Goal: Task Accomplishment & Management: Manage account settings

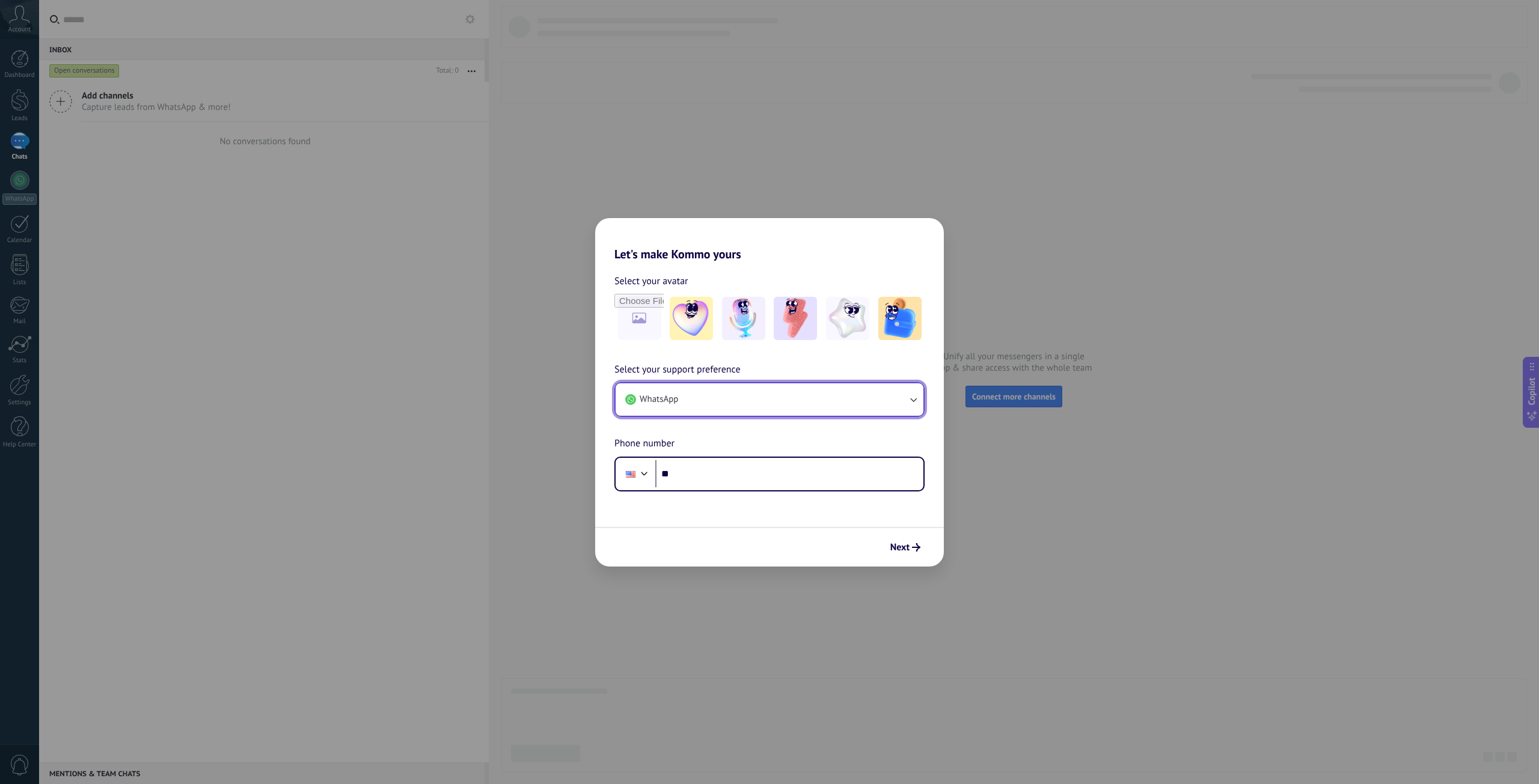
click at [669, 395] on span "WhatsApp" at bounding box center [659, 400] width 39 height 12
click at [675, 424] on li "Phone" at bounding box center [767, 422] width 293 height 26
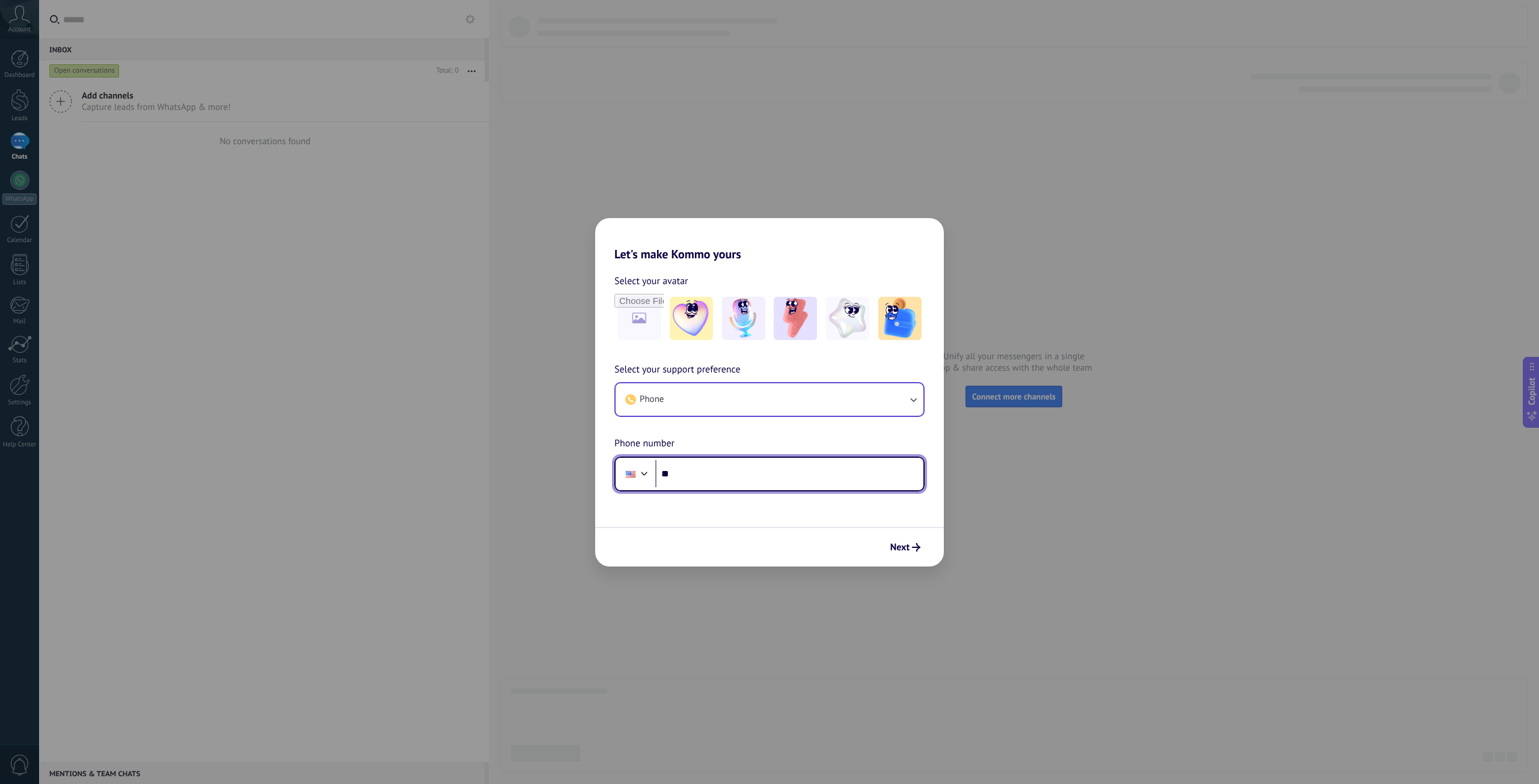
click at [696, 482] on input "**" at bounding box center [789, 474] width 268 height 28
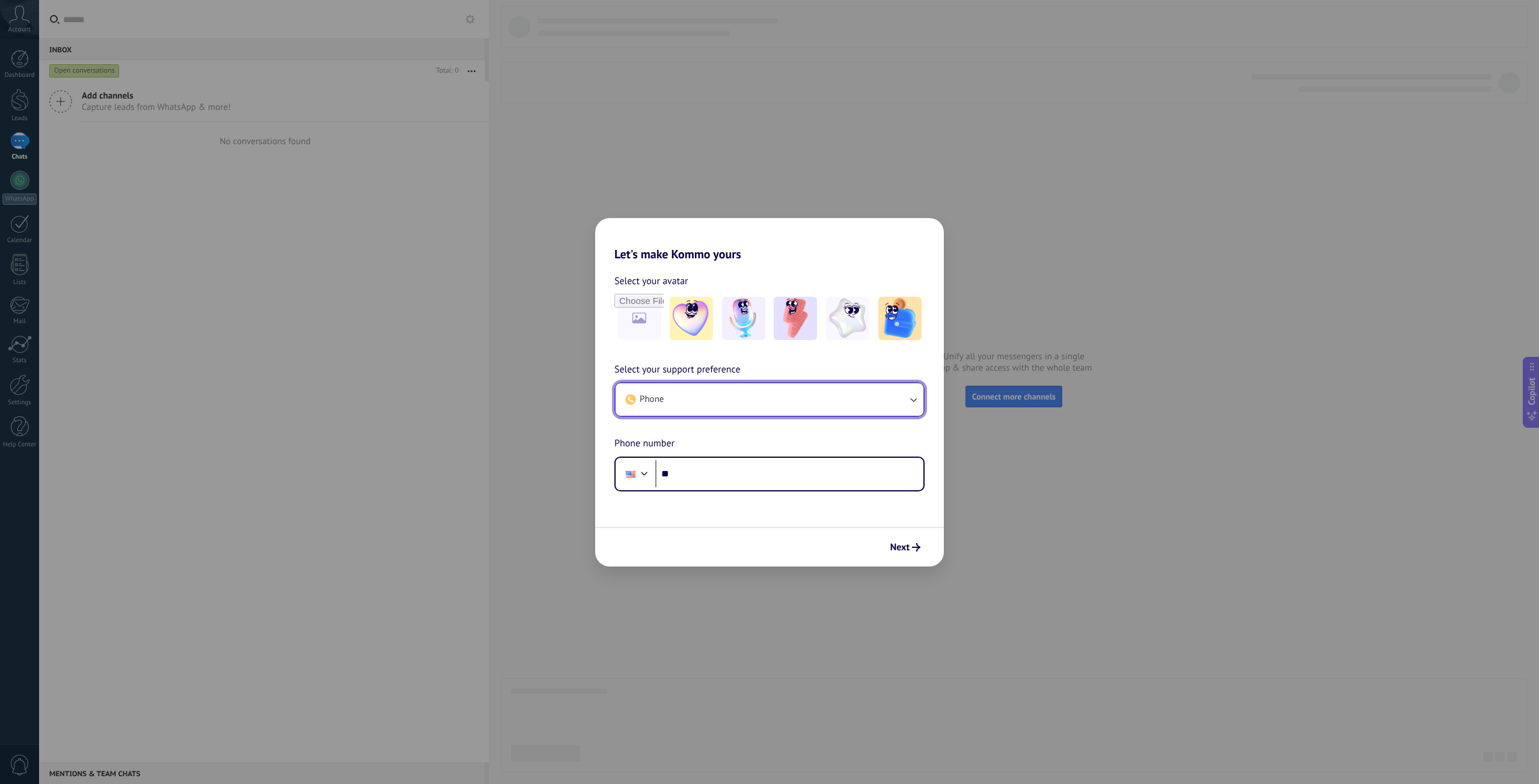
click at [667, 403] on button "Phone" at bounding box center [769, 400] width 308 height 32
click at [673, 404] on li "WhatsApp" at bounding box center [767, 396] width 293 height 26
click at [693, 395] on button "WhatsApp" at bounding box center [769, 400] width 308 height 32
click at [683, 432] on li "Phone" at bounding box center [767, 422] width 293 height 26
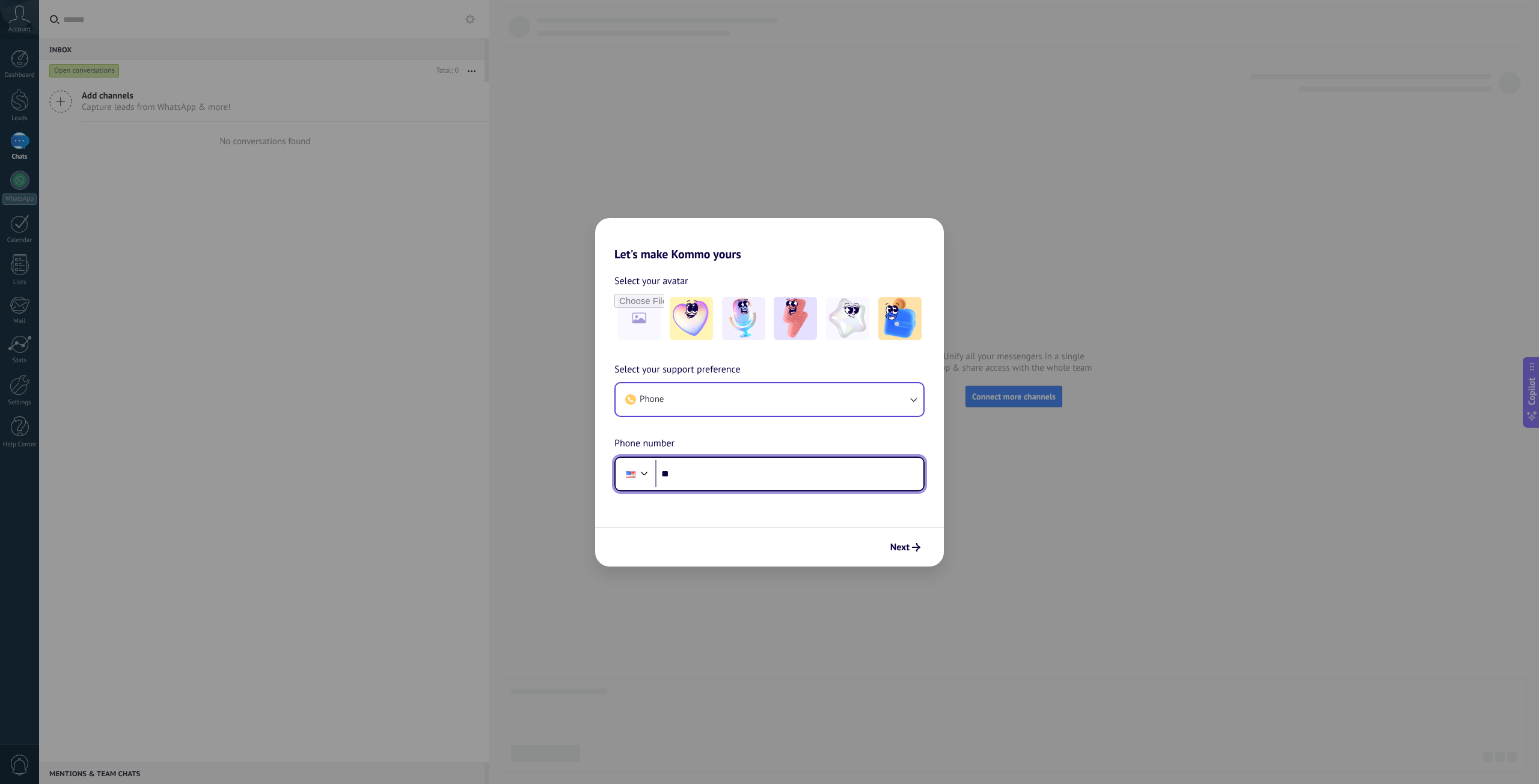
click at [714, 482] on input "**" at bounding box center [789, 474] width 268 height 28
click at [905, 543] on span "Next" at bounding box center [900, 547] width 19 height 8
click at [1177, 39] on div "Let's make Kommo yours Select your avatar Select your support preference Phone …" at bounding box center [769, 392] width 1539 height 784
click at [752, 473] on input "**" at bounding box center [789, 474] width 268 height 28
click at [675, 256] on h2 "Let's make Kommo yours" at bounding box center [769, 239] width 348 height 43
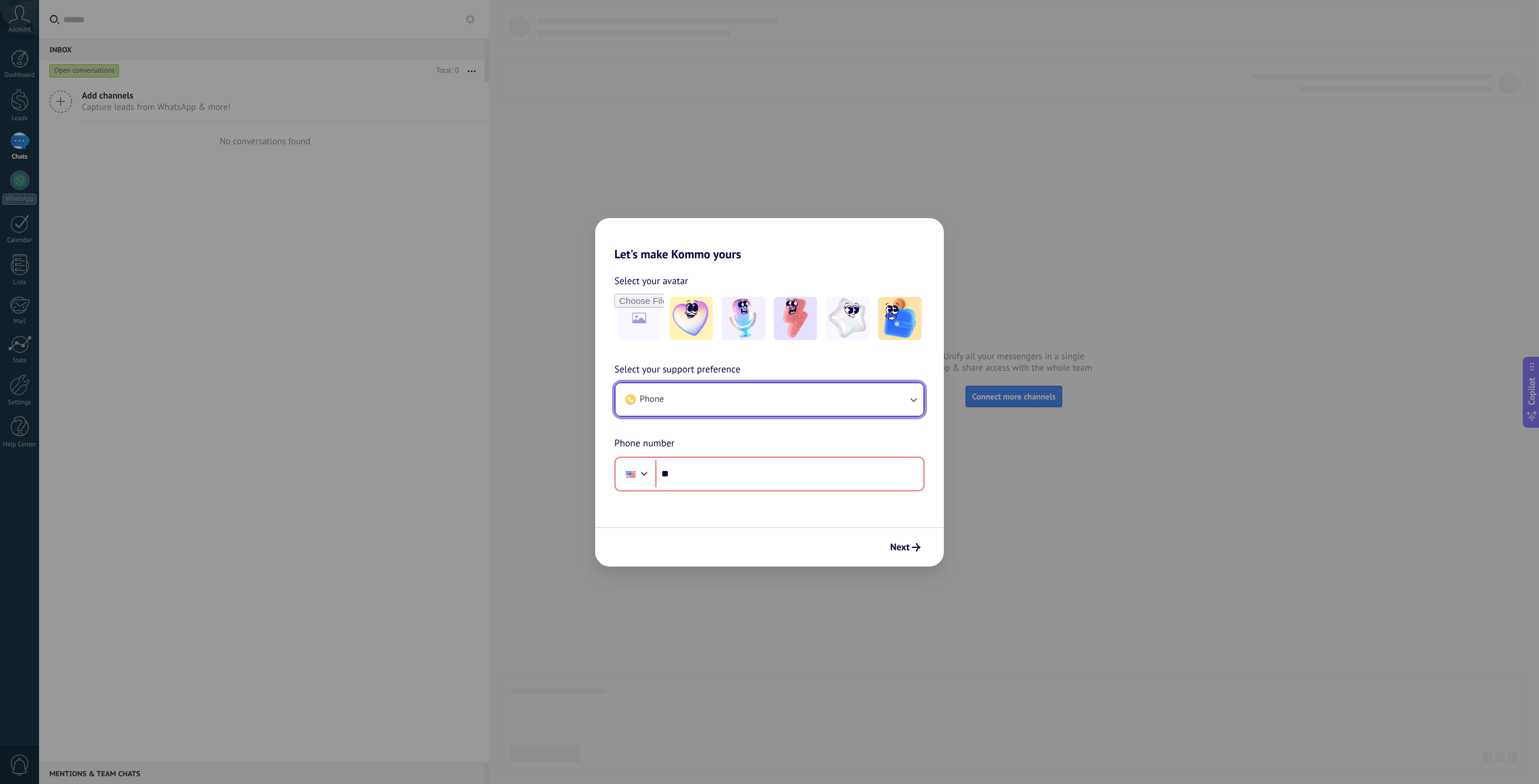
click at [691, 392] on button "Phone" at bounding box center [769, 400] width 308 height 32
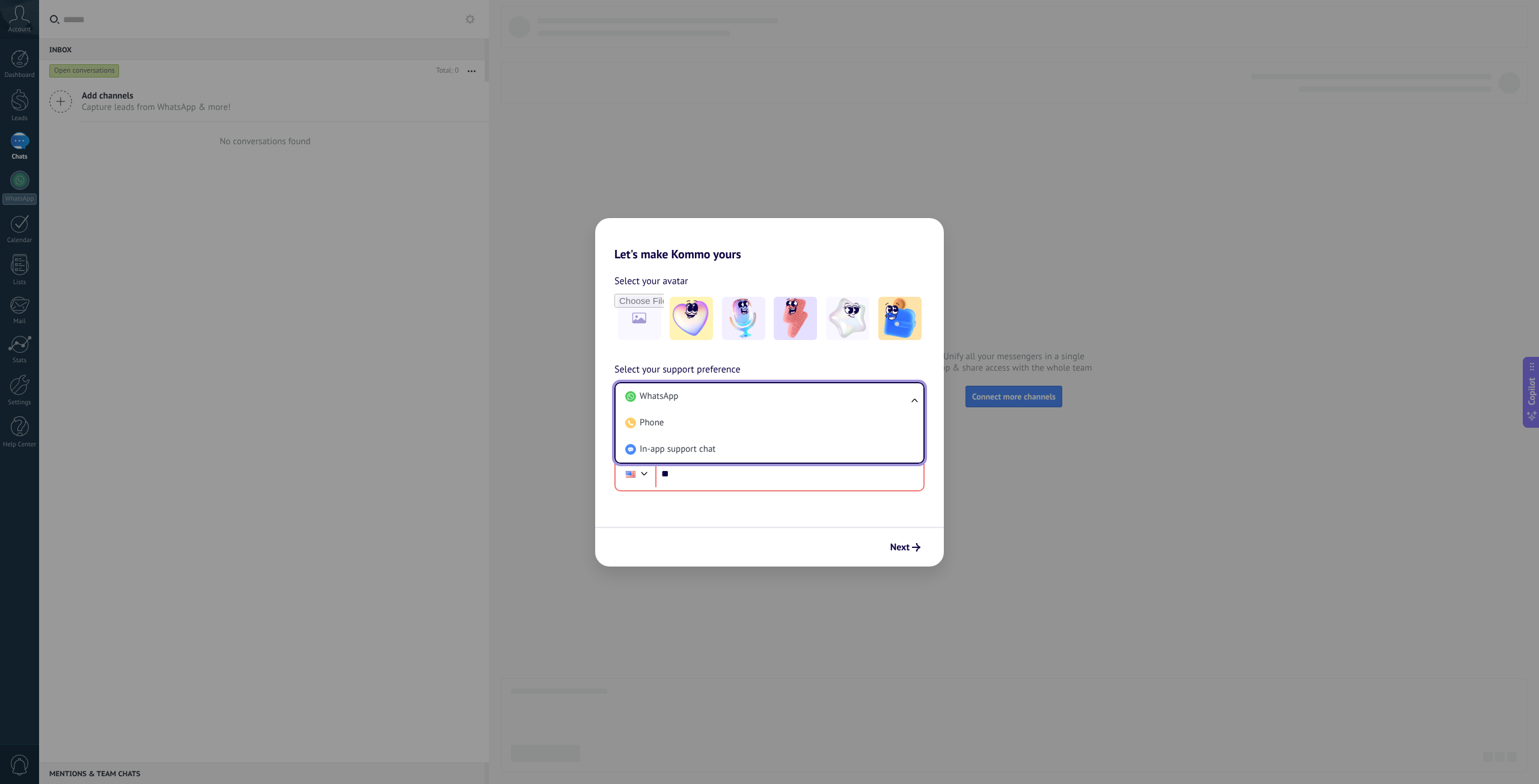
click at [691, 392] on li "WhatsApp" at bounding box center [767, 396] width 293 height 26
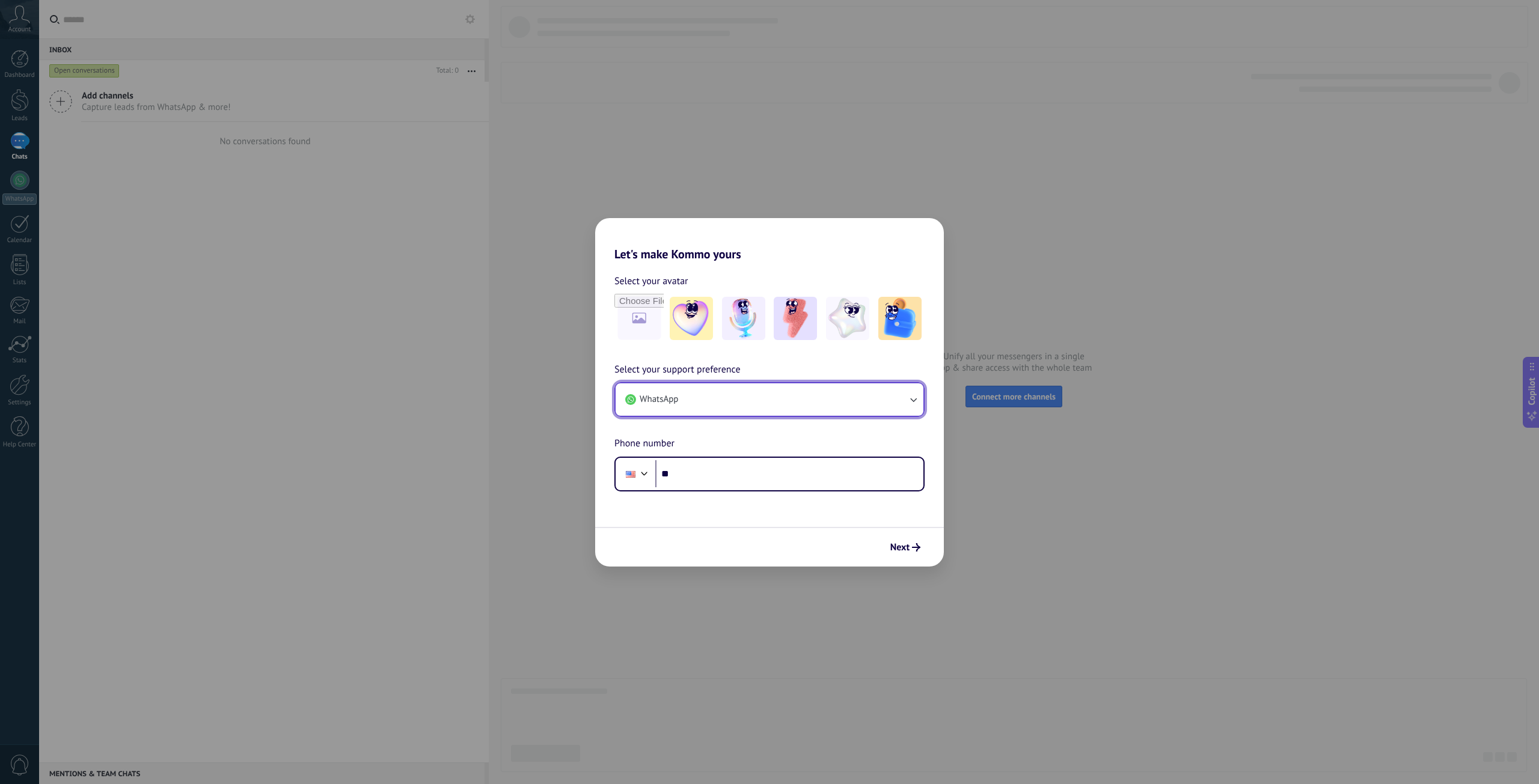
click at [715, 395] on button "WhatsApp" at bounding box center [769, 400] width 308 height 32
click at [718, 426] on li "Phone" at bounding box center [767, 422] width 293 height 26
click at [719, 406] on button "Phone" at bounding box center [769, 400] width 308 height 32
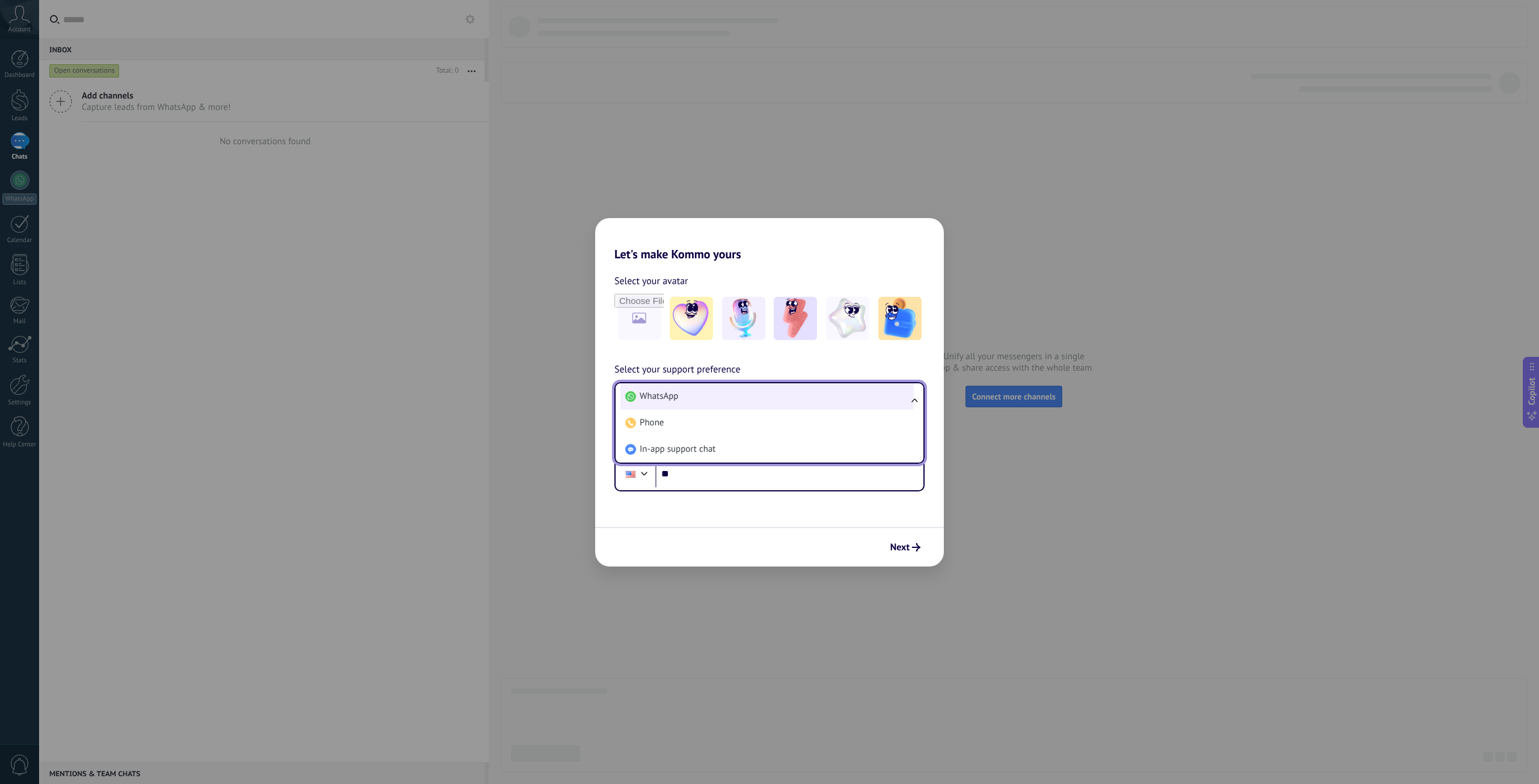
click at [713, 394] on li "WhatsApp" at bounding box center [767, 396] width 293 height 26
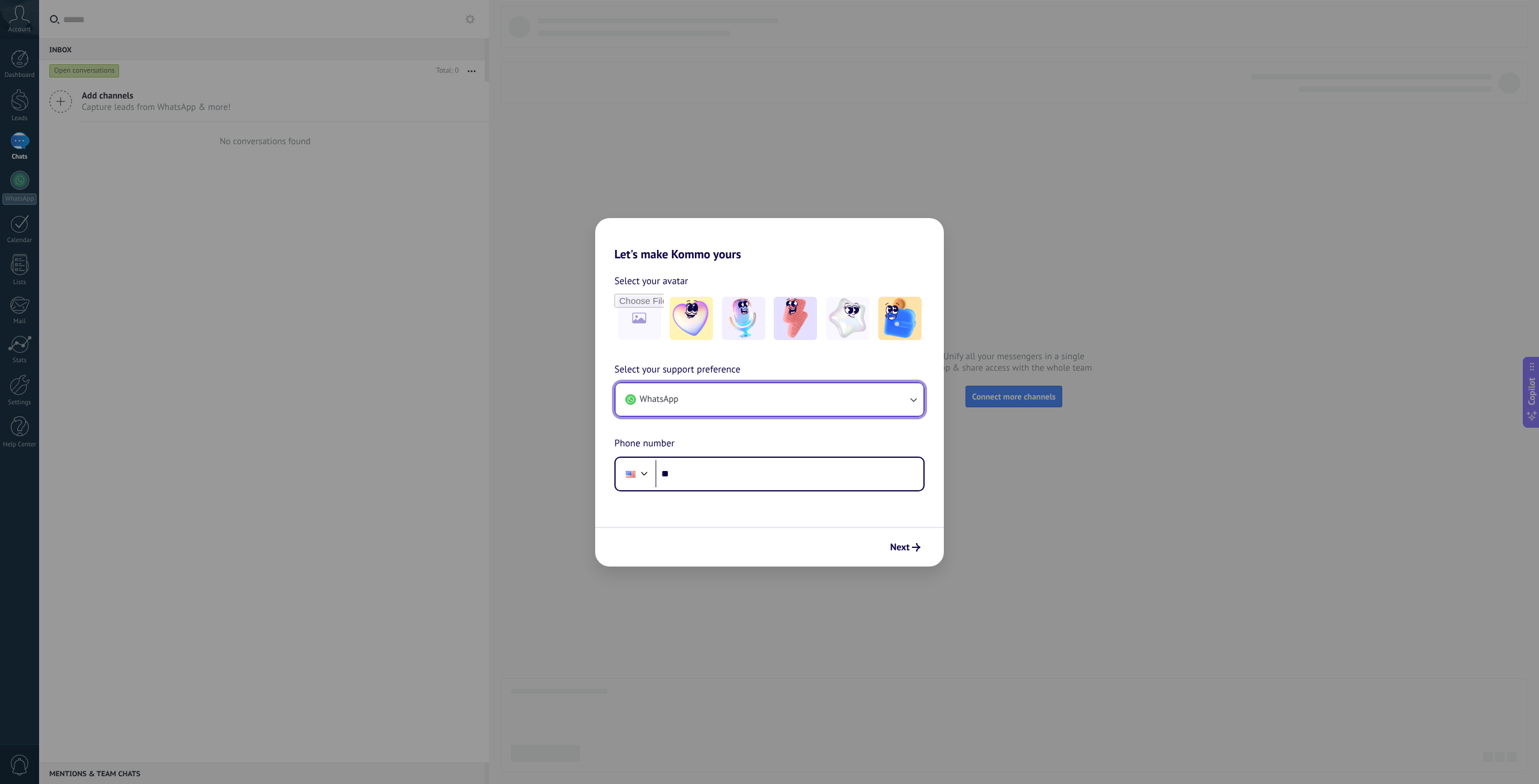
click at [713, 394] on button "WhatsApp" at bounding box center [769, 400] width 308 height 32
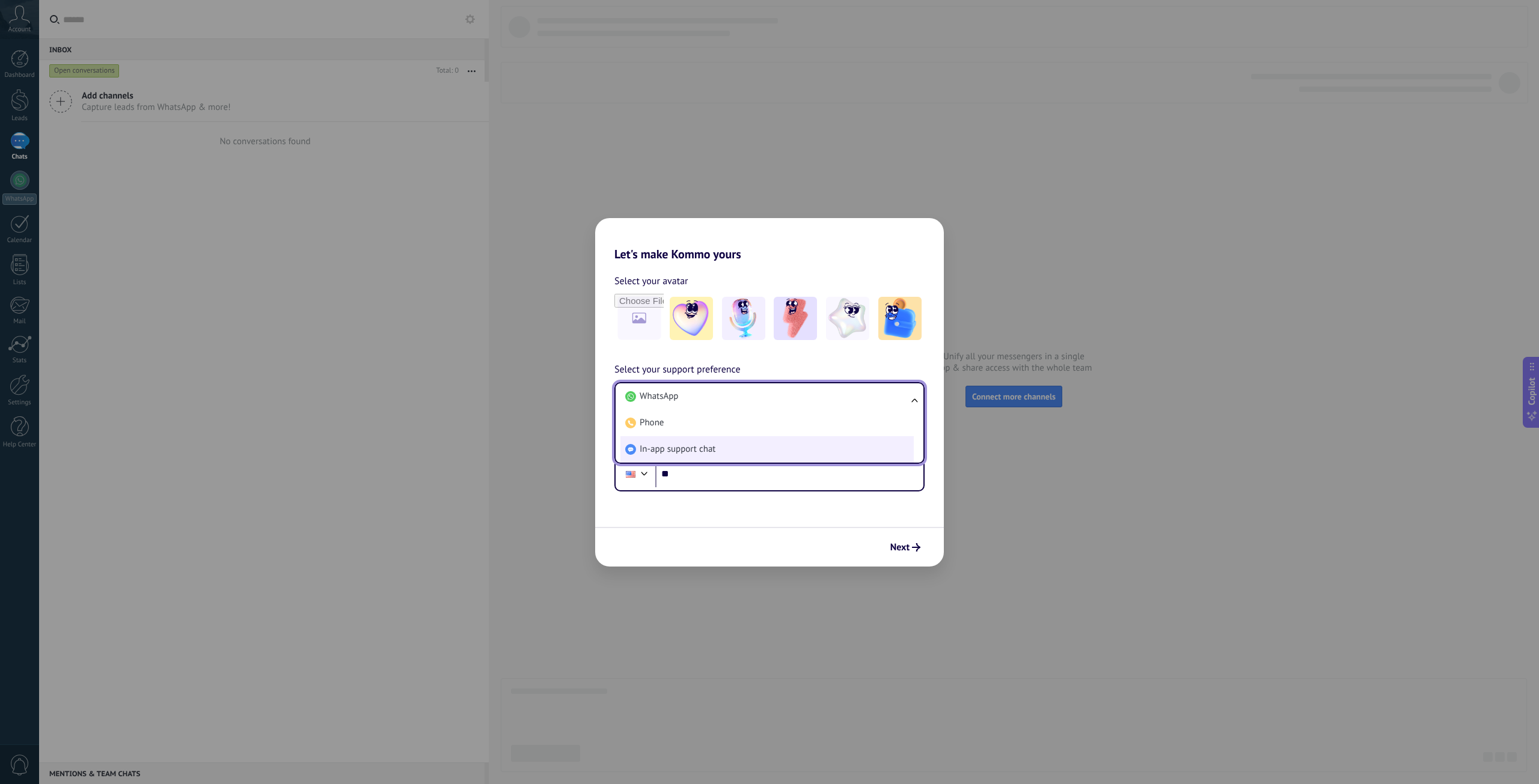
click at [729, 451] on li "In-app support chat" at bounding box center [767, 448] width 293 height 26
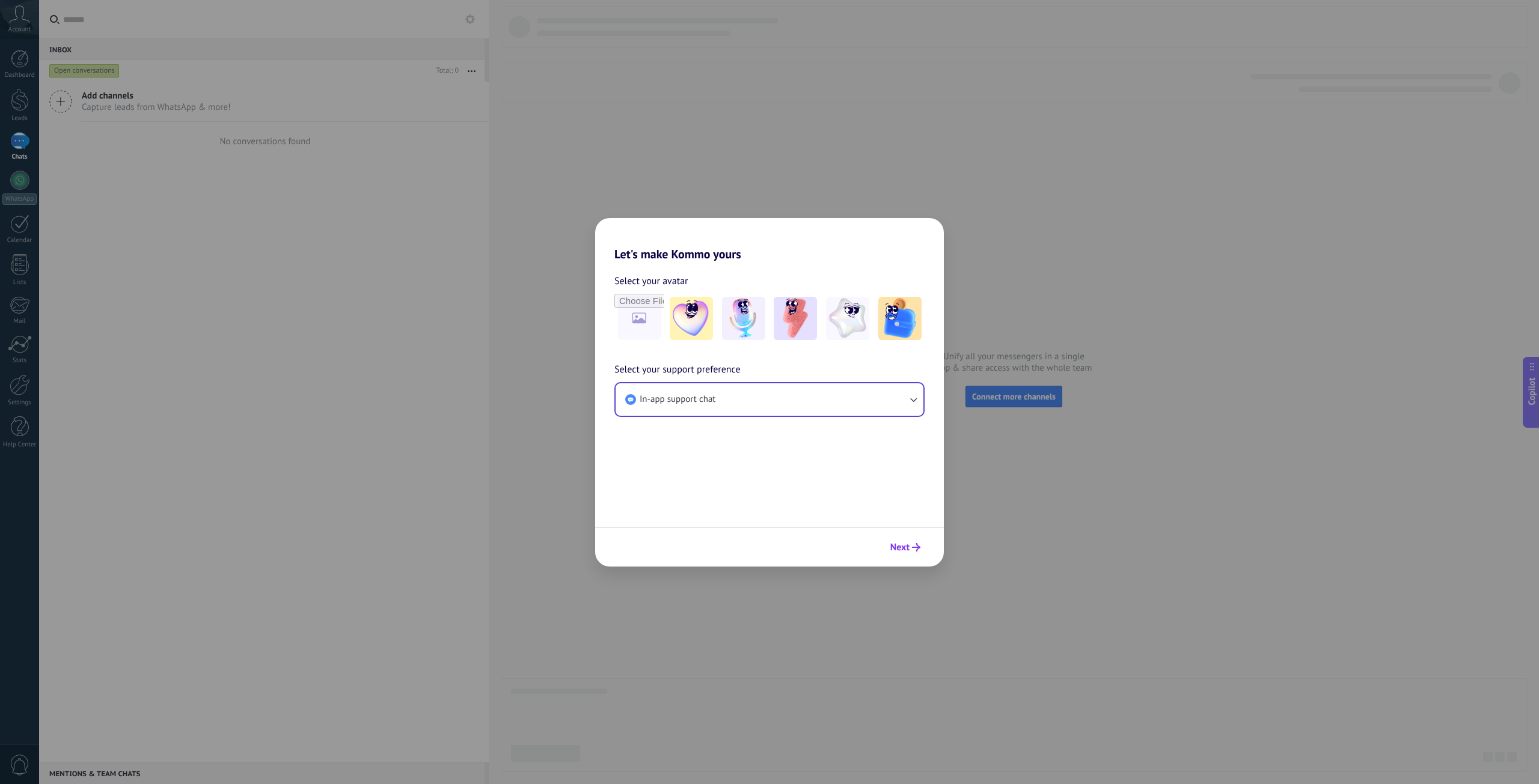
click at [901, 549] on span "Next" at bounding box center [900, 547] width 19 height 8
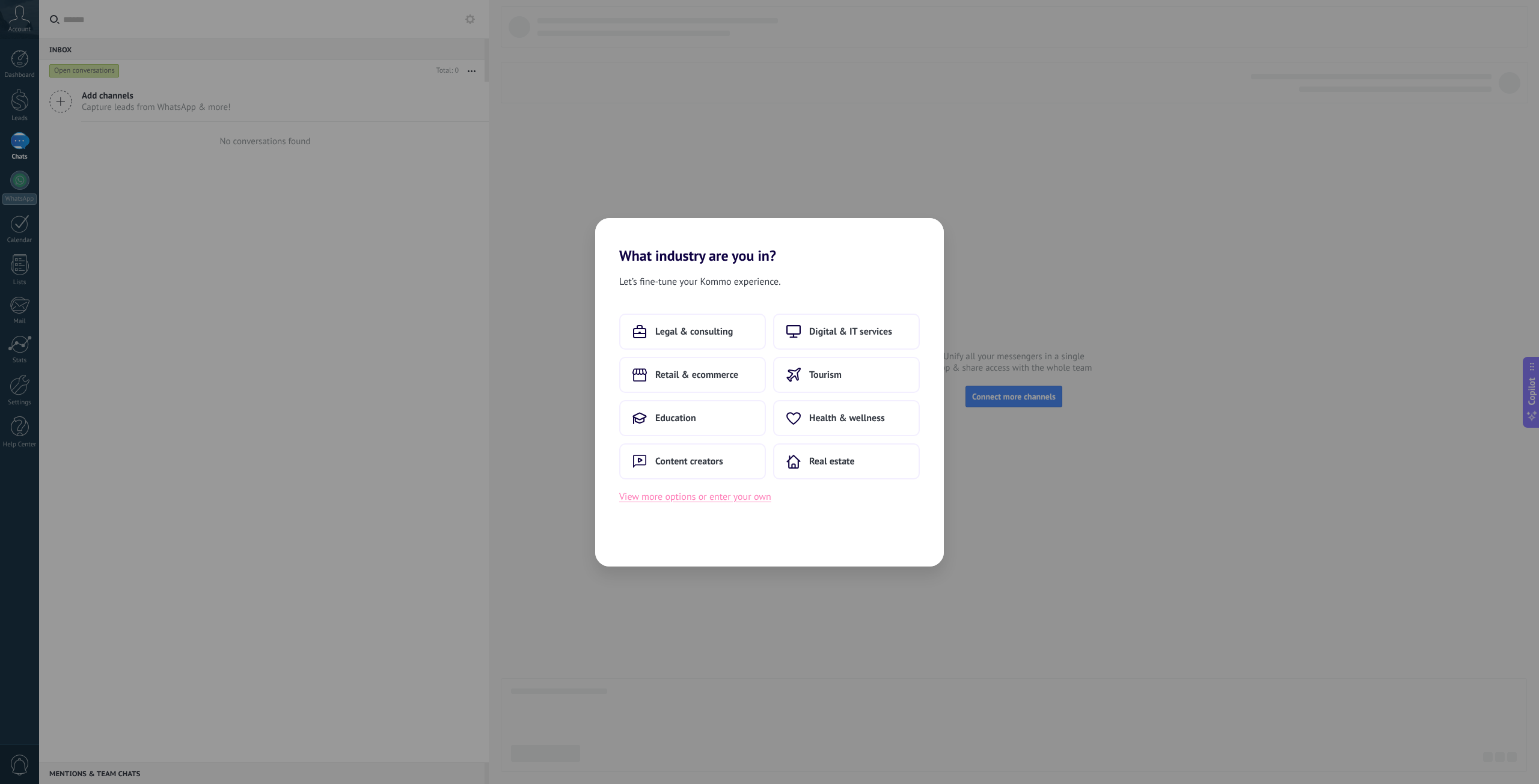
click at [733, 502] on button "View more options or enter your own" at bounding box center [695, 497] width 152 height 16
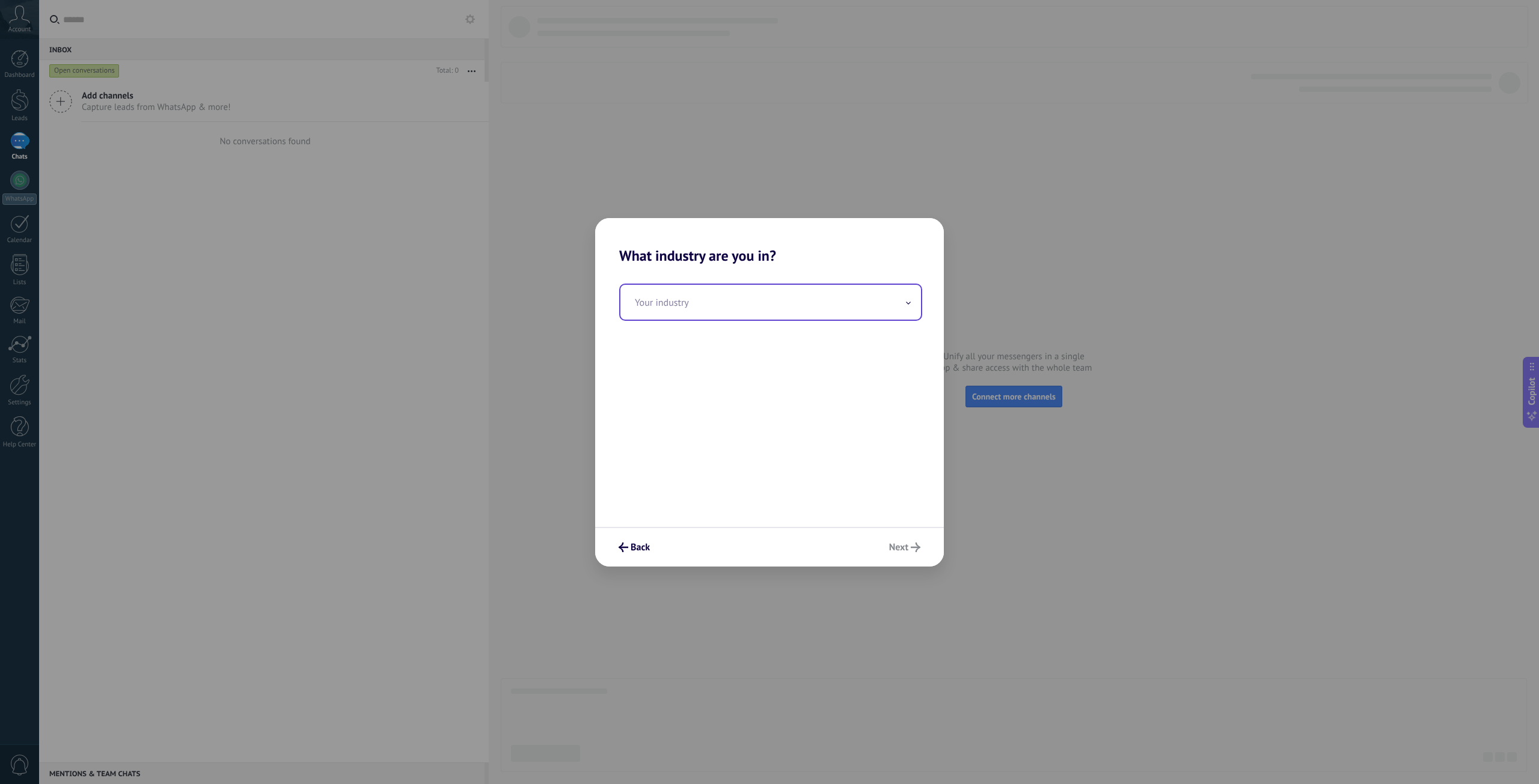
click at [729, 304] on input "text" at bounding box center [771, 302] width 300 height 35
type input "*"
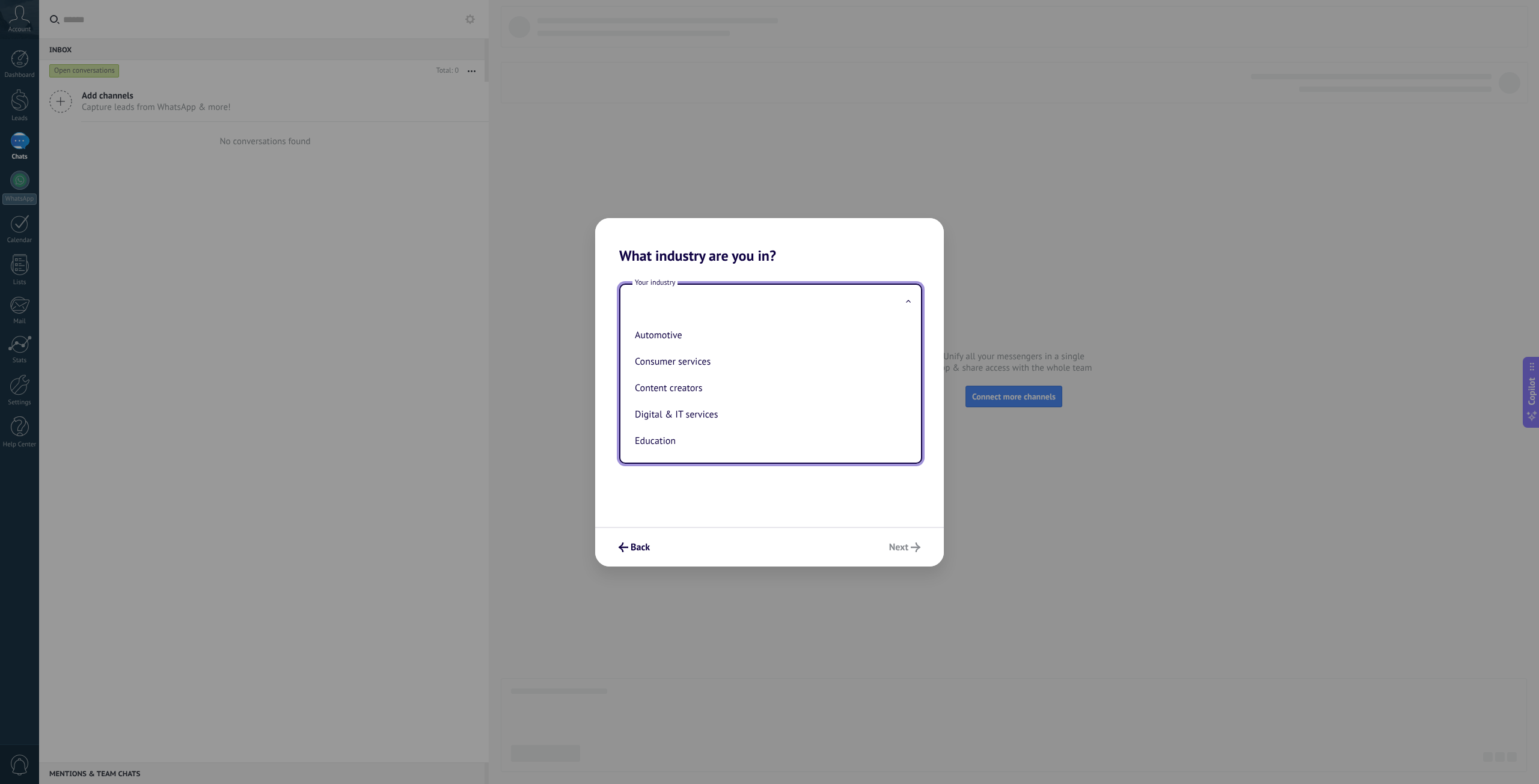
click at [700, 300] on input "text" at bounding box center [771, 302] width 300 height 35
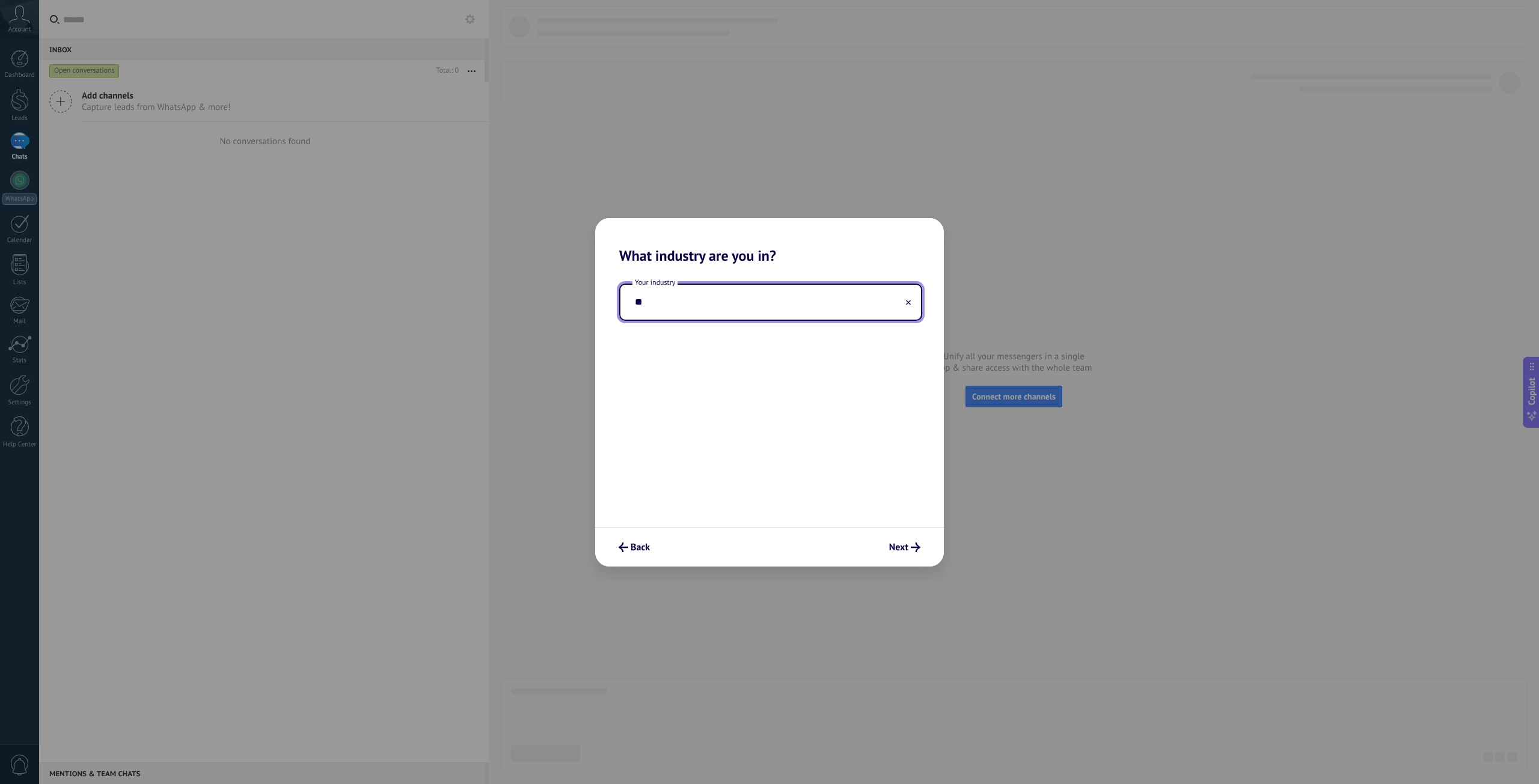
type input "*"
type input "**********"
click at [905, 543] on span "Next" at bounding box center [898, 547] width 19 height 8
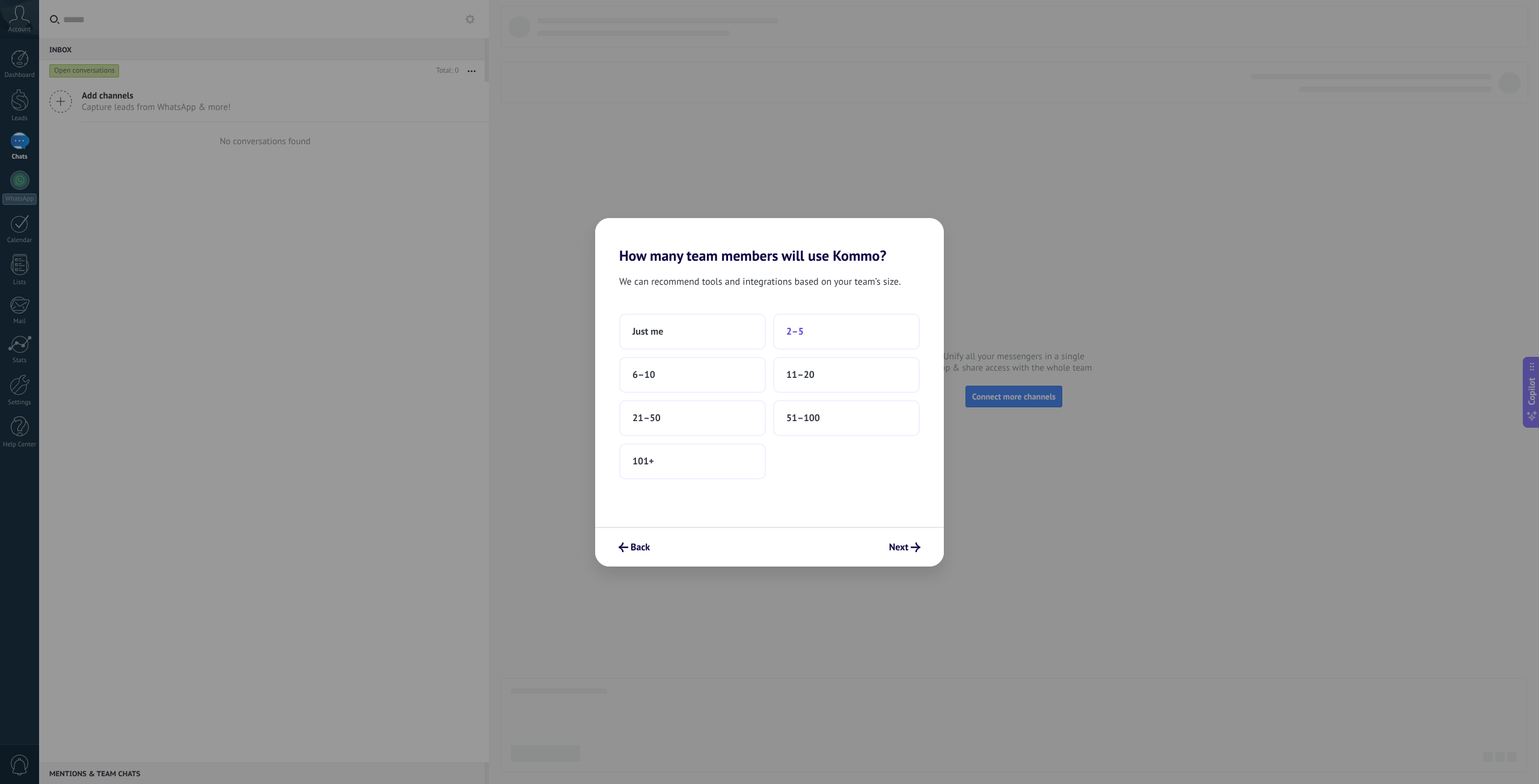
click at [794, 331] on span "2–5" at bounding box center [794, 331] width 18 height 12
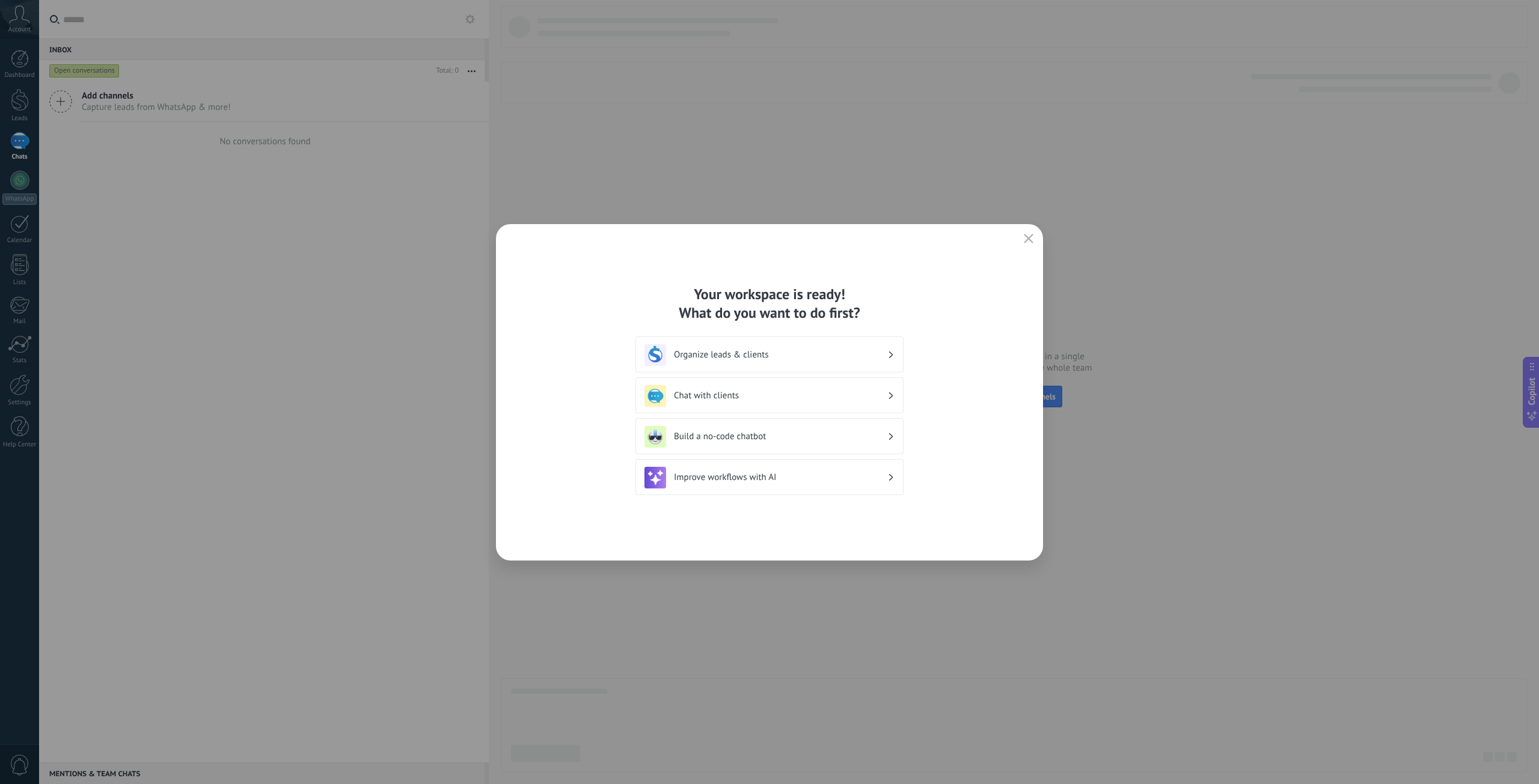
click at [839, 473] on h3 "Improve workflows with AI" at bounding box center [780, 477] width 213 height 12
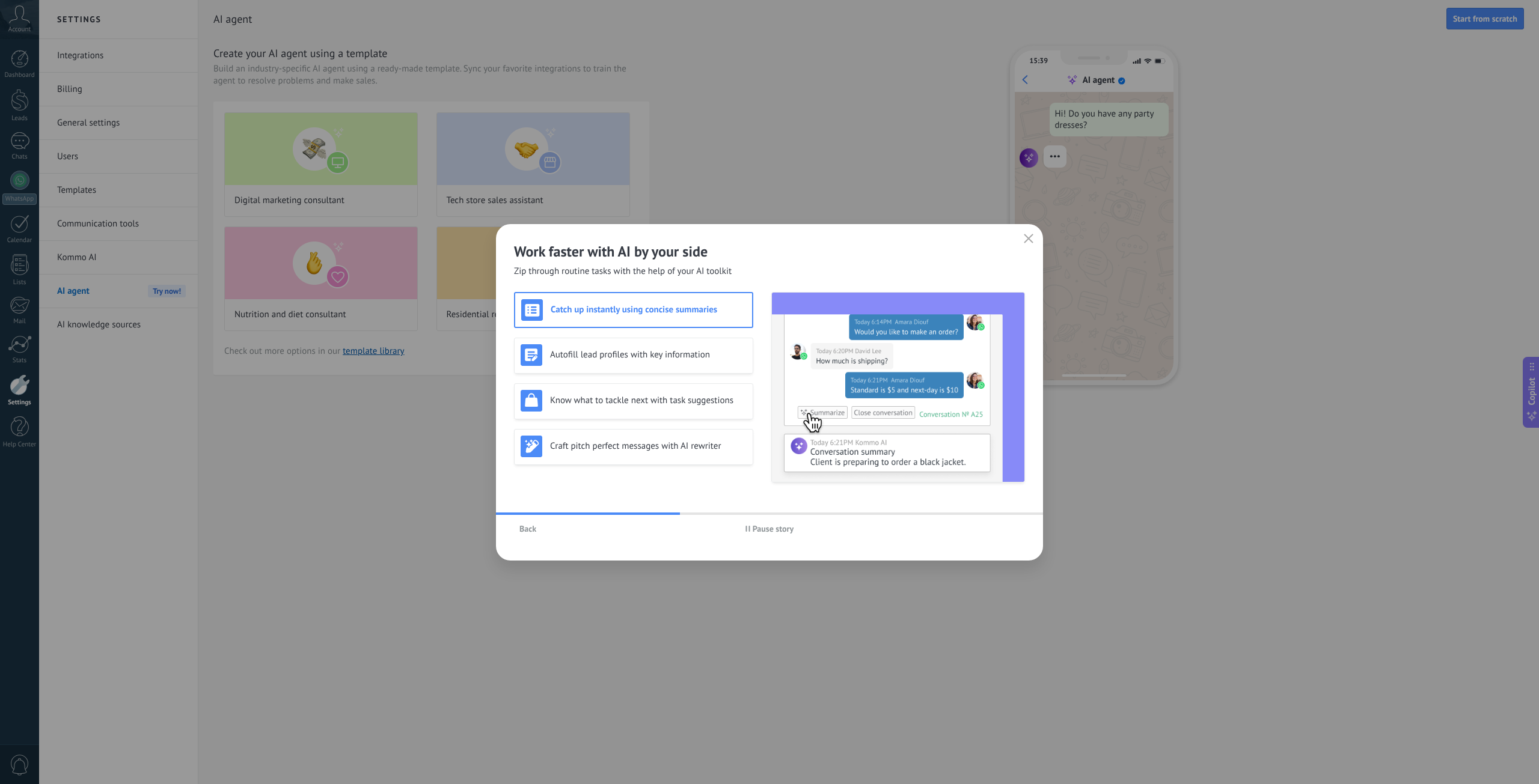
click at [522, 529] on span "Back" at bounding box center [528, 529] width 17 height 8
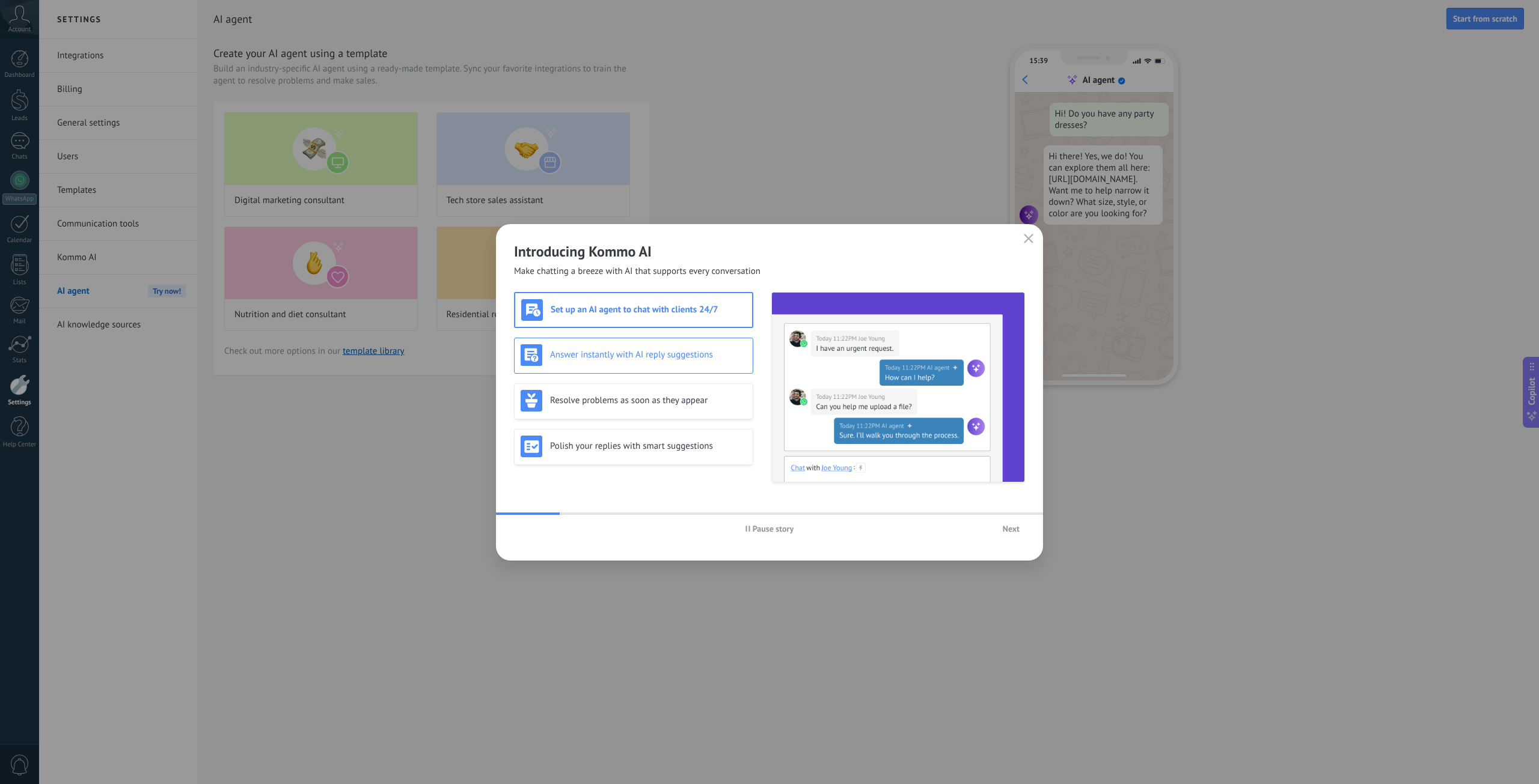
click at [625, 346] on div "Answer instantly with AI reply suggestions" at bounding box center [633, 355] width 226 height 22
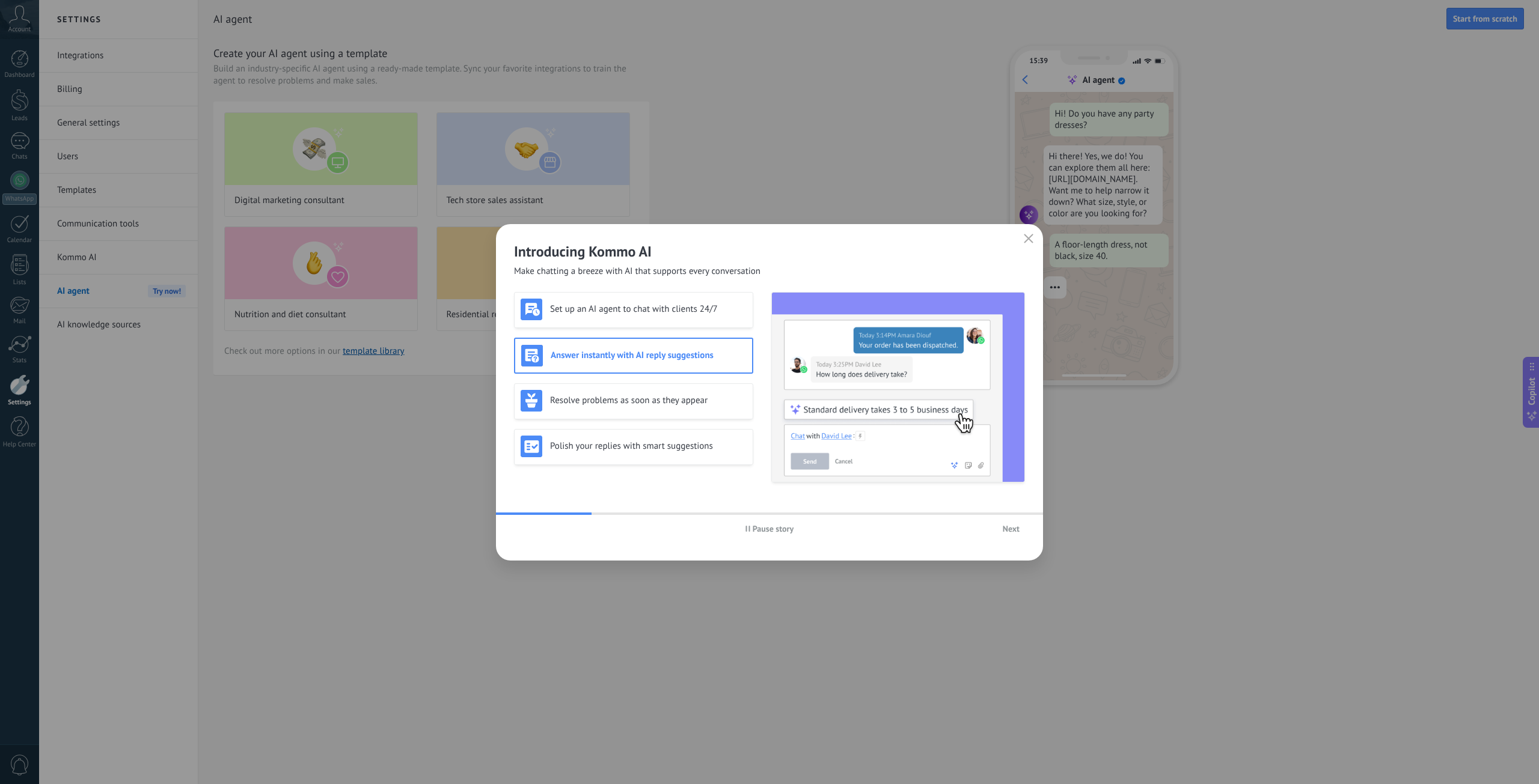
click at [630, 381] on div "Set up an AI agent to chat with clients 24/7 Answer instantly with AI reply sug…" at bounding box center [633, 387] width 239 height 191
click at [626, 400] on h3 "Resolve problems as soon as they appear" at bounding box center [648, 400] width 196 height 12
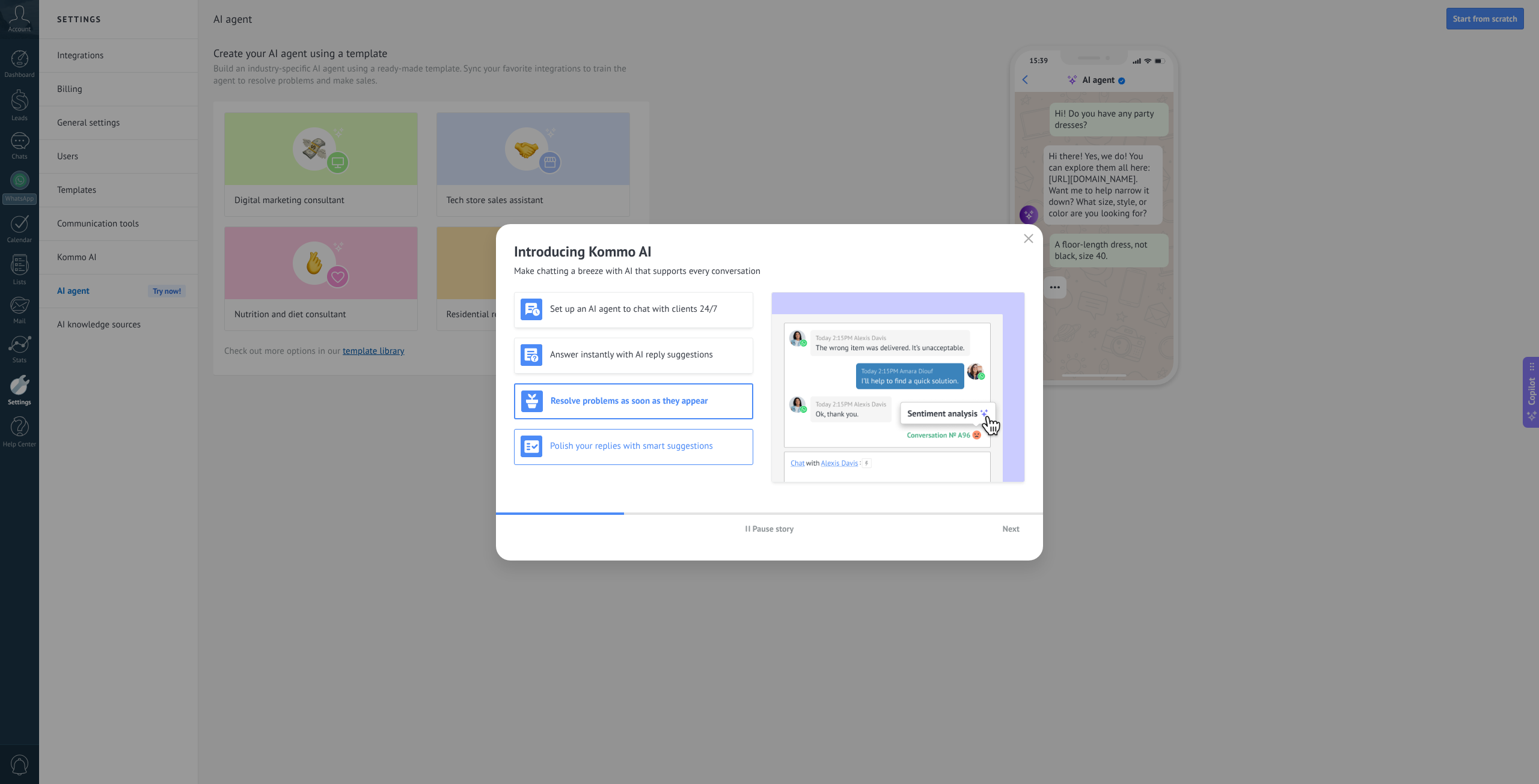
click at [638, 442] on h3 "Polish your replies with smart suggestions" at bounding box center [648, 446] width 196 height 12
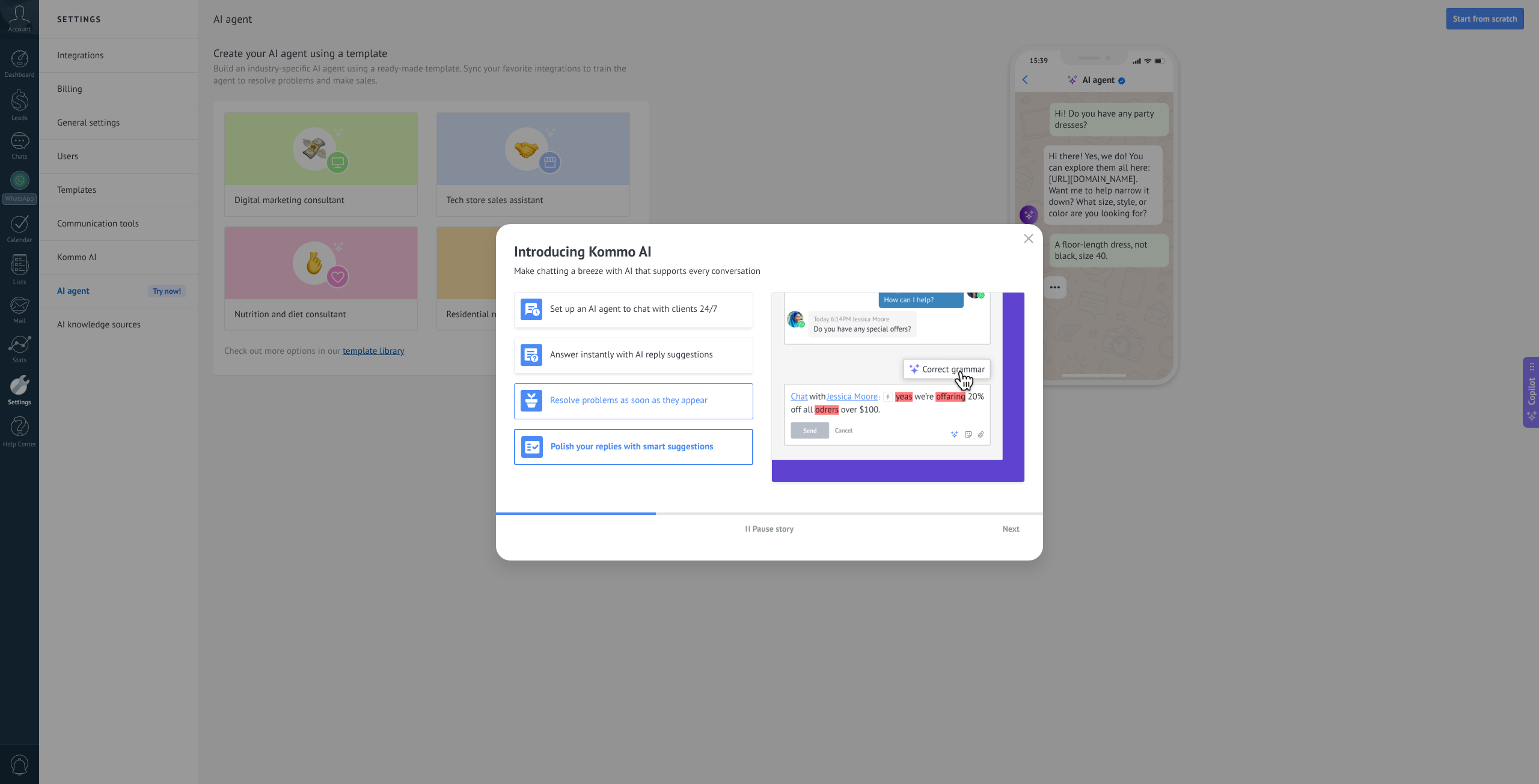
click at [648, 388] on div "Resolve problems as soon as they appear" at bounding box center [633, 401] width 239 height 36
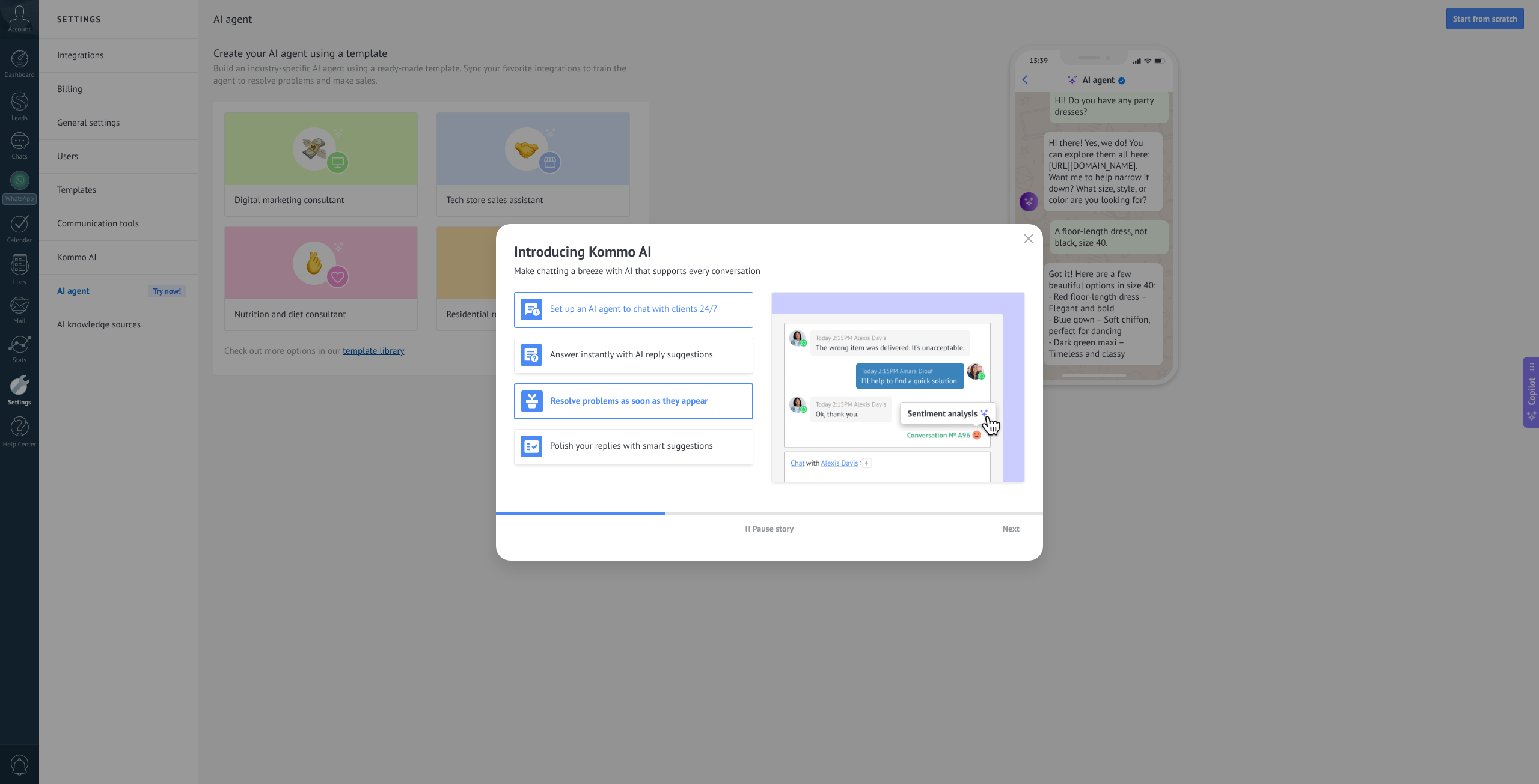
scroll to position [24, 0]
click at [647, 310] on h3 "Set up an AI agent to chat with clients 24/7" at bounding box center [648, 309] width 196 height 12
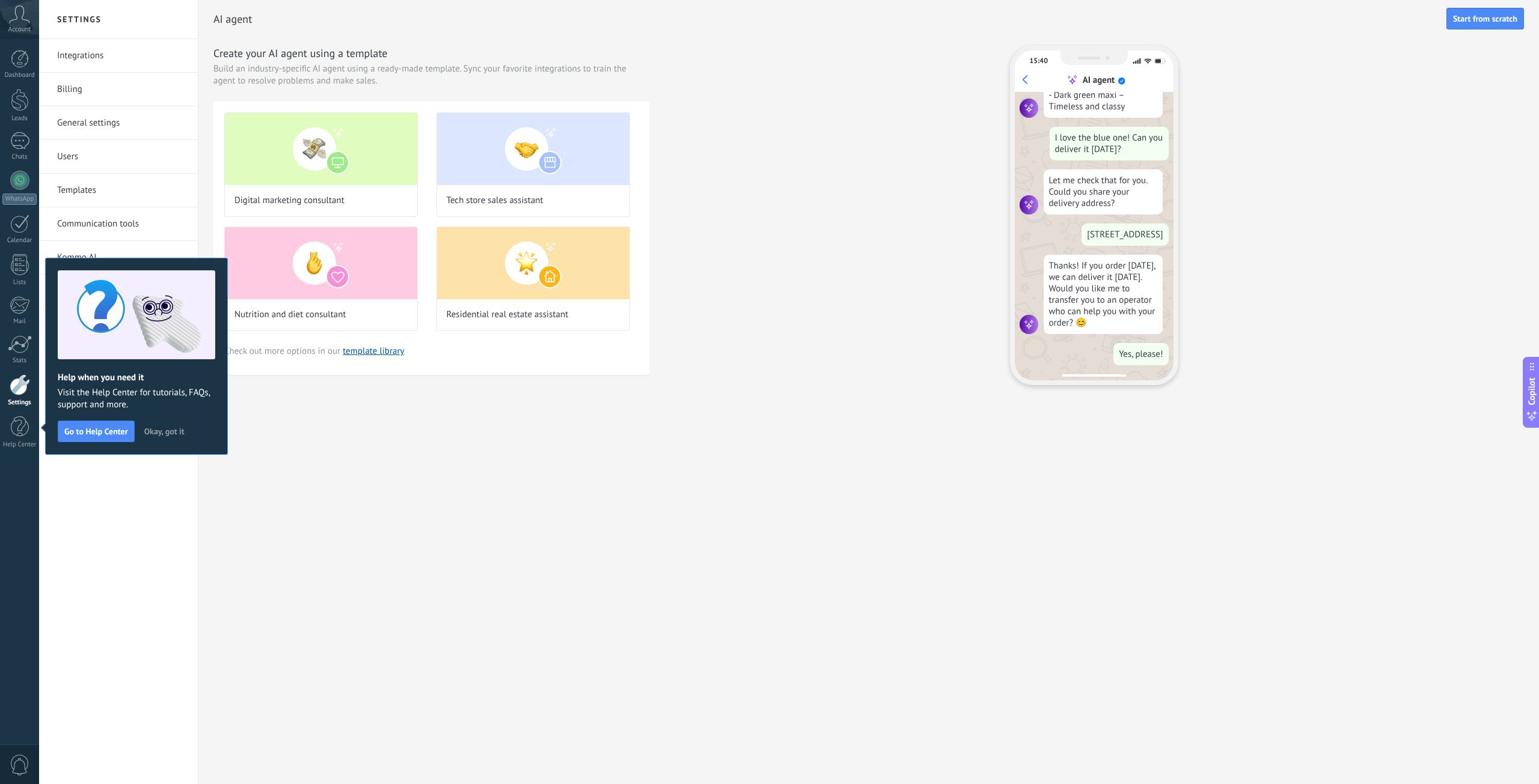
scroll to position [0, 0]
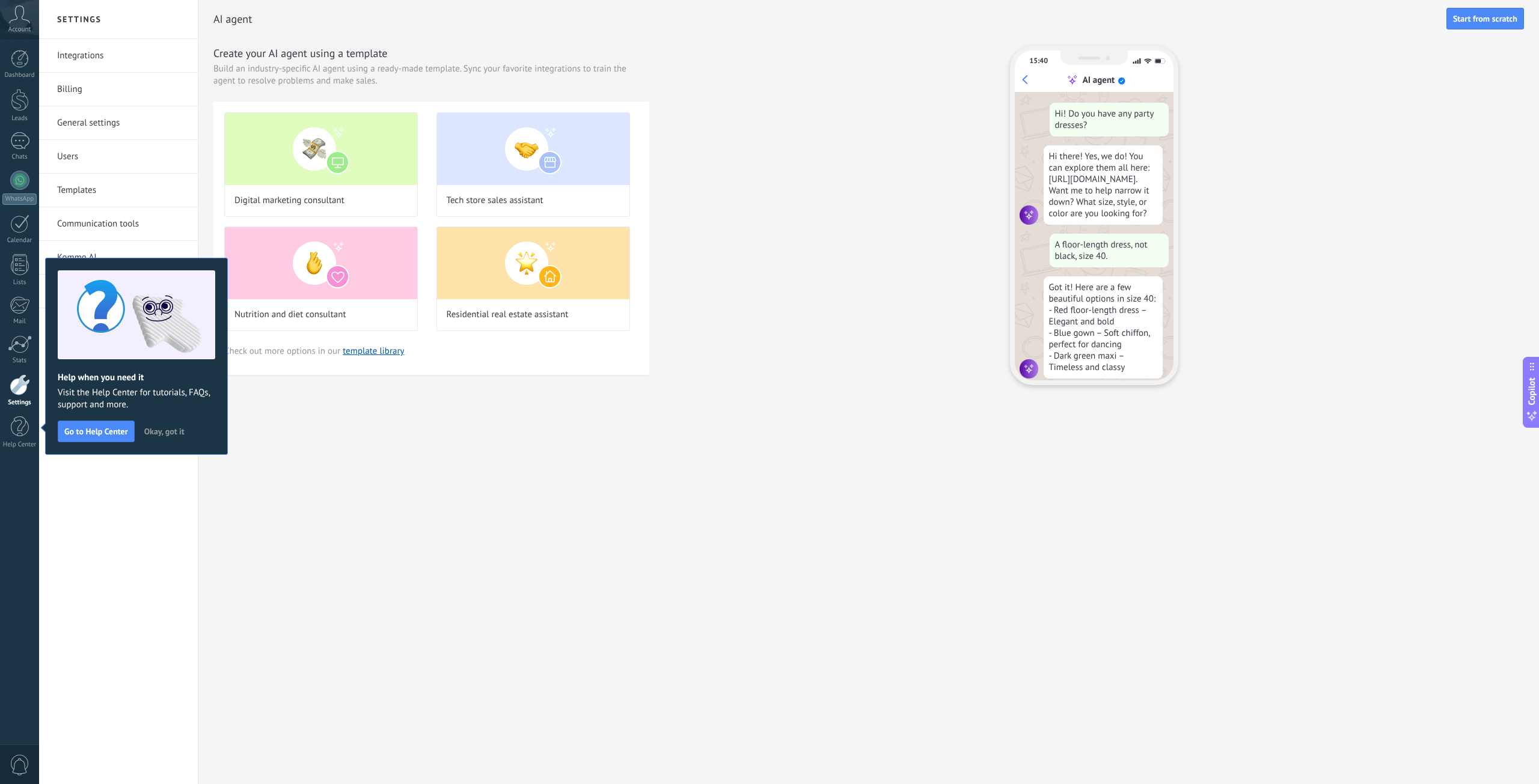
click at [169, 434] on span "Okay, got it" at bounding box center [164, 432] width 40 height 8
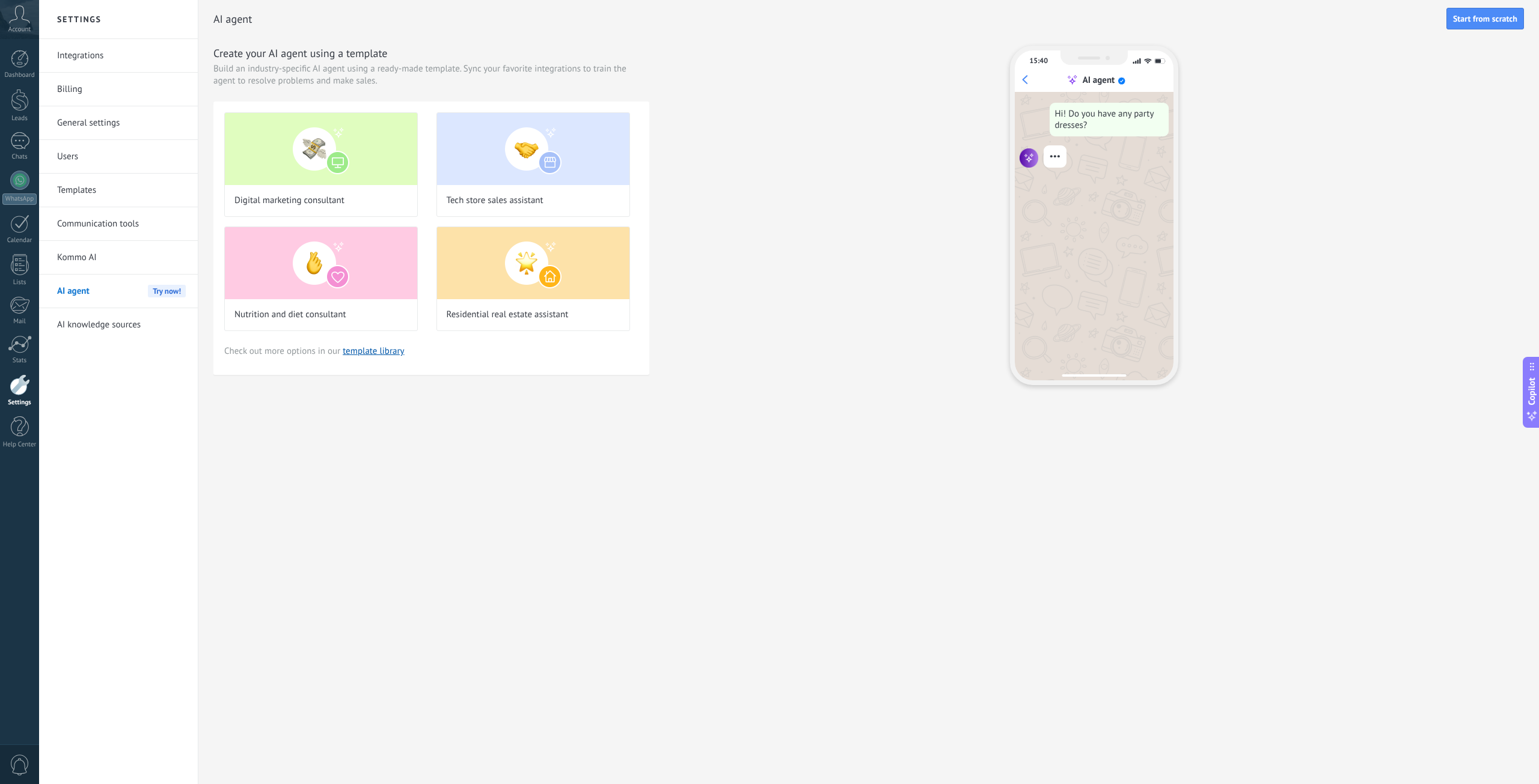
click at [23, 49] on div "Dashboard Leads Chats WhatsApp Customers" at bounding box center [39, 391] width 78 height 706
click at [22, 54] on div at bounding box center [19, 58] width 18 height 18
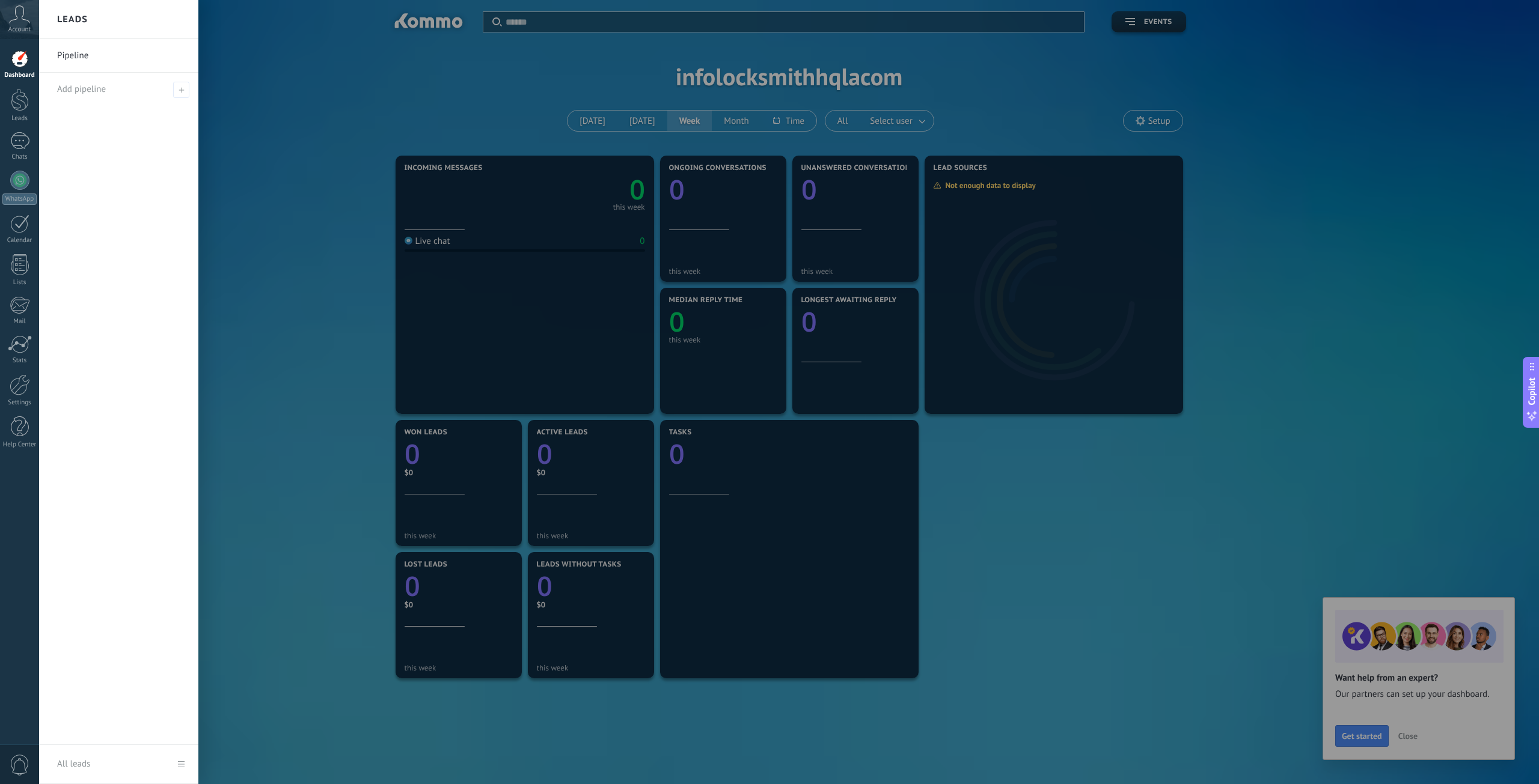
click at [444, 144] on div at bounding box center [808, 392] width 1539 height 784
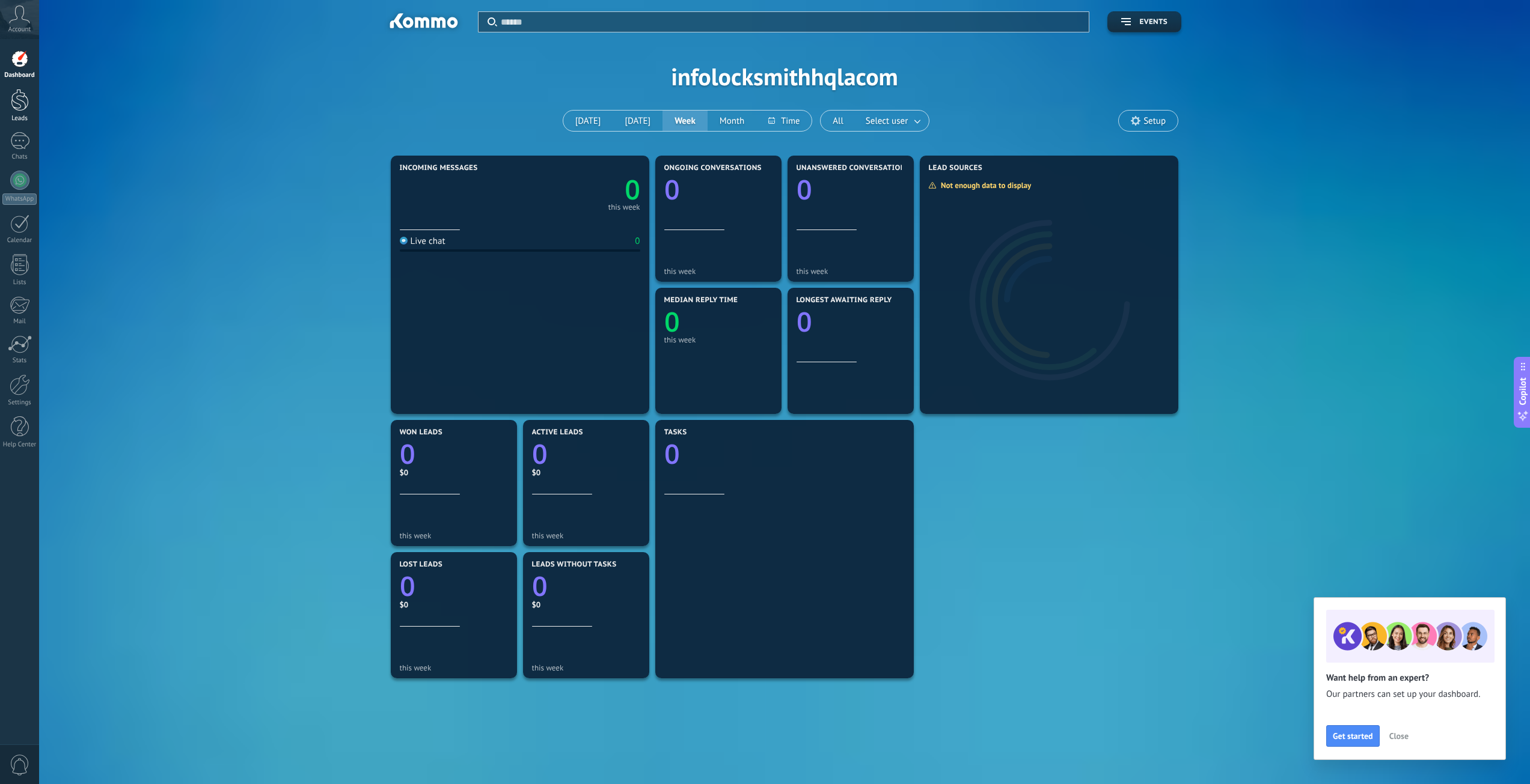
click at [26, 106] on div at bounding box center [19, 99] width 18 height 22
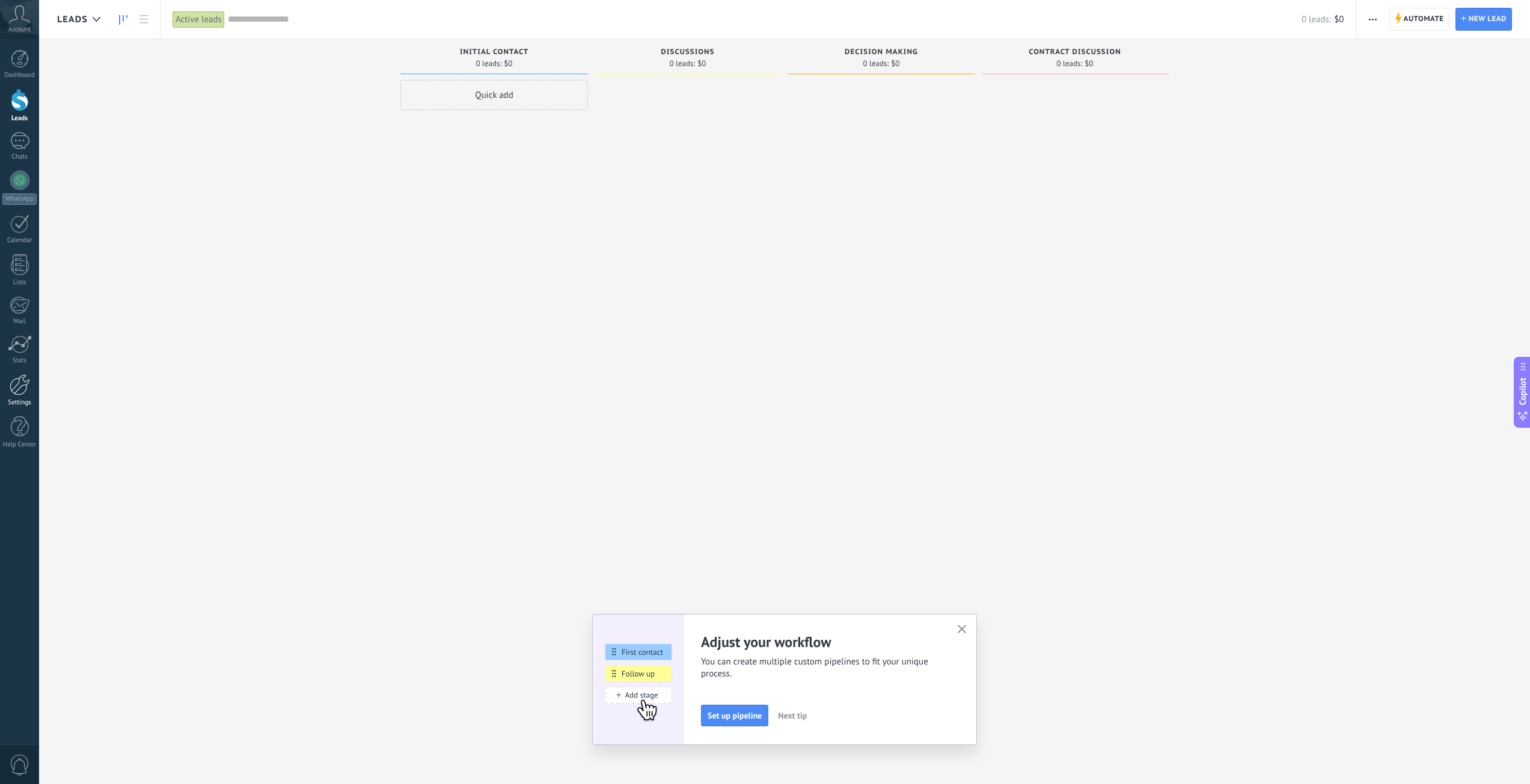
click at [16, 392] on div at bounding box center [19, 384] width 20 height 21
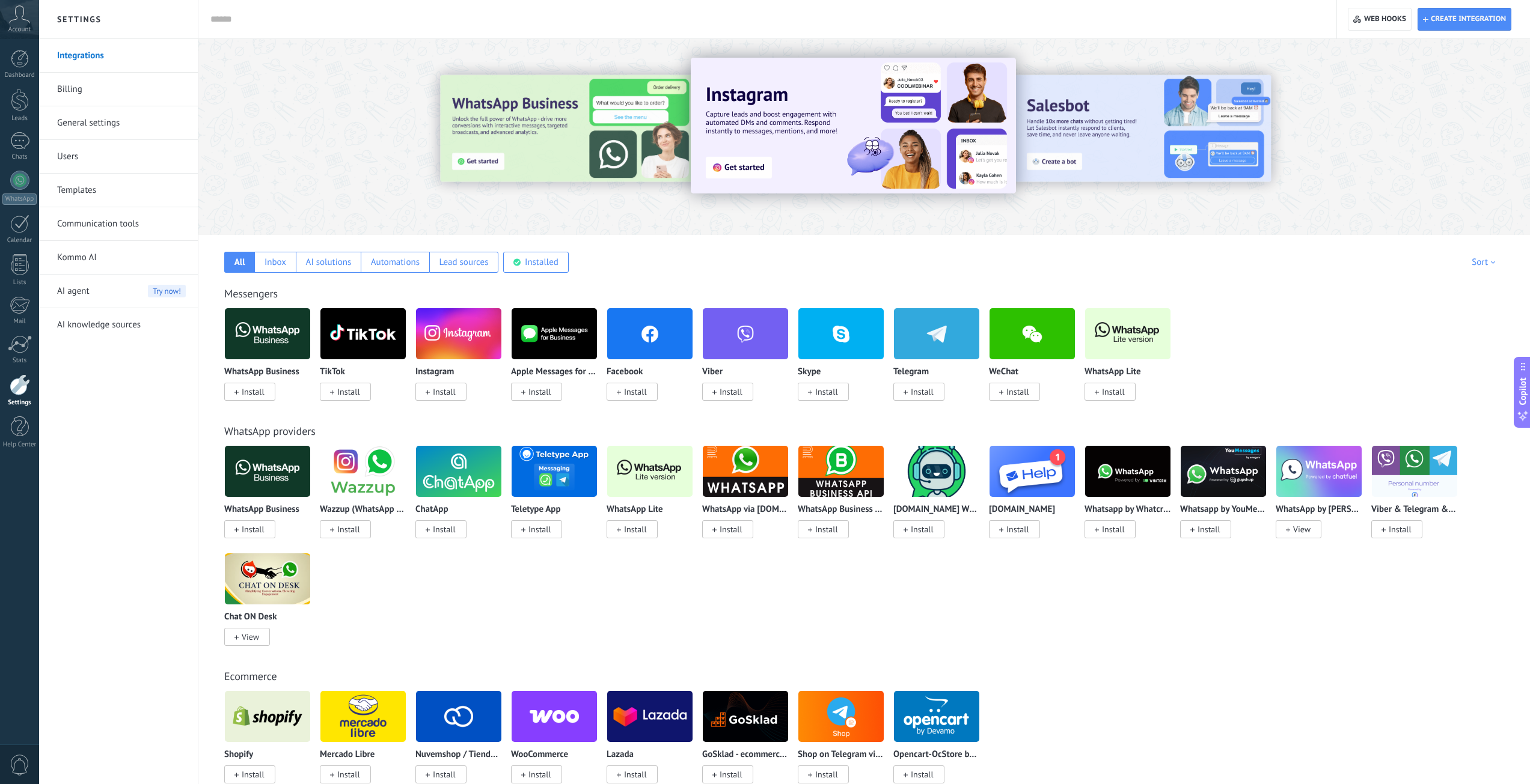
click at [366, 11] on div at bounding box center [764, 19] width 1109 height 39
click at [366, 19] on input "text" at bounding box center [764, 19] width 1109 height 13
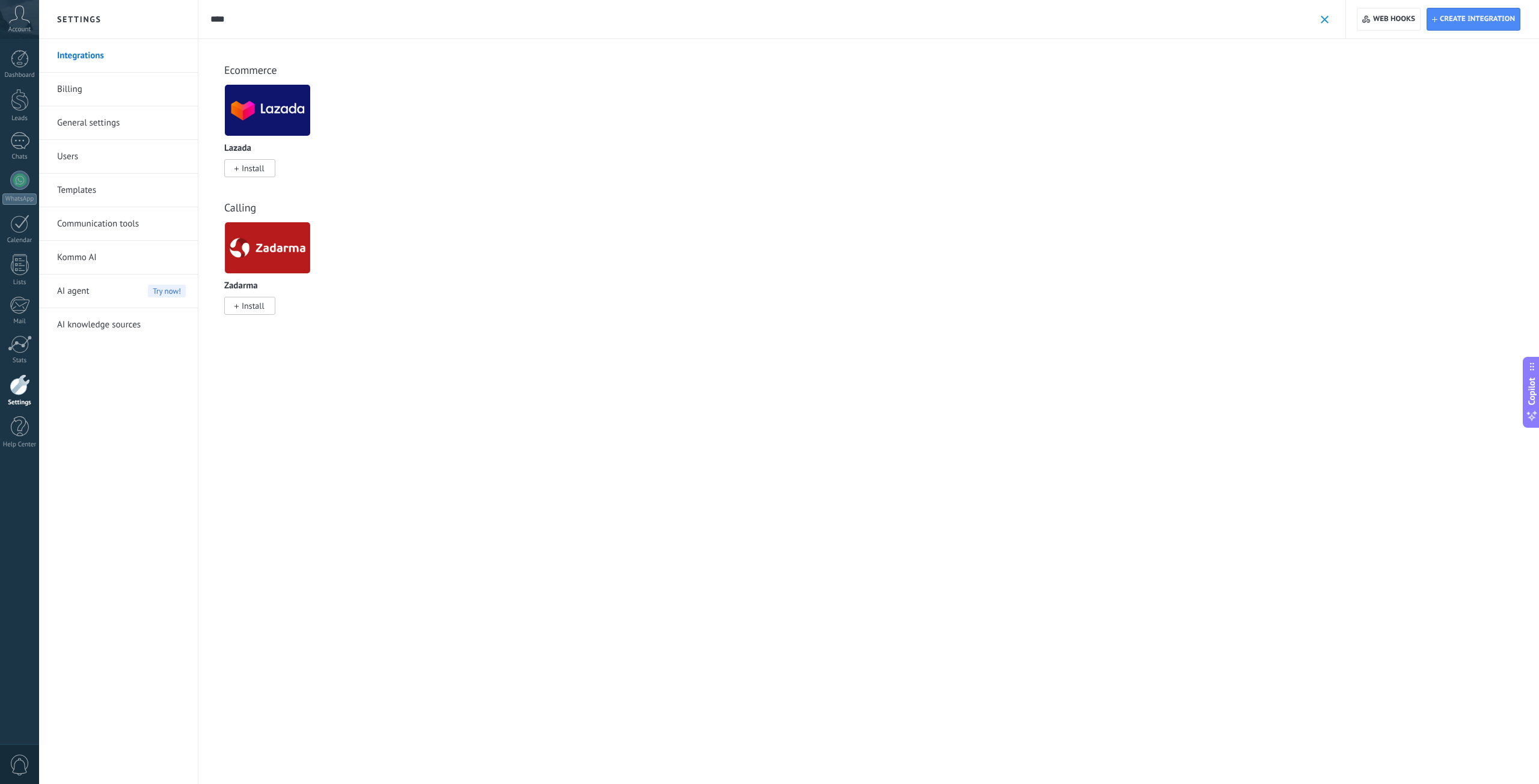
type input "****"
click at [273, 256] on img at bounding box center [267, 247] width 85 height 58
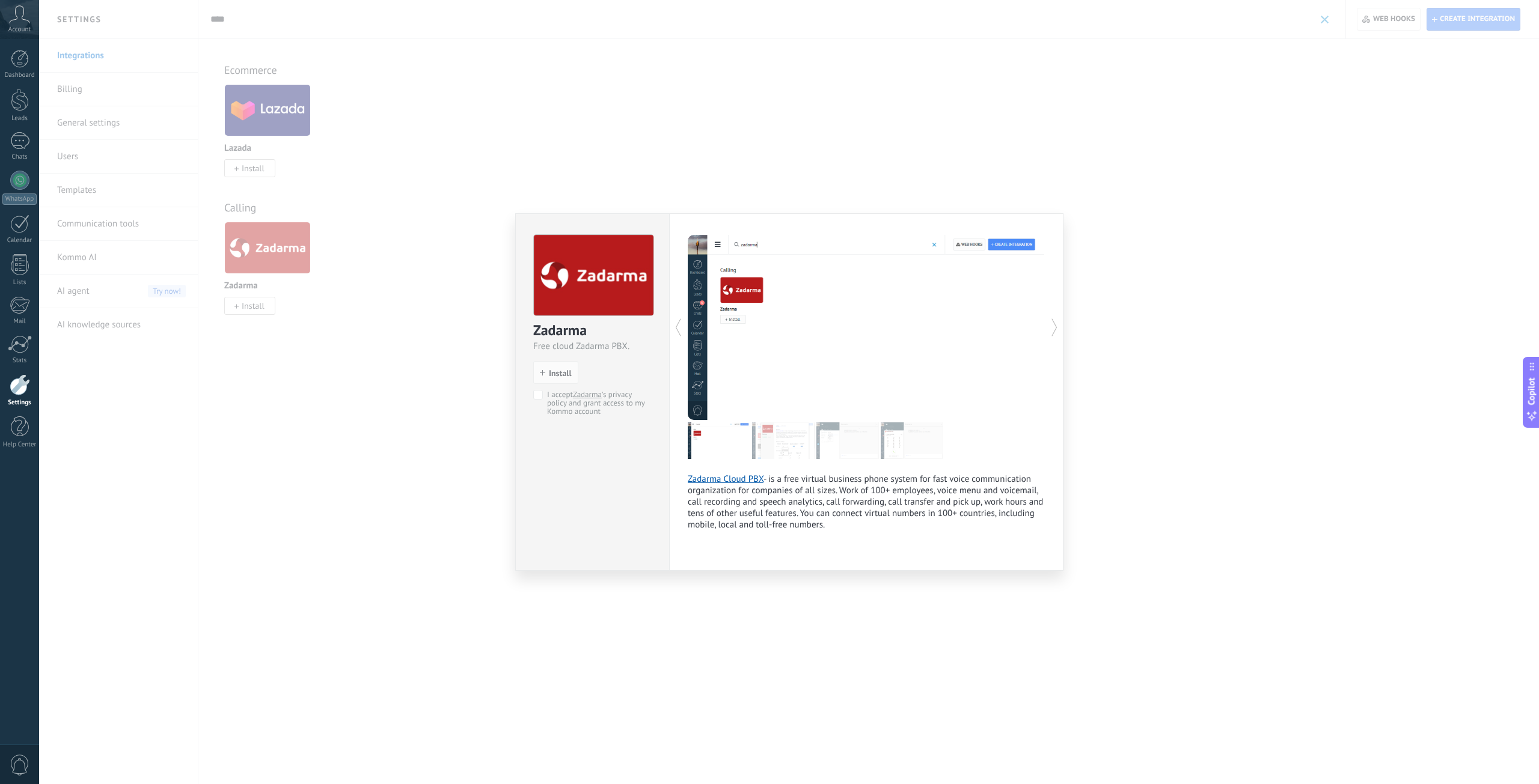
click at [548, 390] on span "I accept Zadarma 's privacy policy and grant access to my Kommo account" at bounding box center [597, 403] width 100 height 25
click at [553, 373] on span "Install" at bounding box center [560, 373] width 23 height 8
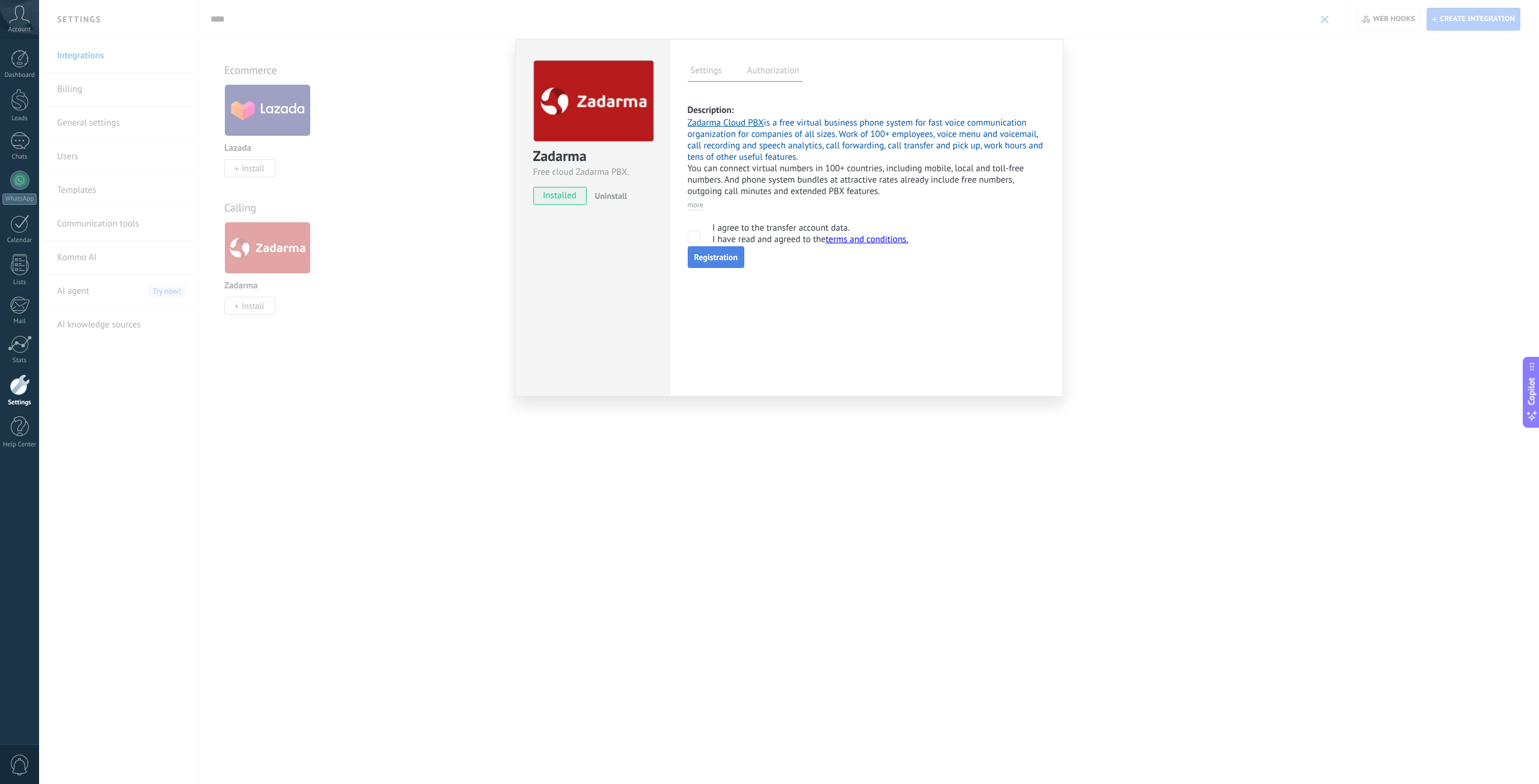
click at [703, 255] on link "Registration" at bounding box center [716, 257] width 57 height 22
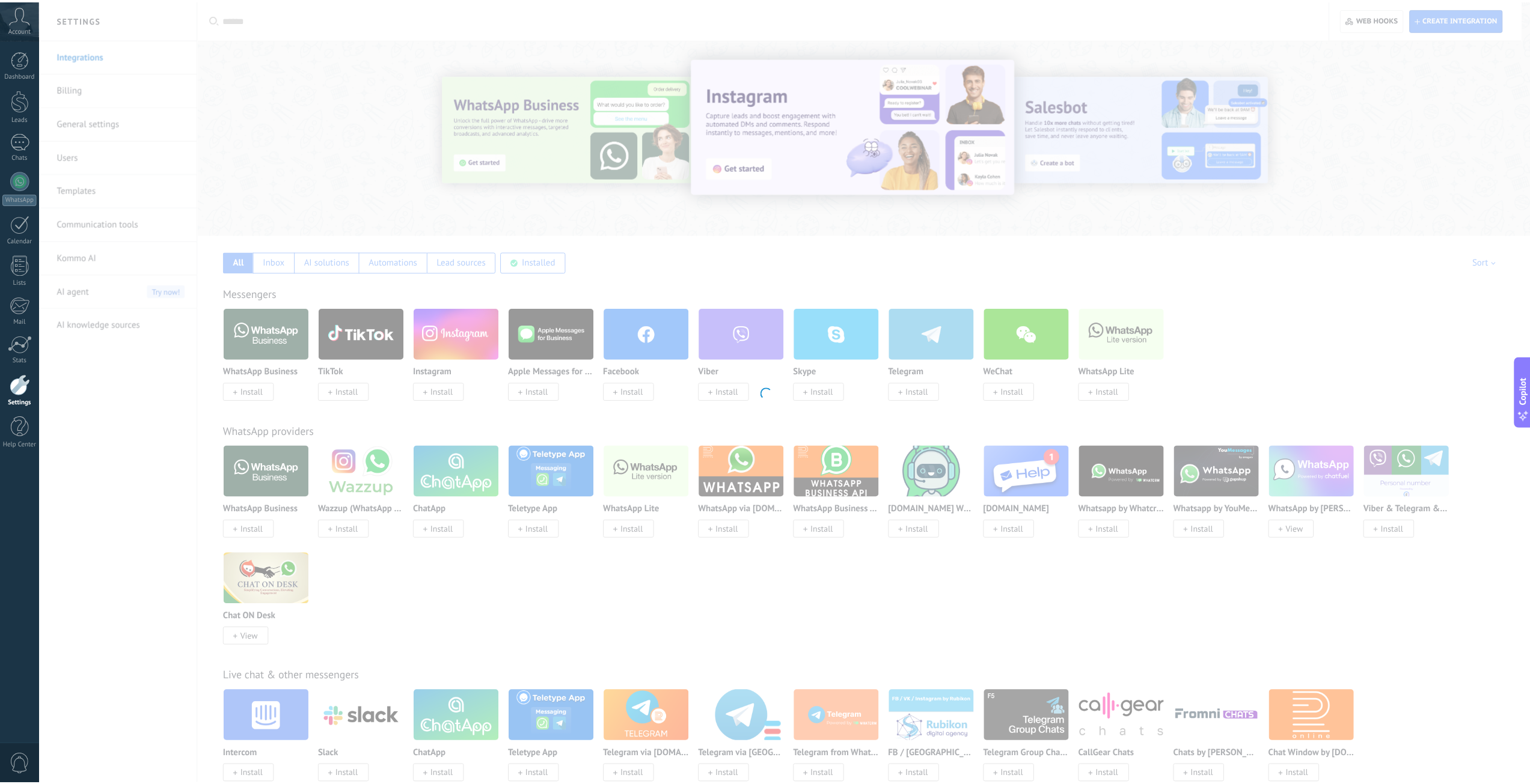
scroll to position [1486, 0]
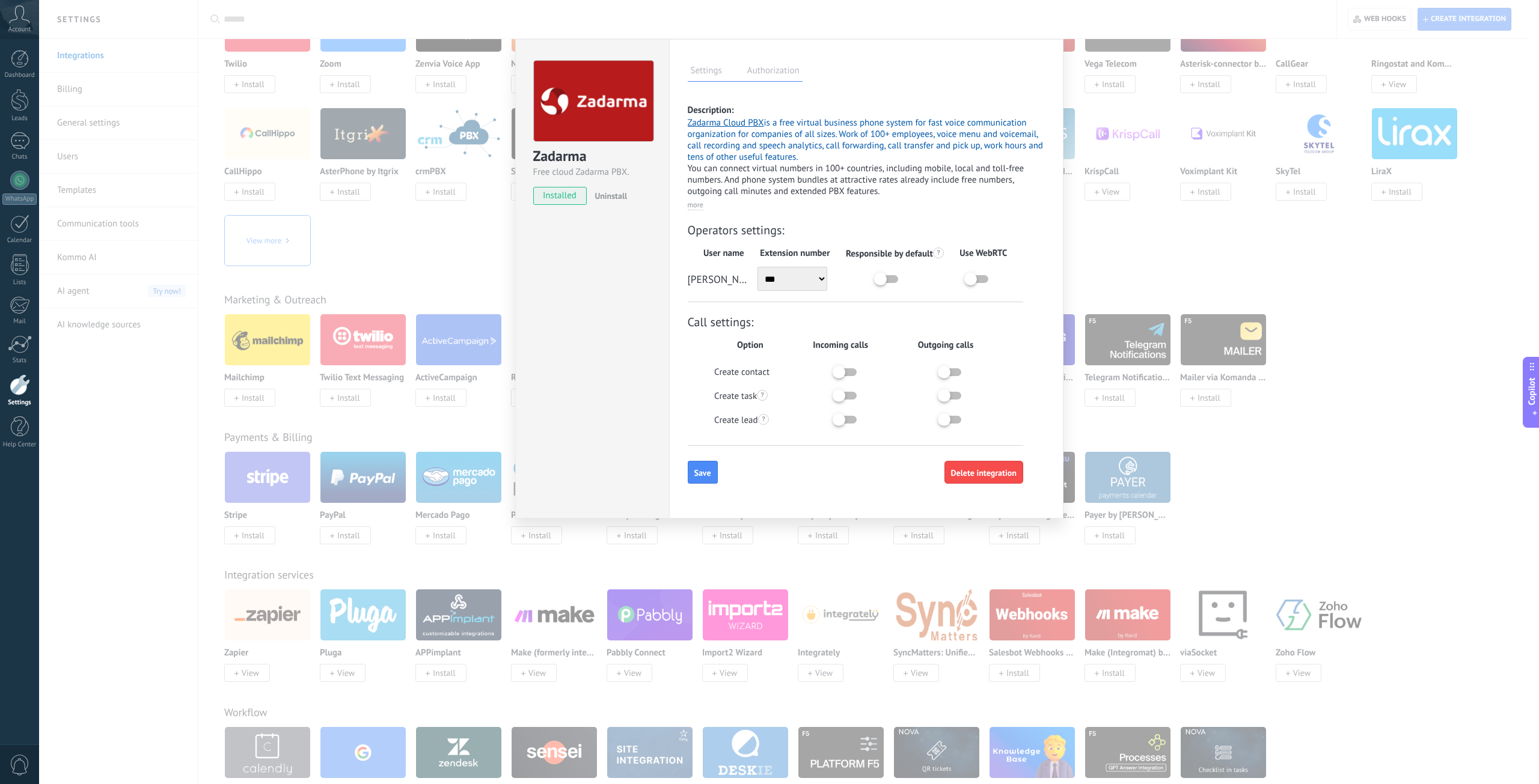
click at [842, 367] on label at bounding box center [882, 367] width 90 height 0
click at [853, 367] on label at bounding box center [882, 367] width 90 height 0
click at [784, 280] on select "*** *** *** *** *** ***" at bounding box center [792, 278] width 70 height 24
select select "*******"
click at [757, 266] on select "*** *** *** *** *** ***" at bounding box center [792, 278] width 70 height 24
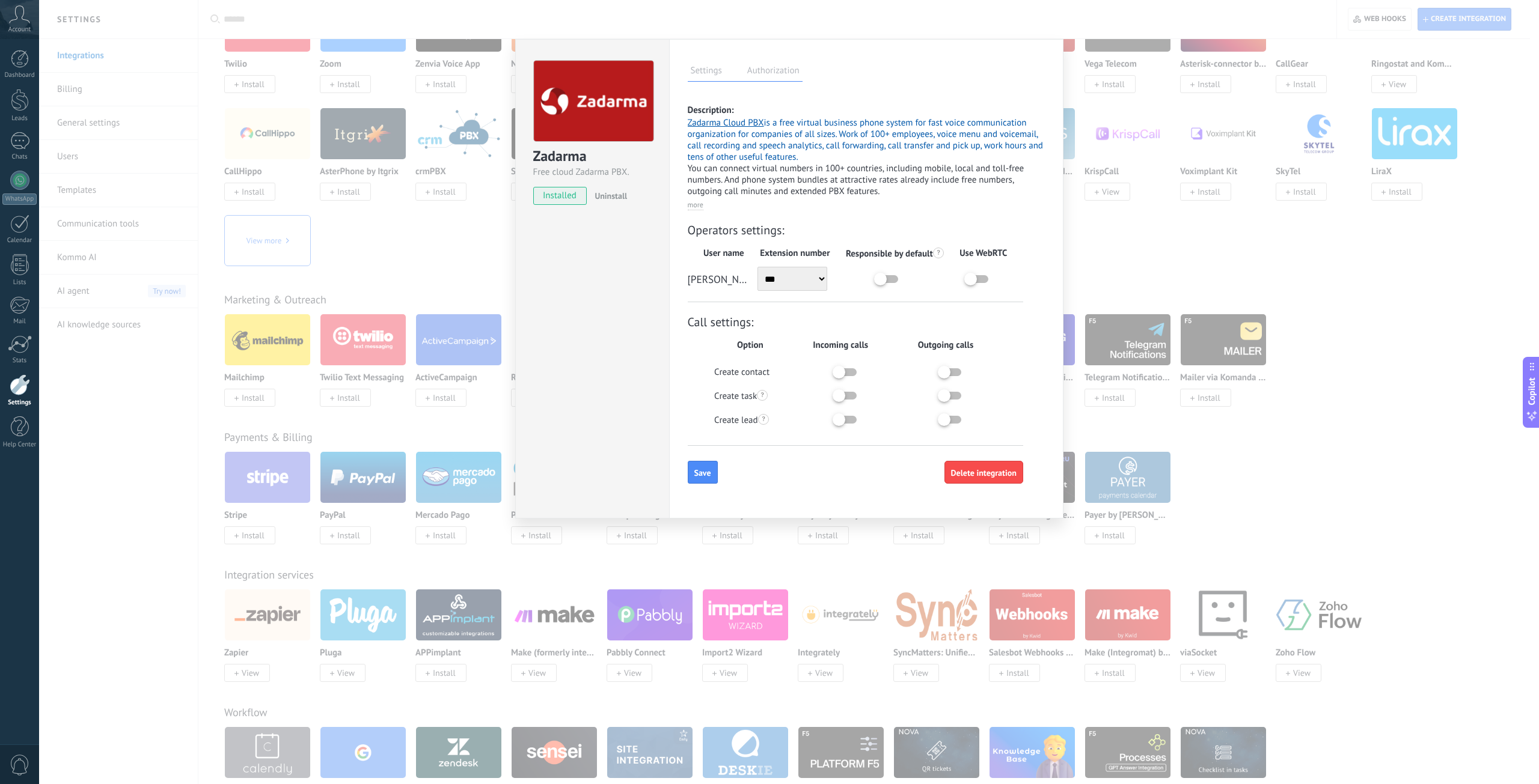
drag, startPoint x: 784, startPoint y: 373, endPoint x: 740, endPoint y: 362, distance: 45.4
click at [740, 362] on div "Call settings: Option Incoming calls Outgoing calls Create contact Create task …" at bounding box center [855, 380] width 336 height 132
click at [848, 415] on div at bounding box center [846, 420] width 90 height 12
click at [848, 414] on label at bounding box center [882, 414] width 90 height 0
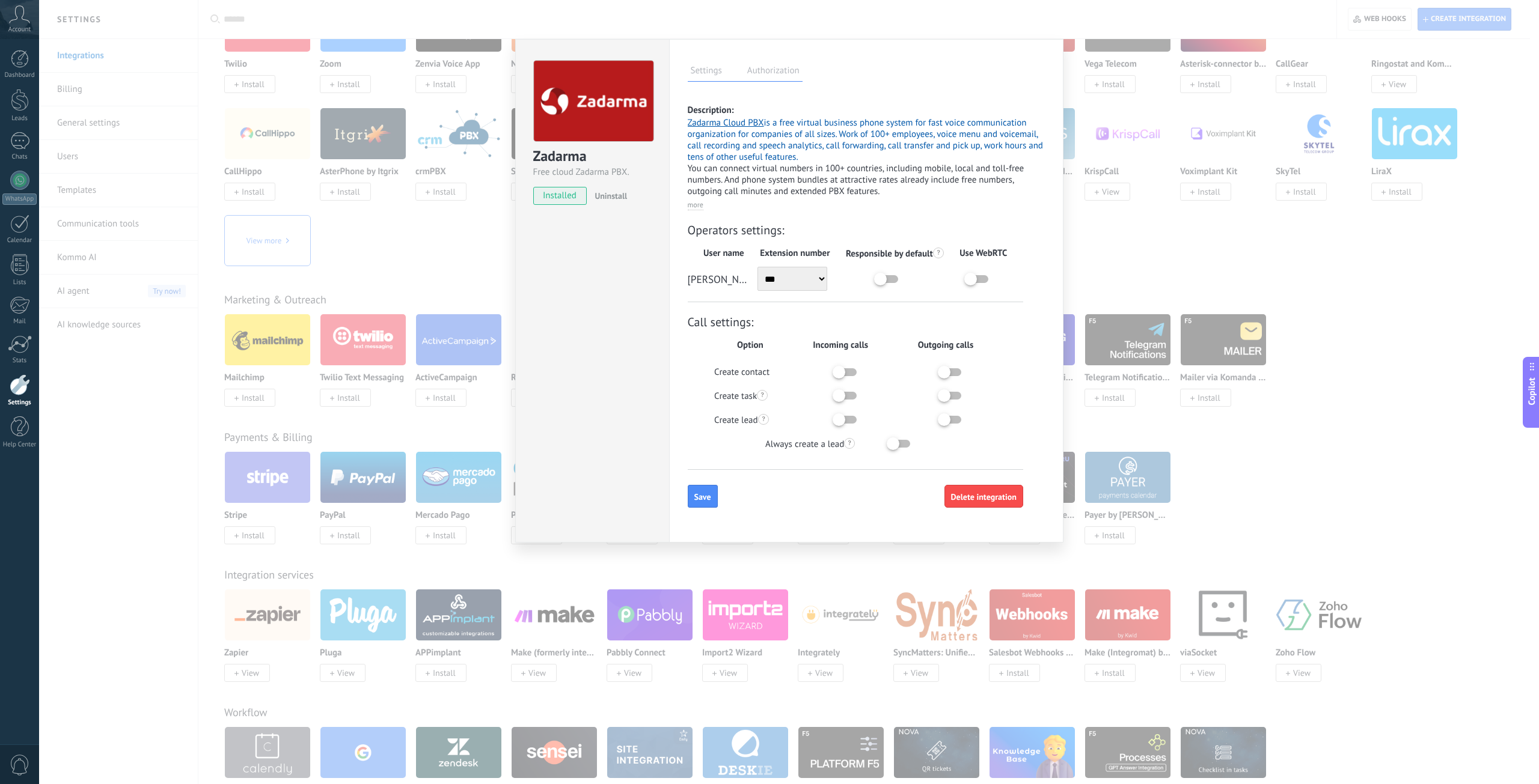
click at [943, 390] on label at bounding box center [987, 390] width 90 height 0
click at [951, 390] on label at bounding box center [987, 390] width 90 height 0
click at [901, 438] on div at bounding box center [900, 444] width 90 height 12
click at [903, 438] on label at bounding box center [935, 438] width 90 height 0
click at [838, 390] on label at bounding box center [882, 390] width 90 height 0
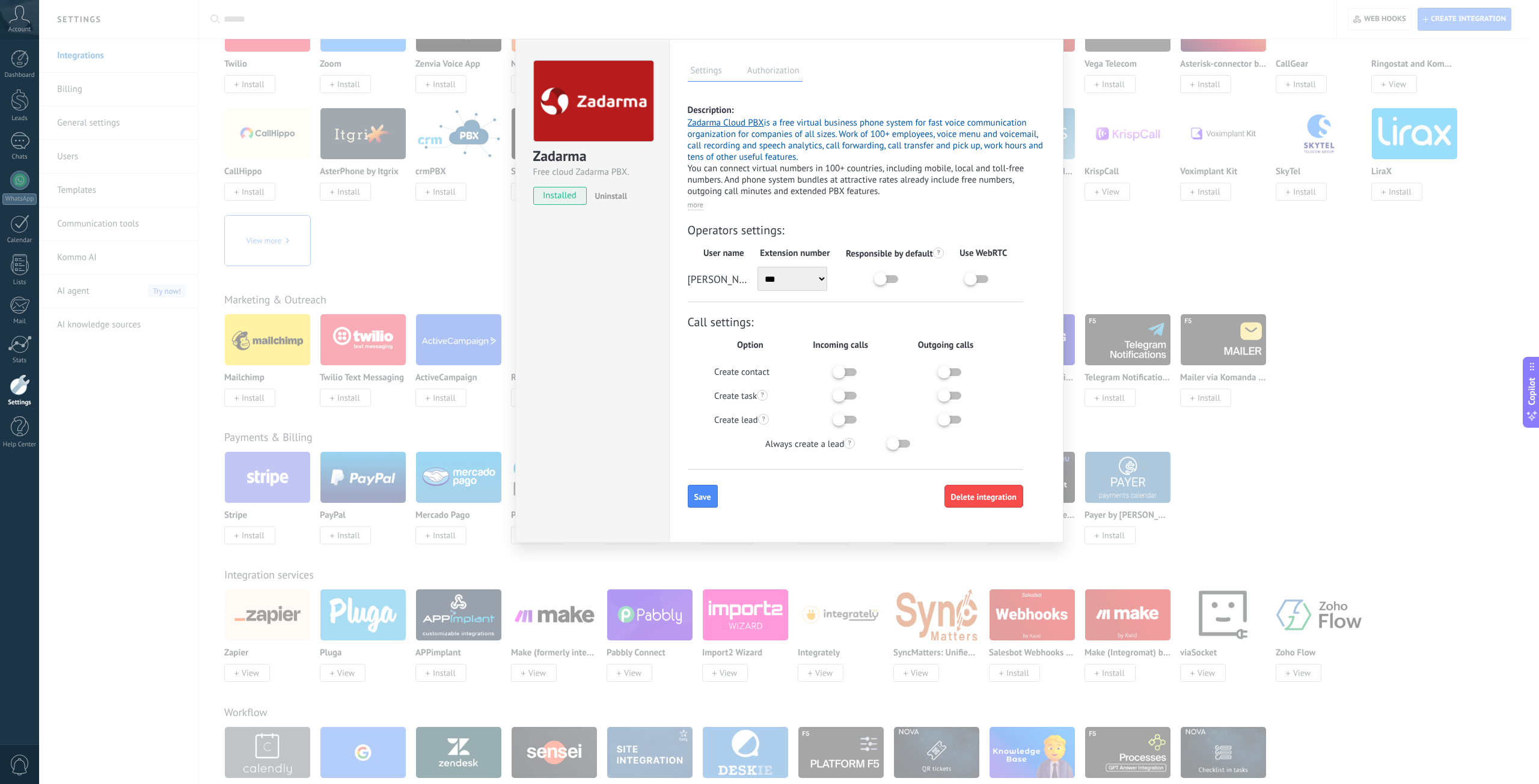
click at [850, 390] on label at bounding box center [882, 390] width 90 height 0
click at [843, 367] on label at bounding box center [882, 367] width 90 height 0
click at [950, 389] on div "Call settings: Option Incoming calls Outgoing calls Create contact Create task …" at bounding box center [855, 392] width 336 height 156
click at [951, 390] on label at bounding box center [987, 390] width 90 height 0
click at [698, 491] on button "Save" at bounding box center [702, 496] width 30 height 23
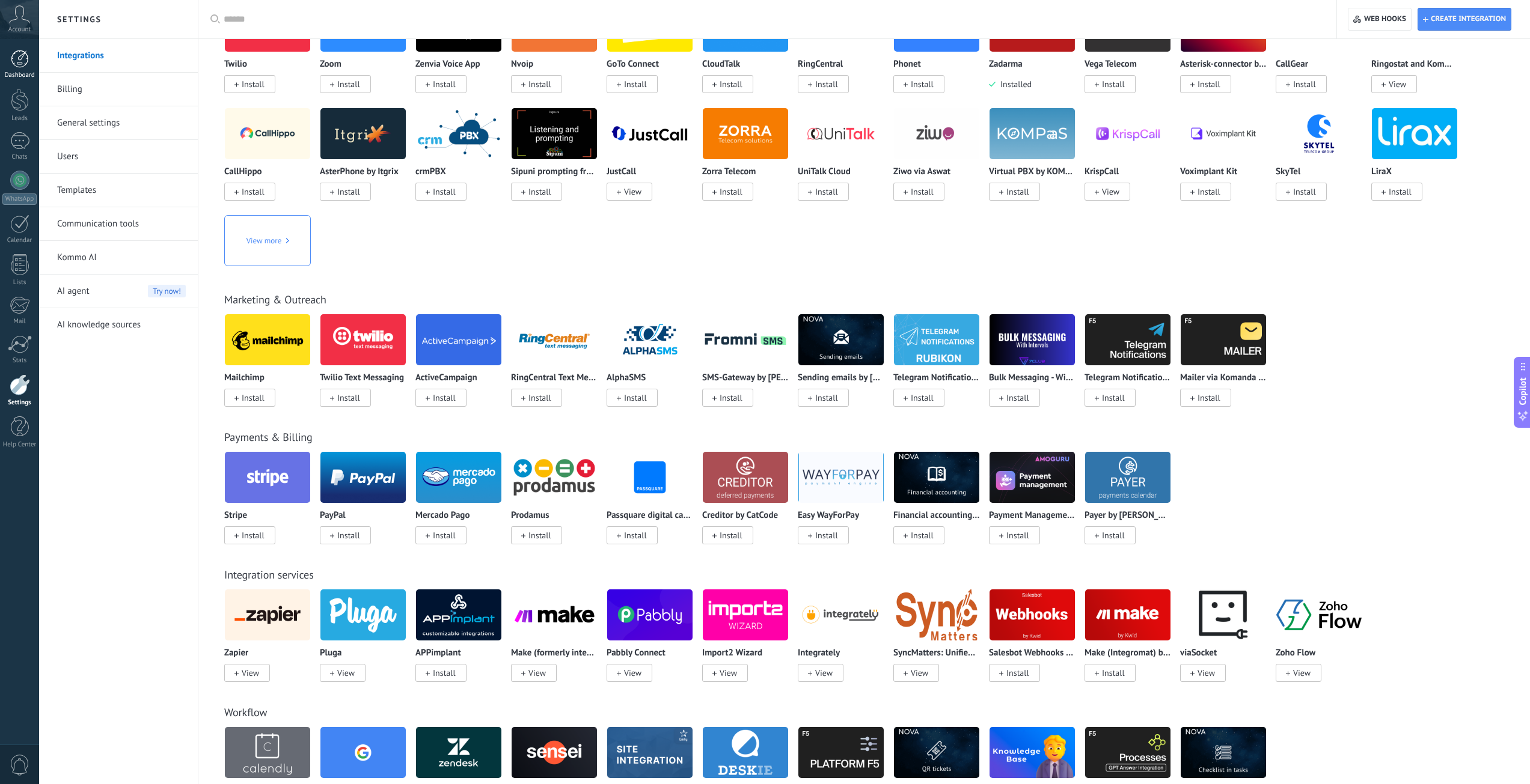
click at [25, 63] on div at bounding box center [19, 58] width 18 height 18
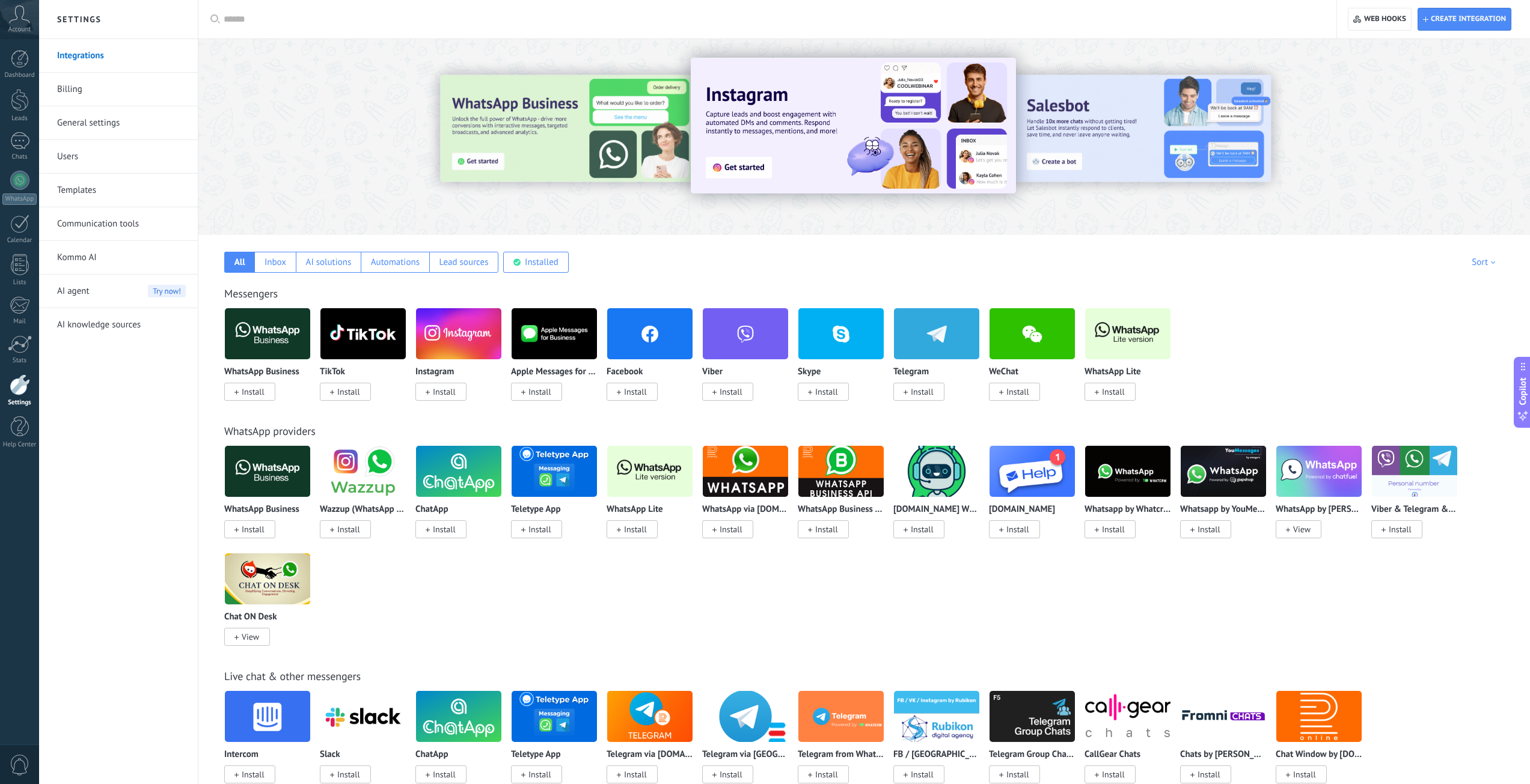
click at [15, 24] on div "Account" at bounding box center [19, 19] width 39 height 39
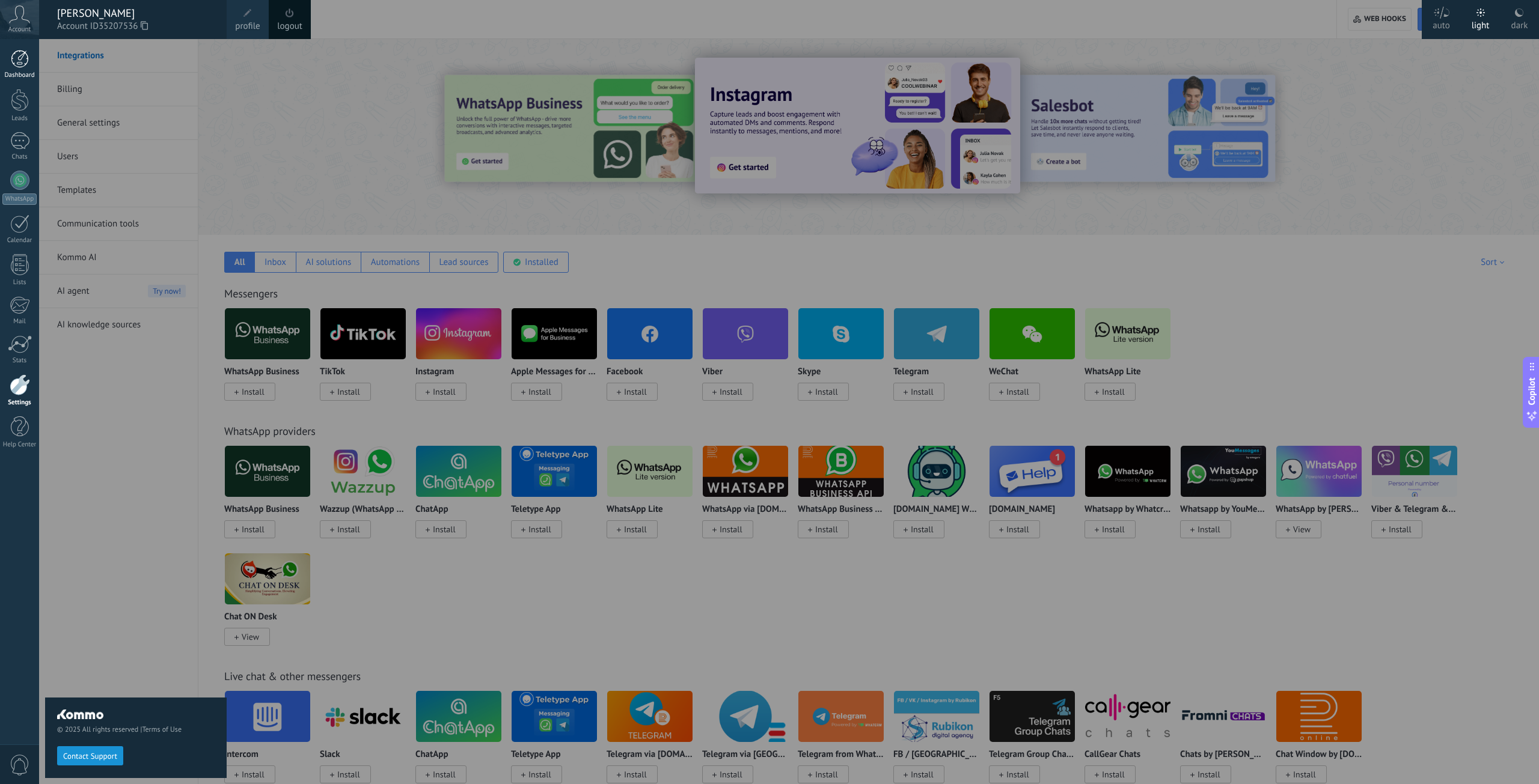
click at [18, 51] on div at bounding box center [19, 58] width 18 height 18
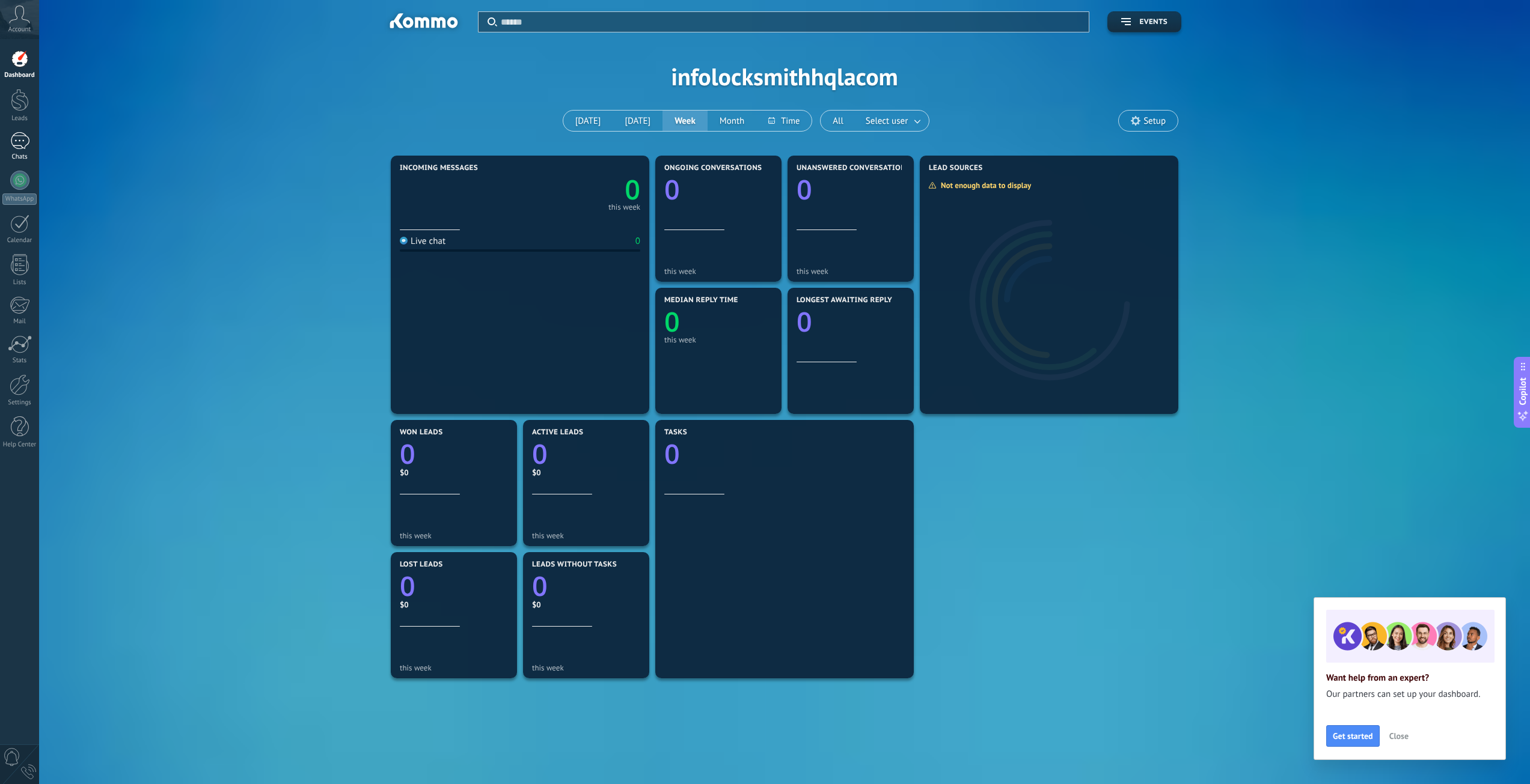
click at [25, 142] on div at bounding box center [19, 141] width 19 height 18
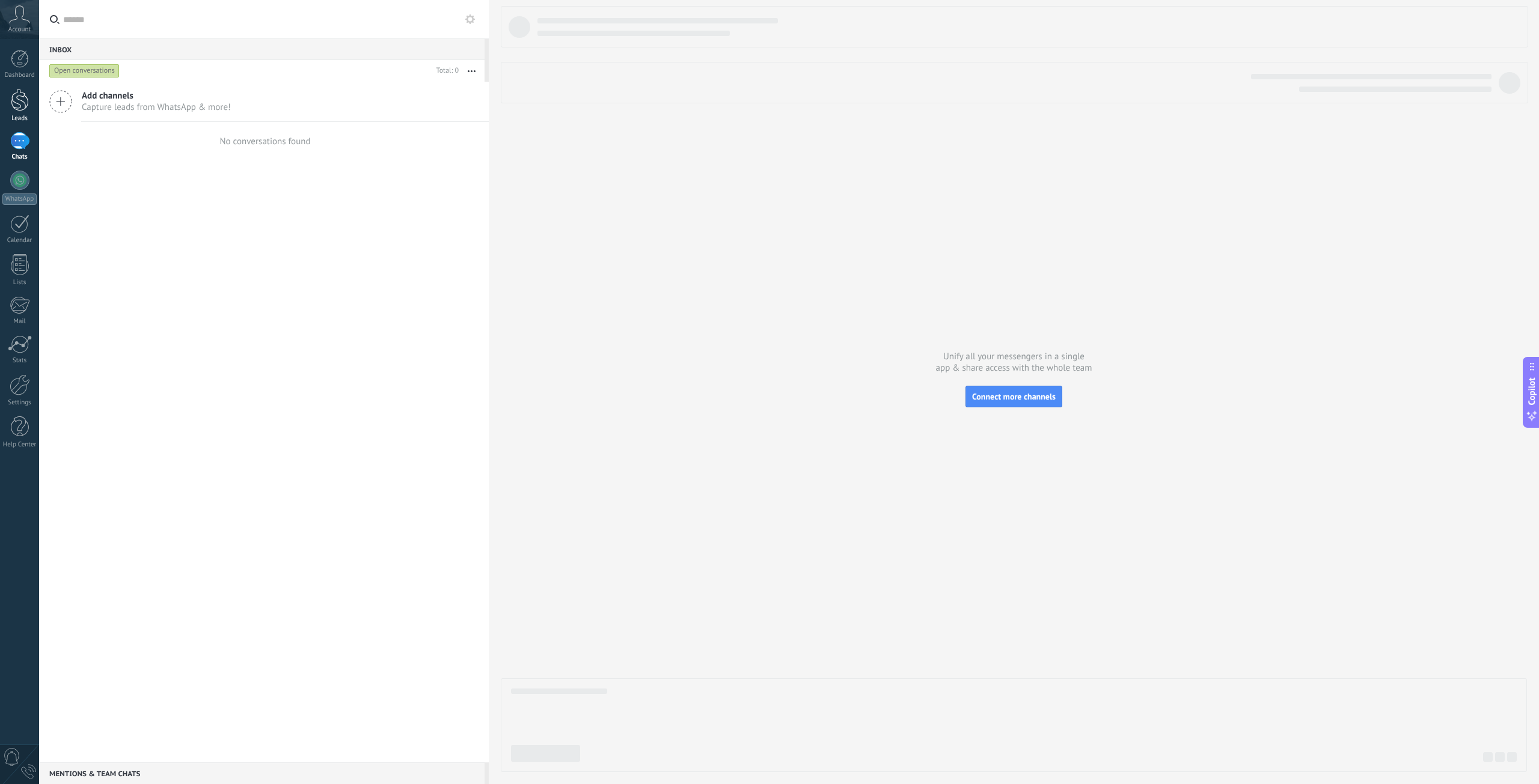
click at [24, 100] on div at bounding box center [19, 99] width 18 height 22
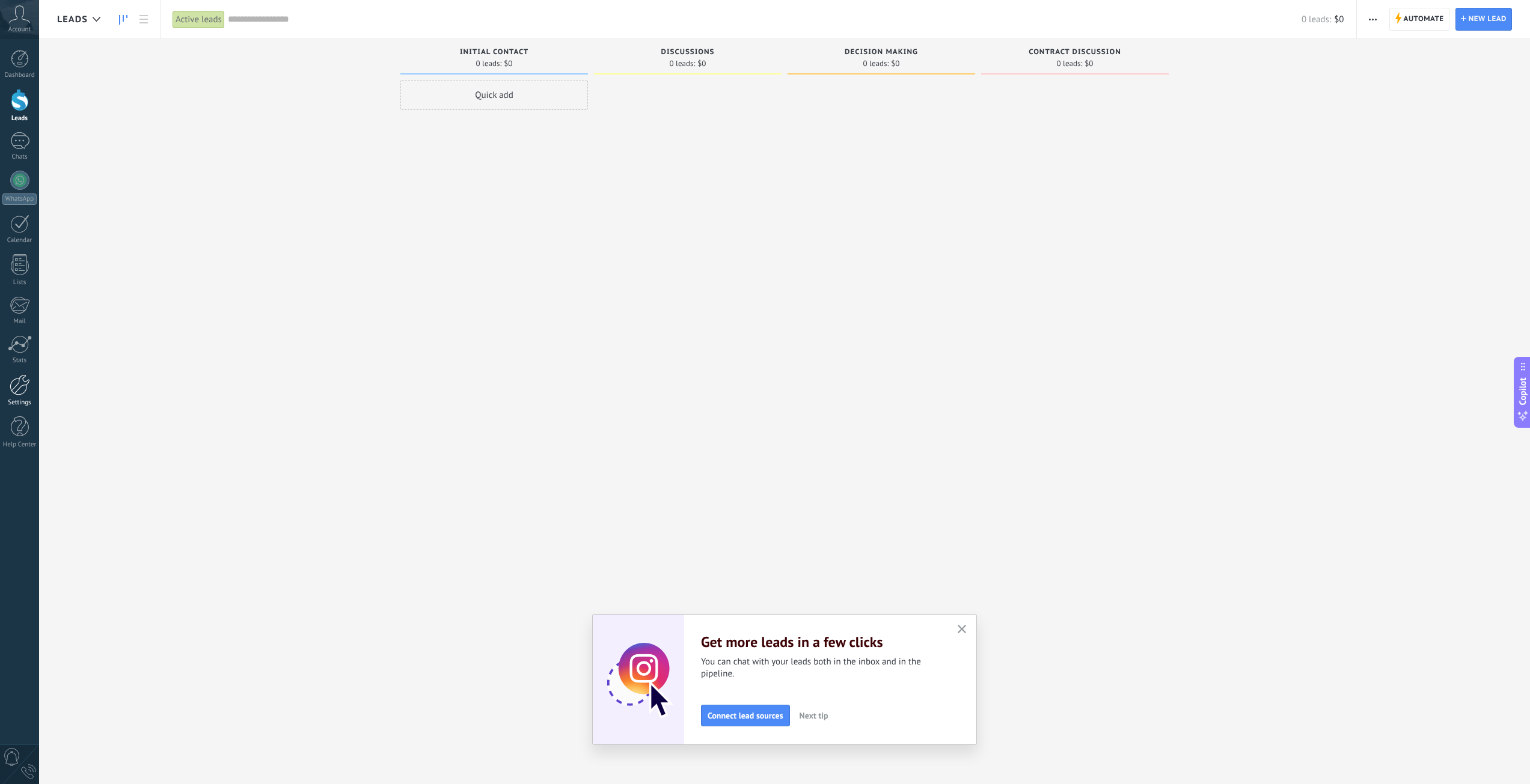
click at [36, 390] on link "Settings" at bounding box center [19, 390] width 39 height 32
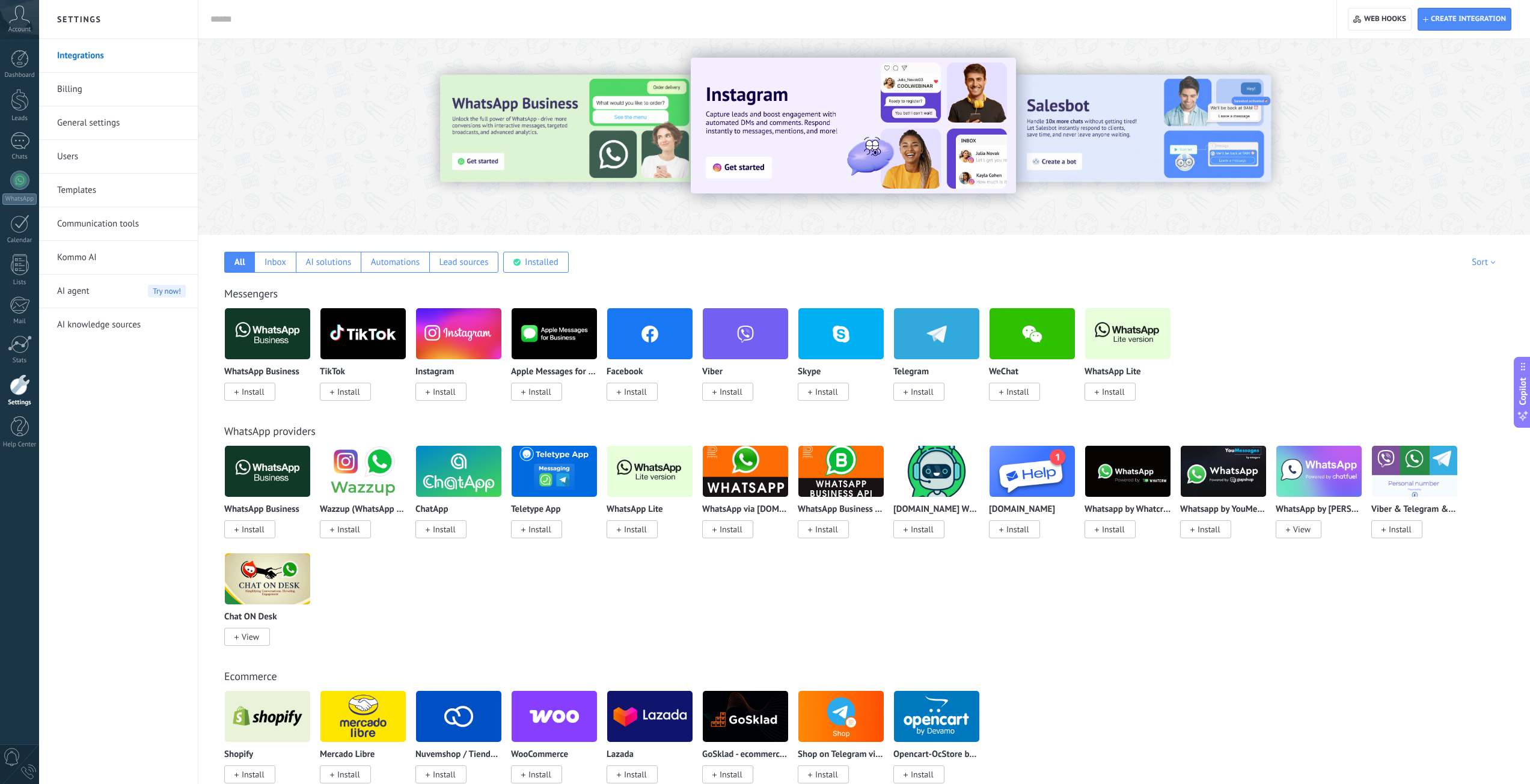
click at [108, 289] on div "AI agent Try now!" at bounding box center [121, 292] width 129 height 34
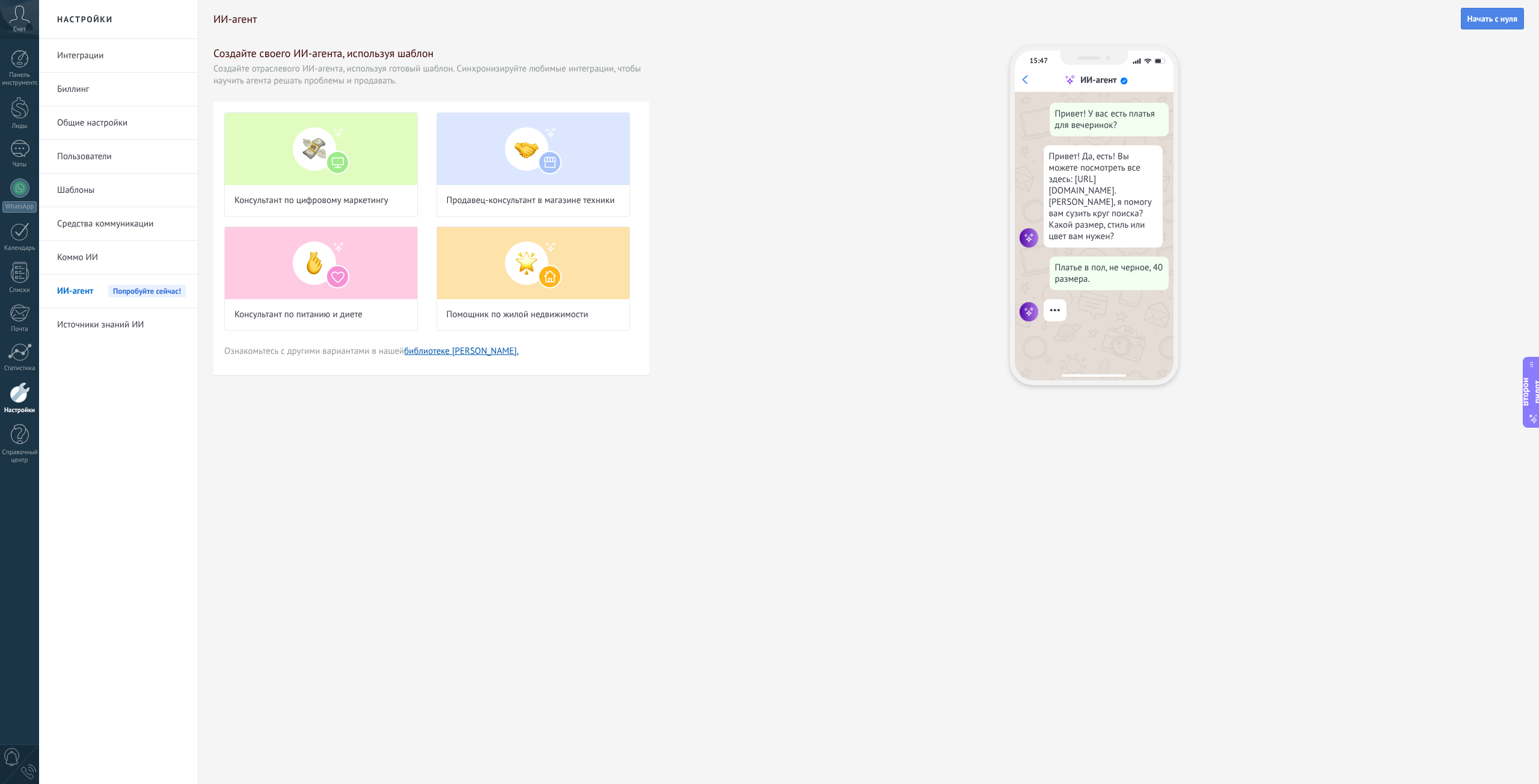
click at [1492, 19] on font "Начать с нуля" at bounding box center [1492, 19] width 50 height 11
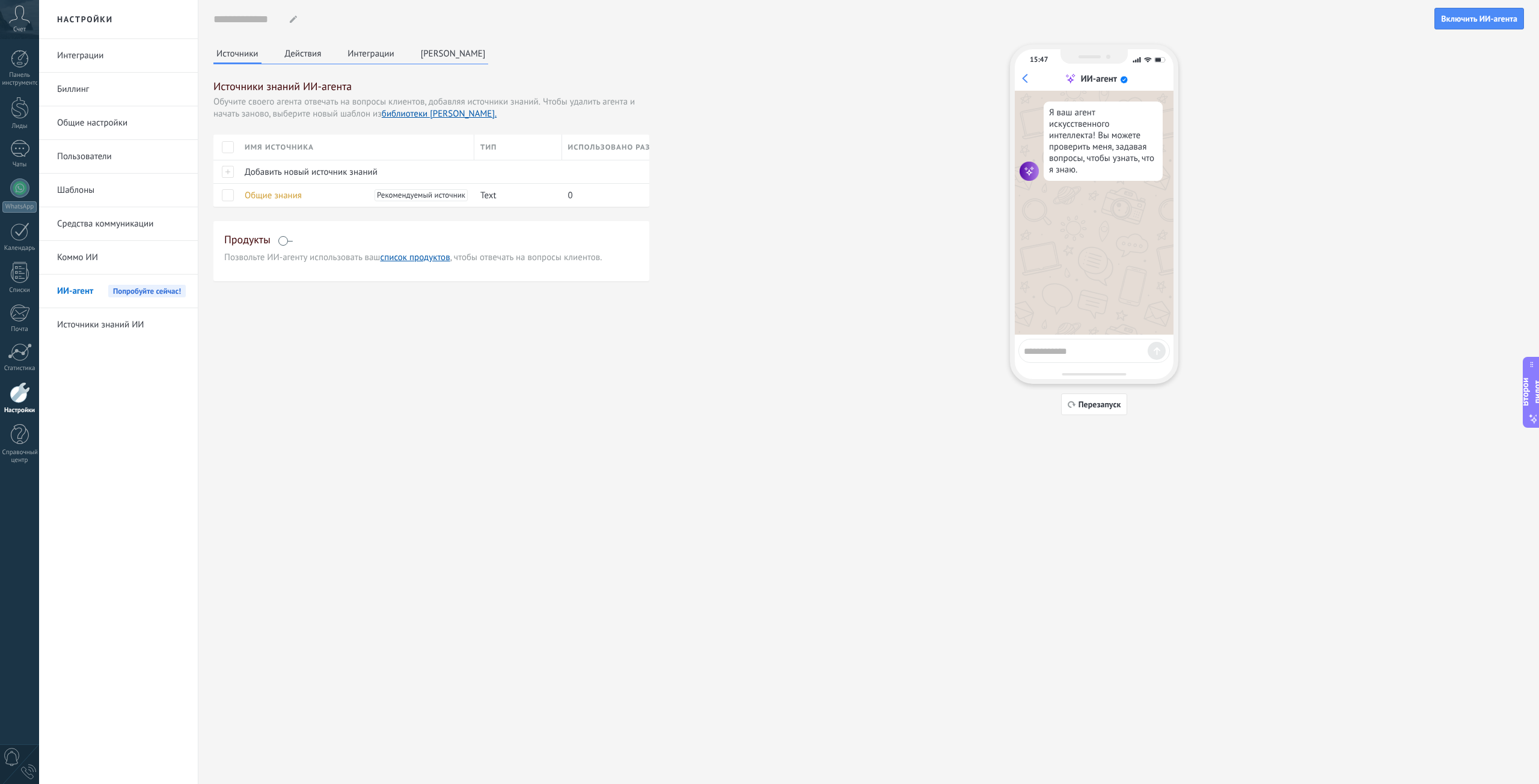
click at [294, 57] on font "Действия" at bounding box center [303, 54] width 36 height 12
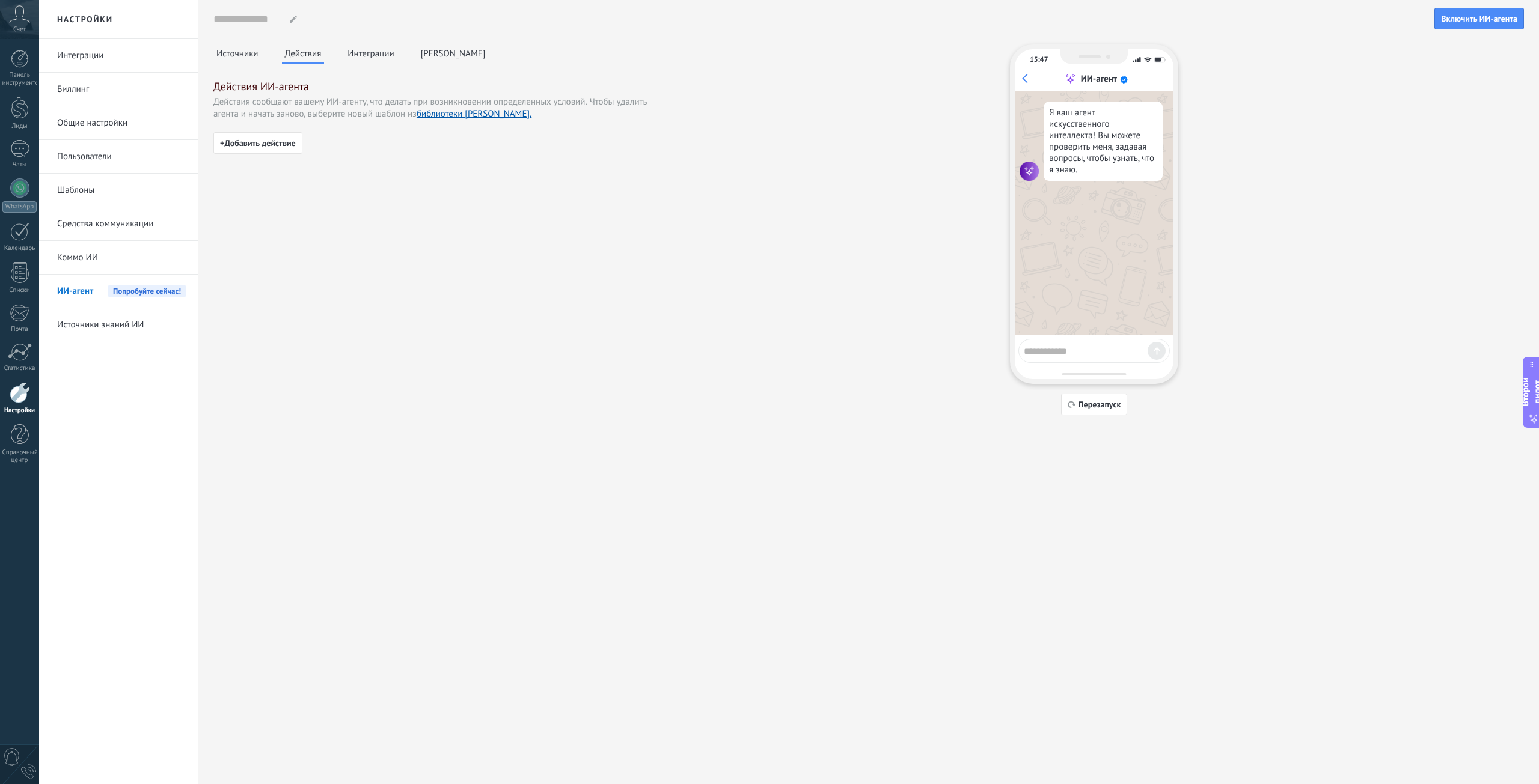
click at [250, 57] on font "Источники" at bounding box center [238, 54] width 42 height 12
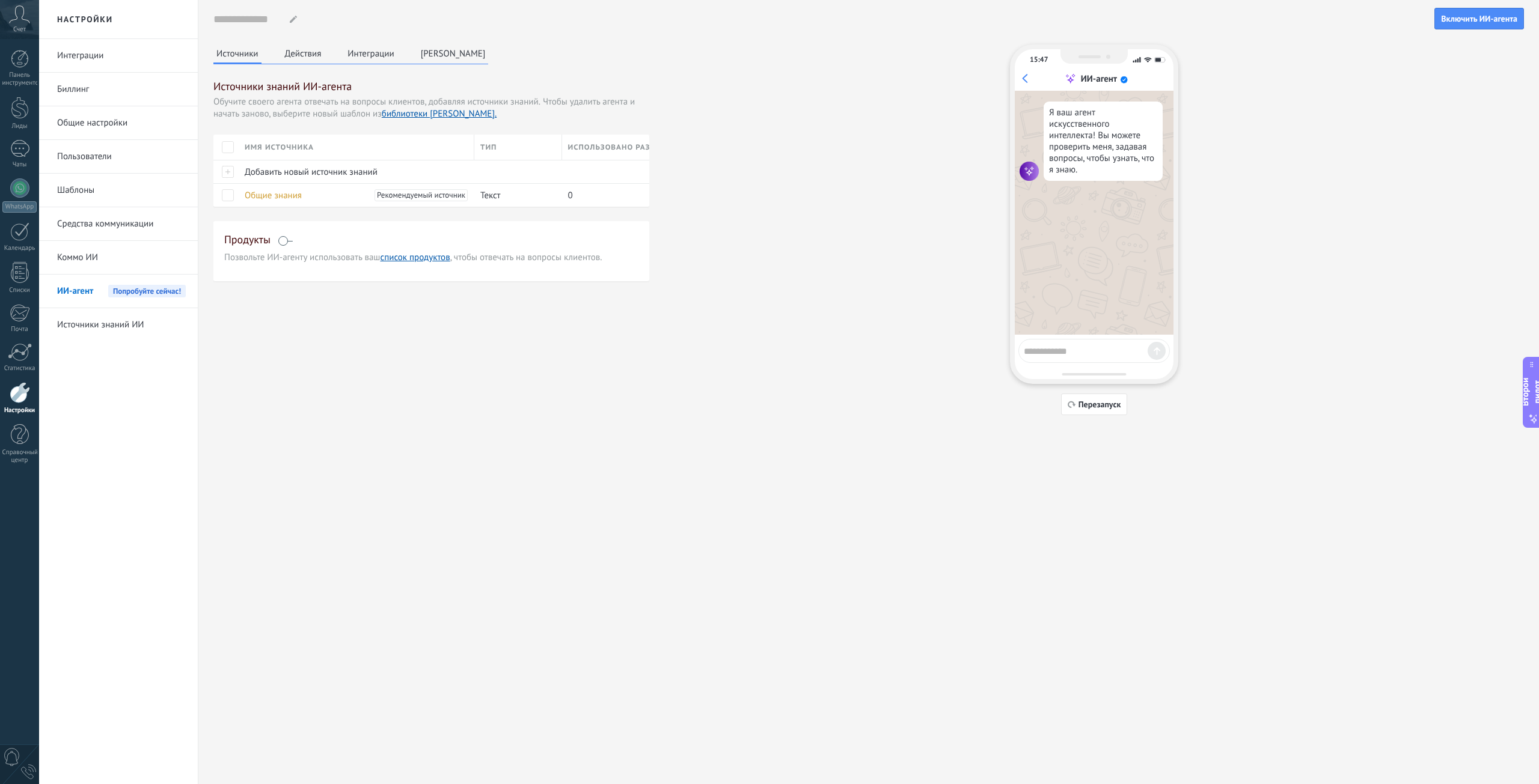
click at [118, 246] on link "Коммо ИИ" at bounding box center [121, 258] width 129 height 34
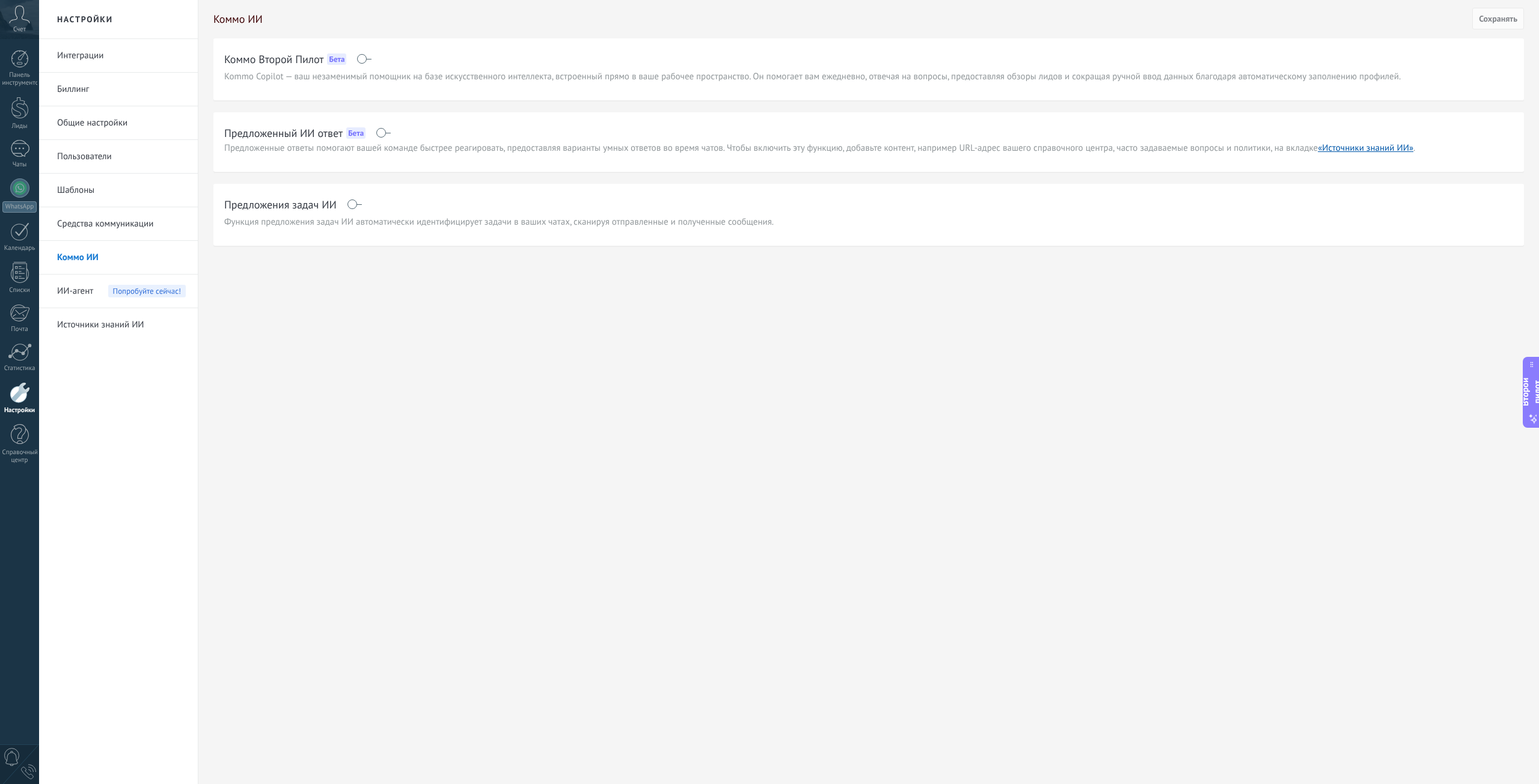
click at [350, 207] on span at bounding box center [354, 204] width 15 height 9
click at [382, 130] on span at bounding box center [383, 132] width 15 height 9
click at [90, 321] on font "Источники знаний ИИ" at bounding box center [100, 325] width 87 height 12
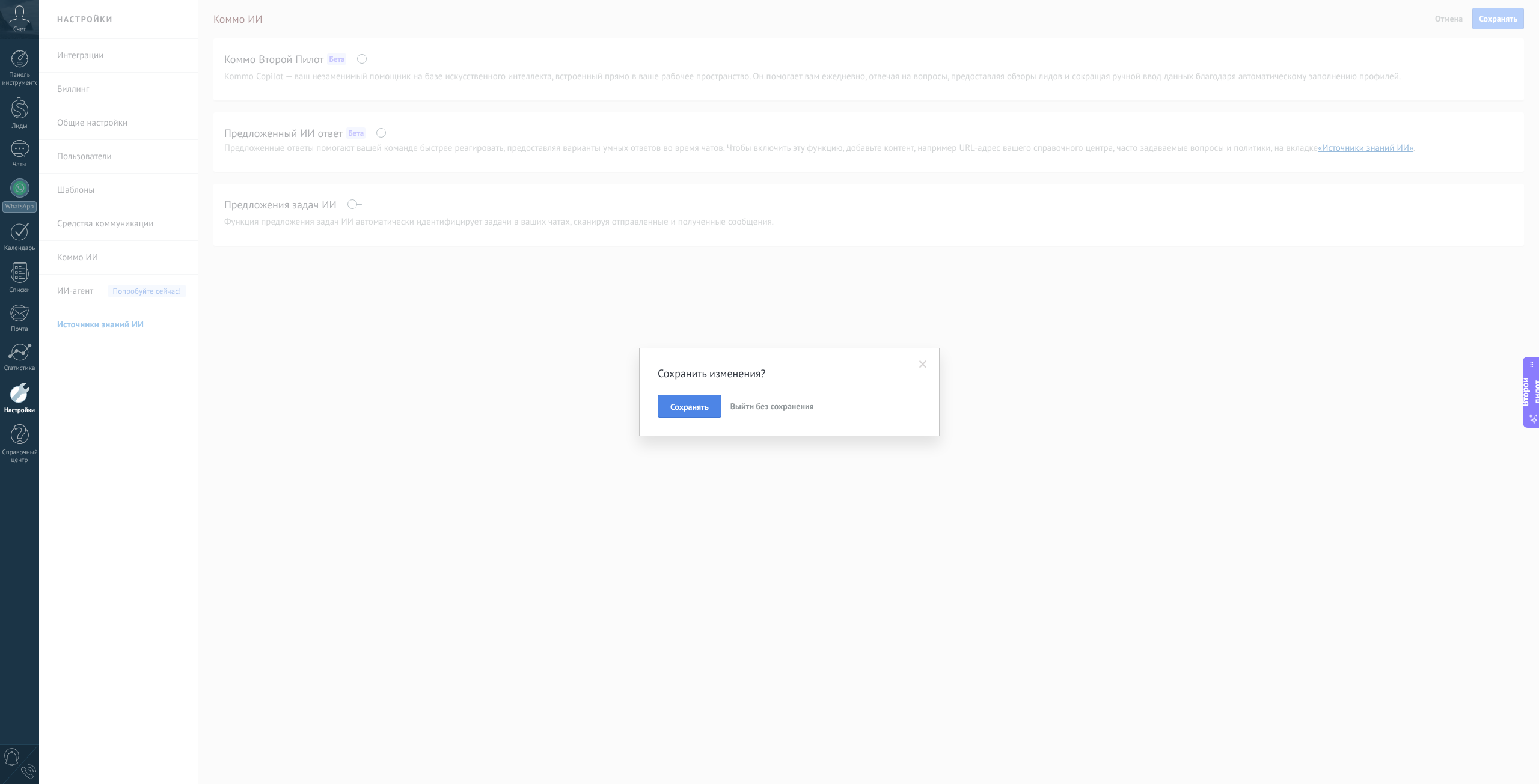
click at [673, 410] on font "Сохранять" at bounding box center [690, 406] width 39 height 11
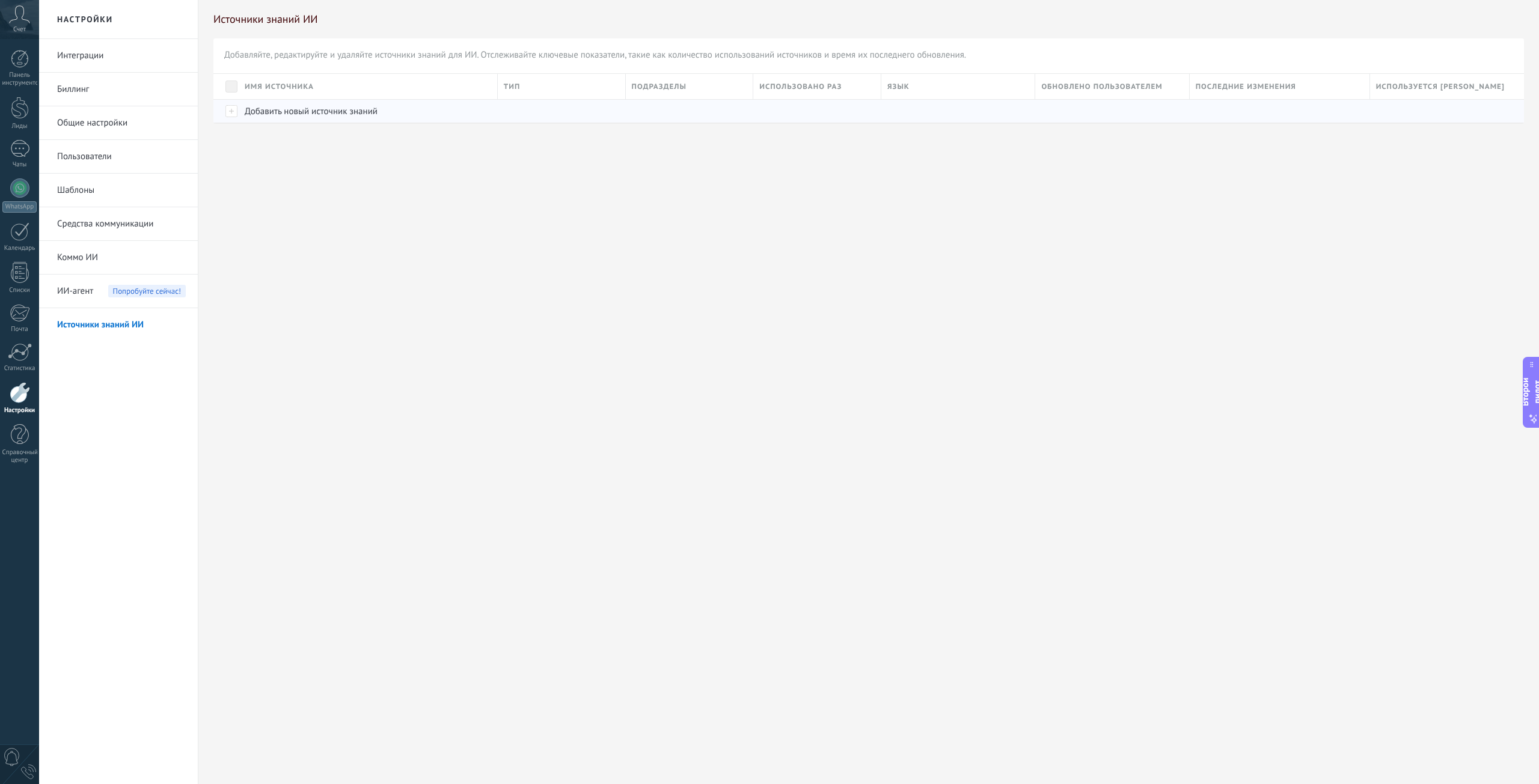
click at [277, 105] on div "Добавить новый источник знаний" at bounding box center [365, 110] width 253 height 23
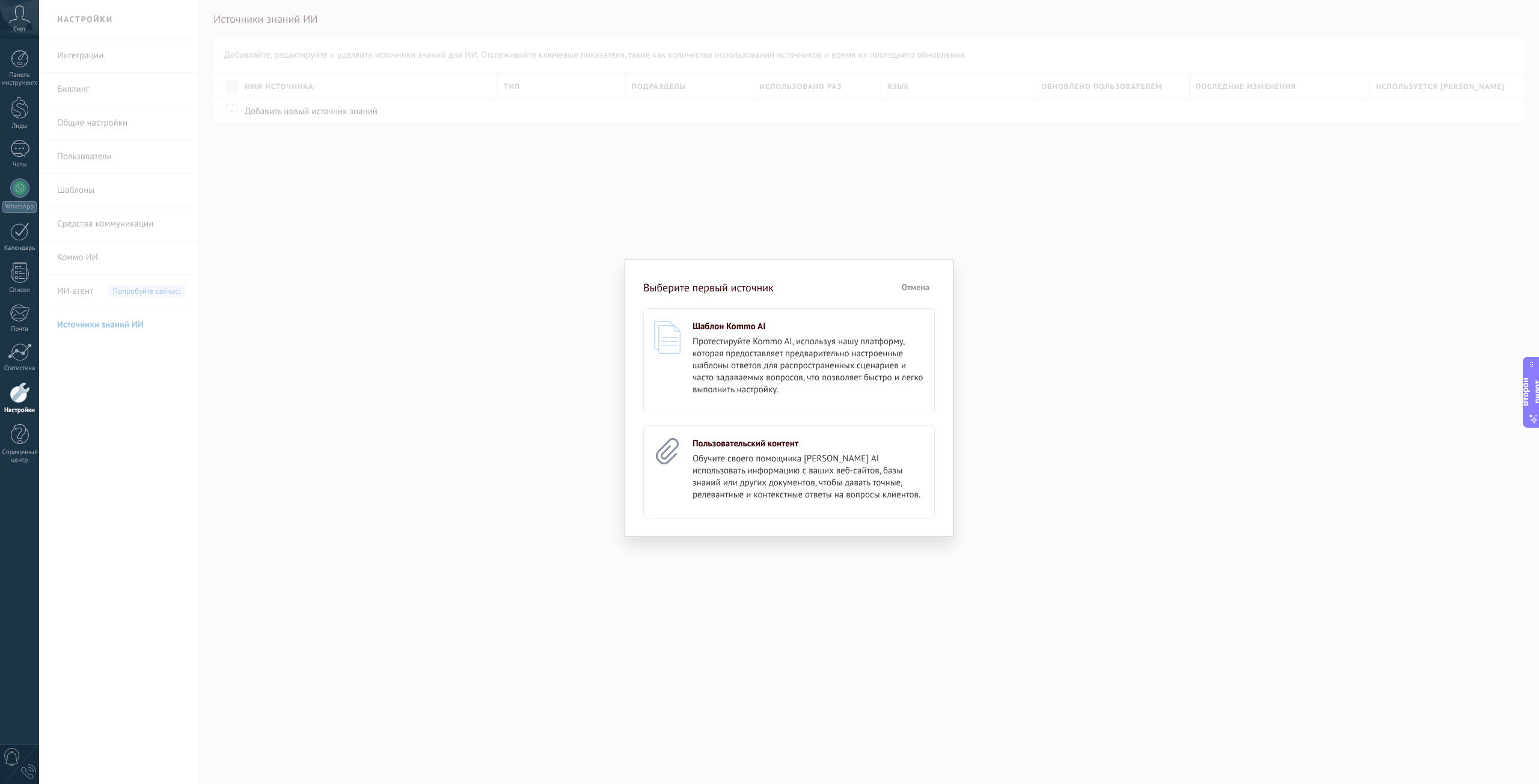
drag, startPoint x: 414, startPoint y: 390, endPoint x: 422, endPoint y: 390, distance: 8.0
click at [416, 390] on div "Выберите первый источник Отмена Шаблон Kommo AI Протестируйте Kommo AI, использ…" at bounding box center [788, 392] width 1499 height 784
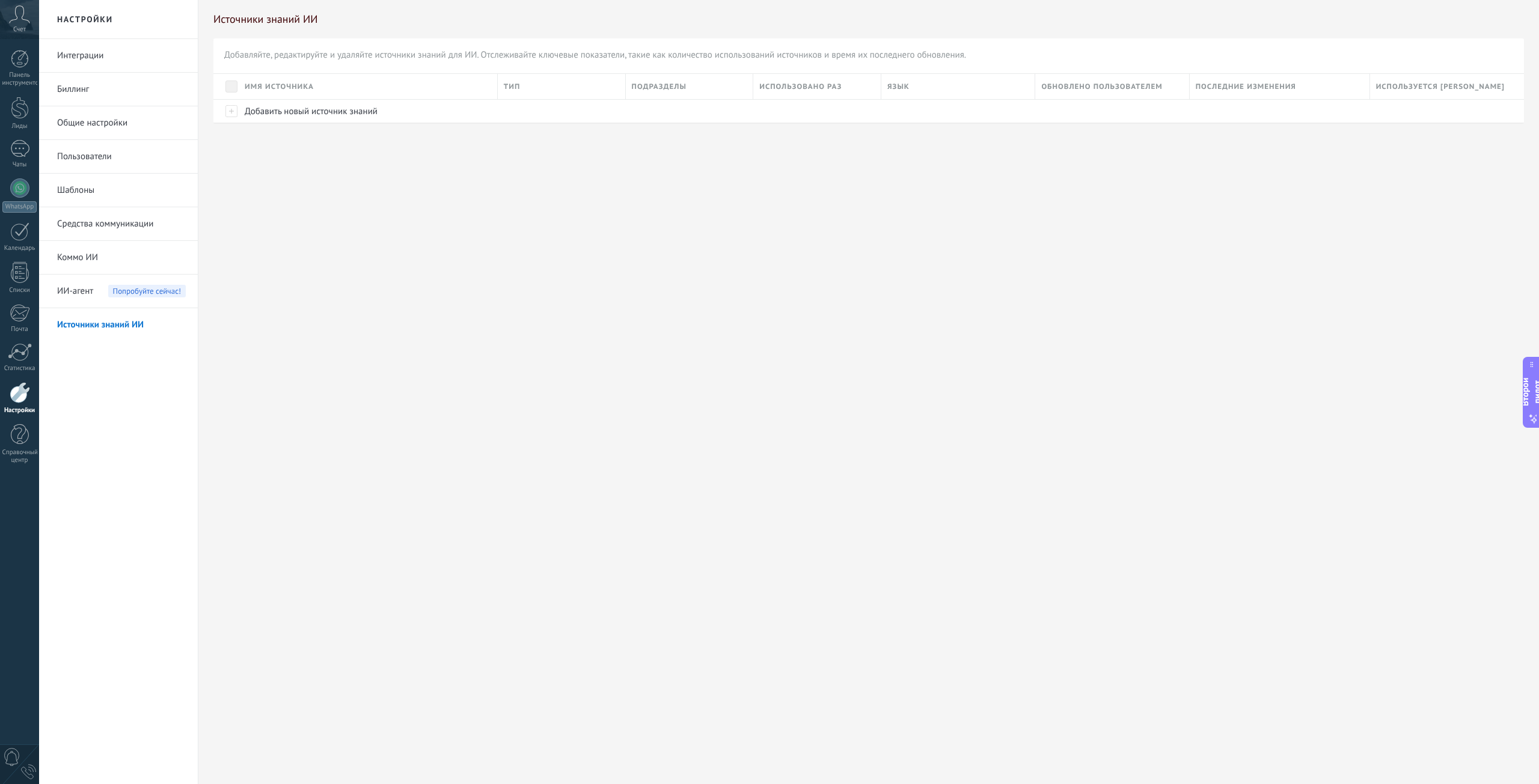
click at [81, 294] on font "ИИ-агент" at bounding box center [75, 292] width 36 height 12
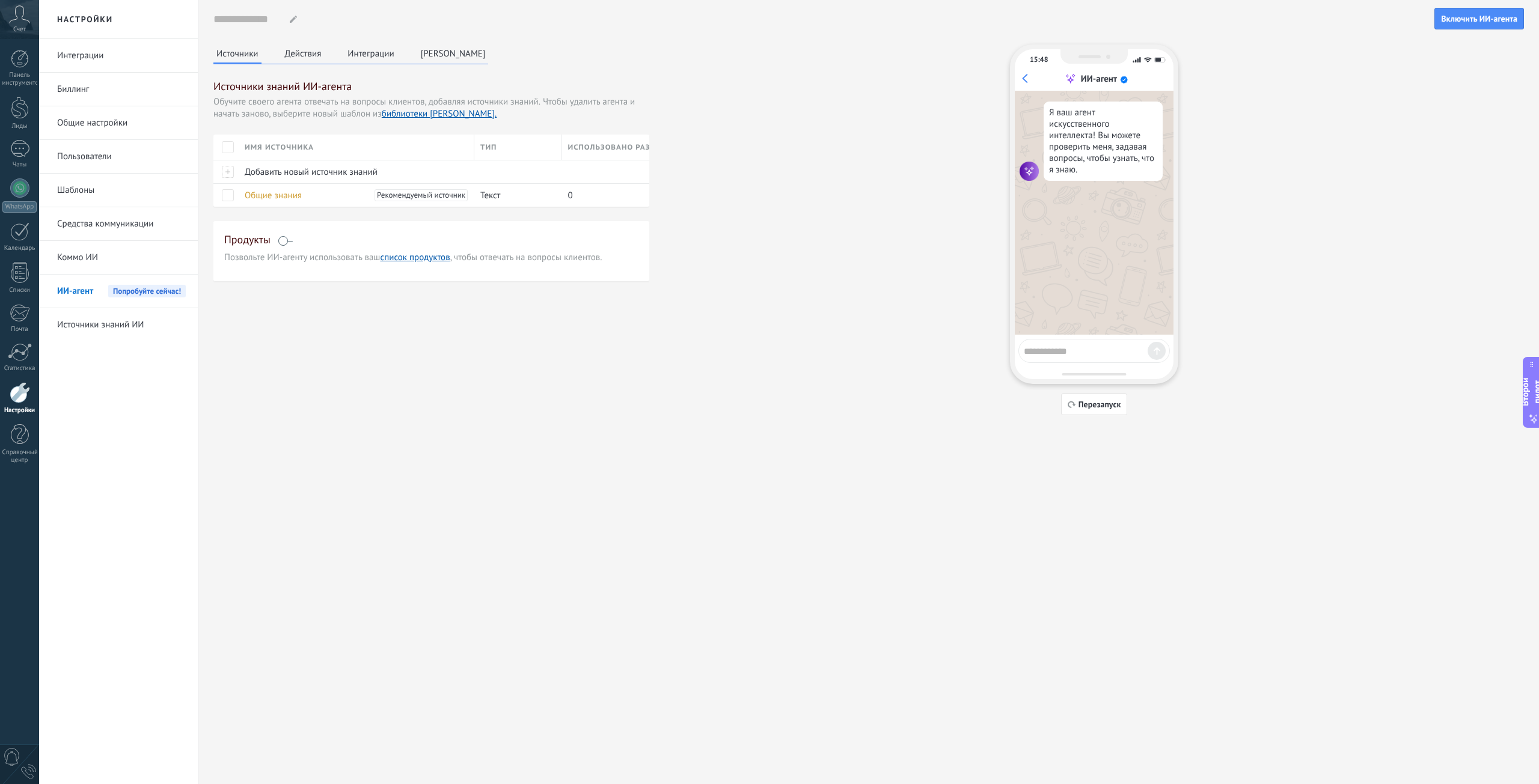
click at [307, 56] on font "Действия" at bounding box center [303, 54] width 36 height 12
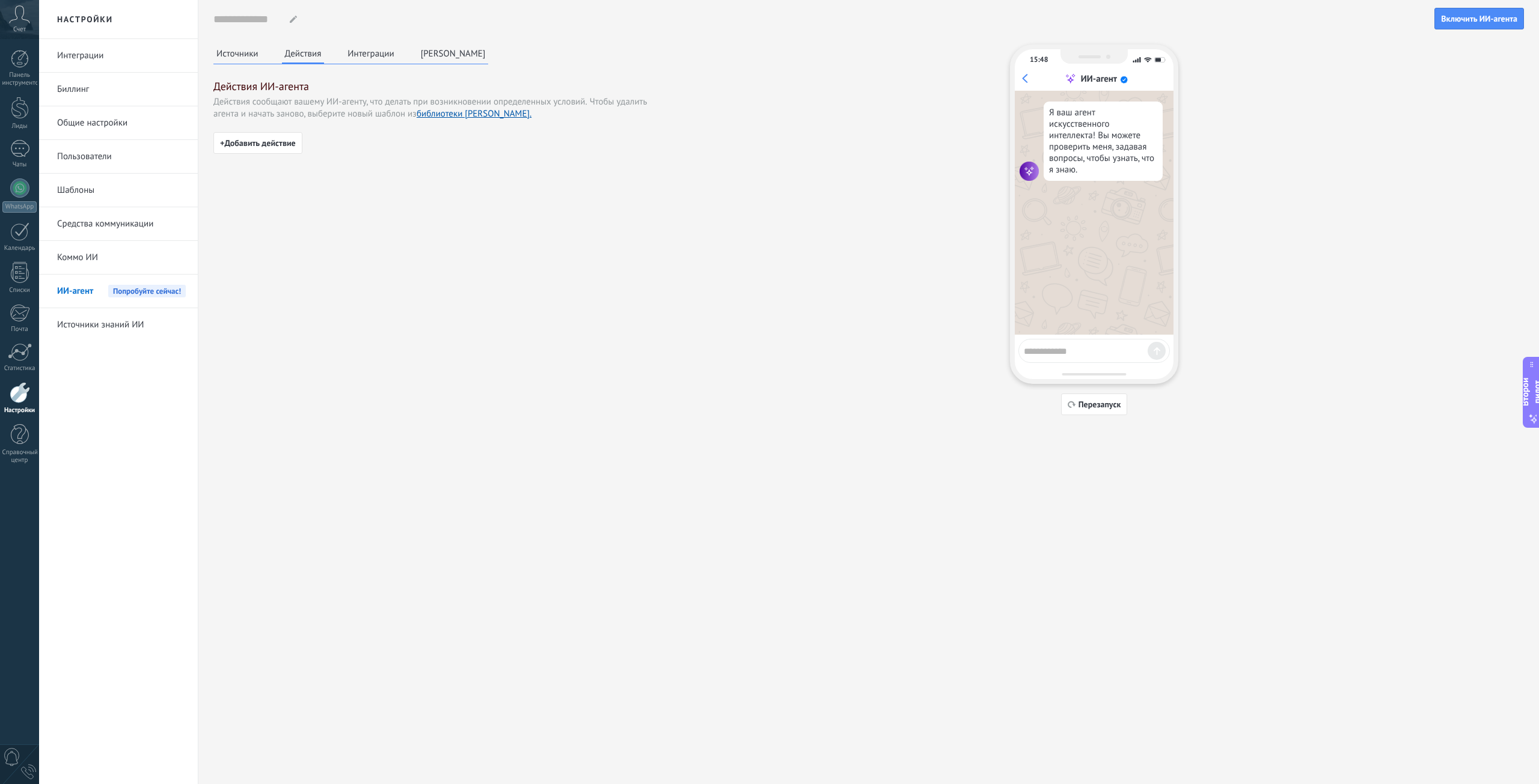
click at [359, 57] on font "Интеграции" at bounding box center [370, 54] width 46 height 12
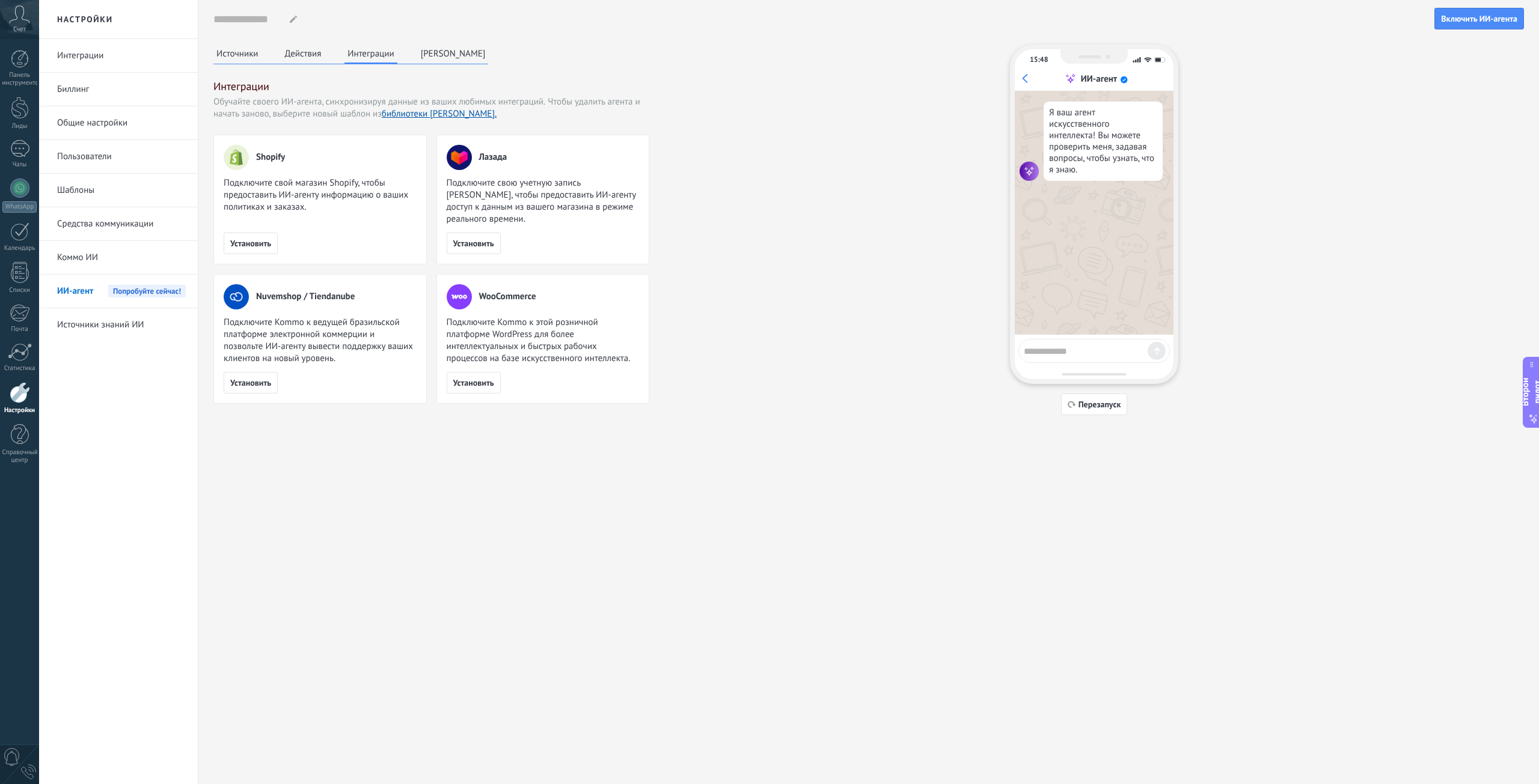
click at [437, 51] on font "Персона" at bounding box center [453, 54] width 65 height 12
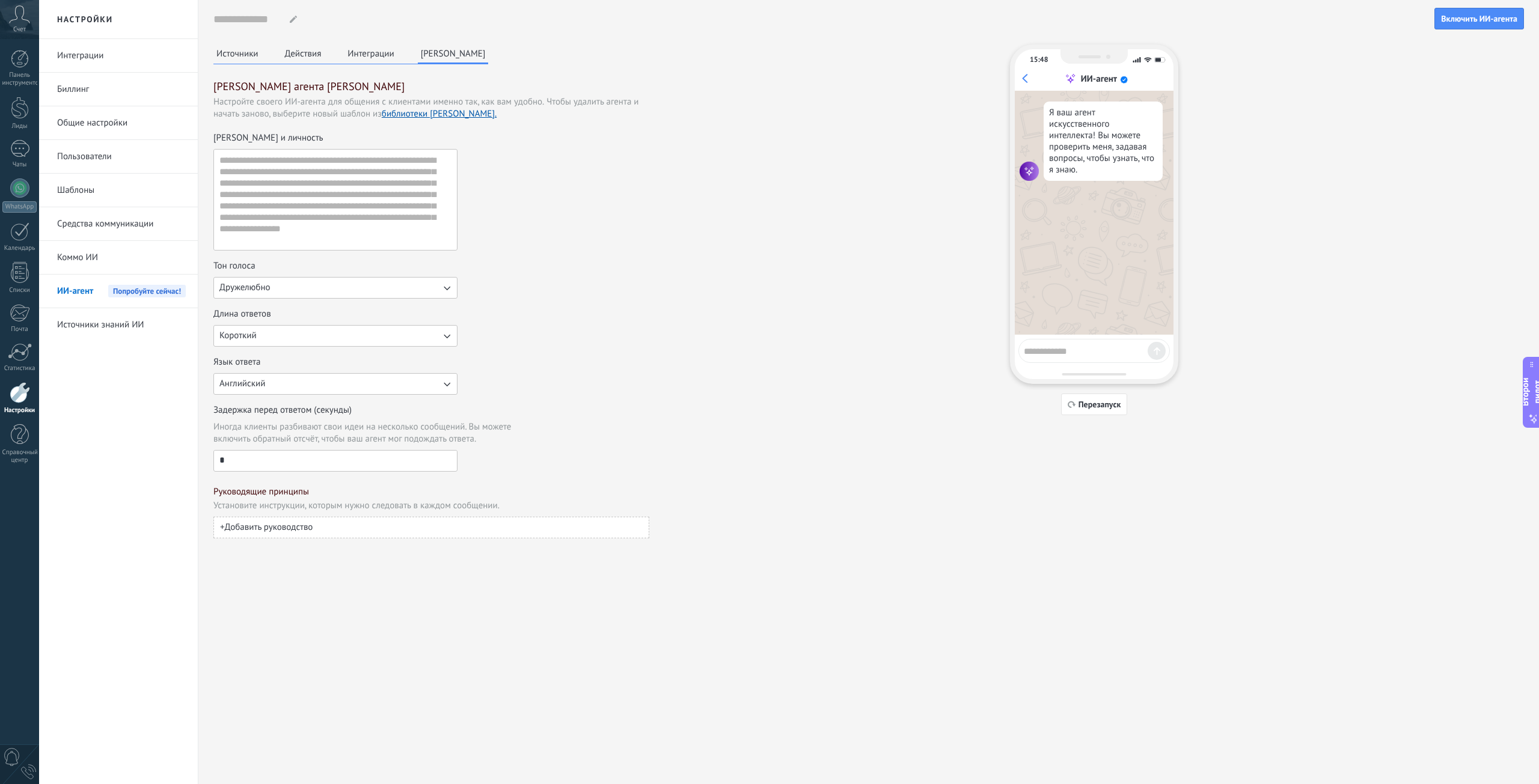
click at [235, 67] on div "Источники Действия Интеграции Персона Персона агента ИИ Настройте своего ИИ-аге…" at bounding box center [431, 292] width 436 height 494
click at [240, 57] on font "Источники" at bounding box center [238, 54] width 42 height 12
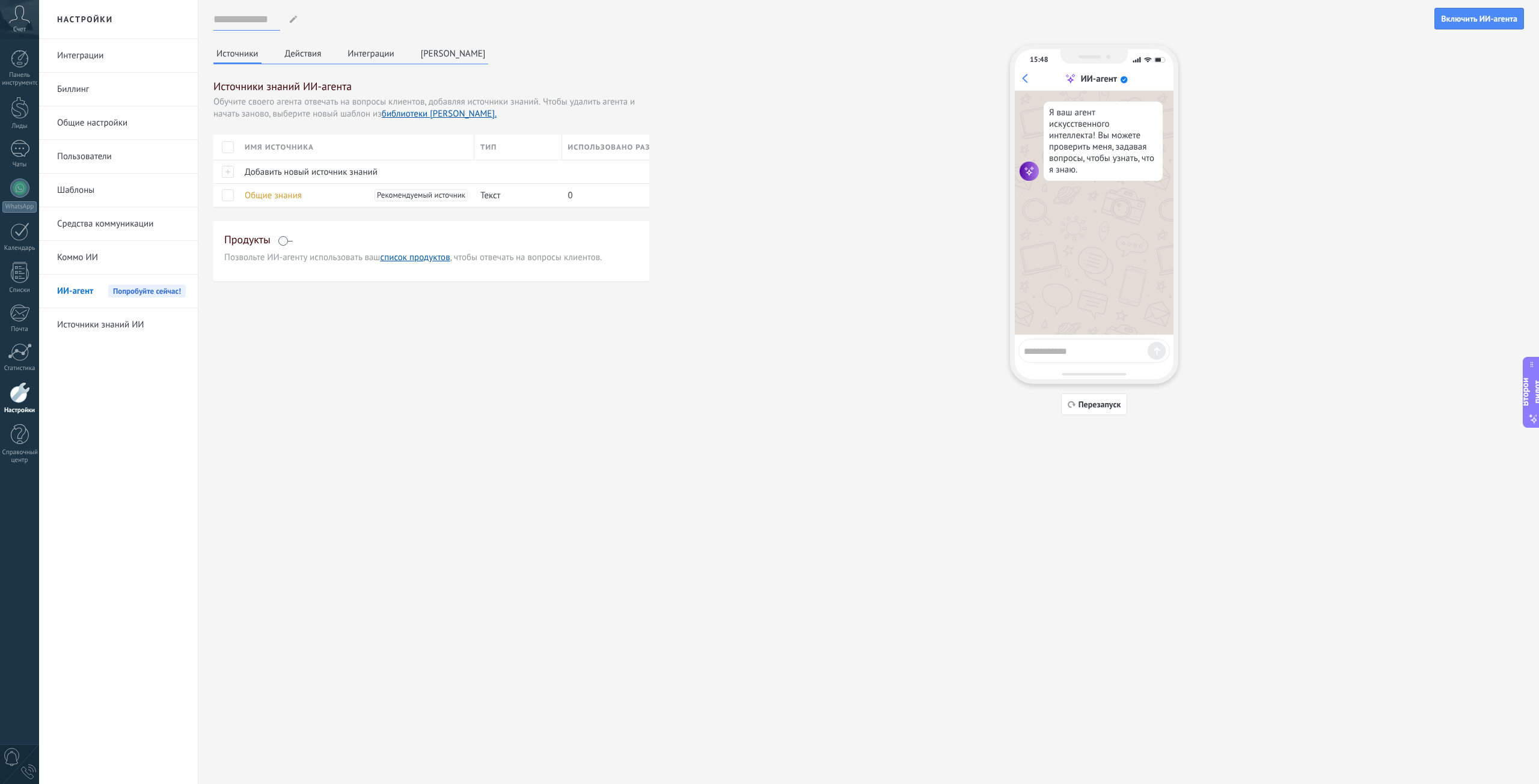
click at [242, 13] on input at bounding box center [246, 19] width 67 height 22
click at [97, 256] on font "Коммо ИИ" at bounding box center [78, 258] width 40 height 12
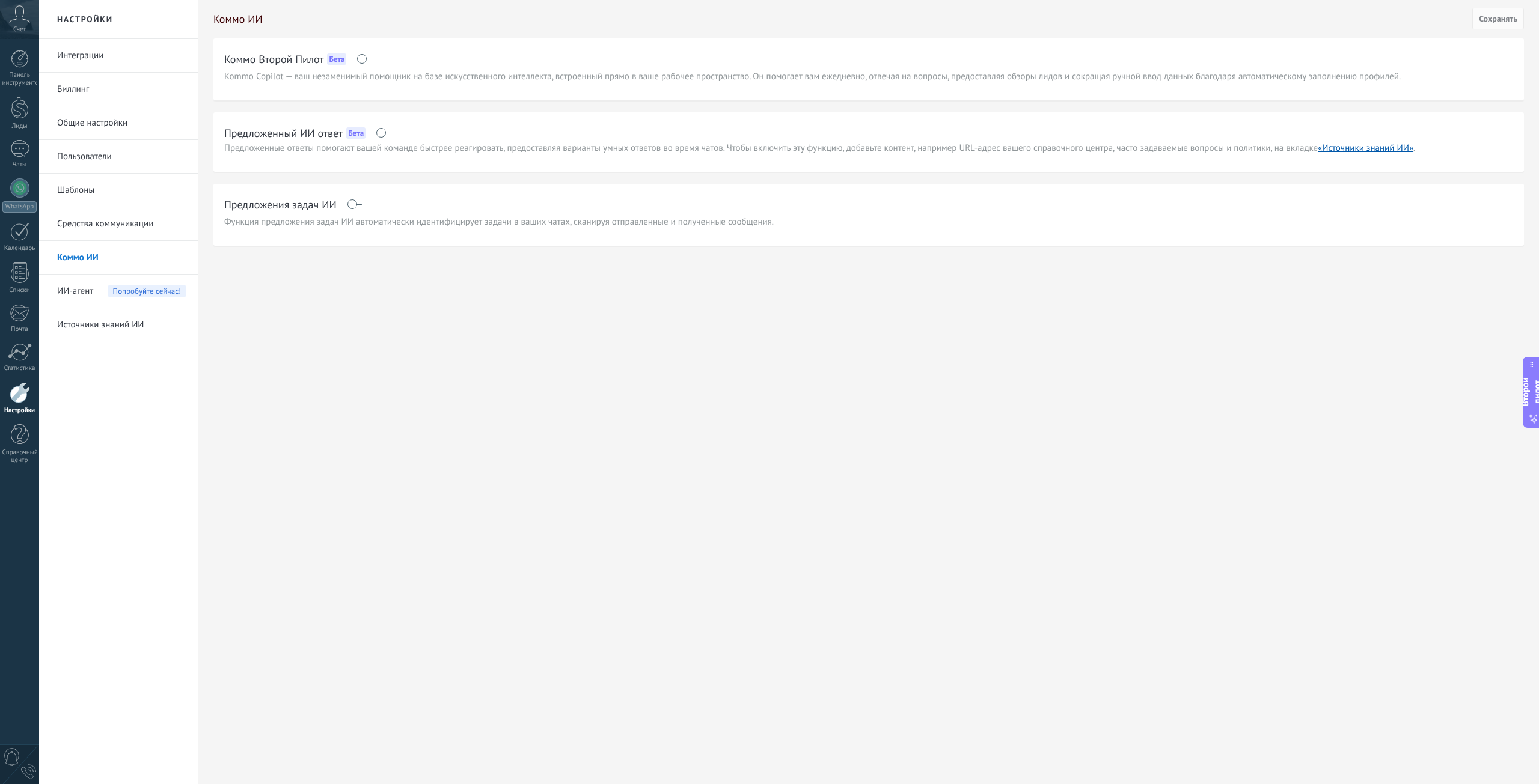
click at [139, 215] on link "Средства коммуникации" at bounding box center [121, 224] width 129 height 34
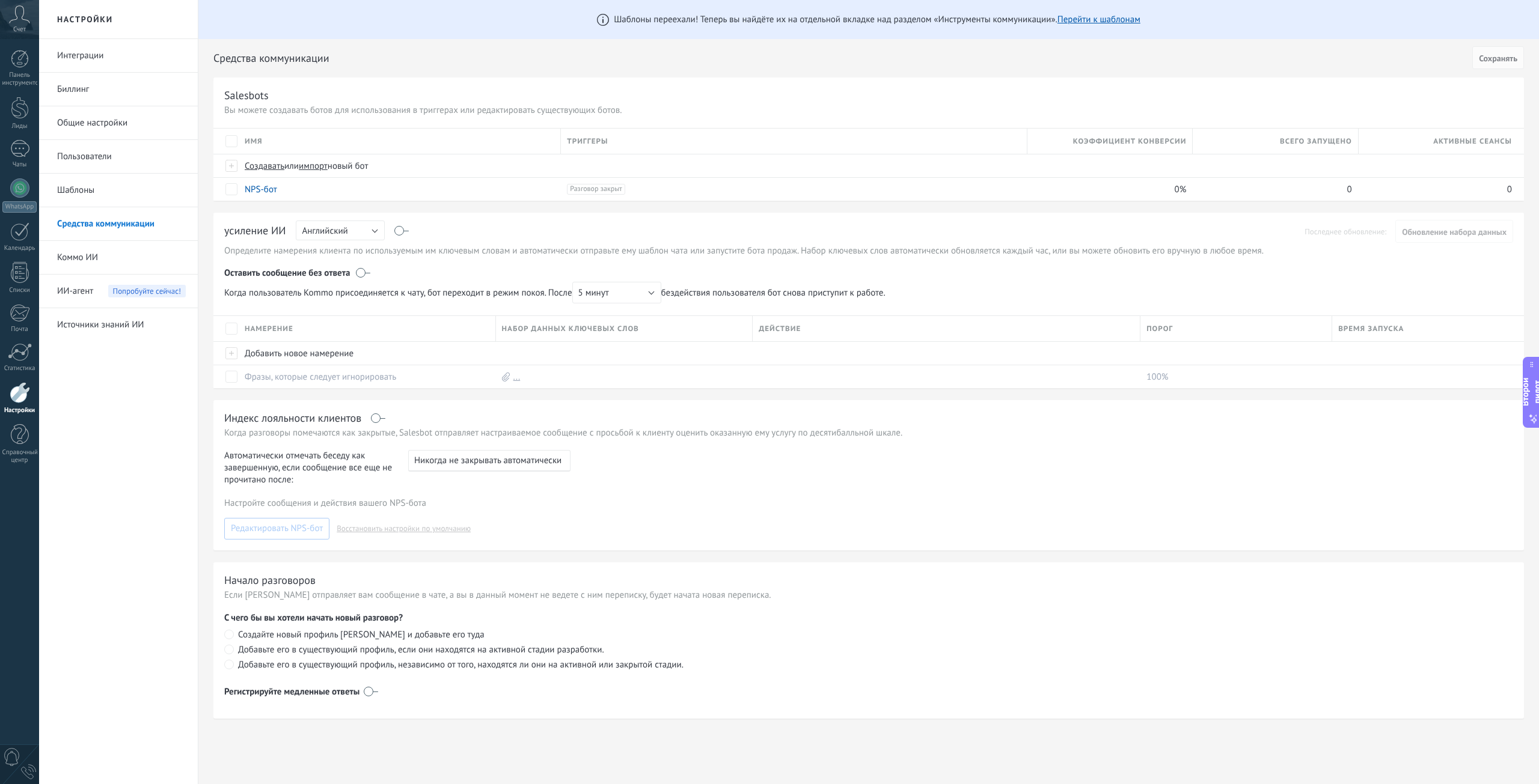
click at [94, 223] on font "Средства коммуникации" at bounding box center [105, 224] width 97 height 12
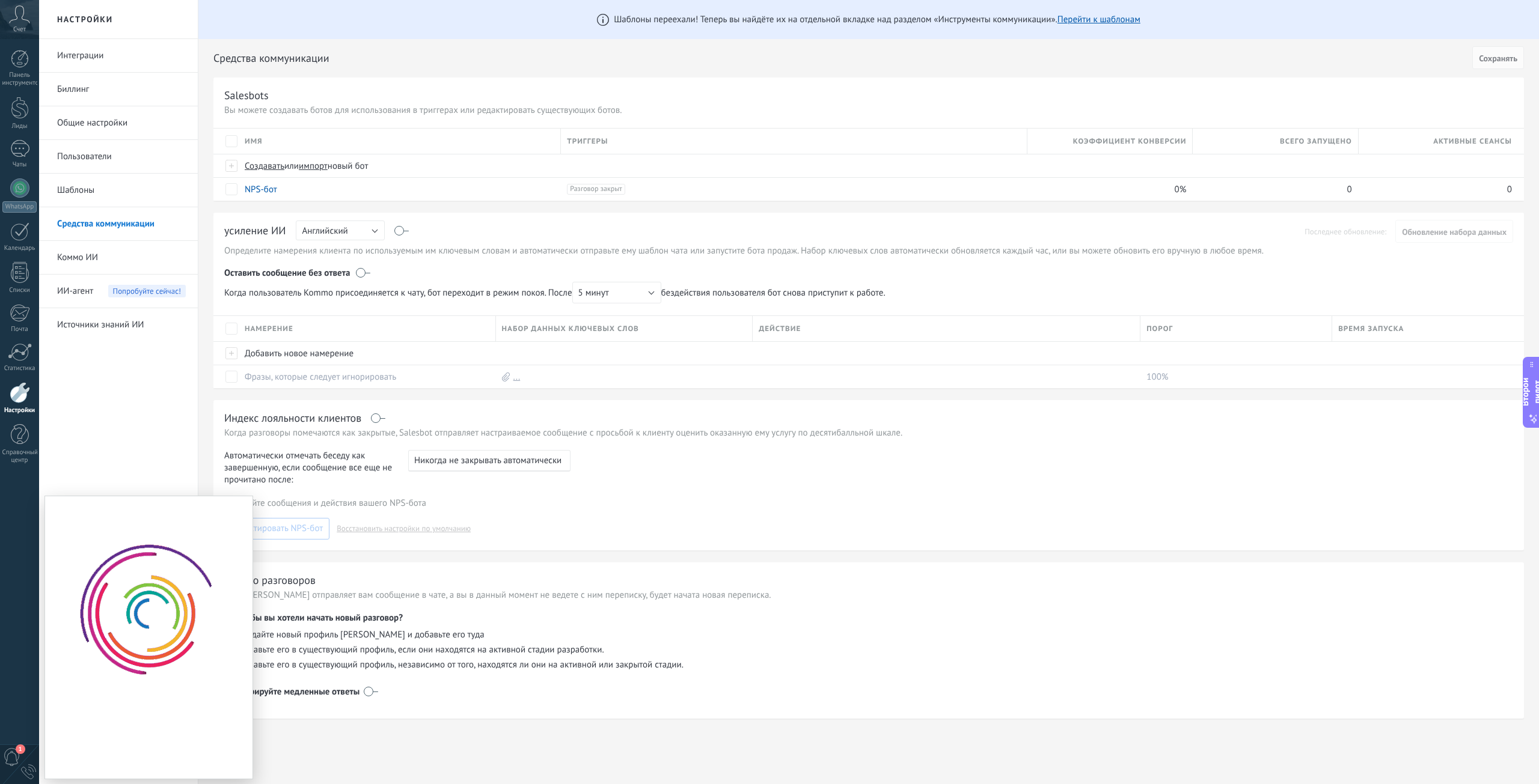
click at [115, 704] on div at bounding box center [148, 637] width 144 height 282
click at [95, 758] on div at bounding box center [148, 637] width 144 height 282
click at [25, 771] on div "0" at bounding box center [29, 772] width 15 height 15
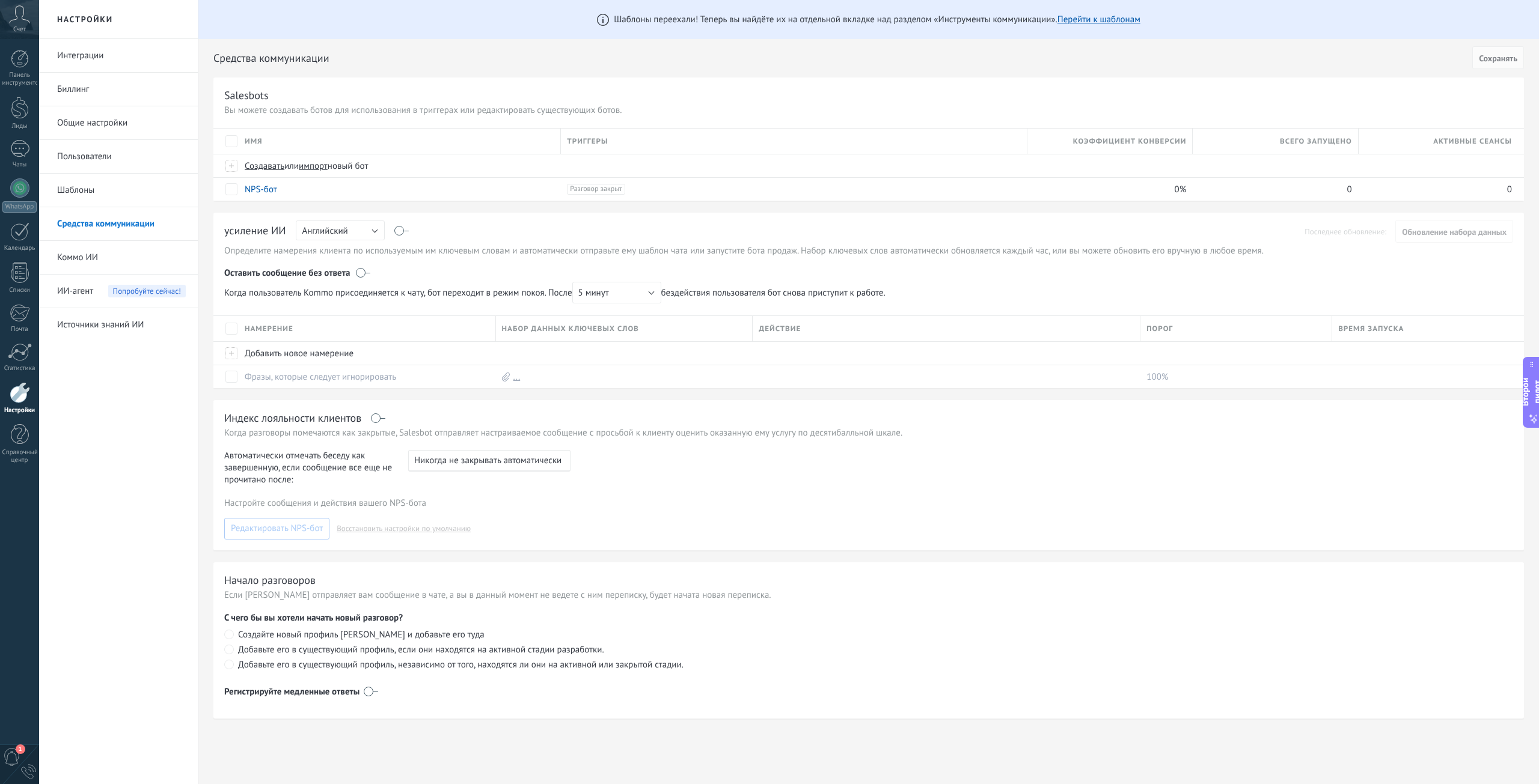
click at [32, 776] on div "0" at bounding box center [29, 772] width 15 height 15
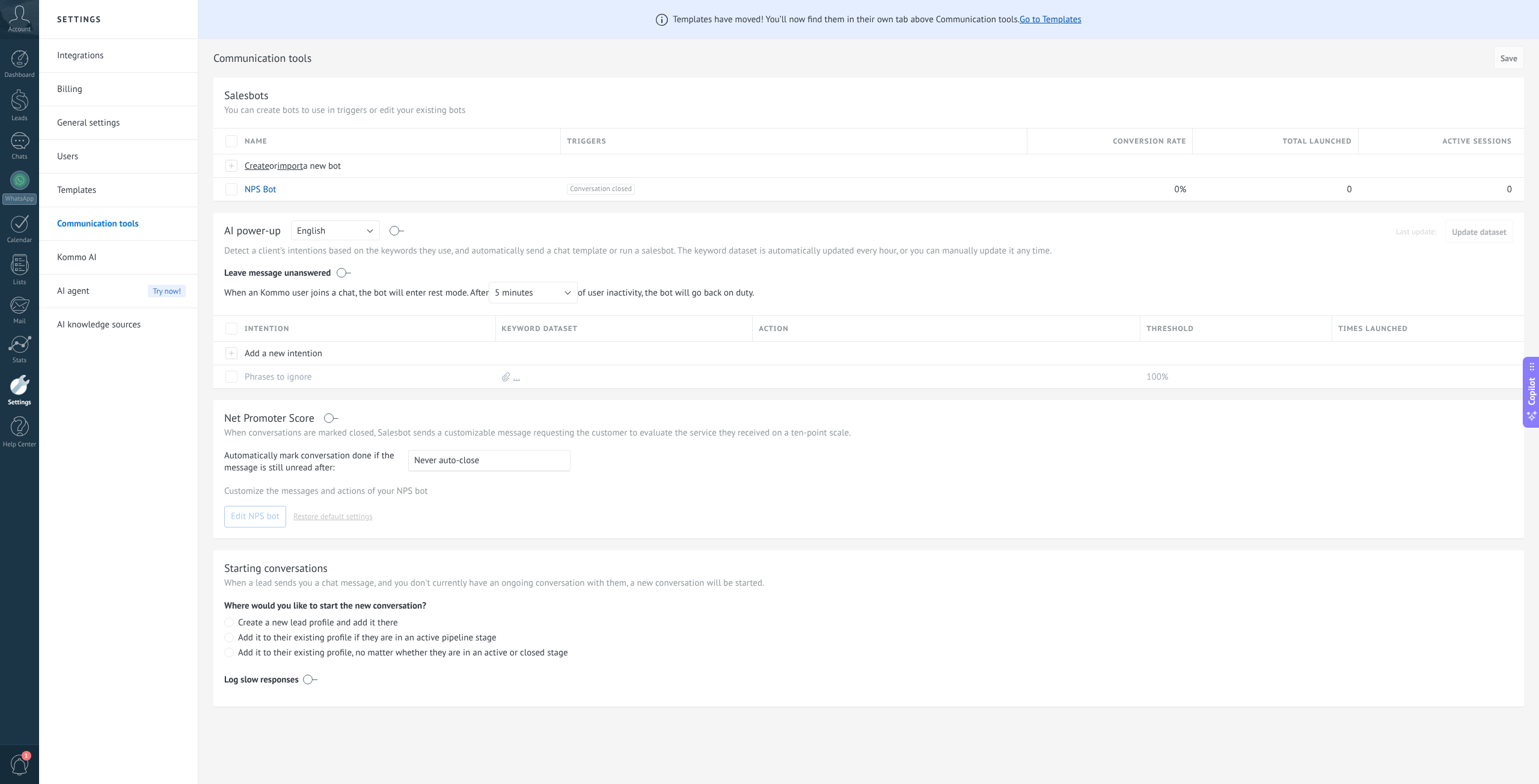
click at [22, 769] on span "1" at bounding box center [19, 765] width 20 height 21
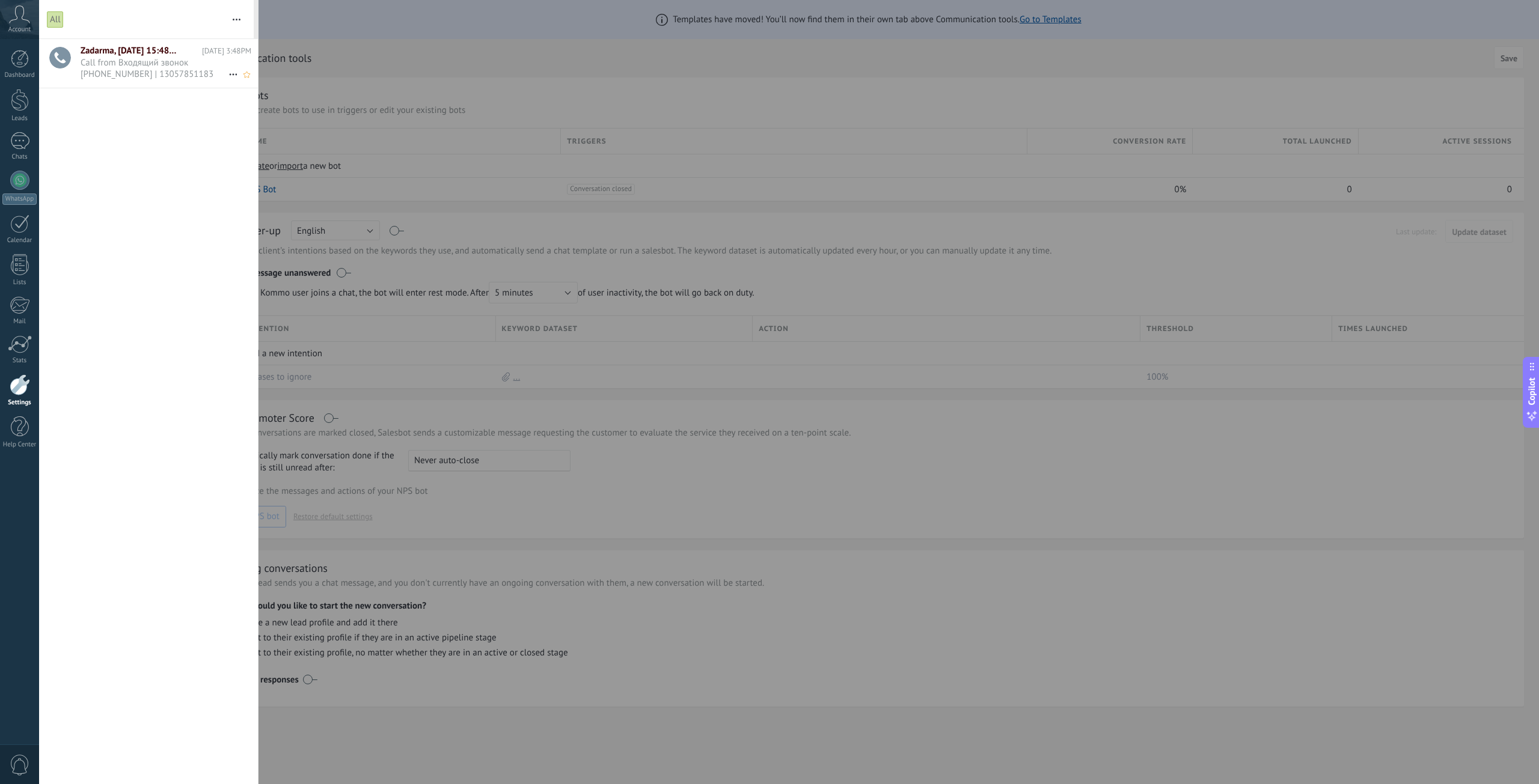
click at [159, 63] on span "Call from Входящий звонок +13057851183 | 13057851183 •••" at bounding box center [154, 68] width 148 height 23
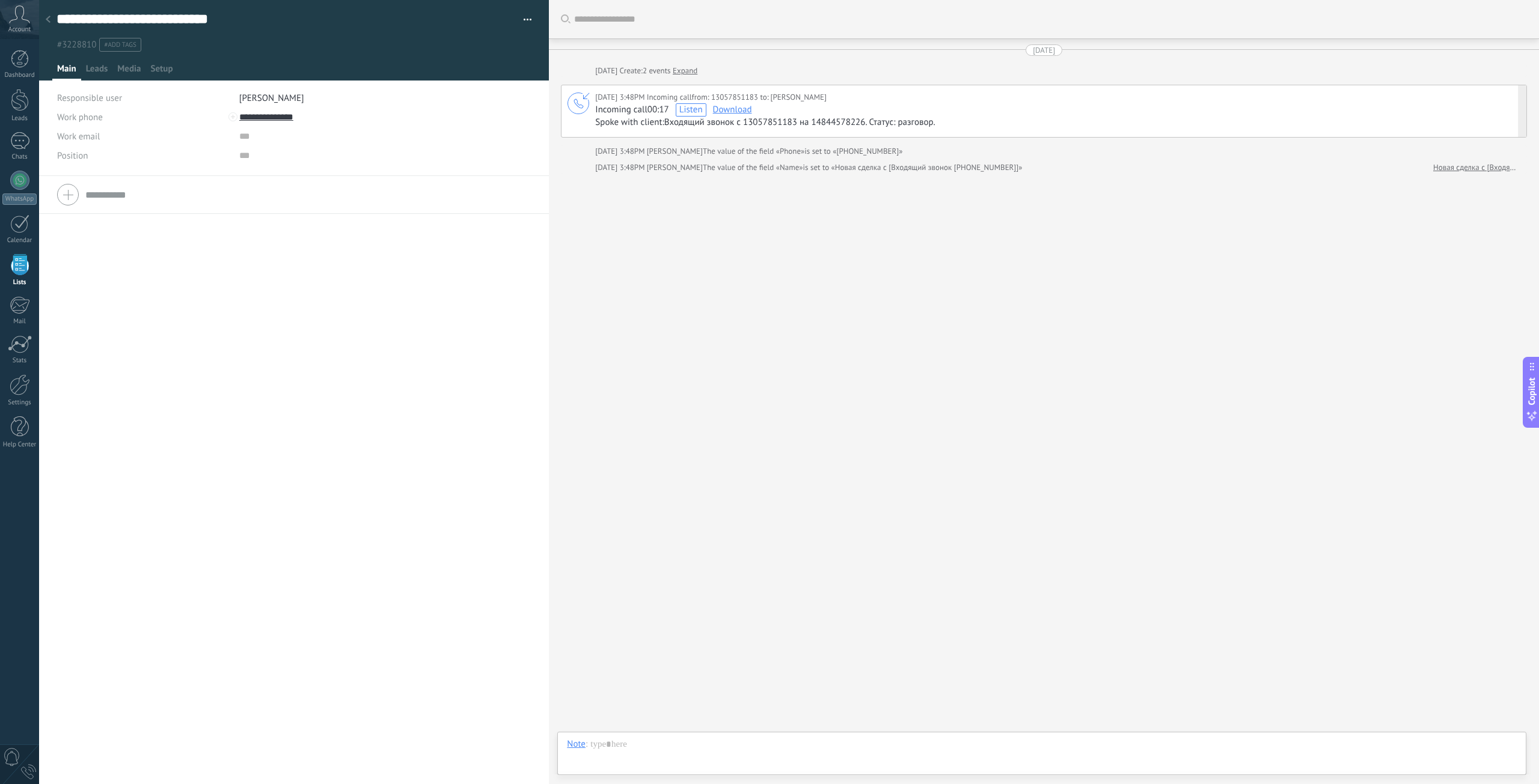
click at [687, 110] on span "Listen" at bounding box center [691, 110] width 24 height 12
click at [597, 101] on div at bounding box center [629, 103] width 110 height 3
click at [556, 104] on div at bounding box center [549, 103] width 20 height 19
click at [12, 71] on link "Dashboard" at bounding box center [19, 64] width 39 height 30
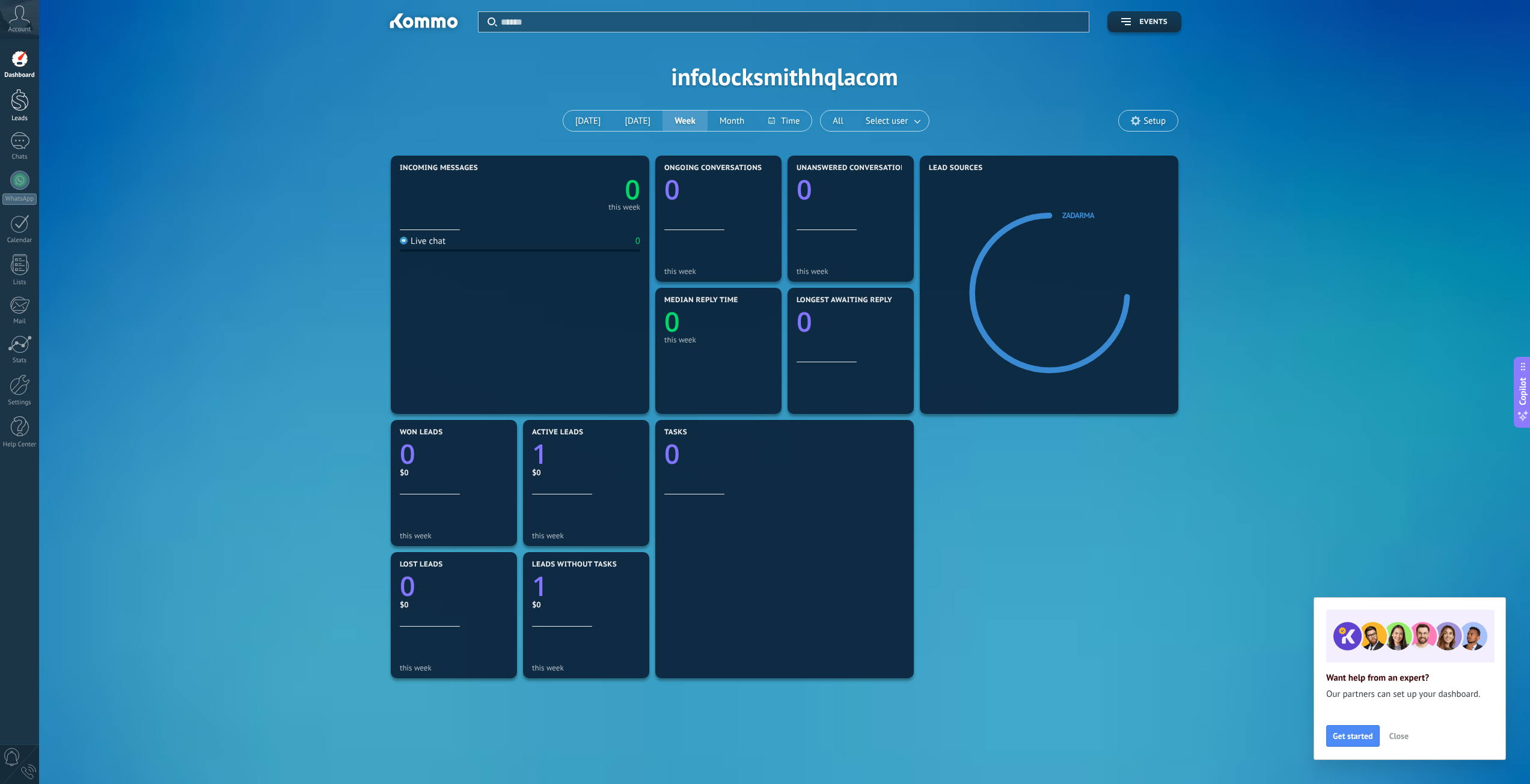
click at [22, 99] on div at bounding box center [19, 99] width 18 height 22
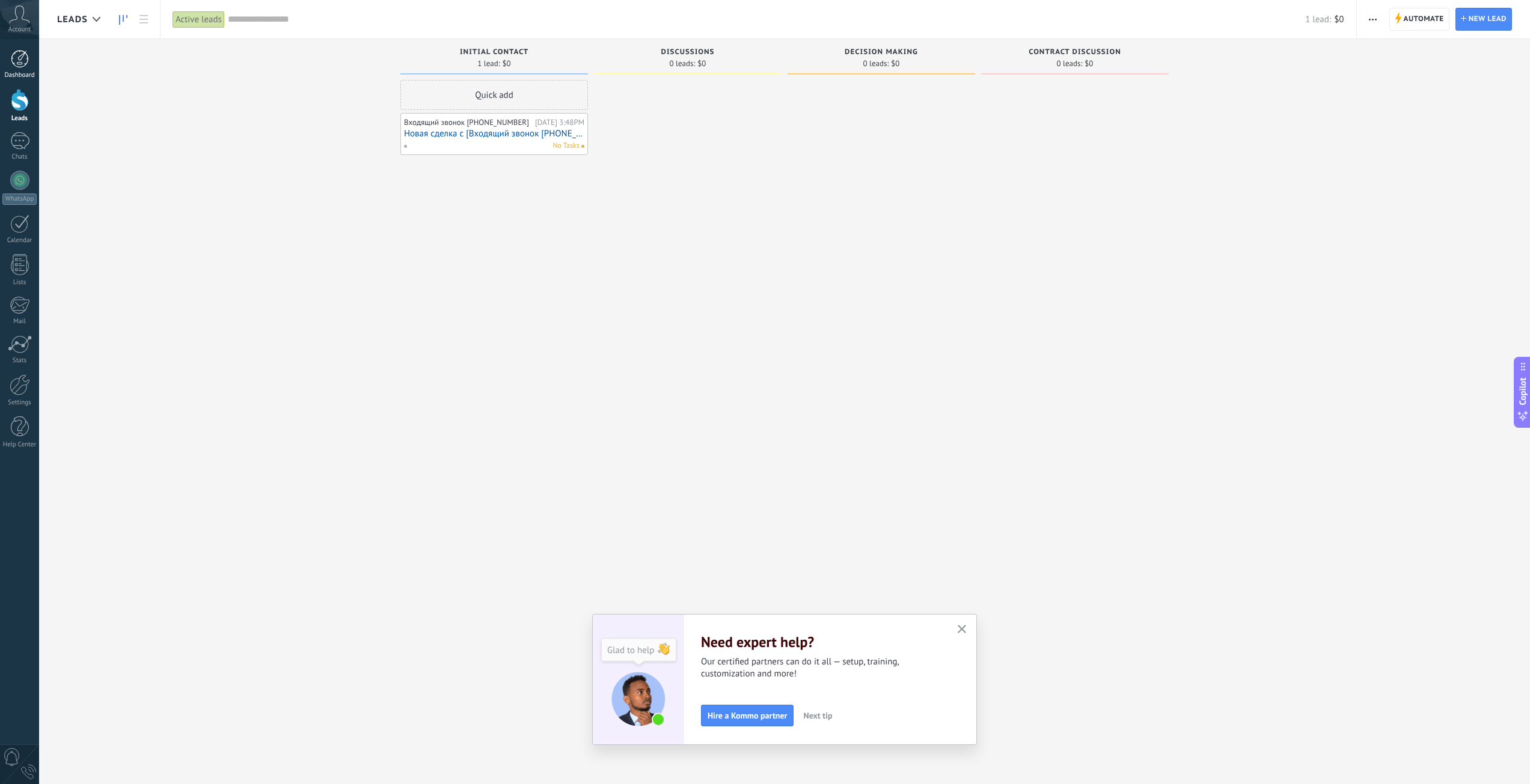
click at [21, 73] on div "Dashboard" at bounding box center [19, 75] width 35 height 8
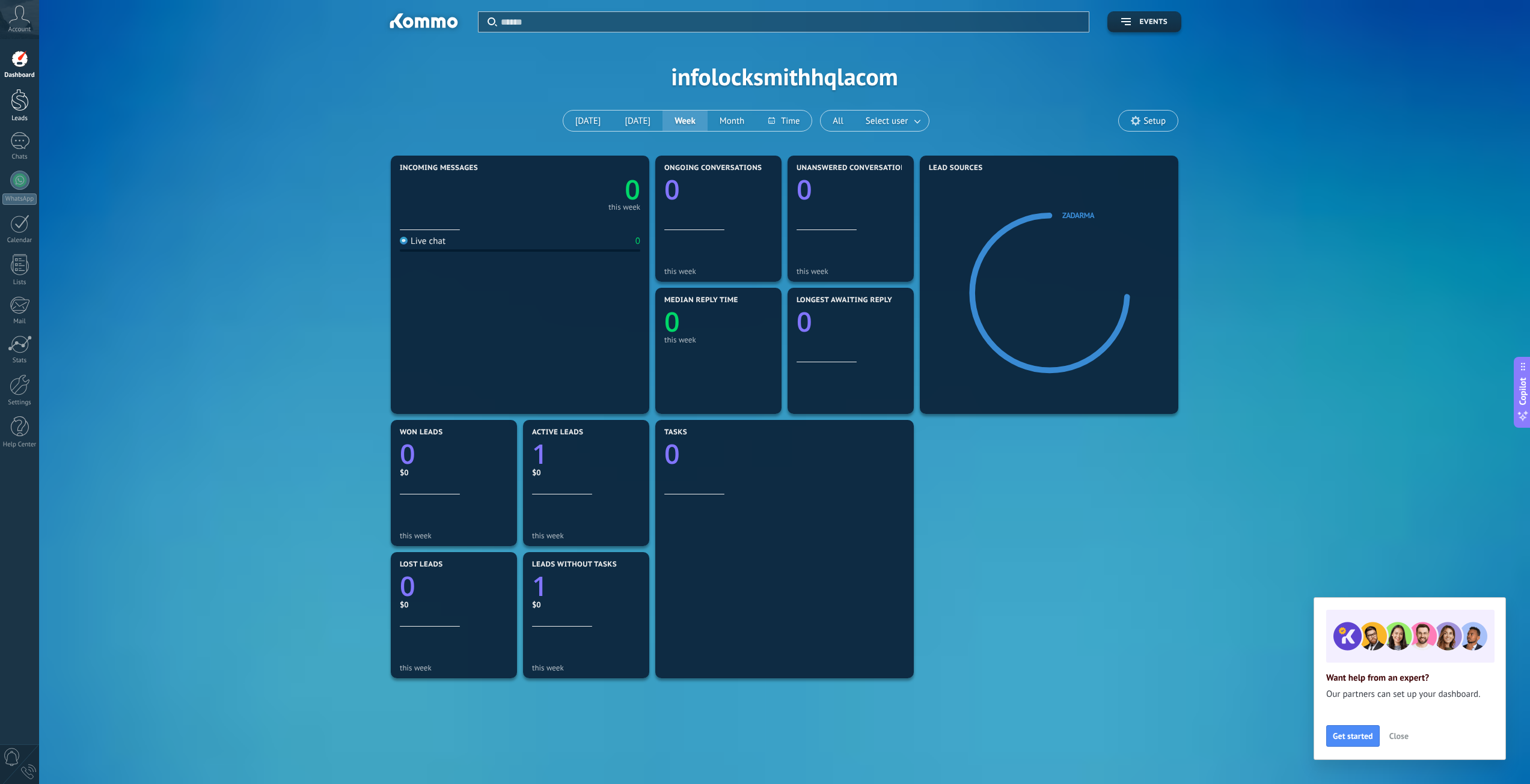
click at [9, 105] on link "Leads" at bounding box center [19, 105] width 39 height 34
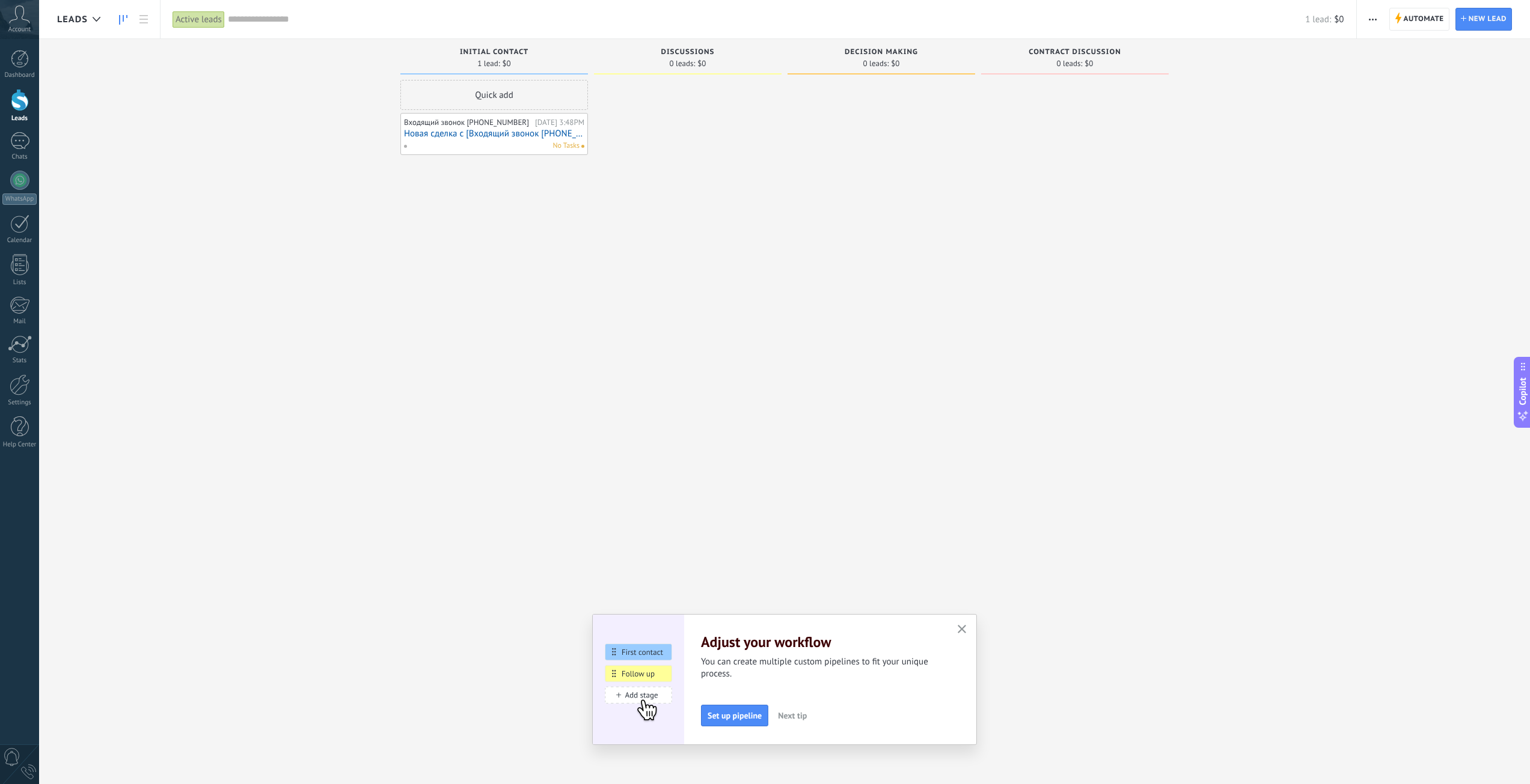
click at [19, 26] on span "Account" at bounding box center [19, 30] width 22 height 8
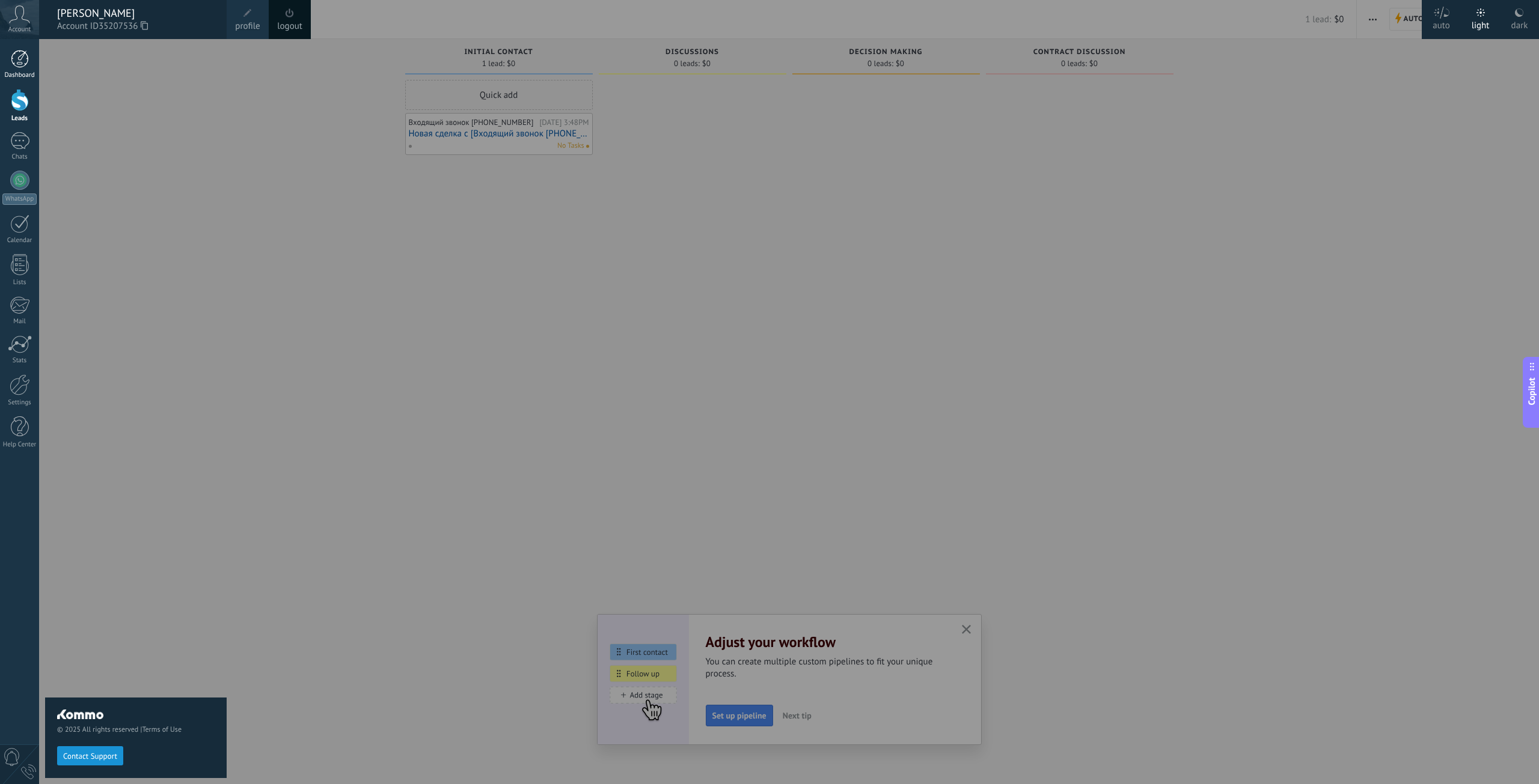
click at [16, 74] on div "Dashboard" at bounding box center [19, 75] width 35 height 8
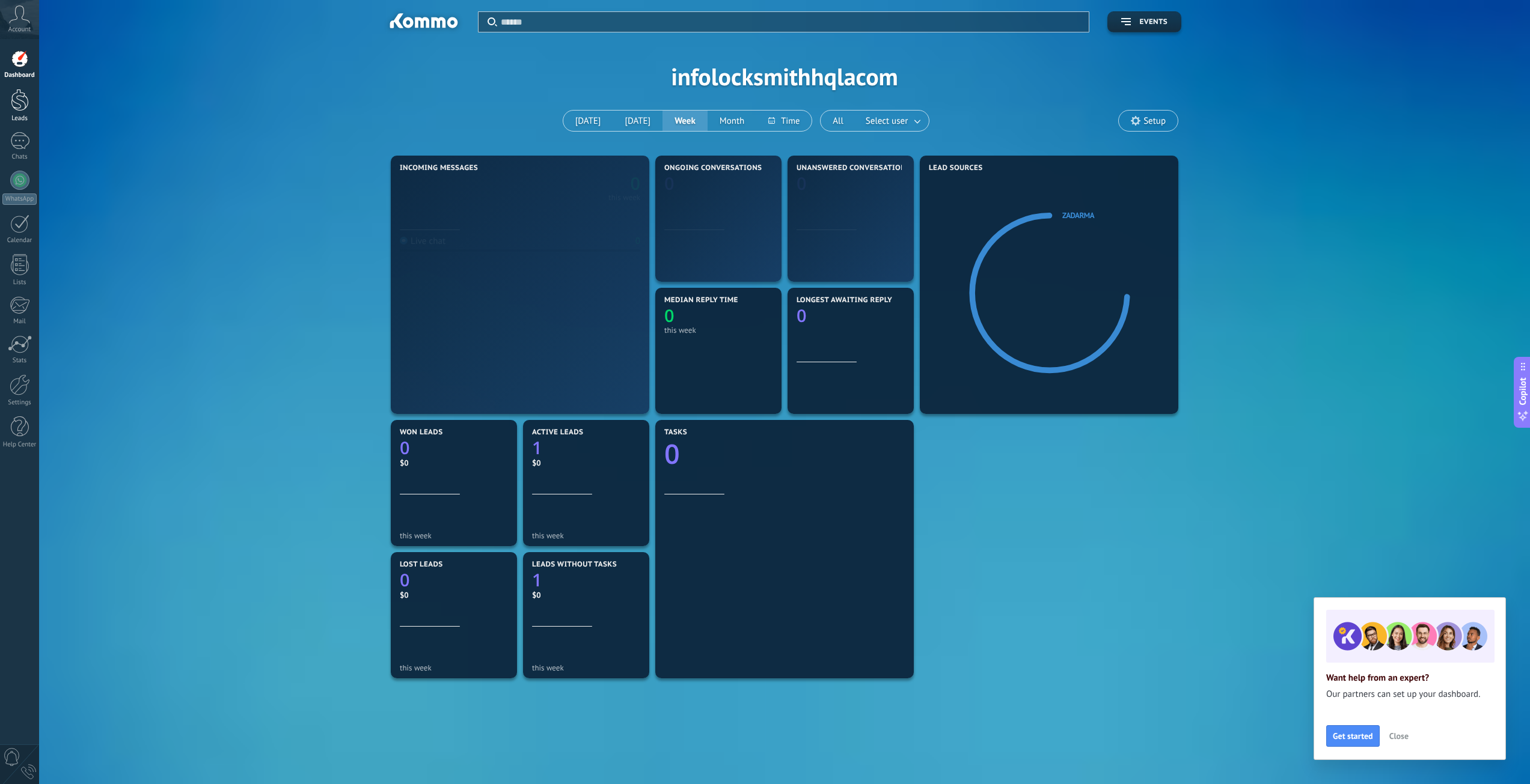
click at [17, 102] on div at bounding box center [19, 99] width 18 height 22
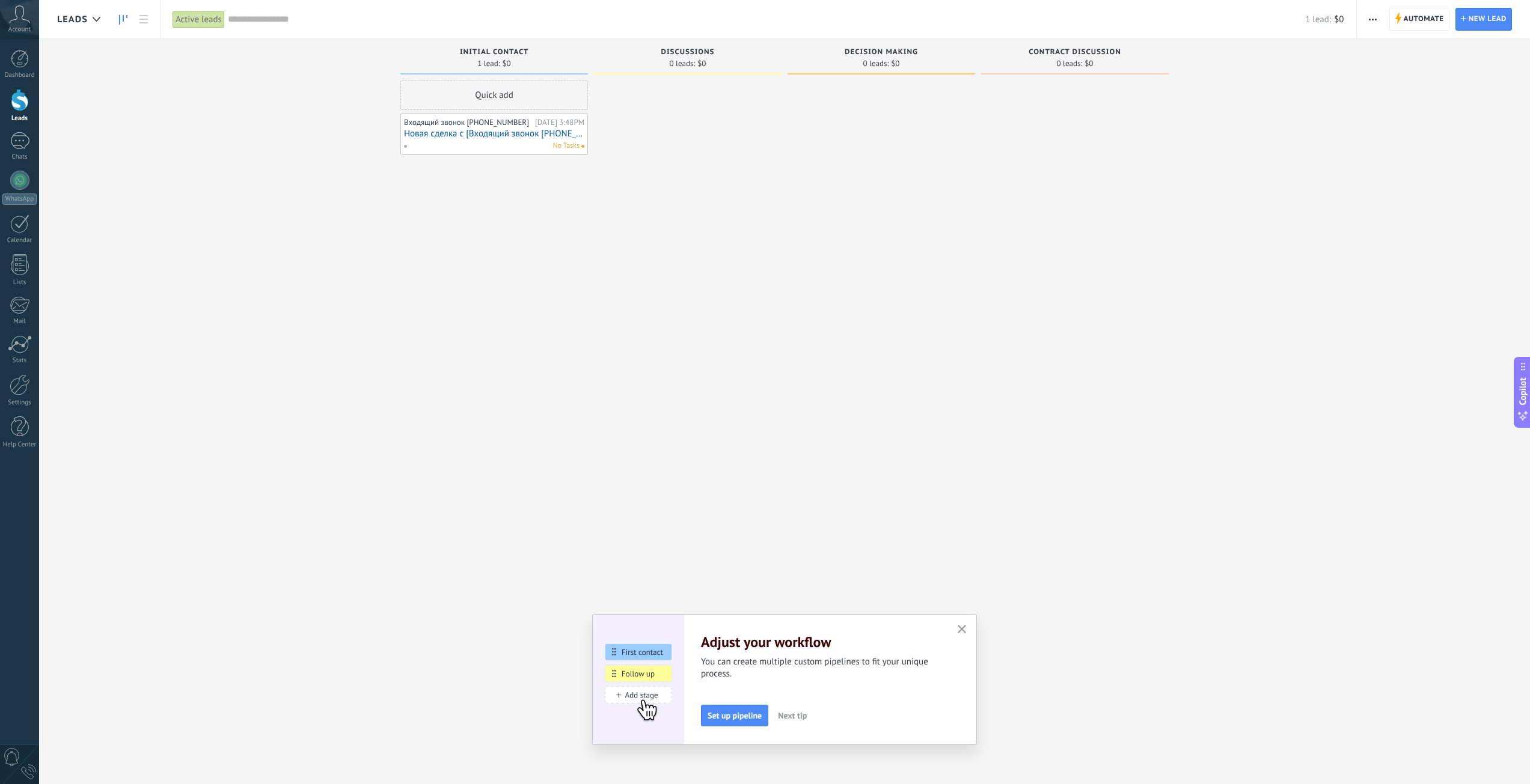
click at [464, 141] on div "No Tasks" at bounding box center [491, 146] width 176 height 11
click at [462, 141] on div "No Tasks" at bounding box center [491, 146] width 176 height 11
click at [463, 129] on link "Новая сделка с [Входящий звонок +13057851183]" at bounding box center [494, 134] width 180 height 10
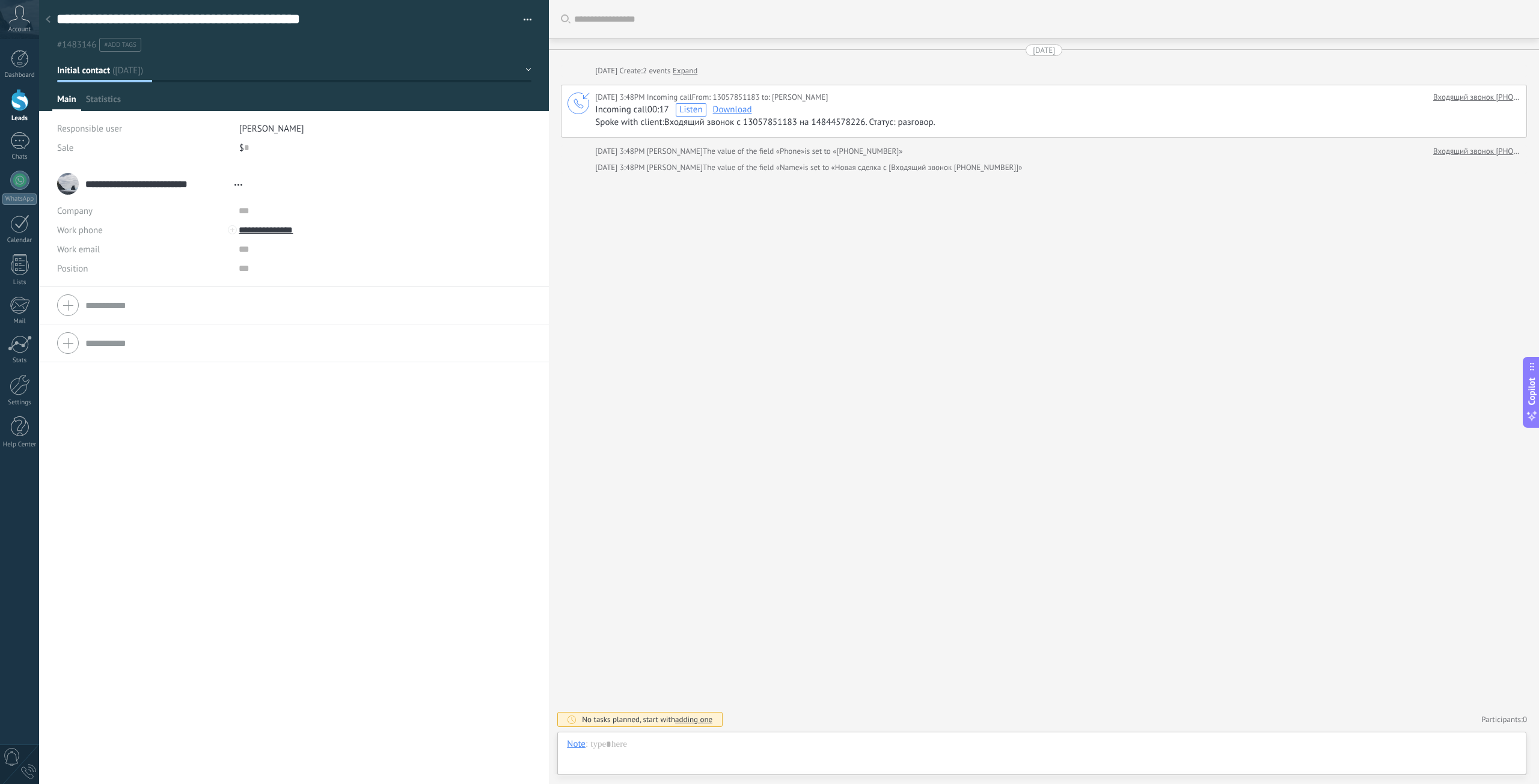
scroll to position [18, 0]
click at [18, 97] on div at bounding box center [19, 99] width 18 height 22
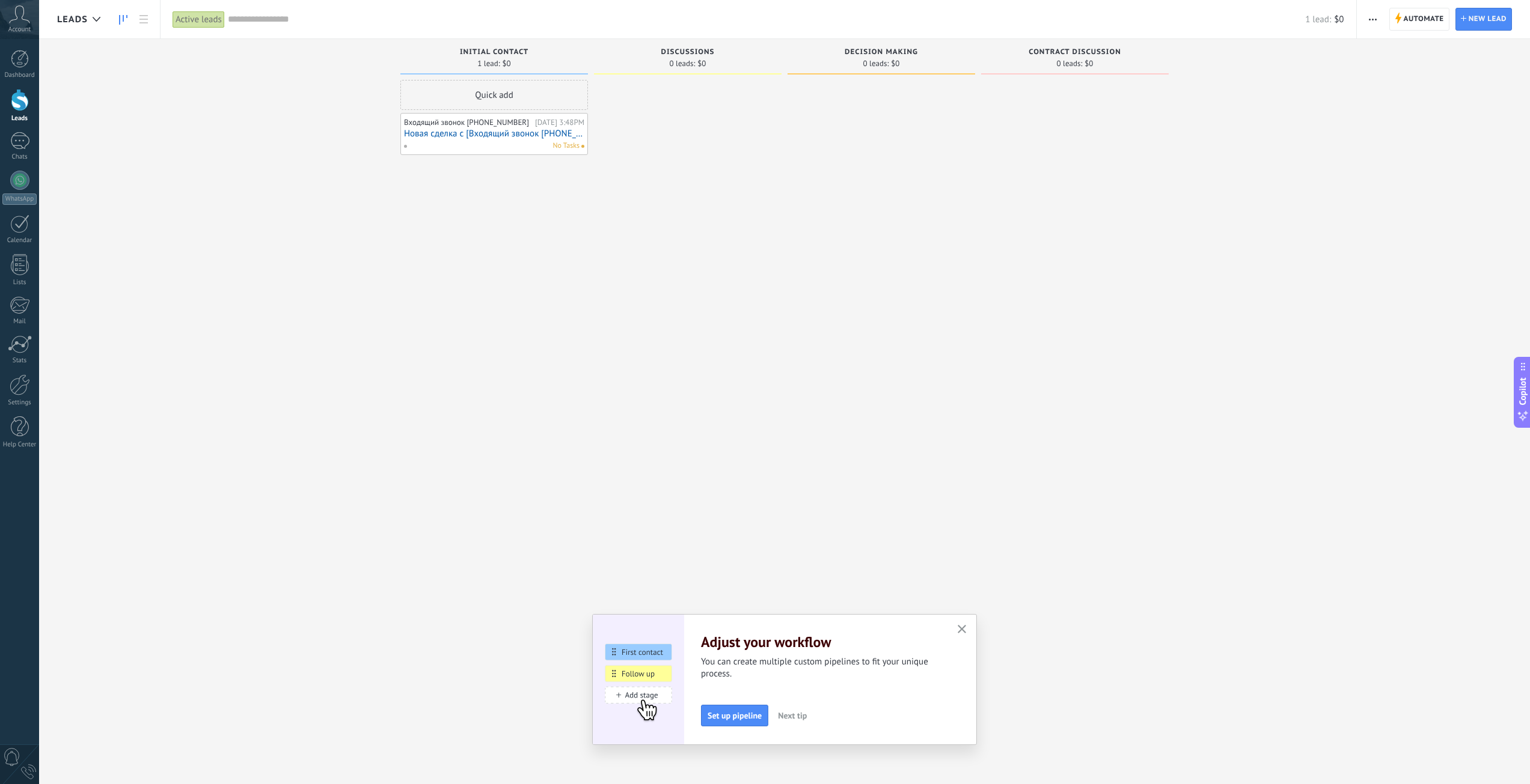
click at [967, 629] on icon "button" at bounding box center [962, 629] width 9 height 9
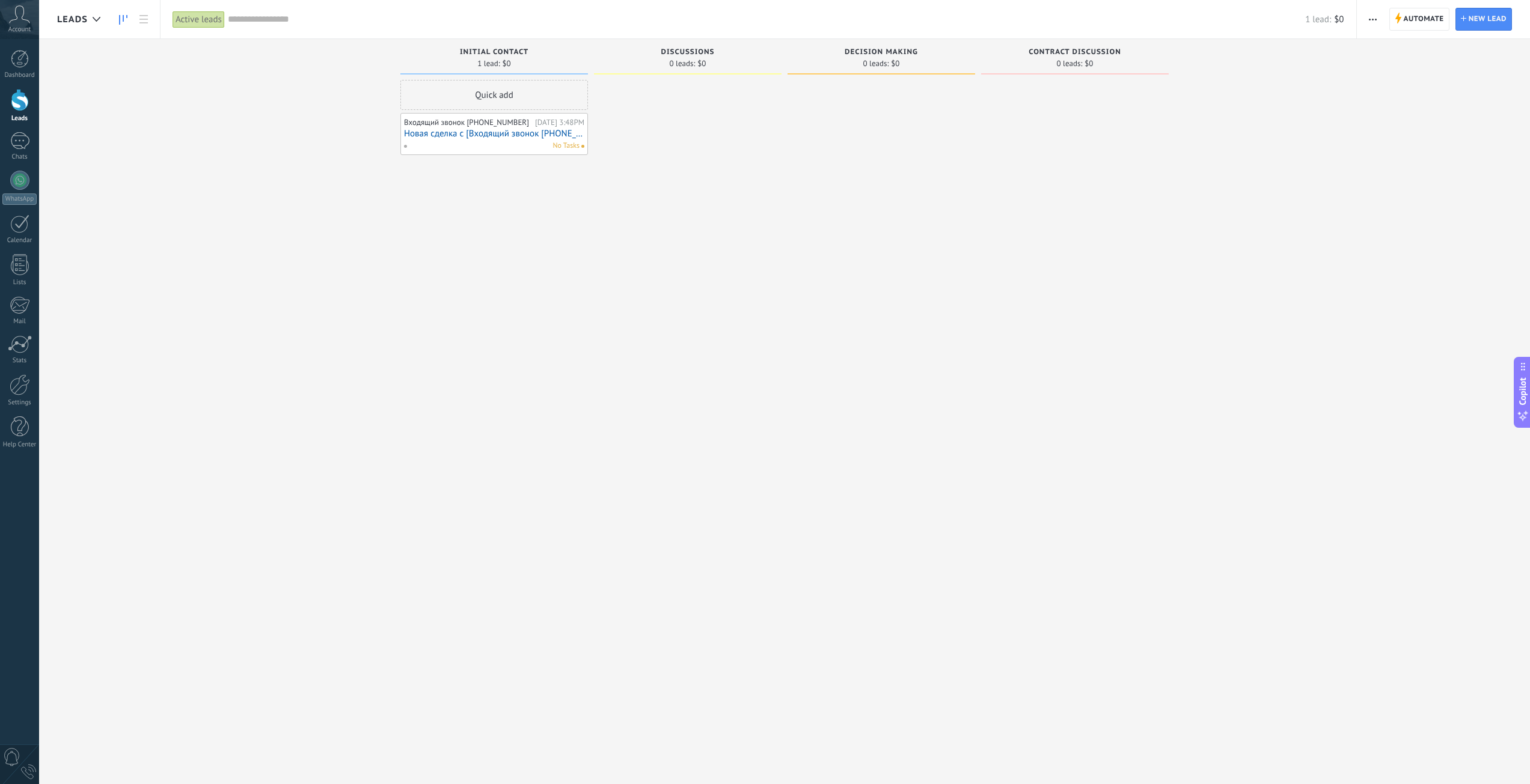
click at [463, 131] on link "Новая сделка с [Входящий звонок +13057851183]" at bounding box center [494, 134] width 180 height 10
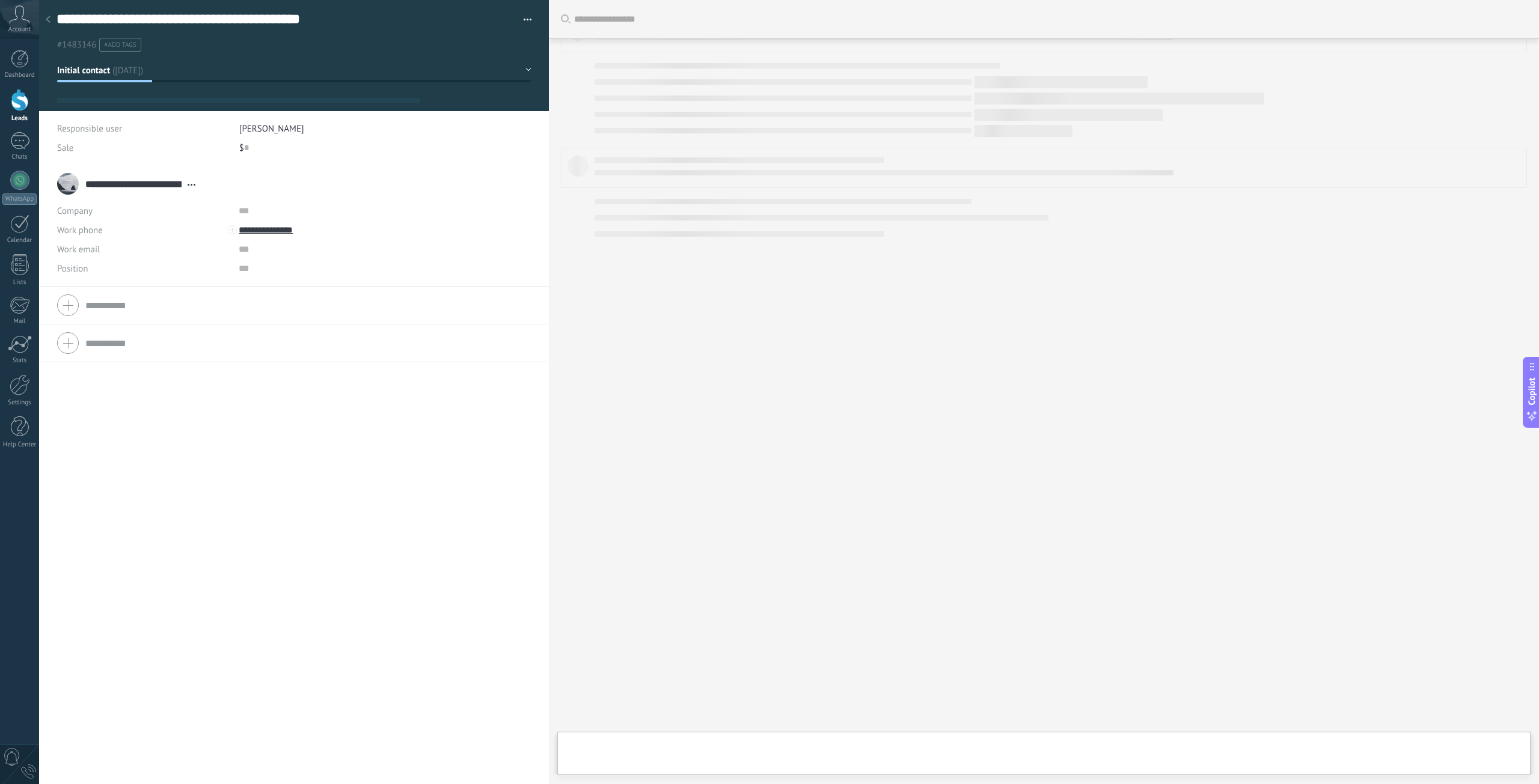
scroll to position [18, 0]
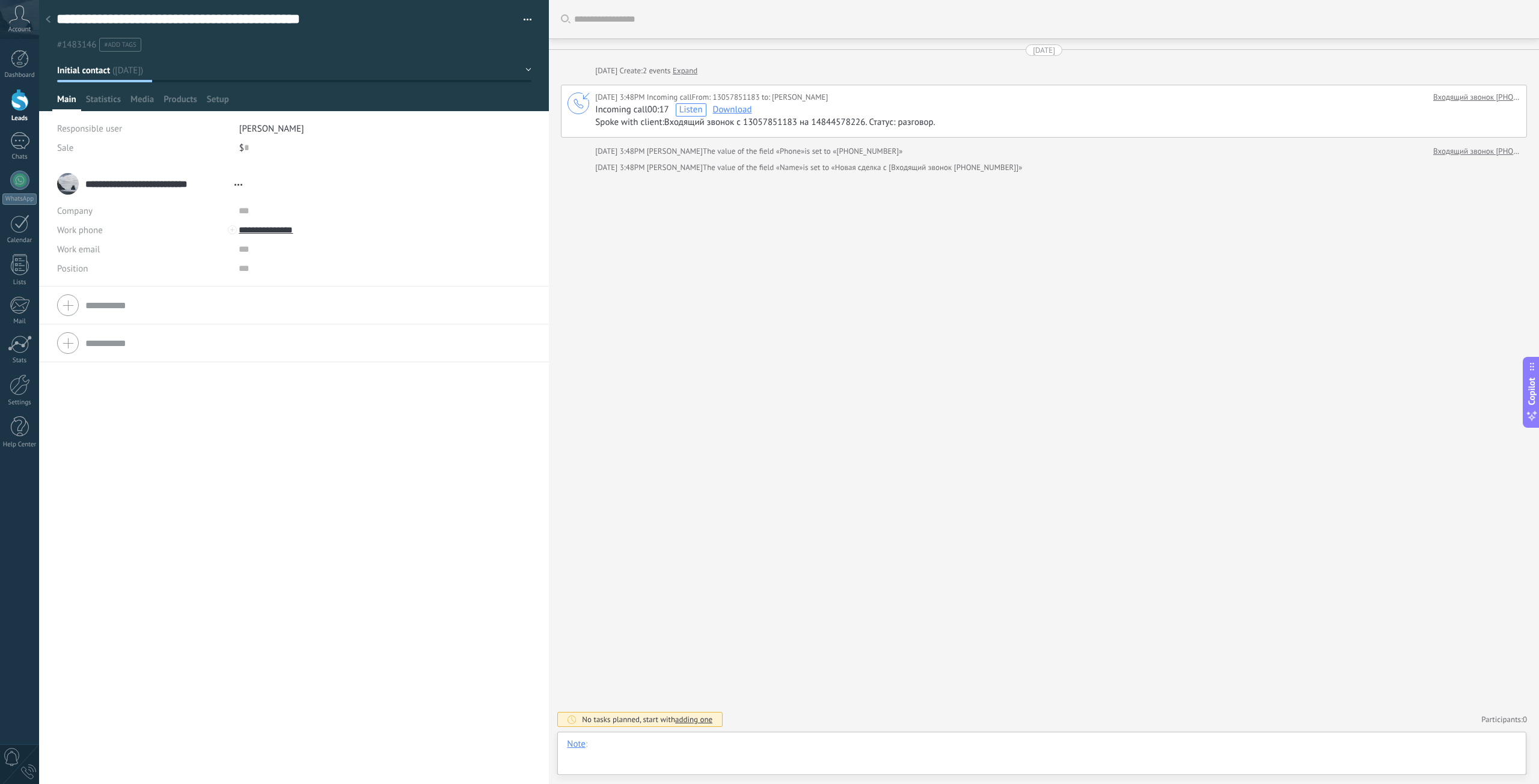
click at [637, 745] on div at bounding box center [1041, 756] width 950 height 36
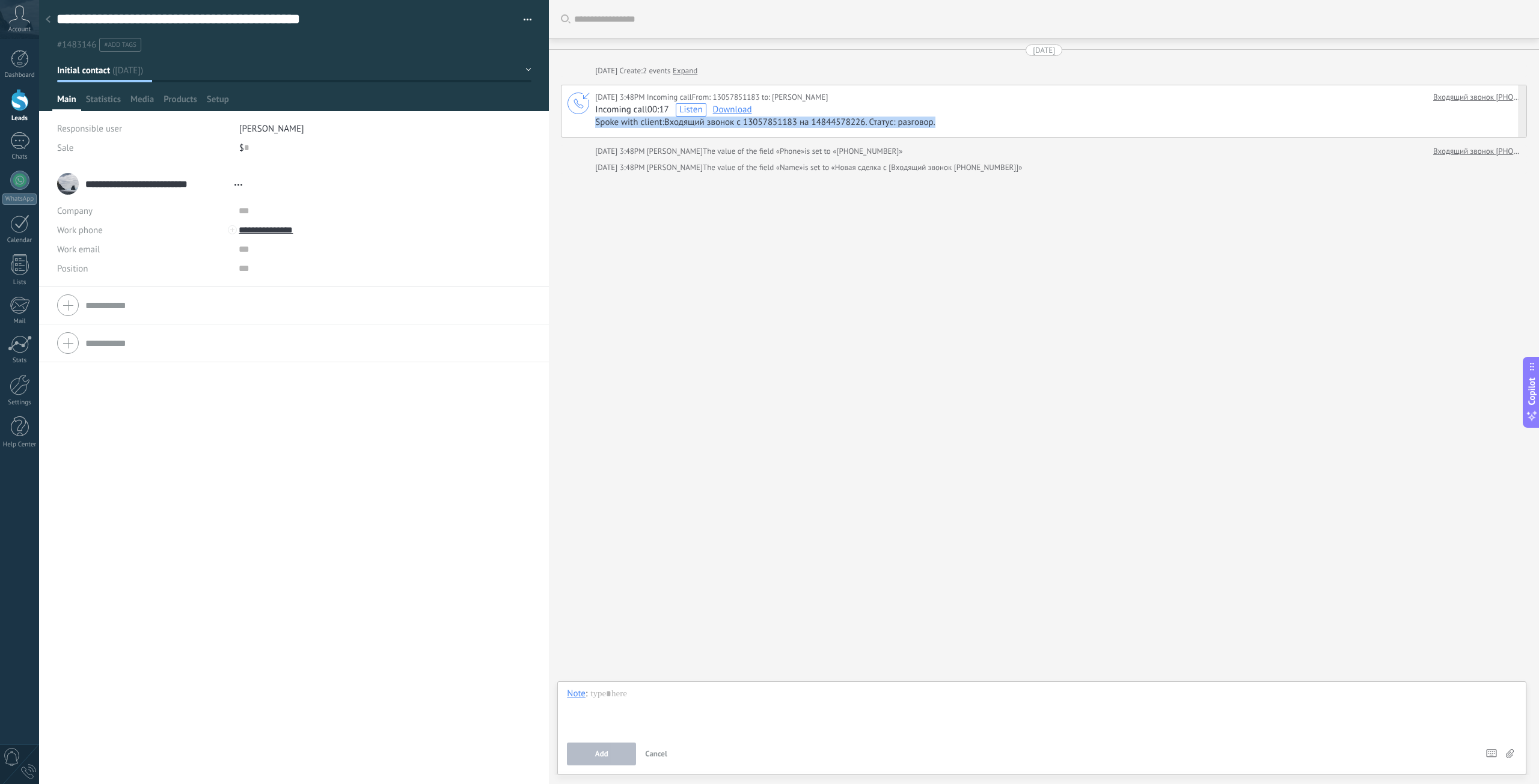
drag, startPoint x: 951, startPoint y: 126, endPoint x: 596, endPoint y: 132, distance: 355.1
click at [596, 132] on div "Today 3:48PM Incoming call From: 13057851183 to: Nikolai Panov Входящий звонок …" at bounding box center [1043, 110] width 966 height 53
click at [100, 105] on span "Statistics" at bounding box center [103, 102] width 35 height 18
click at [64, 97] on span "Main" at bounding box center [67, 102] width 19 height 18
click at [20, 423] on div at bounding box center [19, 427] width 18 height 21
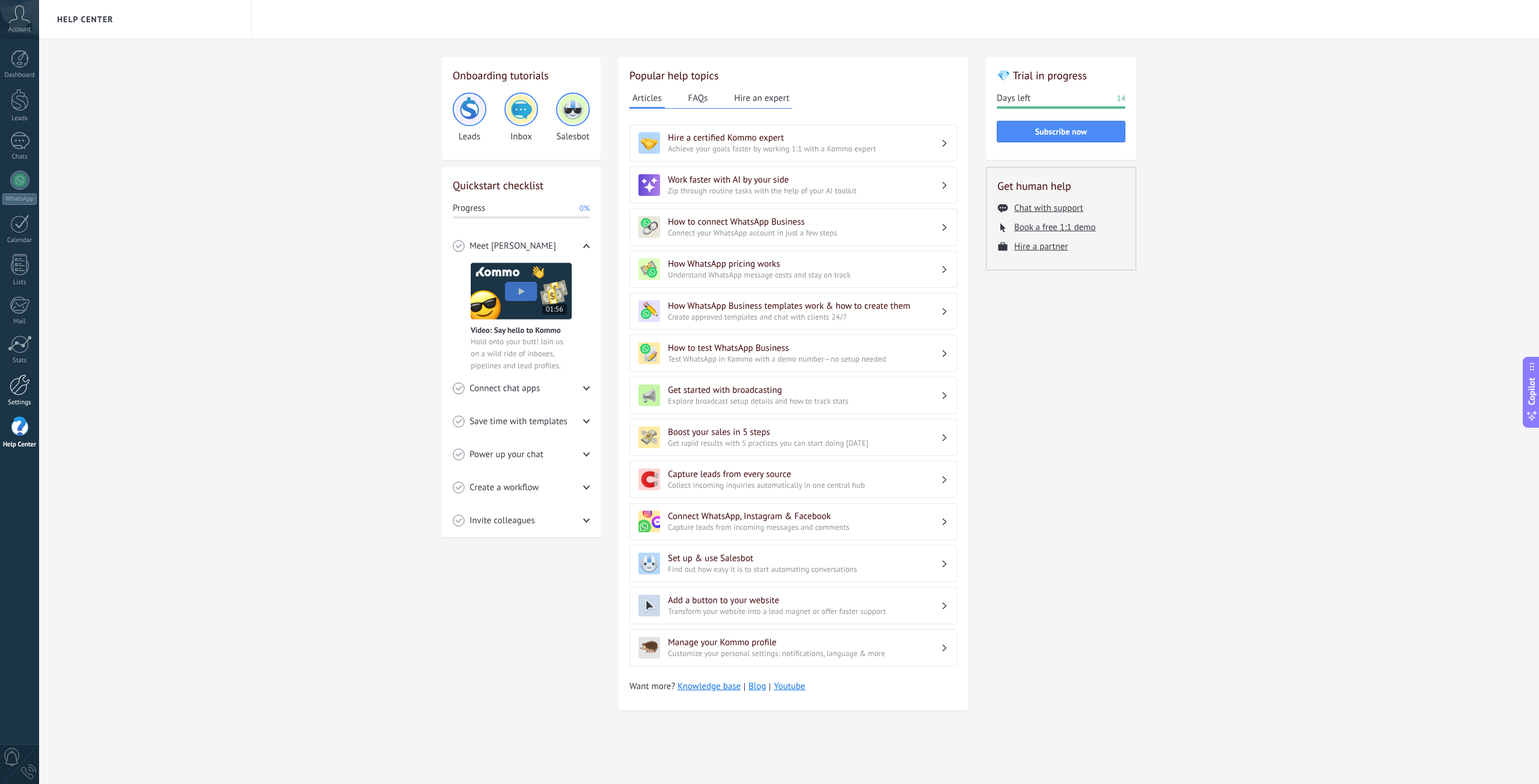
click at [12, 390] on div at bounding box center [19, 384] width 20 height 21
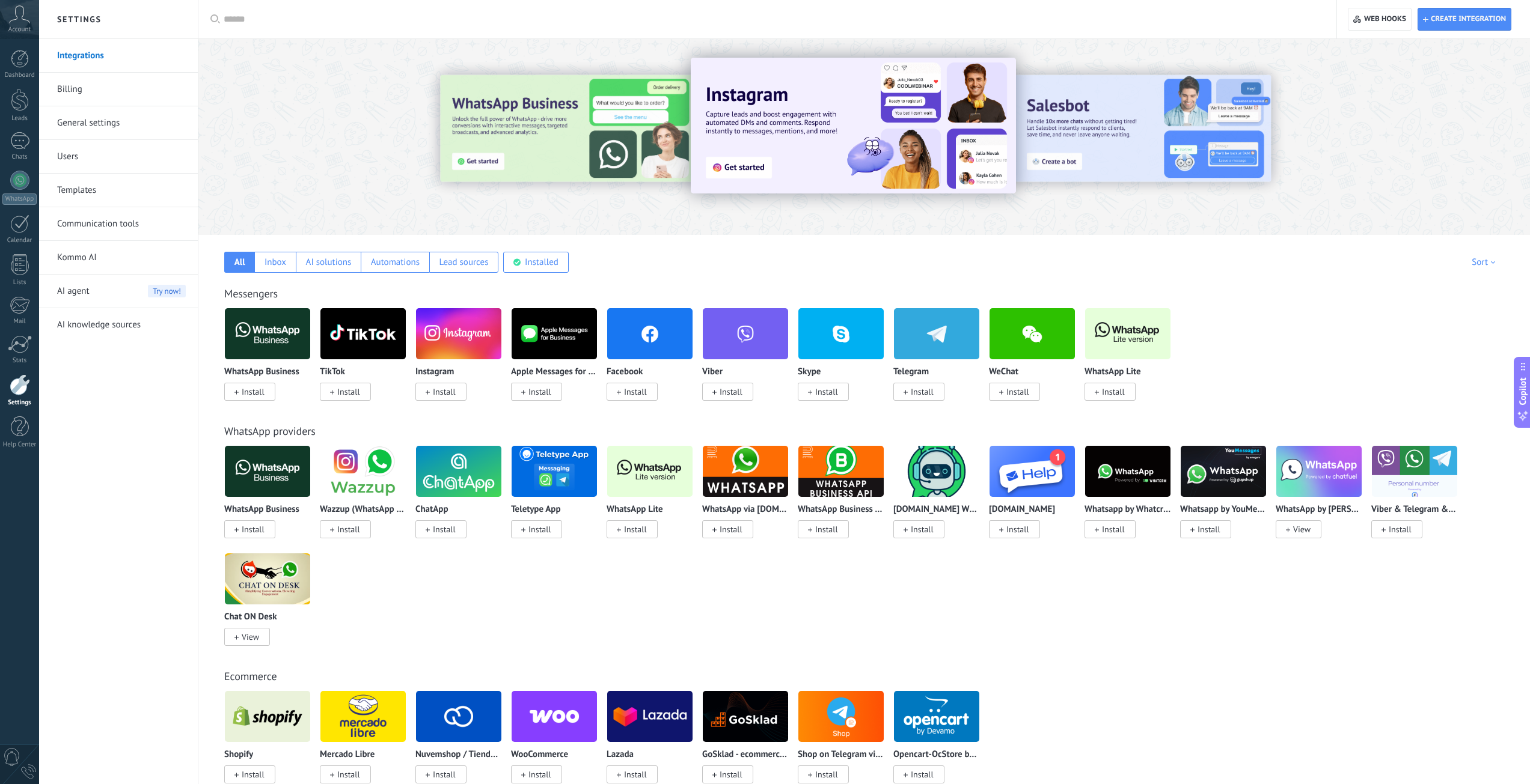
click at [86, 291] on span "AI agent" at bounding box center [73, 292] width 32 height 34
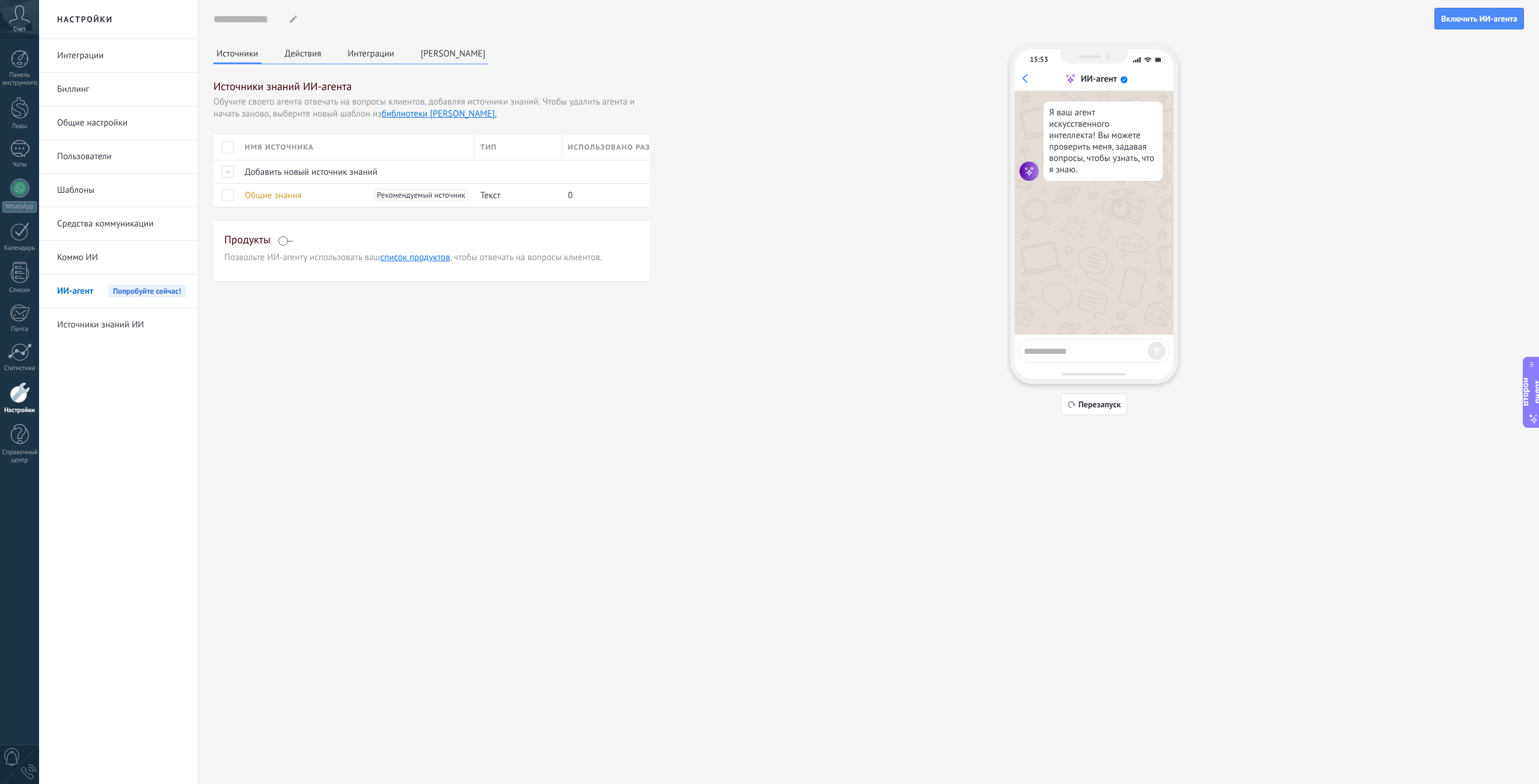
click at [697, 346] on div "Источники Действия Интеграции Персона Источники знаний ИИ-агента Обучите своего…" at bounding box center [869, 230] width 1310 height 371
click at [300, 54] on font "Действия" at bounding box center [303, 54] width 36 height 12
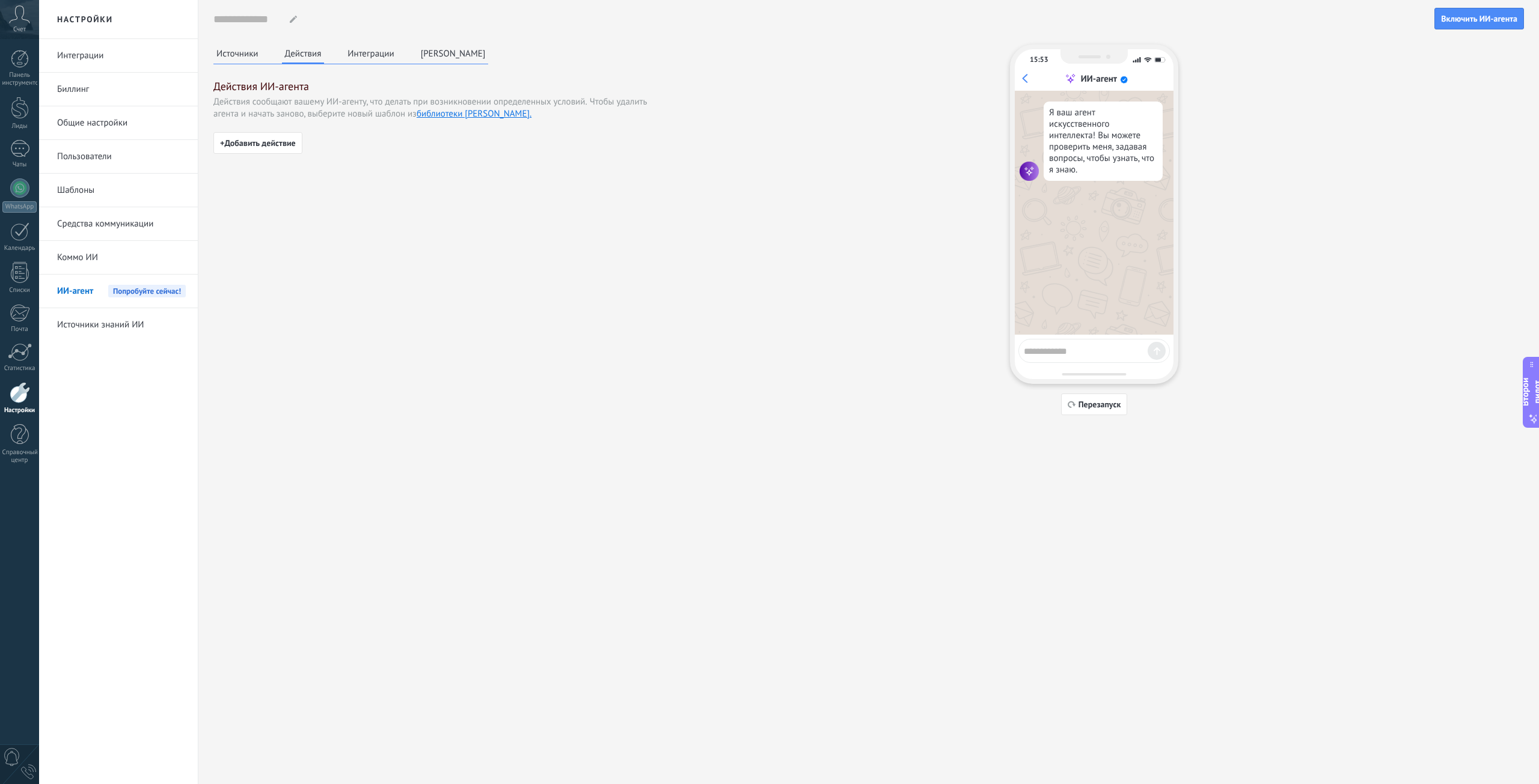
click at [374, 60] on button "Интеграции" at bounding box center [370, 53] width 52 height 18
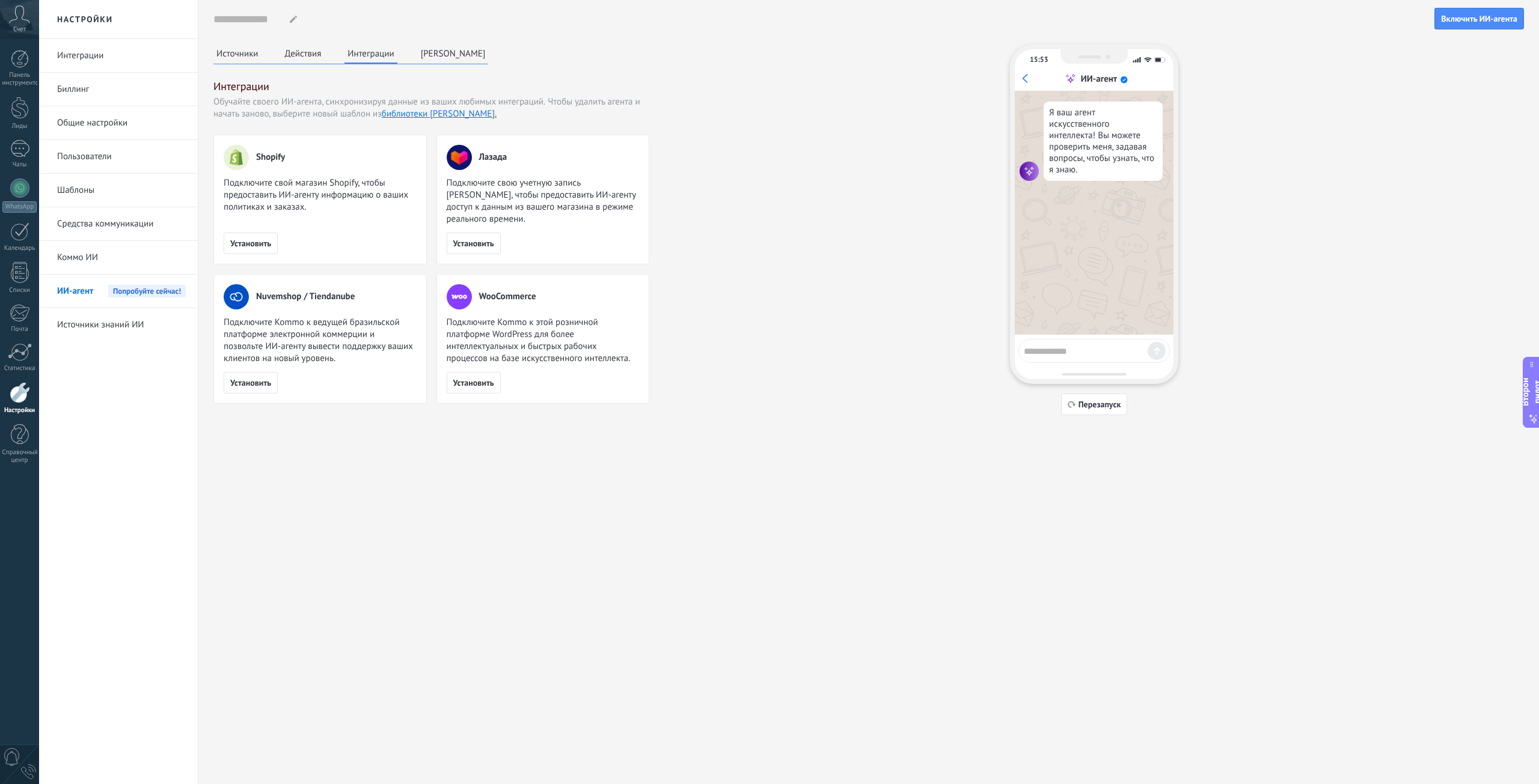
click at [433, 60] on button "Персона" at bounding box center [453, 53] width 71 height 18
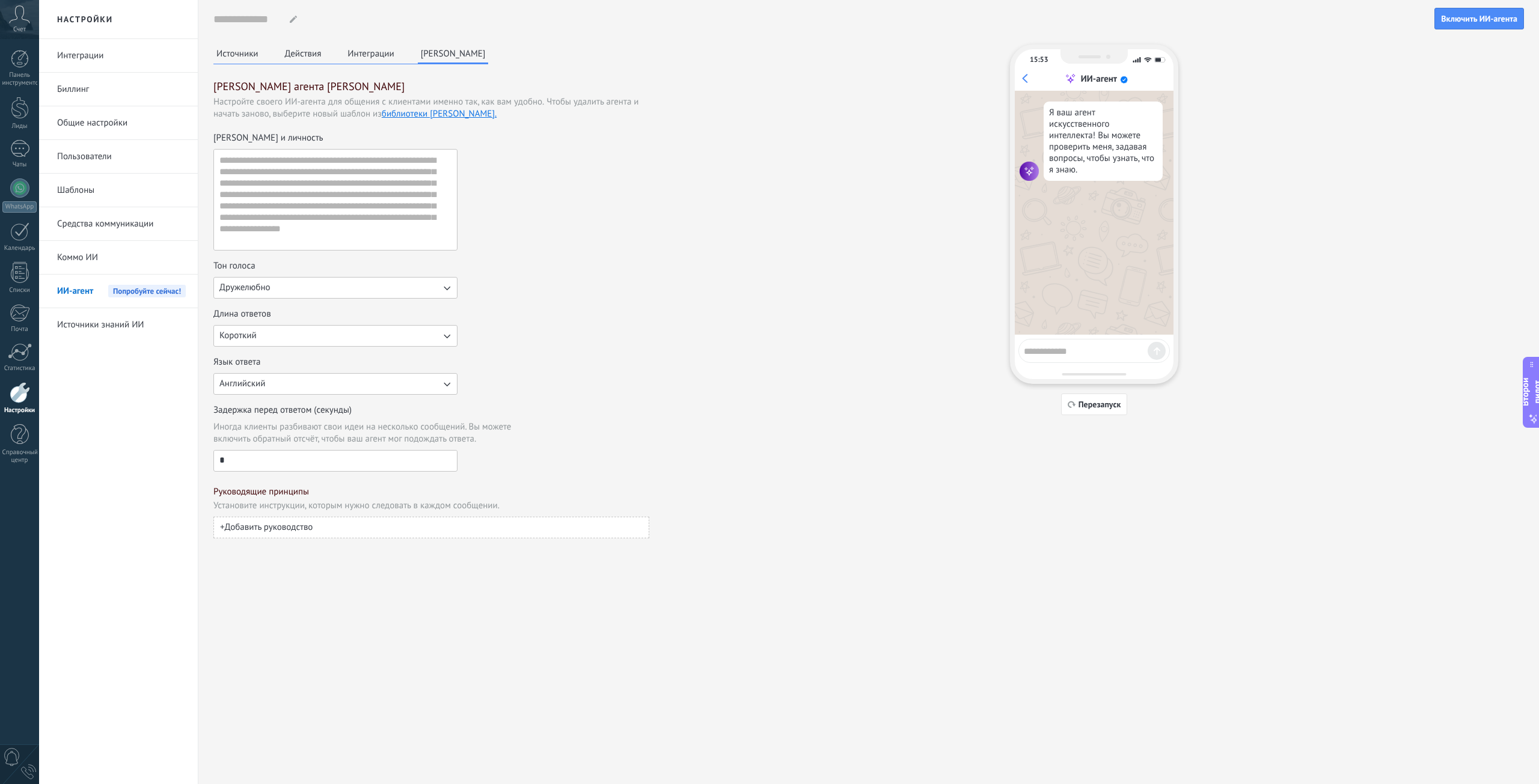
click at [234, 58] on font "Источники" at bounding box center [238, 54] width 42 height 12
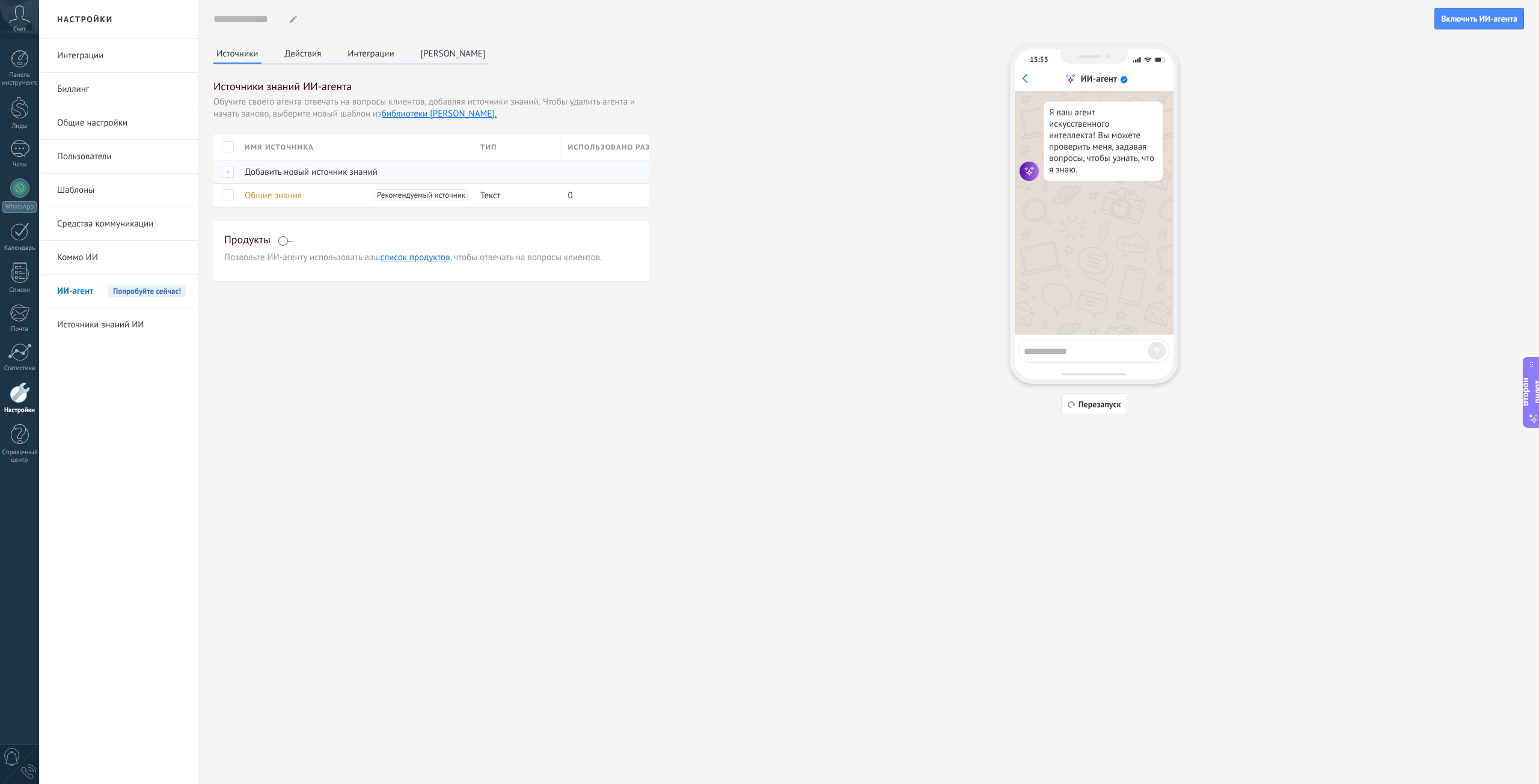
click at [286, 169] on font "Добавить новый источник знаний" at bounding box center [311, 172] width 133 height 12
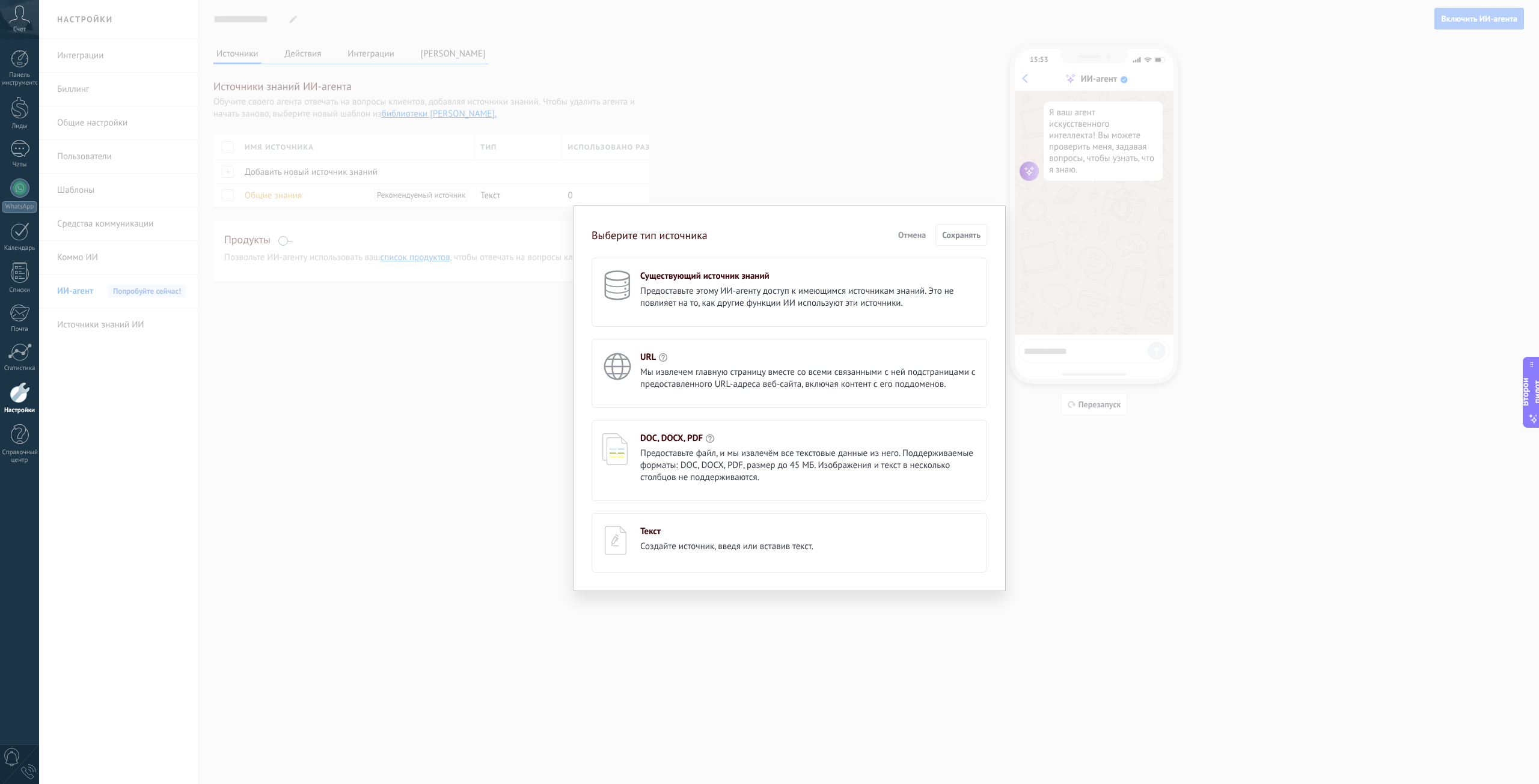
click at [754, 283] on div "Существующий источник знаний Предоставьте этому ИИ-агенту доступ к имеющимся ис…" at bounding box center [808, 290] width 336 height 39
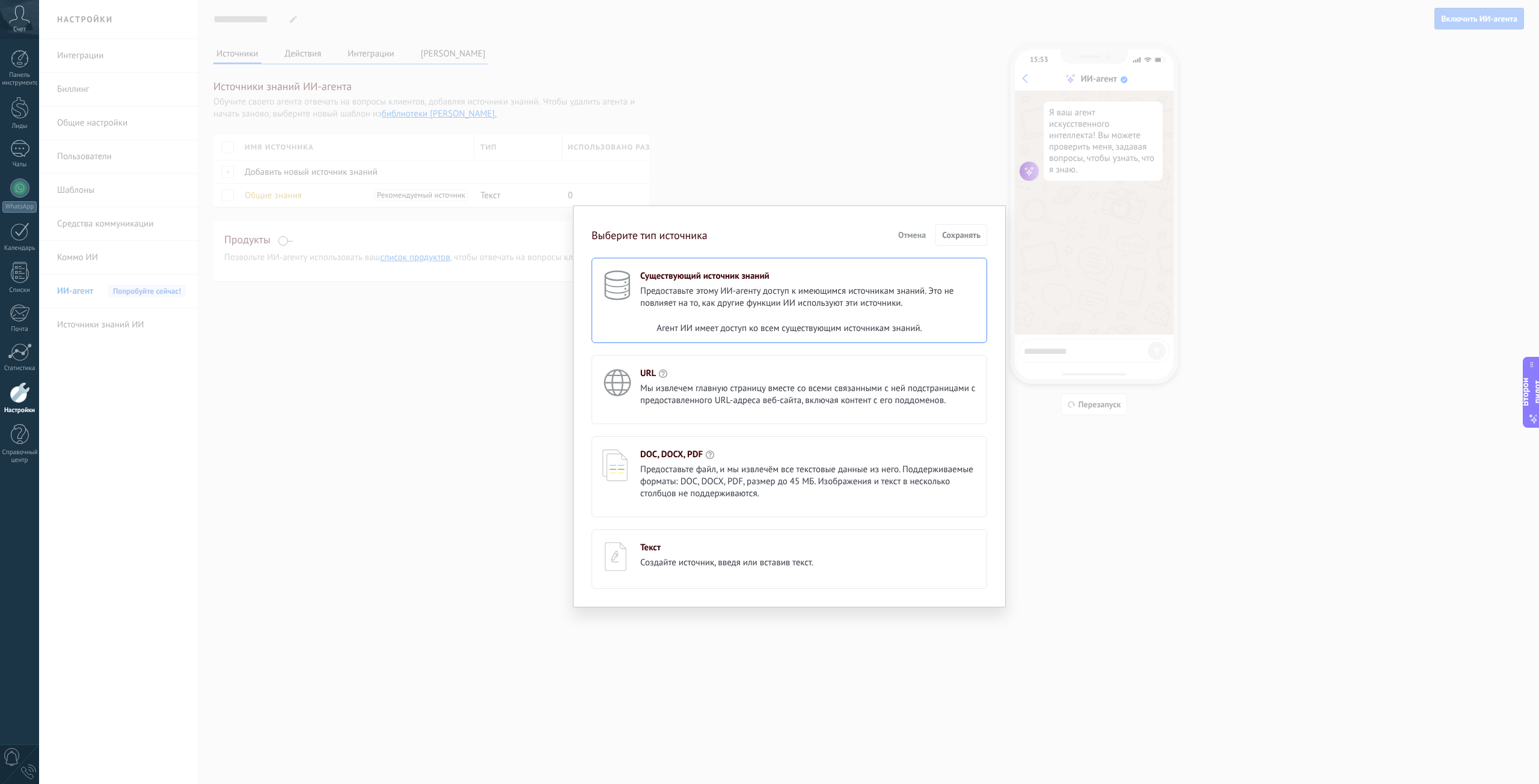
click at [835, 316] on div "Существующий источник знаний Предоставьте этому ИИ-агенту доступ к имеющимся ис…" at bounding box center [788, 300] width 396 height 85
click at [837, 271] on div "Существующий источник знаний" at bounding box center [808, 277] width 336 height 12
click at [792, 380] on div "URL Мы извлечем главную страницу вместе со всеми связанными с ней подстраницами…" at bounding box center [808, 387] width 336 height 39
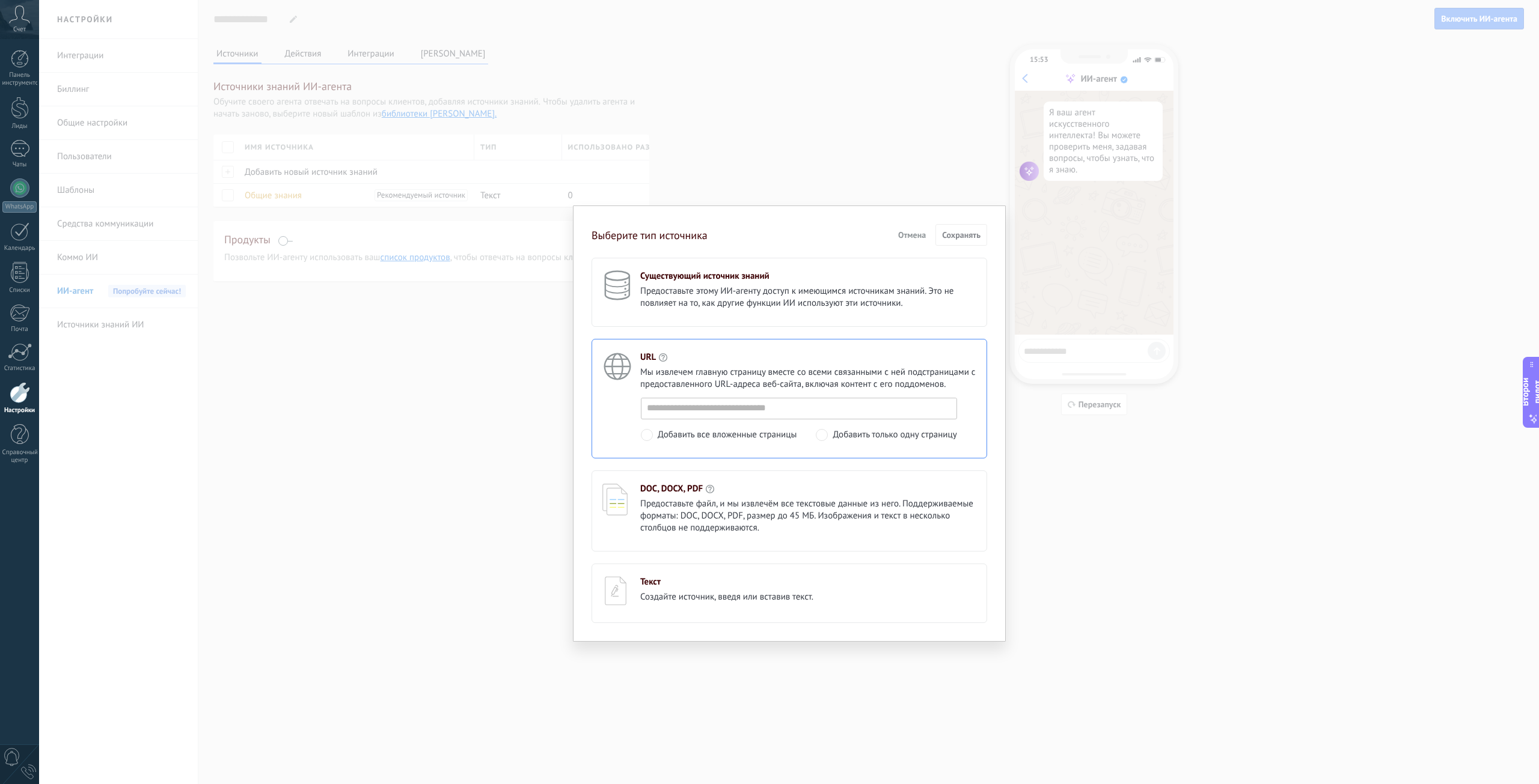
click at [809, 296] on font "Предоставьте этому ИИ-агенту доступ к имеющимся источникам знаний. Это не повли…" at bounding box center [796, 298] width 313 height 24
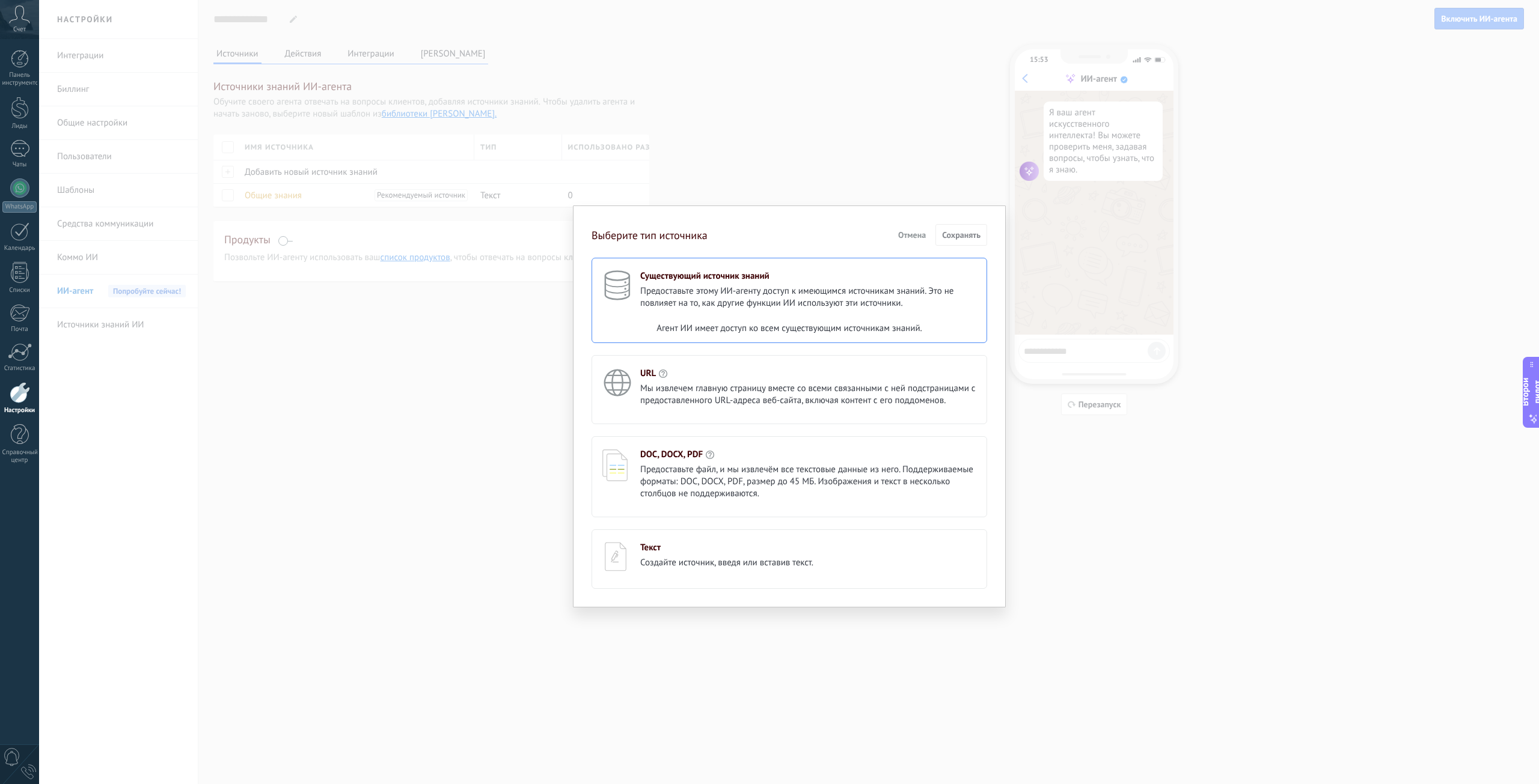
click at [796, 325] on font "Агент ИИ имеет доступ ко всем существующим источникам знаний." at bounding box center [788, 329] width 266 height 12
click at [794, 325] on font "Агент ИИ имеет доступ ко всем существующим источникам знаний." at bounding box center [788, 329] width 266 height 12
click at [645, 581] on div "Текст Создайте источник, введя или вставив текст." at bounding box center [788, 559] width 396 height 60
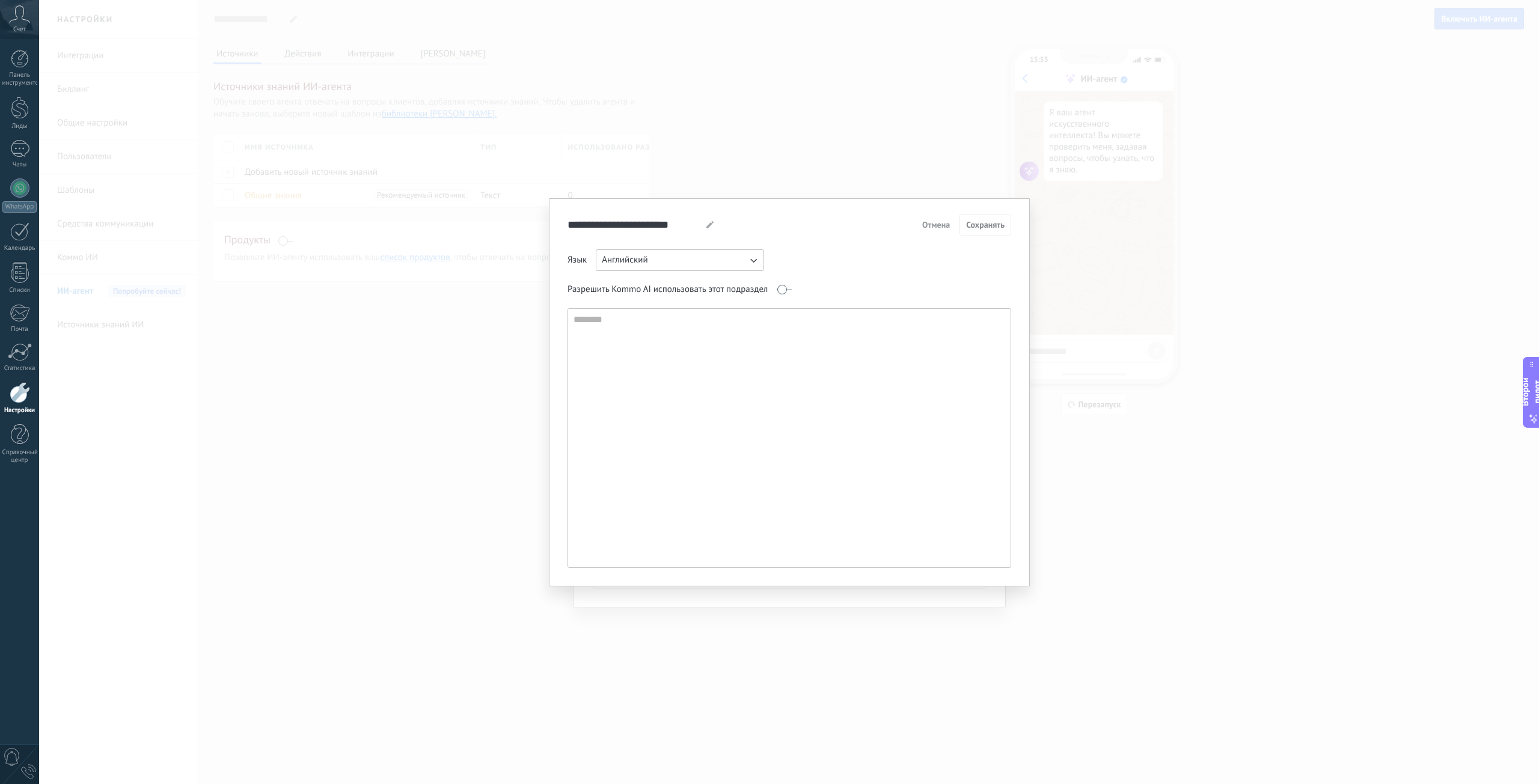
click at [932, 223] on font "Отмена" at bounding box center [935, 224] width 28 height 11
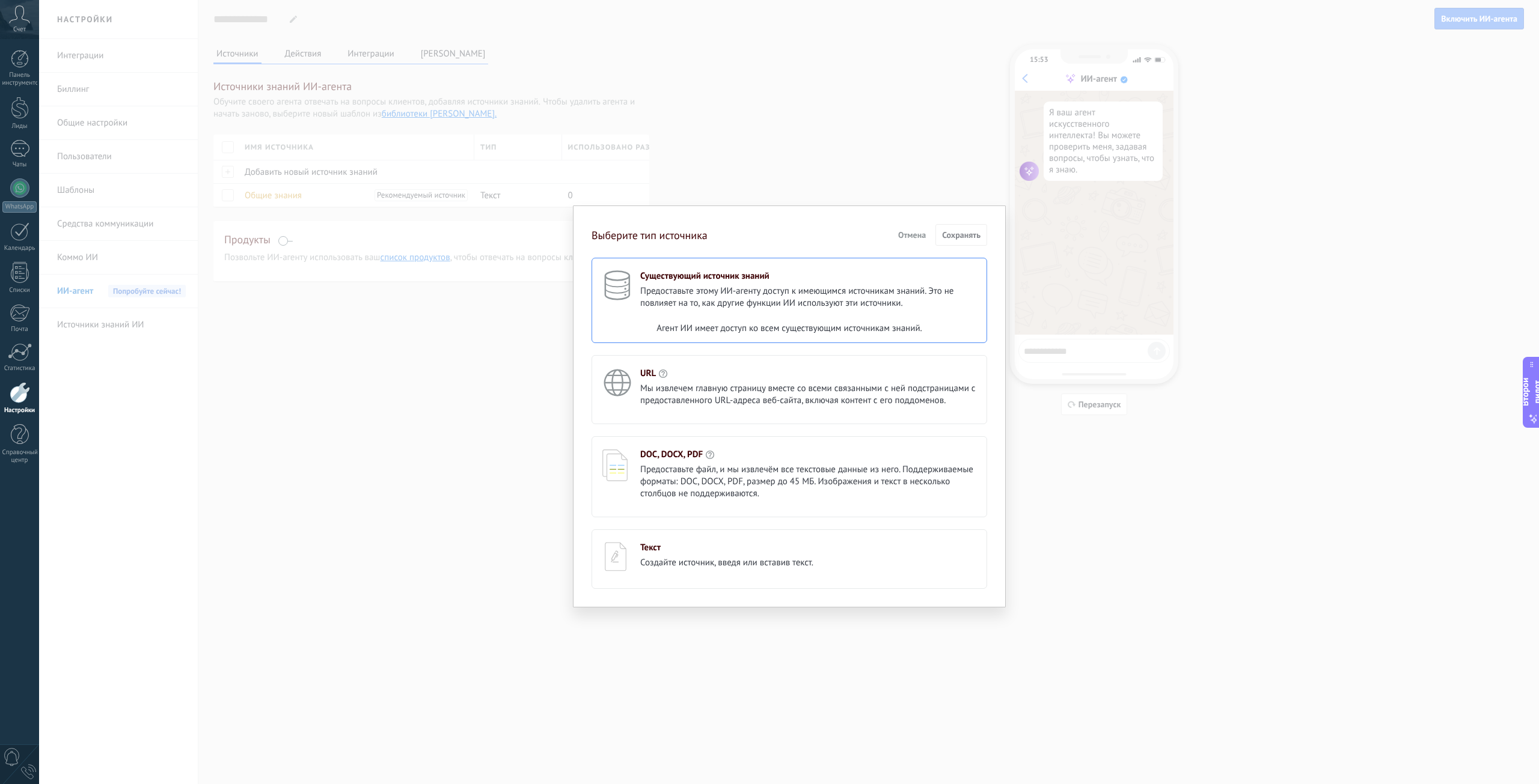
click at [844, 292] on font "Предоставьте этому ИИ-агенту доступ к имеющимся источникам знаний. Это не повли…" at bounding box center [796, 298] width 313 height 24
click at [845, 290] on font "Предоставьте этому ИИ-агенту доступ к имеющимся источникам знаний. Это не повли…" at bounding box center [796, 298] width 313 height 24
click at [947, 246] on div "Выберите тип источника Отмена Сохранять Существующий источник знаний Предоставь…" at bounding box center [788, 406] width 396 height 365
click at [690, 236] on font "Выберите тип источника" at bounding box center [649, 235] width 116 height 13
click at [690, 235] on font "Выберите тип источника" at bounding box center [649, 235] width 116 height 13
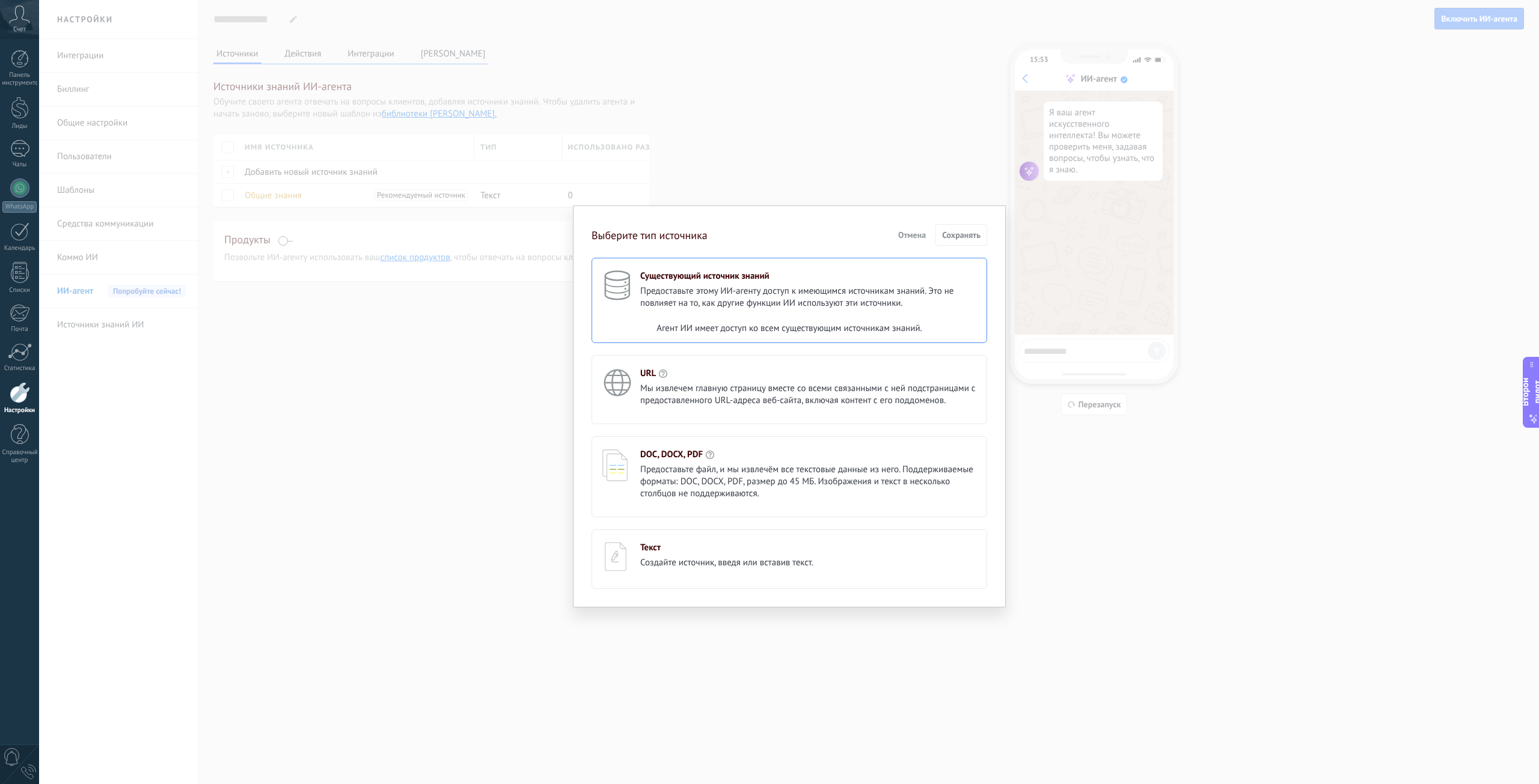
drag, startPoint x: 895, startPoint y: 242, endPoint x: 902, endPoint y: 237, distance: 8.6
click at [896, 240] on button "Отмена" at bounding box center [912, 234] width 39 height 18
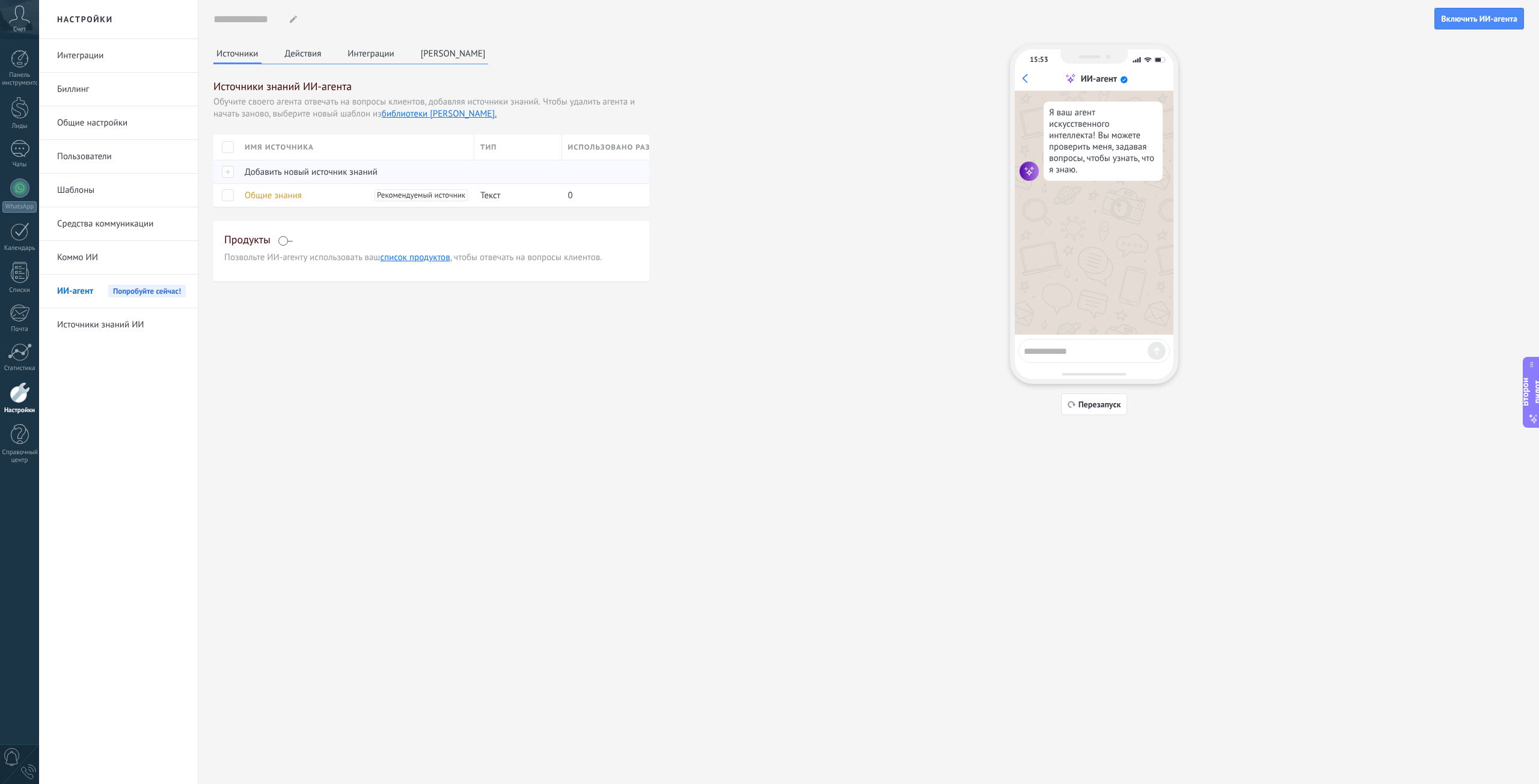
click at [234, 173] on div at bounding box center [226, 172] width 25 height 24
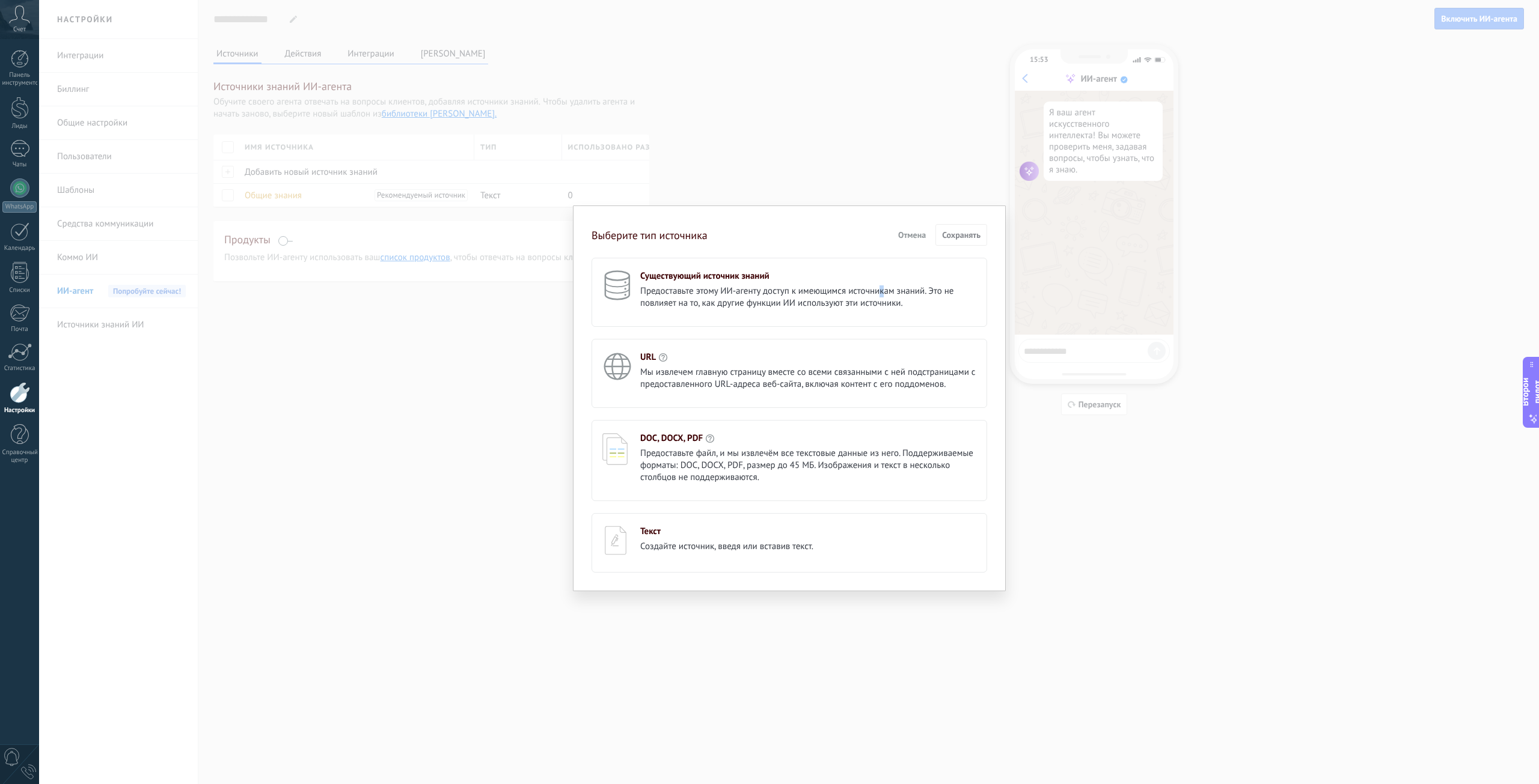
click at [880, 289] on font "Предоставьте этому ИИ-агенту доступ к имеющимся источникам знаний. Это не повли…" at bounding box center [796, 298] width 313 height 24
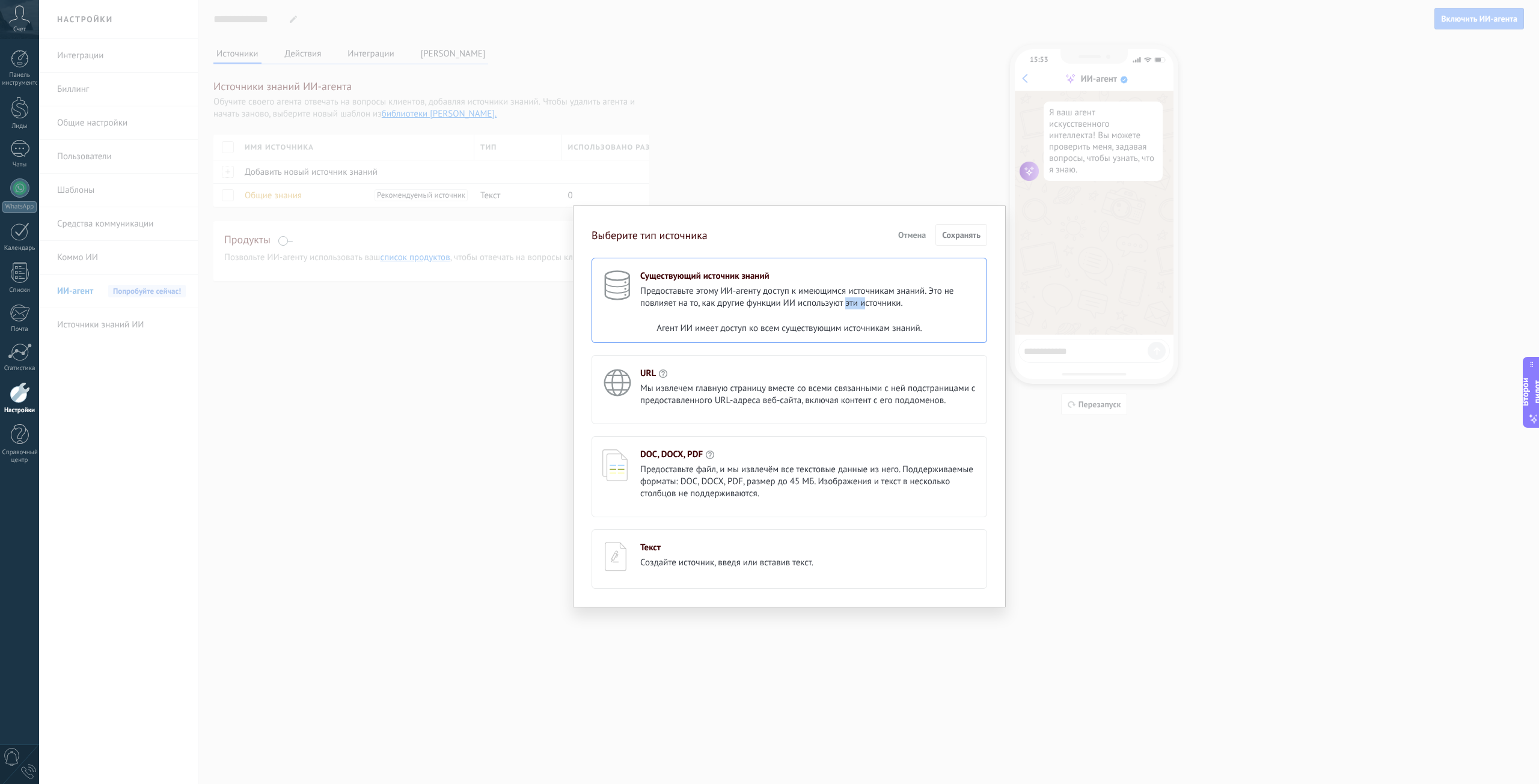
drag, startPoint x: 858, startPoint y: 298, endPoint x: 676, endPoint y: 289, distance: 182.2
click at [834, 300] on font "Предоставьте этому ИИ-агенту доступ к имеющимся источникам знаний. Это не повли…" at bounding box center [796, 298] width 313 height 24
drag, startPoint x: 676, startPoint y: 289, endPoint x: 654, endPoint y: 288, distance: 22.0
click at [671, 290] on font "Предоставьте этому ИИ-агенту доступ к имеющимся источникам знаний. Это не повли…" at bounding box center [796, 298] width 313 height 24
click at [654, 288] on font "Предоставьте этому ИИ-агенту доступ к имеющимся источникам знаний. Это не повли…" at bounding box center [796, 298] width 313 height 24
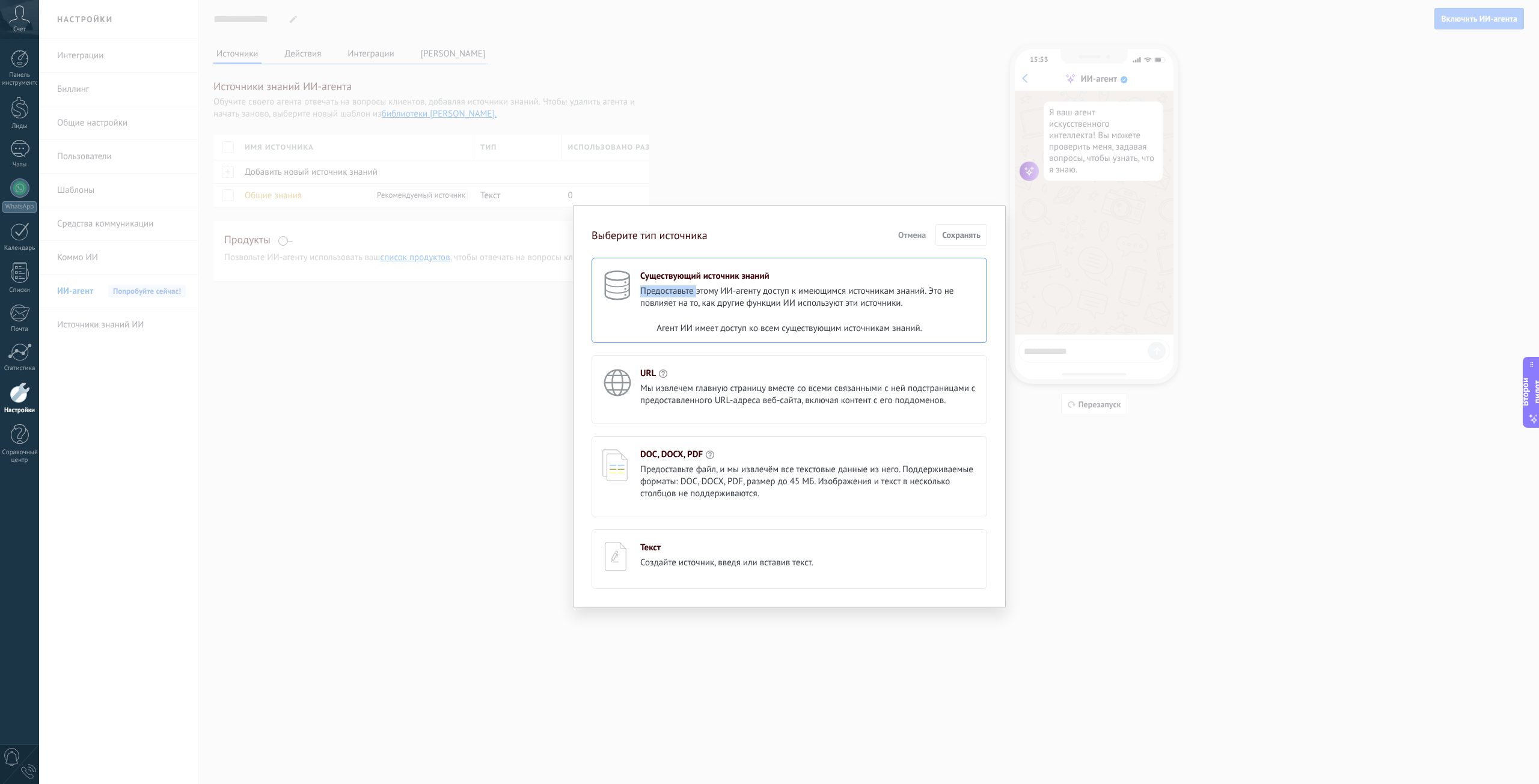
click at [654, 288] on font "Предоставьте этому ИИ-агенту доступ к имеющимся источникам знаний. Это не повли…" at bounding box center [796, 298] width 313 height 24
click at [919, 232] on font "Отмена" at bounding box center [912, 234] width 28 height 11
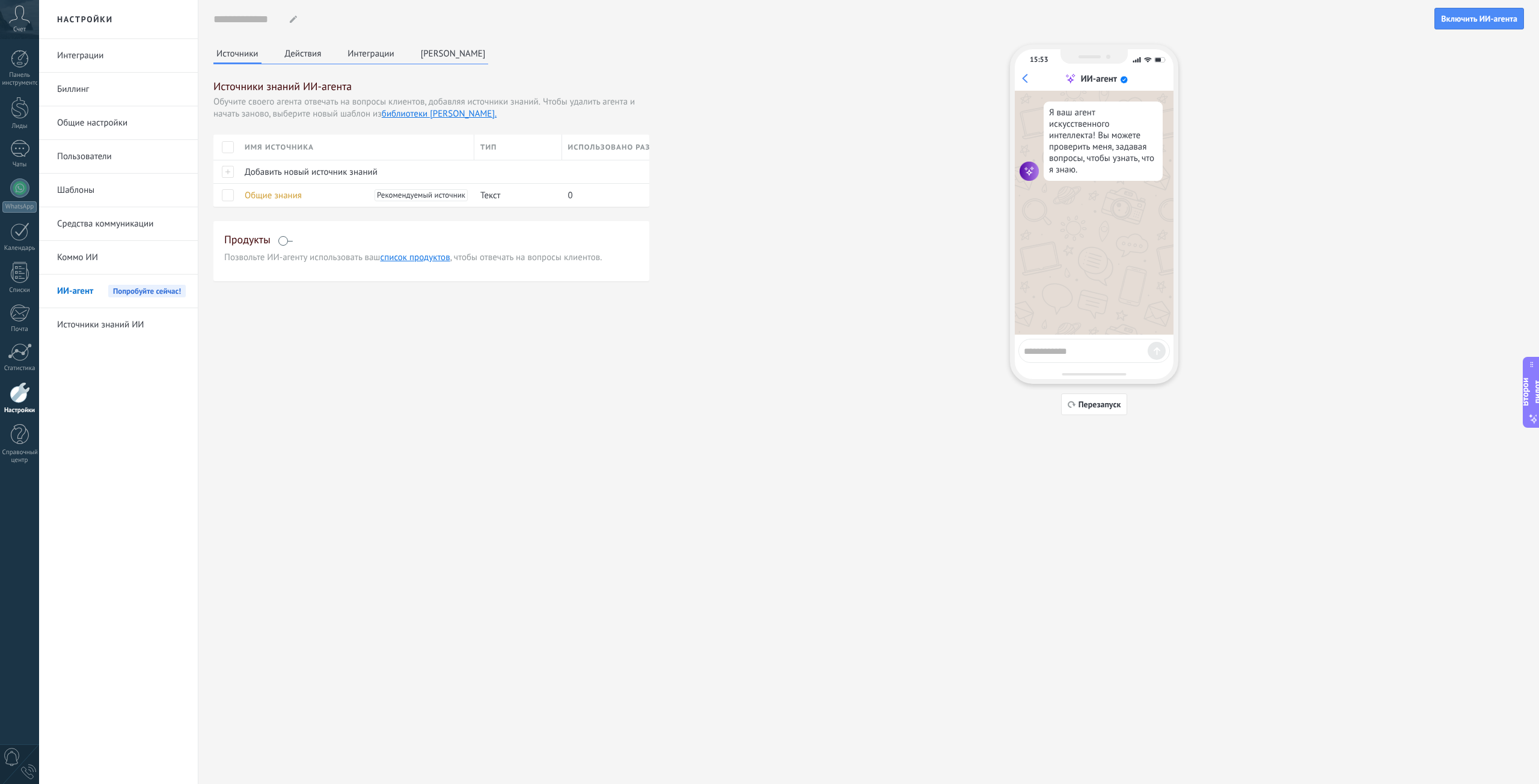
click at [111, 256] on link "Коммо ИИ" at bounding box center [121, 258] width 129 height 34
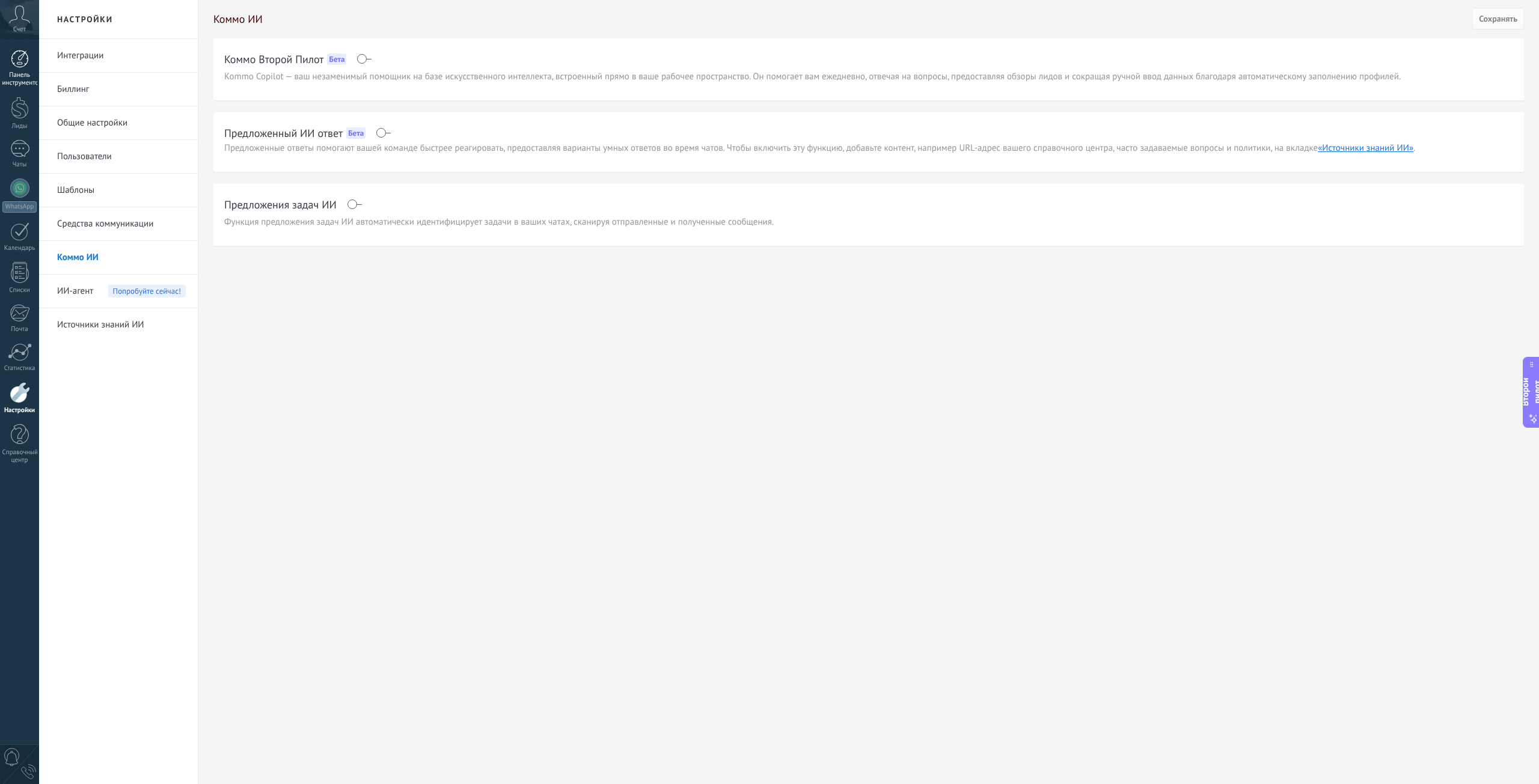
click at [24, 65] on div at bounding box center [19, 58] width 18 height 18
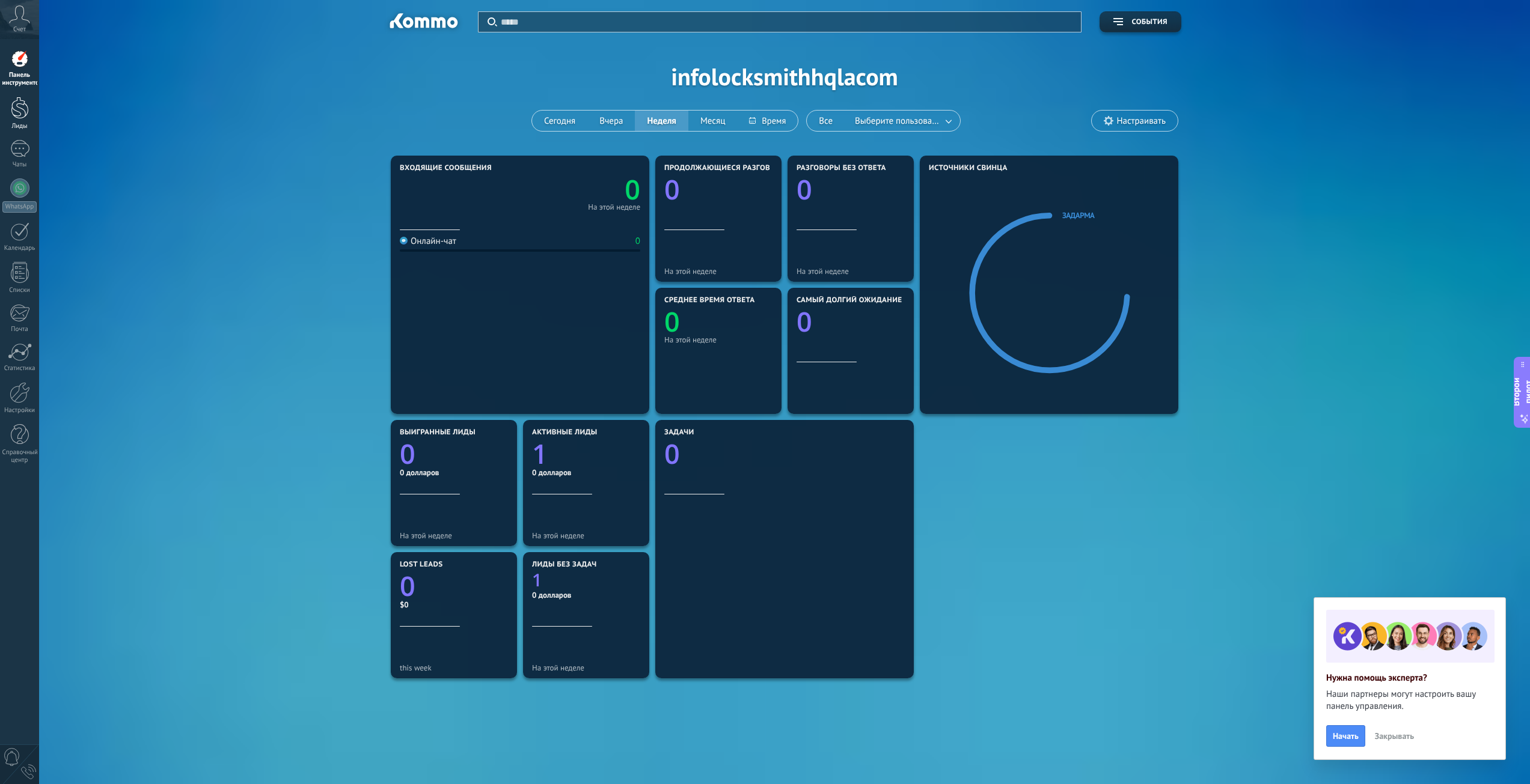
click at [18, 108] on div at bounding box center [19, 108] width 18 height 22
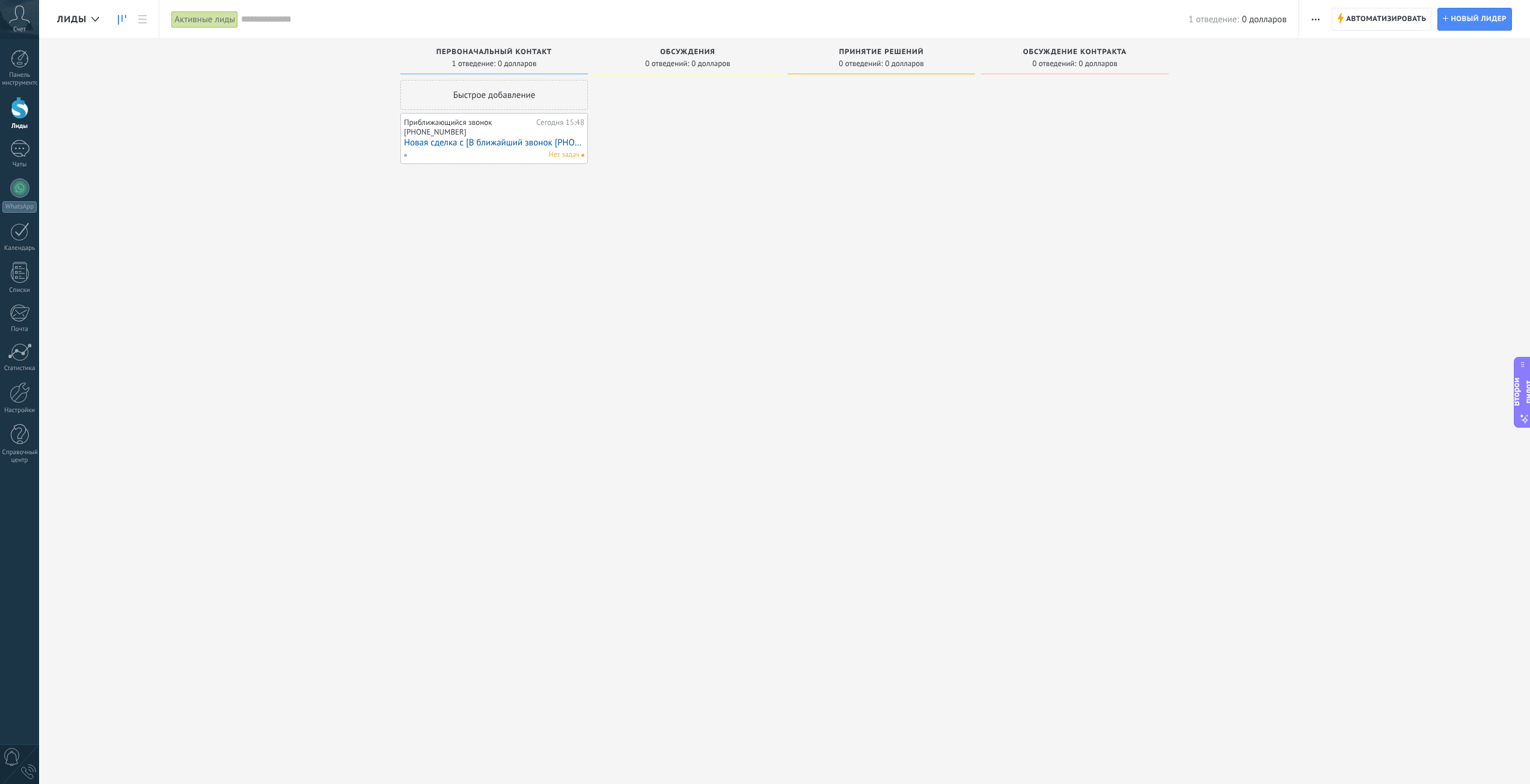
click at [484, 138] on font "Новая сделка с [В ближайший звонок +13057851183]" at bounding box center [516, 143] width 225 height 12
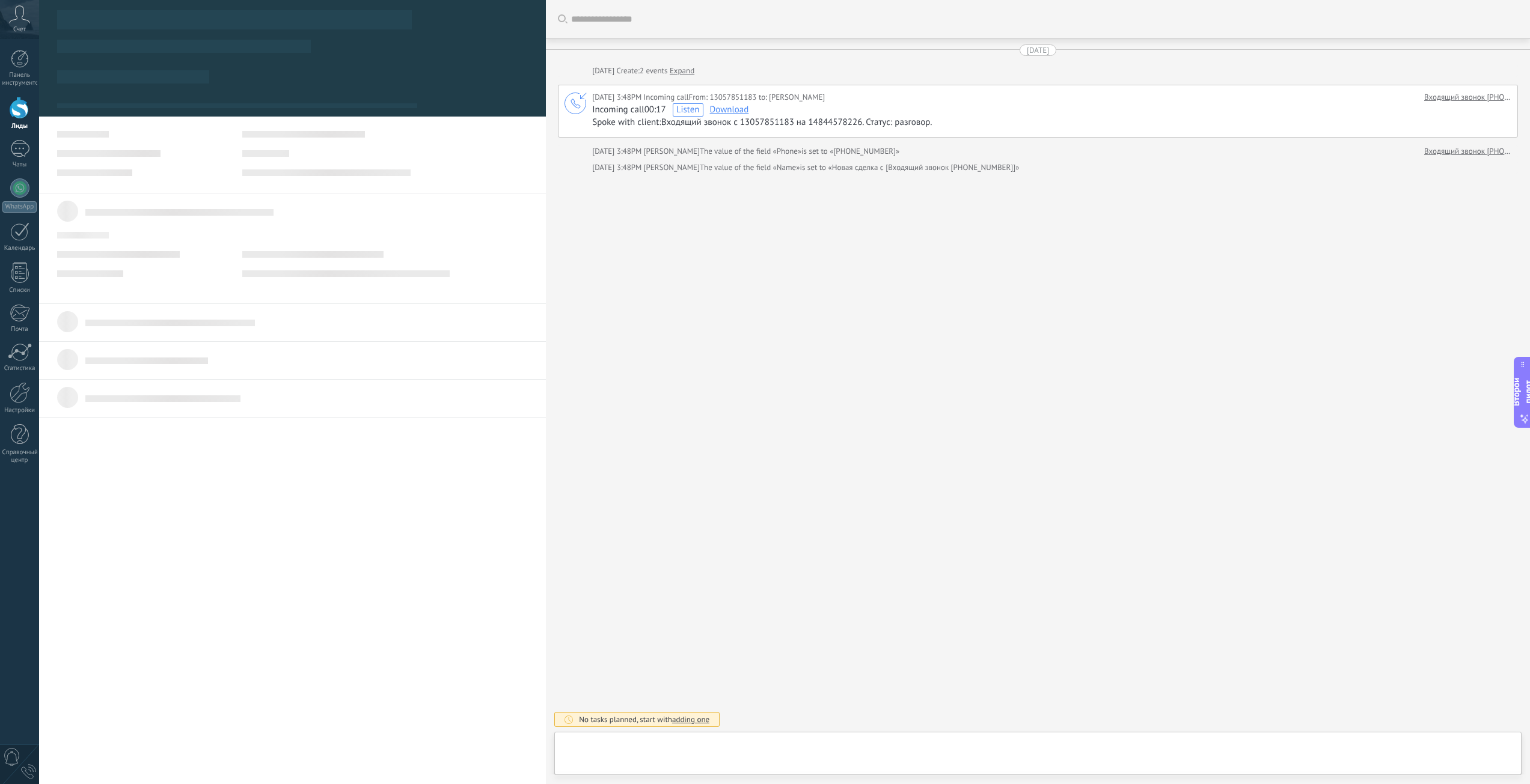
type textarea "**********"
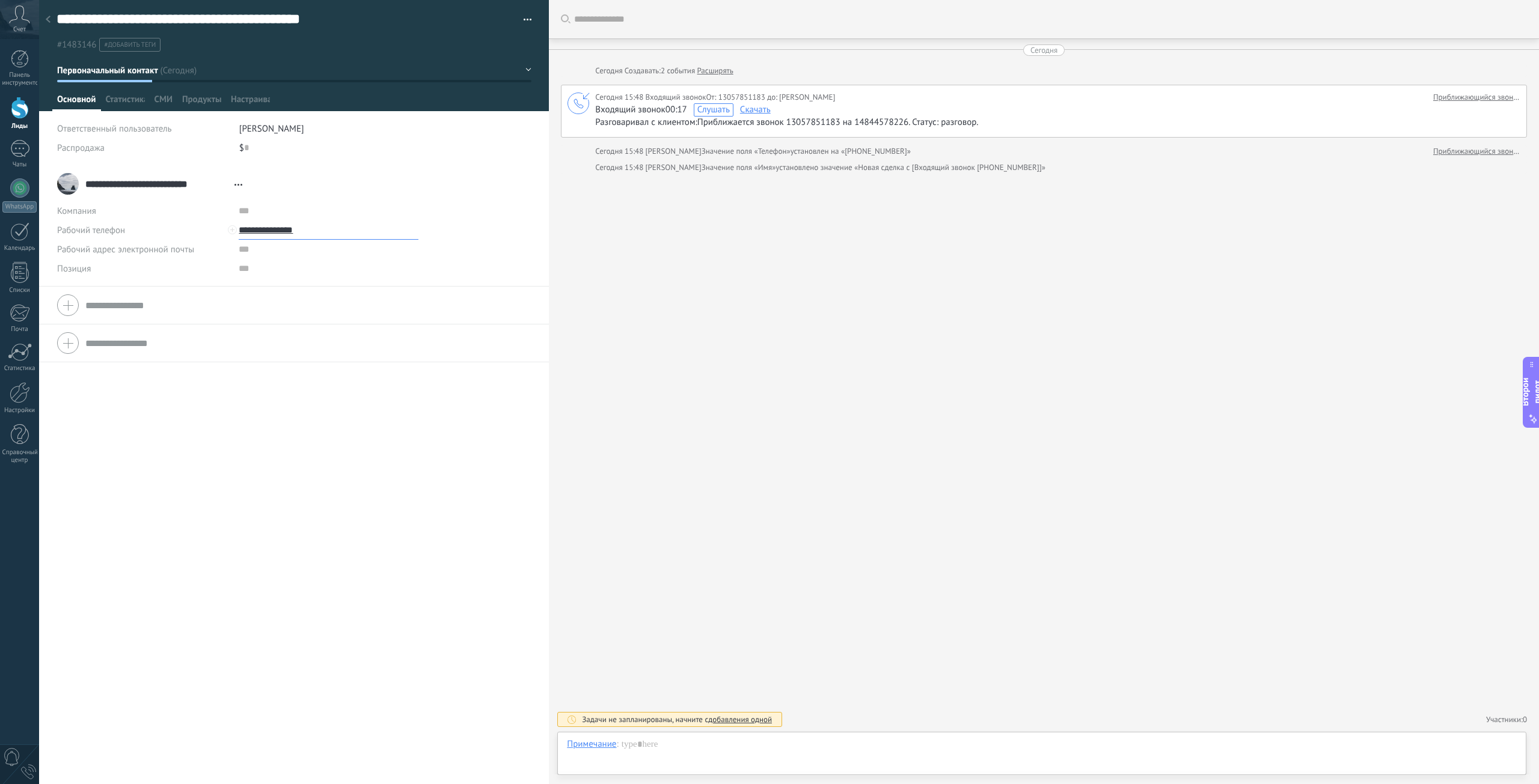
click at [287, 228] on input "**********" at bounding box center [328, 230] width 180 height 19
type input "**********"
click at [410, 269] on input "text" at bounding box center [328, 268] width 180 height 19
click at [148, 307] on form "Компания Рабочий телефон Рабочий ДД Мобильный Факс Дом Другой Рабочий телефон В…" at bounding box center [294, 332] width 474 height 122
click at [148, 364] on input "text" at bounding box center [308, 356] width 445 height 19
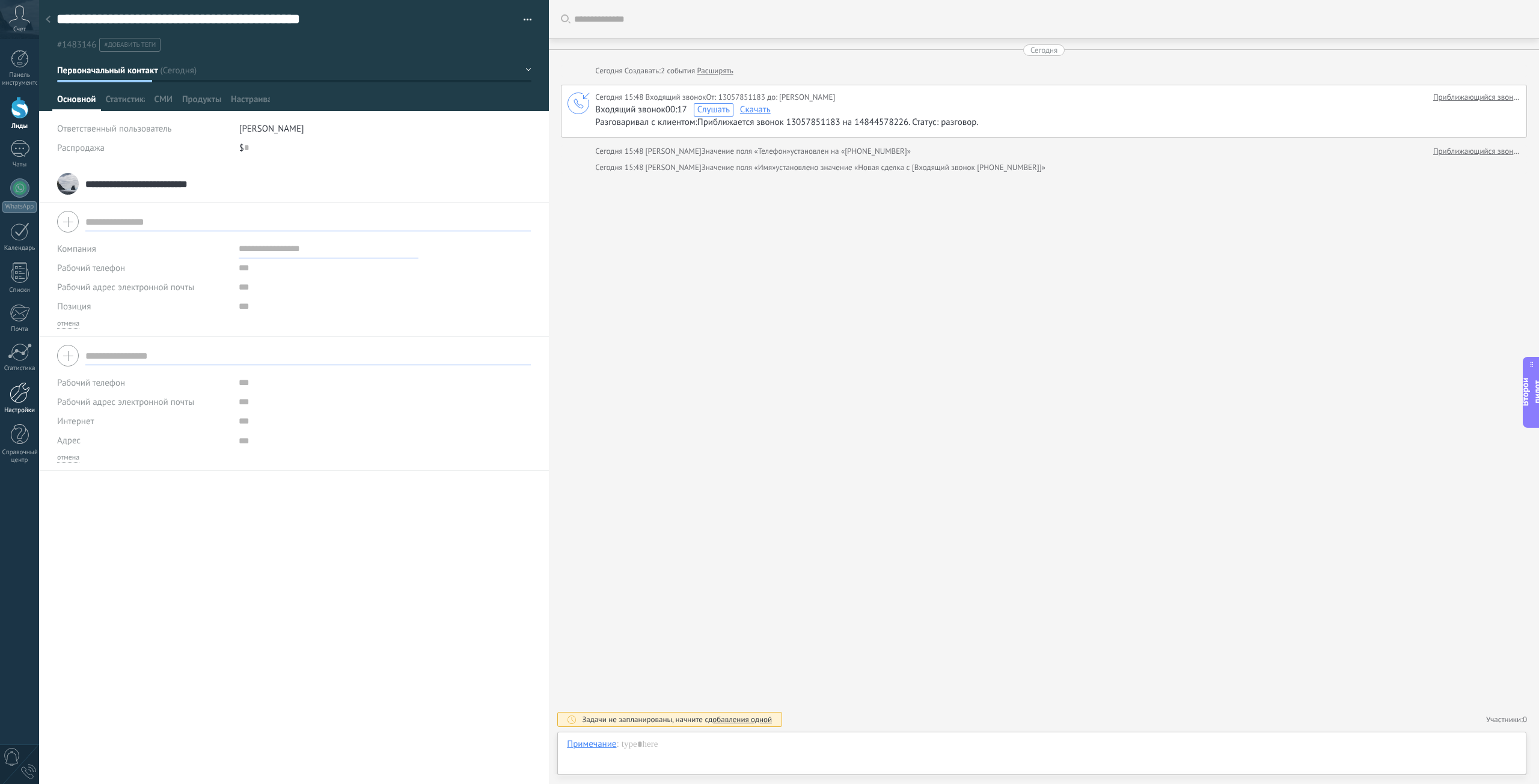
click at [15, 400] on div at bounding box center [19, 392] width 20 height 21
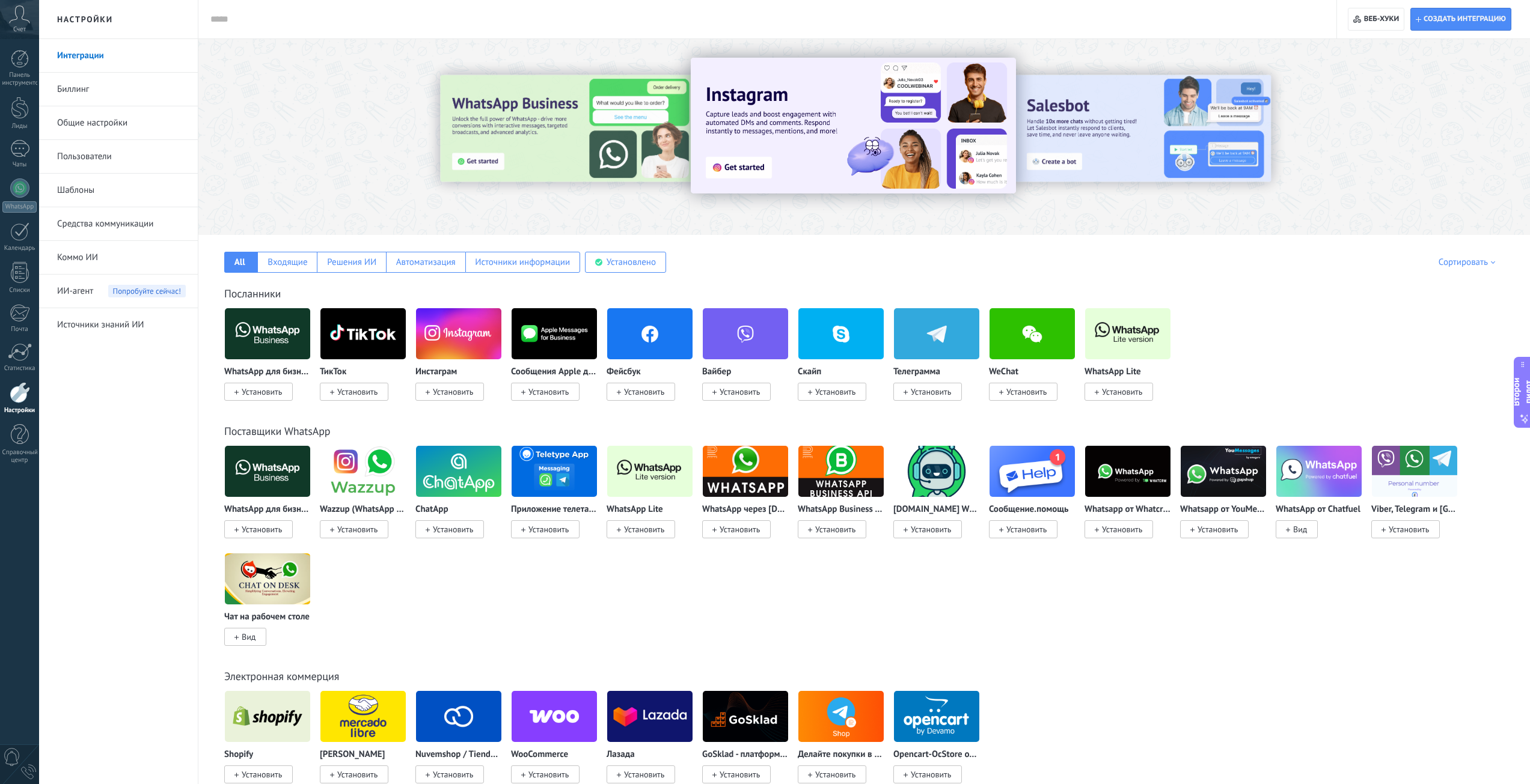
click at [119, 254] on link "Коммо ИИ" at bounding box center [121, 258] width 129 height 34
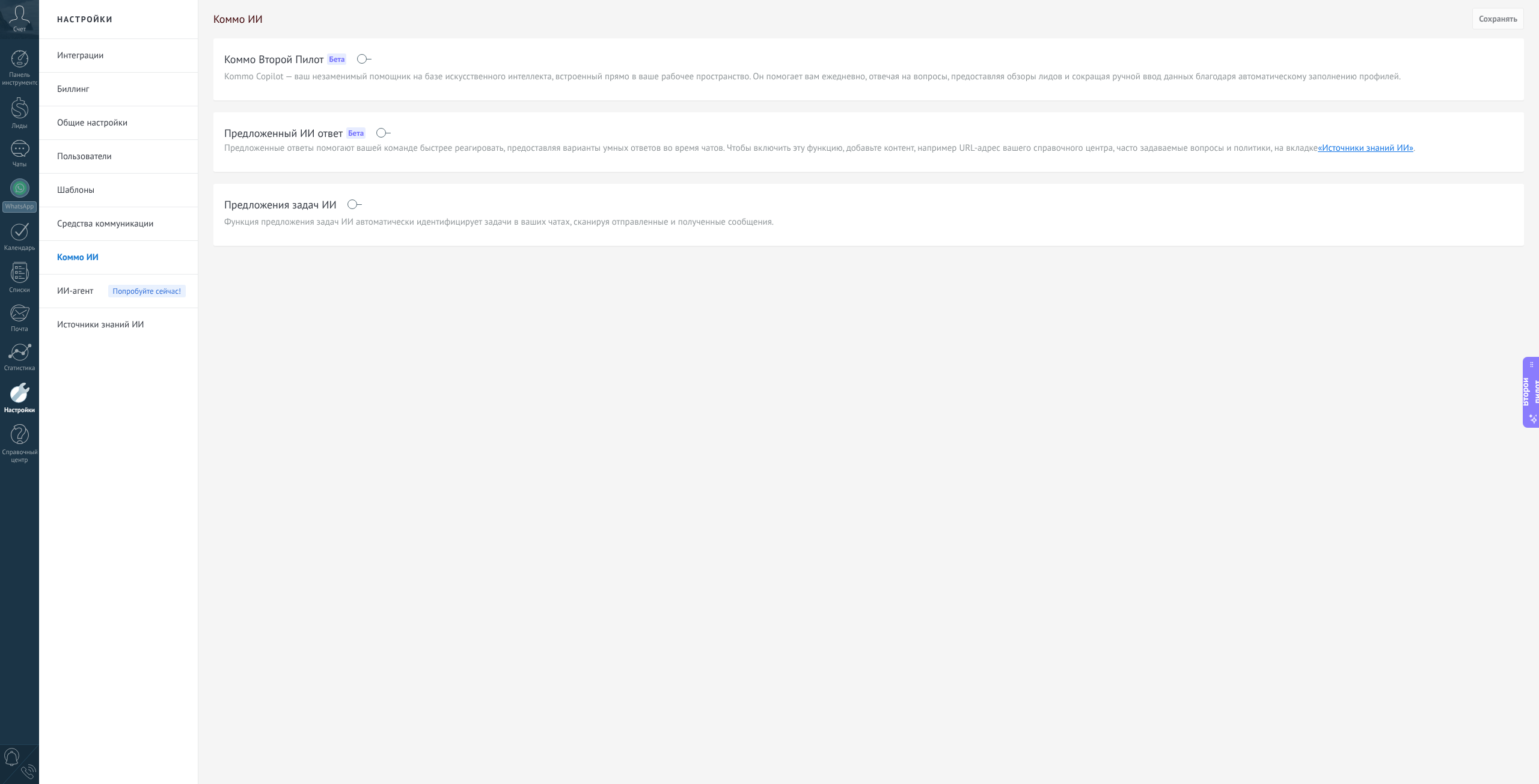
click at [105, 61] on link "Интеграции" at bounding box center [121, 56] width 129 height 34
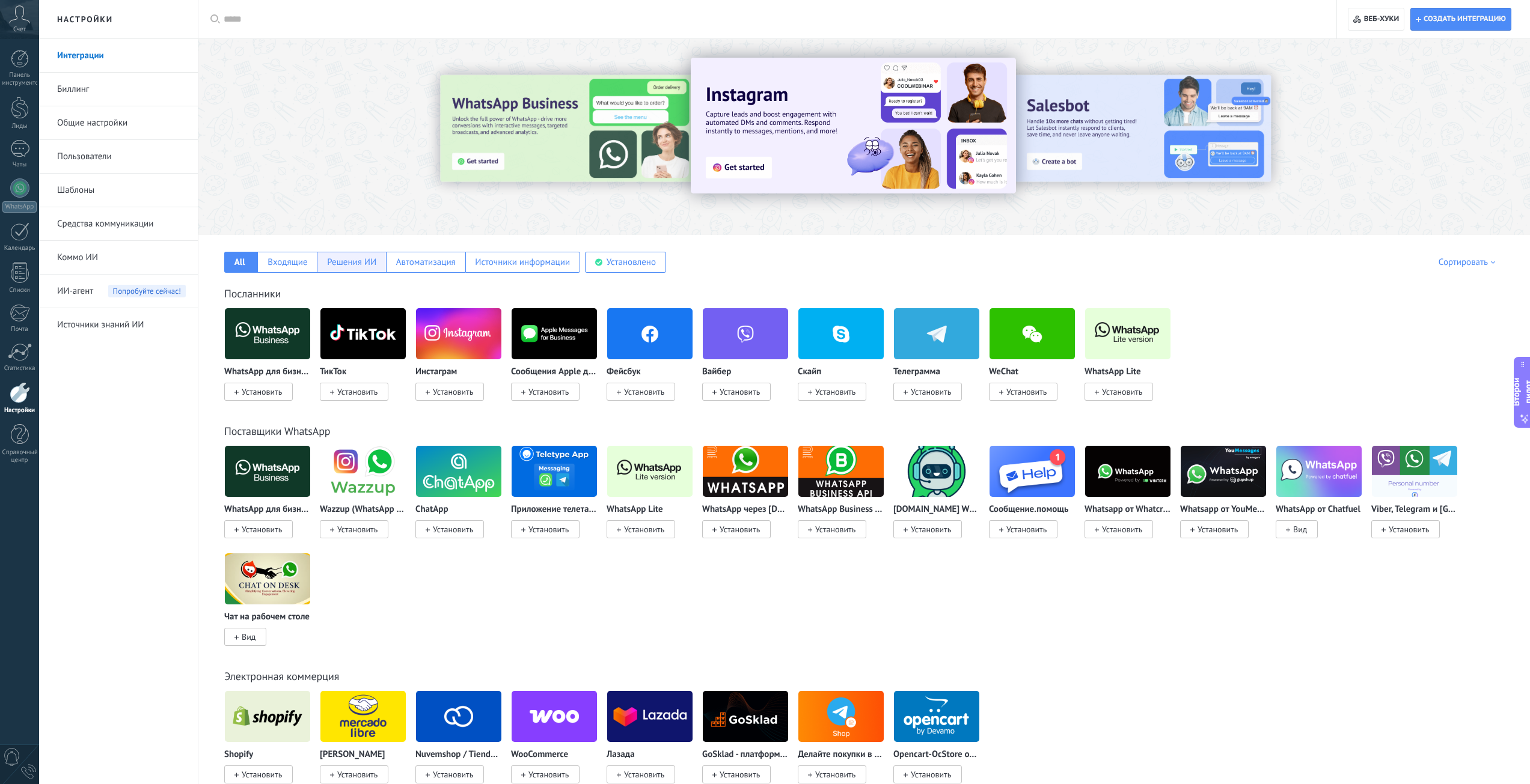
click at [353, 265] on font "Решения ИИ" at bounding box center [352, 262] width 49 height 12
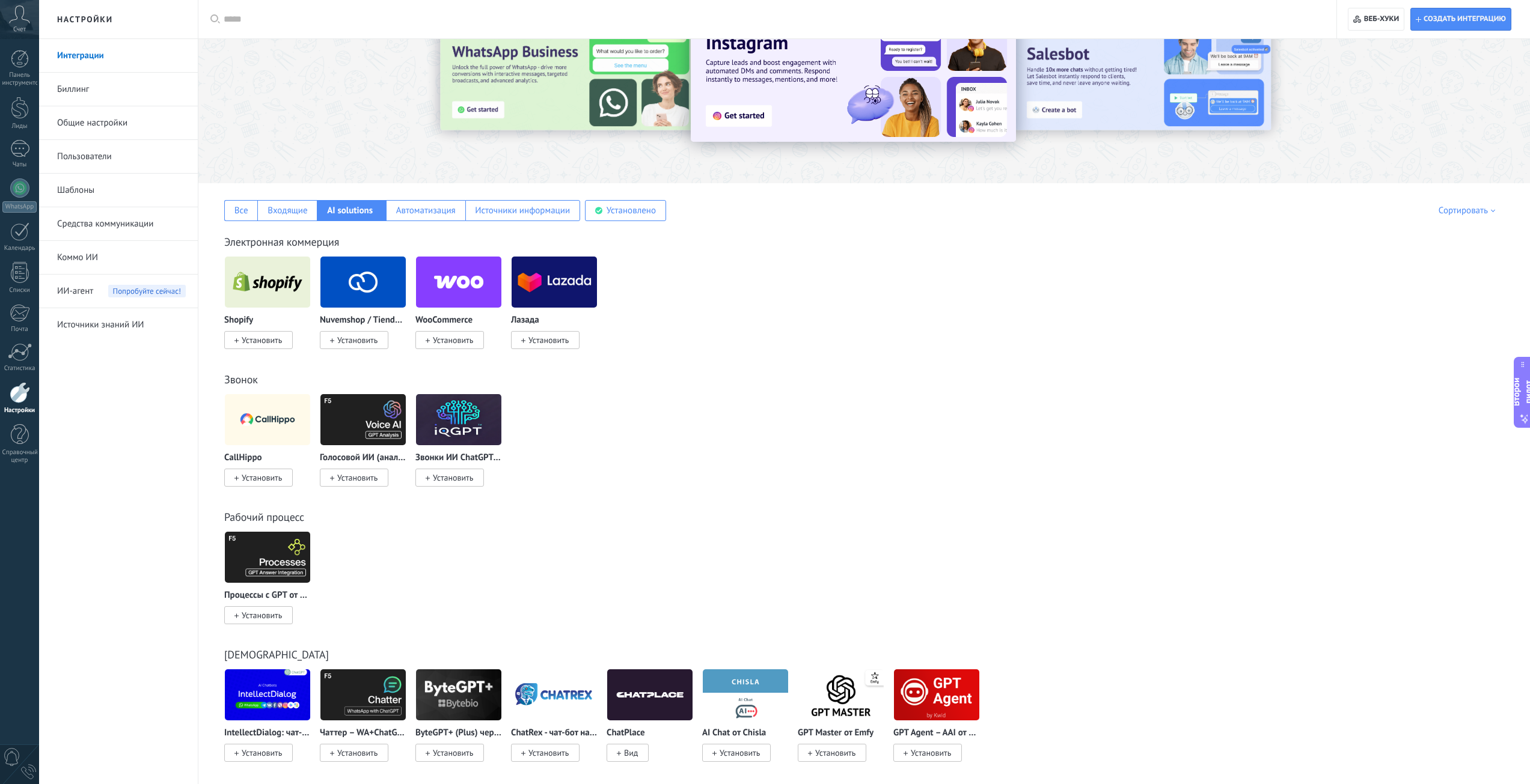
scroll to position [59, 0]
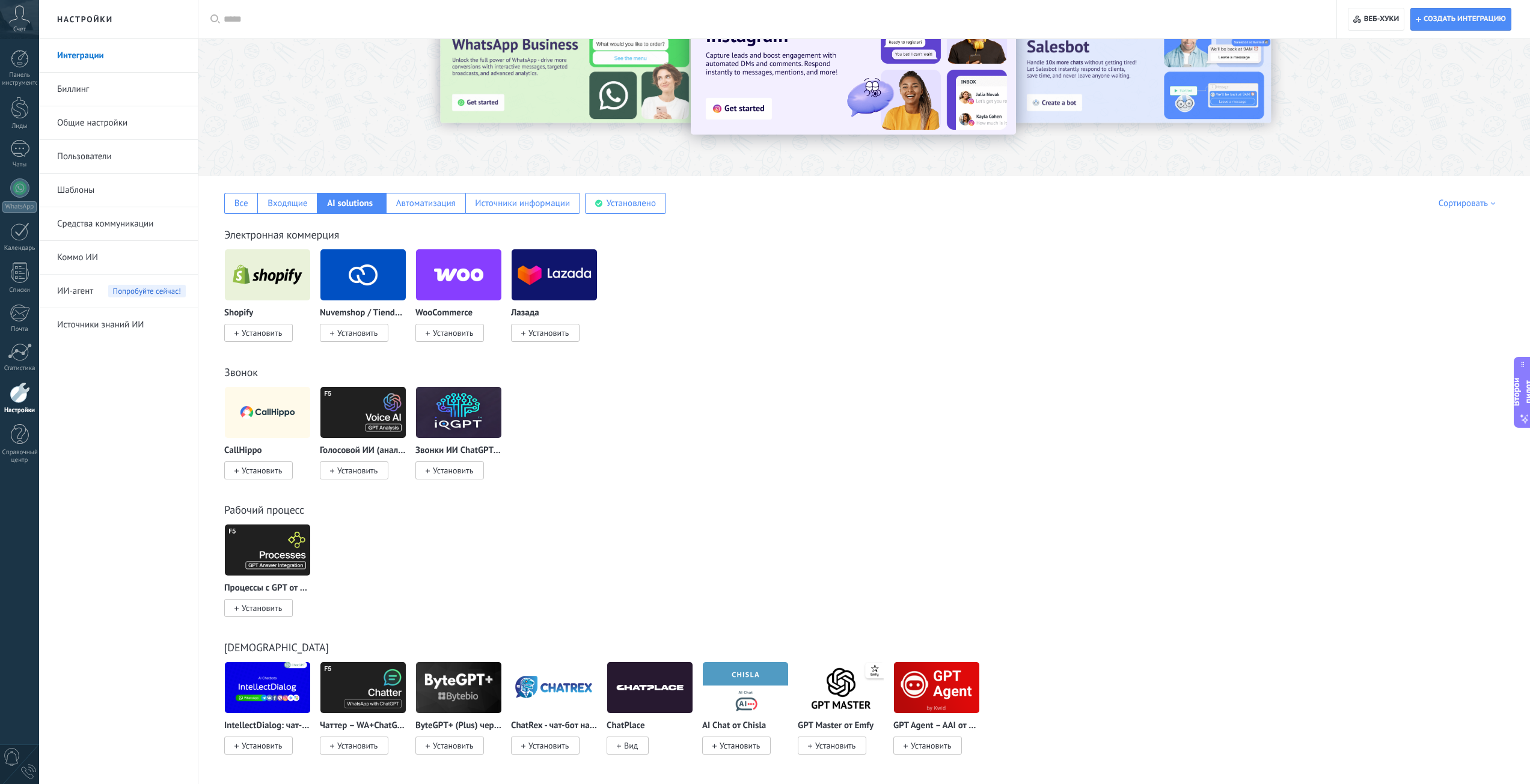
click at [362, 420] on img at bounding box center [363, 412] width 85 height 58
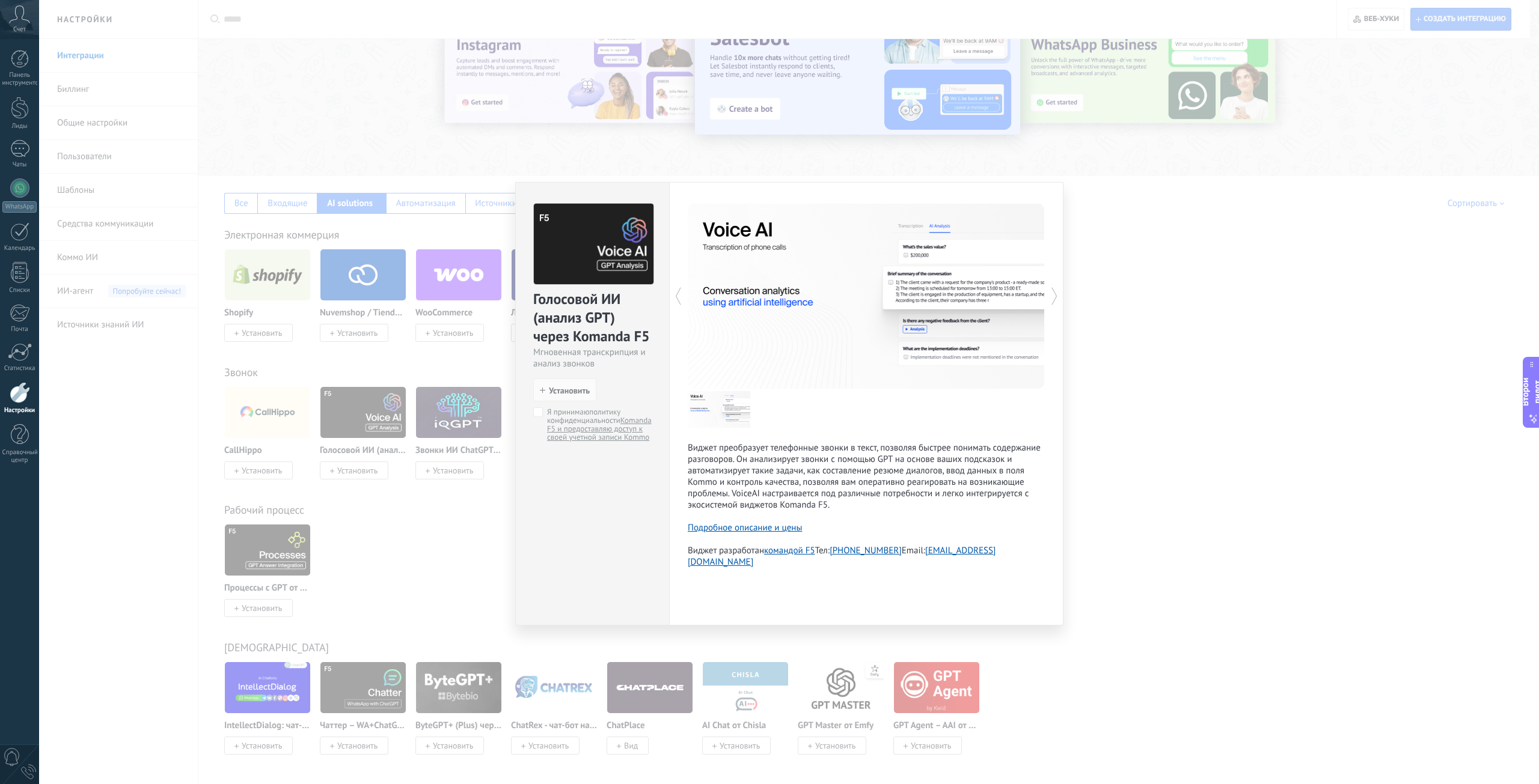
click at [461, 541] on div "Голосовой ИИ (анализ GPT) через Komanda F5 Мгновенная транскрипция и анализ зво…" at bounding box center [788, 392] width 1499 height 784
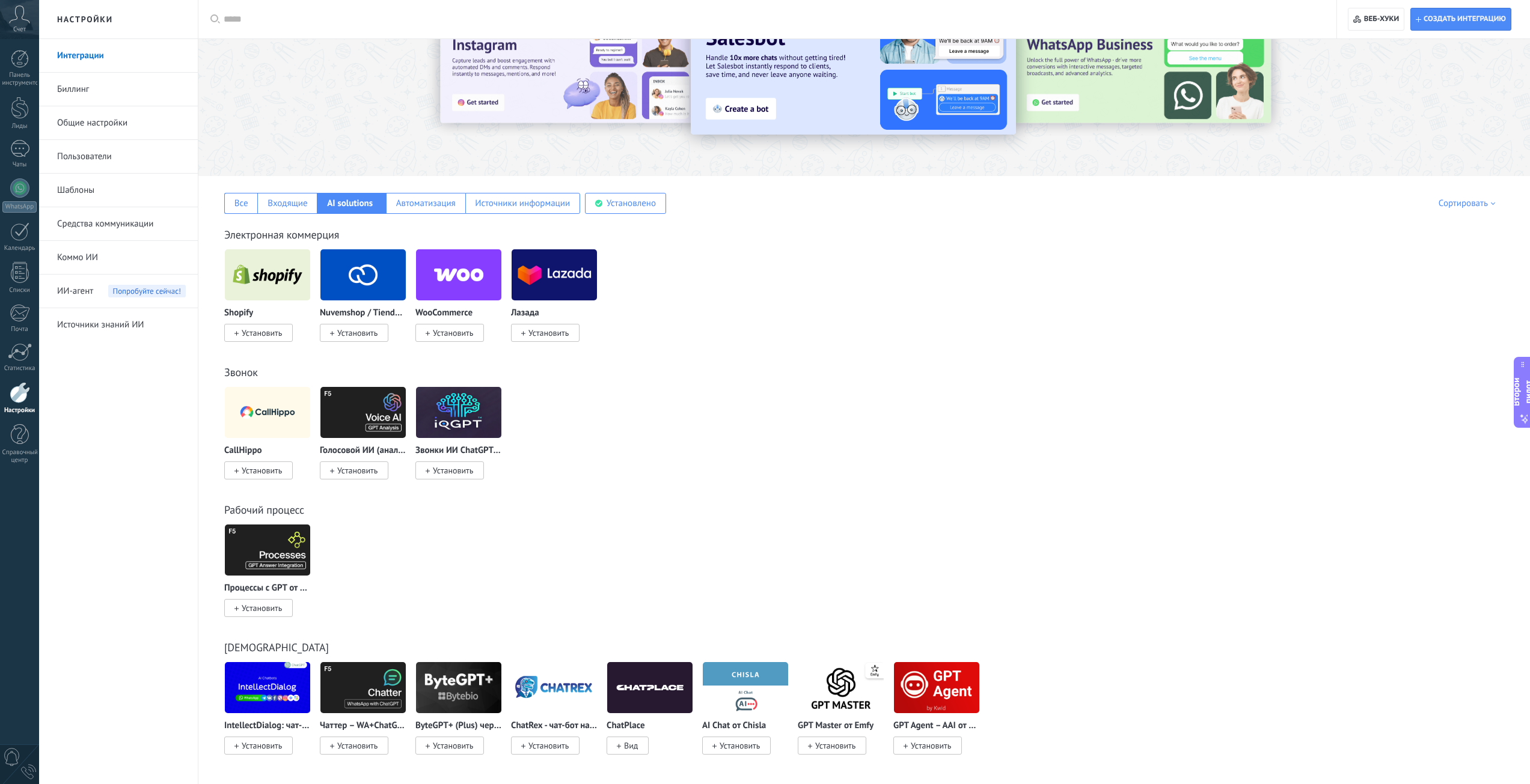
click at [445, 423] on img at bounding box center [458, 412] width 85 height 58
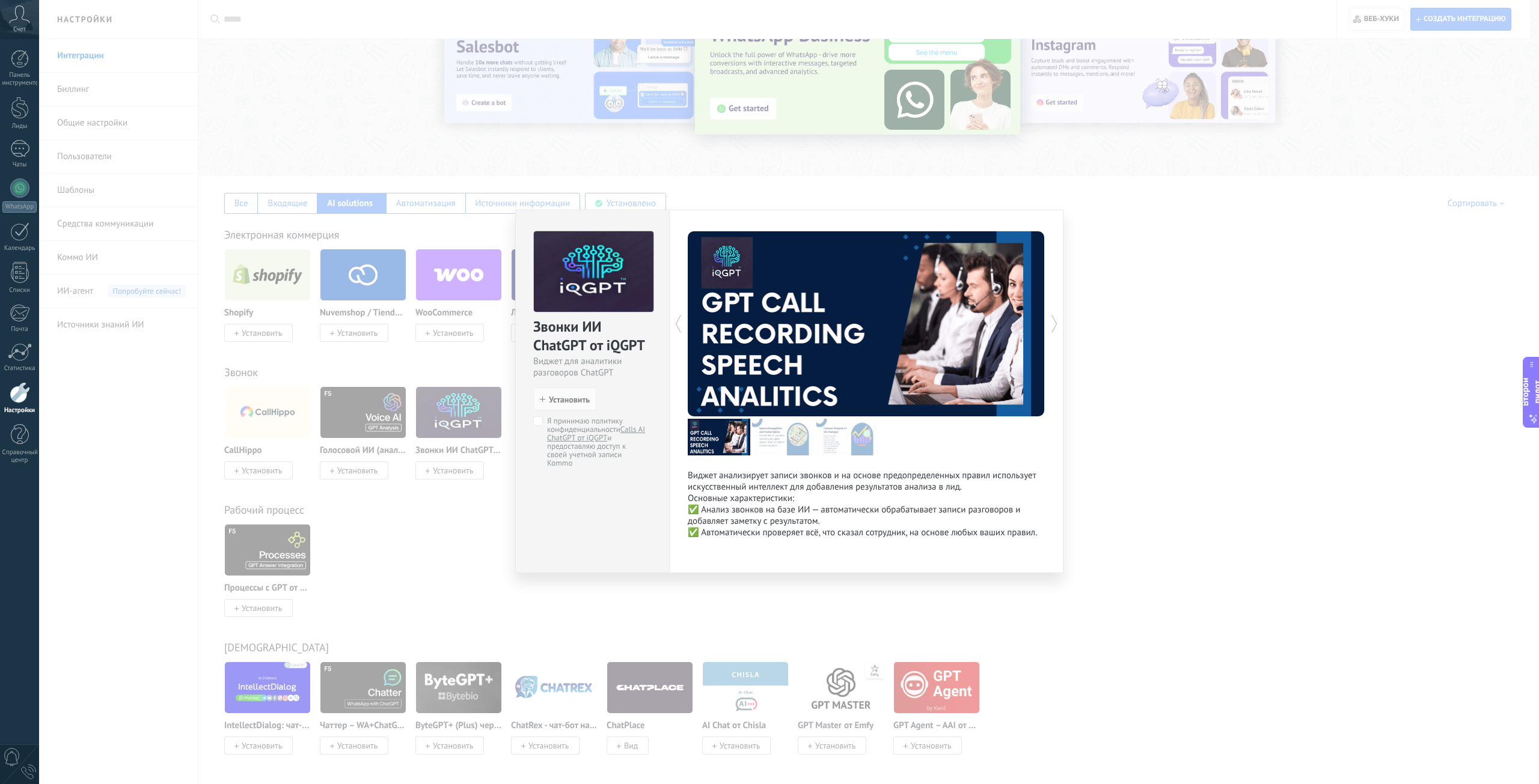
click at [557, 602] on div "Звонки ИИ ChatGPT от iQGPT Виджет для аналитики разговоров ChatGPT установить У…" at bounding box center [788, 392] width 1499 height 784
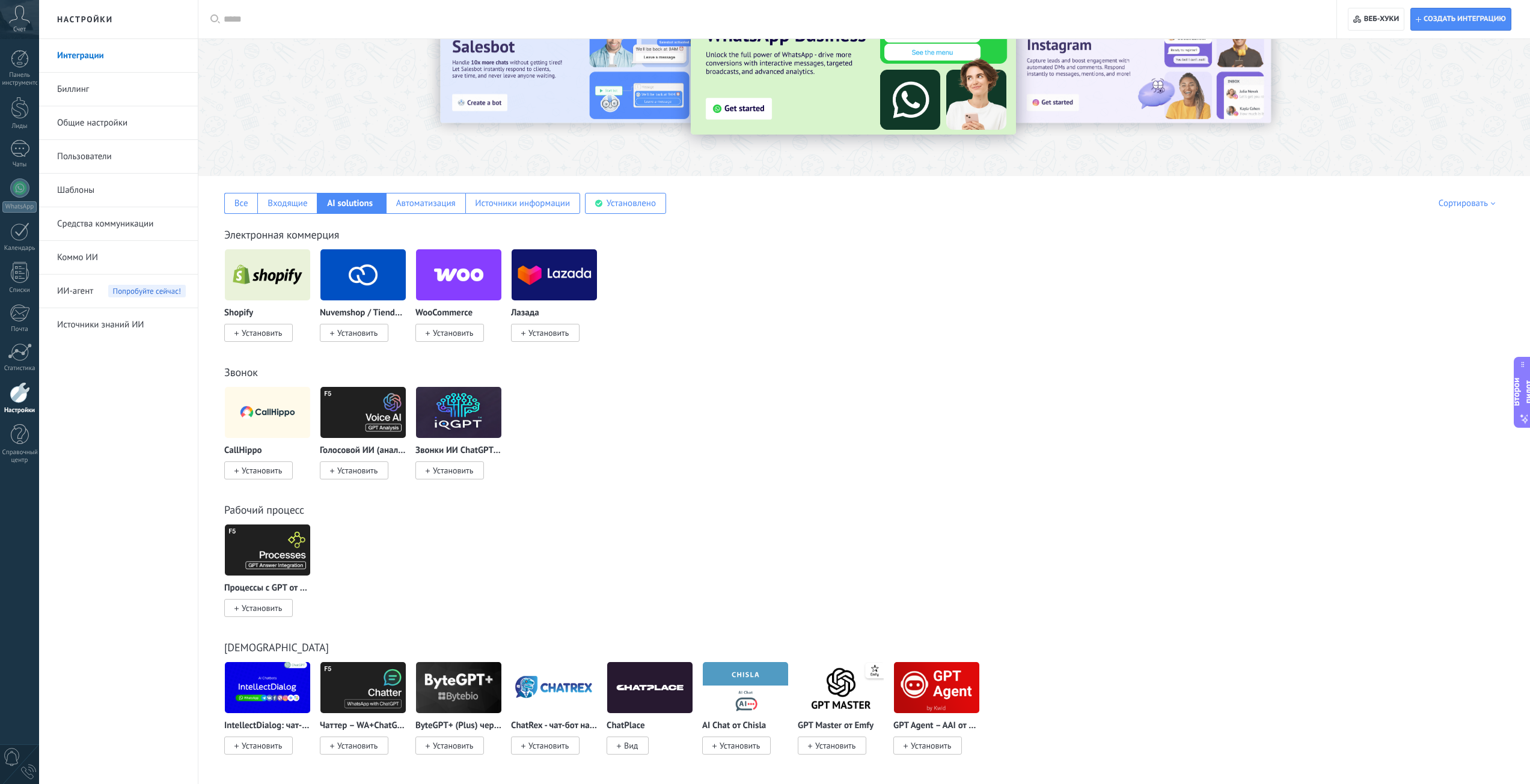
click at [358, 405] on img at bounding box center [363, 412] width 85 height 58
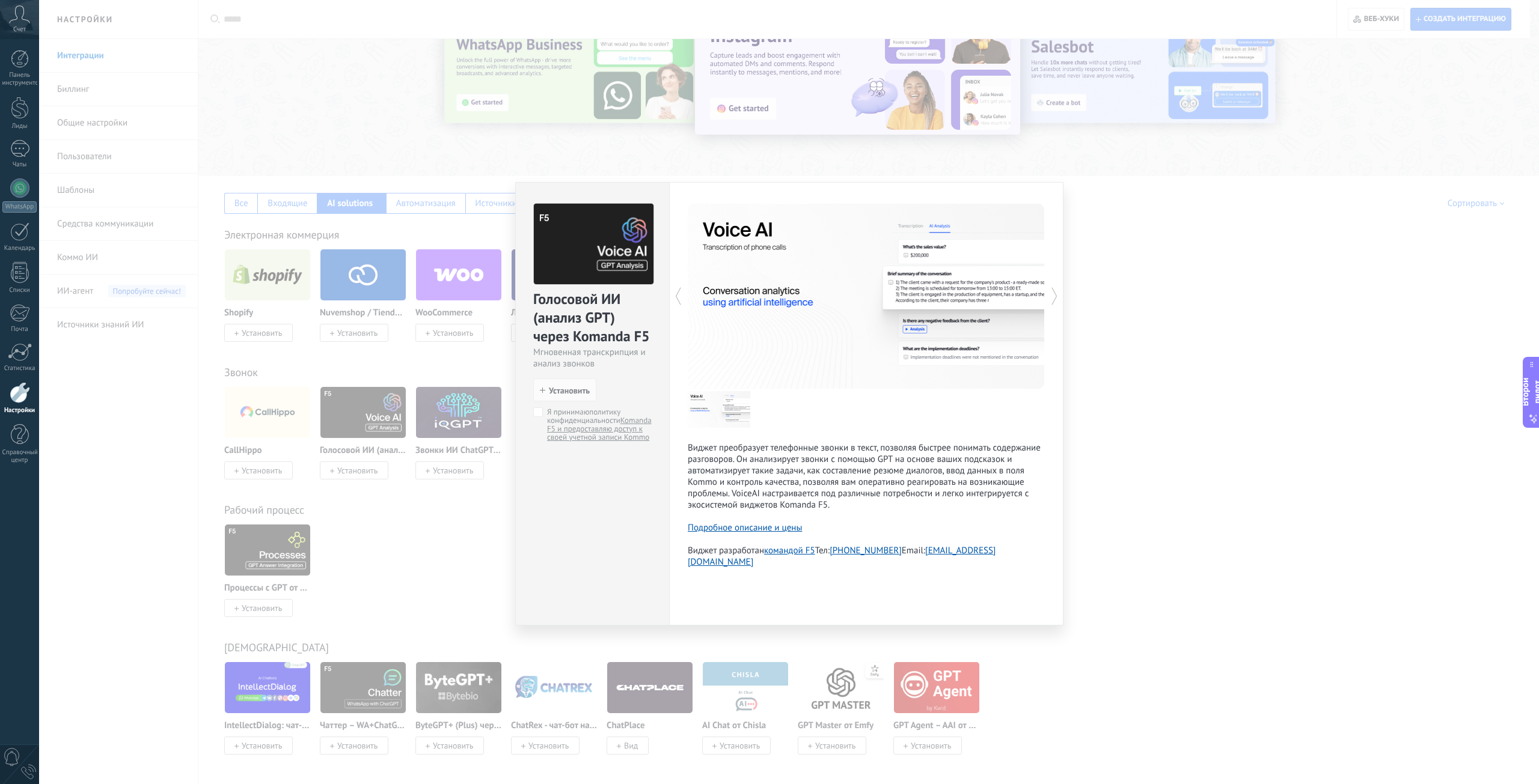
click at [373, 580] on div "Голосовой ИИ (анализ GPT) через Komanda F5 Мгновенная транскрипция и анализ зво…" at bounding box center [788, 392] width 1499 height 784
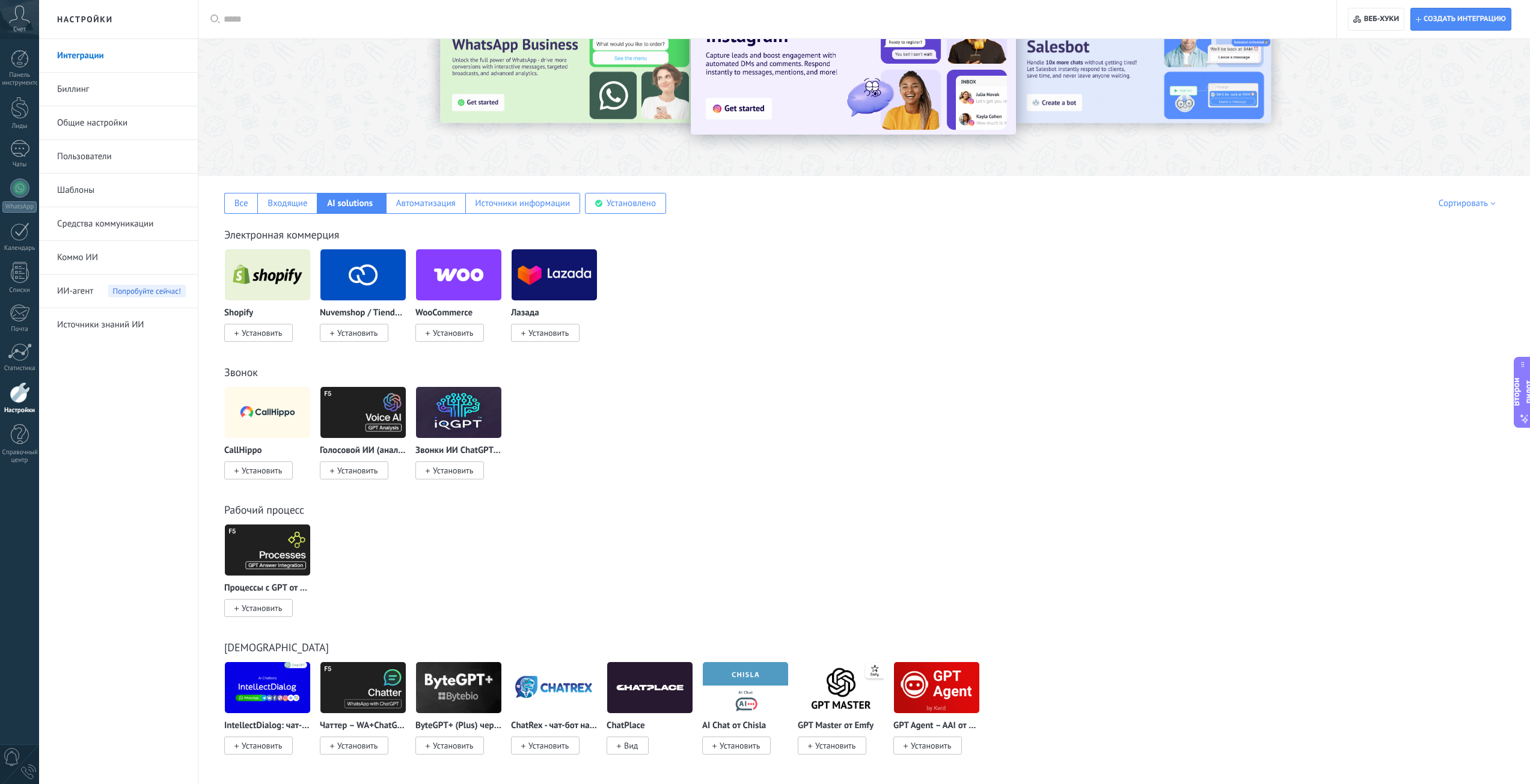
click at [255, 409] on img at bounding box center [267, 412] width 85 height 58
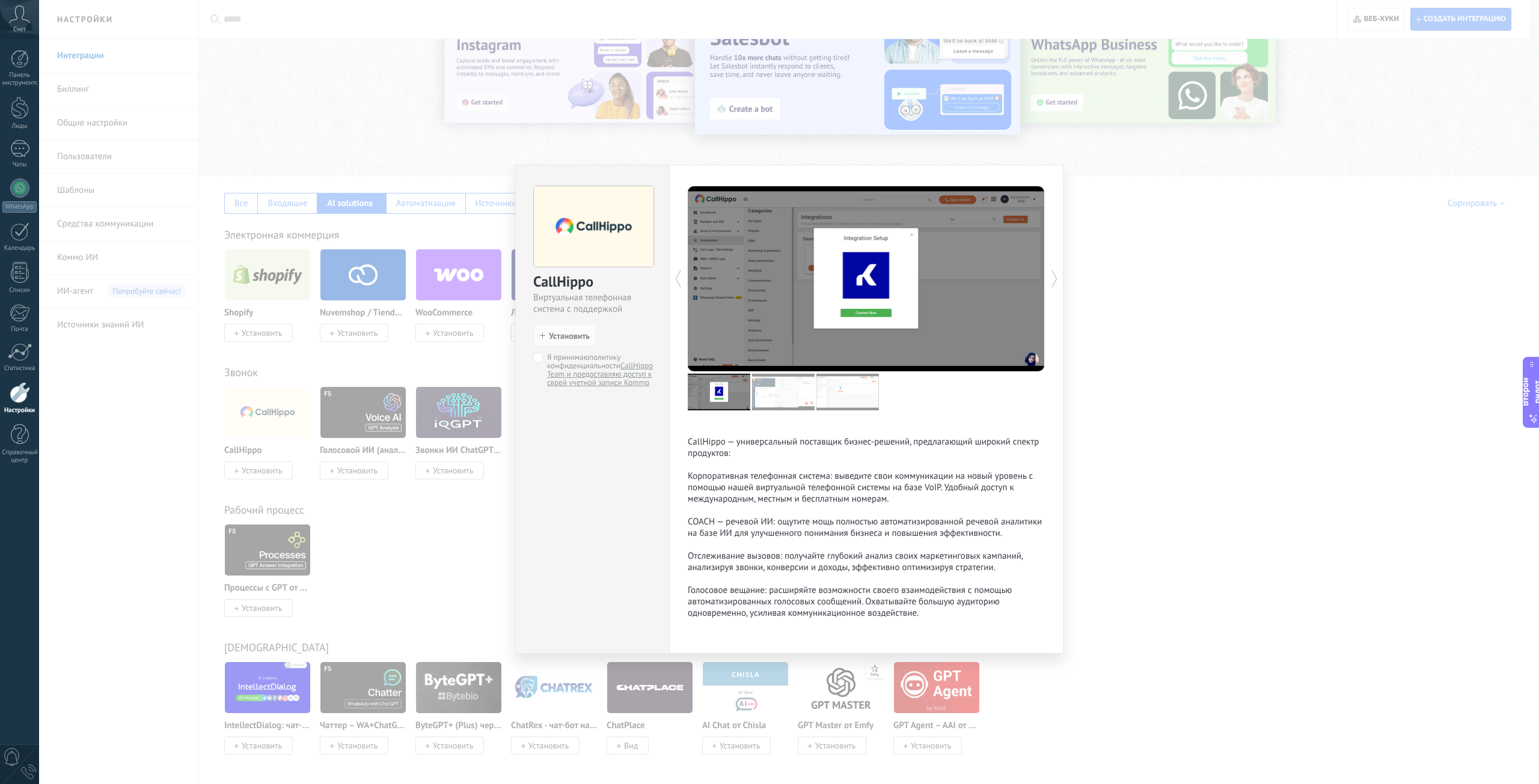
click at [396, 535] on div "CallHippo Виртуальная телефонная система с поддержкой мирового класса установит…" at bounding box center [788, 392] width 1499 height 784
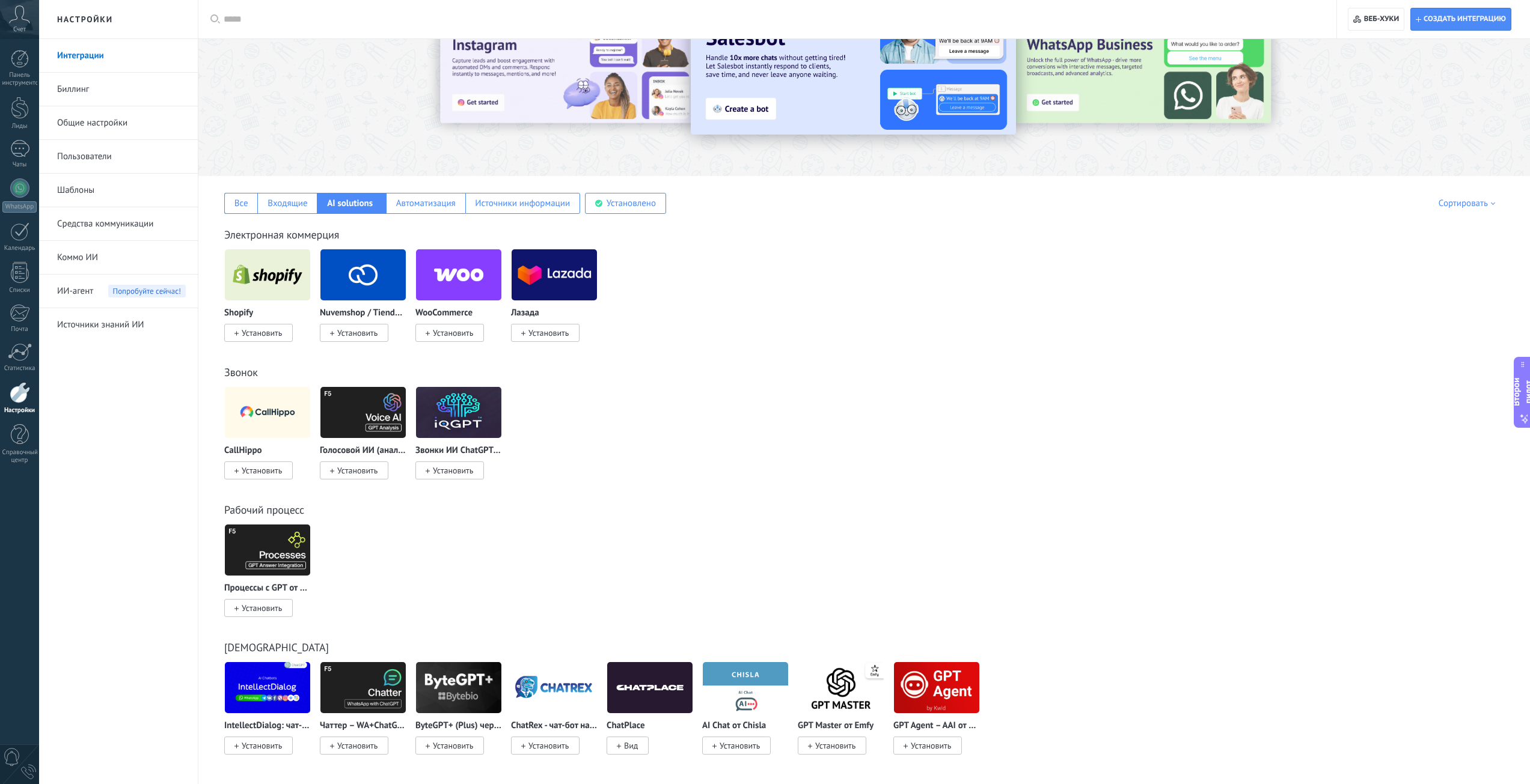
click at [487, 423] on img at bounding box center [458, 412] width 85 height 58
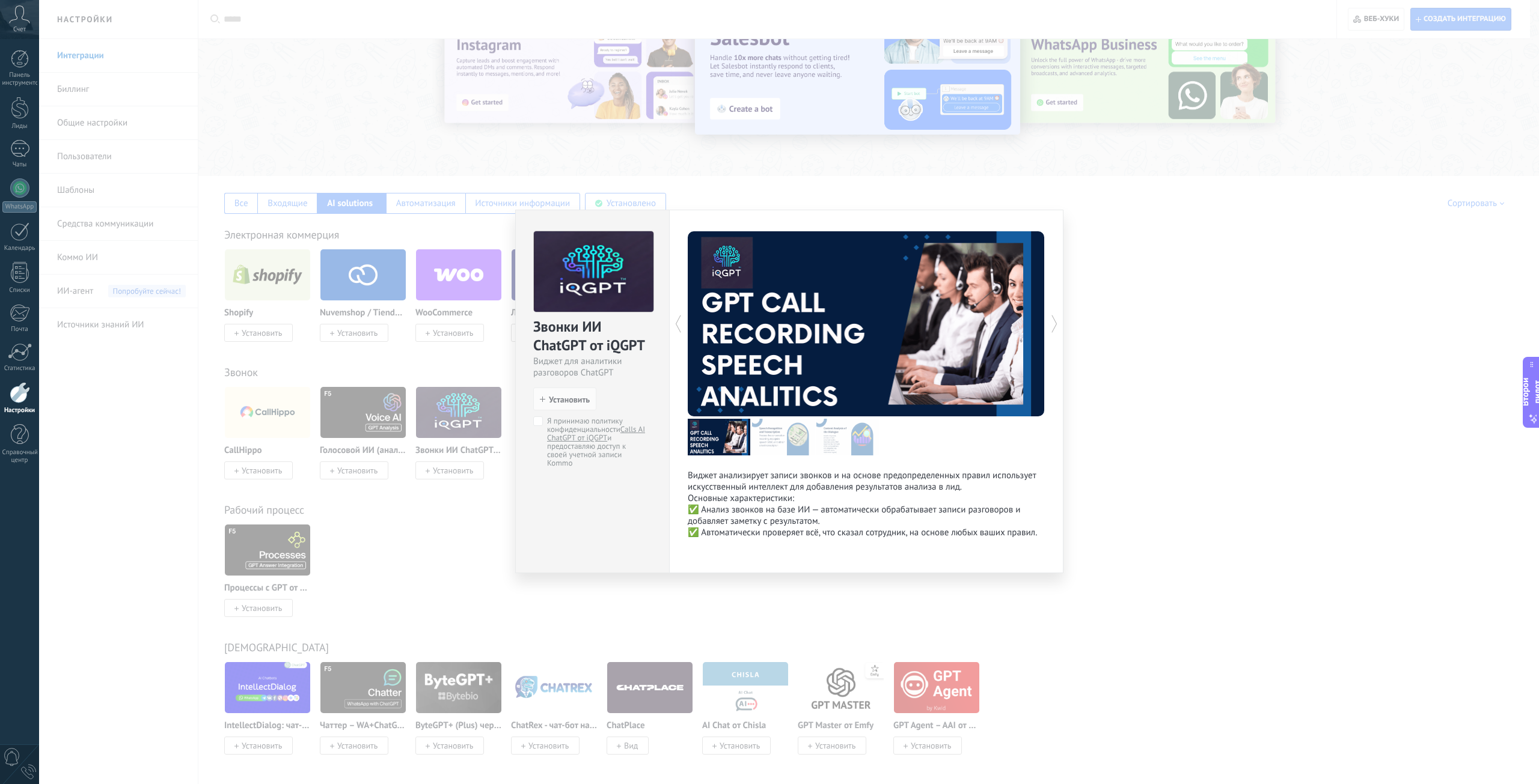
click at [419, 499] on div "Звонки ИИ ChatGPT от iQGPT Виджет для аналитики разговоров ChatGPT установить У…" at bounding box center [788, 392] width 1499 height 784
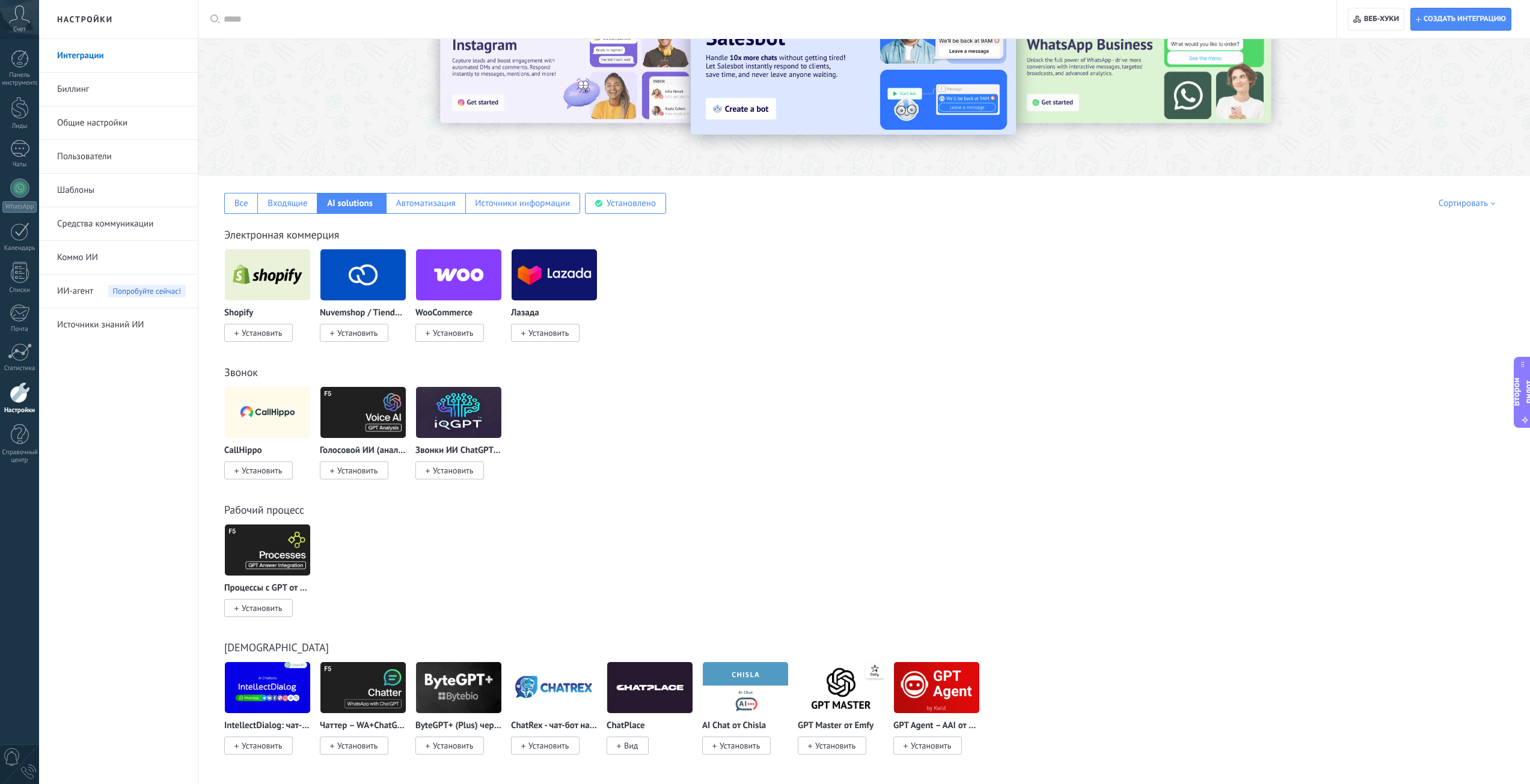
click at [376, 470] on font "Установить" at bounding box center [358, 470] width 40 height 11
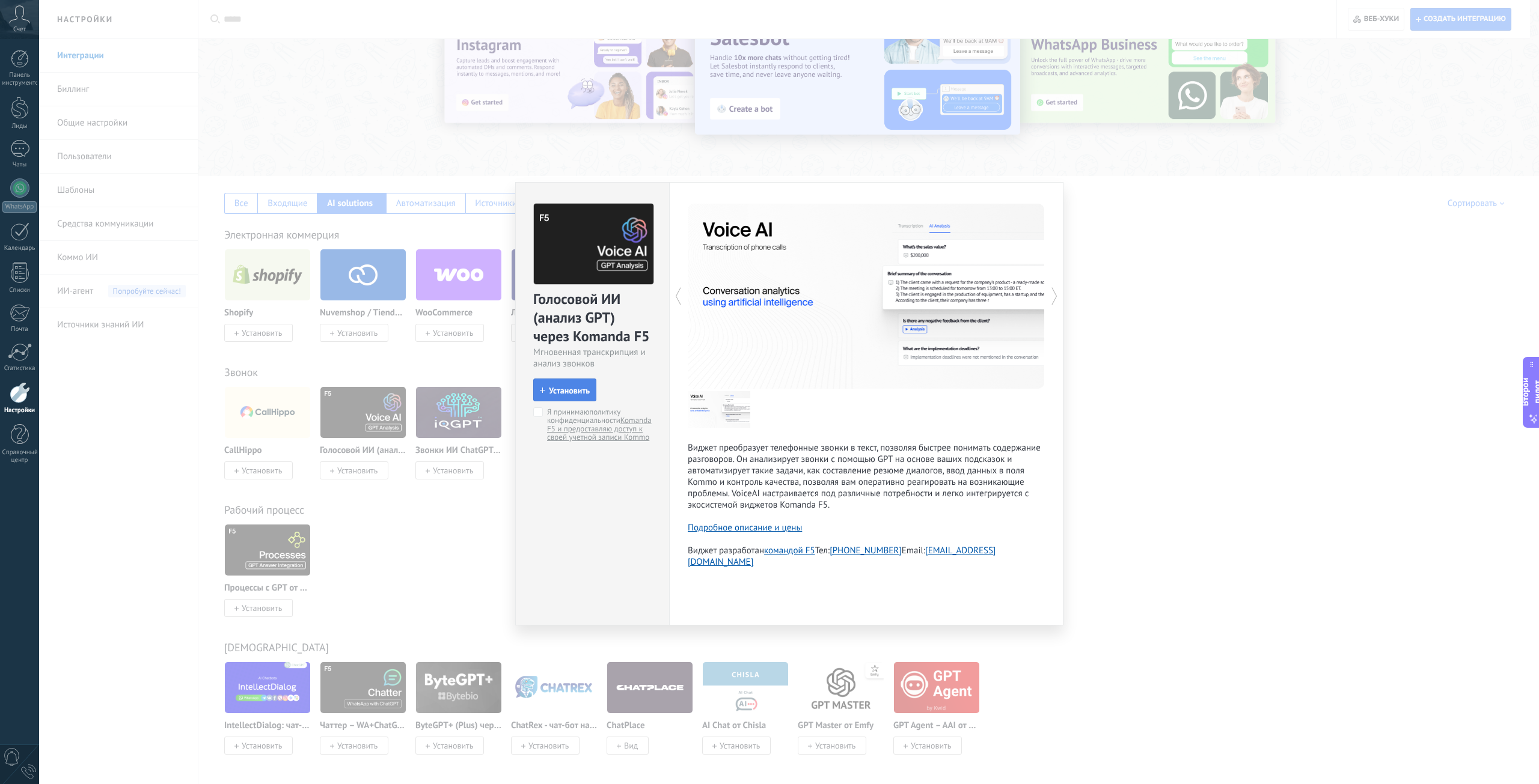
click at [556, 395] on font "Установить" at bounding box center [569, 390] width 40 height 11
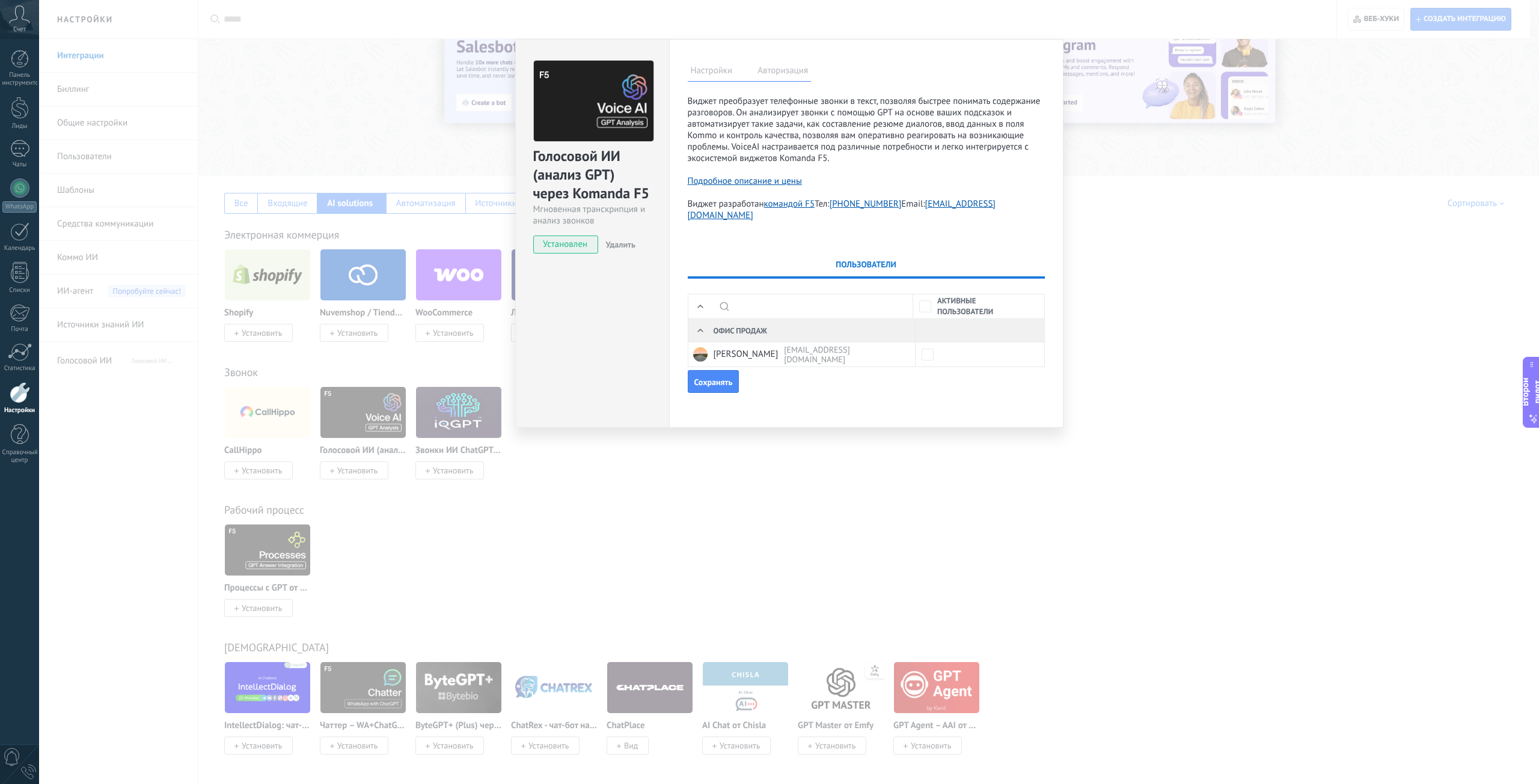
click at [796, 76] on font "Авторизация" at bounding box center [783, 71] width 51 height 12
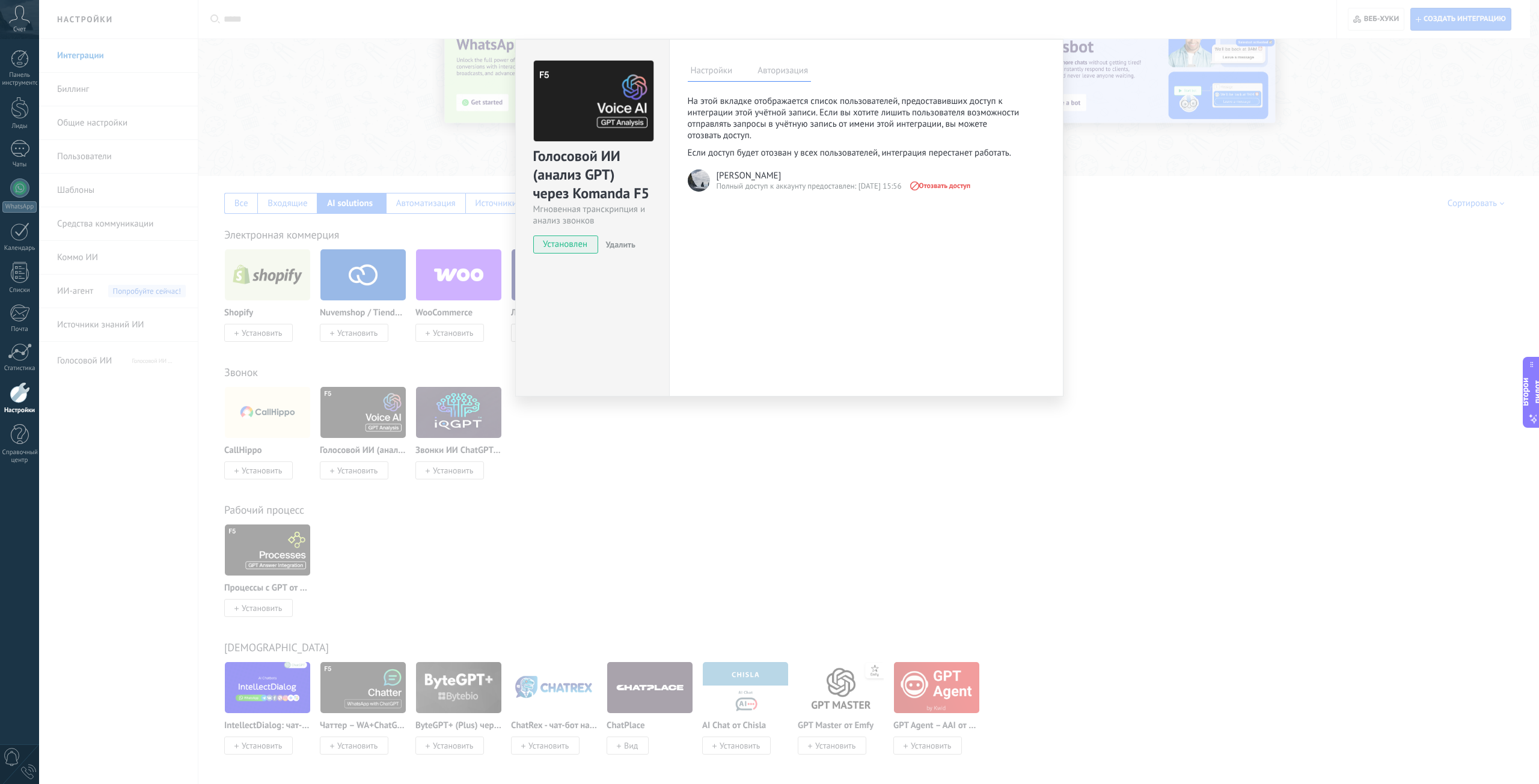
click at [728, 73] on font "Настройки" at bounding box center [712, 71] width 42 height 12
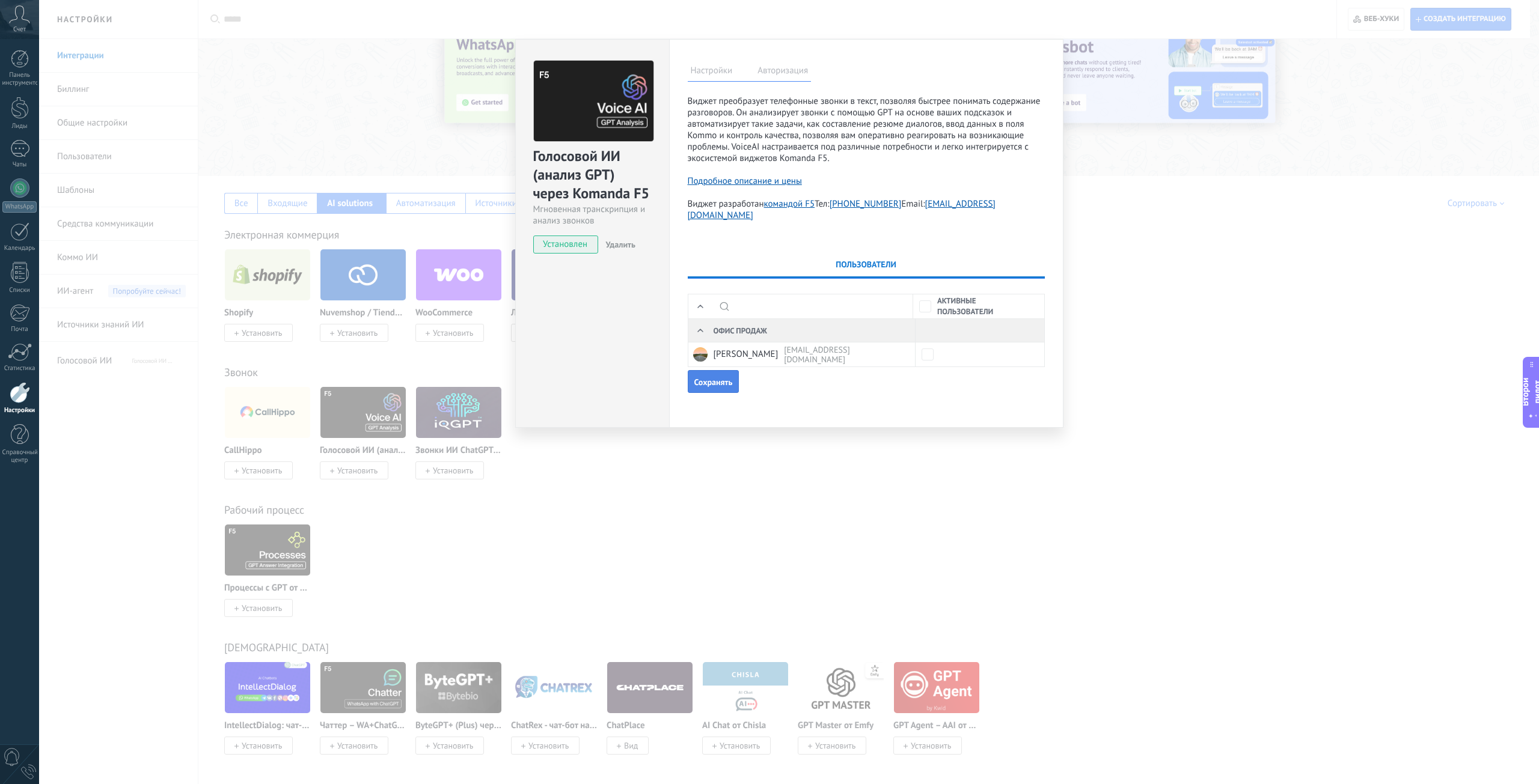
click at [735, 374] on button "Сохранять" at bounding box center [713, 381] width 51 height 23
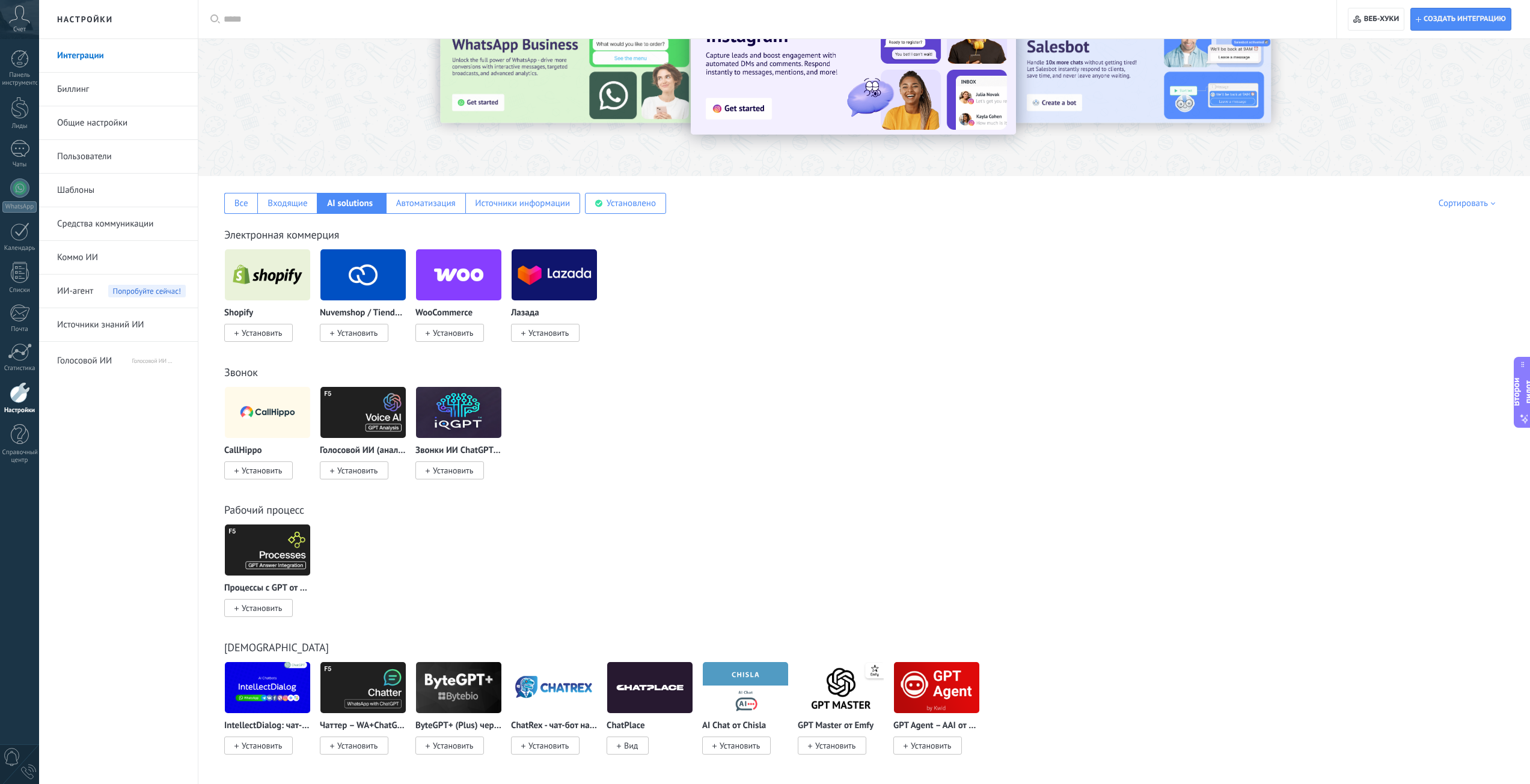
click at [459, 468] on font "Установить" at bounding box center [453, 470] width 40 height 11
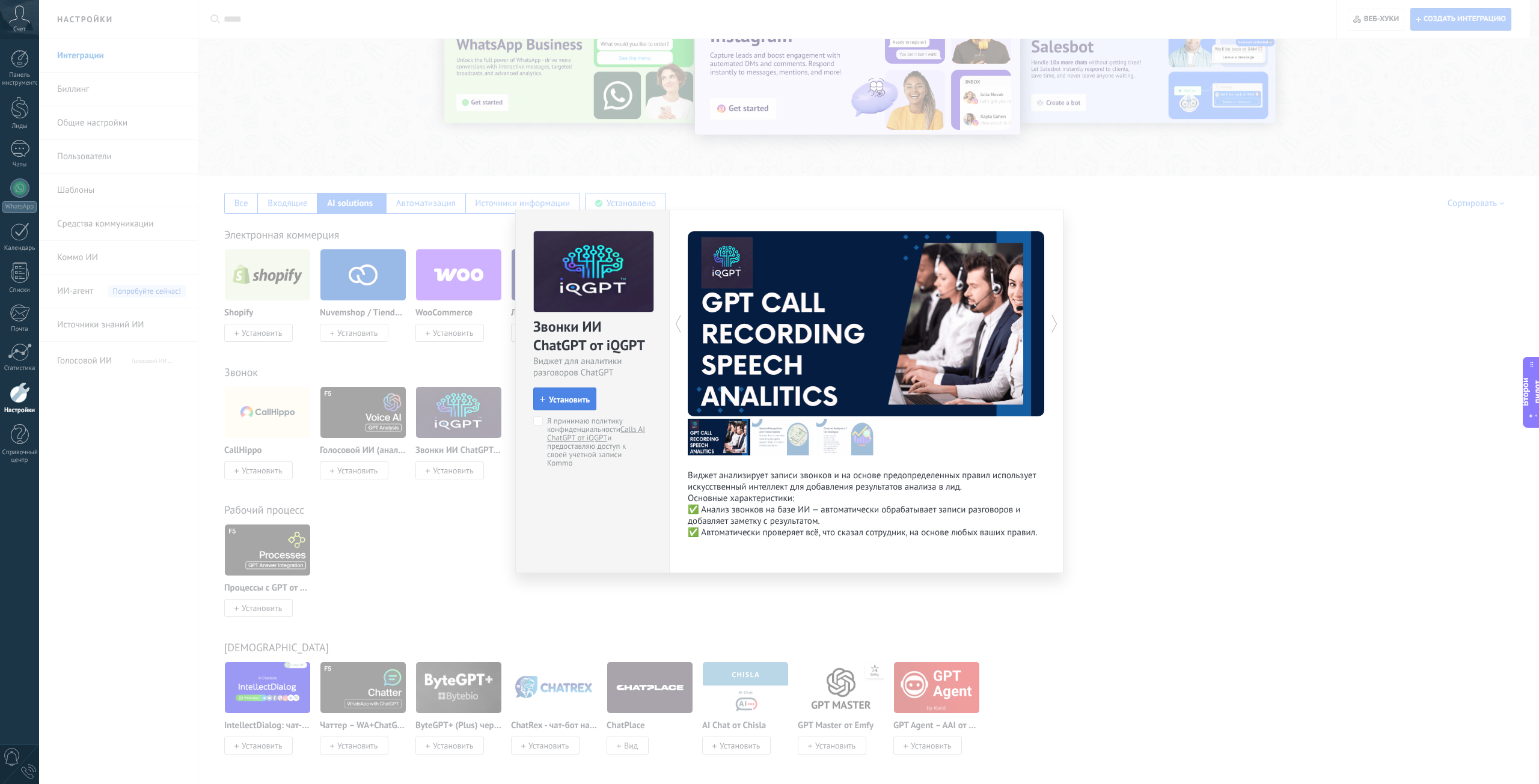
click at [550, 400] on font "Установить" at bounding box center [569, 400] width 40 height 11
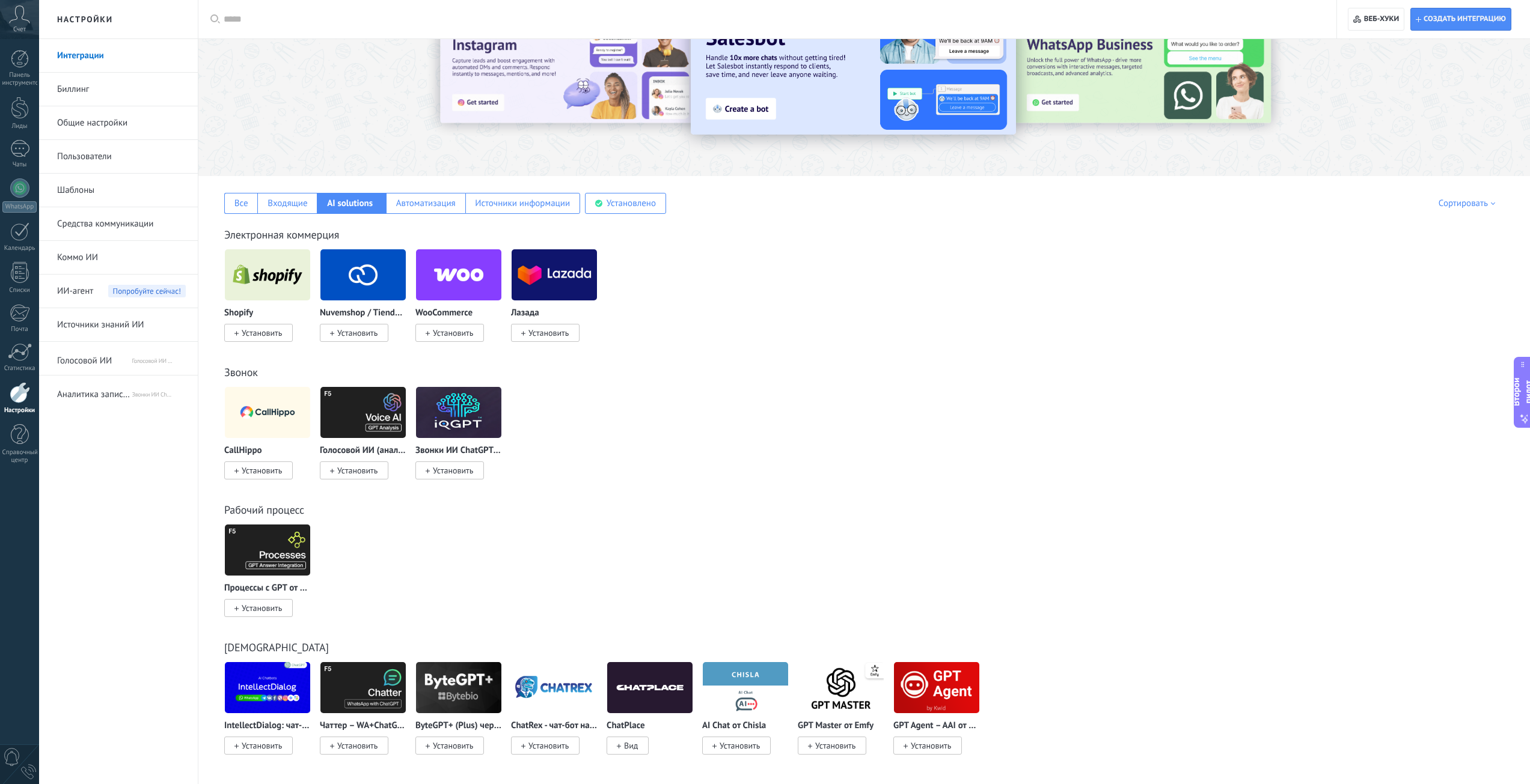
click at [143, 362] on font "Голосовой ИИ (анализ GPT) через Komanda F5" at bounding box center [189, 360] width 114 height 8
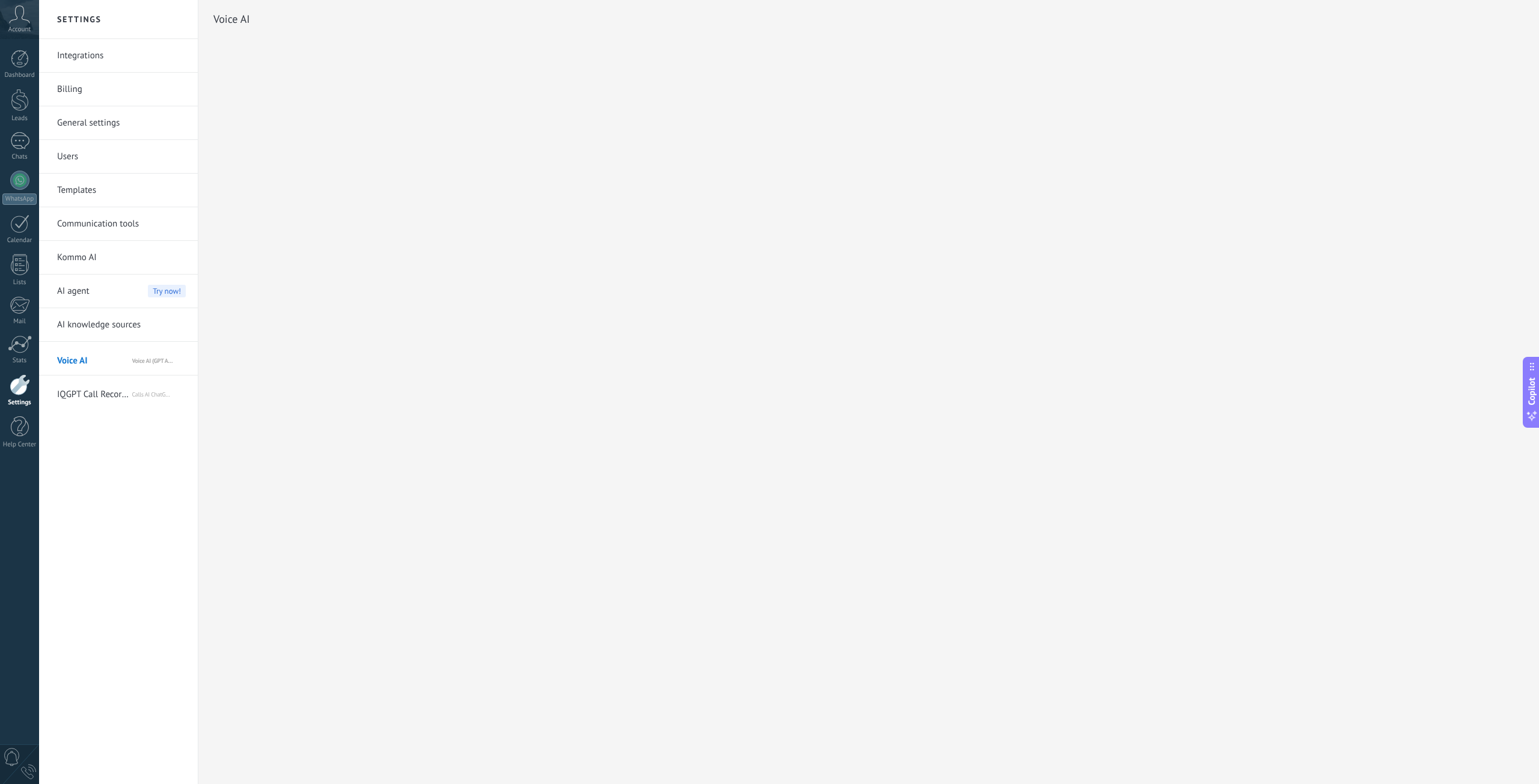
click at [82, 330] on link "AI knowledge sources" at bounding box center [121, 325] width 129 height 34
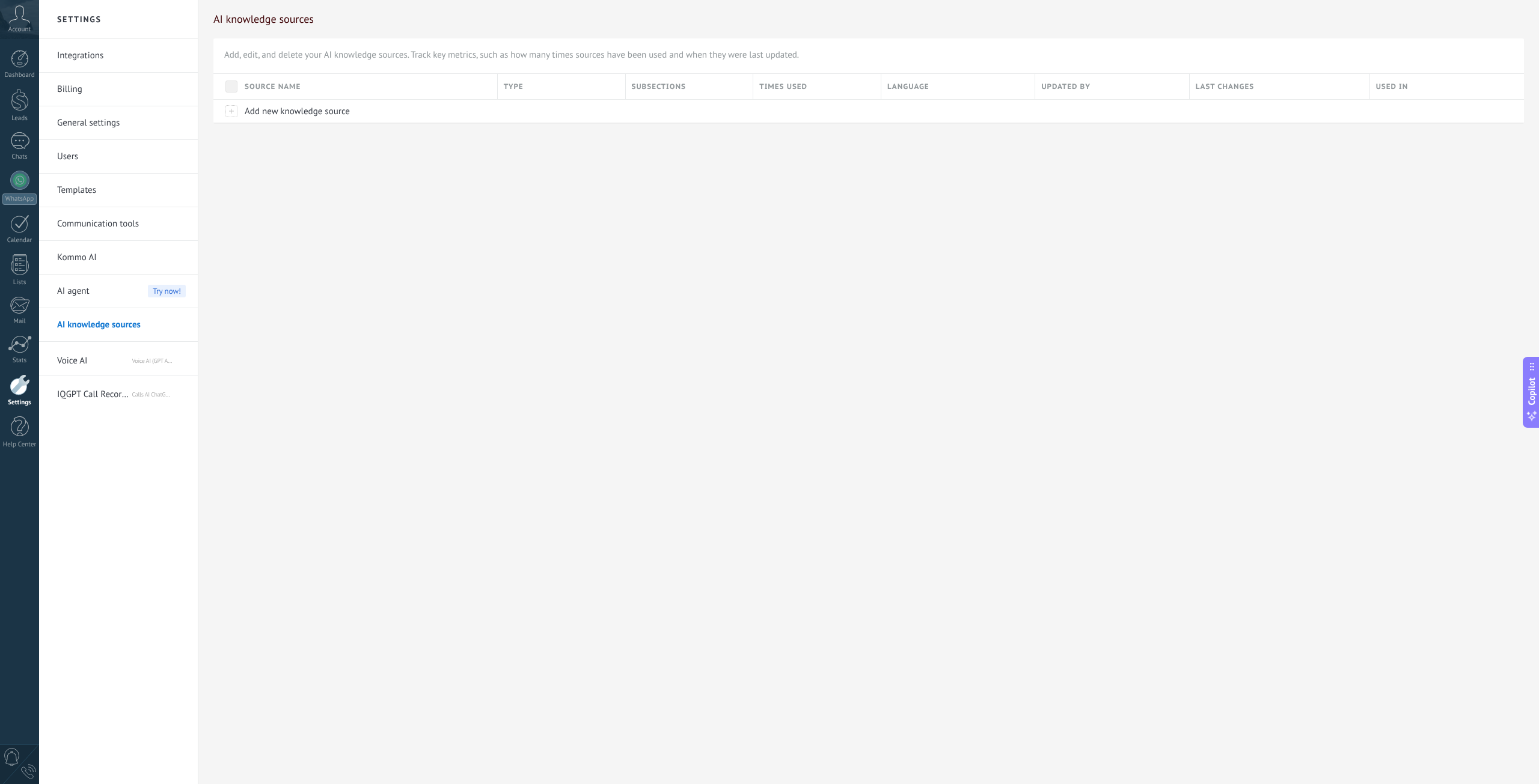
click at [80, 347] on span "Voice AI" at bounding box center [94, 358] width 74 height 29
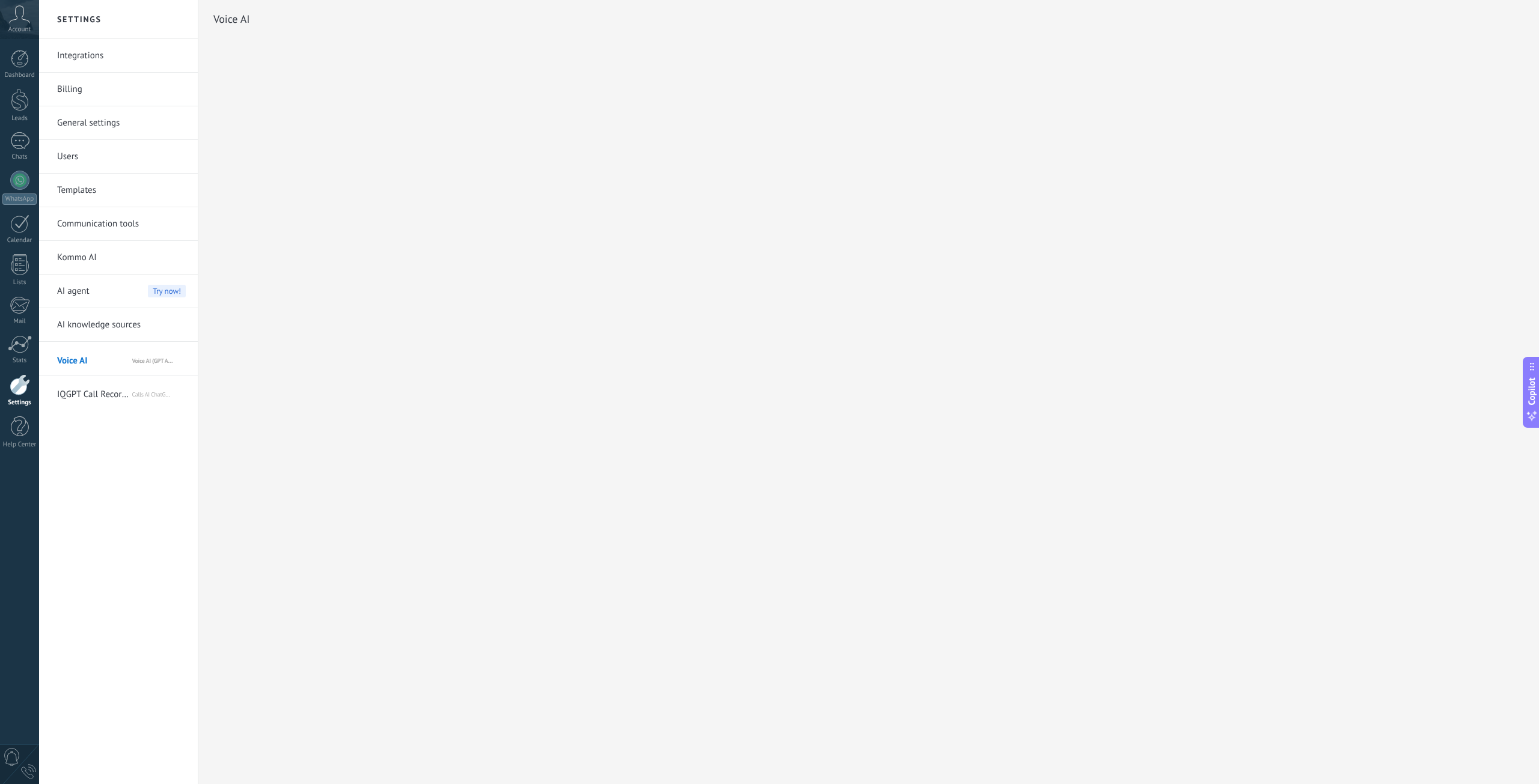
click at [105, 411] on div "Integrations Billing General settings Users Templates Communication tools Kommo…" at bounding box center [118, 411] width 159 height 745
click at [103, 395] on span "IQGPT Call Record Analytics" at bounding box center [94, 392] width 74 height 29
click at [160, 352] on span "Voice AI (GPT Analysis) via Komanda F5" at bounding box center [159, 358] width 53 height 29
click at [20, 101] on div at bounding box center [19, 99] width 18 height 22
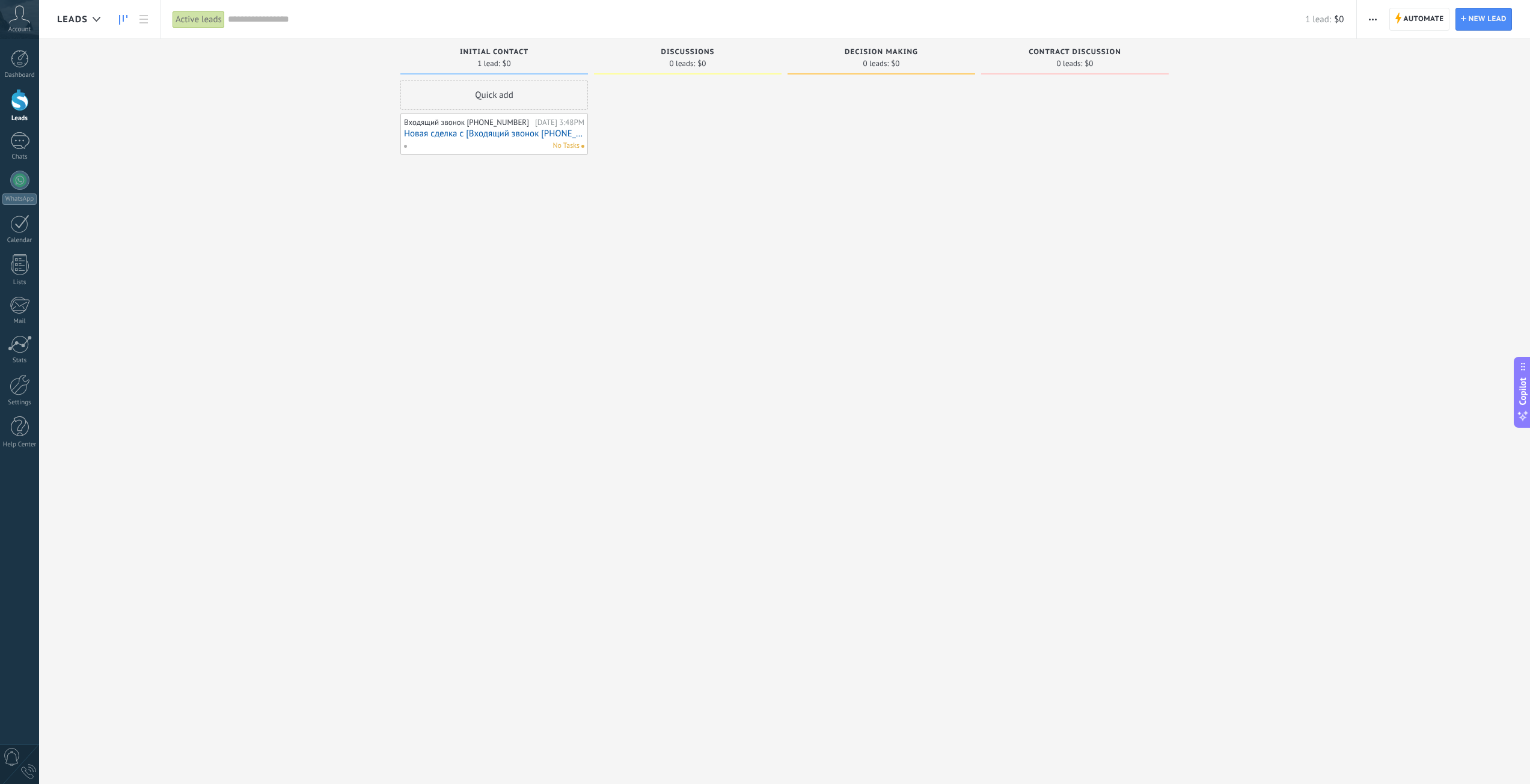
click at [482, 141] on div "No Tasks" at bounding box center [491, 146] width 176 height 11
click at [479, 131] on link "Новая сделка с [Входящий звонок [PHONE_NUMBER]]" at bounding box center [494, 134] width 180 height 10
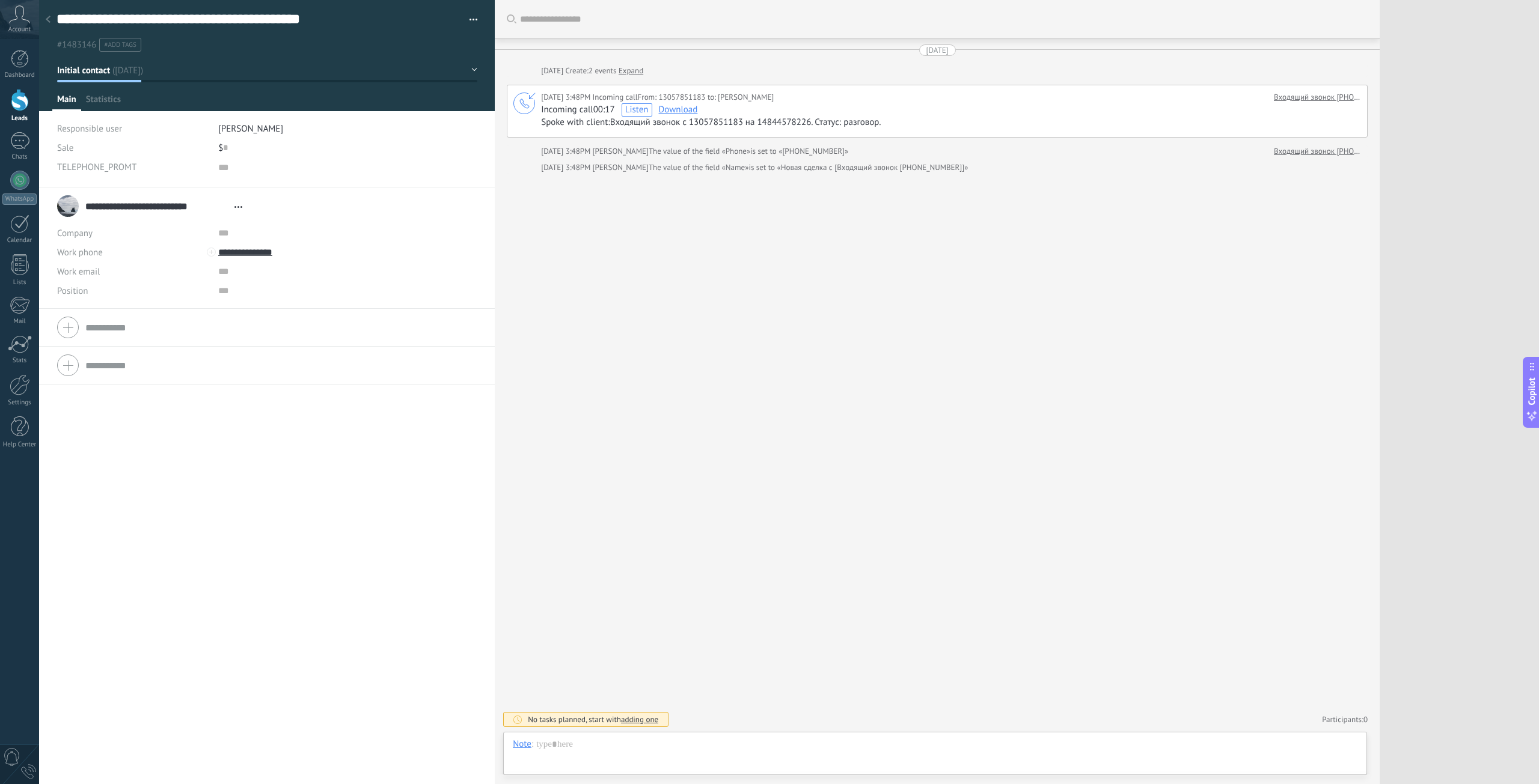
scroll to position [12, 0]
click at [18, 398] on link "Settings" at bounding box center [19, 390] width 39 height 32
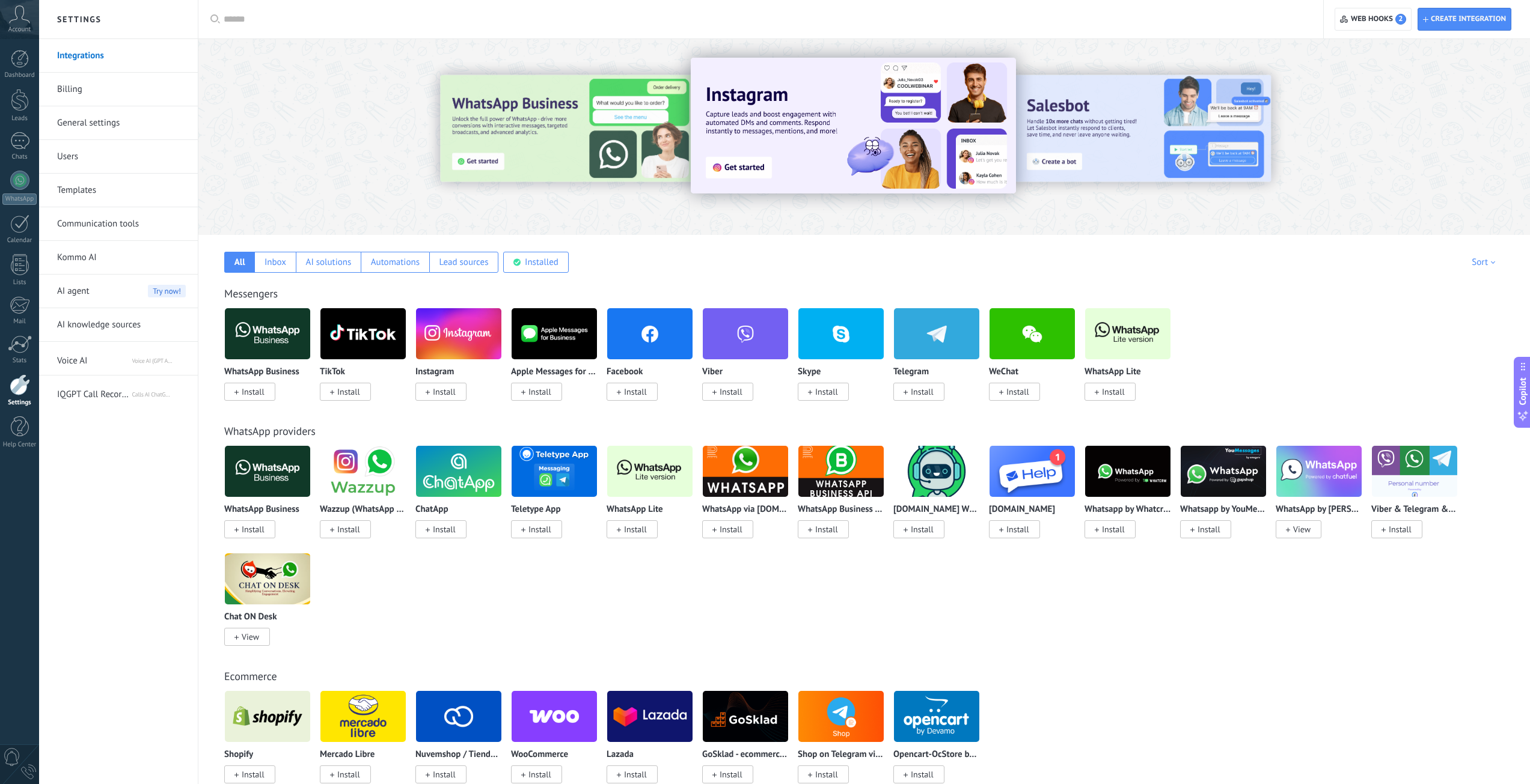
click at [96, 357] on span "Voice AI" at bounding box center [94, 358] width 74 height 29
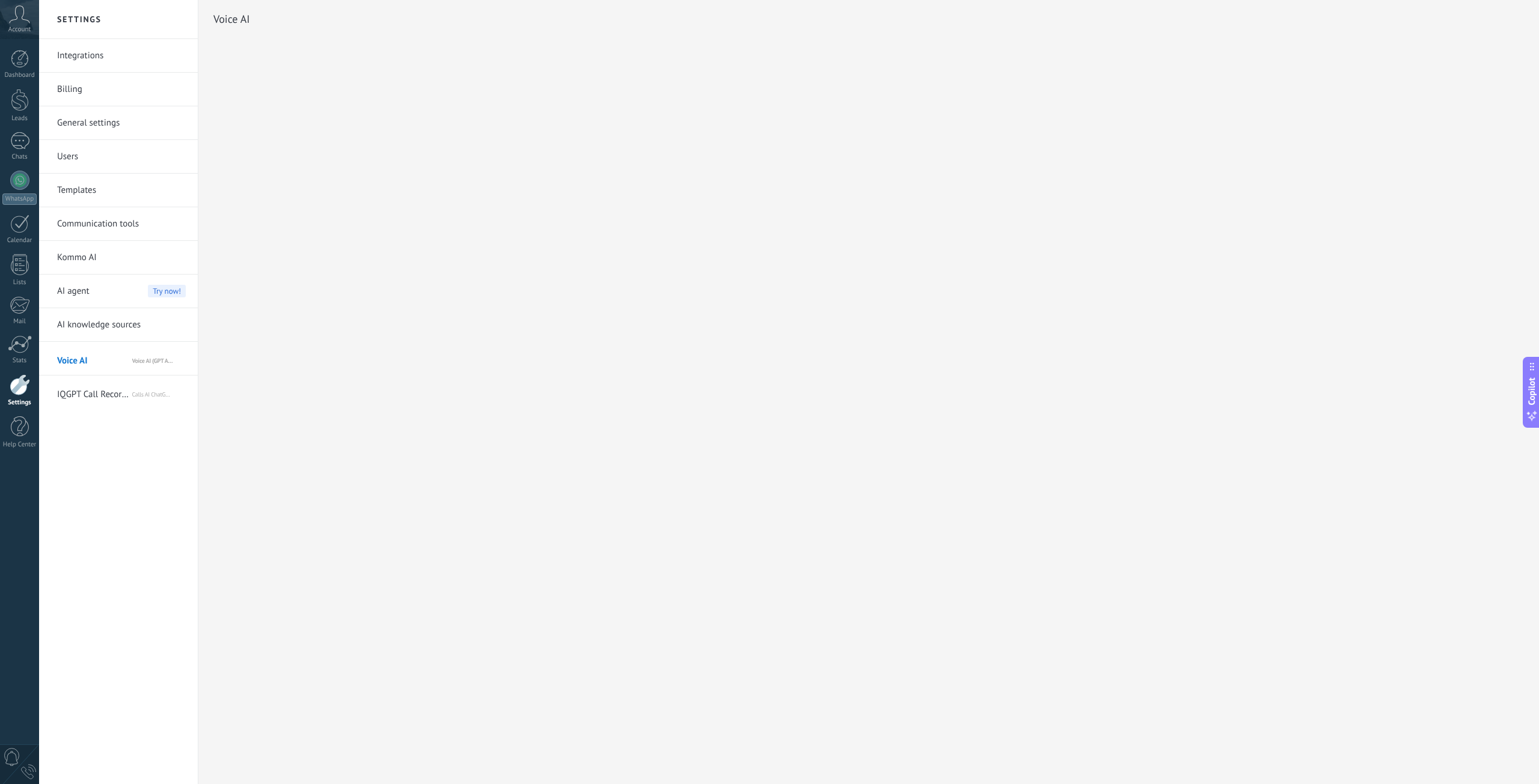
drag, startPoint x: 1331, startPoint y: 95, endPoint x: 1336, endPoint y: 106, distance: 12.1
click at [1333, 102] on div "Settings Integrations Billing General settings Users Templates Communication to…" at bounding box center [788, 392] width 1499 height 784
click at [1529, 410] on icon at bounding box center [1531, 416] width 13 height 13
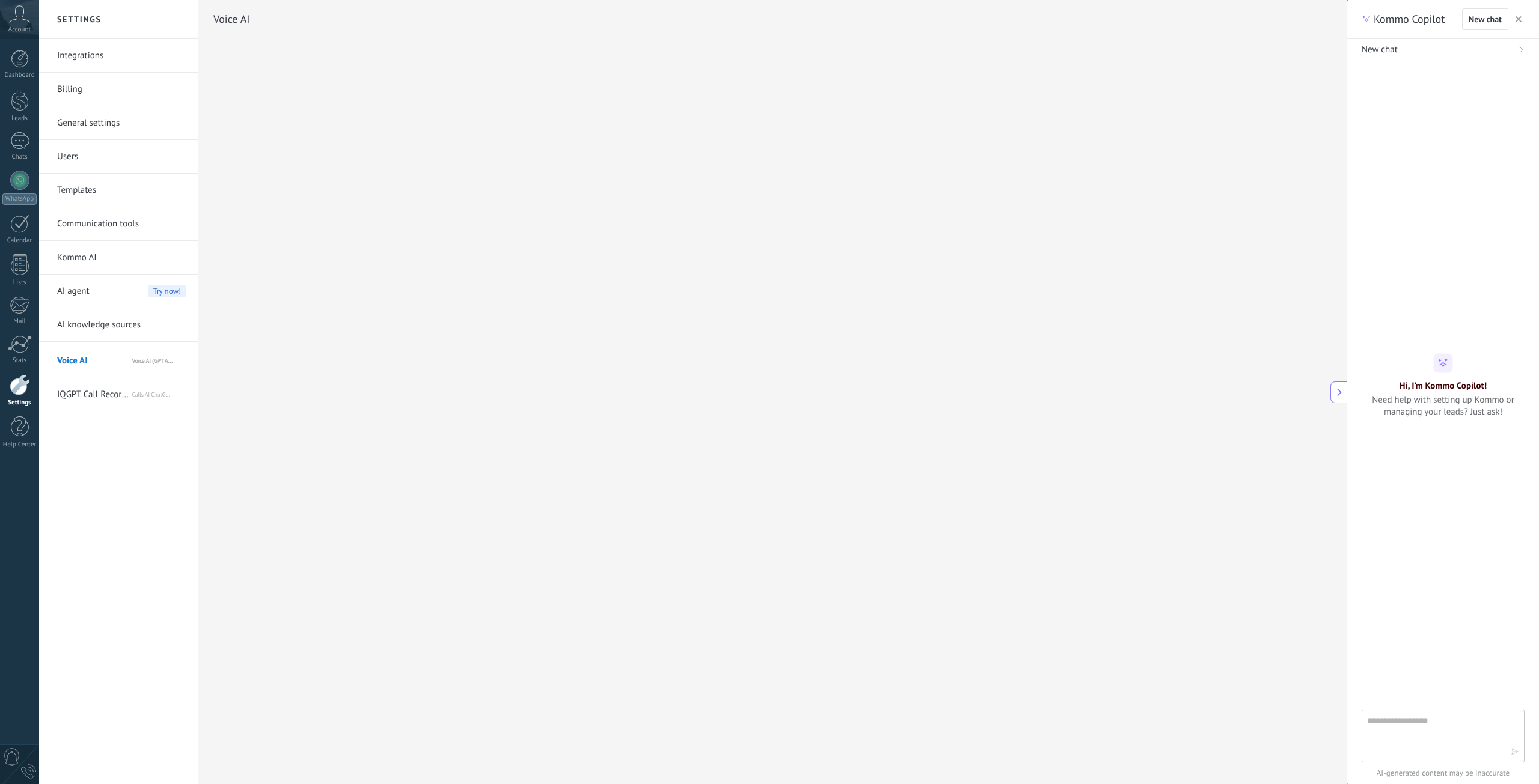
scroll to position [12, 0]
click at [1337, 393] on icon at bounding box center [1339, 392] width 8 height 8
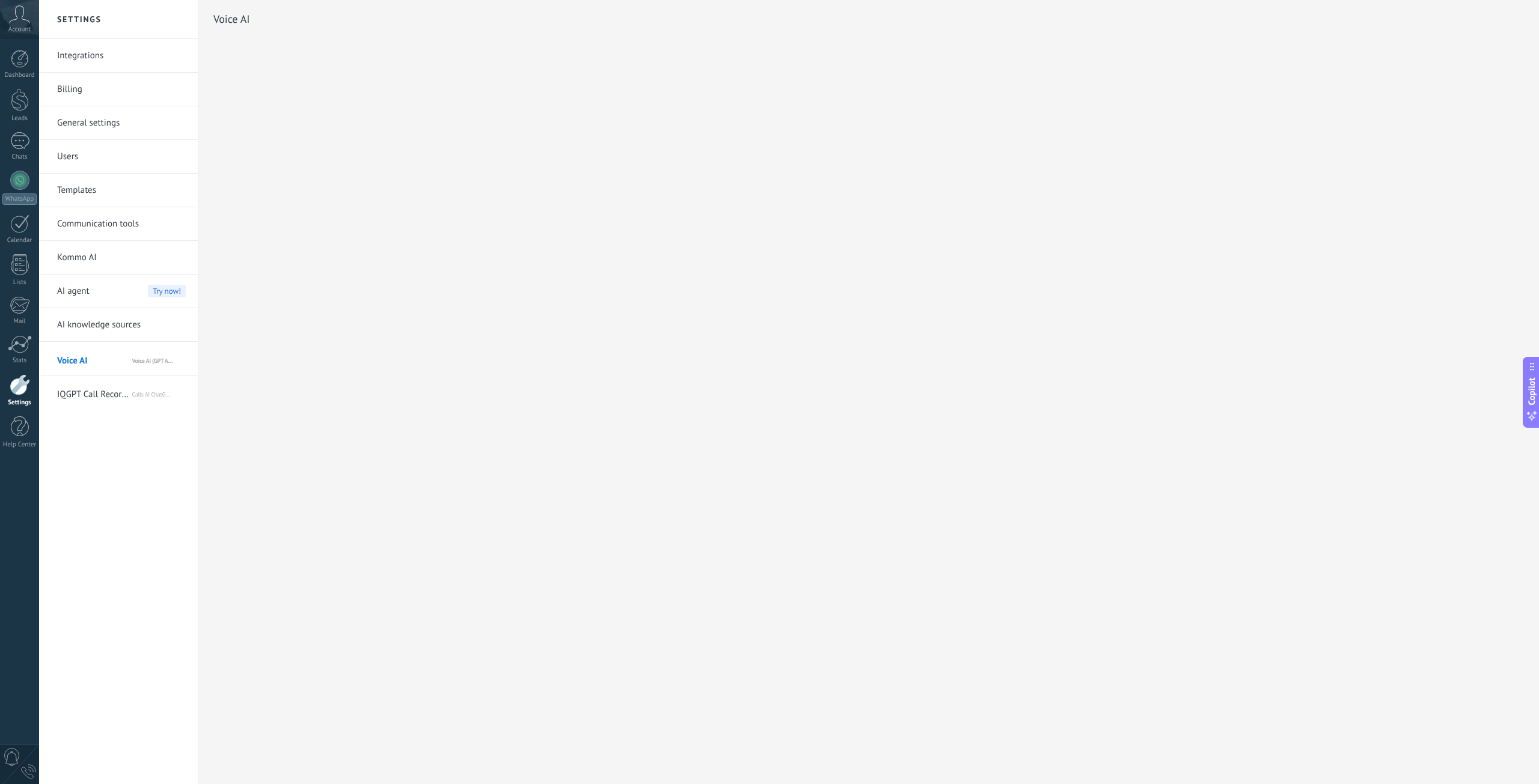
click at [104, 399] on span "IQGPT Call Record Analytics" at bounding box center [94, 392] width 74 height 29
click at [155, 355] on span "Voice AI (GPT Analysis) via Komanda F5" at bounding box center [159, 358] width 53 height 29
click at [145, 400] on span "Calls AI ChatGPT by iQGPT" at bounding box center [159, 392] width 53 height 29
click at [74, 359] on span "Voice AI" at bounding box center [94, 358] width 74 height 29
click at [114, 352] on span "Voice AI" at bounding box center [94, 358] width 74 height 29
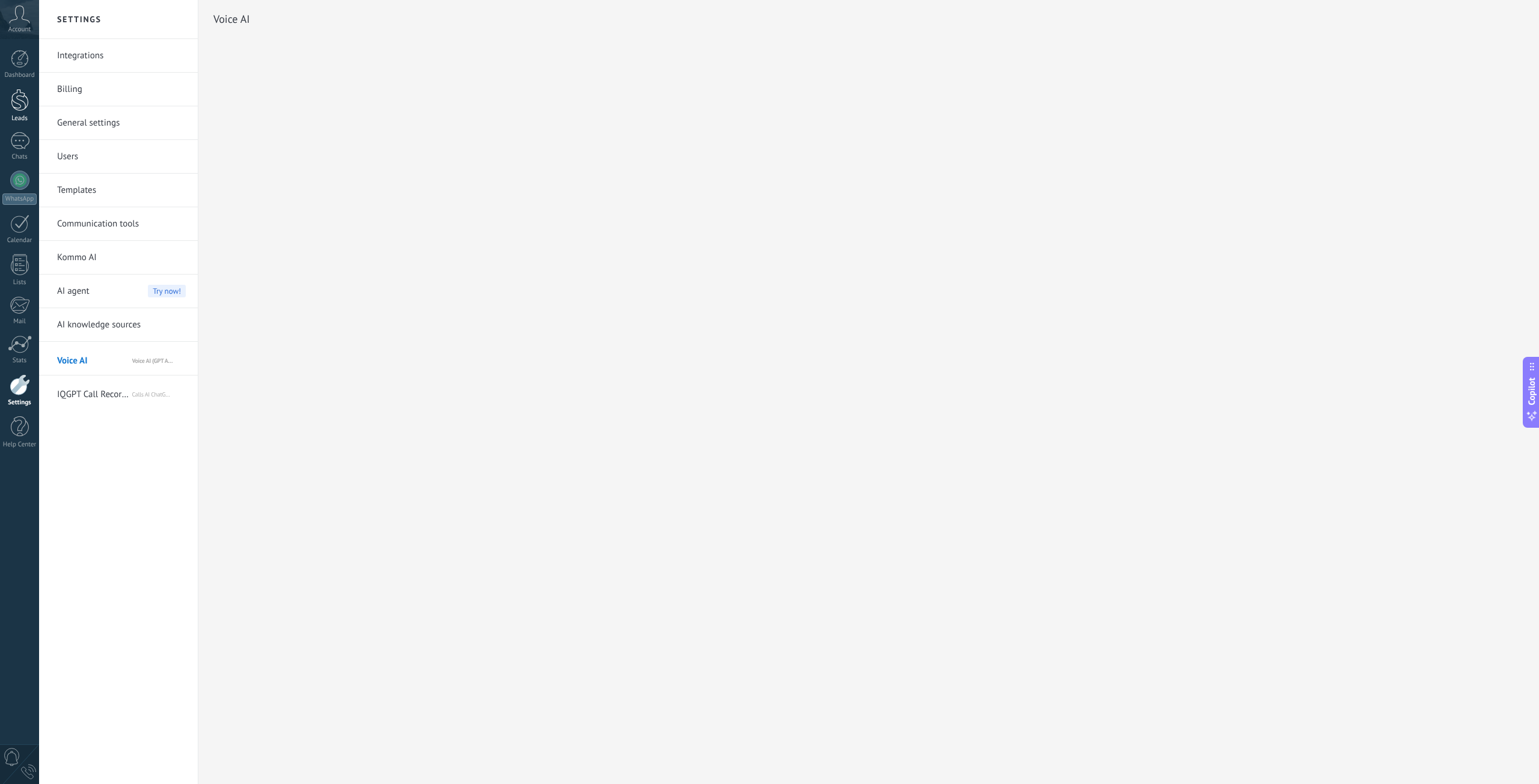
click at [19, 100] on div at bounding box center [19, 99] width 18 height 22
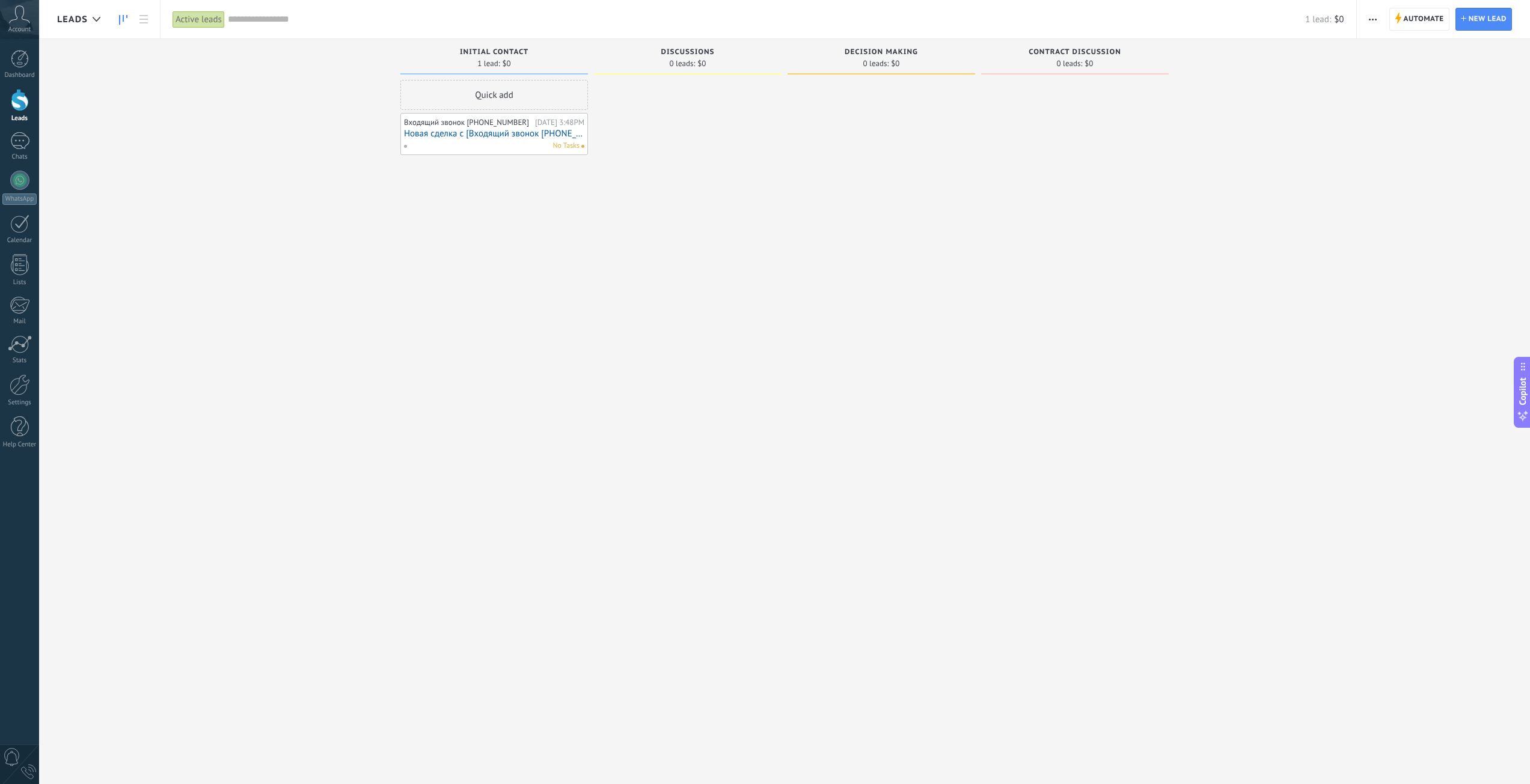
click at [461, 131] on link "Новая сделка с [Входящий звонок [PHONE_NUMBER]]" at bounding box center [494, 134] width 180 height 10
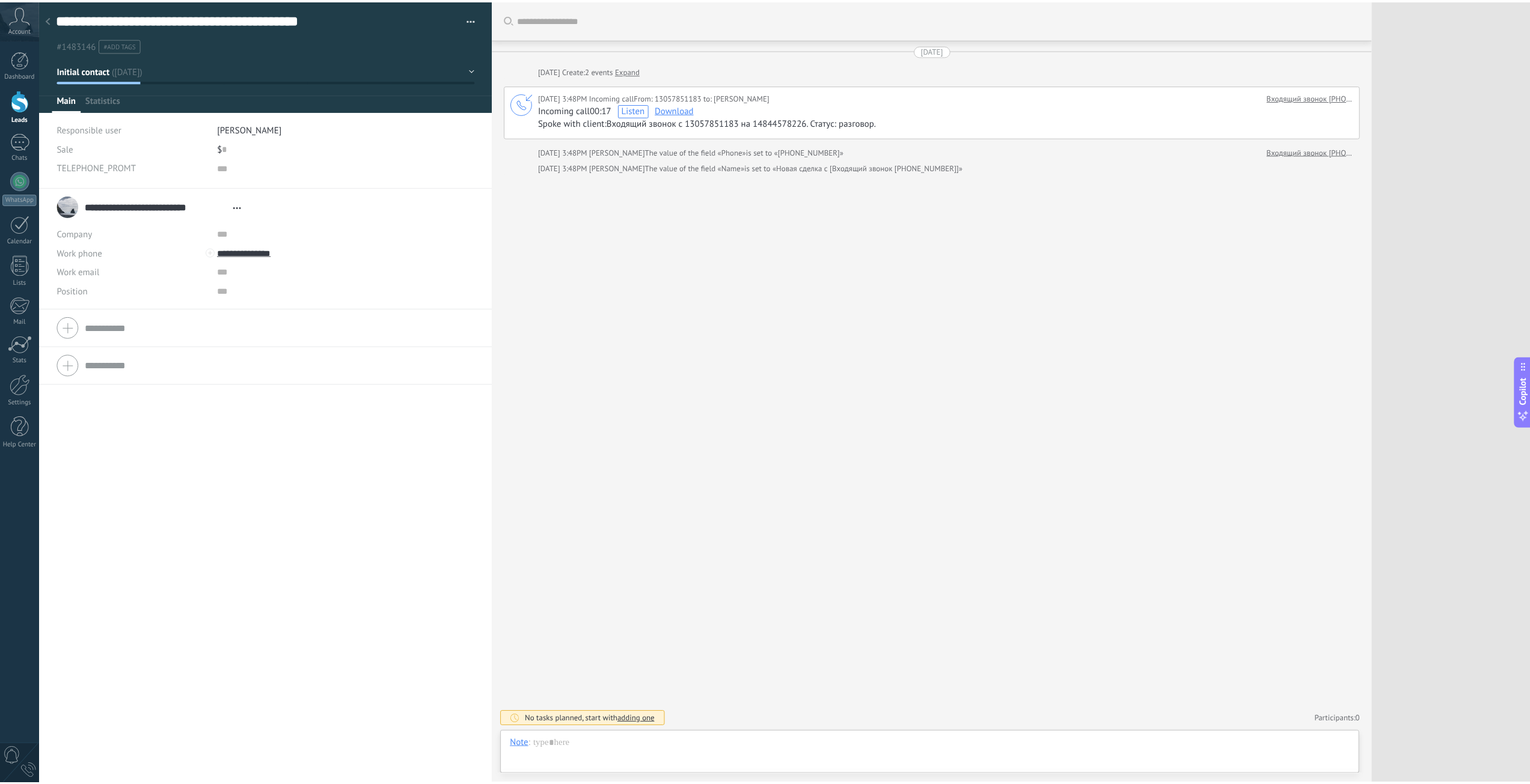
scroll to position [12, 0]
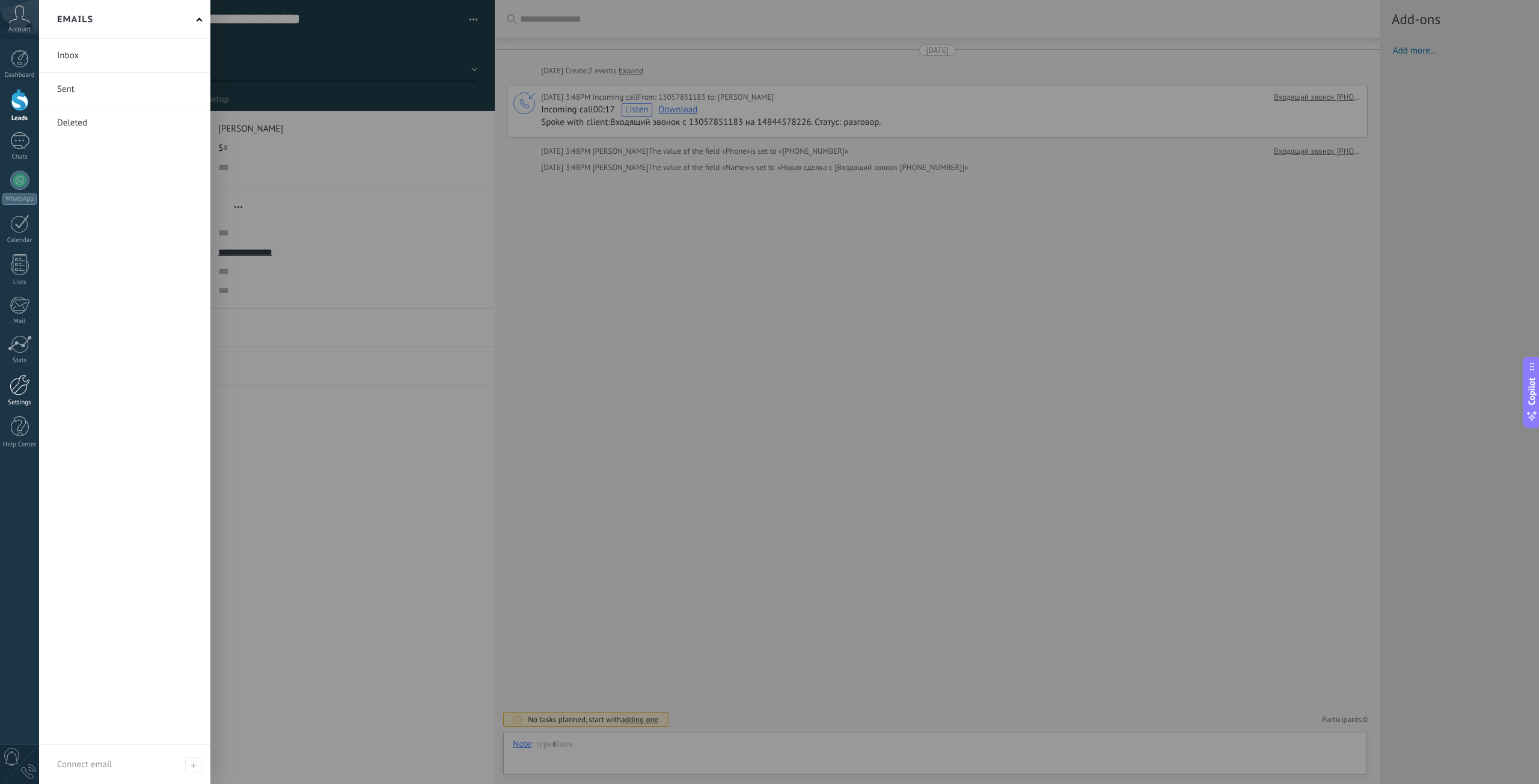
click at [19, 399] on link "Settings" at bounding box center [19, 390] width 39 height 32
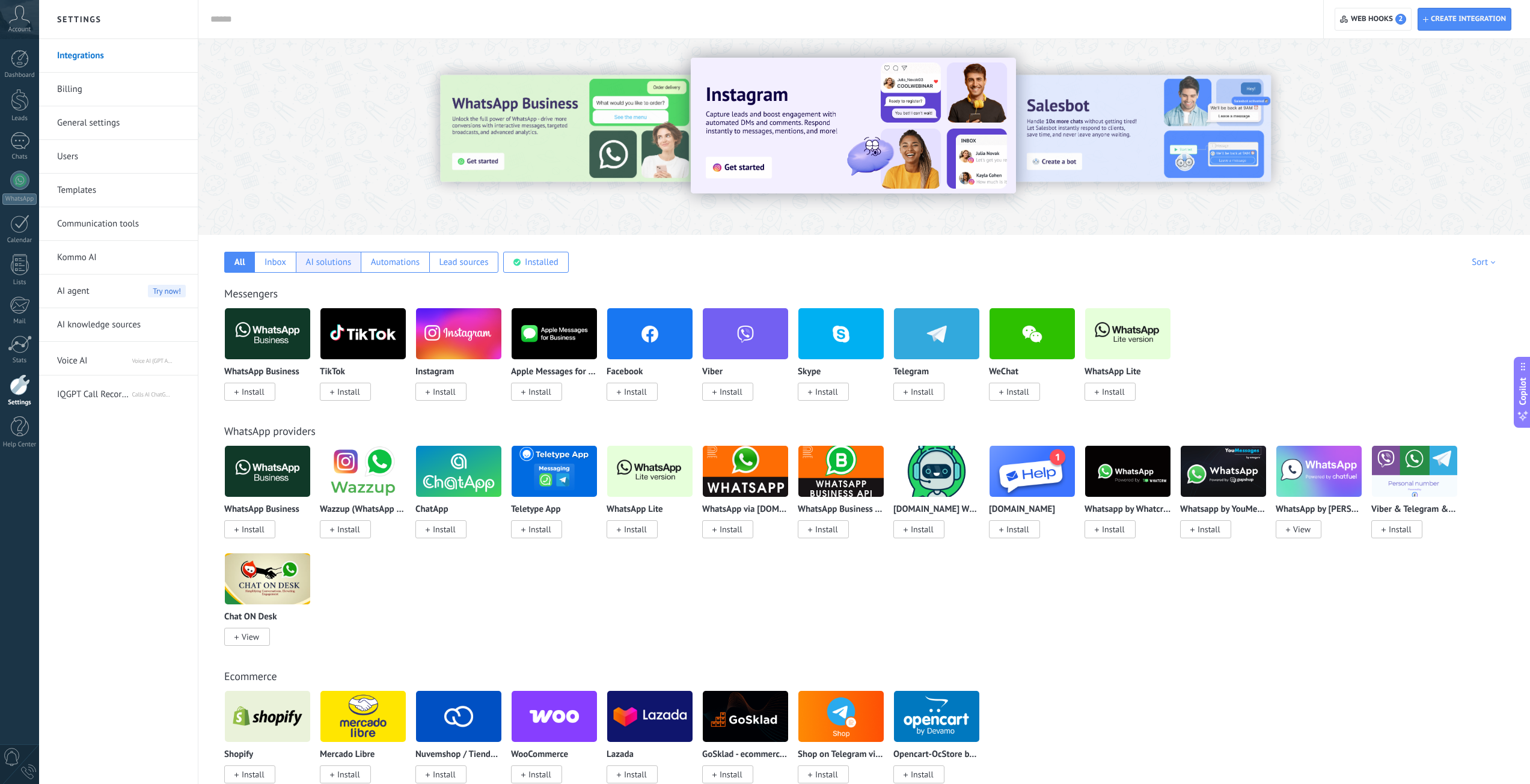
click at [339, 262] on div "AI solutions" at bounding box center [329, 262] width 46 height 12
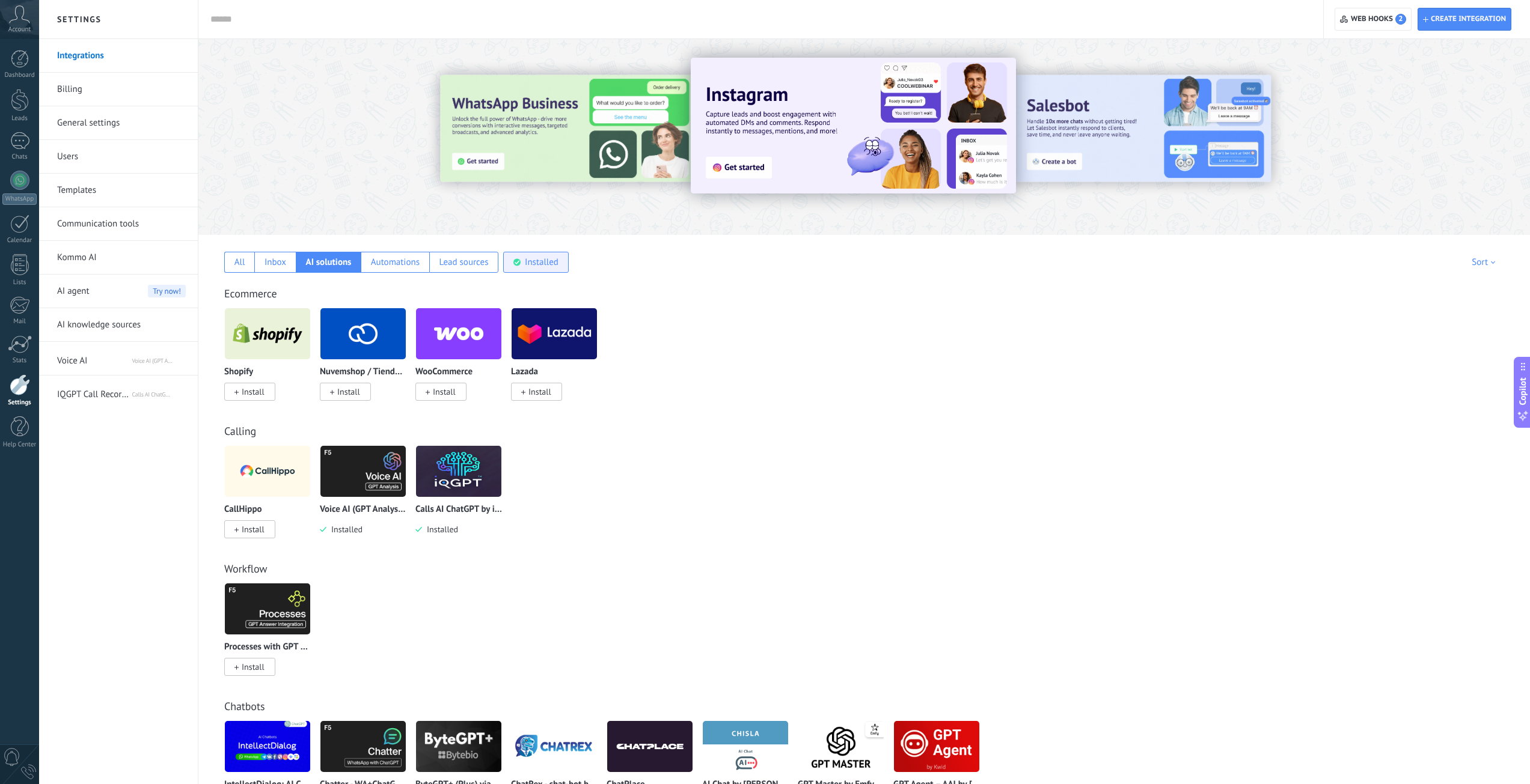
click at [523, 258] on div "Installed" at bounding box center [536, 262] width 65 height 21
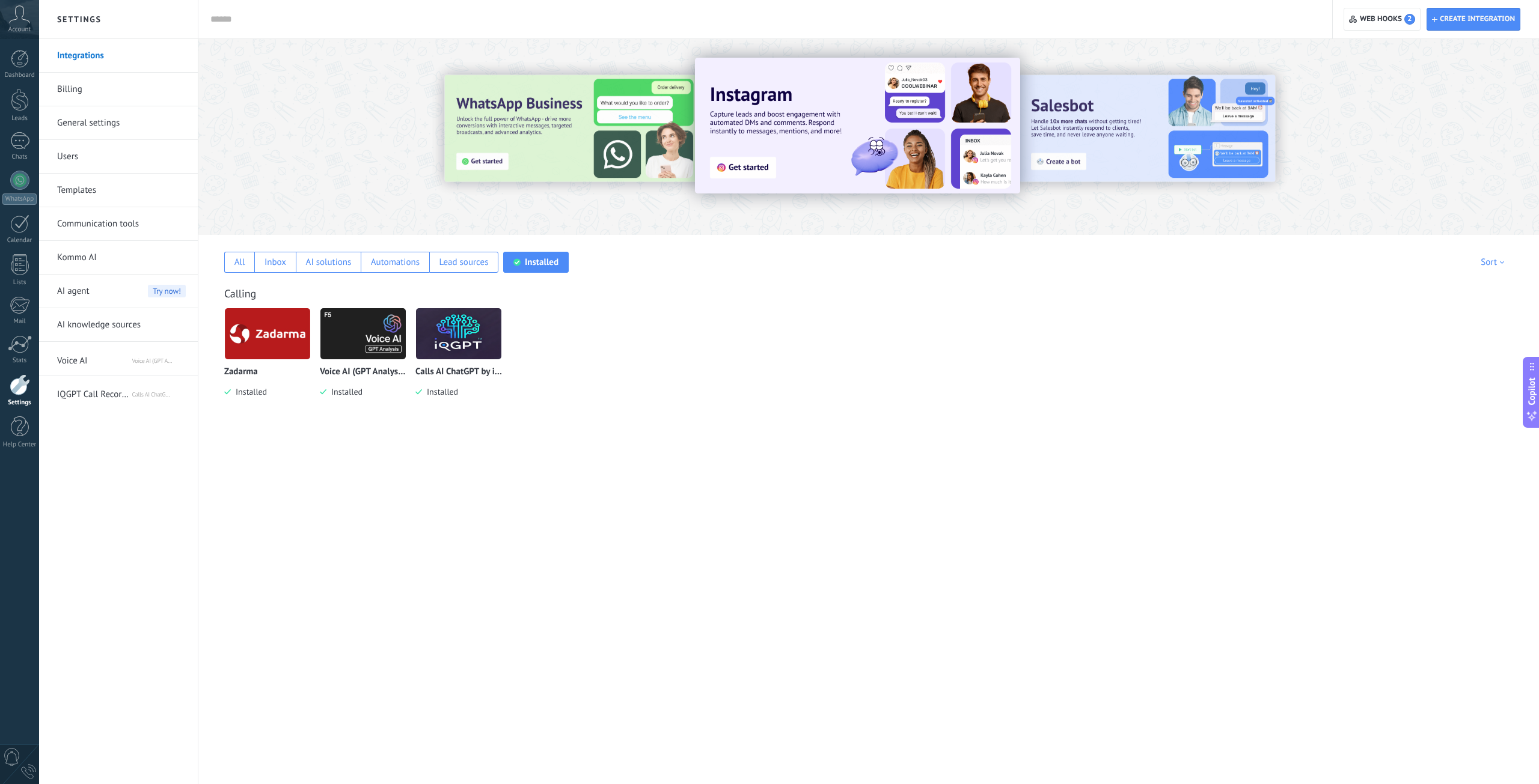
click at [369, 333] on img at bounding box center [363, 333] width 85 height 58
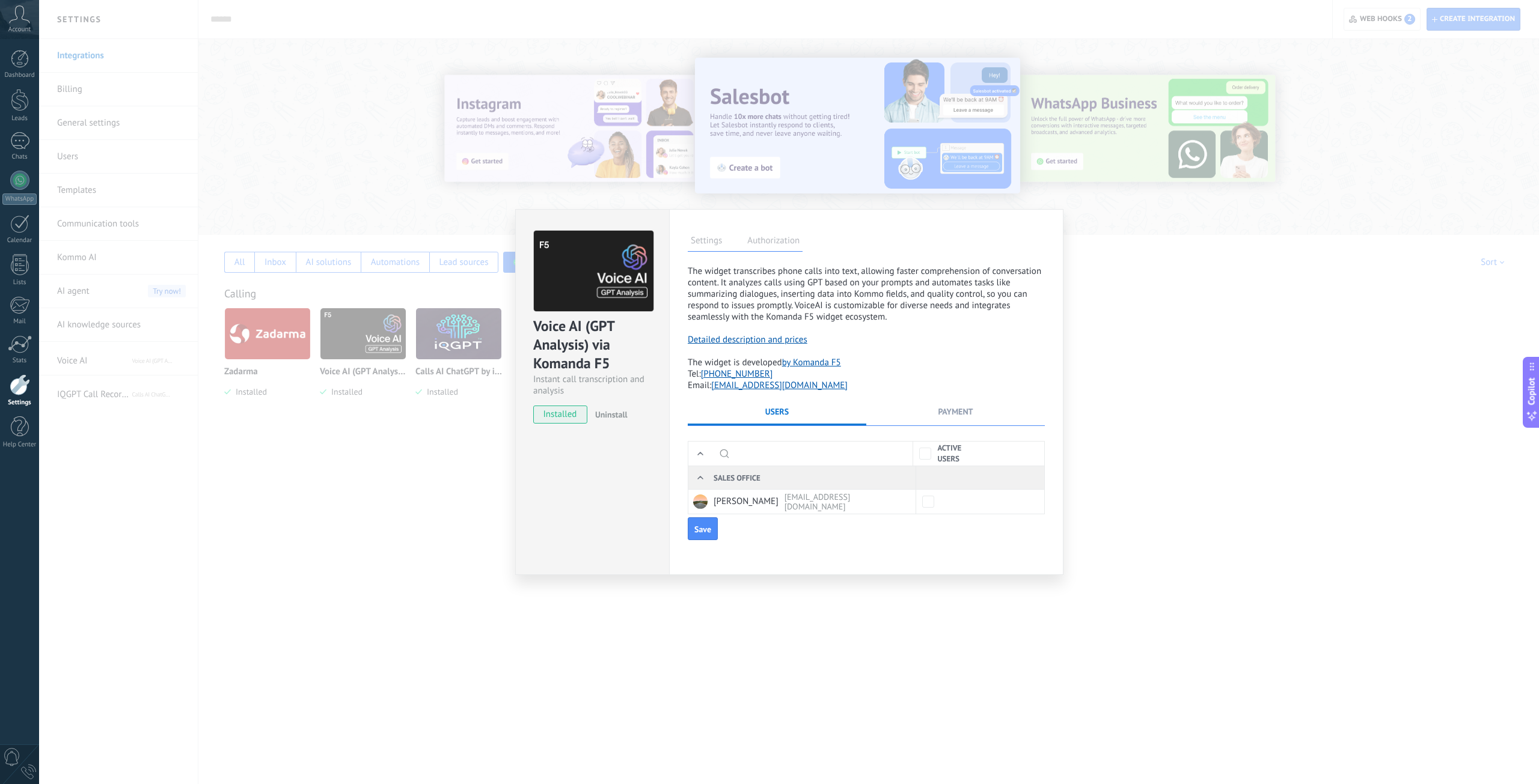
click at [556, 412] on span "installed" at bounding box center [560, 414] width 53 height 18
click at [702, 529] on span "Save" at bounding box center [702, 529] width 17 height 8
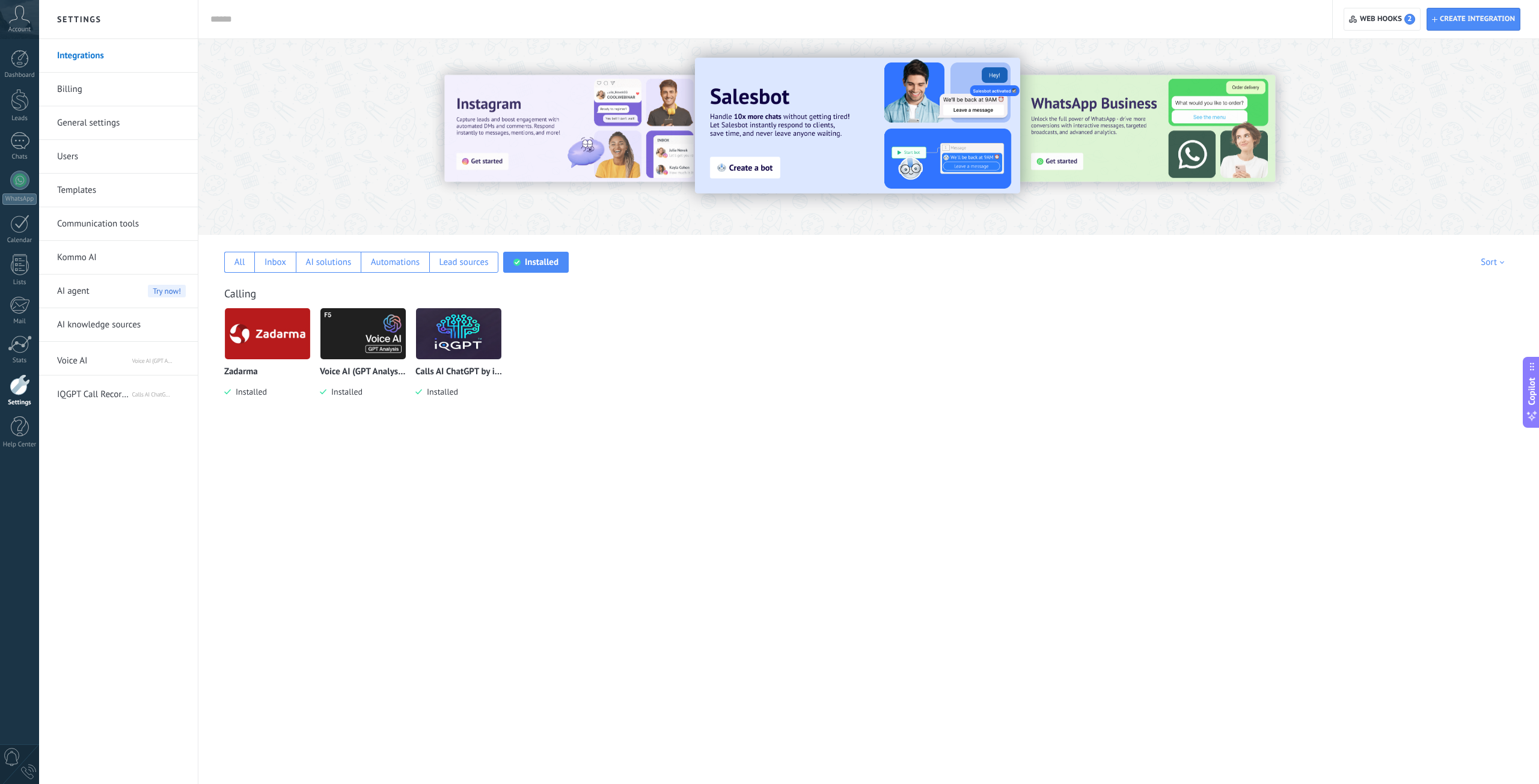
click at [459, 344] on img at bounding box center [458, 333] width 85 height 58
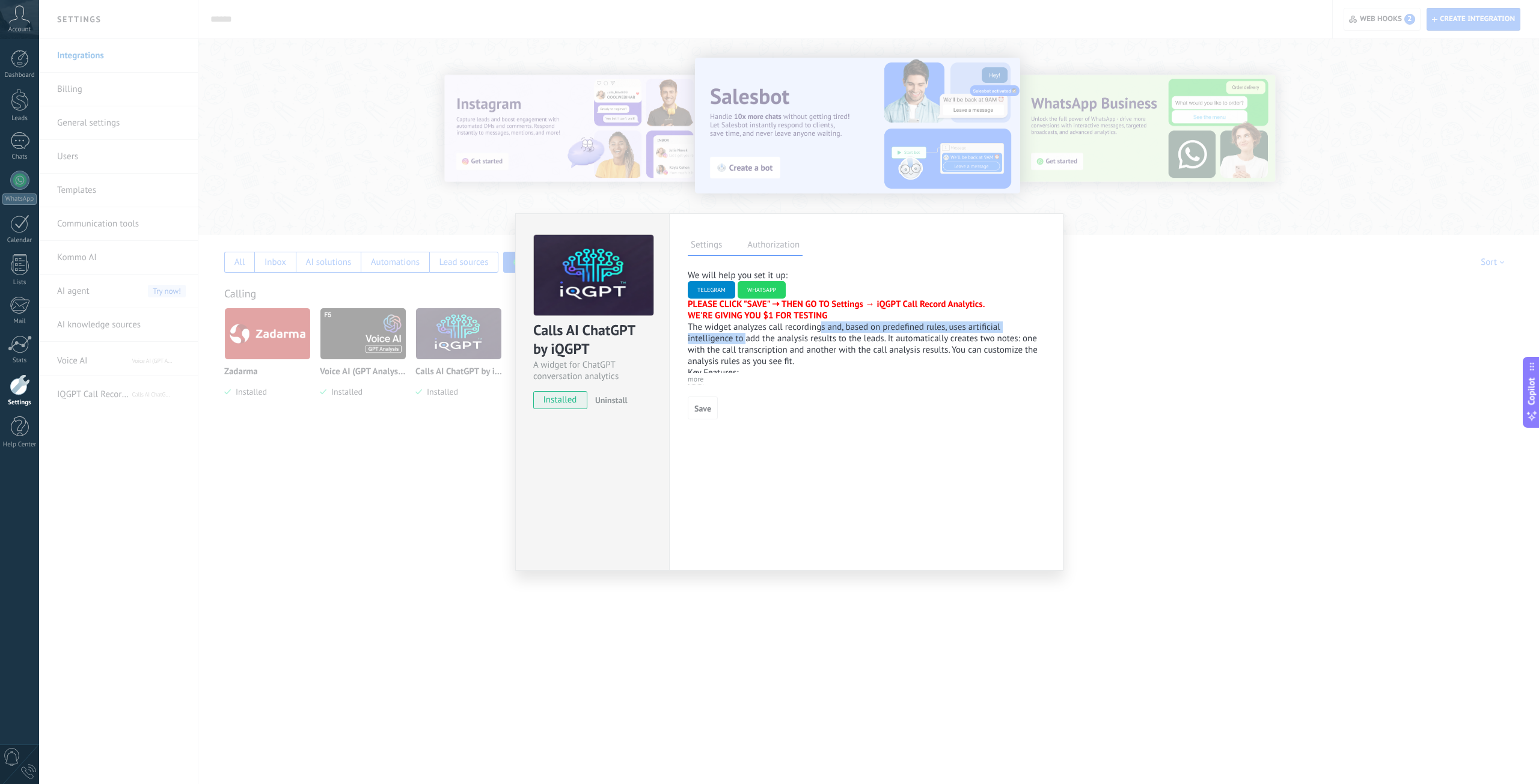
drag, startPoint x: 727, startPoint y: 336, endPoint x: 800, endPoint y: 326, distance: 73.7
click at [800, 326] on p "The widget analyzes call recordings and, based on predefined rules, uses artifi…" at bounding box center [865, 344] width 357 height 46
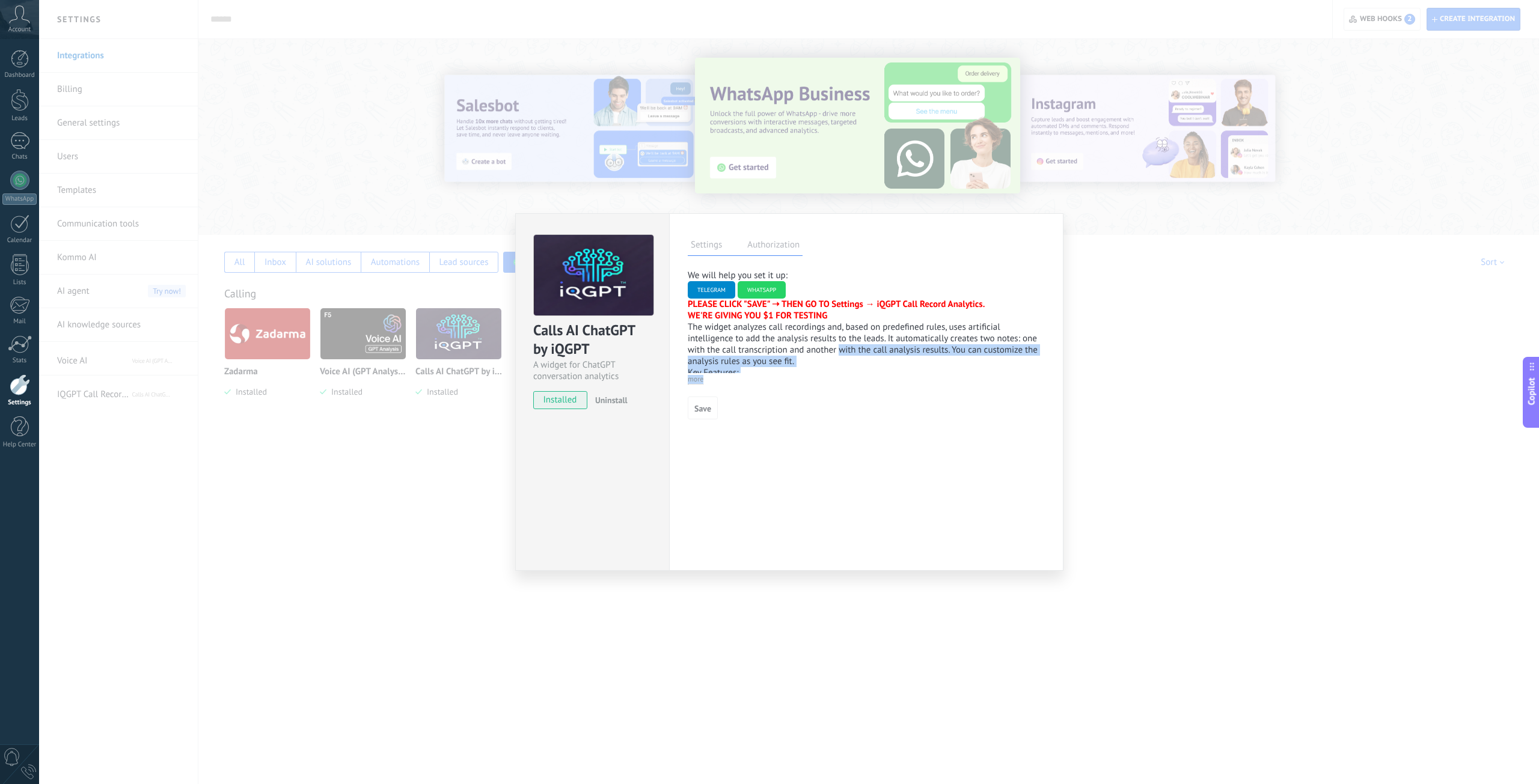
drag, startPoint x: 821, startPoint y: 352, endPoint x: 782, endPoint y: 416, distance: 74.9
click at [782, 416] on div "We will help you set it up: TELEGRAM WHATSAPP PLEASE CLICK "SAVE" ➝ THEN GO TO …" at bounding box center [865, 344] width 357 height 149
click at [751, 368] on p "Key Features:" at bounding box center [865, 373] width 357 height 12
click at [697, 381] on span "more" at bounding box center [695, 379] width 16 height 9
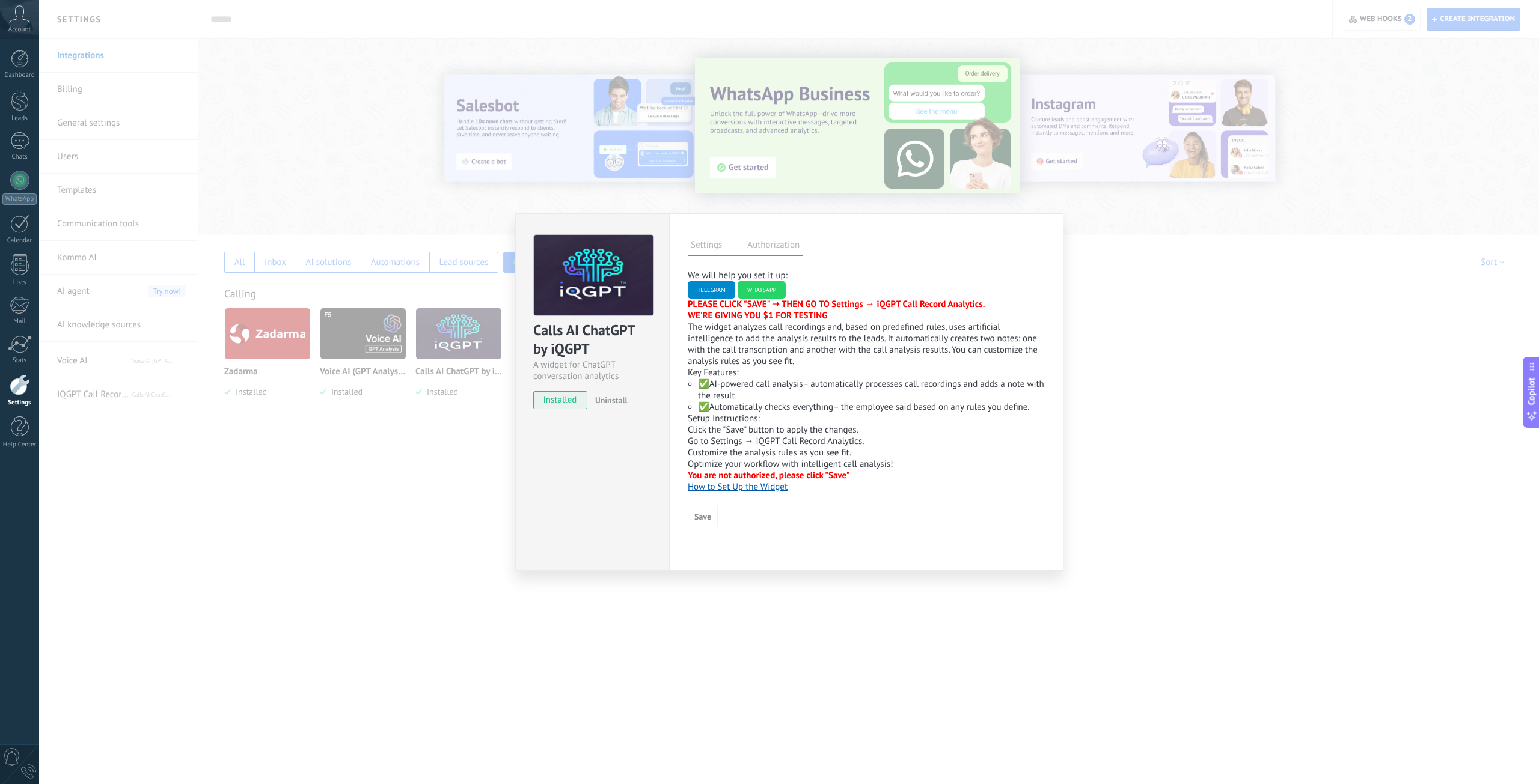
click at [758, 244] on label "Authorization" at bounding box center [772, 246] width 58 height 18
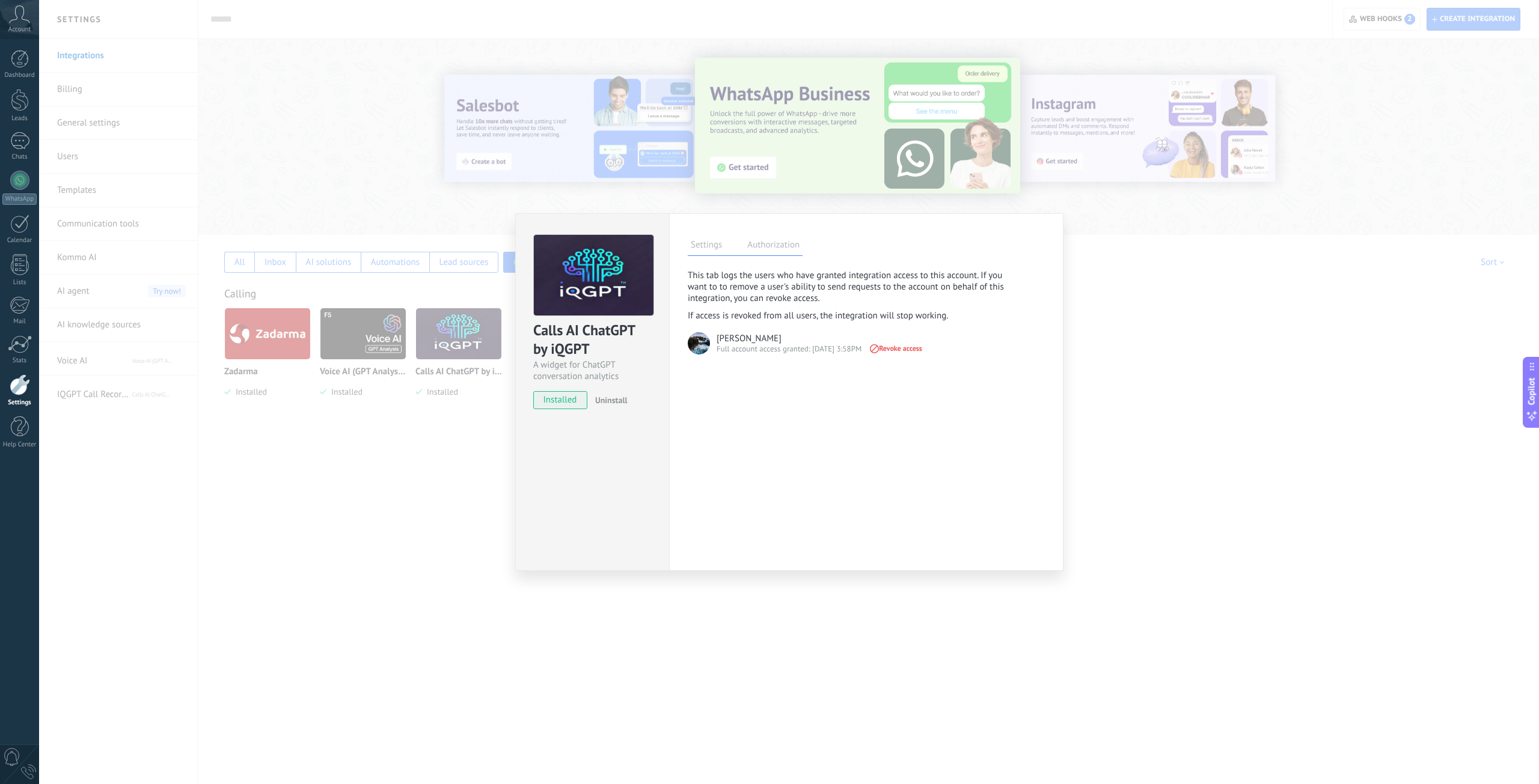
click at [707, 246] on label "Settings" at bounding box center [706, 246] width 37 height 18
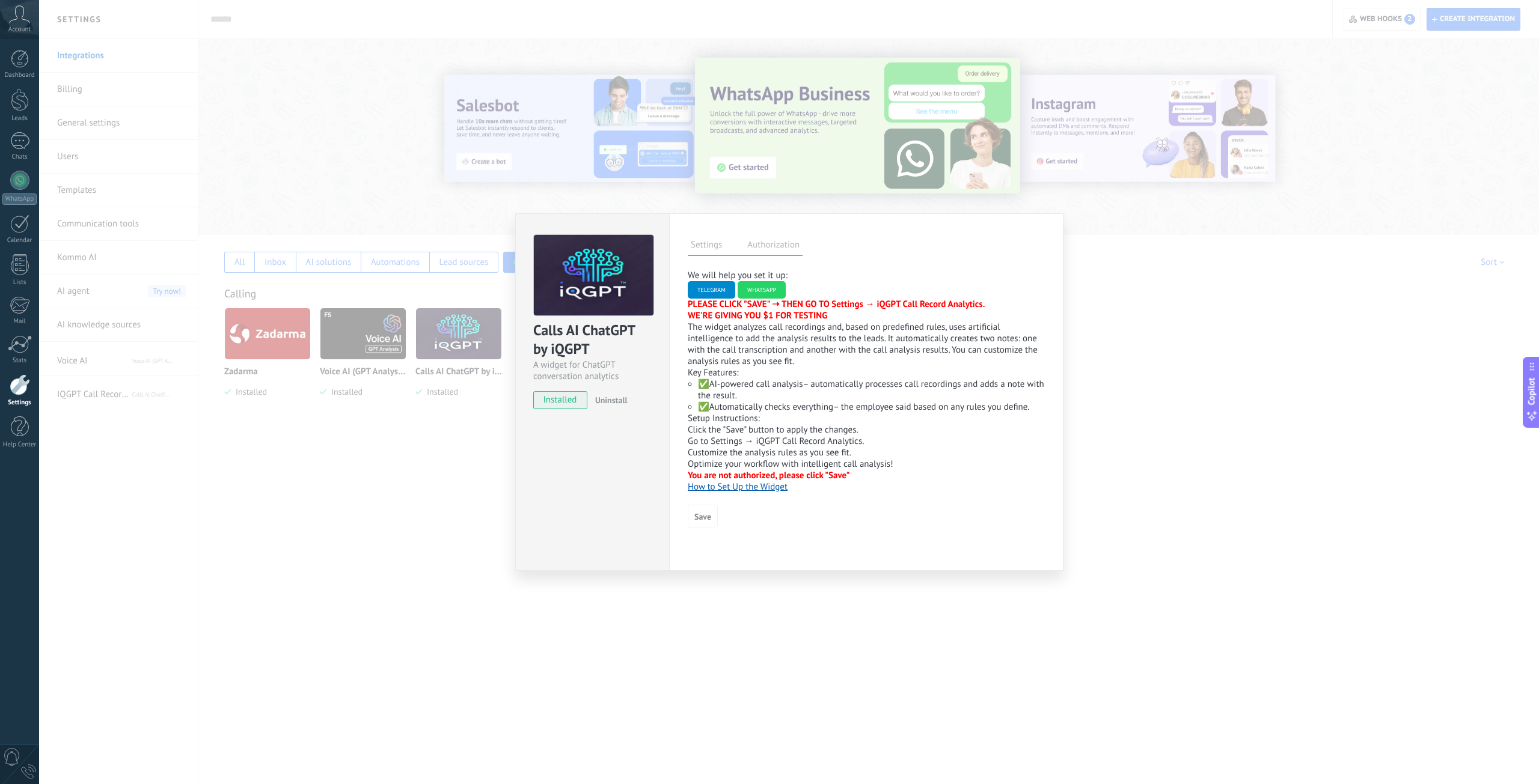
click at [450, 459] on div "Calls AI ChatGPT by iQGPT A widget for ChatGPT conversation analytics installed…" at bounding box center [788, 392] width 1499 height 784
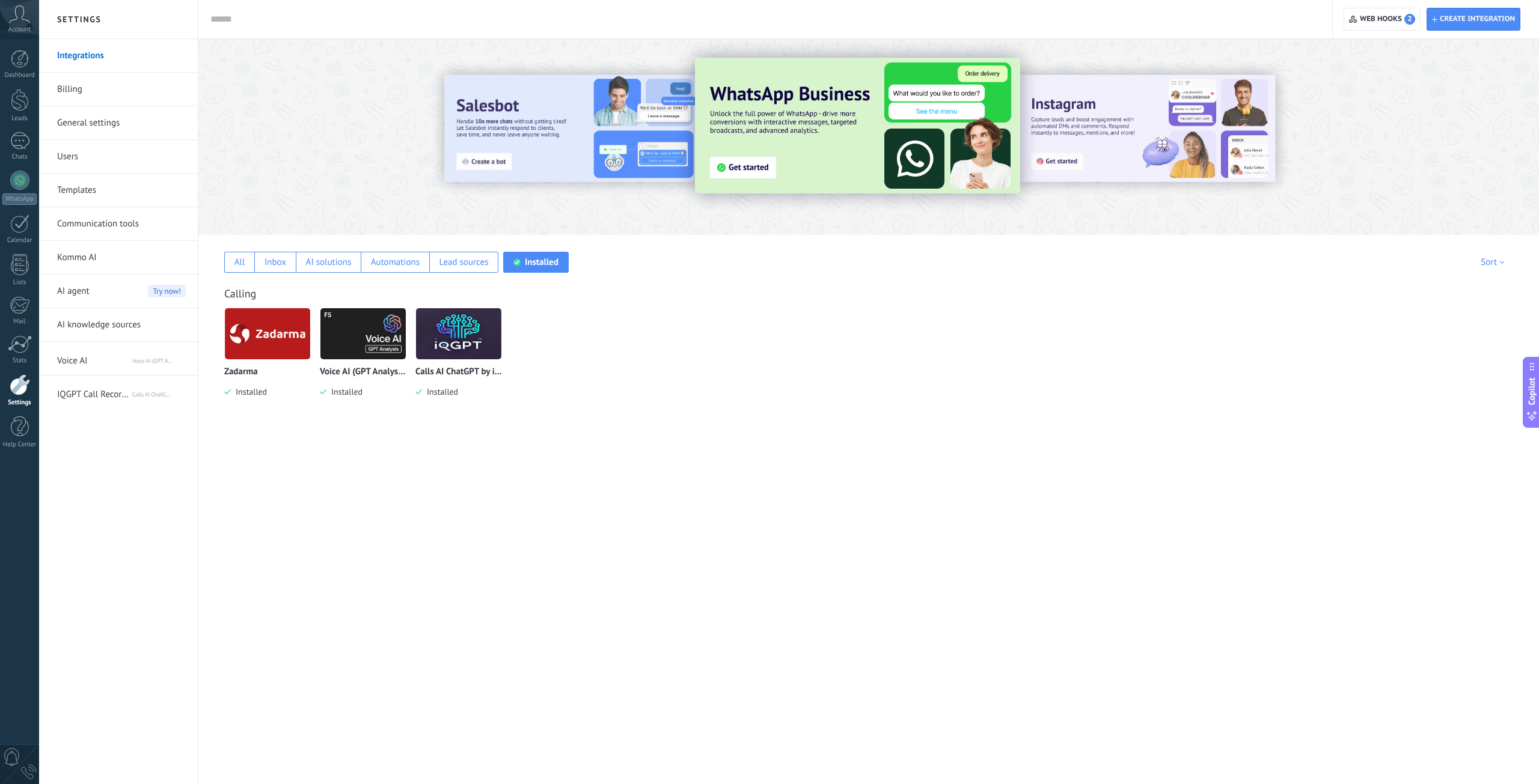
click at [100, 361] on span "Voice AI" at bounding box center [94, 358] width 74 height 29
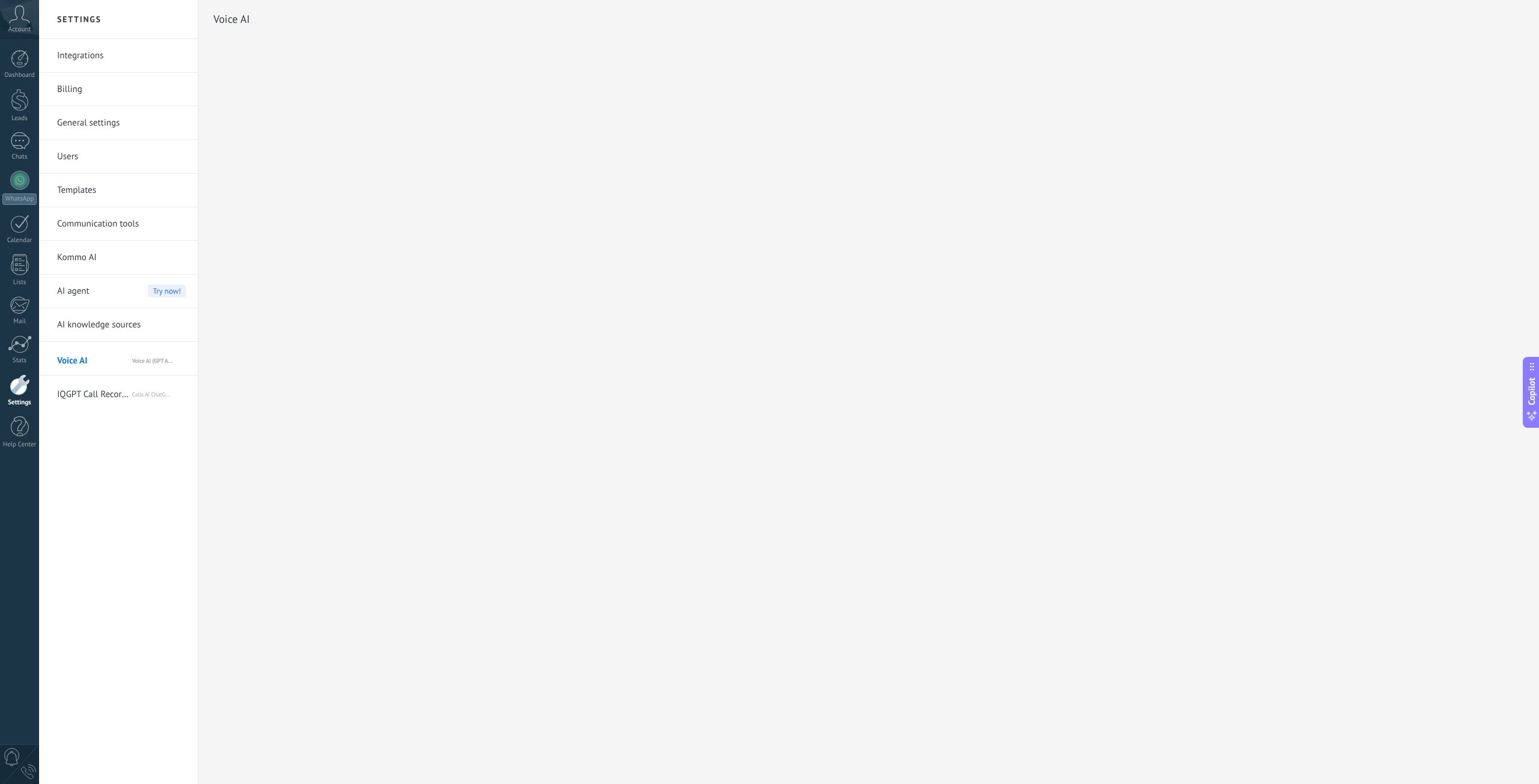
click at [105, 323] on link "AI knowledge sources" at bounding box center [121, 325] width 129 height 34
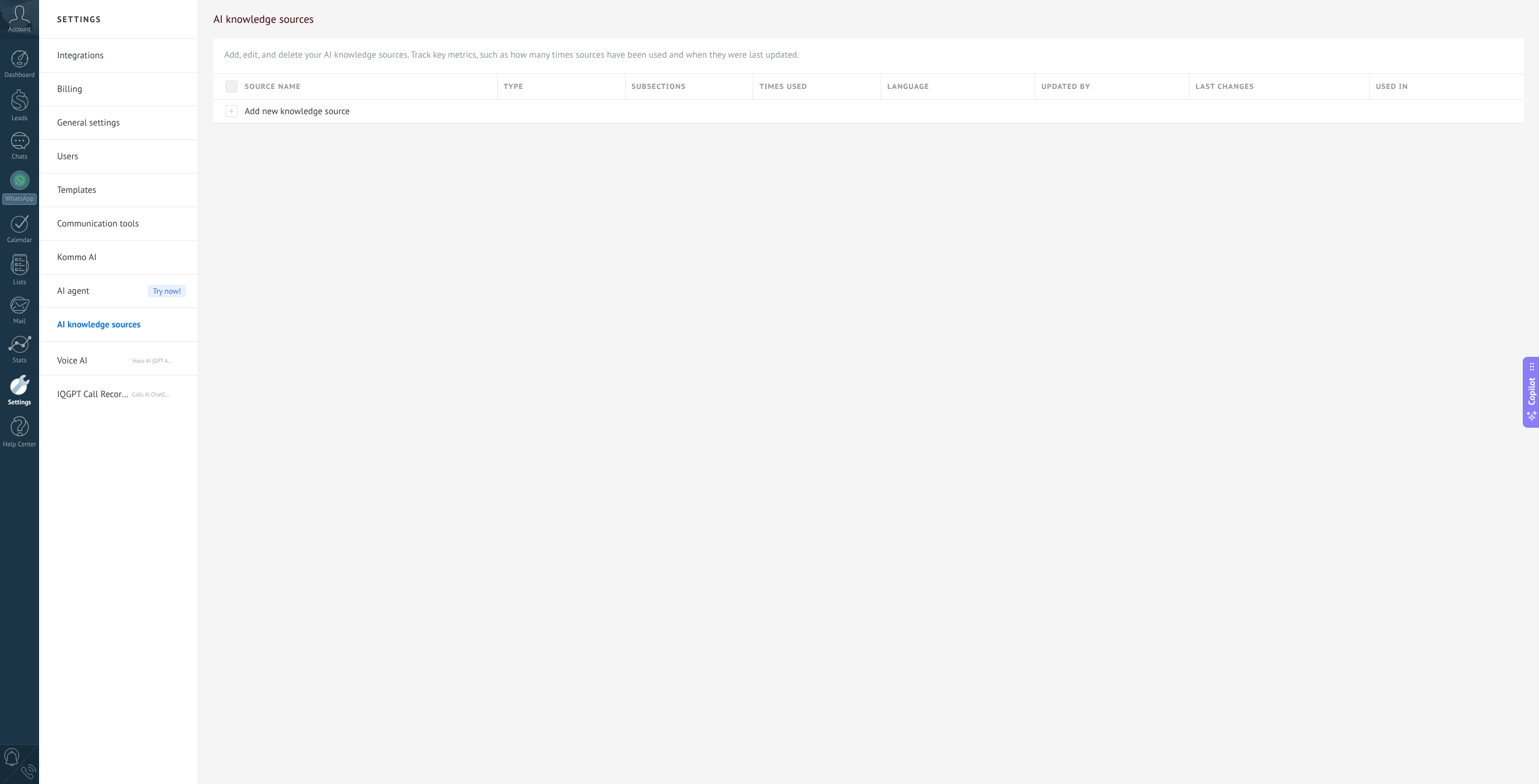
click at [97, 295] on div "AI agent Try now!" at bounding box center [121, 292] width 129 height 34
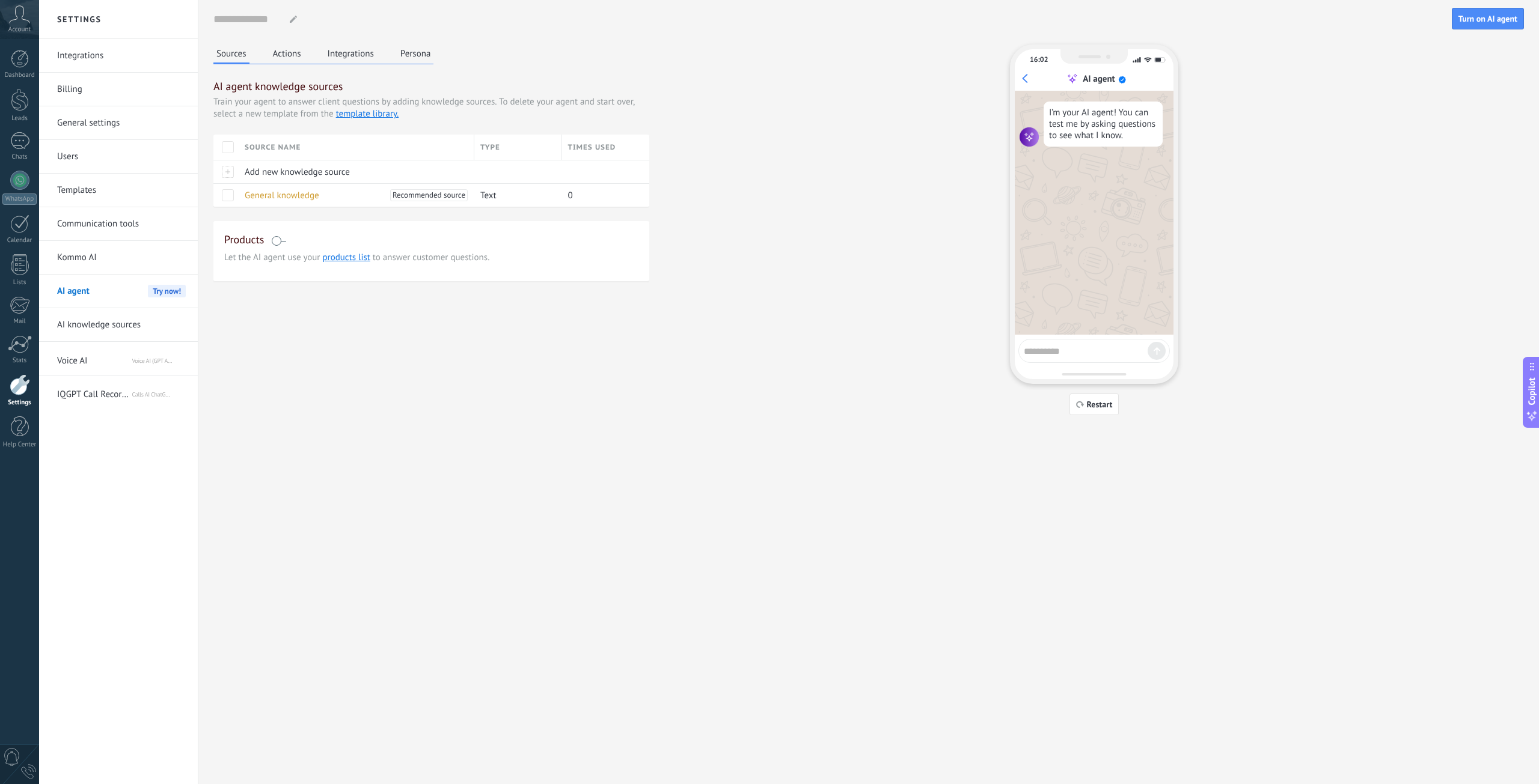
click at [101, 299] on div "AI agent Try now!" at bounding box center [121, 292] width 129 height 34
click at [103, 311] on link "AI knowledge sources" at bounding box center [121, 325] width 129 height 34
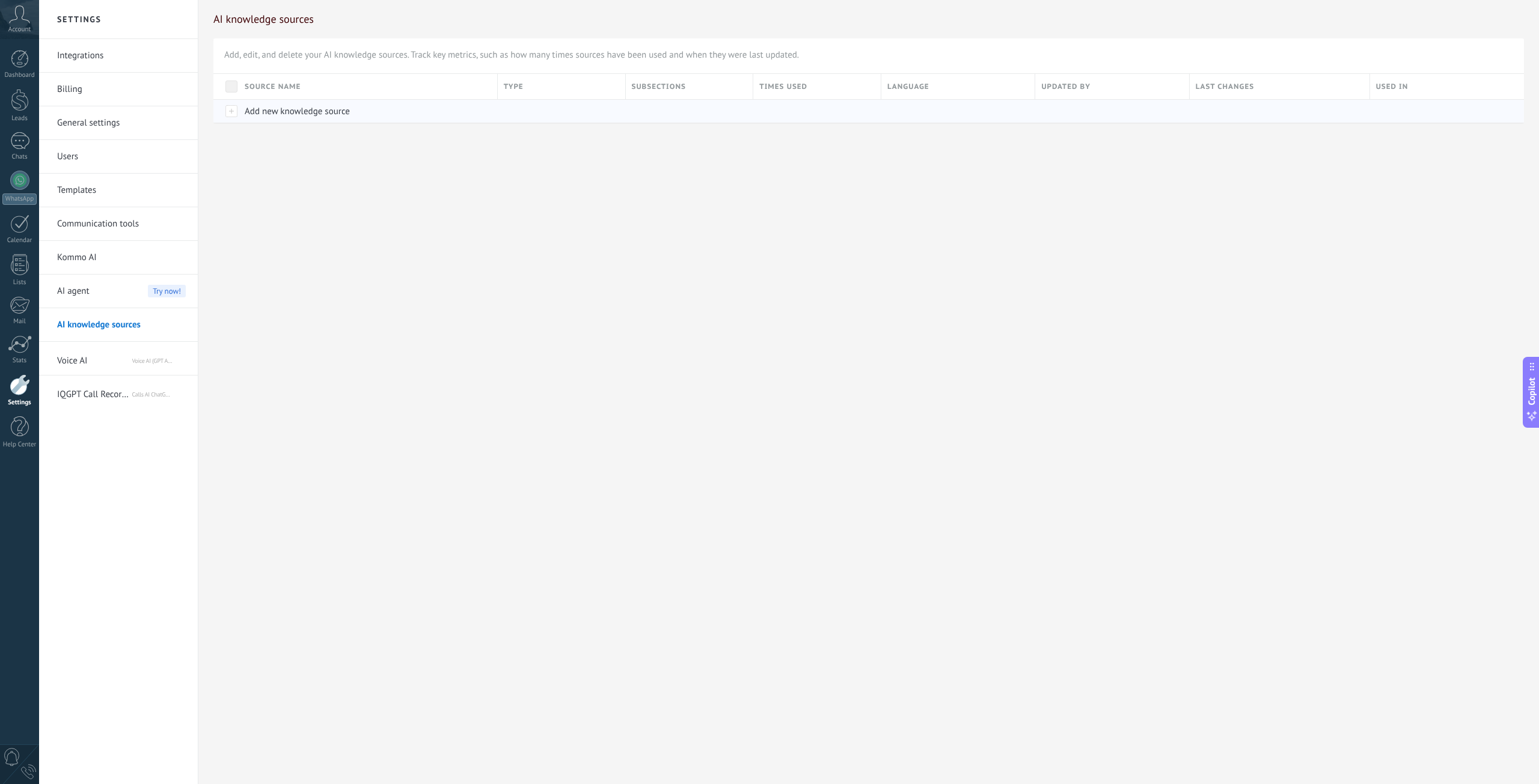
click at [263, 108] on span "Add new knowledge source" at bounding box center [297, 111] width 105 height 12
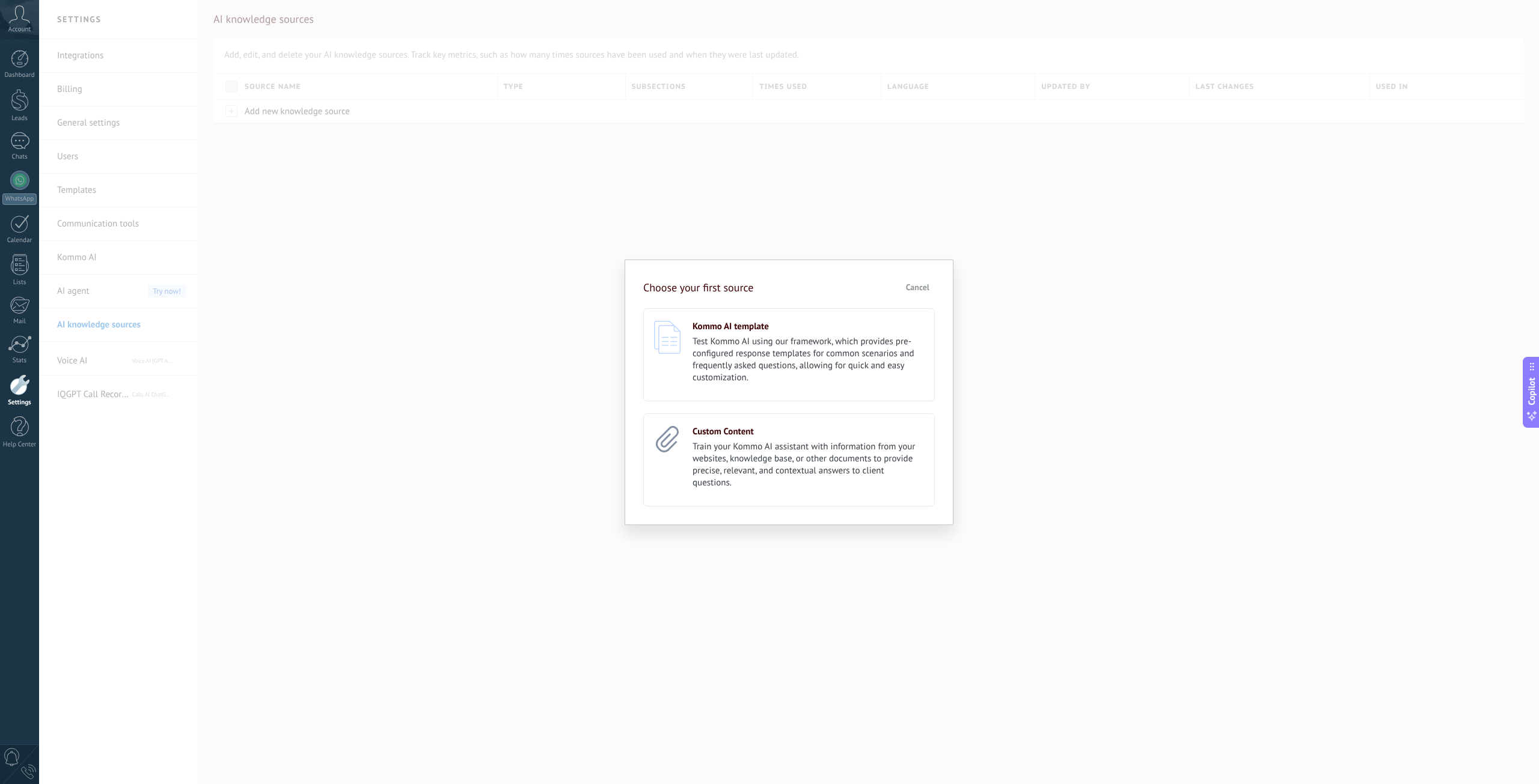
click at [912, 285] on span "Cancel" at bounding box center [917, 287] width 24 height 8
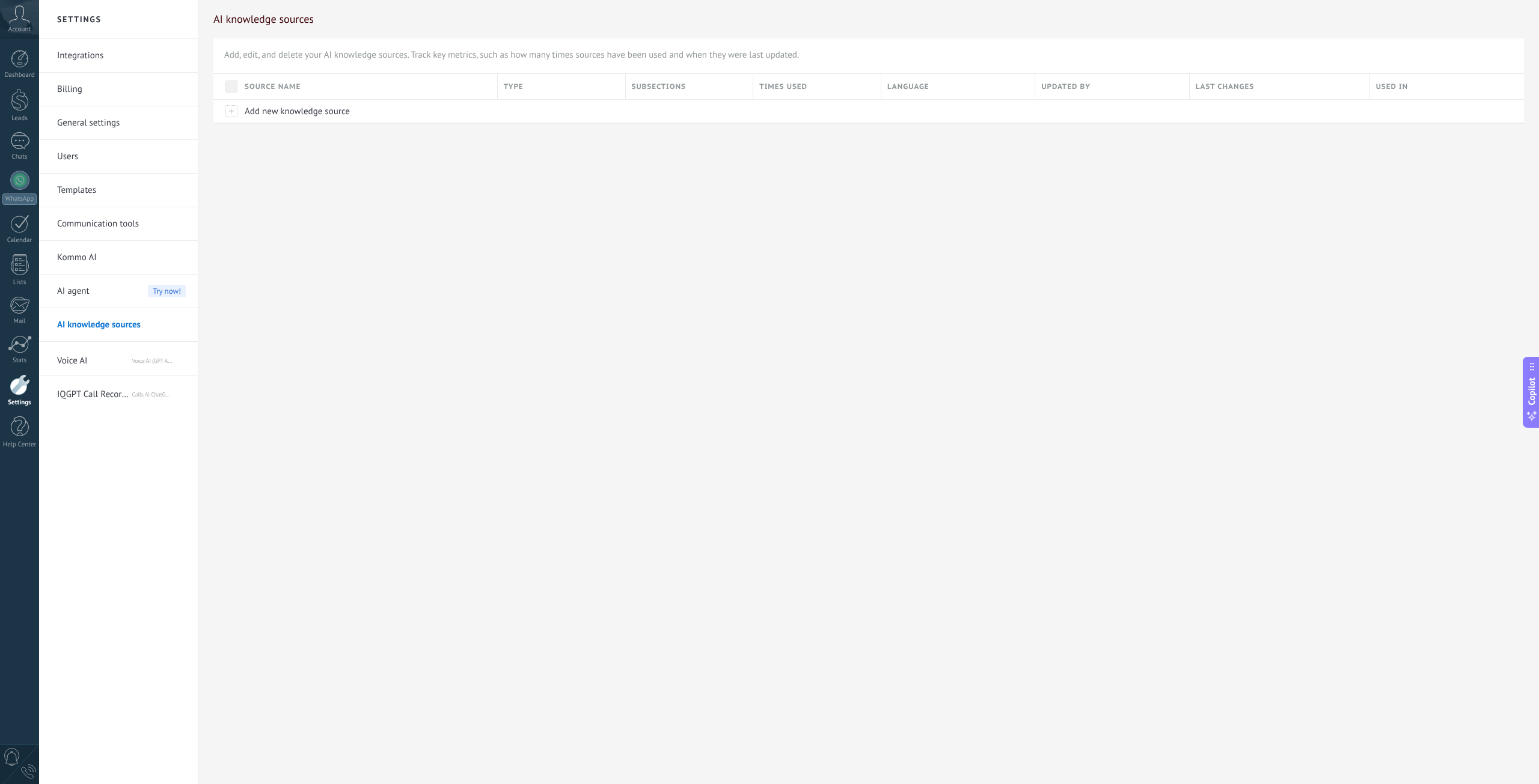
click at [100, 357] on span "Voice AI" at bounding box center [94, 358] width 74 height 29
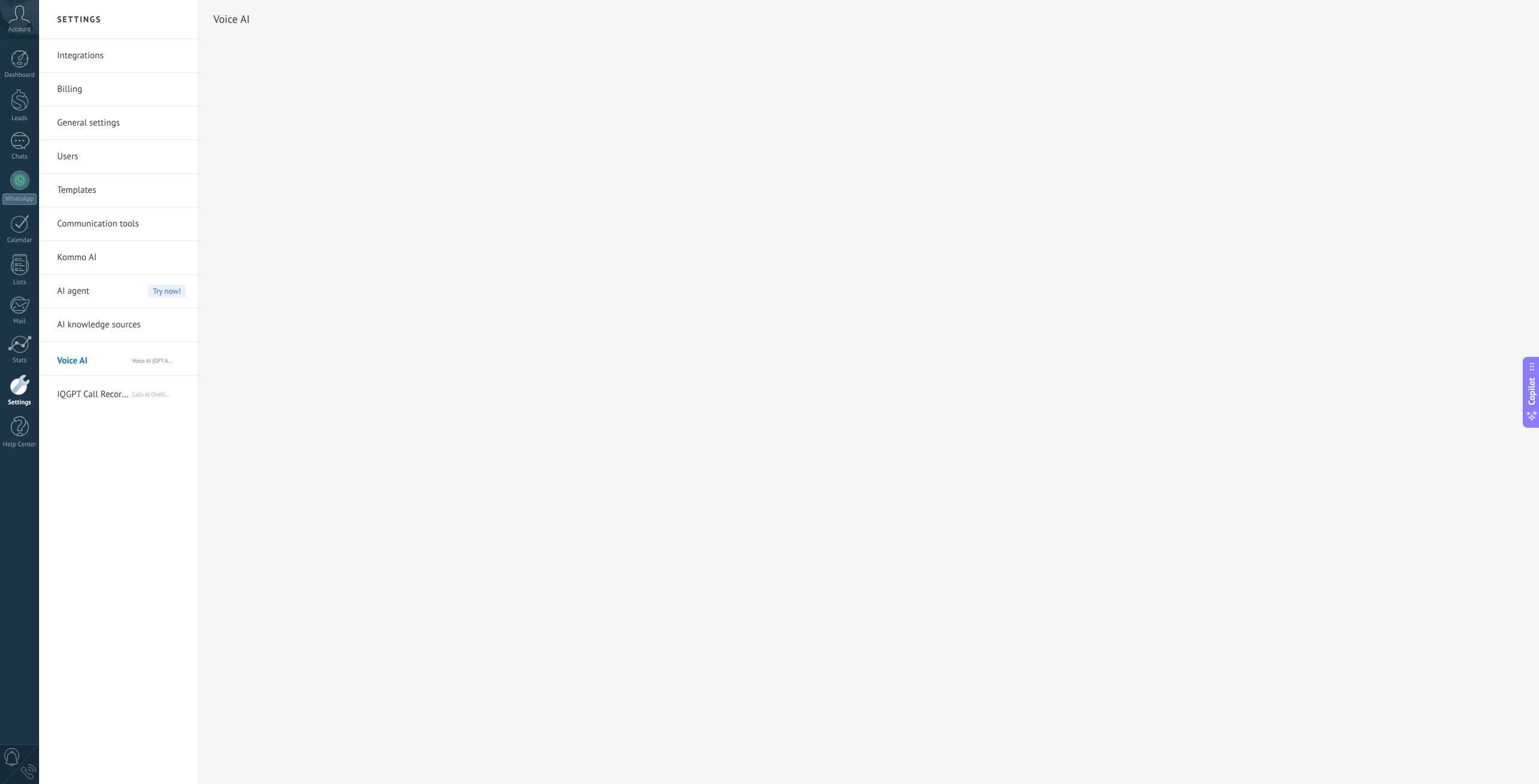
click at [1114, 93] on div "Settings Integrations Billing General settings Users Templates Communication to…" at bounding box center [788, 392] width 1499 height 784
click at [242, 16] on h2 "Voice AI" at bounding box center [231, 19] width 36 height 24
click at [227, 18] on h2 "Voice AI" at bounding box center [231, 19] width 36 height 24
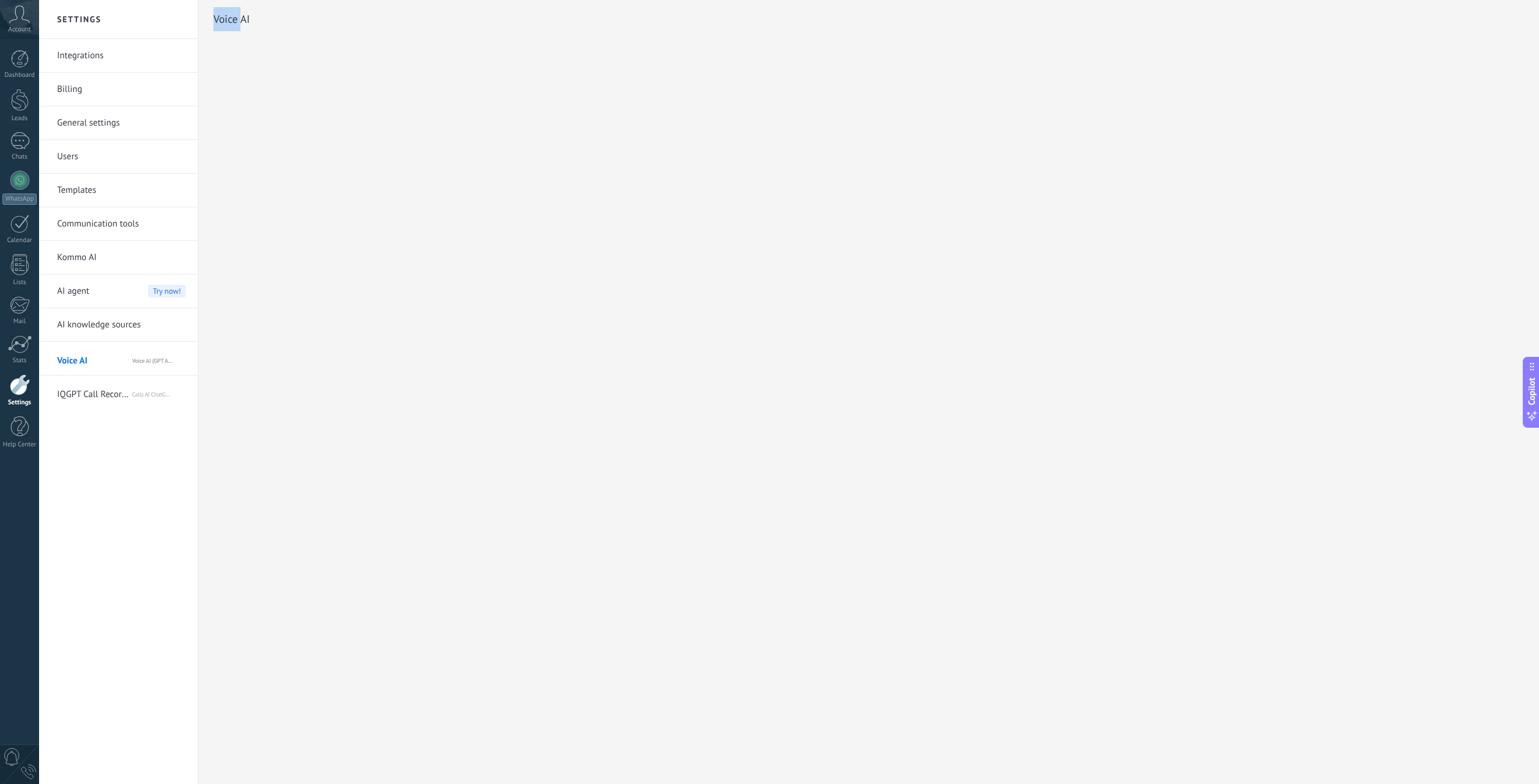
click at [227, 18] on h2 "Voice AI" at bounding box center [231, 19] width 36 height 24
click at [82, 404] on span "IQGPT Call Record Analytics" at bounding box center [94, 392] width 74 height 29
click at [134, 352] on span "Voice AI (GPT Analysis) via Komanda F5" at bounding box center [159, 358] width 53 height 29
click at [23, 105] on div at bounding box center [19, 99] width 18 height 22
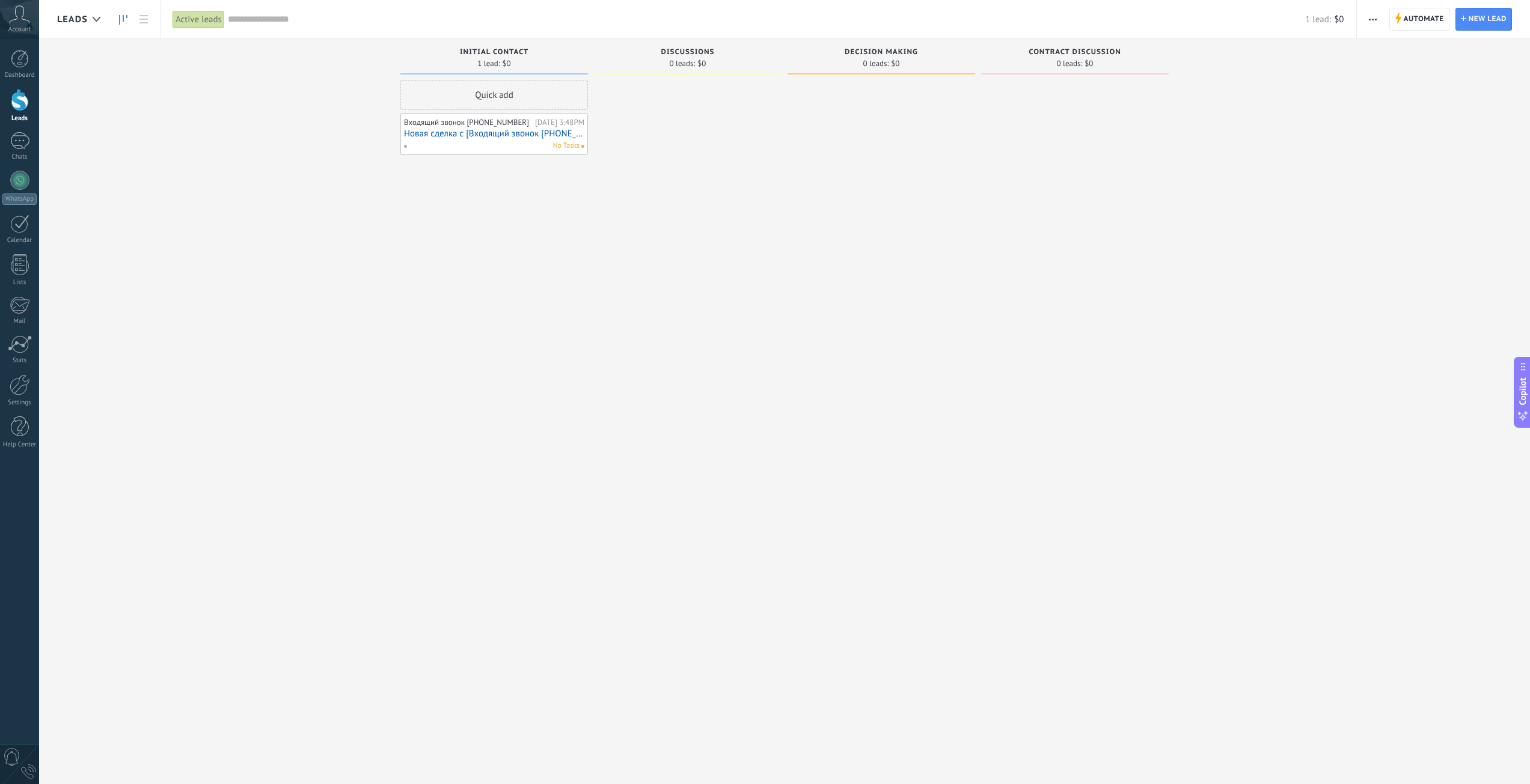
click at [460, 135] on link "Новая сделка с [Входящий звонок [PHONE_NUMBER]]" at bounding box center [494, 134] width 180 height 10
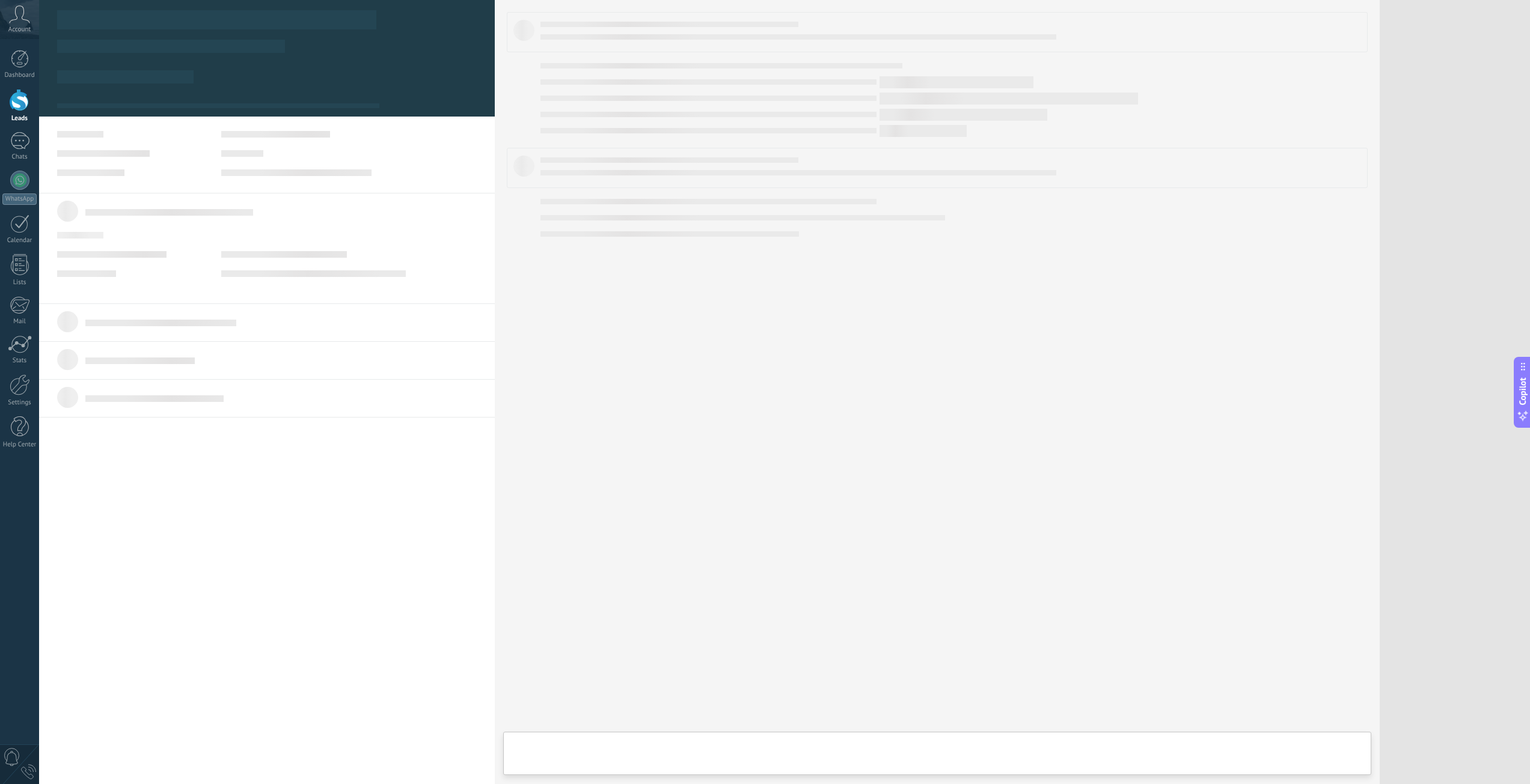
type textarea "***"
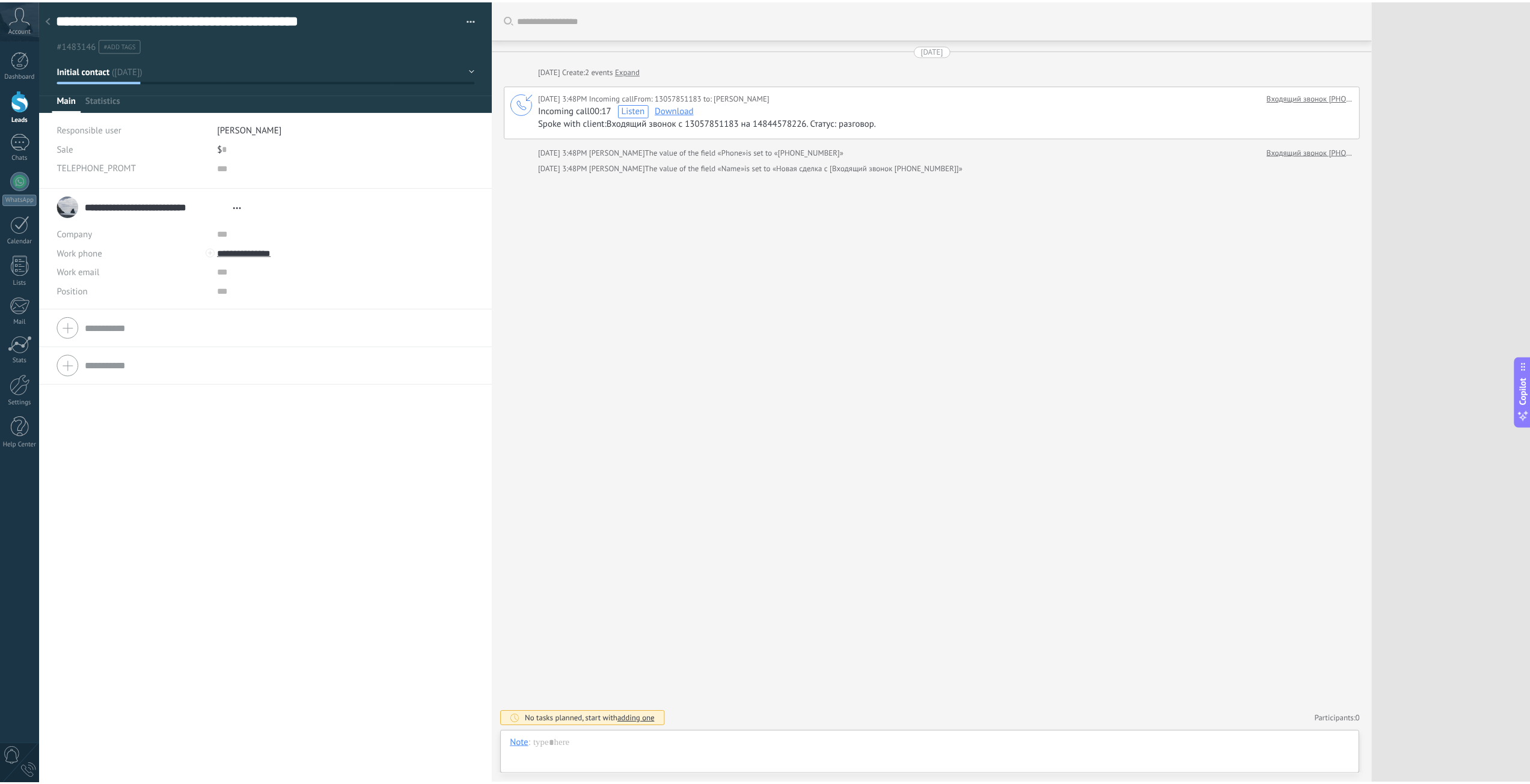
scroll to position [12, 0]
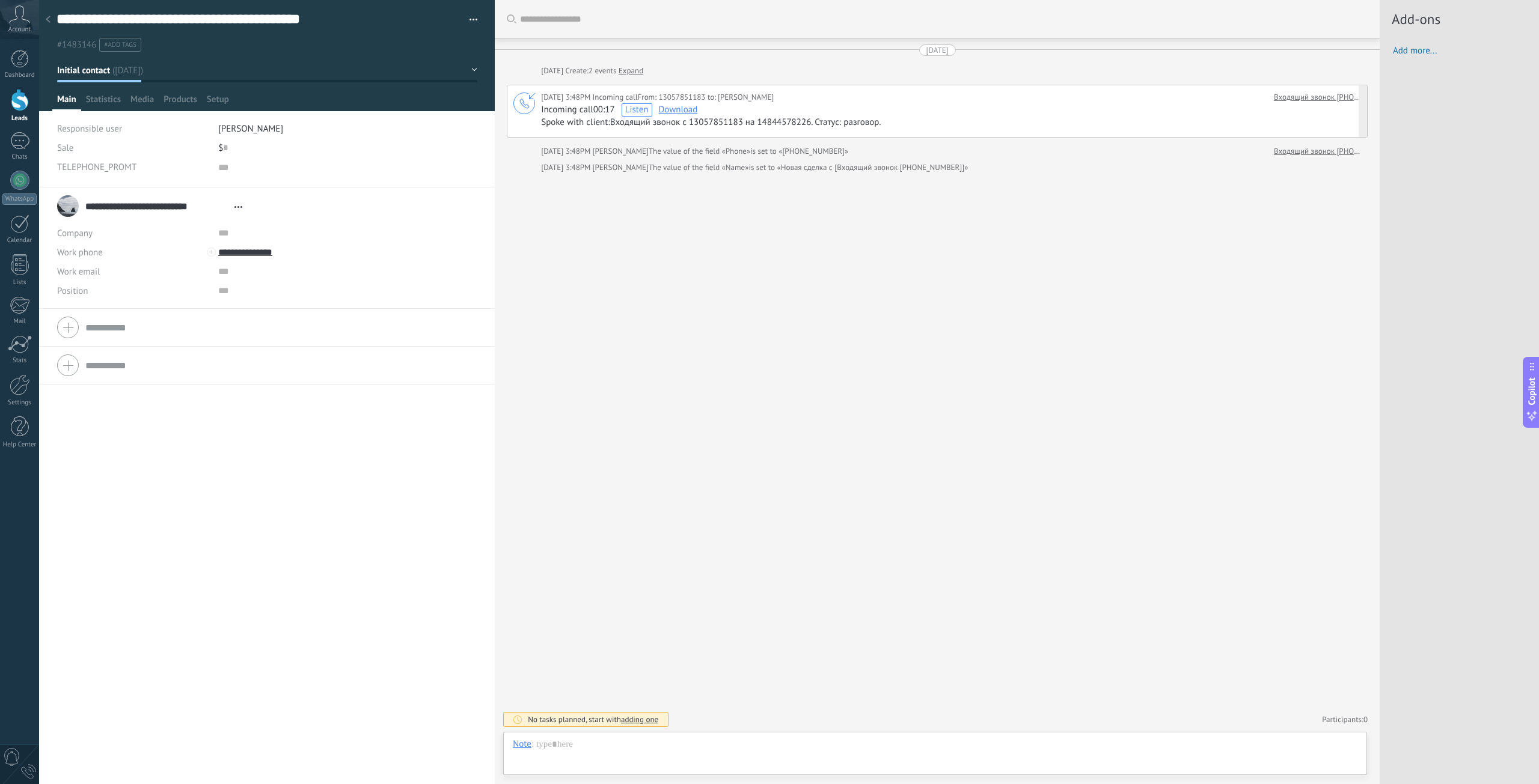
click at [643, 113] on span "Listen" at bounding box center [637, 110] width 24 height 12
click at [499, 99] on div at bounding box center [495, 103] width 20 height 19
click at [470, 70] on button "Initial contact" at bounding box center [267, 71] width 420 height 22
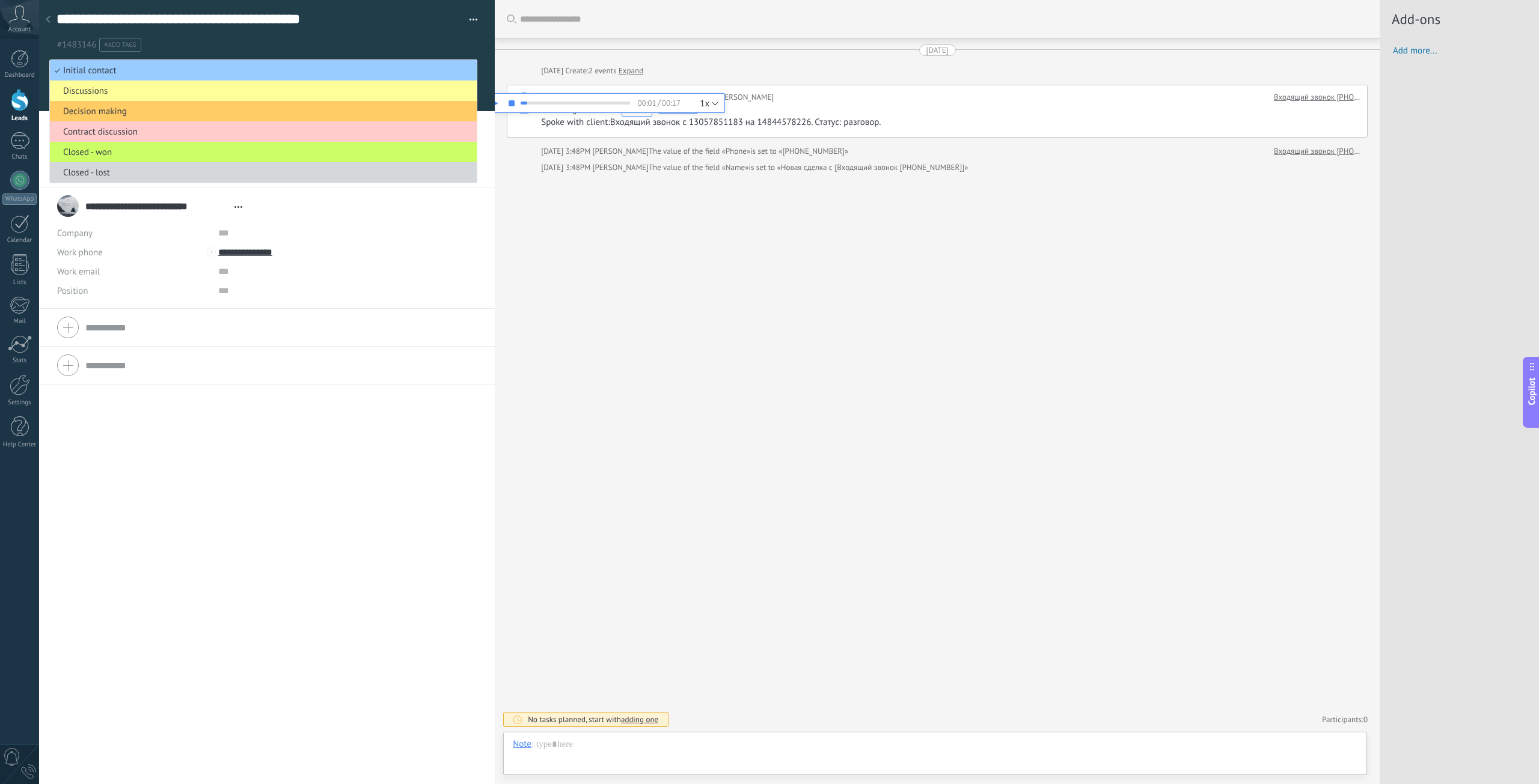
click at [470, 70] on li "Initial contact" at bounding box center [263, 70] width 427 height 20
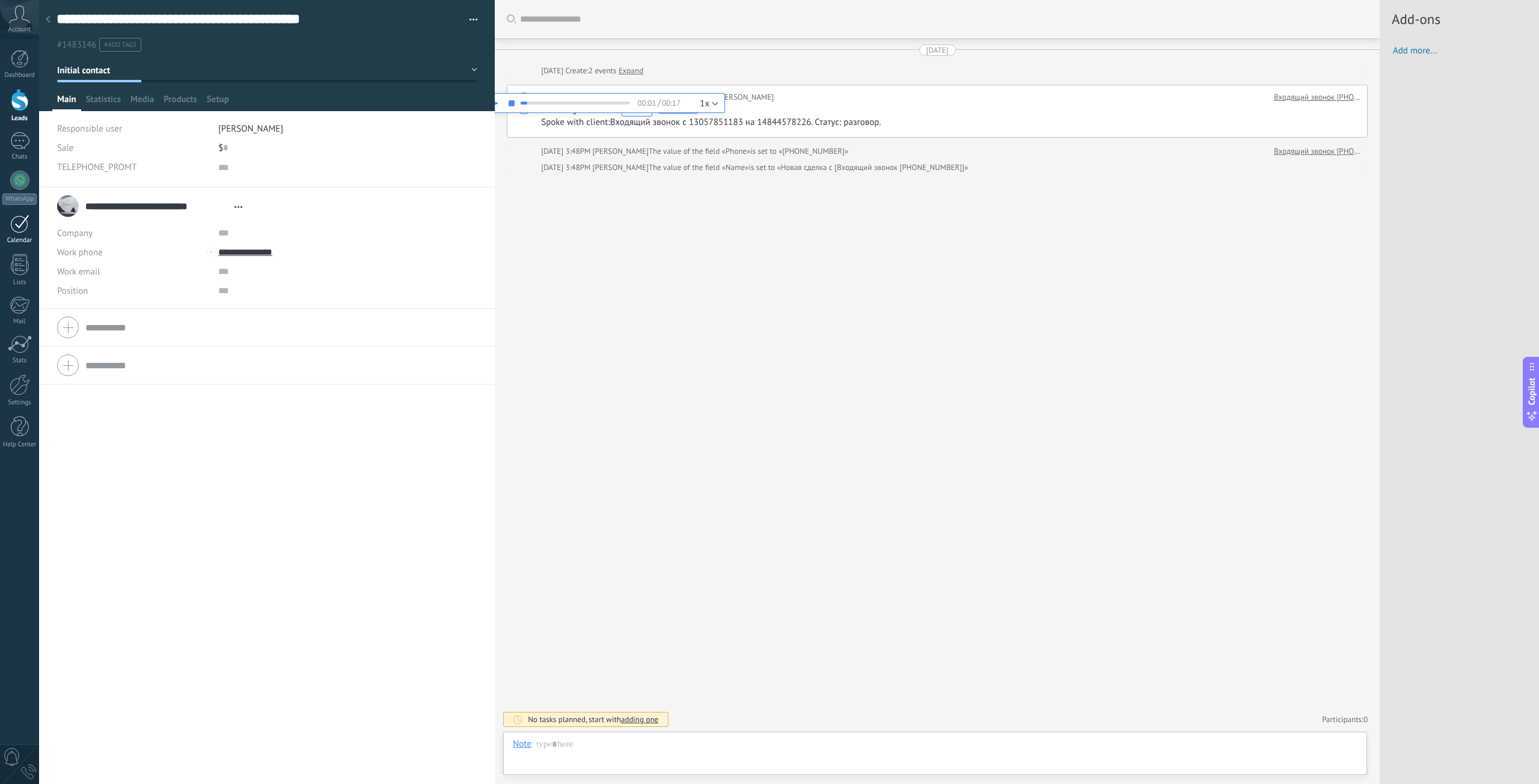
click at [13, 232] on div at bounding box center [19, 223] width 19 height 19
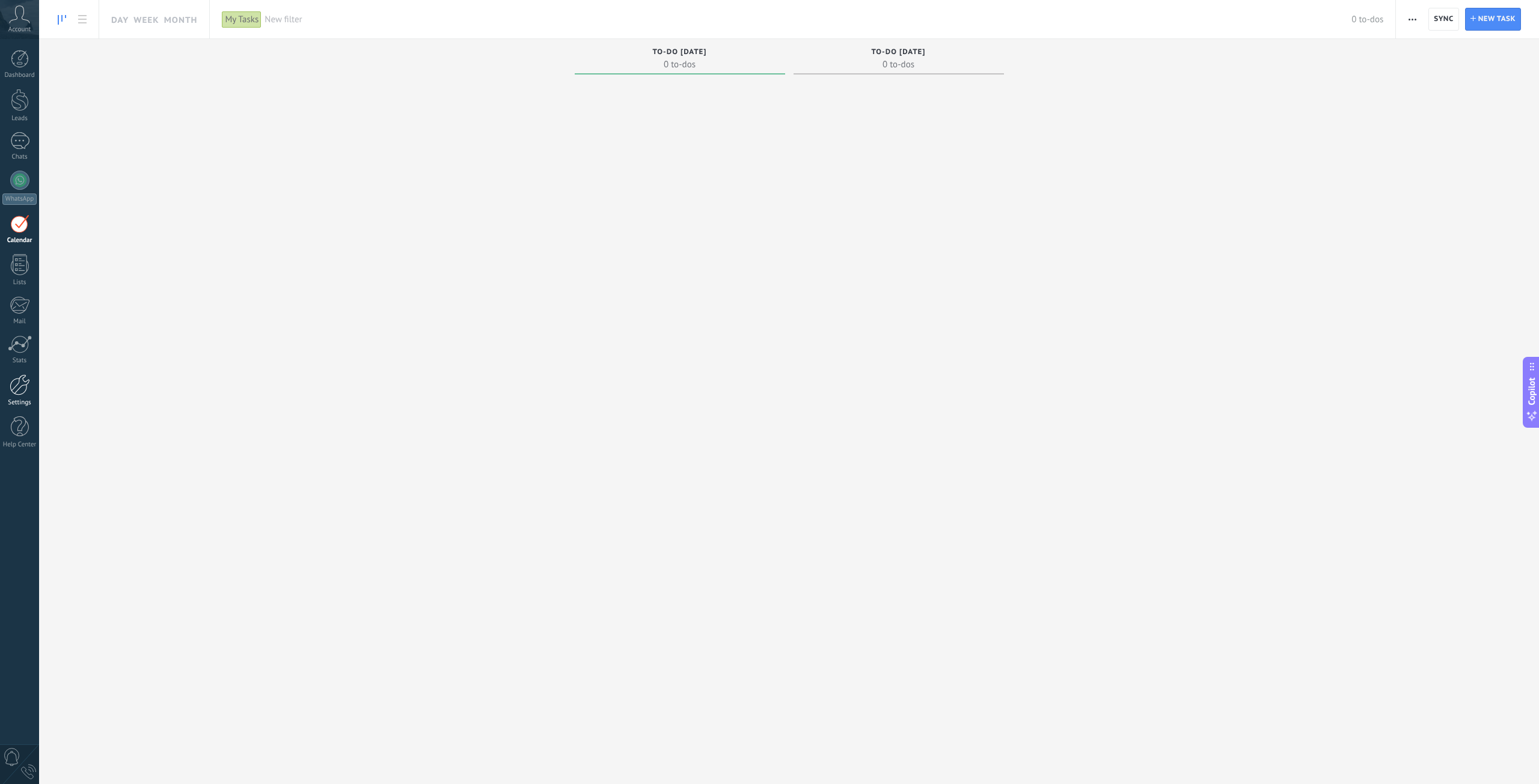
click at [16, 378] on div at bounding box center [19, 384] width 20 height 21
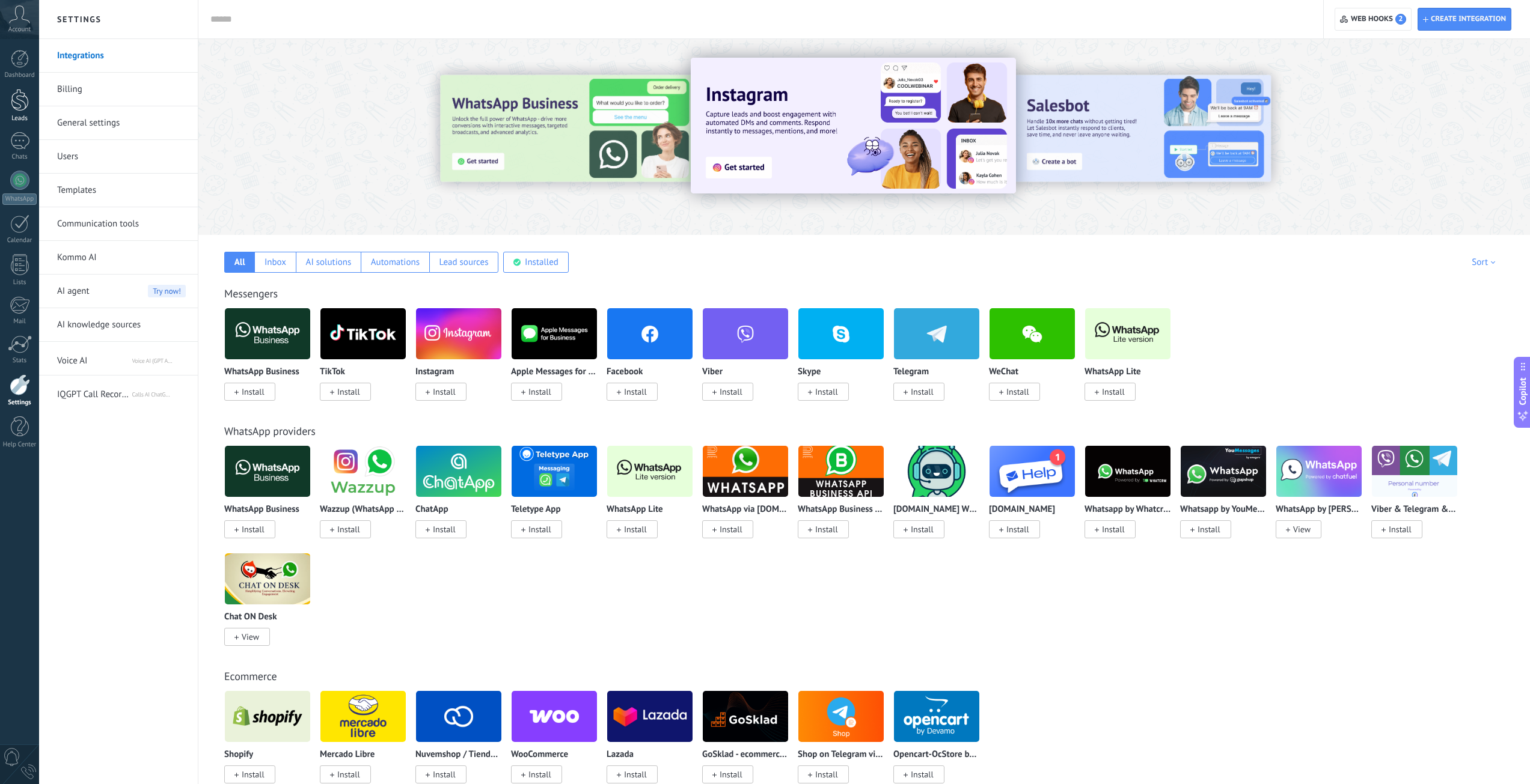
click at [18, 97] on div at bounding box center [19, 99] width 18 height 22
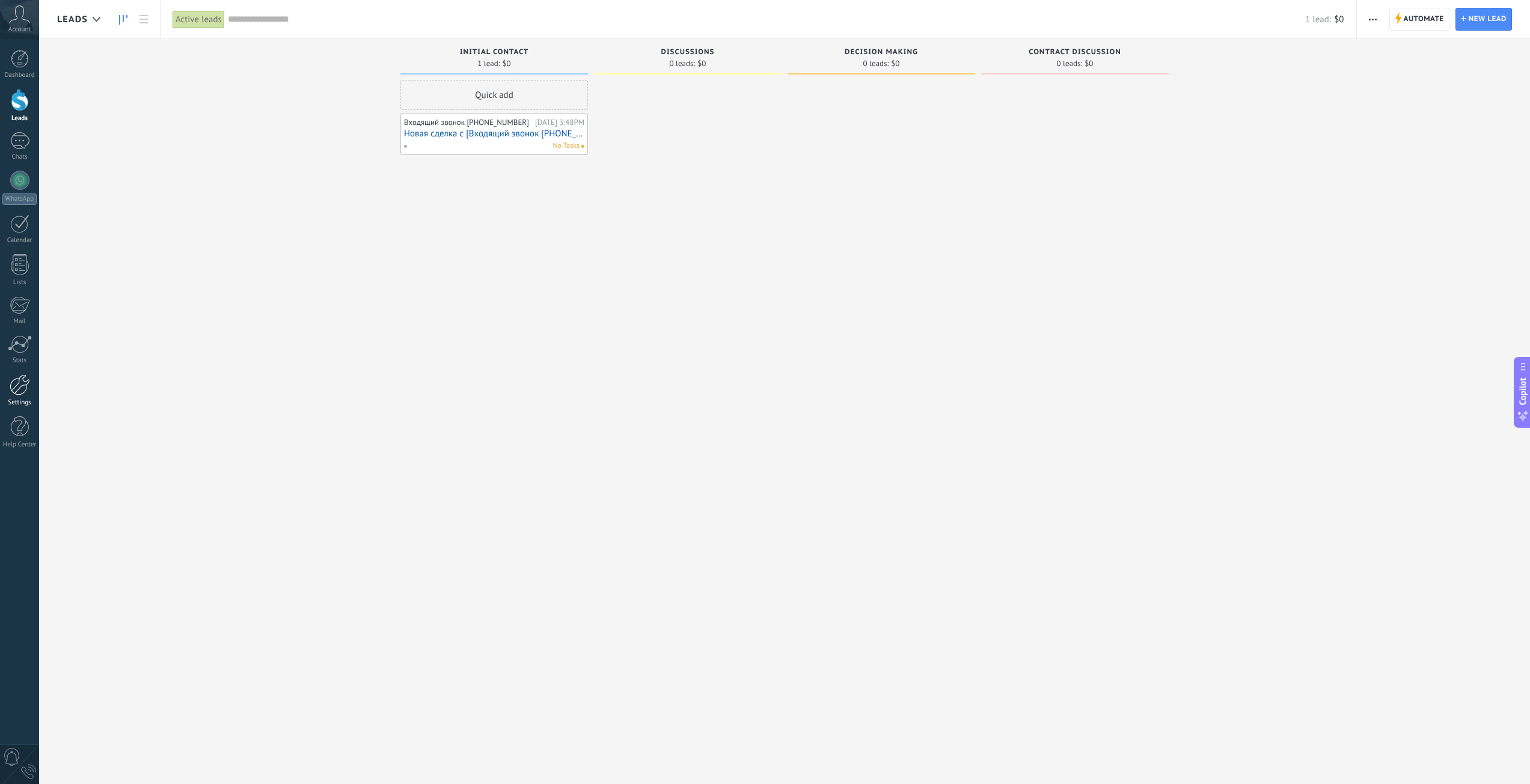
click at [26, 378] on div at bounding box center [19, 384] width 20 height 21
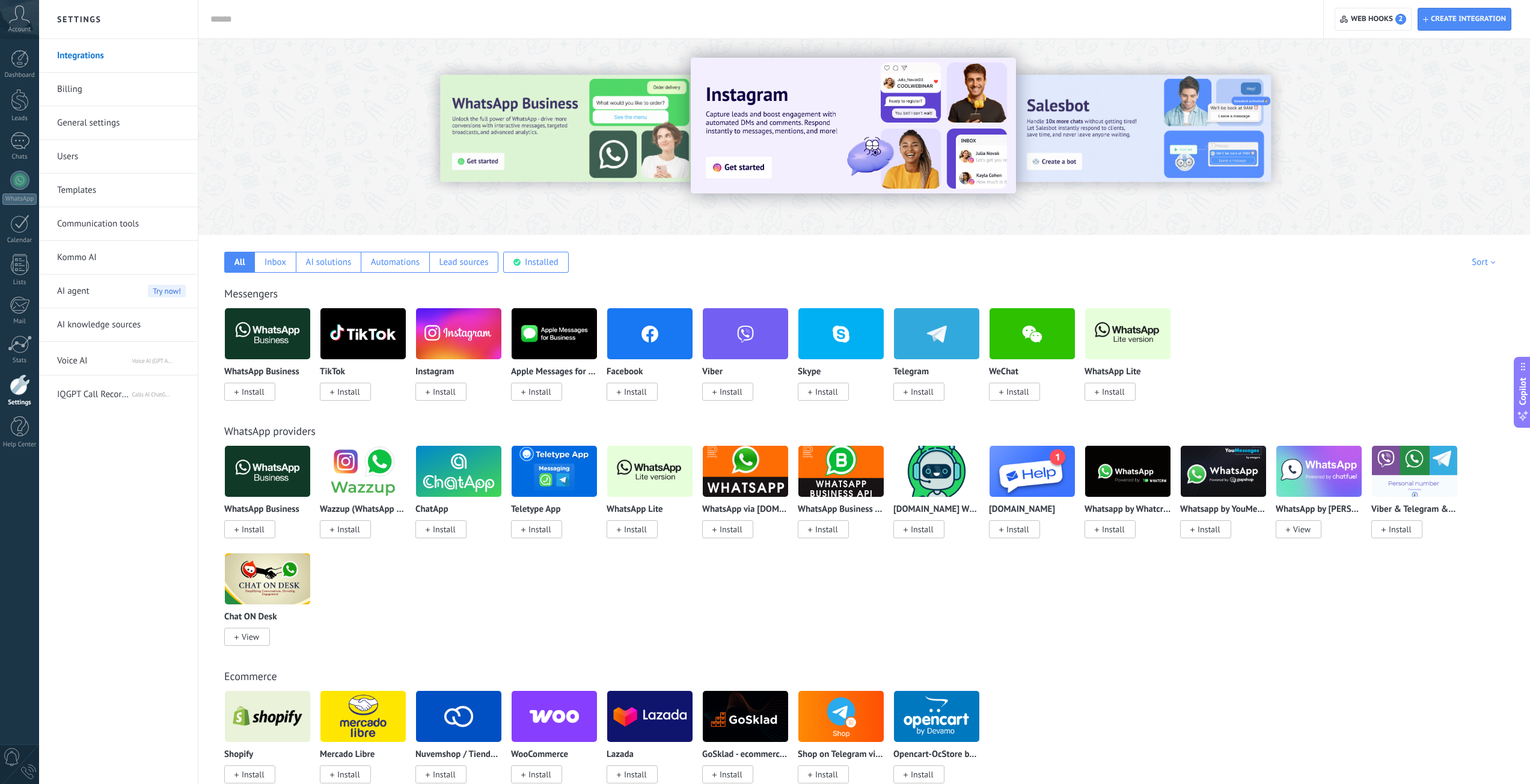
click at [101, 390] on span "IQGPT Call Record Analytics" at bounding box center [94, 392] width 74 height 29
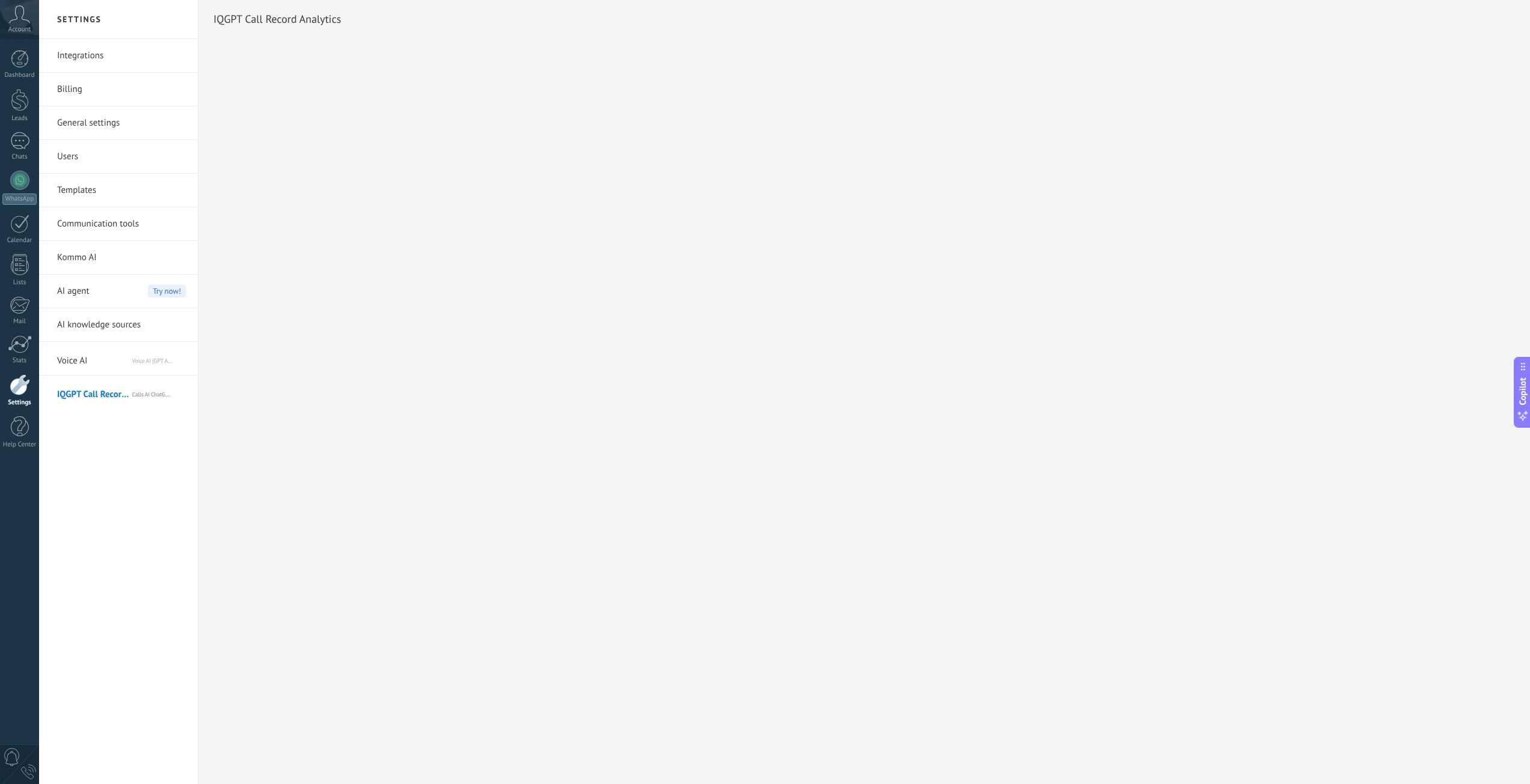
click at [112, 362] on span "Voice AI" at bounding box center [94, 358] width 74 height 29
click at [23, 354] on link "Stats" at bounding box center [19, 350] width 39 height 30
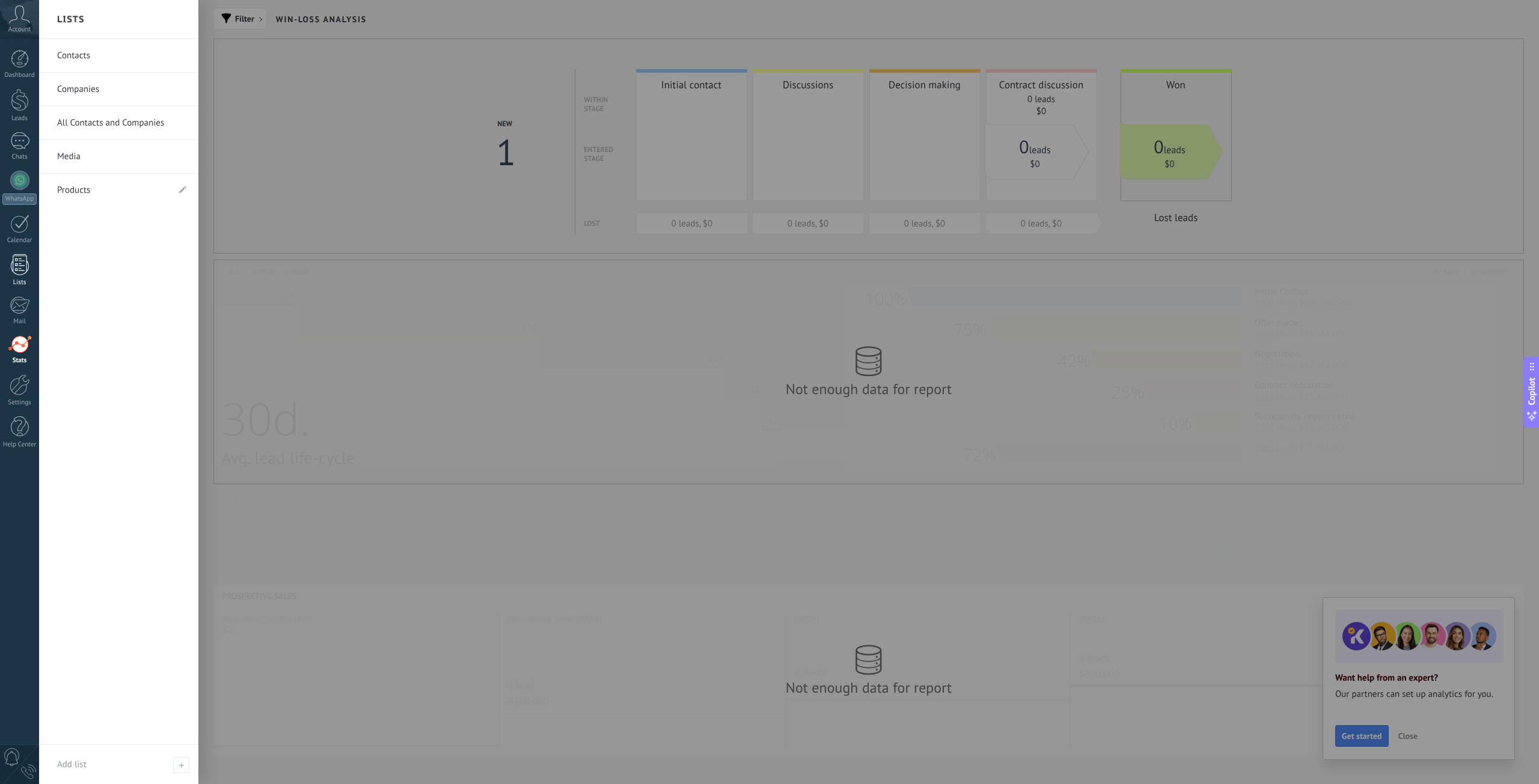
click at [17, 256] on div at bounding box center [19, 264] width 18 height 21
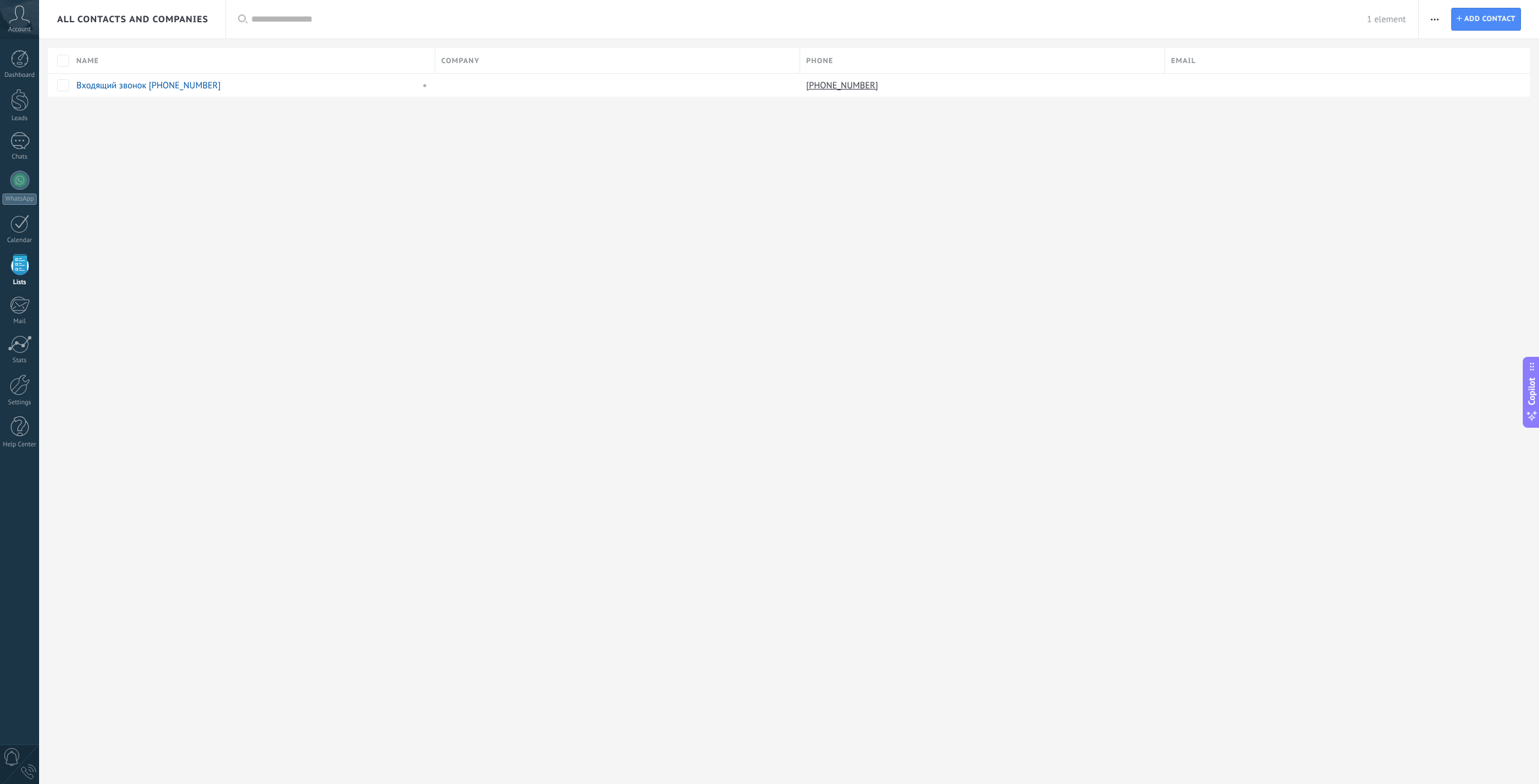
click at [24, 407] on div "Dashboard Leads Chats WhatsApp Customers" at bounding box center [19, 255] width 39 height 411
click at [17, 427] on div at bounding box center [19, 427] width 18 height 21
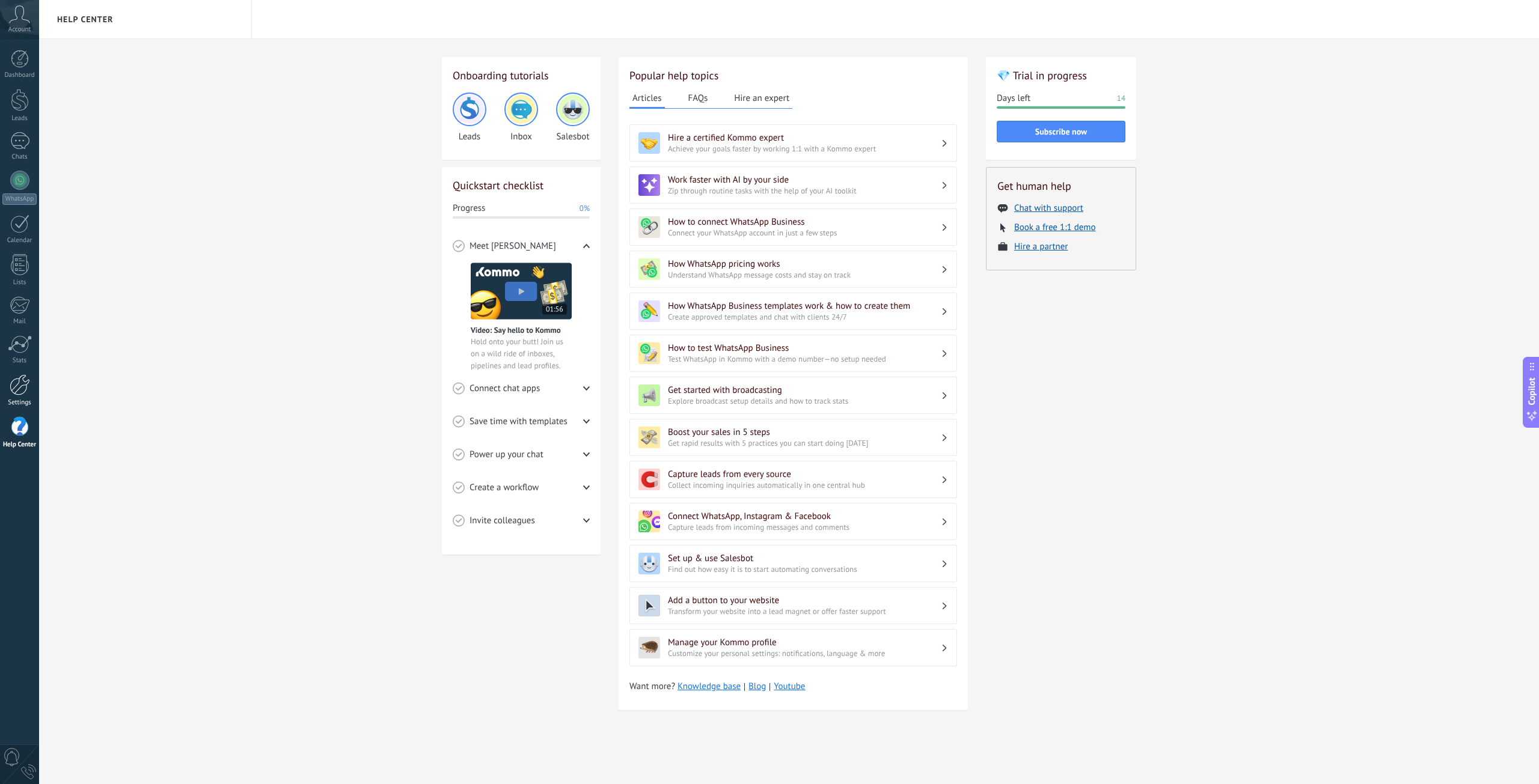
click at [19, 380] on div at bounding box center [19, 384] width 20 height 21
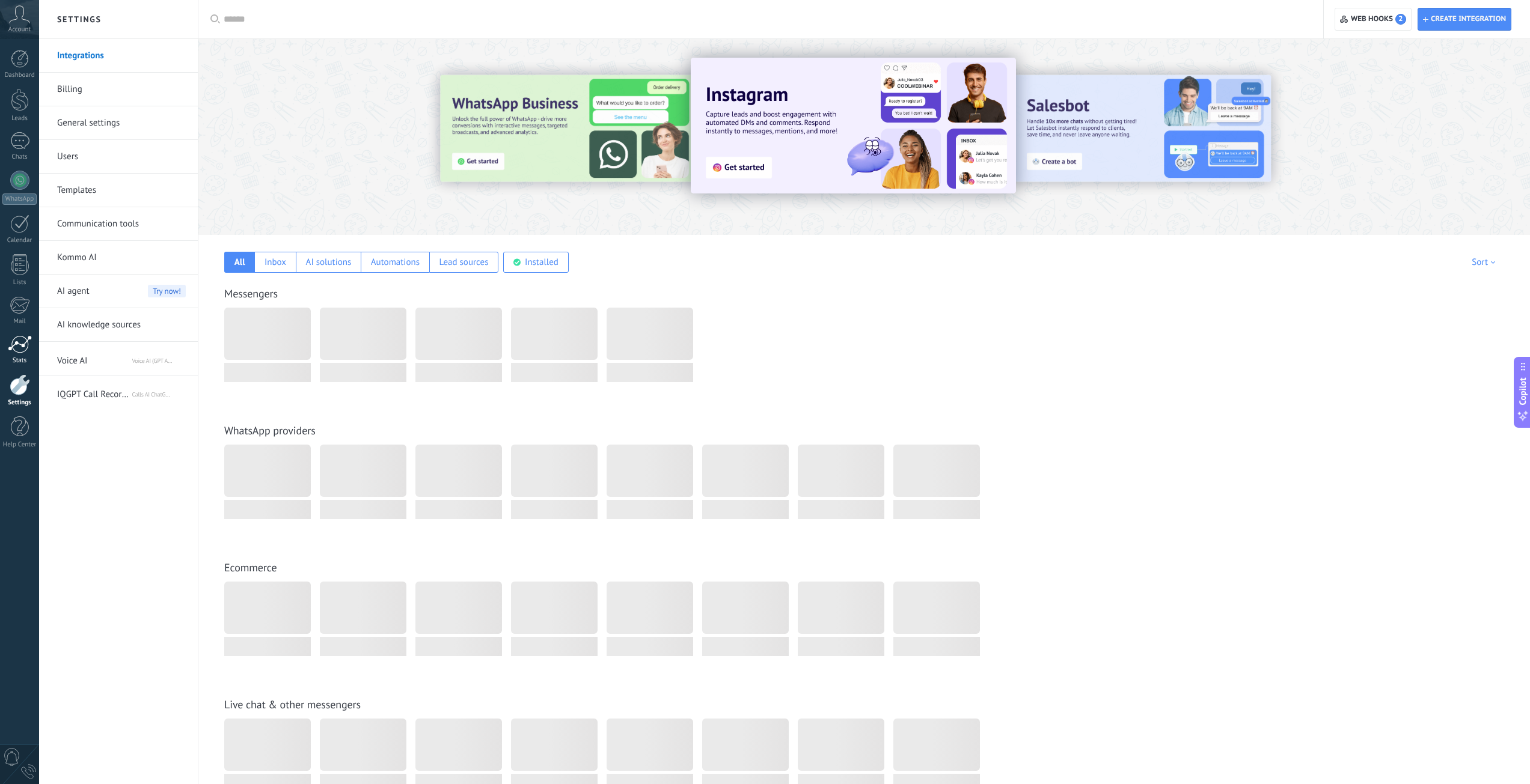
click at [26, 340] on div at bounding box center [19, 344] width 24 height 18
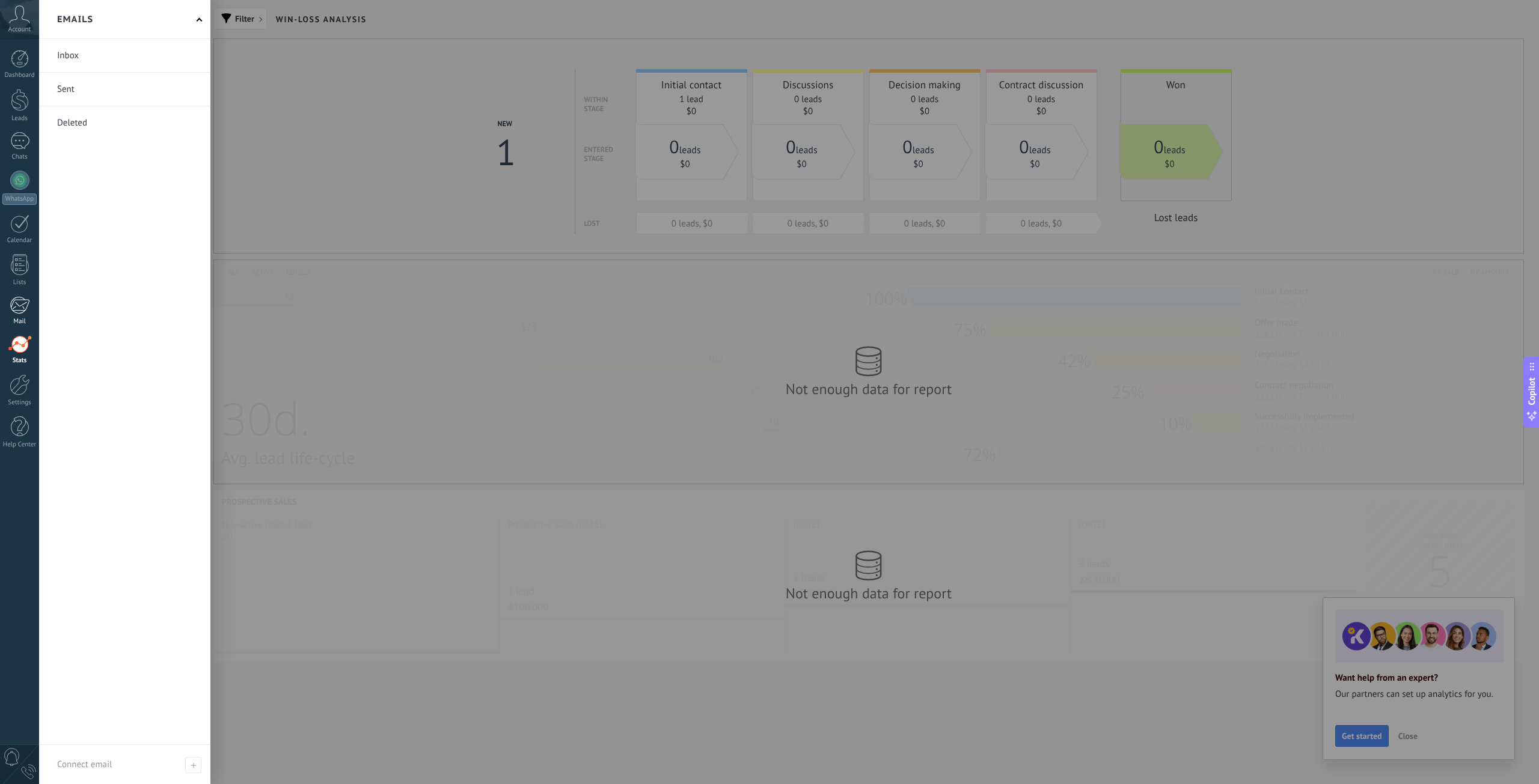
click at [30, 299] on link "Mail" at bounding box center [19, 310] width 39 height 30
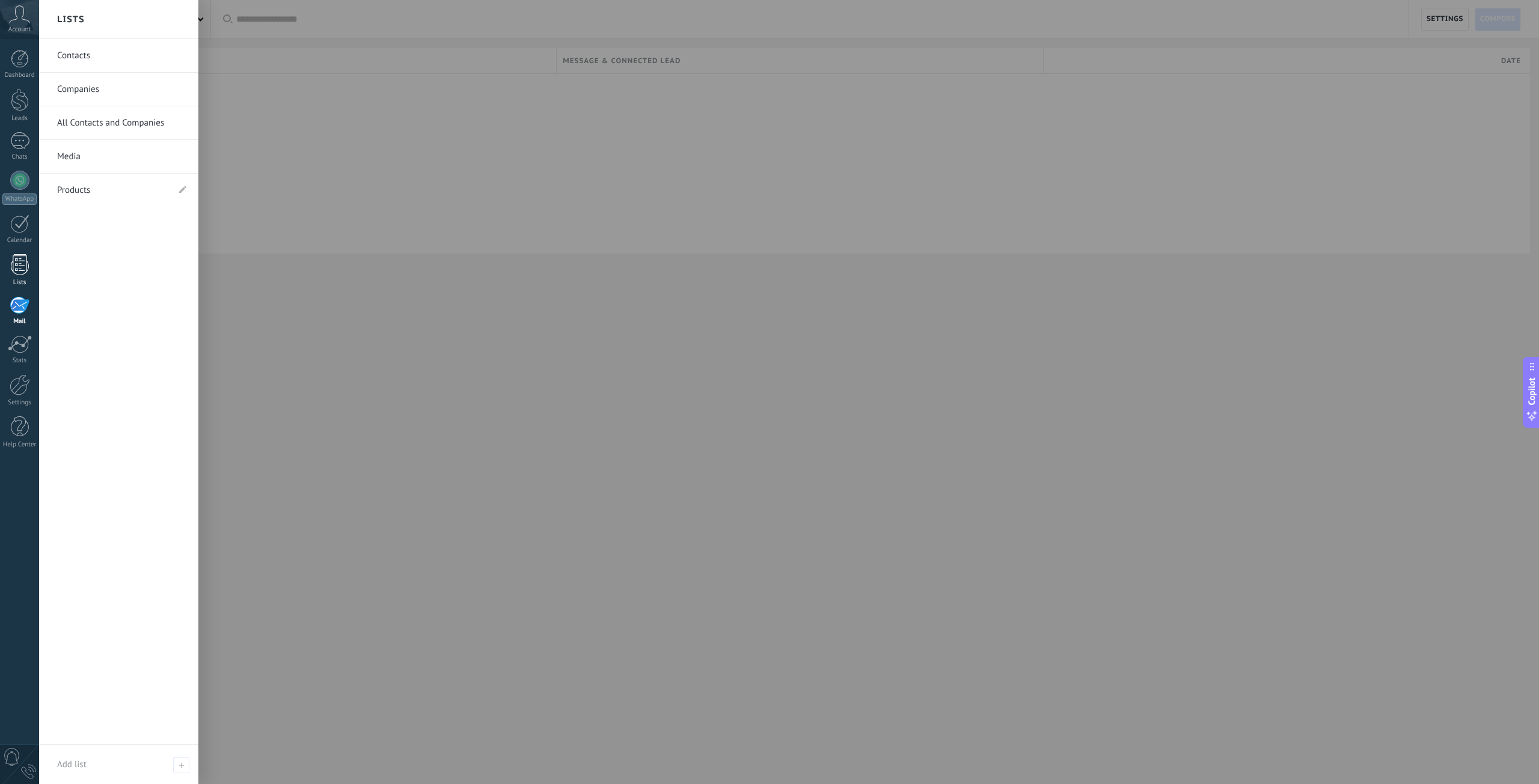
click at [30, 264] on link "Lists" at bounding box center [19, 270] width 39 height 32
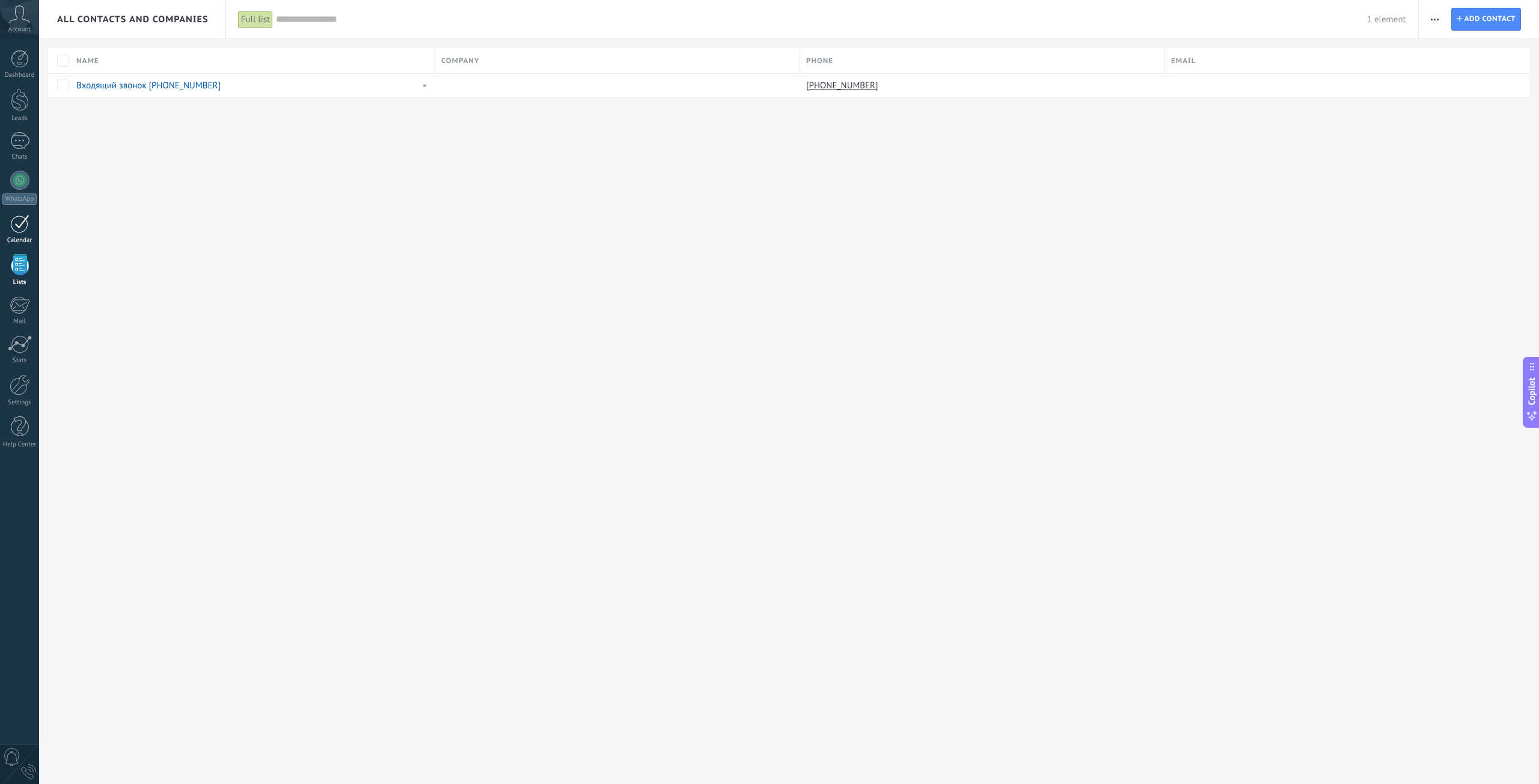
click at [22, 221] on div at bounding box center [19, 223] width 19 height 19
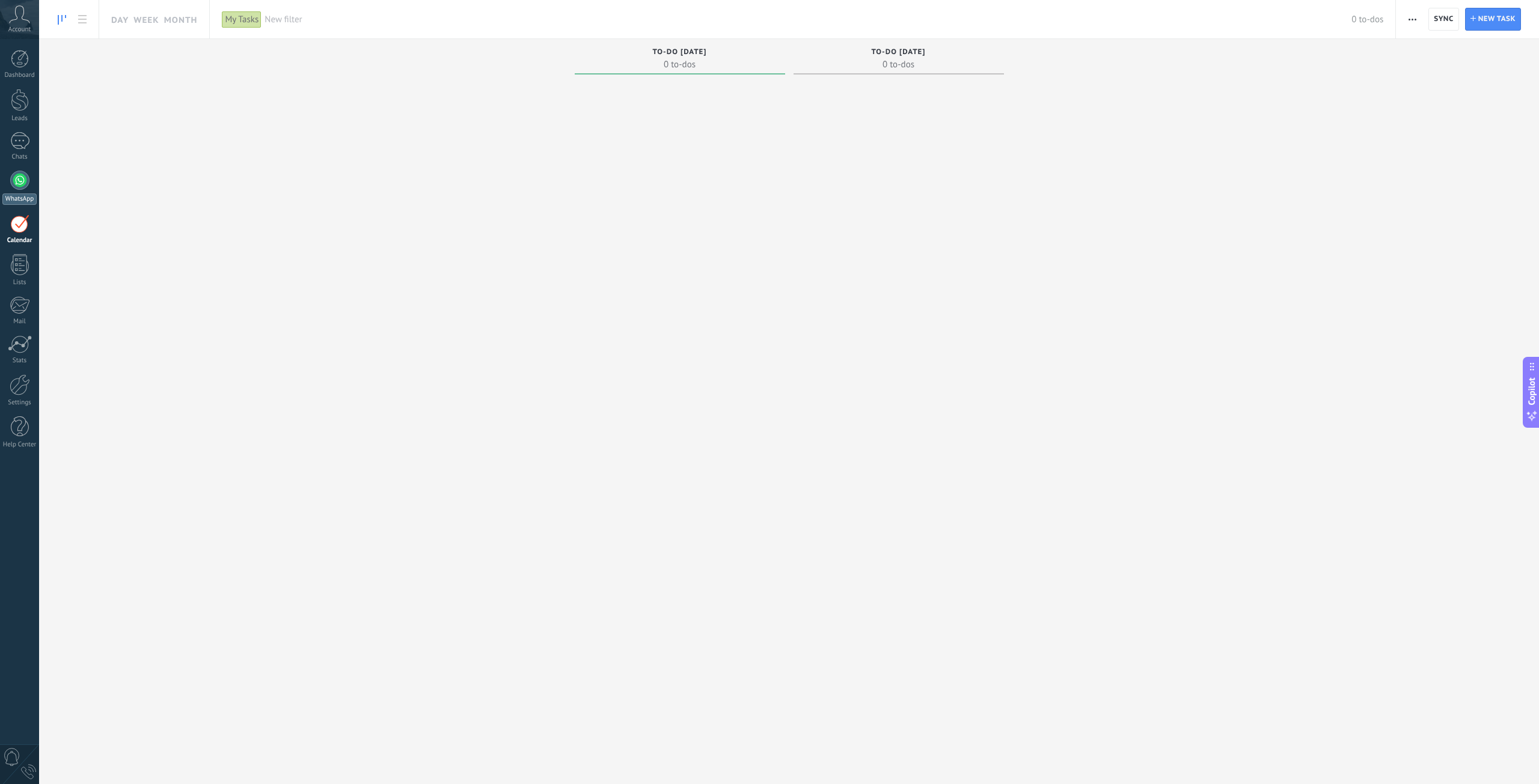
click at [25, 179] on div at bounding box center [19, 180] width 19 height 19
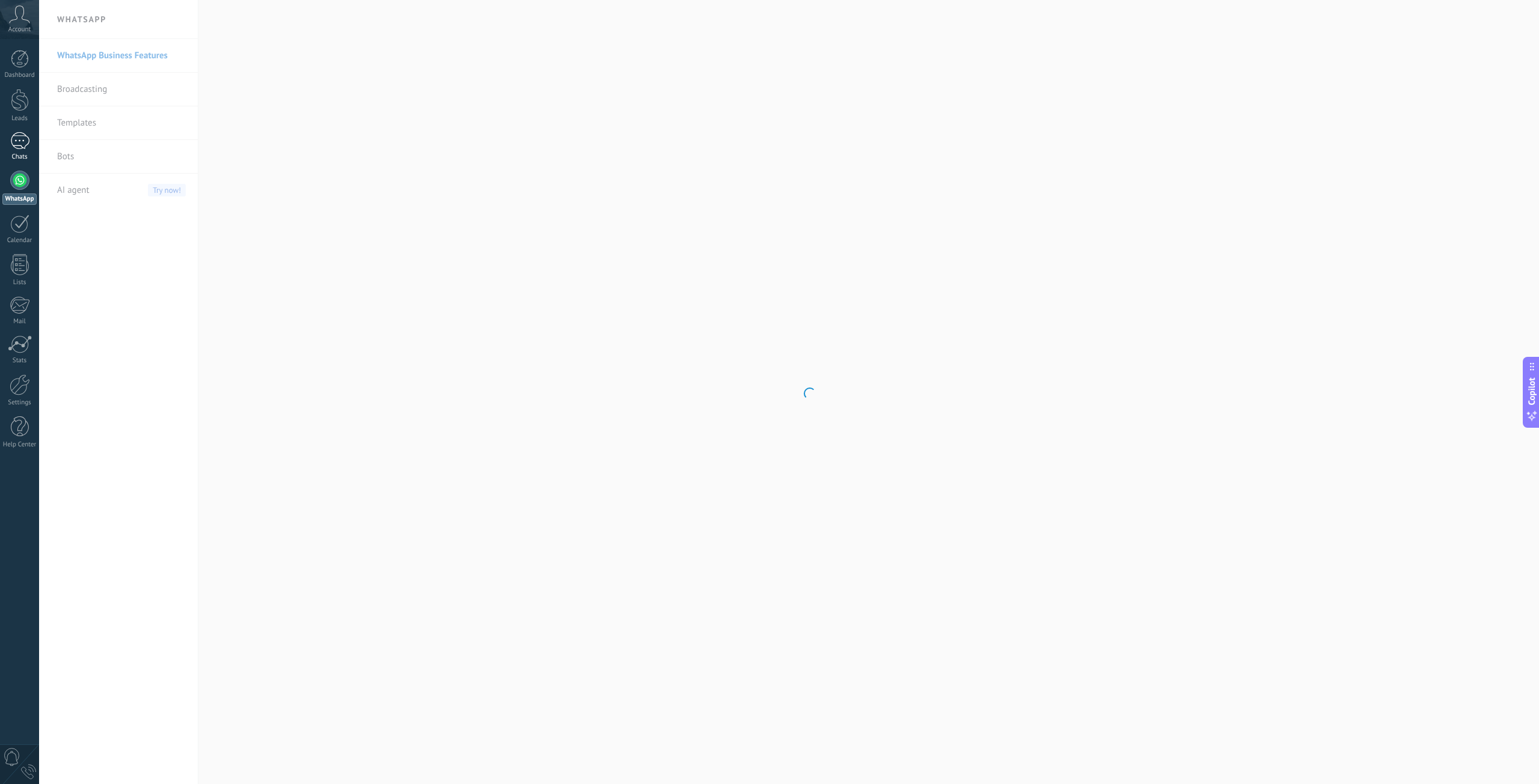
click at [22, 138] on div at bounding box center [19, 141] width 19 height 18
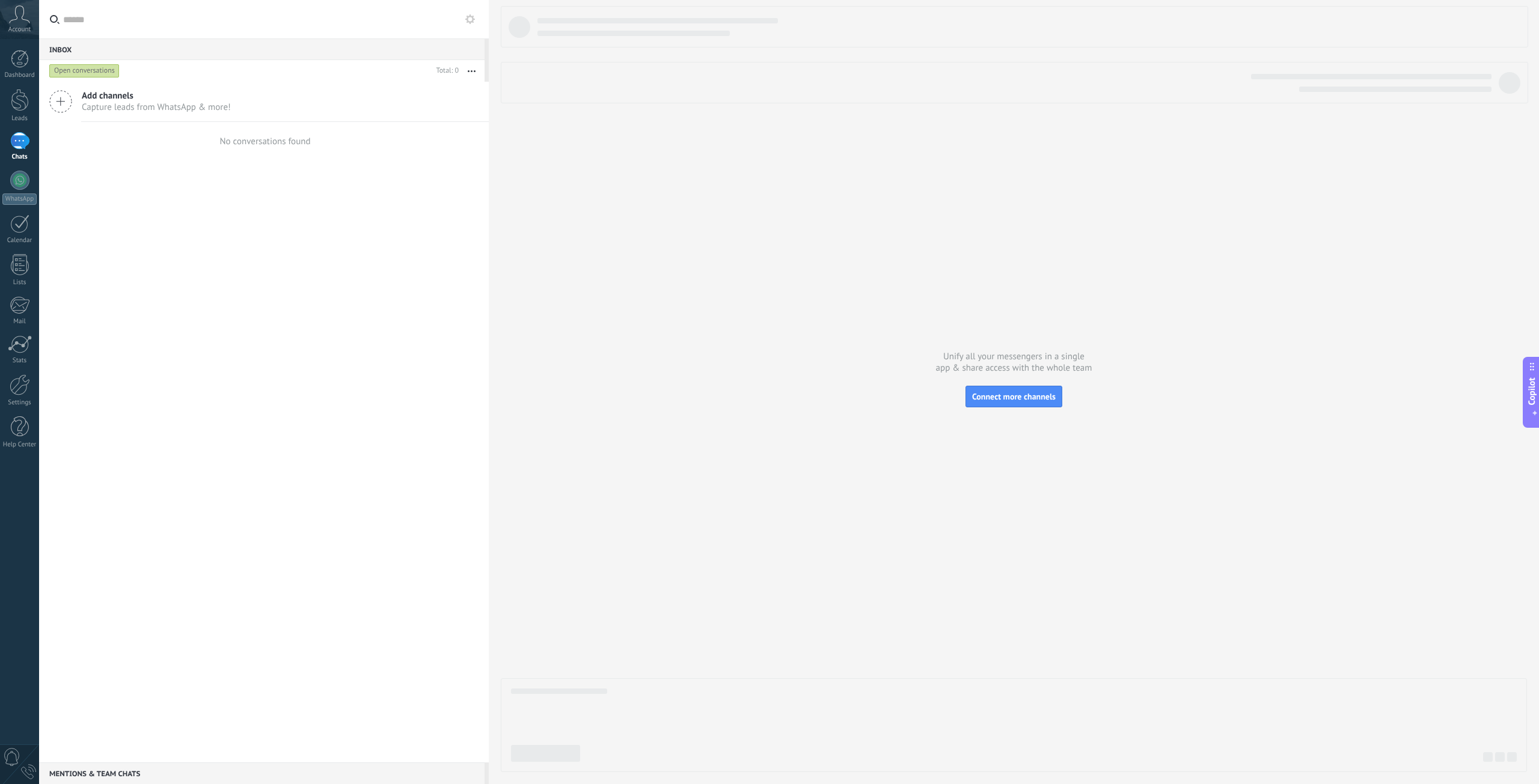
click at [27, 769] on div "0" at bounding box center [29, 772] width 15 height 15
click at [29, 395] on link "Settings" at bounding box center [19, 390] width 39 height 32
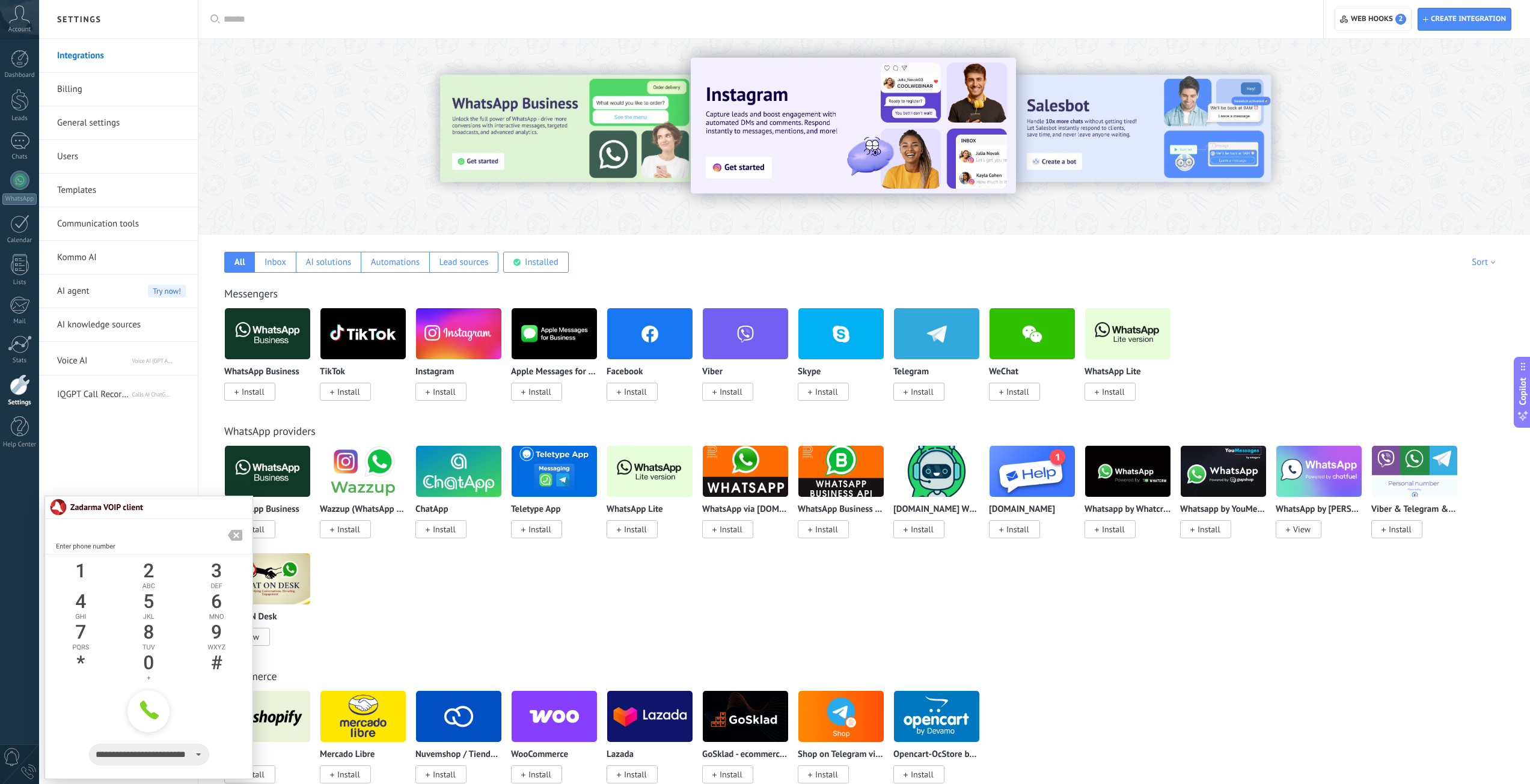
click at [86, 84] on link "Billing" at bounding box center [121, 89] width 129 height 34
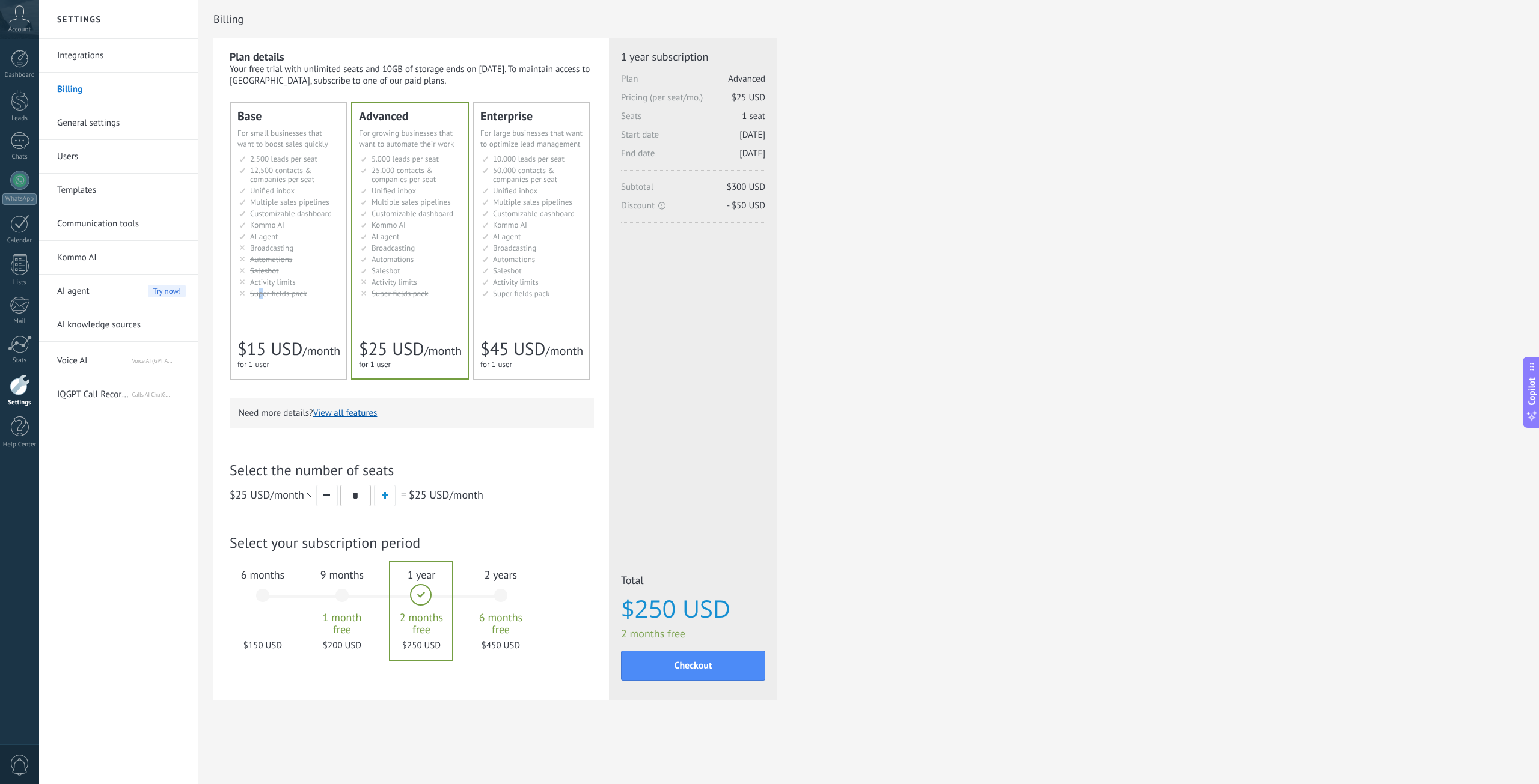
click at [261, 305] on div "Base Для увеличения продаж в малом бизнесе For small businesses that want to bo…" at bounding box center [288, 241] width 116 height 277
click at [355, 303] on div "Advanced Для автоматизации сделок в растущей компании For growing businesses th…" at bounding box center [410, 241] width 116 height 277
click at [388, 499] on button "button" at bounding box center [385, 496] width 22 height 22
click at [383, 499] on span "button" at bounding box center [385, 496] width 7 height 7
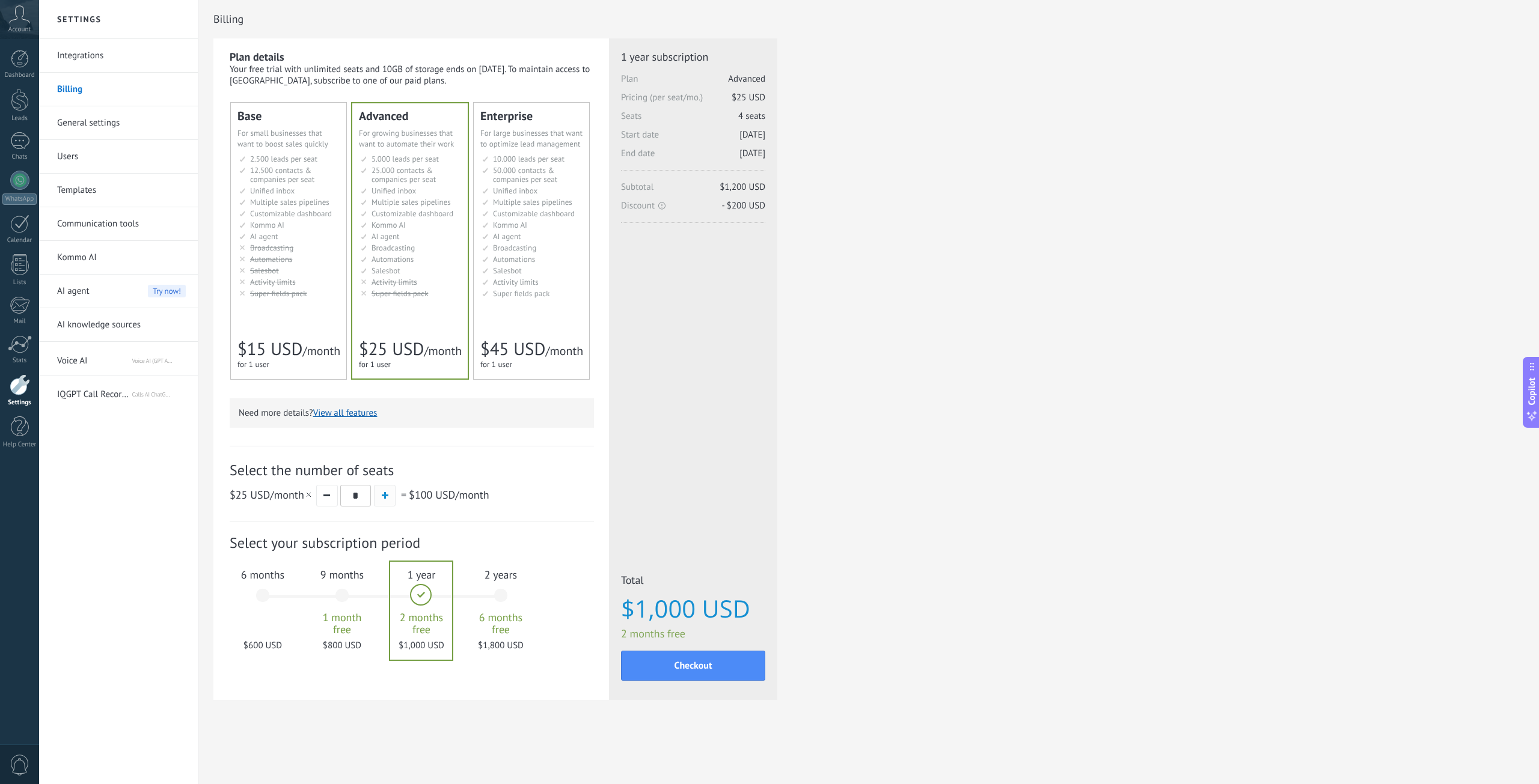
click at [383, 499] on span "button" at bounding box center [385, 496] width 7 height 7
type input "*"
click at [290, 255] on span "Automations" at bounding box center [271, 259] width 42 height 10
click at [112, 259] on link "Kommo AI" at bounding box center [121, 258] width 129 height 34
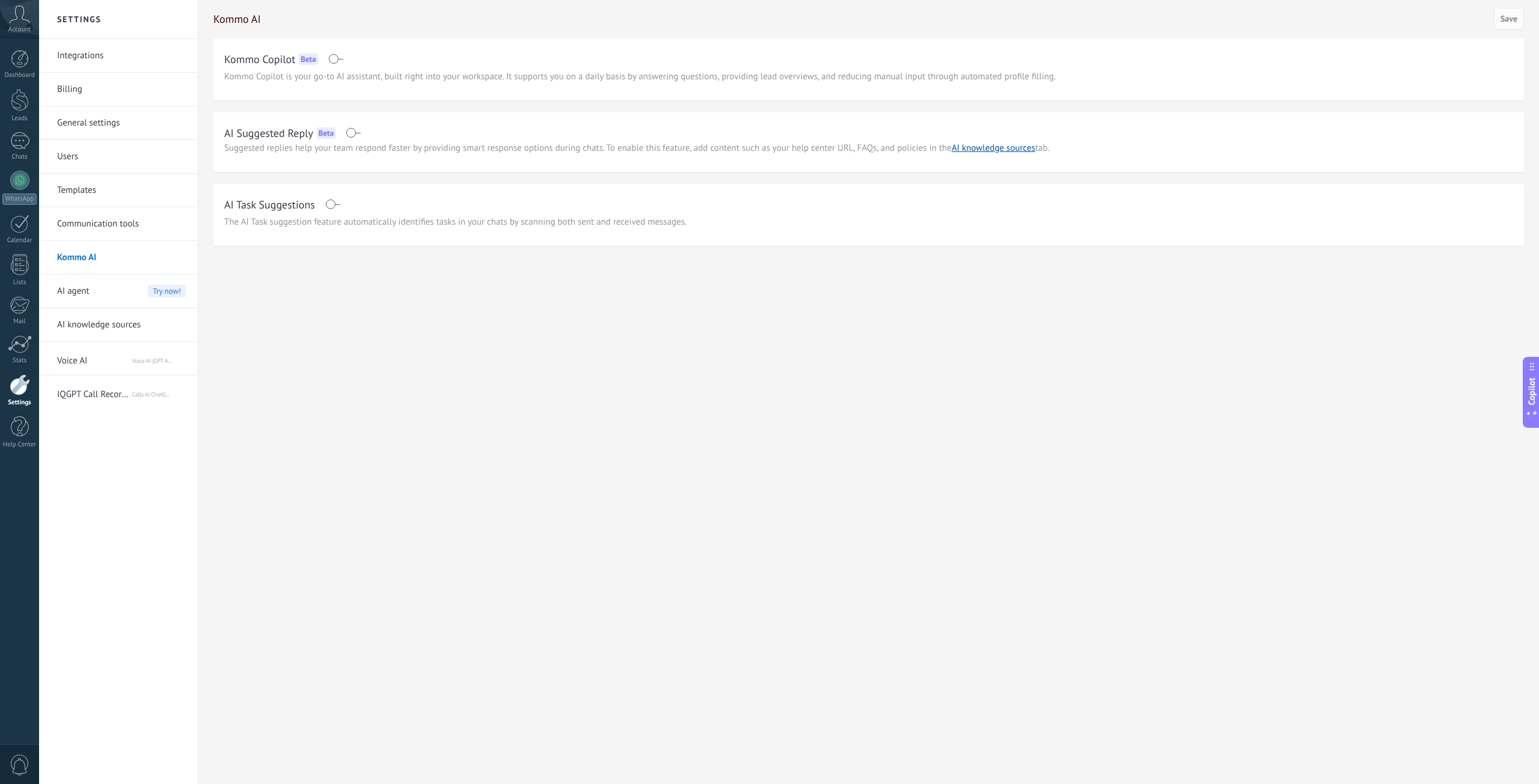
click at [92, 403] on span "IQGPT Call Record Analytics" at bounding box center [94, 392] width 74 height 29
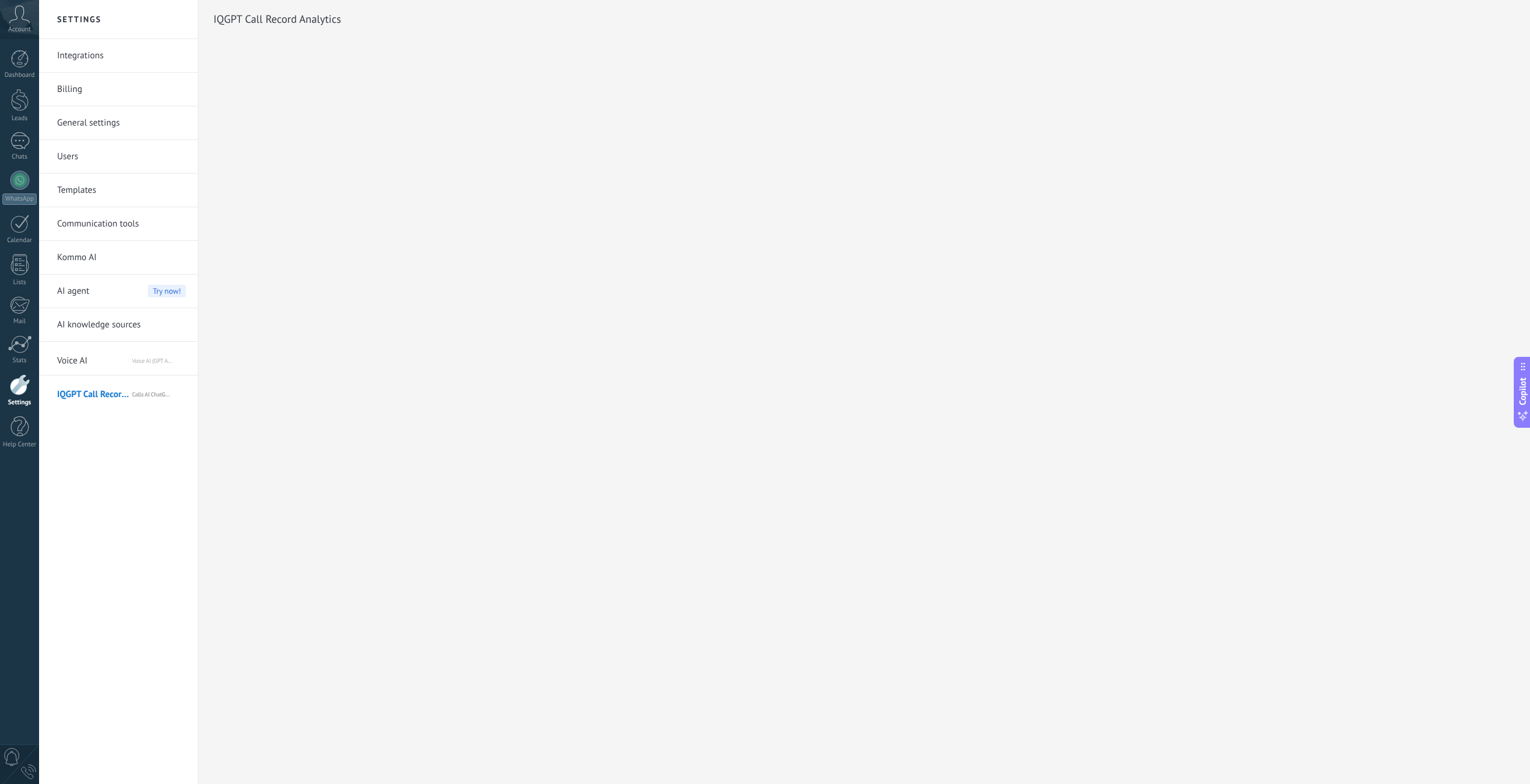
click at [100, 365] on span "Voice AI" at bounding box center [94, 358] width 74 height 29
click at [13, 346] on div at bounding box center [19, 344] width 24 height 18
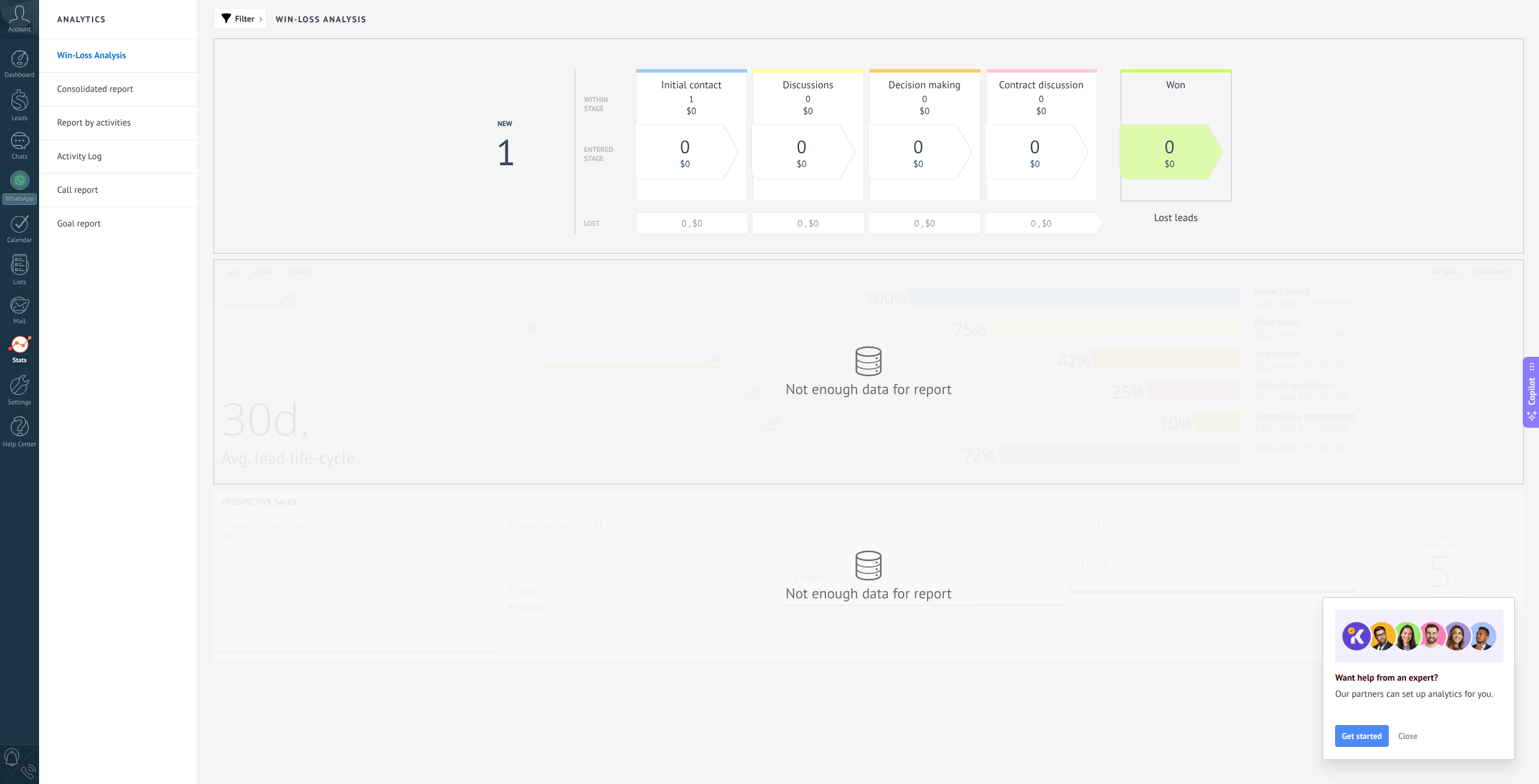
click at [517, 375] on div "Not enough data for report" at bounding box center [869, 372] width 1309 height 223
click at [0, 59] on link "Dashboard" at bounding box center [19, 64] width 39 height 30
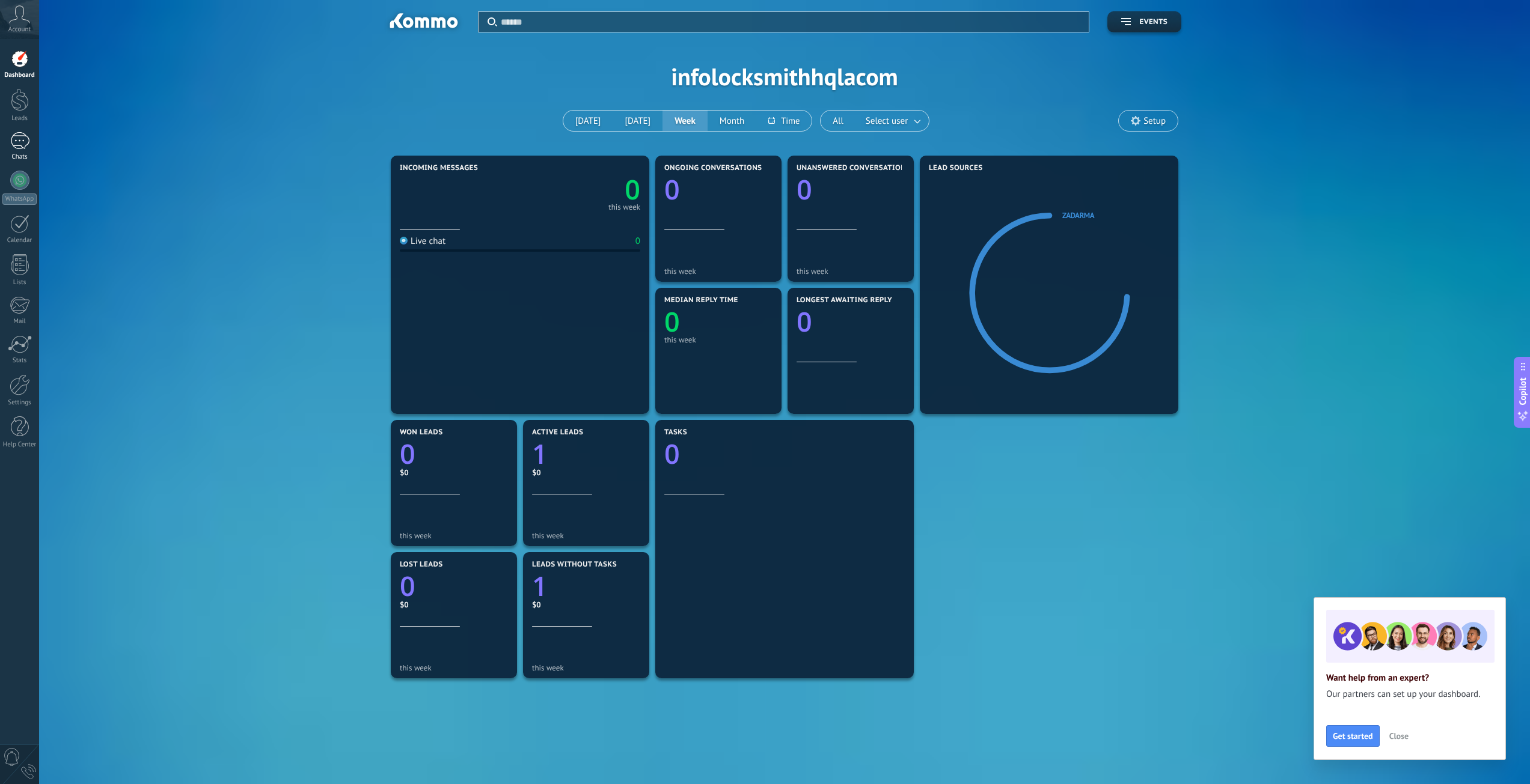
click at [13, 135] on div at bounding box center [19, 141] width 19 height 18
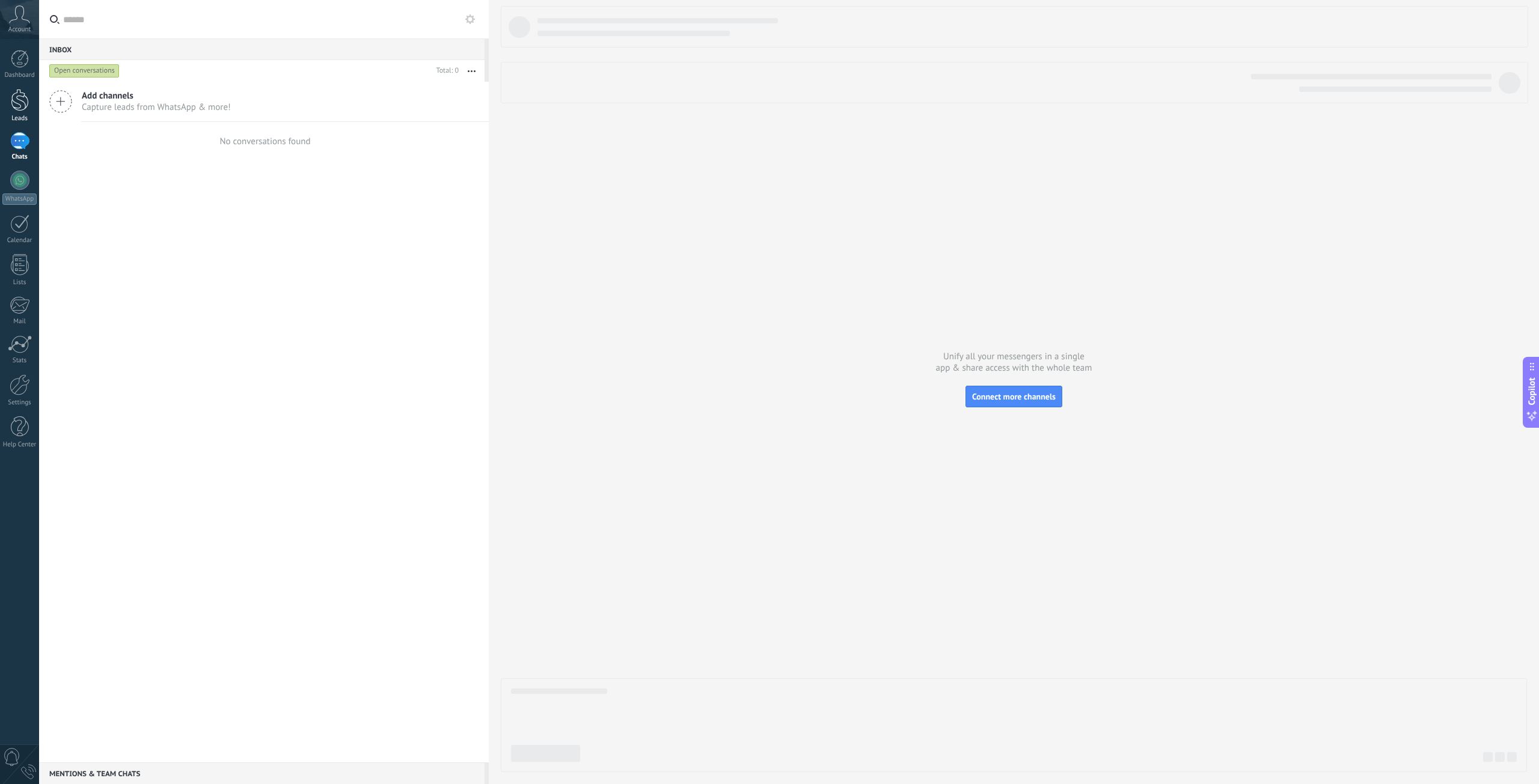
click at [18, 112] on link "Leads" at bounding box center [19, 105] width 39 height 34
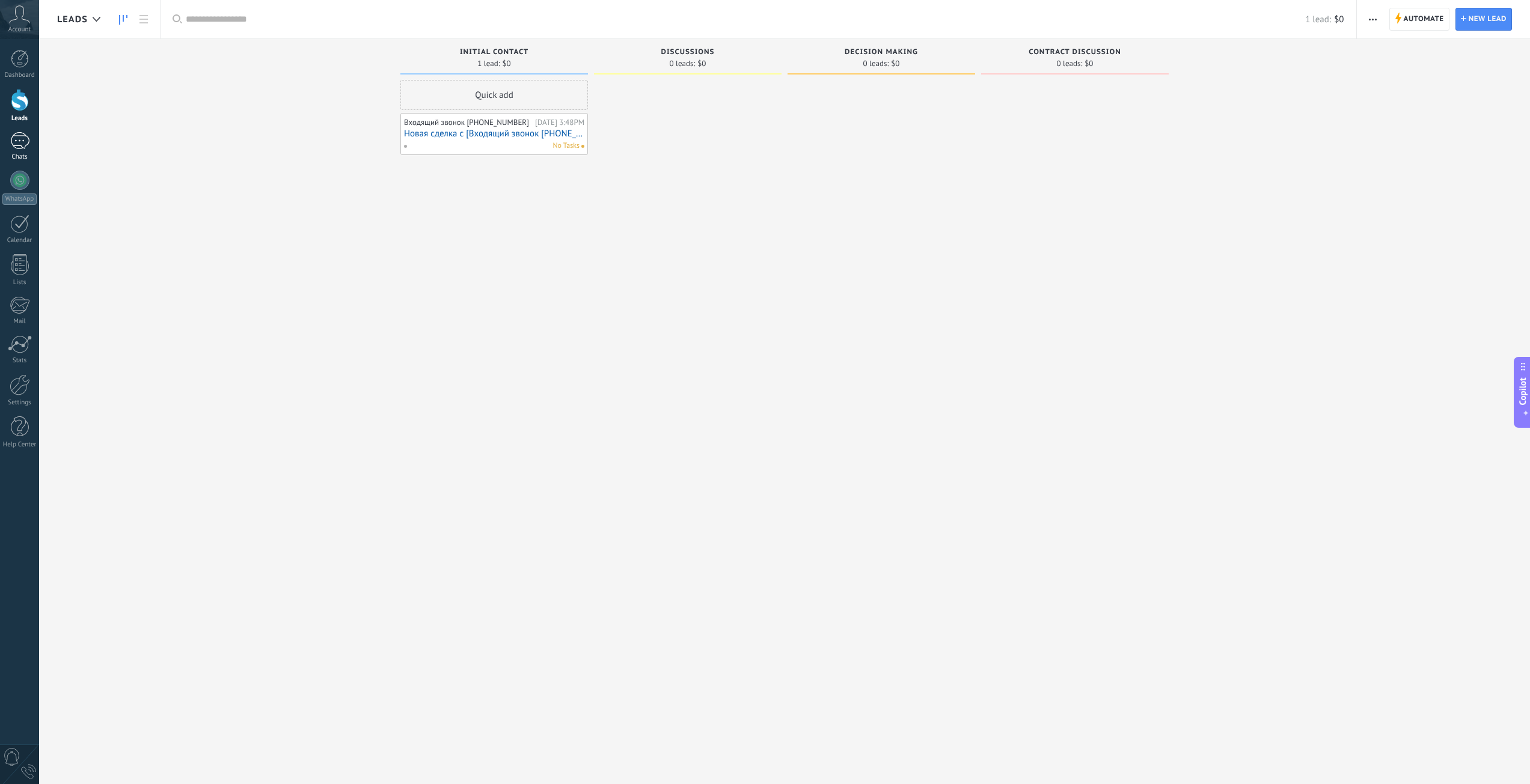
click at [23, 144] on div at bounding box center [19, 141] width 19 height 18
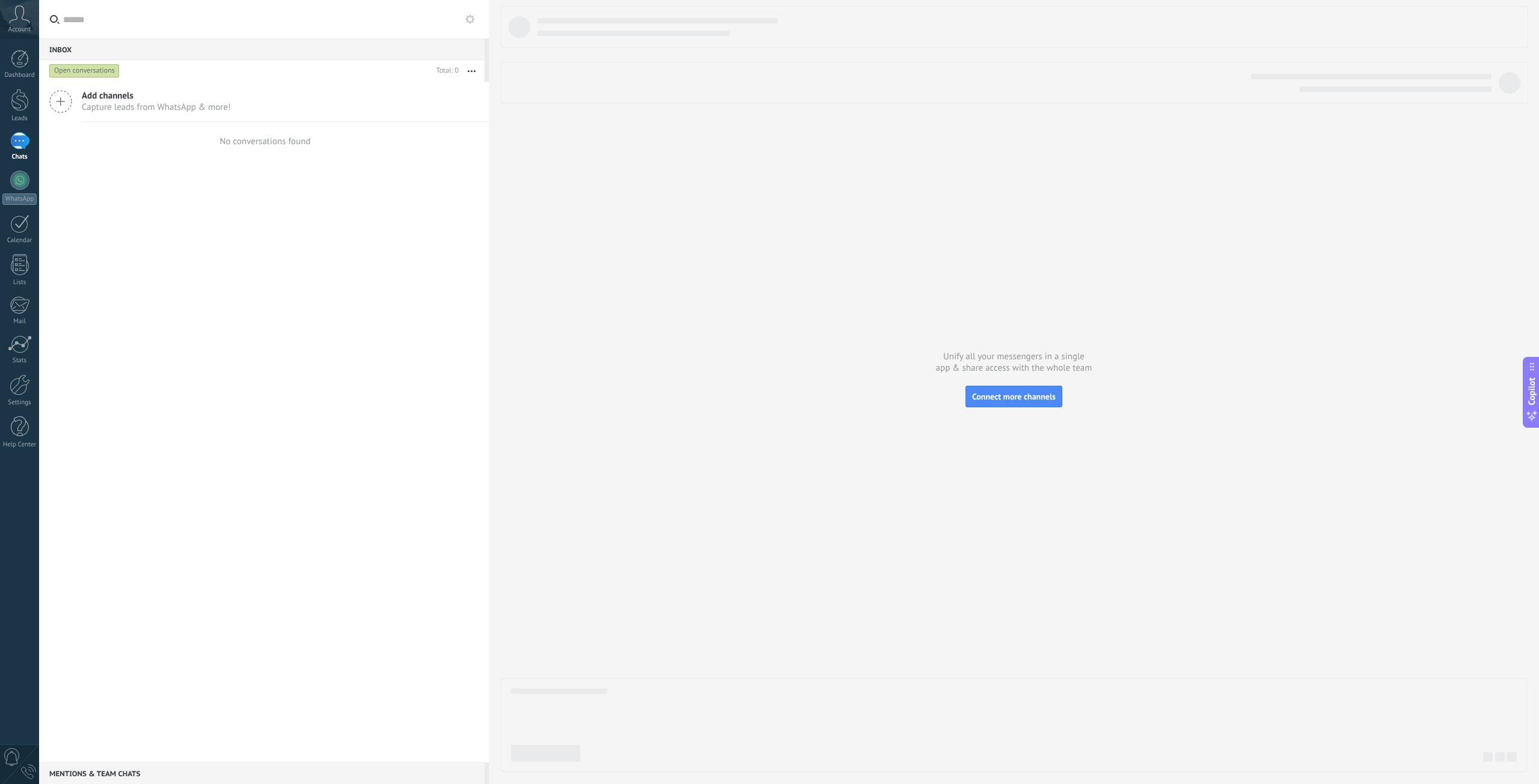
click at [26, 771] on div "0" at bounding box center [29, 772] width 15 height 15
click at [19, 116] on div "Leads" at bounding box center [19, 118] width 35 height 8
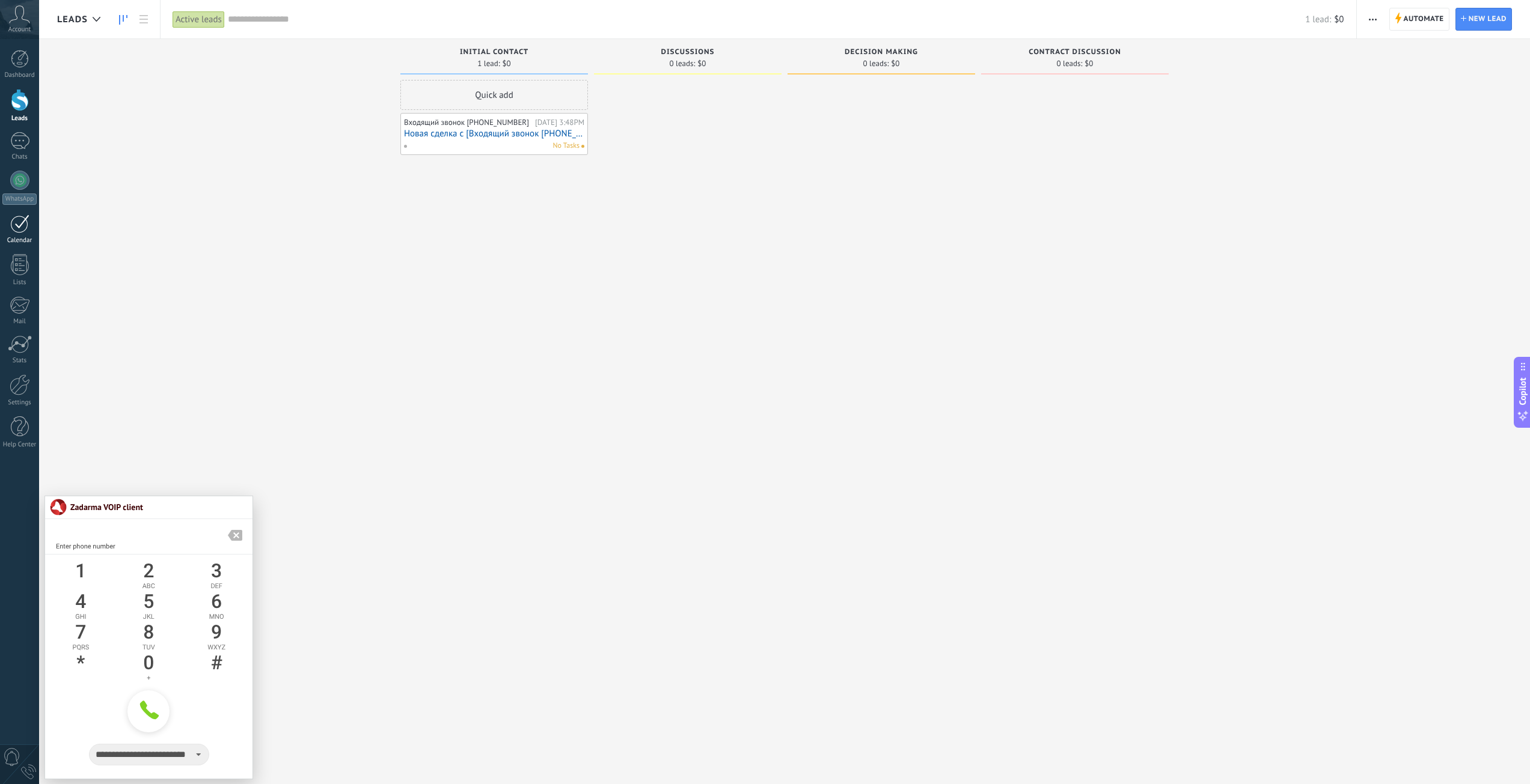
click at [19, 230] on div at bounding box center [19, 223] width 19 height 19
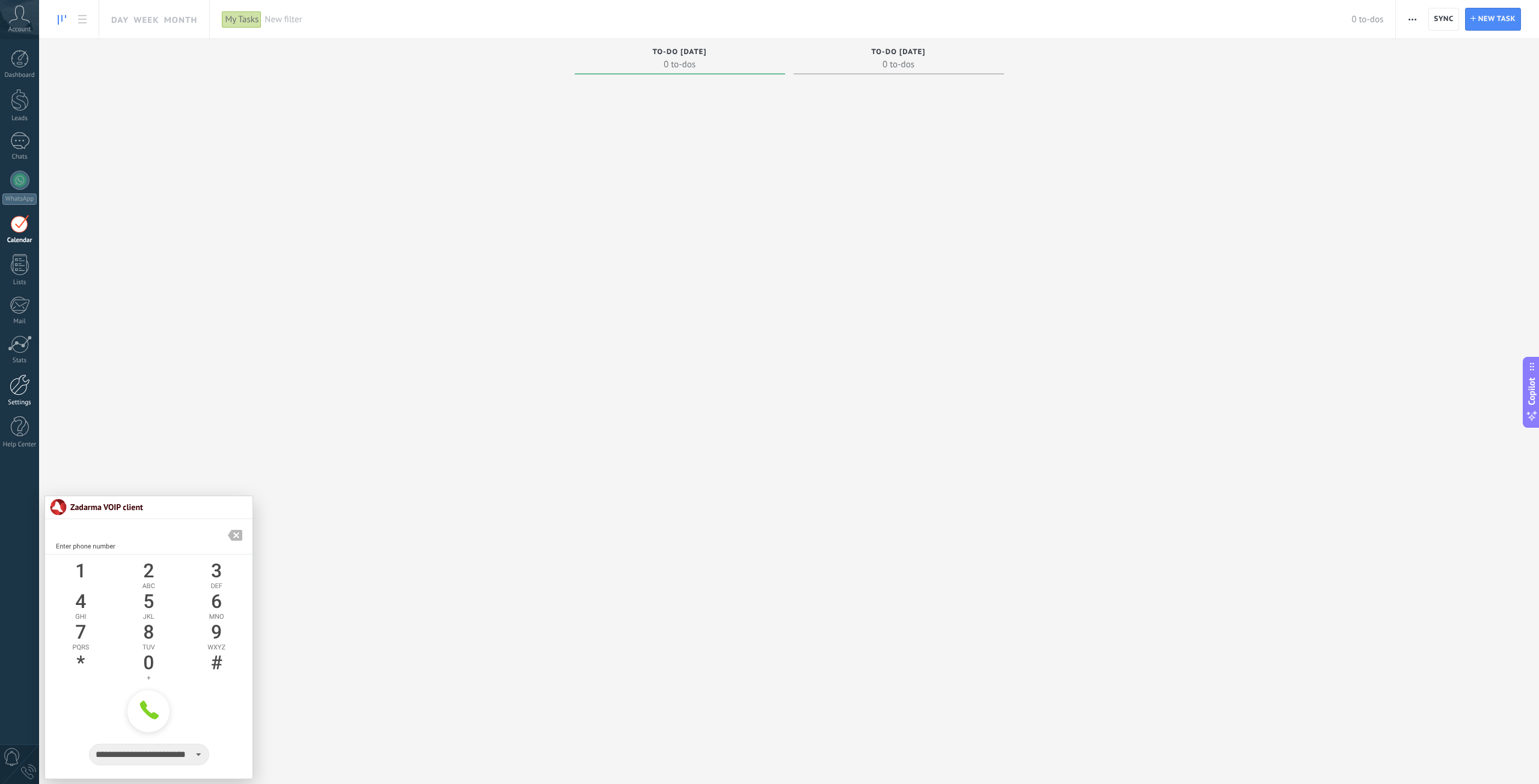
click at [25, 391] on div at bounding box center [19, 384] width 20 height 21
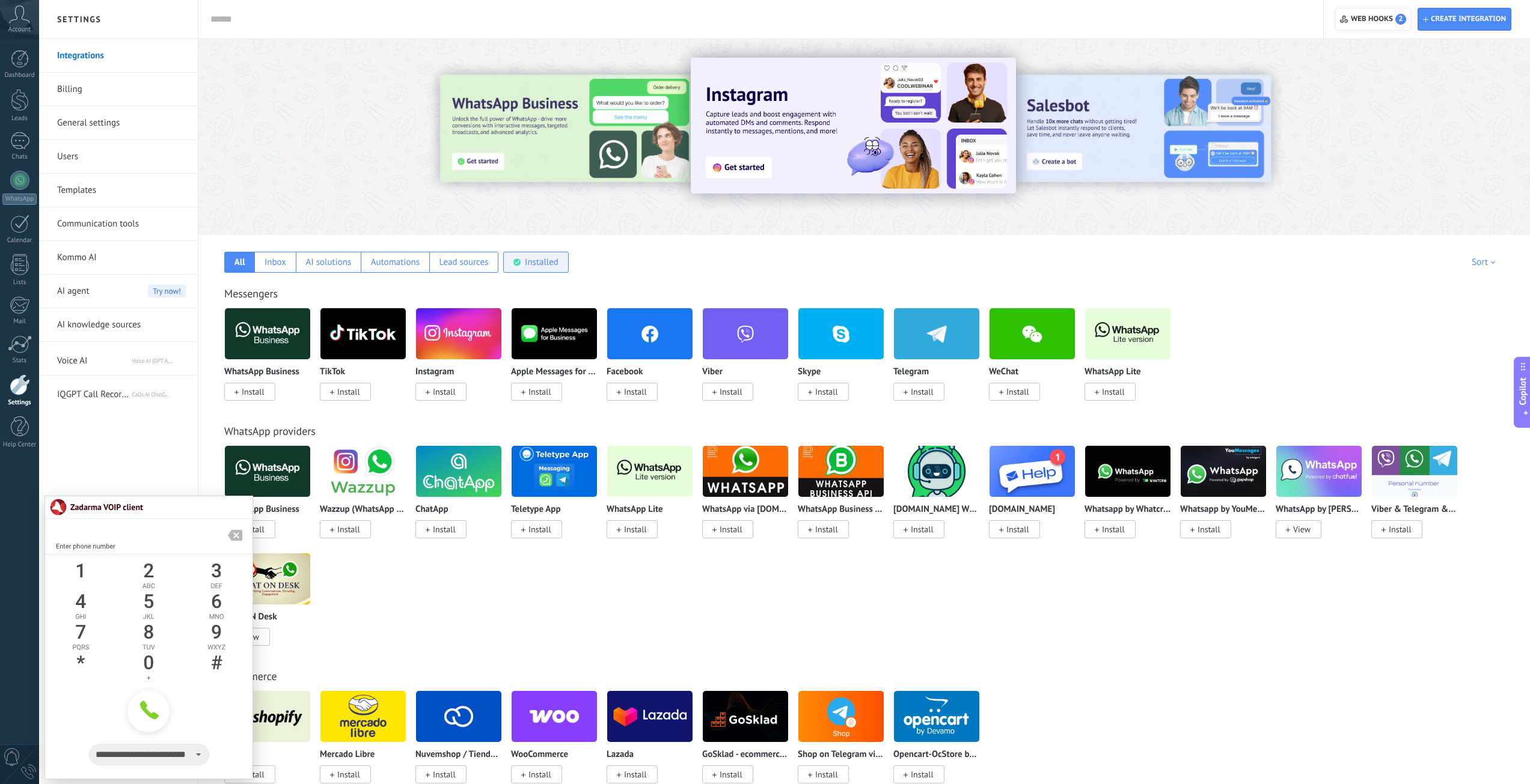
click at [546, 262] on div "Installed" at bounding box center [541, 262] width 34 height 12
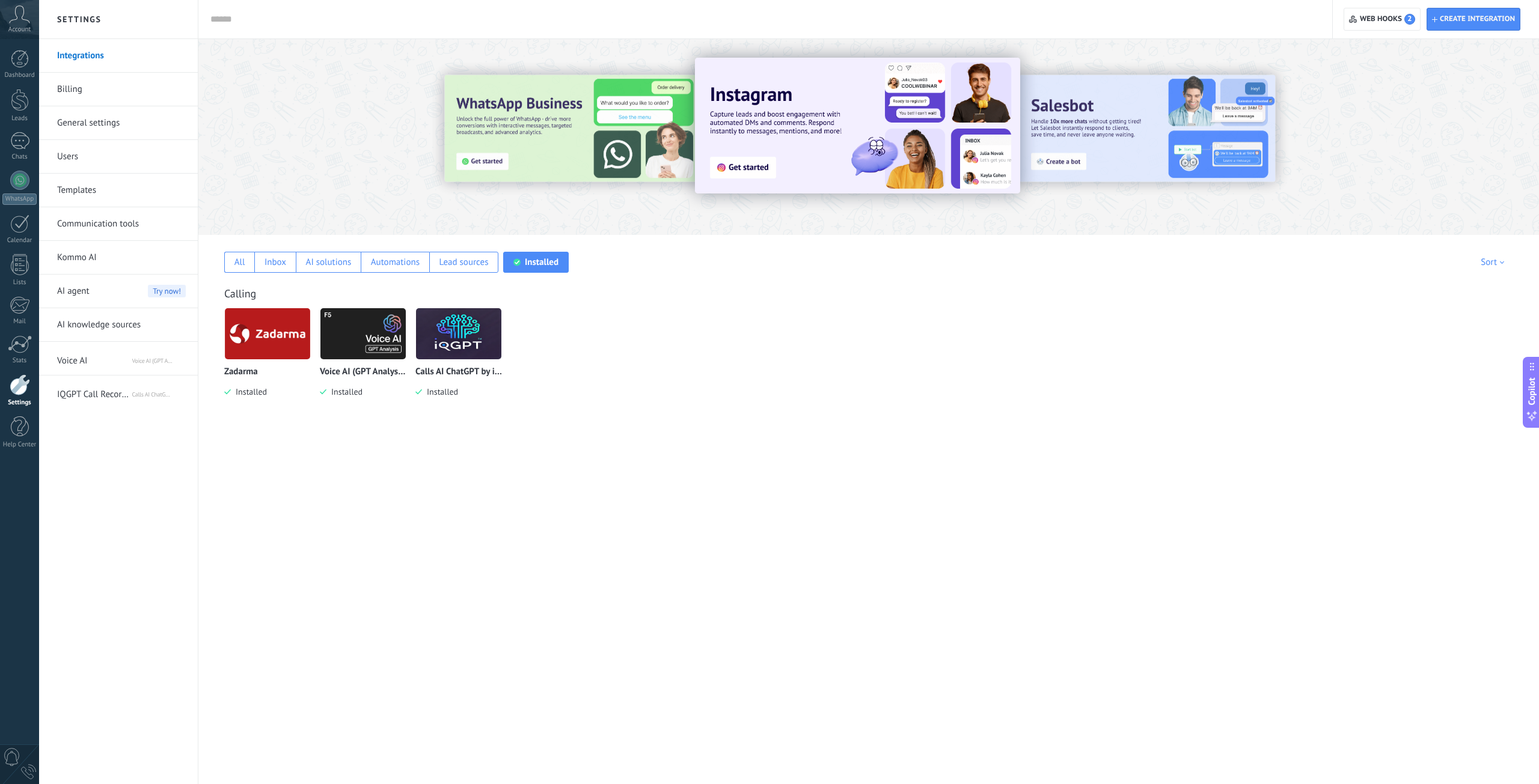
click at [438, 334] on img at bounding box center [458, 333] width 85 height 58
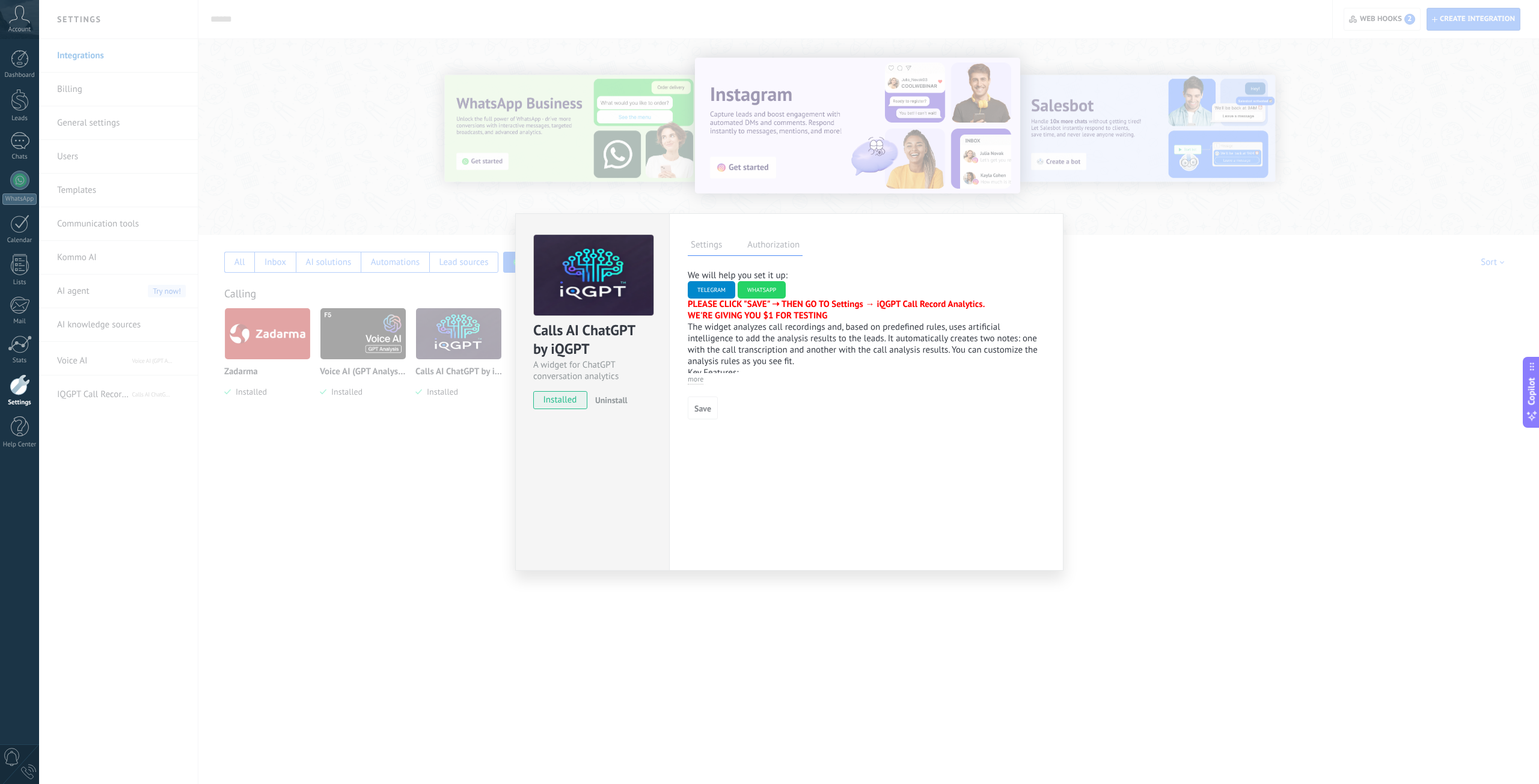
drag, startPoint x: 784, startPoint y: 359, endPoint x: 764, endPoint y: 395, distance: 41.2
click at [765, 400] on div "We will help you set it up: TELEGRAM WHATSAPP PLEASE CLICK "SAVE" ➝ THEN GO TO …" at bounding box center [865, 344] width 357 height 149
click at [748, 335] on p "The widget analyzes call recordings and, based on predefined rules, uses artifi…" at bounding box center [865, 344] width 357 height 46
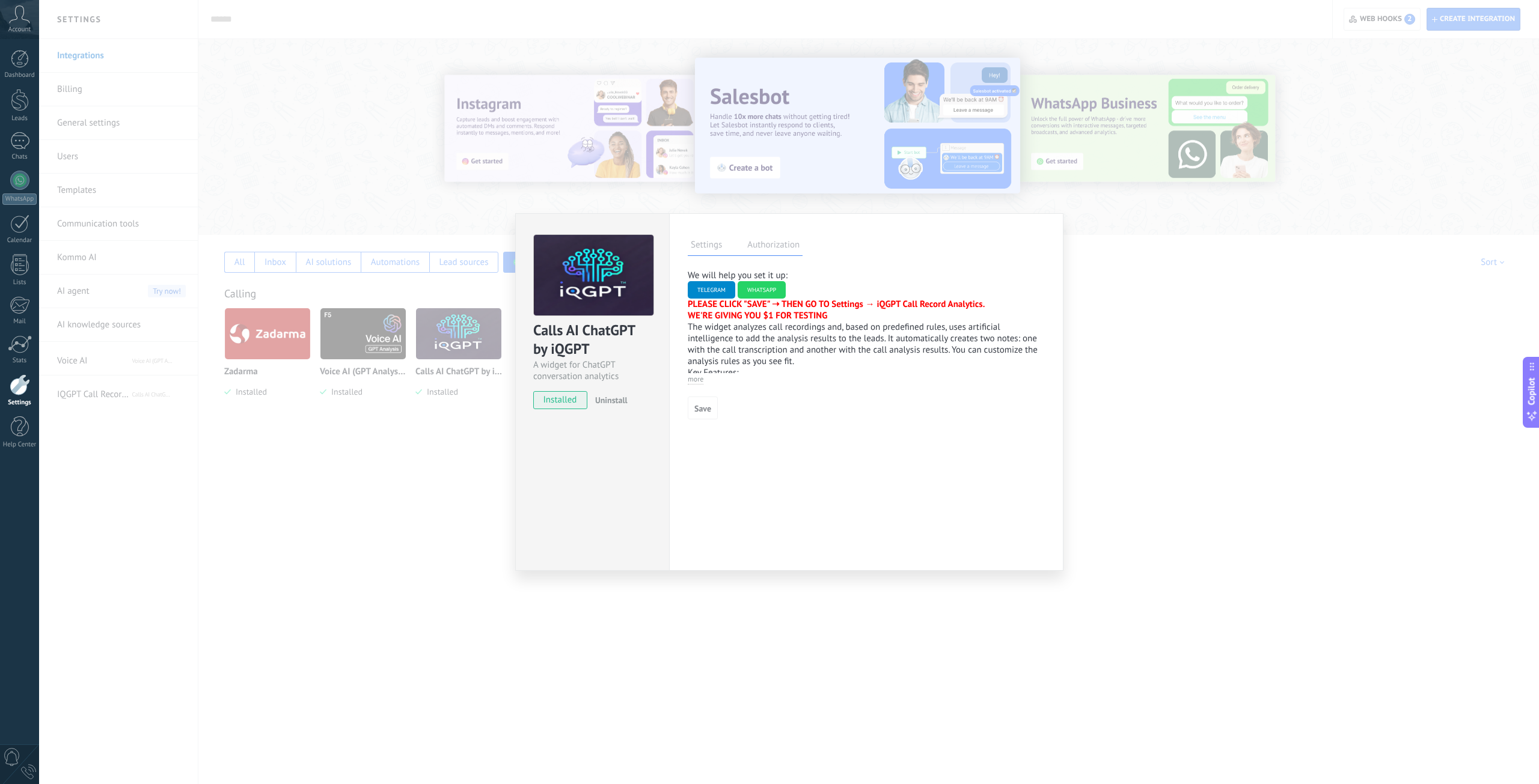
click at [794, 332] on p "The widget analyzes call recordings and, based on predefined rules, uses artifi…" at bounding box center [865, 344] width 357 height 46
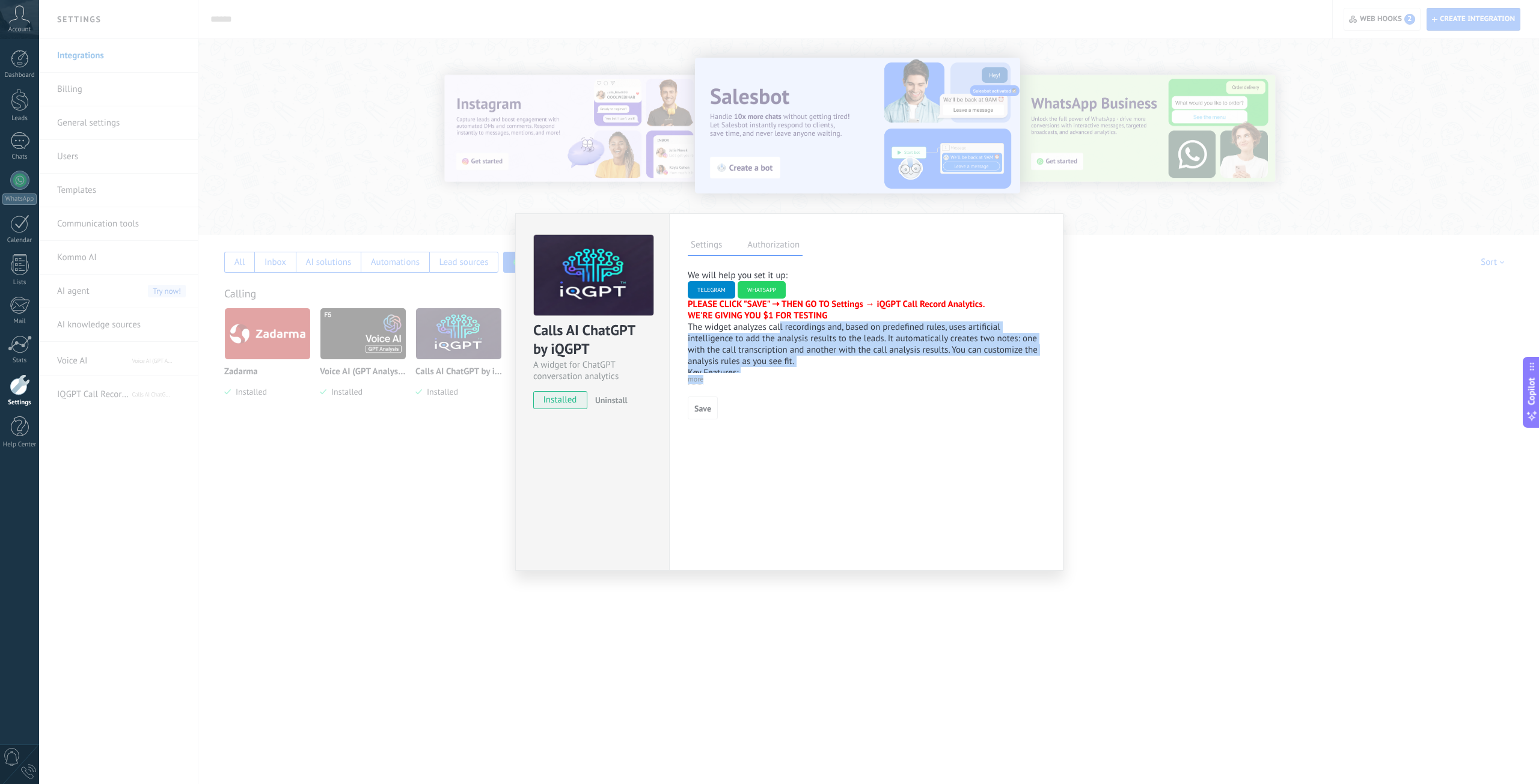
drag, startPoint x: 761, startPoint y: 333, endPoint x: 788, endPoint y: 428, distance: 98.8
click at [788, 428] on div "Settings Authorization This tab logs the users who have granted integration acc…" at bounding box center [866, 392] width 395 height 357
click at [765, 414] on div "Save" at bounding box center [865, 407] width 357 height 23
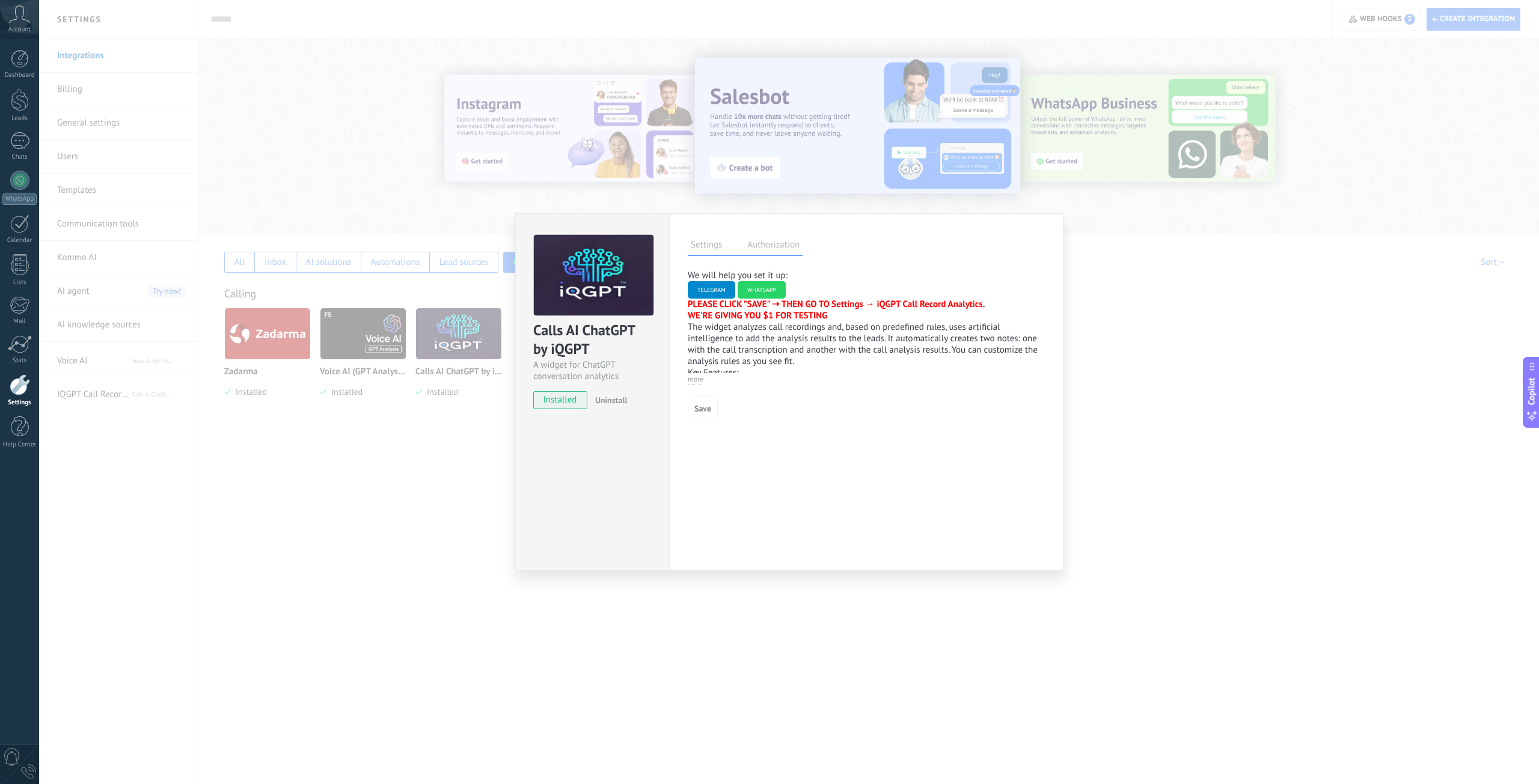
click at [331, 436] on div "Calls AI ChatGPT by iQGPT A widget for ChatGPT conversation analytics installed…" at bounding box center [788, 392] width 1499 height 784
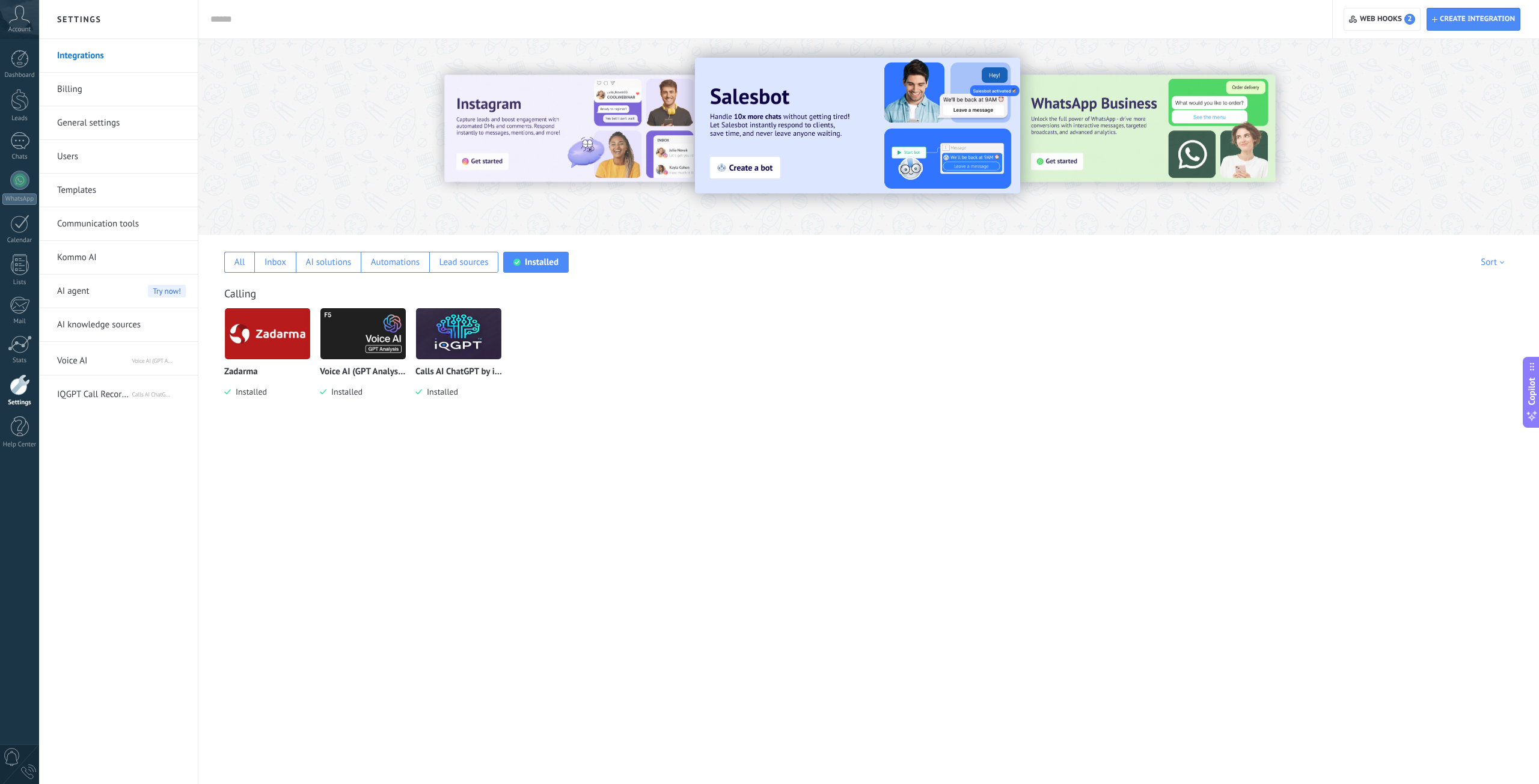
click at [341, 345] on img at bounding box center [363, 333] width 85 height 58
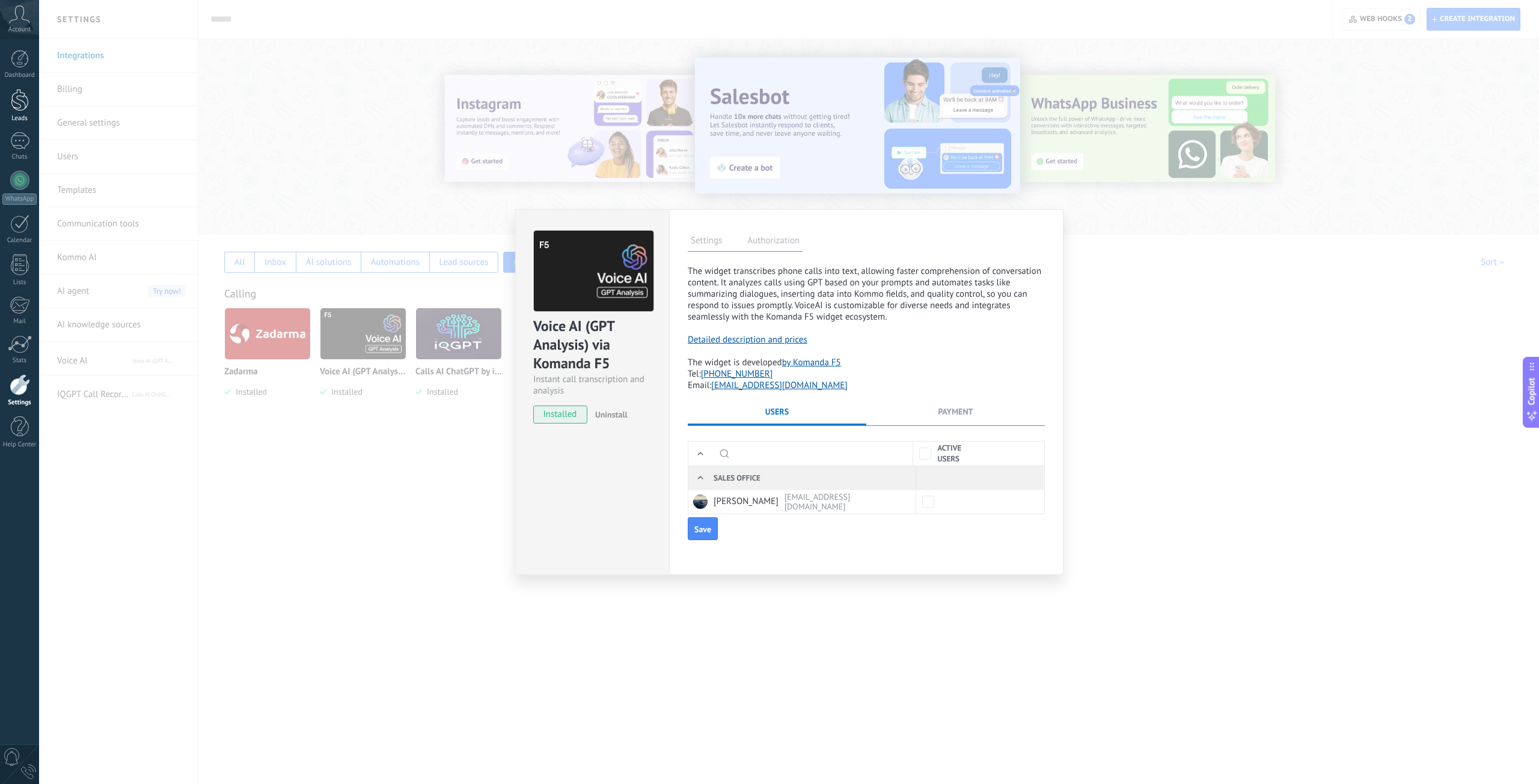
click at [8, 98] on link "Leads" at bounding box center [19, 105] width 39 height 34
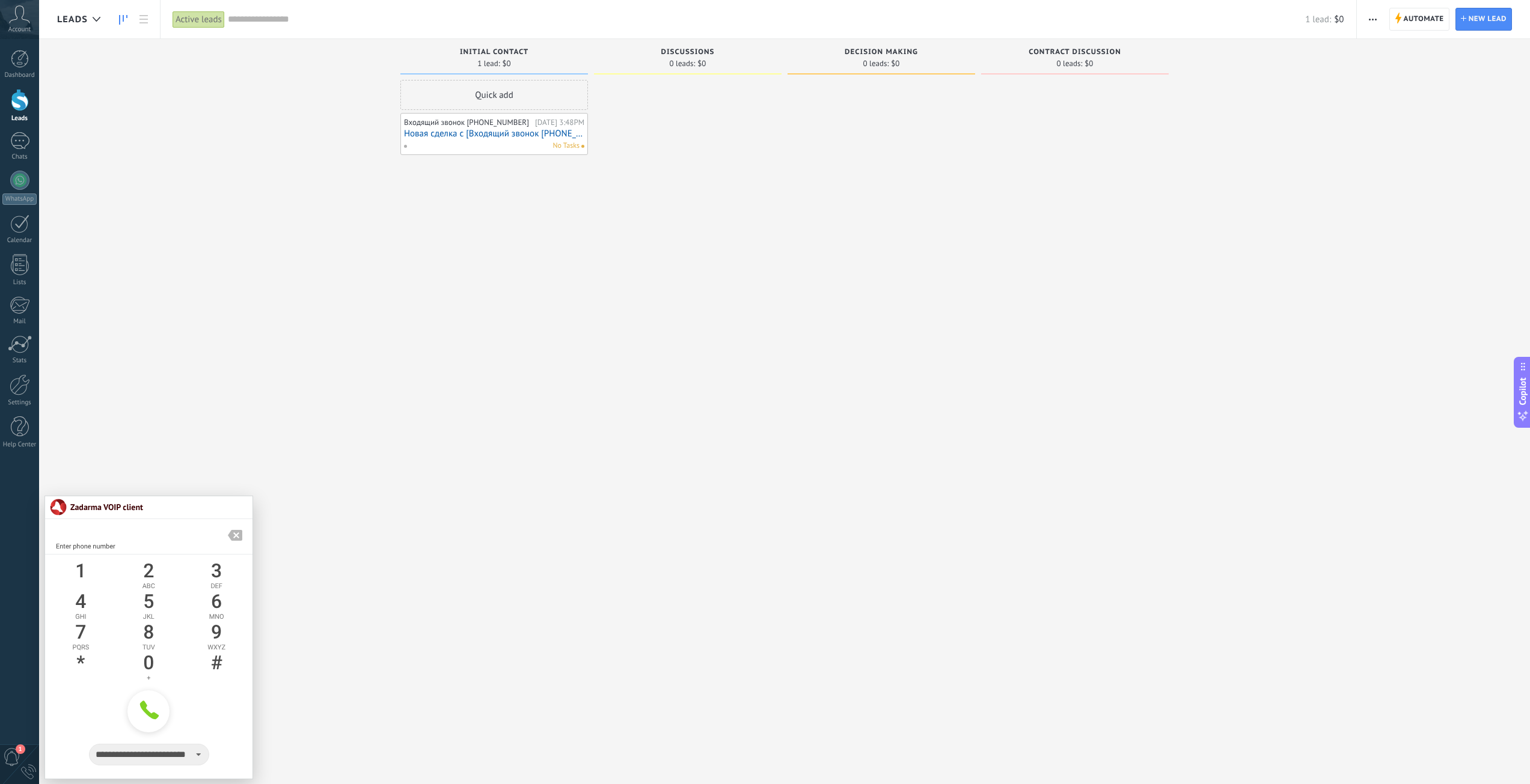
click at [15, 101] on div at bounding box center [19, 99] width 18 height 22
drag, startPoint x: 195, startPoint y: 108, endPoint x: 162, endPoint y: 89, distance: 38.1
click at [195, 108] on div "Incoming leads Requests: [PHONE_NUMBER] Initial contact 2 leads: $0 Quick add В…" at bounding box center [794, 373] width 1473 height 669
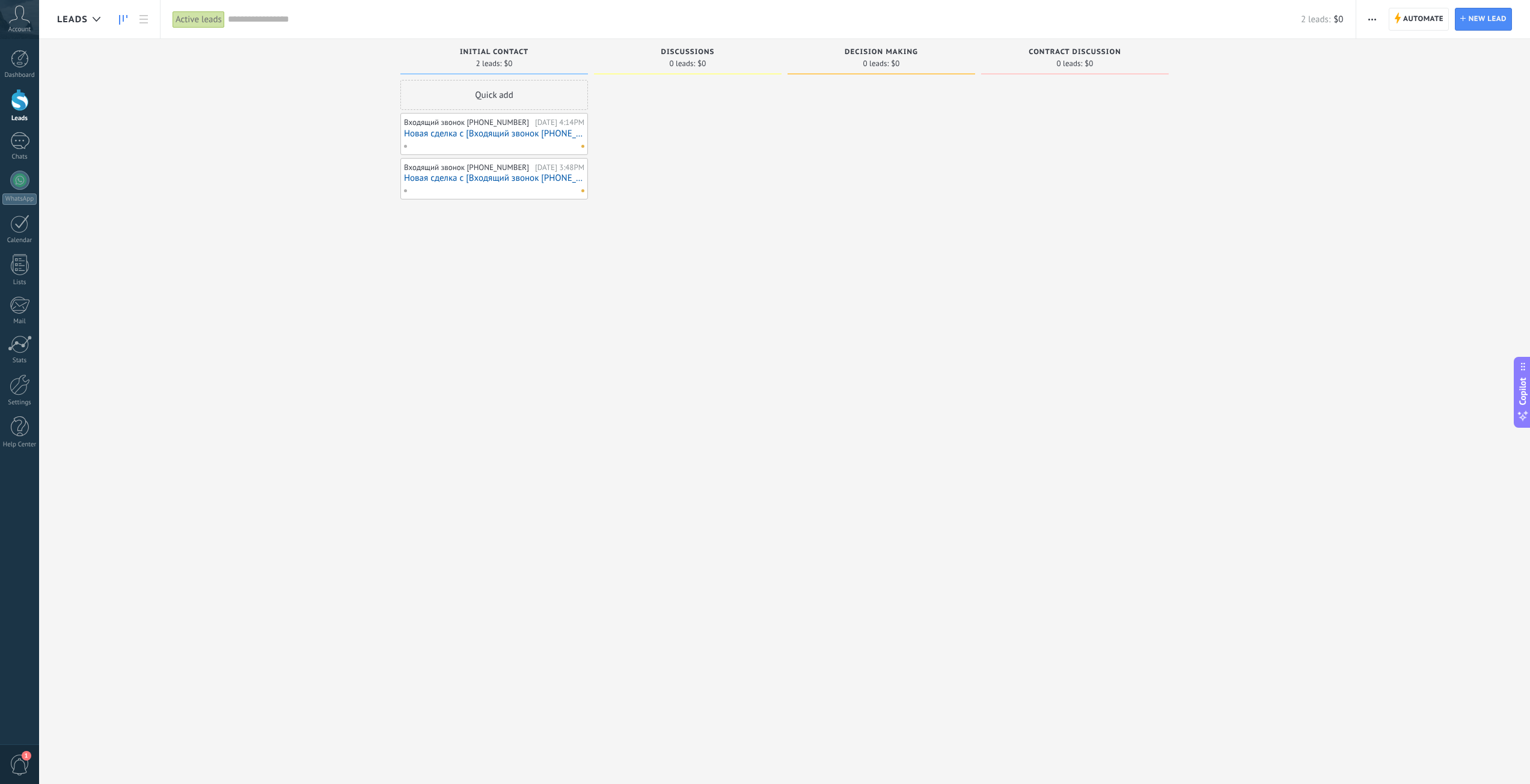
click at [494, 138] on link "Новая сделка с [Входящий звонок [PHONE_NUMBER]]" at bounding box center [494, 134] width 180 height 10
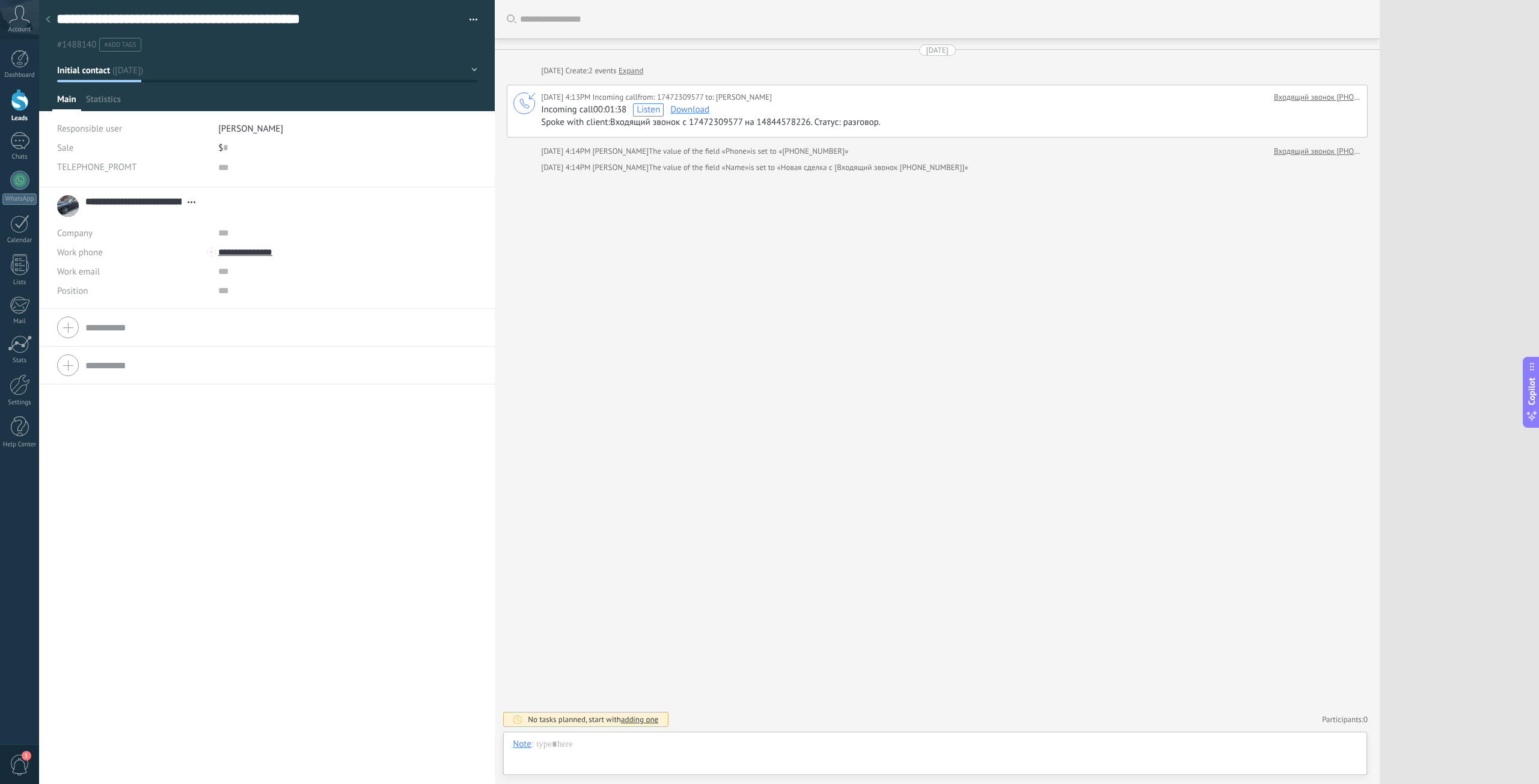
scroll to position [12, 0]
click at [740, 109] on link "Voice AI" at bounding box center [731, 110] width 30 height 12
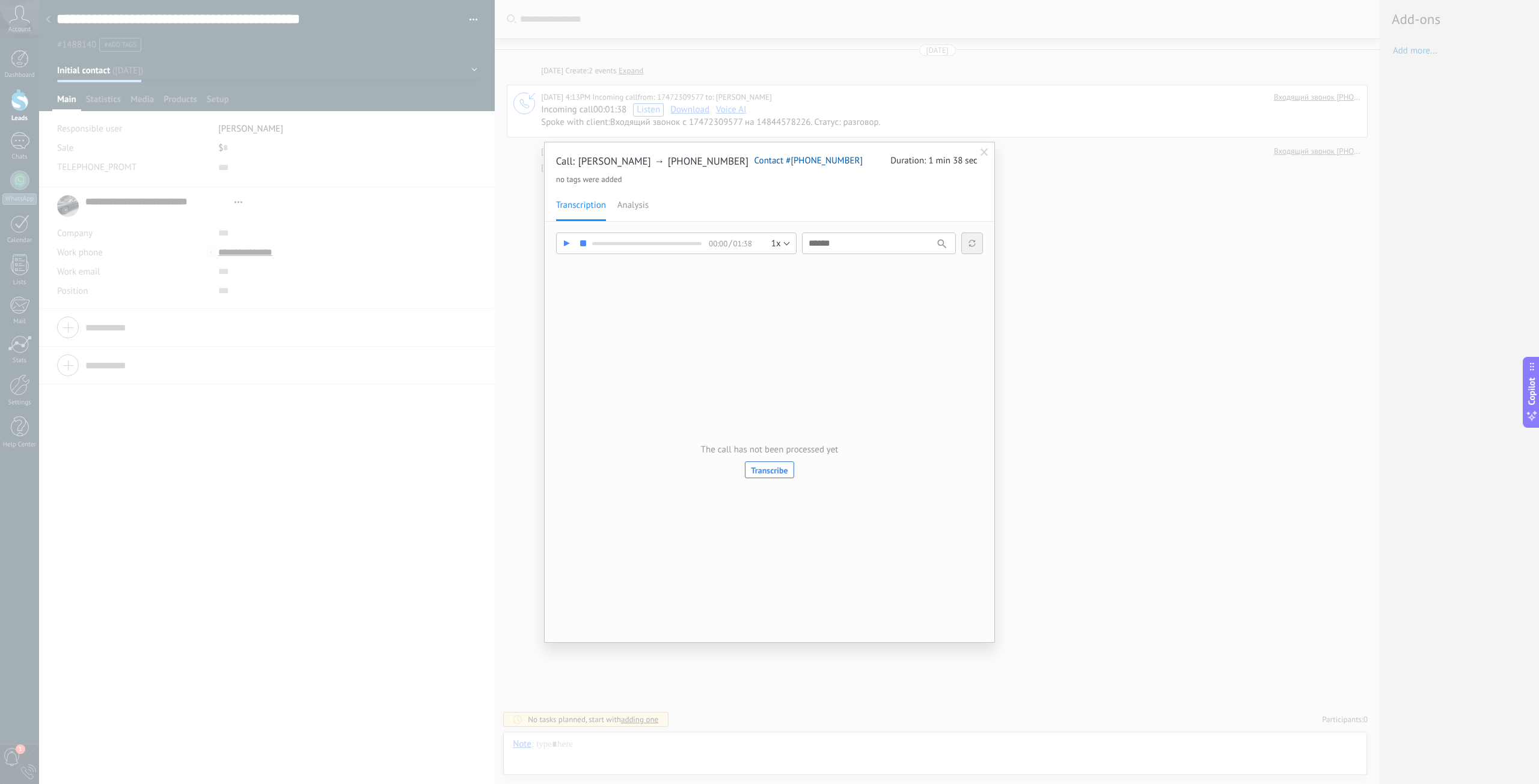
click at [631, 204] on span "Analysis" at bounding box center [632, 206] width 31 height 12
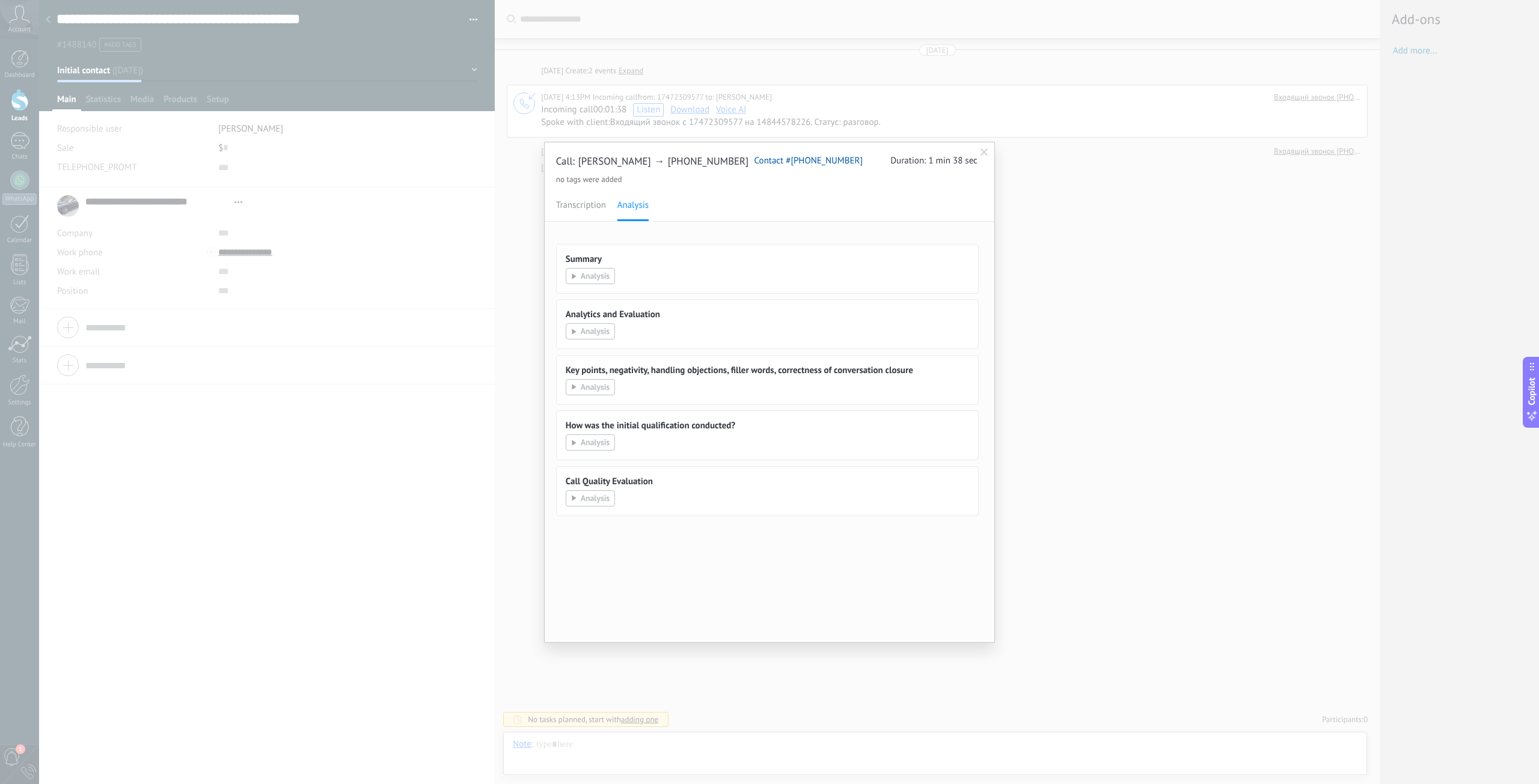
click at [579, 208] on span "Transcription" at bounding box center [580, 206] width 50 height 12
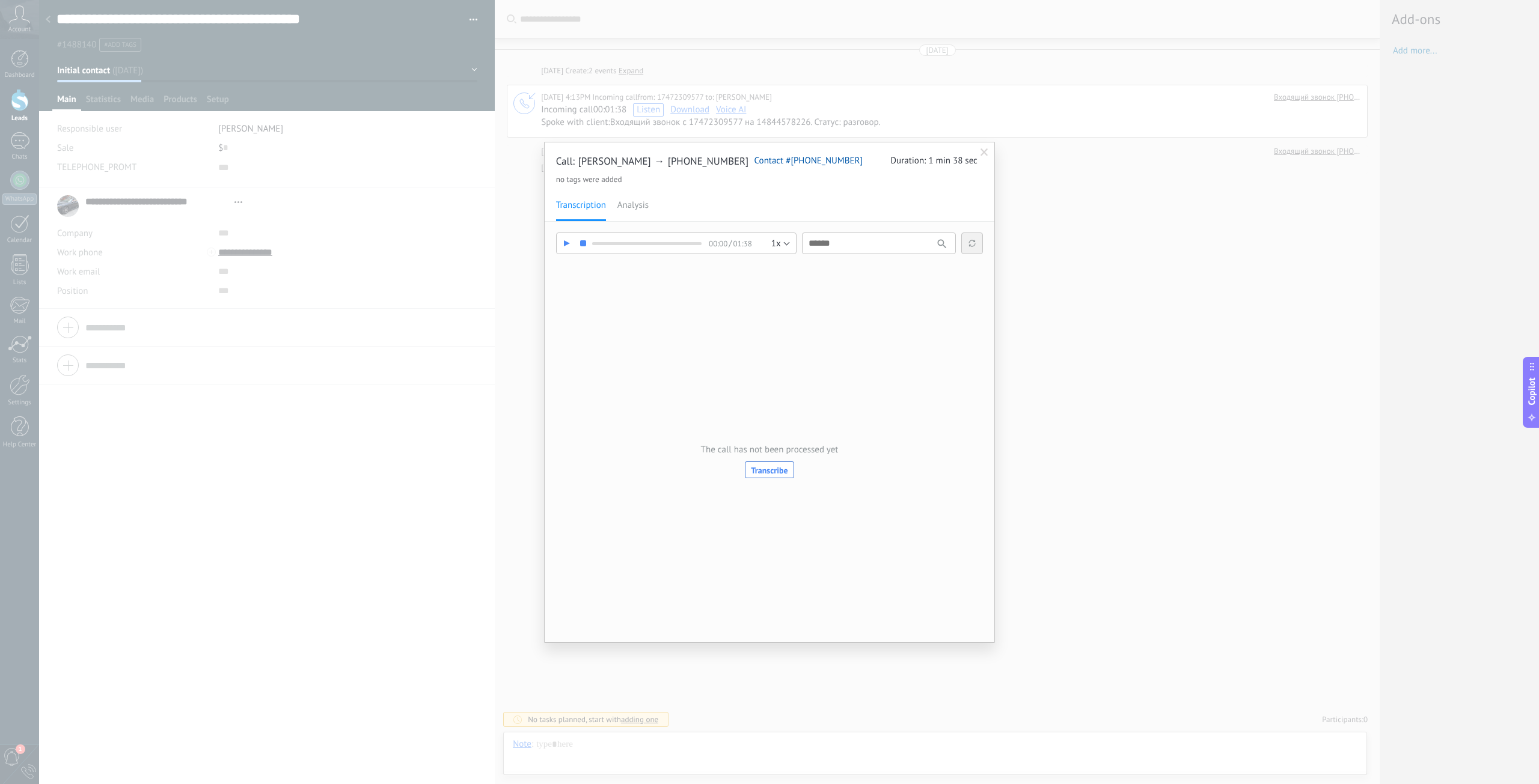
click at [763, 471] on span "Transcribe" at bounding box center [768, 470] width 36 height 8
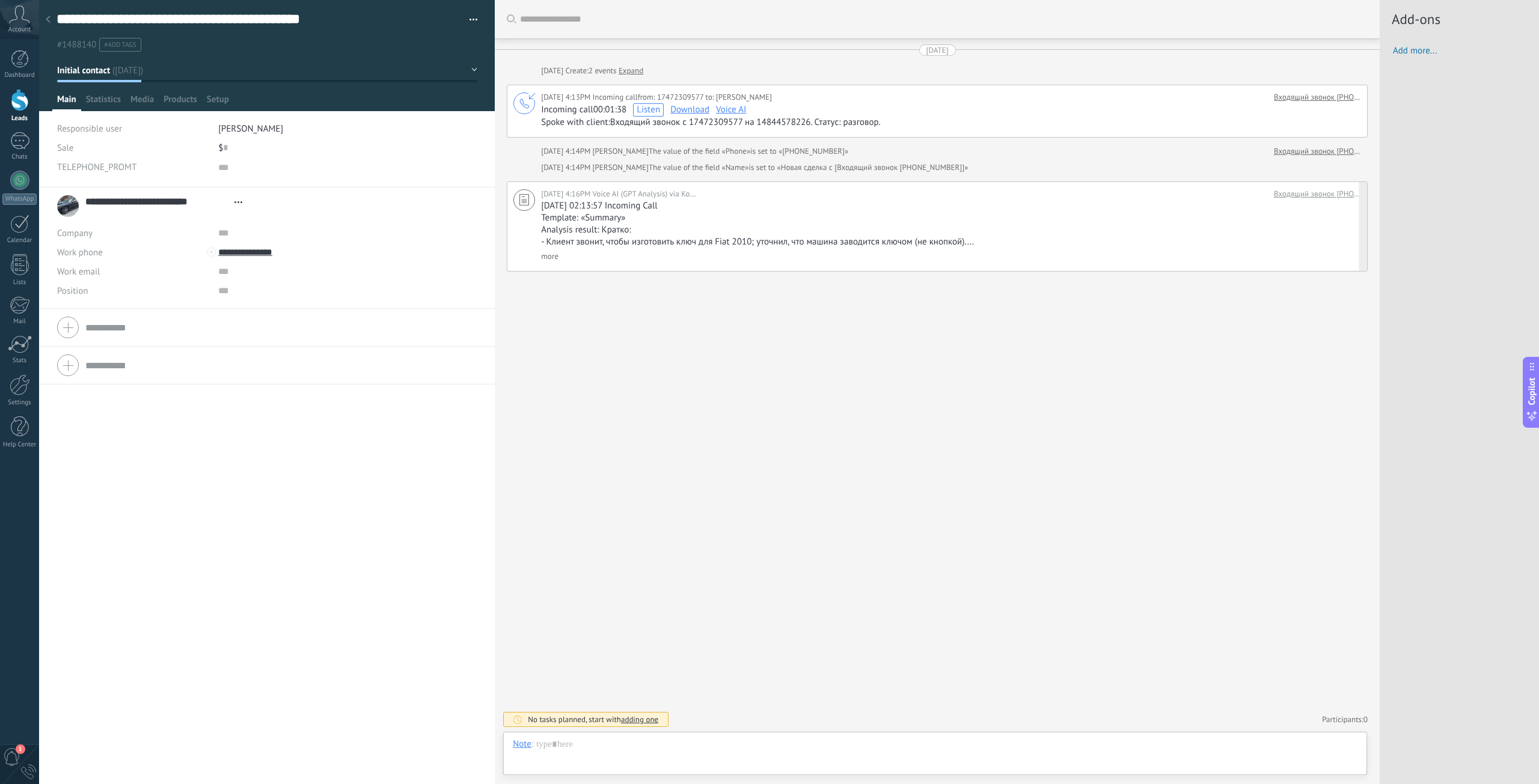
click at [552, 256] on link "more" at bounding box center [549, 256] width 18 height 10
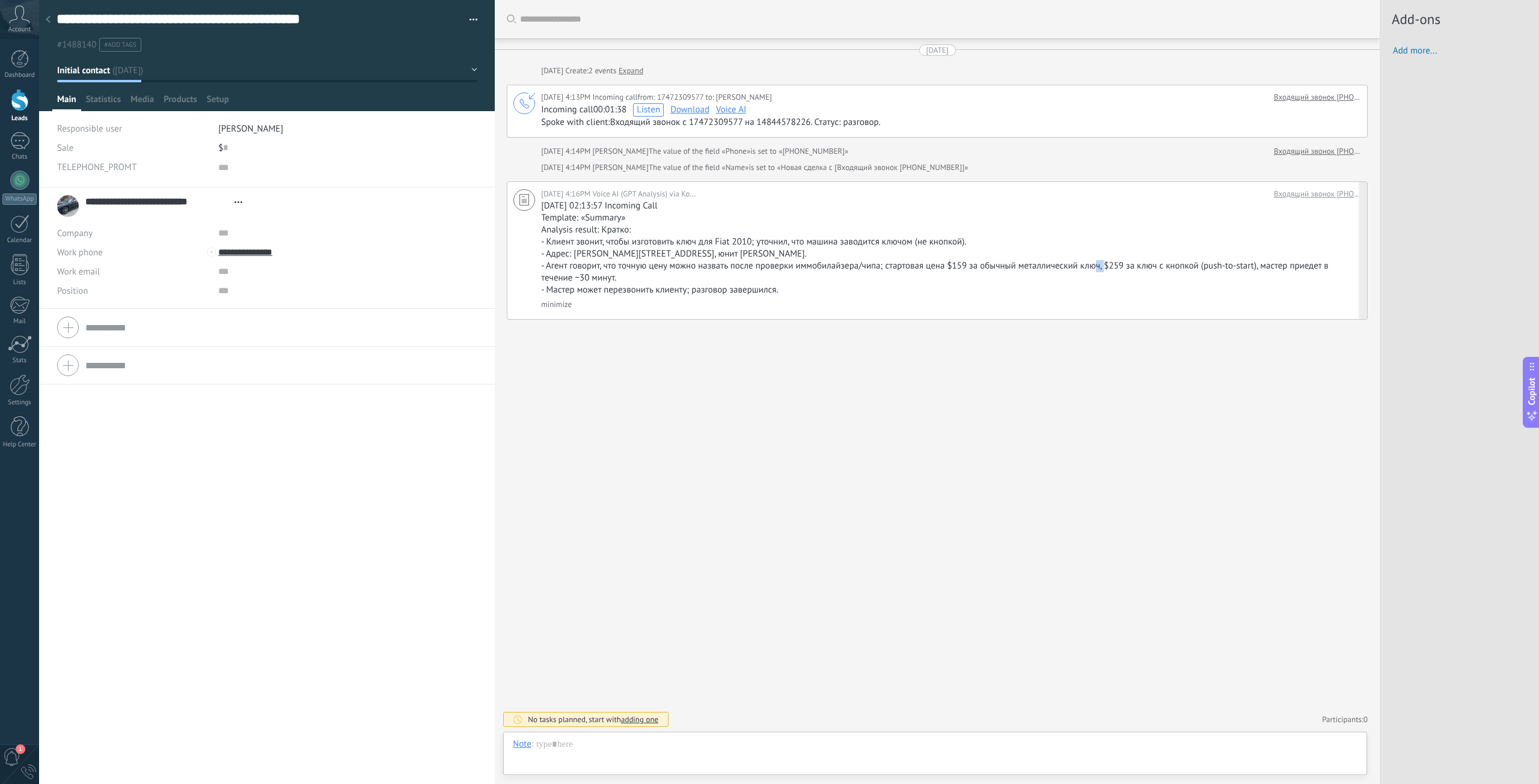
click at [1104, 263] on span "- Агент говорит, что точную цену можно назвать после проверки иммобилайзера/чип…" at bounding box center [934, 272] width 788 height 24
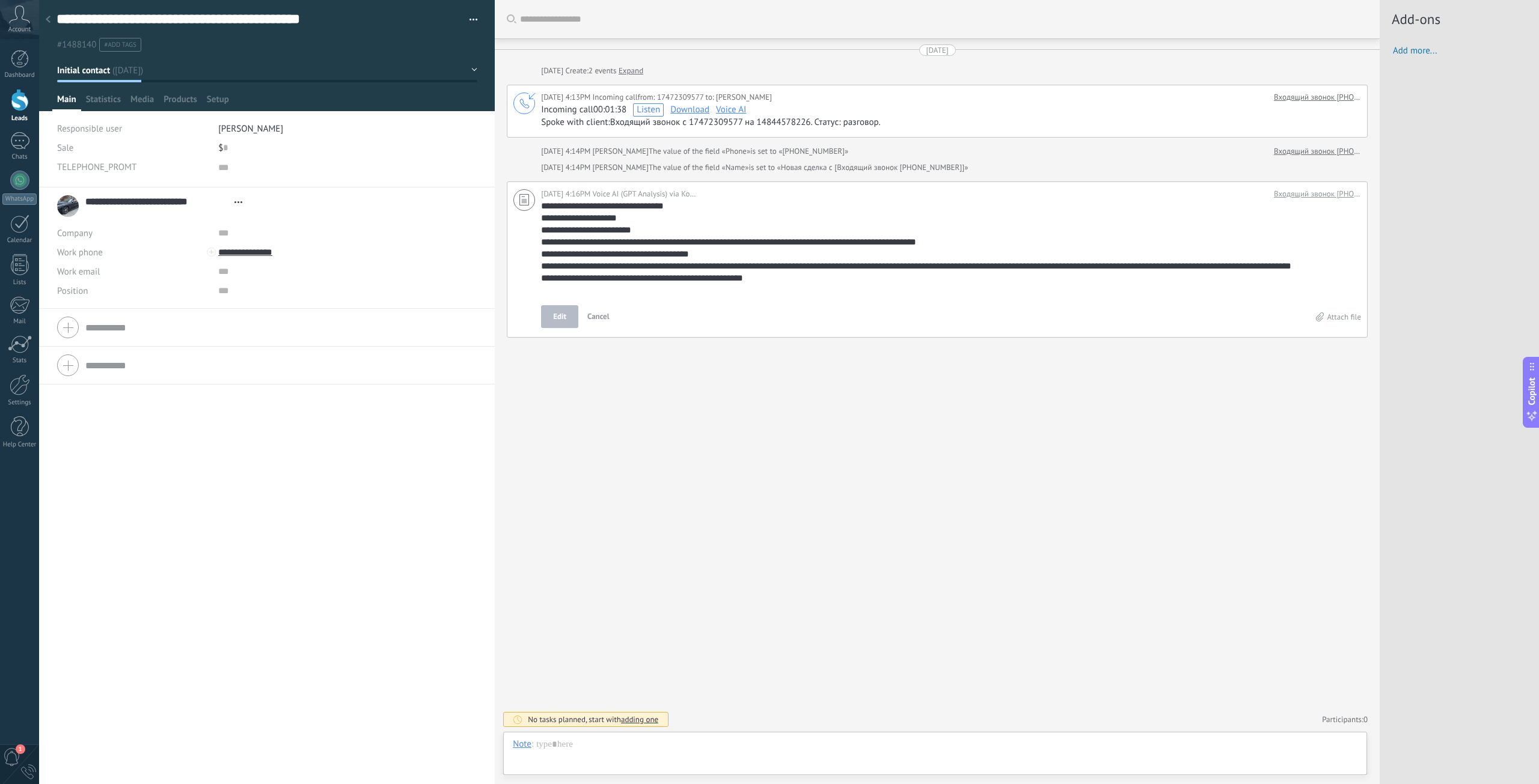
click at [737, 301] on div "**********" at bounding box center [950, 258] width 820 height 140
click at [612, 290] on textarea "**********" at bounding box center [948, 248] width 815 height 96
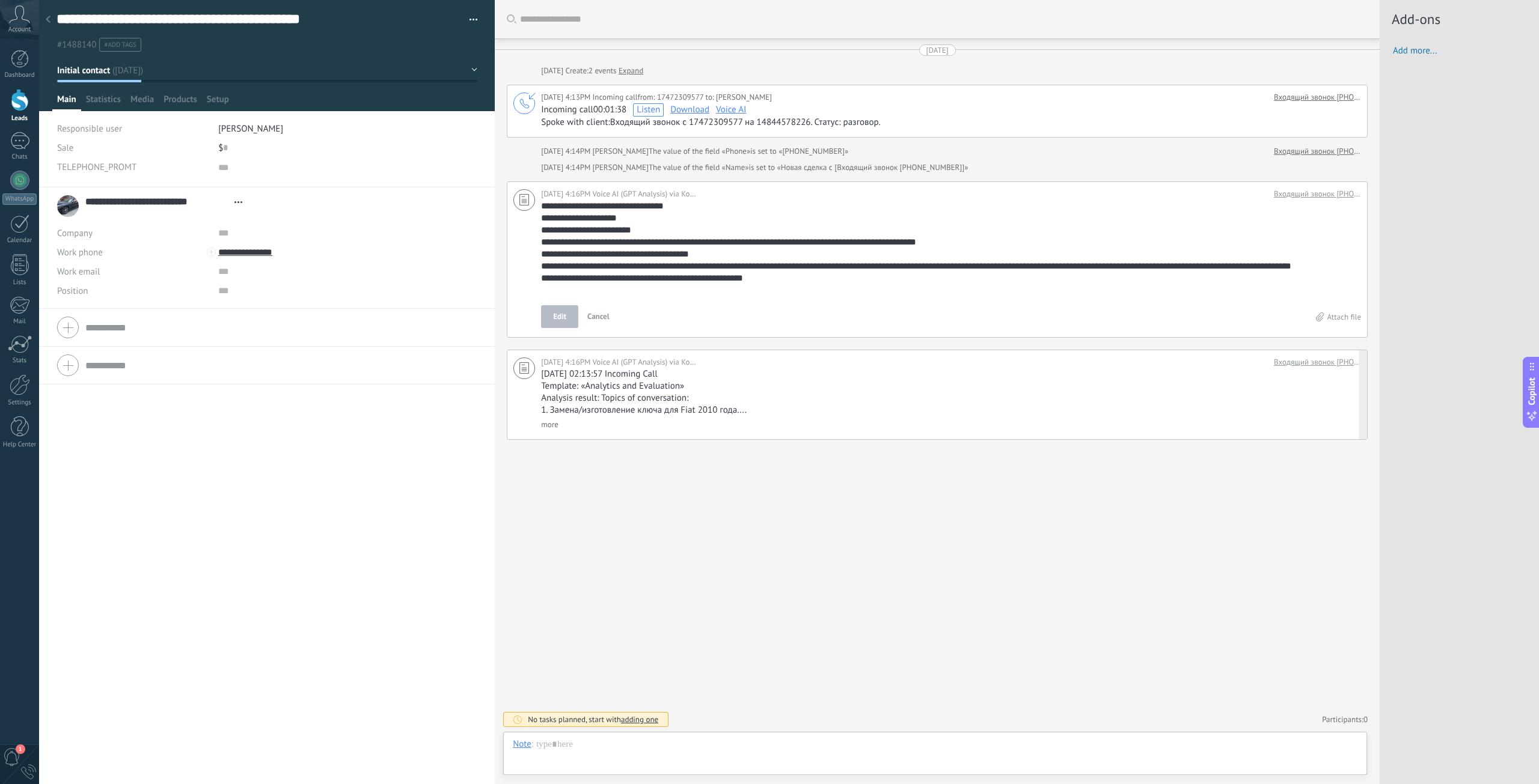
click at [553, 426] on link "more" at bounding box center [549, 424] width 18 height 10
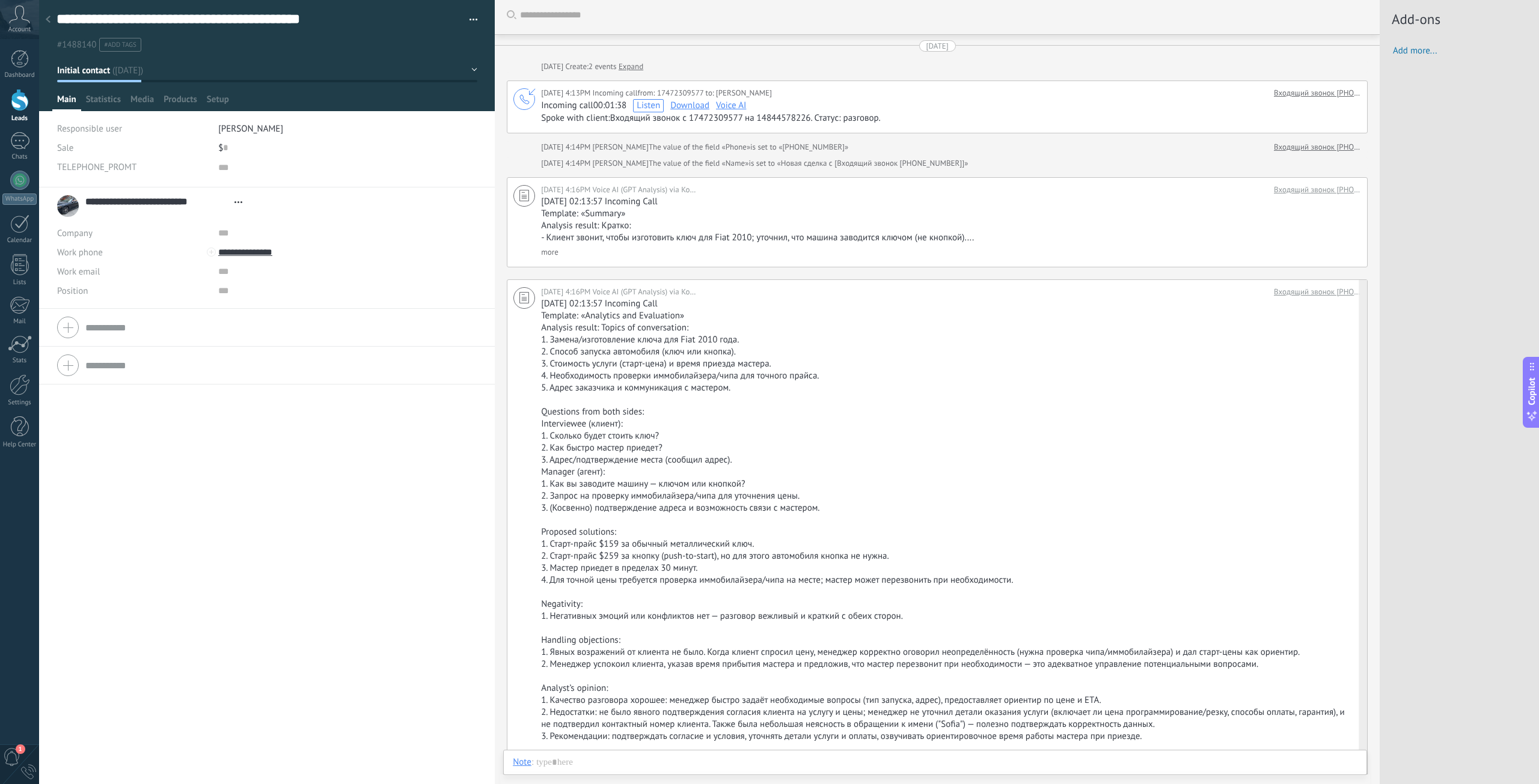
scroll to position [0, 0]
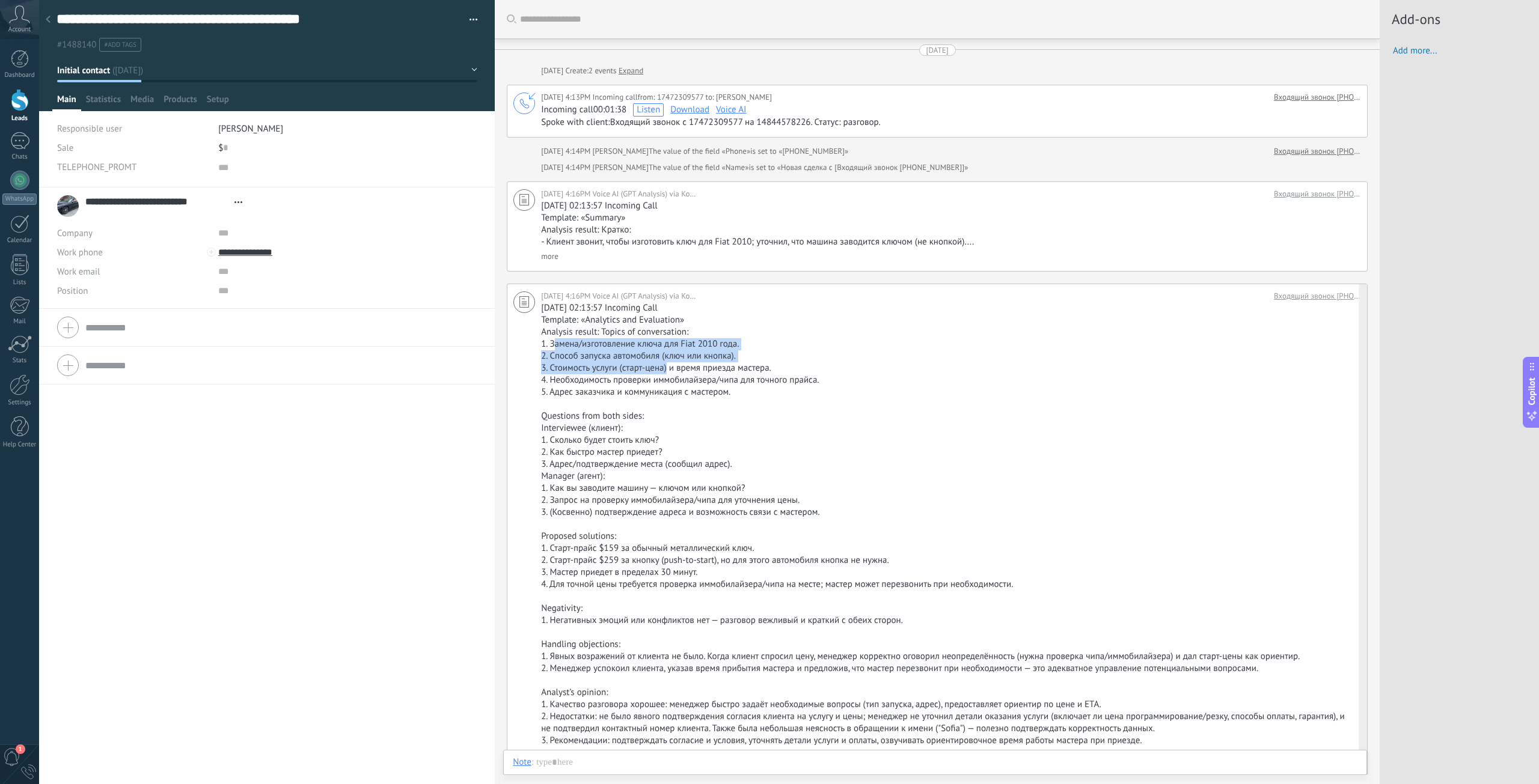
drag, startPoint x: 553, startPoint y: 346, endPoint x: 668, endPoint y: 373, distance: 118.1
click at [668, 373] on div "[DATE] 02:13:57 Incoming Call Template: «Analytics and Evaluation» Analysis res…" at bounding box center [947, 537] width 814 height 469
type textarea "**********"
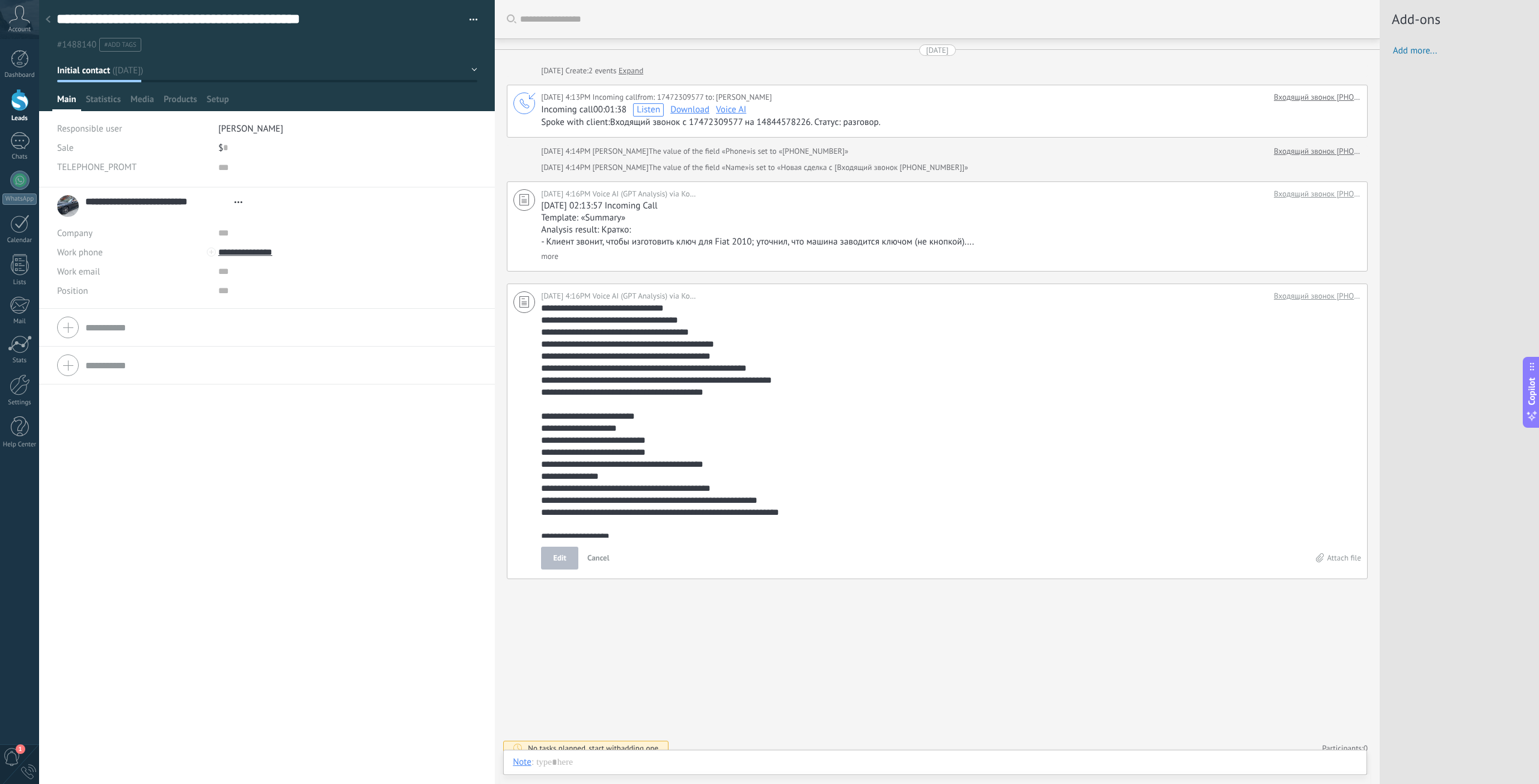
click at [275, 49] on ul "#1488140 #add tags" at bounding box center [265, 44] width 419 height 16
click at [20, 22] on icon at bounding box center [19, 13] width 21 height 18
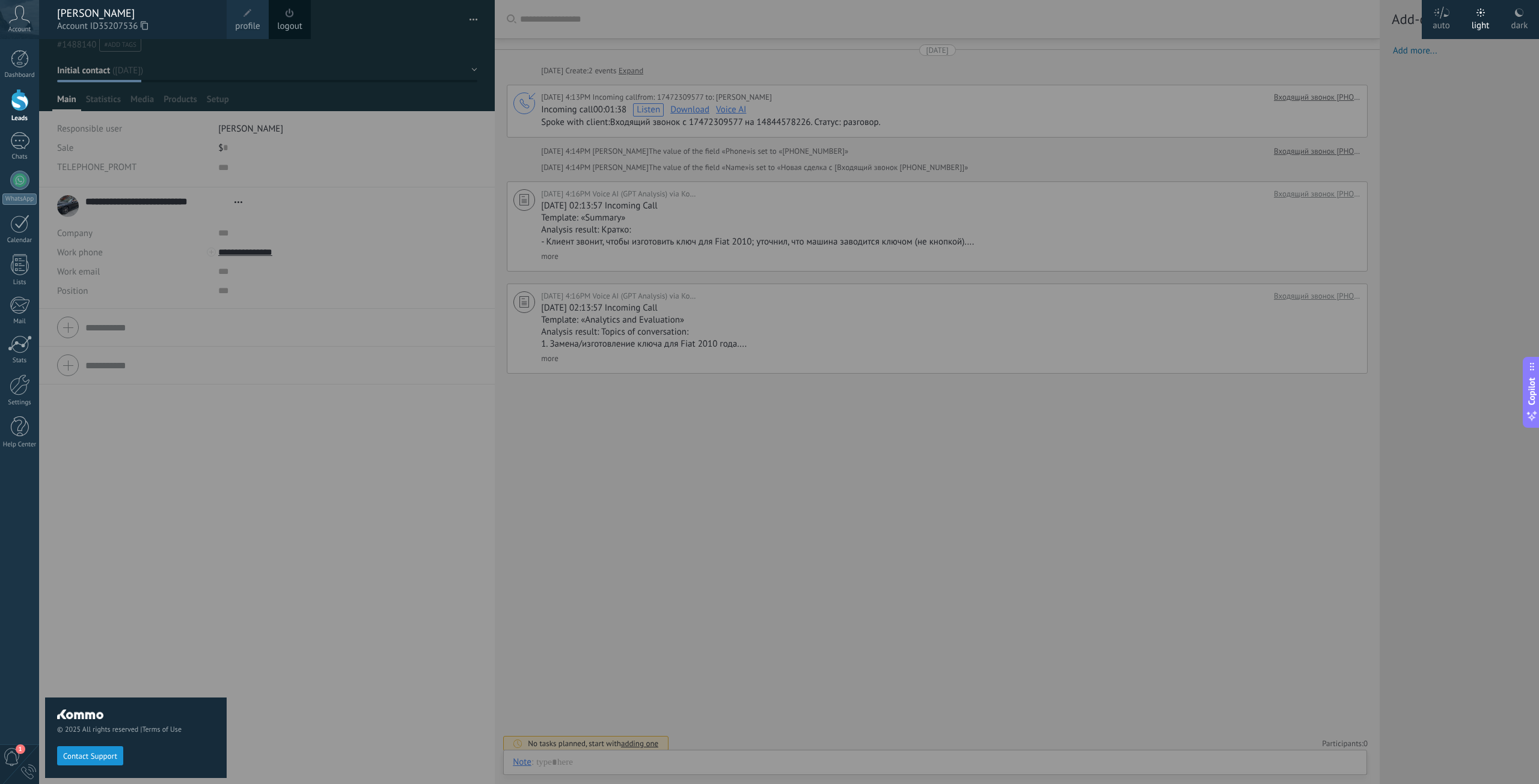
click at [23, 20] on icon at bounding box center [19, 13] width 21 height 18
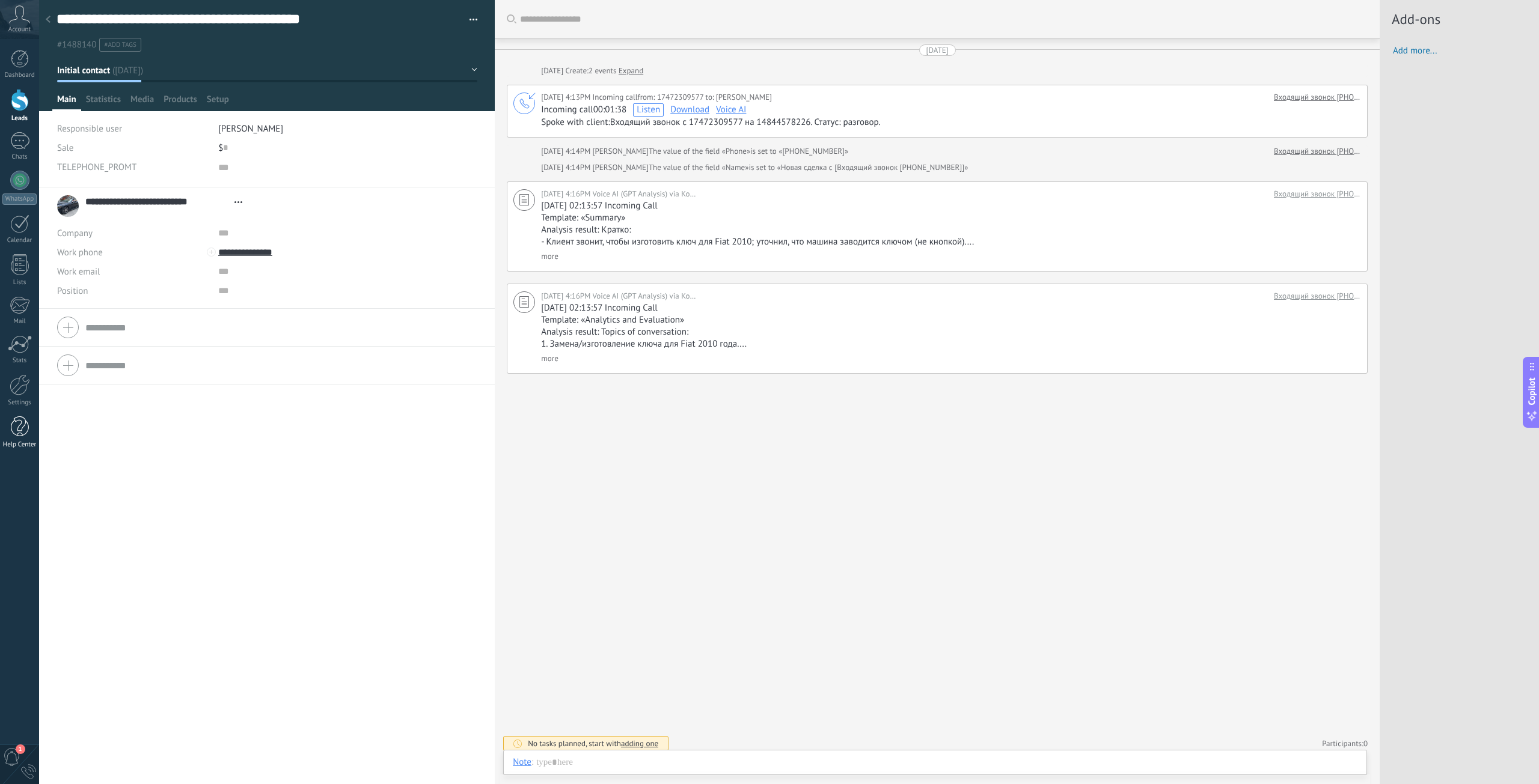
click at [16, 433] on div at bounding box center [19, 427] width 18 height 21
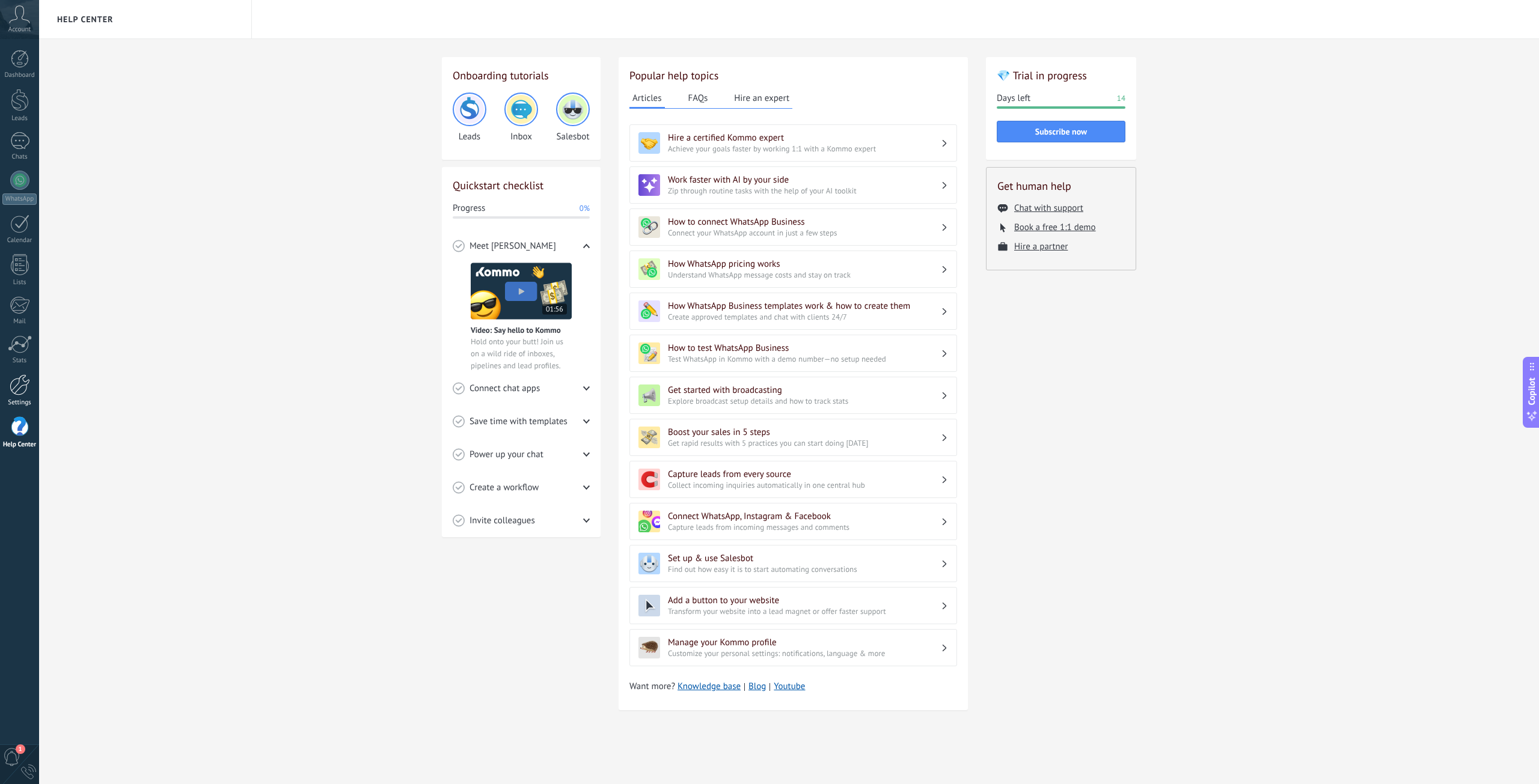
click at [26, 392] on div at bounding box center [19, 384] width 20 height 21
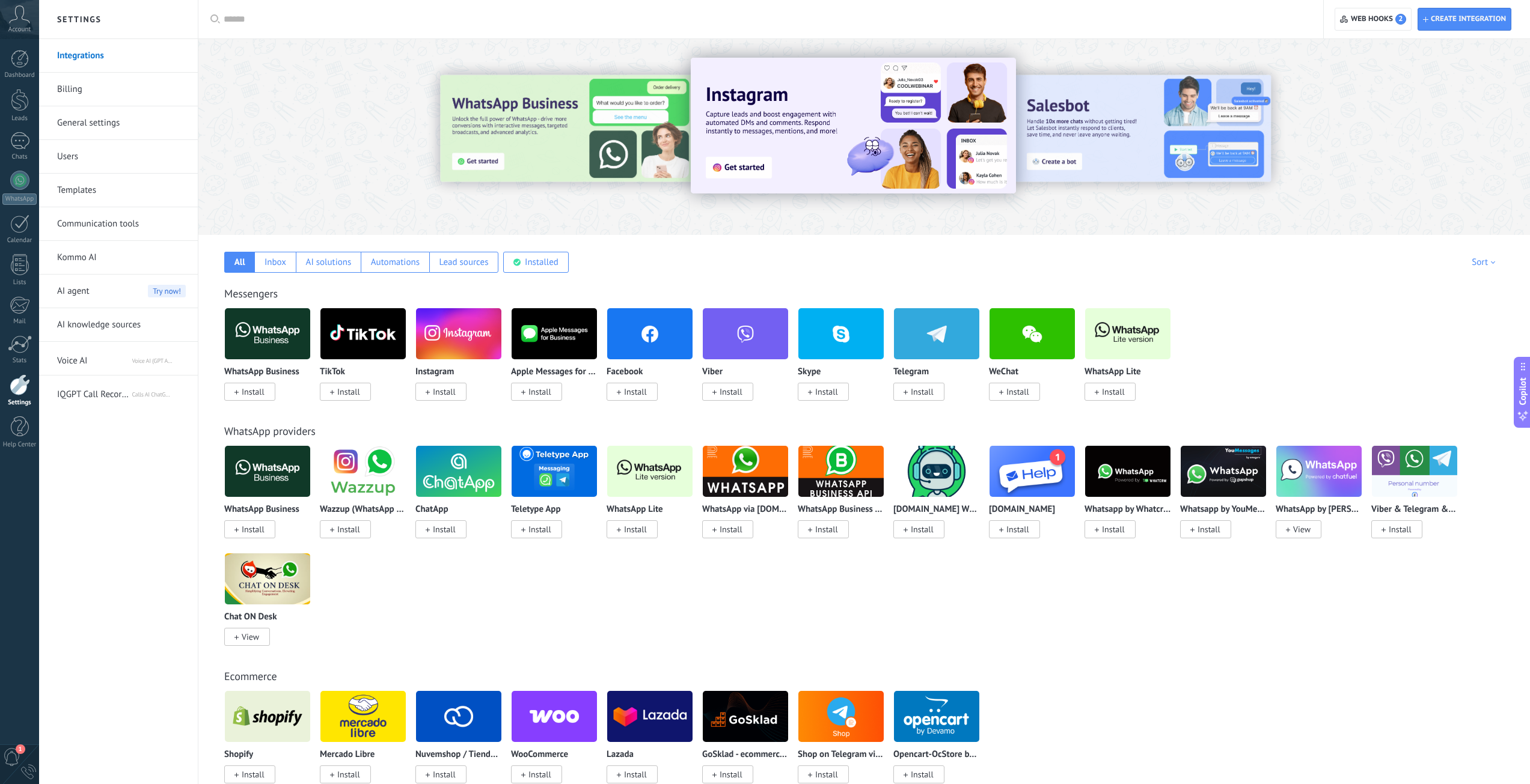
click at [89, 152] on link "Users" at bounding box center [121, 157] width 129 height 34
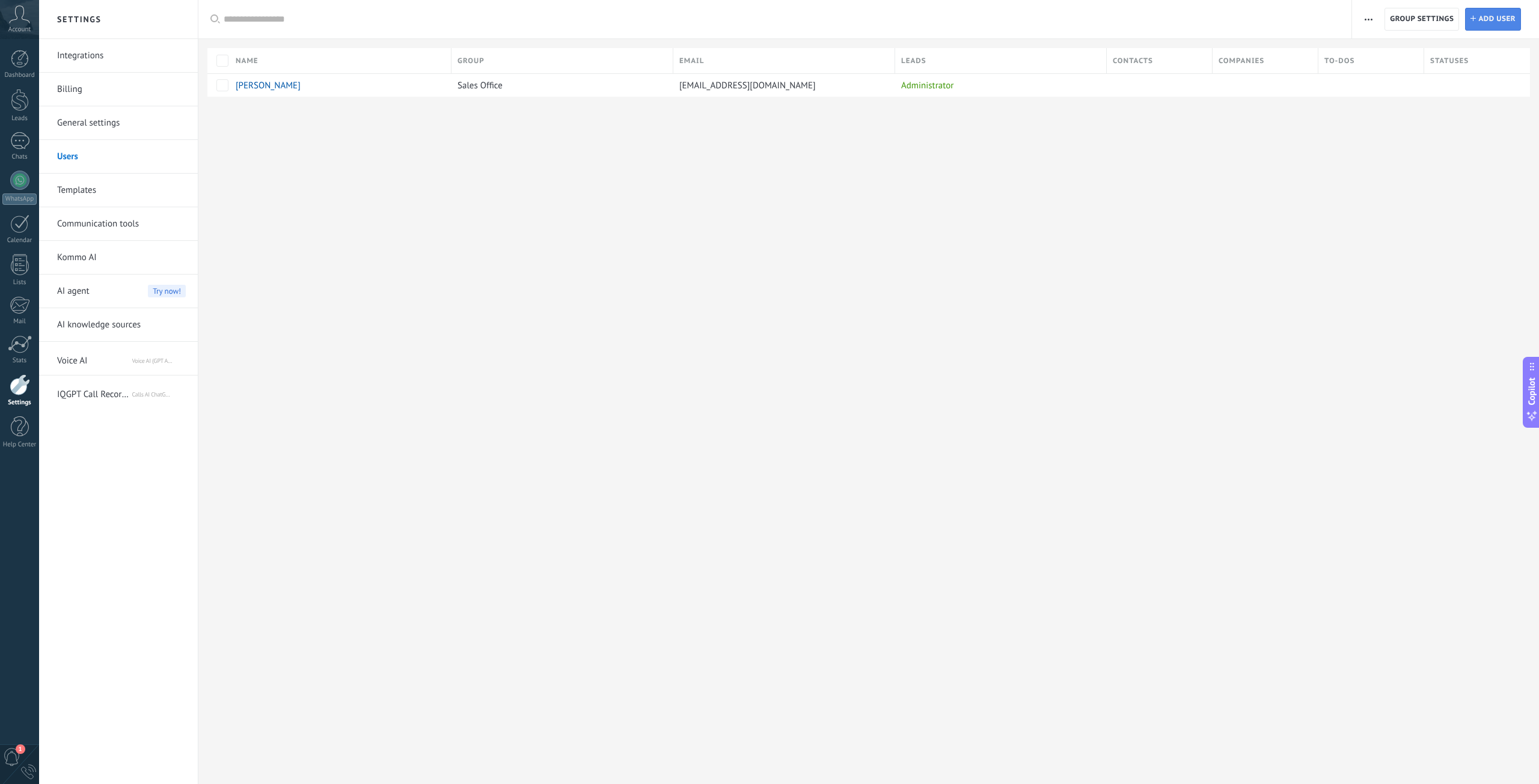
click at [1509, 16] on span "Add user" at bounding box center [1497, 19] width 37 height 22
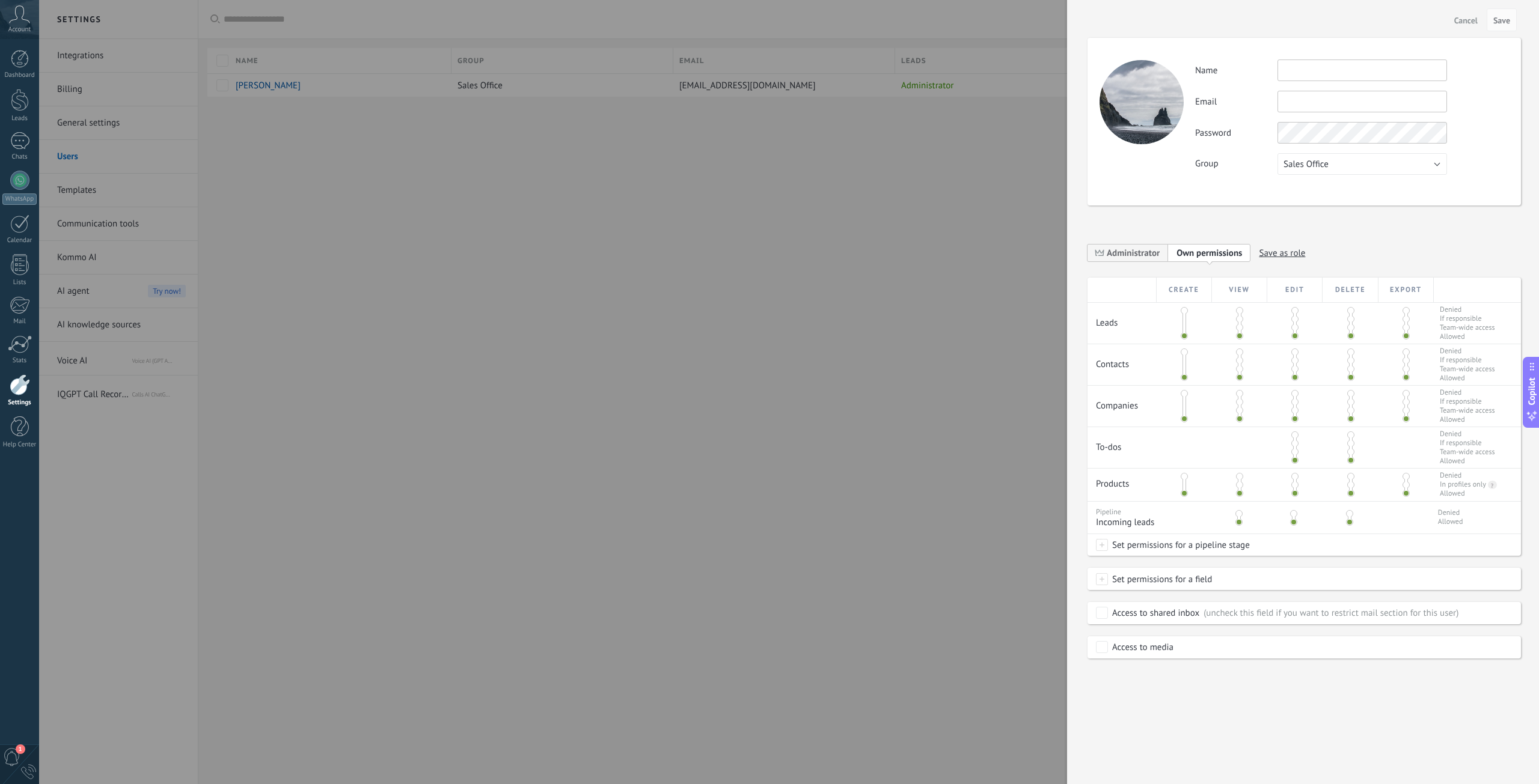
click at [882, 285] on div at bounding box center [769, 392] width 1539 height 784
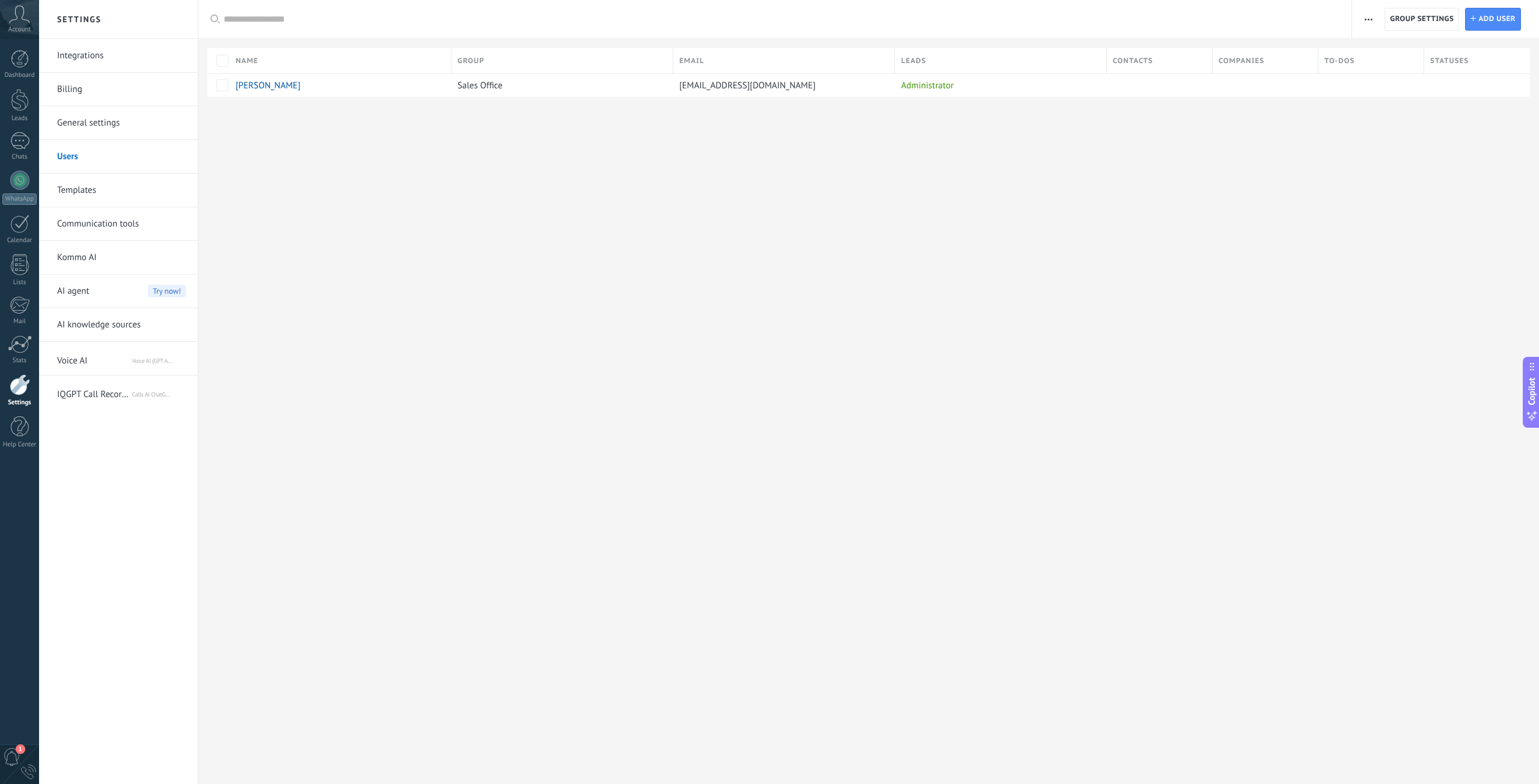
click at [1371, 21] on span "button" at bounding box center [1368, 19] width 8 height 23
click at [1372, 20] on button "button" at bounding box center [1368, 19] width 18 height 23
click at [1492, 16] on span "Add user" at bounding box center [1497, 19] width 37 height 22
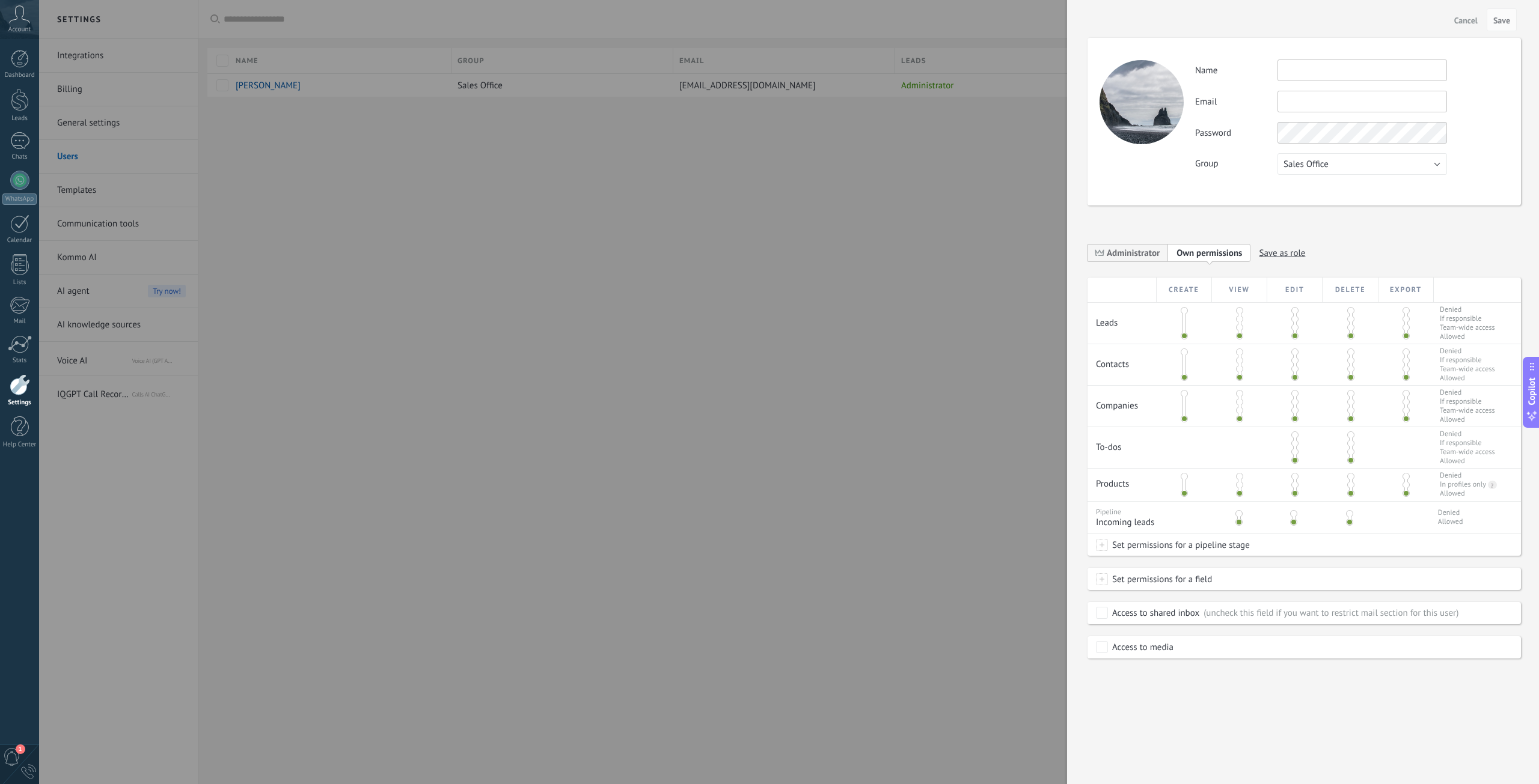
click at [802, 359] on div at bounding box center [769, 392] width 1539 height 784
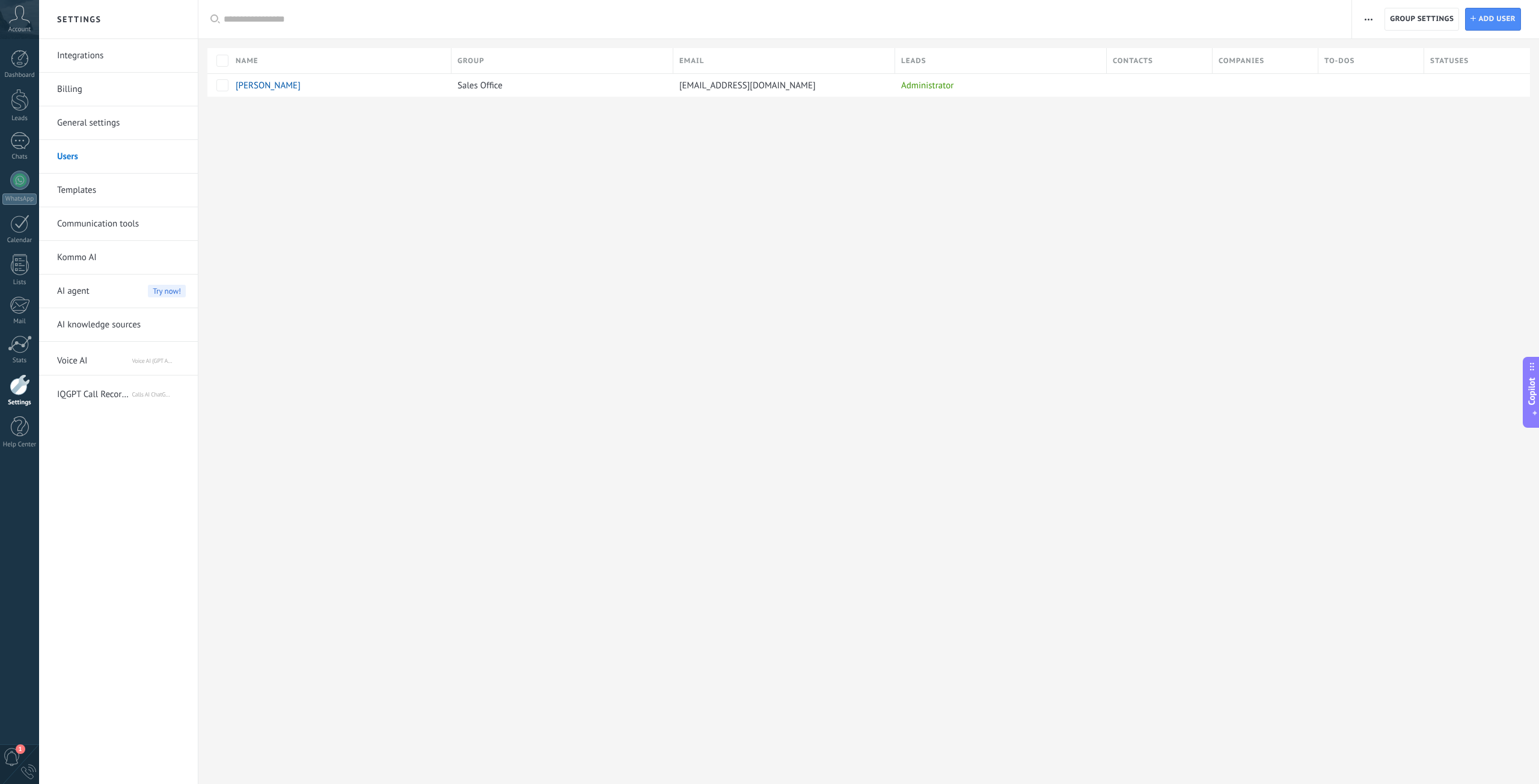
click at [1364, 21] on span "button" at bounding box center [1368, 19] width 8 height 23
click at [1248, 123] on div at bounding box center [868, 116] width 1340 height 39
click at [1490, 26] on span "Add user" at bounding box center [1497, 19] width 37 height 22
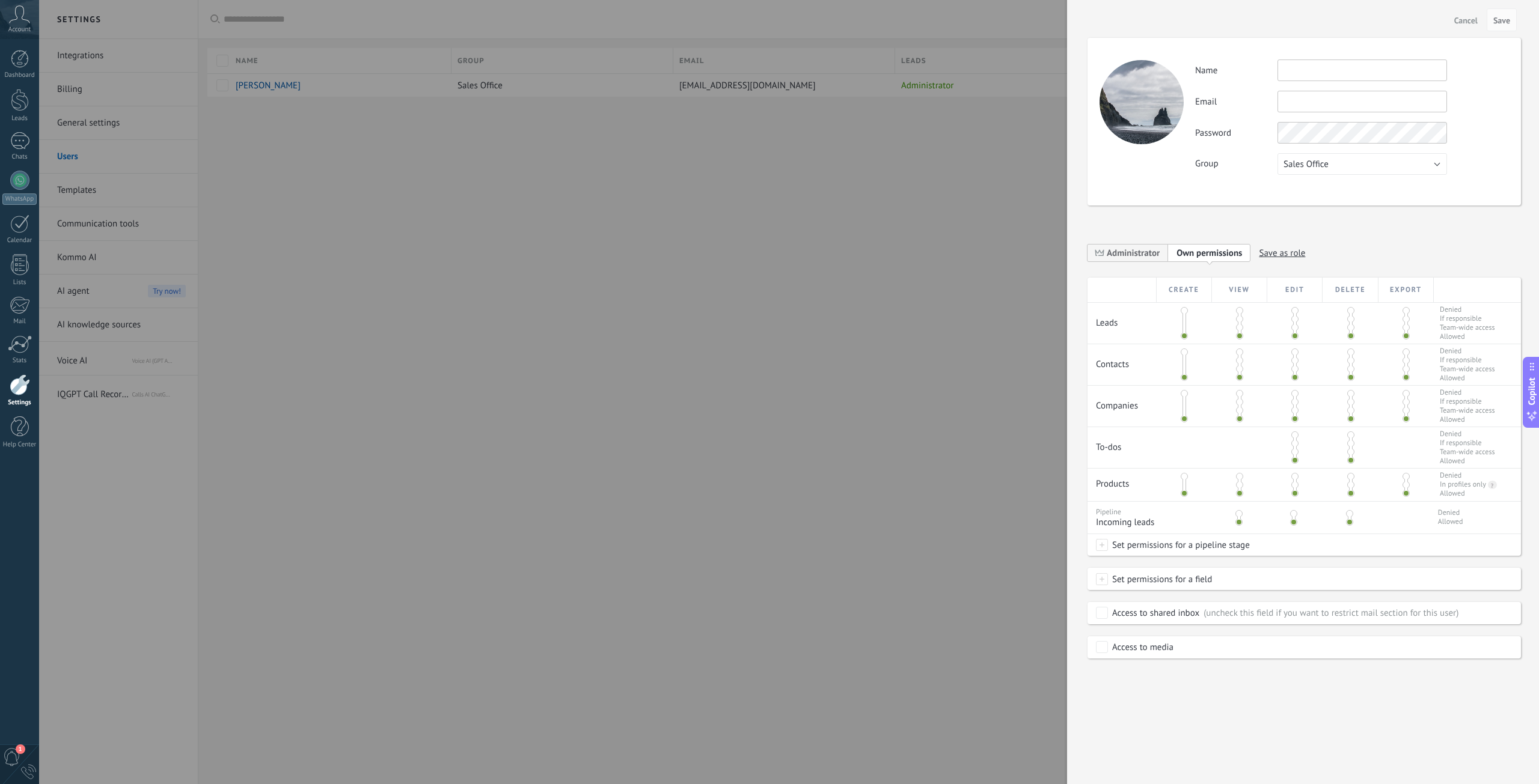
click at [1290, 54] on div "Activity Name Email You can’t edit this email because the user has 2‑step verif…" at bounding box center [1304, 121] width 433 height 168
click at [1290, 64] on input "text" at bounding box center [1362, 71] width 170 height 22
drag, startPoint x: 1307, startPoint y: 145, endPoint x: 1313, endPoint y: 171, distance: 26.7
click at [1309, 151] on div "Activity Name Email You can’t edit this email because the user has 2‑step verif…" at bounding box center [1351, 117] width 313 height 115
click at [1313, 172] on button "Sales Office" at bounding box center [1362, 164] width 170 height 22
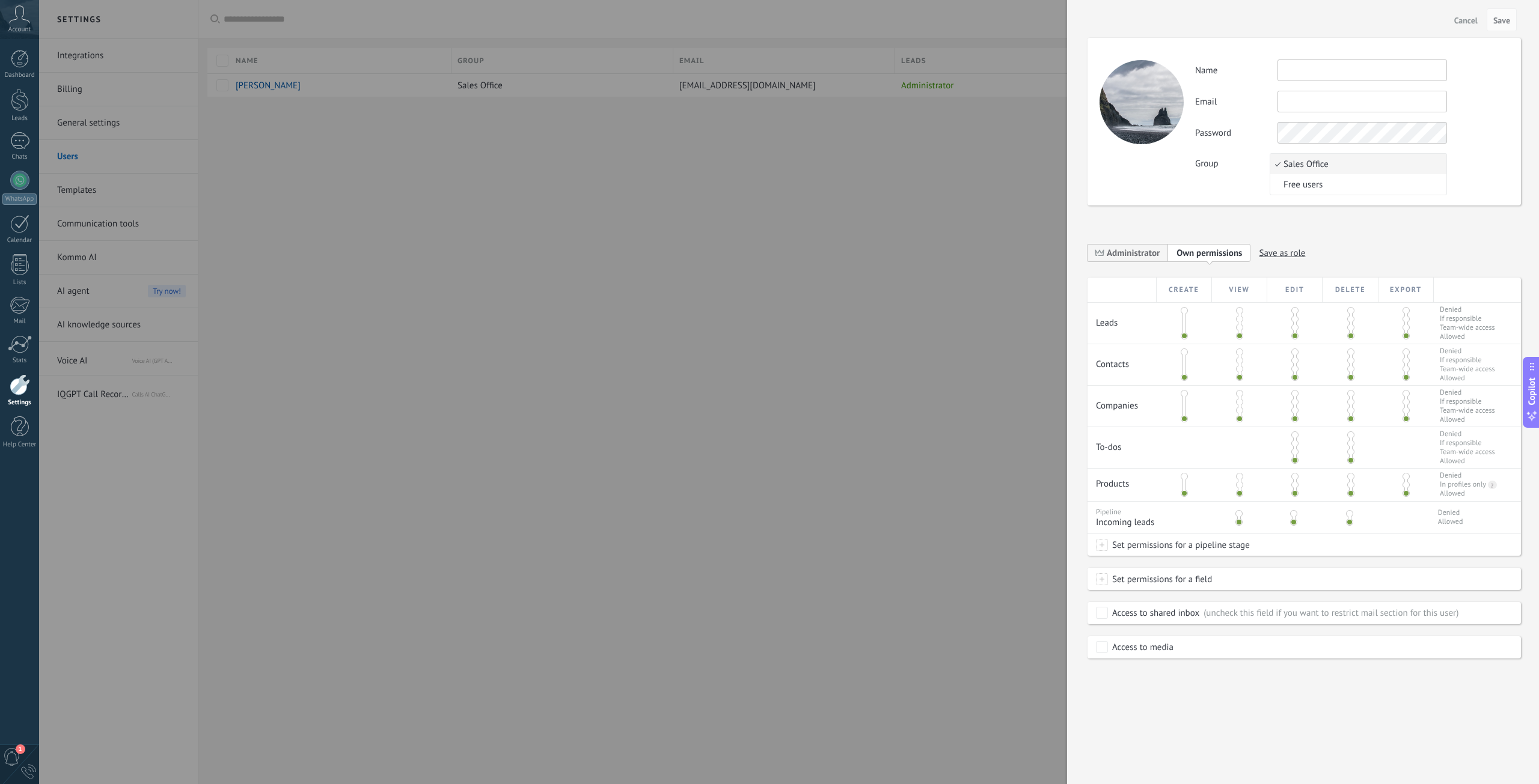
click at [1351, 161] on span "Sales Office" at bounding box center [1356, 164] width 173 height 12
click at [1343, 167] on button "Sales Office" at bounding box center [1362, 164] width 170 height 22
click at [1327, 162] on span "Sales Office" at bounding box center [1356, 164] width 173 height 12
drag, startPoint x: 691, startPoint y: 474, endPoint x: 790, endPoint y: 411, distance: 117.3
click at [696, 474] on div at bounding box center [769, 392] width 1539 height 784
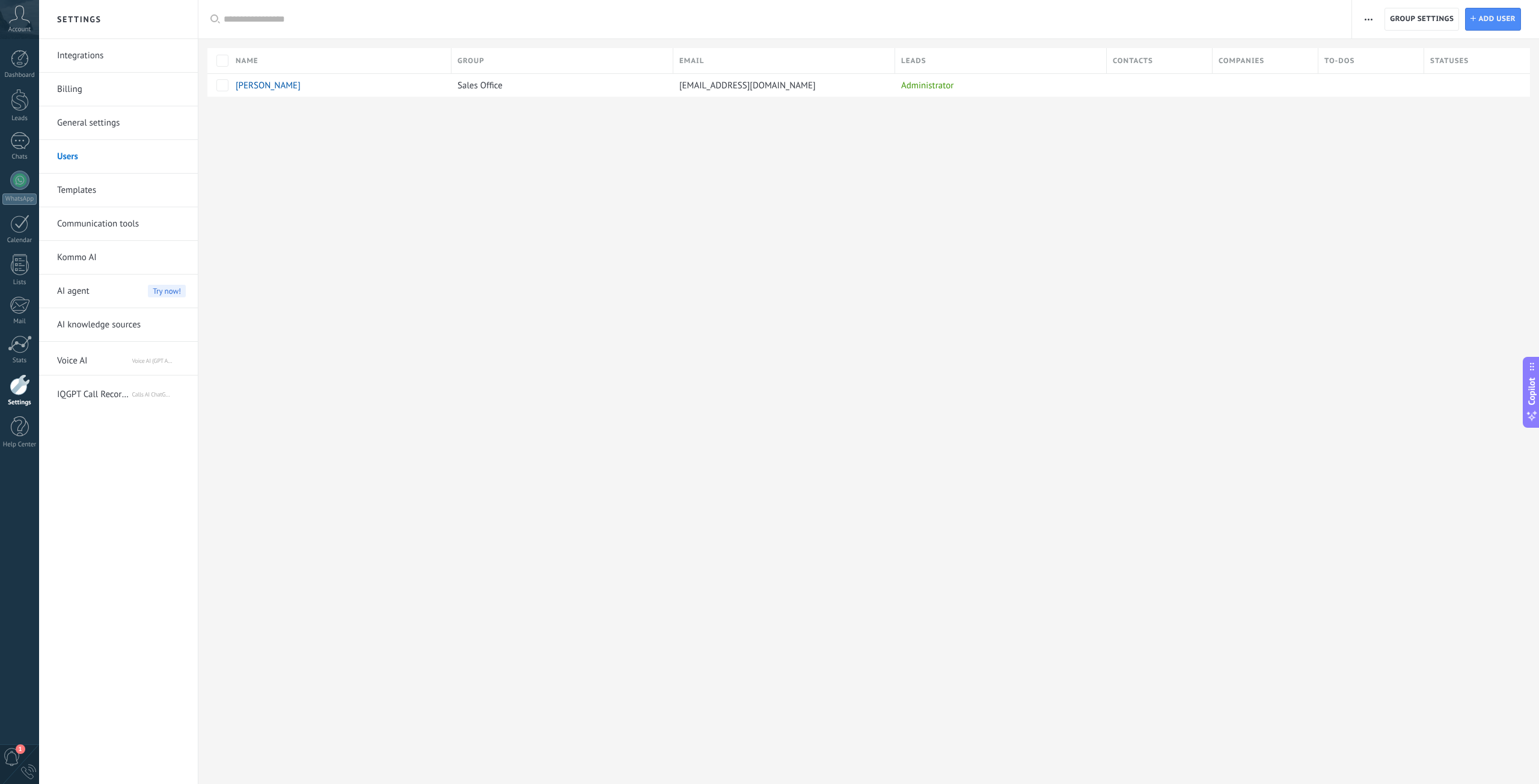
click at [99, 57] on link "Integrations" at bounding box center [121, 56] width 129 height 34
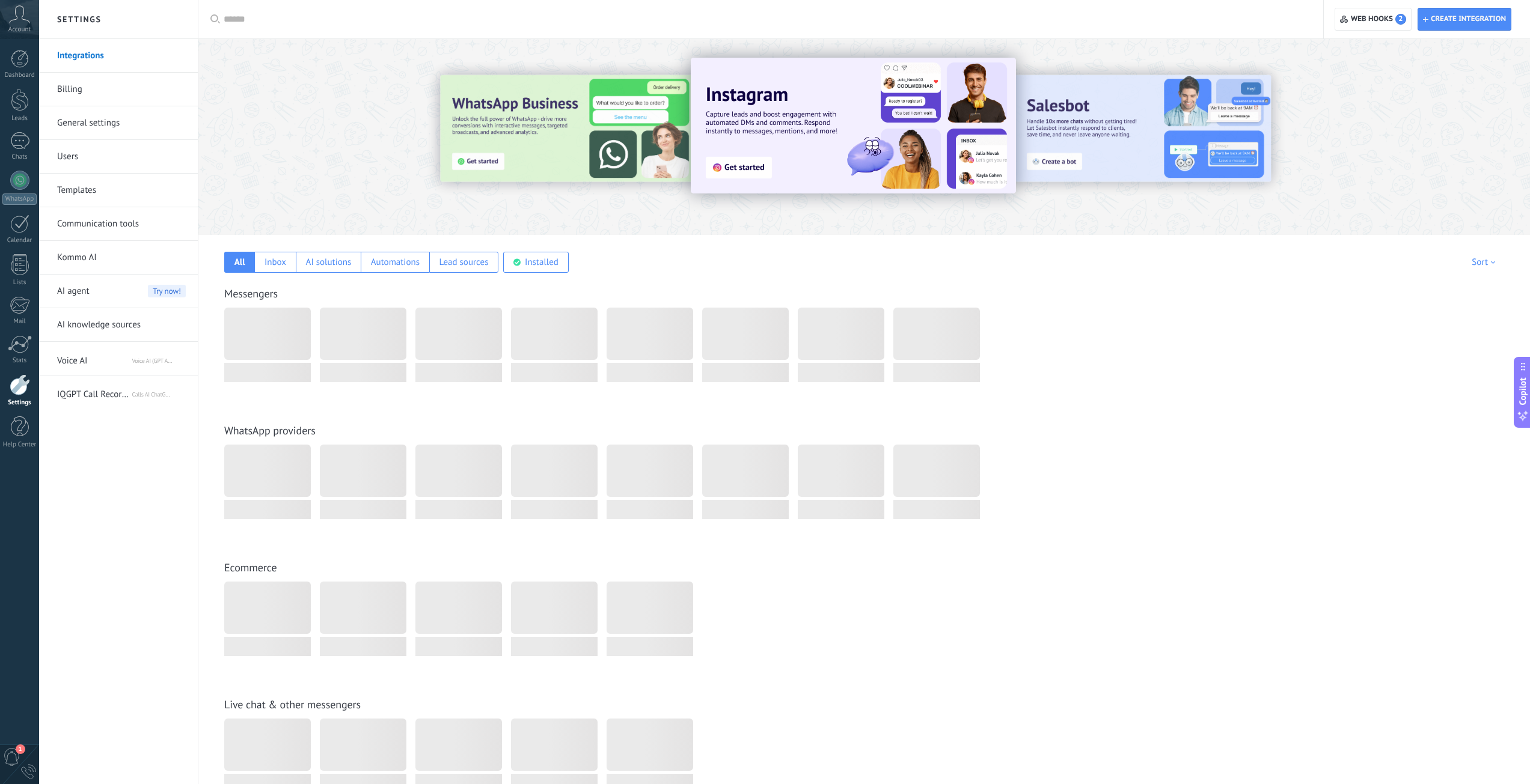
click at [95, 75] on link "Billing" at bounding box center [121, 89] width 129 height 34
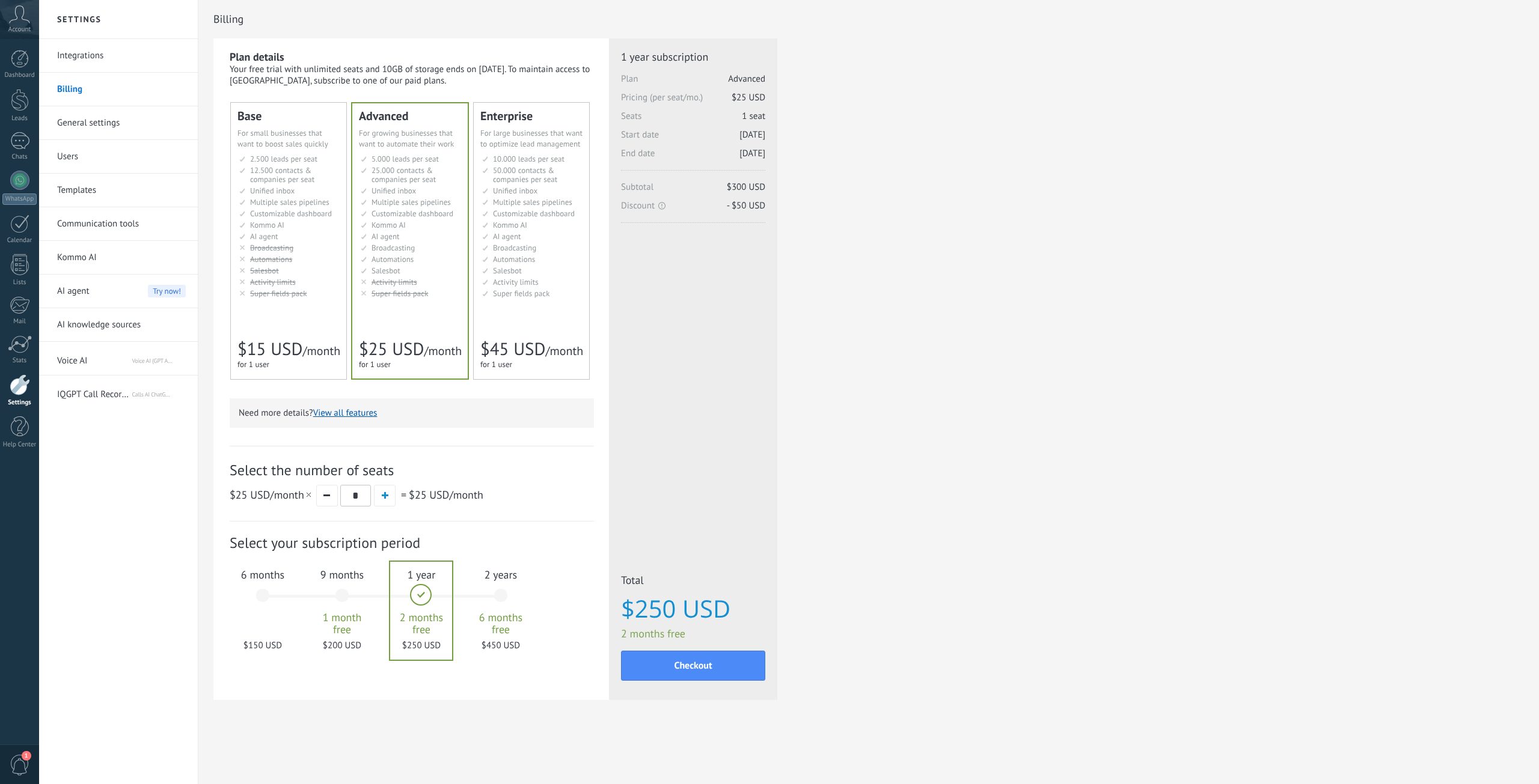
click at [94, 132] on link "General settings" at bounding box center [121, 123] width 129 height 34
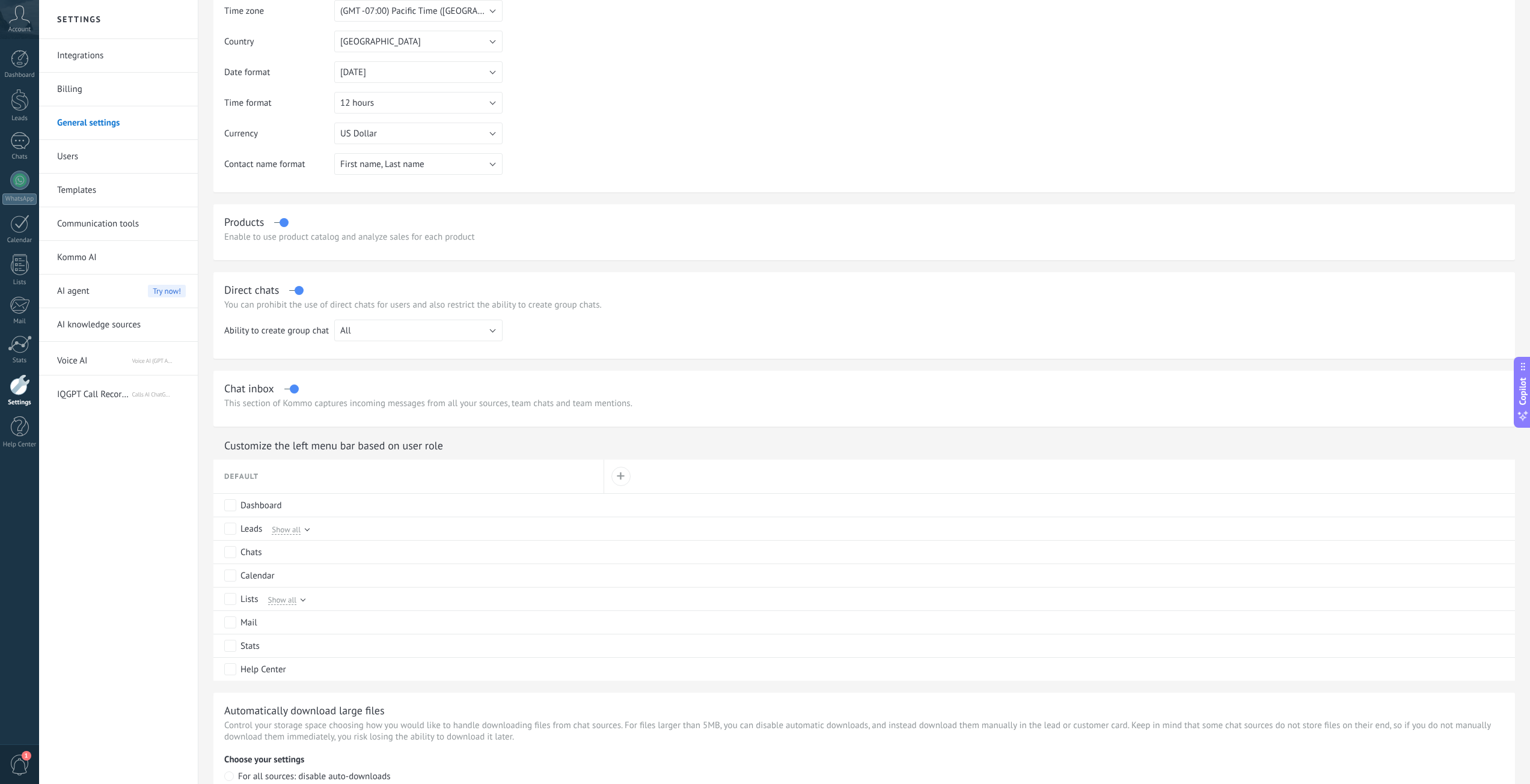
scroll to position [132, 0]
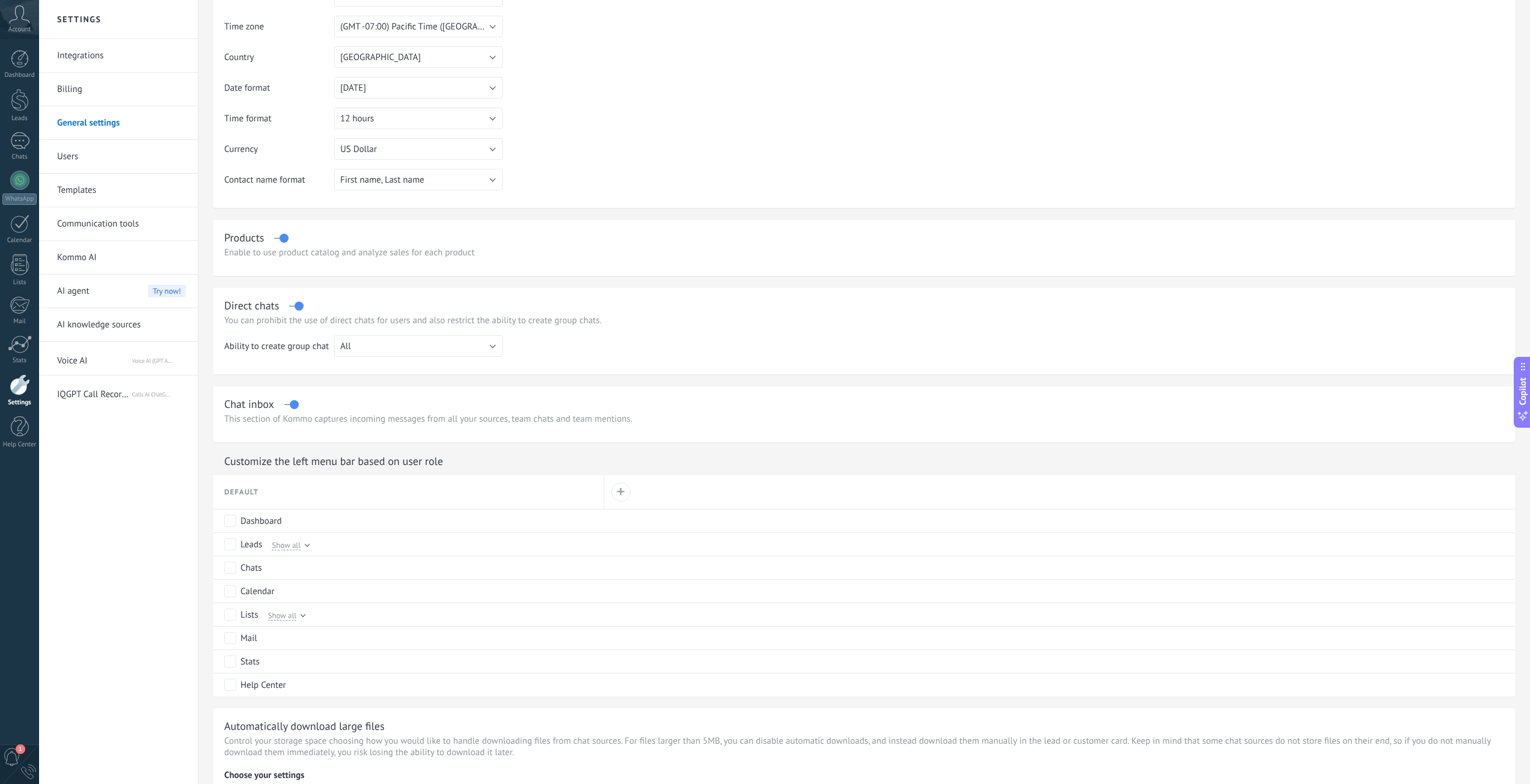
click at [81, 151] on link "Users" at bounding box center [121, 157] width 129 height 34
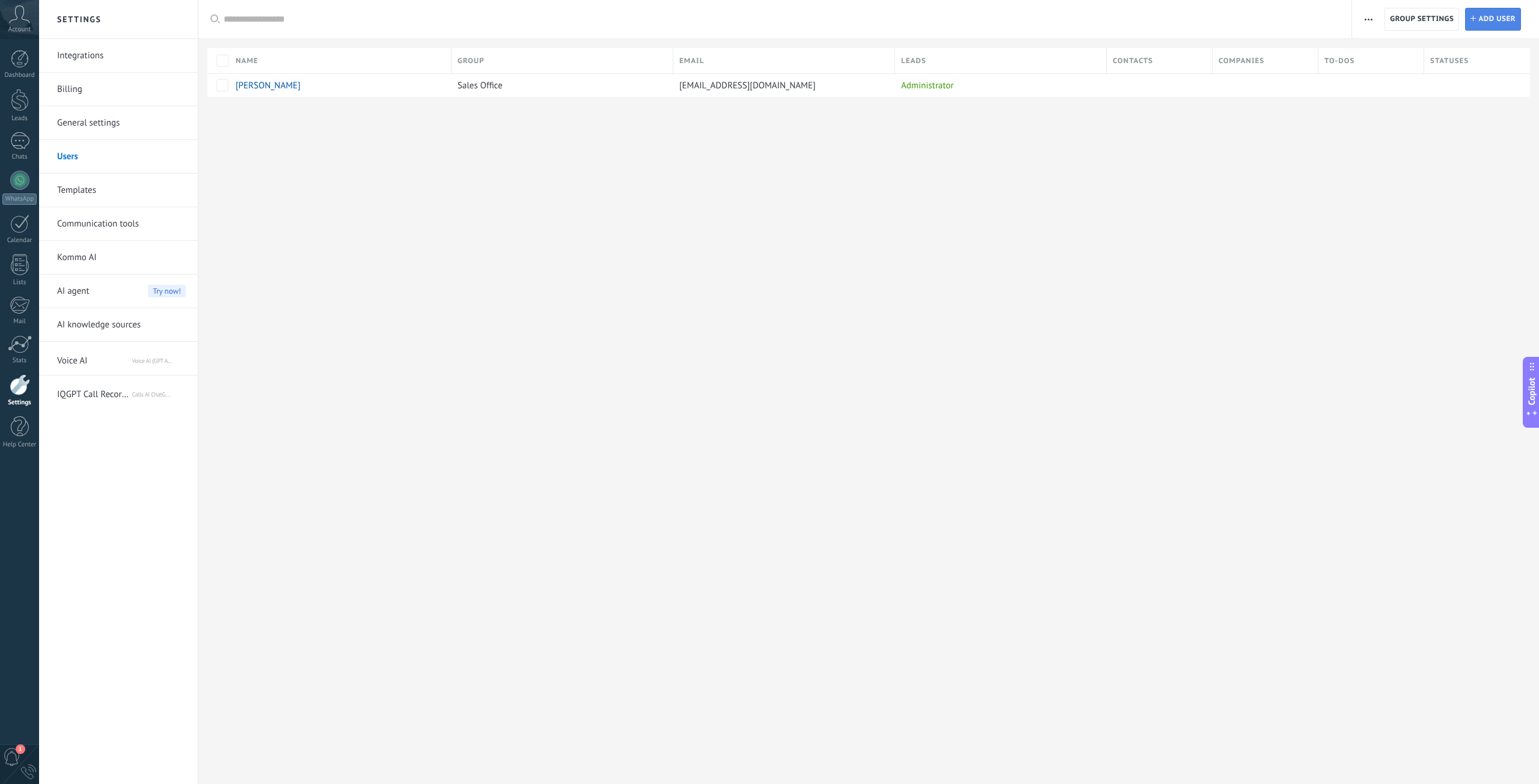
click at [1515, 21] on link "Add Add user" at bounding box center [1493, 19] width 56 height 23
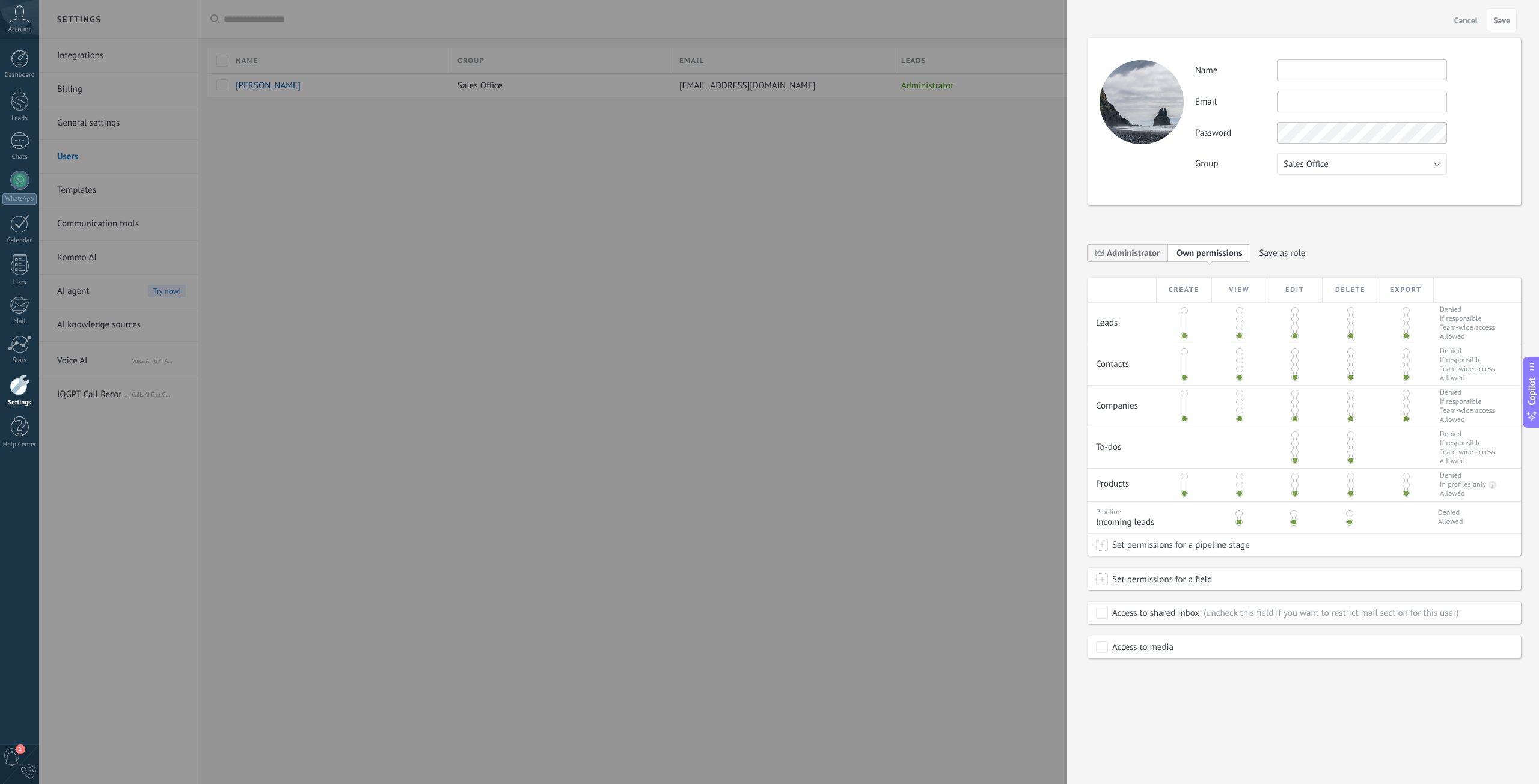
click at [1302, 72] on input "text" at bounding box center [1362, 71] width 170 height 22
type input "*"
click at [1305, 68] on input "text" at bounding box center [1362, 71] width 170 height 22
paste input "**********"
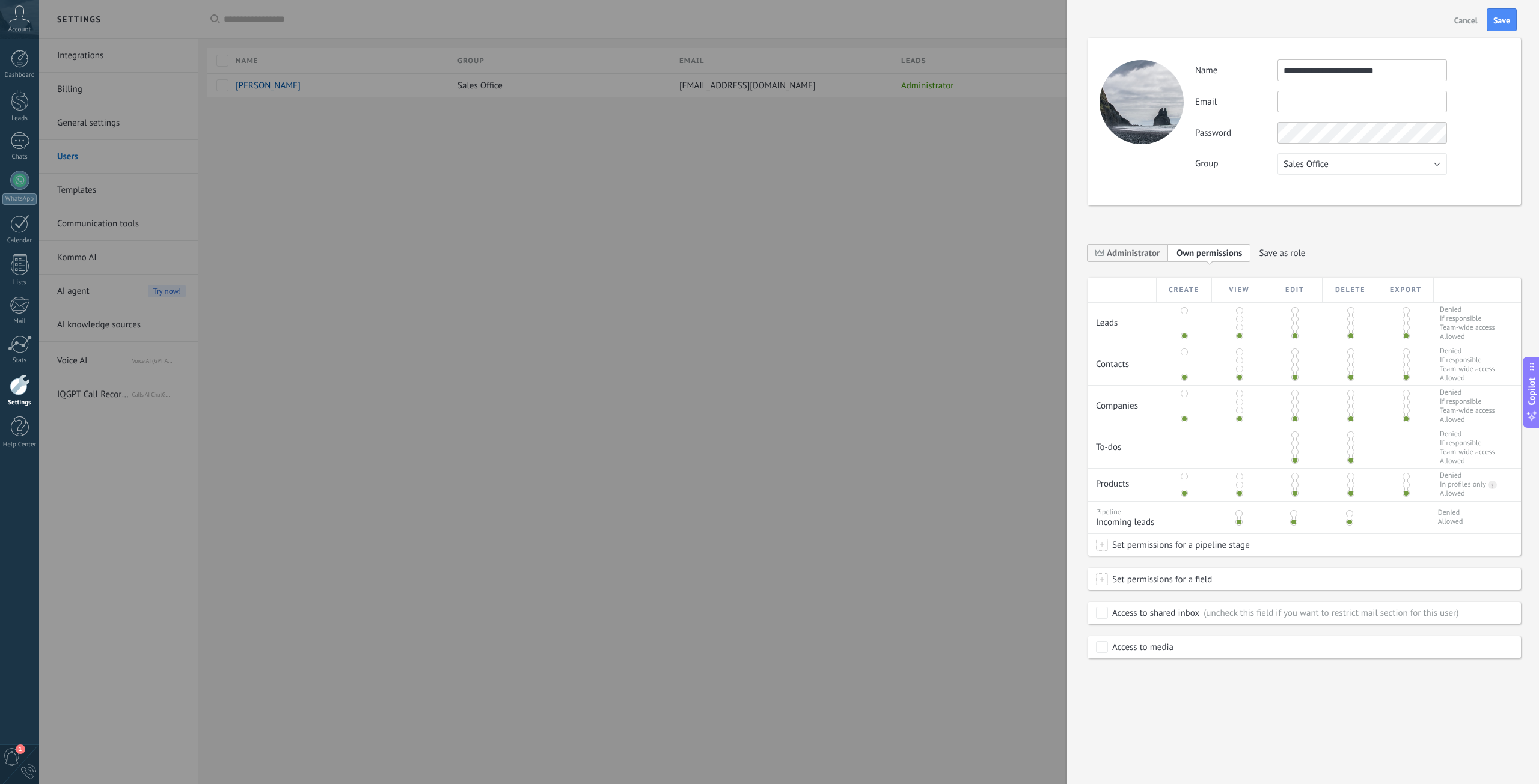
type input "**********"
click at [1354, 103] on input "text" at bounding box center [1362, 102] width 170 height 22
paste input "**********"
type input "**********"
drag, startPoint x: 1418, startPoint y: 74, endPoint x: 1264, endPoint y: 78, distance: 154.1
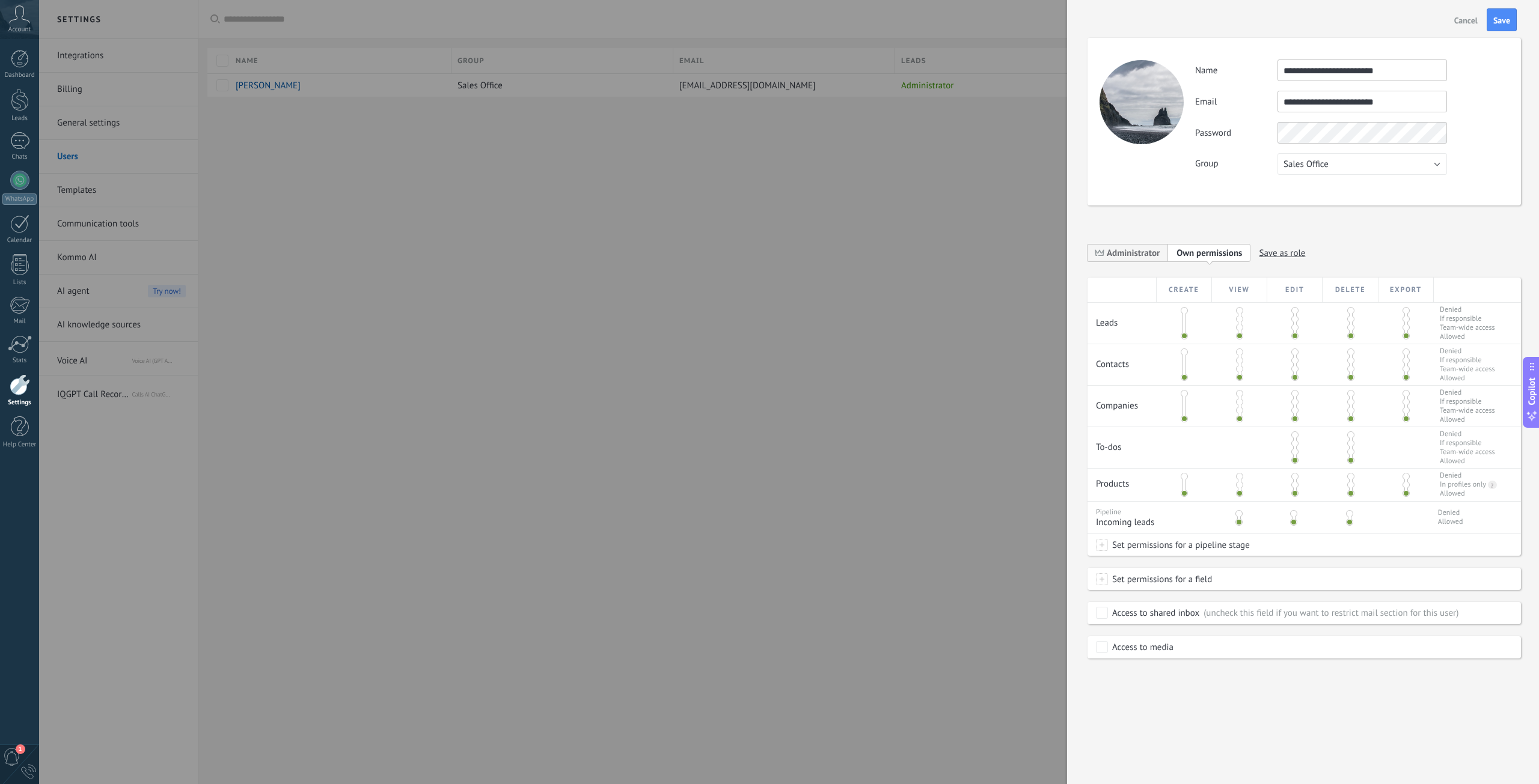
click at [1264, 78] on div "**********" at bounding box center [1351, 71] width 313 height 22
type input "*****"
click at [1302, 161] on span "Sales Office" at bounding box center [1305, 164] width 45 height 12
click at [1315, 164] on span "Sales Office" at bounding box center [1356, 164] width 173 height 12
click at [1141, 254] on span "Administrator" at bounding box center [1133, 254] width 53 height 12
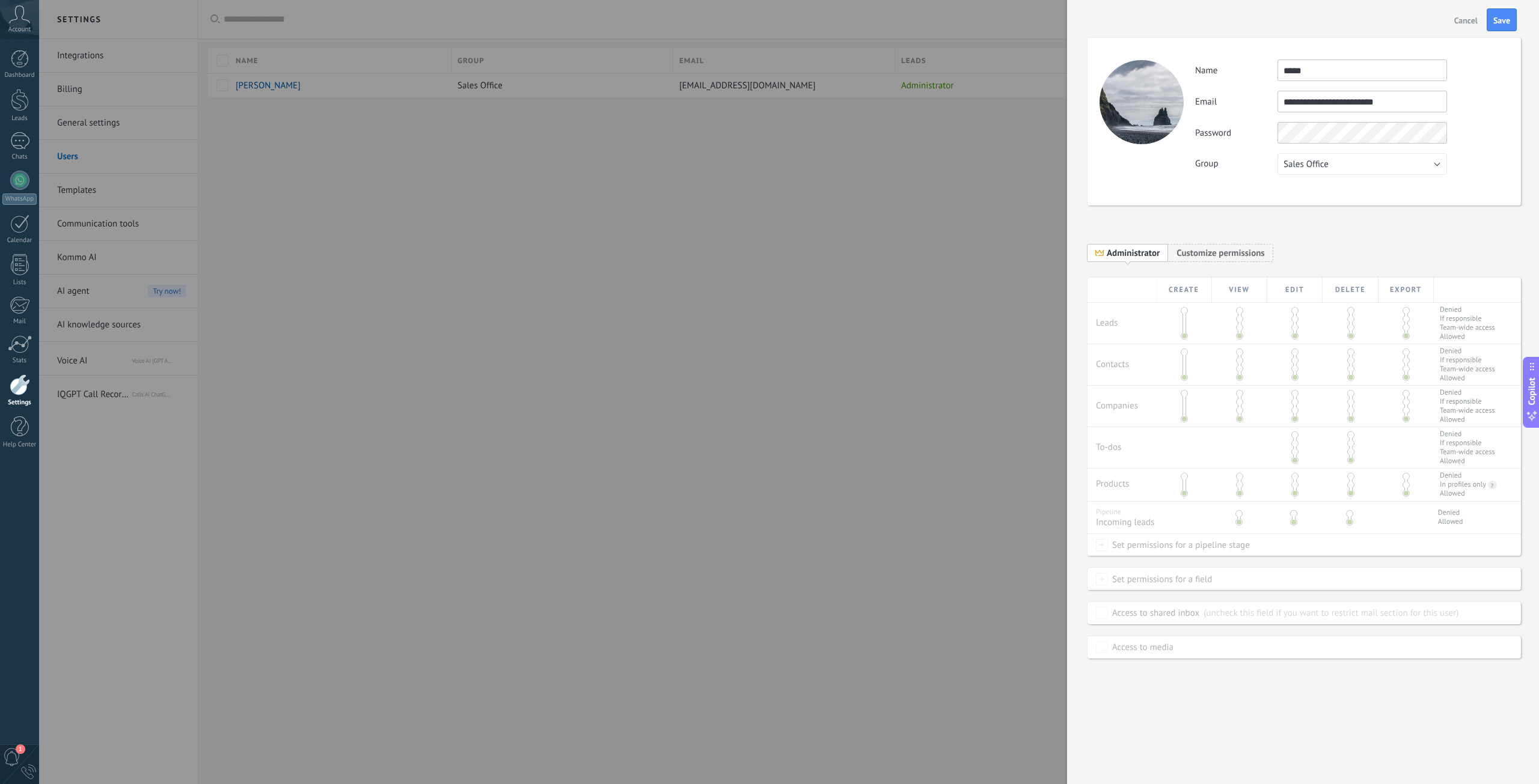
click at [1127, 130] on div "**********" at bounding box center [1304, 121] width 433 height 168
click at [1211, 133] on div "Password" at bounding box center [1351, 133] width 313 height 22
click at [1240, 128] on div "Password" at bounding box center [1351, 133] width 313 height 22
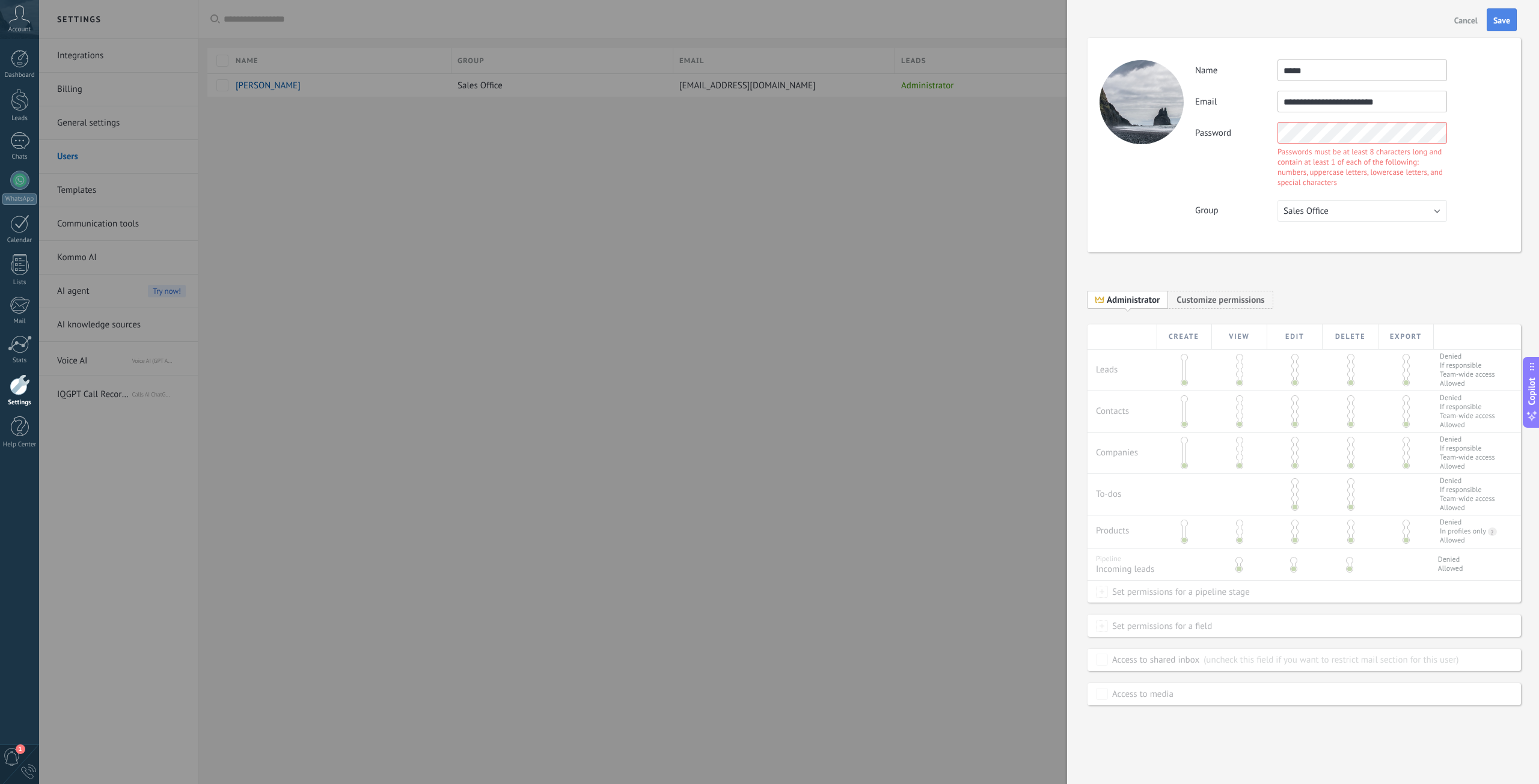
click at [1504, 22] on span "Save" at bounding box center [1501, 20] width 17 height 8
click at [1005, 121] on body ".abccls-1,.abccls-2{fill-rule:evenodd}.abccls-2{fill:#fff} .abfcls-1{fill:none}…" at bounding box center [769, 392] width 1539 height 784
click at [1392, 310] on div "**********" at bounding box center [1304, 303] width 433 height 42
click at [1467, 266] on div "**********" at bounding box center [1304, 359] width 433 height 691
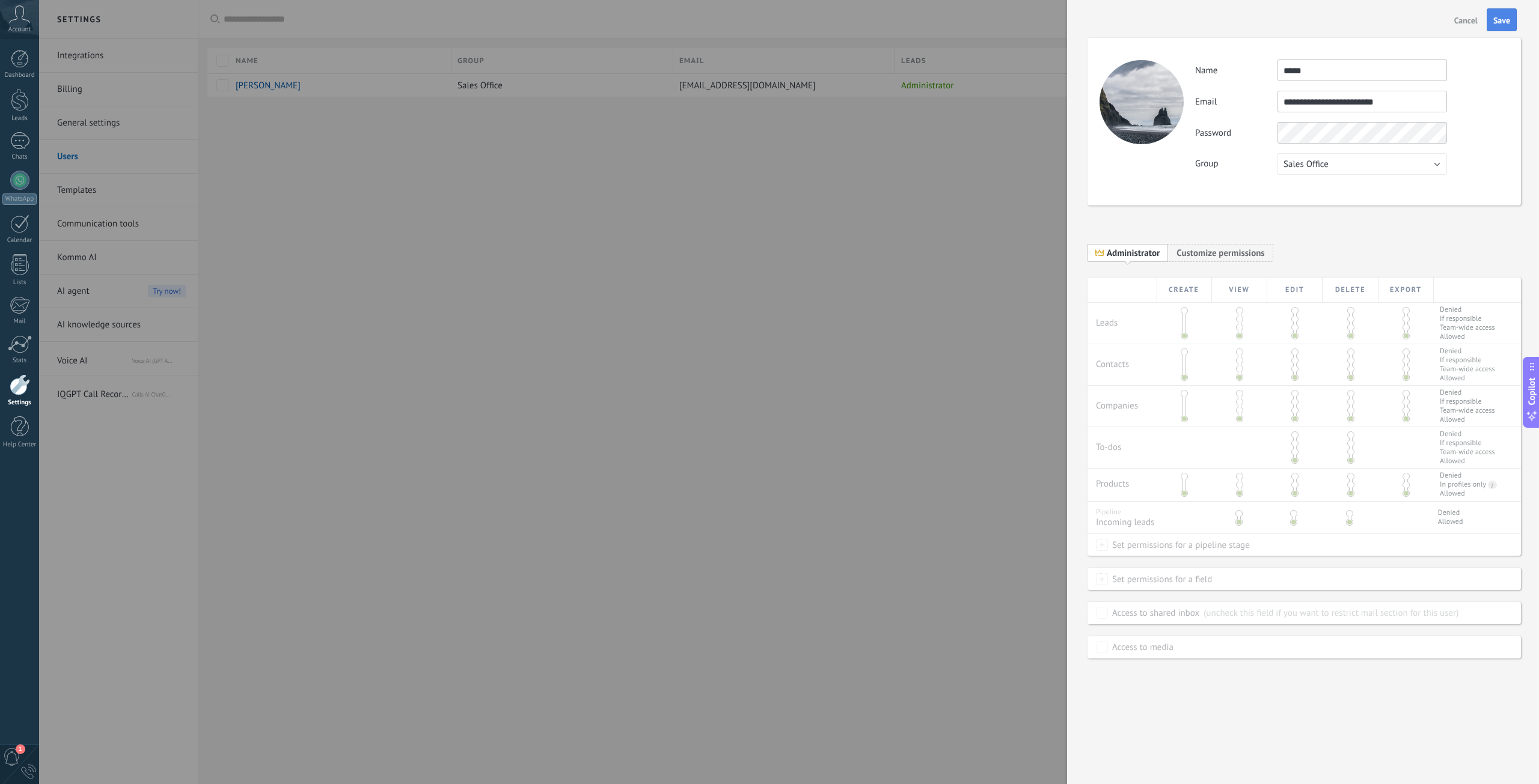
click at [1501, 19] on span "Save" at bounding box center [1501, 20] width 17 height 8
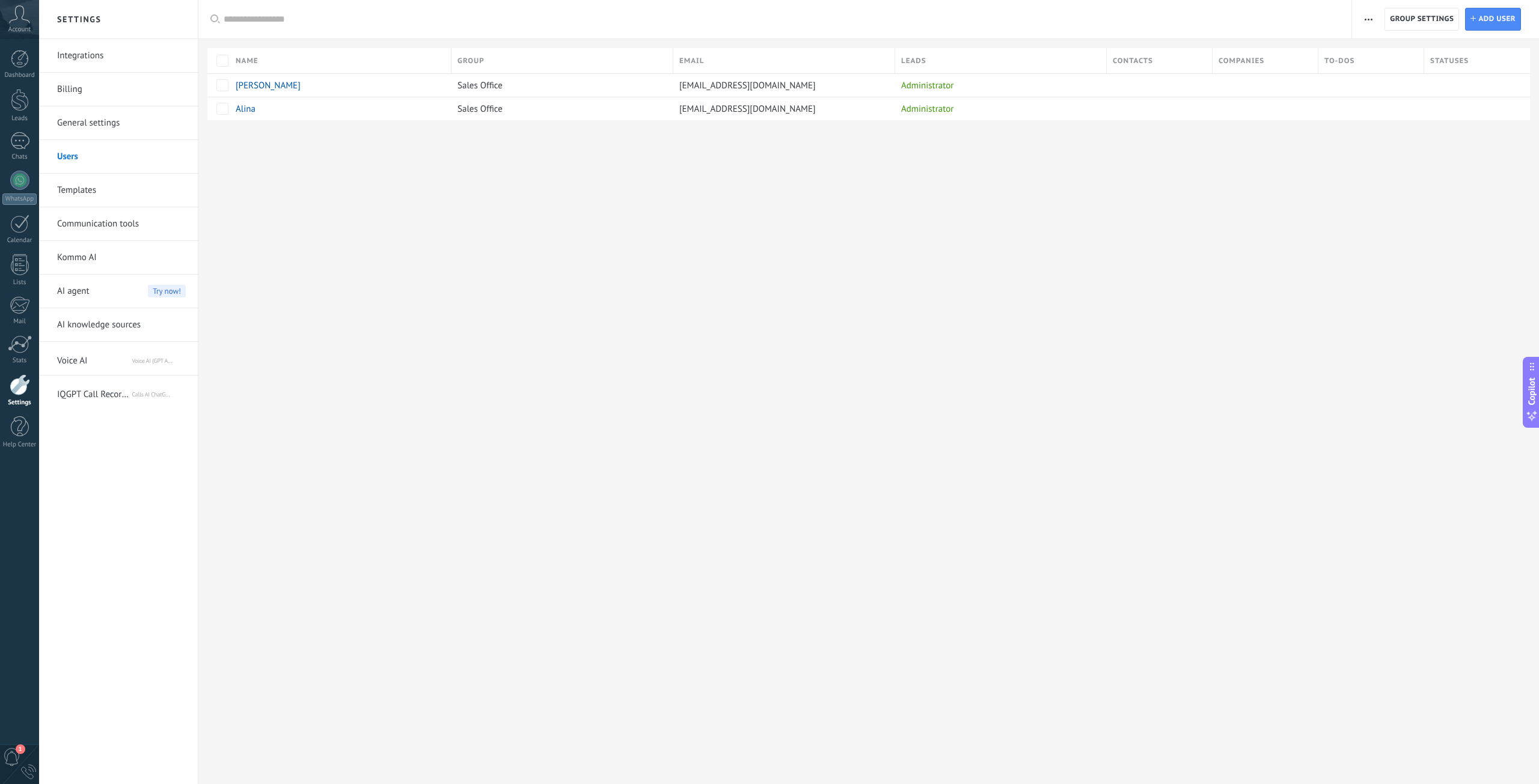
drag, startPoint x: 913, startPoint y: 325, endPoint x: 649, endPoint y: 189, distance: 297.0
click at [913, 325] on div "Settings Integrations Billing General settings Users Templates Communication to…" at bounding box center [788, 392] width 1499 height 784
click at [24, 98] on div at bounding box center [19, 99] width 18 height 22
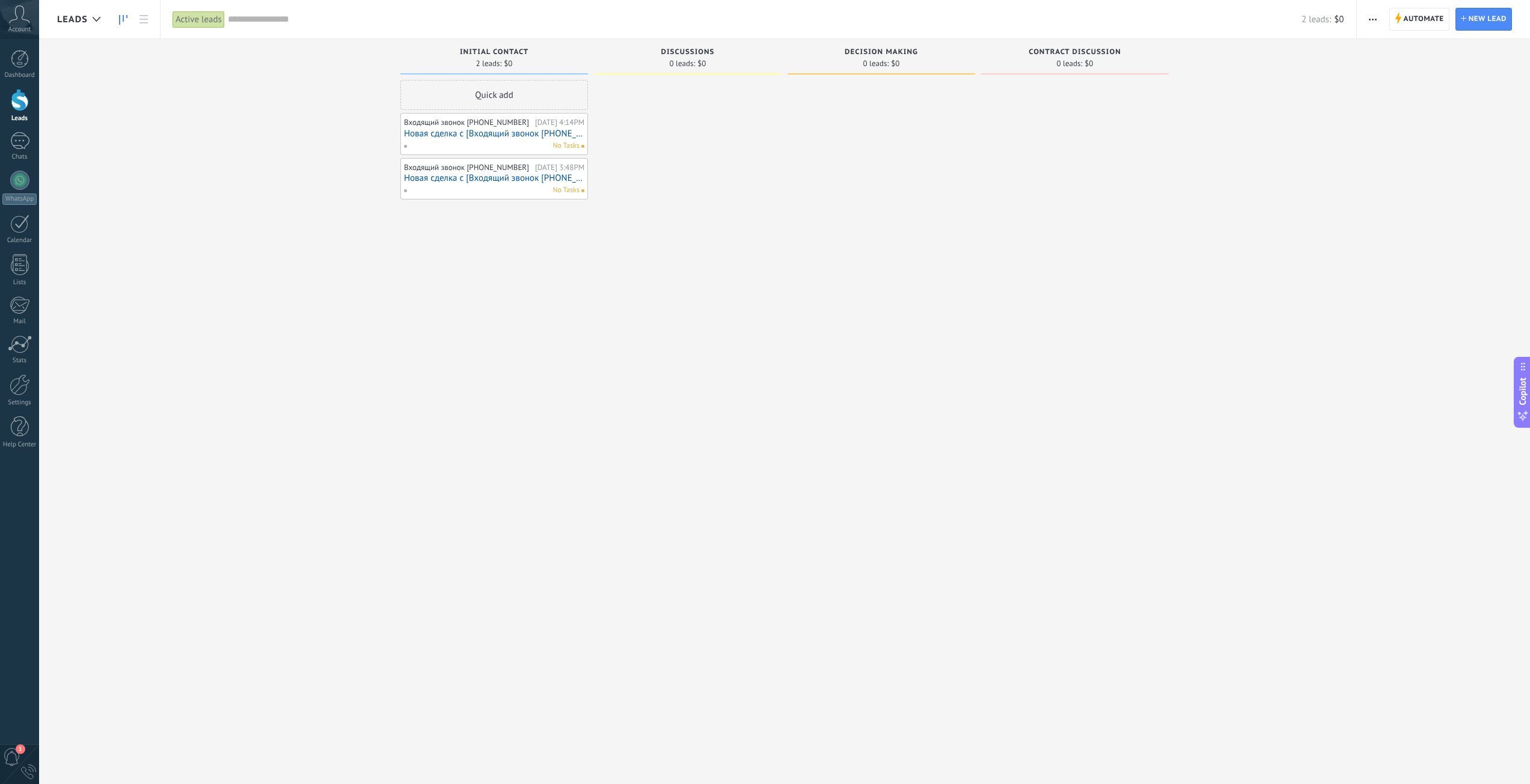
click at [522, 147] on div "No Tasks" at bounding box center [491, 146] width 176 height 11
click at [493, 132] on link "Новая сделка с [Входящий звонок [PHONE_NUMBER]]" at bounding box center [494, 134] width 180 height 10
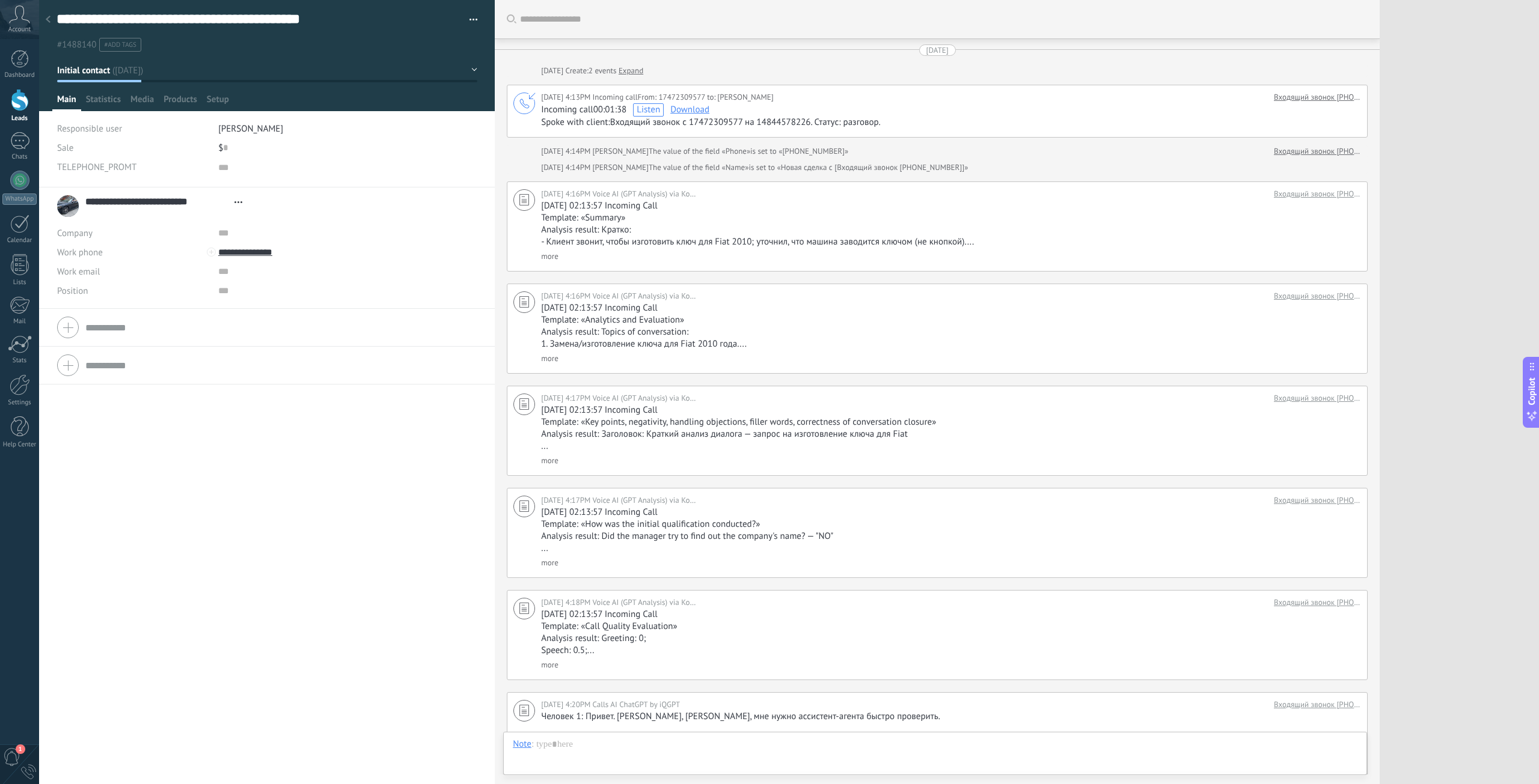
scroll to position [204, 0]
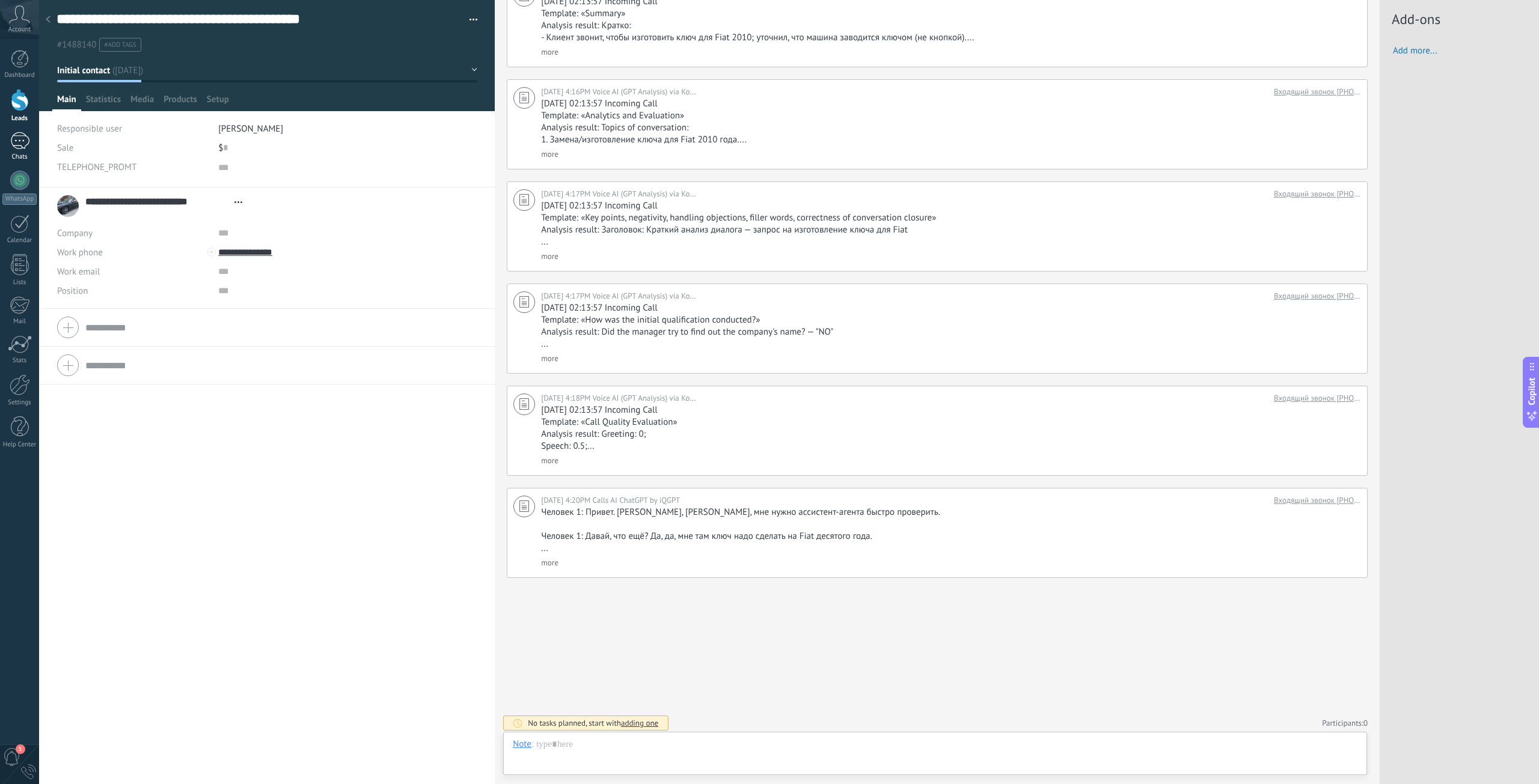
click at [16, 144] on div at bounding box center [19, 141] width 19 height 18
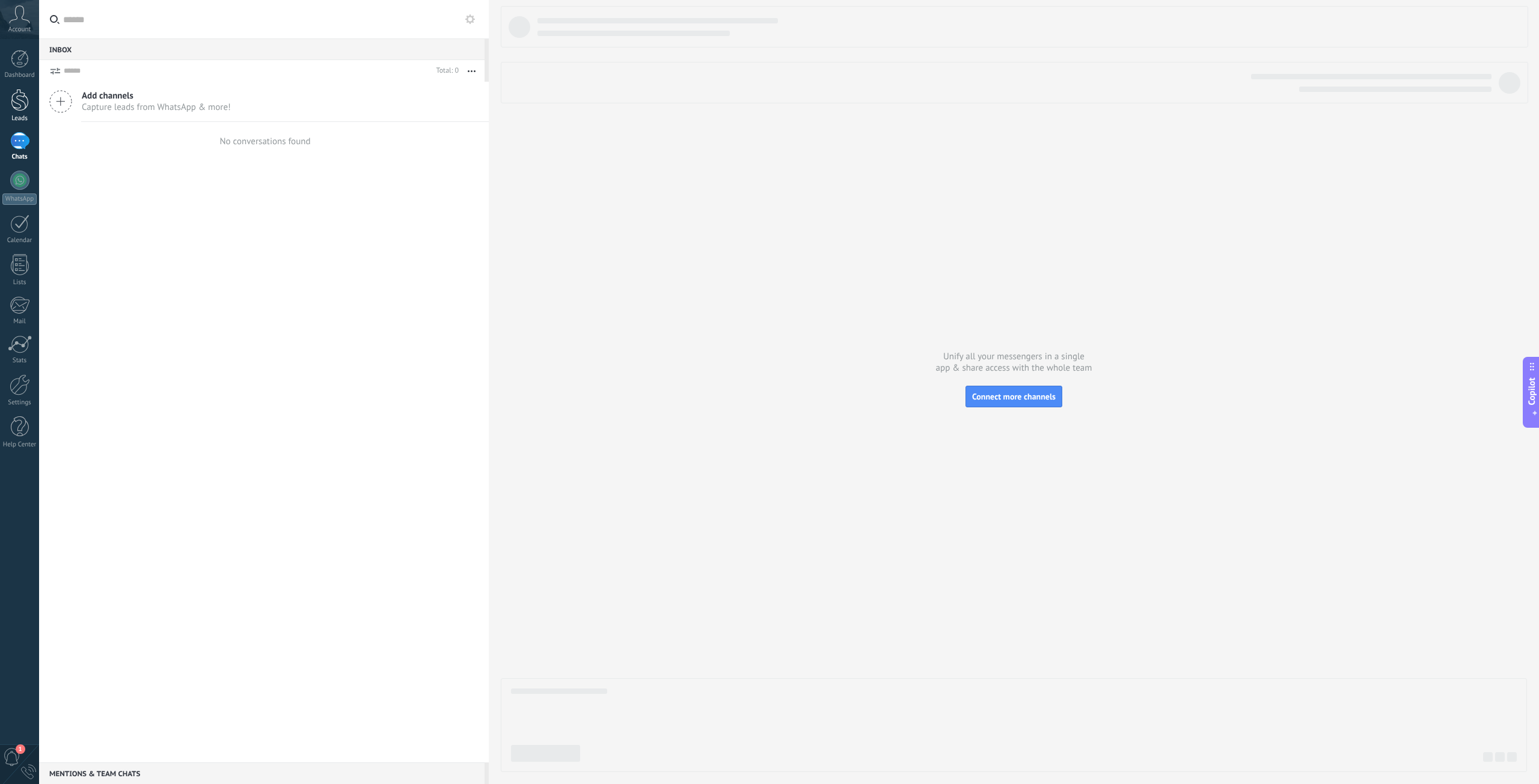
click at [13, 104] on div at bounding box center [19, 99] width 18 height 22
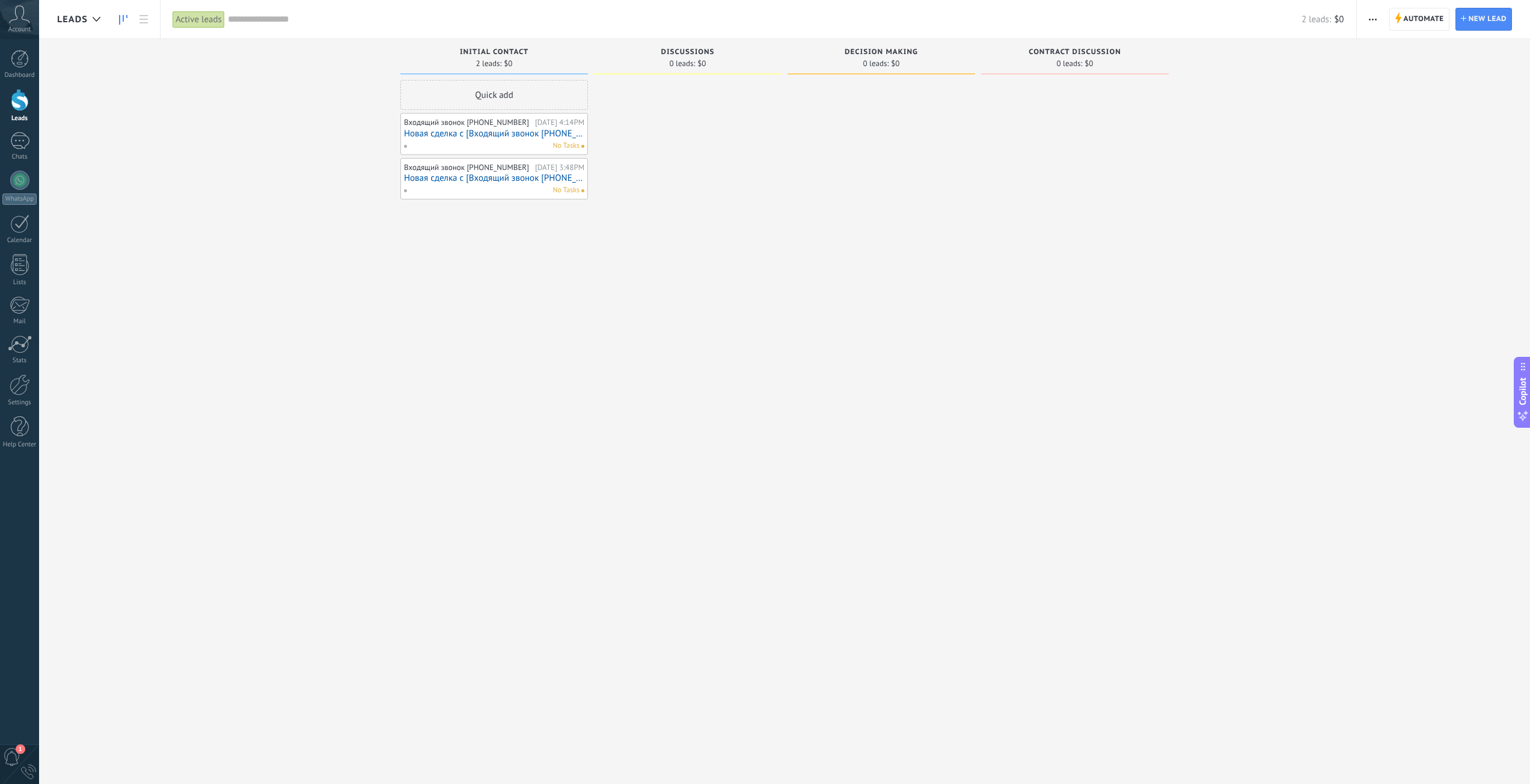
click at [687, 62] on span "0 leads:" at bounding box center [682, 63] width 26 height 8
click at [502, 138] on link "Новая сделка с [Входящий звонок [PHONE_NUMBER]]" at bounding box center [494, 134] width 180 height 10
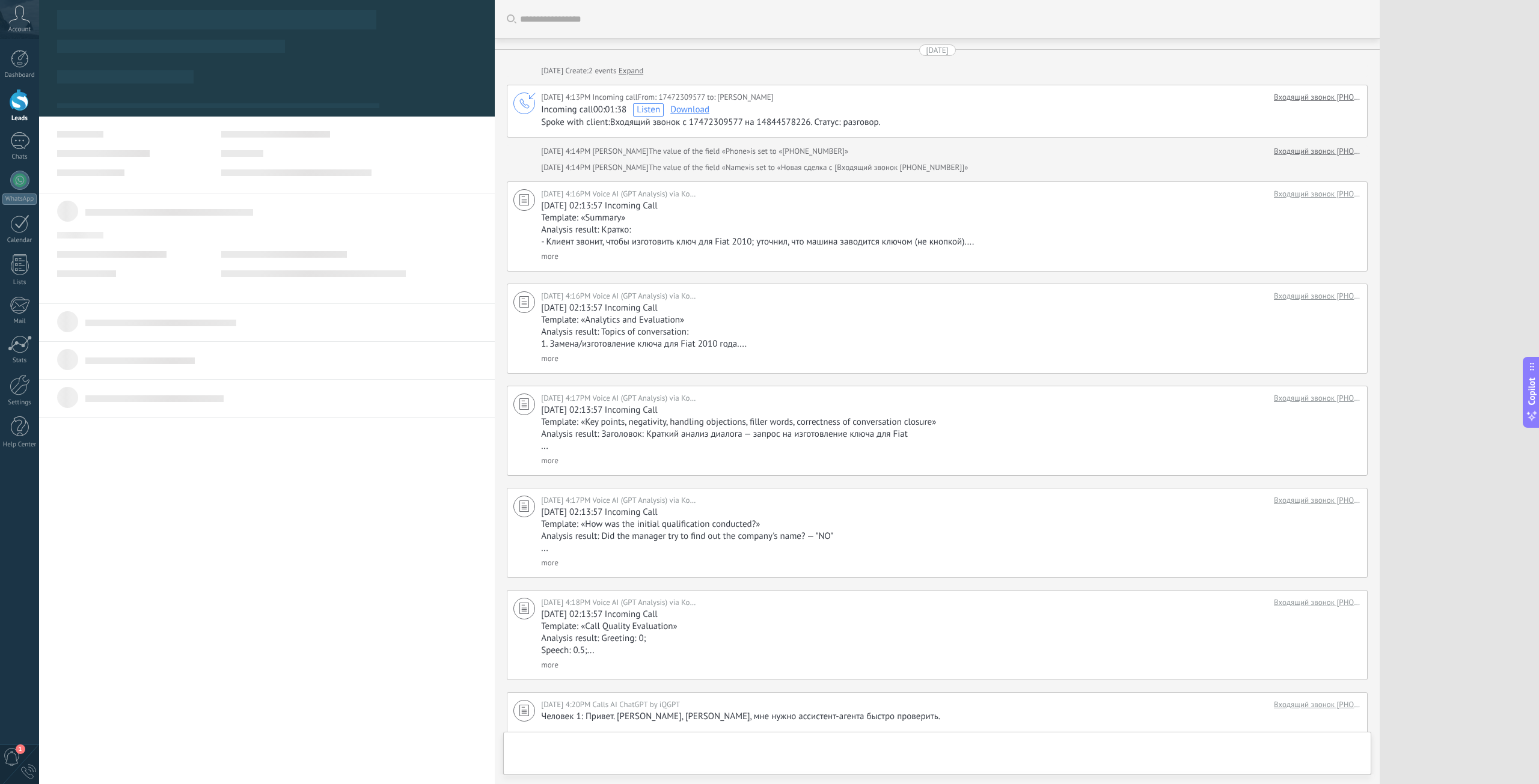
type textarea "***"
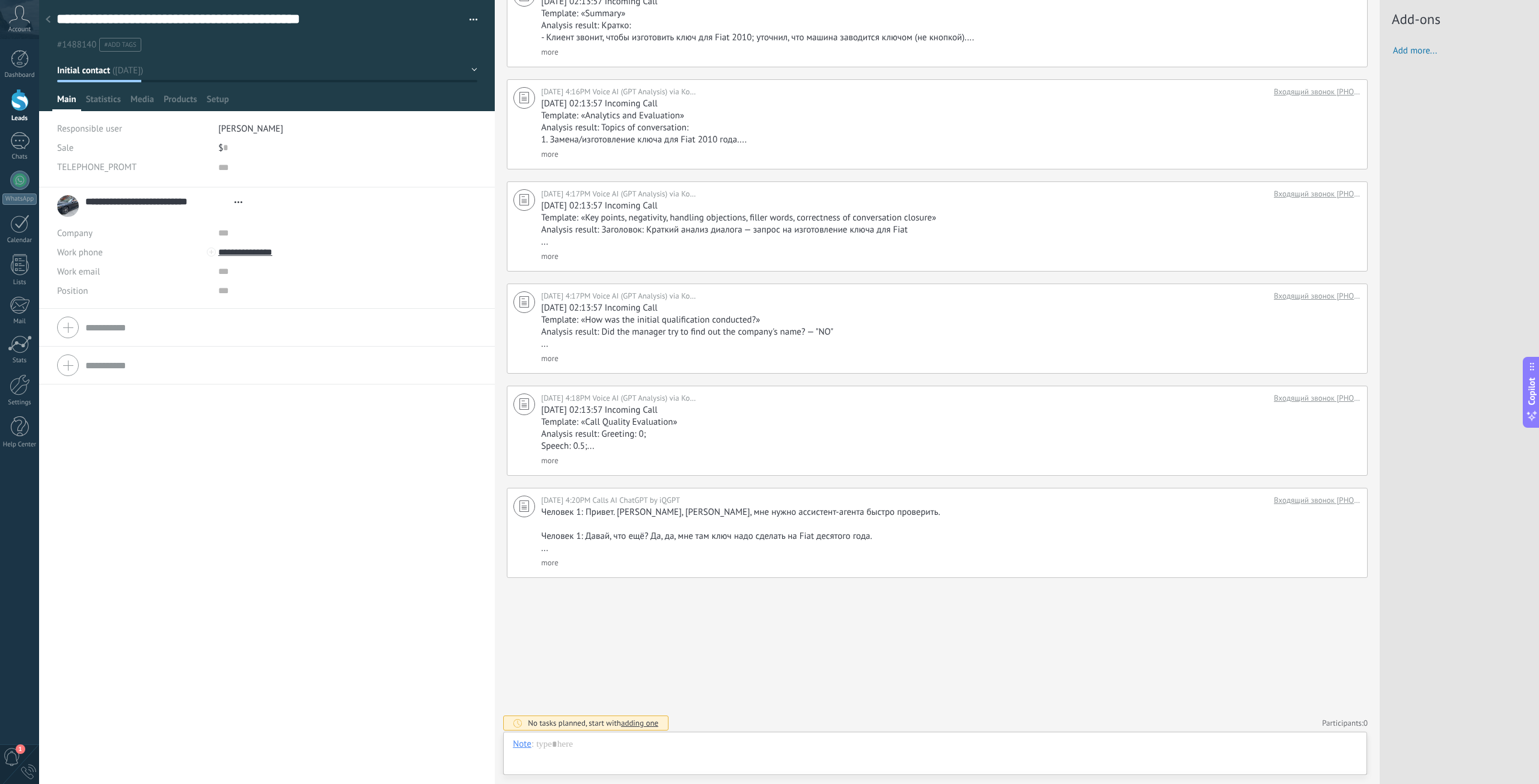
click at [0, 534] on div "Dashboard Leads Chats WhatsApp Customers" at bounding box center [39, 391] width 78 height 706
click at [18, 139] on div at bounding box center [19, 141] width 19 height 18
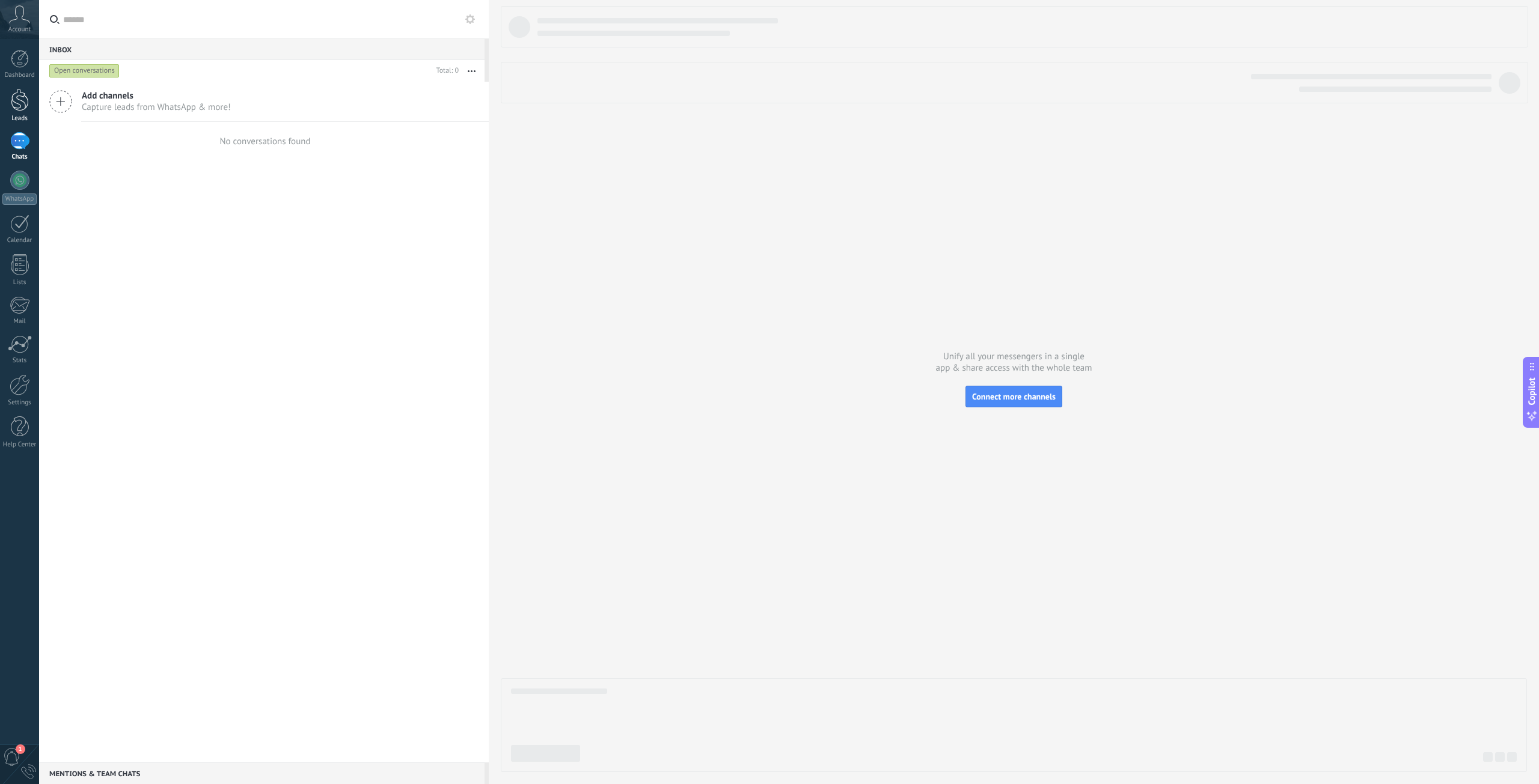
click at [24, 104] on div at bounding box center [19, 99] width 18 height 22
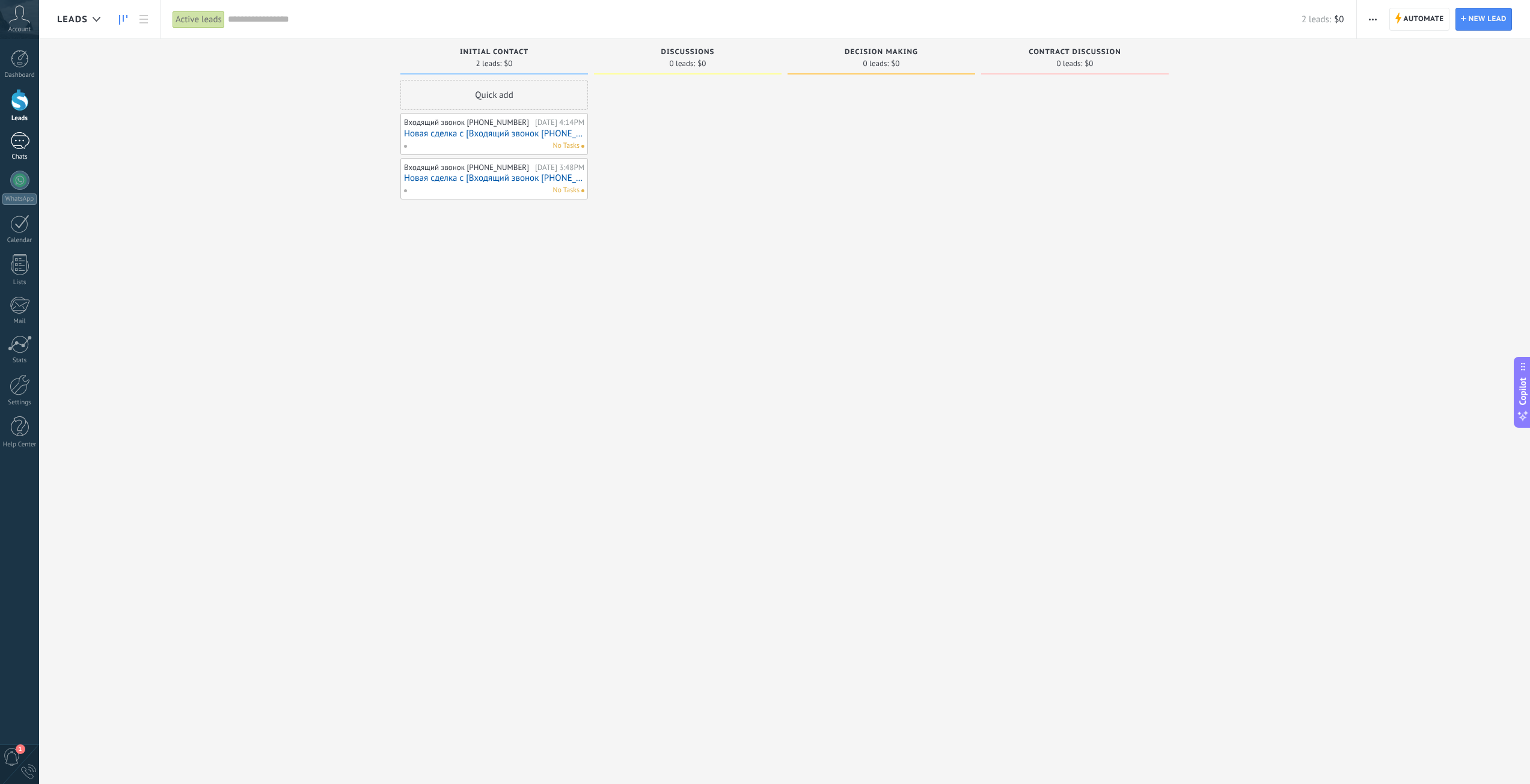
click at [20, 142] on div at bounding box center [19, 141] width 19 height 18
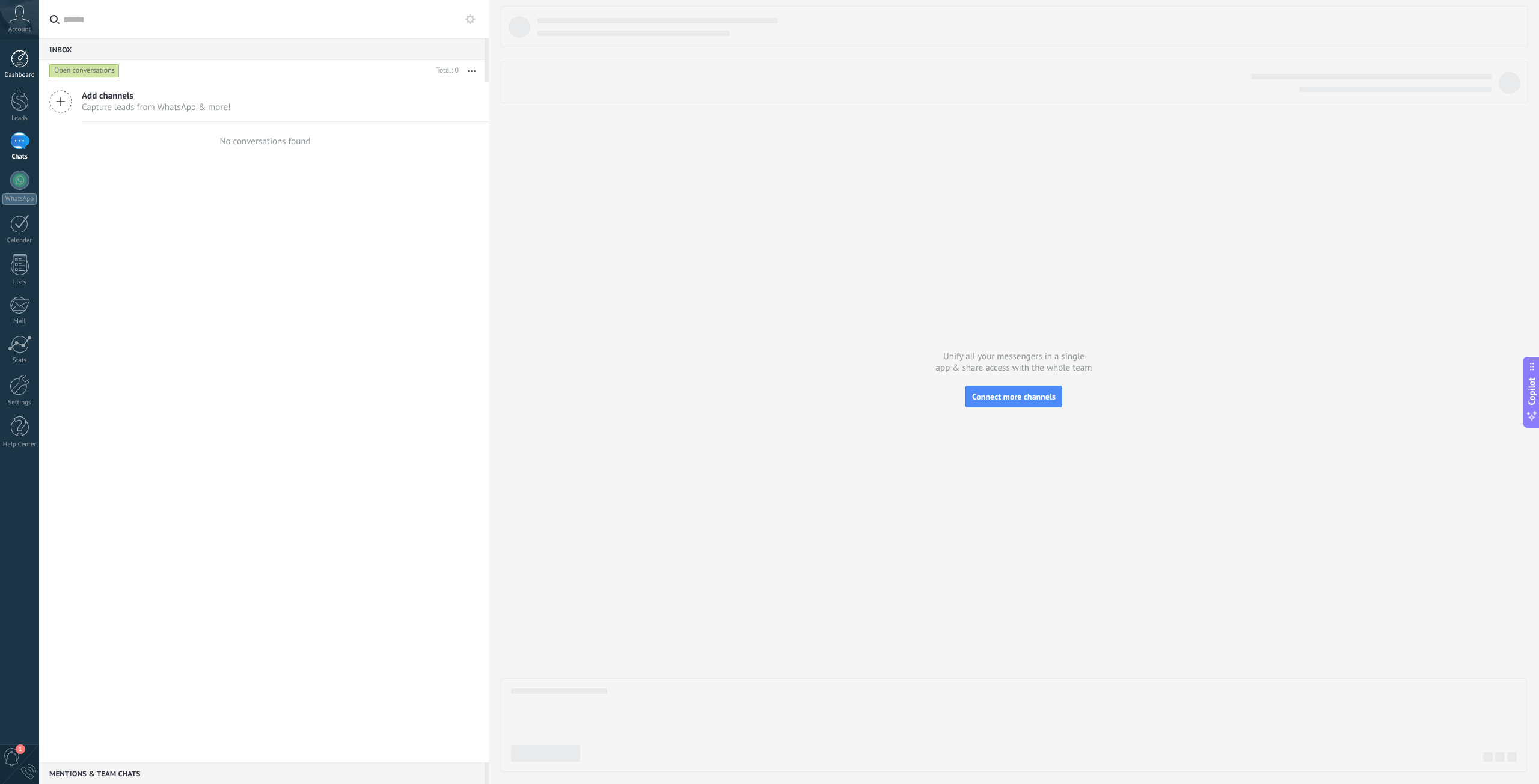
click at [19, 68] on link "Dashboard" at bounding box center [19, 64] width 39 height 30
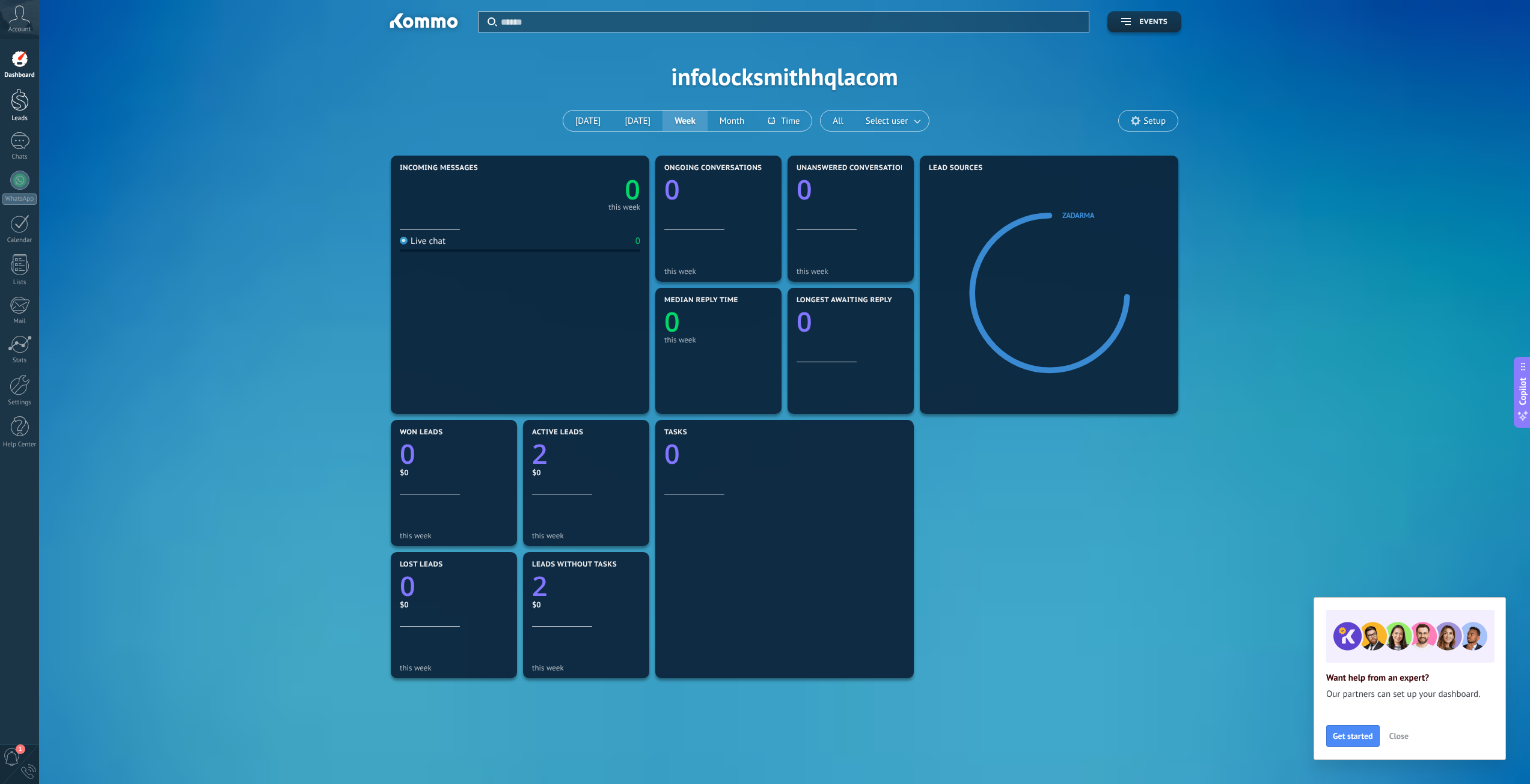
click at [16, 98] on div at bounding box center [19, 99] width 18 height 22
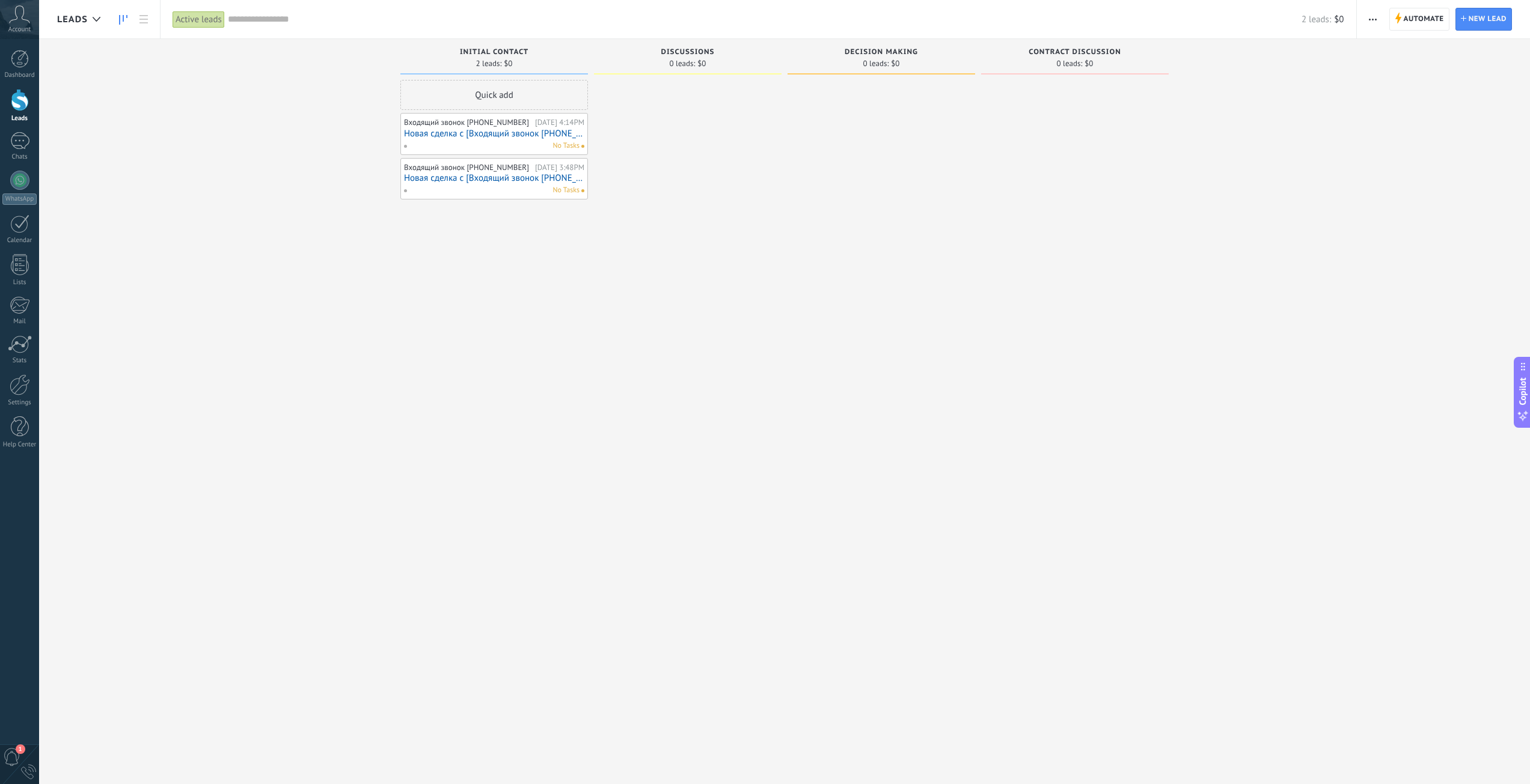
click at [31, 777] on div "0" at bounding box center [29, 772] width 15 height 15
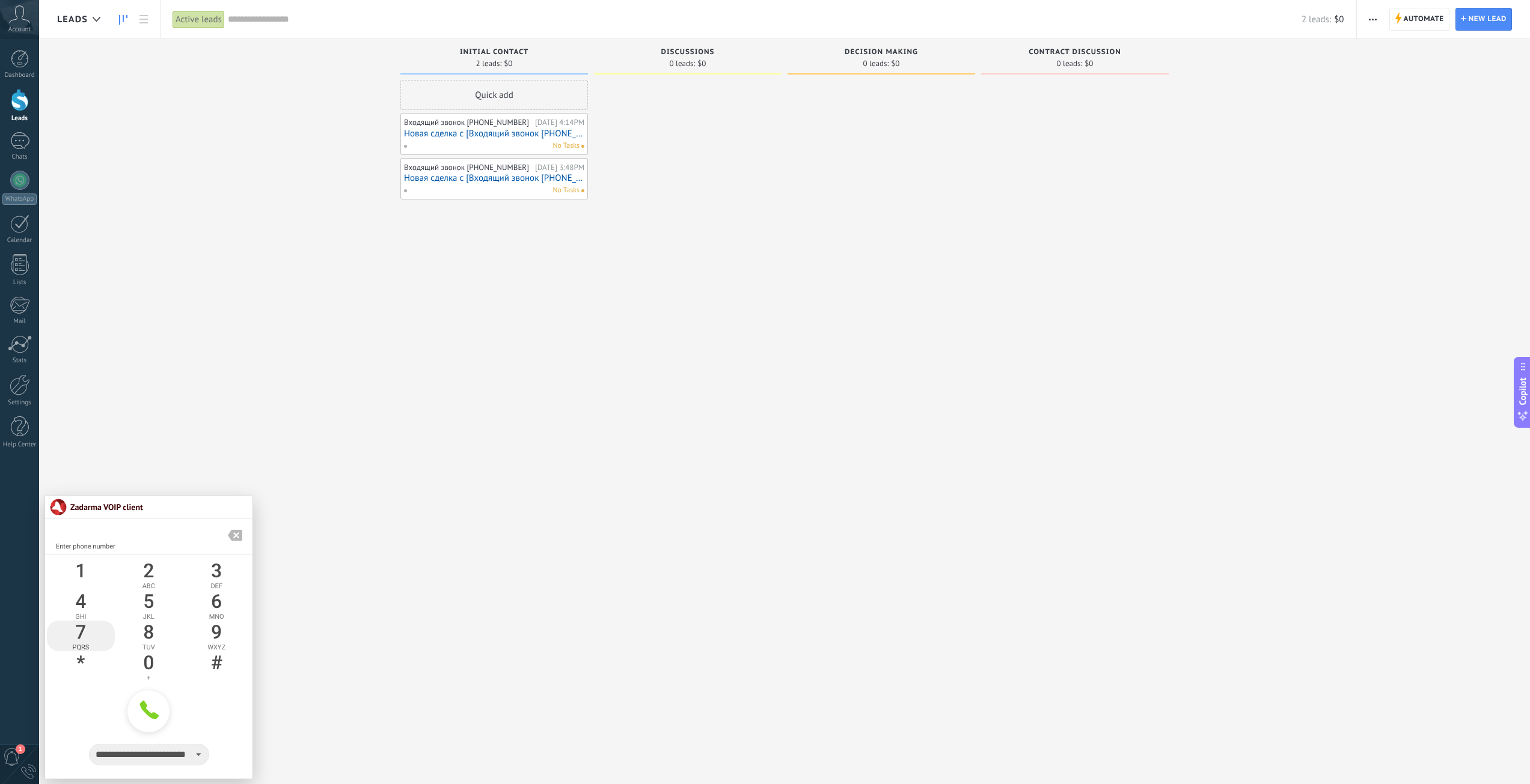
click at [78, 630] on div "7" at bounding box center [81, 631] width 68 height 23
click at [84, 595] on div "4" at bounding box center [81, 601] width 68 height 23
click at [78, 620] on div "1 2 ABC 3 DEF 4 GHI 5 JKL 6 MNO 7 PQRS" at bounding box center [150, 646] width 206 height 173
click at [83, 626] on div "7" at bounding box center [81, 631] width 68 height 23
click at [147, 572] on div "2" at bounding box center [148, 571] width 68 height 23
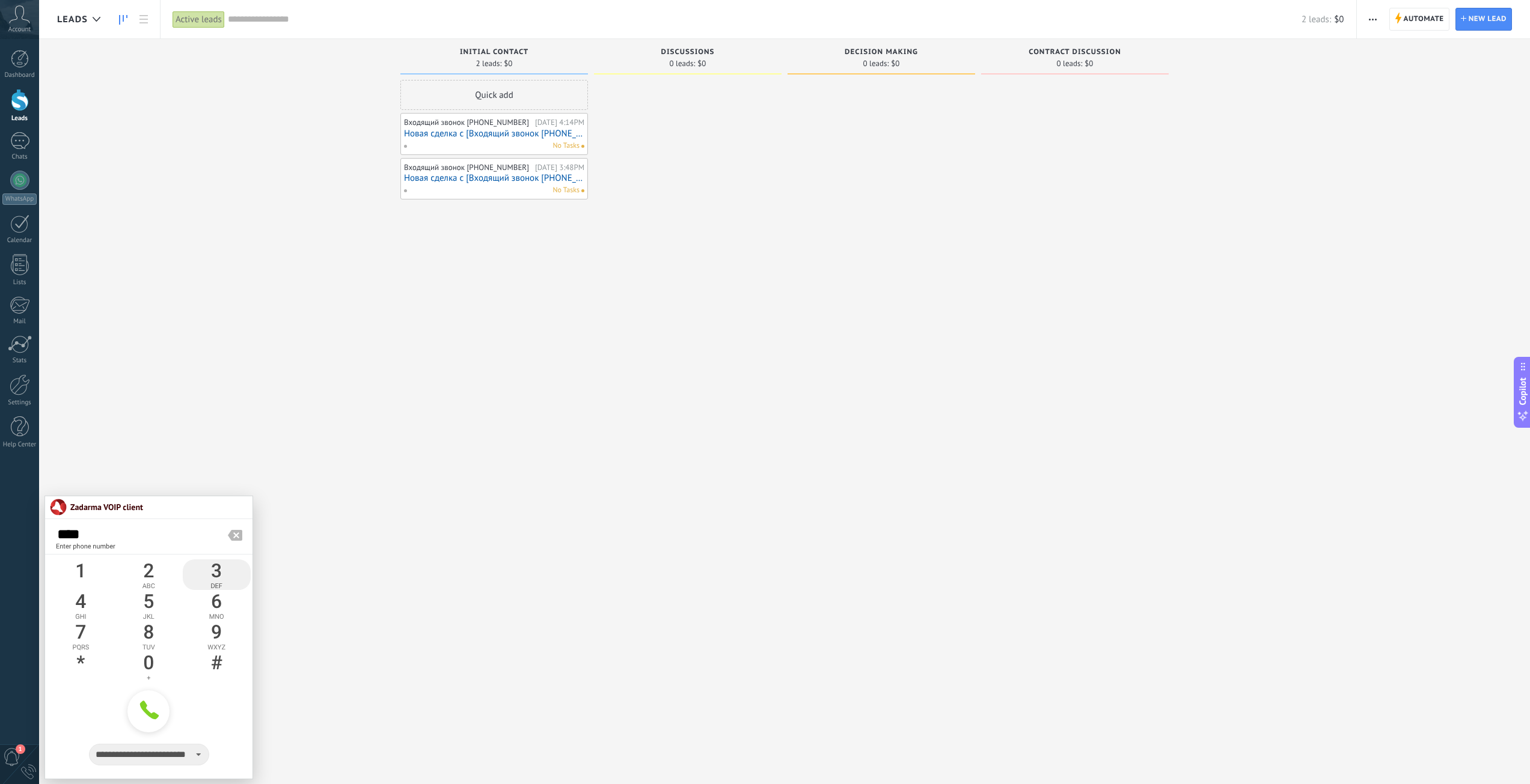
click at [207, 571] on div "3" at bounding box center [217, 571] width 68 height 23
click at [145, 663] on div "0" at bounding box center [148, 663] width 68 height 23
click at [213, 629] on div "9" at bounding box center [217, 631] width 68 height 23
click at [235, 536] on div at bounding box center [235, 535] width 15 height 11
click at [218, 631] on div "9" at bounding box center [217, 631] width 68 height 23
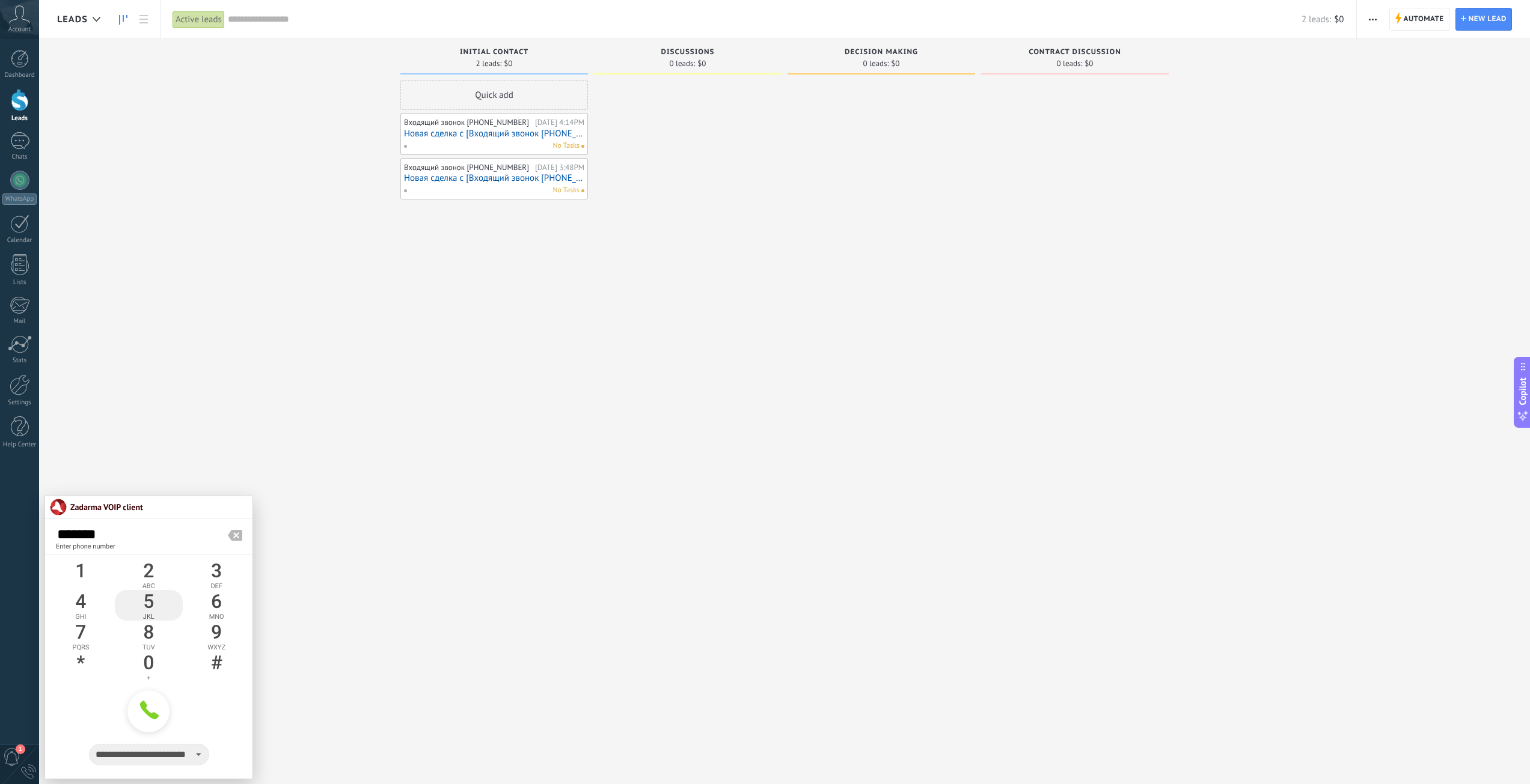
click at [146, 600] on div "5" at bounding box center [148, 601] width 68 height 23
click at [83, 629] on div "7" at bounding box center [81, 631] width 68 height 23
type input "**********"
click at [150, 711] on icon at bounding box center [148, 711] width 22 height 22
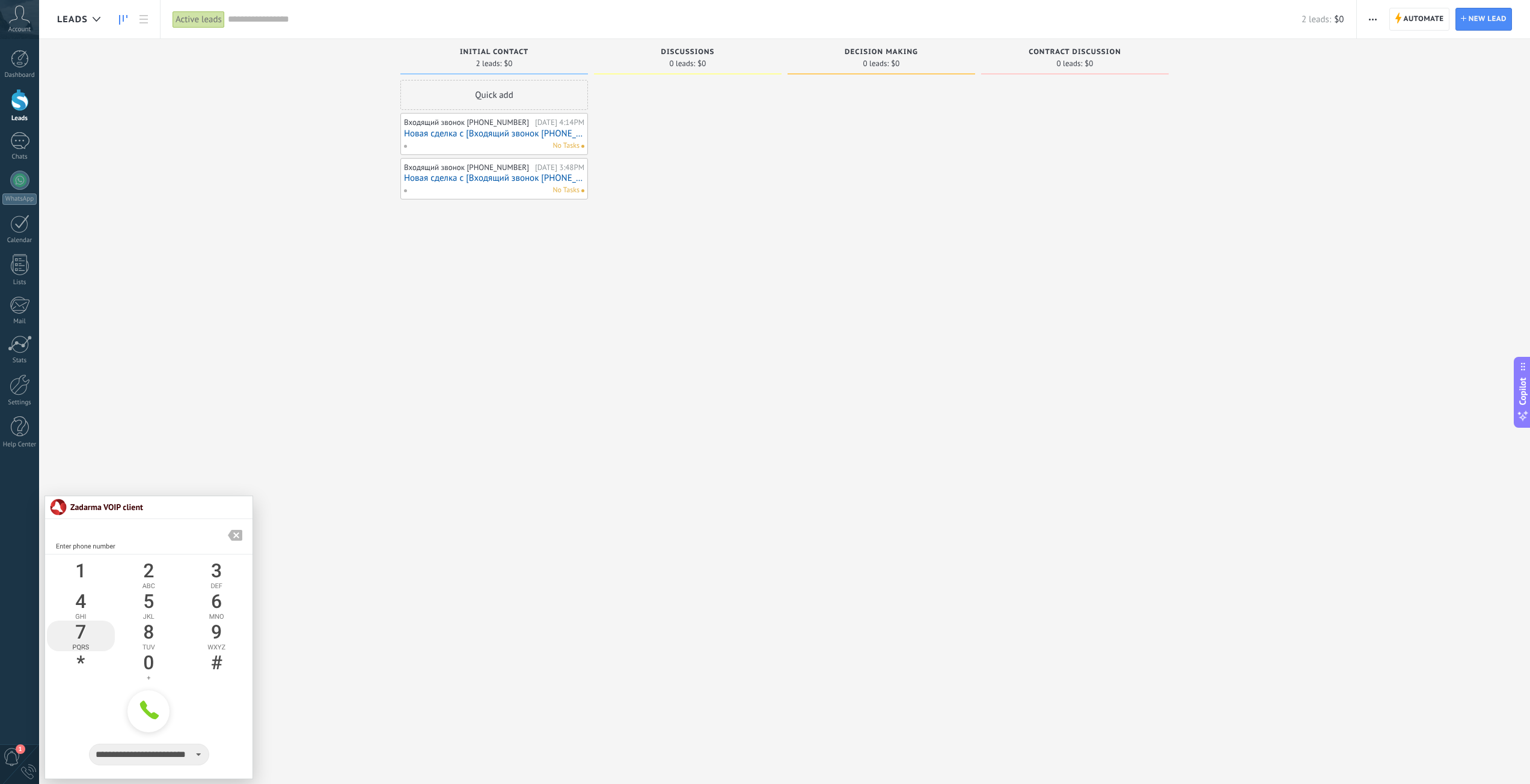
click at [81, 626] on div "7" at bounding box center [81, 631] width 68 height 23
click at [80, 597] on div "4" at bounding box center [81, 601] width 68 height 23
click at [78, 626] on div "7" at bounding box center [81, 631] width 68 height 23
click at [152, 571] on div "2" at bounding box center [148, 571] width 68 height 23
click at [217, 568] on div "3" at bounding box center [217, 571] width 68 height 23
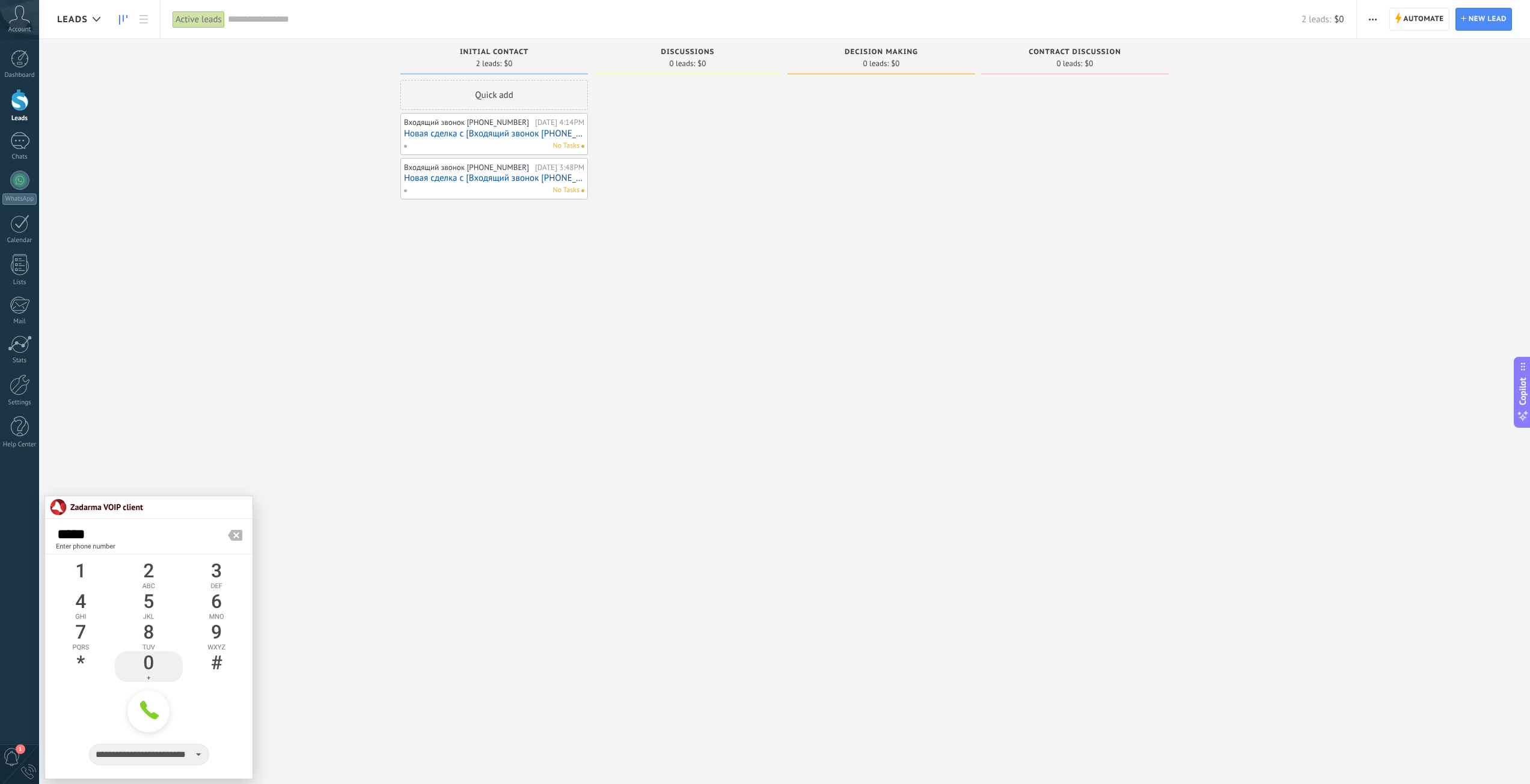
click at [148, 658] on div "0" at bounding box center [148, 663] width 68 height 23
click at [213, 629] on div "9" at bounding box center [217, 631] width 68 height 23
click at [148, 594] on div "5" at bounding box center [148, 601] width 68 height 23
click at [77, 630] on div "7" at bounding box center [81, 631] width 68 height 23
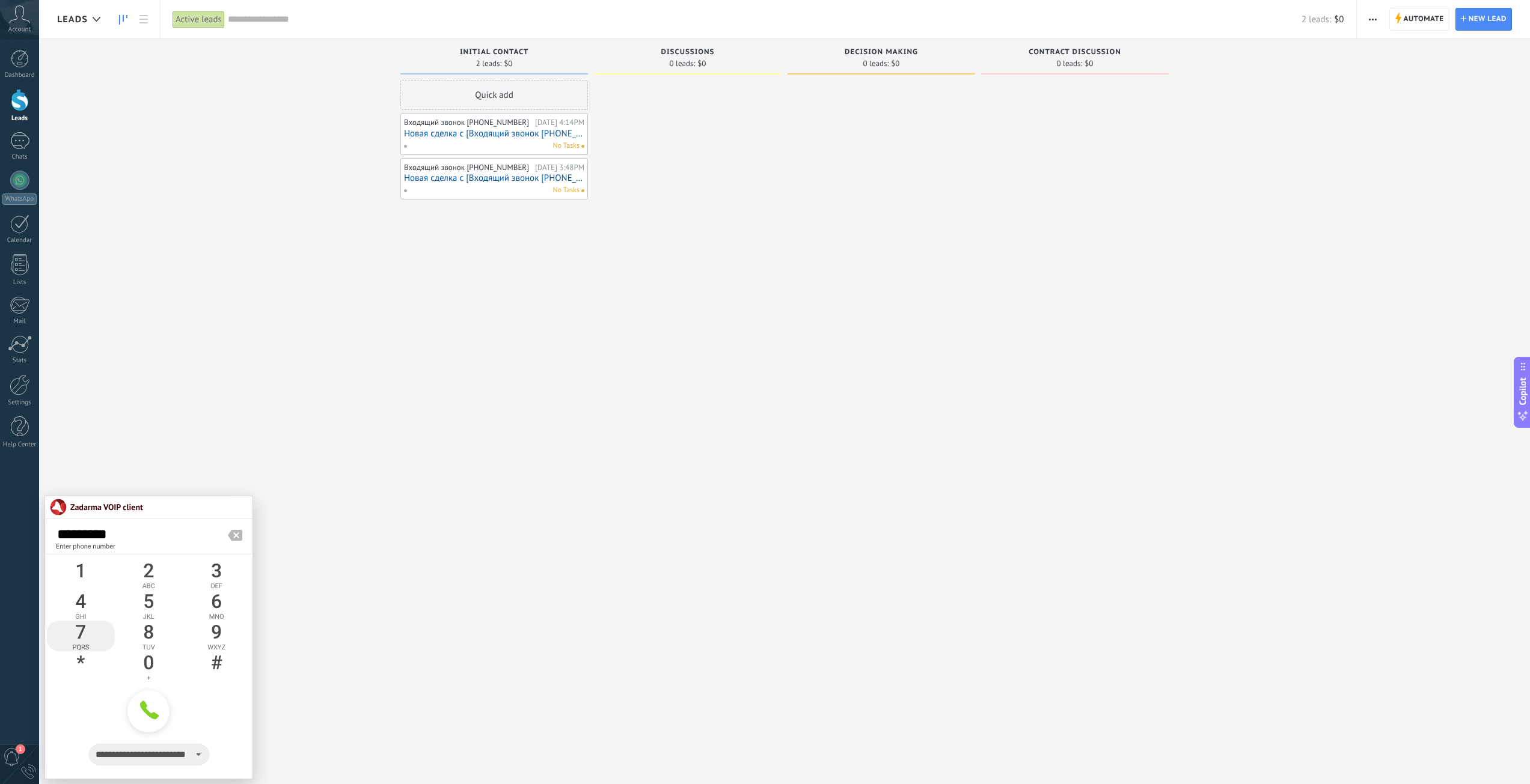
type input "**********"
click at [154, 714] on icon at bounding box center [149, 710] width 19 height 19
click at [155, 715] on span at bounding box center [149, 709] width 24 height 37
click at [166, 395] on div "Incoming leads Requests: 0 0 0 0 0 0 0 0 0 Initial contact 2 leads: $0 Quick ad…" at bounding box center [794, 373] width 1473 height 669
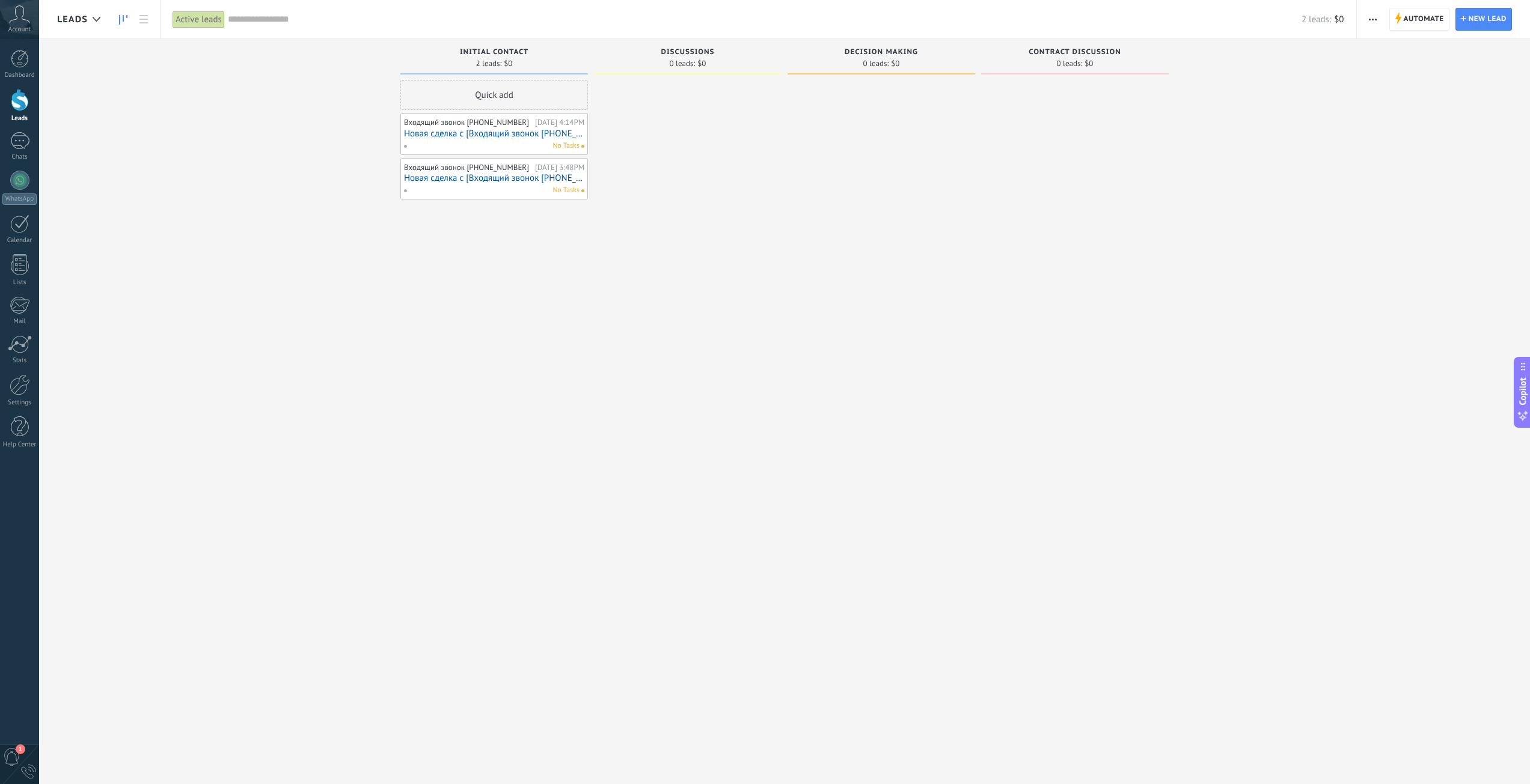
click at [28, 766] on div "0" at bounding box center [29, 772] width 15 height 15
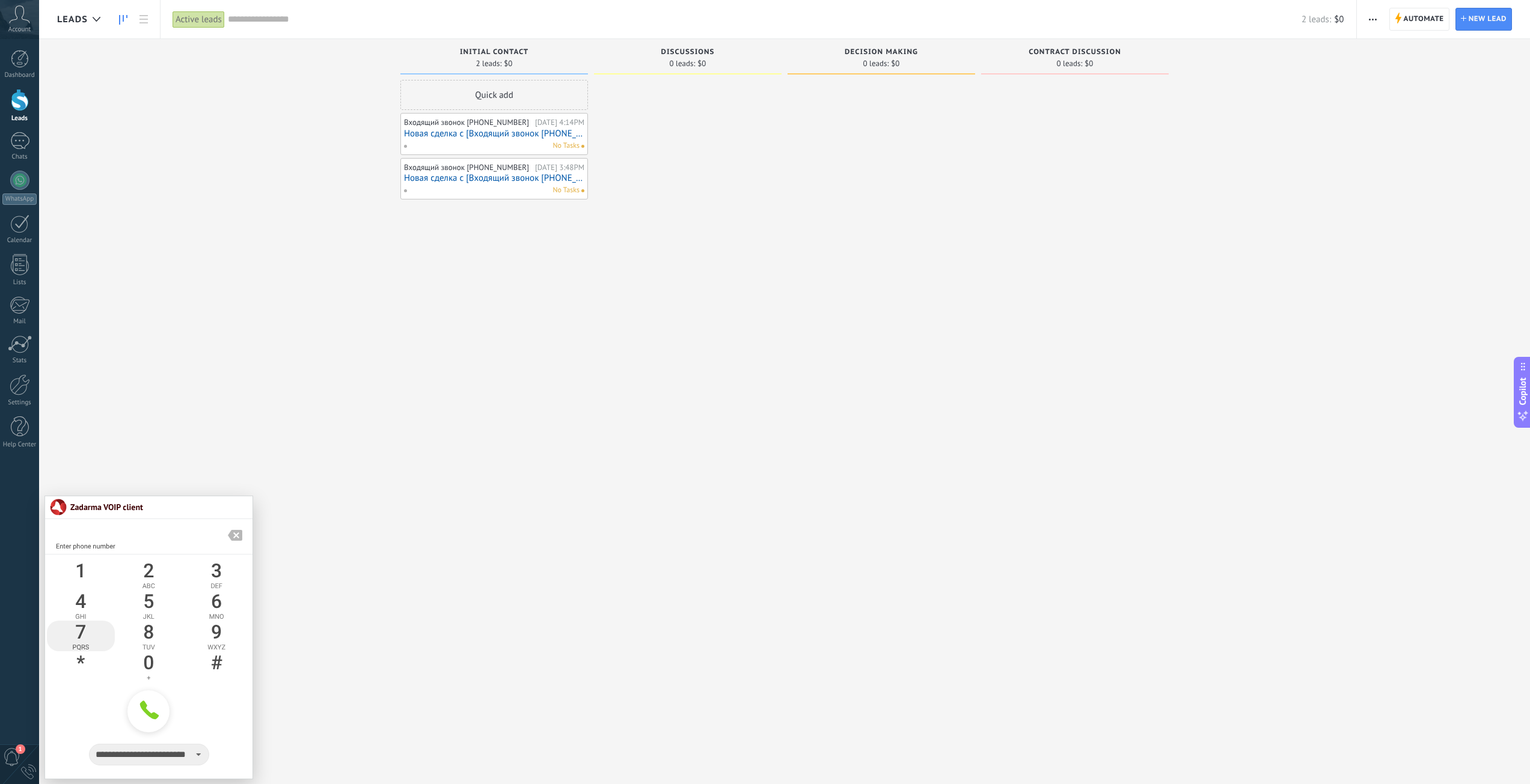
click at [89, 626] on div "7" at bounding box center [81, 631] width 68 height 23
click at [84, 595] on div "4" at bounding box center [81, 601] width 68 height 23
click at [84, 625] on div "7" at bounding box center [81, 631] width 68 height 23
click at [154, 565] on div "2" at bounding box center [148, 571] width 68 height 23
click at [209, 565] on div "3" at bounding box center [217, 571] width 68 height 23
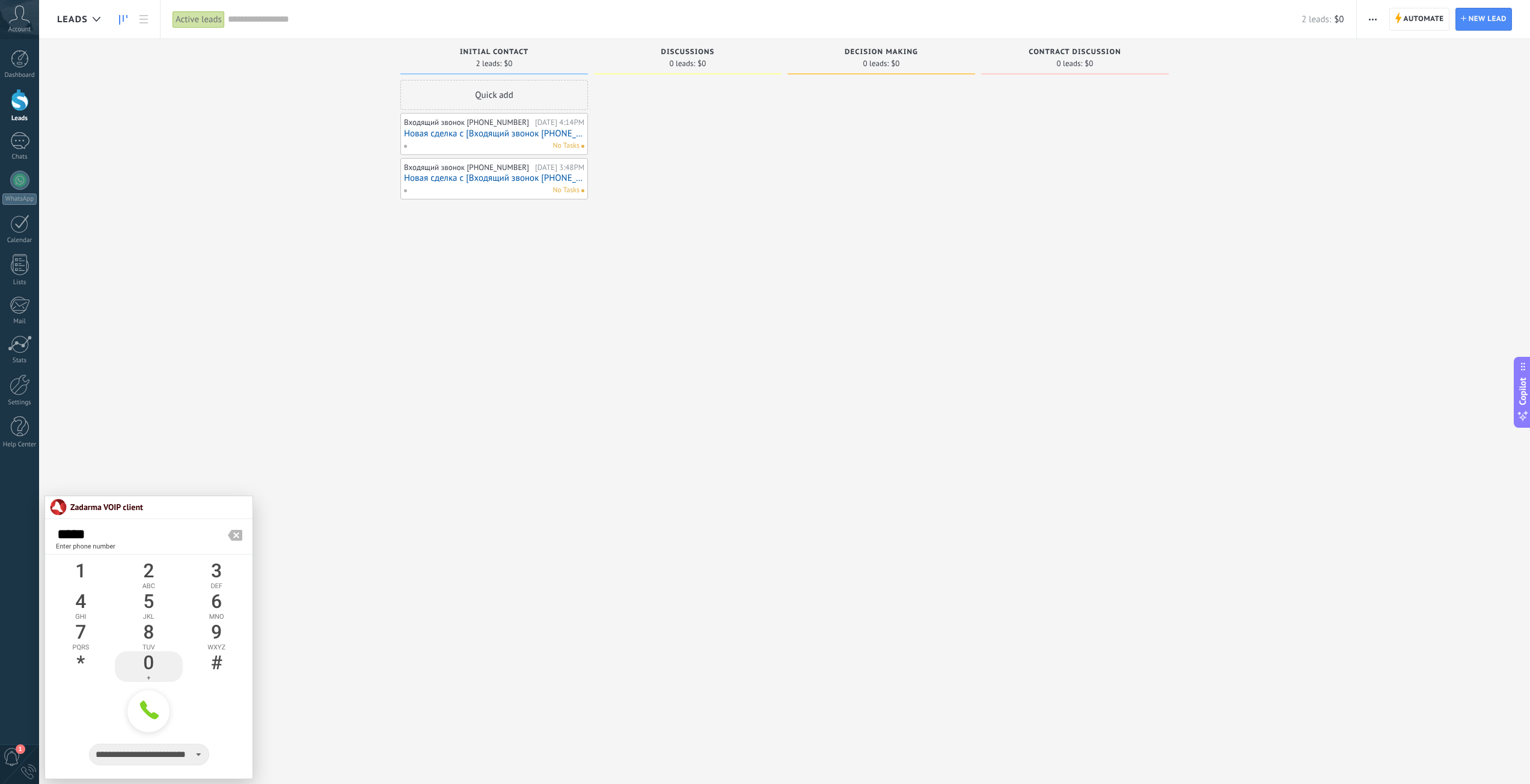
click at [146, 658] on div "0" at bounding box center [148, 663] width 68 height 23
drag, startPoint x: 218, startPoint y: 635, endPoint x: 210, endPoint y: 631, distance: 8.9
click at [214, 634] on div "9" at bounding box center [217, 631] width 68 height 23
click at [148, 599] on div "5" at bounding box center [148, 601] width 68 height 23
click at [83, 631] on div "7" at bounding box center [81, 631] width 68 height 23
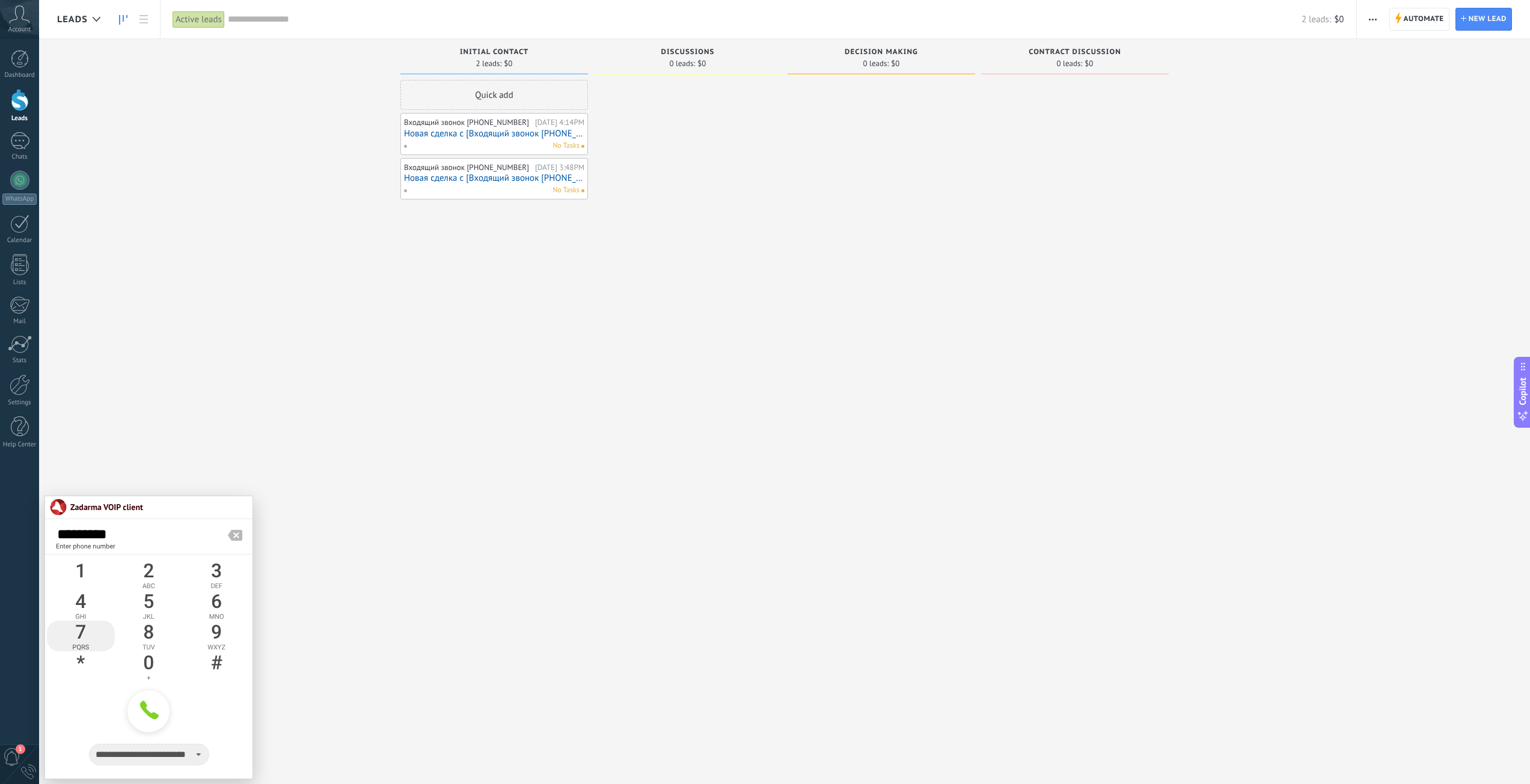
click at [83, 631] on div "7" at bounding box center [81, 631] width 68 height 23
type input "**********"
click at [154, 712] on icon at bounding box center [148, 711] width 22 height 22
click at [16, 393] on div at bounding box center [19, 384] width 20 height 21
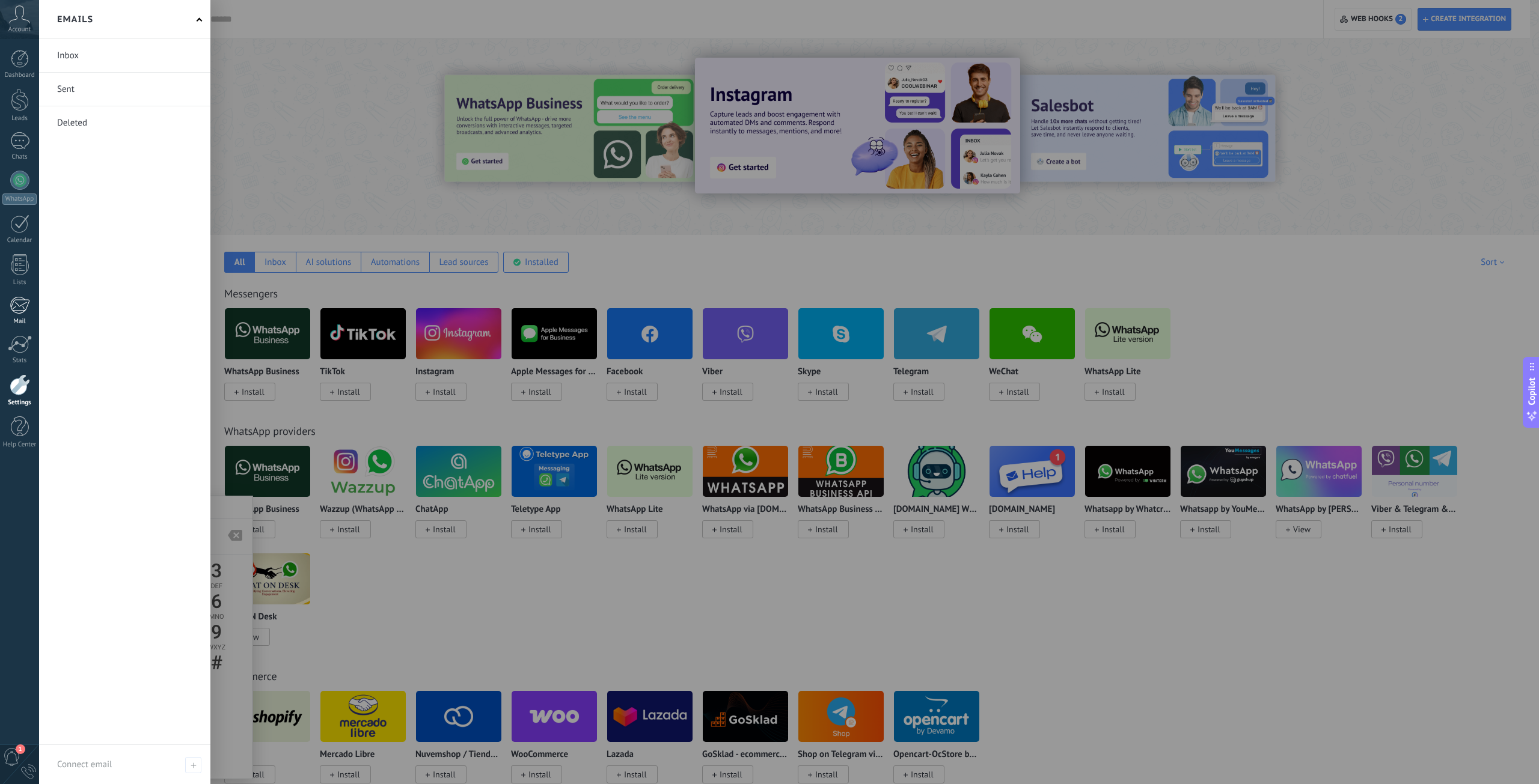
click at [22, 298] on div at bounding box center [19, 304] width 20 height 18
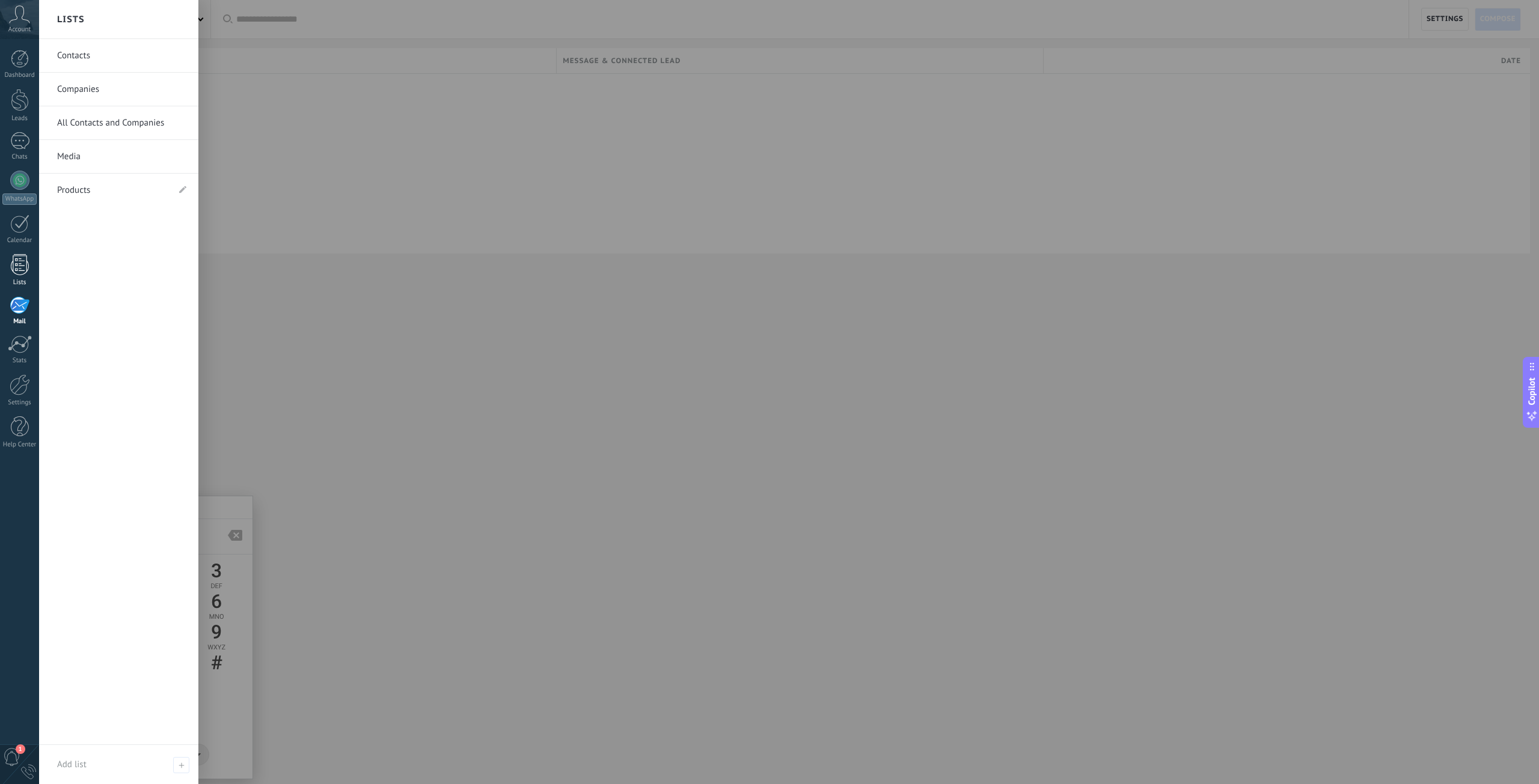
click at [21, 271] on div at bounding box center [19, 264] width 18 height 21
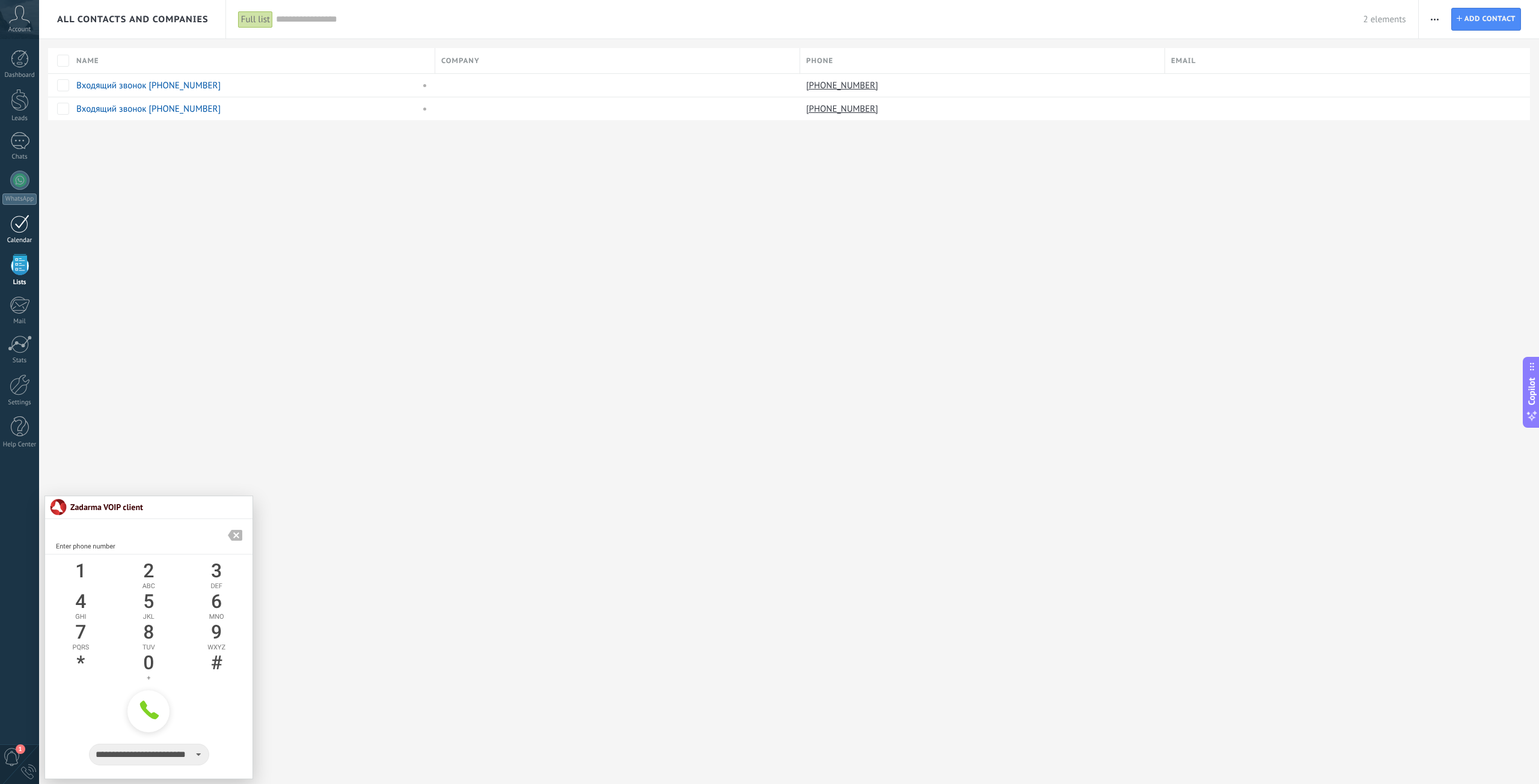
click at [22, 234] on link "Calendar" at bounding box center [19, 229] width 39 height 30
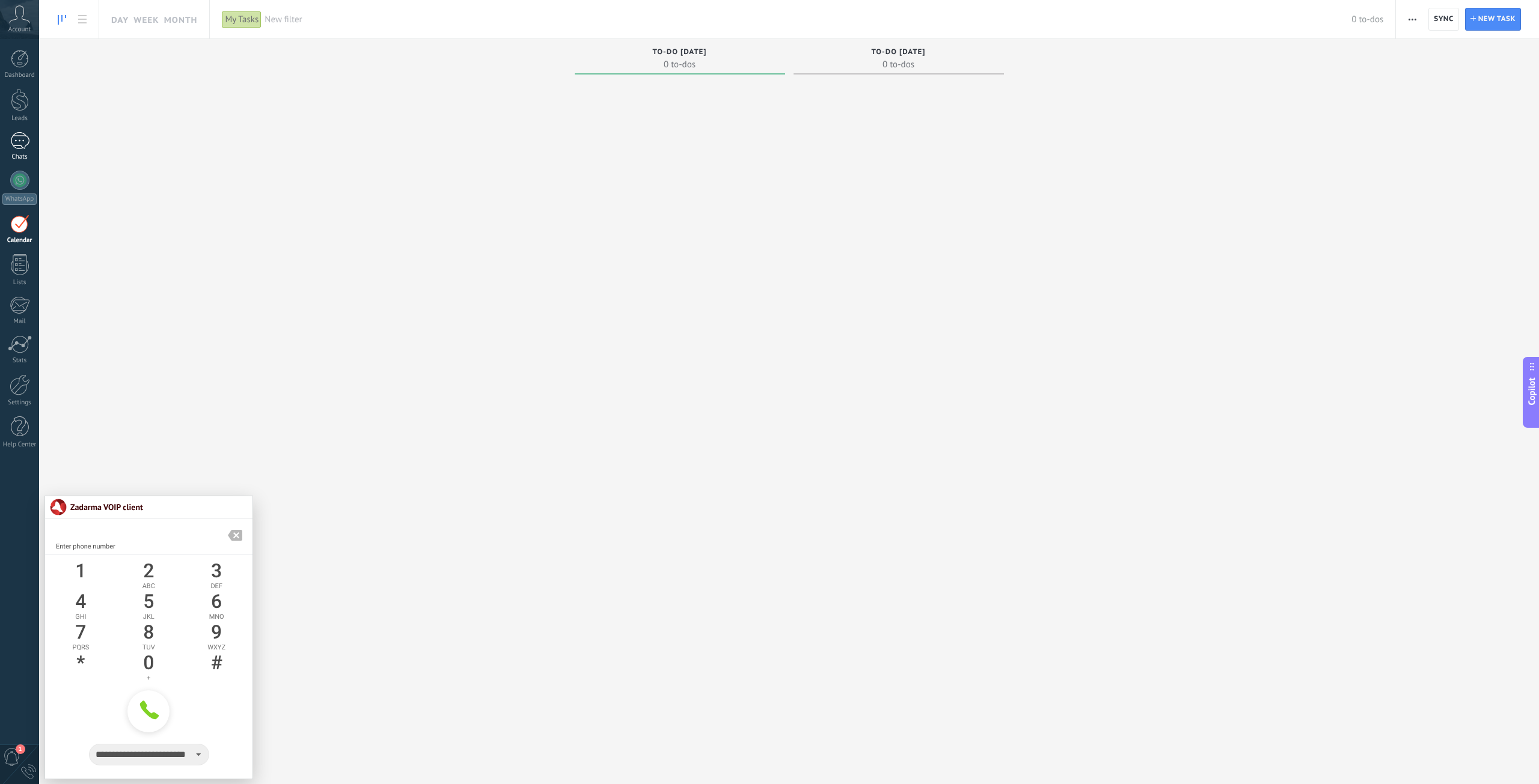
click at [20, 137] on div at bounding box center [19, 141] width 19 height 18
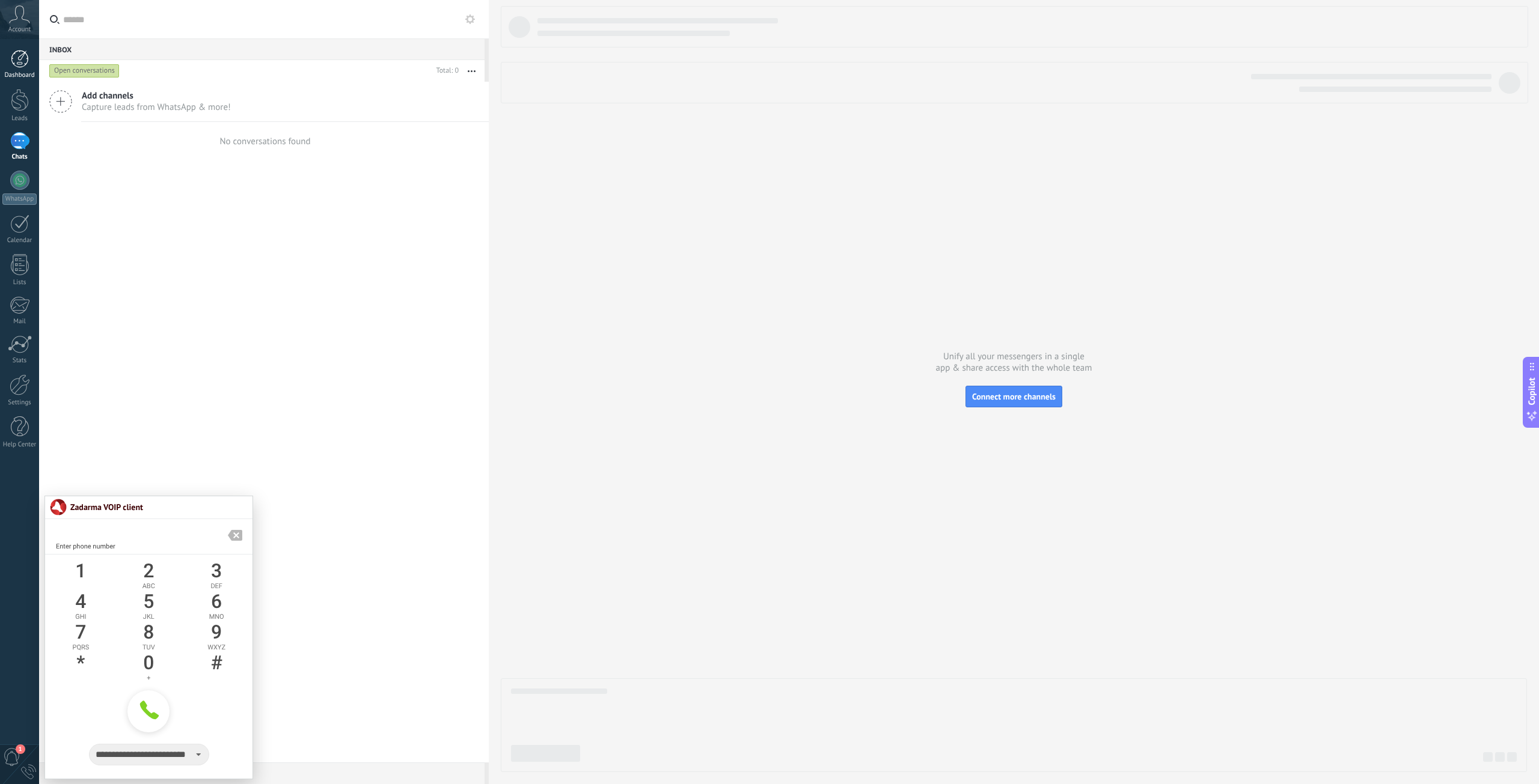
click at [23, 62] on div at bounding box center [19, 58] width 18 height 18
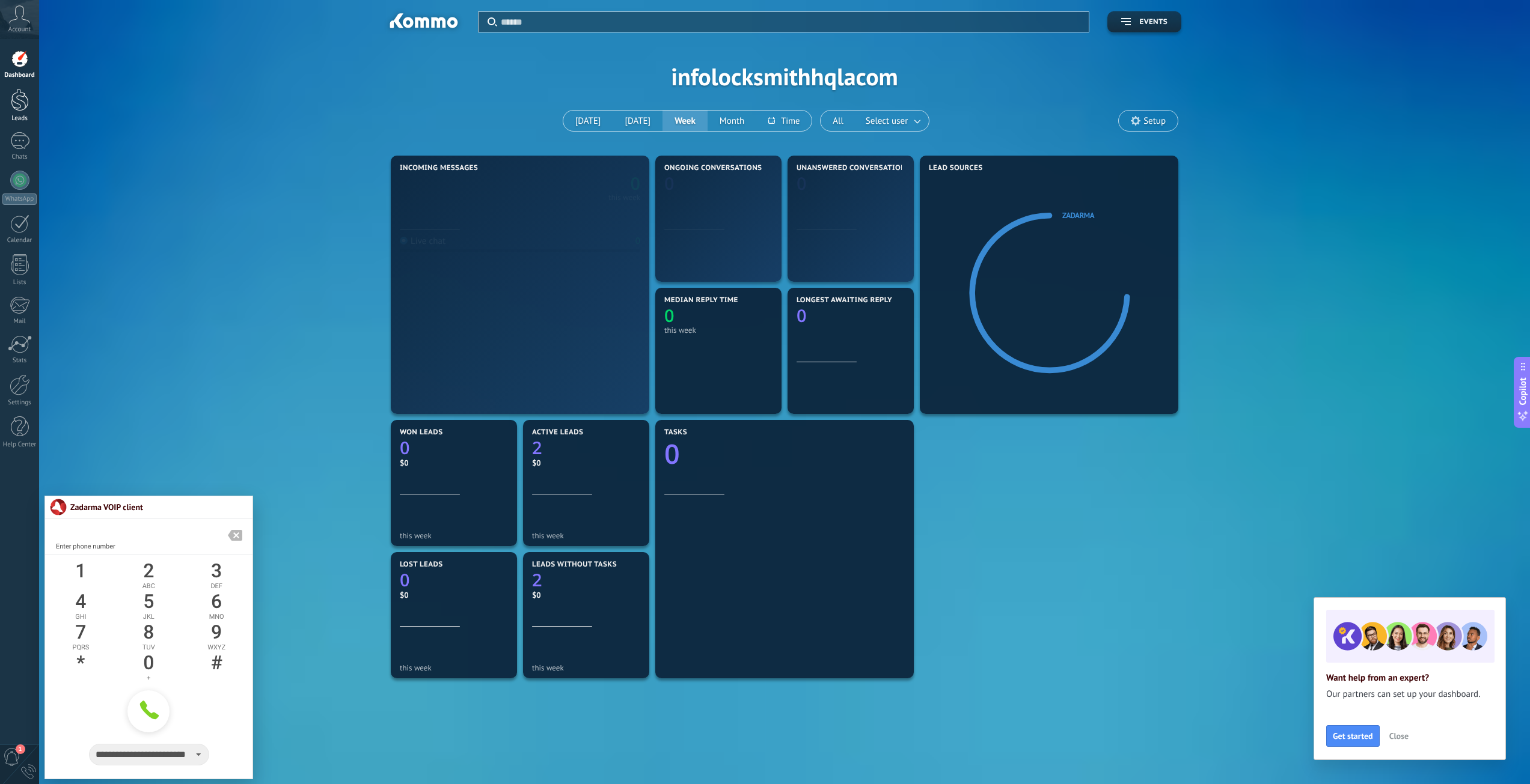
click at [20, 101] on div at bounding box center [19, 99] width 18 height 22
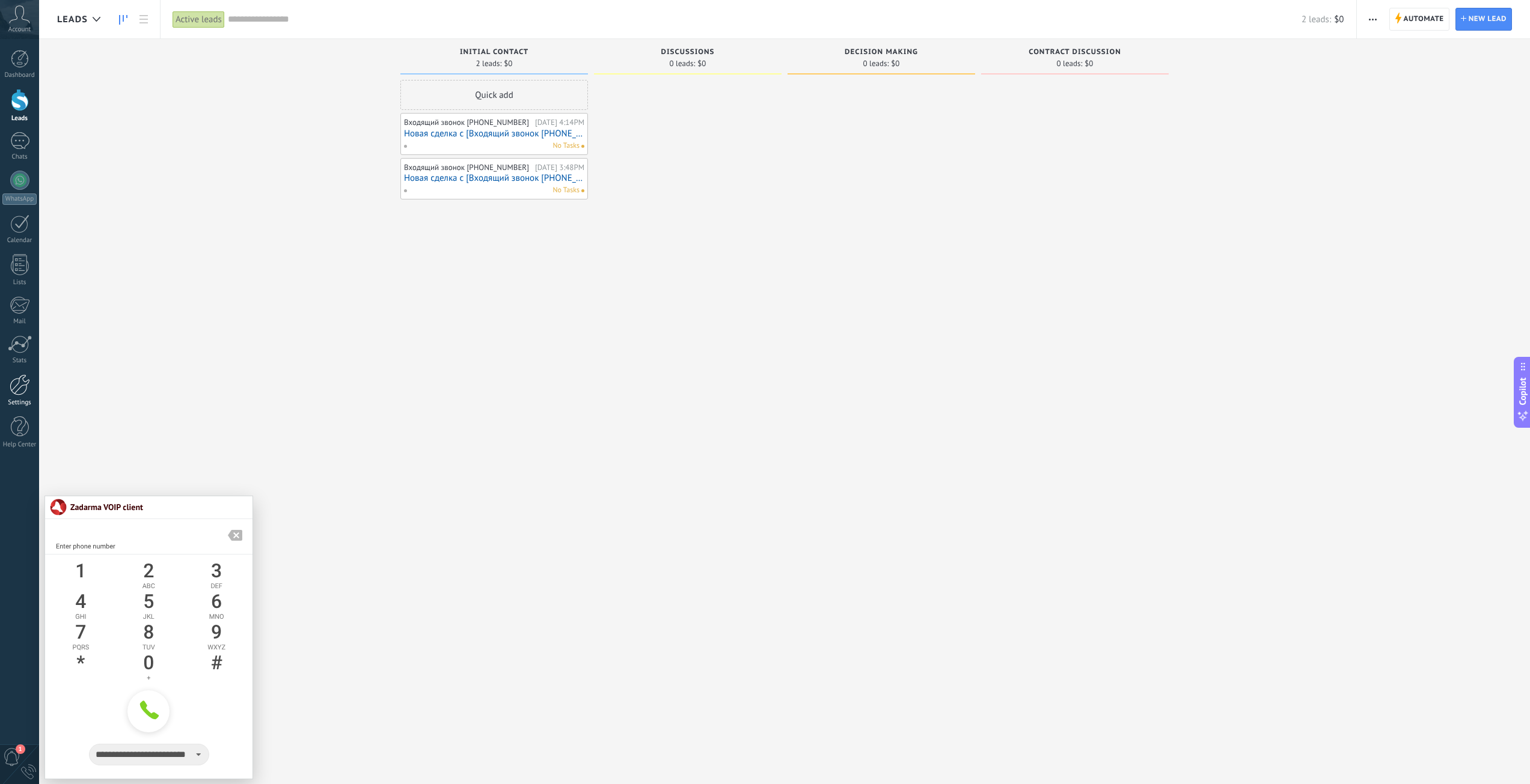
click at [13, 395] on div at bounding box center [19, 384] width 20 height 21
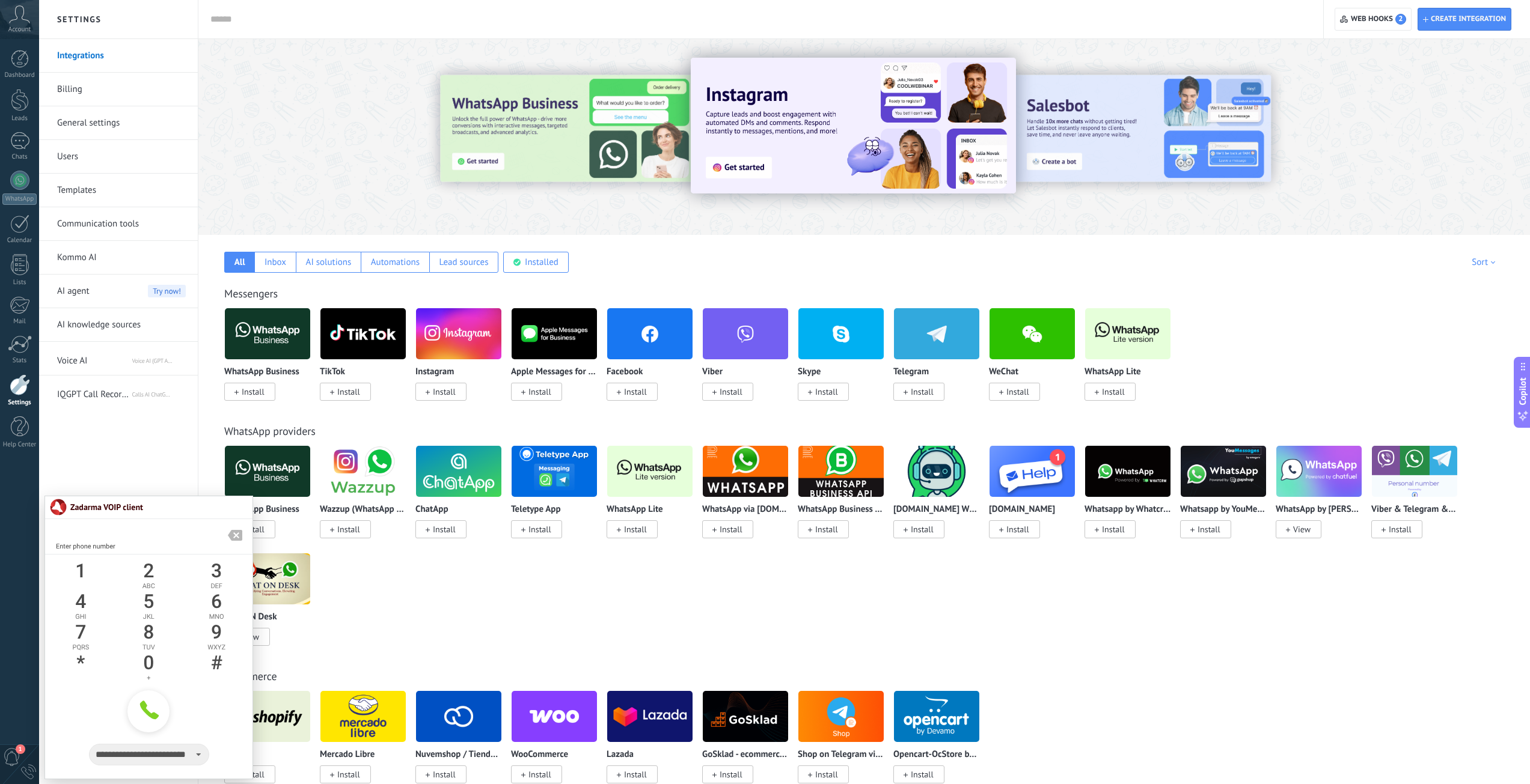
click at [133, 440] on div "Integrations Billing General settings Users Templates Communication tools Kommo…" at bounding box center [118, 411] width 159 height 745
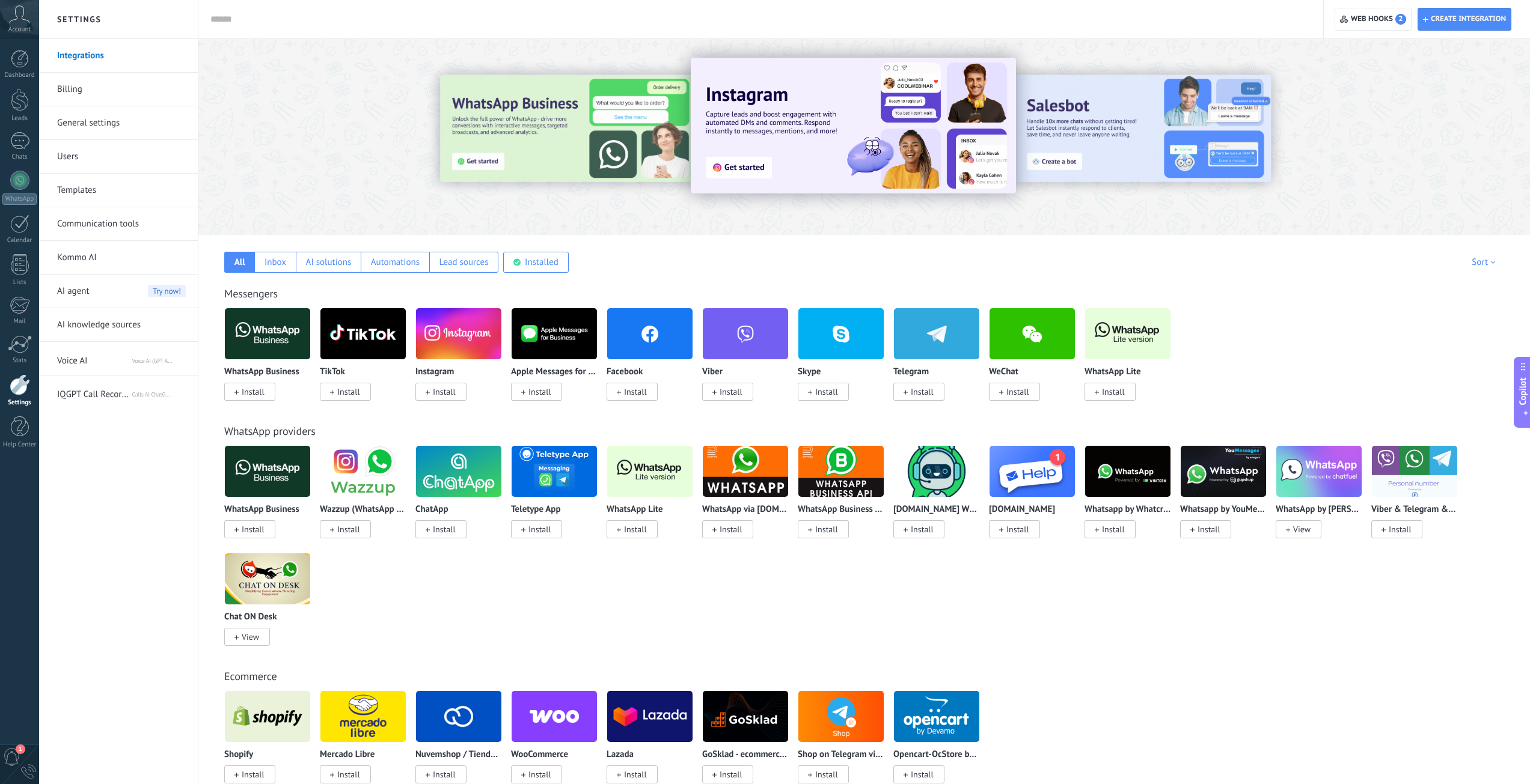
click at [19, 28] on span "Account" at bounding box center [19, 30] width 22 height 8
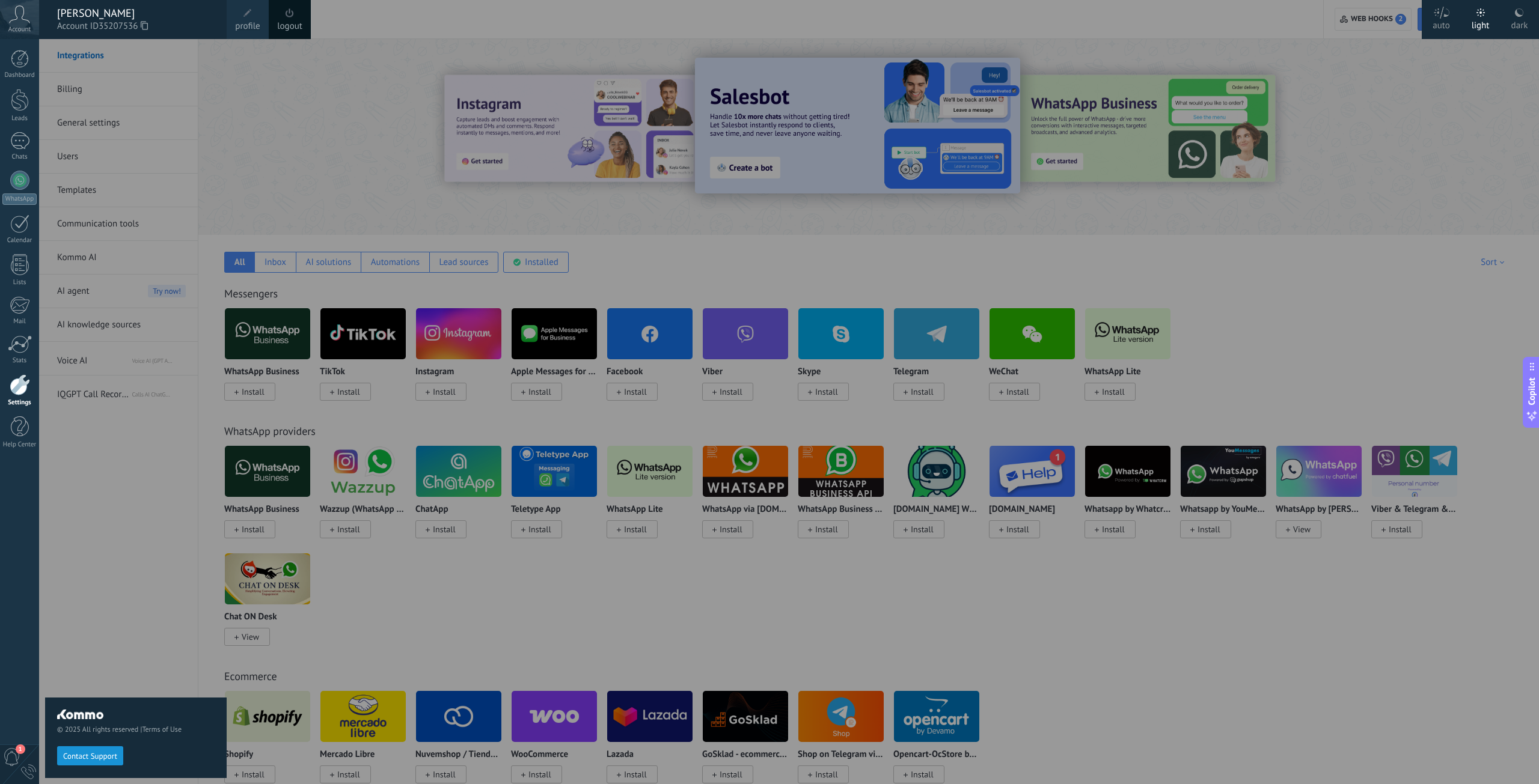
click at [19, 28] on span "Account" at bounding box center [19, 30] width 22 height 8
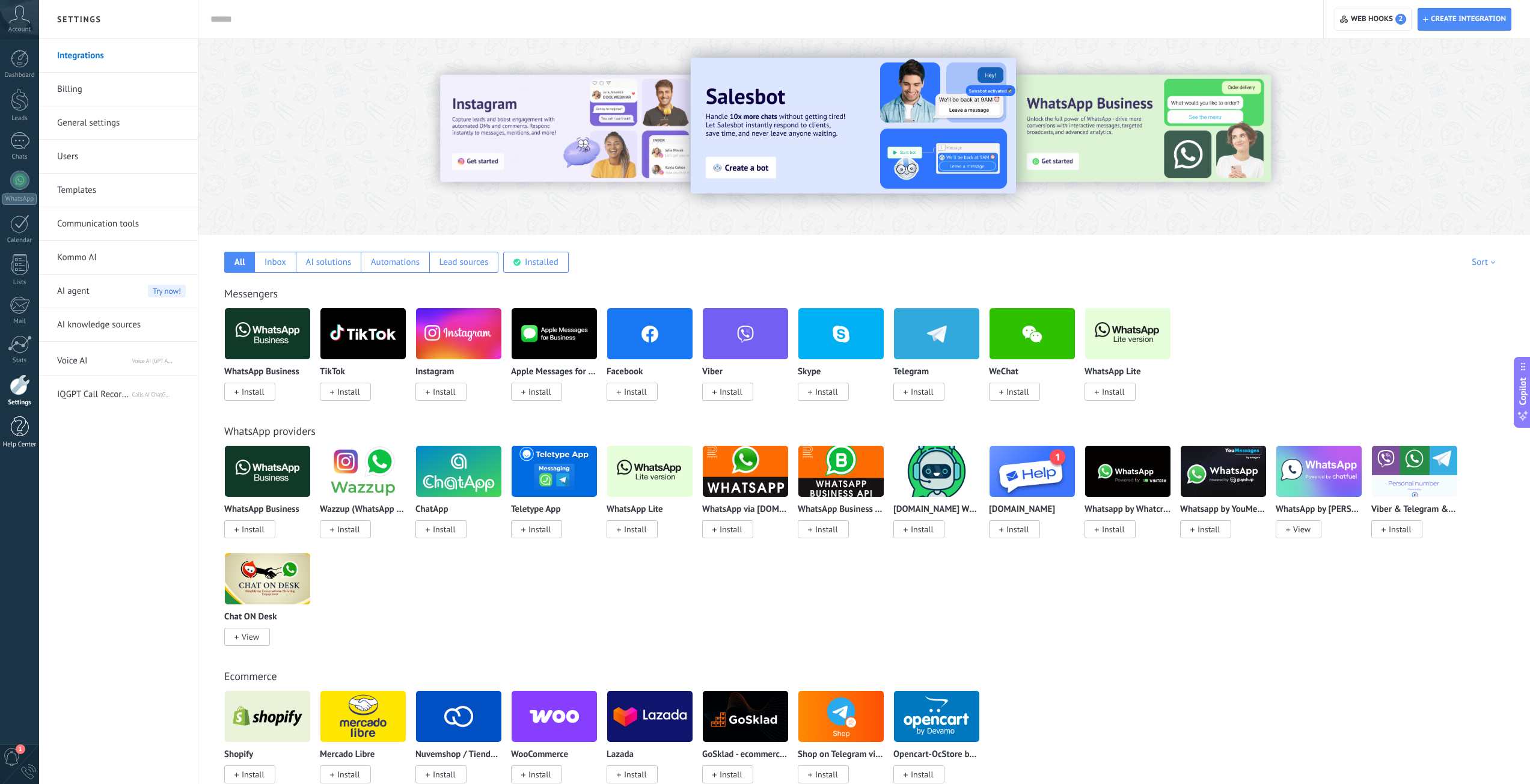
click at [19, 427] on div at bounding box center [19, 427] width 18 height 21
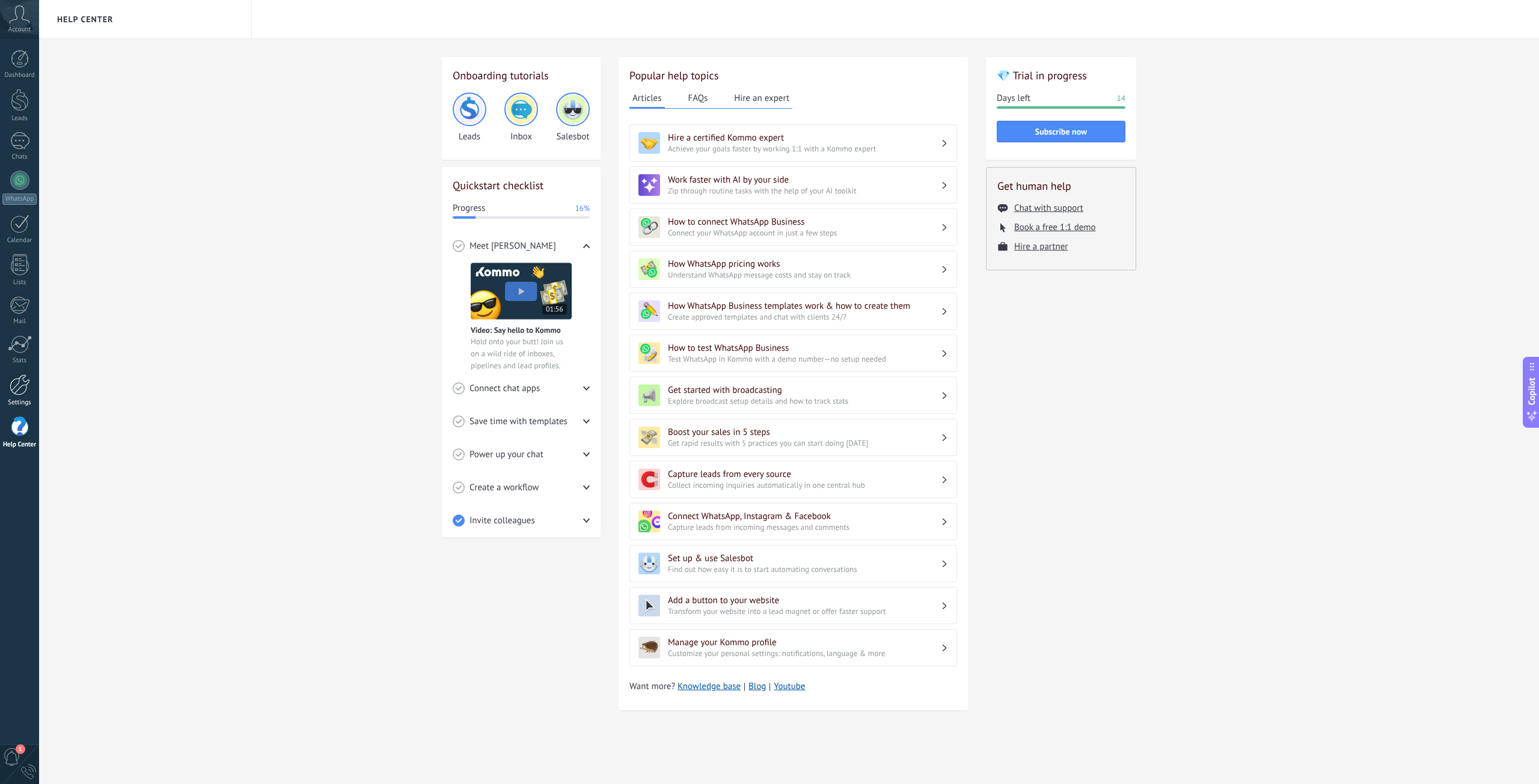
click at [19, 390] on div at bounding box center [19, 384] width 20 height 21
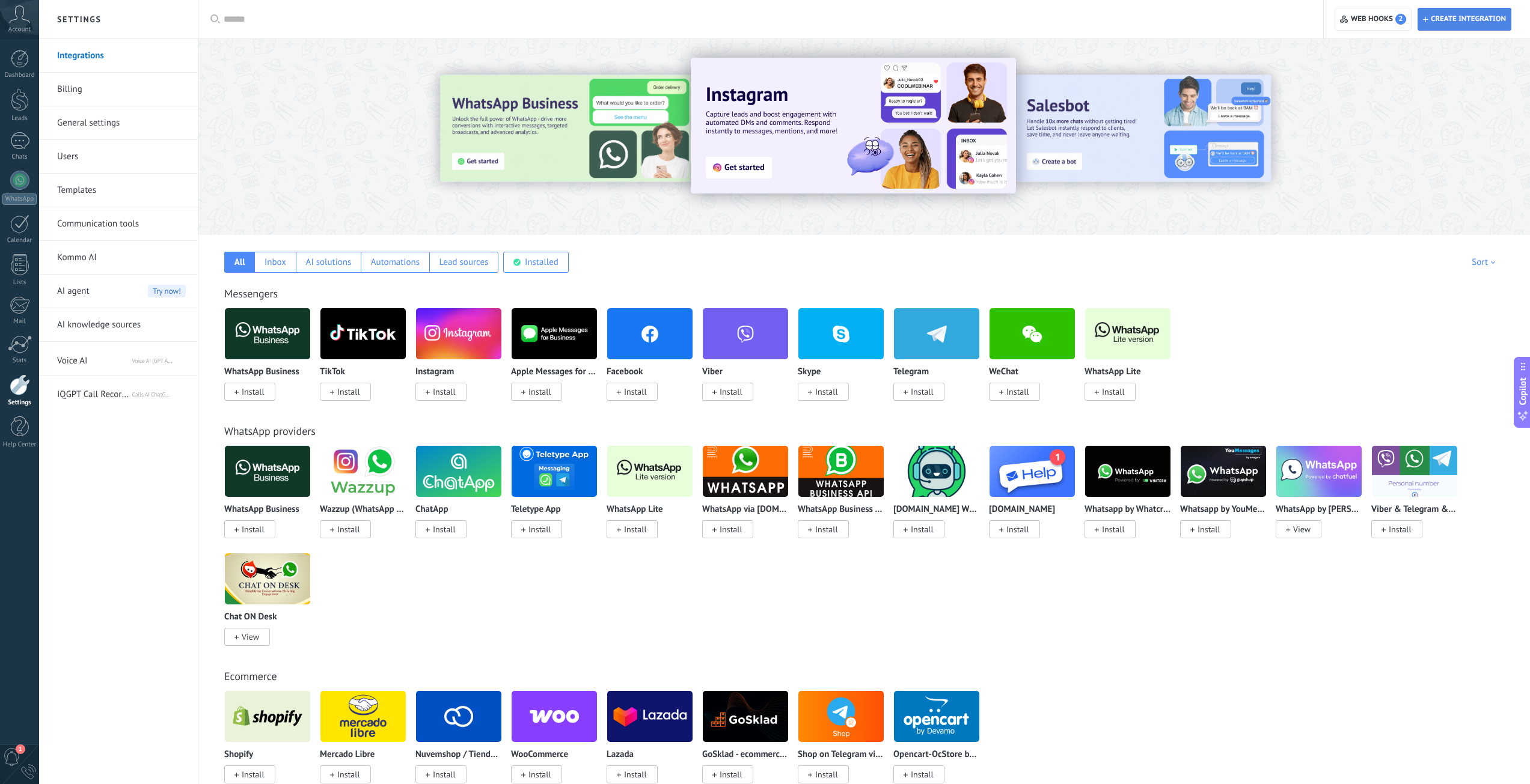
click at [1447, 21] on span "Create integration" at bounding box center [1468, 19] width 75 height 9
type textarea "**********"
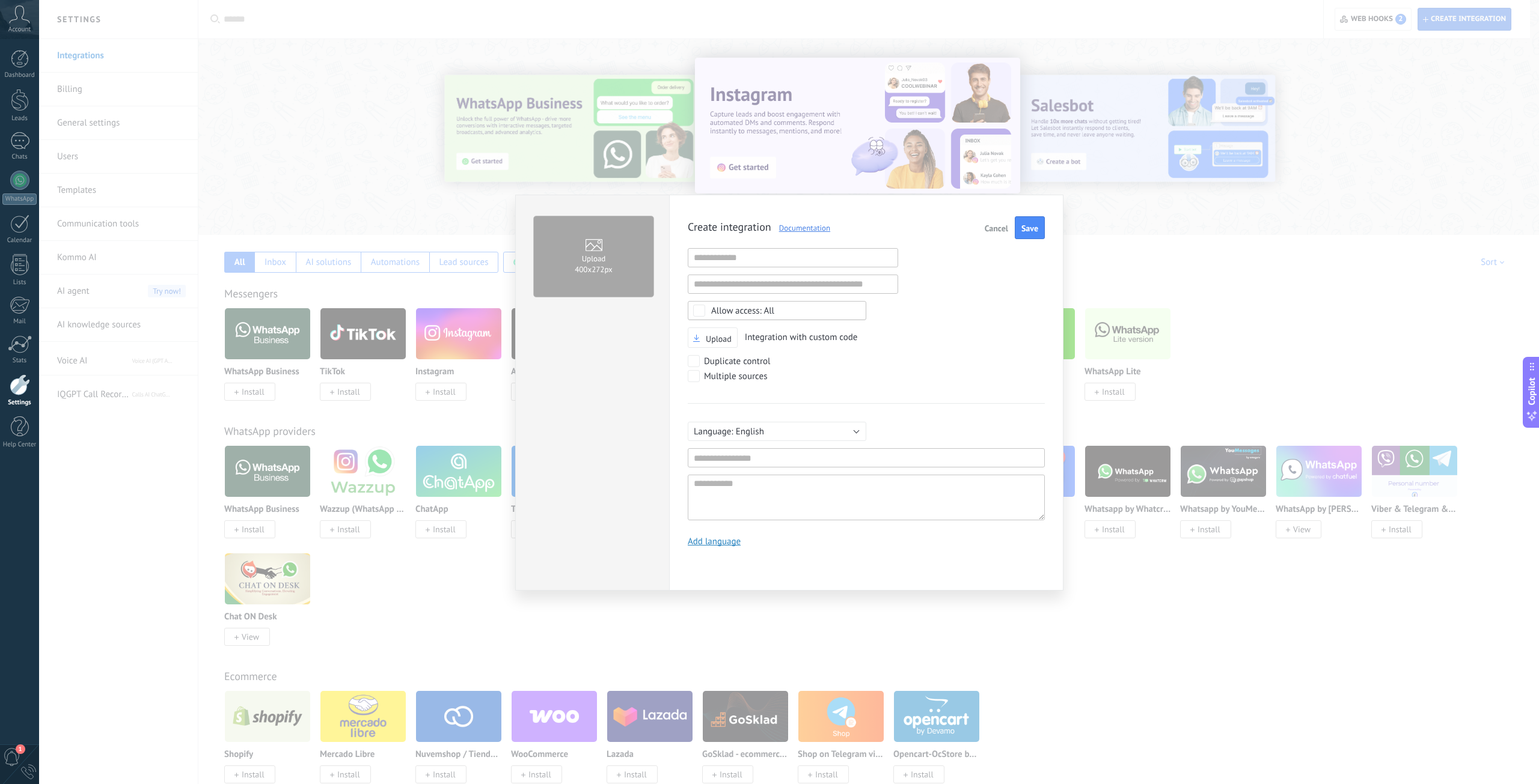
scroll to position [12, 0]
click at [446, 212] on div "Upload 400х272px Create integration Documentation Cancel Save Invalid URL Inval…" at bounding box center [788, 392] width 1499 height 784
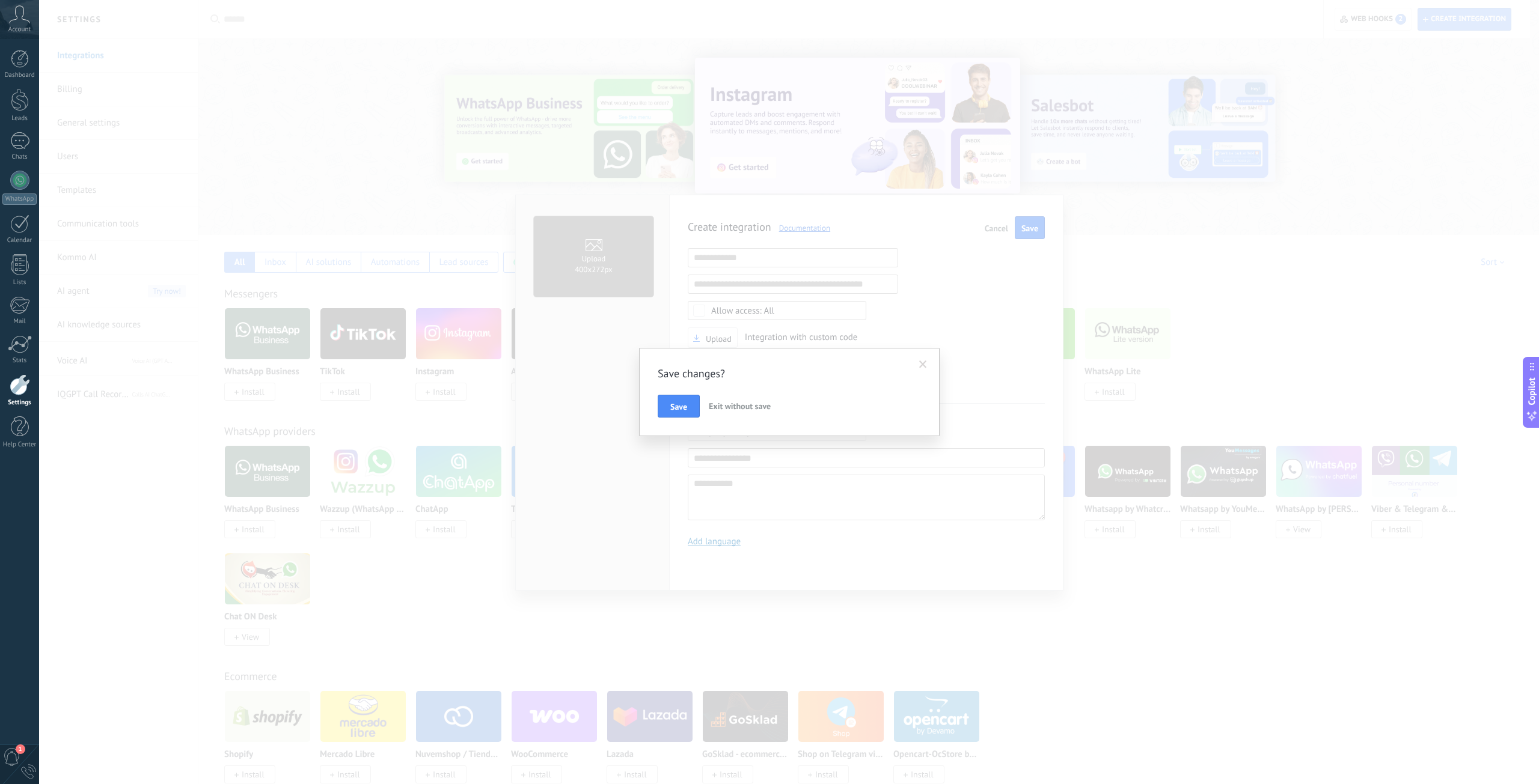
click at [762, 405] on span "Exit without save" at bounding box center [739, 405] width 62 height 11
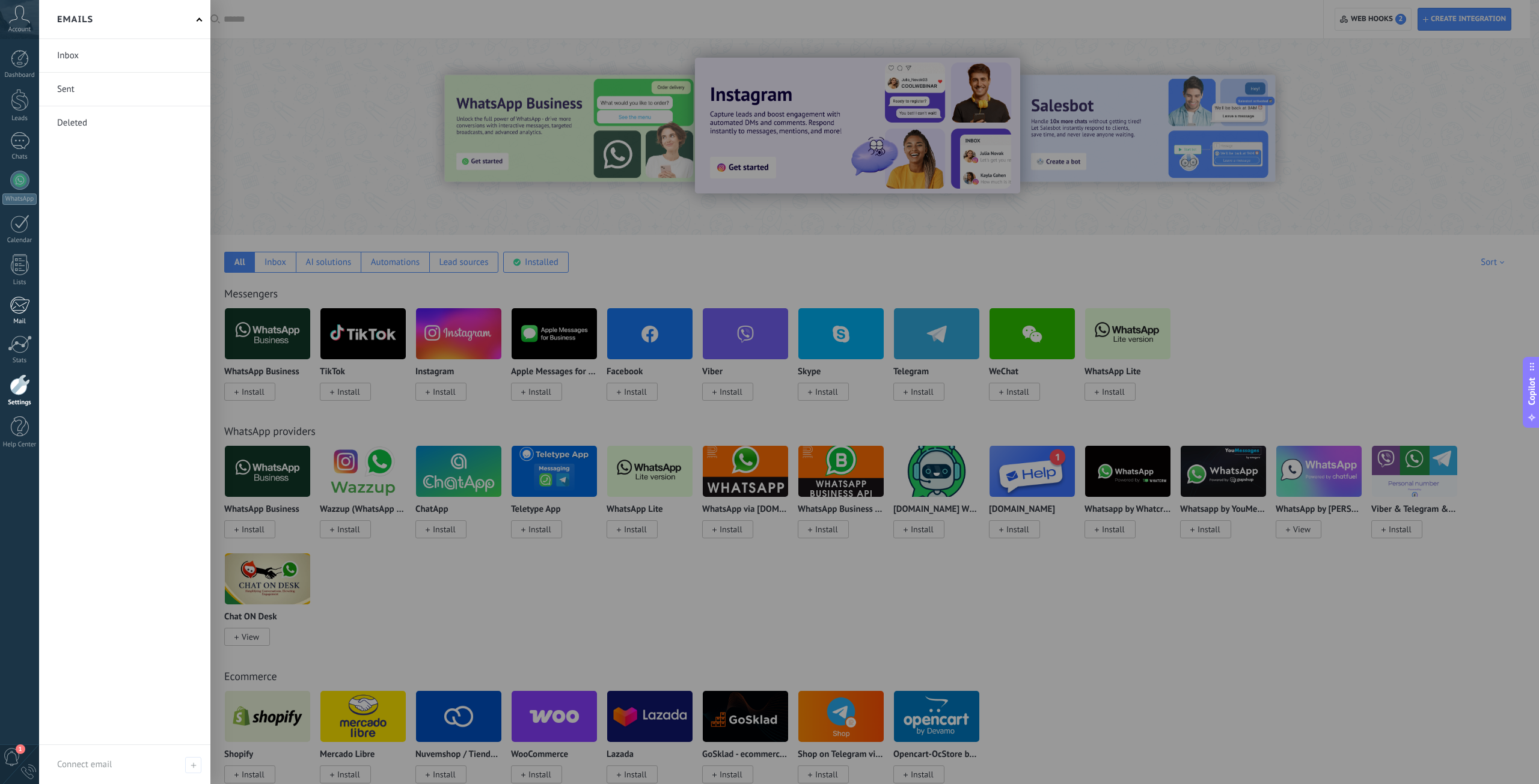
click at [24, 305] on div at bounding box center [19, 304] width 20 height 18
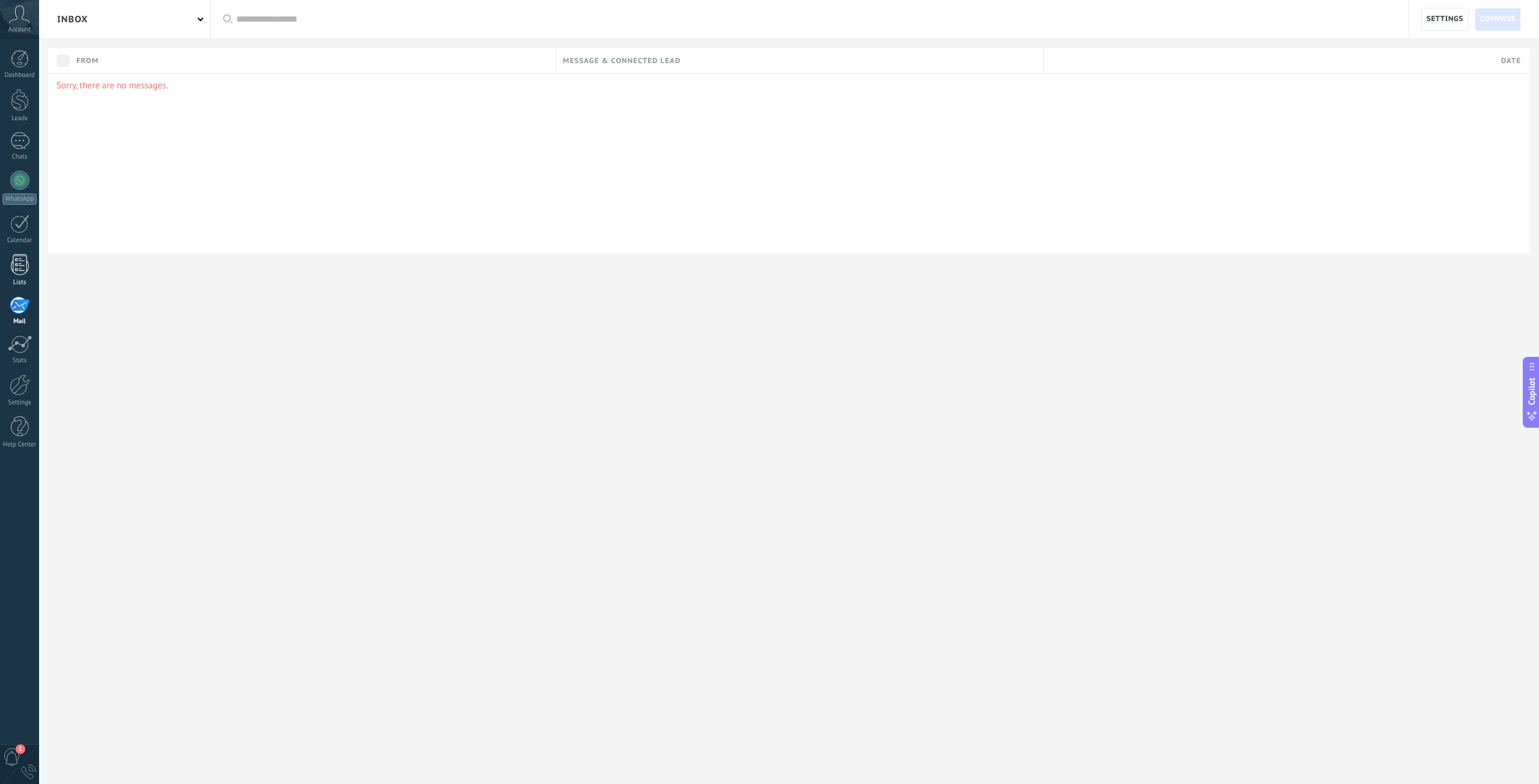
click at [19, 273] on div at bounding box center [19, 264] width 18 height 21
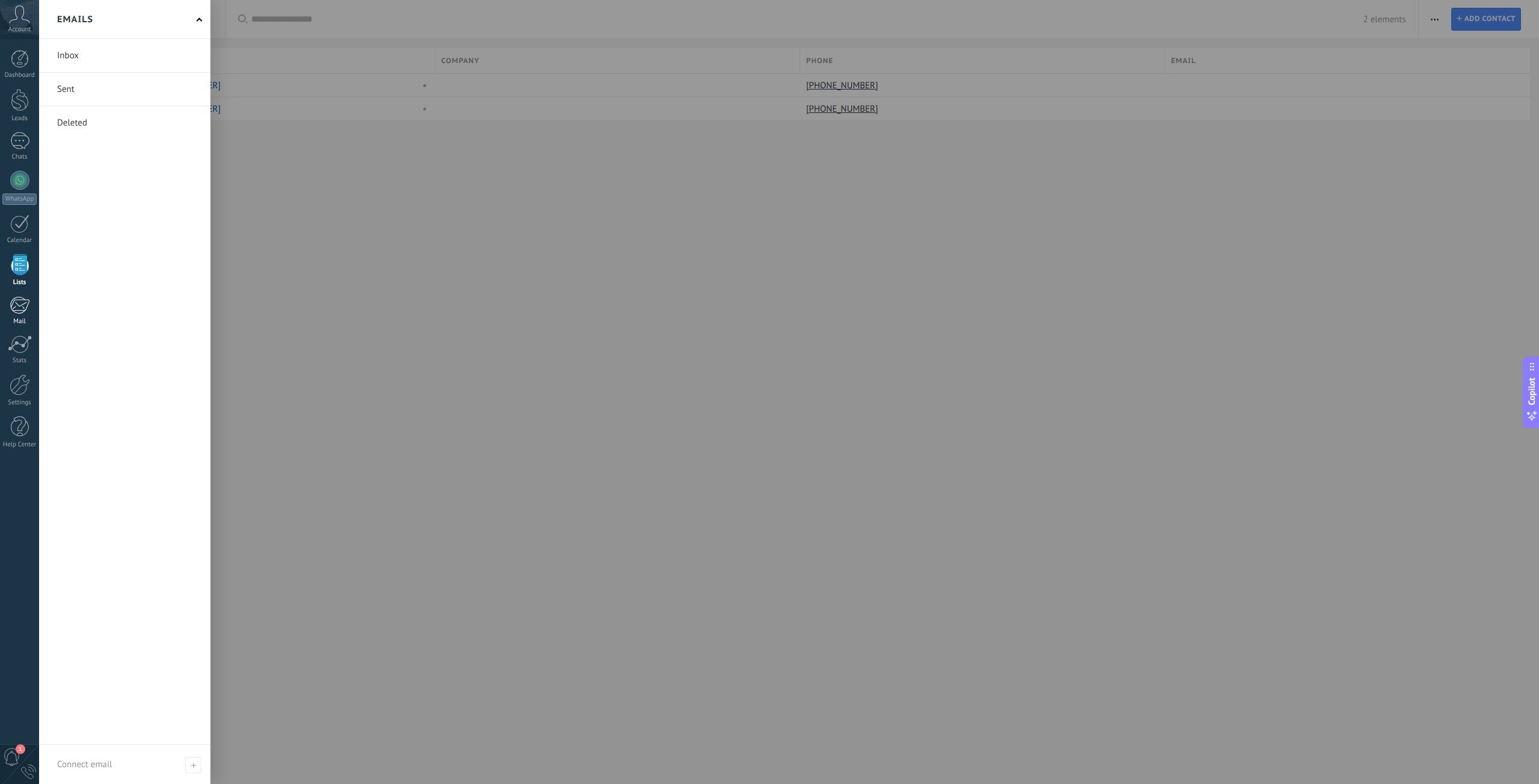
click at [13, 315] on link "Mail" at bounding box center [19, 310] width 39 height 30
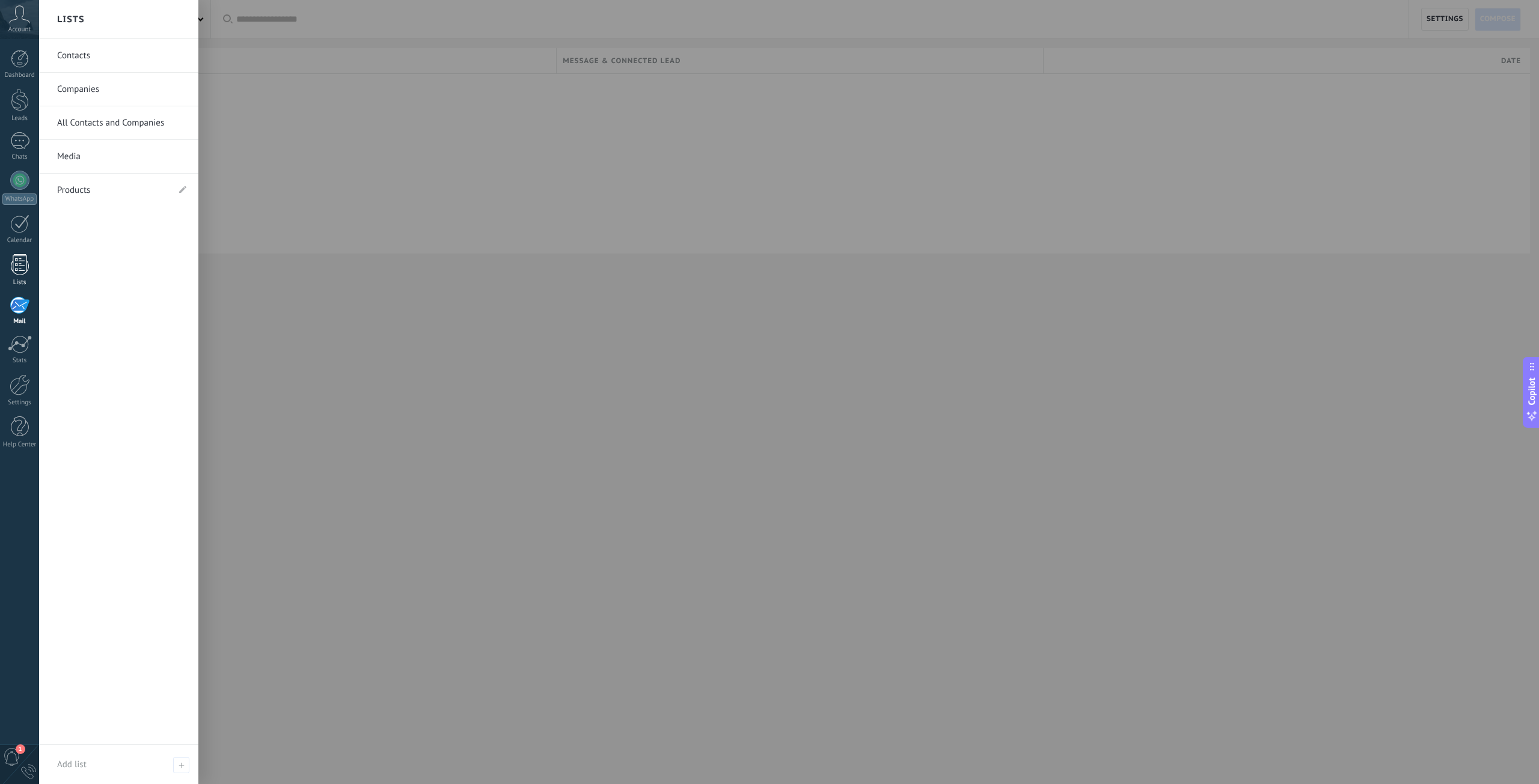
click at [22, 262] on div at bounding box center [19, 264] width 18 height 21
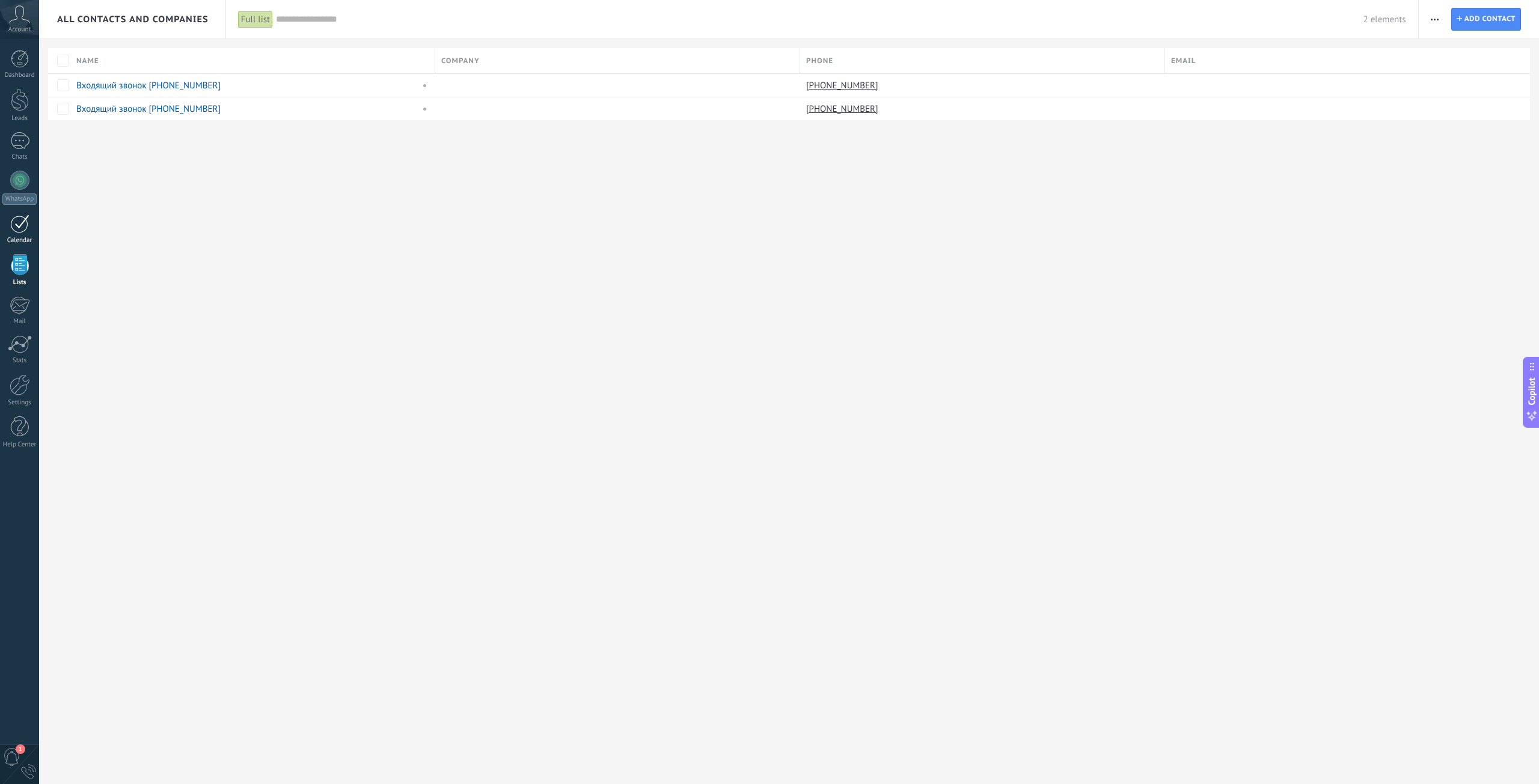
click at [22, 231] on div at bounding box center [19, 223] width 19 height 19
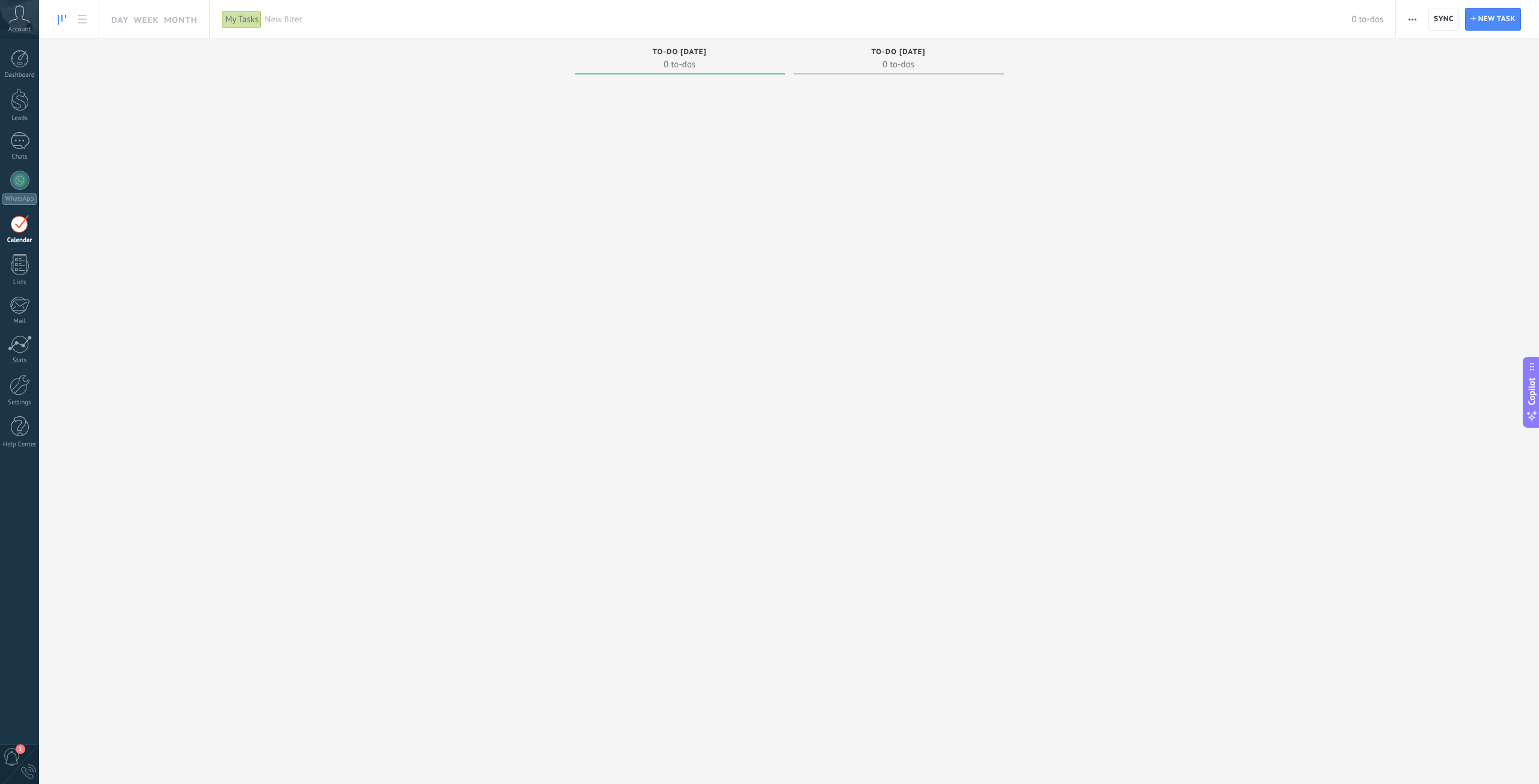
drag, startPoint x: 24, startPoint y: 724, endPoint x: 28, endPoint y: 712, distance: 12.6
click at [27, 717] on div "Dashboard Leads Chats WhatsApp Customers" at bounding box center [39, 391] width 78 height 706
click at [17, 389] on div at bounding box center [19, 384] width 20 height 21
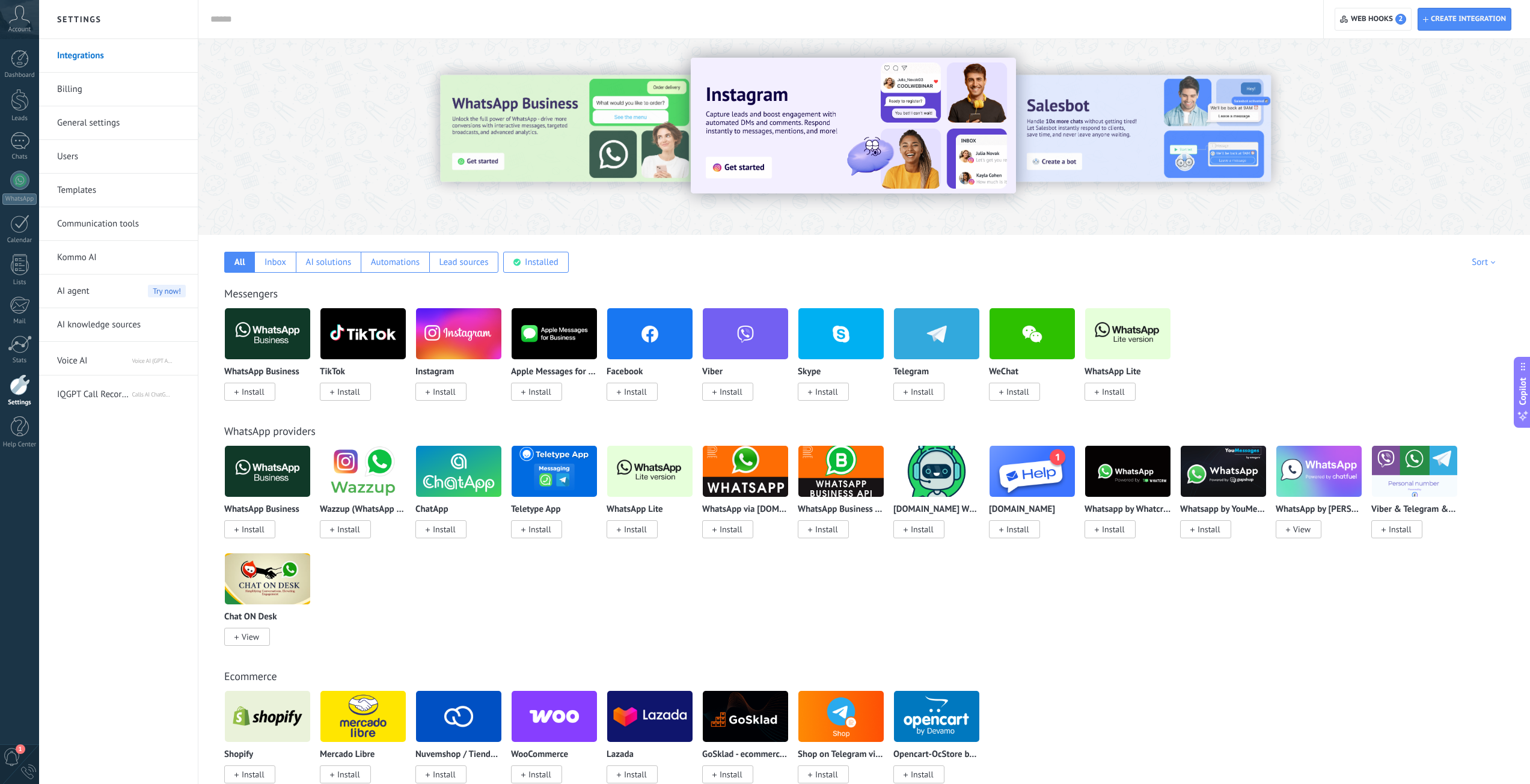
click at [91, 152] on link "Users" at bounding box center [121, 157] width 129 height 34
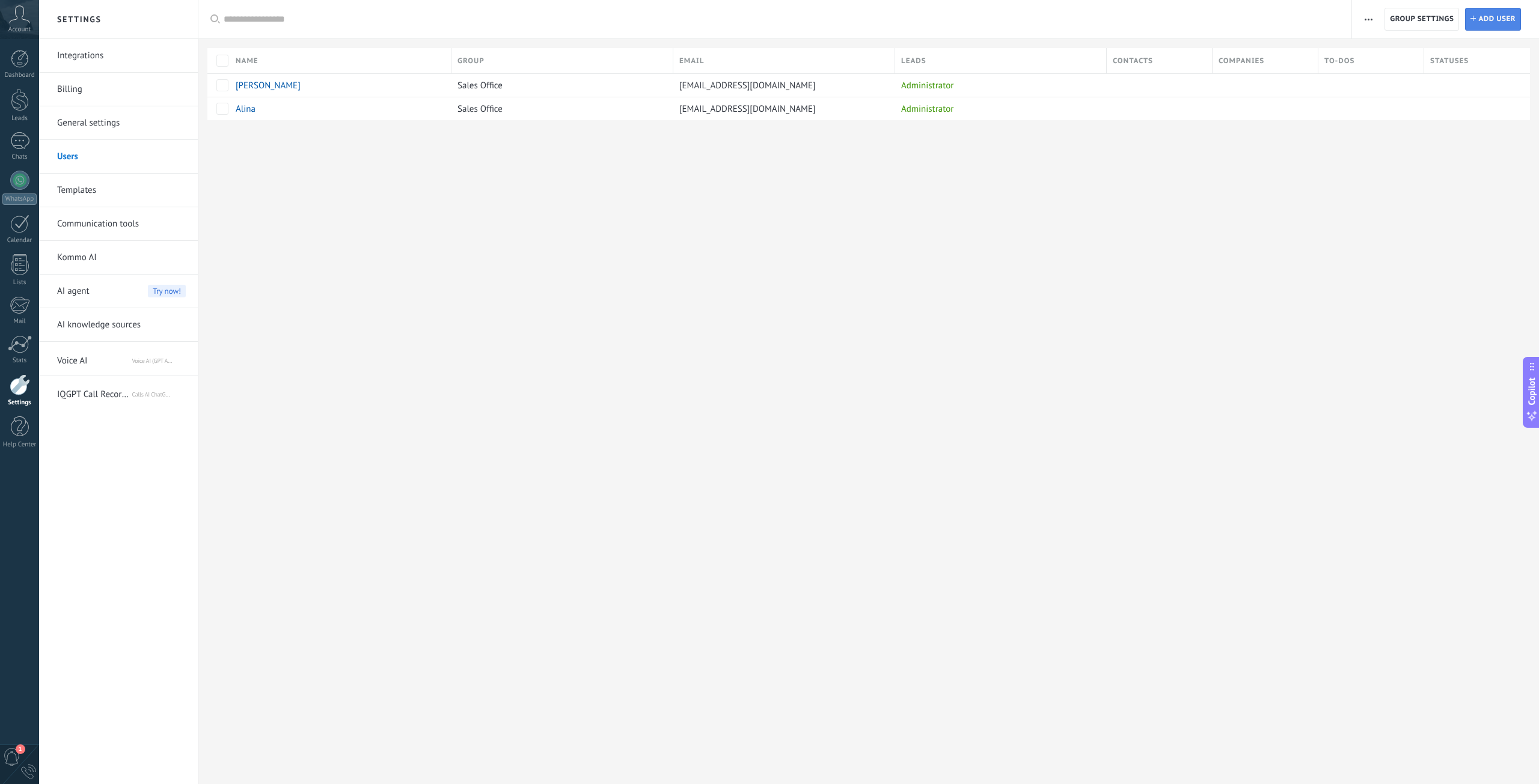
click at [1492, 22] on span "Add user" at bounding box center [1497, 19] width 37 height 22
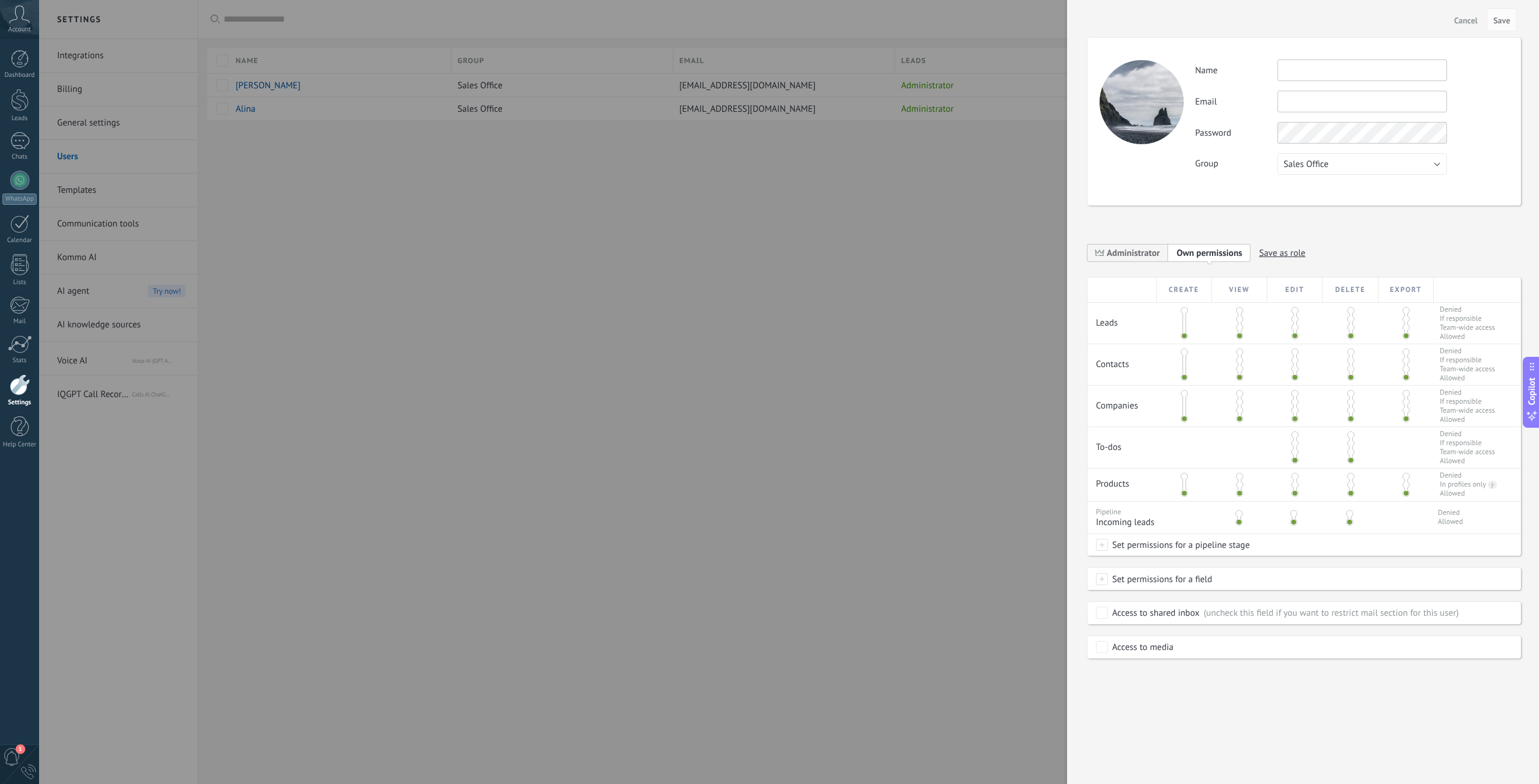
click at [1302, 100] on input "text" at bounding box center [1362, 102] width 170 height 22
paste input "**********"
type input "**********"
drag, startPoint x: 1432, startPoint y: 95, endPoint x: 901, endPoint y: 101, distance: 531.0
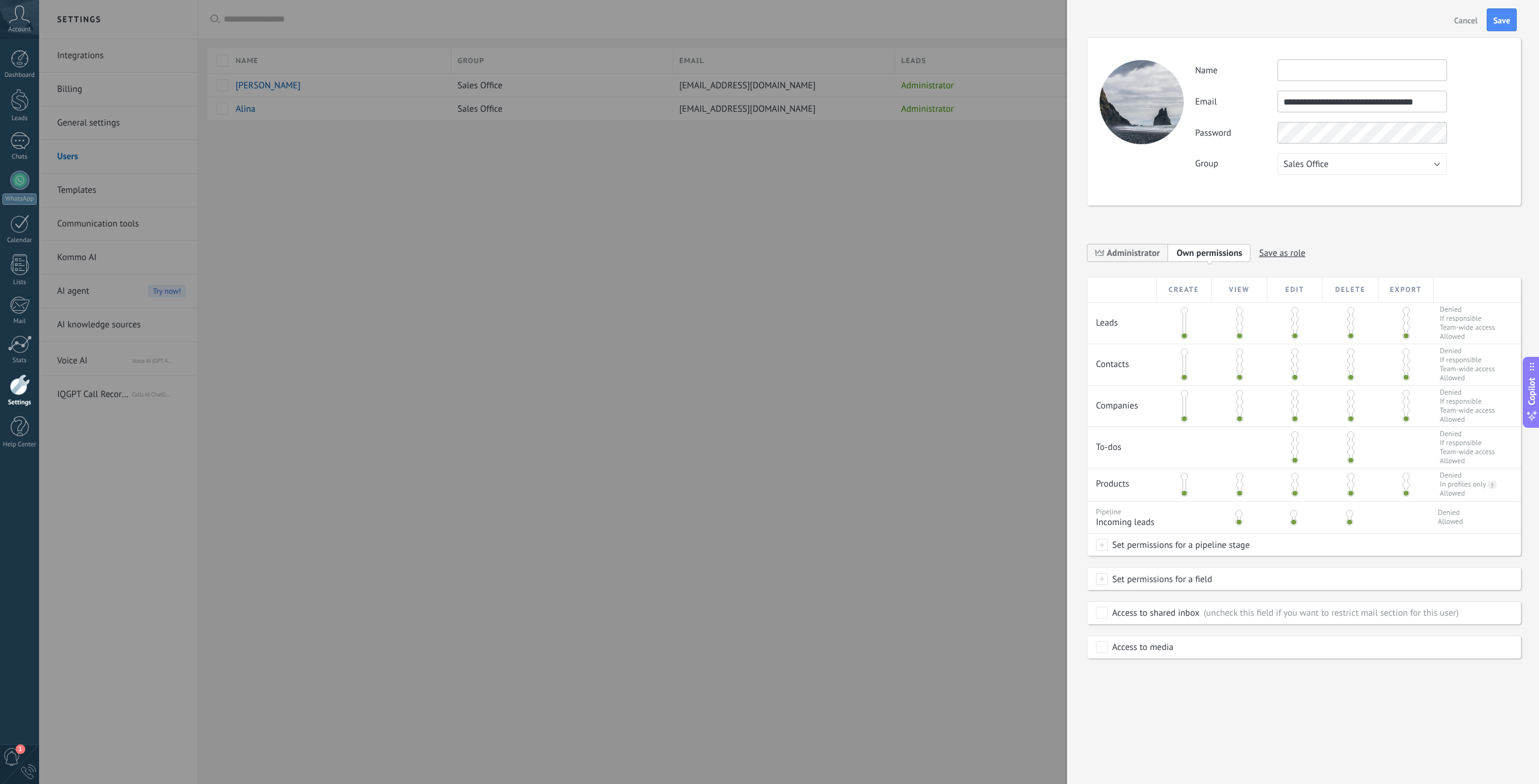
click at [901, 101] on body ".abccls-1,.abccls-2{fill-rule:evenodd}.abccls-2{fill:#fff} .abfcls-1{fill:none}…" at bounding box center [769, 392] width 1539 height 784
click at [1426, 99] on input "**********" at bounding box center [1362, 102] width 170 height 22
drag, startPoint x: 1437, startPoint y: 99, endPoint x: 907, endPoint y: 104, distance: 530.0
click at [907, 104] on body ".abccls-1,.abccls-2{fill-rule:evenodd}.abccls-2{fill:#fff} .abfcls-1{fill:none}…" at bounding box center [769, 392] width 1539 height 784
paste input "**********"
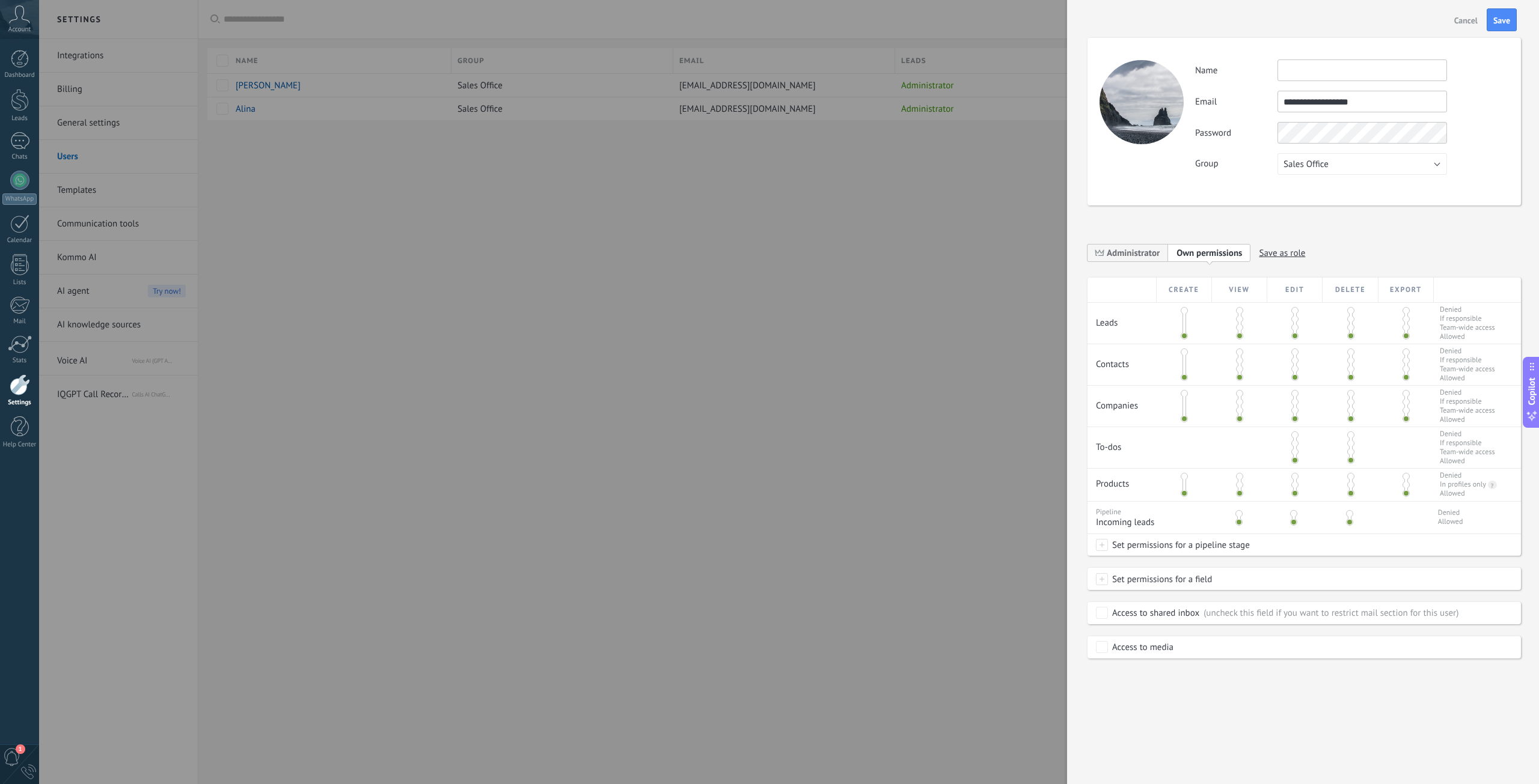
drag, startPoint x: 1374, startPoint y: 104, endPoint x: 1350, endPoint y: 108, distance: 24.3
click at [1350, 108] on input "**********" at bounding box center [1362, 102] width 170 height 22
drag, startPoint x: 1372, startPoint y: 99, endPoint x: 1164, endPoint y: 93, distance: 208.1
click at [1164, 93] on div "**********" at bounding box center [1304, 121] width 433 height 168
type input "**********"
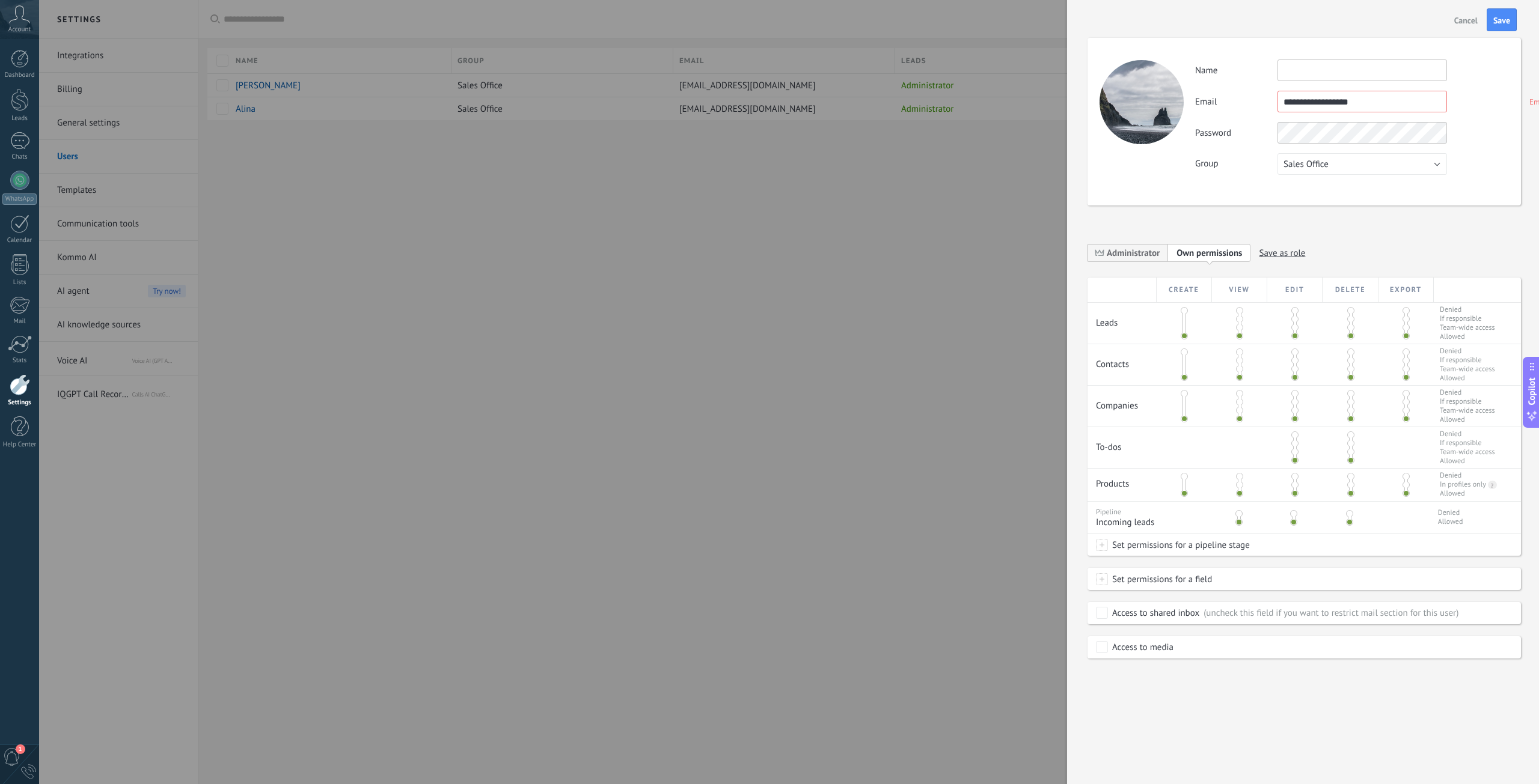
drag, startPoint x: 1369, startPoint y: 104, endPoint x: 1091, endPoint y: 95, distance: 278.1
click at [1092, 95] on div "**********" at bounding box center [1304, 121] width 433 height 168
click at [1297, 105] on input "text" at bounding box center [1362, 102] width 170 height 22
paste input "**********"
type input "**********"
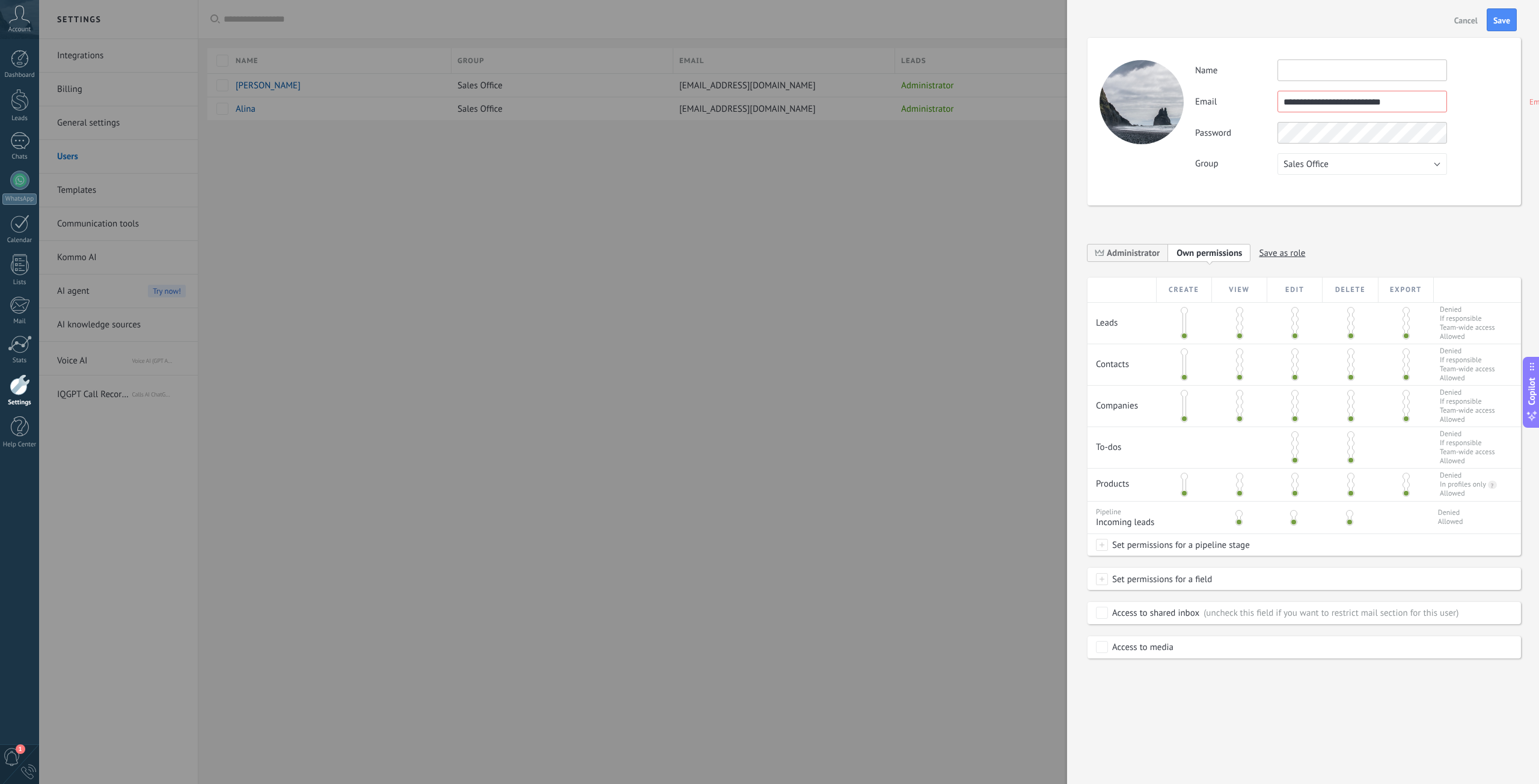
click at [1303, 72] on input "text" at bounding box center [1362, 71] width 170 height 22
type input "*"
type input "****"
click at [1132, 250] on span "Administrator" at bounding box center [1133, 254] width 53 height 12
click at [1327, 159] on span "Sales Office" at bounding box center [1305, 164] width 45 height 12
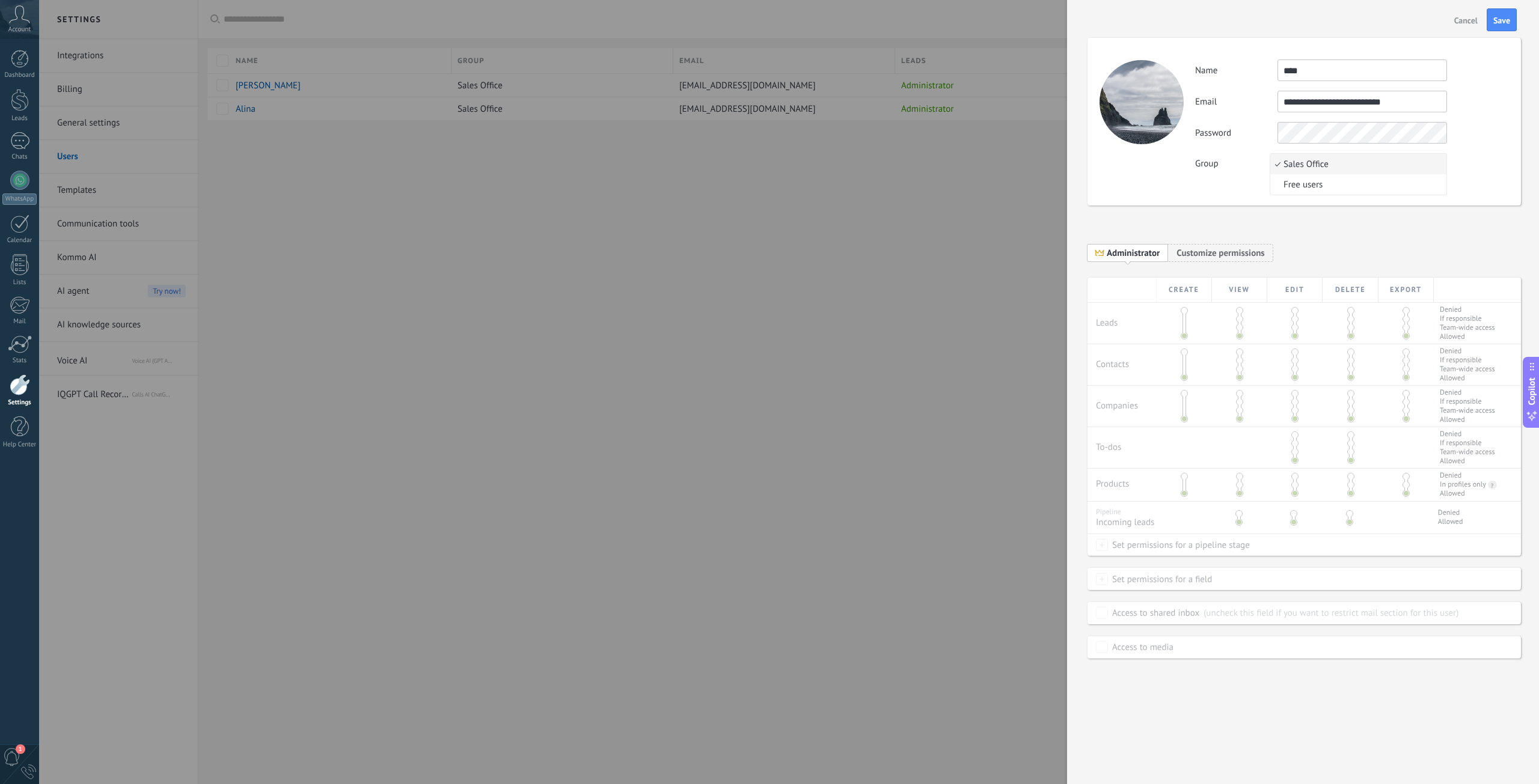
click at [1329, 164] on span "Sales Office" at bounding box center [1356, 164] width 173 height 12
click at [1337, 160] on button "Sales Office" at bounding box center [1362, 164] width 170 height 22
click at [1337, 160] on span "Sales Office" at bounding box center [1356, 164] width 173 height 12
click at [1499, 29] on button "Save" at bounding box center [1502, 19] width 30 height 23
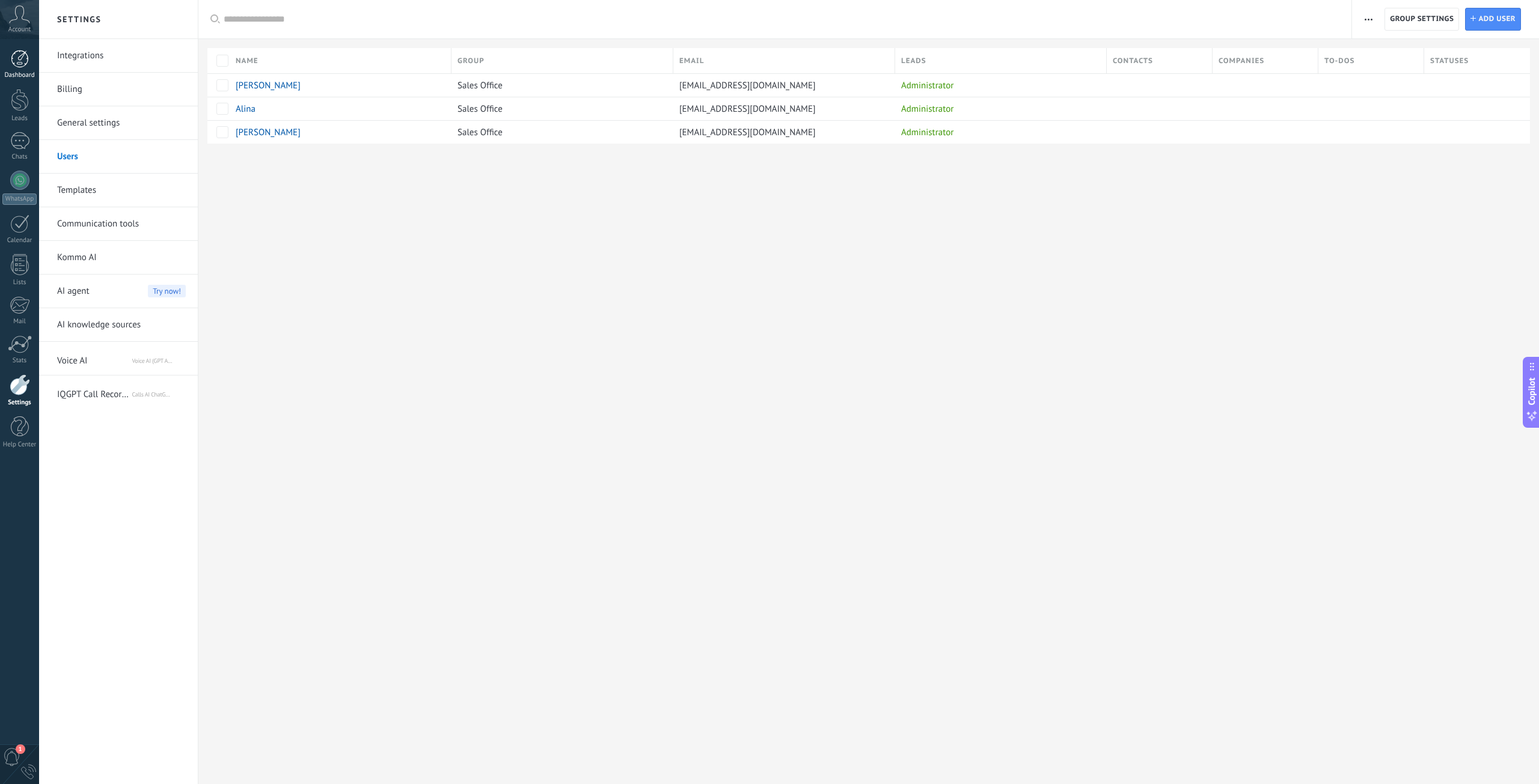
click at [30, 67] on link "Dashboard" at bounding box center [19, 64] width 39 height 30
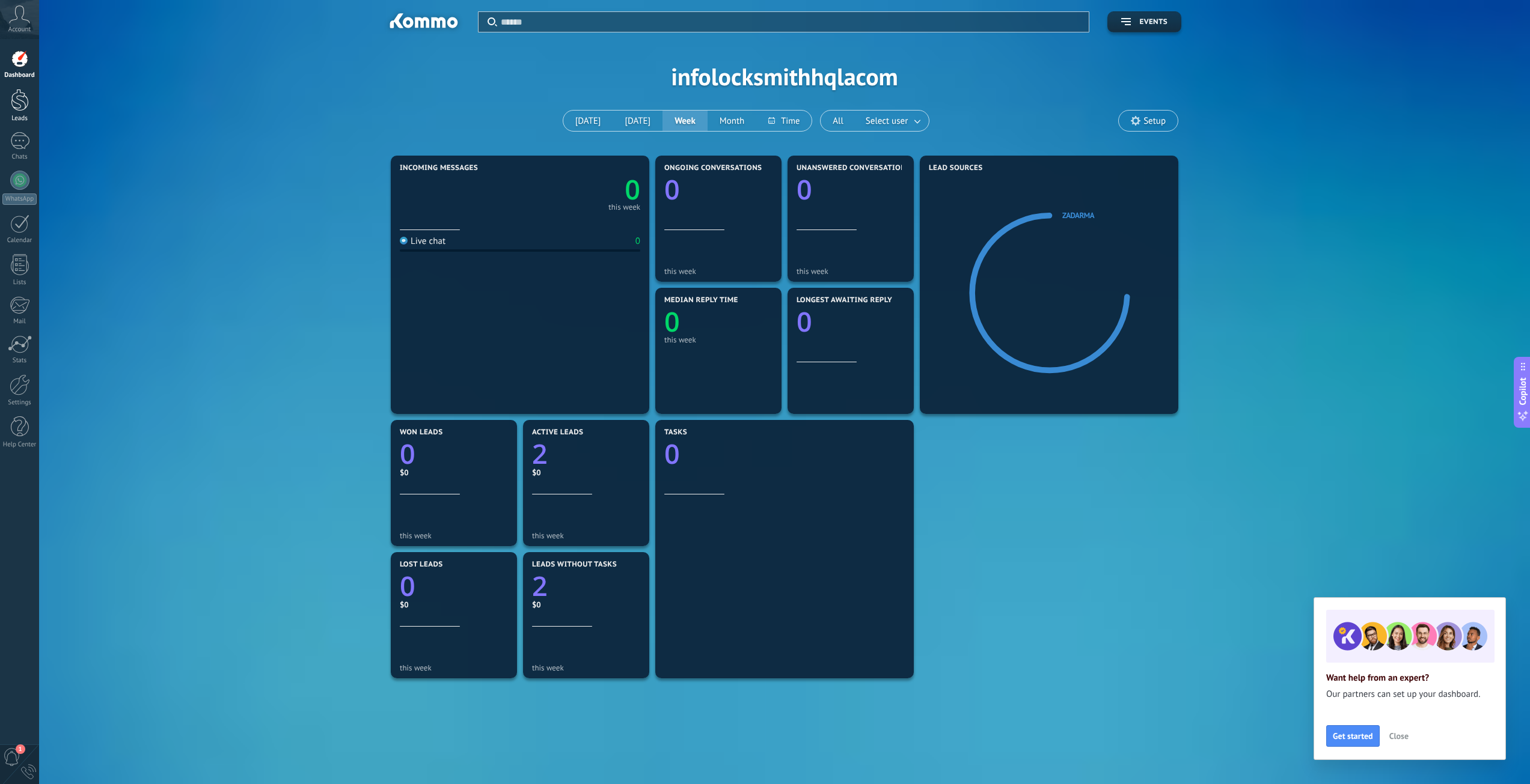
click at [26, 116] on div "Leads" at bounding box center [19, 118] width 35 height 8
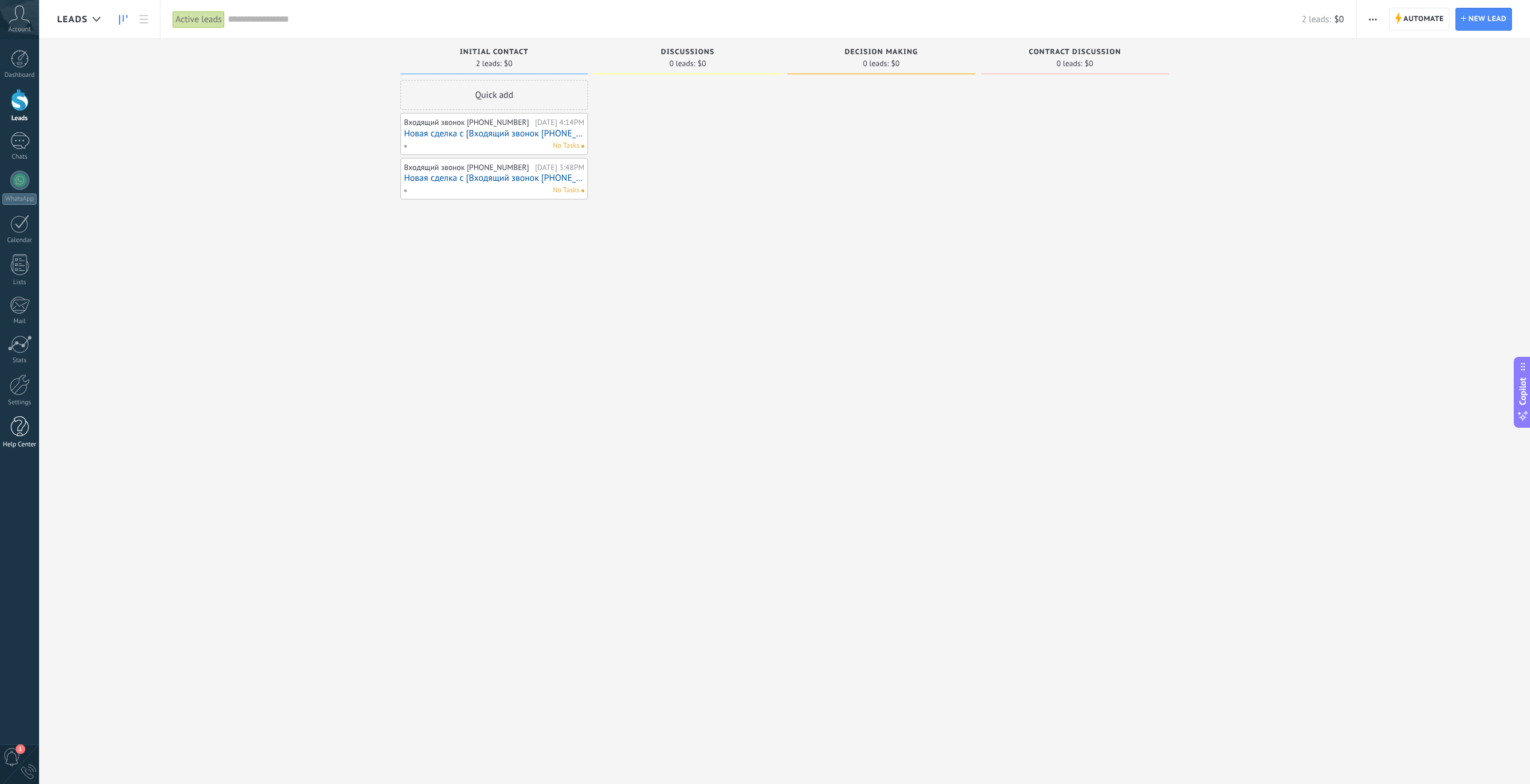
click at [17, 427] on div at bounding box center [19, 427] width 18 height 21
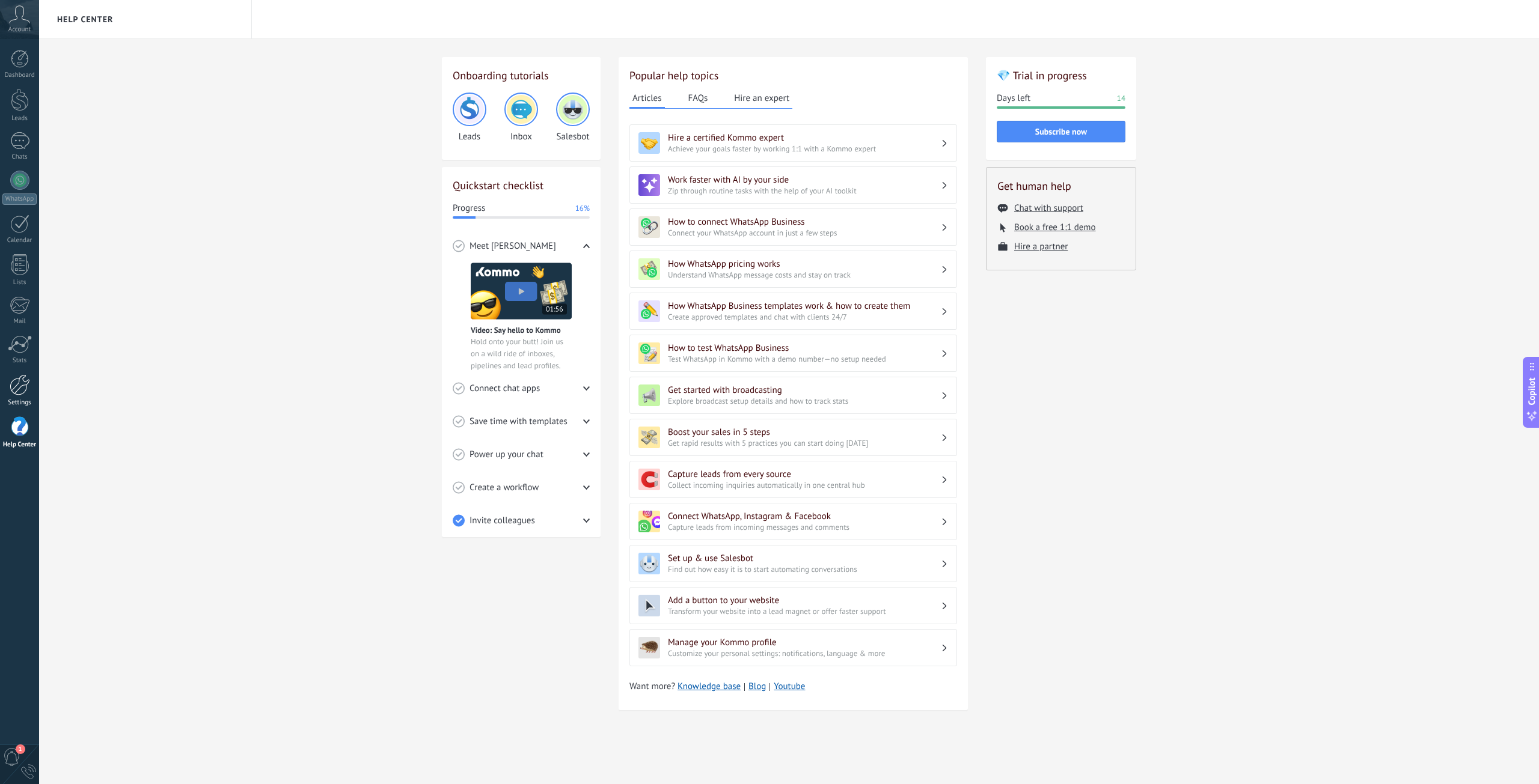
click at [18, 395] on link "Settings" at bounding box center [19, 390] width 39 height 32
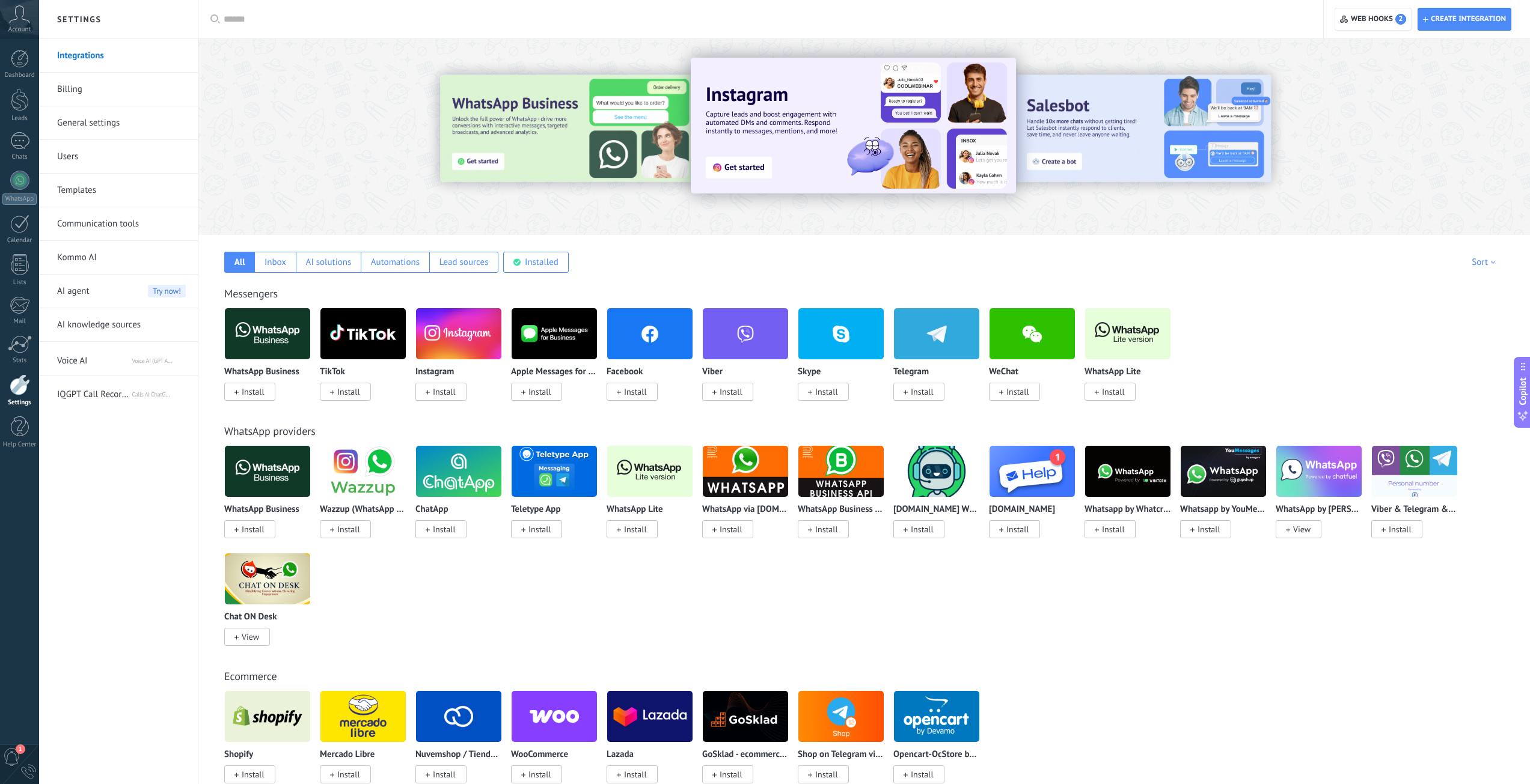
click at [91, 157] on link "Users" at bounding box center [121, 157] width 129 height 34
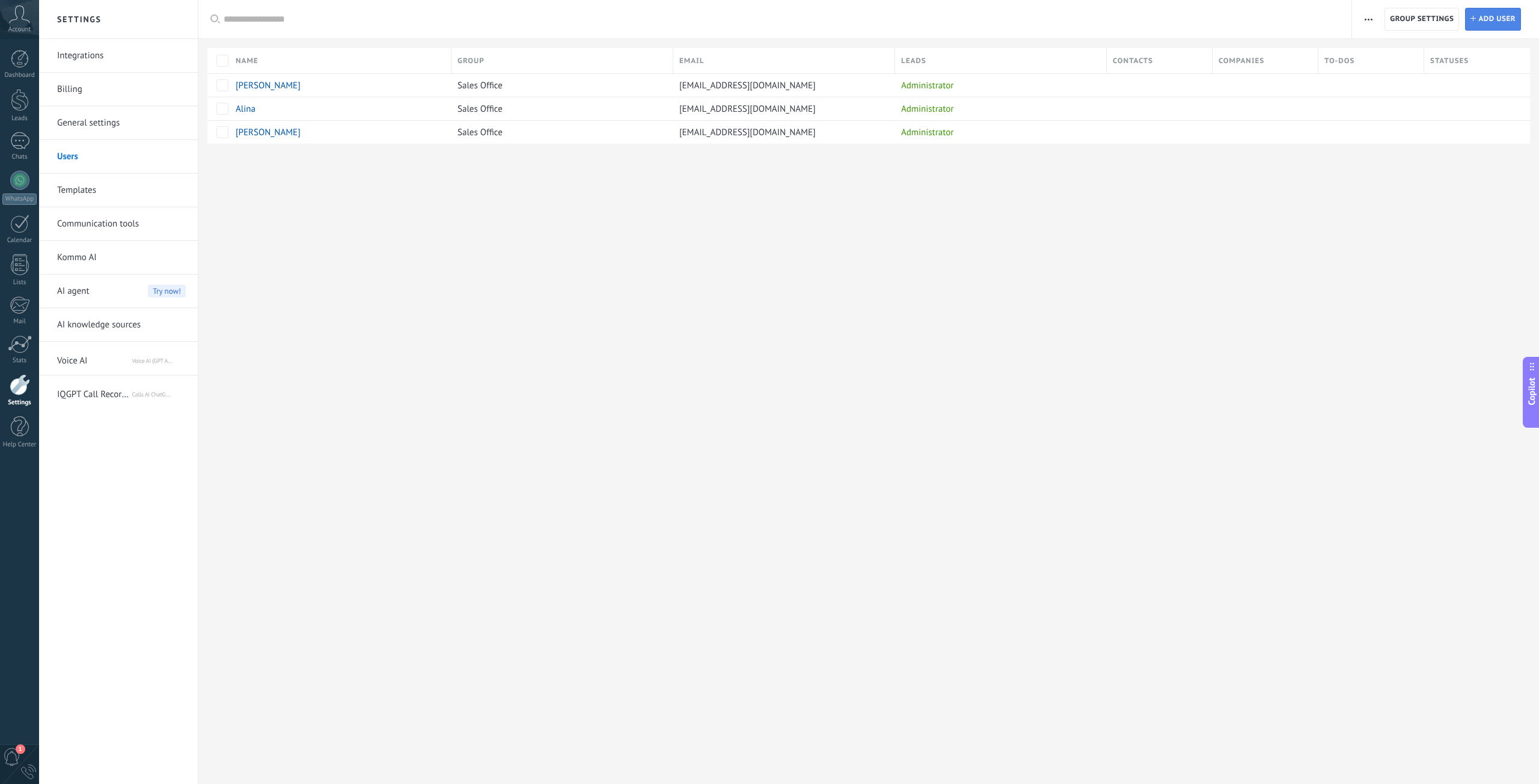
click at [1493, 20] on span "Add user" at bounding box center [1497, 19] width 37 height 22
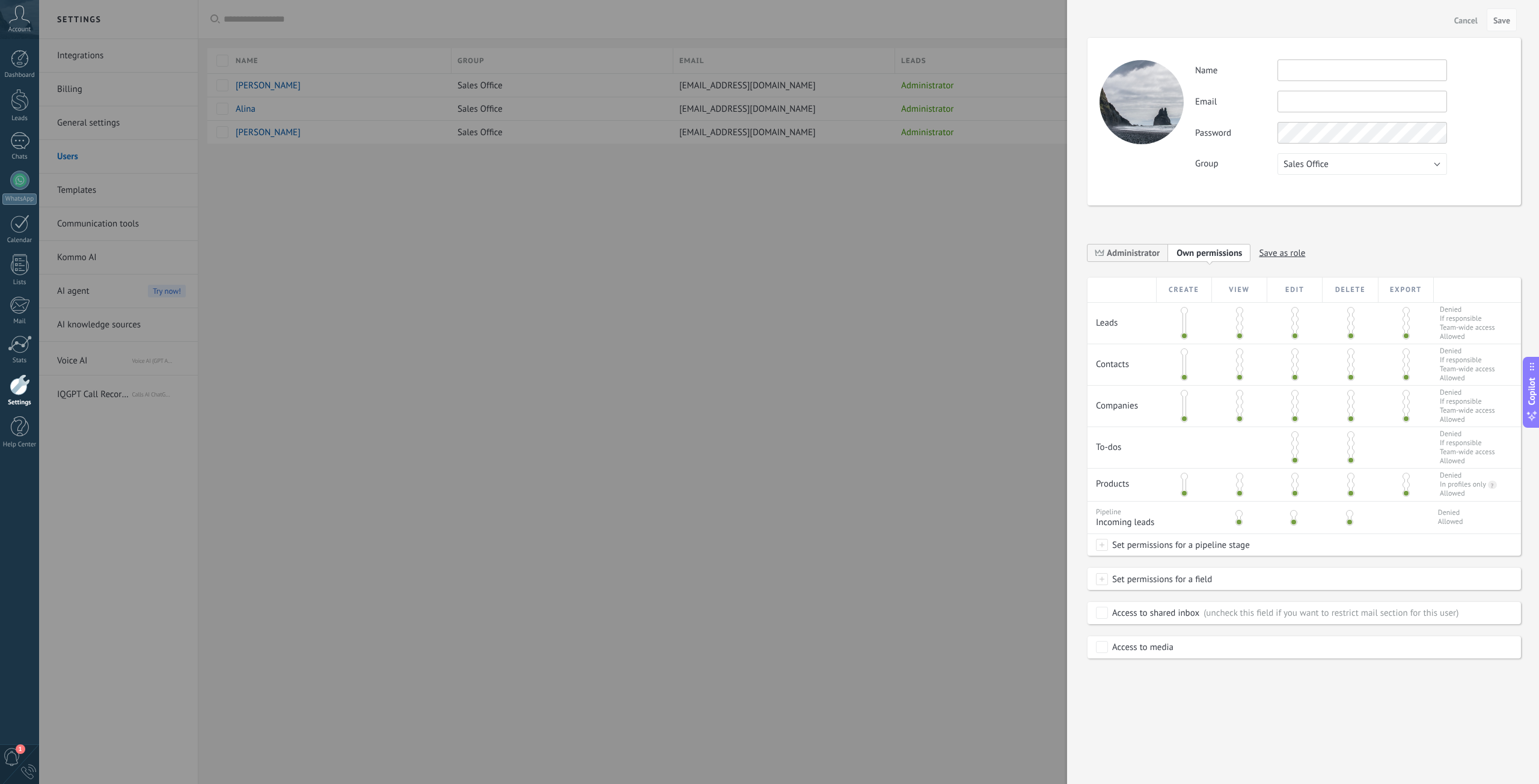
click at [1133, 573] on span "Set permissions for a field" at bounding box center [1160, 579] width 104 height 22
click at [1006, 575] on div at bounding box center [769, 392] width 1539 height 784
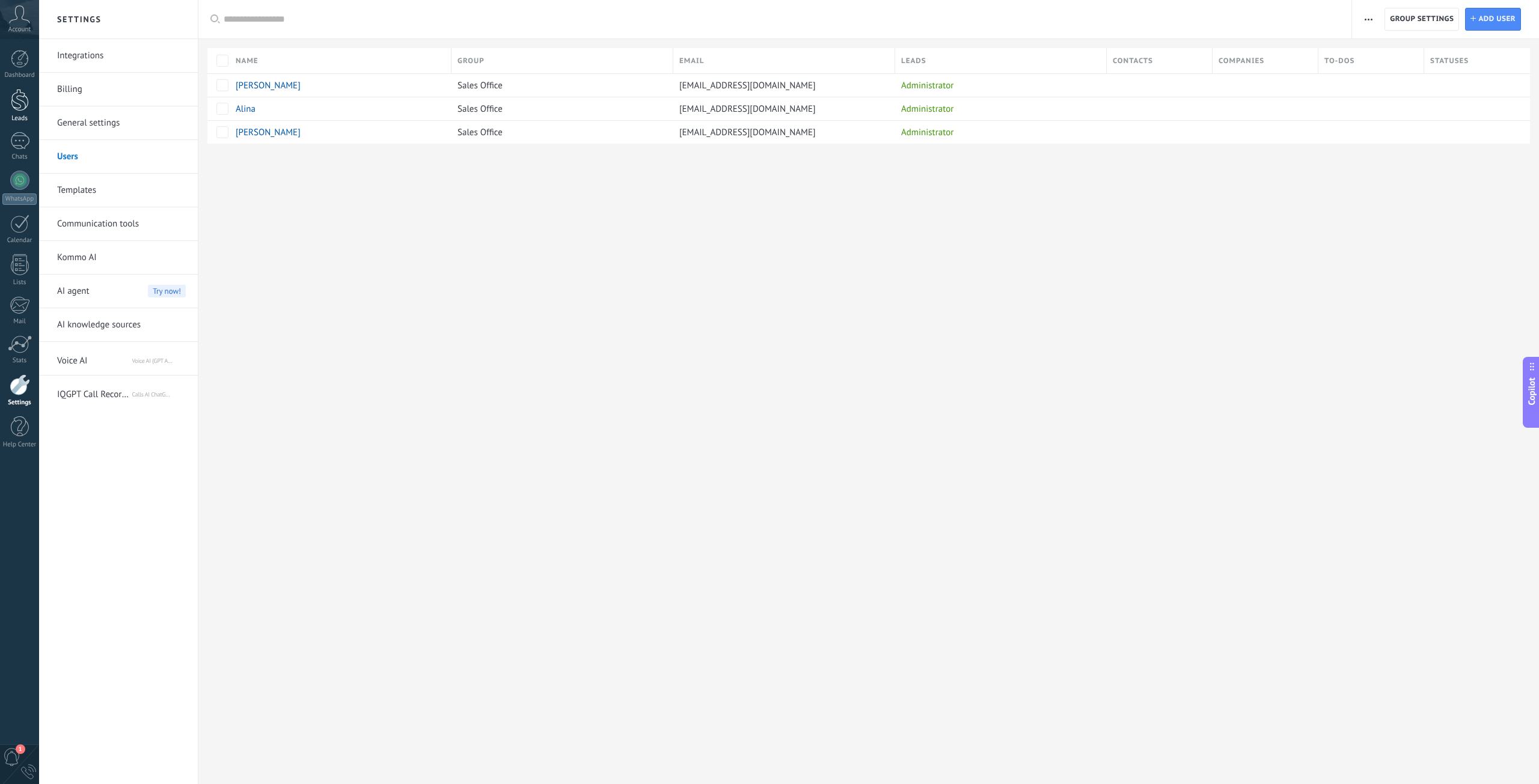
click at [13, 101] on div at bounding box center [19, 99] width 18 height 22
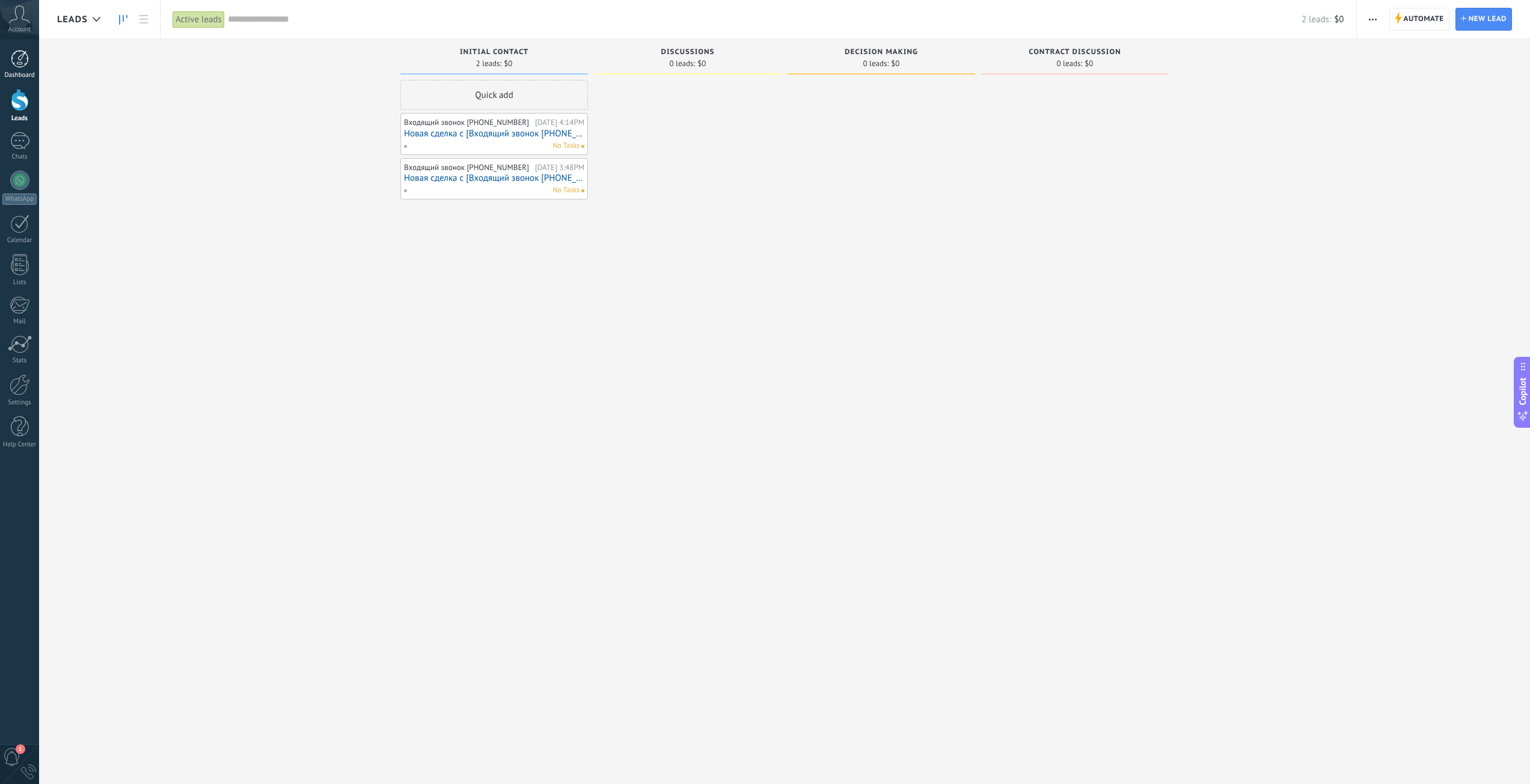
click at [31, 62] on link "Dashboard" at bounding box center [19, 64] width 39 height 30
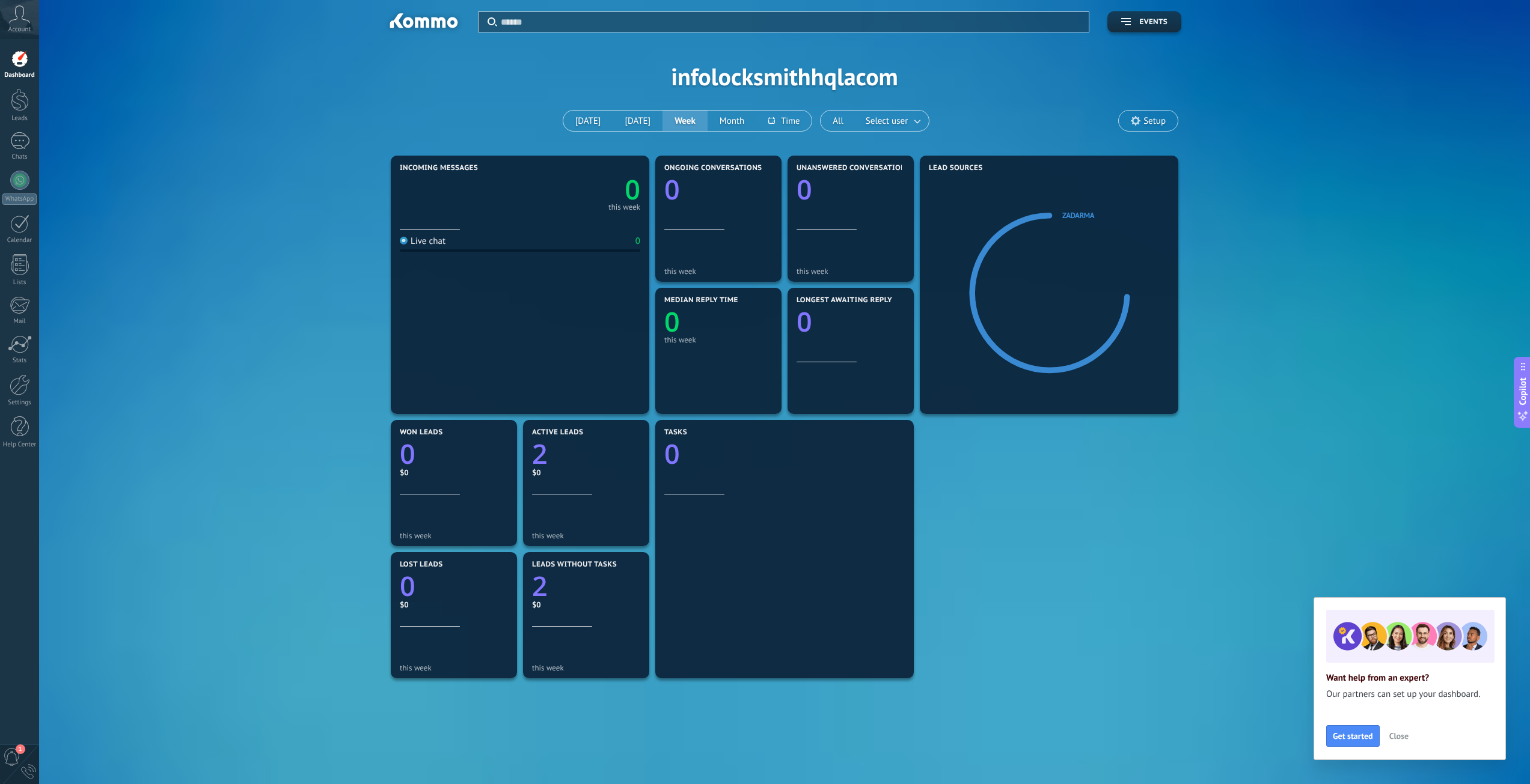
click at [22, 27] on span "Account" at bounding box center [19, 30] width 22 height 8
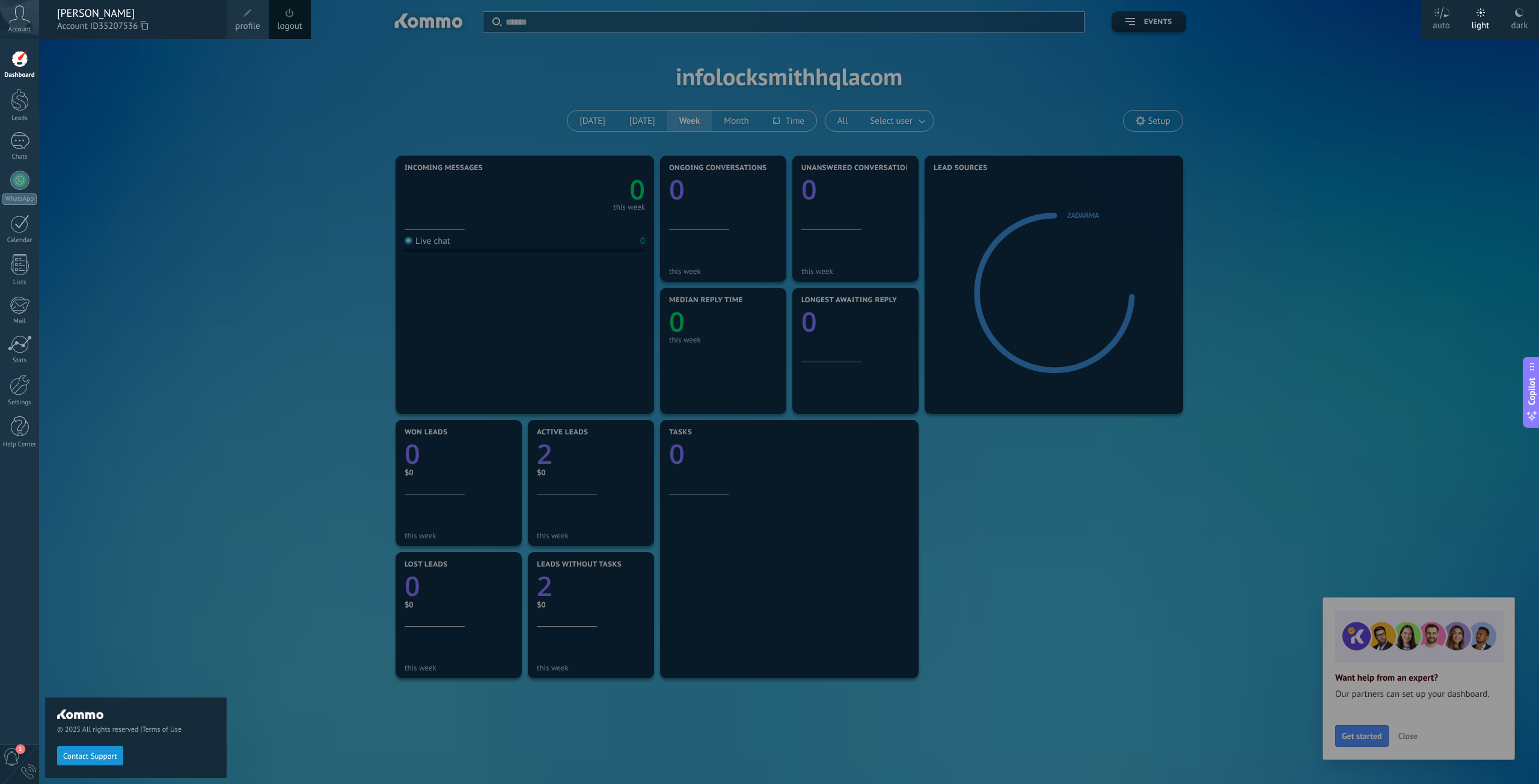
click at [22, 27] on span "Account" at bounding box center [19, 30] width 22 height 8
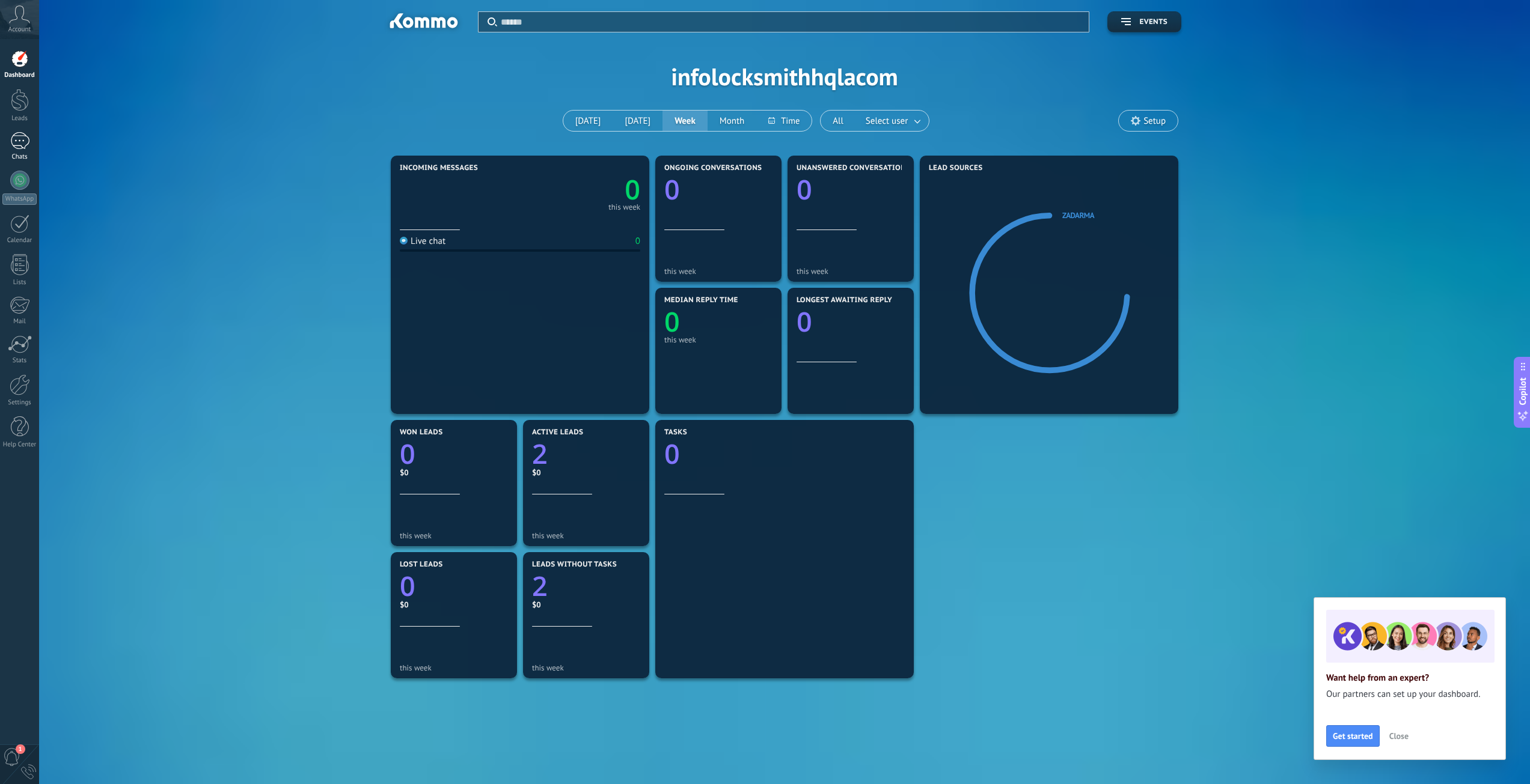
click at [15, 139] on div at bounding box center [19, 141] width 19 height 18
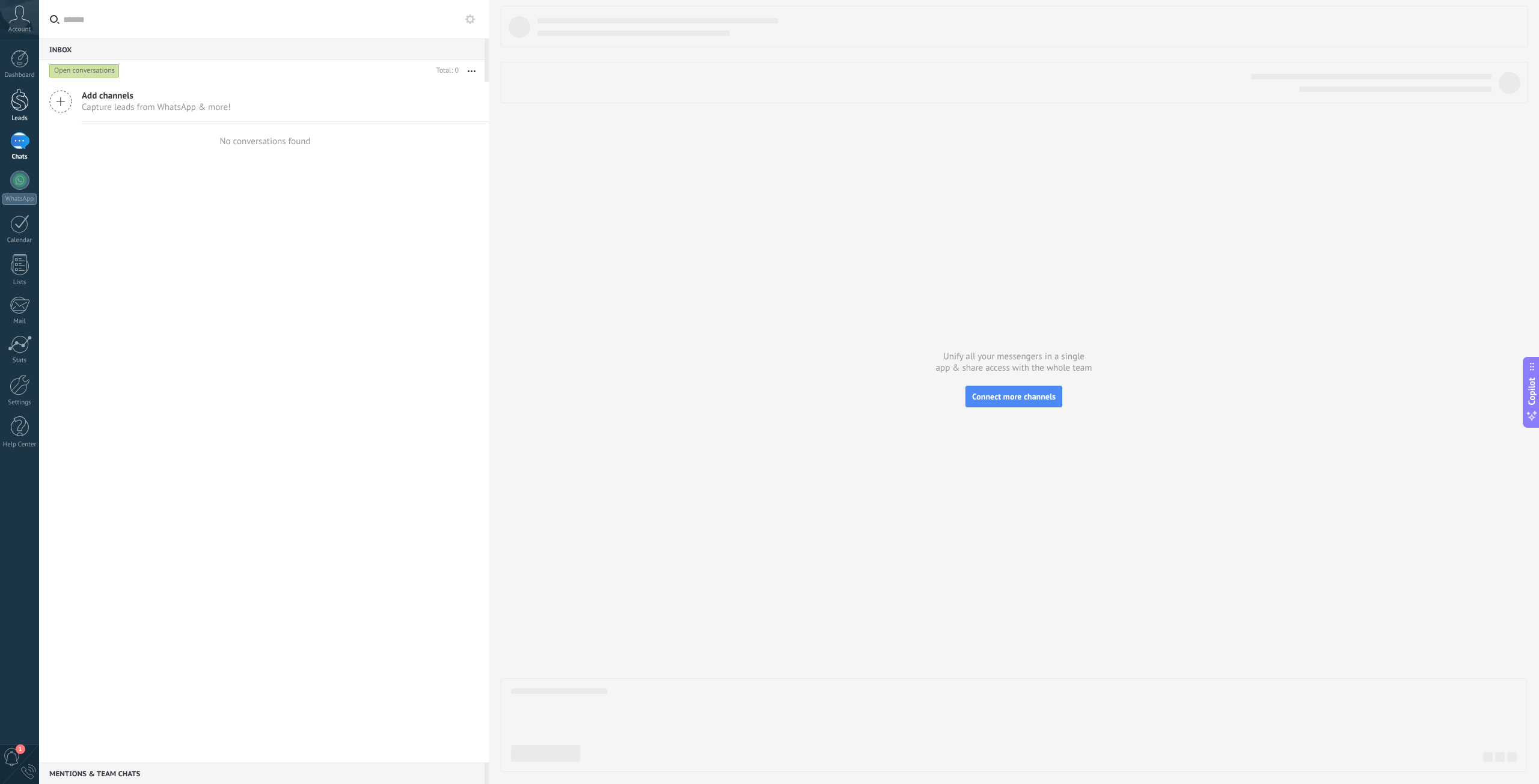
click at [24, 114] on link "Leads" at bounding box center [19, 105] width 39 height 34
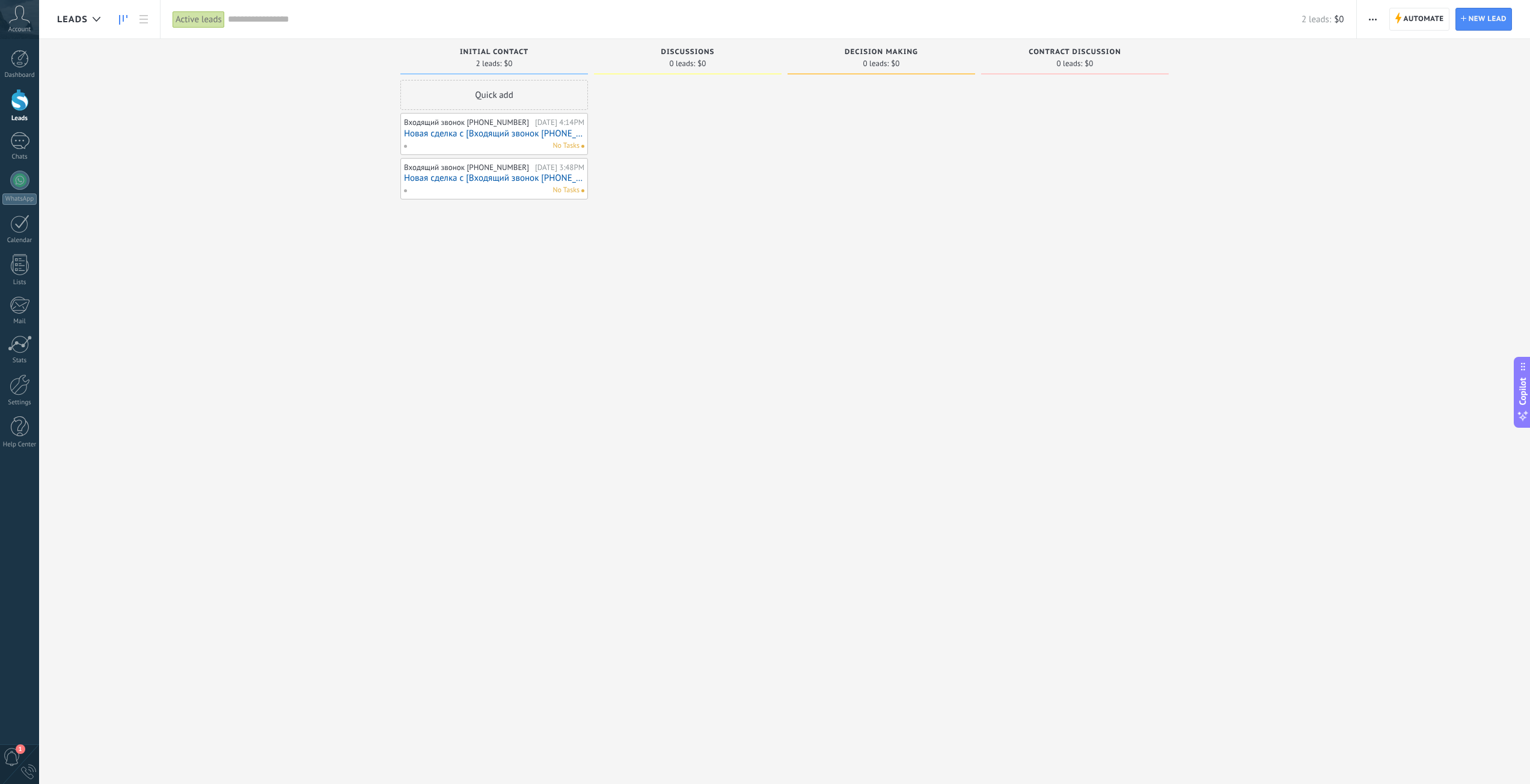
click at [483, 141] on div "No Tasks" at bounding box center [491, 146] width 176 height 11
click at [483, 122] on div "Входящий звонок [PHONE_NUMBER]" at bounding box center [468, 122] width 128 height 9
click at [487, 132] on link "Новая сделка с [Входящий звонок [PHONE_NUMBER]]" at bounding box center [494, 134] width 180 height 10
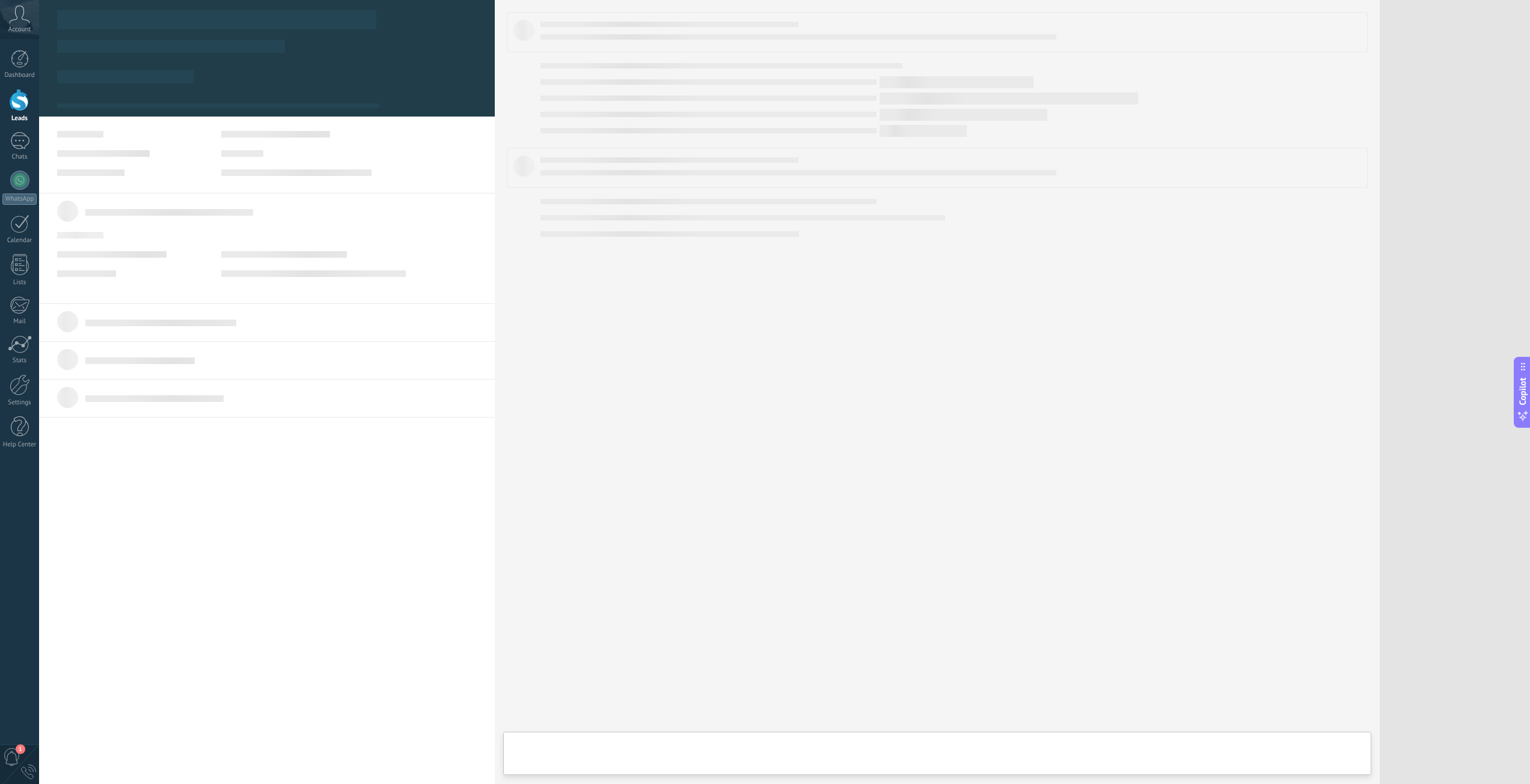
type textarea "***"
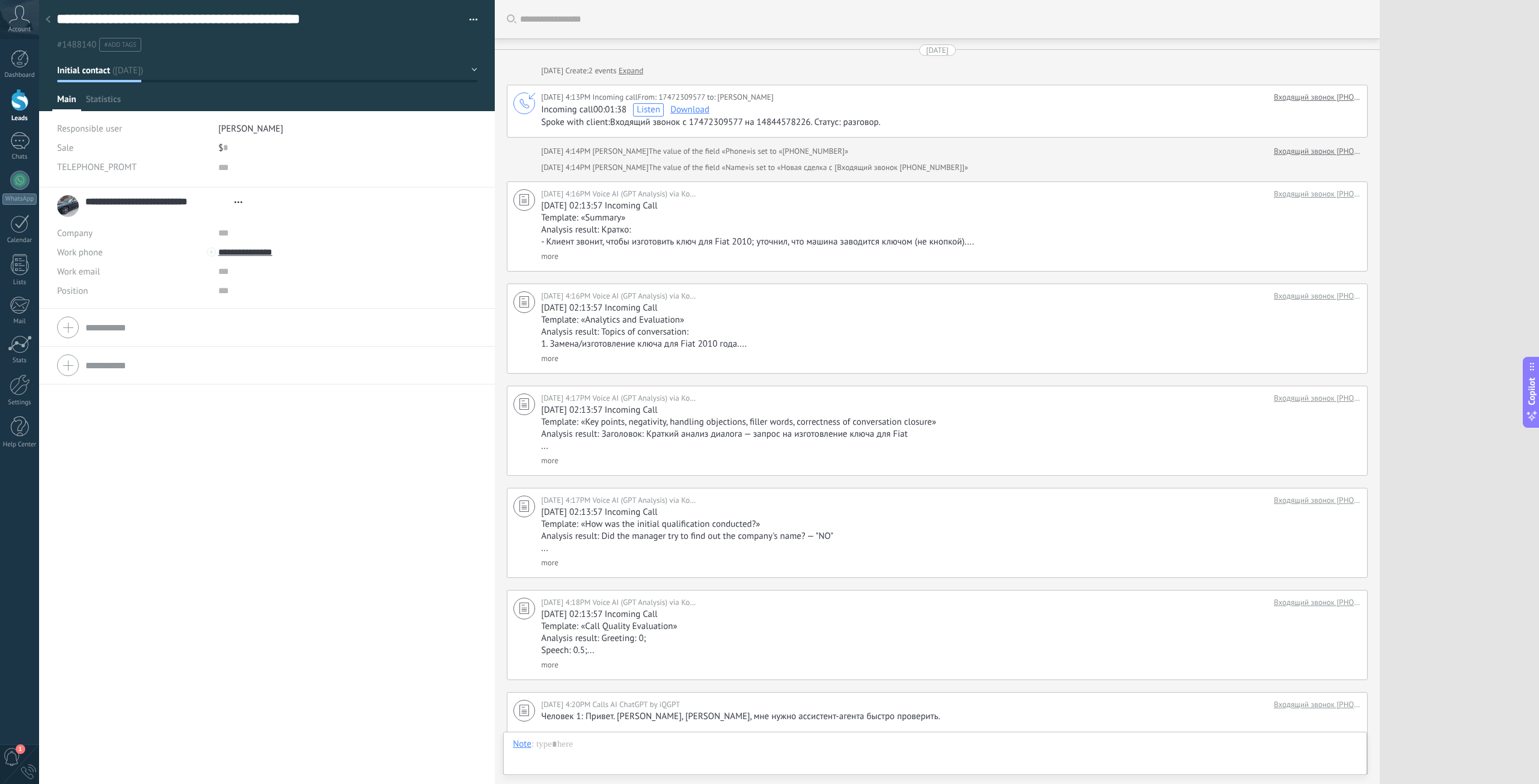
scroll to position [204, 0]
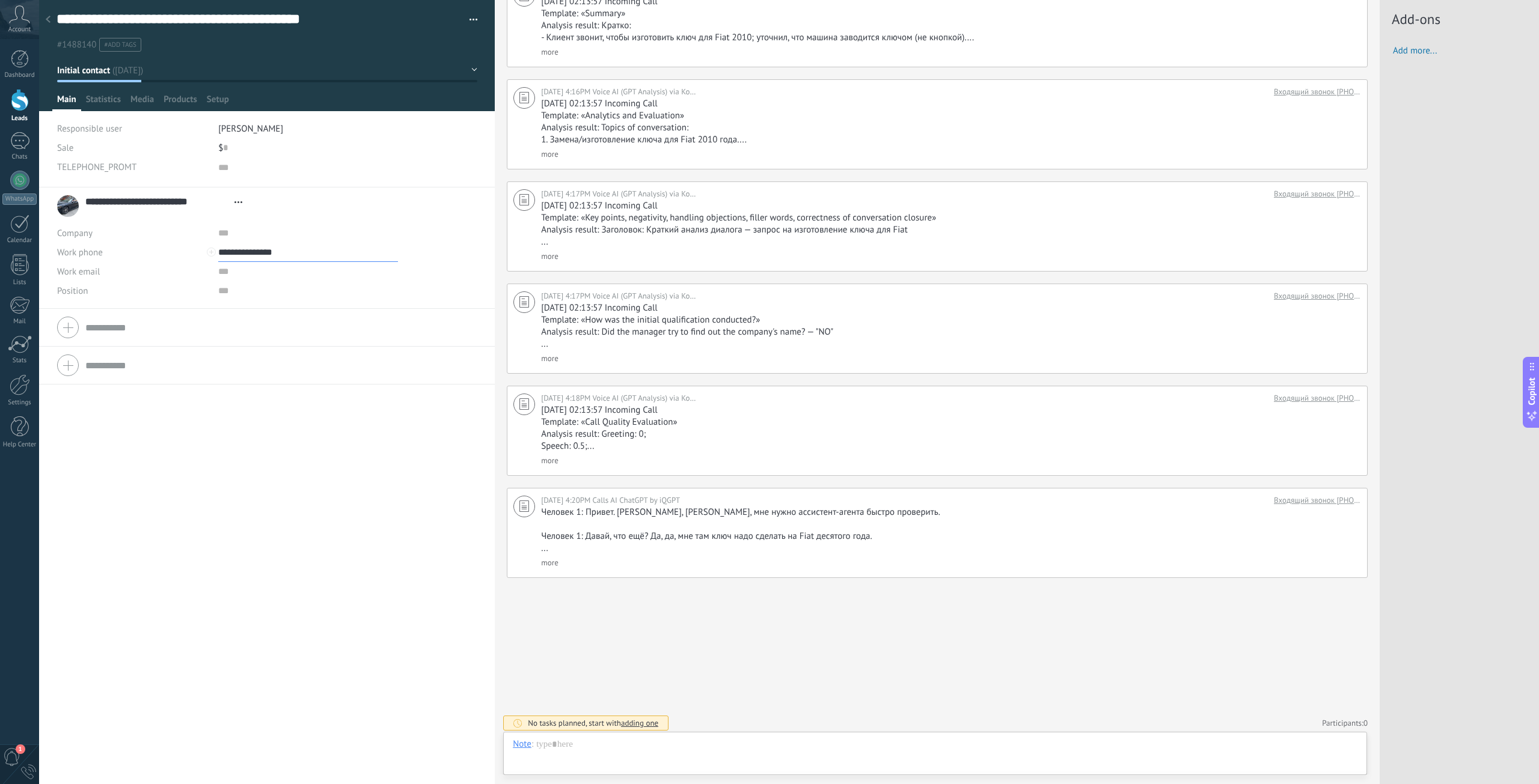
click at [254, 251] on input "**********" at bounding box center [308, 252] width 180 height 19
click at [374, 330] on form "Company Work phone Work DD Mobile Fax Home Other Work phone Call Copy Edit Work…" at bounding box center [266, 328] width 419 height 30
click at [251, 215] on div "**********" at bounding box center [266, 207] width 419 height 30
click at [253, 260] on input "**********" at bounding box center [308, 252] width 180 height 19
type input "**********"
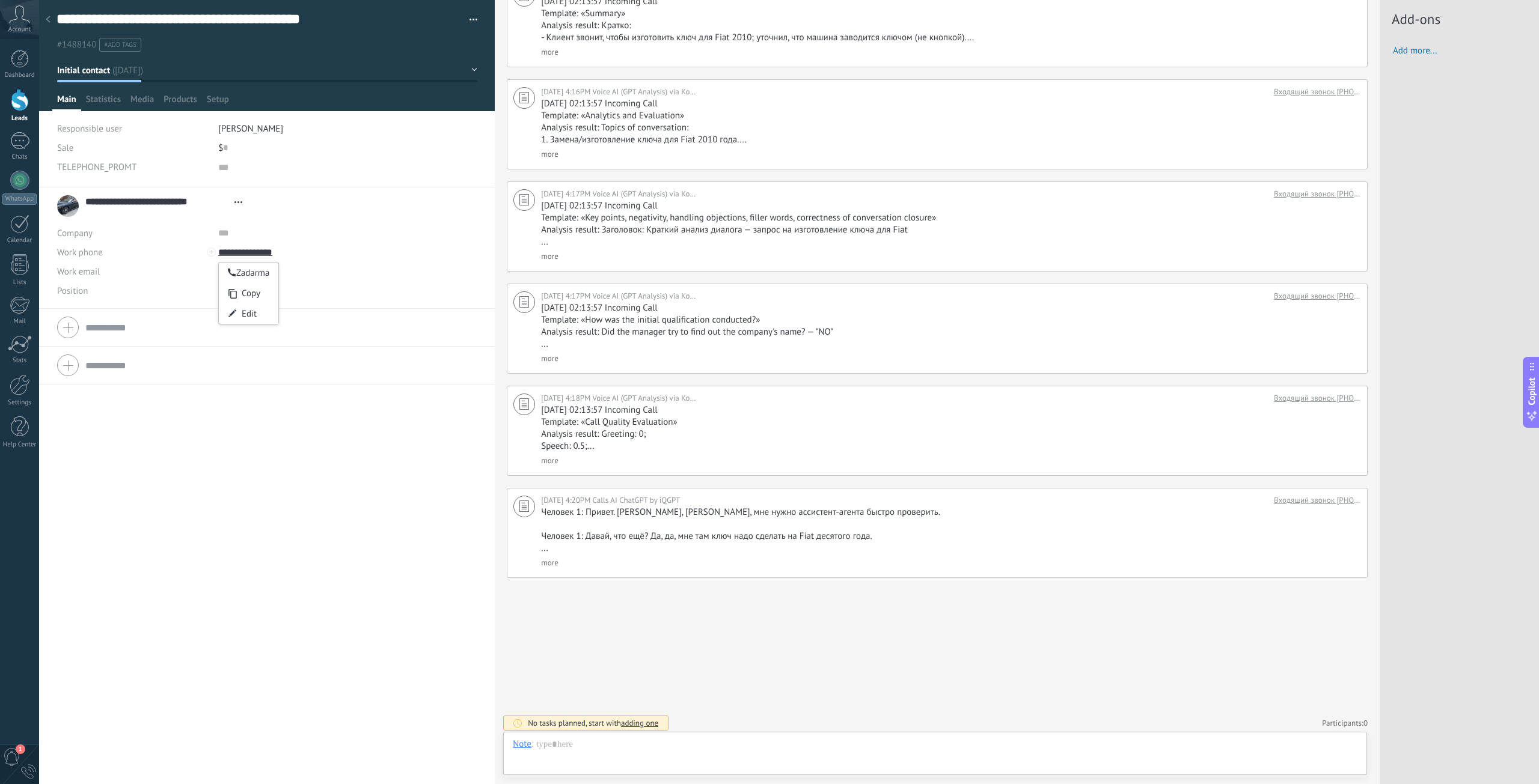
click at [305, 524] on div "**********" at bounding box center [266, 486] width 455 height 597
click at [16, 395] on div at bounding box center [19, 384] width 20 height 21
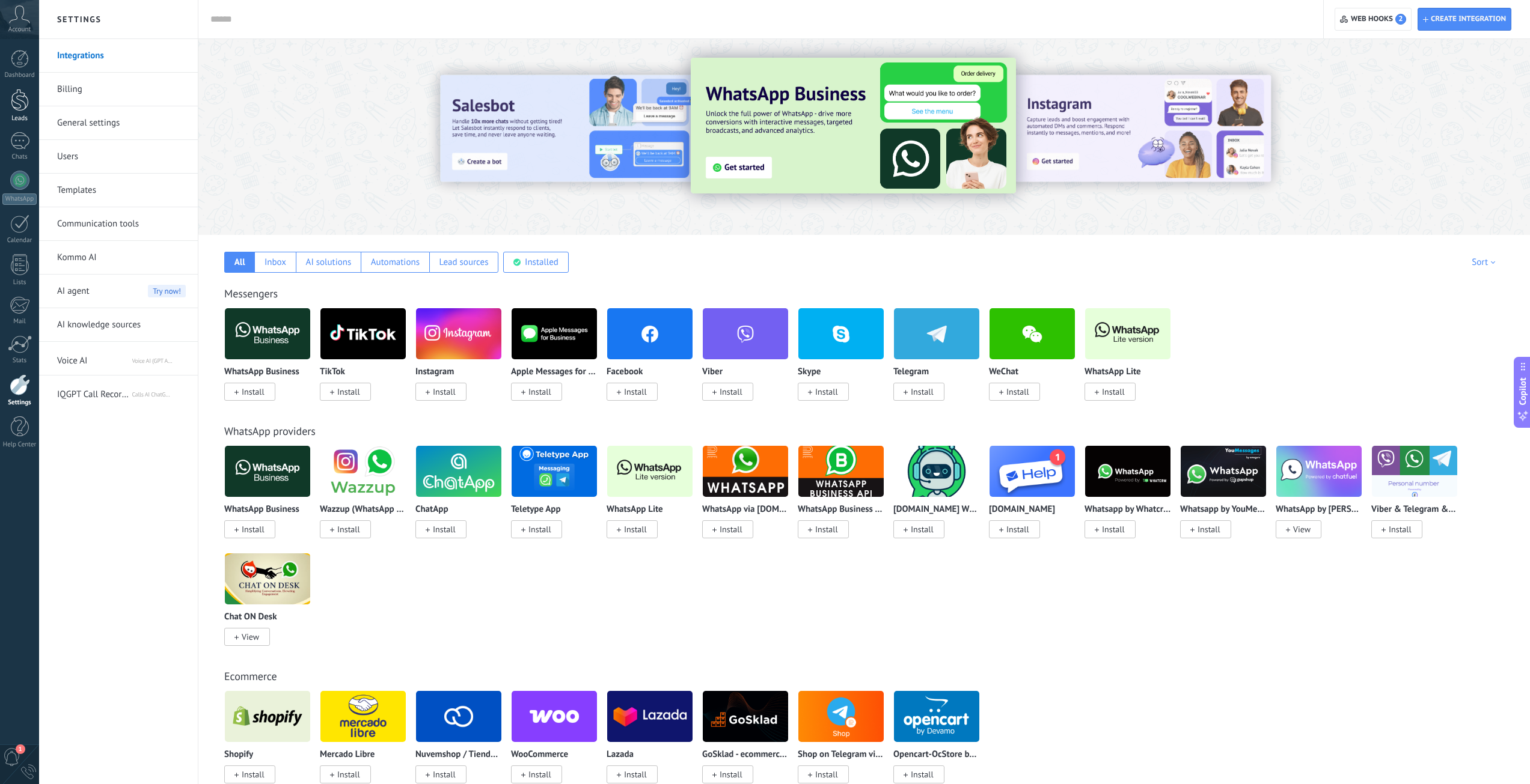
click at [22, 108] on div at bounding box center [19, 99] width 18 height 22
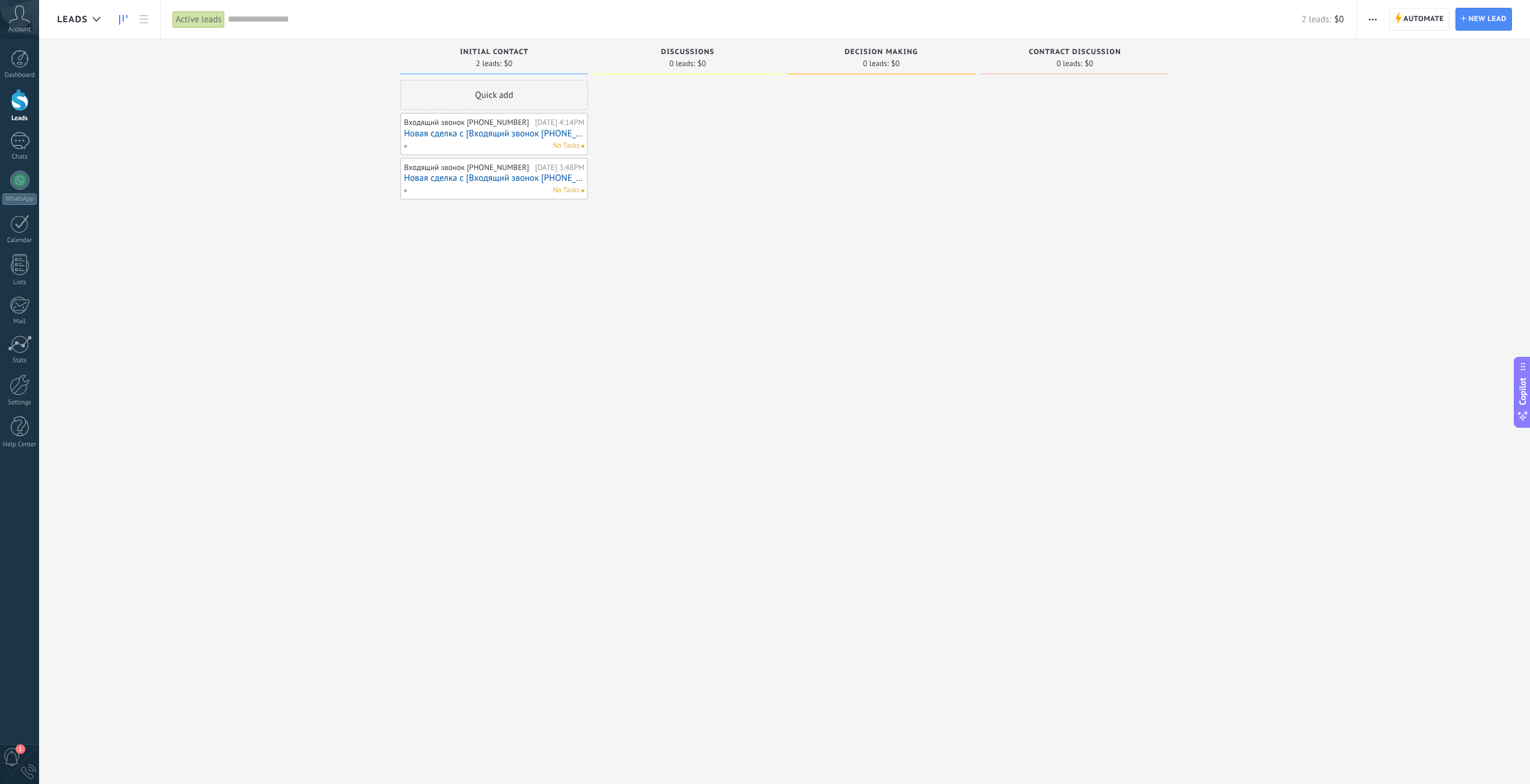
click at [533, 137] on link "Новая сделка с [Входящий звонок [PHONE_NUMBER]]" at bounding box center [494, 134] width 180 height 10
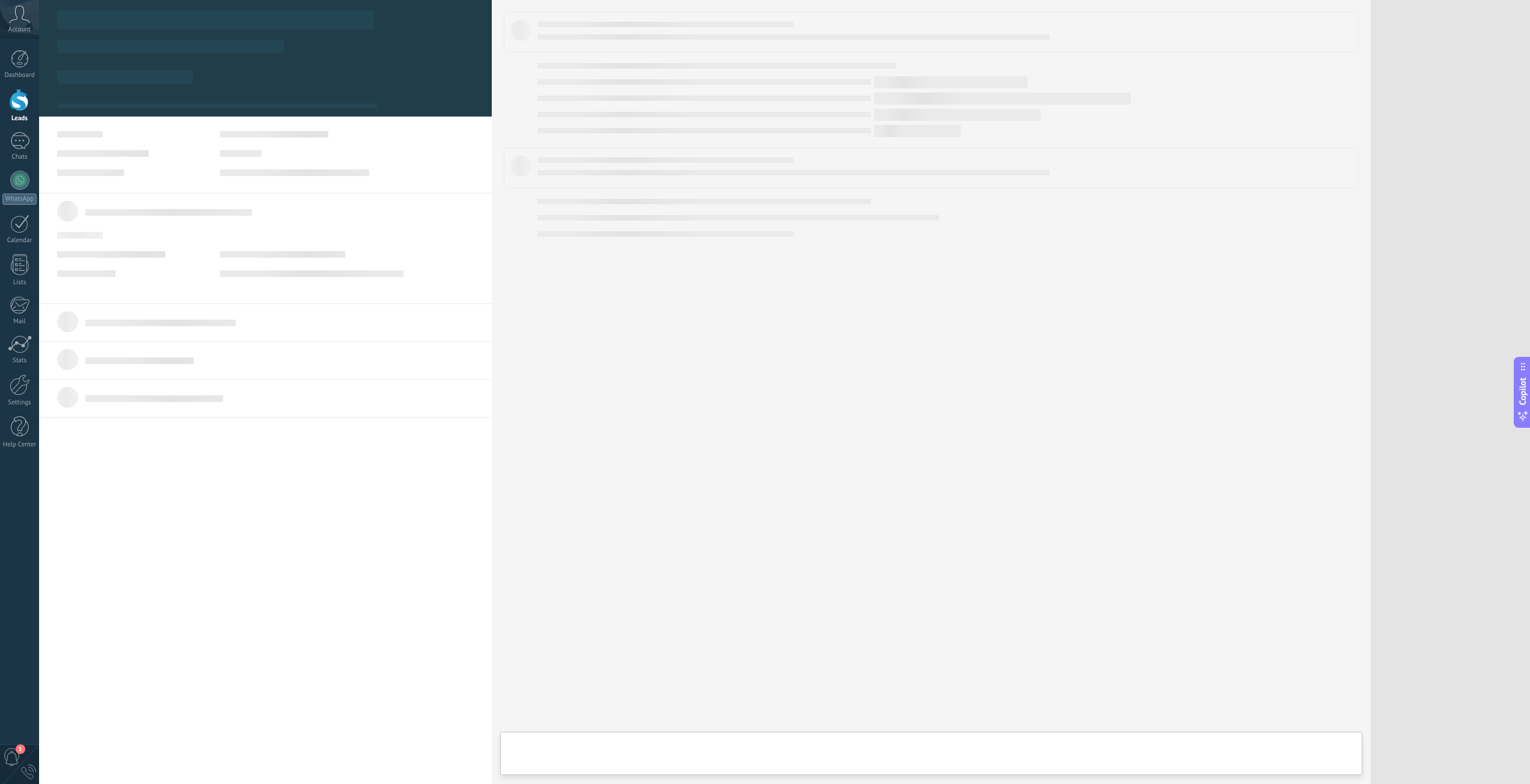
type textarea "***"
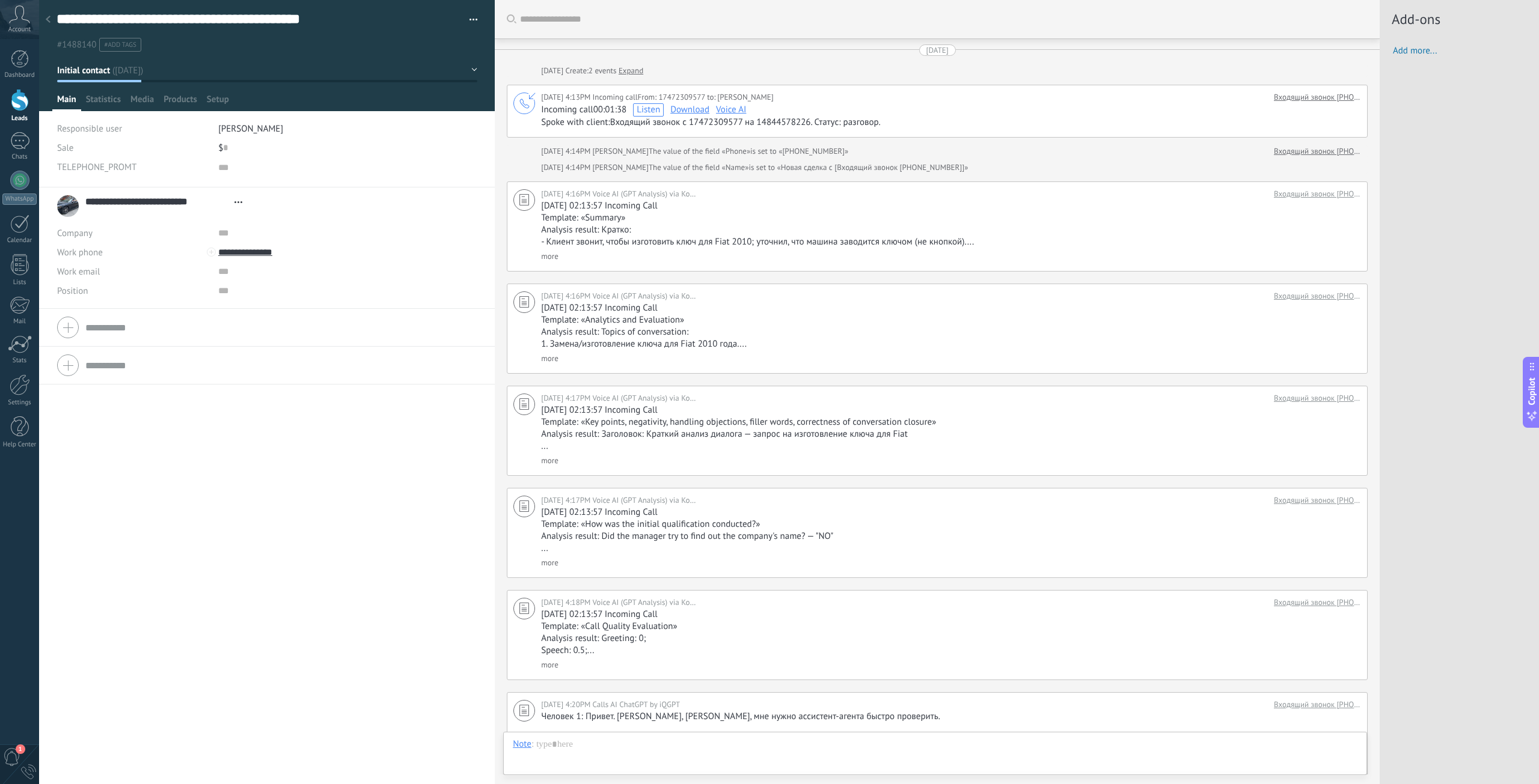
scroll to position [204, 0]
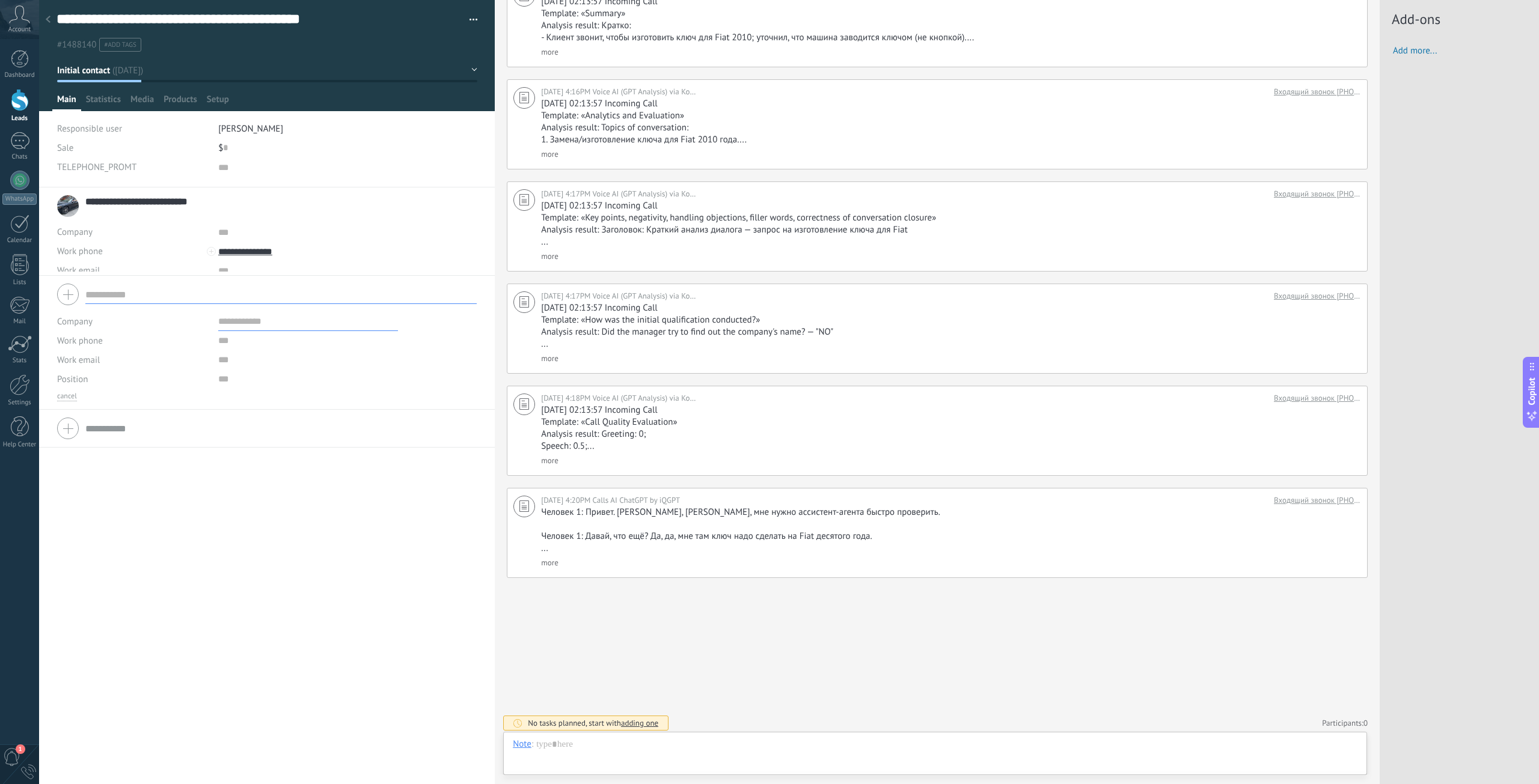
click at [159, 329] on form "Company Work phone Work DD Mobile Fax Home Other Work phone Call Copy Edit Work…" at bounding box center [266, 340] width 419 height 122
click at [197, 388] on div at bounding box center [266, 378] width 419 height 30
click at [184, 599] on div "**********" at bounding box center [266, 486] width 455 height 597
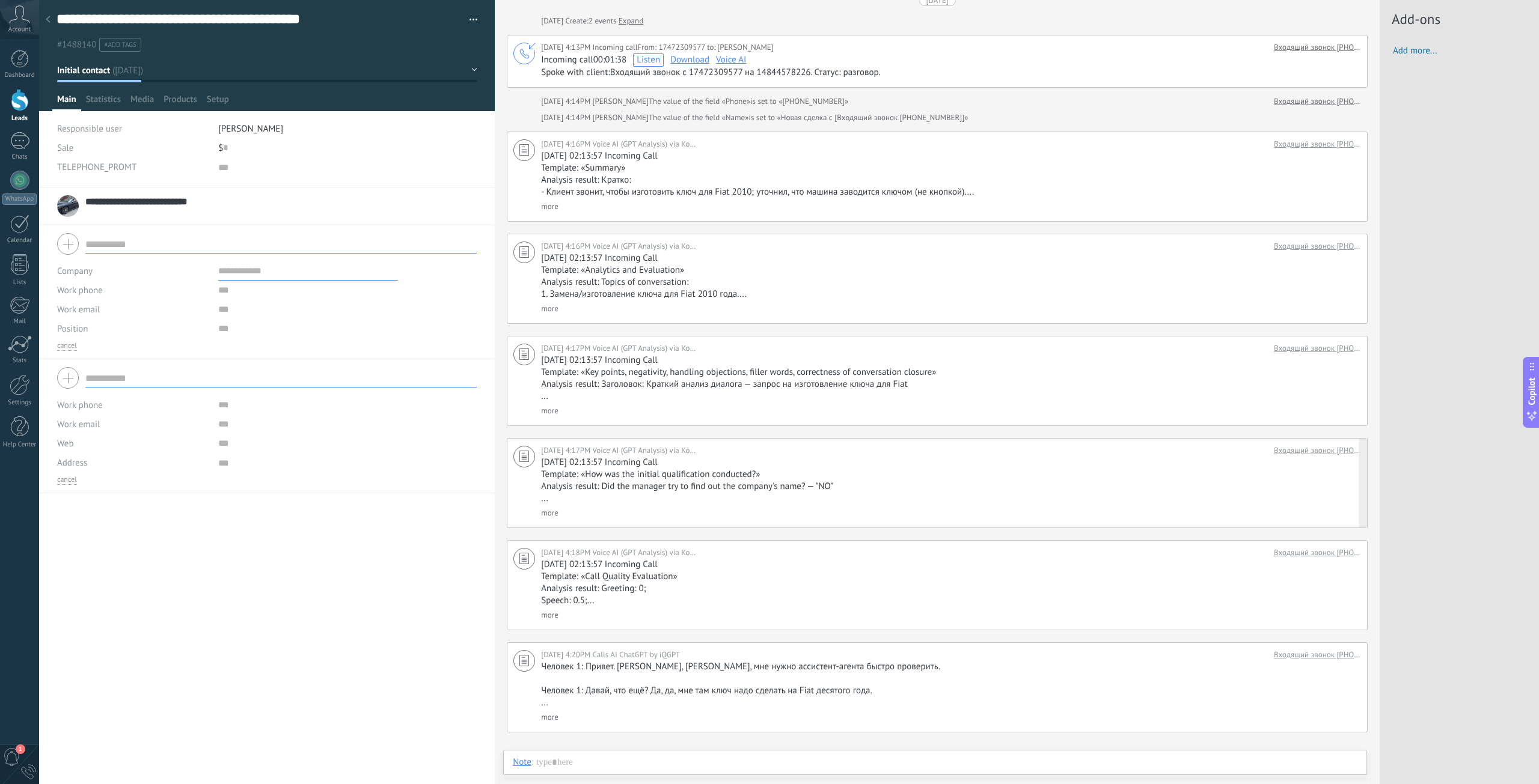
scroll to position [0, 0]
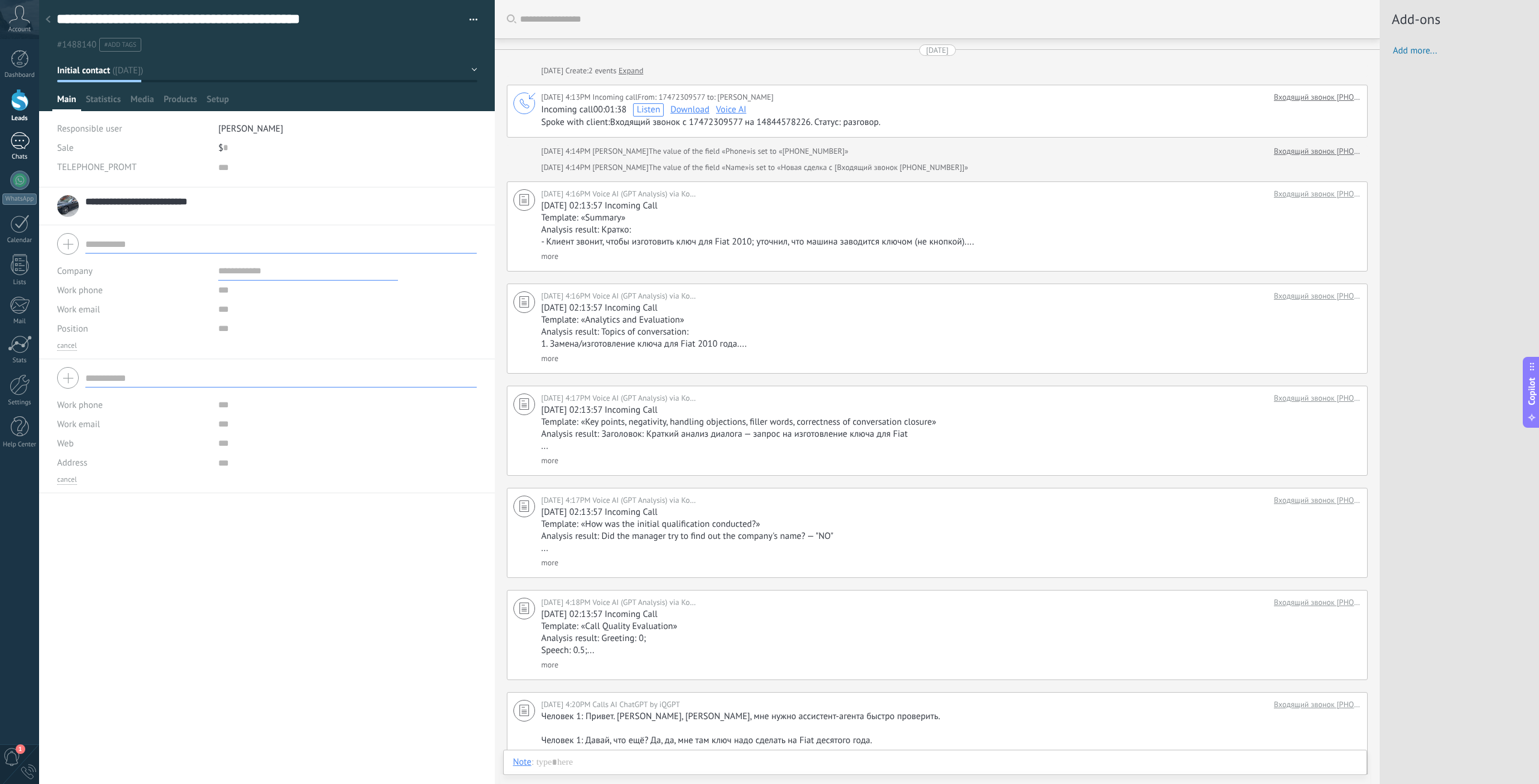
click at [10, 145] on div at bounding box center [19, 141] width 19 height 18
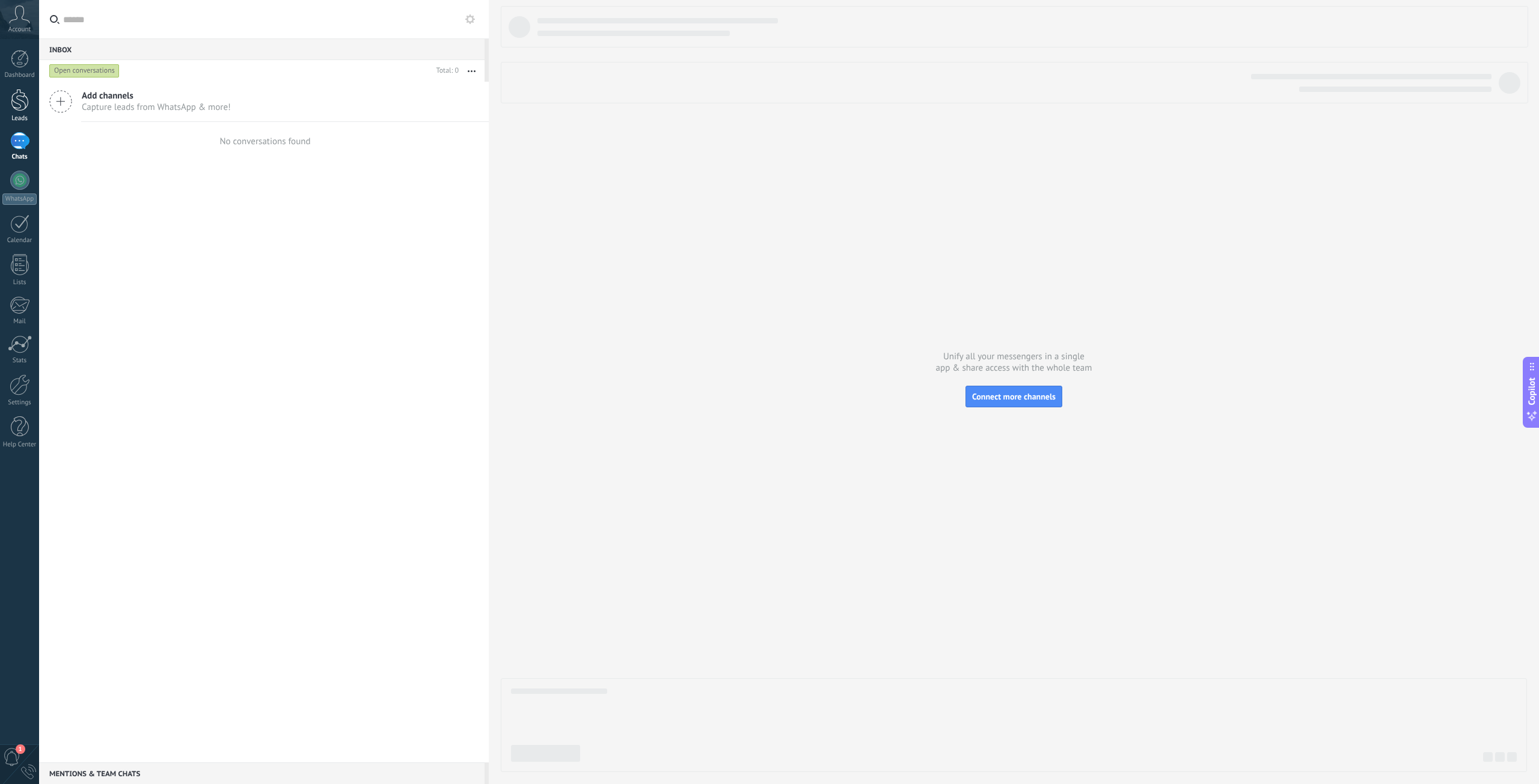
click at [6, 100] on link "Leads" at bounding box center [19, 105] width 39 height 34
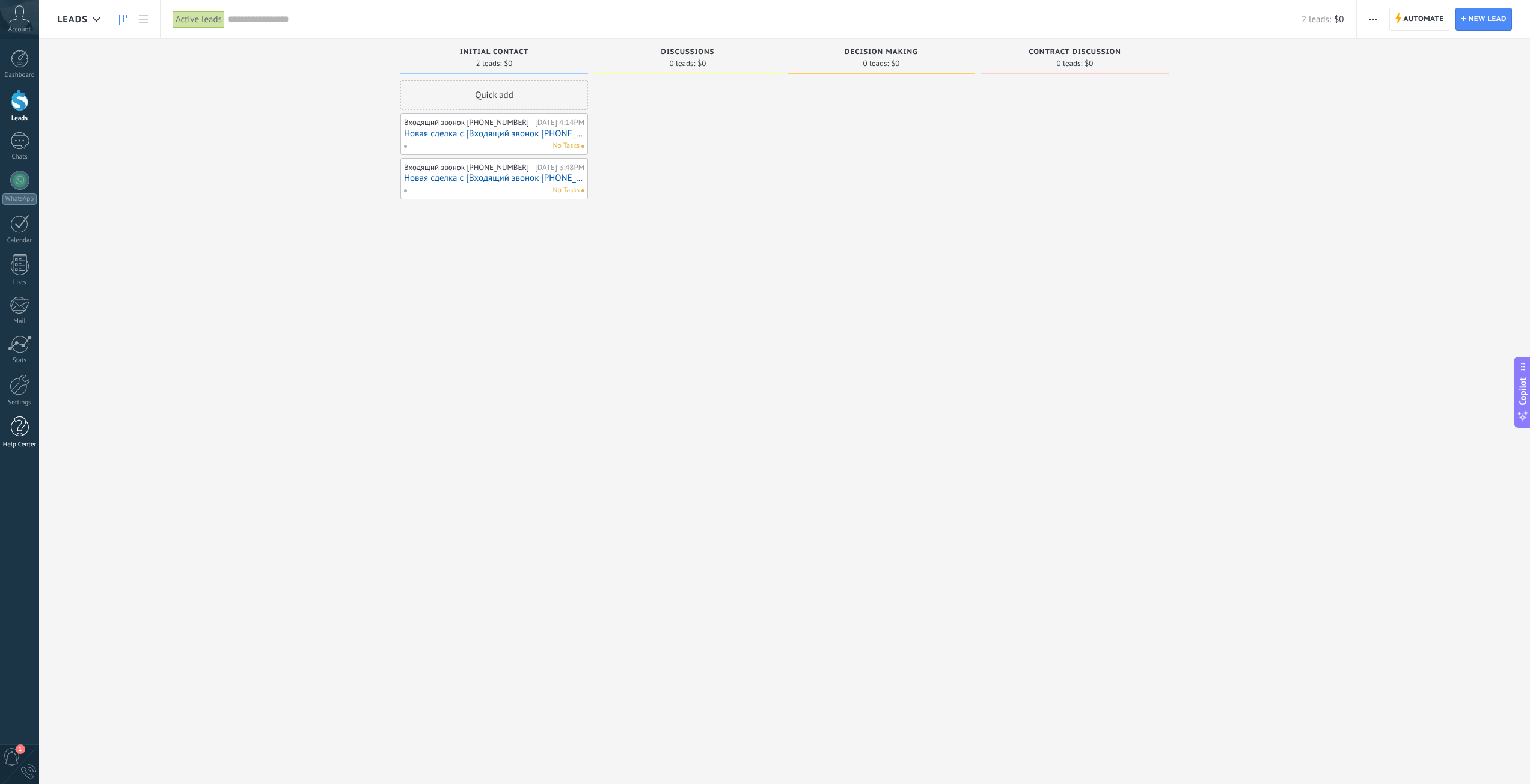
click at [9, 417] on link "Help Center" at bounding box center [19, 432] width 39 height 32
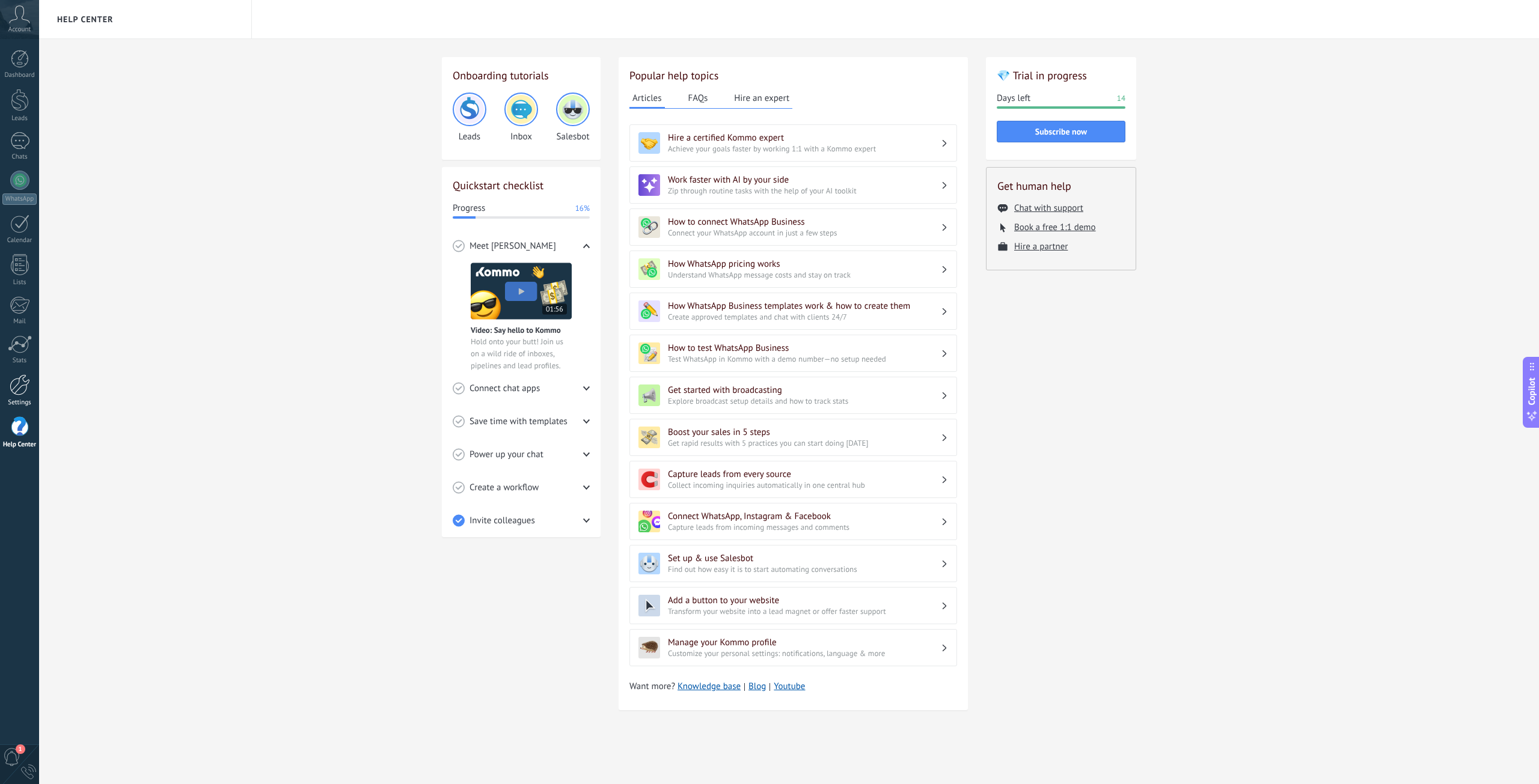
click at [13, 384] on div at bounding box center [19, 384] width 20 height 21
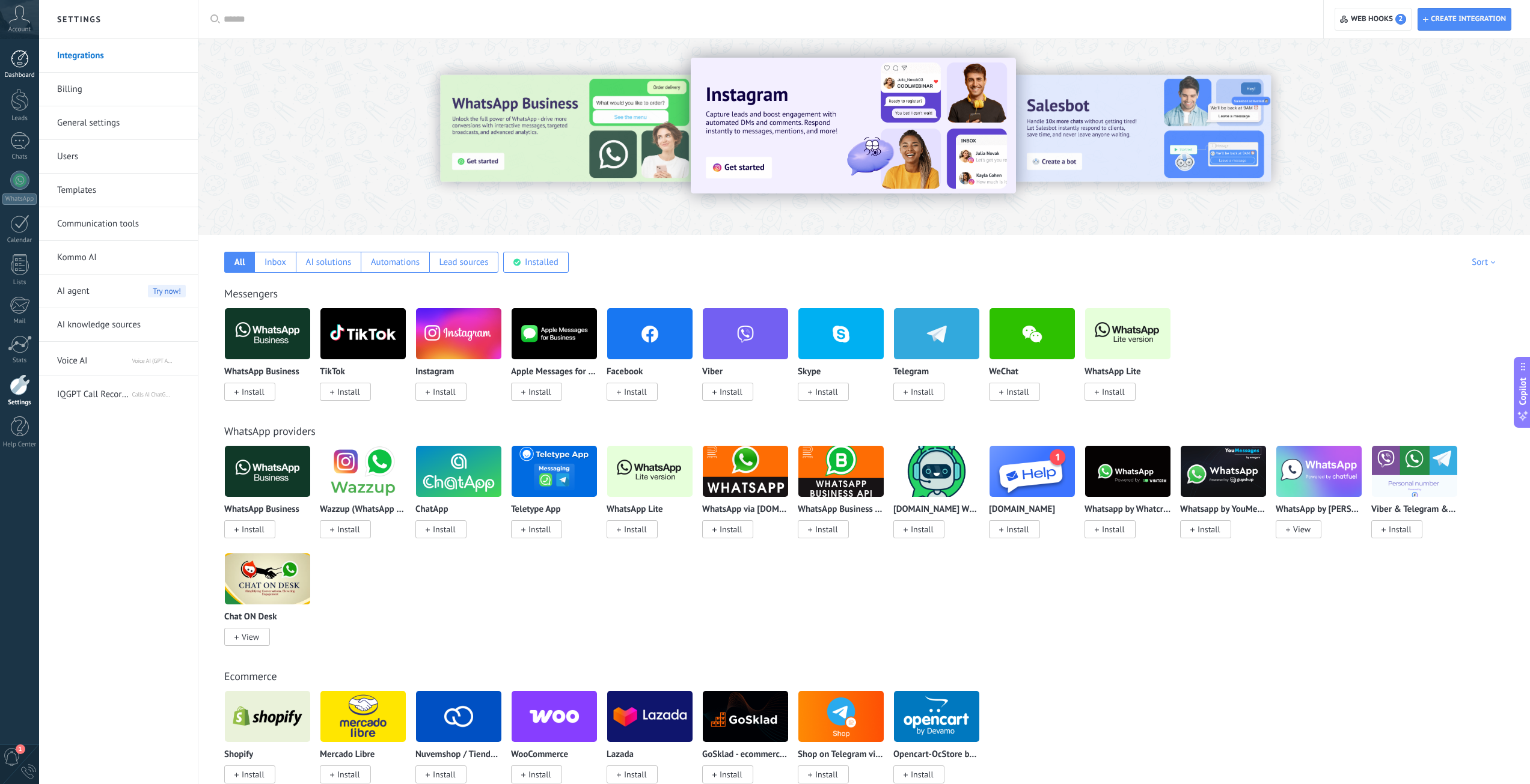
click at [19, 65] on div at bounding box center [19, 58] width 18 height 18
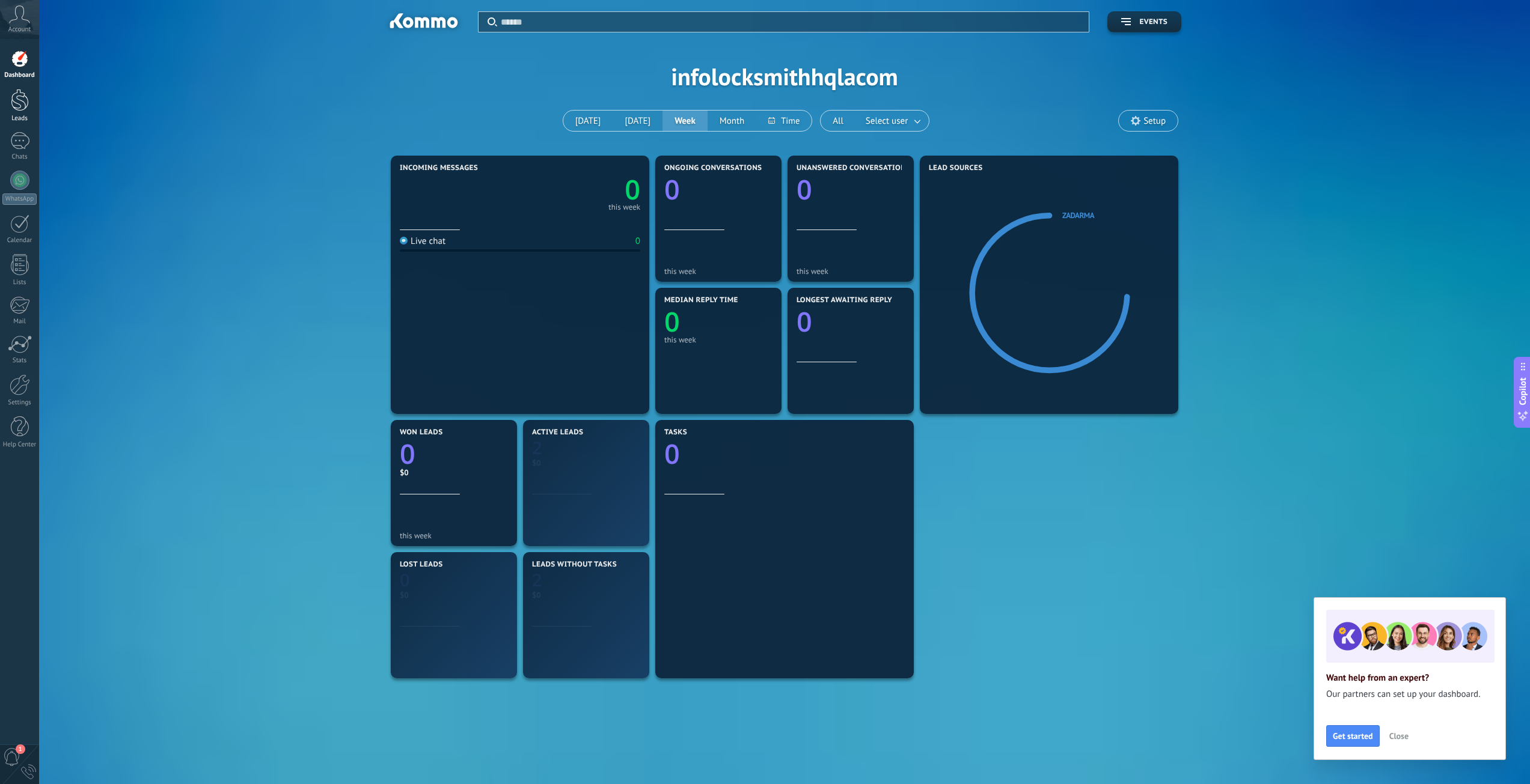
click at [6, 114] on link "Leads" at bounding box center [19, 105] width 39 height 34
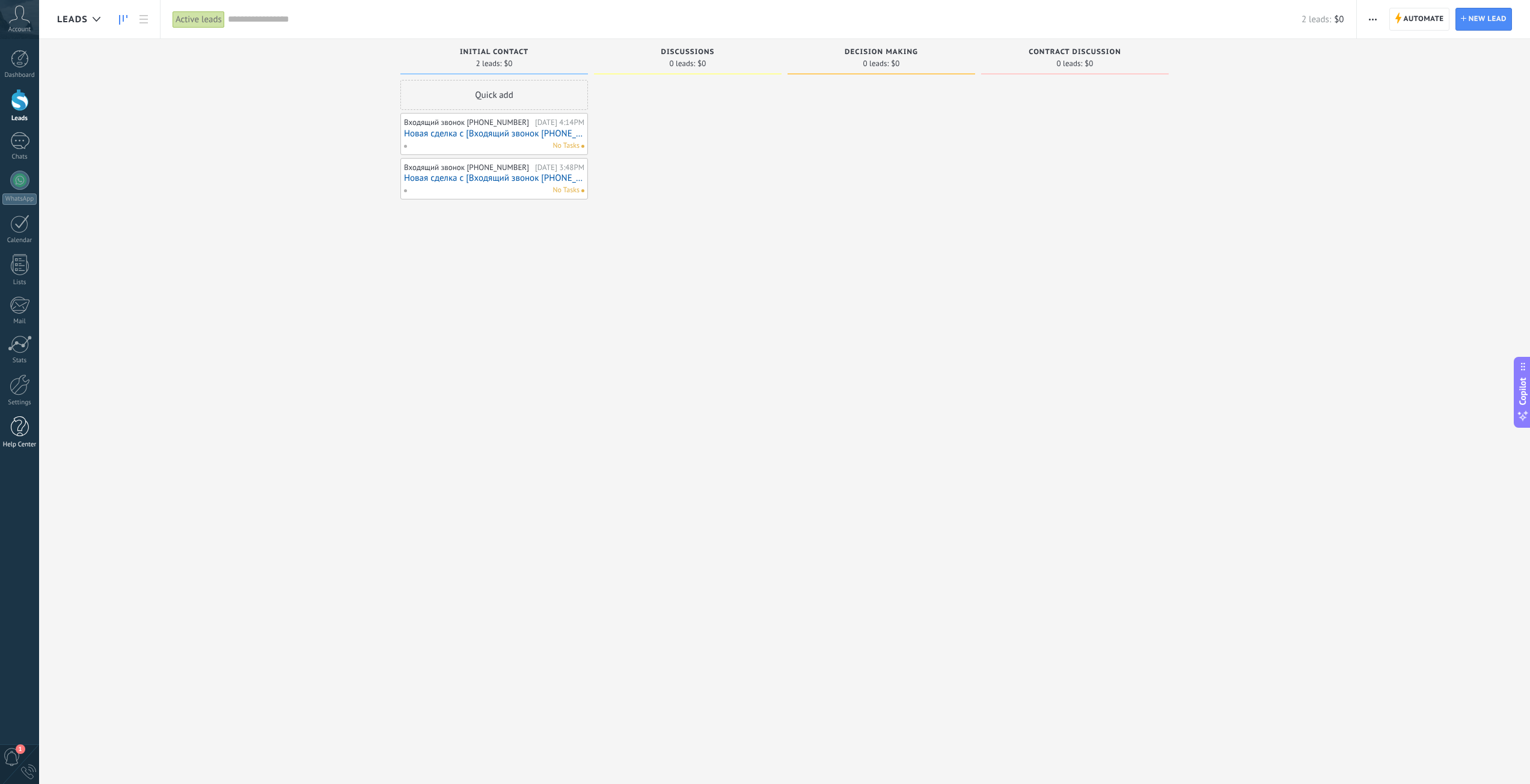
click at [14, 423] on div at bounding box center [19, 427] width 18 height 21
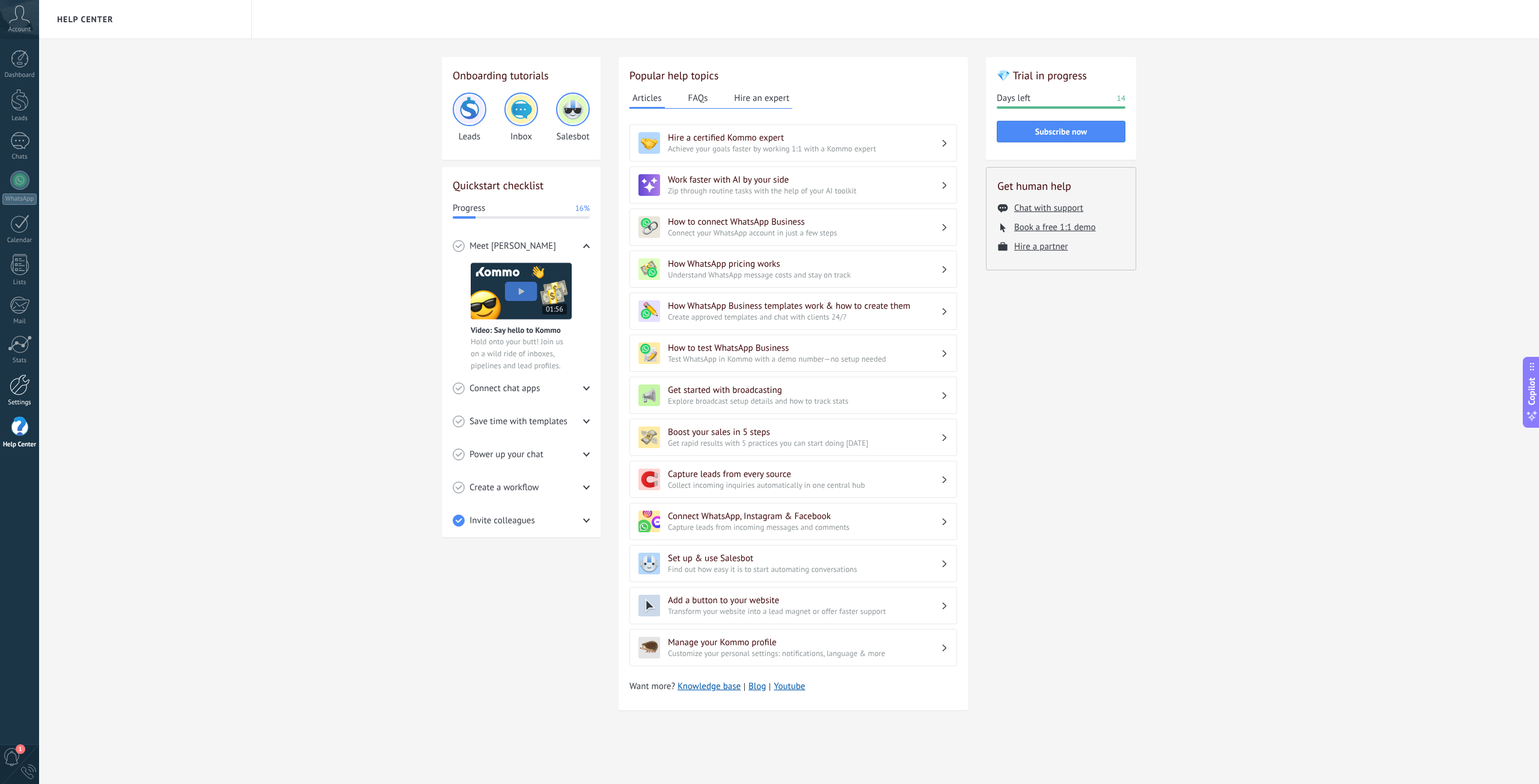
click at [18, 377] on div at bounding box center [19, 384] width 20 height 21
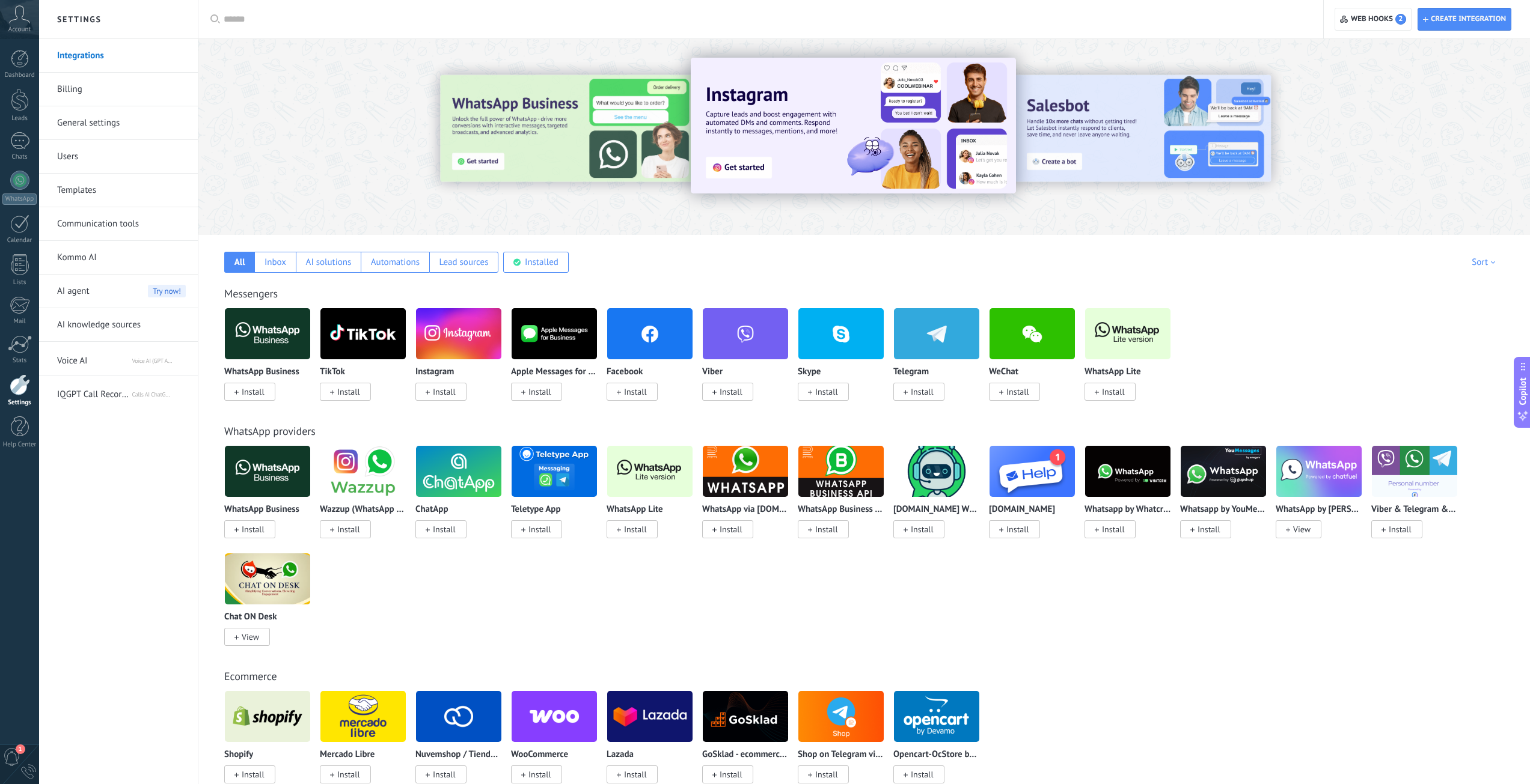
click at [292, 18] on input "text" at bounding box center [765, 19] width 1083 height 13
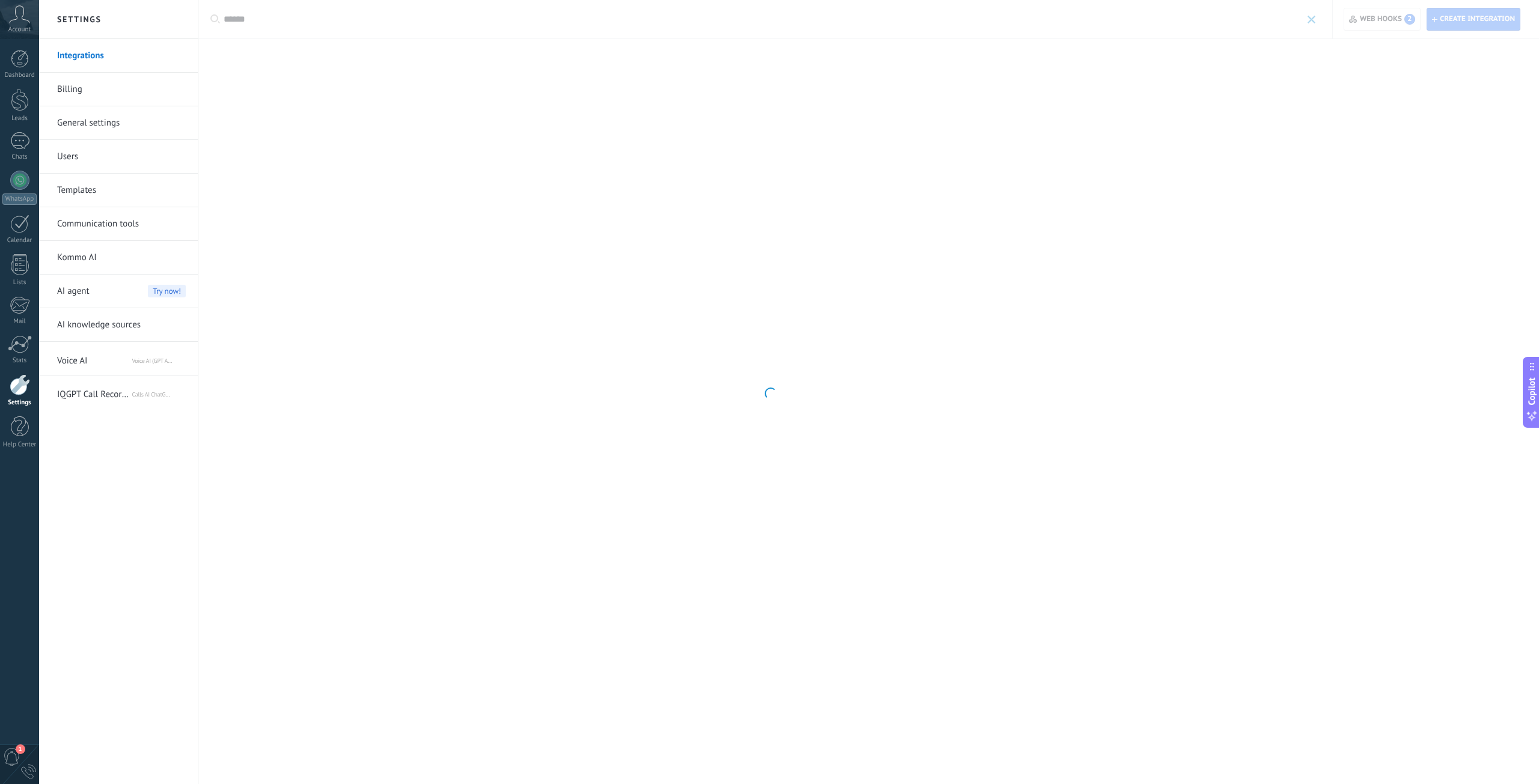
click at [121, 56] on link "Integrations" at bounding box center [121, 56] width 129 height 34
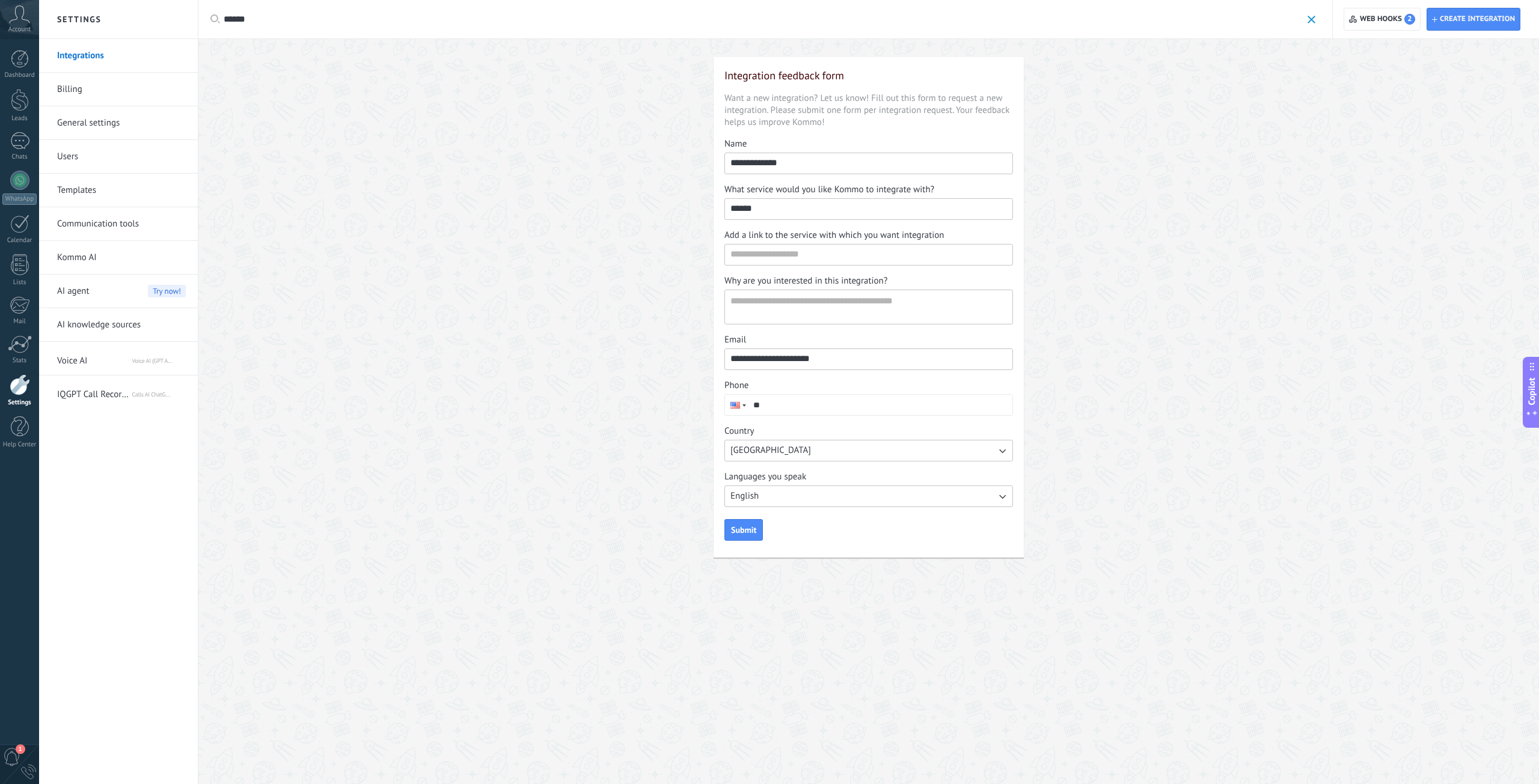
click at [296, 23] on input "*****" at bounding box center [762, 19] width 1078 height 13
type input "********"
click at [101, 56] on link "Integrations" at bounding box center [121, 56] width 129 height 34
click at [100, 56] on link "Integrations" at bounding box center [121, 56] width 129 height 34
click at [98, 56] on link "Integrations" at bounding box center [121, 56] width 129 height 34
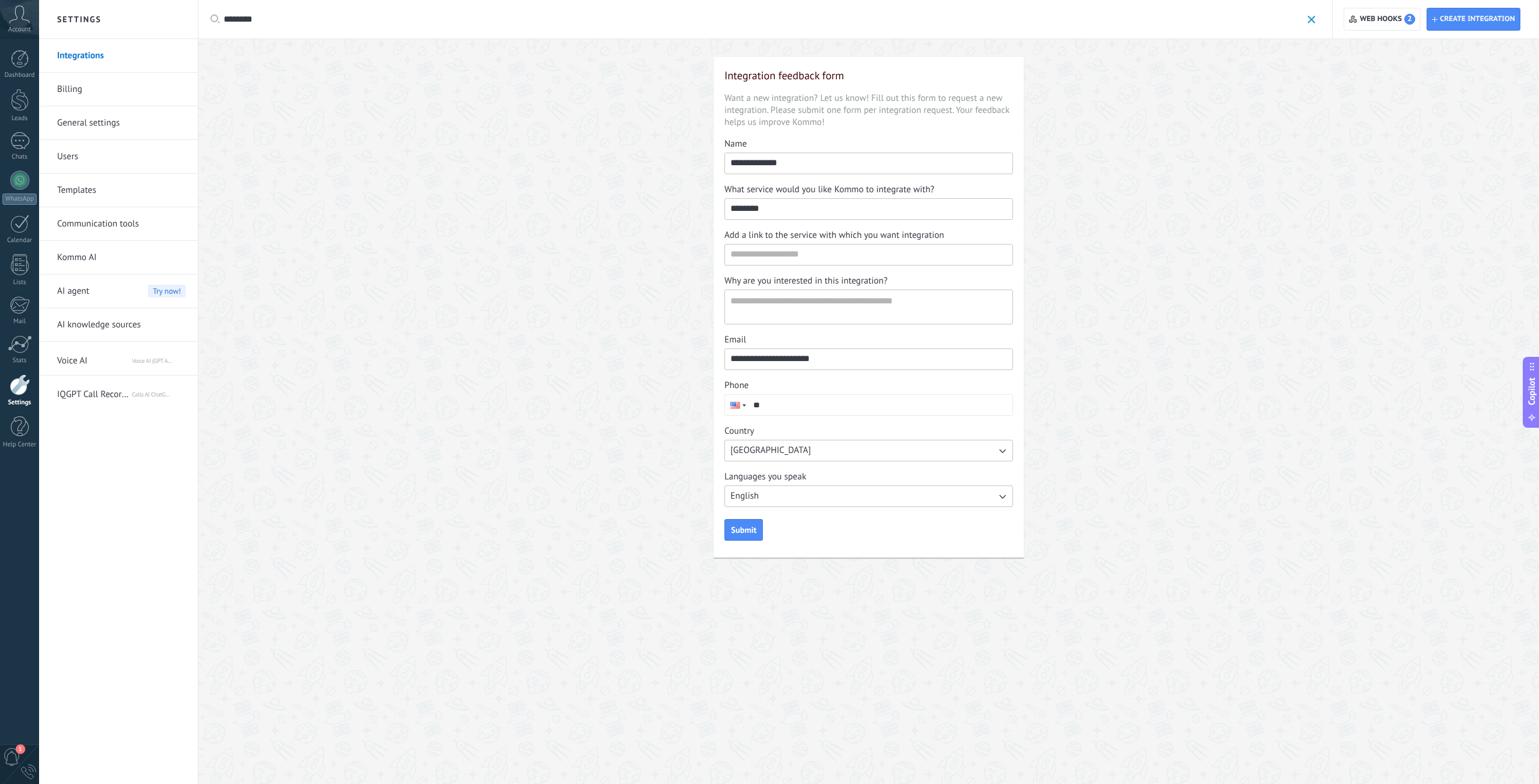
click at [98, 56] on link "Integrations" at bounding box center [121, 56] width 129 height 34
click at [90, 91] on link "Billing" at bounding box center [121, 89] width 129 height 34
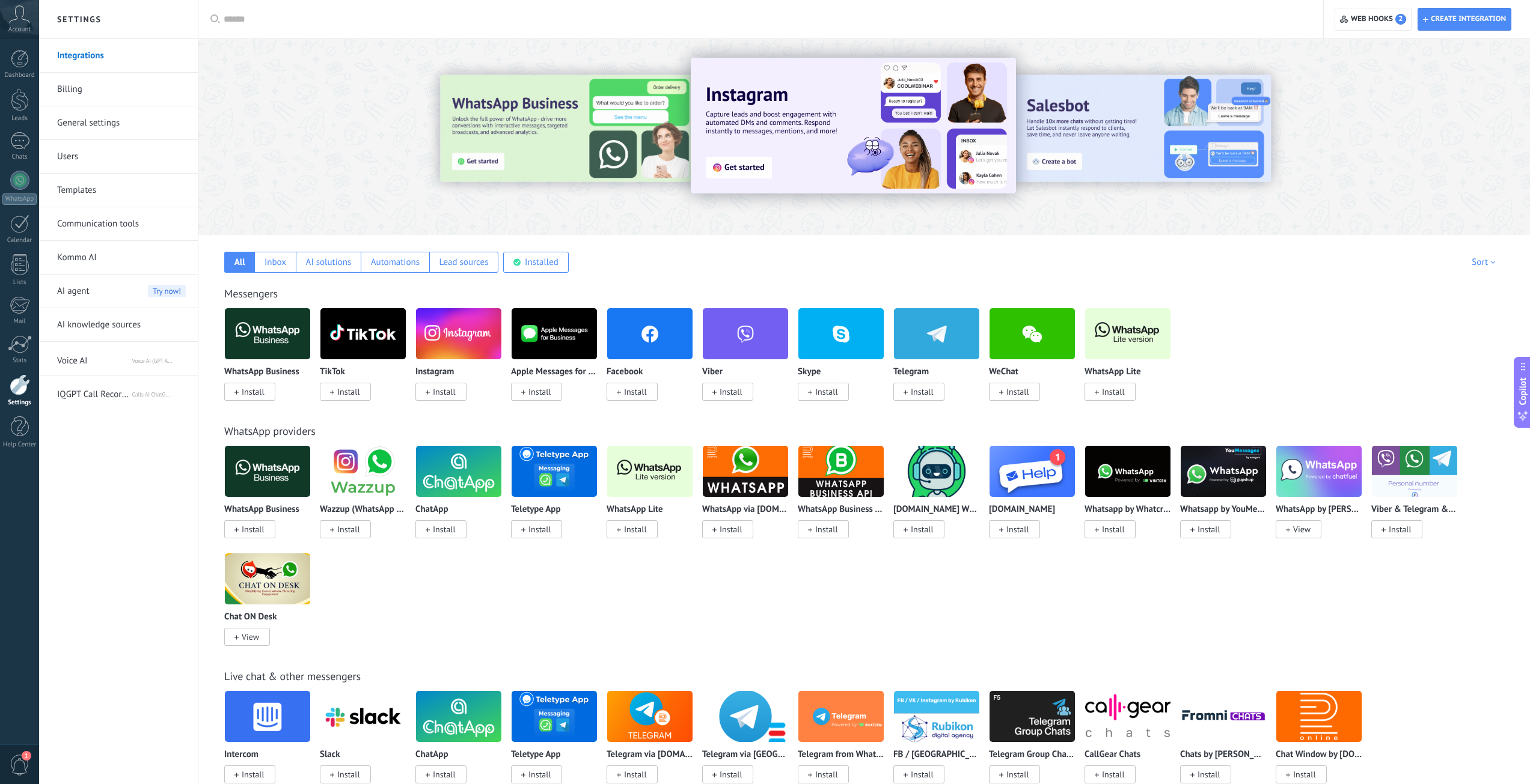
drag, startPoint x: 336, startPoint y: 33, endPoint x: 336, endPoint y: 13, distance: 20.0
click at [336, 28] on div at bounding box center [765, 19] width 1083 height 39
click at [336, 13] on input "text" at bounding box center [765, 19] width 1083 height 13
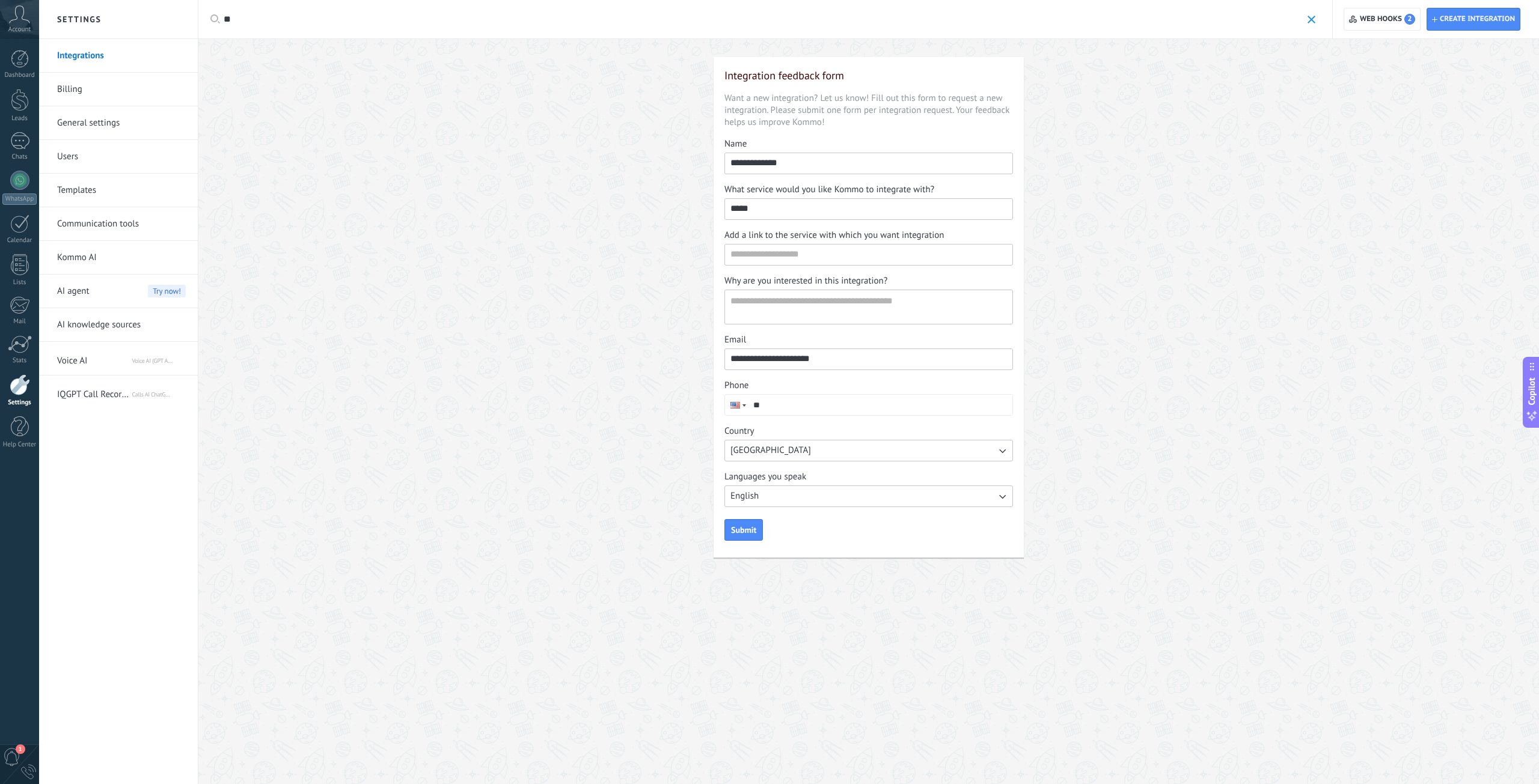
type input "*"
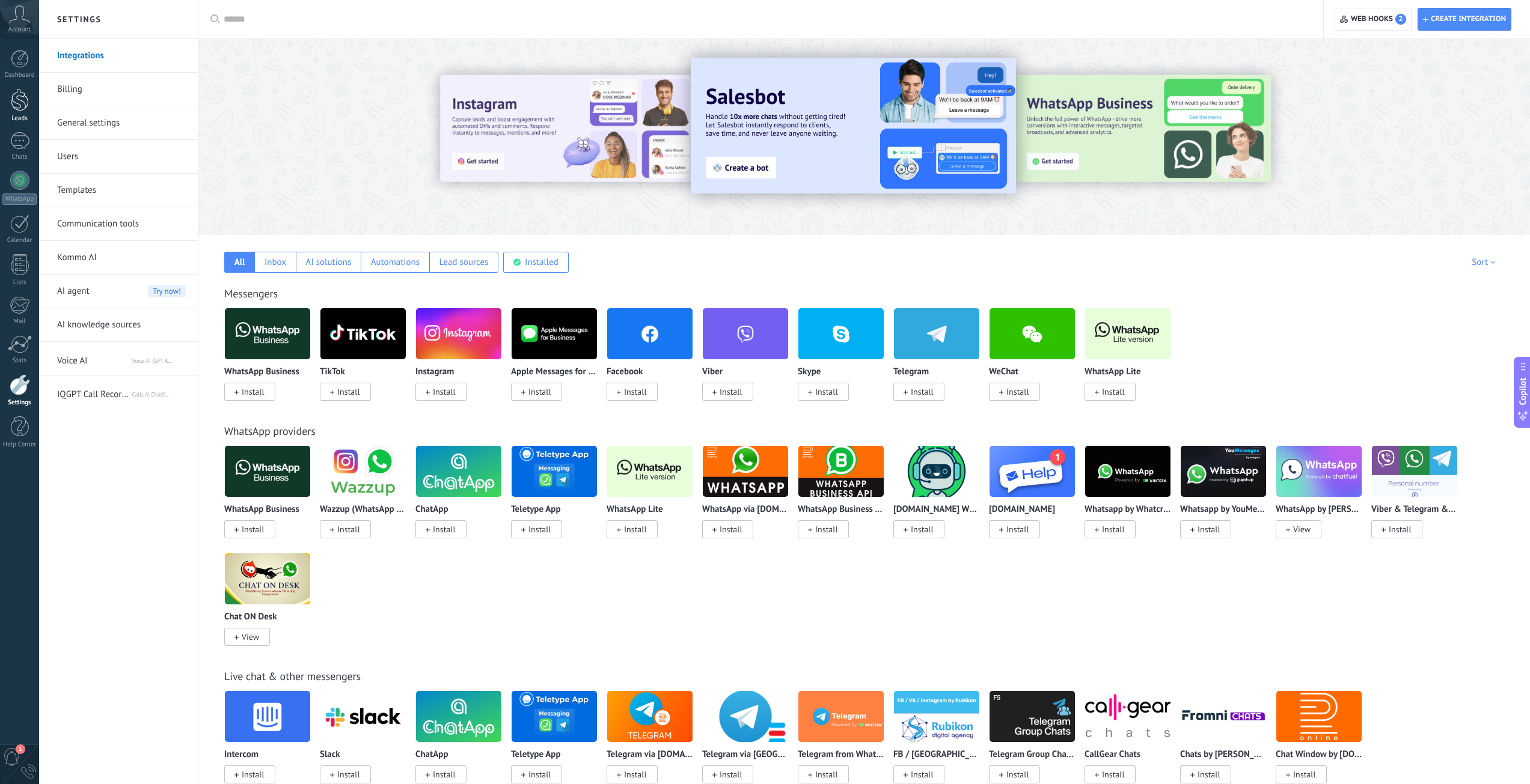
click at [6, 102] on link "Leads" at bounding box center [19, 105] width 39 height 34
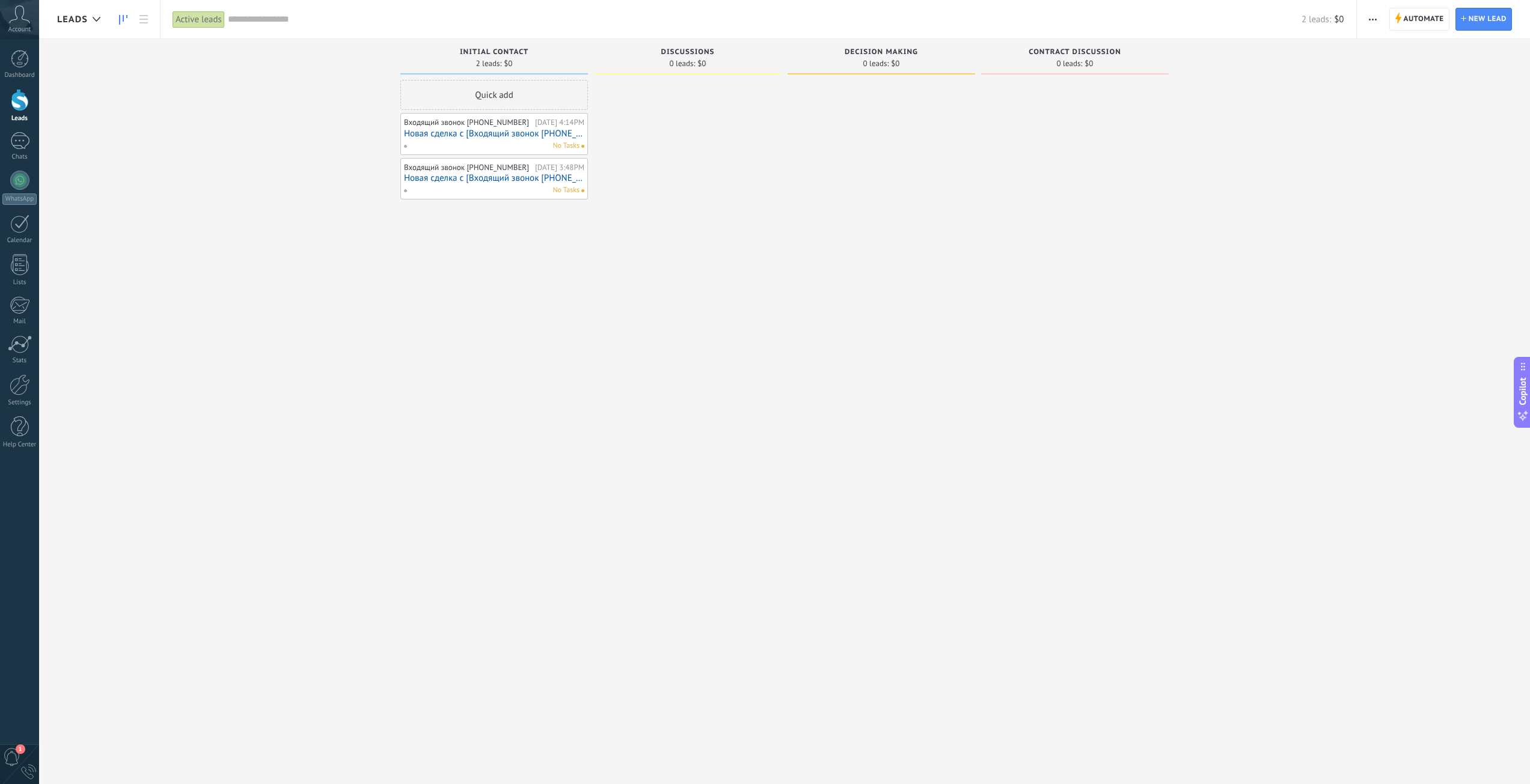
click at [1520, 401] on span "Copilot" at bounding box center [1522, 391] width 12 height 28
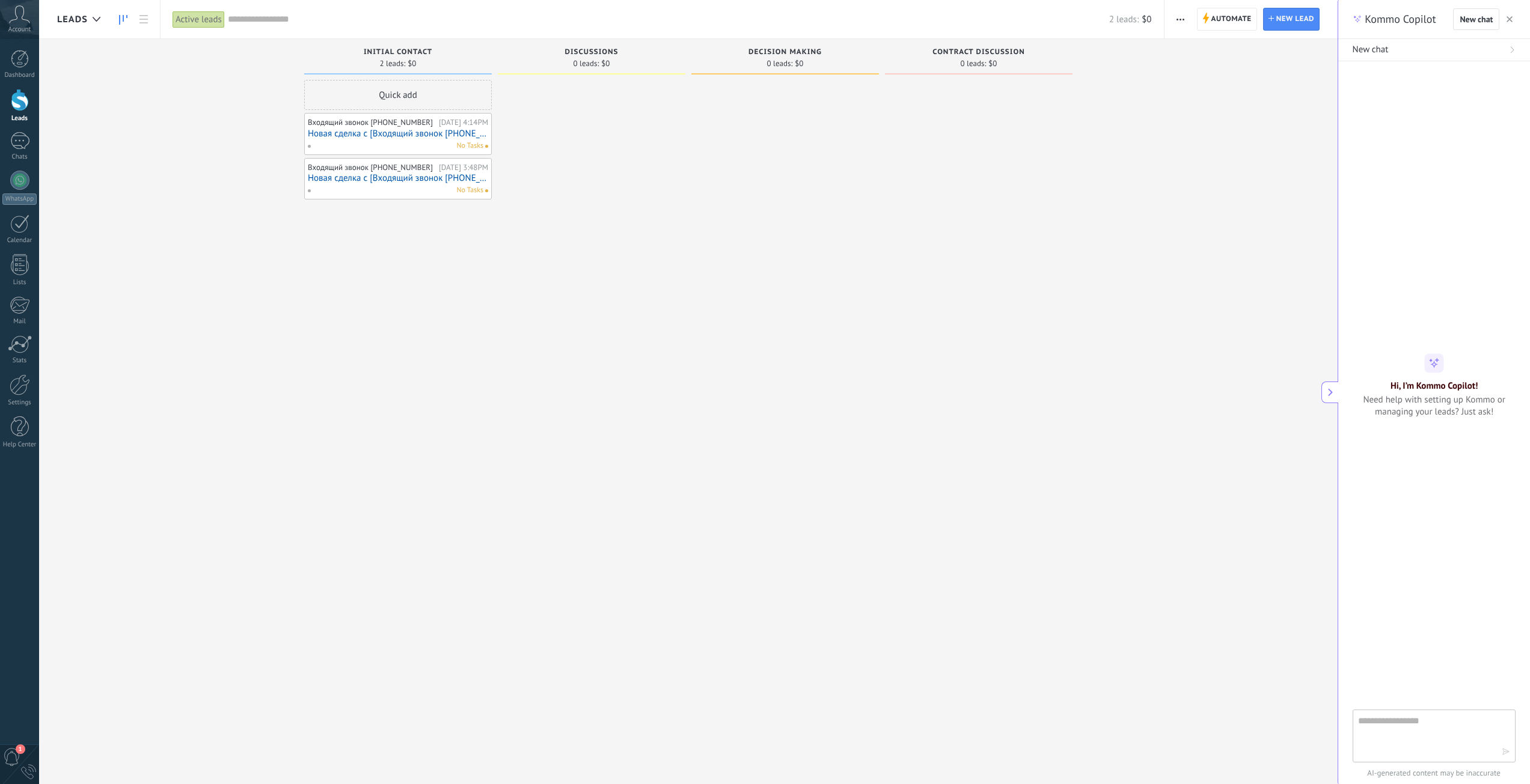
click at [1169, 374] on div "Incoming leads Requests: 0 0 0 0 0 0 0 0 0 Initial contact 2 leads: $0 Quick ad…" at bounding box center [698, 373] width 1280 height 669
click at [20, 227] on div at bounding box center [19, 223] width 19 height 19
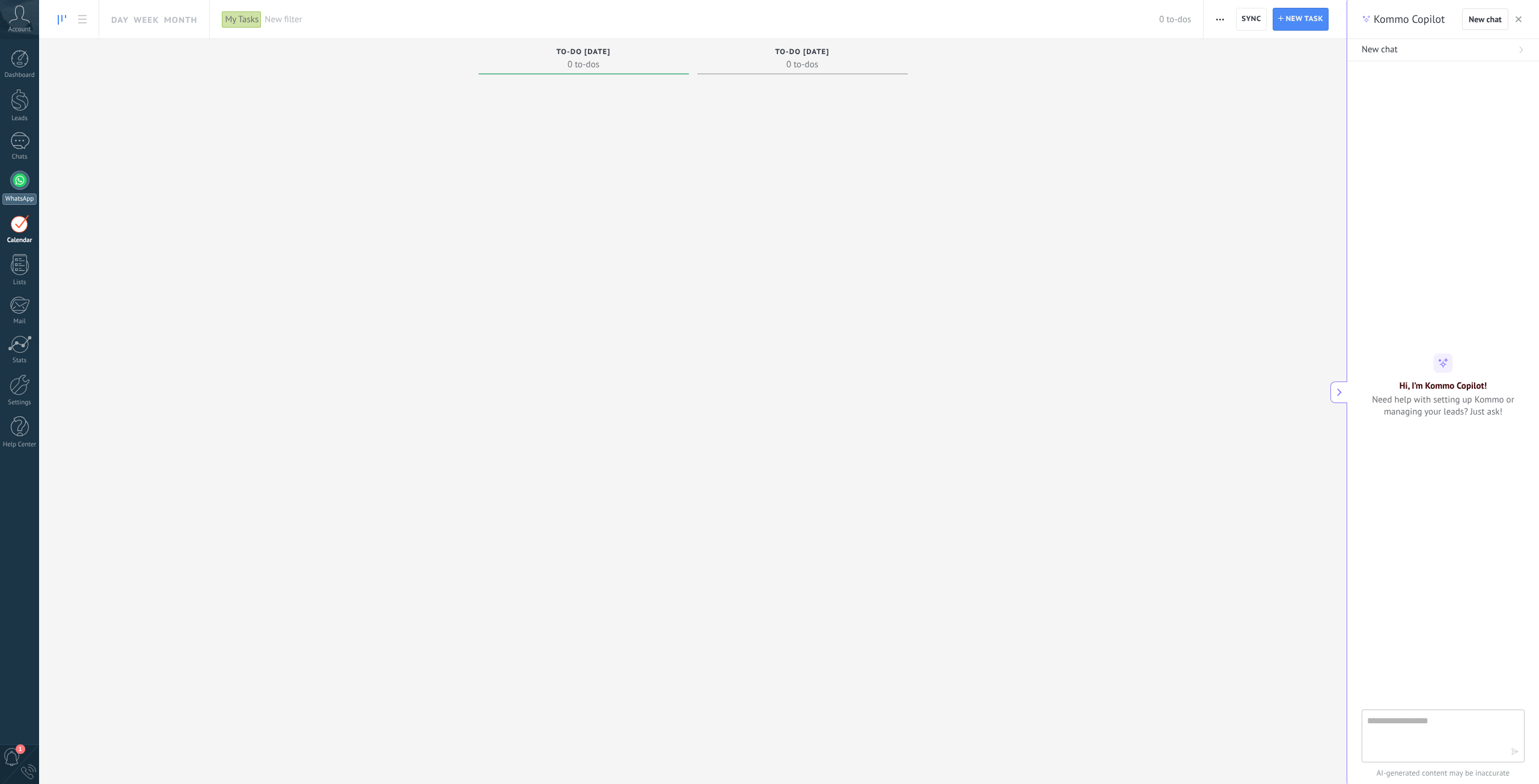
click at [21, 178] on div at bounding box center [19, 180] width 19 height 19
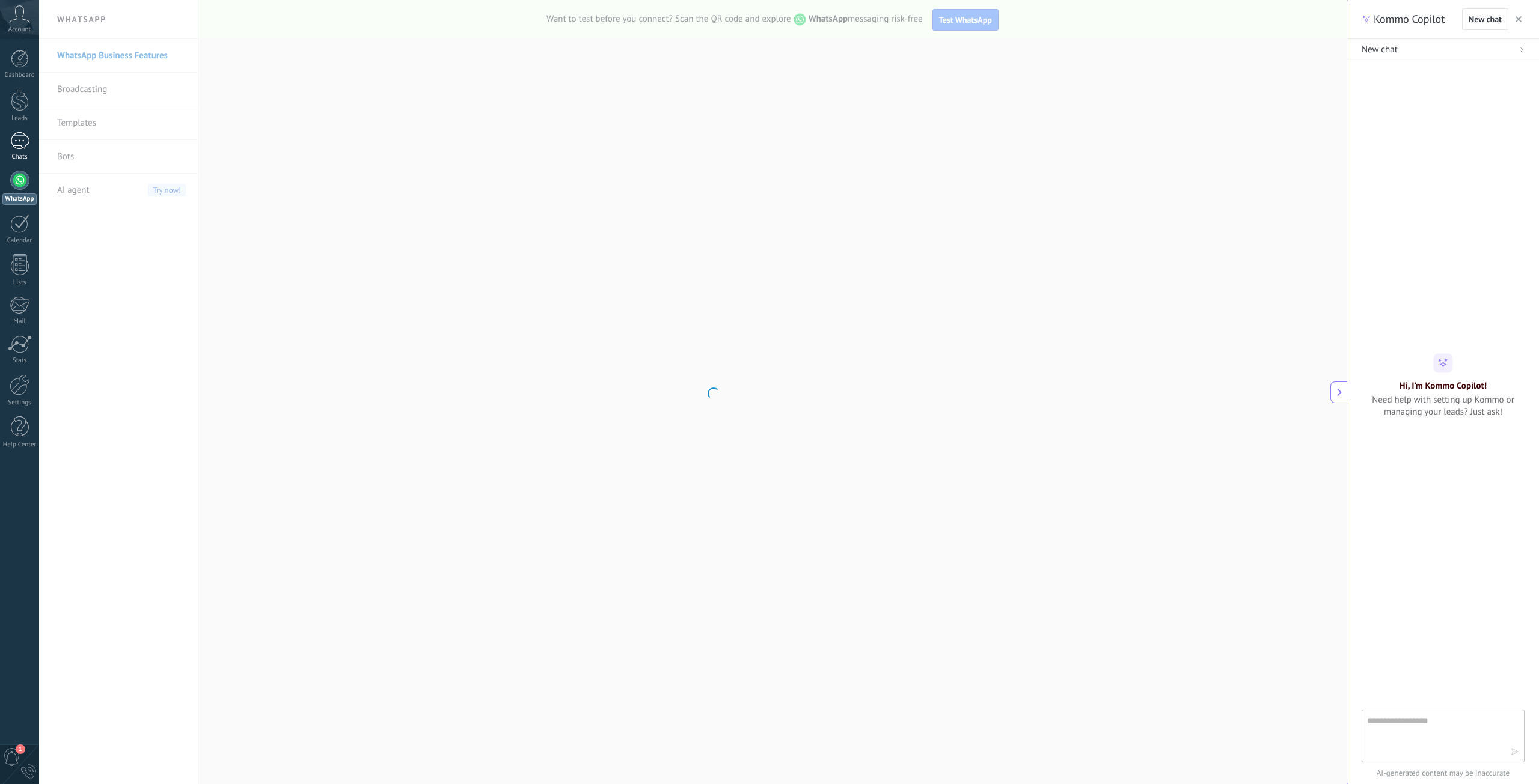
click at [23, 152] on link "Chats" at bounding box center [19, 147] width 39 height 29
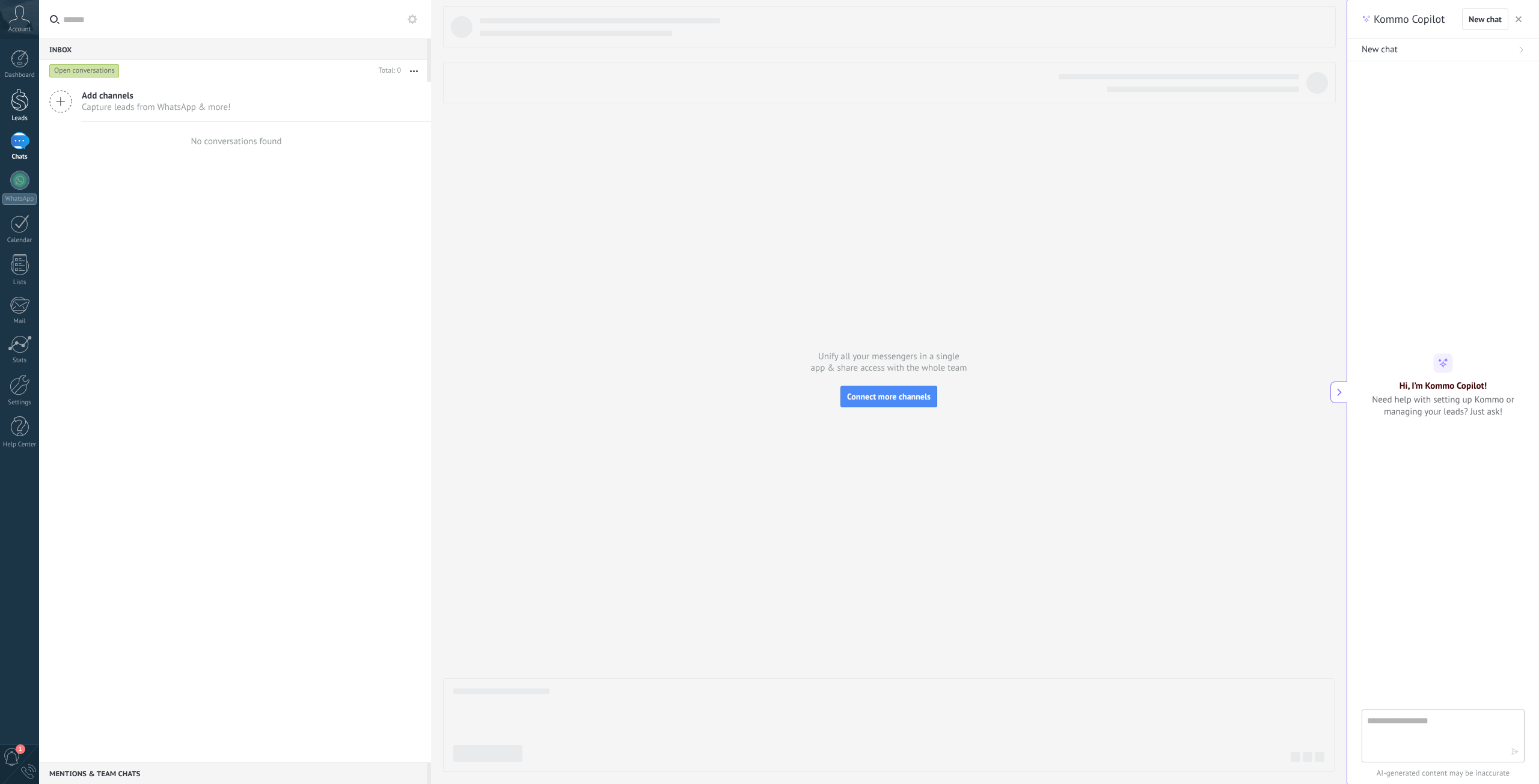
click at [21, 121] on div "Leads" at bounding box center [19, 118] width 35 height 8
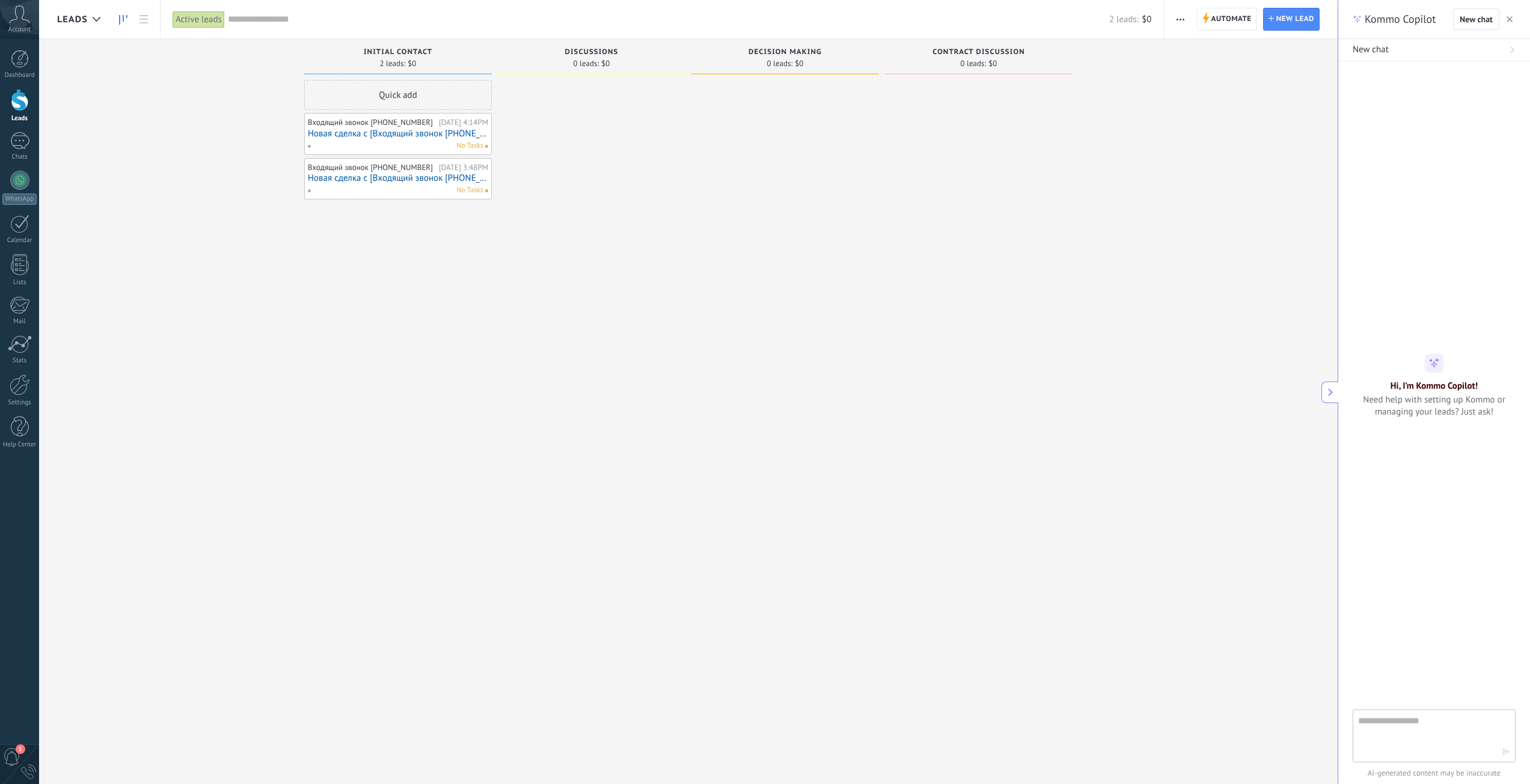
click at [455, 141] on div "No Tasks" at bounding box center [395, 146] width 176 height 11
click at [441, 125] on div "Входящий звонок +17472309577 Today 4:14PM" at bounding box center [398, 122] width 180 height 9
click at [444, 137] on link "Новая сделка с [Входящий звонок [PHONE_NUMBER]]" at bounding box center [398, 134] width 180 height 10
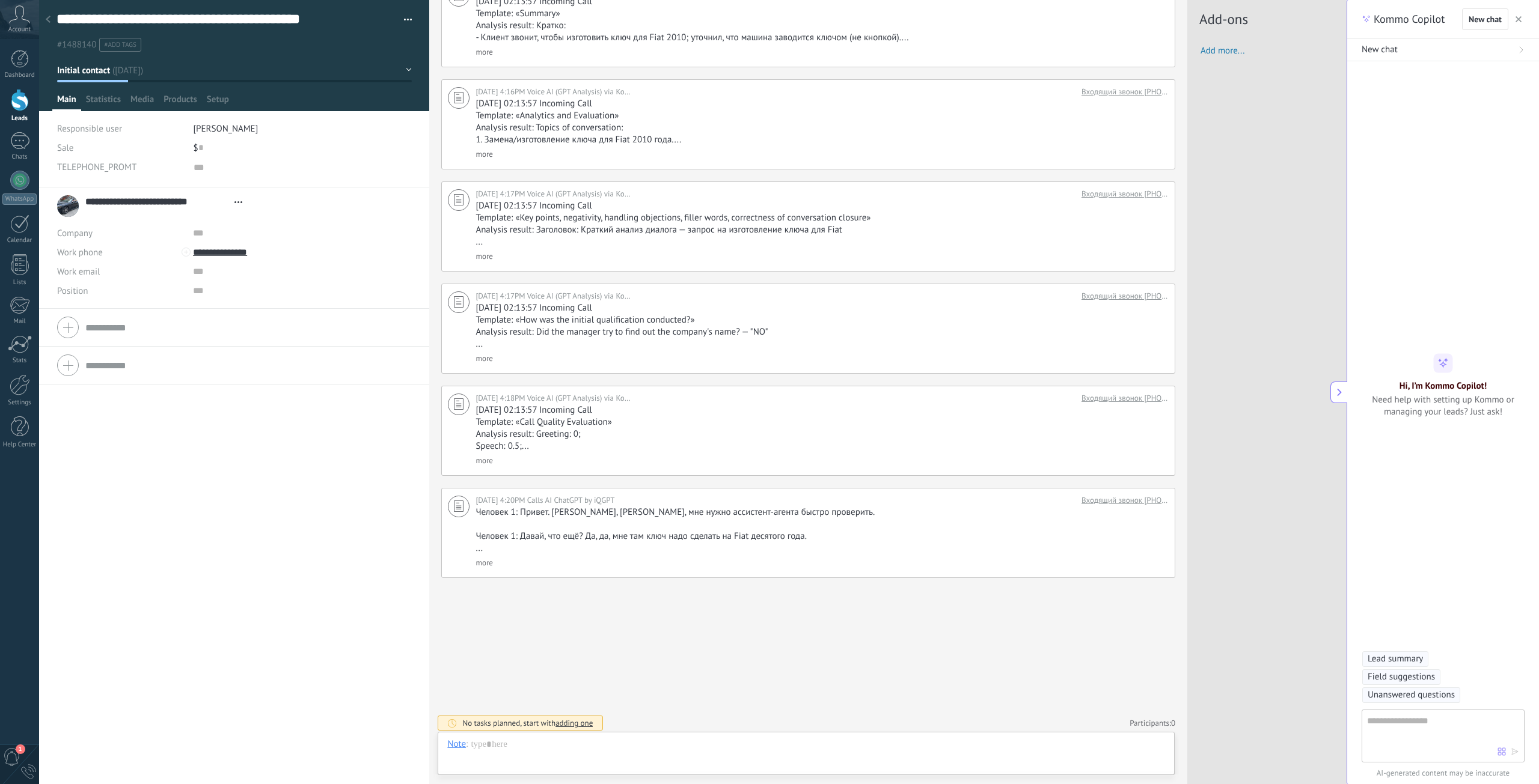
scroll to position [12, 0]
click at [238, 256] on input "**********" at bounding box center [283, 252] width 180 height 19
type input "**********"
click at [295, 338] on div at bounding box center [234, 328] width 354 height 30
click at [24, 389] on div at bounding box center [19, 384] width 20 height 21
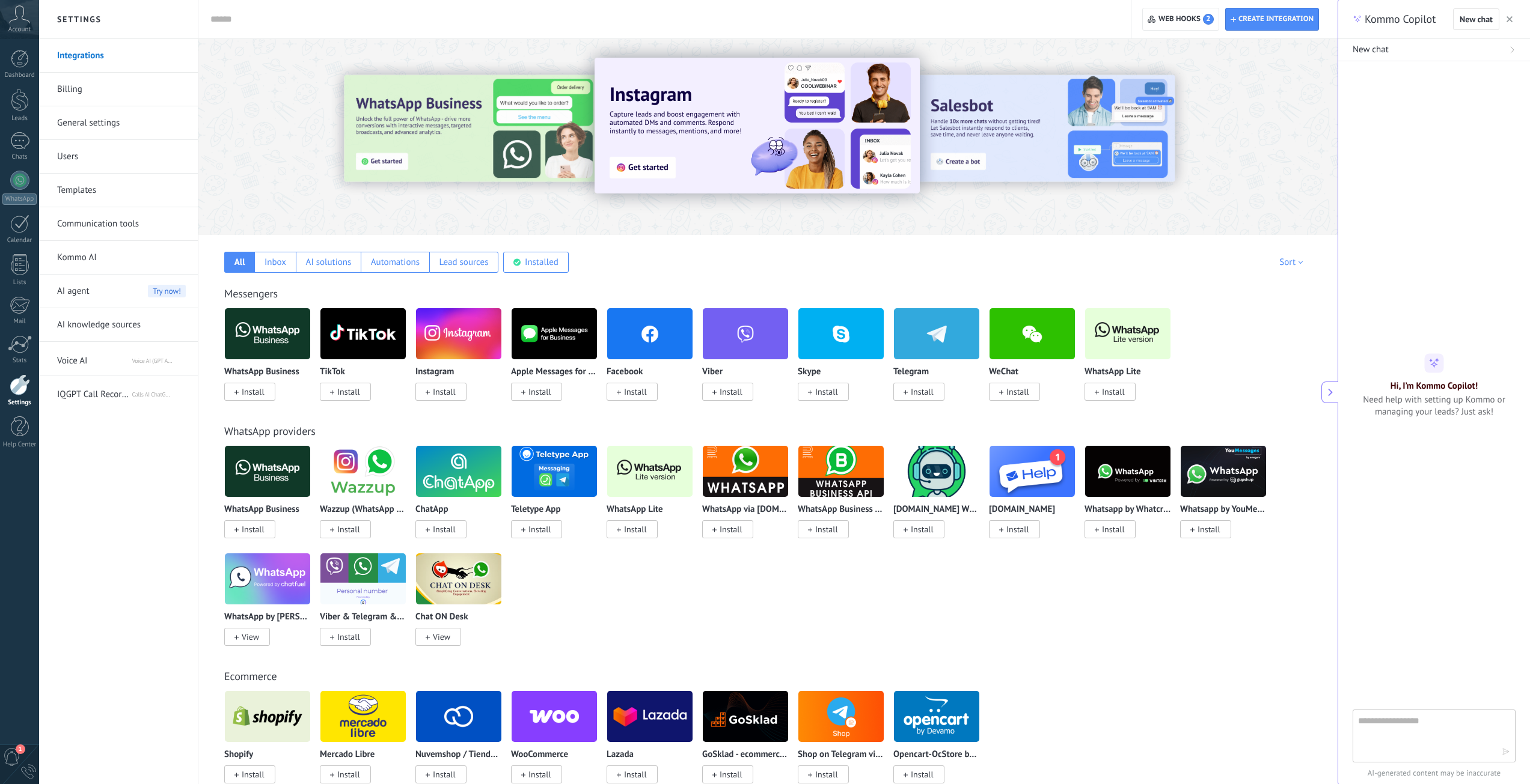
click at [134, 223] on link "Communication tools" at bounding box center [121, 224] width 129 height 34
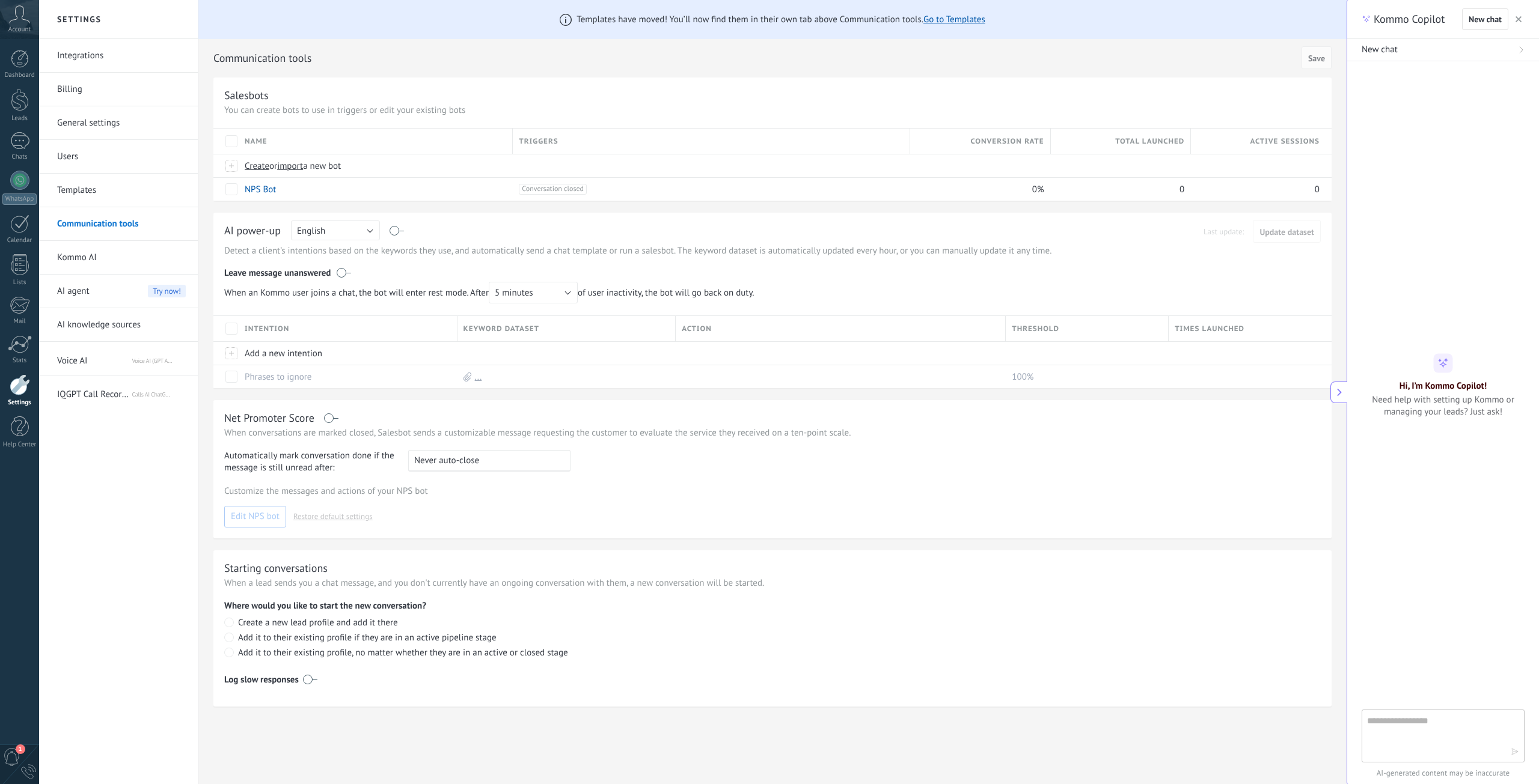
click at [112, 156] on link "Users" at bounding box center [121, 157] width 129 height 34
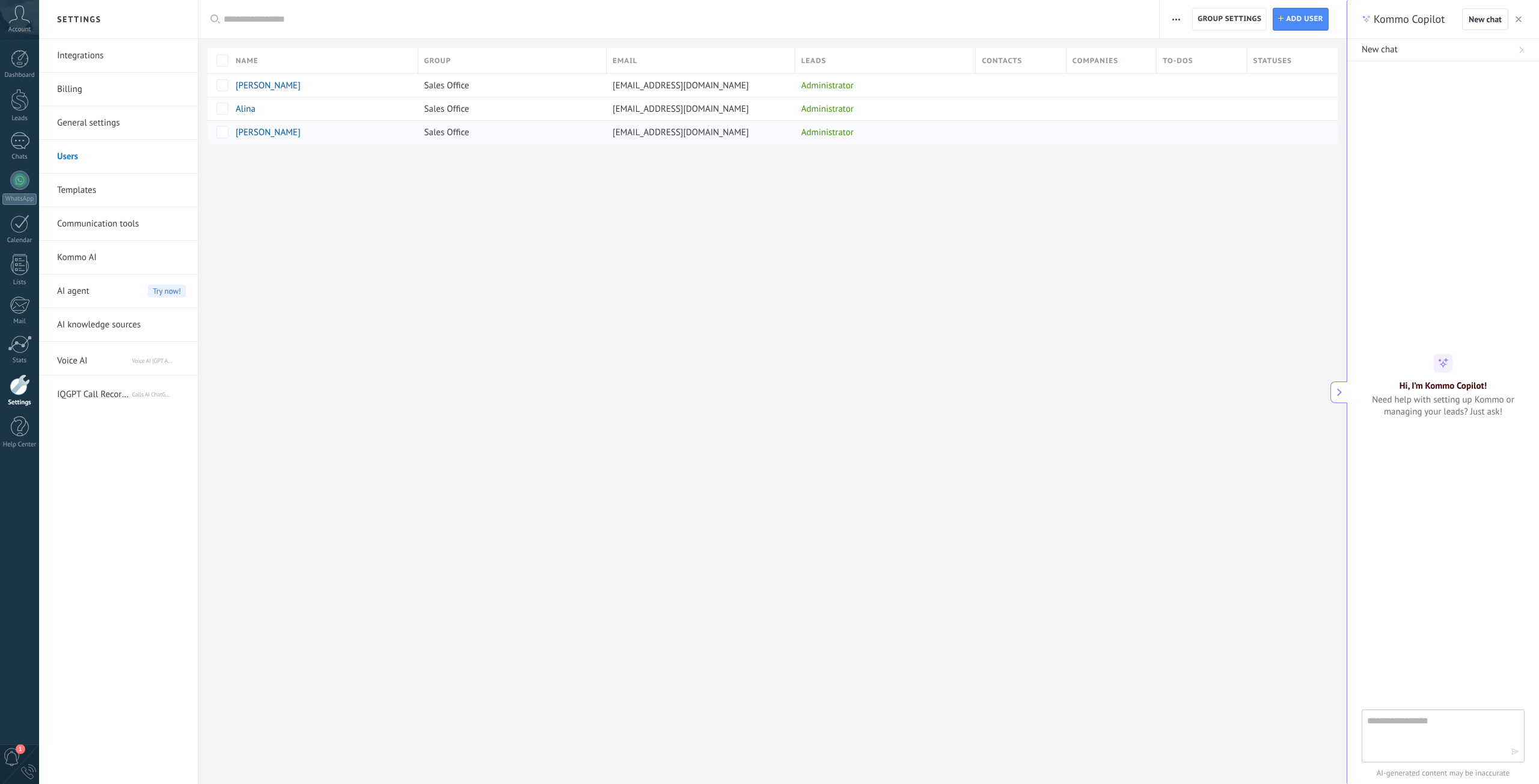
click at [1018, 137] on div at bounding box center [1018, 132] width 84 height 23
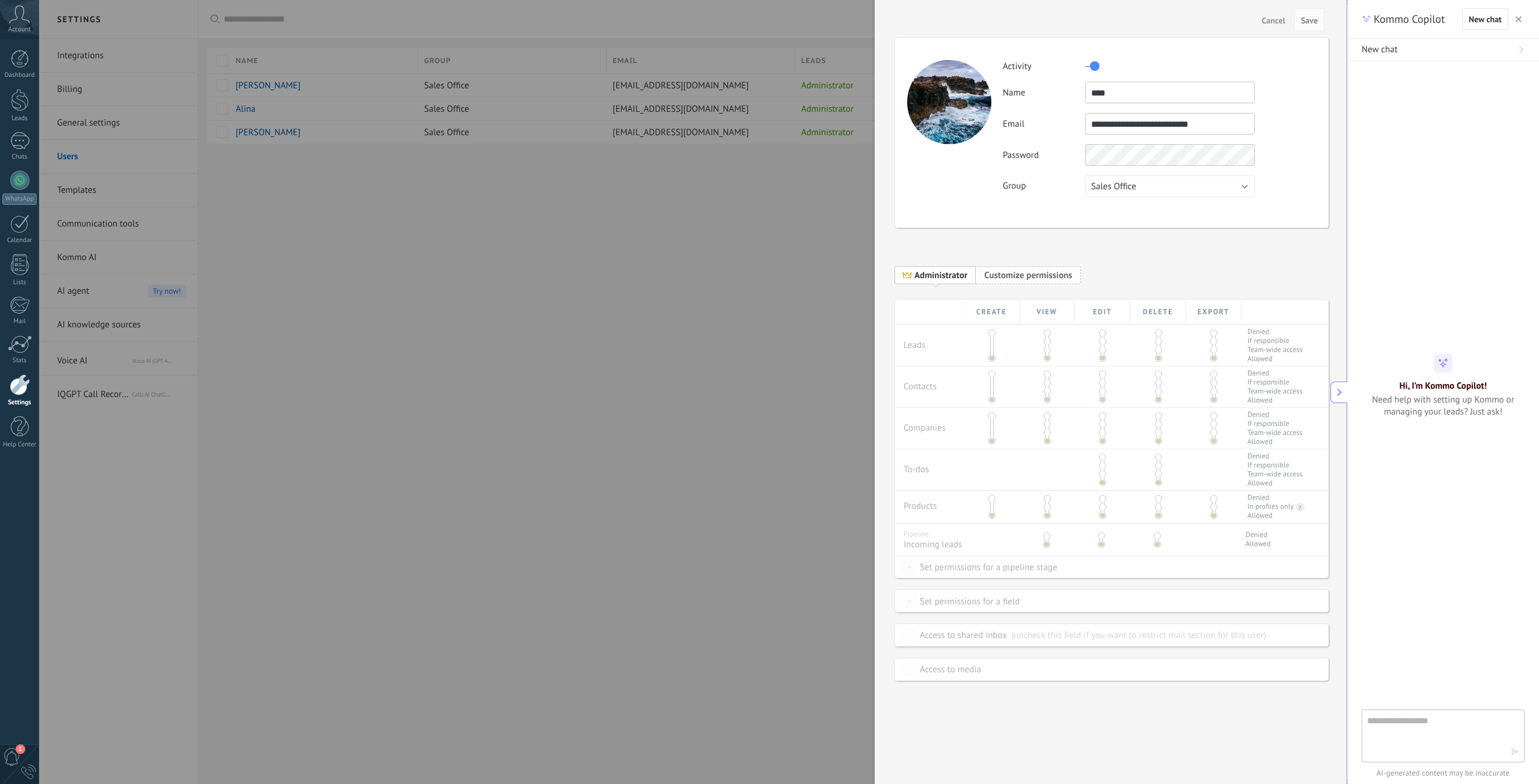
click at [1053, 275] on span "Customize permissions" at bounding box center [1028, 276] width 88 height 12
click at [713, 252] on div at bounding box center [769, 392] width 1539 height 784
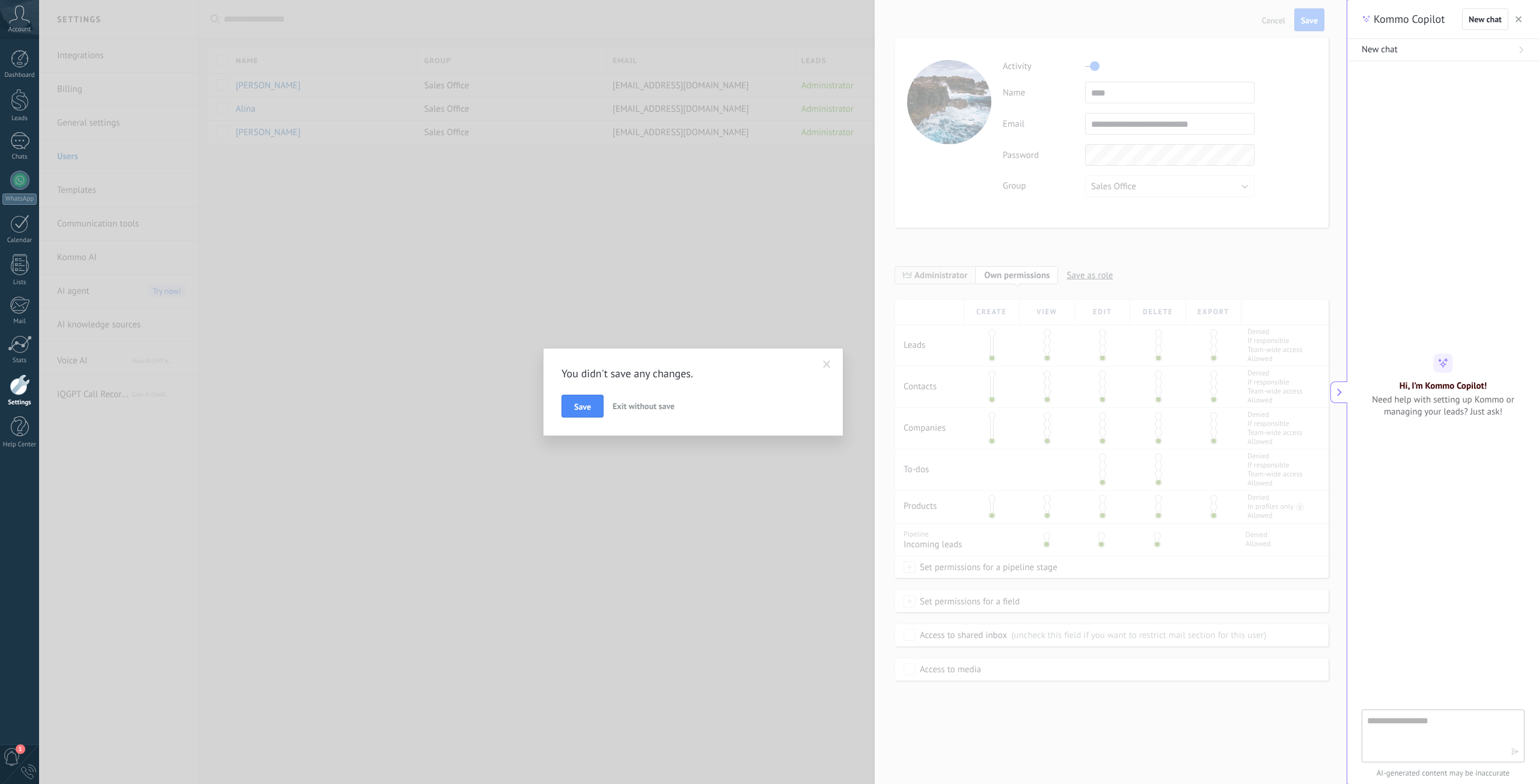
click at [827, 362] on span at bounding box center [826, 365] width 8 height 8
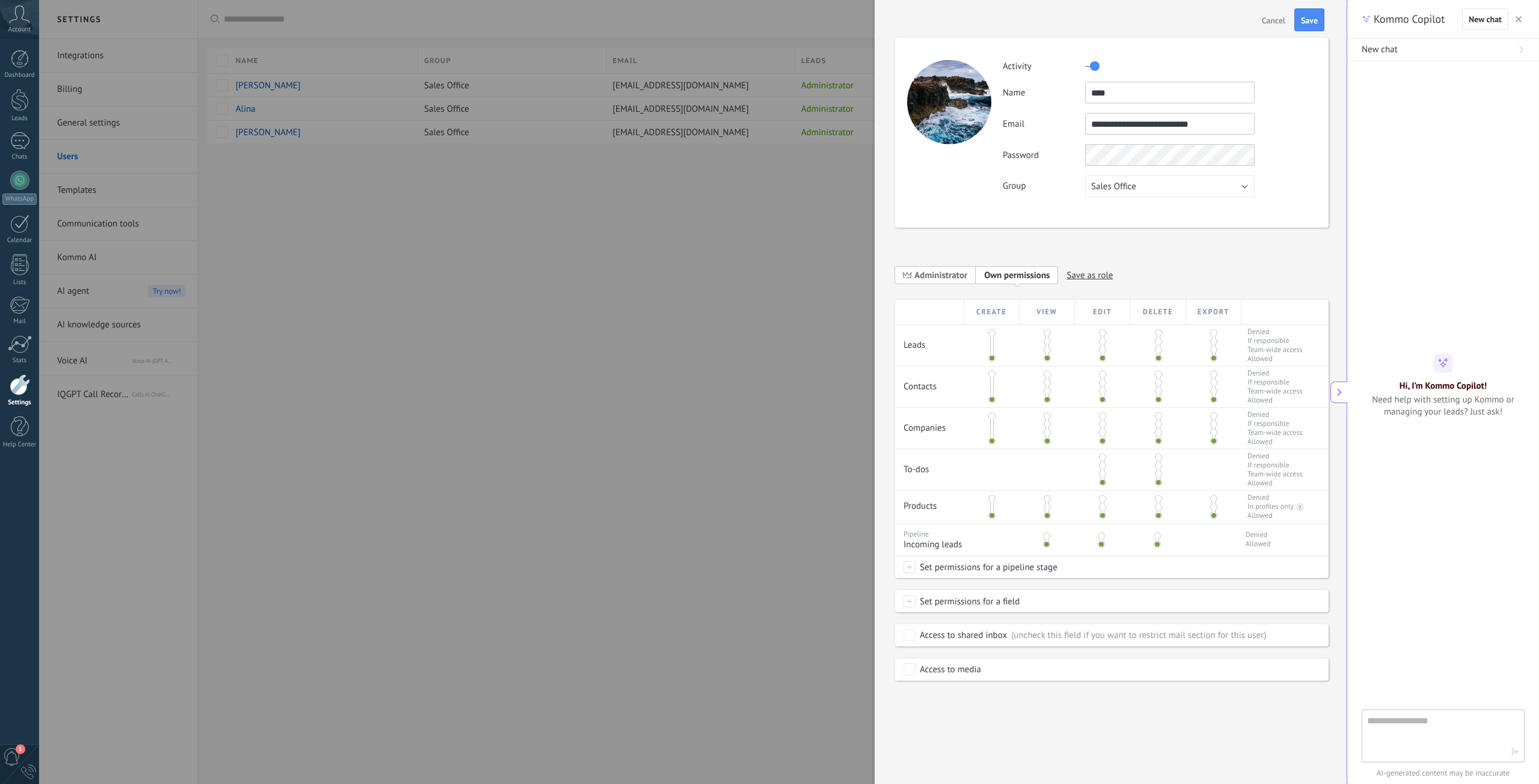
click at [946, 277] on span "Administrator" at bounding box center [940, 276] width 53 height 12
click at [655, 276] on div at bounding box center [769, 392] width 1539 height 784
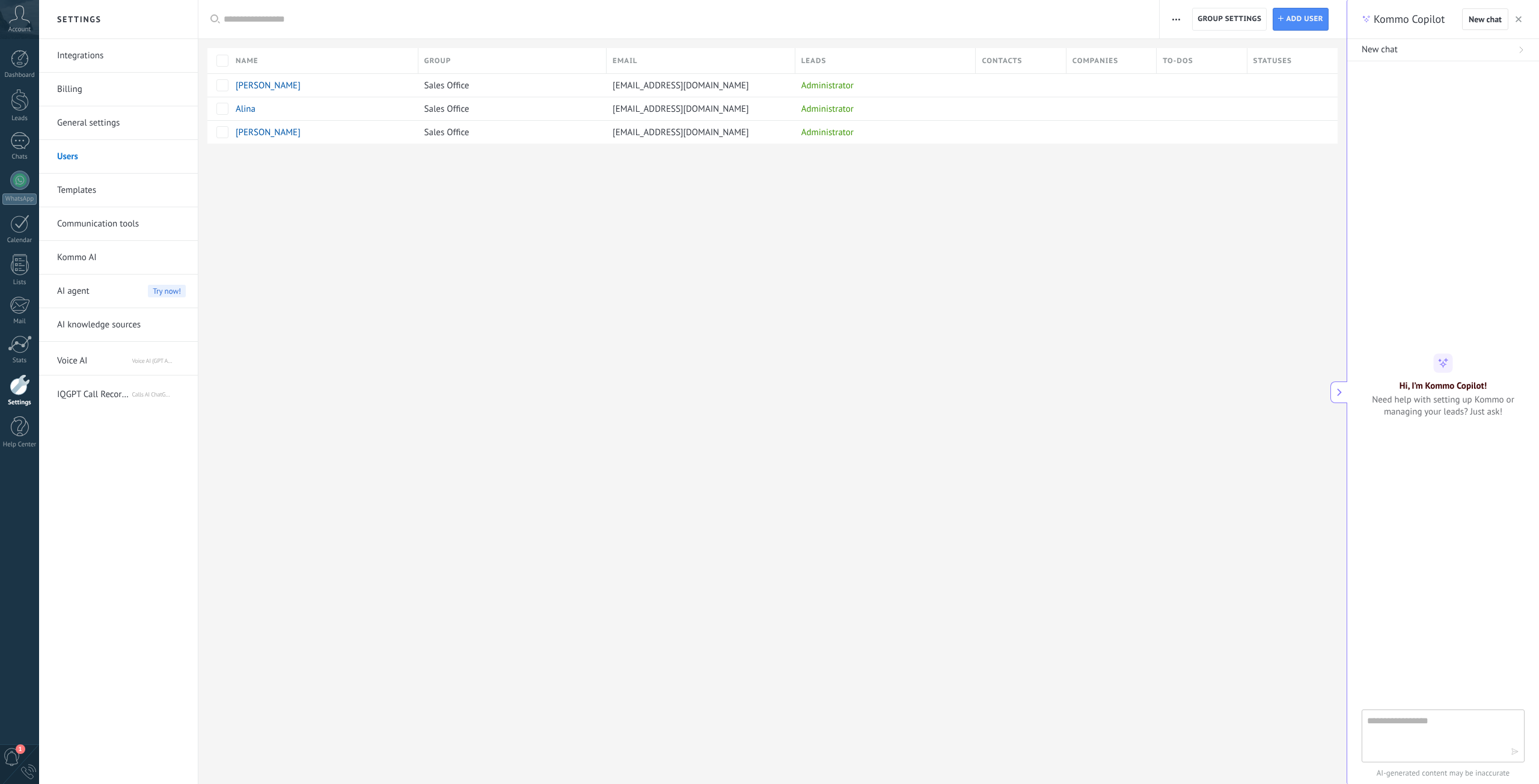
click at [1344, 386] on button at bounding box center [1338, 393] width 17 height 22
type textarea "***"
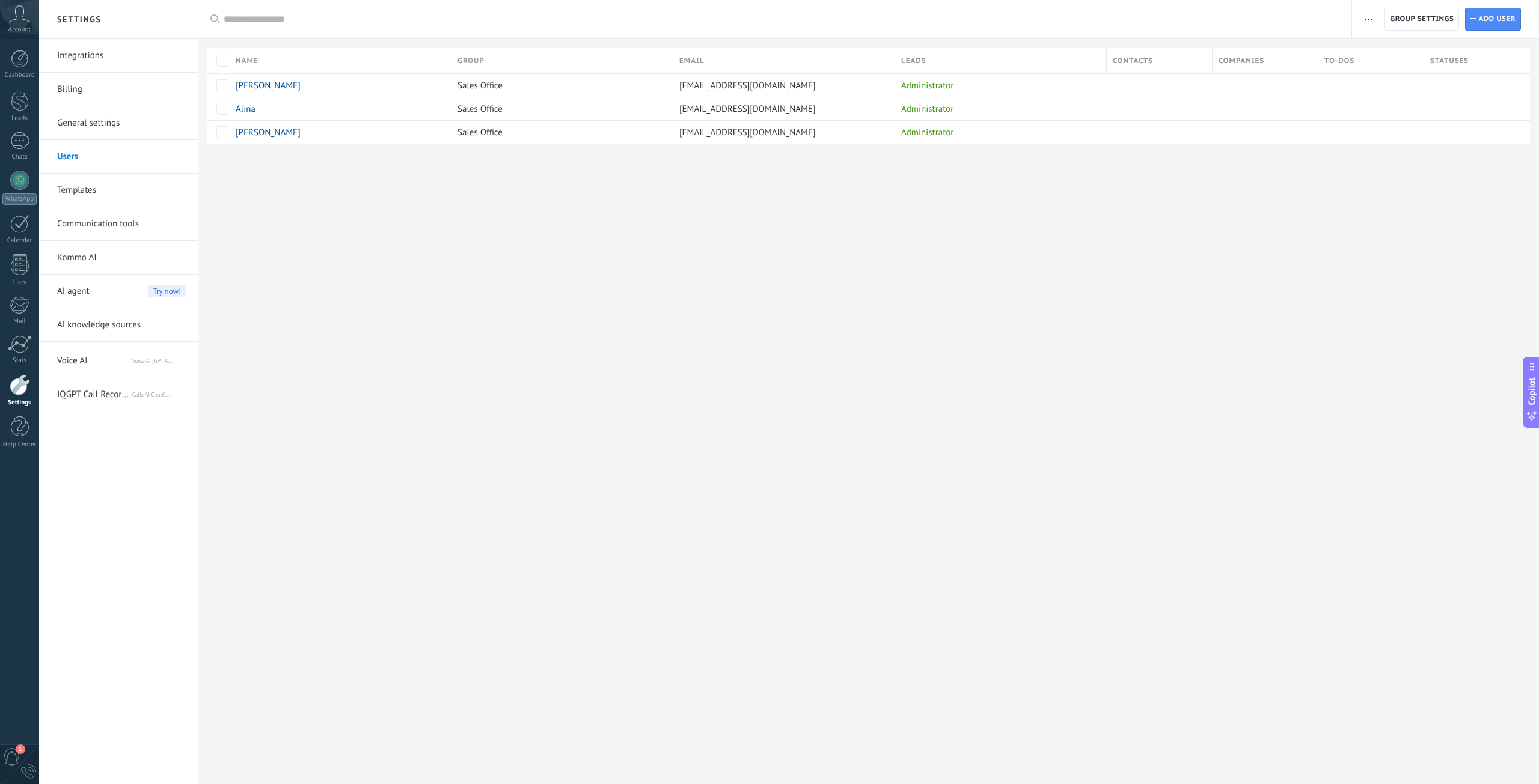
scroll to position [12, 0]
click at [1434, 17] on span "Group settings" at bounding box center [1422, 19] width 64 height 22
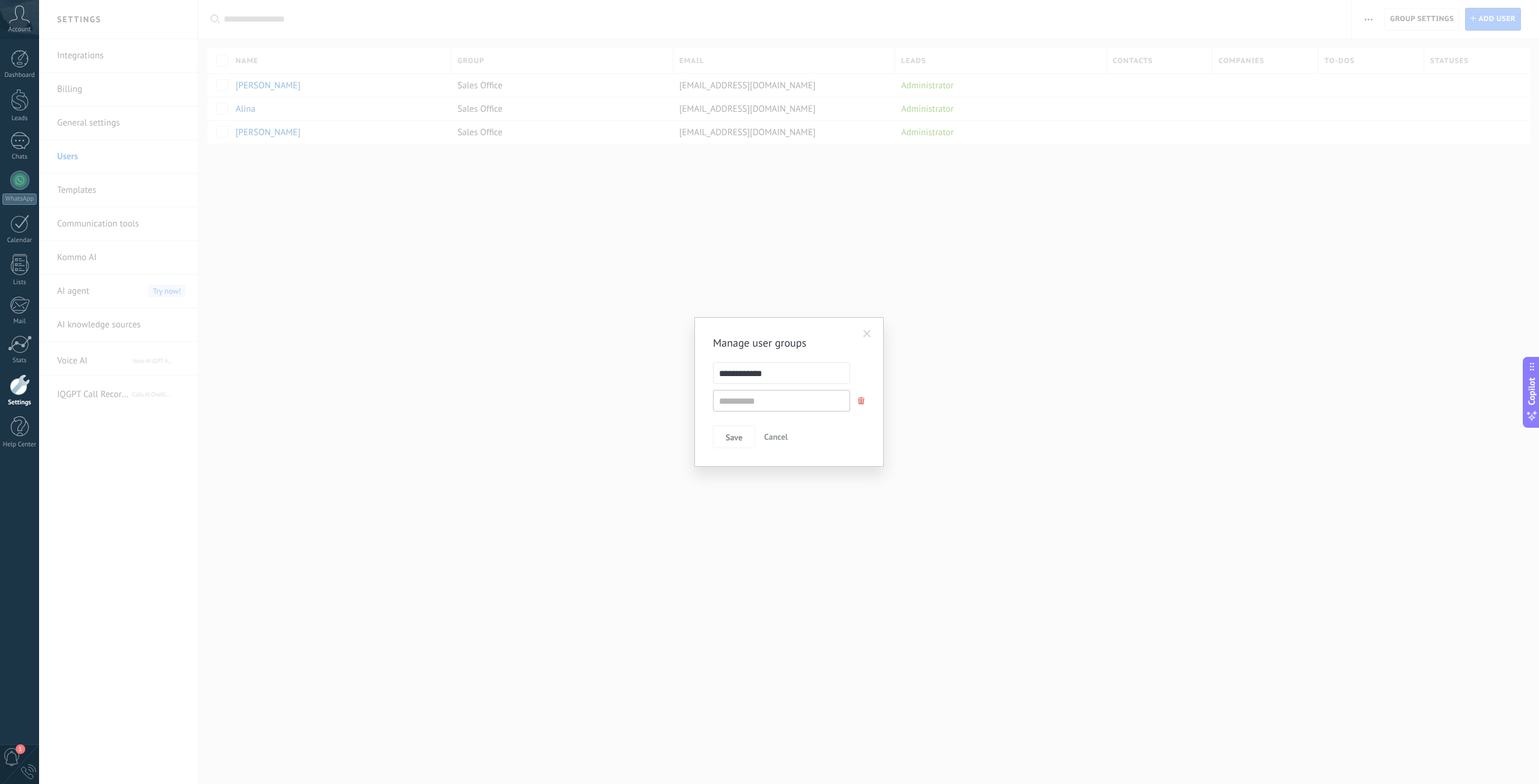
click at [863, 334] on div "**********" at bounding box center [788, 391] width 190 height 149
drag, startPoint x: 863, startPoint y: 334, endPoint x: 868, endPoint y: 343, distance: 10.3
click at [863, 334] on div "**********" at bounding box center [788, 391] width 190 height 149
click at [869, 336] on span at bounding box center [866, 334] width 8 height 8
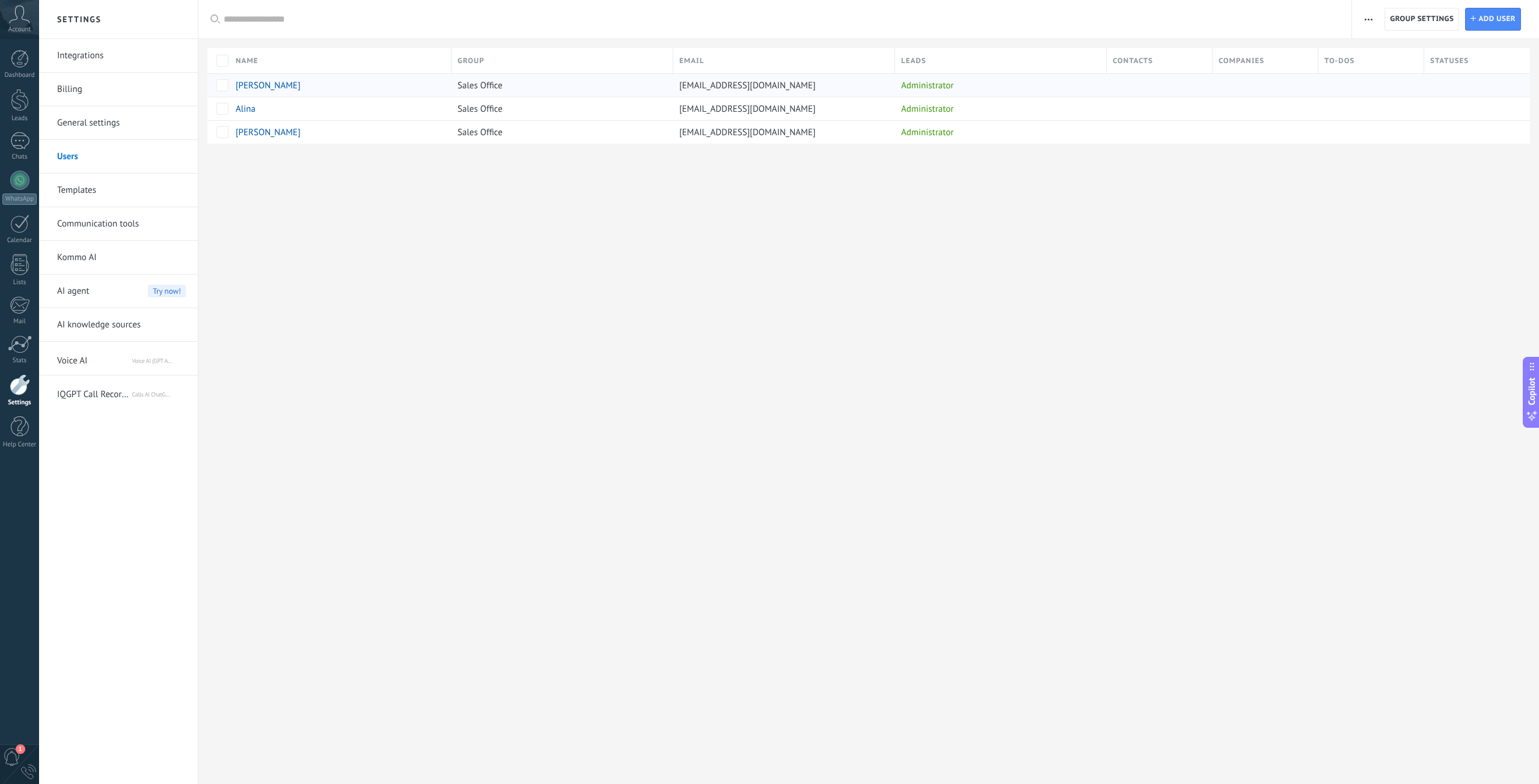
click at [1342, 81] on div at bounding box center [1368, 85] width 100 height 23
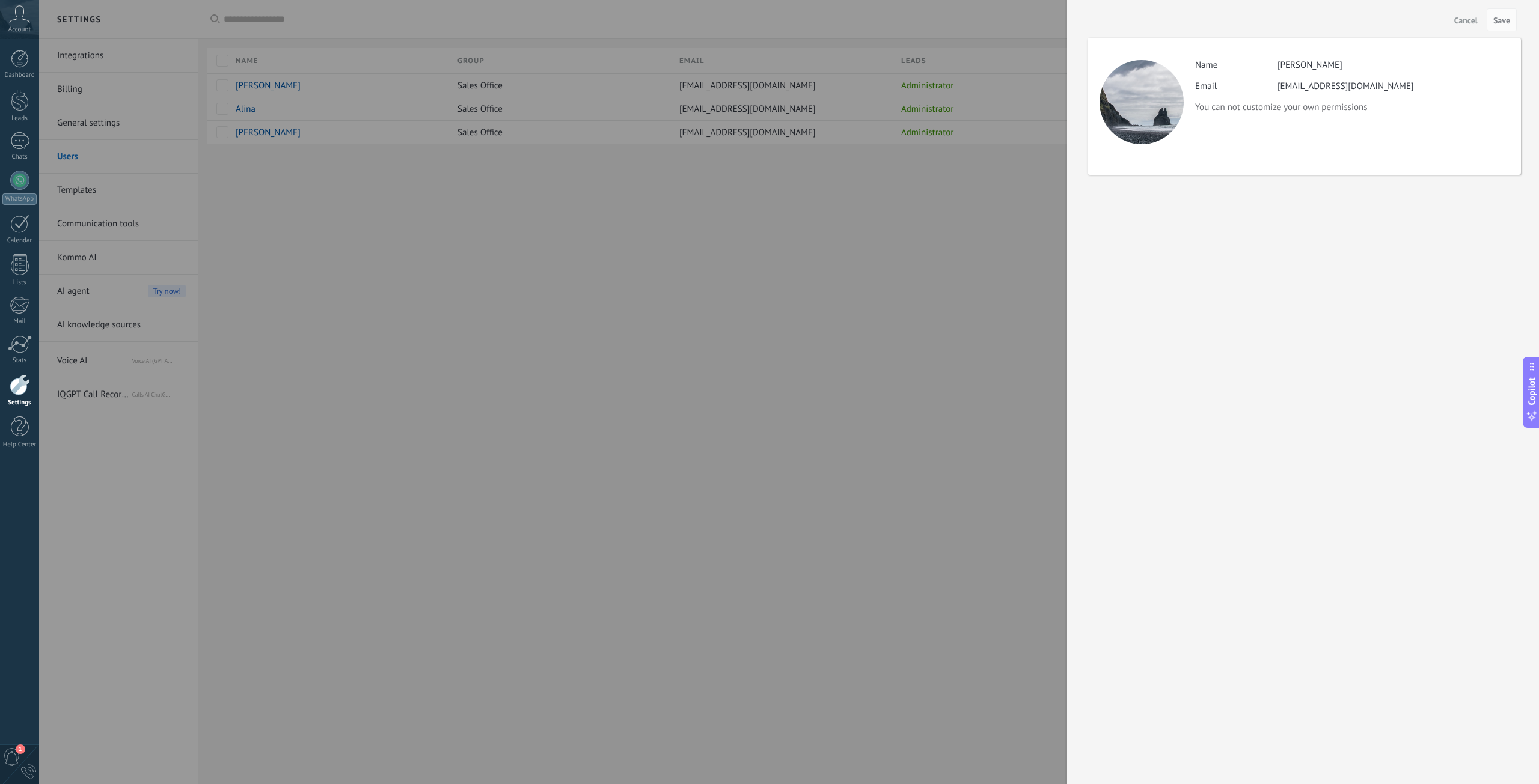
drag, startPoint x: 878, startPoint y: 244, endPoint x: 895, endPoint y: 233, distance: 20.2
click at [879, 244] on div at bounding box center [769, 392] width 1539 height 784
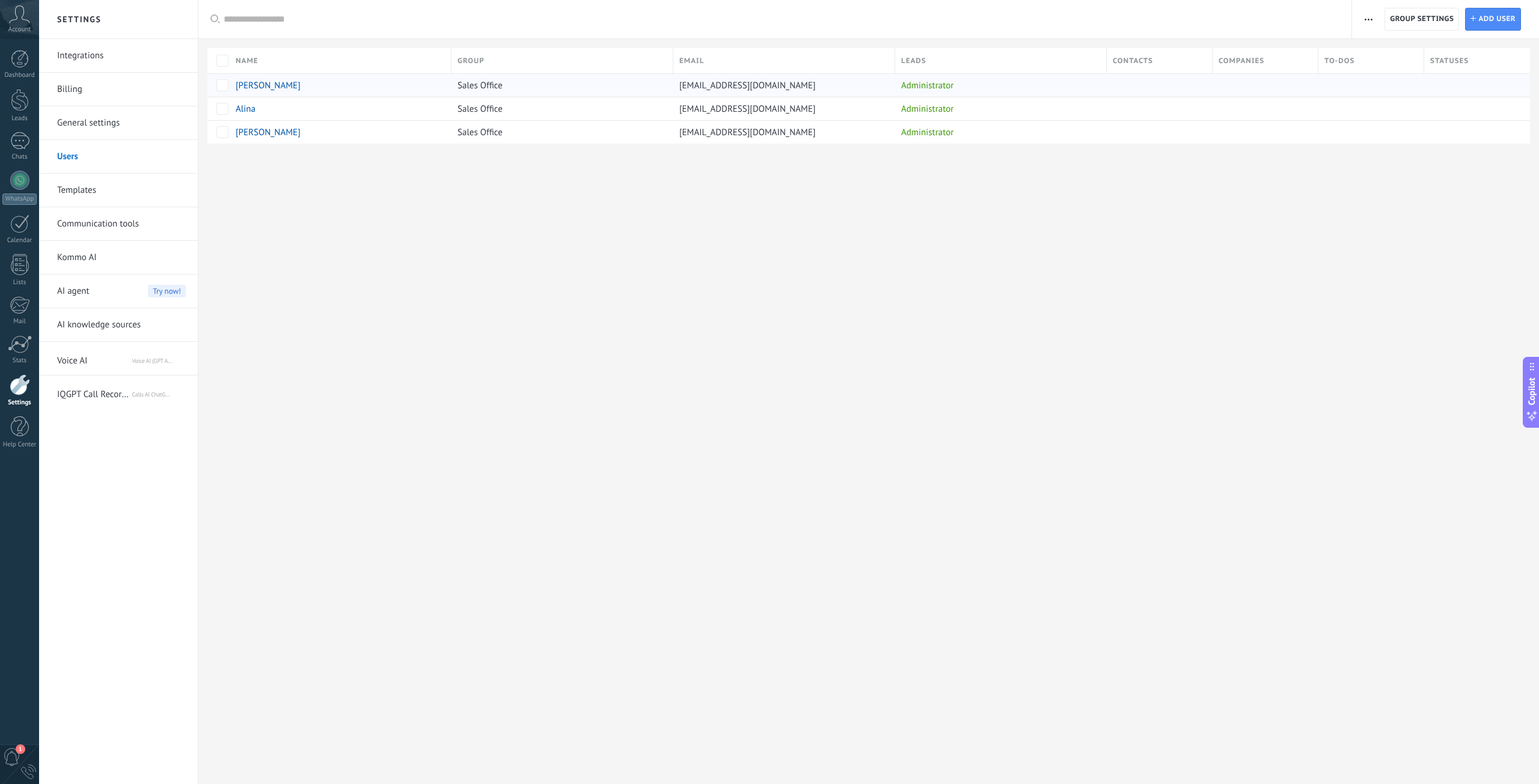
click at [1089, 81] on div "Administrator" at bounding box center [998, 85] width 206 height 23
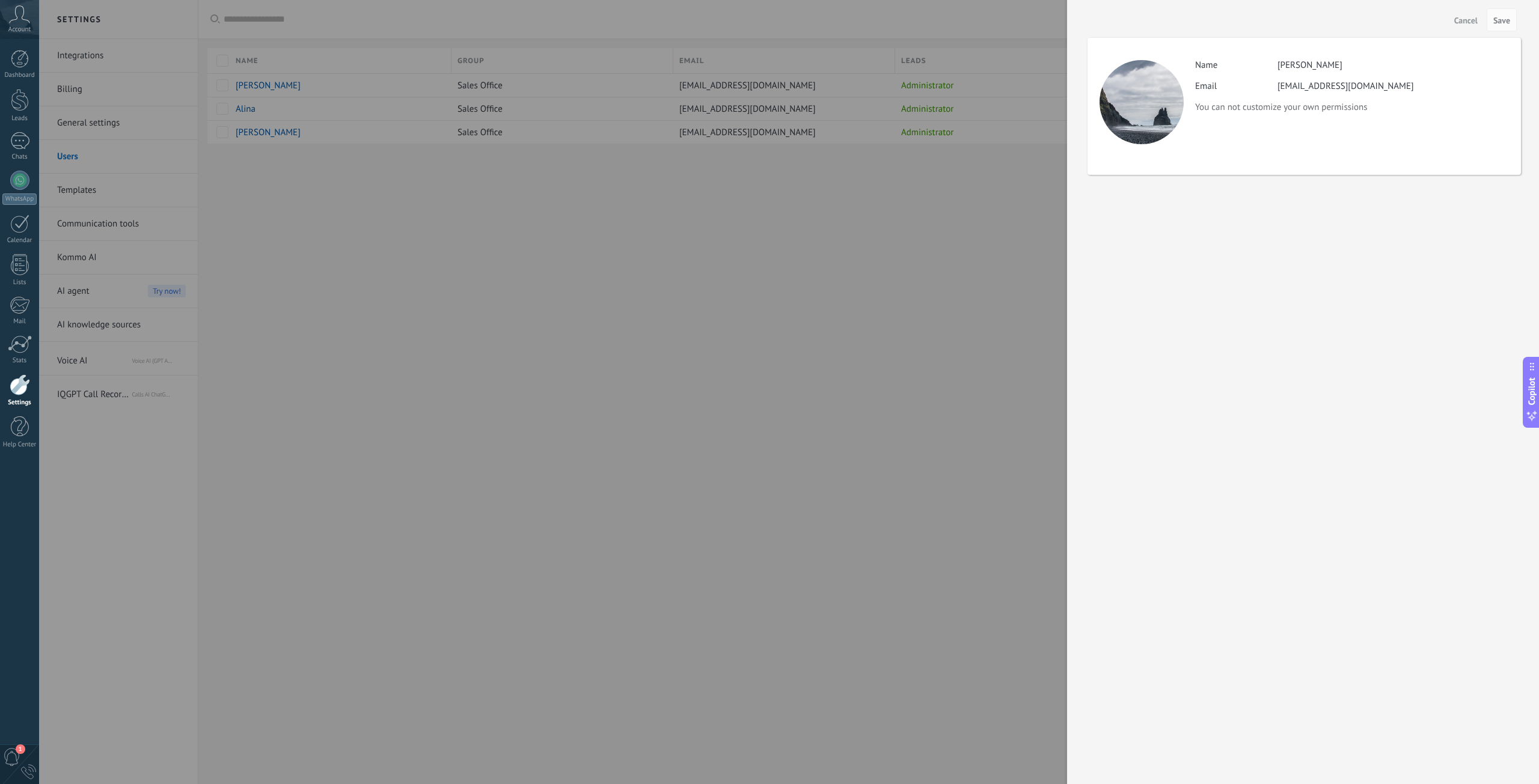
click at [1065, 128] on div at bounding box center [769, 392] width 1539 height 784
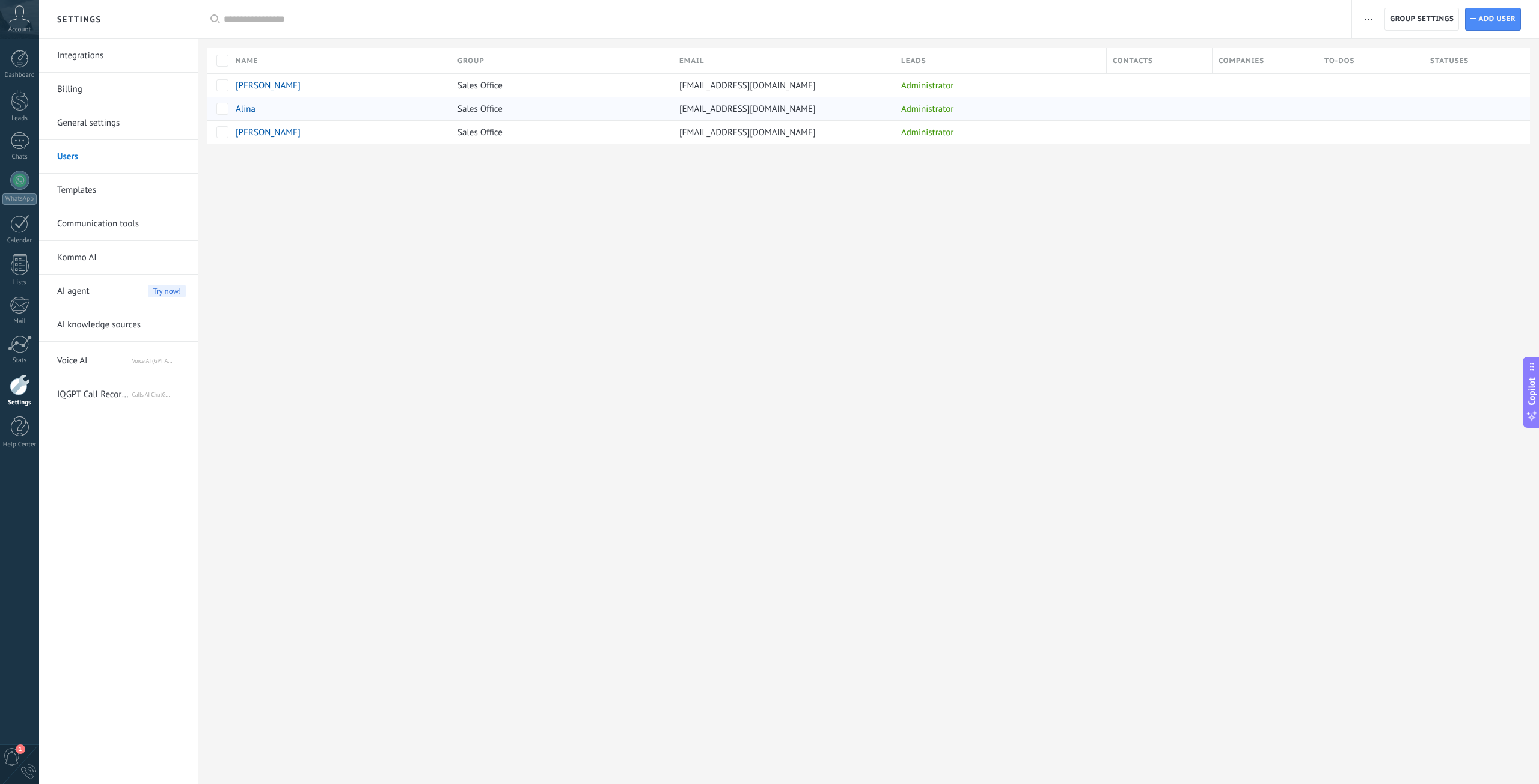
click at [1014, 119] on div "Administrator" at bounding box center [998, 108] width 206 height 23
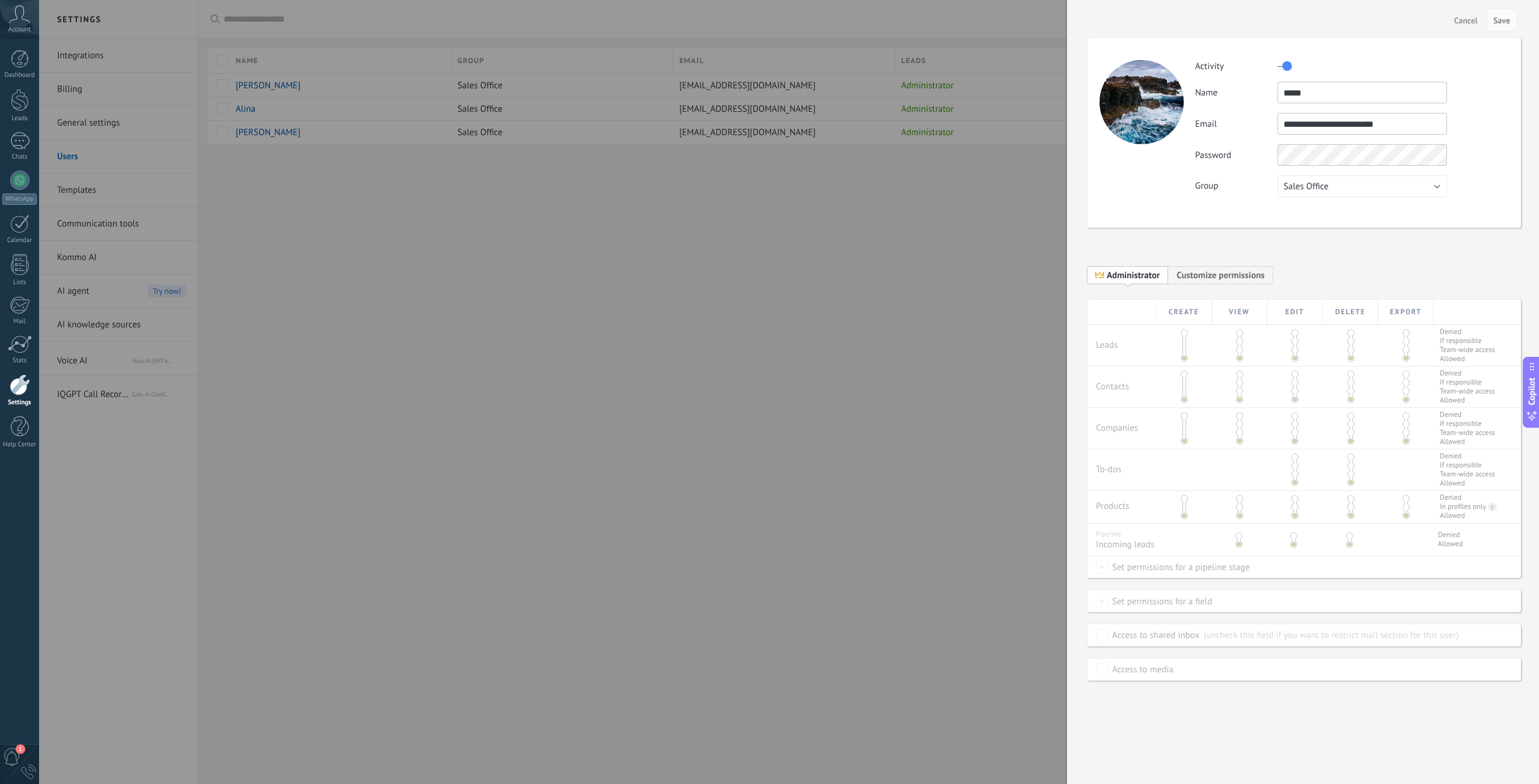
click at [763, 109] on div at bounding box center [769, 392] width 1539 height 784
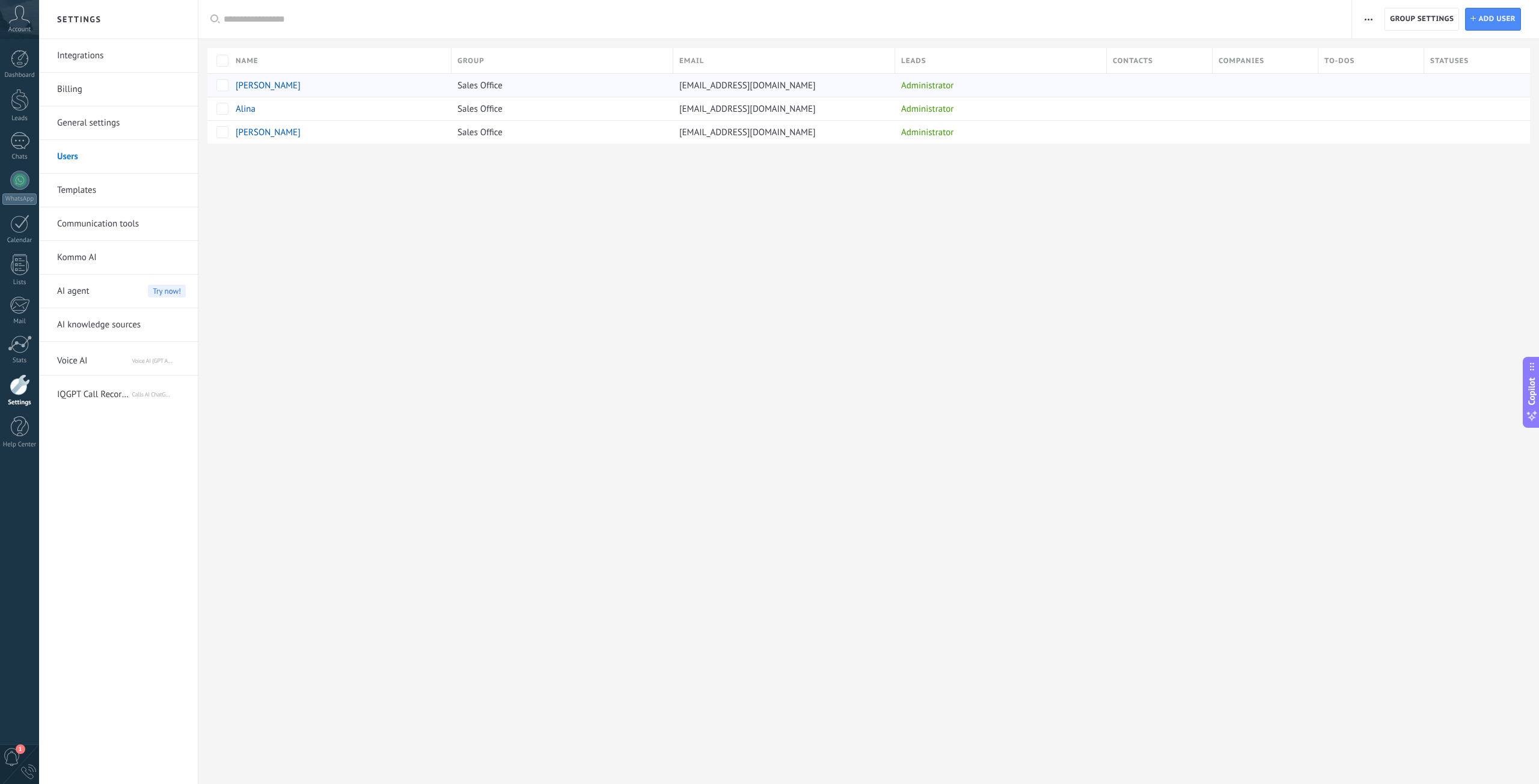
click at [261, 87] on span "[PERSON_NAME]" at bounding box center [267, 86] width 65 height 12
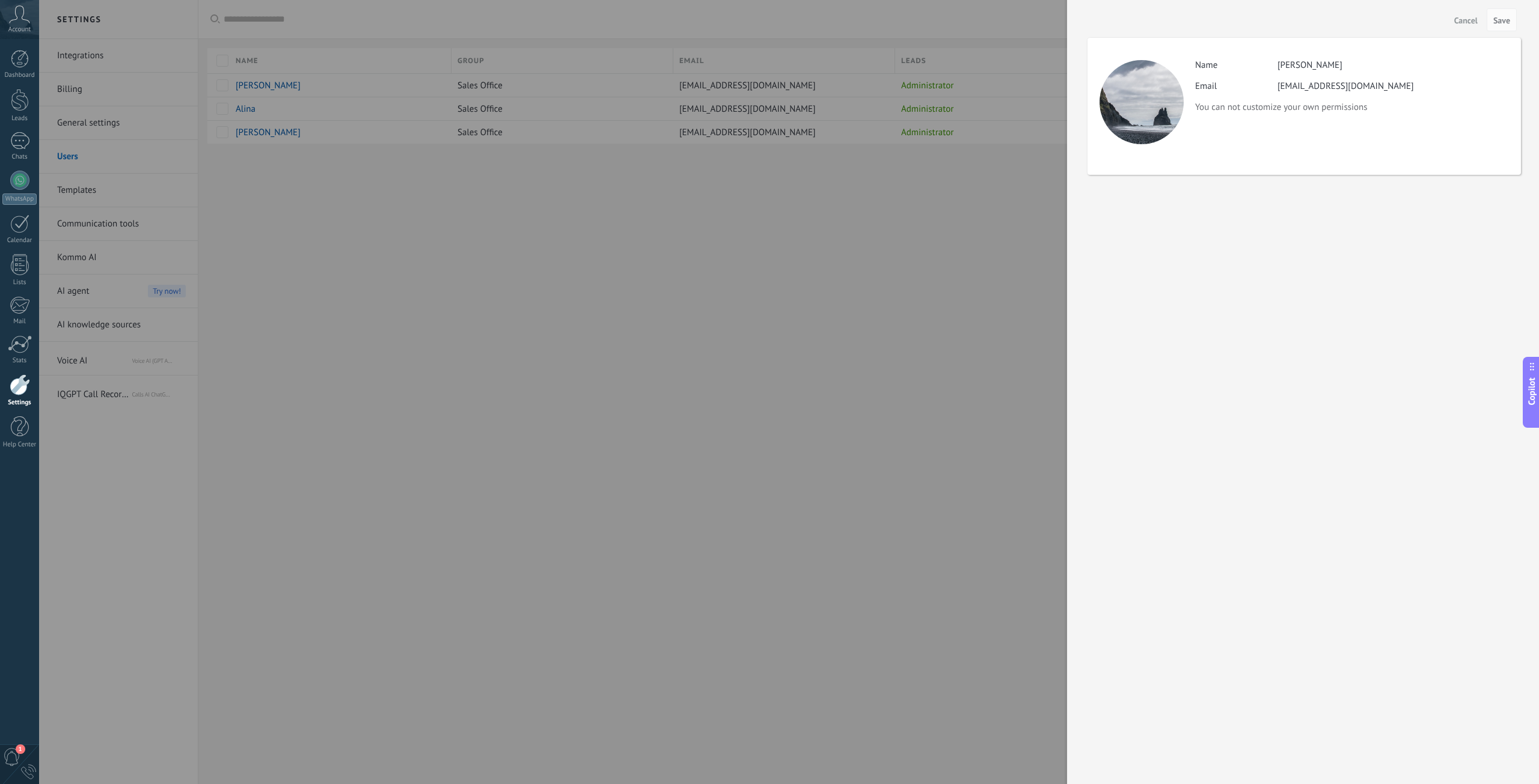
drag, startPoint x: 261, startPoint y: 87, endPoint x: 980, endPoint y: 75, distance: 719.1
click at [292, 84] on div at bounding box center [769, 392] width 1539 height 784
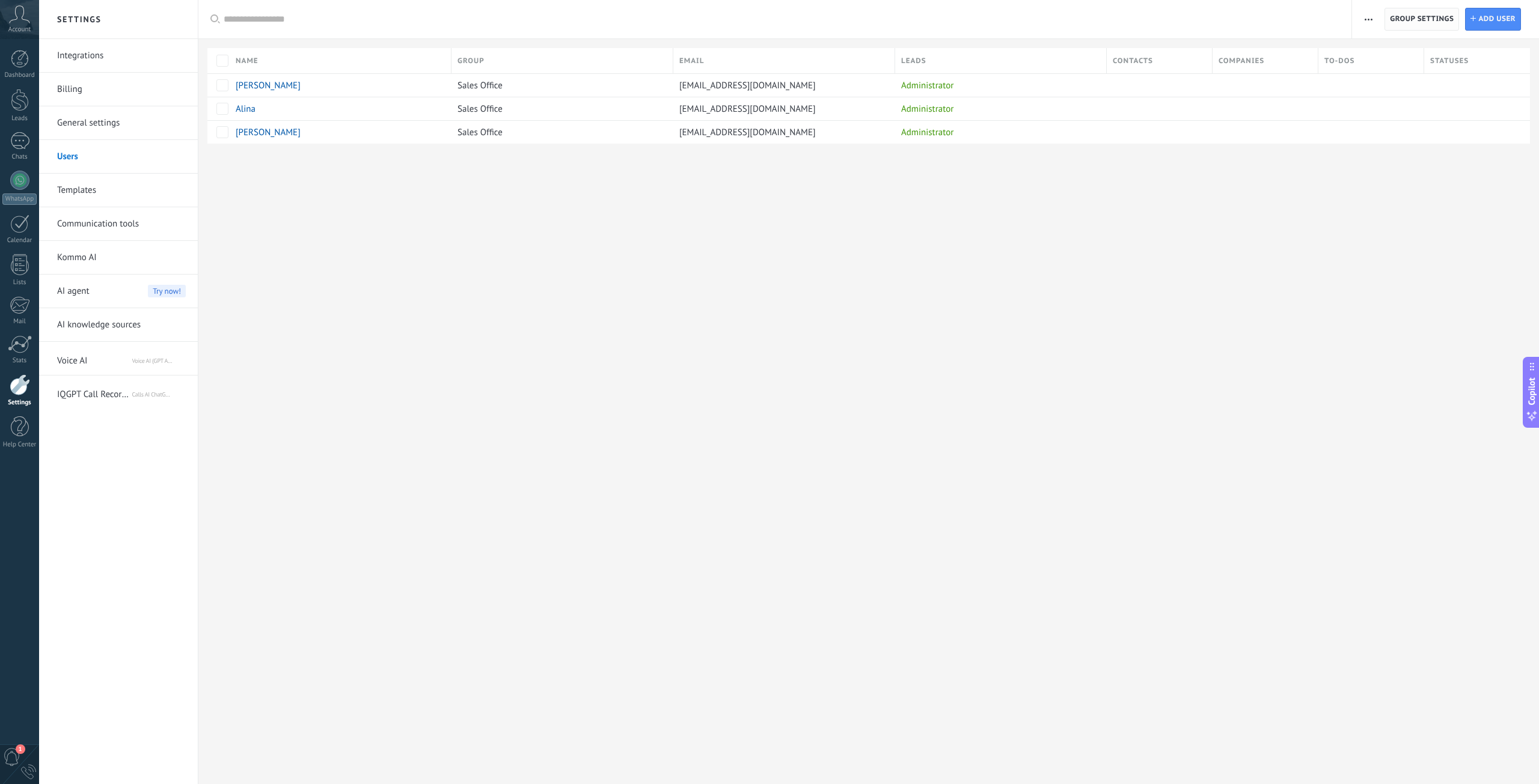
click at [1405, 24] on span "Group settings" at bounding box center [1422, 19] width 64 height 22
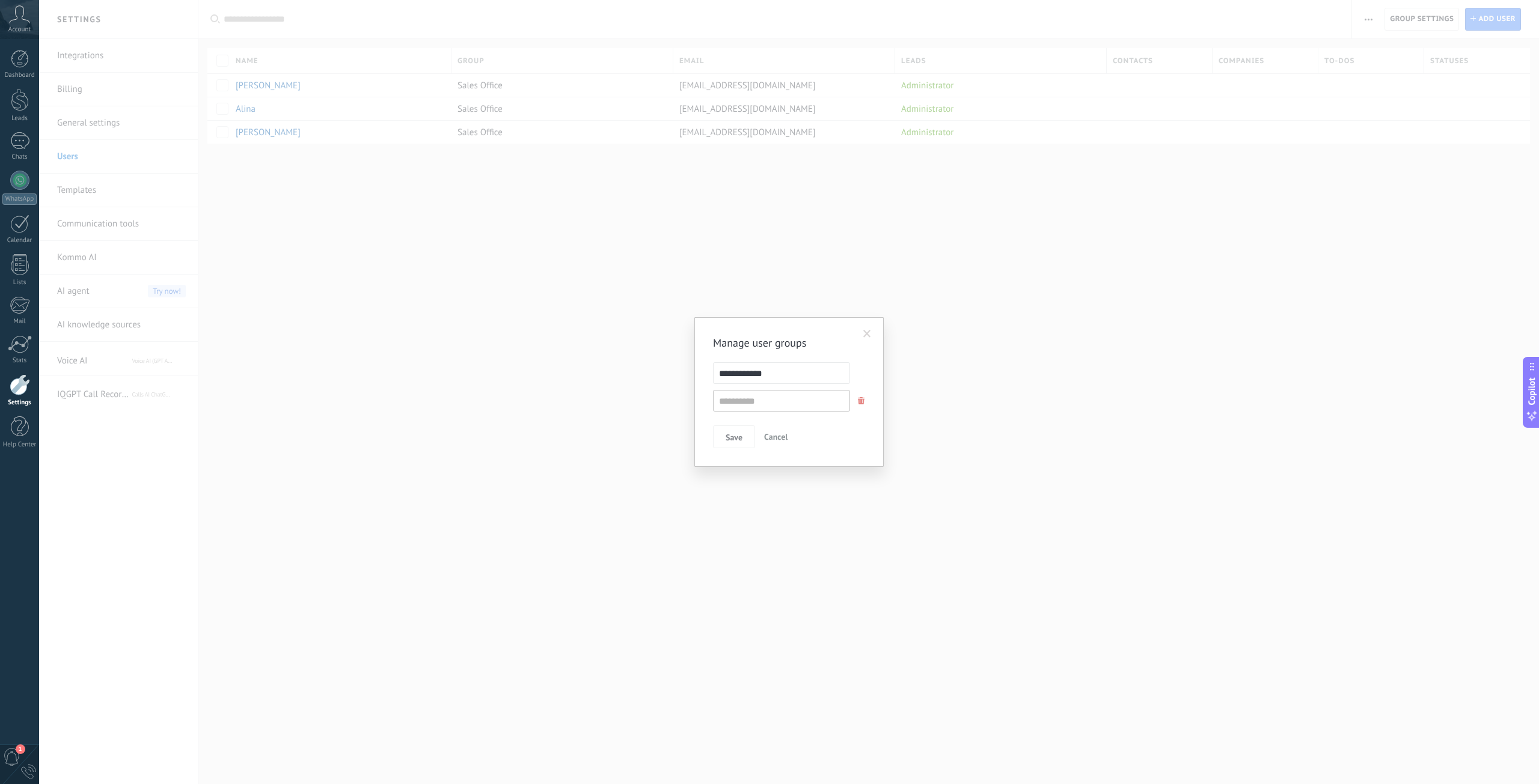
click at [1405, 24] on div "**********" at bounding box center [788, 392] width 1499 height 784
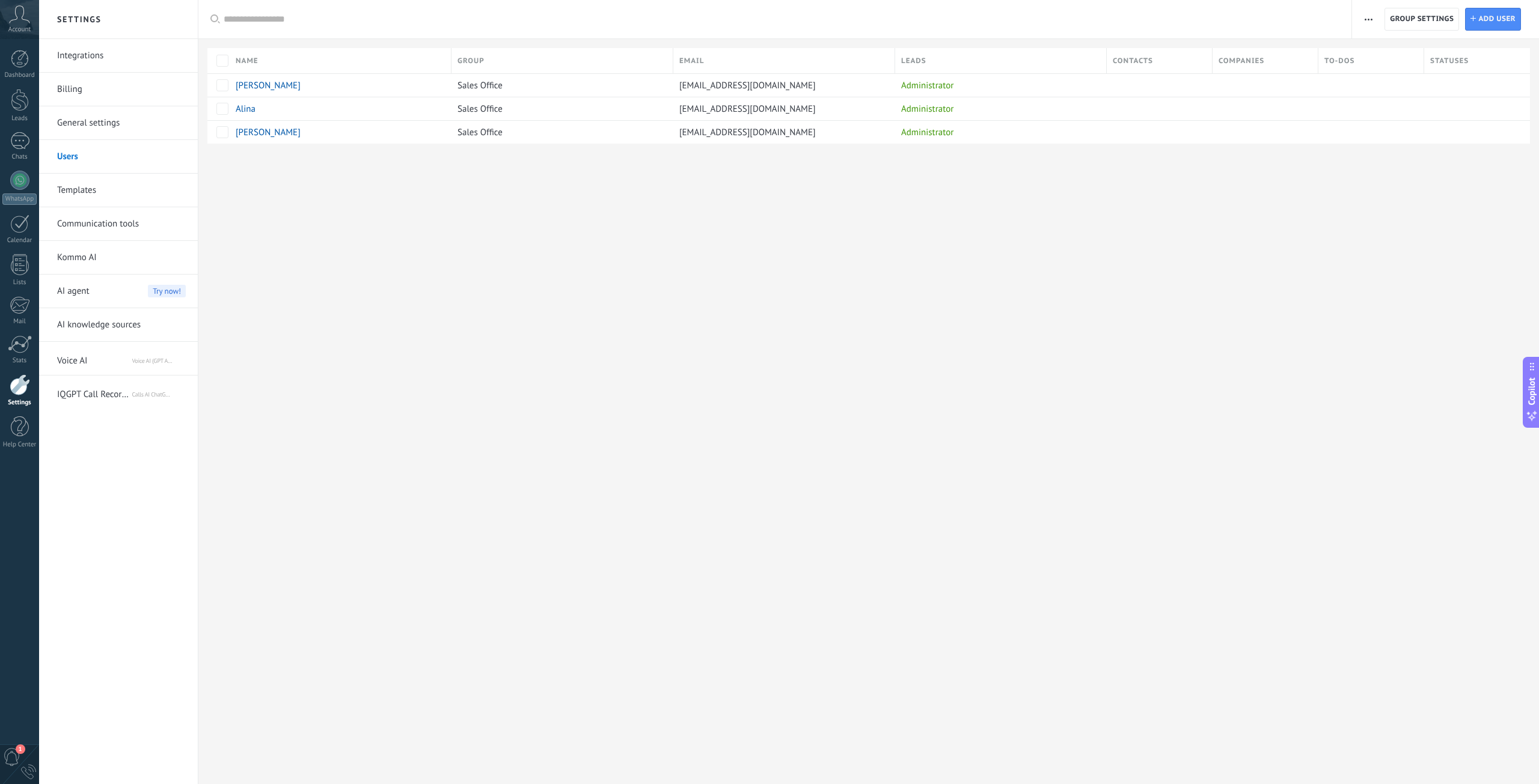
click at [1364, 16] on button "button" at bounding box center [1368, 19] width 18 height 23
click at [1364, 16] on span "button" at bounding box center [1368, 19] width 8 height 23
click at [264, 87] on span "[PERSON_NAME]" at bounding box center [267, 86] width 65 height 12
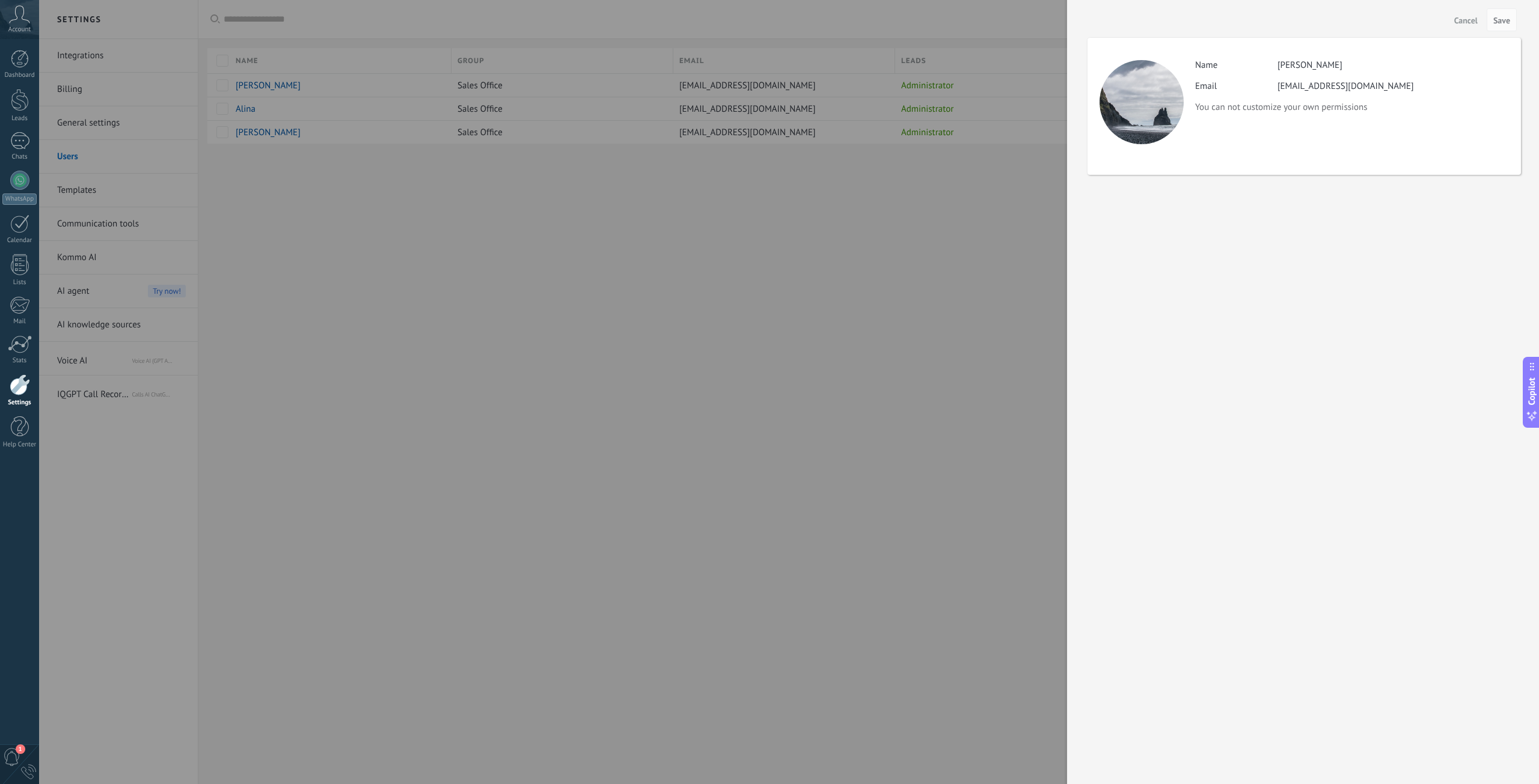
click at [1529, 365] on icon at bounding box center [1531, 366] width 9 height 9
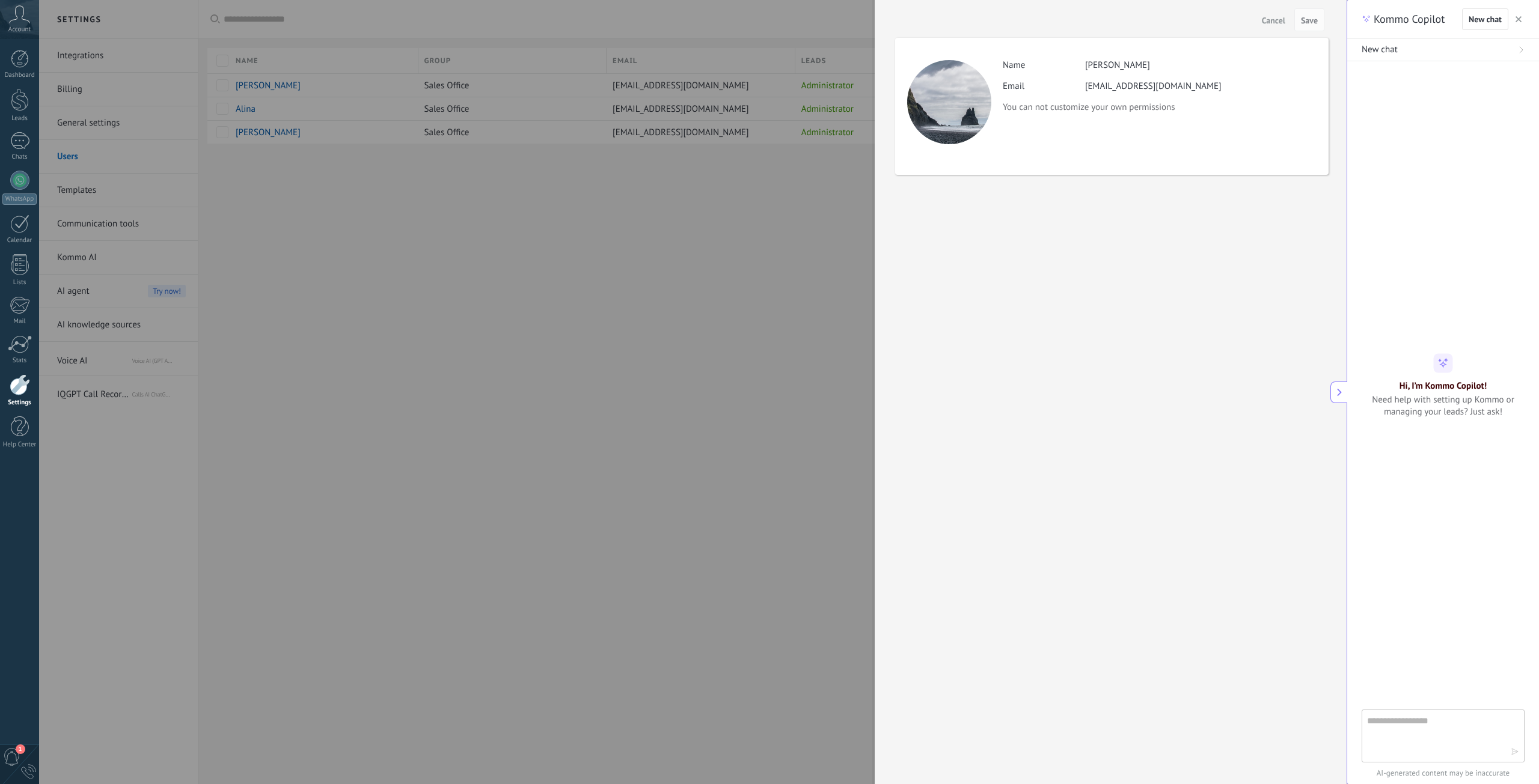
click at [1267, 18] on span "Cancel" at bounding box center [1273, 20] width 24 height 8
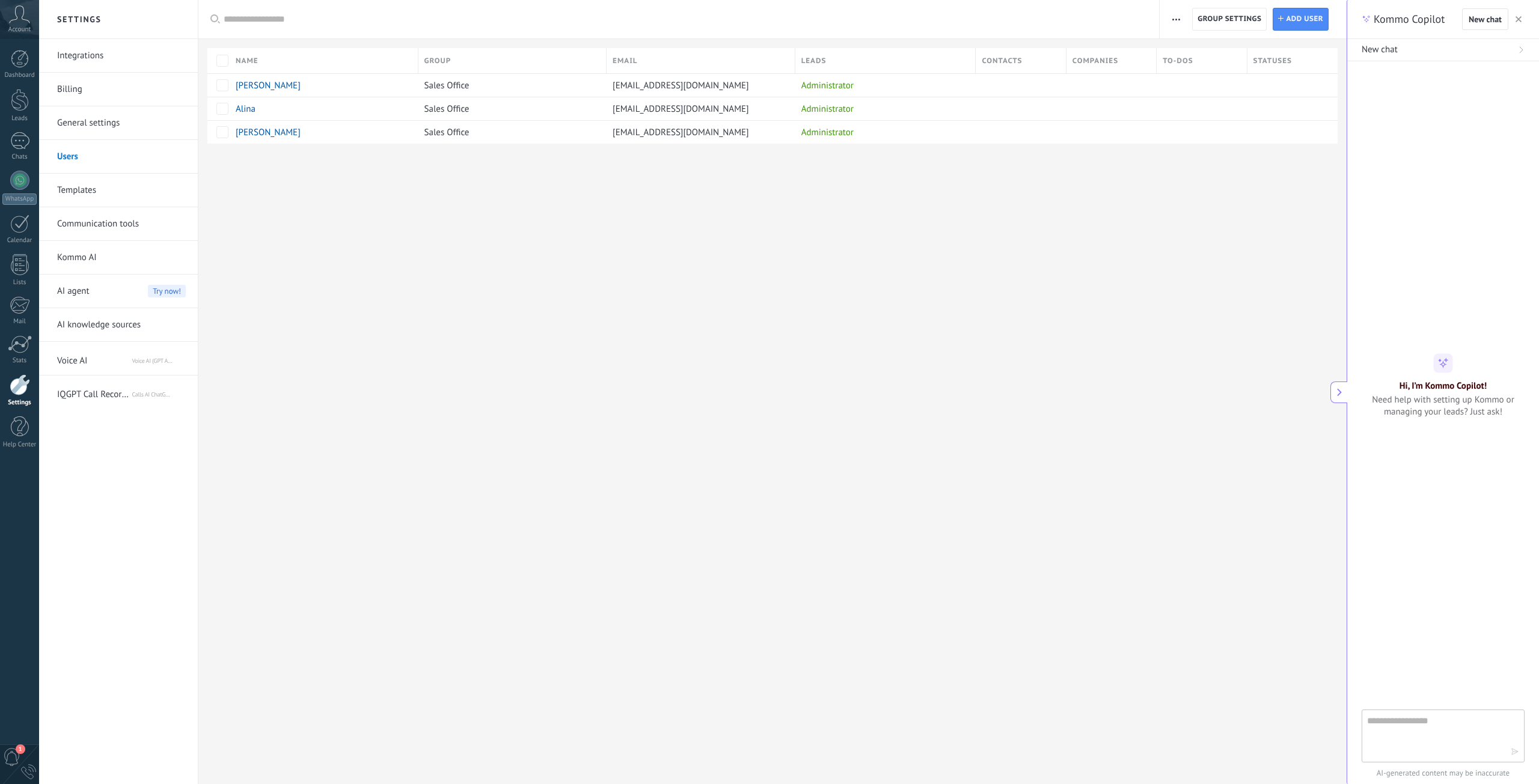
click at [1106, 286] on div "Settings Integrations Billing General settings Users Templates Communication to…" at bounding box center [692, 392] width 1307 height 784
click at [1158, 13] on div "Apply Active users Inactive users All users Administrator Free users 2-step ver…" at bounding box center [678, 19] width 961 height 39
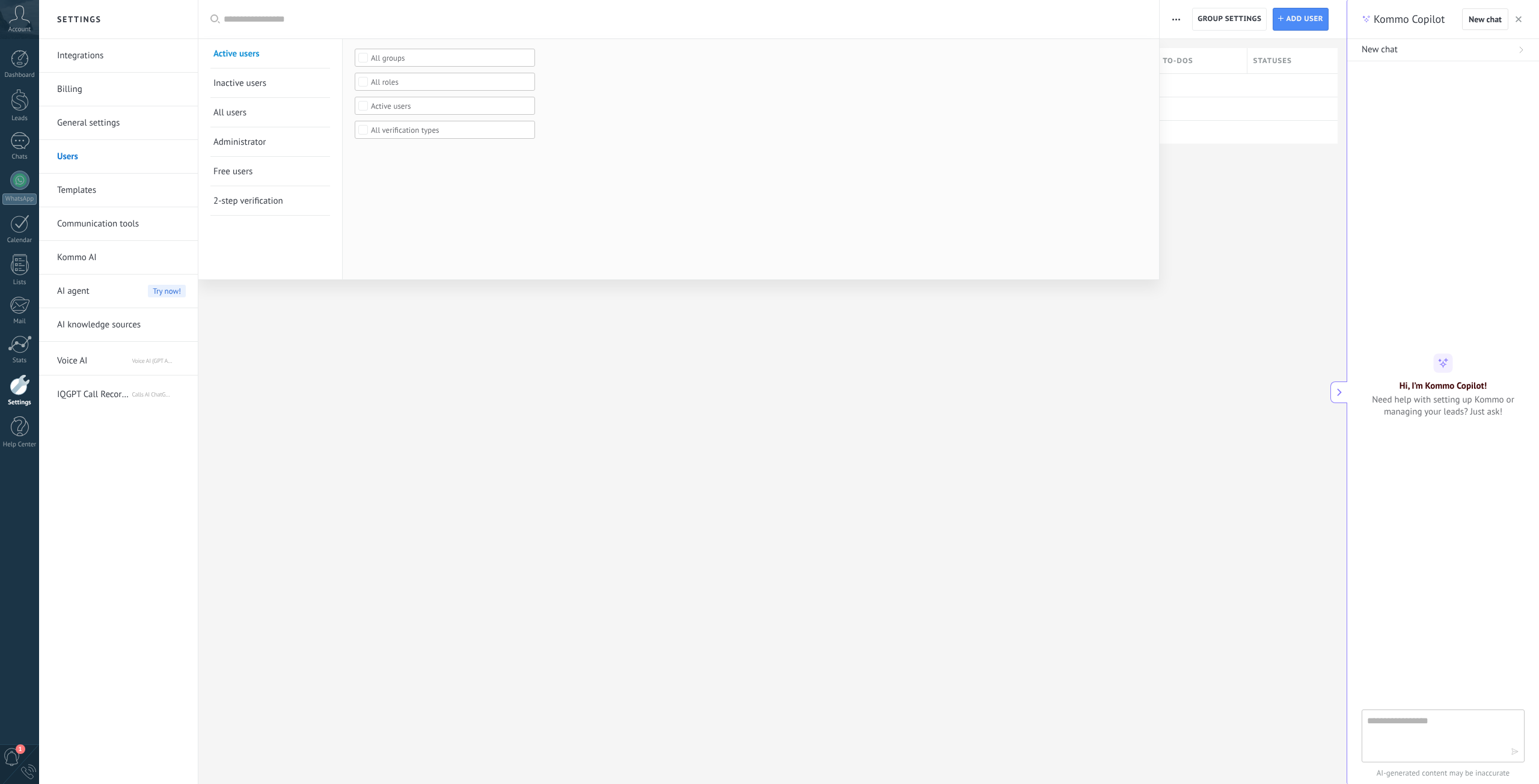
click at [1177, 13] on div at bounding box center [769, 392] width 1539 height 784
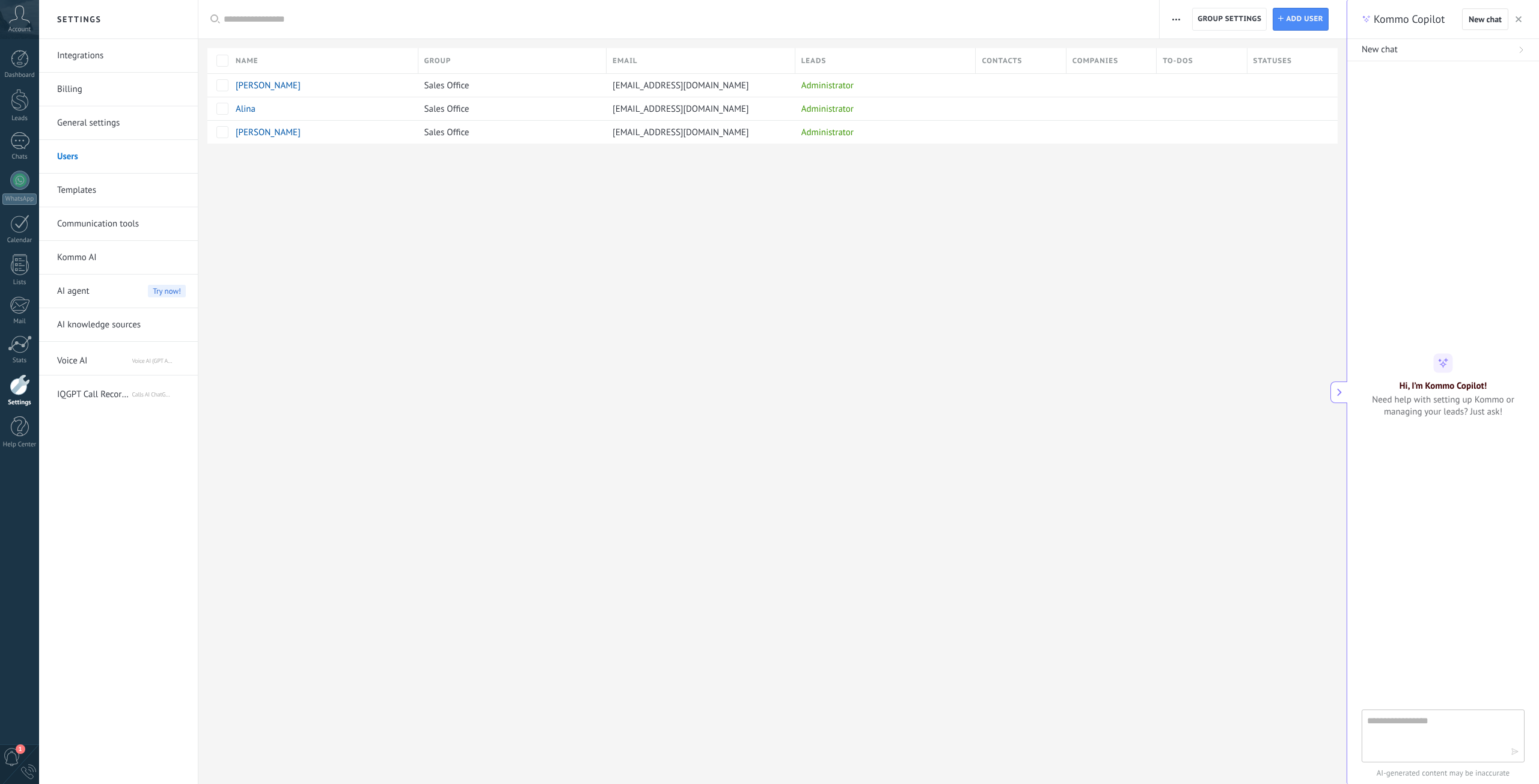
click at [1177, 13] on span "button" at bounding box center [1176, 19] width 8 height 23
click at [1177, 14] on span "button" at bounding box center [1176, 19] width 8 height 23
click at [96, 129] on link "General settings" at bounding box center [121, 123] width 129 height 34
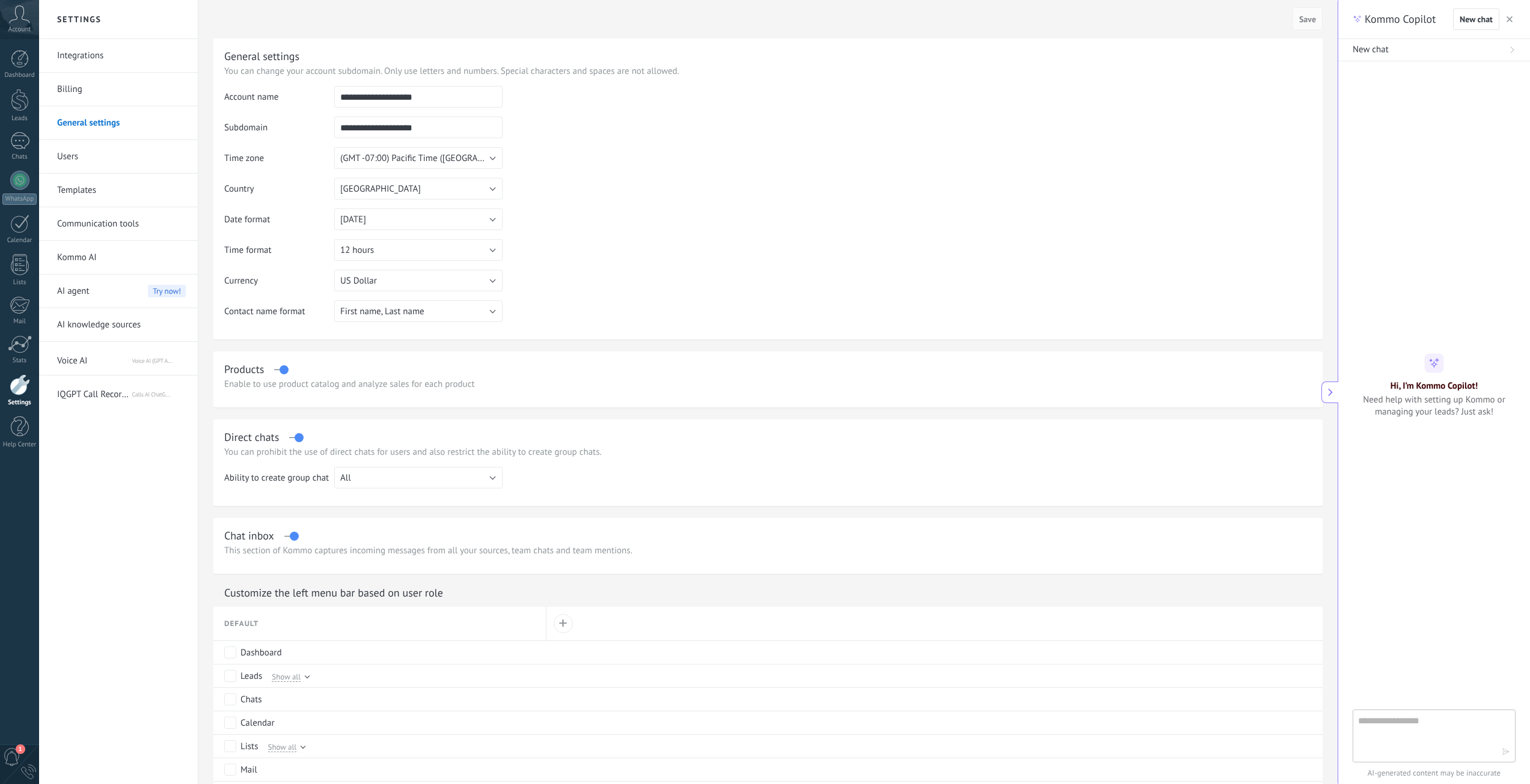
click at [77, 157] on link "Users" at bounding box center [121, 157] width 129 height 34
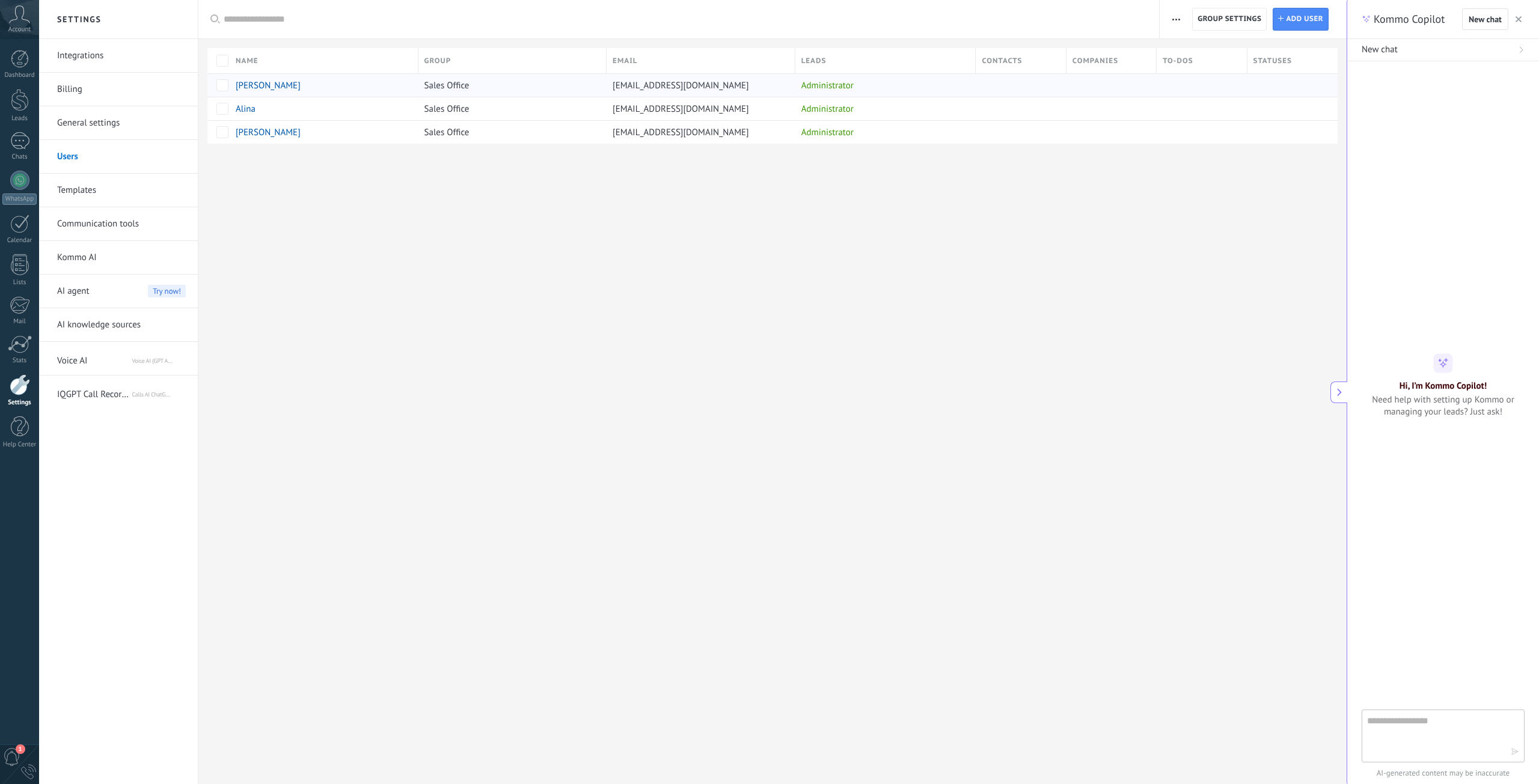
click at [1306, 73] on div at bounding box center [1292, 85] width 90 height 24
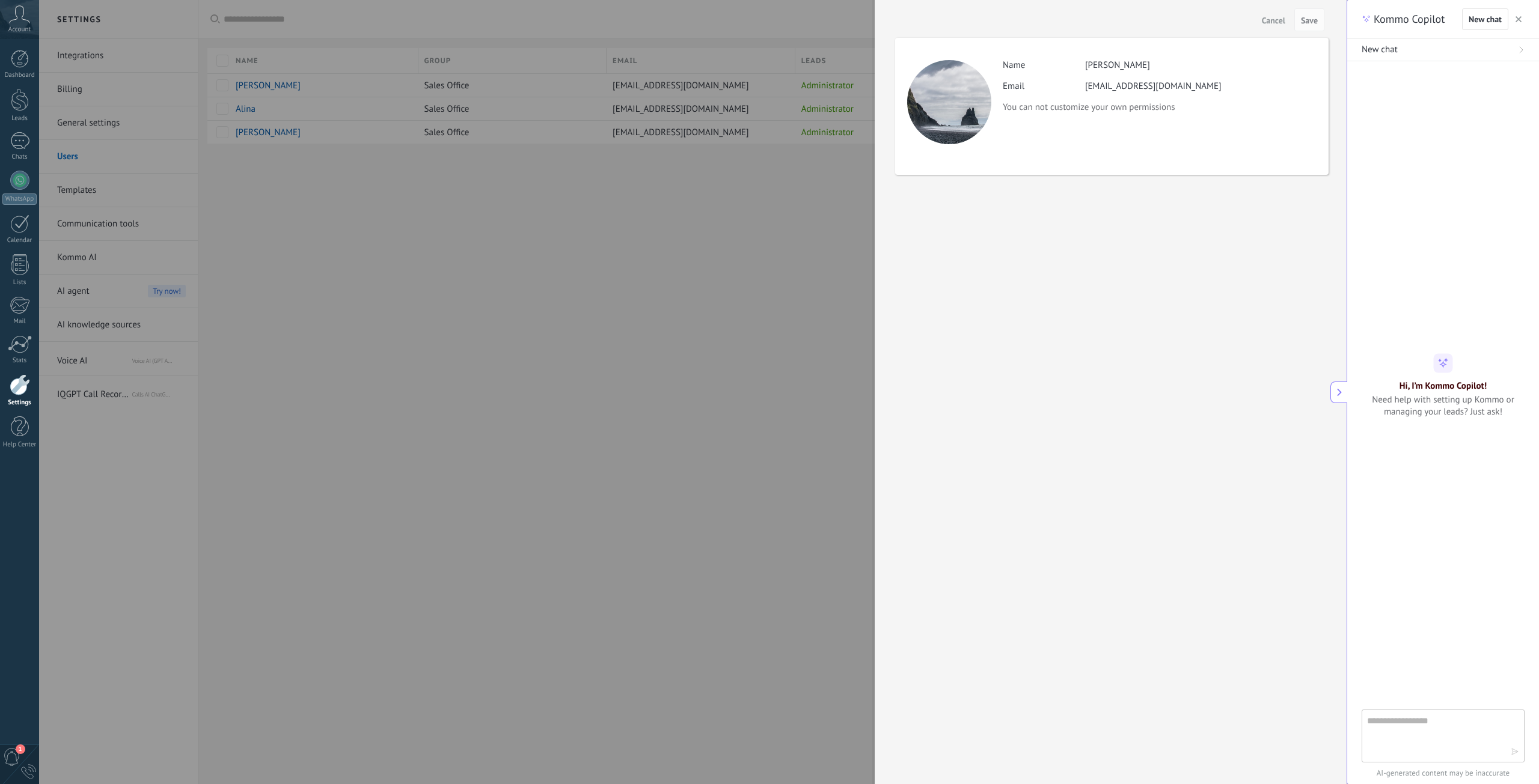
click at [693, 208] on div at bounding box center [769, 392] width 1539 height 784
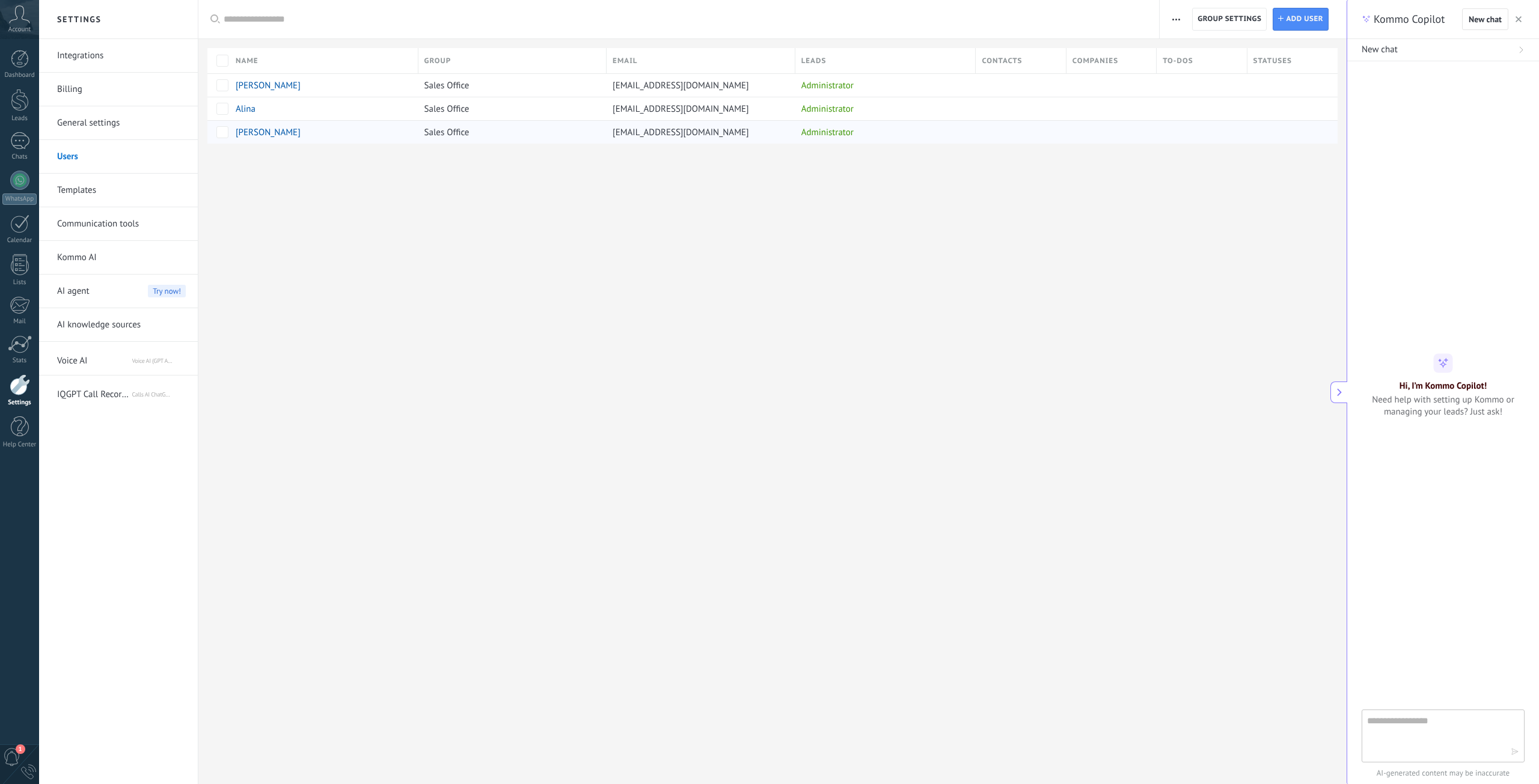
click at [678, 133] on span "[EMAIL_ADDRESS][DOMAIN_NAME]" at bounding box center [681, 132] width 137 height 12
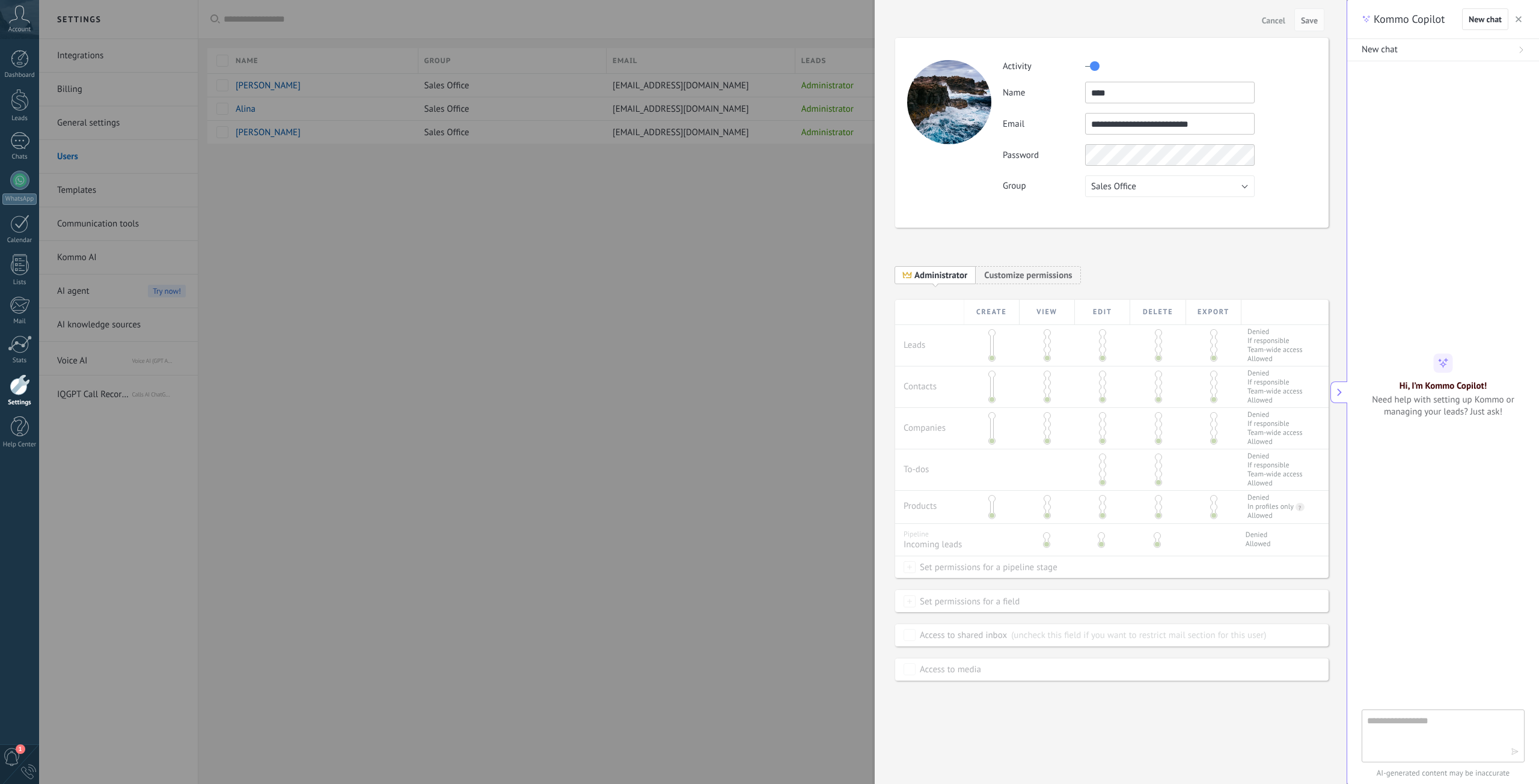
click at [675, 133] on div at bounding box center [769, 392] width 1539 height 784
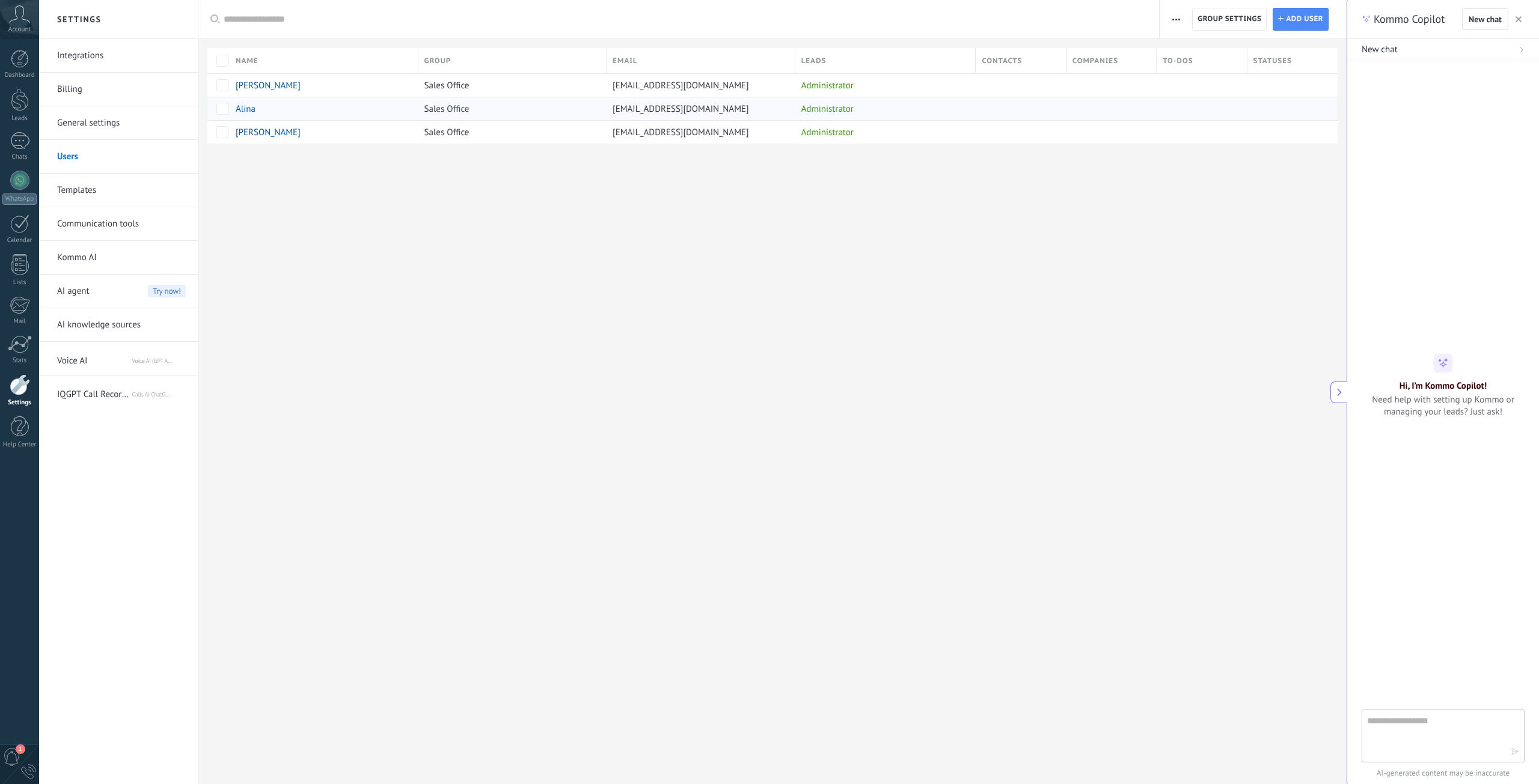
click at [677, 99] on div "[EMAIL_ADDRESS][DOMAIN_NAME]" at bounding box center [697, 108] width 183 height 23
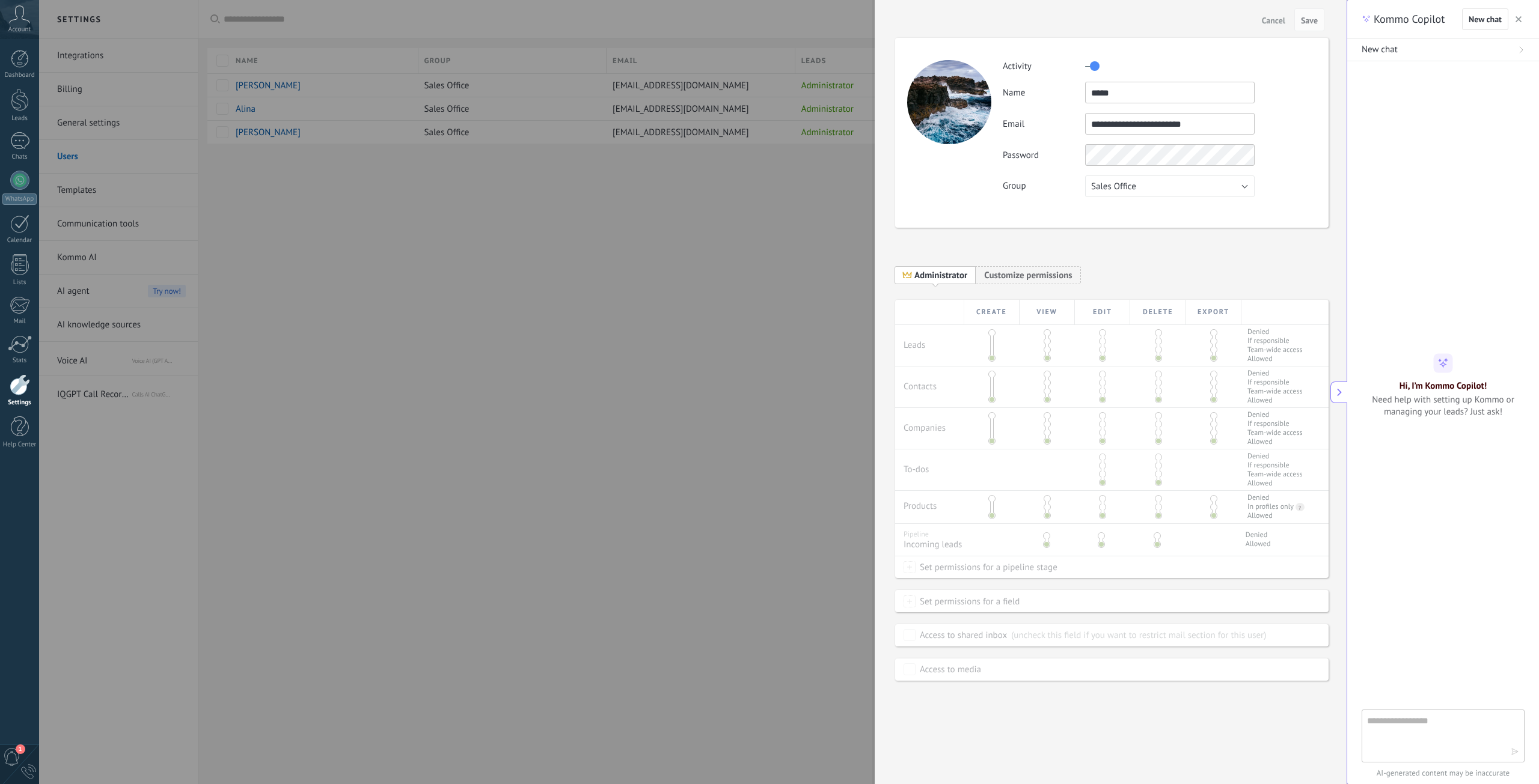
click at [678, 104] on div at bounding box center [769, 392] width 1539 height 784
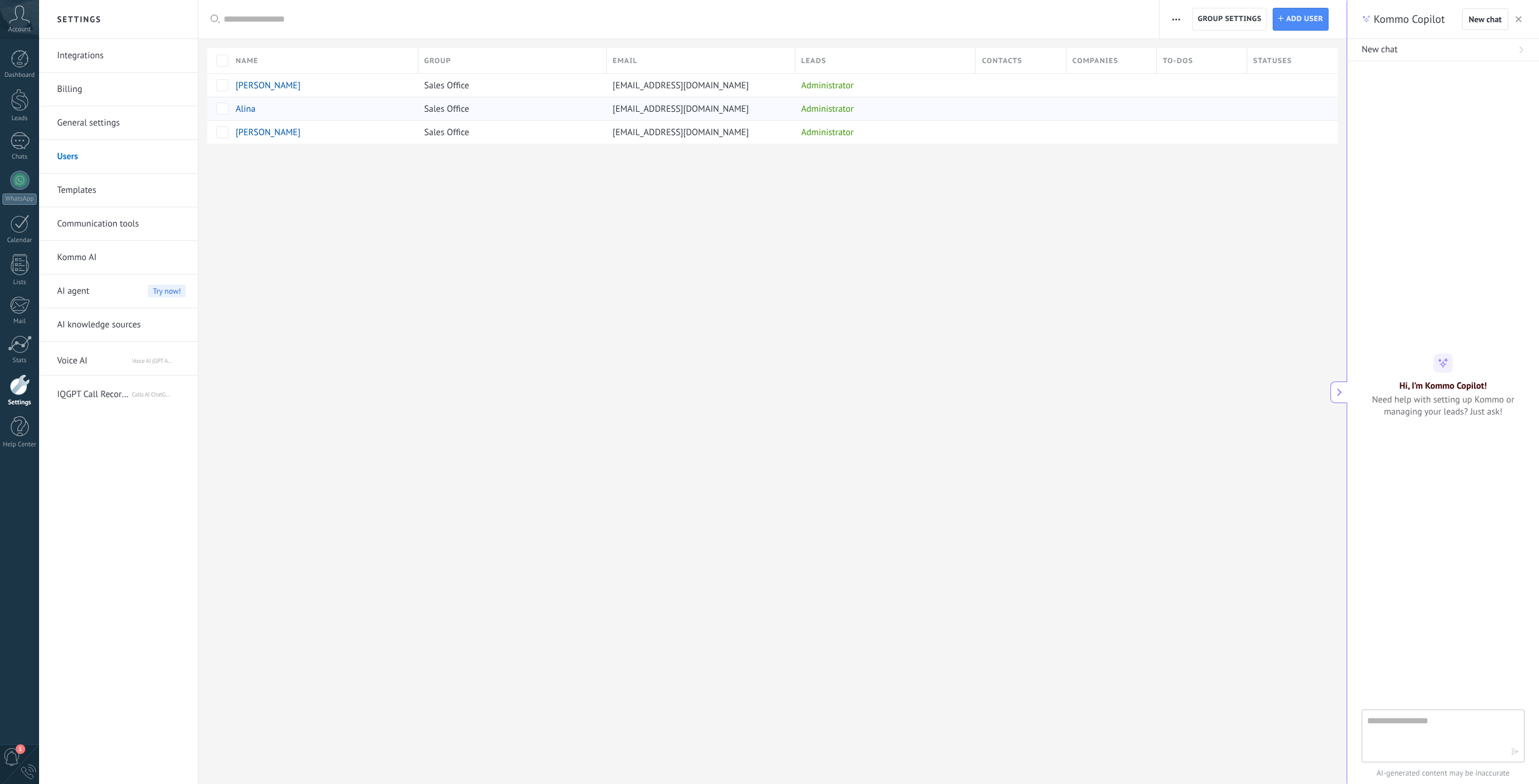
click at [968, 113] on div "Administrator" at bounding box center [882, 108] width 175 height 23
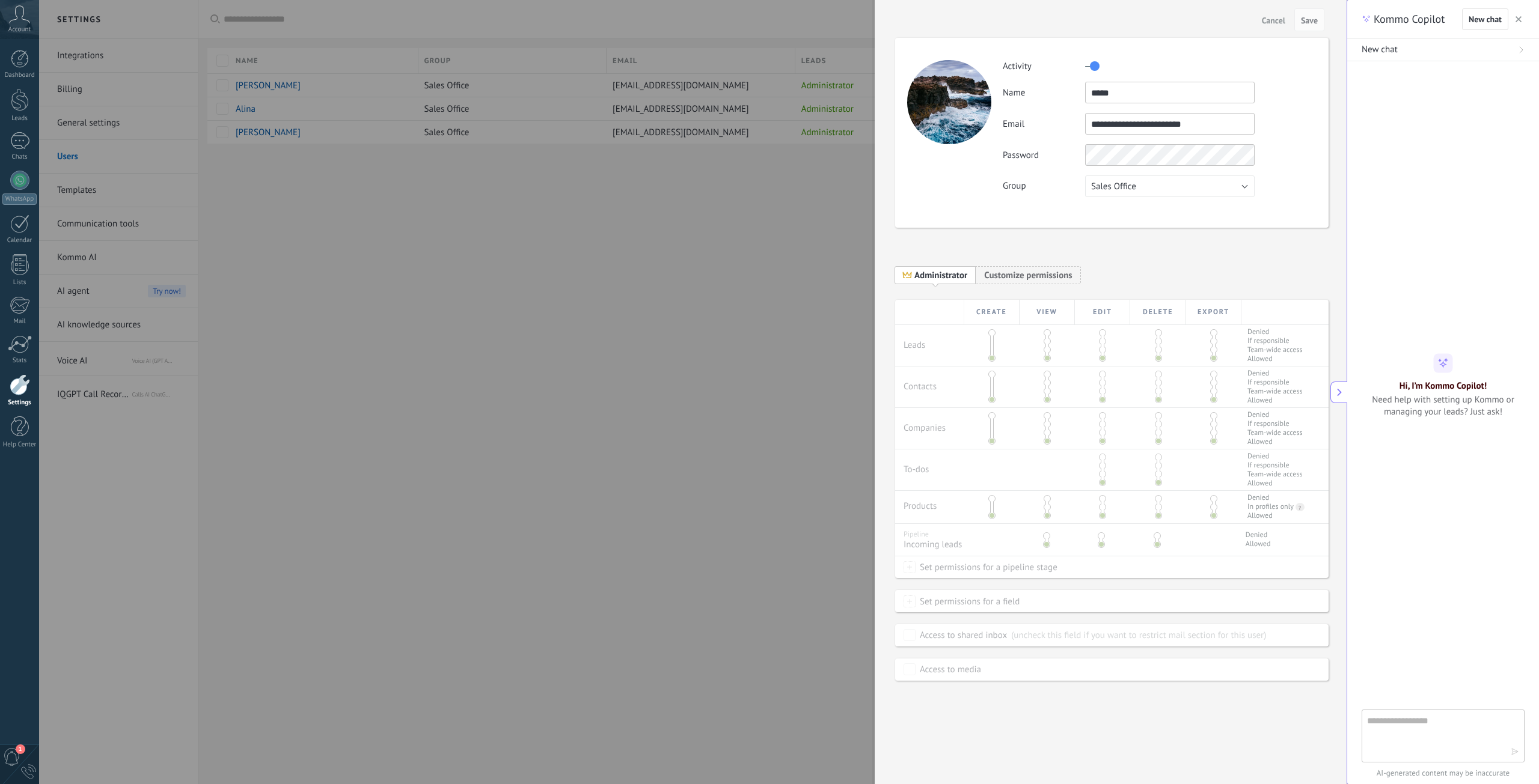
click at [1337, 388] on icon at bounding box center [1339, 392] width 8 height 8
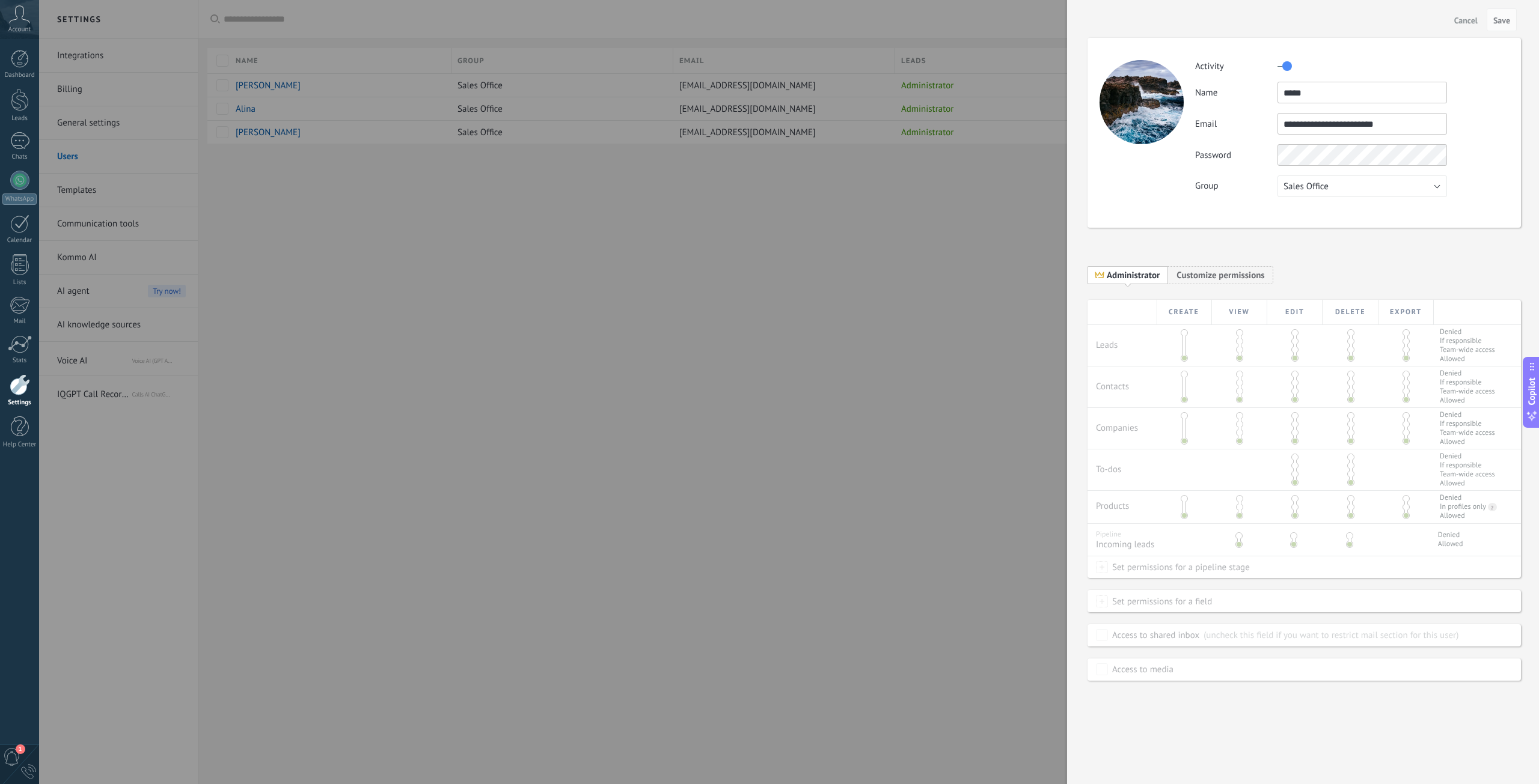
click at [1191, 265] on div "**********" at bounding box center [1304, 279] width 433 height 42
click at [1195, 282] on span "Customize permissions Own permissions" at bounding box center [1220, 275] width 105 height 19
click at [1127, 283] on span "Administrator" at bounding box center [1127, 275] width 81 height 19
click at [1160, 280] on span "Administrator" at bounding box center [1127, 275] width 81 height 19
click at [915, 110] on div at bounding box center [769, 392] width 1539 height 784
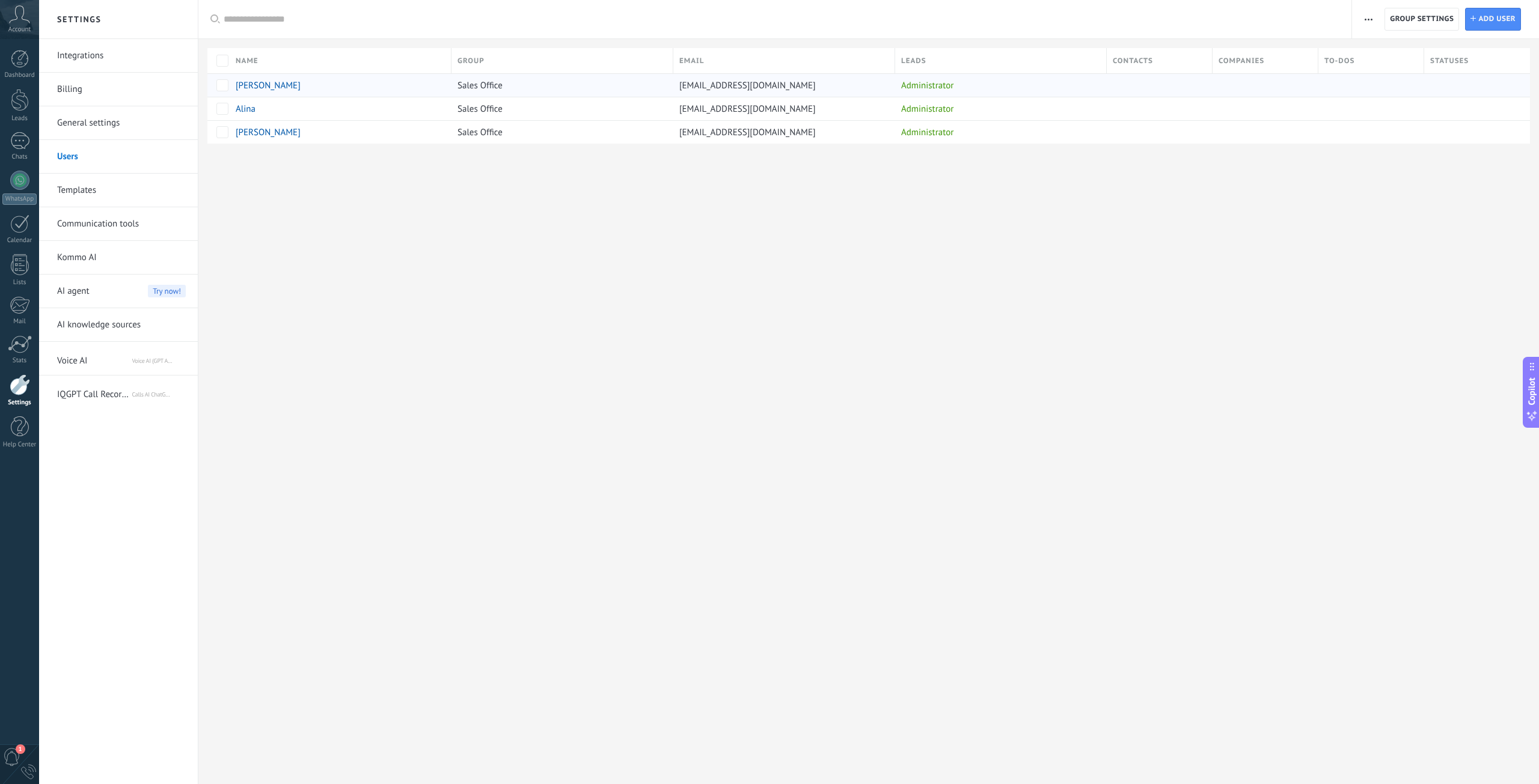
click at [926, 84] on div "Administrator" at bounding box center [998, 85] width 206 height 23
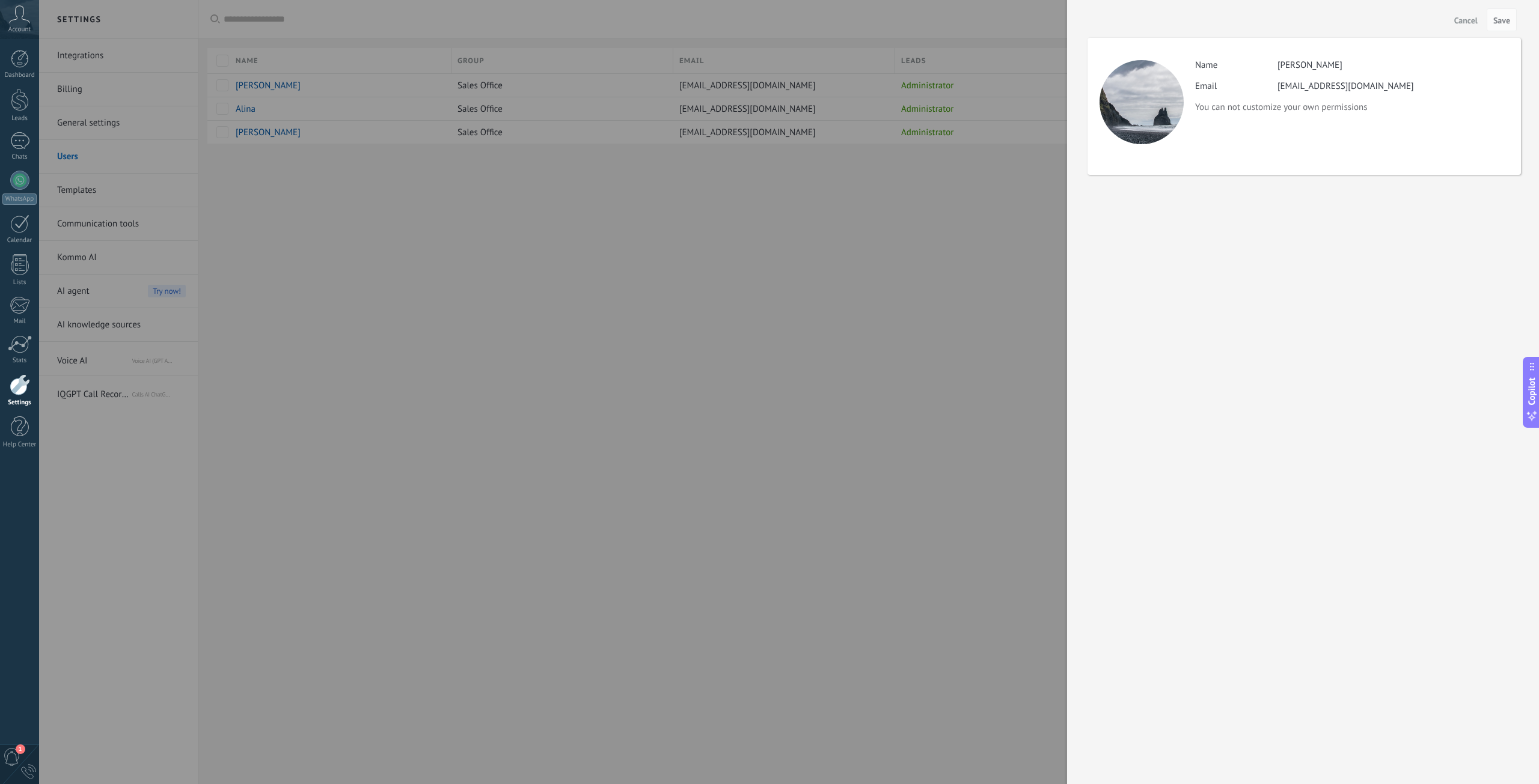
click at [874, 87] on div at bounding box center [769, 392] width 1539 height 784
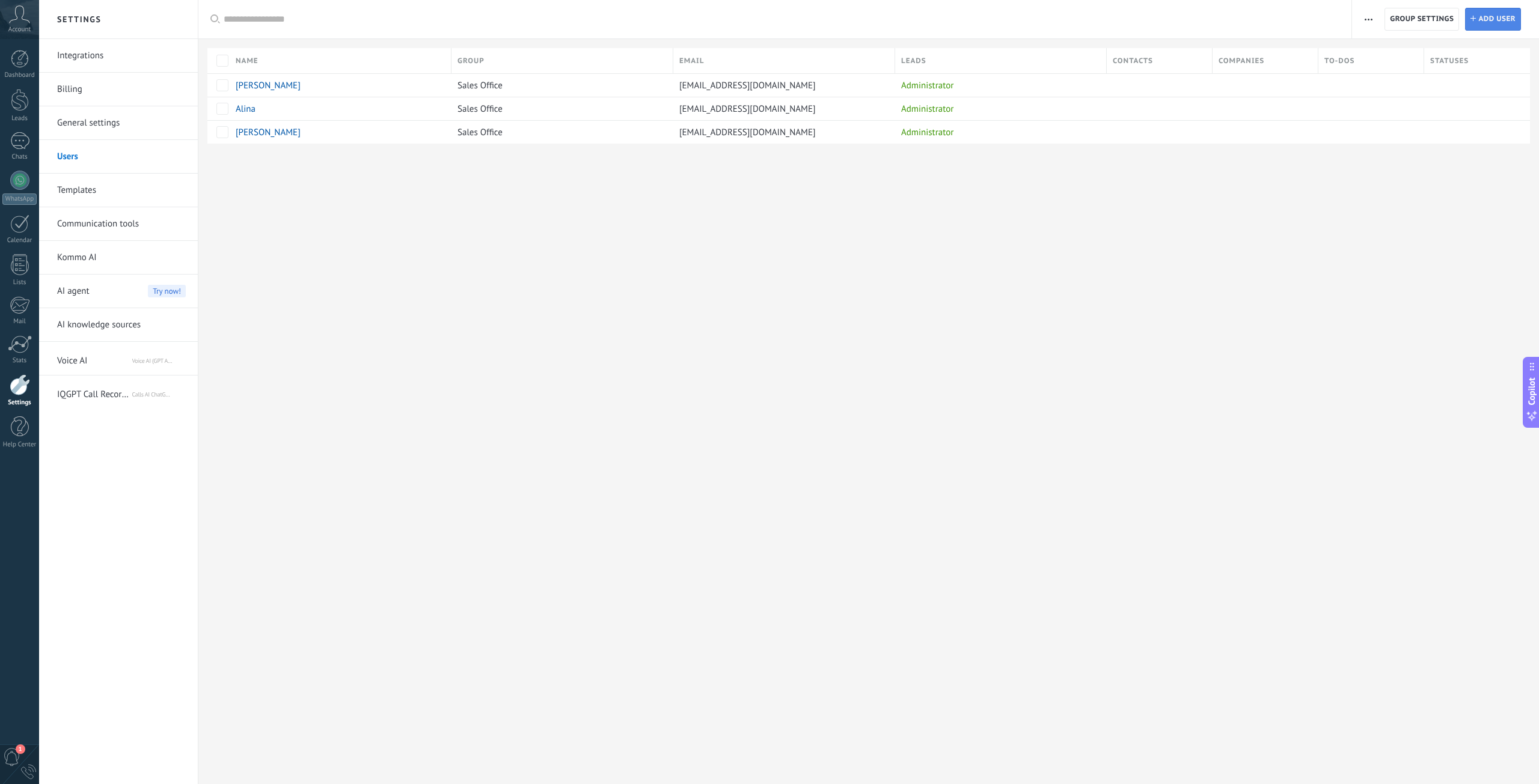
click at [1500, 22] on span "Add user" at bounding box center [1497, 19] width 37 height 22
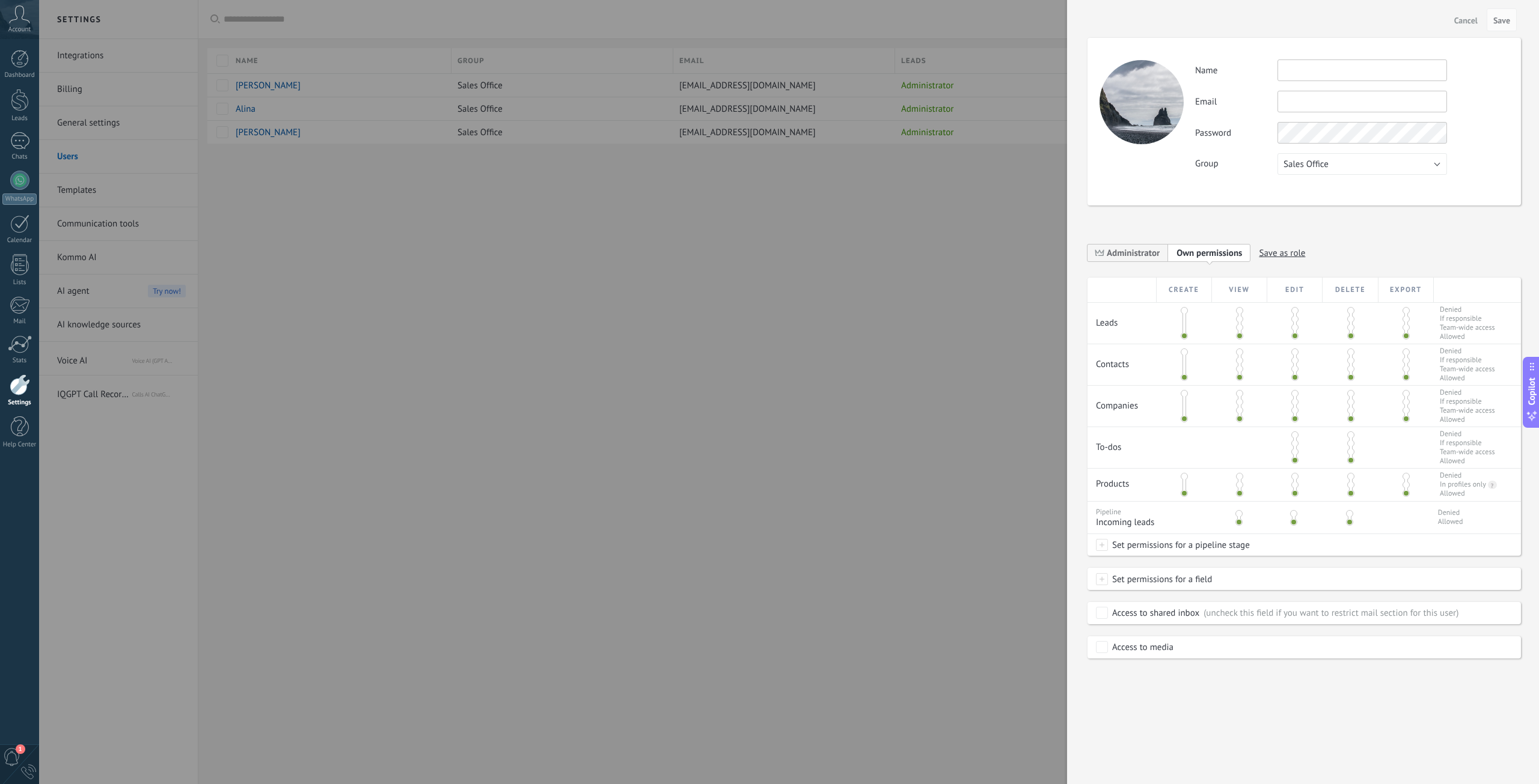
click at [1177, 306] on div at bounding box center [1184, 323] width 56 height 40
click at [1185, 313] on span at bounding box center [1184, 310] width 8 height 8
click at [1187, 337] on span at bounding box center [1184, 336] width 8 height 8
click at [1407, 310] on span at bounding box center [1406, 310] width 8 height 8
click at [1184, 351] on span at bounding box center [1184, 352] width 8 height 8
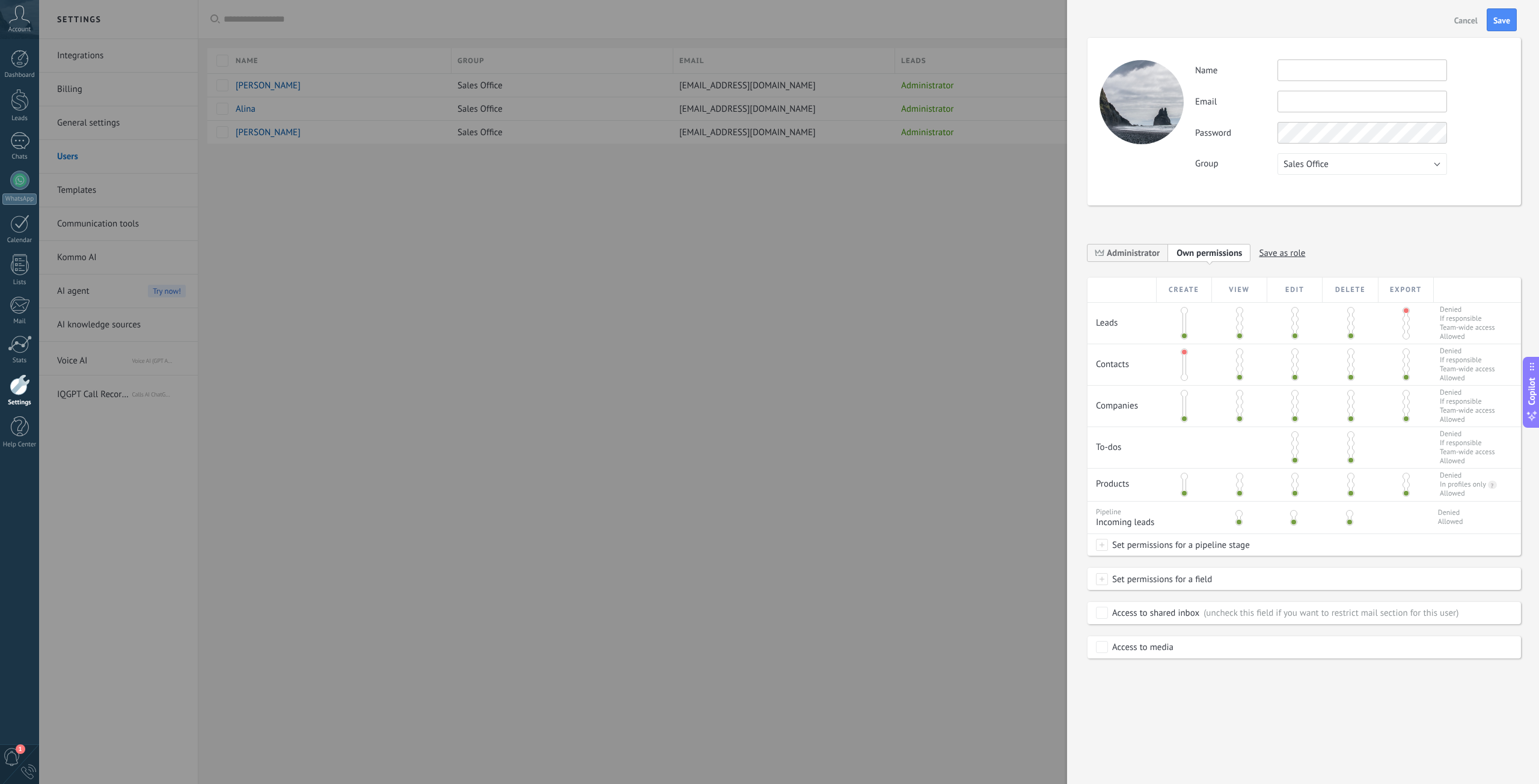
click at [1297, 71] on input "text" at bounding box center [1362, 71] width 170 height 22
type input "*"
type input "****"
click at [1310, 98] on input "text" at bounding box center [1362, 102] width 170 height 22
type input "*"
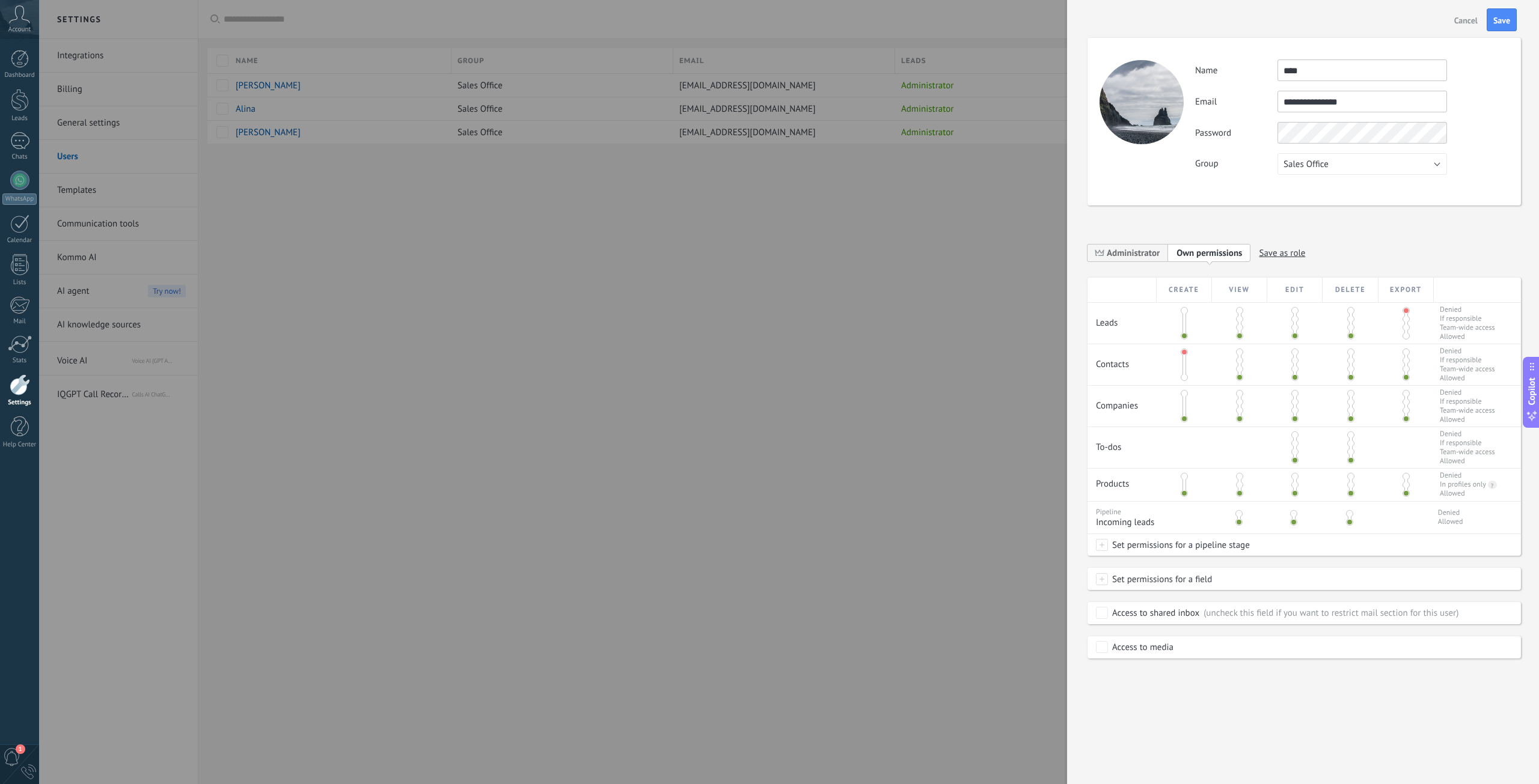
type input "**********"
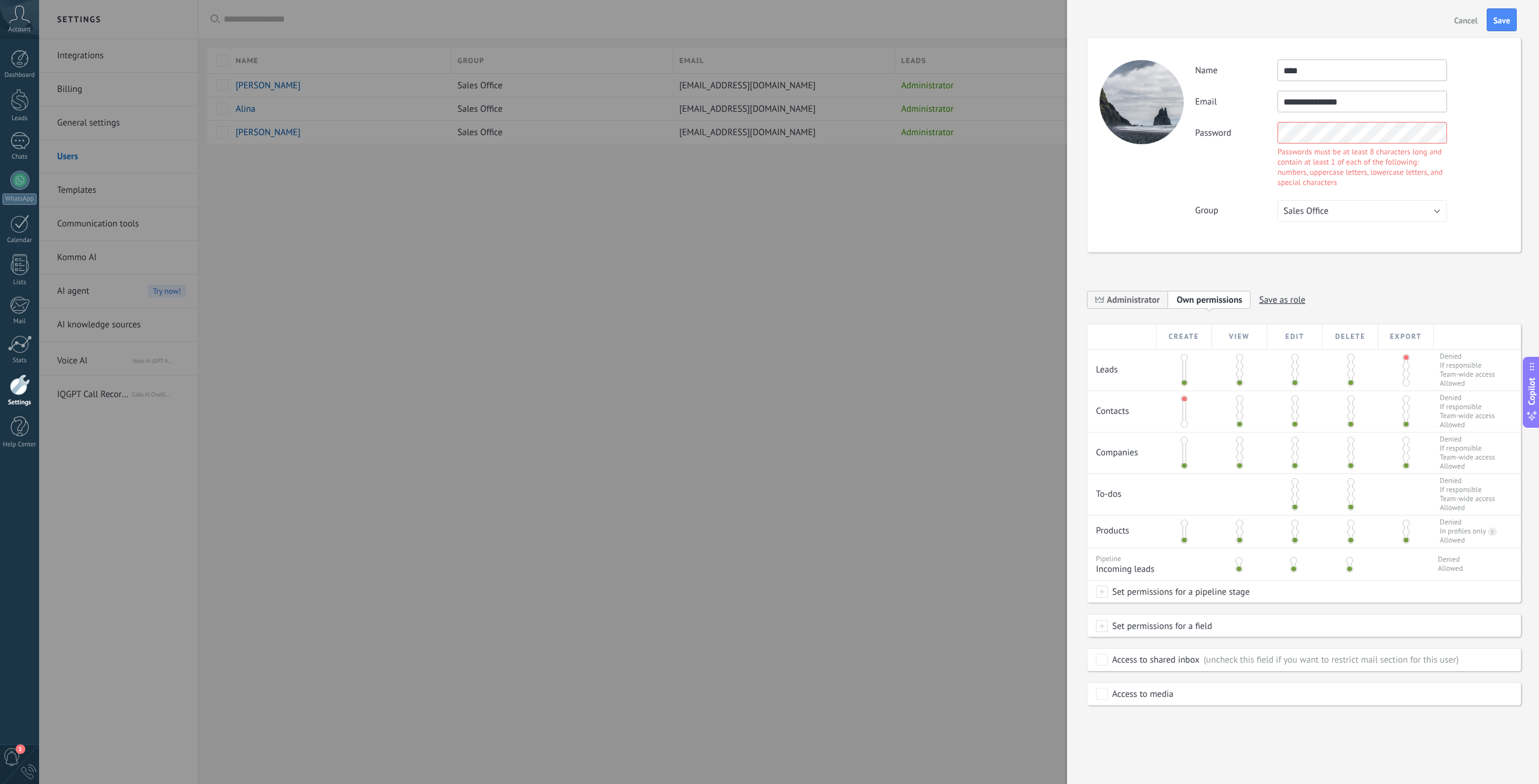
click at [1184, 371] on div "Create View Edit Delete Export Leads Denied If responsible Team-wide access All…" at bounding box center [1304, 463] width 433 height 277
click at [1185, 421] on span at bounding box center [1184, 424] width 8 height 8
click at [1184, 359] on span at bounding box center [1184, 357] width 8 height 8
click at [1293, 359] on span at bounding box center [1294, 357] width 8 height 8
click at [1238, 402] on span at bounding box center [1239, 399] width 8 height 8
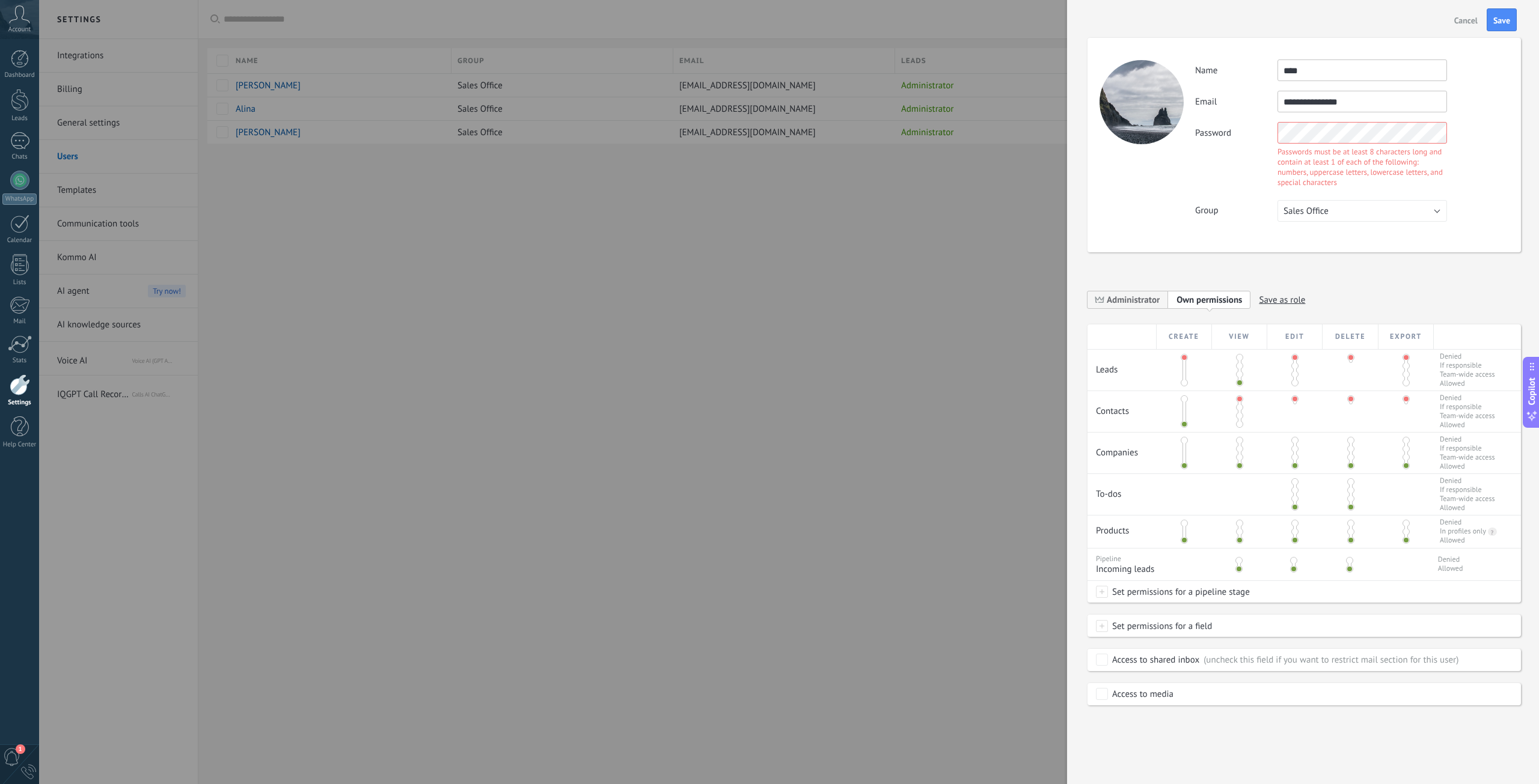
click at [1240, 424] on span at bounding box center [1239, 424] width 8 height 8
click at [1186, 397] on span at bounding box center [1184, 399] width 8 height 8
click at [1240, 442] on span at bounding box center [1239, 440] width 8 height 8
click at [1294, 481] on span at bounding box center [1294, 481] width 8 height 8
click at [1186, 523] on span at bounding box center [1184, 524] width 8 height 8
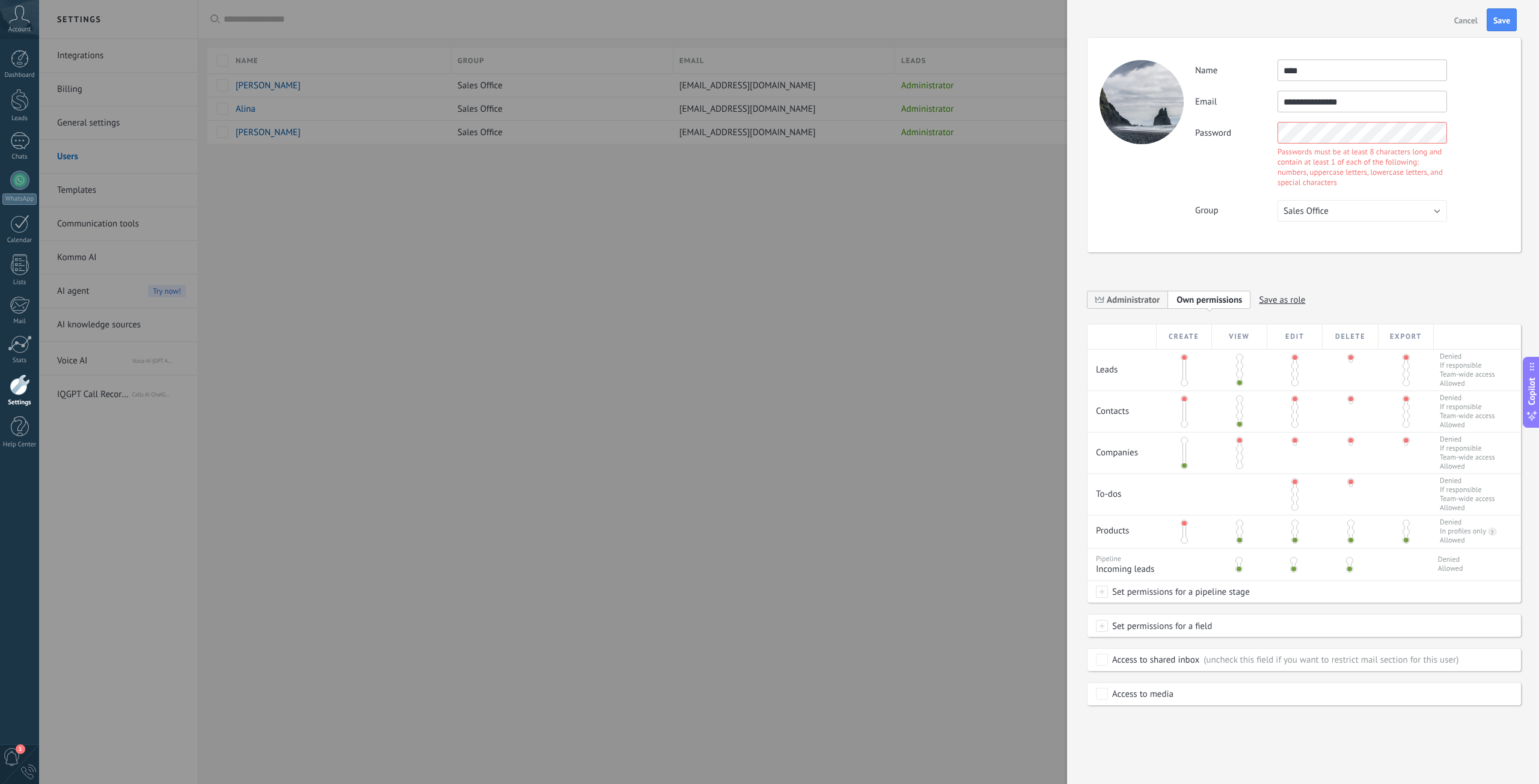
click at [1244, 524] on div at bounding box center [1240, 532] width 56 height 32
click at [1240, 524] on span at bounding box center [1239, 524] width 8 height 8
click at [1242, 556] on div at bounding box center [1238, 562] width 56 height 28
click at [1238, 561] on span at bounding box center [1239, 561] width 8 height 8
click at [1212, 130] on div "Password Passwords must be at least 8 characters long and contain at least 1 of…" at bounding box center [1351, 156] width 313 height 68
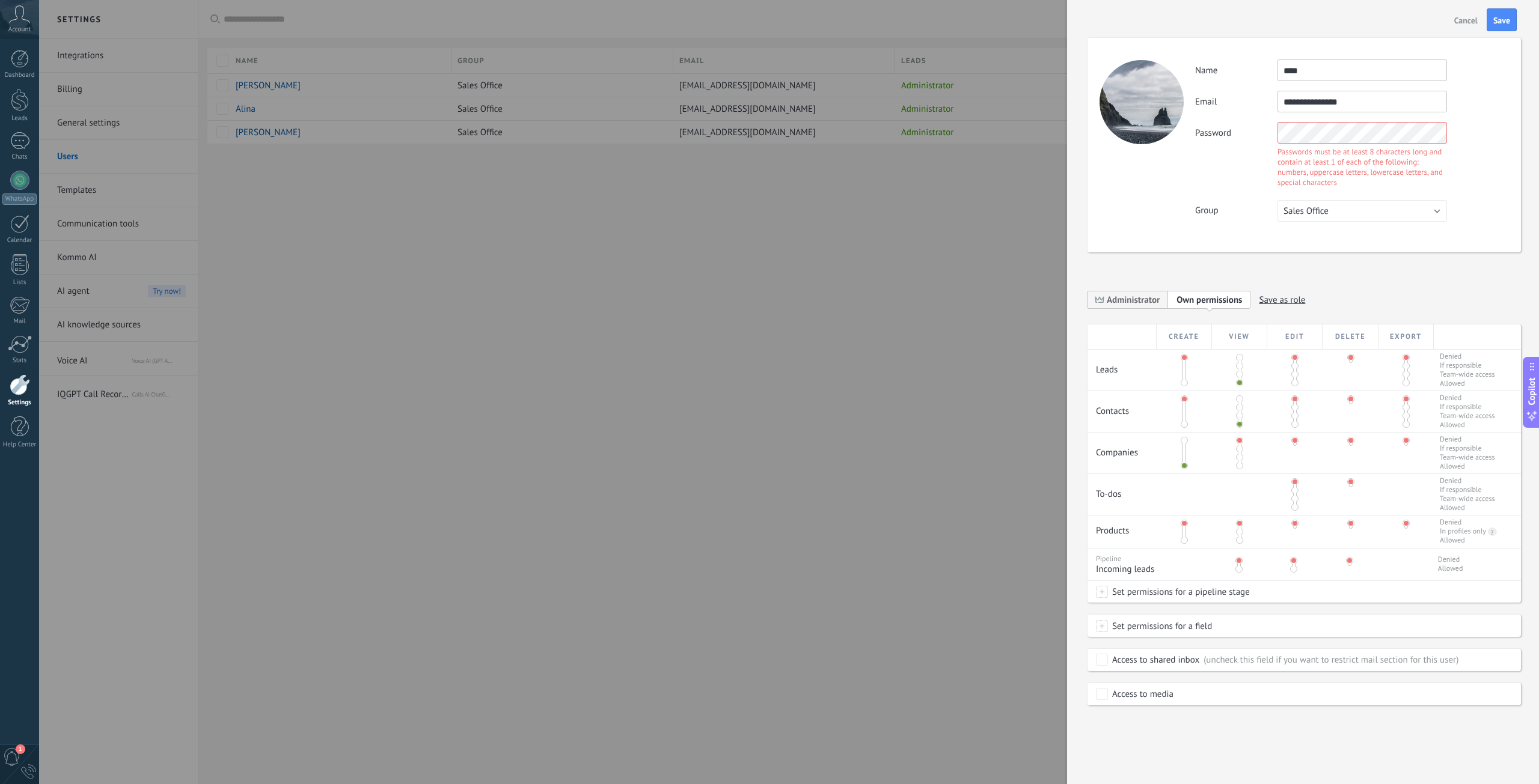
click at [1104, 126] on div "**********" at bounding box center [1304, 145] width 433 height 214
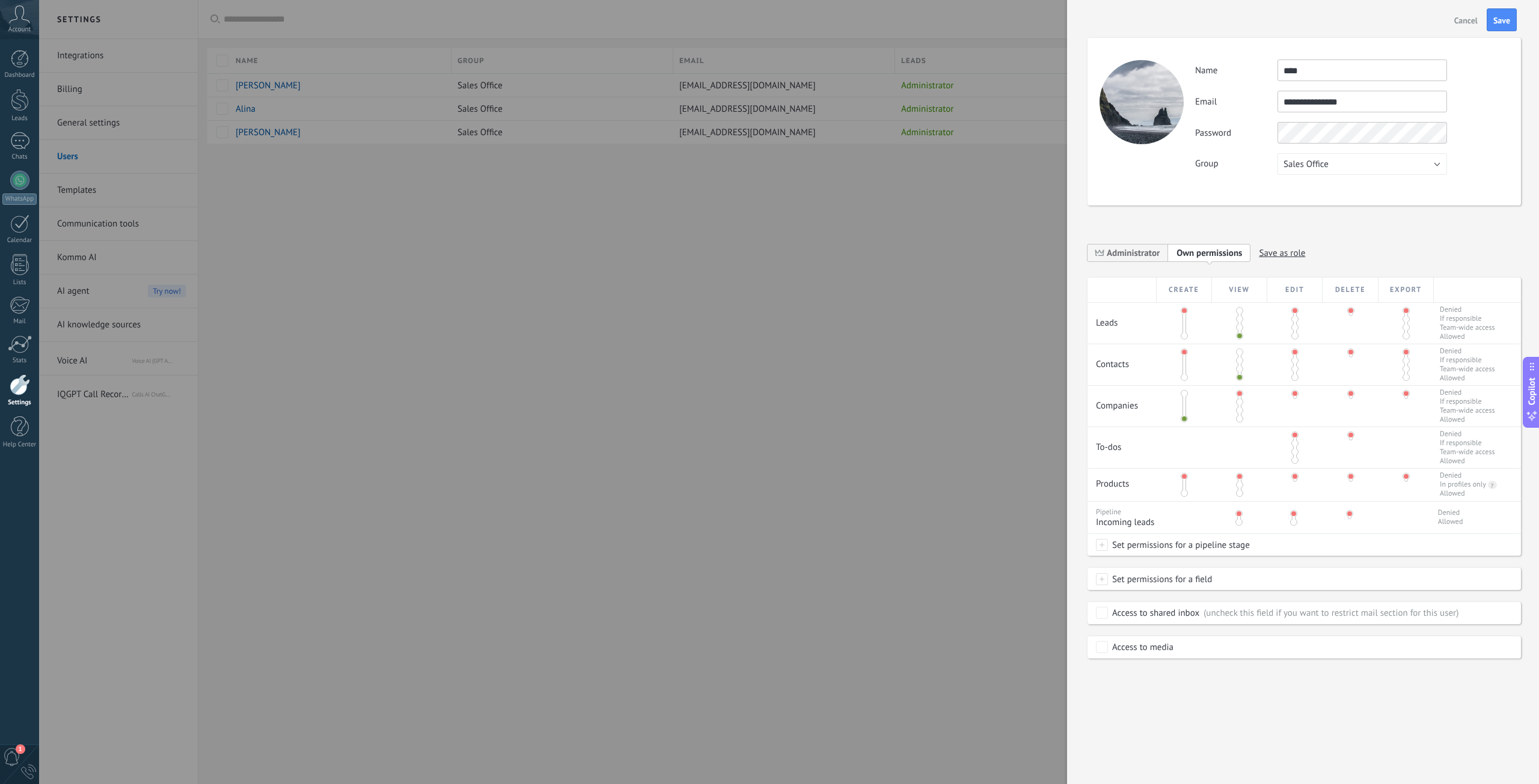
click at [1244, 169] on div "**********" at bounding box center [1351, 117] width 313 height 115
click at [1238, 323] on div at bounding box center [1240, 324] width 3 height 30
click at [1242, 325] on span at bounding box center [1239, 327] width 8 height 8
click at [1240, 316] on span at bounding box center [1239, 319] width 8 height 8
click at [1238, 360] on span at bounding box center [1239, 360] width 8 height 8
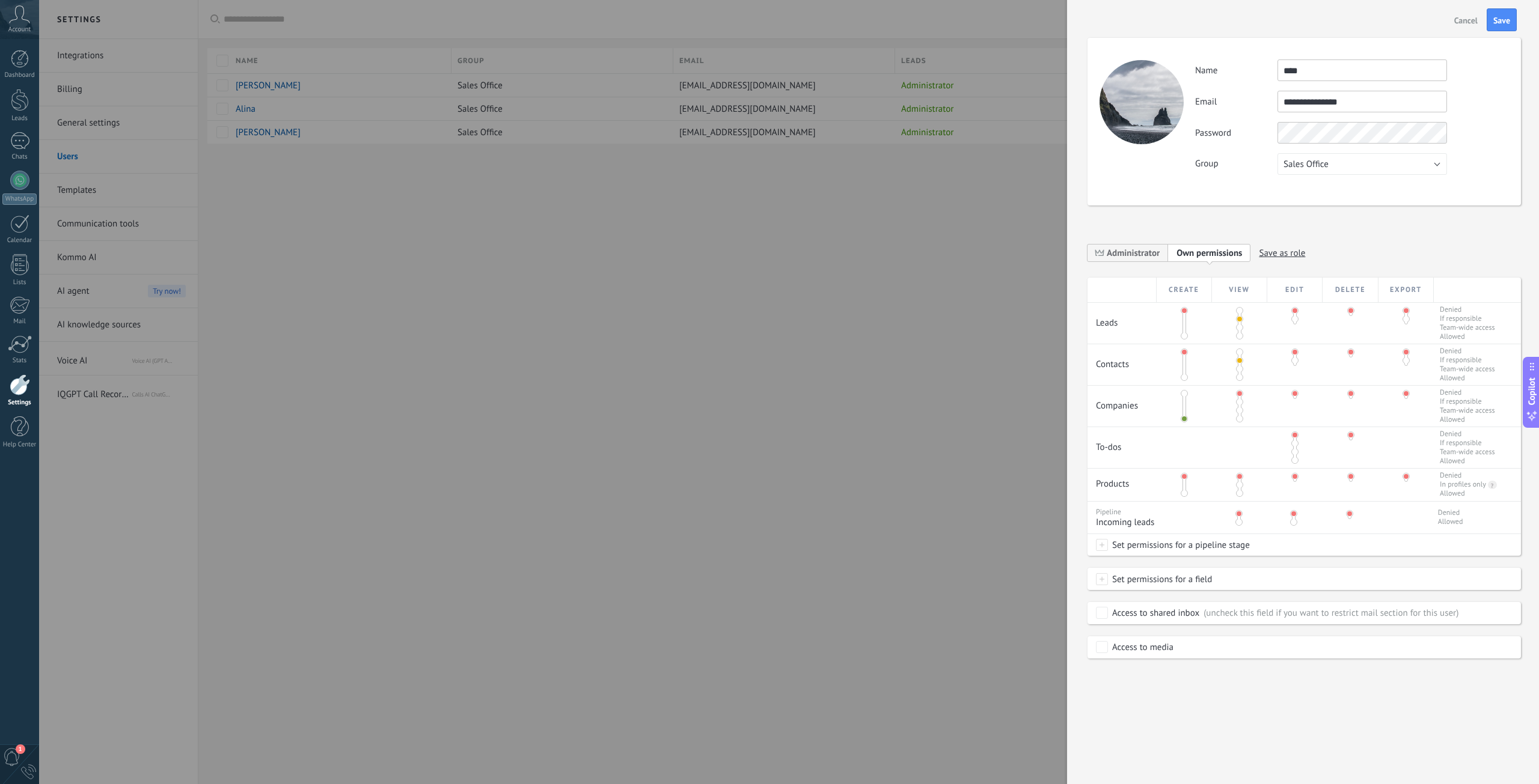
click at [1183, 389] on div at bounding box center [1184, 406] width 56 height 40
click at [1185, 396] on span at bounding box center [1184, 394] width 8 height 8
click at [1242, 323] on div at bounding box center [1240, 323] width 56 height 40
click at [1242, 327] on span at bounding box center [1239, 327] width 8 height 8
click at [1240, 342] on div at bounding box center [1240, 323] width 56 height 40
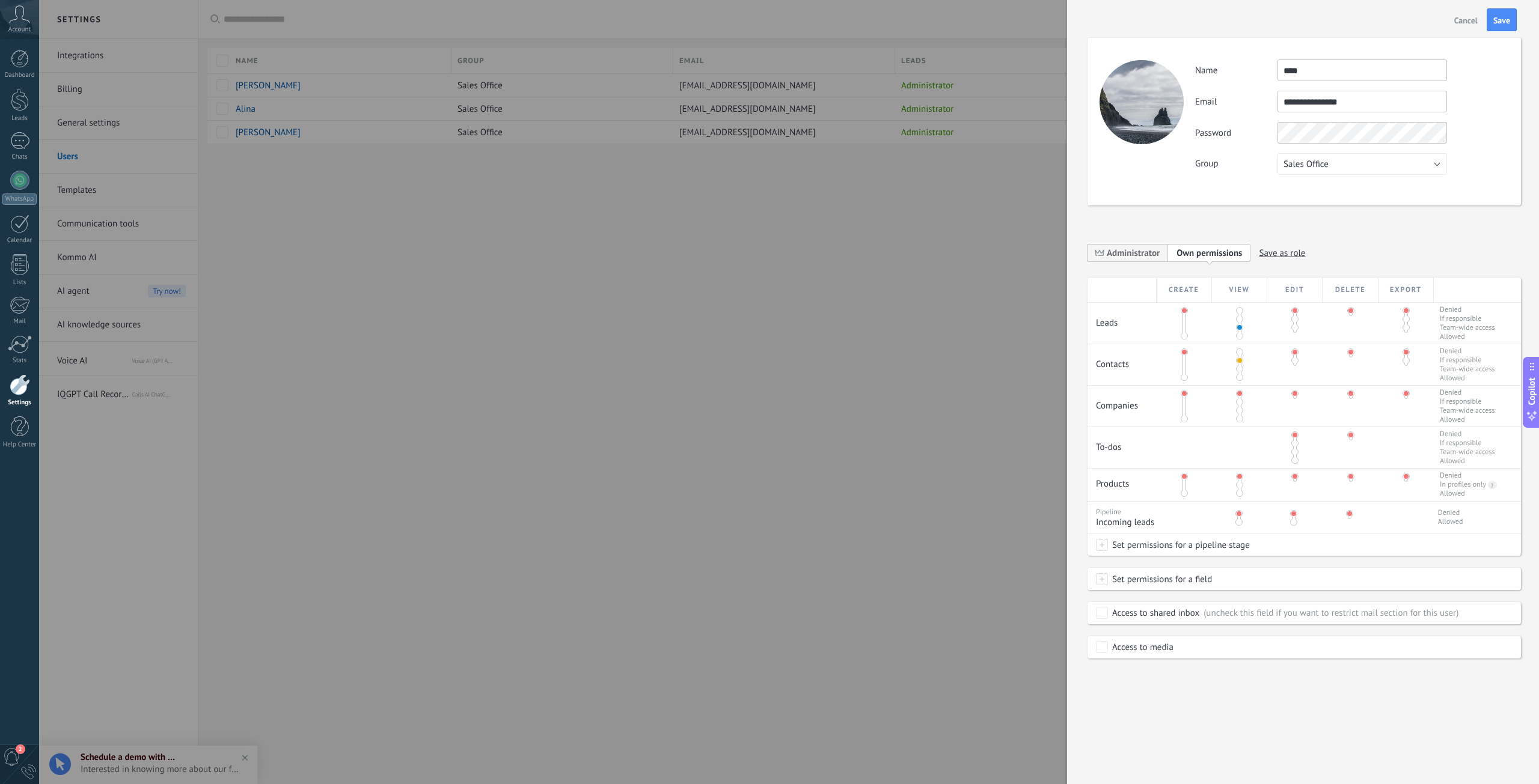
click at [1240, 338] on span at bounding box center [1239, 336] width 8 height 8
click at [1240, 321] on span at bounding box center [1239, 319] width 8 height 8
click at [1505, 23] on span "Save" at bounding box center [1501, 20] width 17 height 8
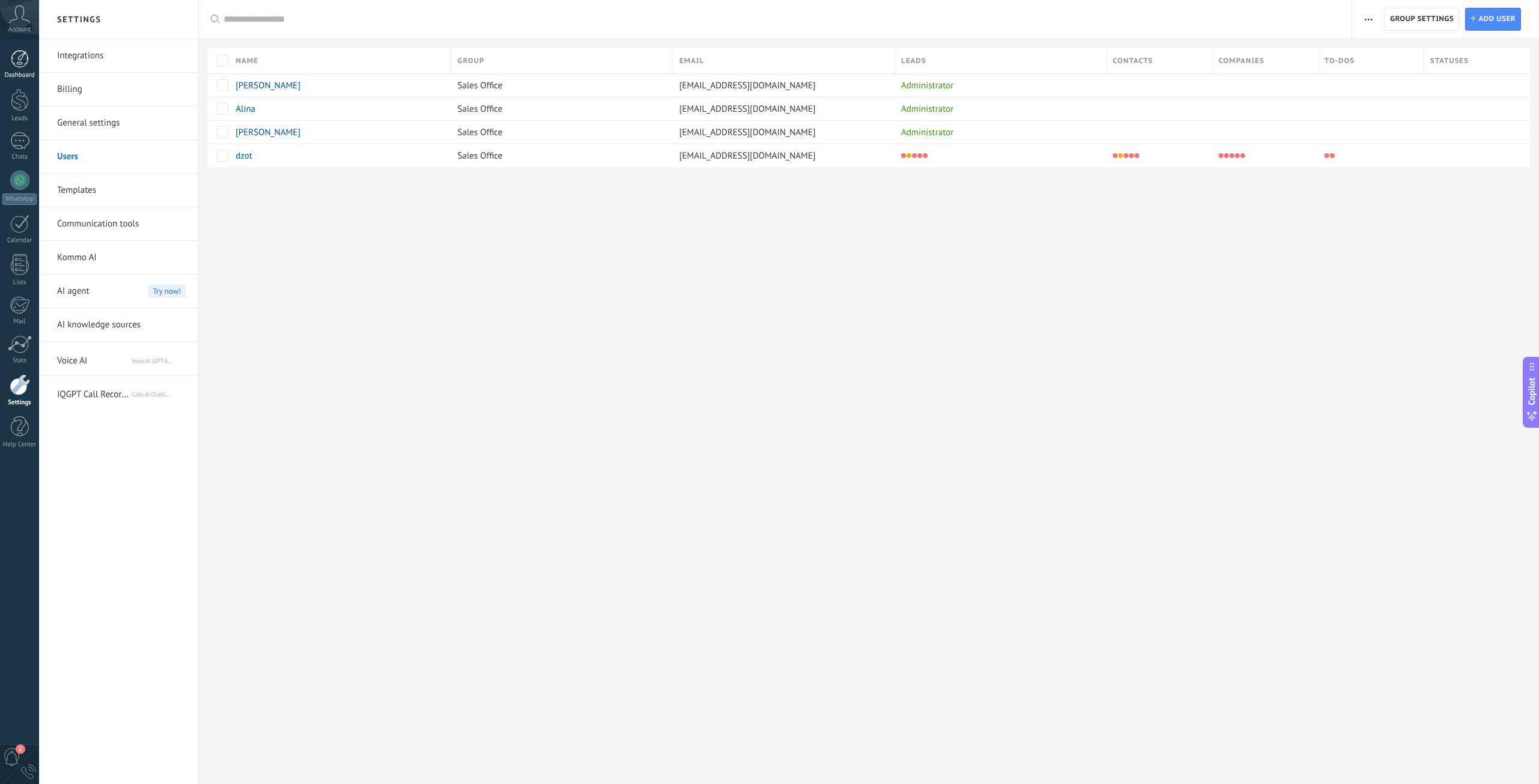
click at [14, 53] on div at bounding box center [19, 58] width 18 height 18
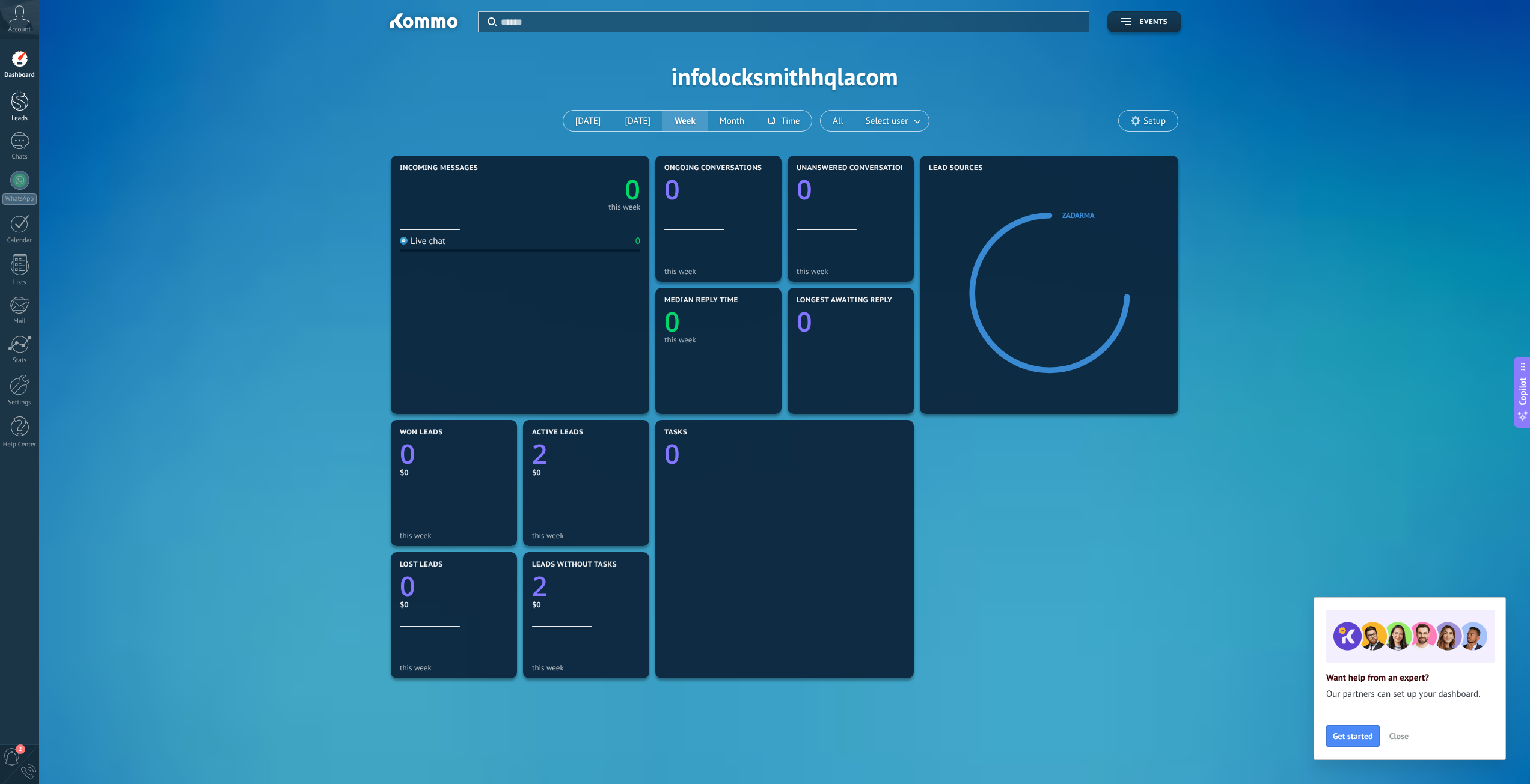
click at [25, 112] on link "Leads" at bounding box center [19, 105] width 39 height 34
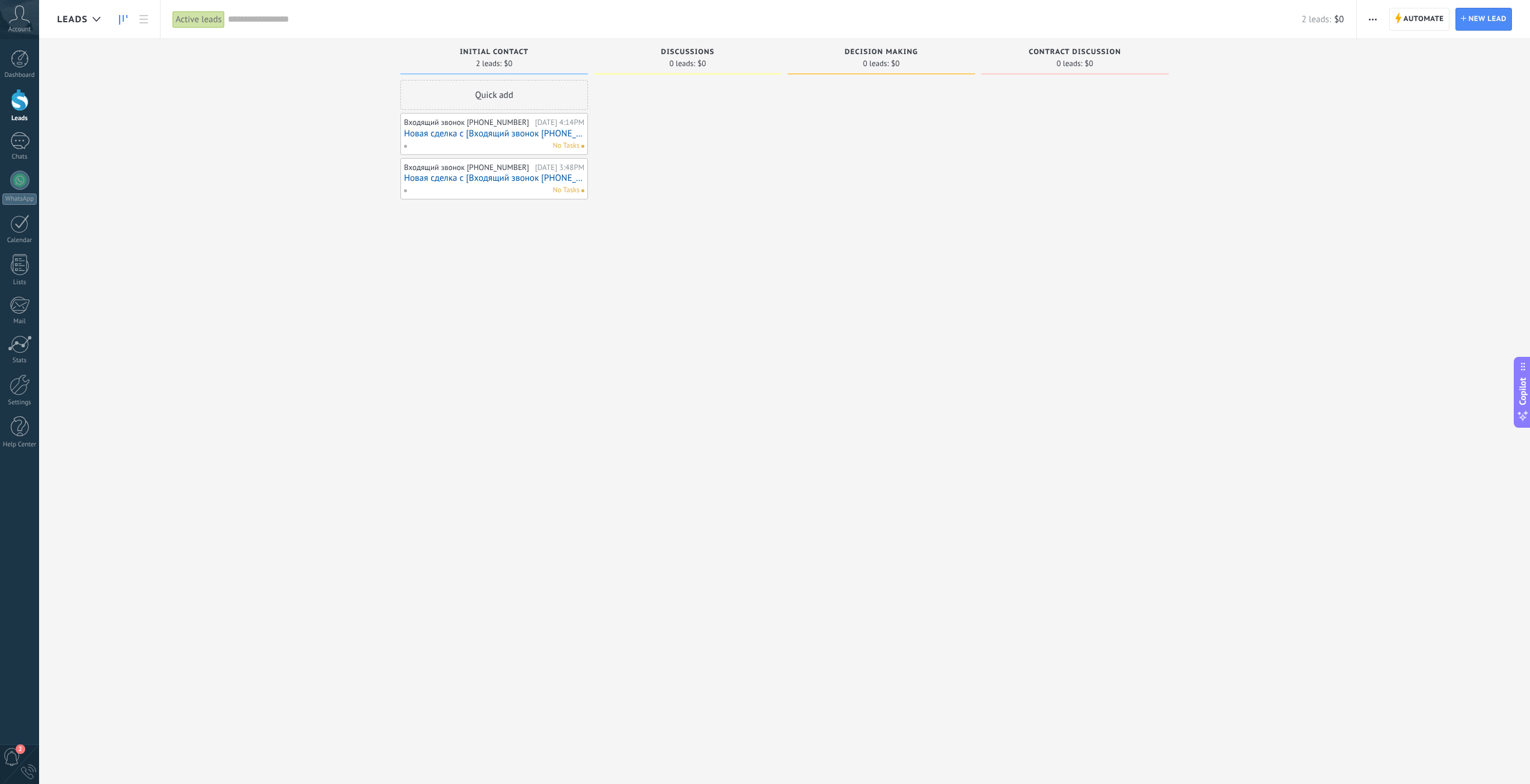
click at [478, 127] on div "Входящий звонок +17472309577 Today 4:14PM Новая сделка с [Входящий звонок +1747…" at bounding box center [494, 133] width 180 height 35
click at [478, 137] on link "Новая сделка с [Входящий звонок [PHONE_NUMBER]]" at bounding box center [494, 134] width 180 height 10
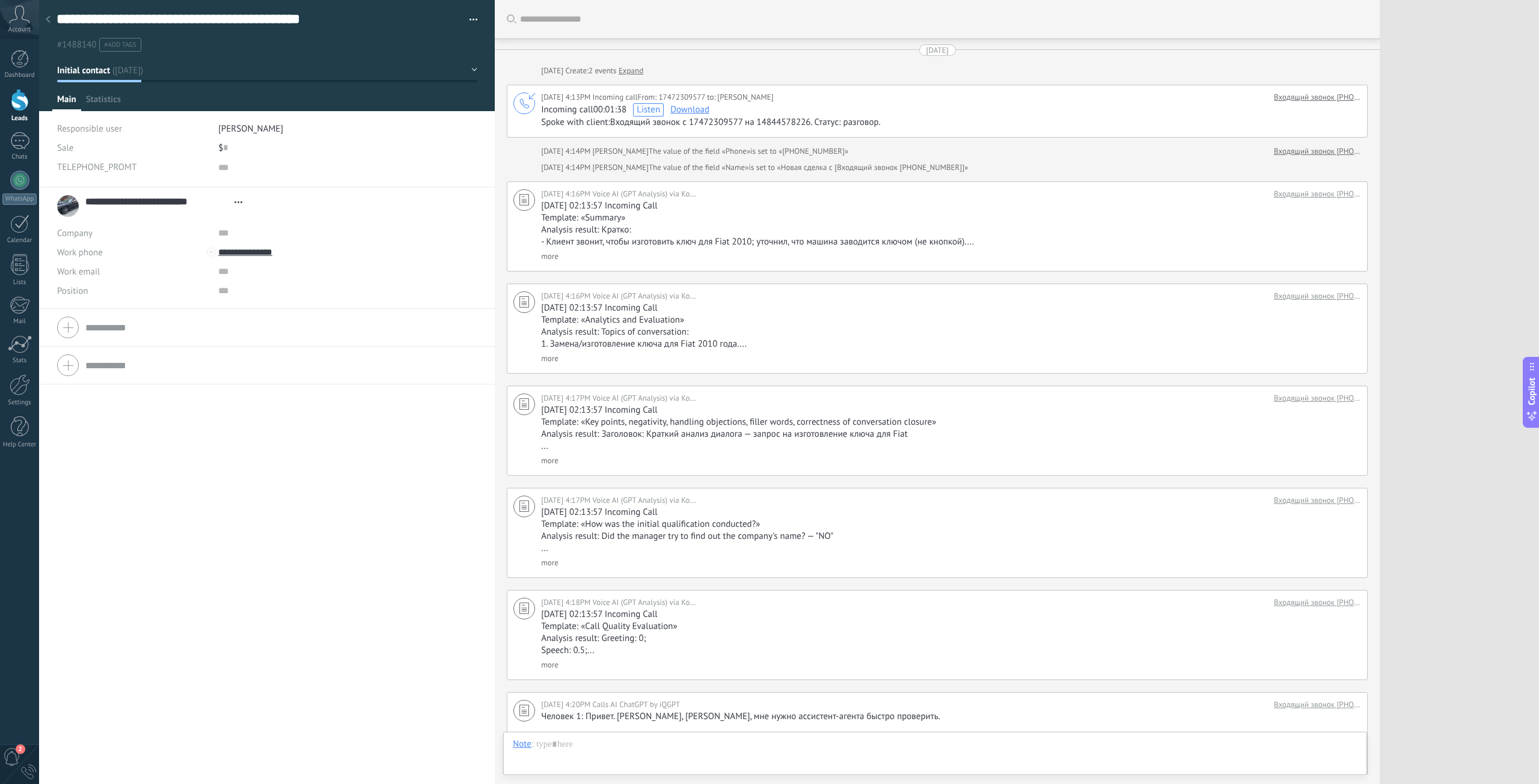
scroll to position [204, 0]
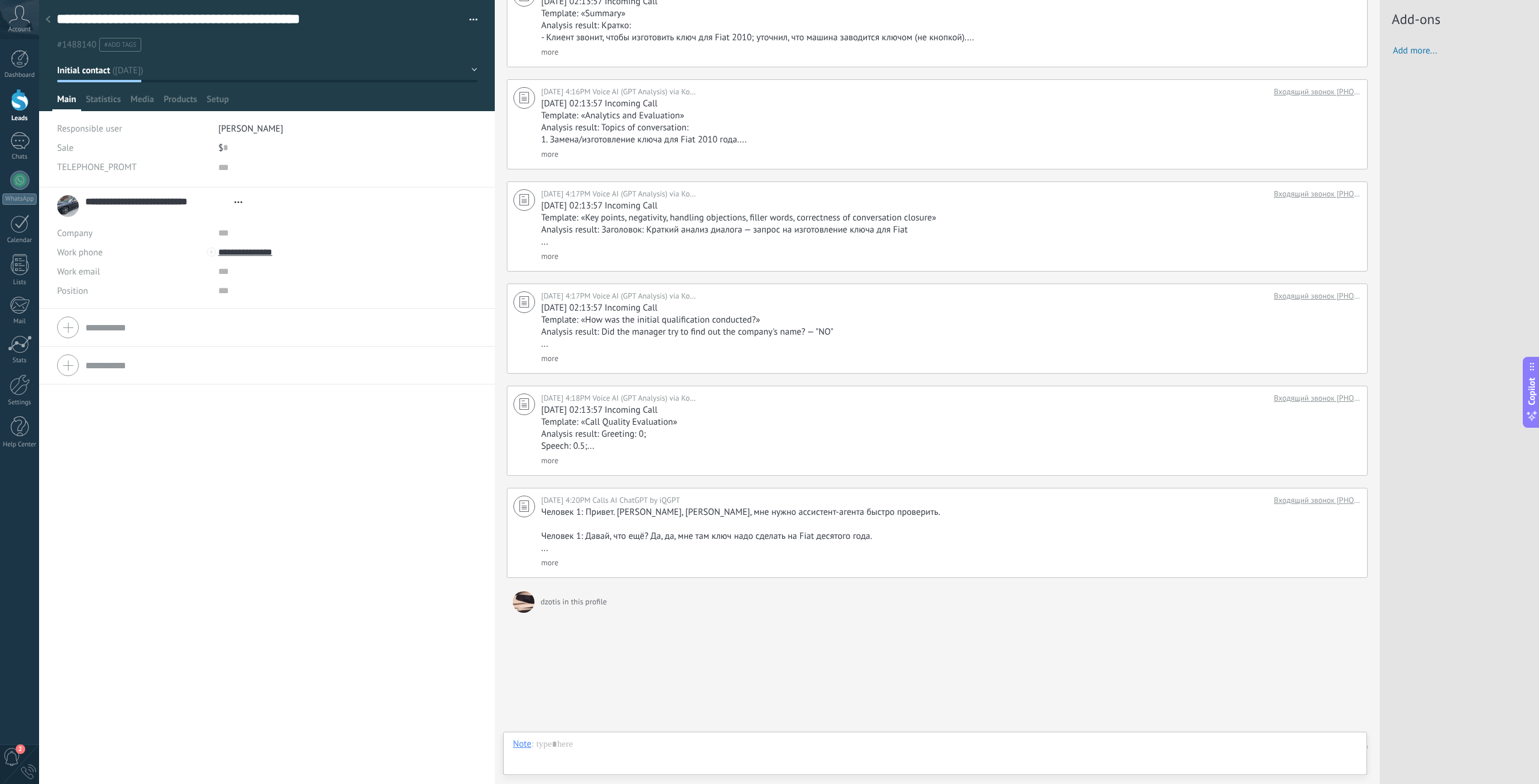
click at [120, 47] on span "#add tags" at bounding box center [120, 45] width 32 height 8
click at [467, 18] on button "button" at bounding box center [469, 19] width 18 height 18
click at [421, 183] on div "TELEPHONE_PROMT" at bounding box center [267, 173] width 420 height 30
click at [88, 105] on span "Statistics" at bounding box center [103, 102] width 35 height 18
click at [66, 105] on span "Main" at bounding box center [67, 102] width 19 height 18
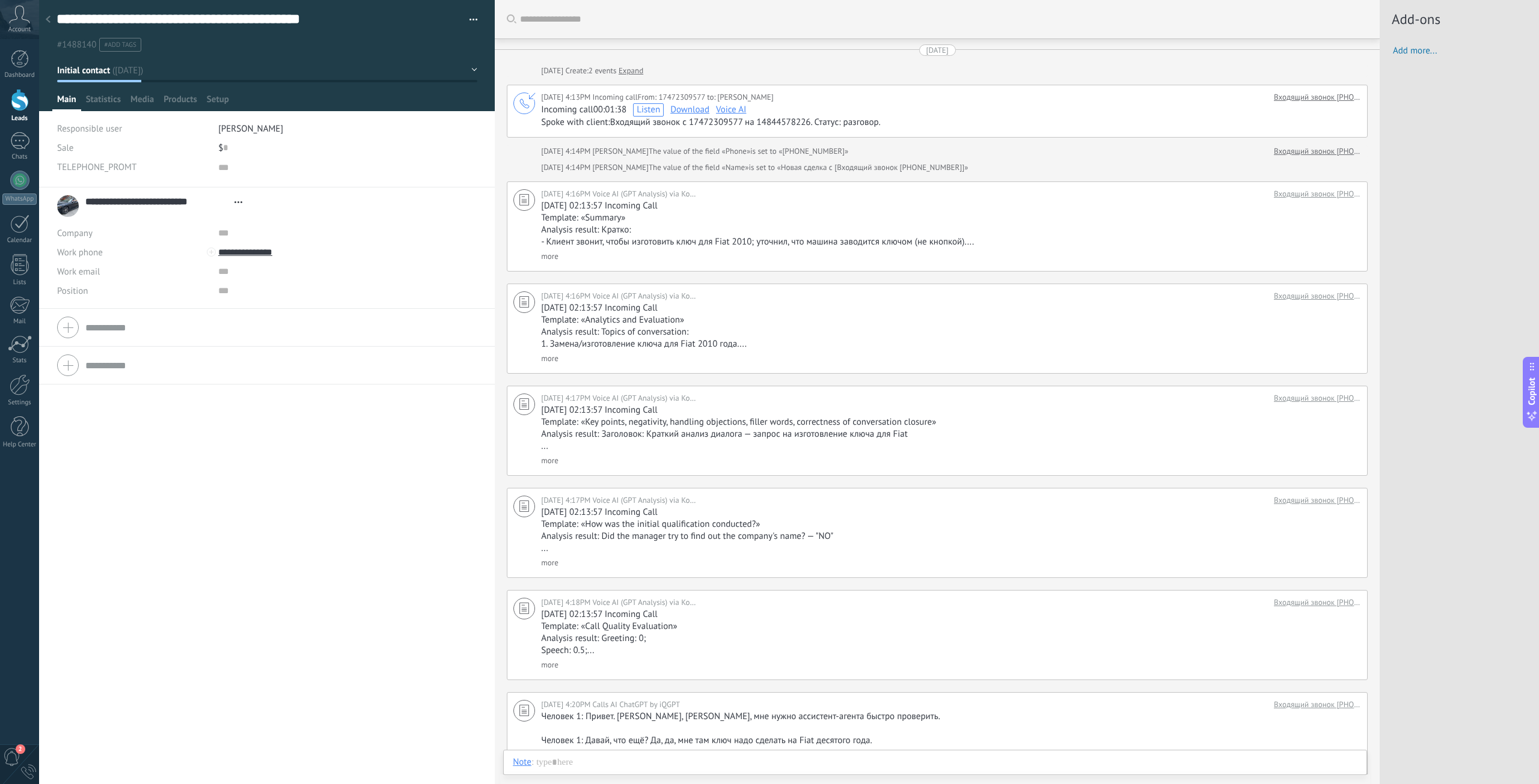
click at [18, 106] on div at bounding box center [19, 99] width 18 height 22
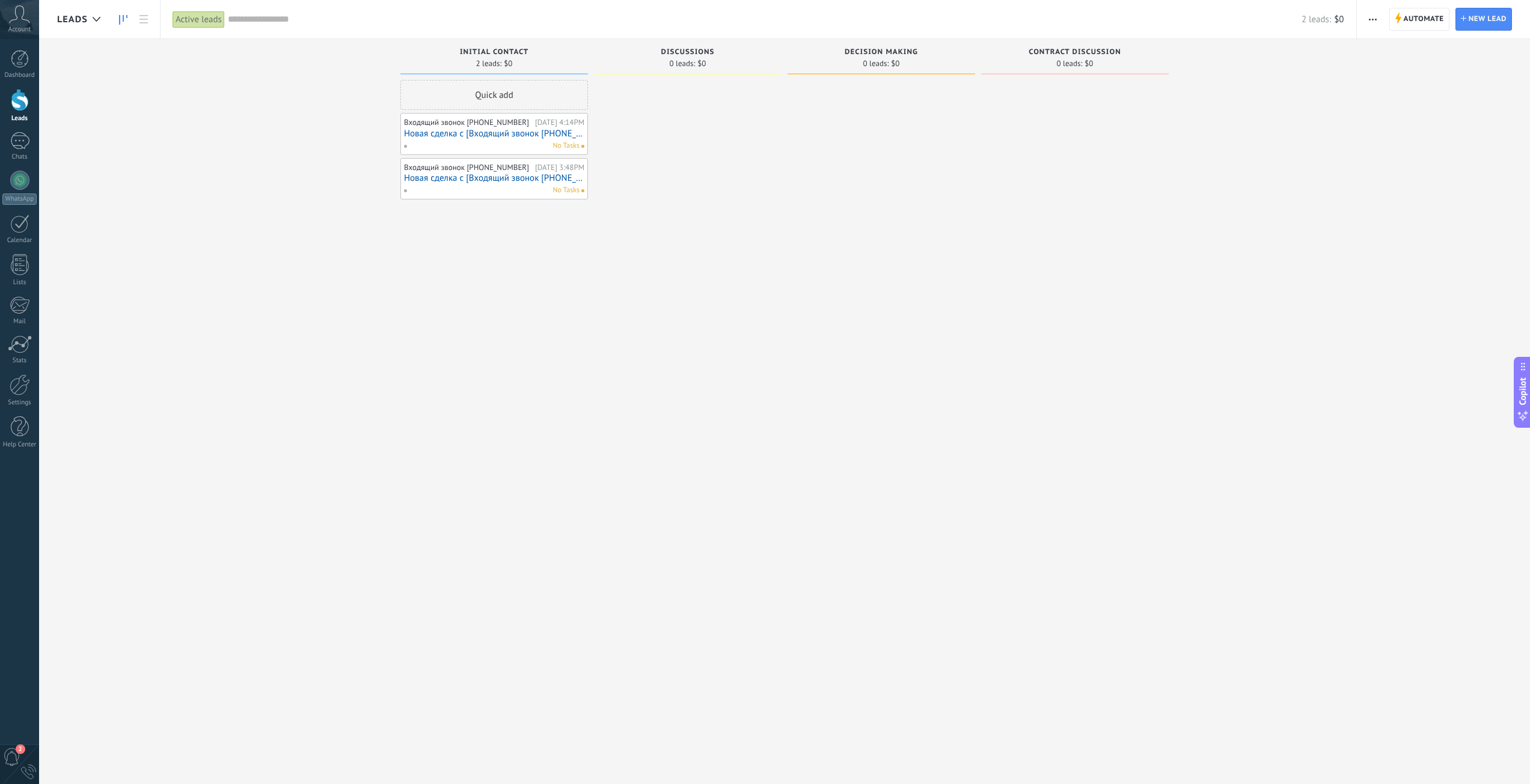
drag, startPoint x: 548, startPoint y: 132, endPoint x: 659, endPoint y: 115, distance: 112.3
click at [659, 115] on div at bounding box center [687, 394] width 187 height 627
click at [528, 119] on div "Входящий звонок [PHONE_NUMBER]" at bounding box center [468, 122] width 128 height 9
click at [532, 126] on div "Входящий звонок [PHONE_NUMBER]" at bounding box center [468, 122] width 128 height 9
click at [533, 133] on link "Новая сделка с [Входящий звонок [PHONE_NUMBER]]" at bounding box center [494, 134] width 180 height 10
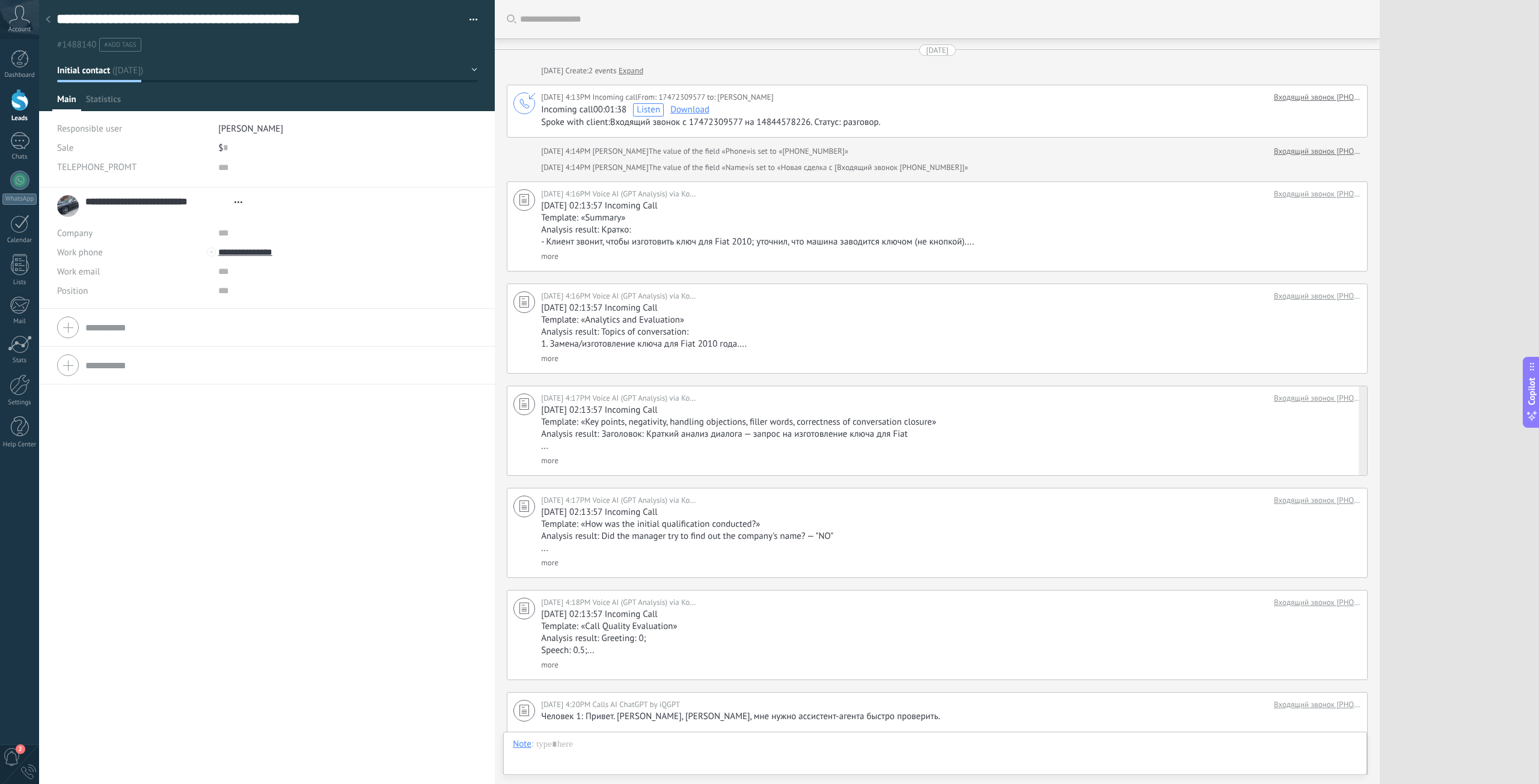
scroll to position [204, 0]
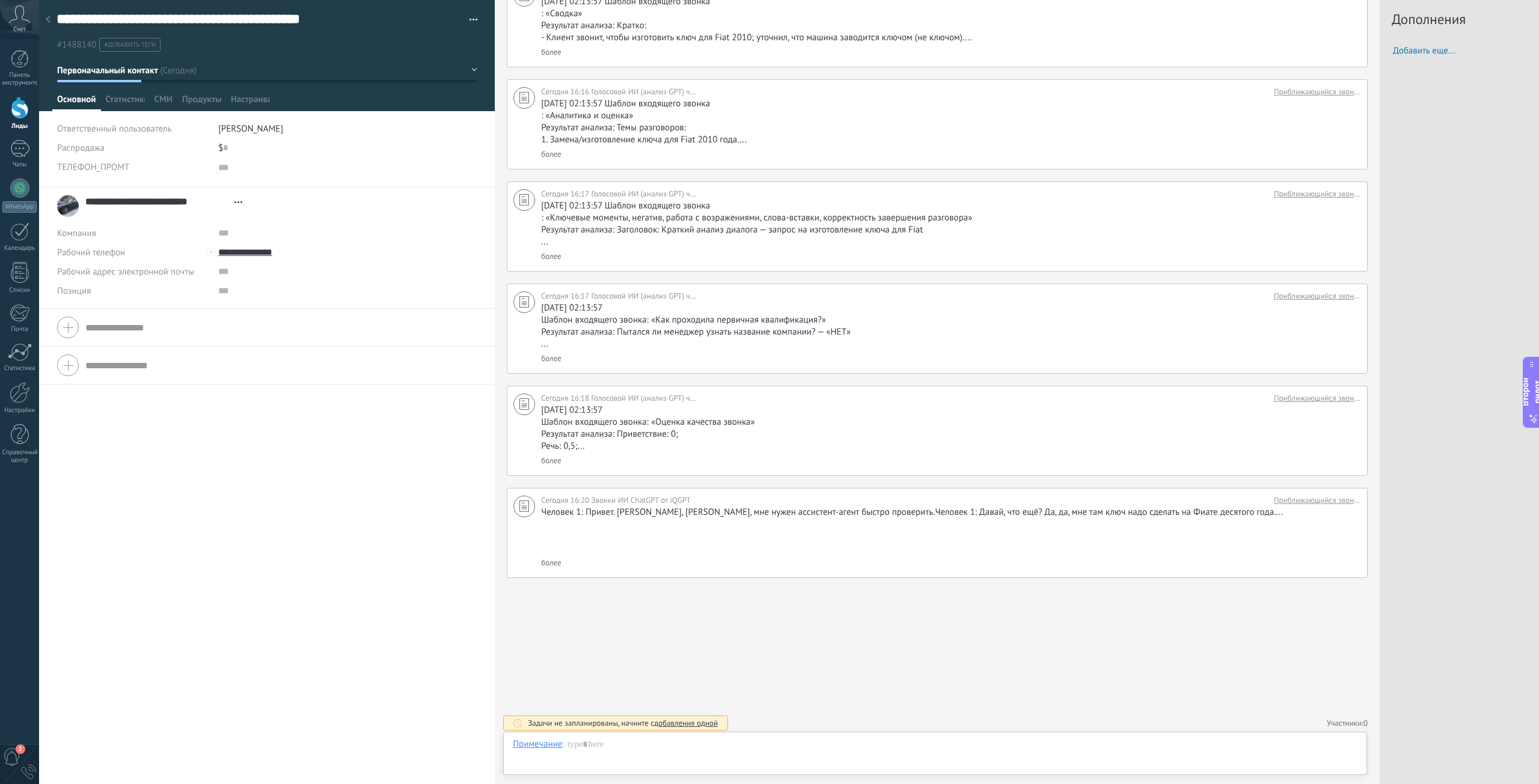
click at [435, 68] on button "Первоначальный контакт" at bounding box center [267, 71] width 420 height 22
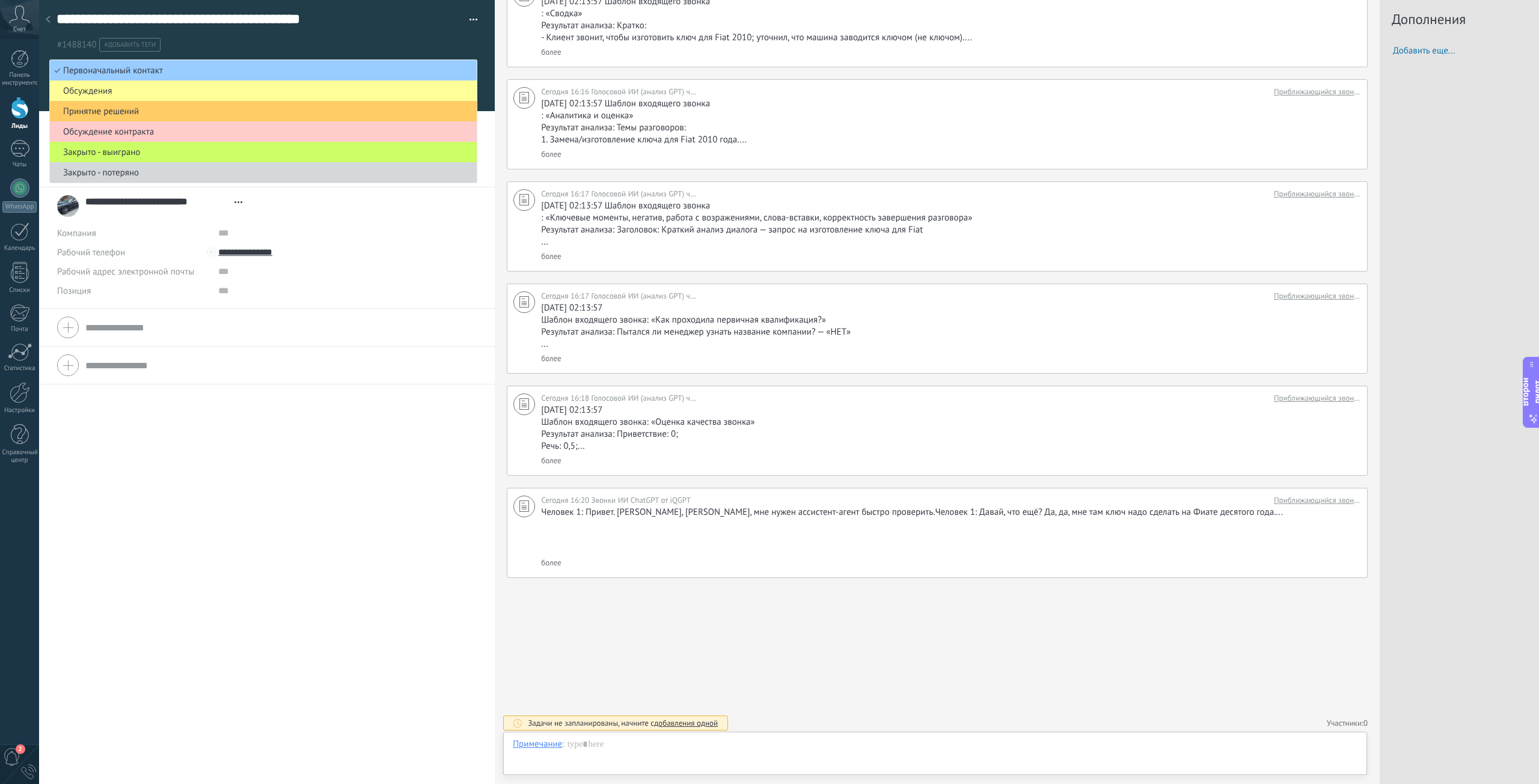
click at [380, 35] on div "#1488140 #добавить теги" at bounding box center [267, 40] width 422 height 21
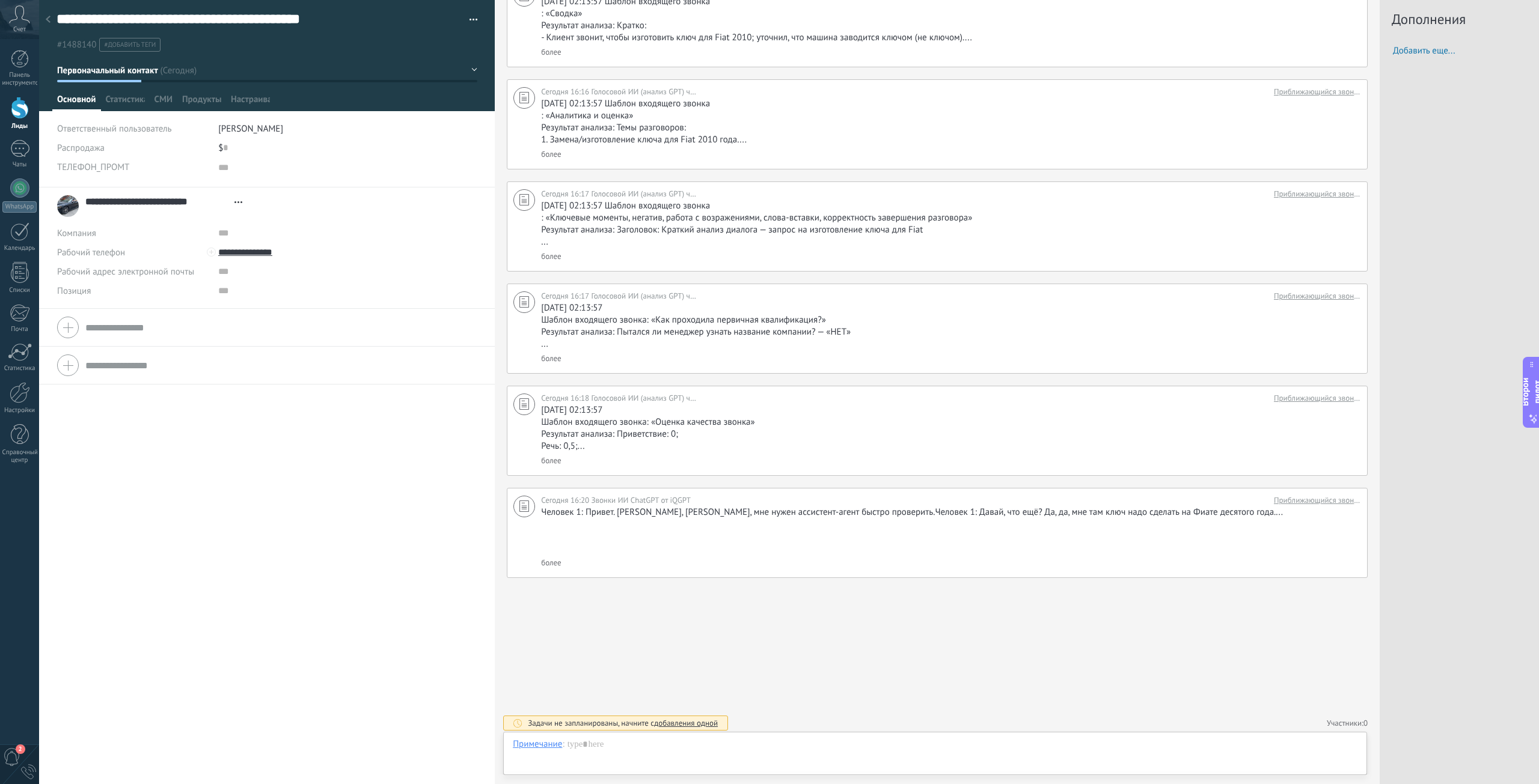
click at [470, 19] on button "button" at bounding box center [469, 19] width 18 height 18
click at [179, 50] on ul "#1488140 #добавить теги" at bounding box center [265, 44] width 419 height 16
click at [170, 370] on form "Work phone Work DD Mobile Fax Home Other Work phone Call Copy Edit Work email P…" at bounding box center [266, 366] width 419 height 30
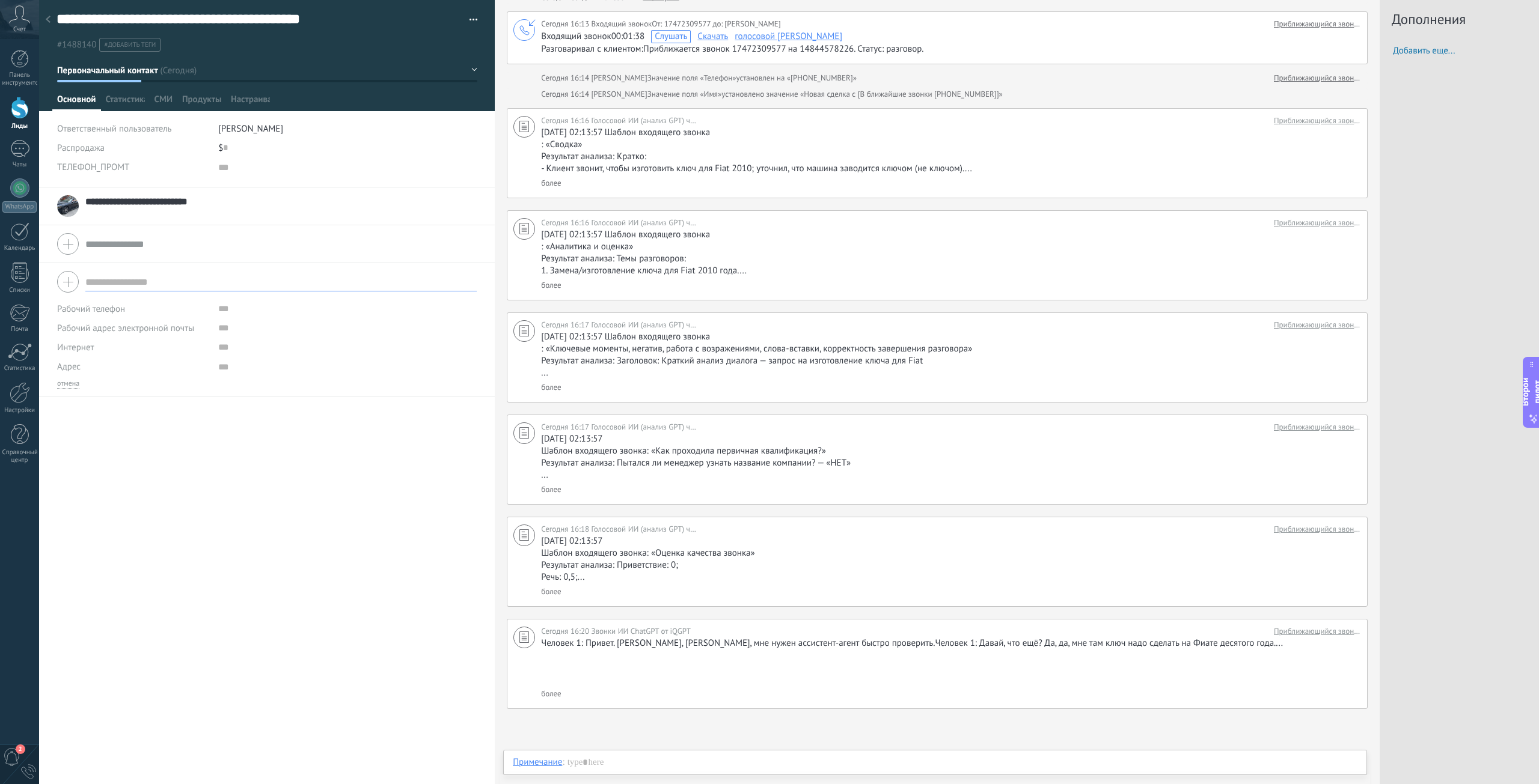
scroll to position [0, 0]
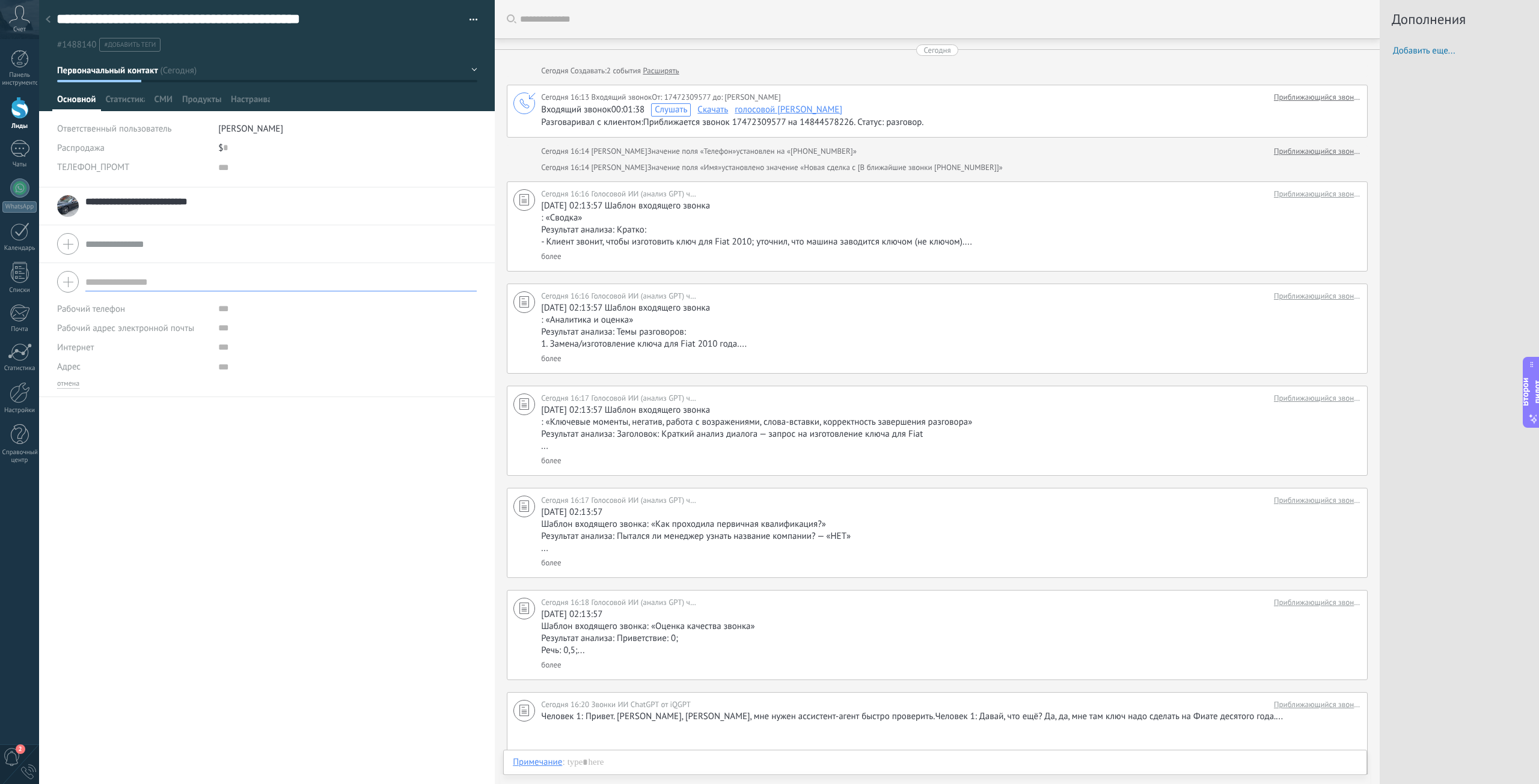
click at [47, 17] on icon at bounding box center [48, 19] width 5 height 8
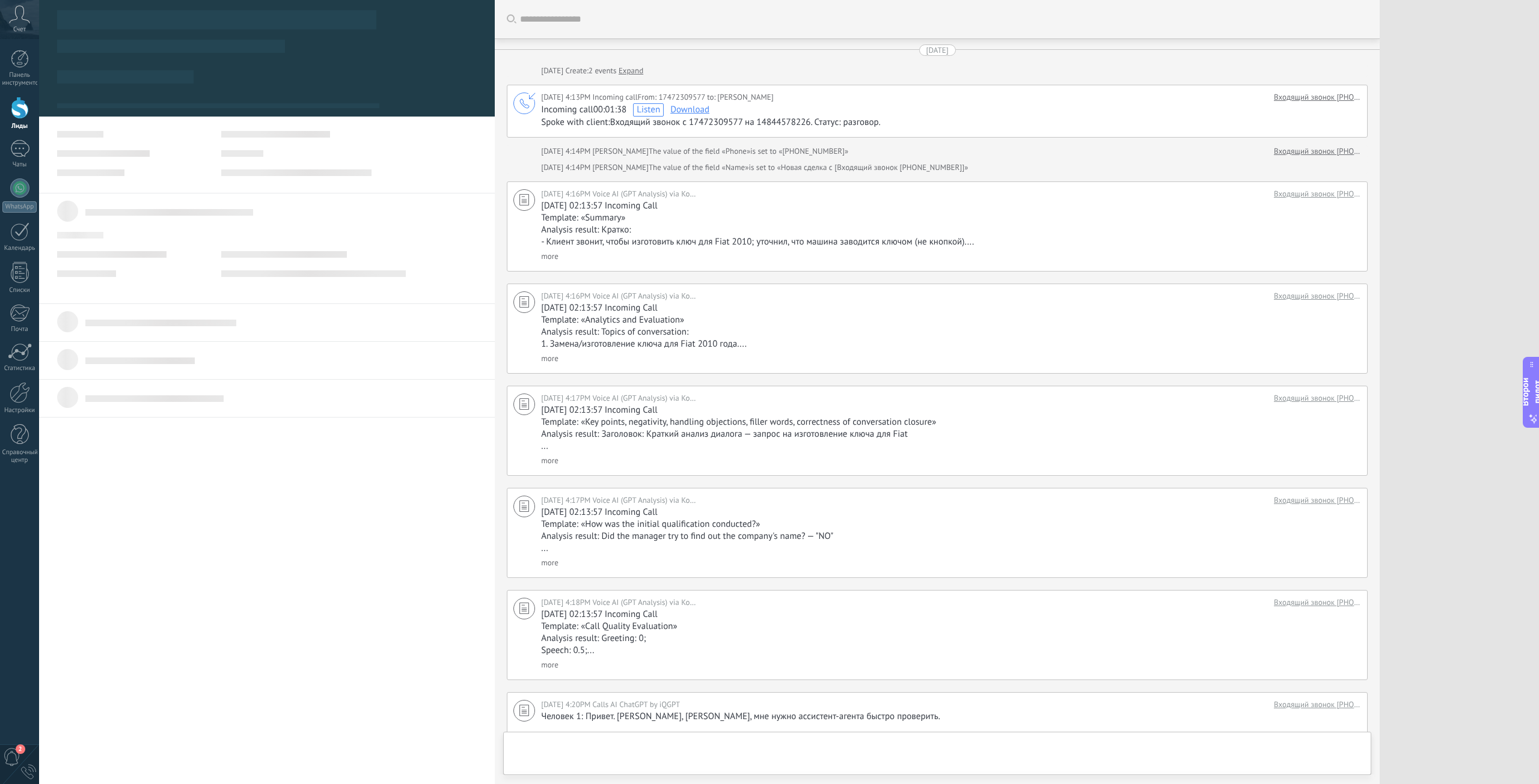
scroll to position [204, 0]
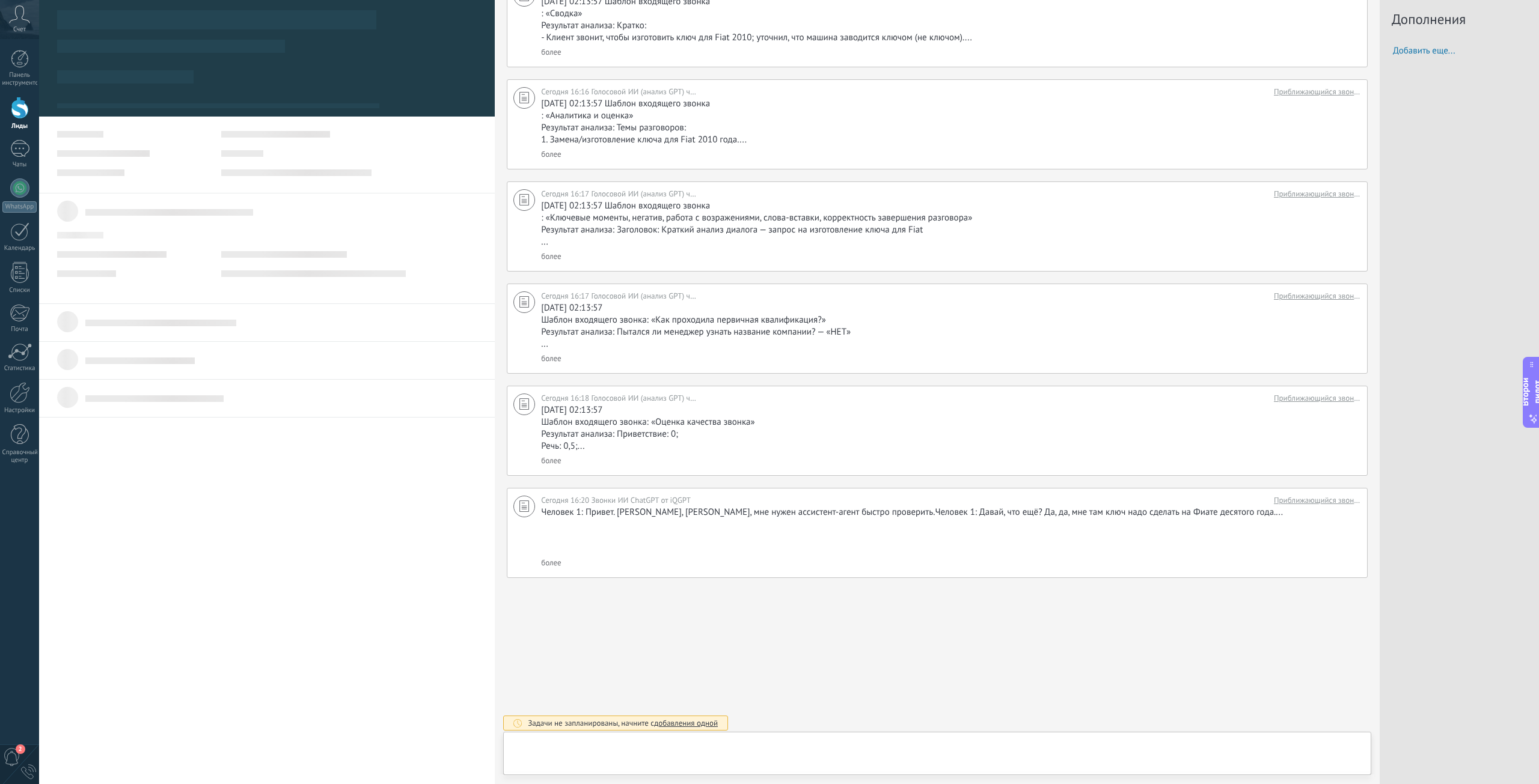
click at [20, 112] on div at bounding box center [19, 108] width 18 height 22
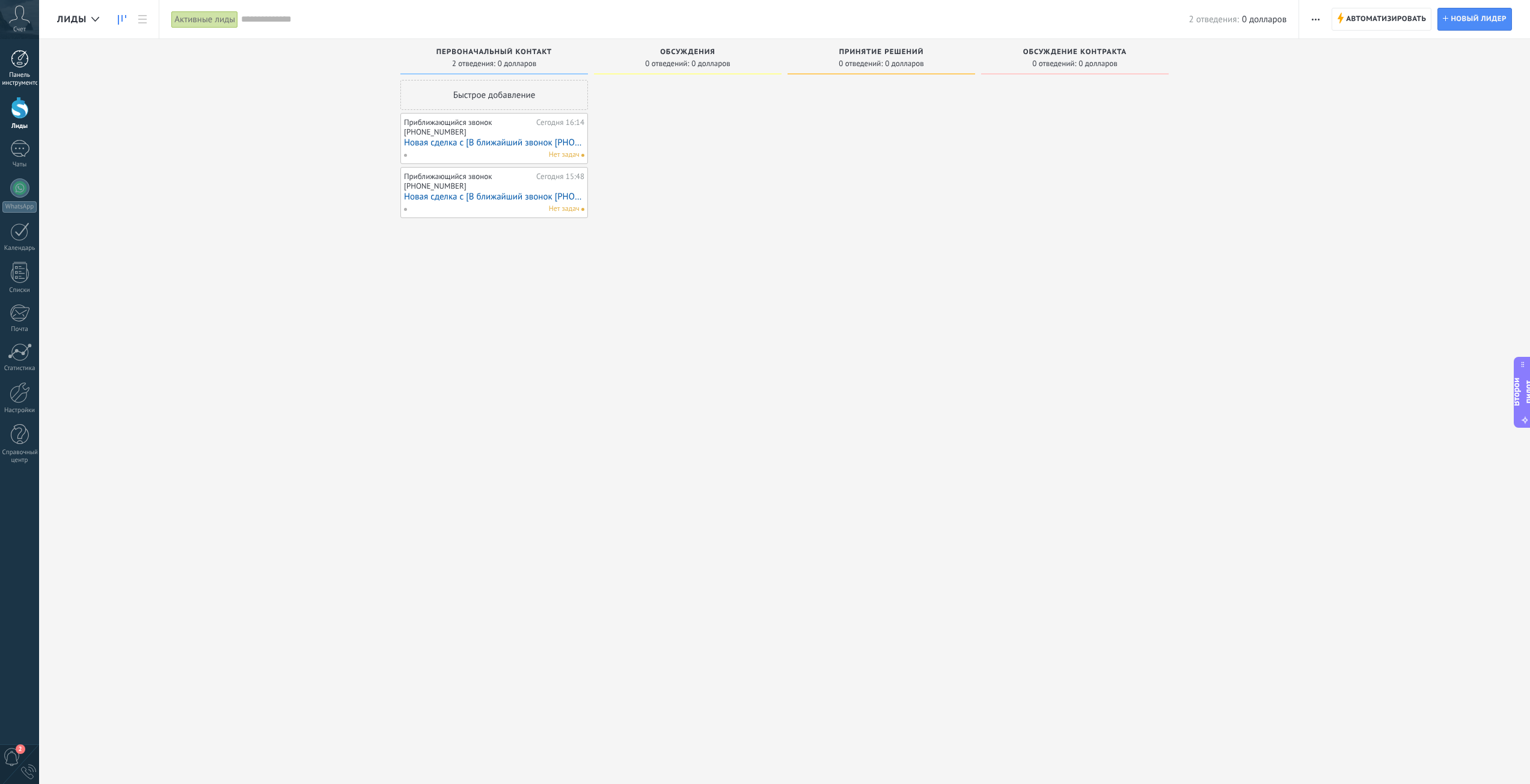
click at [17, 72] on font "Панель инструментов" at bounding box center [22, 78] width 40 height 16
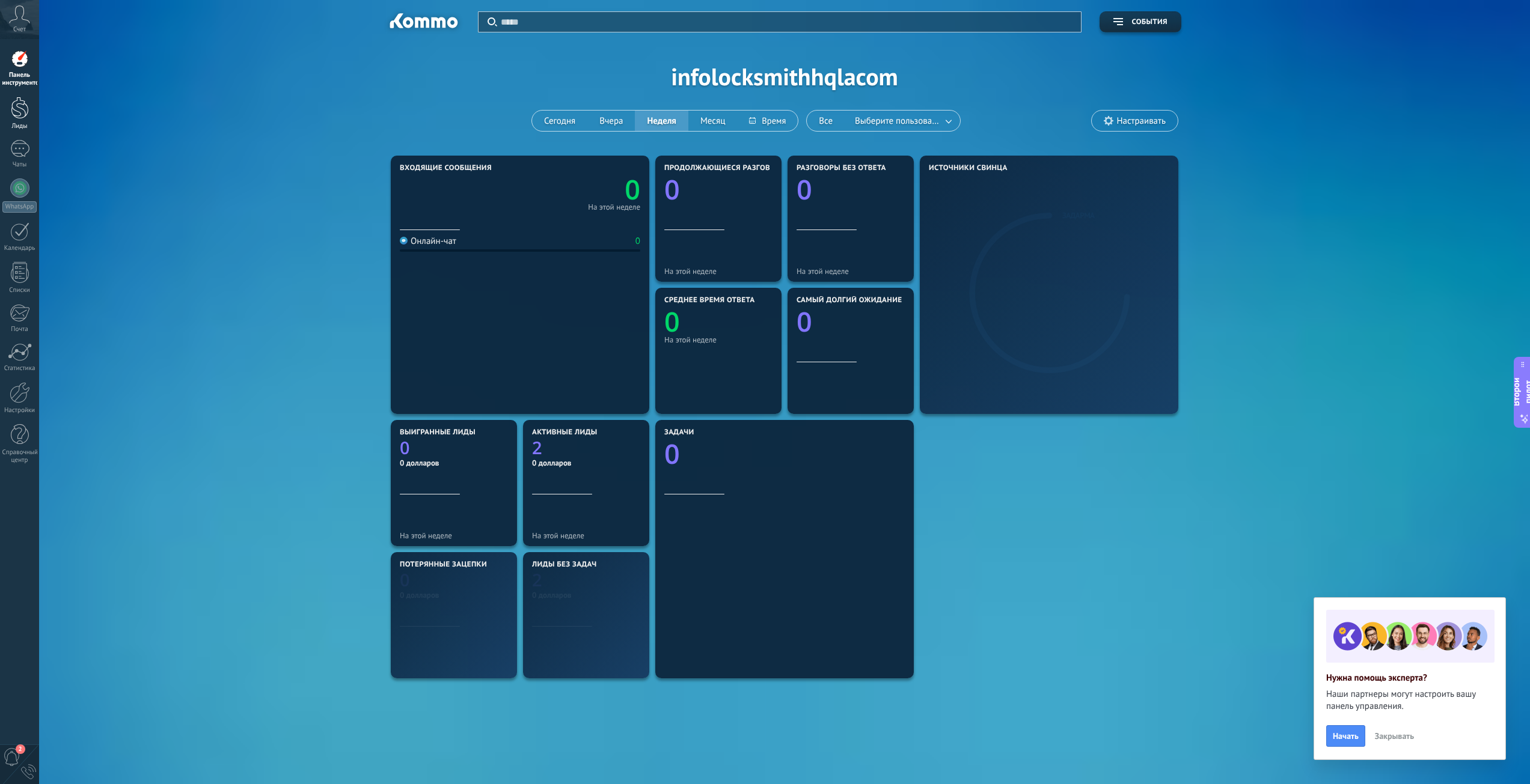
click at [24, 104] on div at bounding box center [19, 108] width 18 height 22
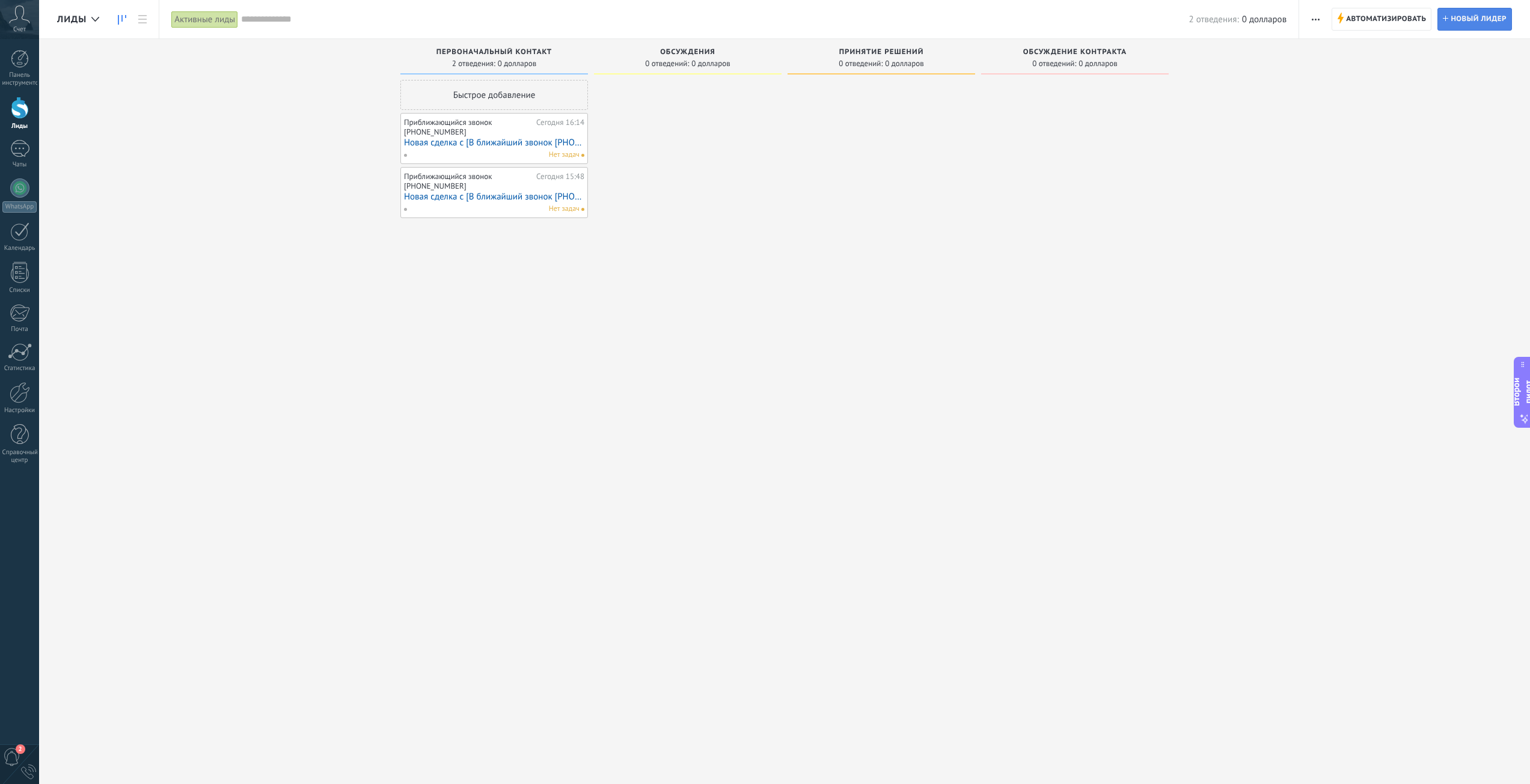
click at [1457, 21] on font "Новый лидер" at bounding box center [1479, 19] width 56 height 9
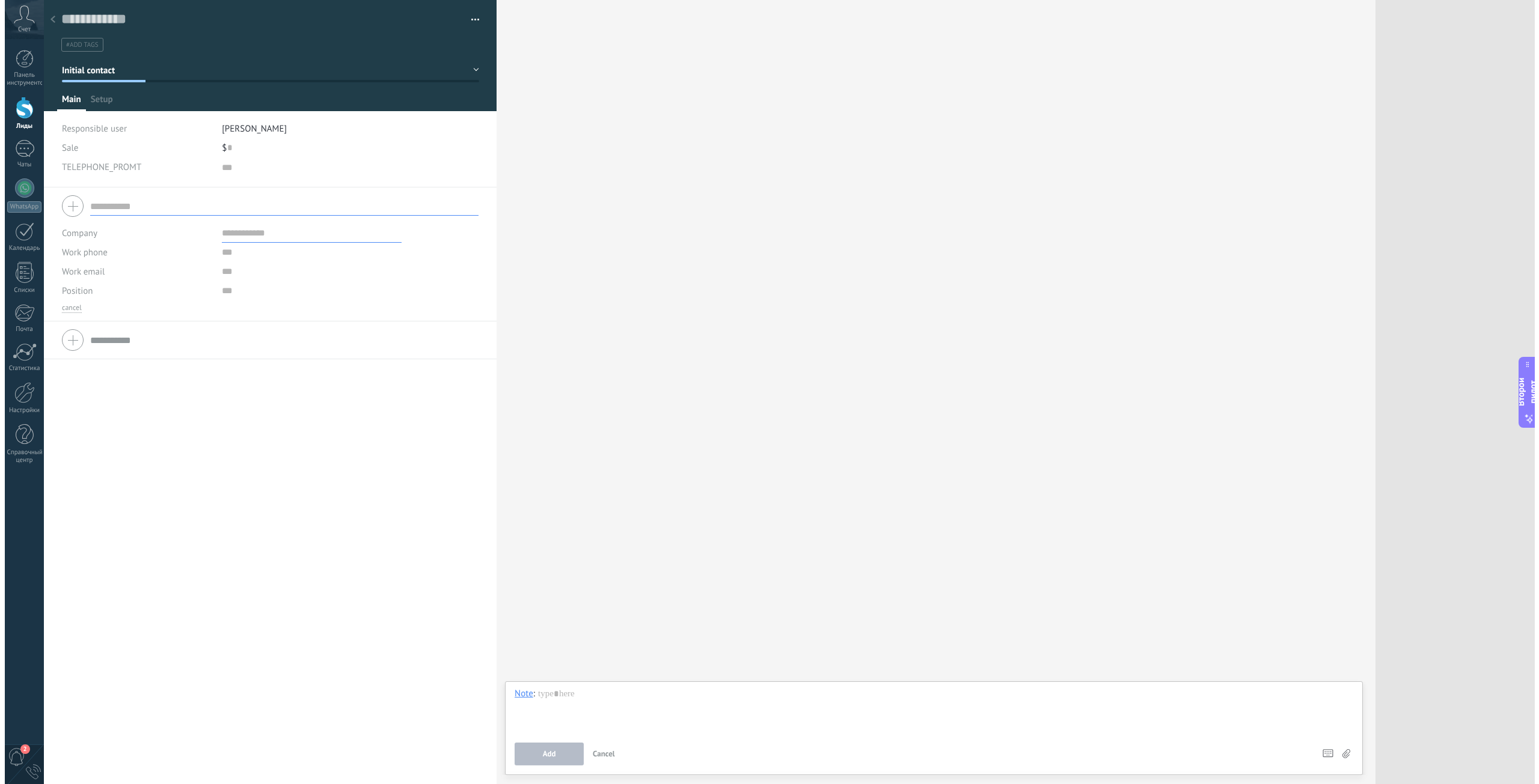
scroll to position [12, 0]
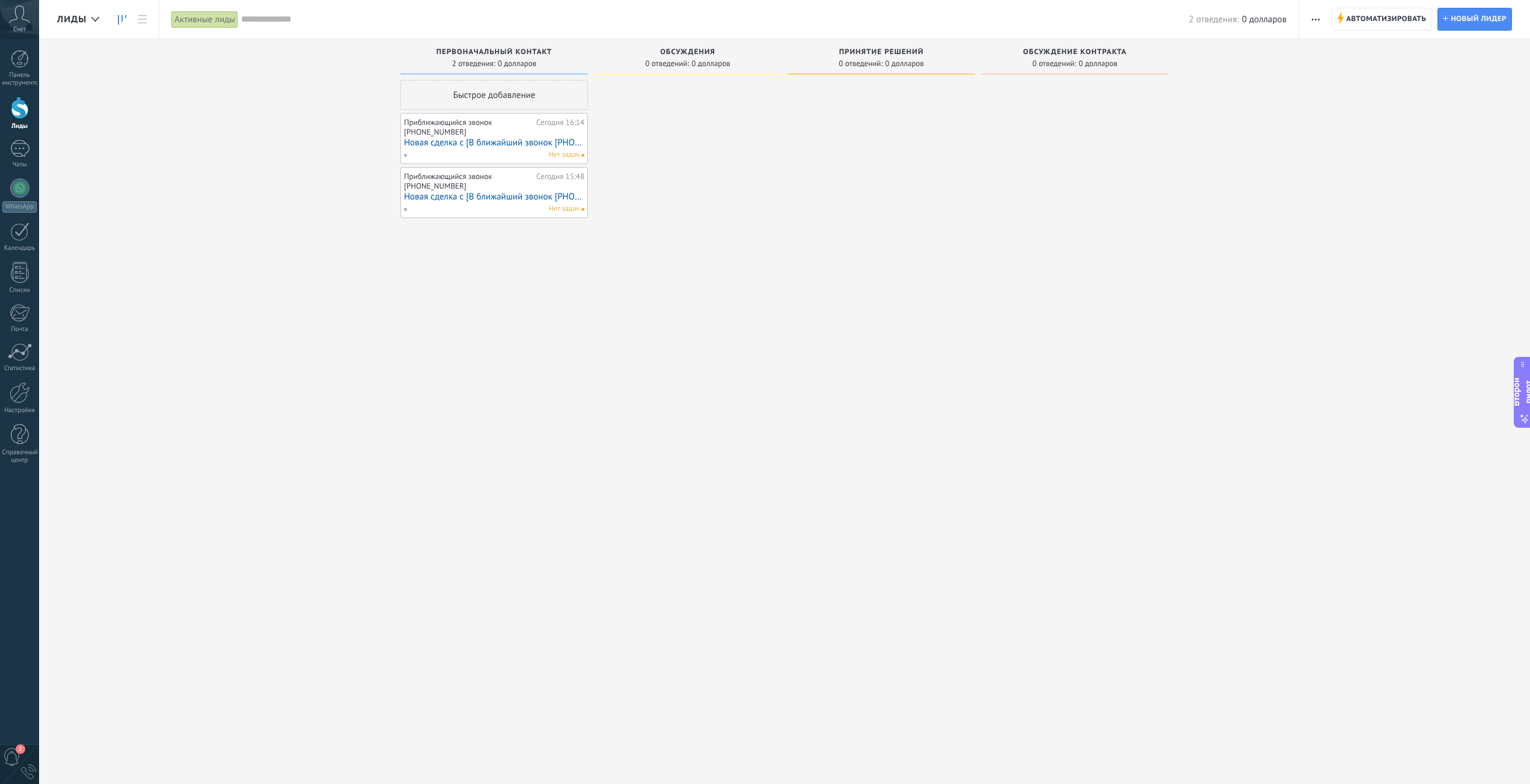
click at [479, 128] on div "Приближающийся звонок +17472309577" at bounding box center [468, 127] width 129 height 19
click at [487, 148] on font "Новая сделка с [В ближайший звонок +17472309577]" at bounding box center [516, 143] width 225 height 12
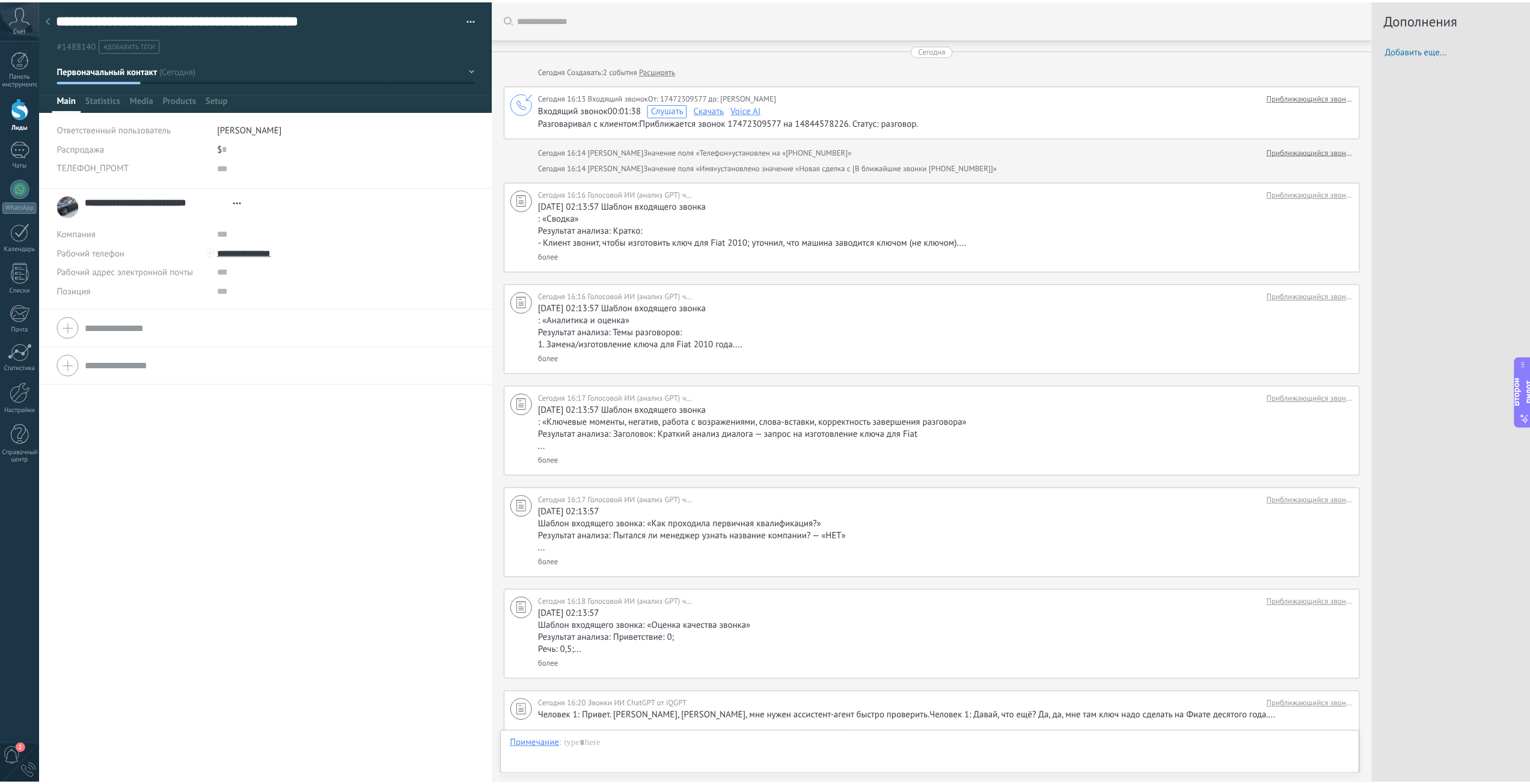
scroll to position [204, 0]
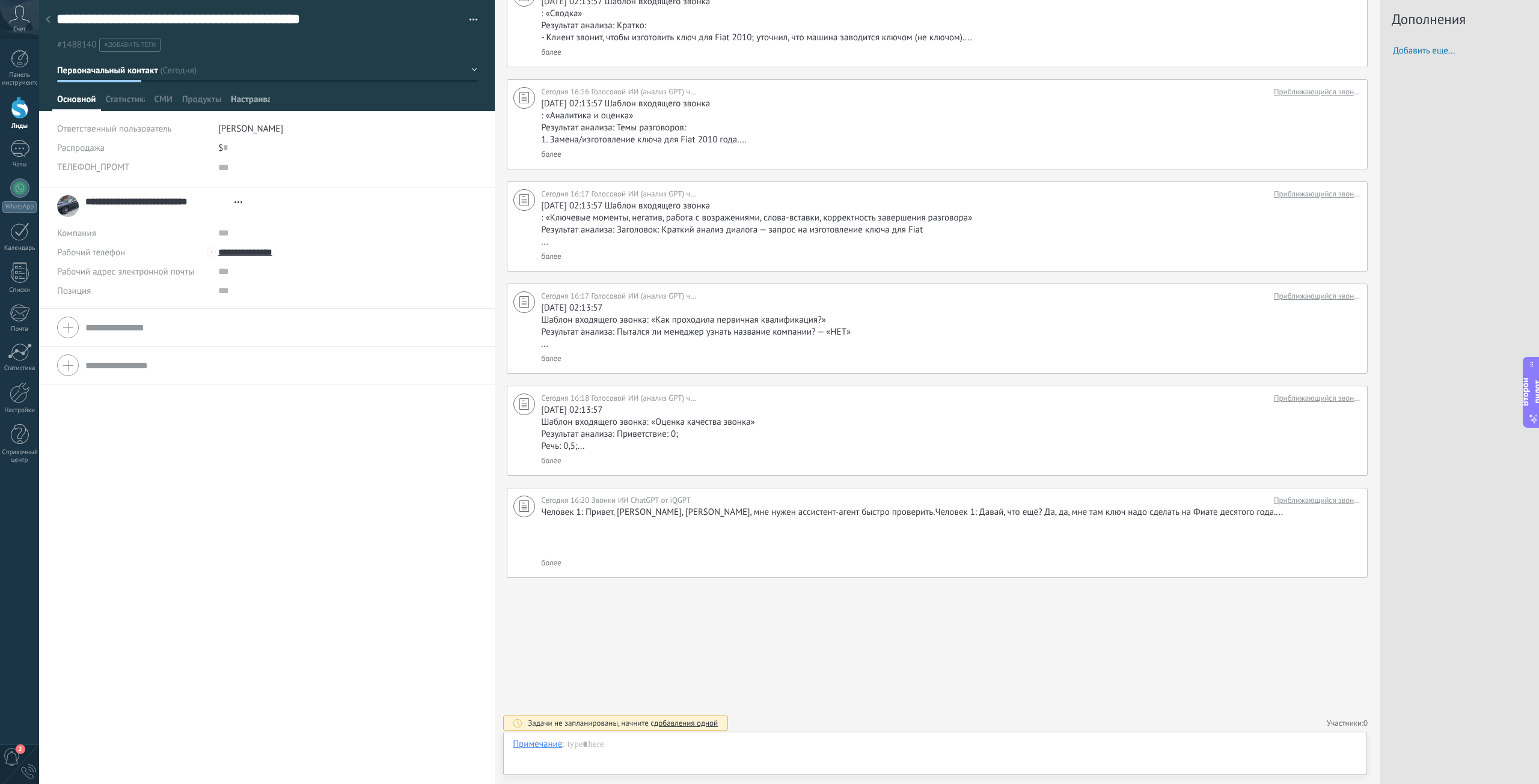
click at [257, 97] on font "Настраивать" at bounding box center [256, 99] width 49 height 12
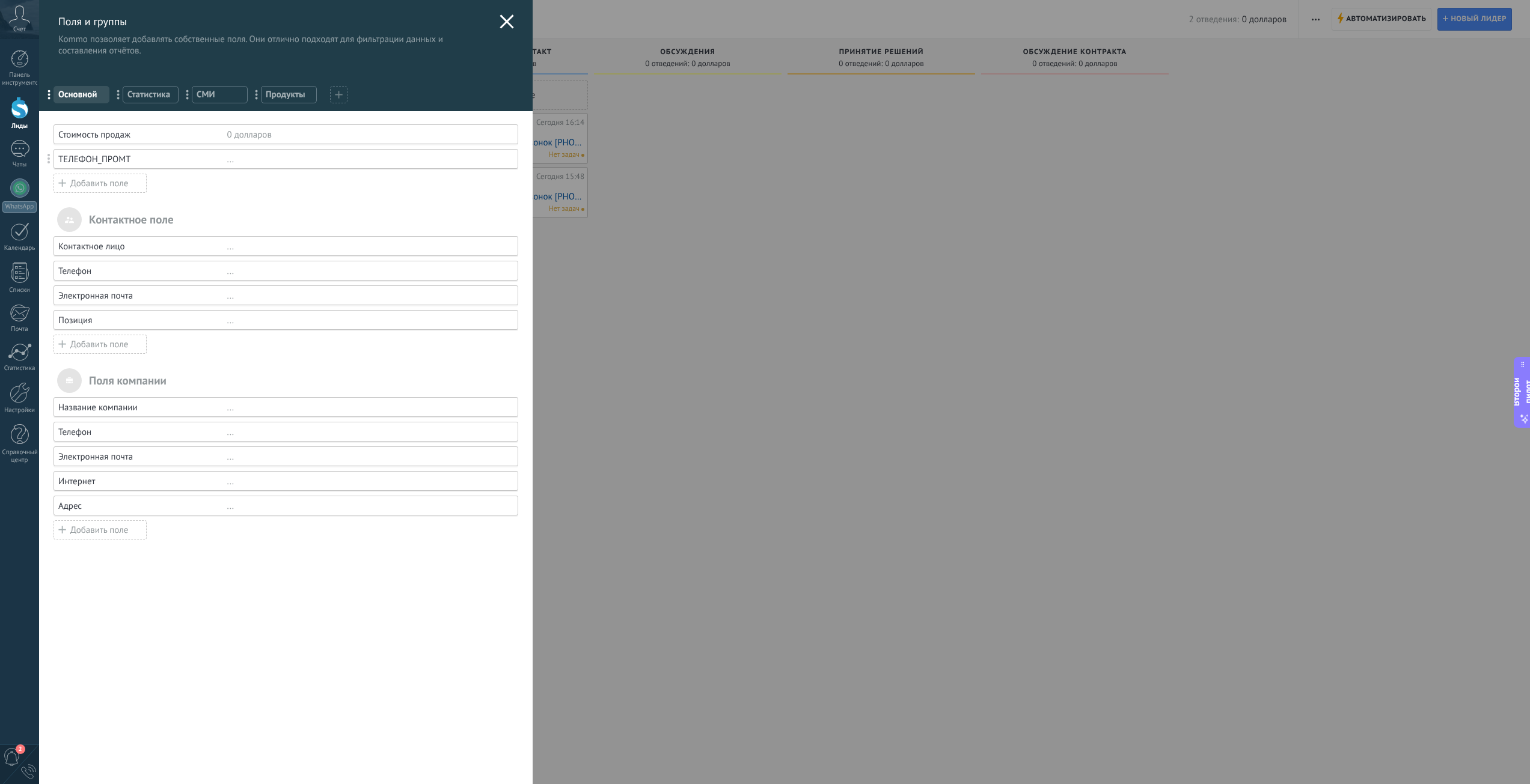
click at [505, 24] on use at bounding box center [507, 21] width 13 height 13
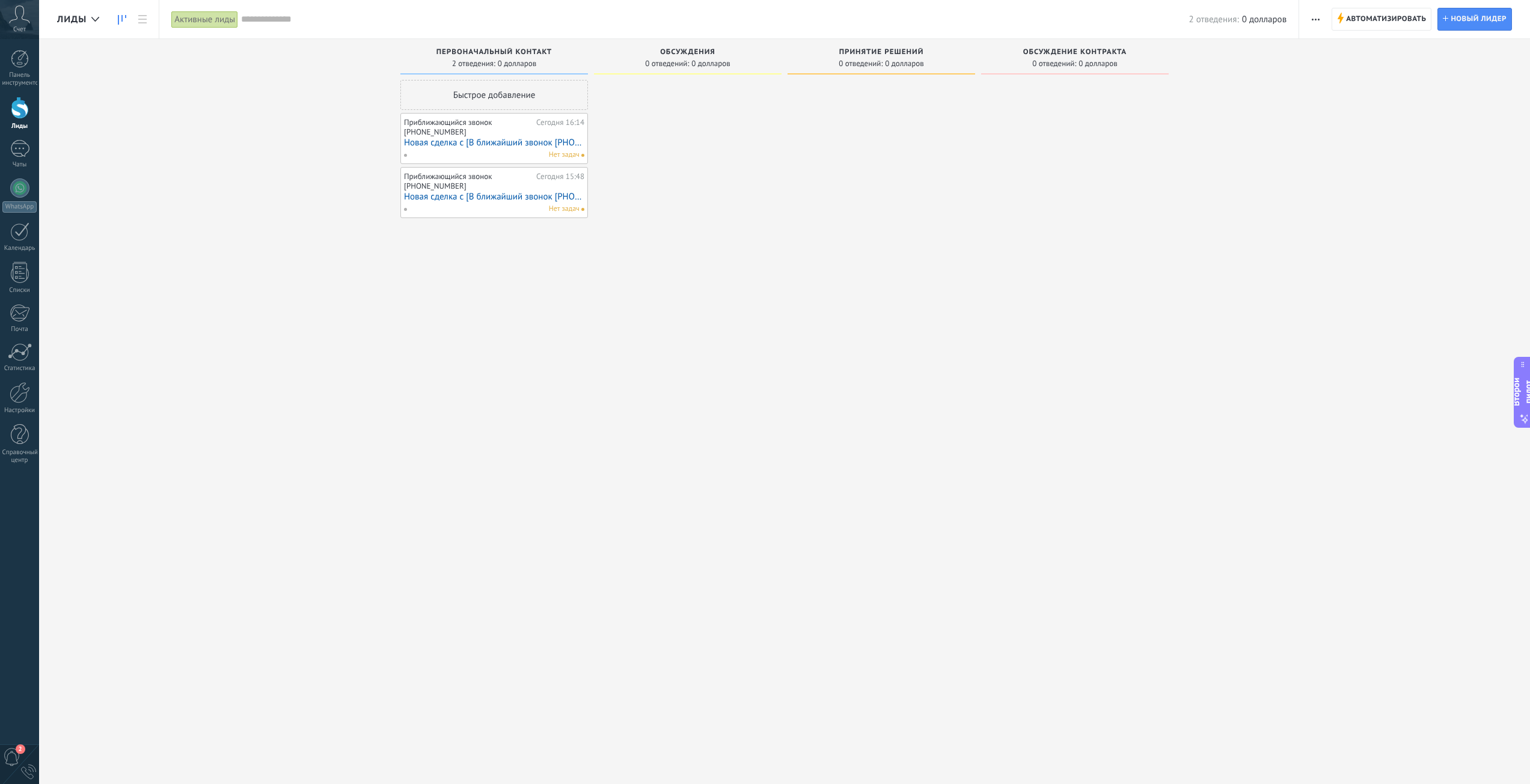
click at [469, 144] on font "Новая сделка с [В ближайший звонок +17472309577]" at bounding box center [516, 143] width 225 height 12
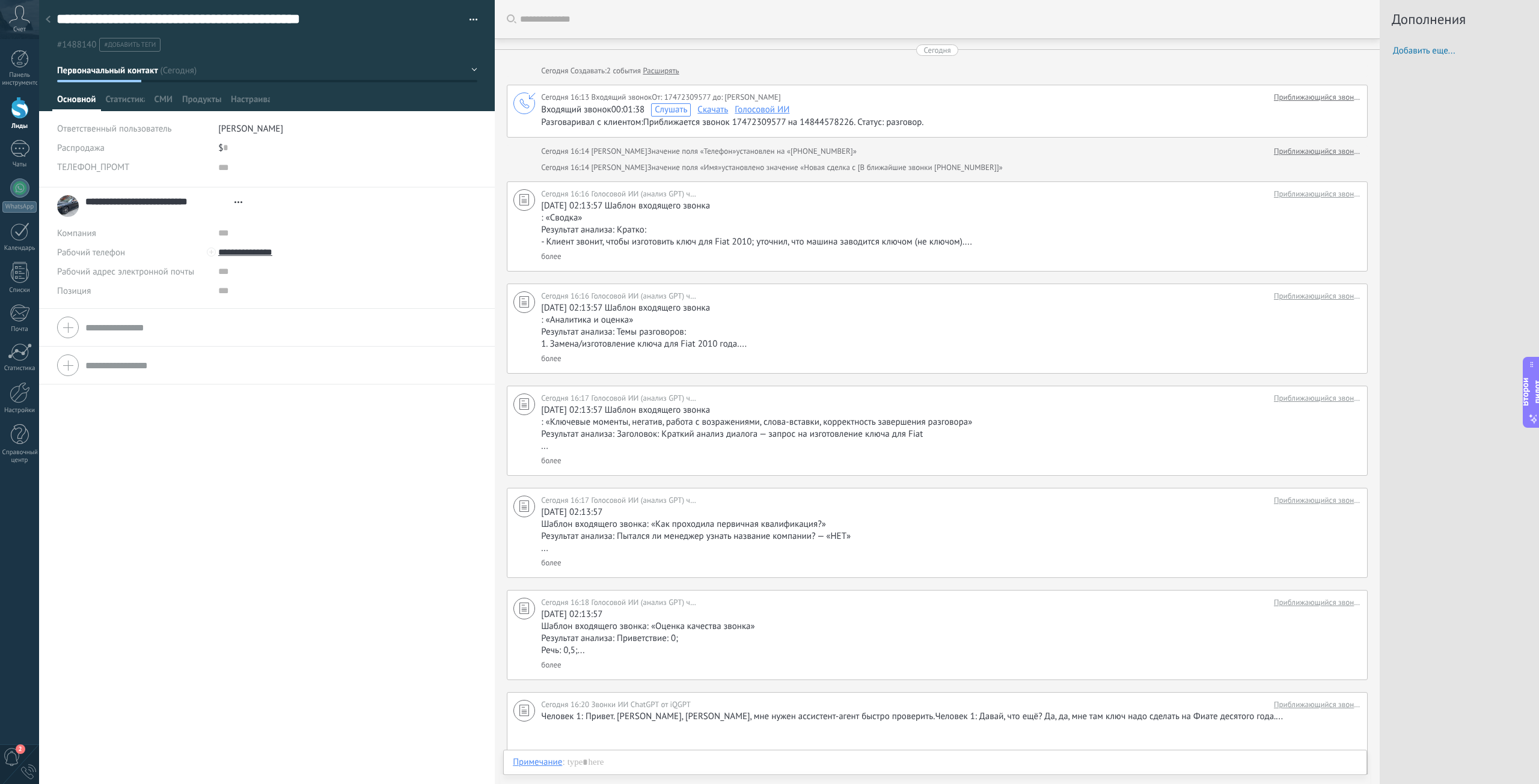
click at [468, 16] on button "button" at bounding box center [469, 19] width 18 height 18
click at [130, 101] on font "Статистика" at bounding box center [126, 99] width 43 height 12
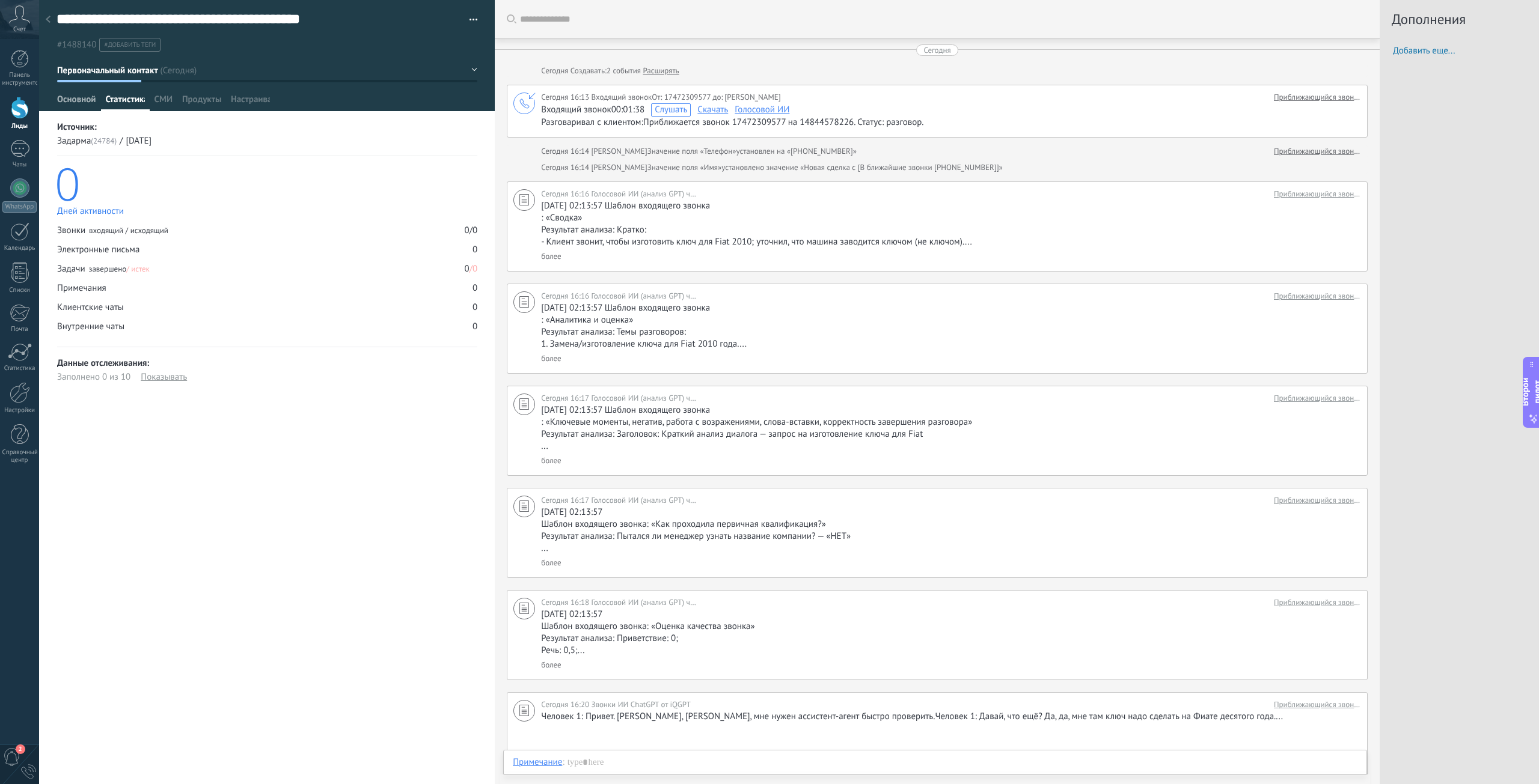
click at [70, 101] on font "Основной" at bounding box center [77, 99] width 39 height 12
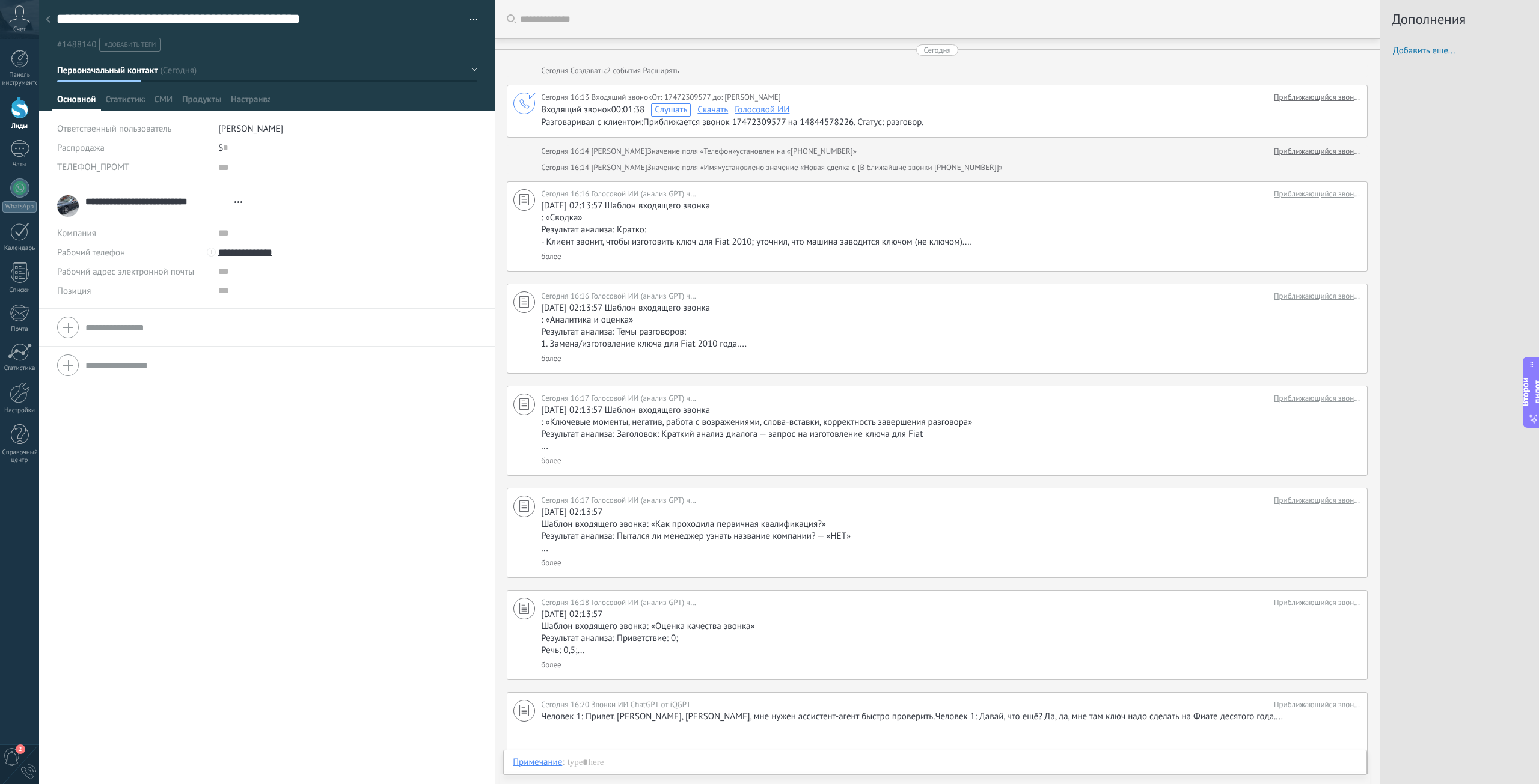
click at [234, 201] on icon at bounding box center [238, 202] width 8 height 2
click at [391, 219] on div "**********" at bounding box center [266, 207] width 419 height 30
click at [234, 197] on span "Открыть детали Скопировать имя Отсоединить Основной контакт" at bounding box center [239, 201] width 20 height 9
click at [377, 234] on input "text" at bounding box center [308, 233] width 180 height 19
click at [470, 22] on span "button" at bounding box center [474, 21] width 8 height 3
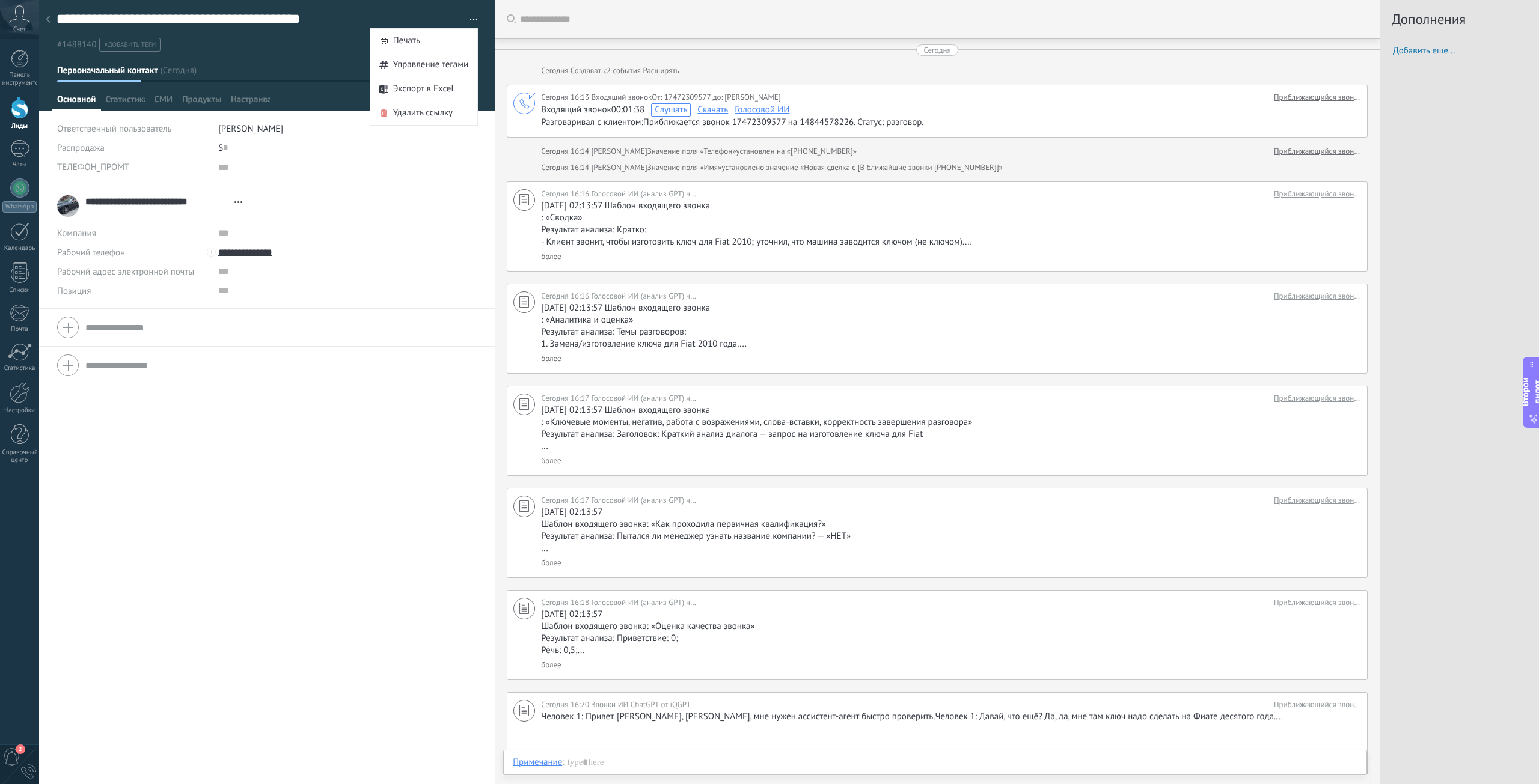
click at [290, 37] on ul "#1488140 #добавить теги" at bounding box center [265, 44] width 419 height 16
click at [24, 114] on div at bounding box center [19, 108] width 18 height 22
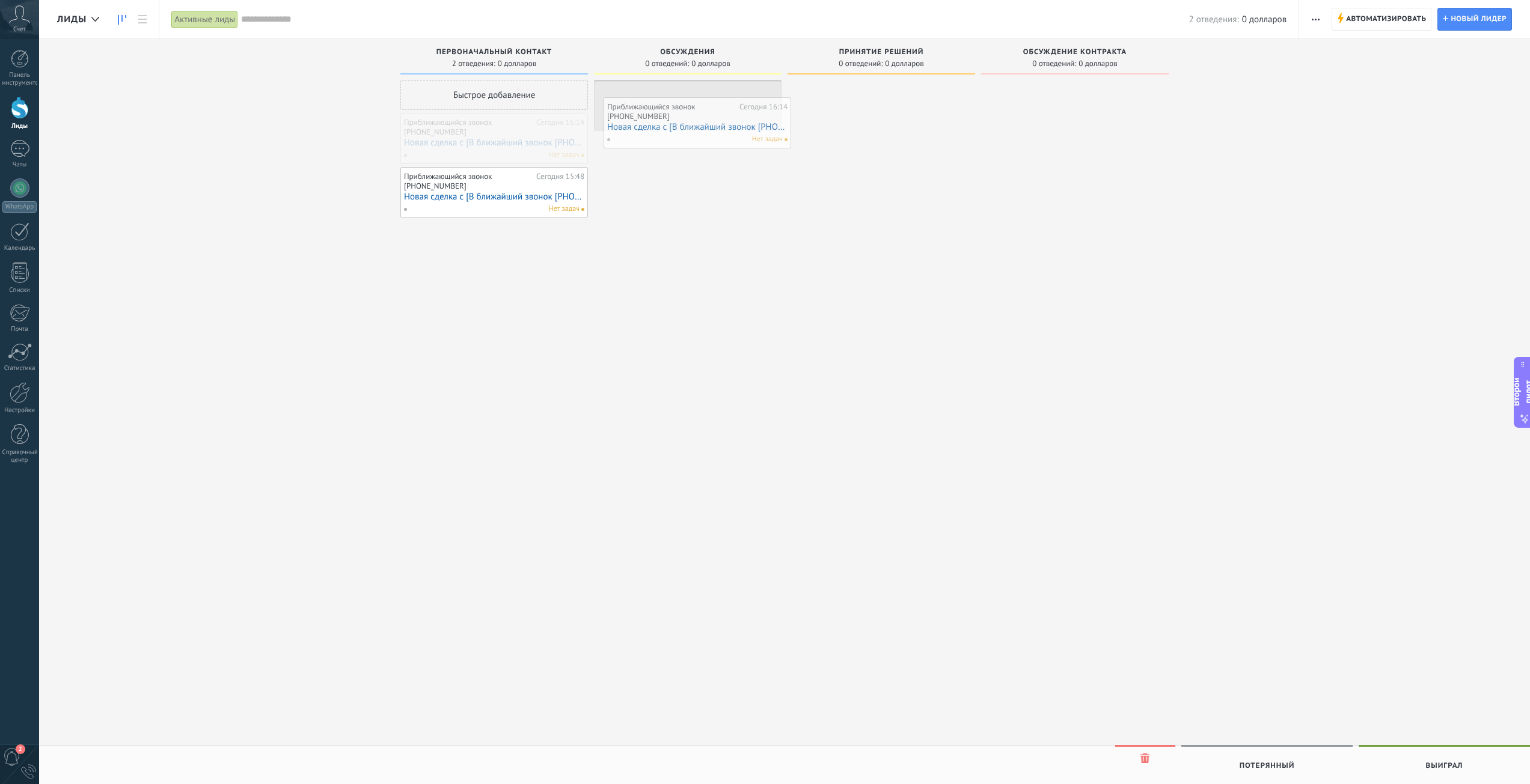
drag, startPoint x: 518, startPoint y: 136, endPoint x: 721, endPoint y: 121, distance: 203.6
drag, startPoint x: 713, startPoint y: 93, endPoint x: 491, endPoint y: 217, distance: 254.3
drag, startPoint x: 520, startPoint y: 203, endPoint x: 499, endPoint y: 97, distance: 108.1
click at [500, 175] on div "Приближающийся звонок +17472309577" at bounding box center [468, 181] width 129 height 19
click at [491, 188] on div "Приближающийся звонок +17472309577" at bounding box center [468, 181] width 129 height 19
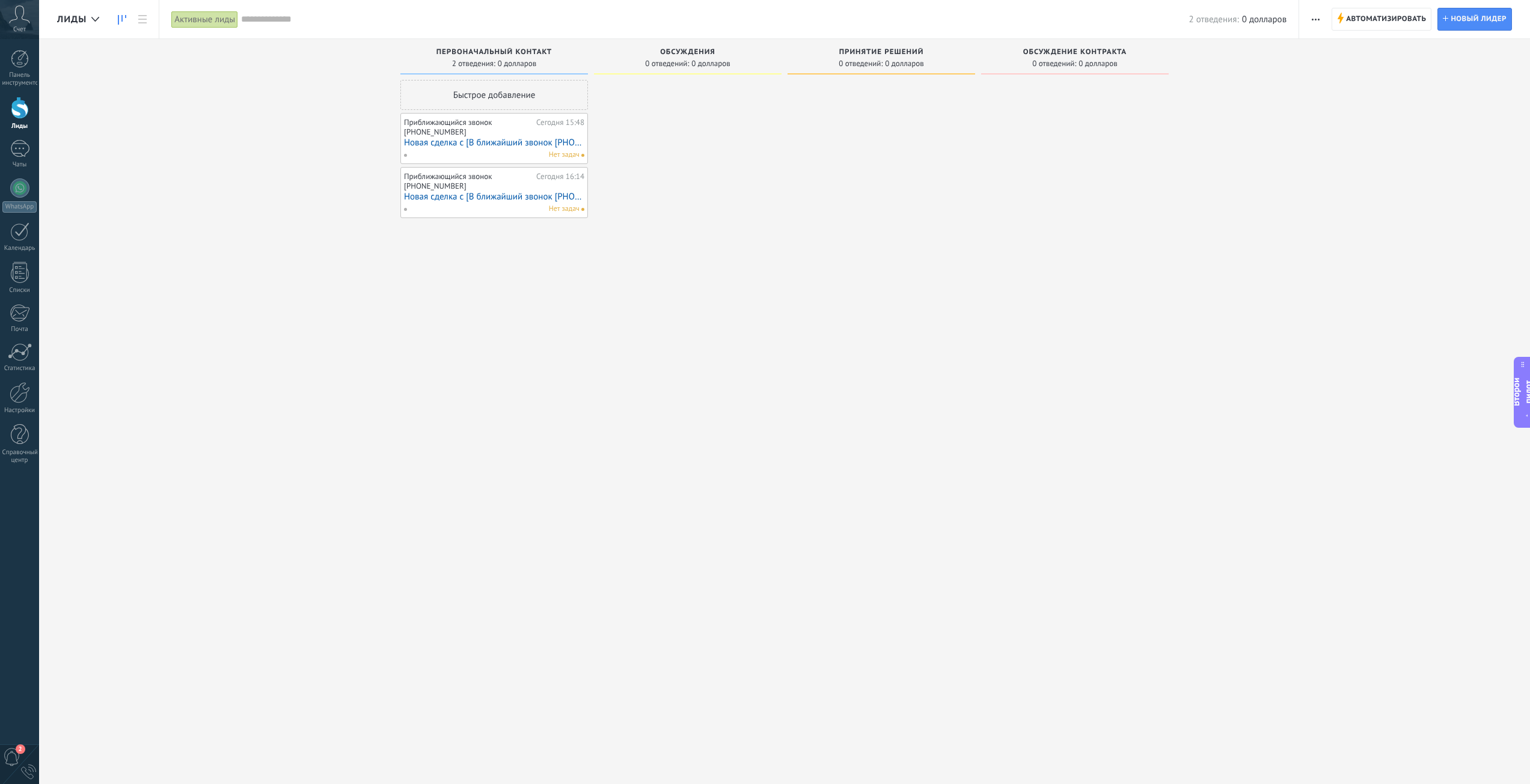
click at [495, 142] on font "Новая сделка с [В ближайший звонок +13057851183]" at bounding box center [516, 143] width 225 height 12
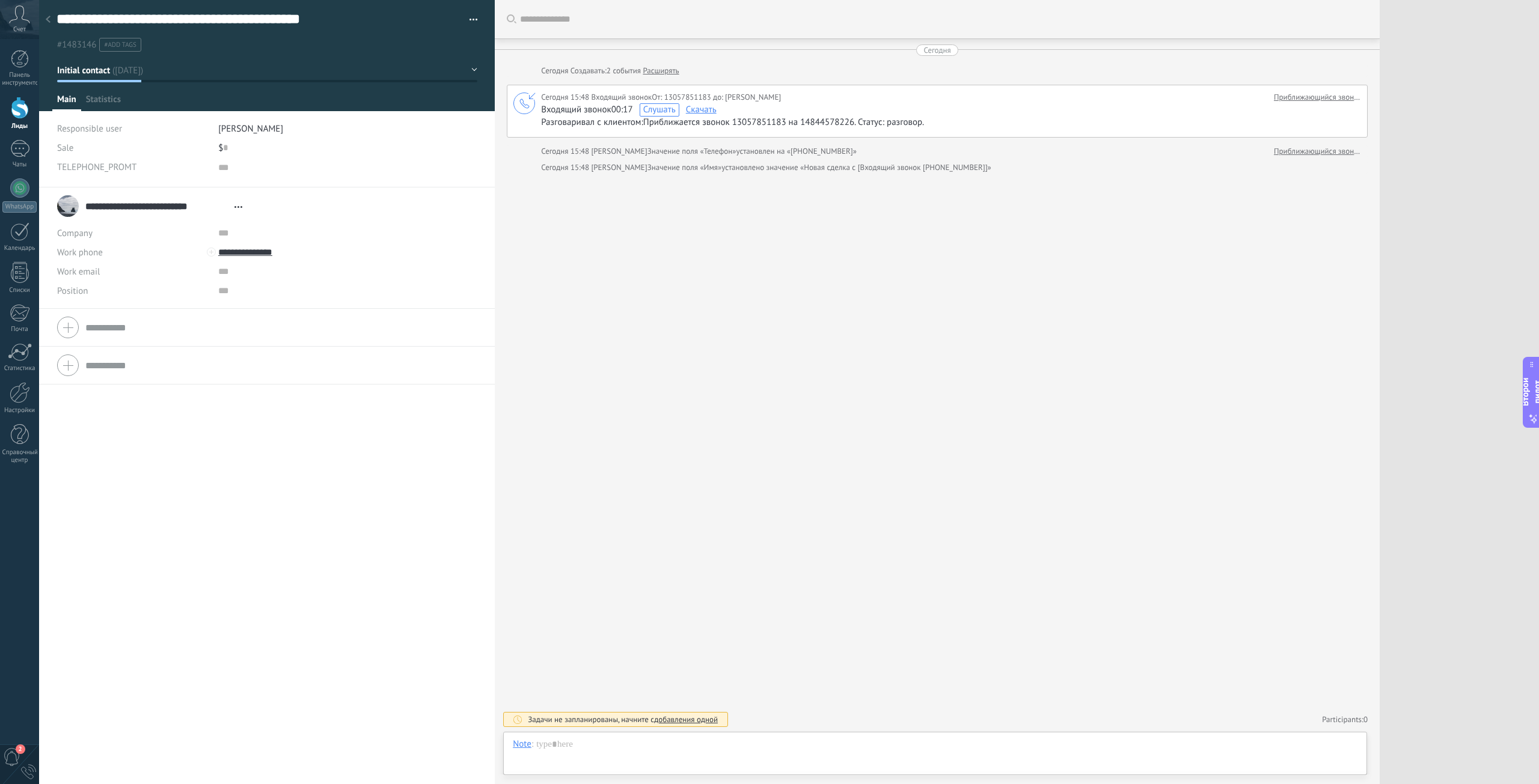
scroll to position [12, 0]
click at [1439, 51] on font "Добавить еще..." at bounding box center [1423, 51] width 62 height 12
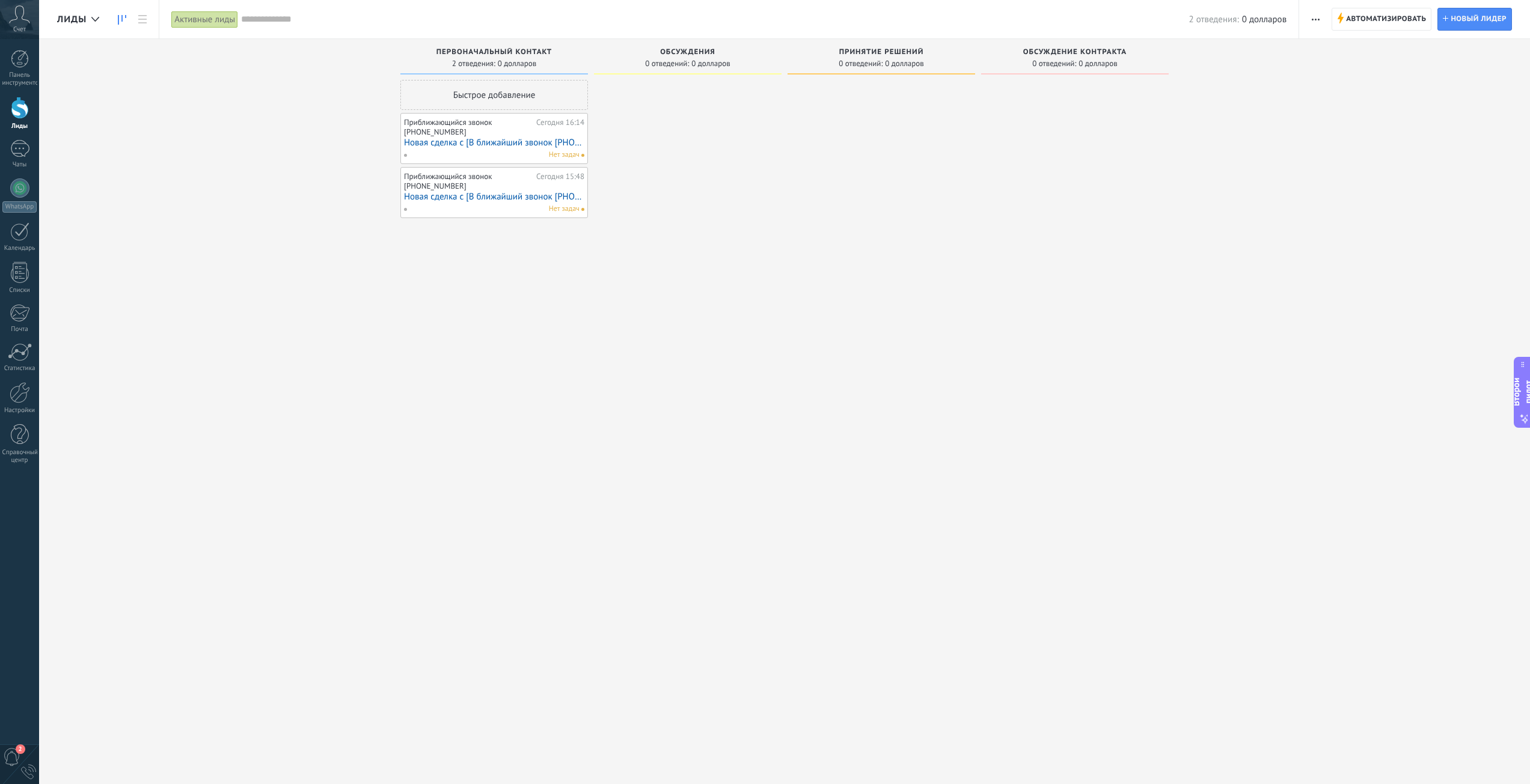
click at [484, 180] on font "Приближающийся звонок +13057851183" at bounding box center [448, 181] width 88 height 20
click at [490, 185] on div "Приближающийся звонок +13057851183" at bounding box center [468, 181] width 129 height 19
click at [481, 196] on font "Новая сделка с [В ближайший звонок +13057851183]" at bounding box center [516, 197] width 225 height 12
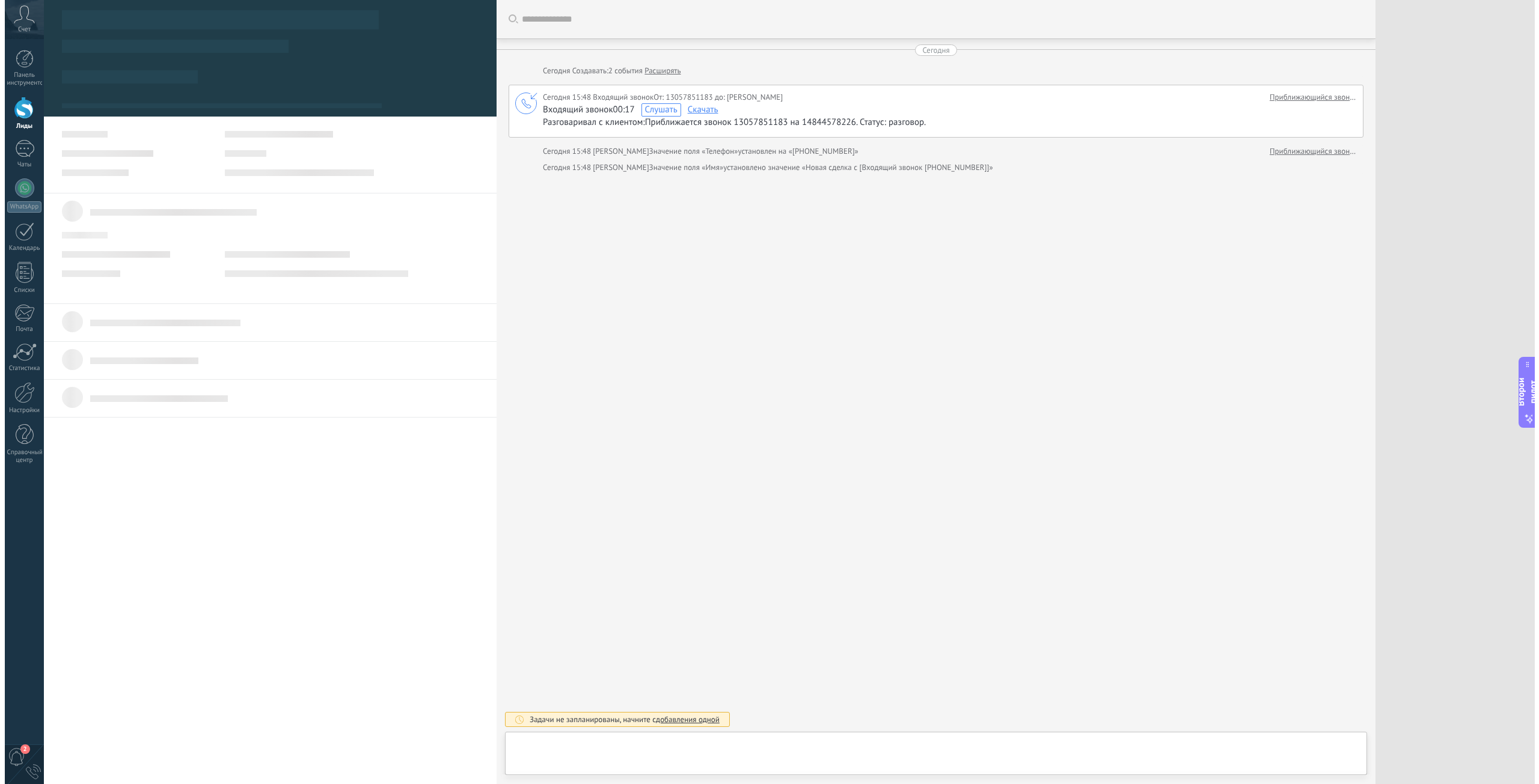
scroll to position [12, 0]
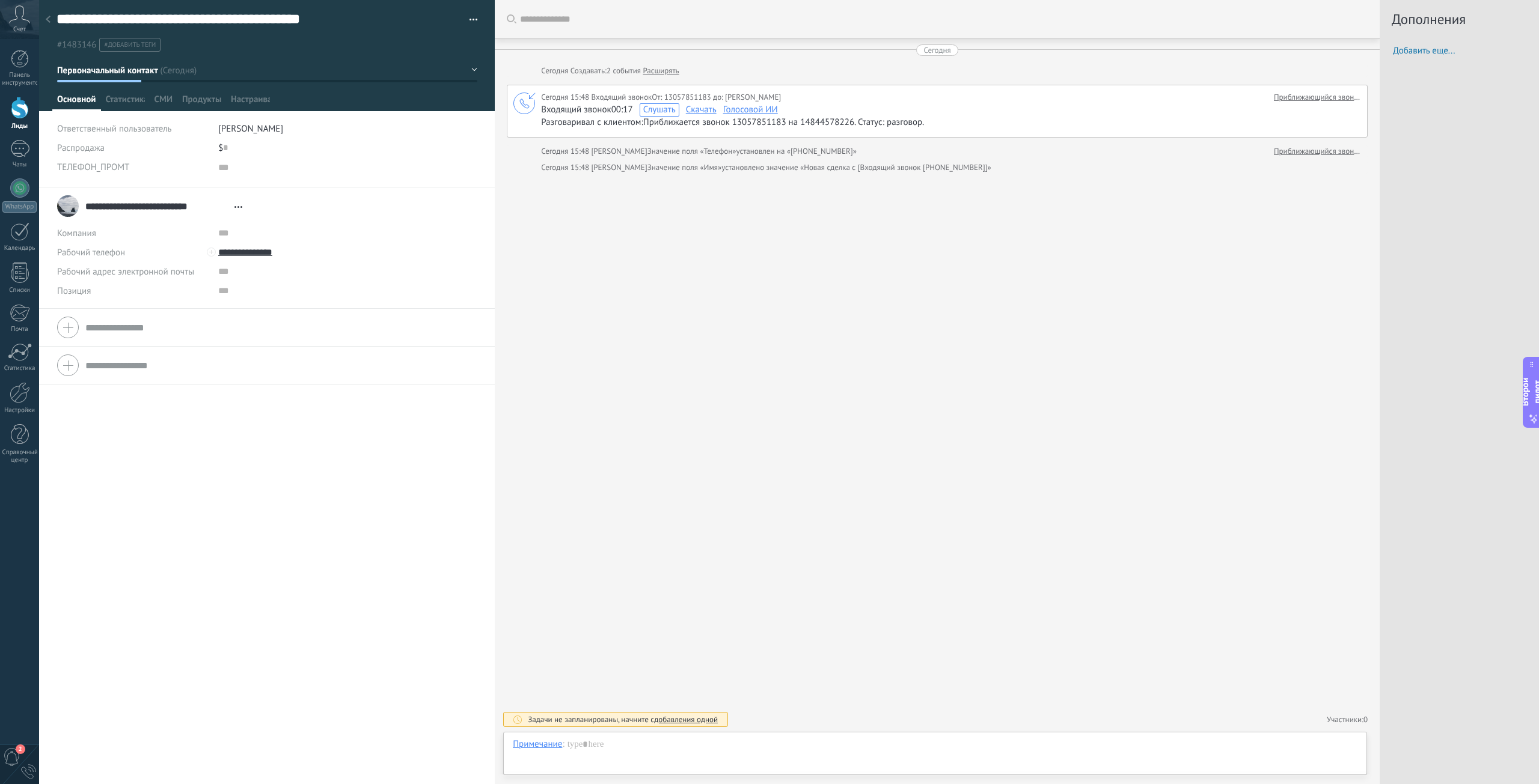
click at [525, 717] on div "Задачи не запланированы, начните с добавления одной" at bounding box center [616, 720] width 225 height 15
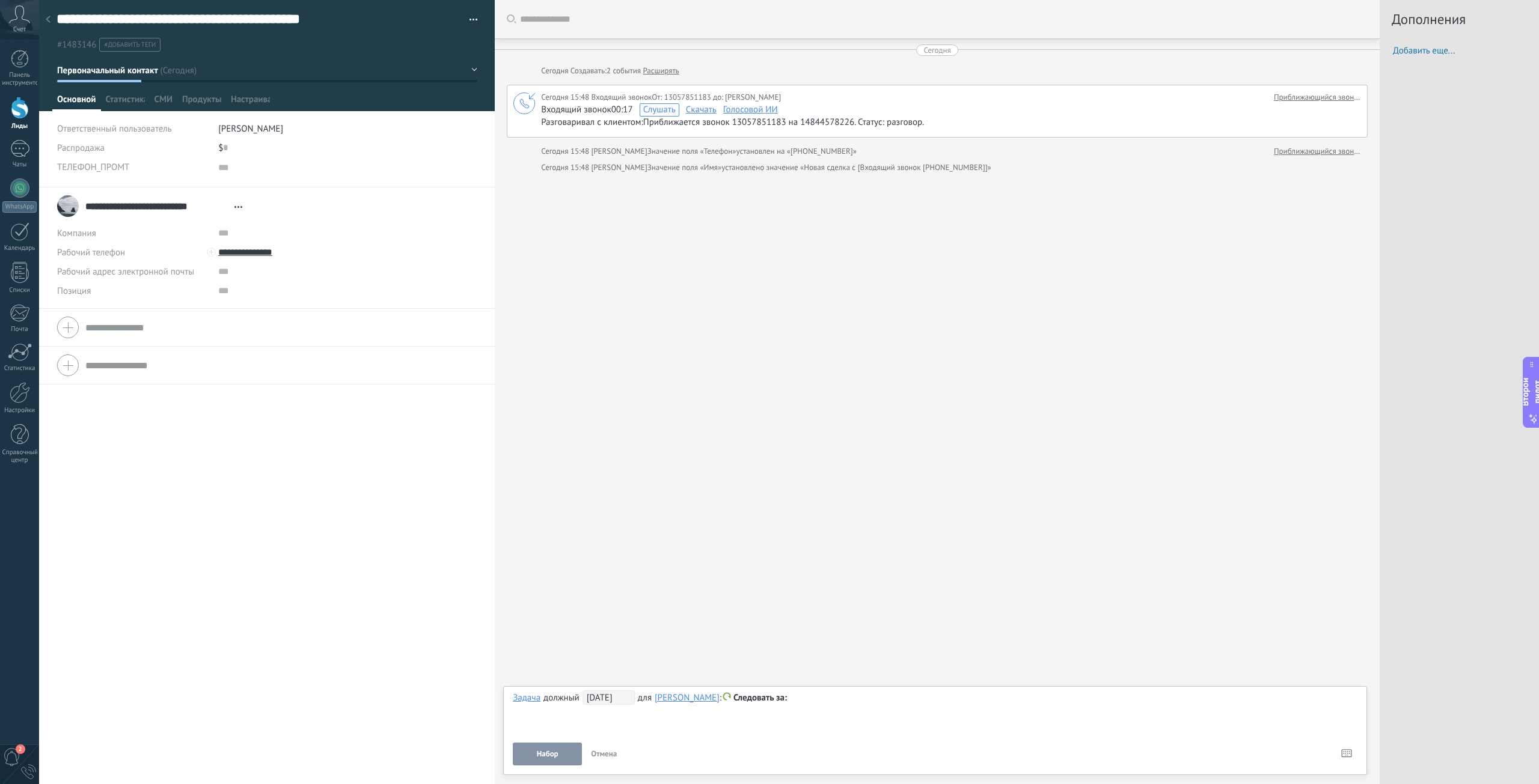
click at [603, 756] on font "Отмена" at bounding box center [604, 754] width 26 height 10
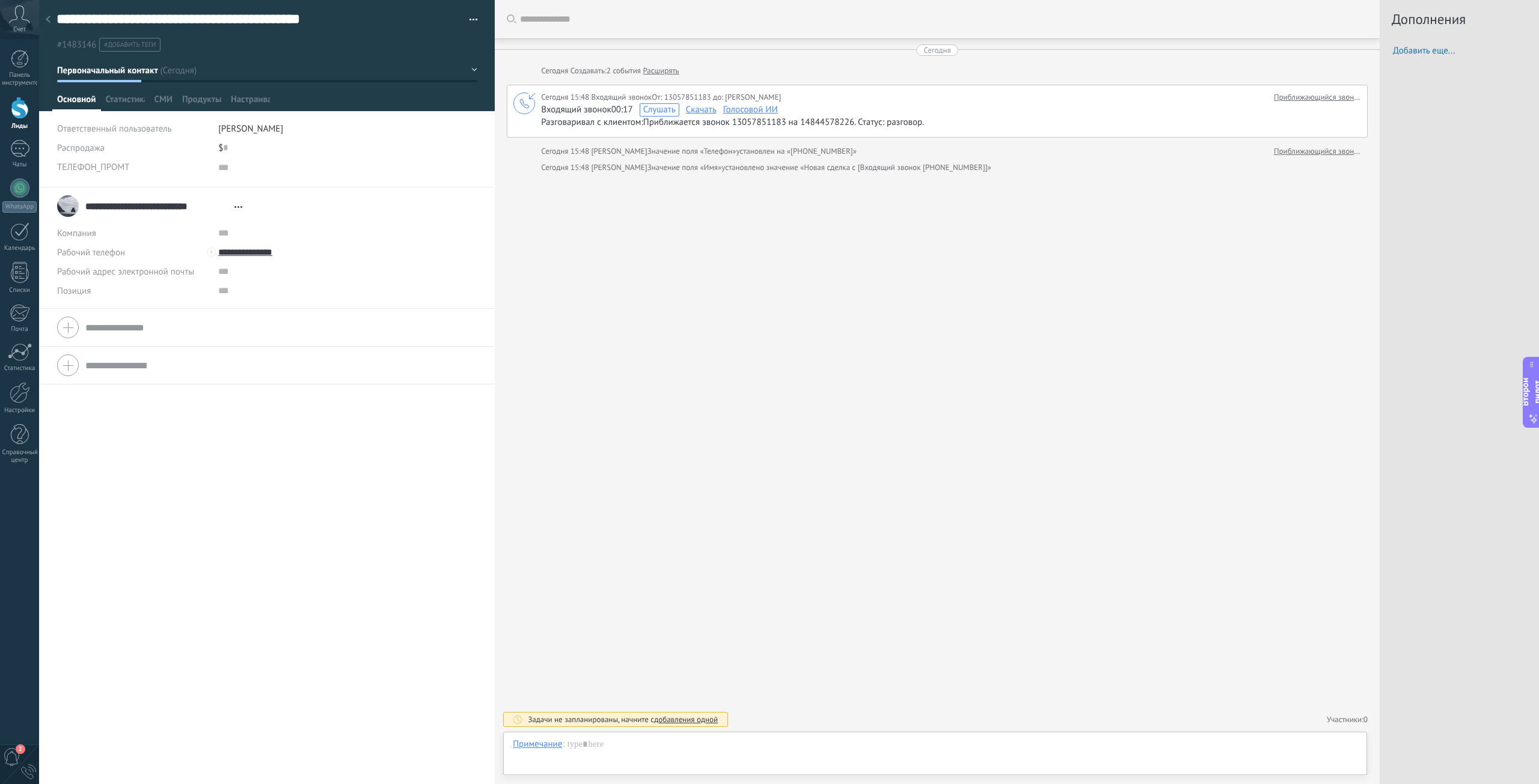
click at [250, 129] on font "Николай Панов" at bounding box center [250, 129] width 65 height 12
click at [246, 235] on div "дзот" at bounding box center [287, 236] width 150 height 21
click at [88, 762] on font "Сохранять" at bounding box center [83, 765] width 39 height 11
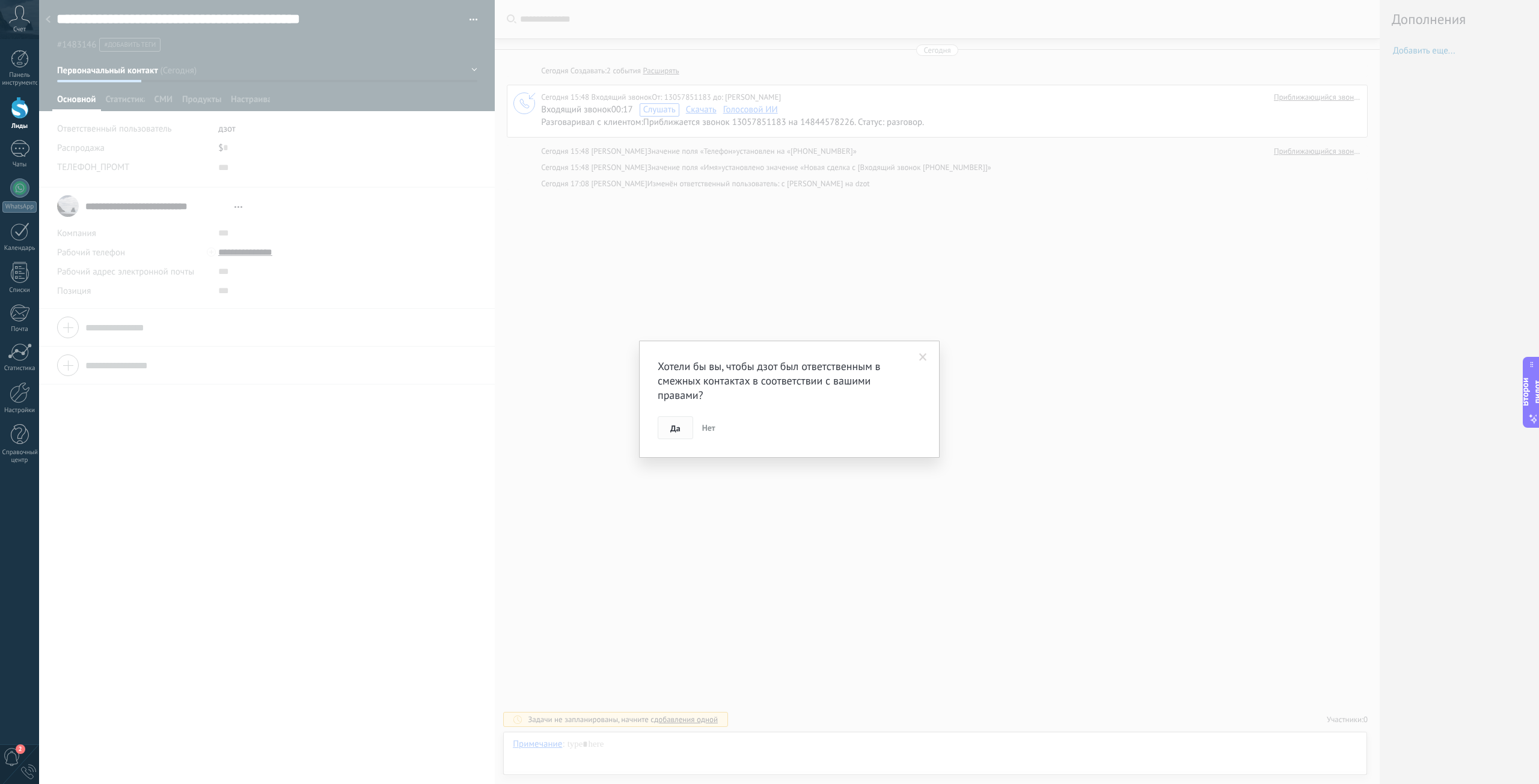
click at [679, 434] on button "Да" at bounding box center [675, 427] width 35 height 23
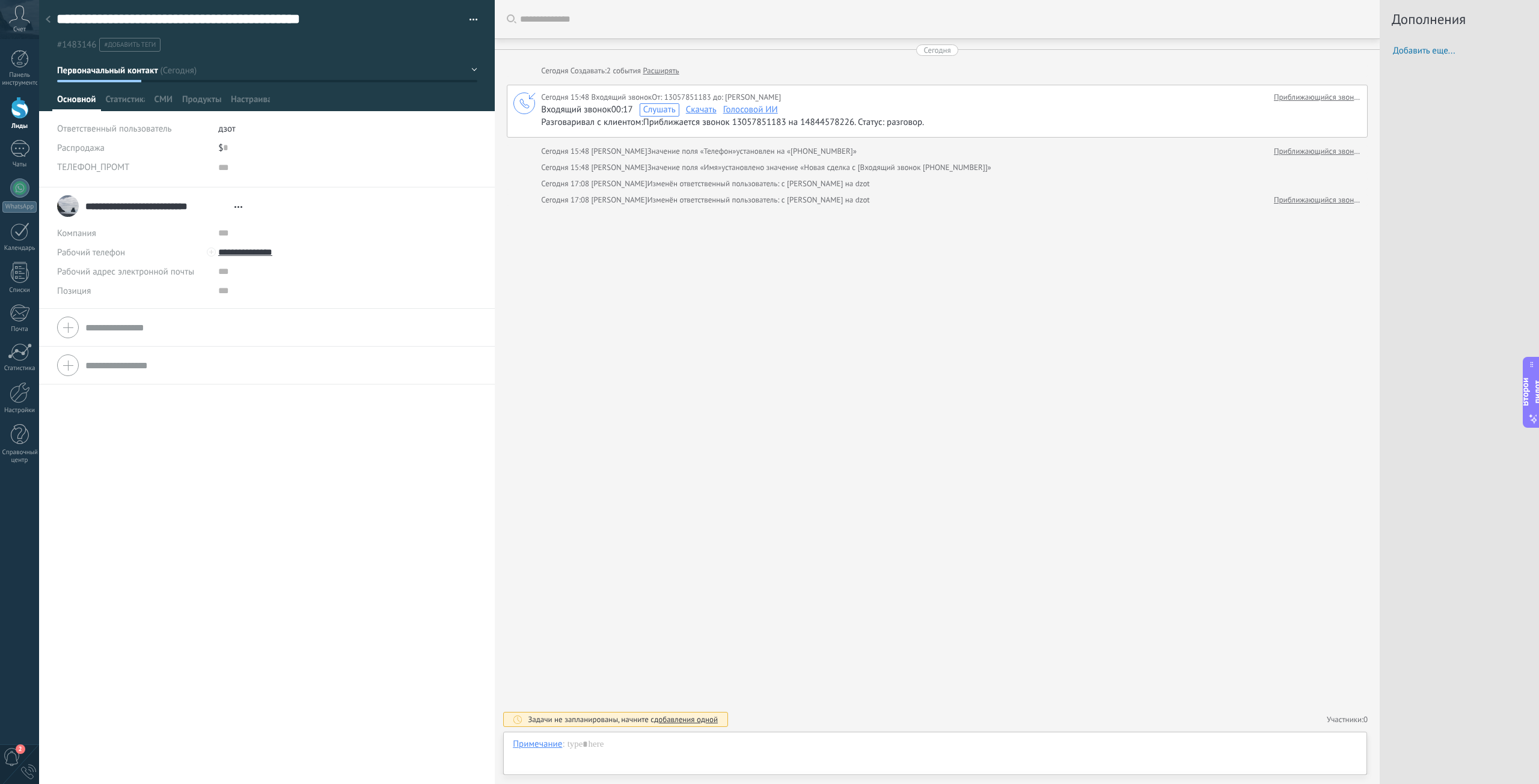
click at [227, 129] on font "дзот" at bounding box center [227, 129] width 18 height 12
click at [256, 179] on font "Николай Панов" at bounding box center [250, 174] width 65 height 12
click at [248, 124] on font "Николай Панов" at bounding box center [250, 129] width 65 height 12
click at [160, 155] on div "Распродажа" at bounding box center [133, 148] width 152 height 19
click at [16, 152] on div at bounding box center [19, 148] width 19 height 18
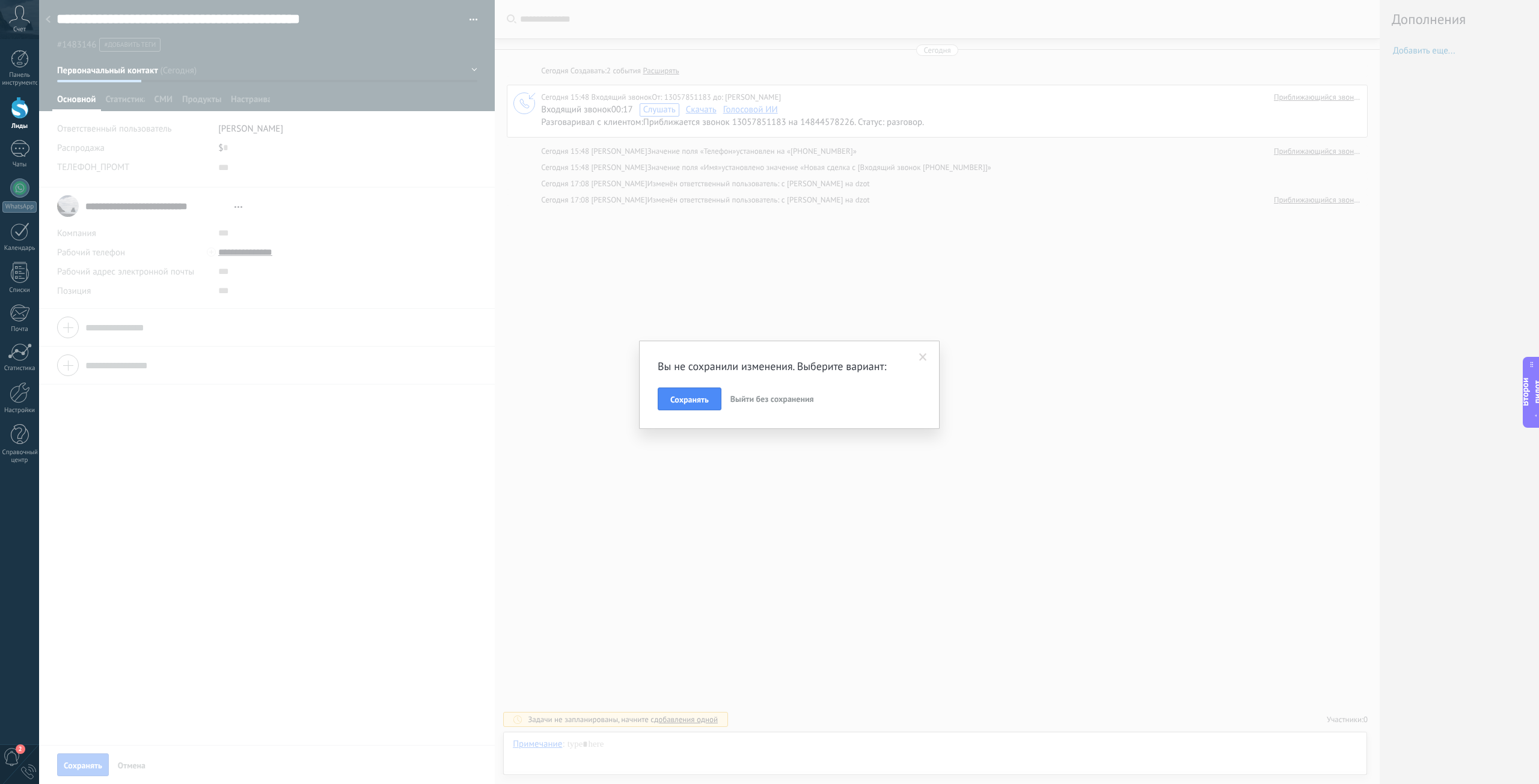
drag, startPoint x: 935, startPoint y: 342, endPoint x: 923, endPoint y: 362, distance: 23.3
click at [934, 348] on div "Вы не сохранили изменения. Выберите вариант: Сохранять Выйти без сохранения" at bounding box center [789, 384] width 300 height 89
click at [923, 362] on div "Вы не сохранили изменения. Выберите вариант: Сохранять Выйти без сохранения" at bounding box center [789, 384] width 300 height 89
click at [922, 366] on div "Вы не сохранили изменения. Выберите вариант: Сохранять Выйти без сохранения" at bounding box center [789, 384] width 300 height 89
click at [917, 360] on div "Вы не сохранили изменения. Выберите вариант: Сохранять Выйти без сохранения" at bounding box center [789, 384] width 263 height 51
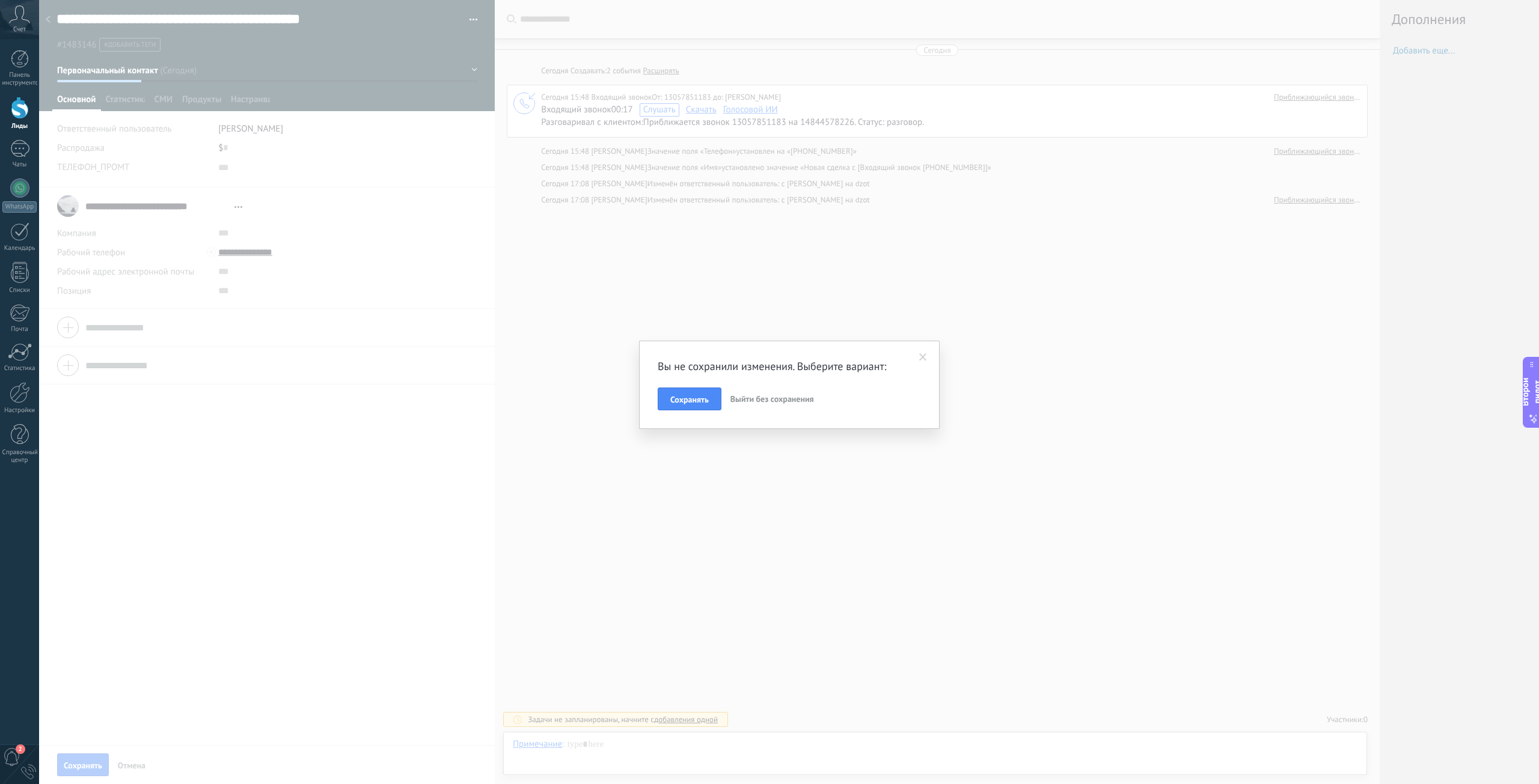
click at [926, 354] on span at bounding box center [923, 357] width 8 height 8
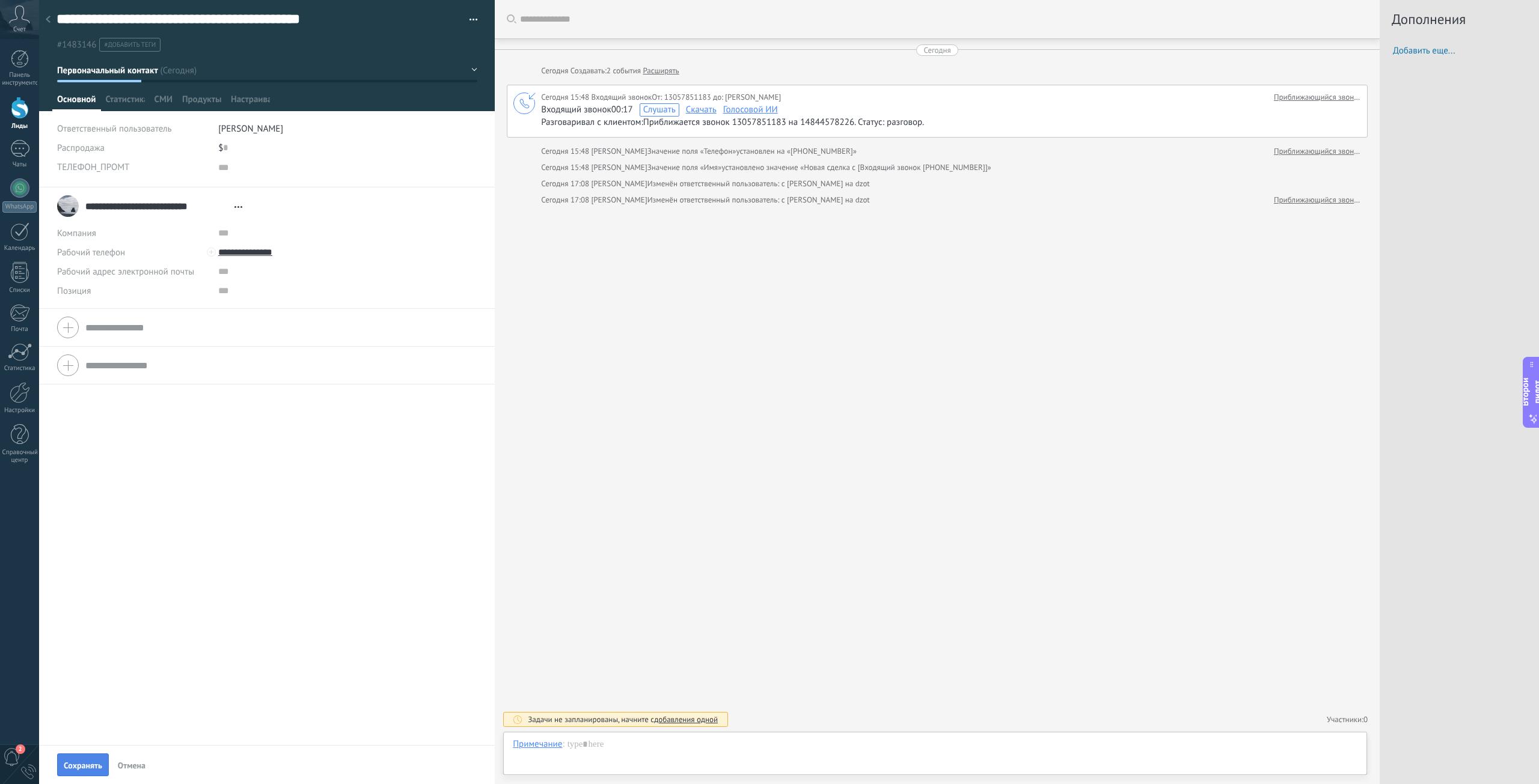
click at [84, 758] on button "Сохранять" at bounding box center [83, 765] width 51 height 23
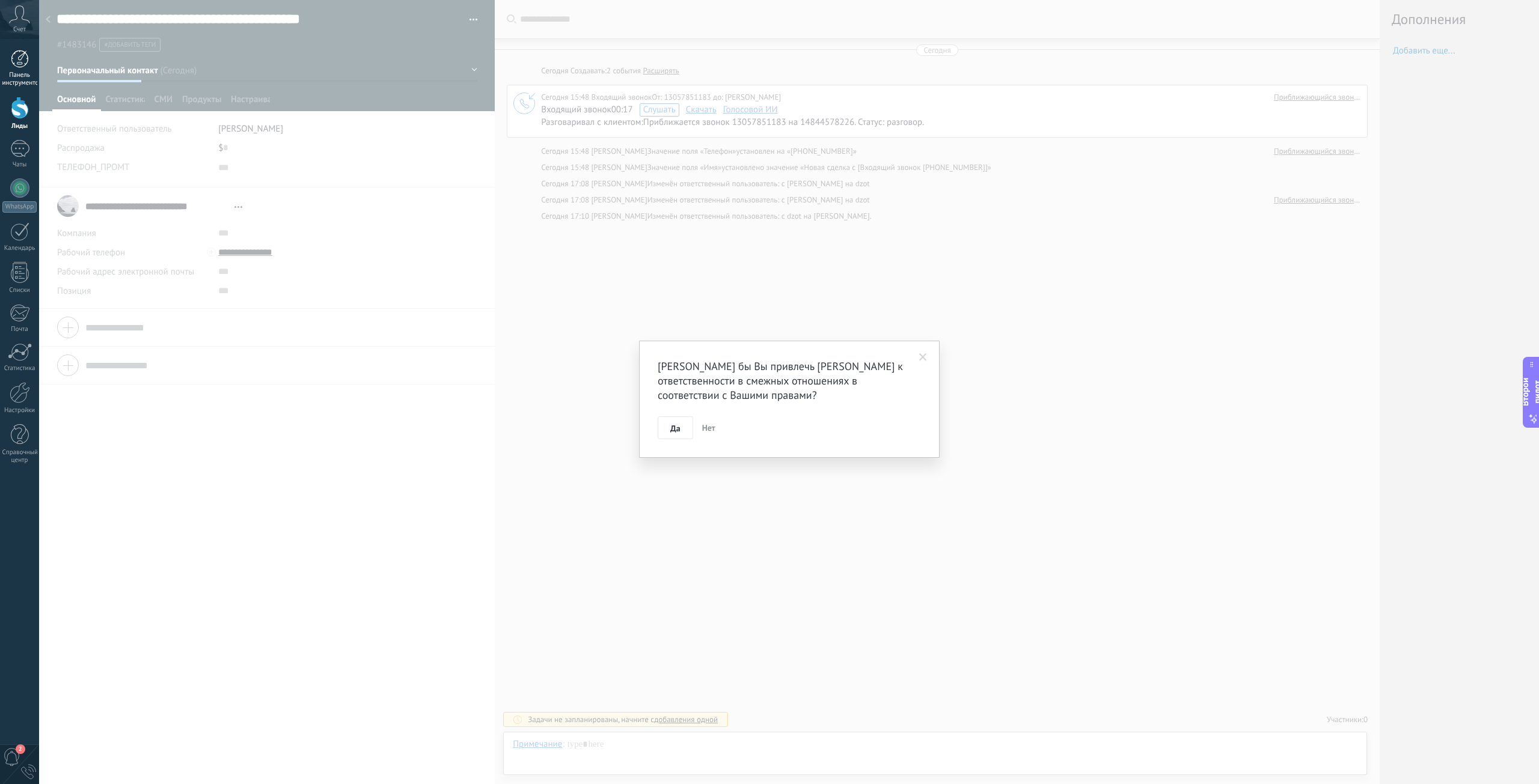
click at [14, 67] on div at bounding box center [19, 58] width 18 height 18
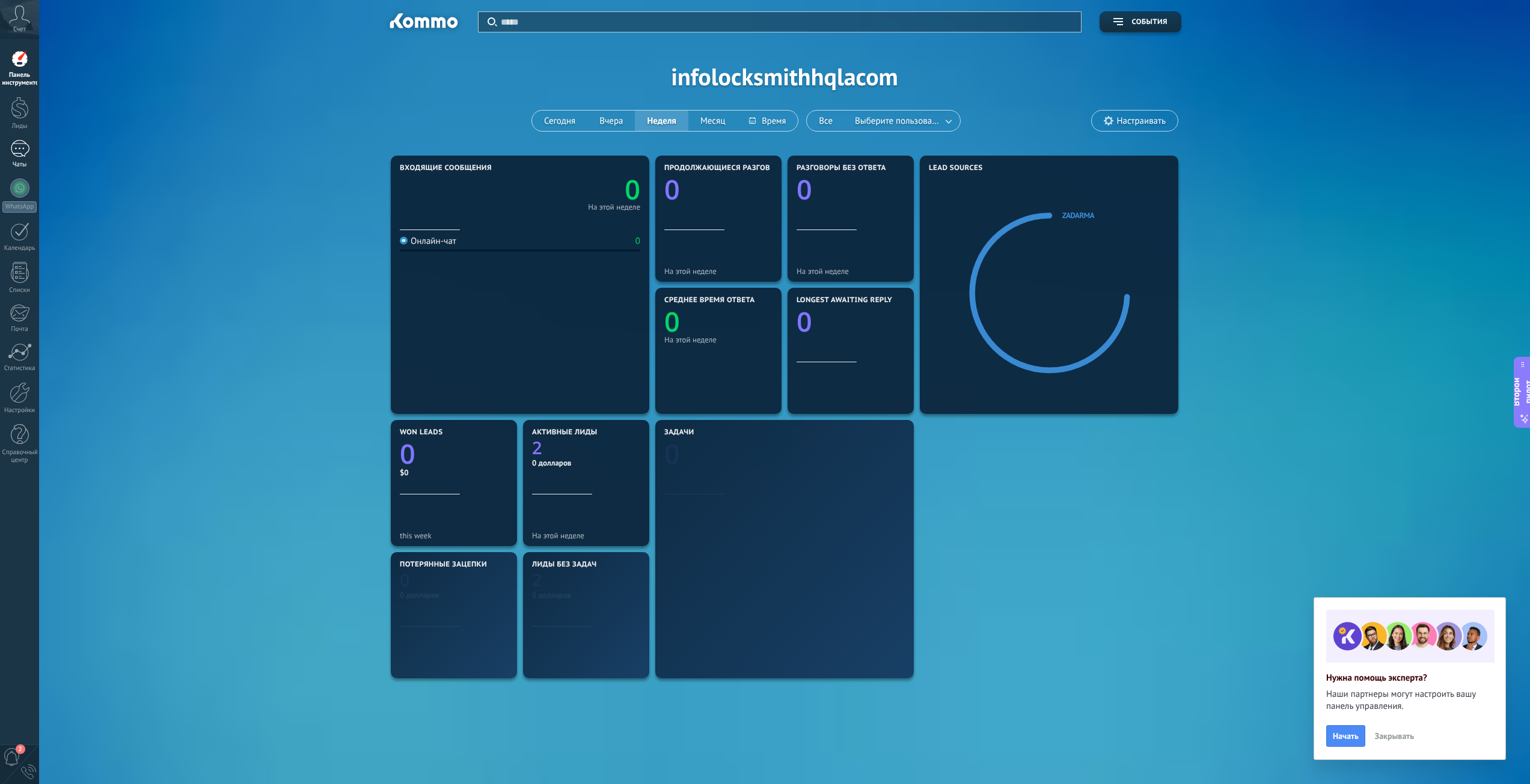
click at [20, 164] on font "Чаты" at bounding box center [19, 164] width 14 height 8
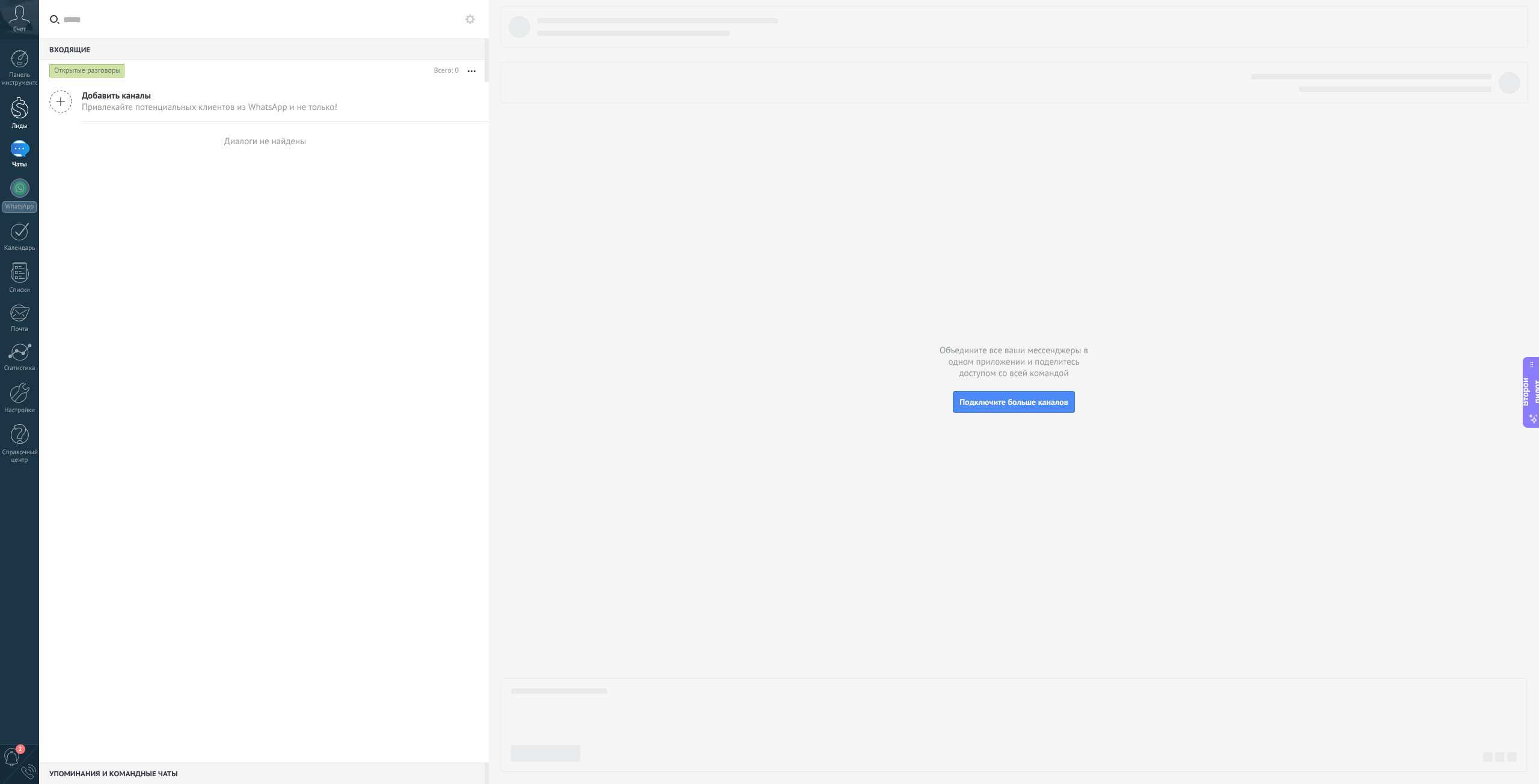
click at [13, 107] on div at bounding box center [19, 108] width 18 height 22
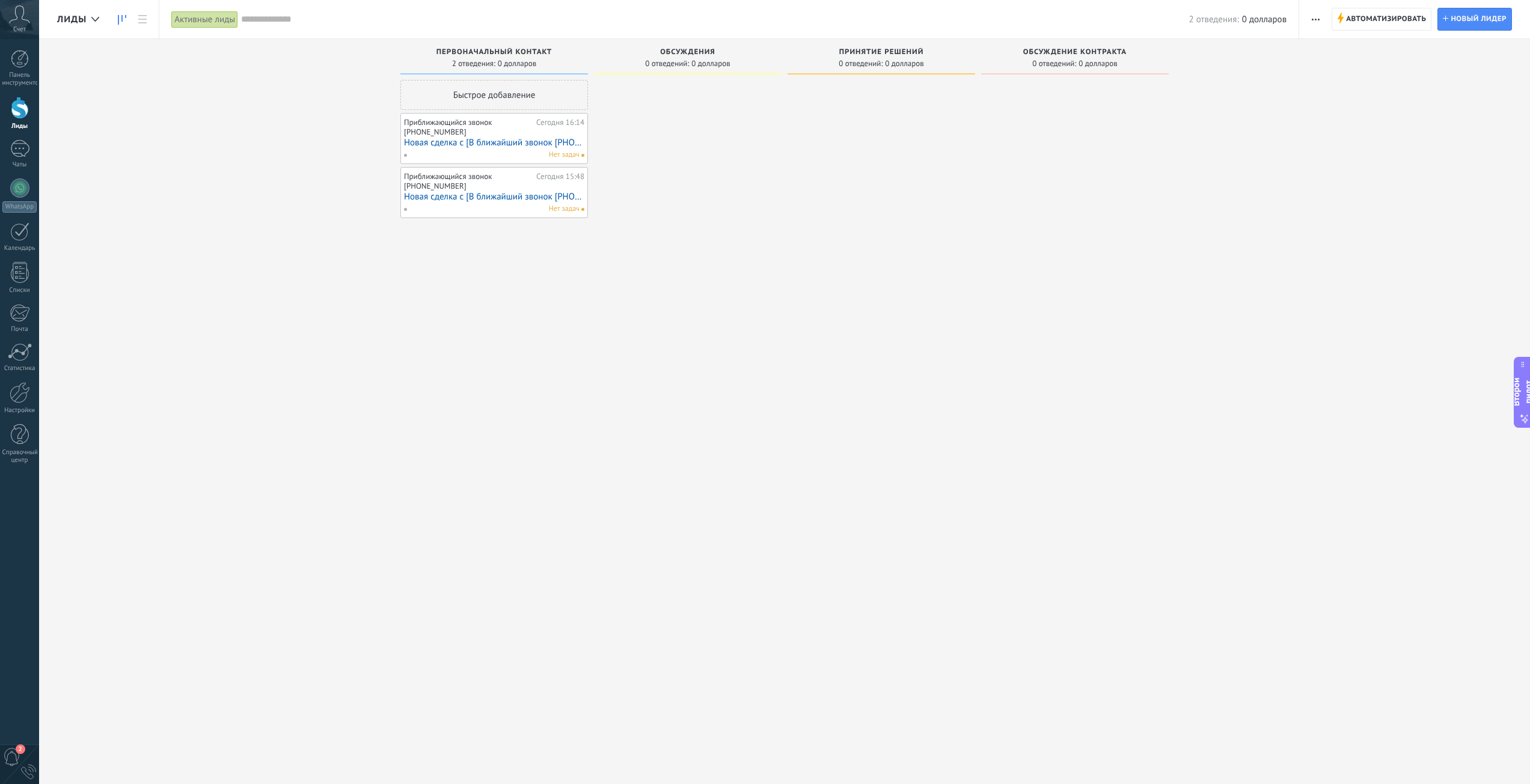
click at [476, 128] on div "Приближающийся звонок +17472309577" at bounding box center [468, 127] width 129 height 19
click at [499, 137] on div "Приближающийся звонок +17472309577" at bounding box center [468, 127] width 129 height 19
click at [499, 145] on font "Новая сделка с [В ближайший звонок +17472309577]" at bounding box center [516, 143] width 225 height 12
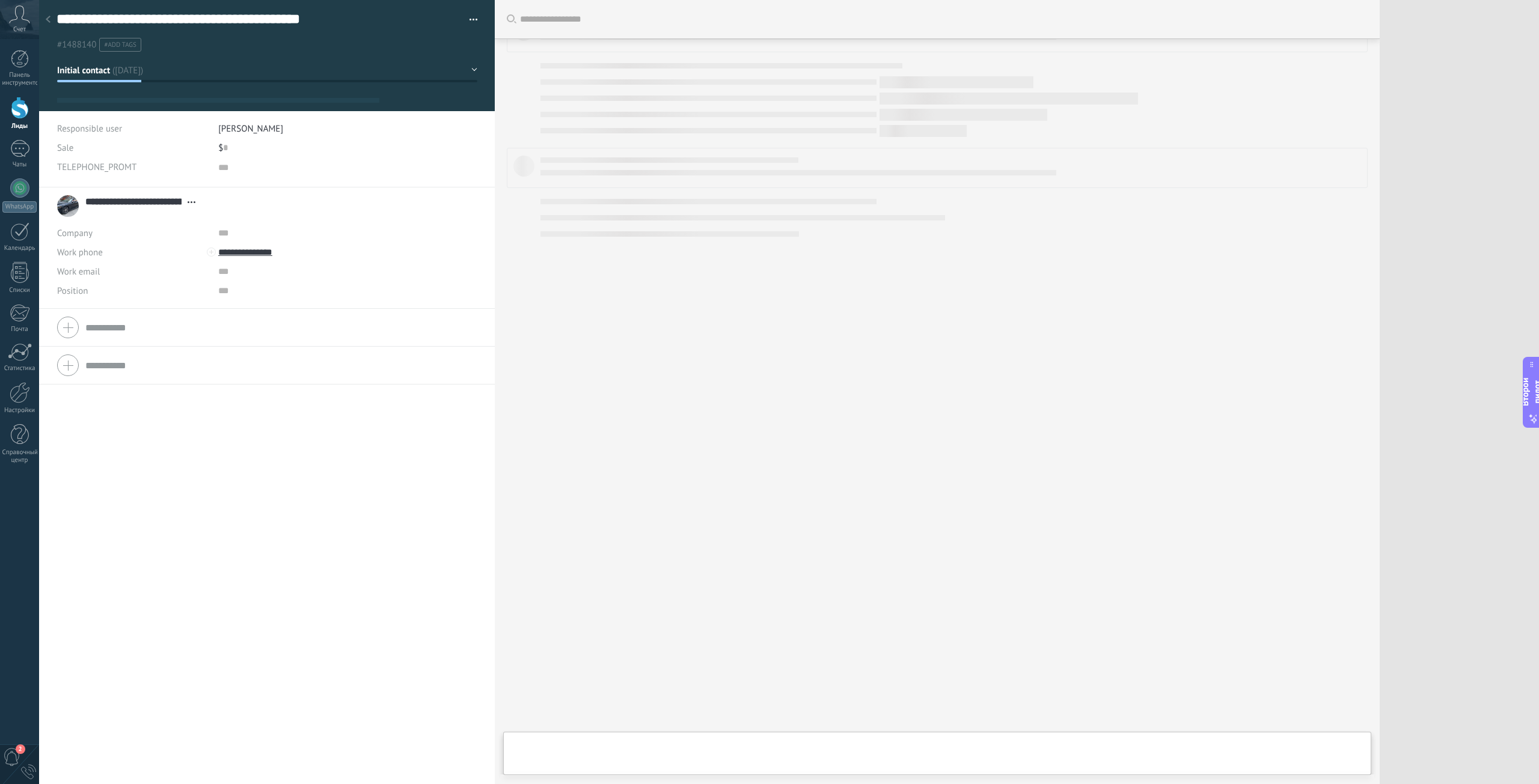
type textarea "***"
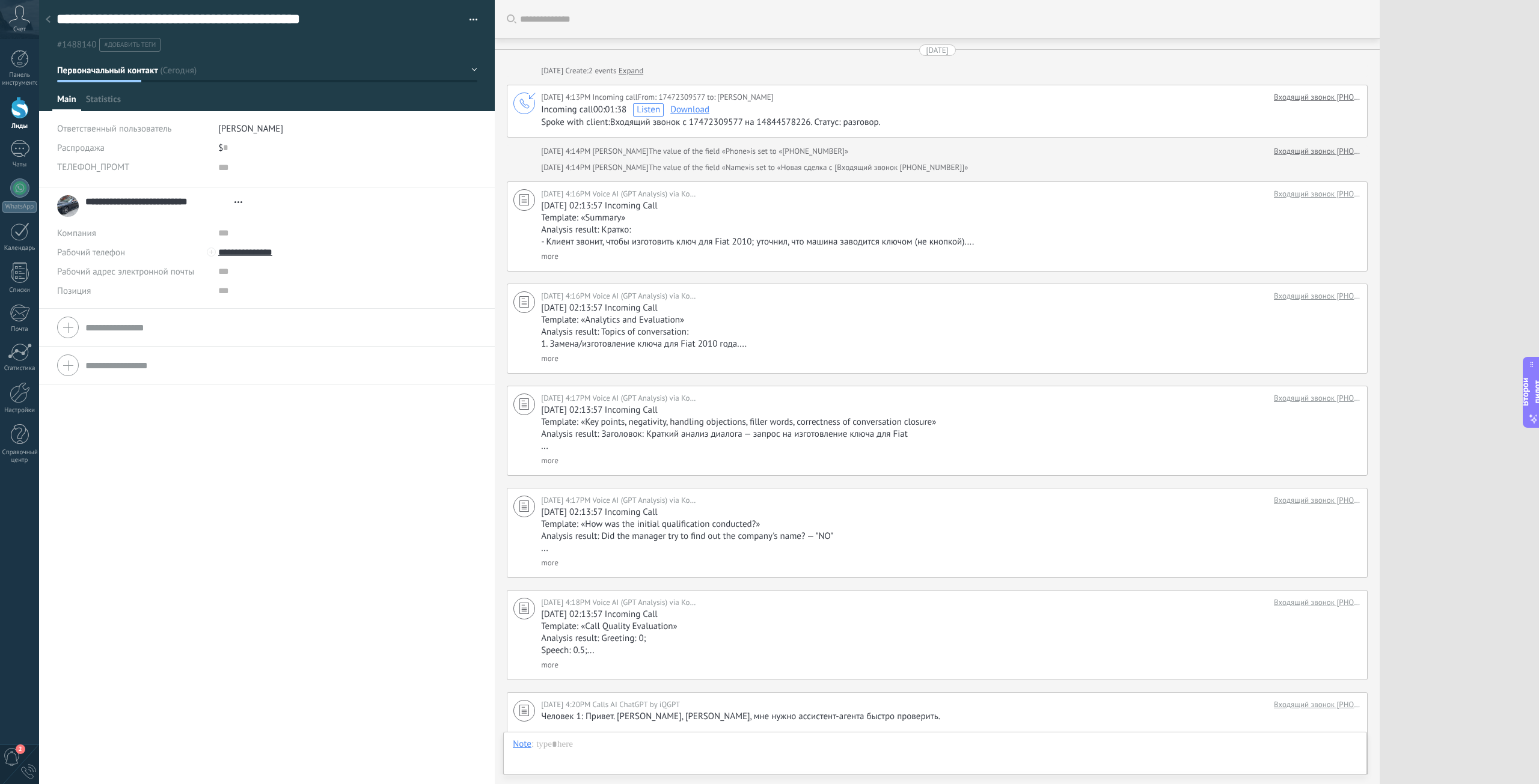
scroll to position [12, 0]
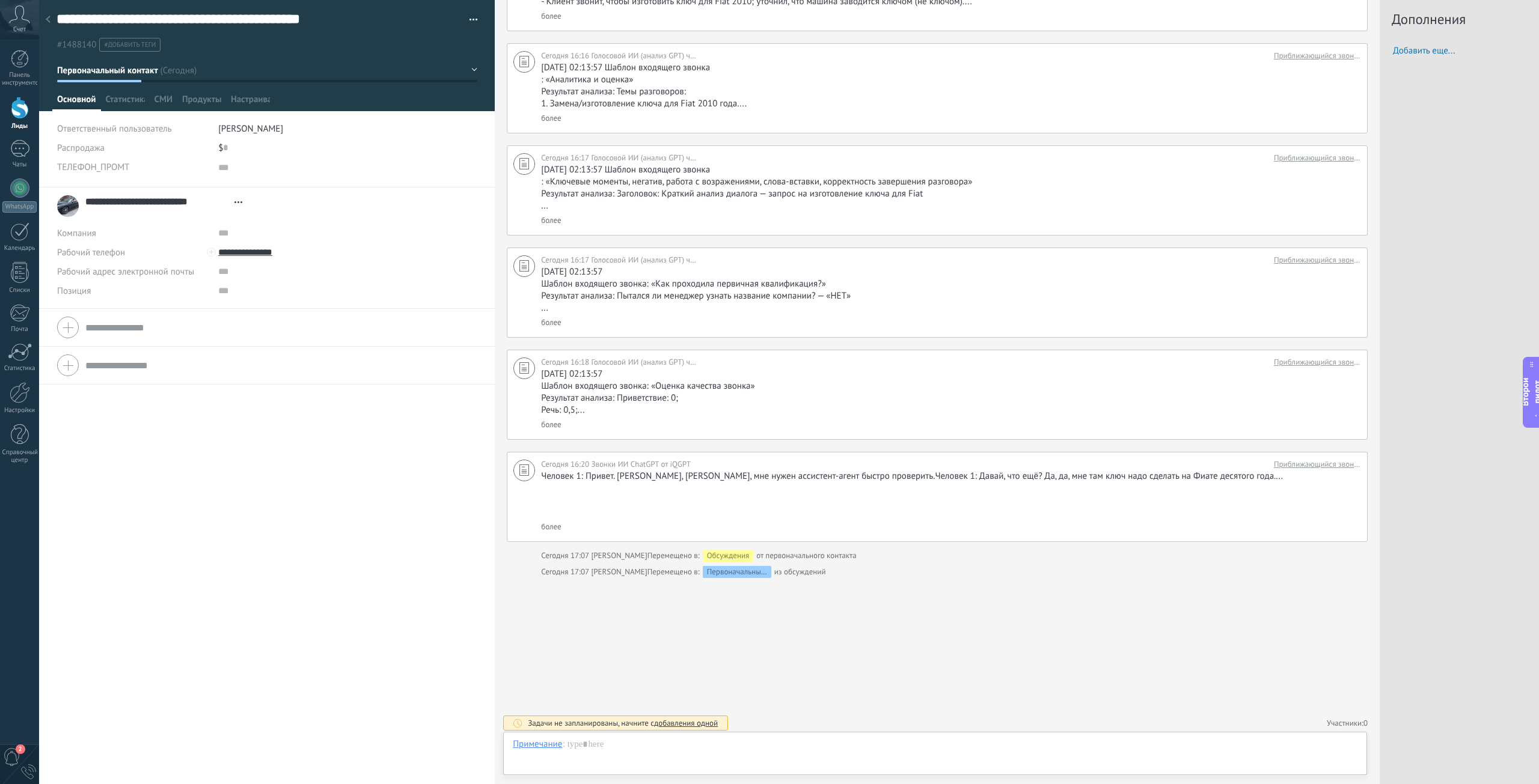
click at [252, 129] on font "Николай Панов" at bounding box center [250, 129] width 65 height 12
click at [239, 237] on div "дзот" at bounding box center [287, 236] width 150 height 21
click at [81, 759] on button "Сохранять" at bounding box center [83, 765] width 51 height 23
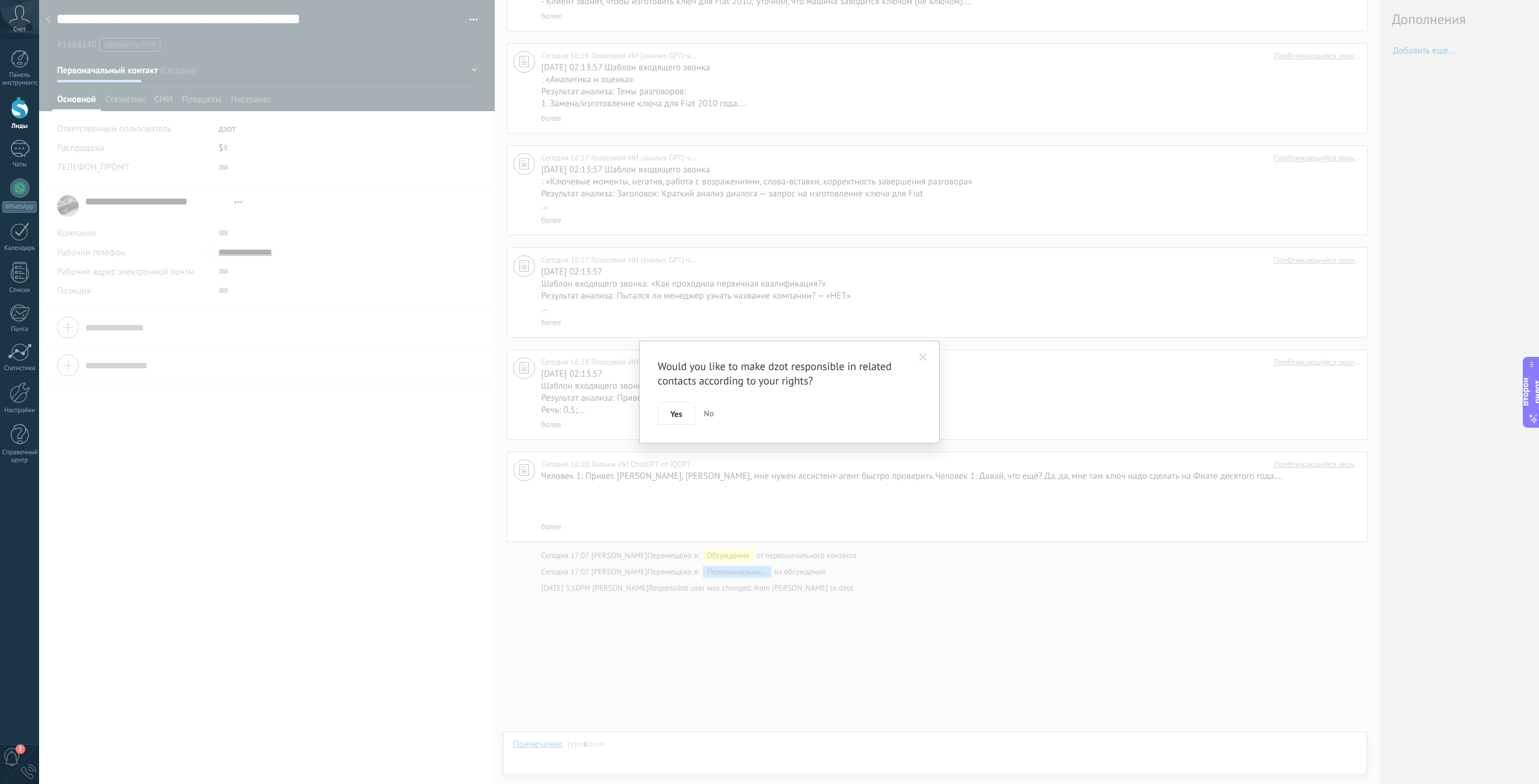
scroll to position [256, 0]
click at [675, 427] on font "Да" at bounding box center [675, 428] width 10 height 11
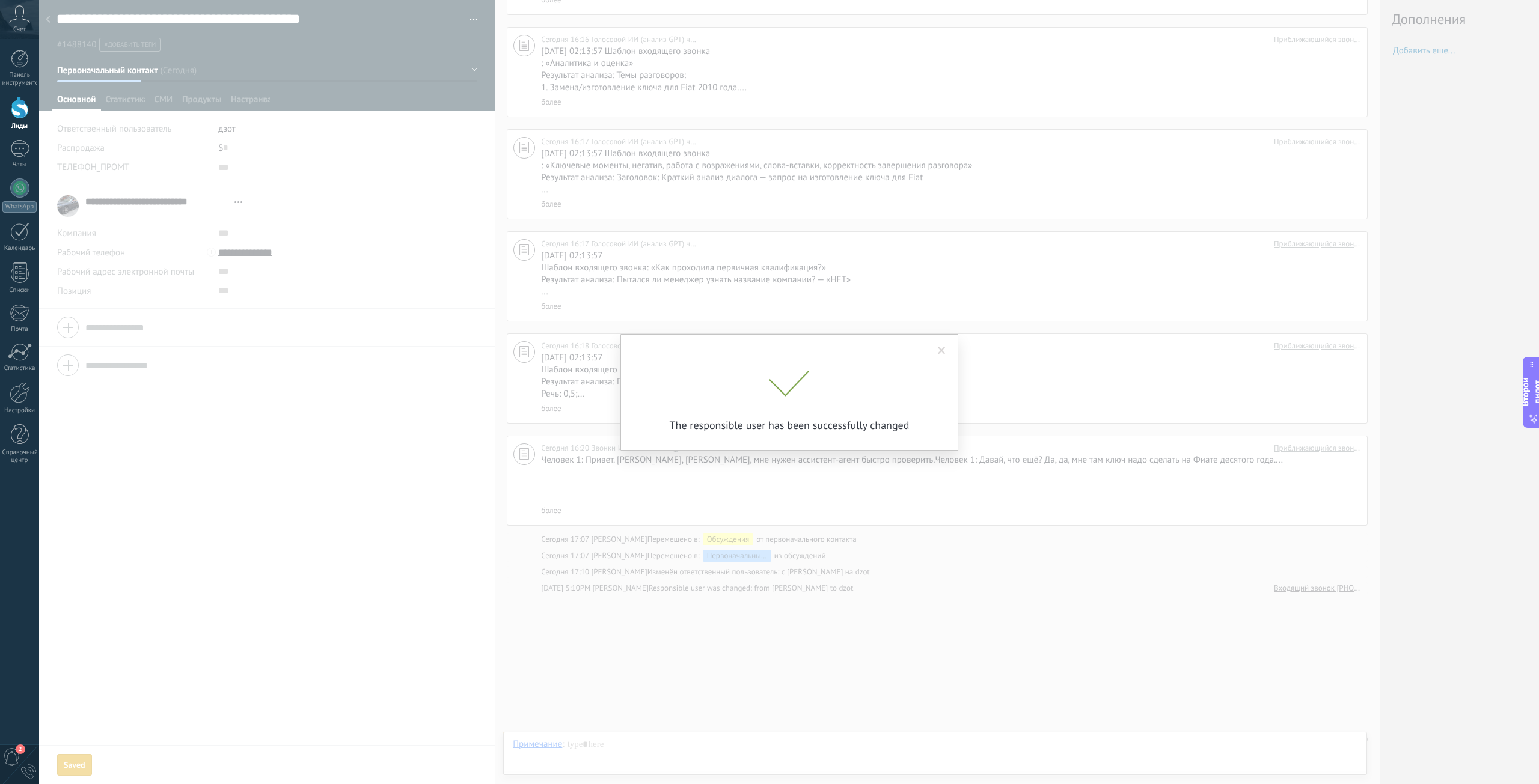
scroll to position [273, 0]
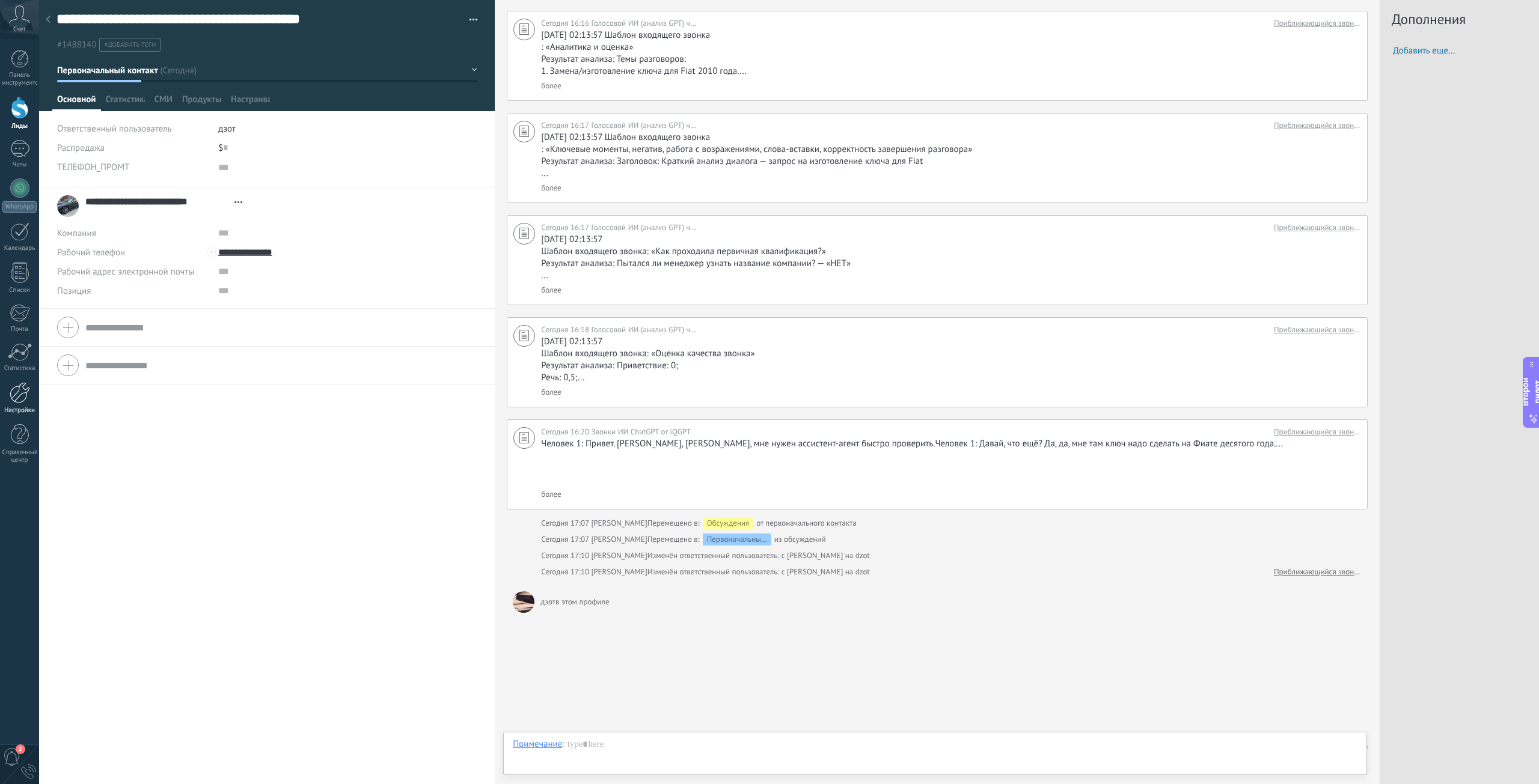
click at [18, 401] on div at bounding box center [19, 392] width 20 height 21
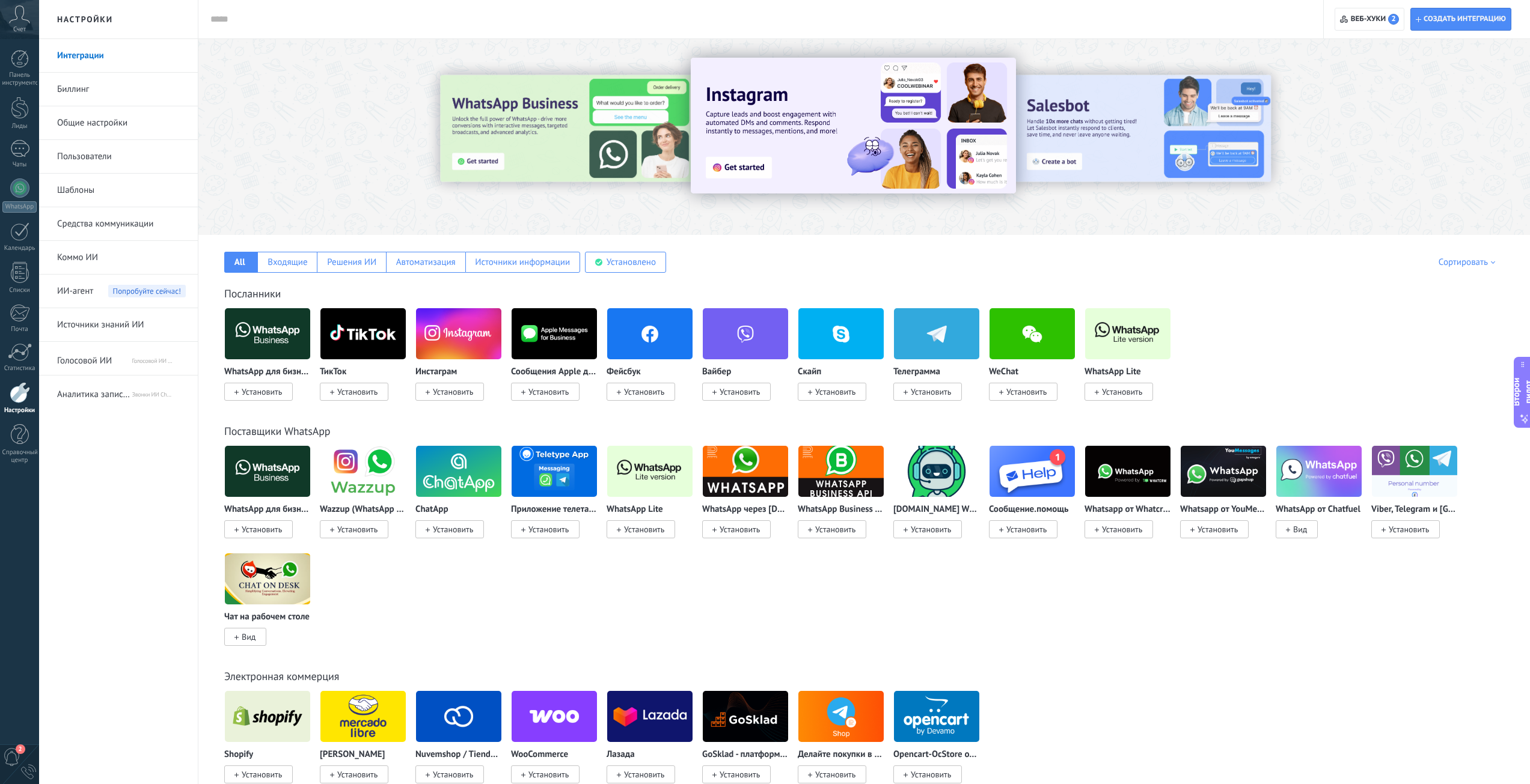
click at [99, 160] on font "Пользователи" at bounding box center [84, 157] width 55 height 12
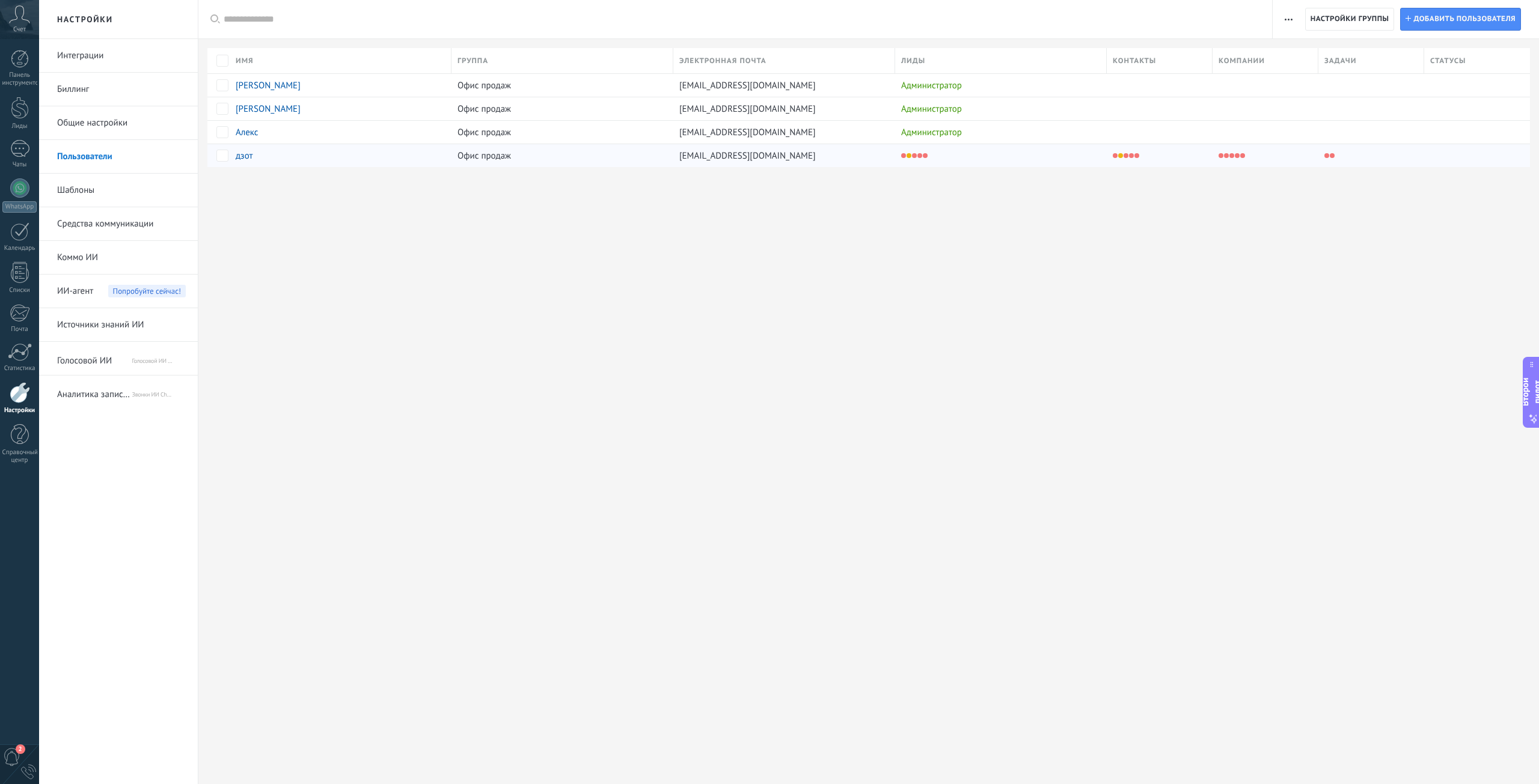
click at [776, 156] on div "[EMAIL_ADDRESS][DOMAIN_NAME]" at bounding box center [781, 155] width 216 height 23
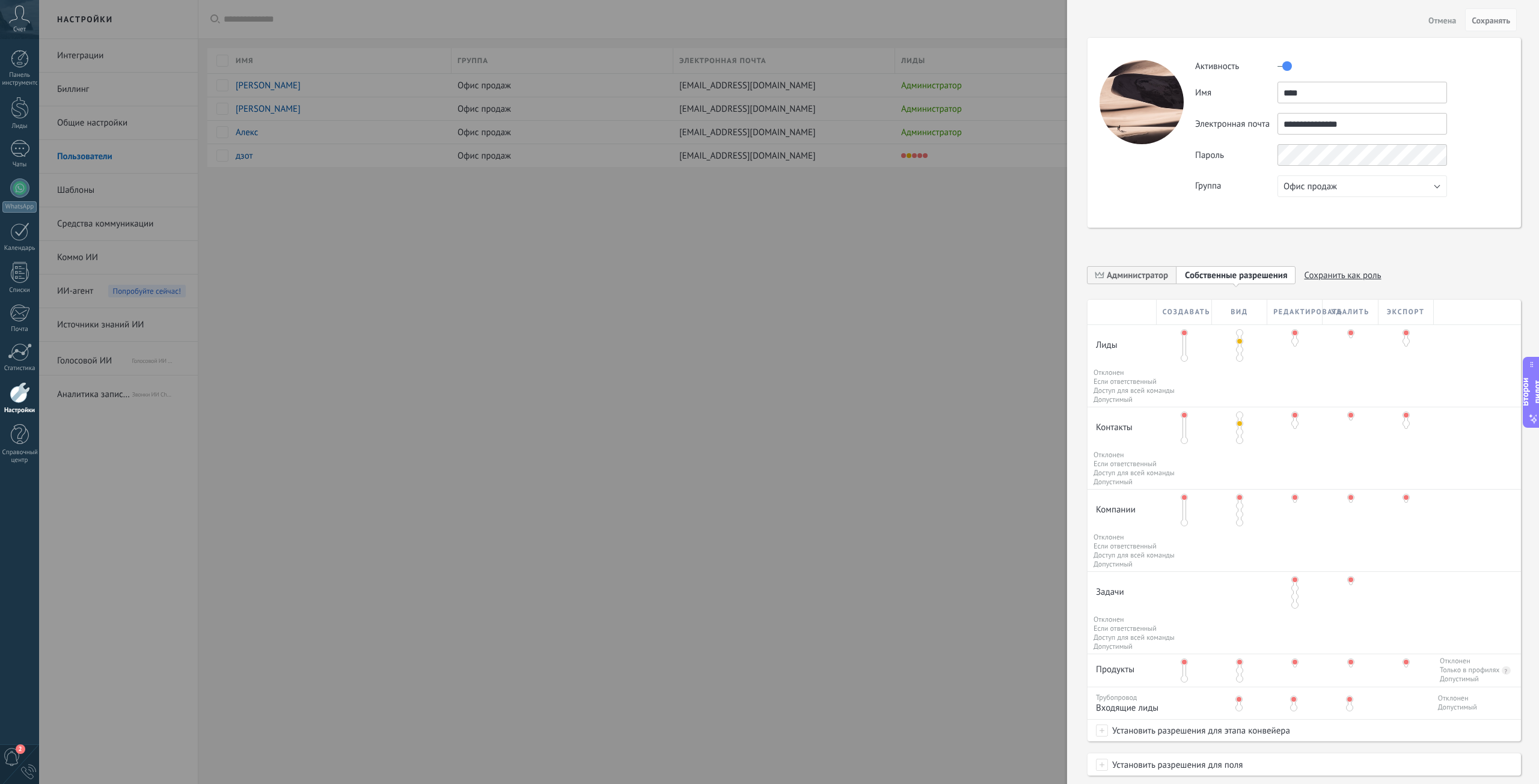
click at [1238, 412] on span at bounding box center [1239, 415] width 8 height 8
click at [1492, 23] on font "Сохранять" at bounding box center [1491, 20] width 39 height 11
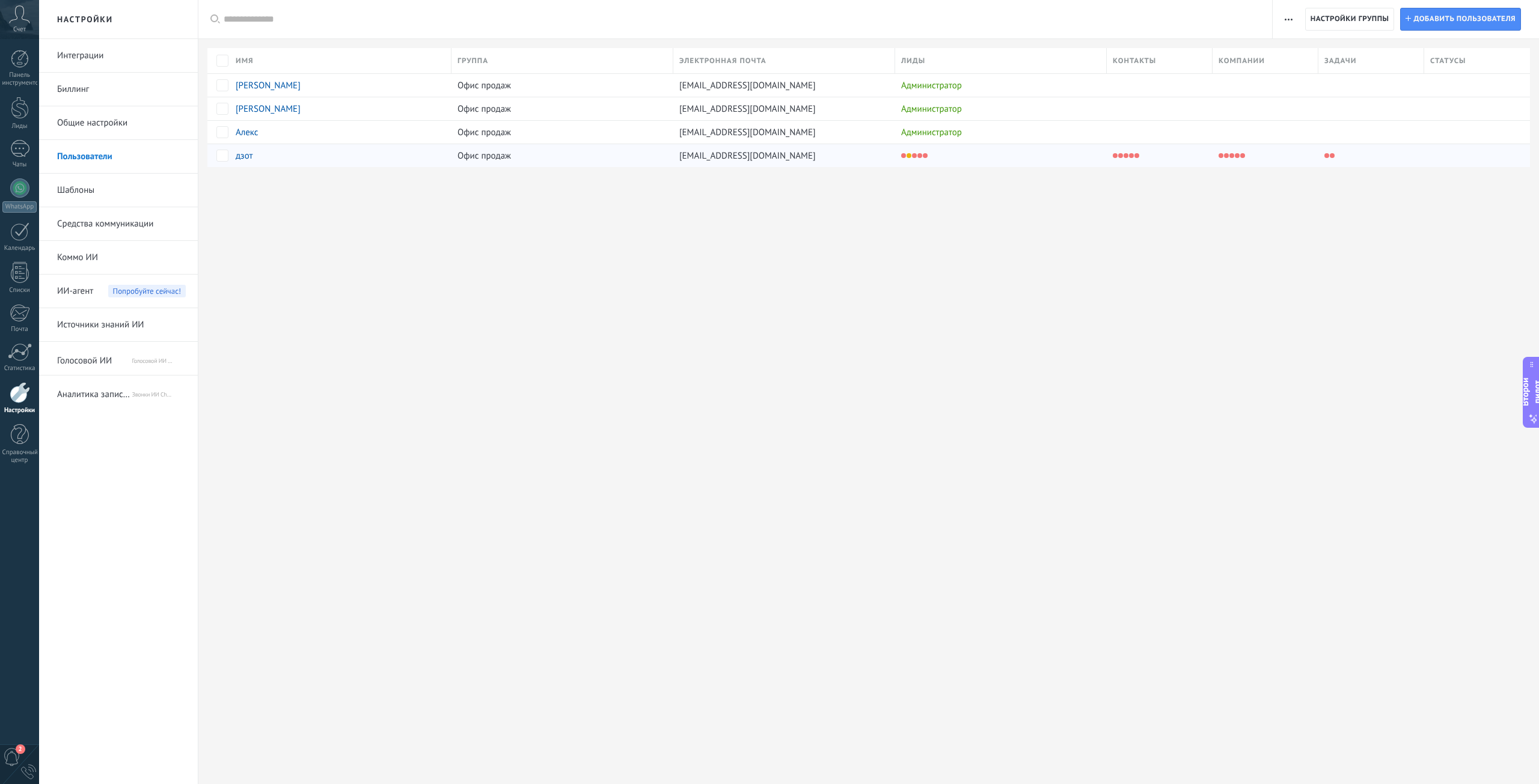
click at [831, 158] on div "[EMAIL_ADDRESS][DOMAIN_NAME]" at bounding box center [781, 155] width 216 height 23
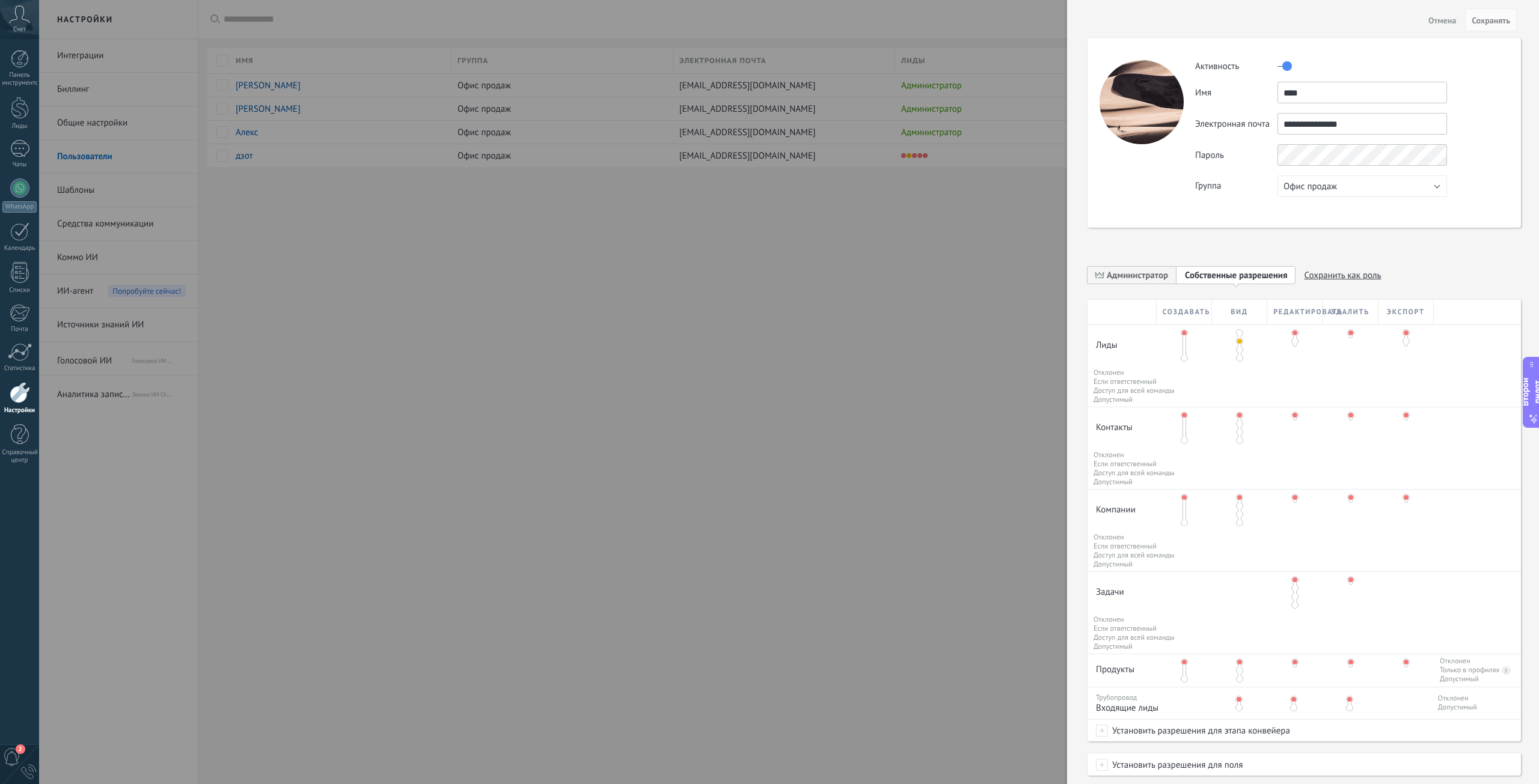
click at [279, 329] on div at bounding box center [769, 392] width 1539 height 784
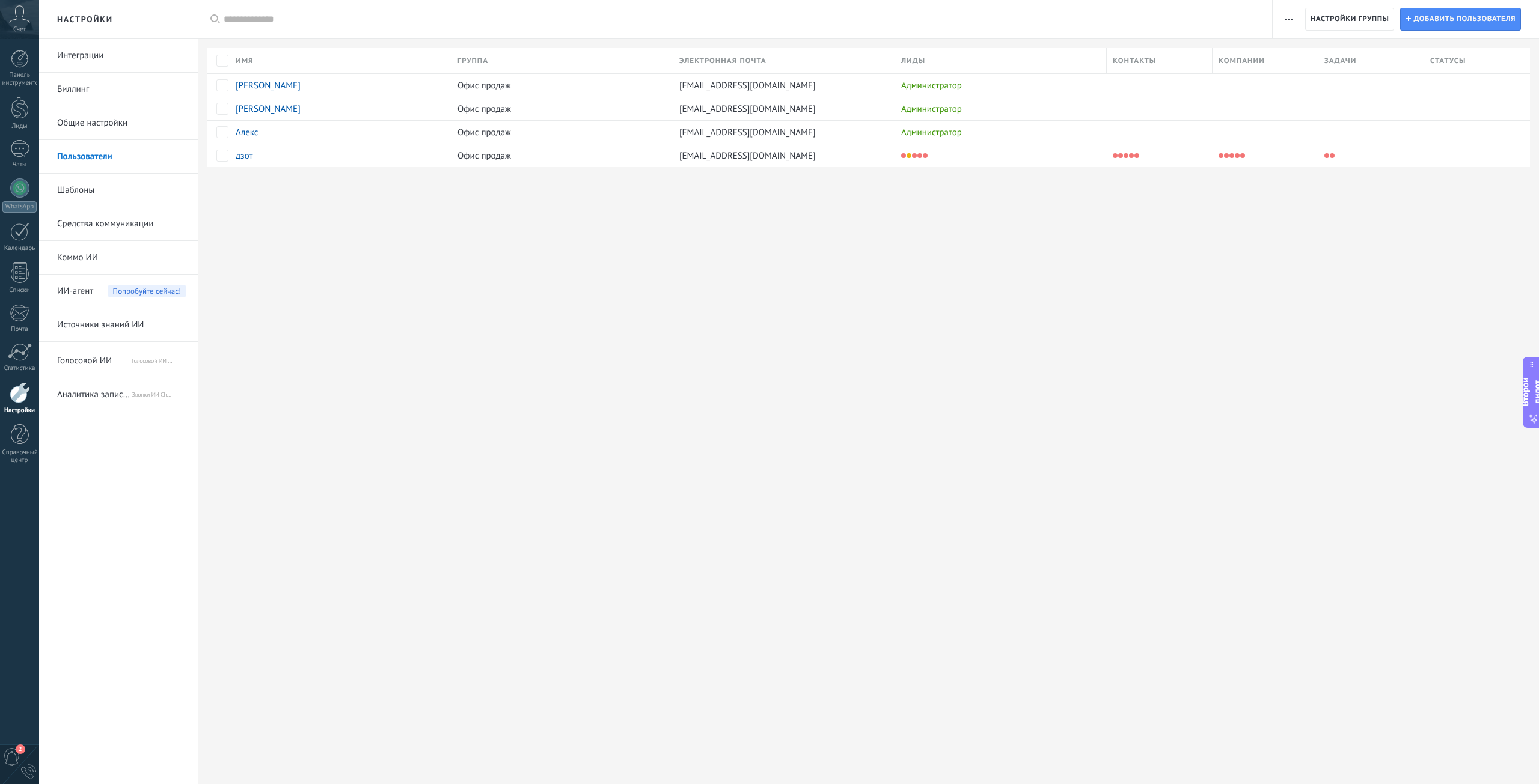
click at [16, 400] on div at bounding box center [19, 392] width 20 height 21
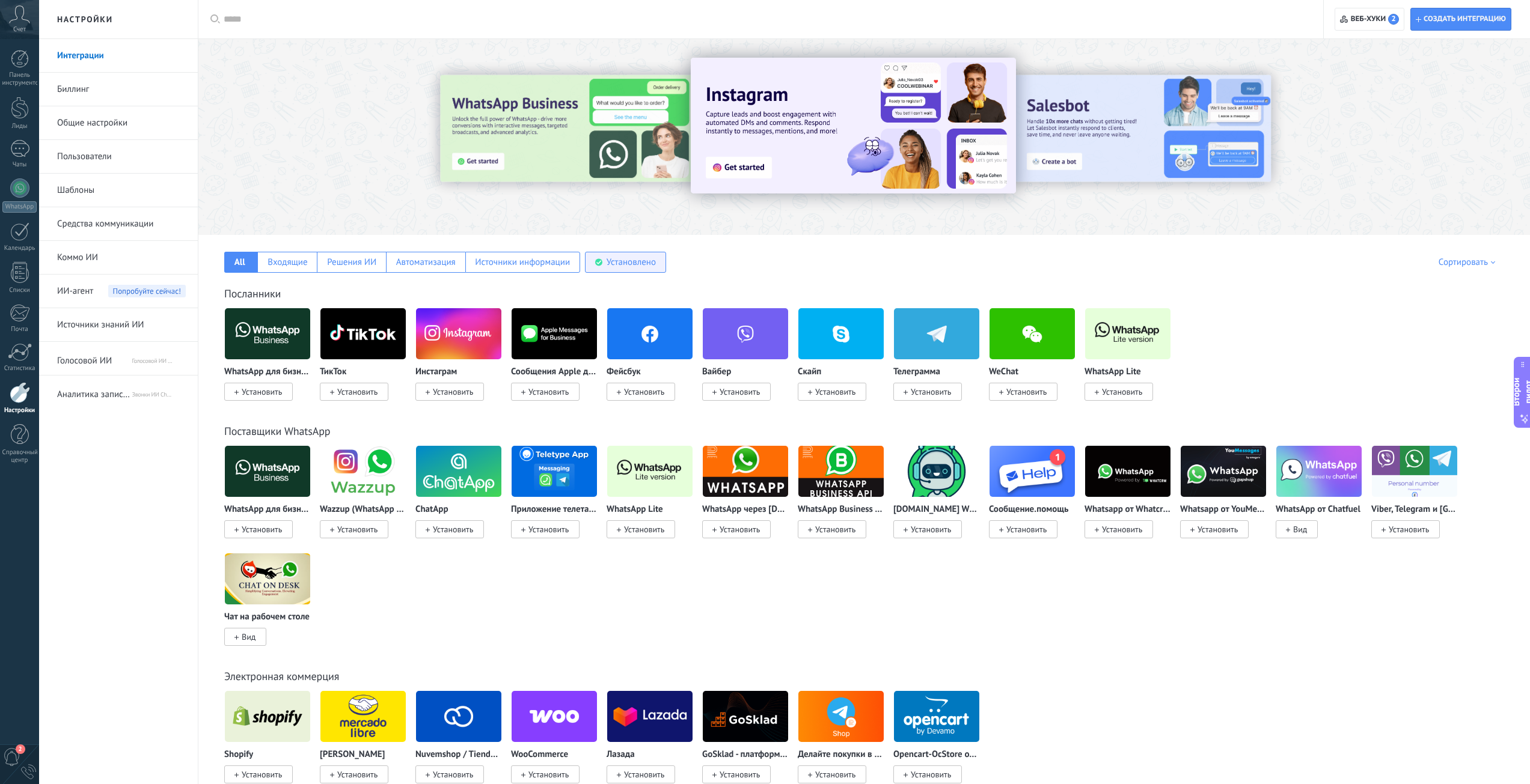
click at [618, 262] on font "Установлено" at bounding box center [631, 262] width 49 height 12
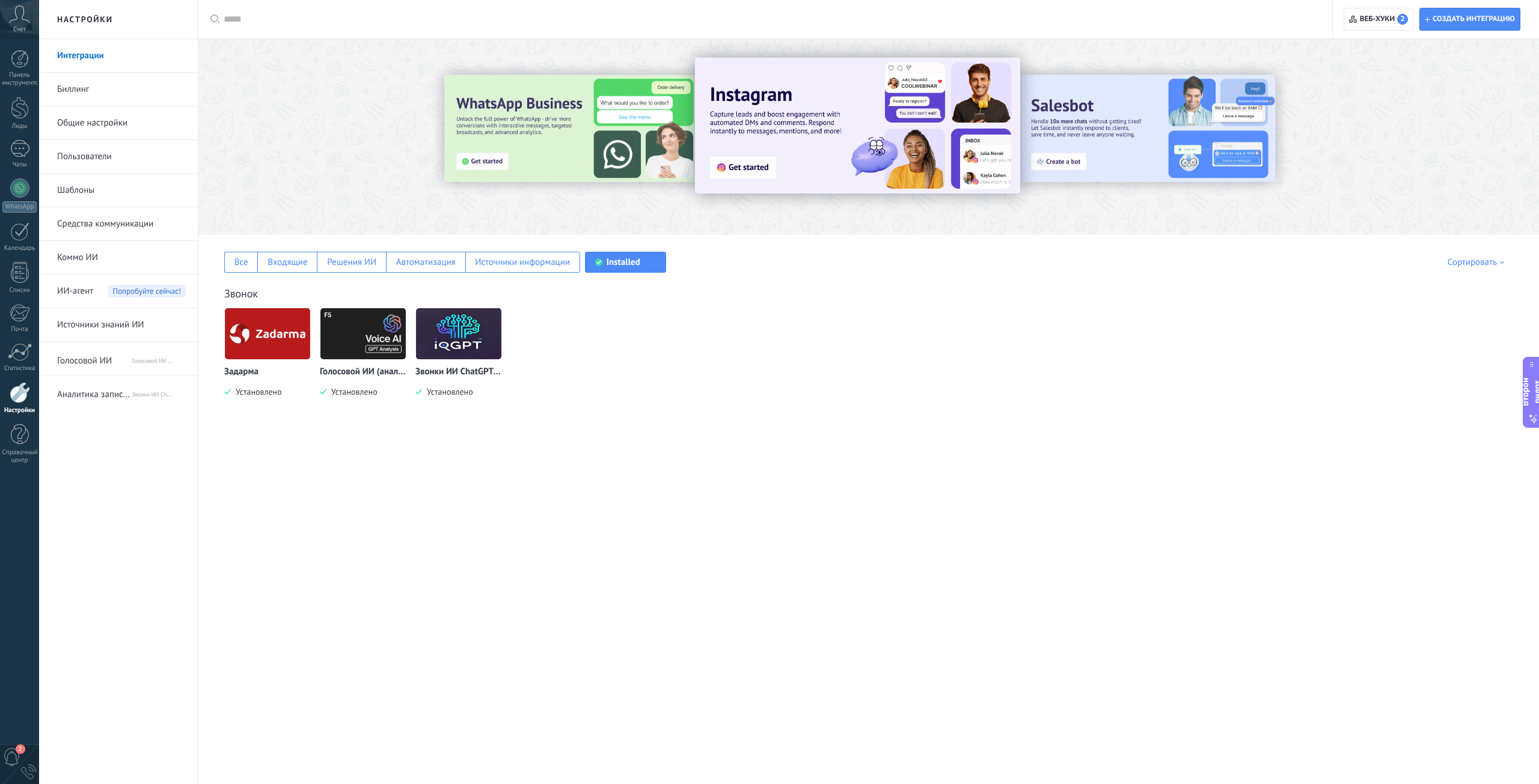
click at [271, 341] on img at bounding box center [267, 333] width 85 height 58
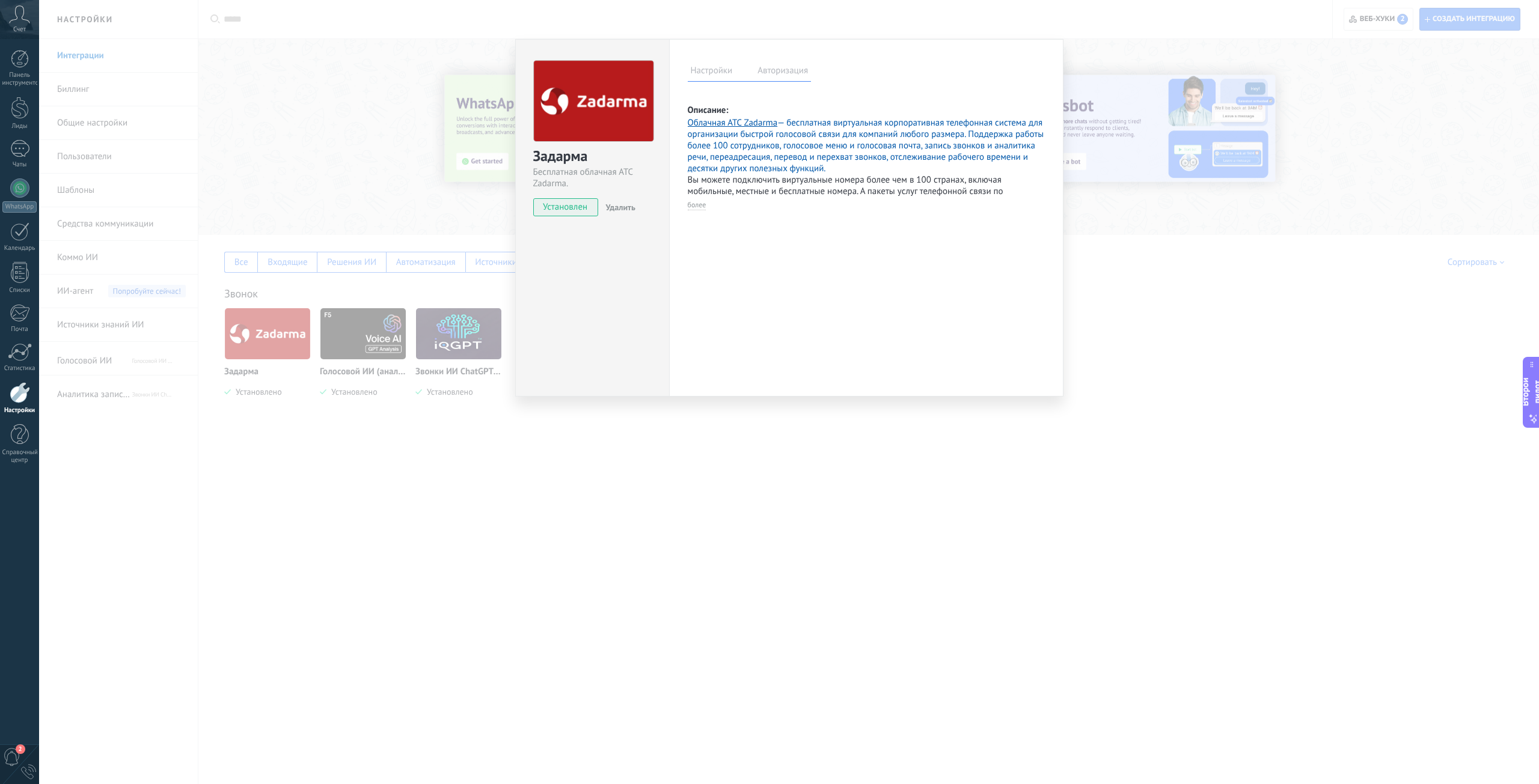
select select "*******"
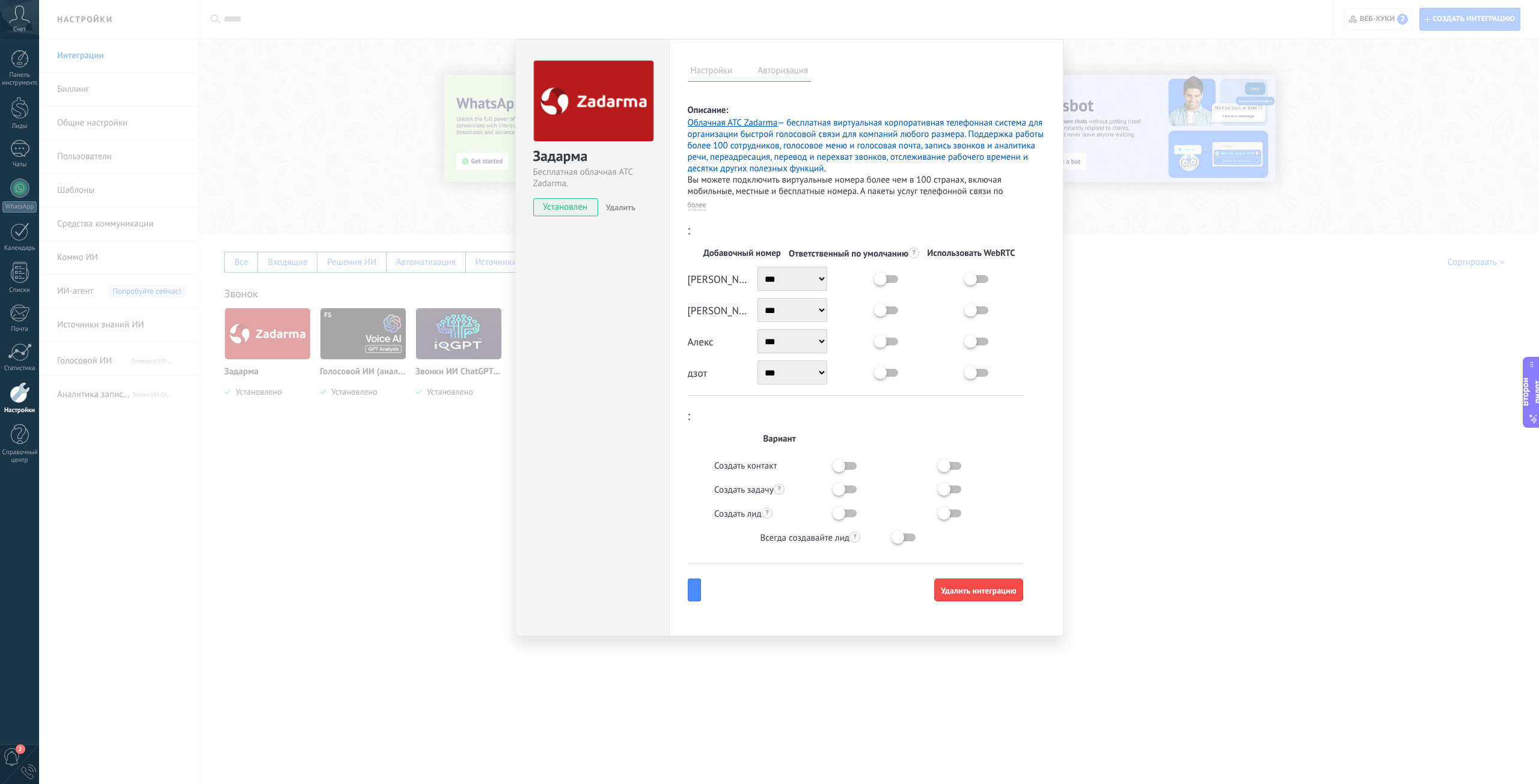
click at [794, 307] on select "*** *** *** *** *** ***" at bounding box center [792, 310] width 70 height 24
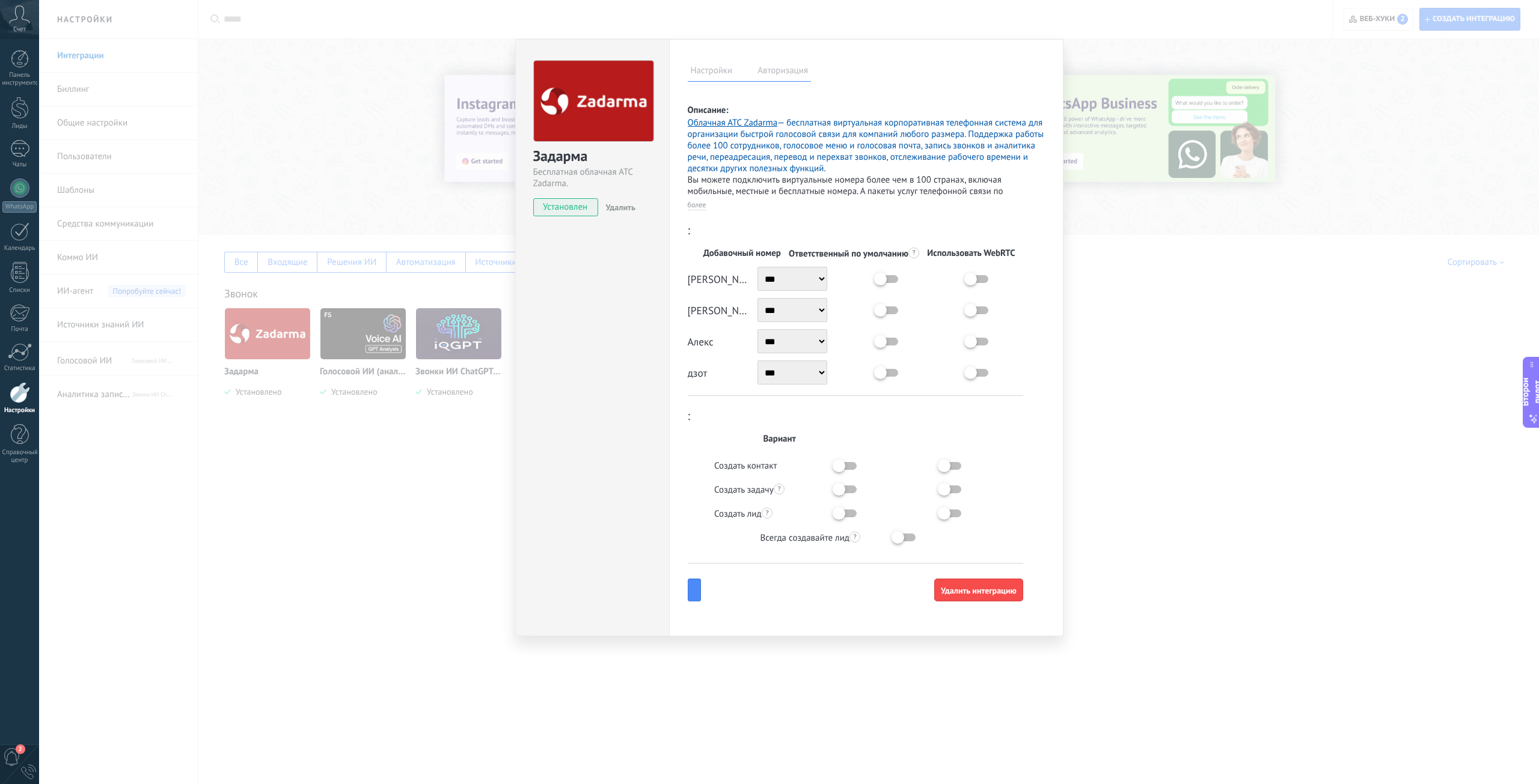
drag, startPoint x: 794, startPoint y: 307, endPoint x: 797, endPoint y: 323, distance: 16.3
click at [794, 307] on select "*** *** *** *** *** ***" at bounding box center [792, 310] width 70 height 24
click at [792, 379] on select "*** *** *** *** *** ***" at bounding box center [792, 373] width 70 height 24
select select "*******"
click at [757, 361] on select "*** *** *** *** *** ***" at bounding box center [792, 373] width 70 height 24
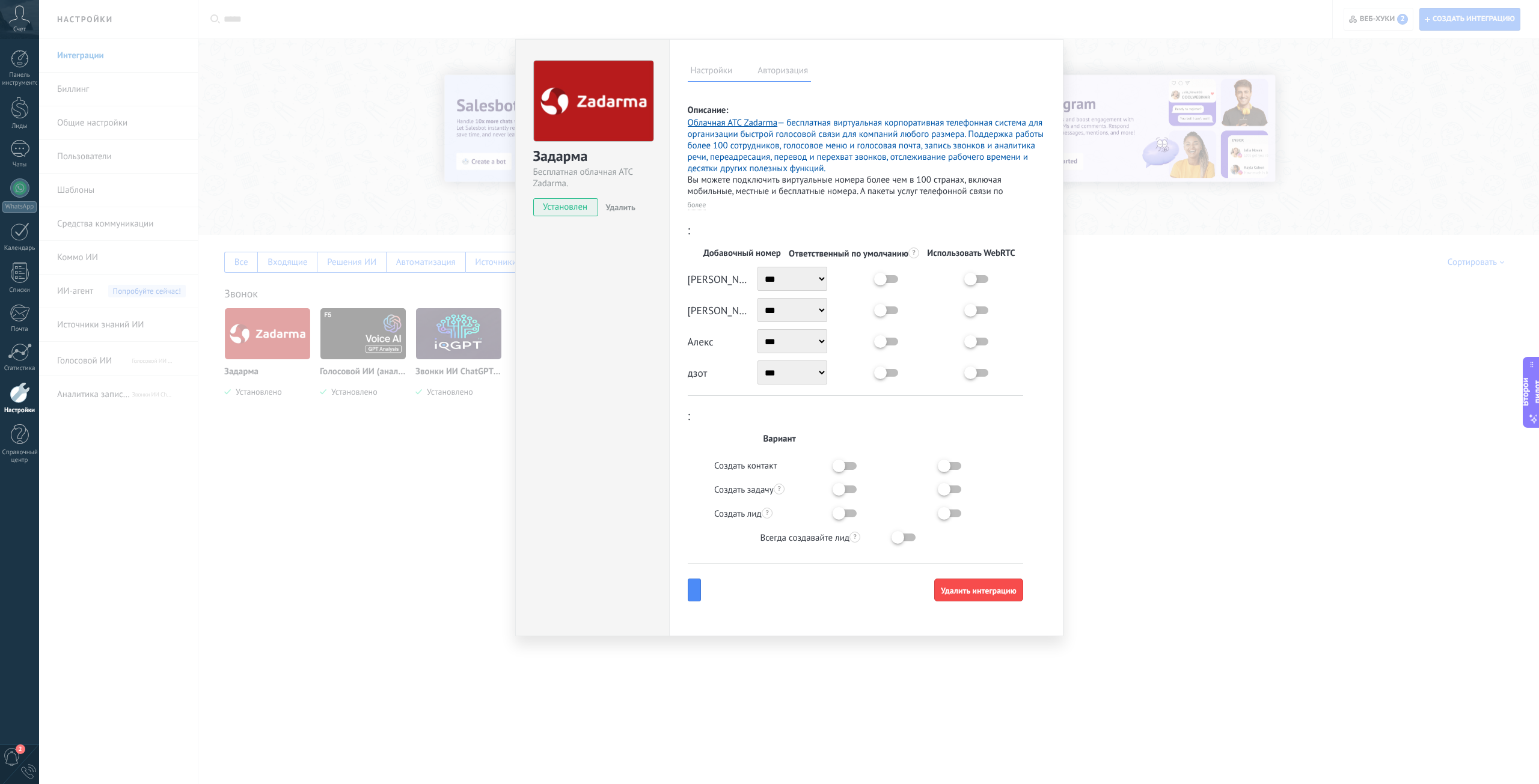
click at [882, 367] on label at bounding box center [923, 367] width 90 height 0
click at [885, 273] on div at bounding box center [887, 279] width 90 height 12
click at [884, 273] on label at bounding box center [923, 273] width 90 height 0
click at [412, 532] on div "Задарма Бесплатная облачная АТС Zadarma. установлен Удалить Настройки Авторизац…" at bounding box center [788, 392] width 1499 height 784
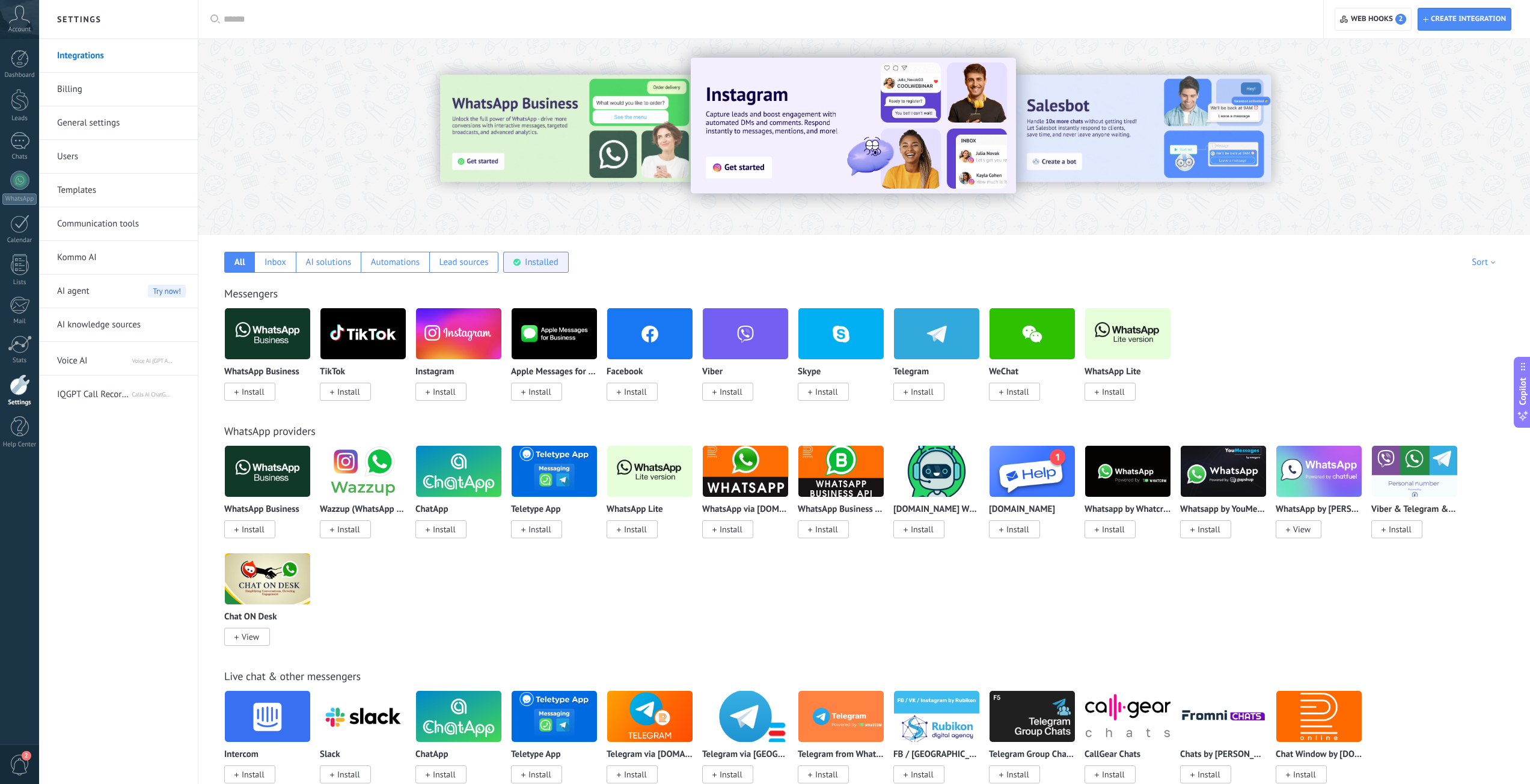
click at [528, 260] on div "Installed" at bounding box center [541, 262] width 34 height 12
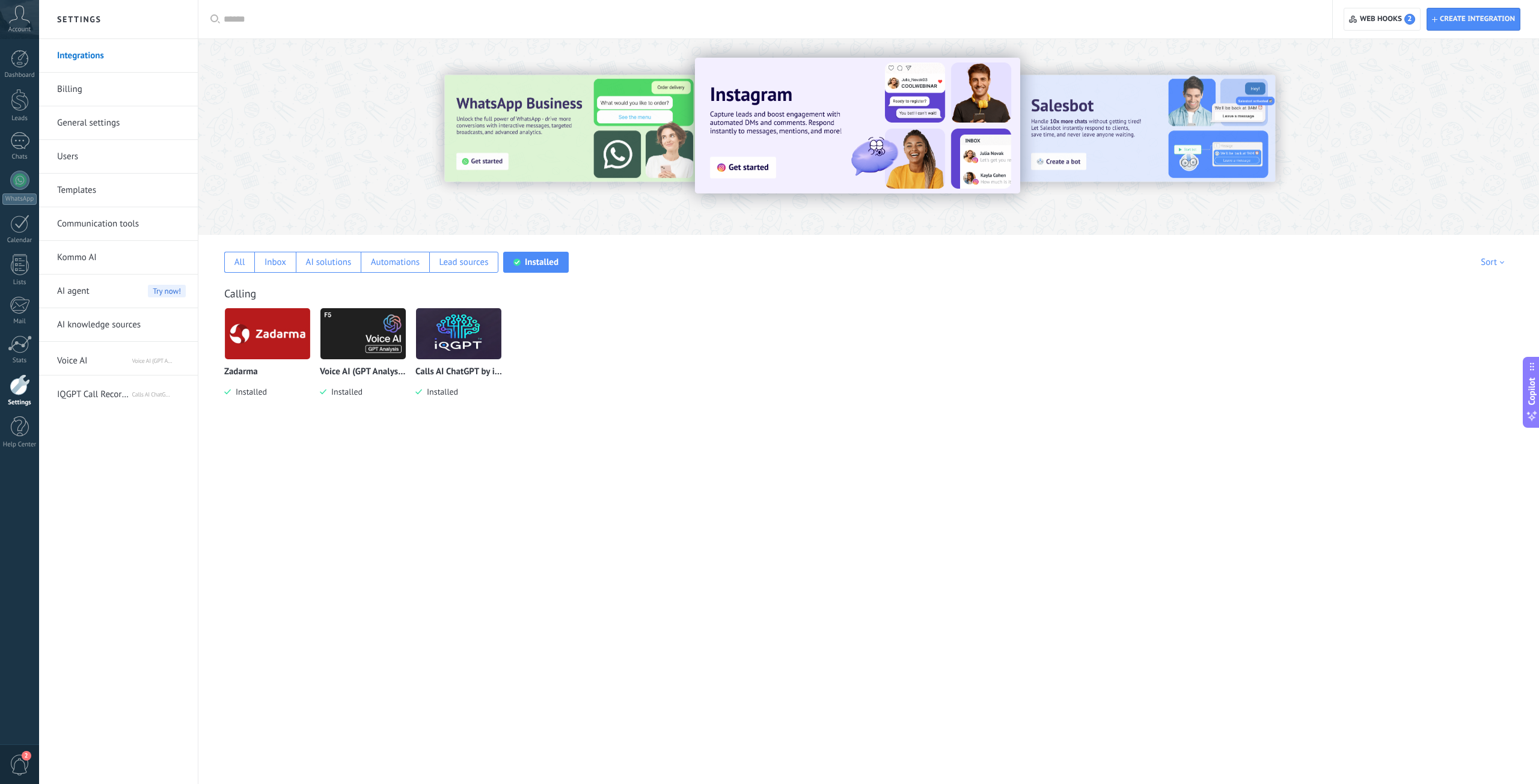
click at [280, 342] on img at bounding box center [267, 333] width 85 height 58
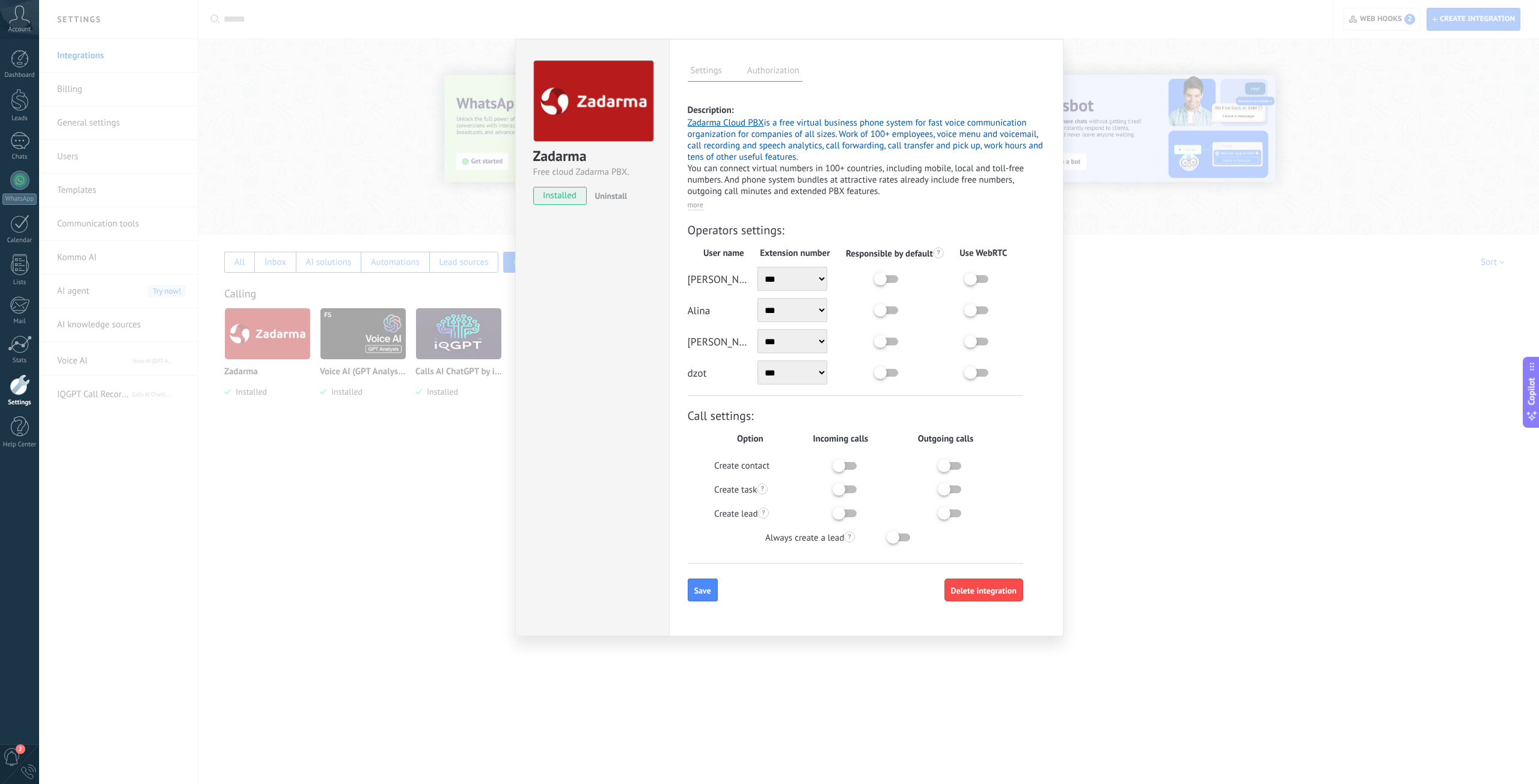
click at [794, 366] on select "*** *** *** *** *** ***" at bounding box center [792, 373] width 70 height 24
select select "*******"
click at [757, 361] on select "*** *** *** *** *** ***" at bounding box center [792, 373] width 70 height 24
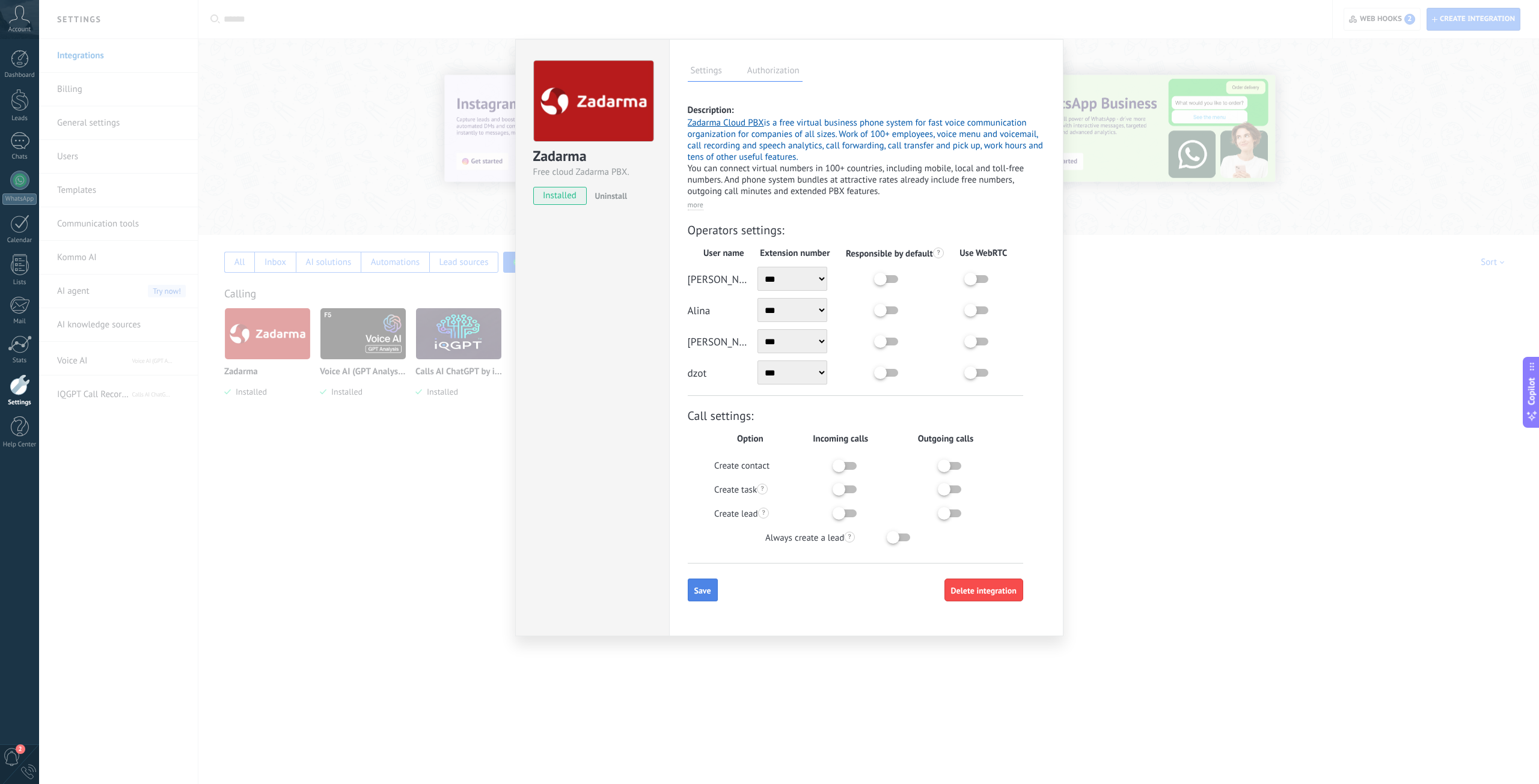
click at [705, 591] on span "Save" at bounding box center [702, 591] width 17 height 8
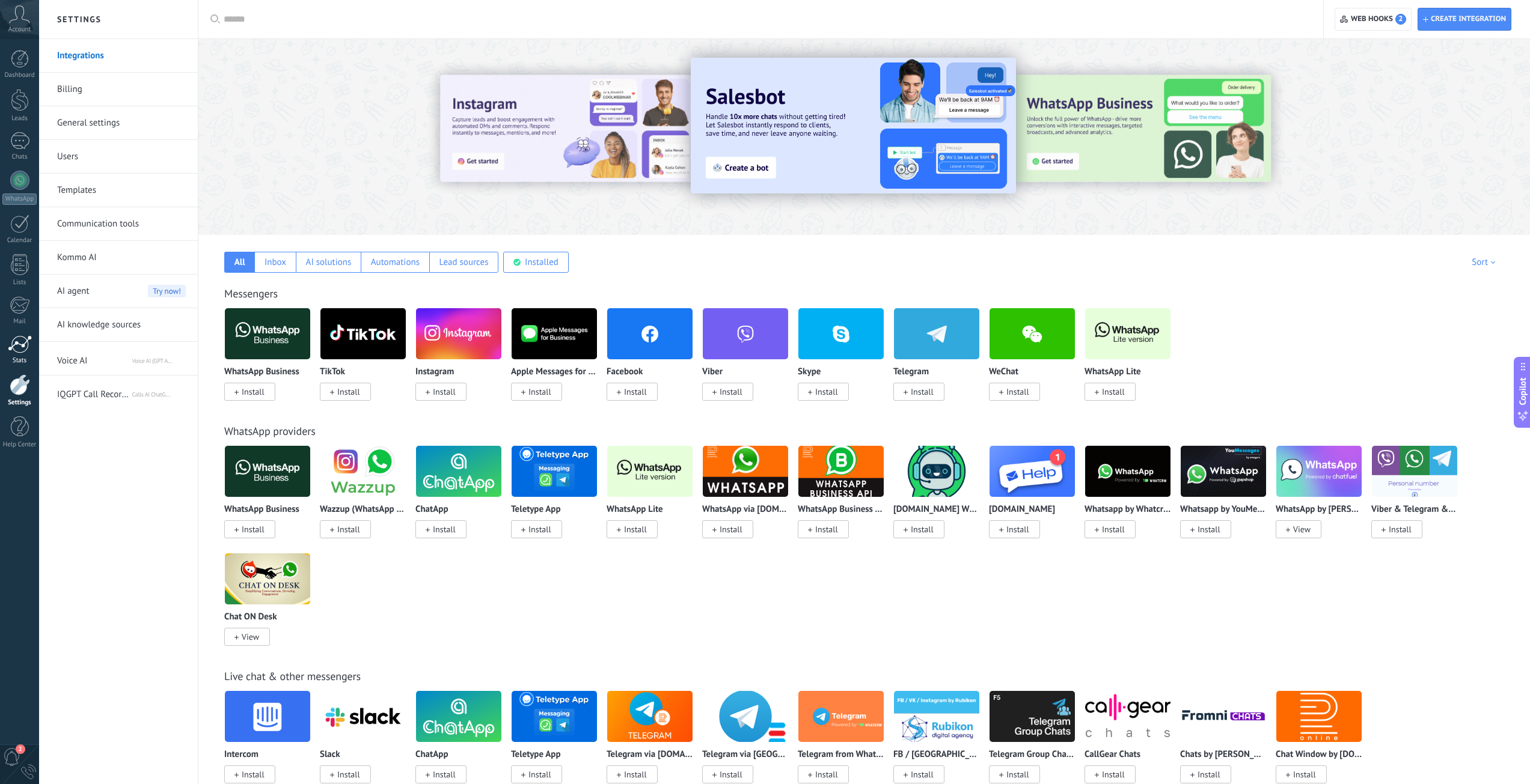
click at [21, 353] on link "Stats" at bounding box center [19, 350] width 39 height 30
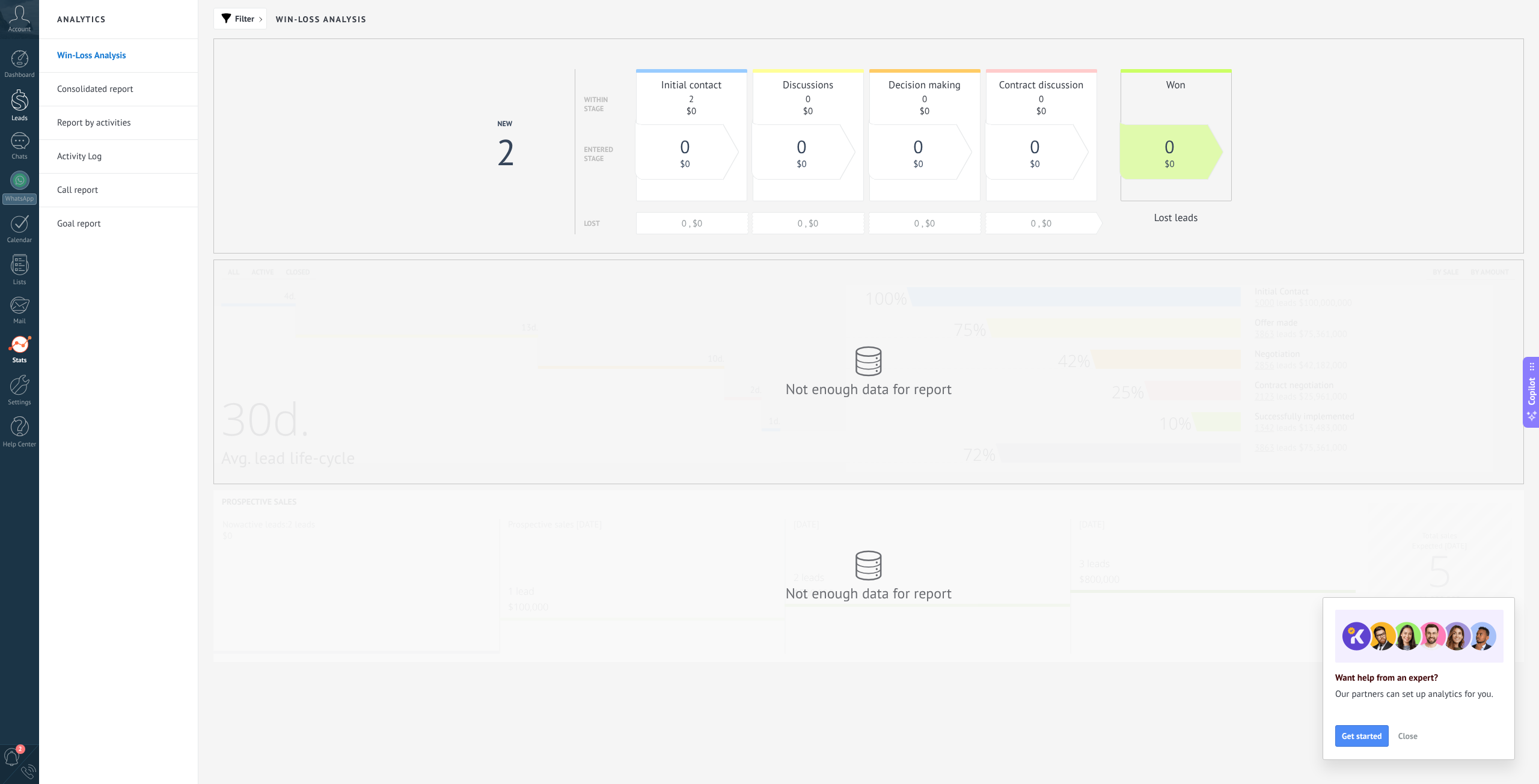
click at [24, 110] on div at bounding box center [19, 99] width 18 height 22
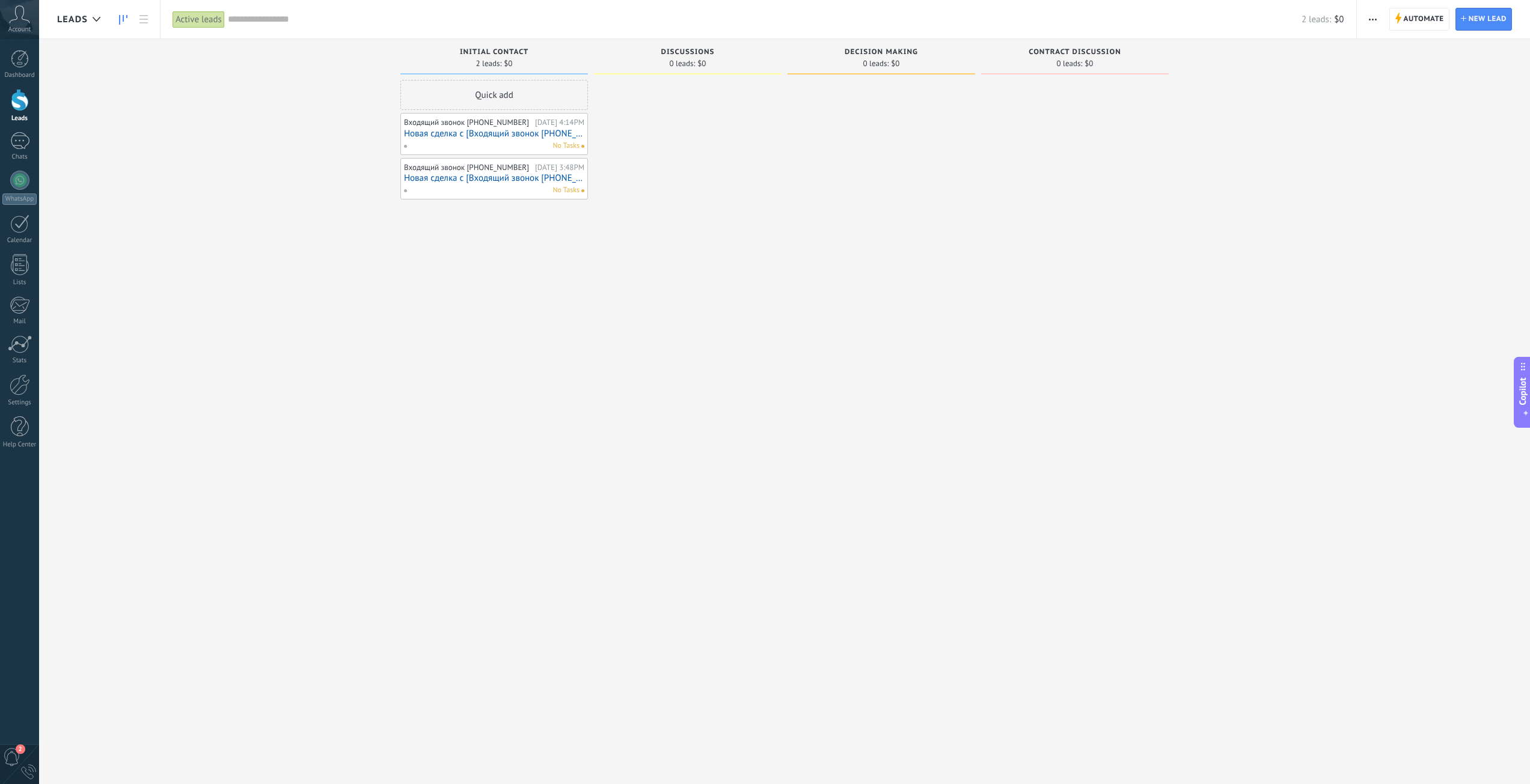
click at [499, 142] on div "No Tasks" at bounding box center [491, 146] width 176 height 11
click at [499, 137] on link "Новая сделка с [Входящий звонок [PHONE_NUMBER]]" at bounding box center [494, 134] width 180 height 10
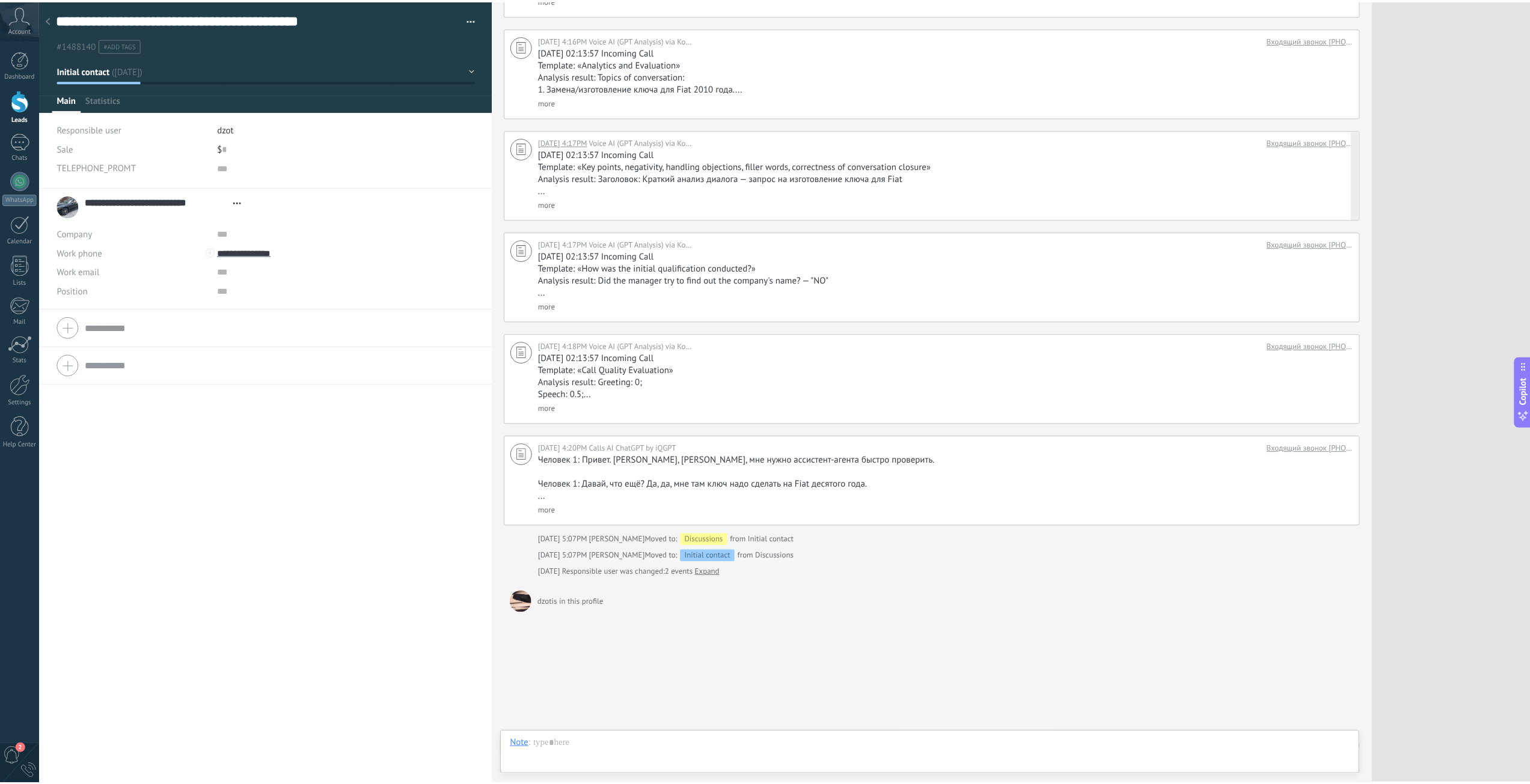
scroll to position [12, 0]
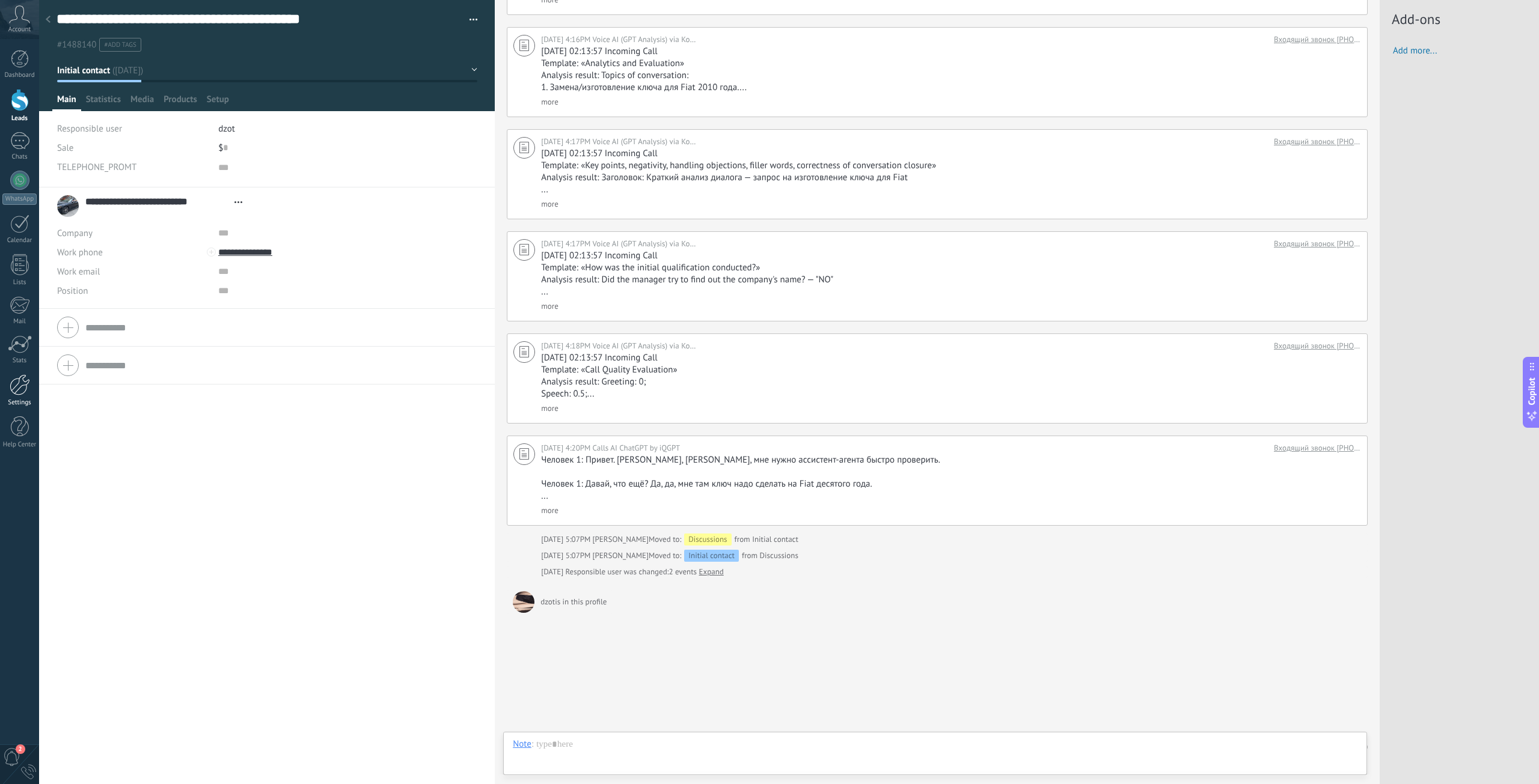
click at [25, 391] on div at bounding box center [19, 384] width 20 height 21
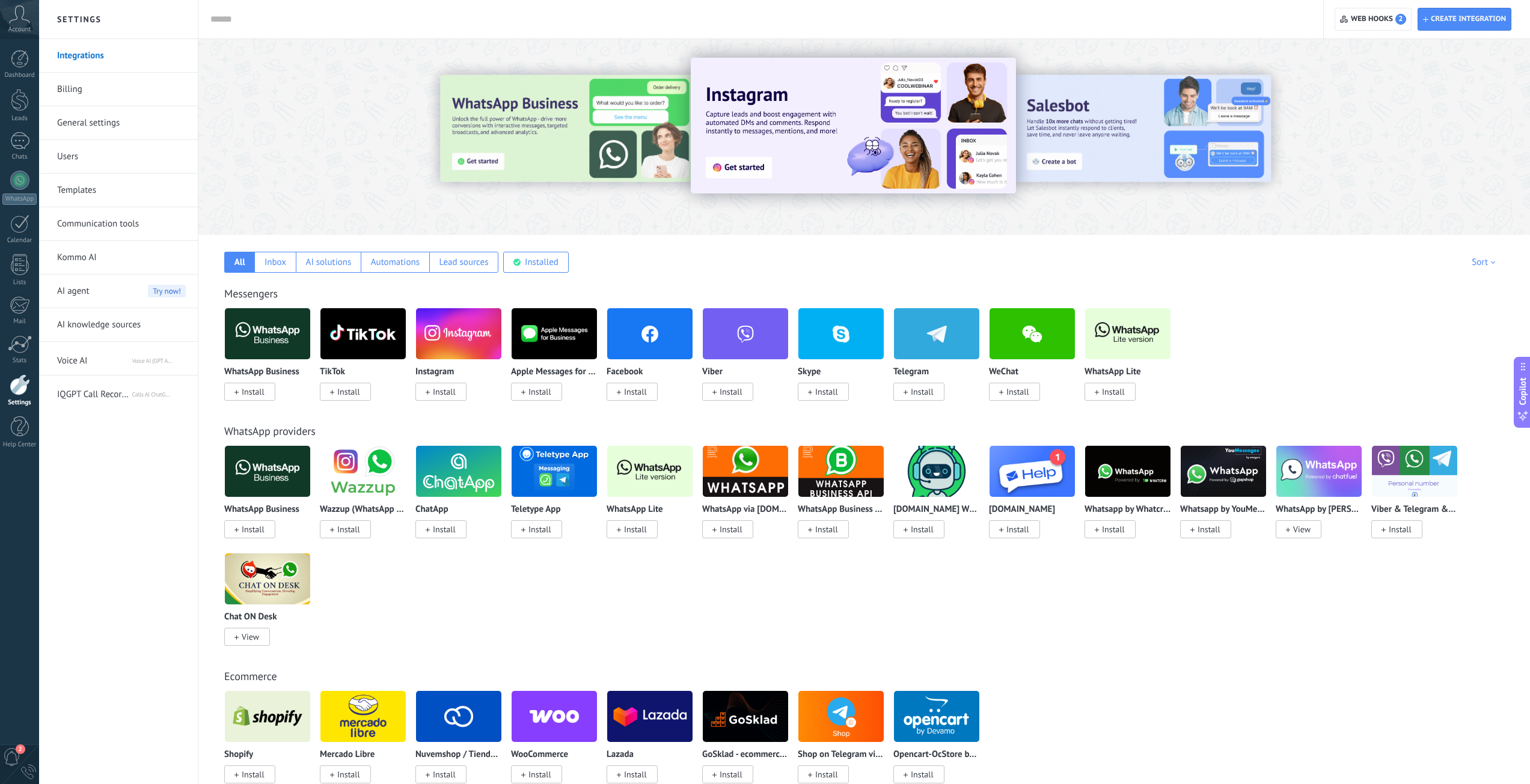
click at [81, 89] on link "Billing" at bounding box center [121, 89] width 129 height 34
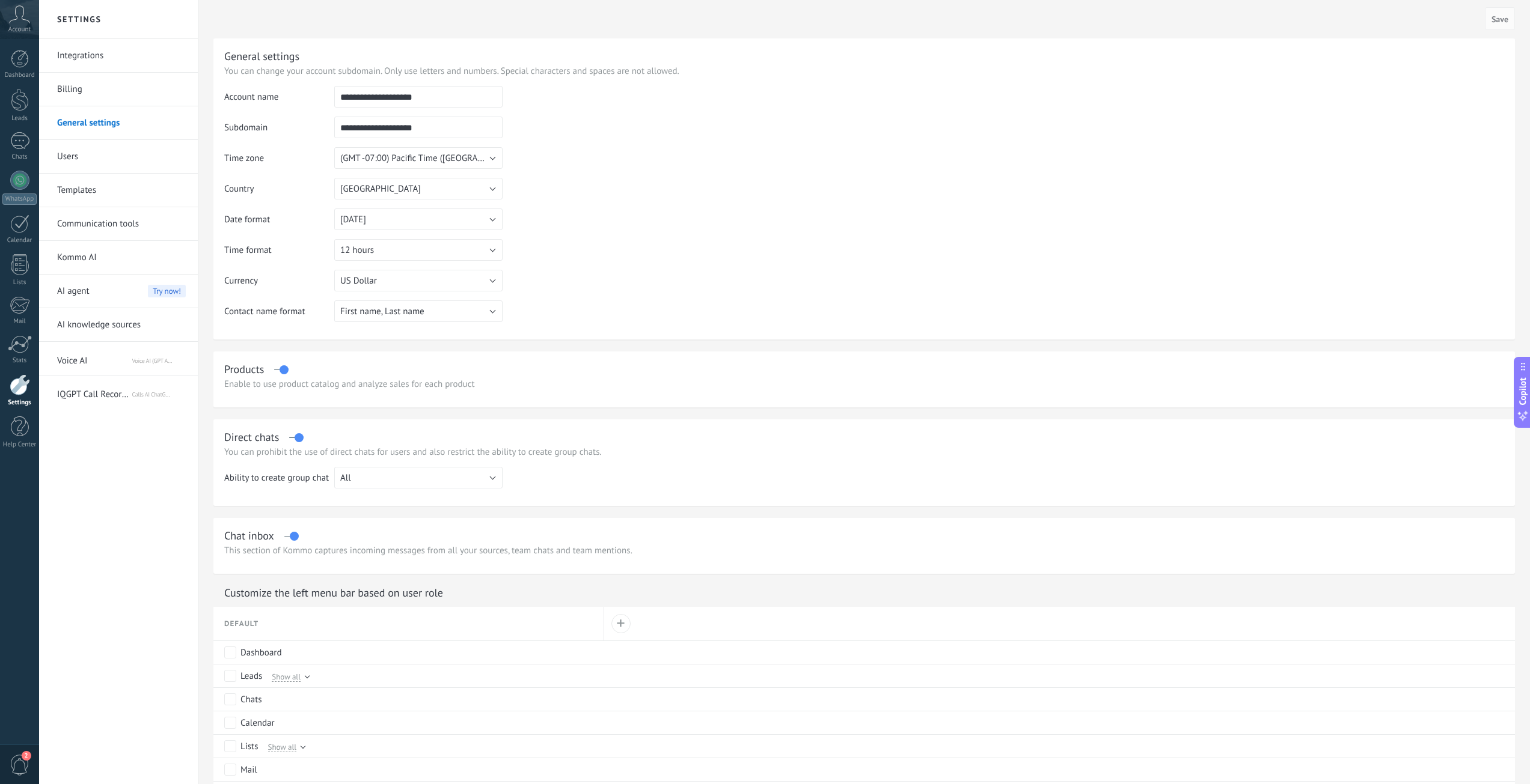
click at [87, 158] on link "Users" at bounding box center [121, 157] width 129 height 34
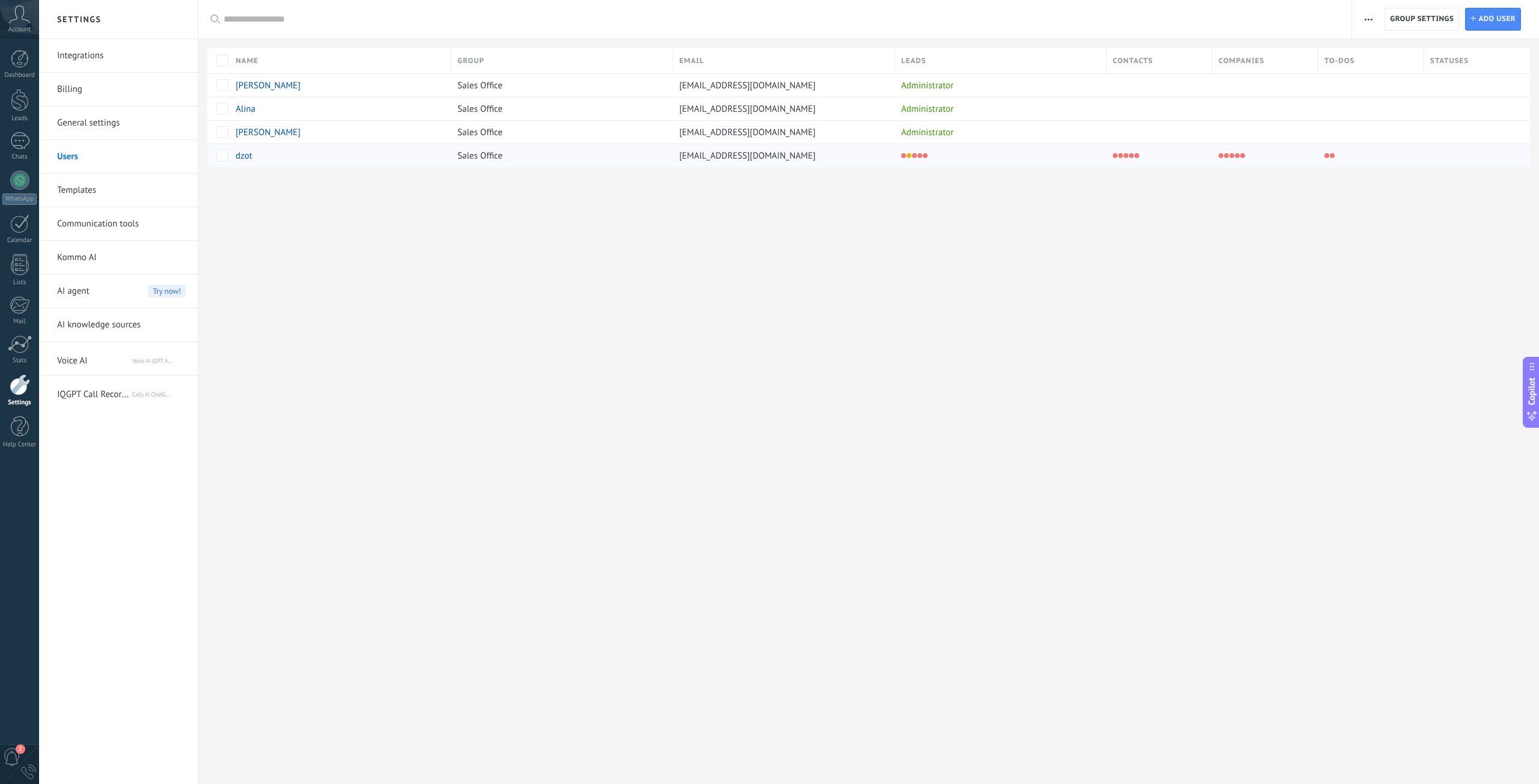
click at [827, 153] on div "[EMAIL_ADDRESS][DOMAIN_NAME]" at bounding box center [781, 155] width 216 height 23
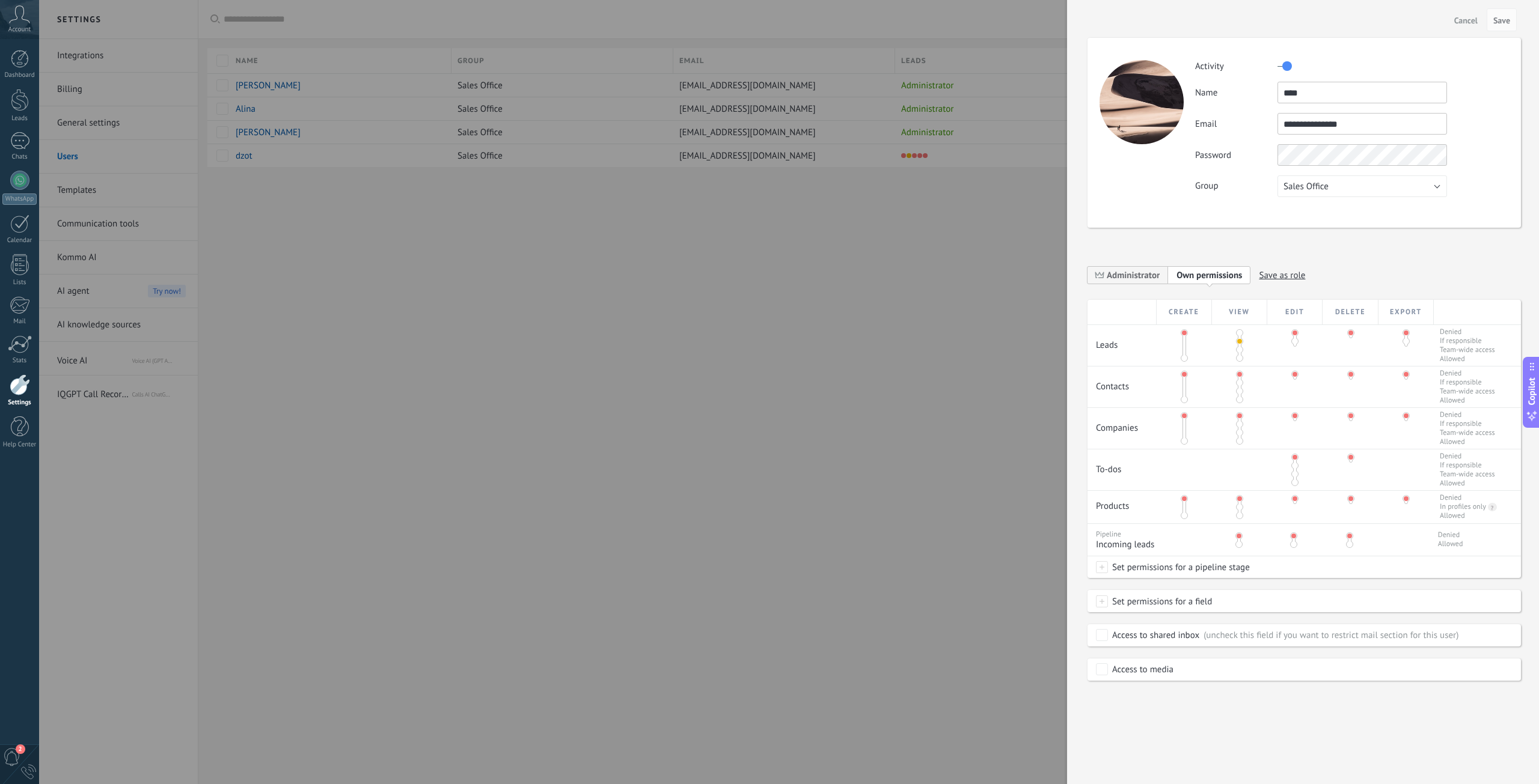
click at [1237, 381] on span at bounding box center [1239, 383] width 8 height 8
click at [1509, 22] on span "Save" at bounding box center [1501, 20] width 17 height 8
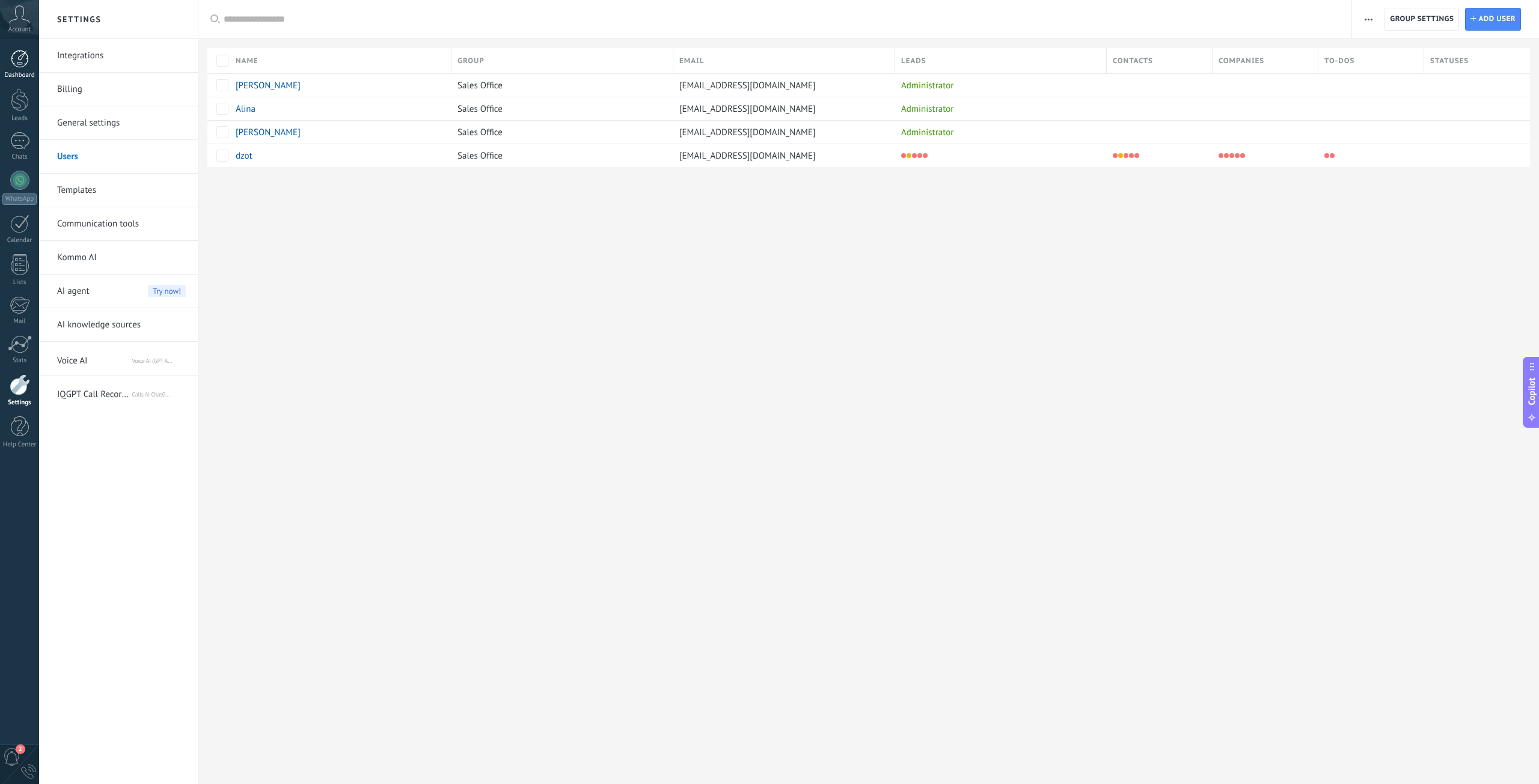
click at [12, 73] on div "Dashboard" at bounding box center [19, 75] width 35 height 8
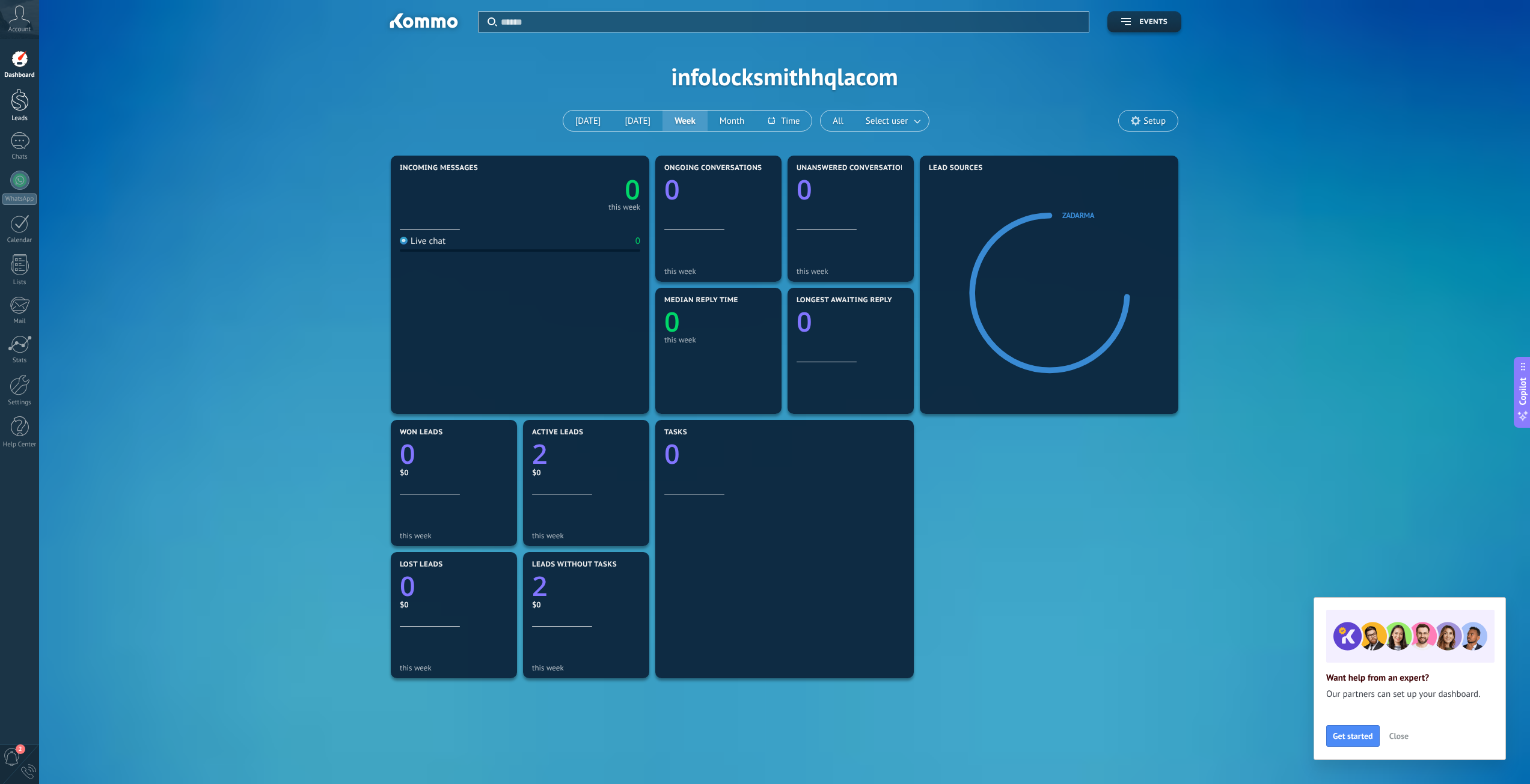
click at [20, 108] on div at bounding box center [19, 99] width 18 height 22
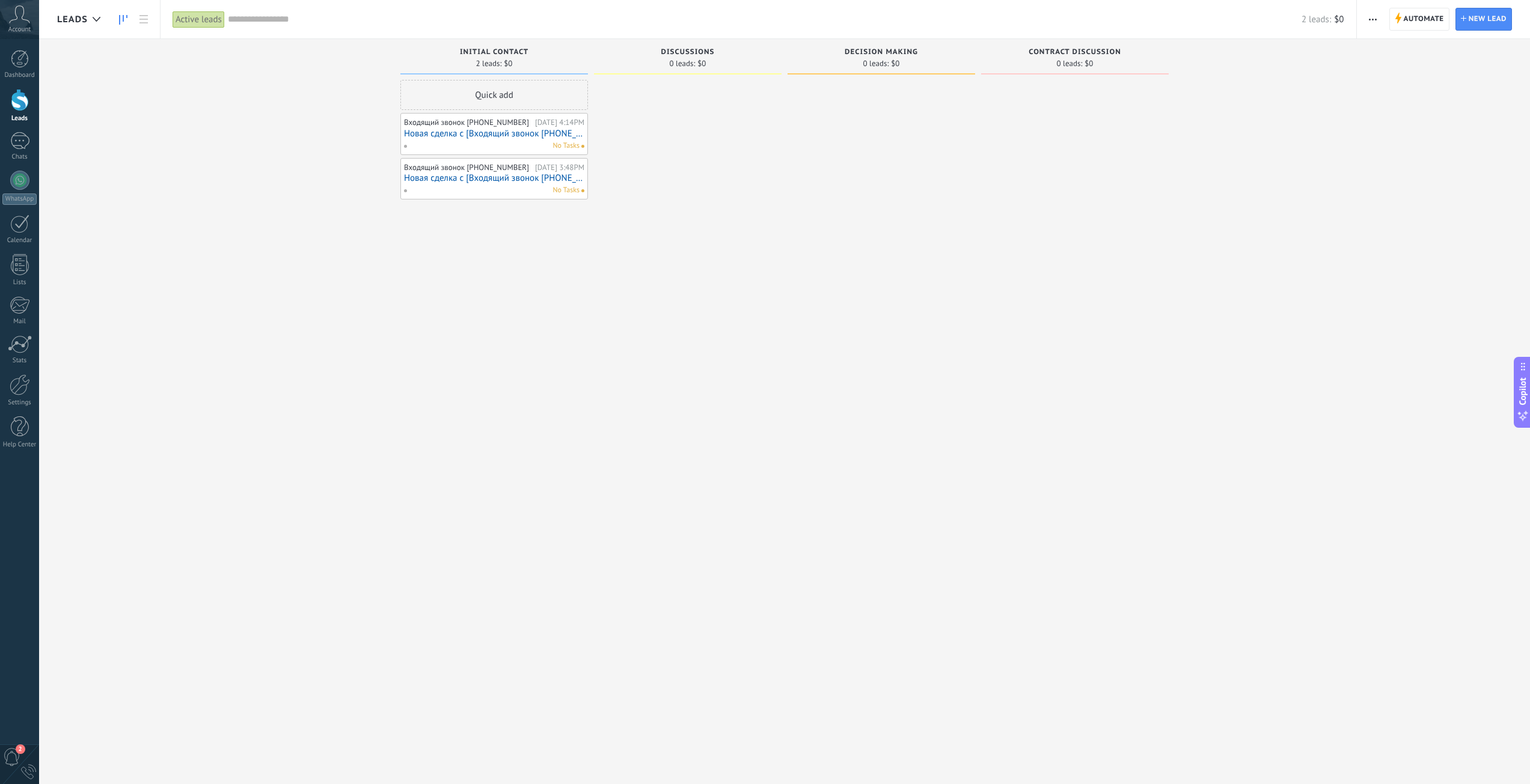
click at [508, 137] on link "Новая сделка с [Входящий звонок +17472309577]" at bounding box center [494, 134] width 180 height 10
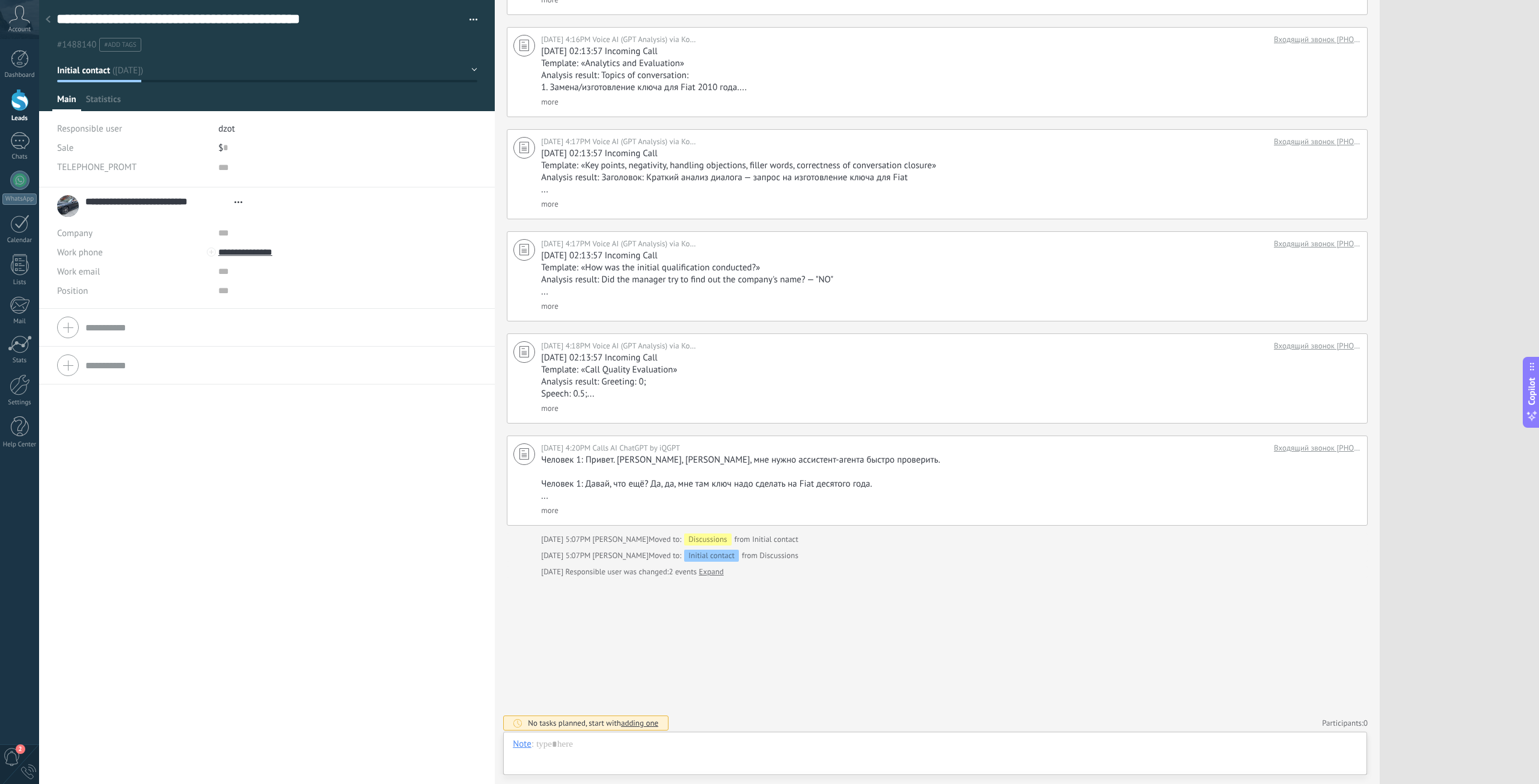
scroll to position [12, 0]
click at [470, 22] on span "button" at bounding box center [474, 21] width 8 height 3
click at [19, 393] on div at bounding box center [19, 384] width 20 height 21
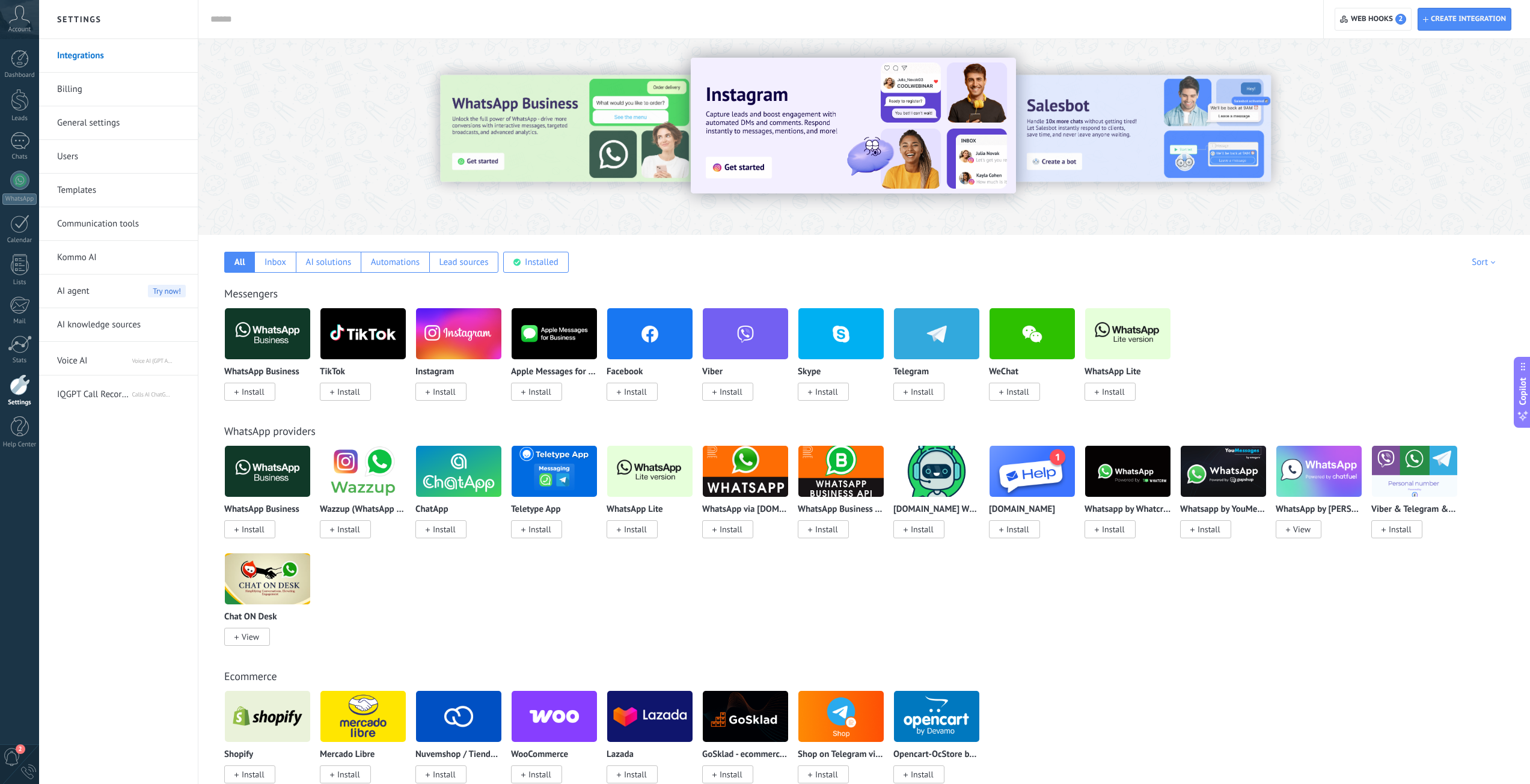
click at [116, 145] on link "Users" at bounding box center [121, 157] width 129 height 34
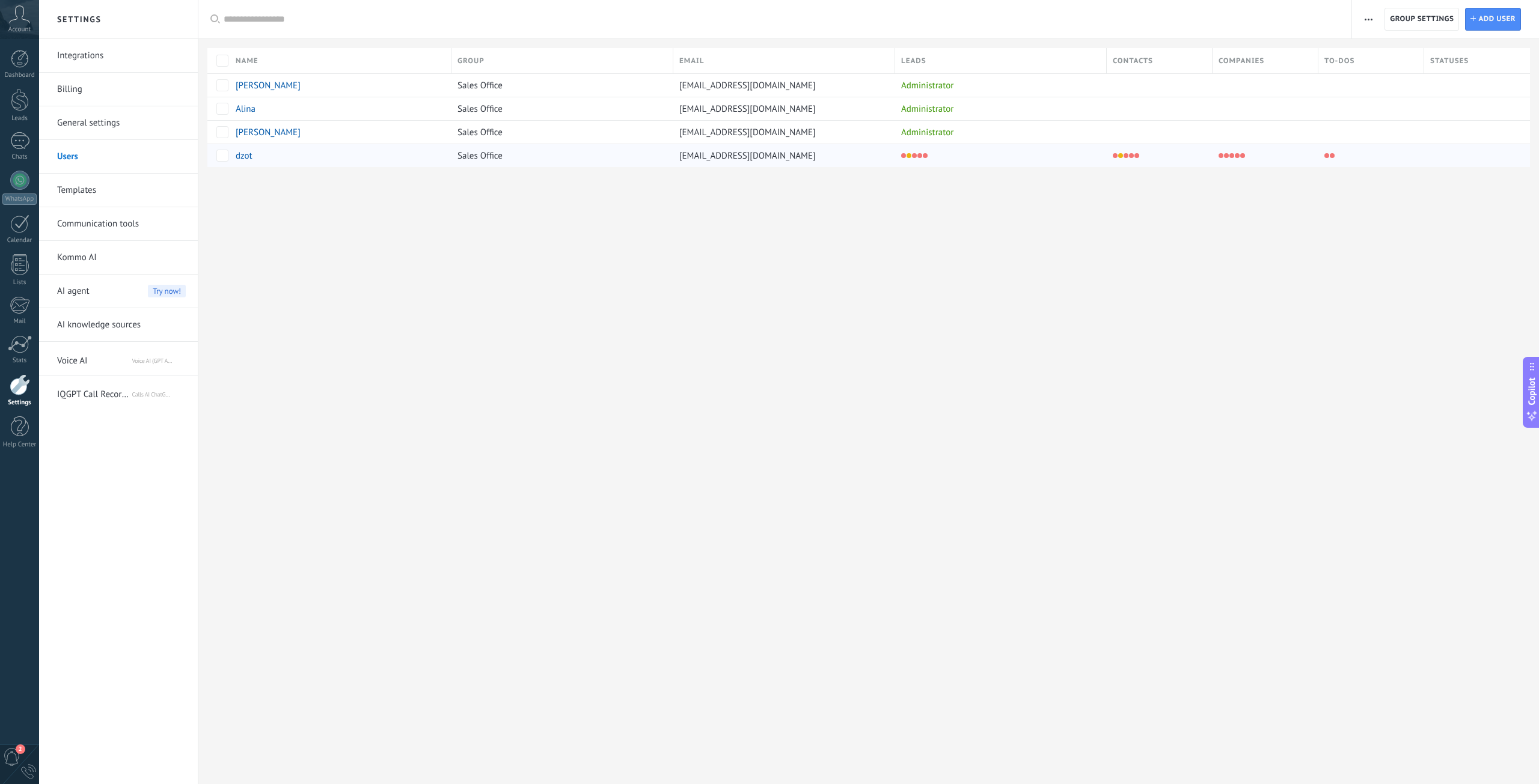
click at [803, 159] on div "[EMAIL_ADDRESS][DOMAIN_NAME]" at bounding box center [781, 155] width 216 height 23
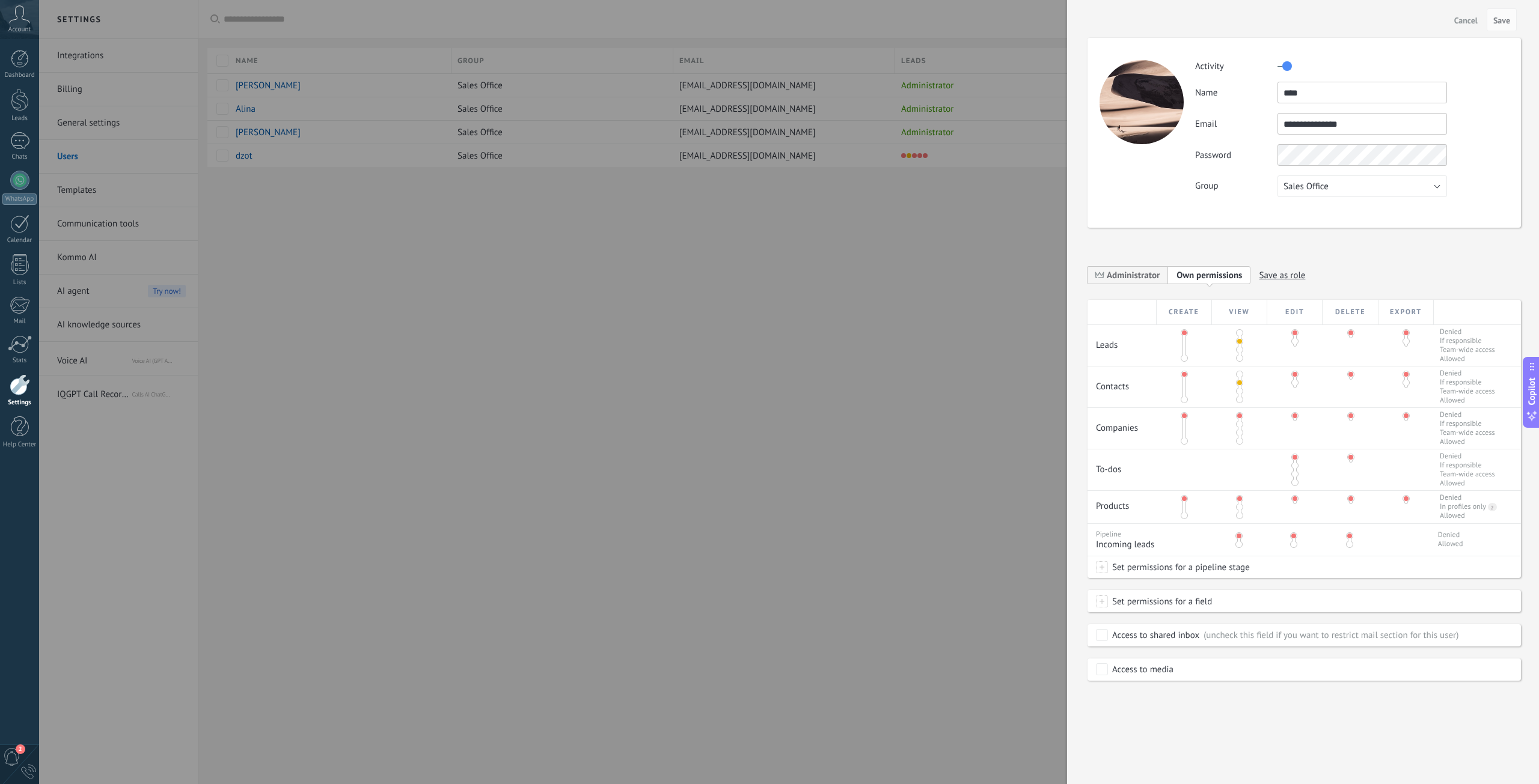
click at [444, 322] on div at bounding box center [769, 392] width 1539 height 784
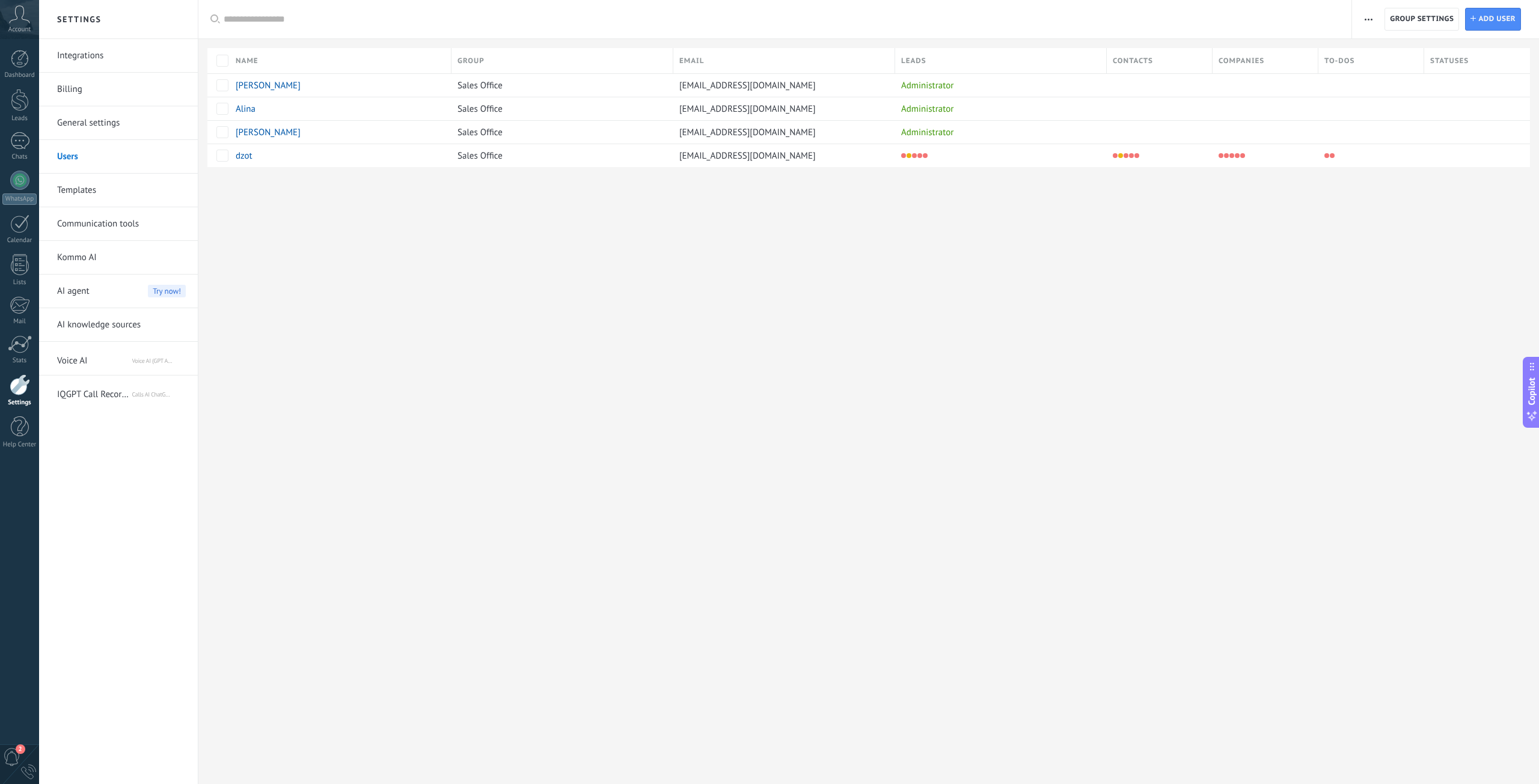
click at [18, 390] on div at bounding box center [19, 384] width 20 height 21
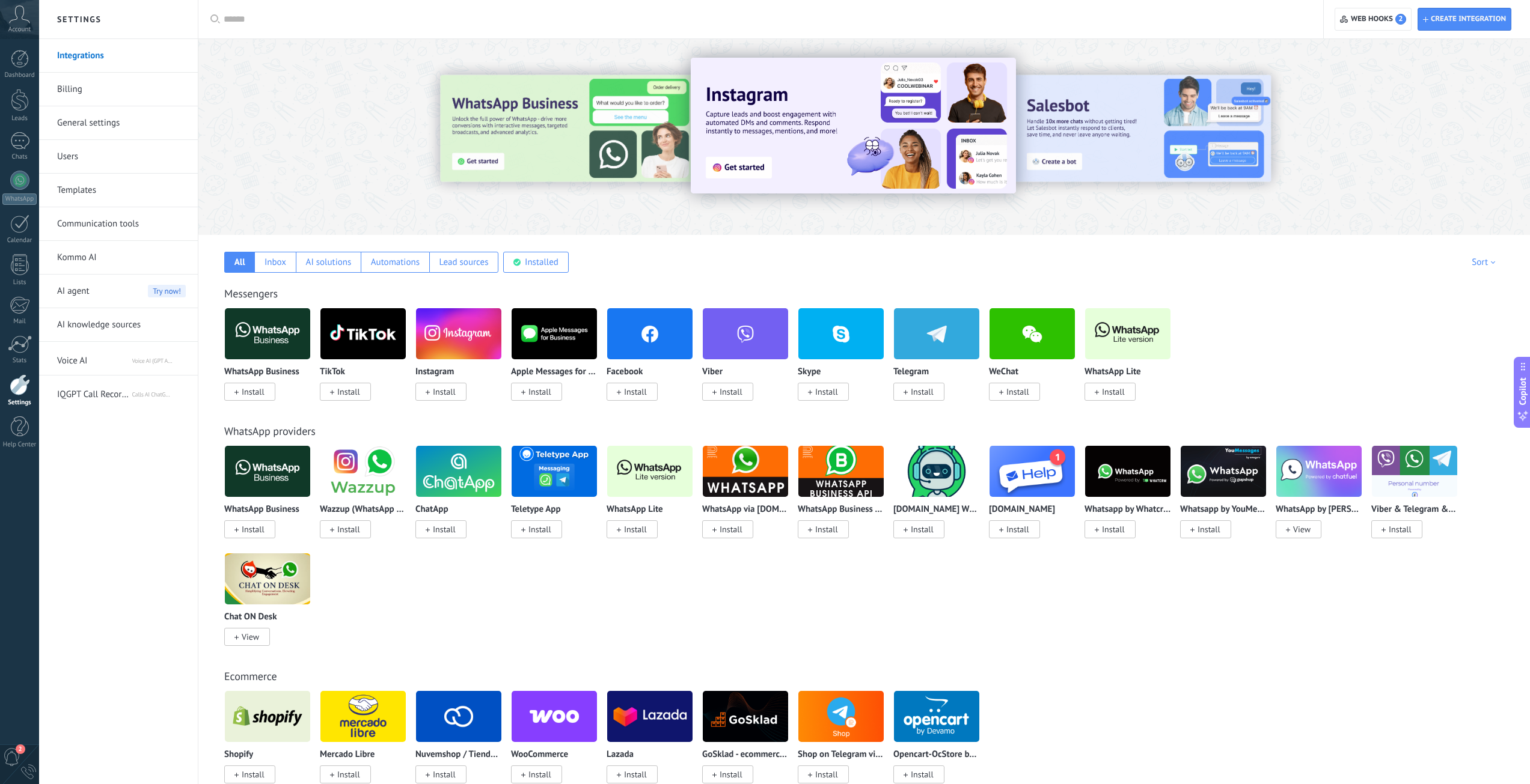
click at [99, 362] on span "Voice AI" at bounding box center [94, 358] width 74 height 29
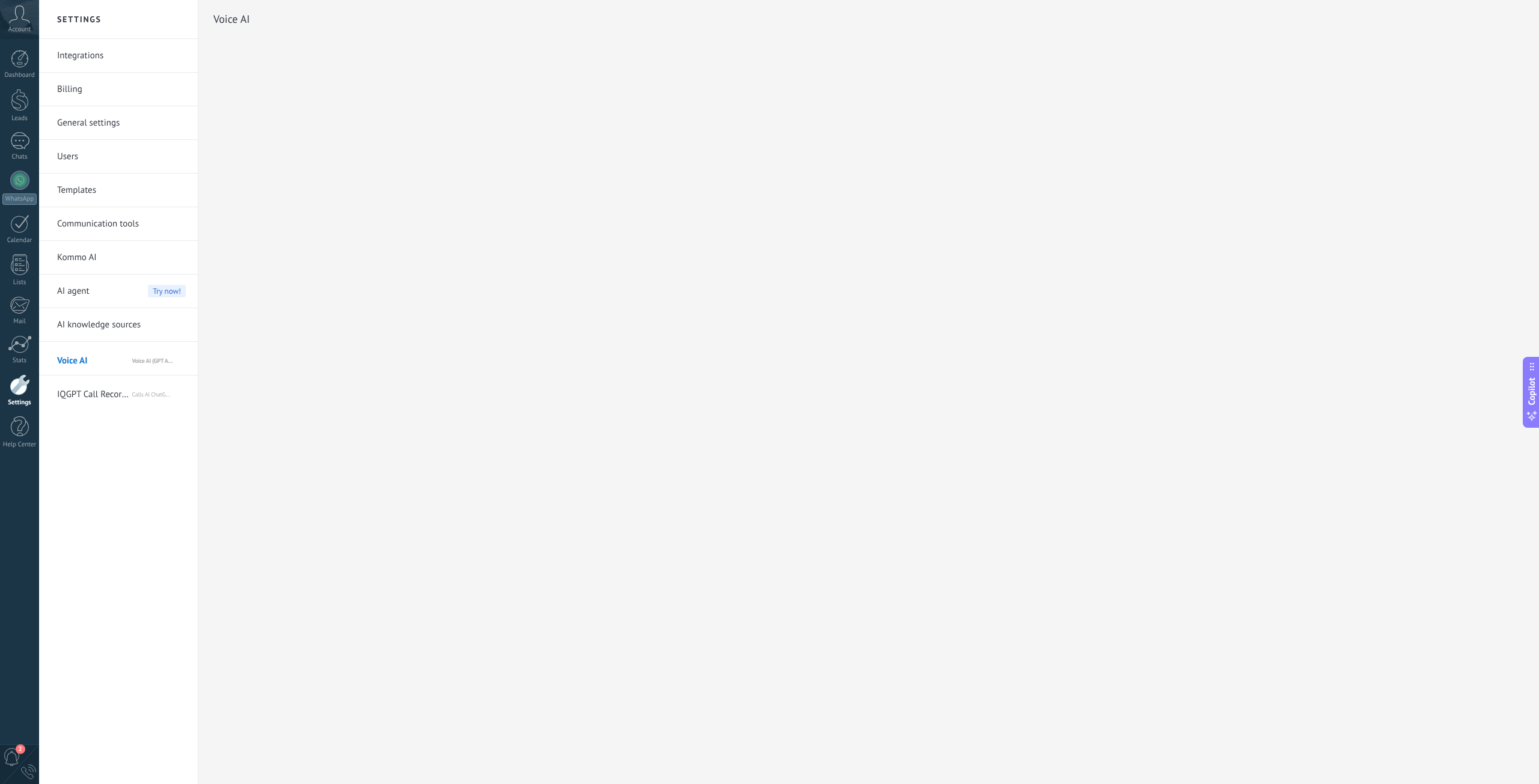
click at [95, 331] on link "AI knowledge sources" at bounding box center [121, 325] width 129 height 34
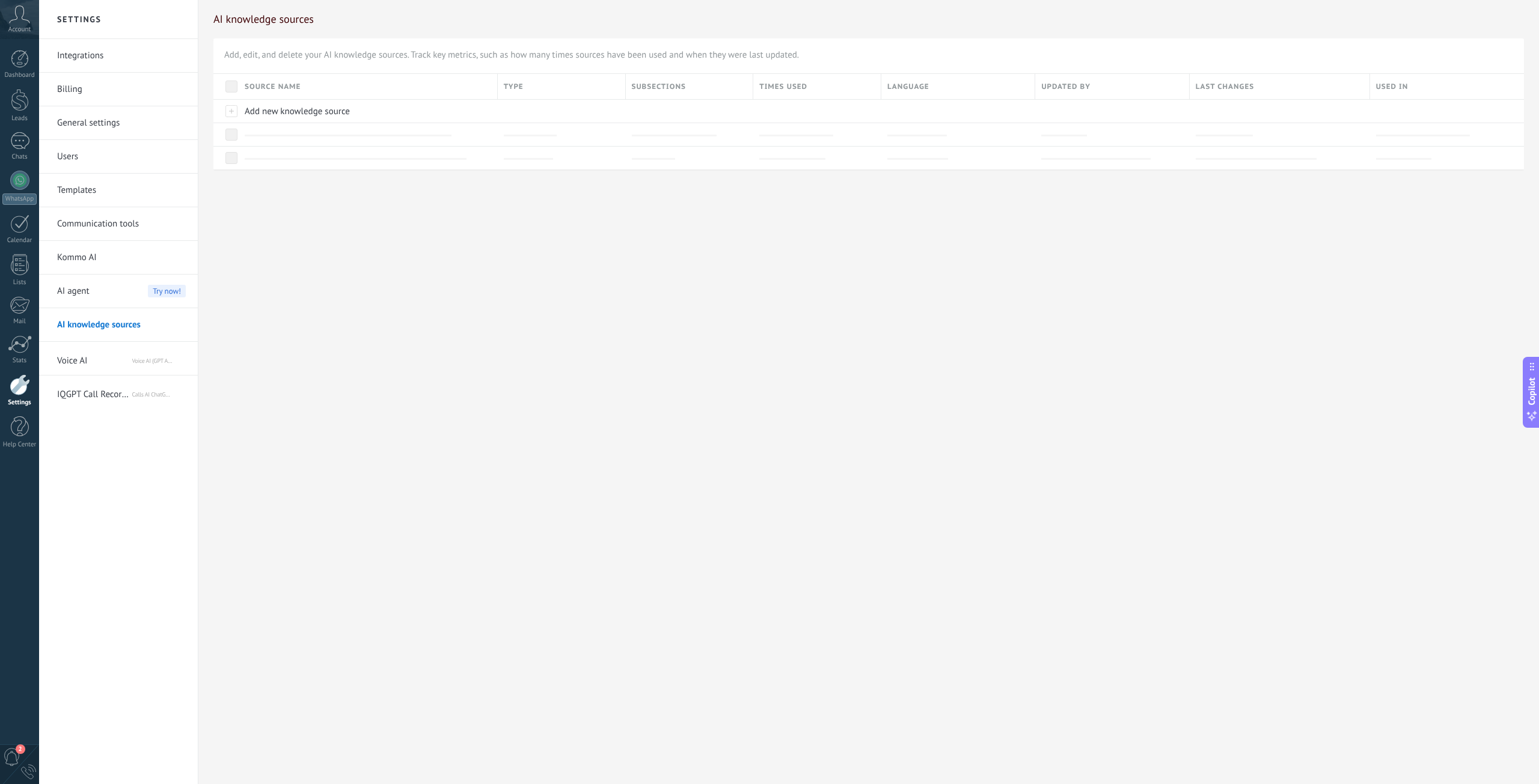
click at [96, 266] on link "Kommo AI" at bounding box center [121, 258] width 129 height 34
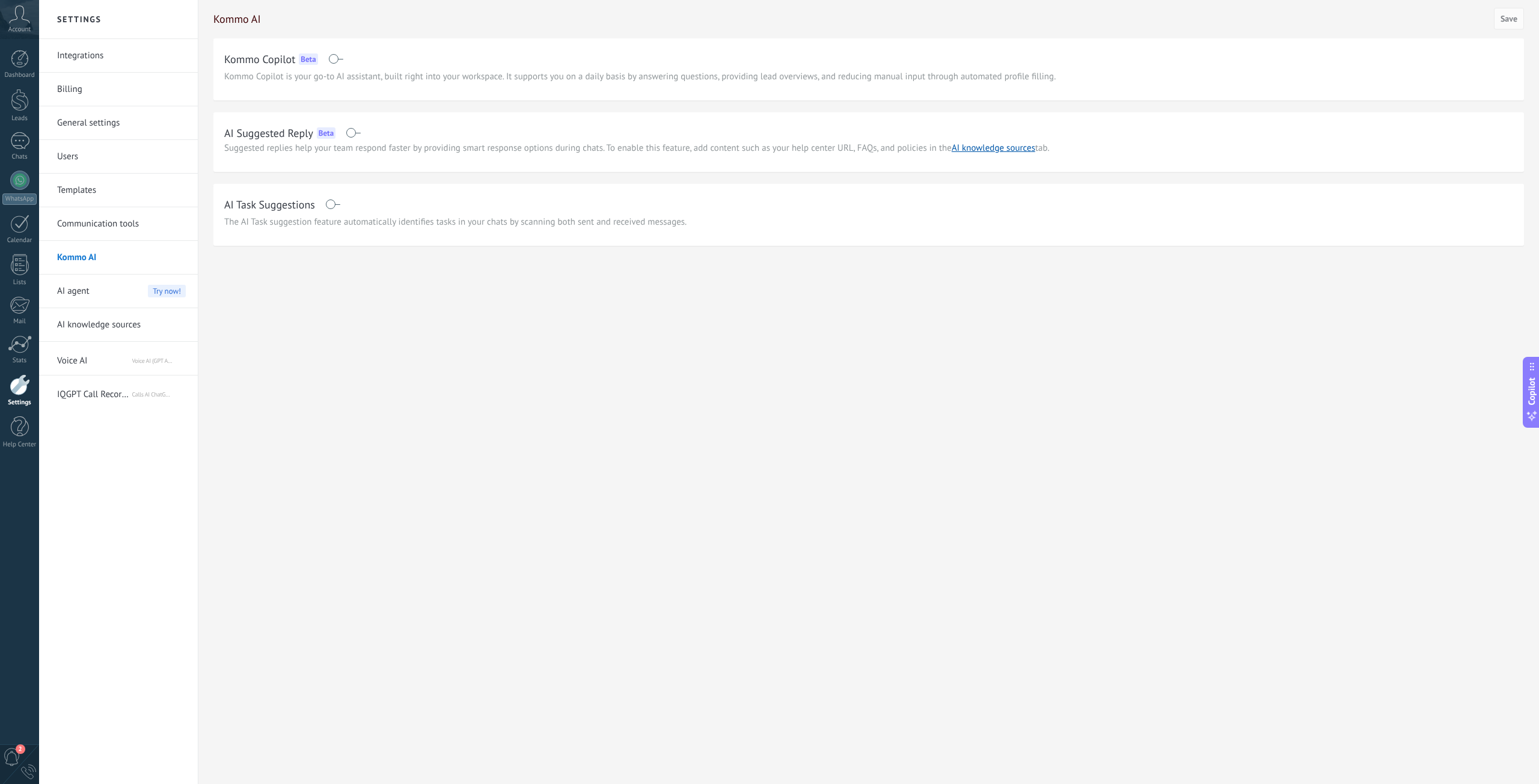
click at [100, 206] on link "Templates" at bounding box center [121, 191] width 129 height 34
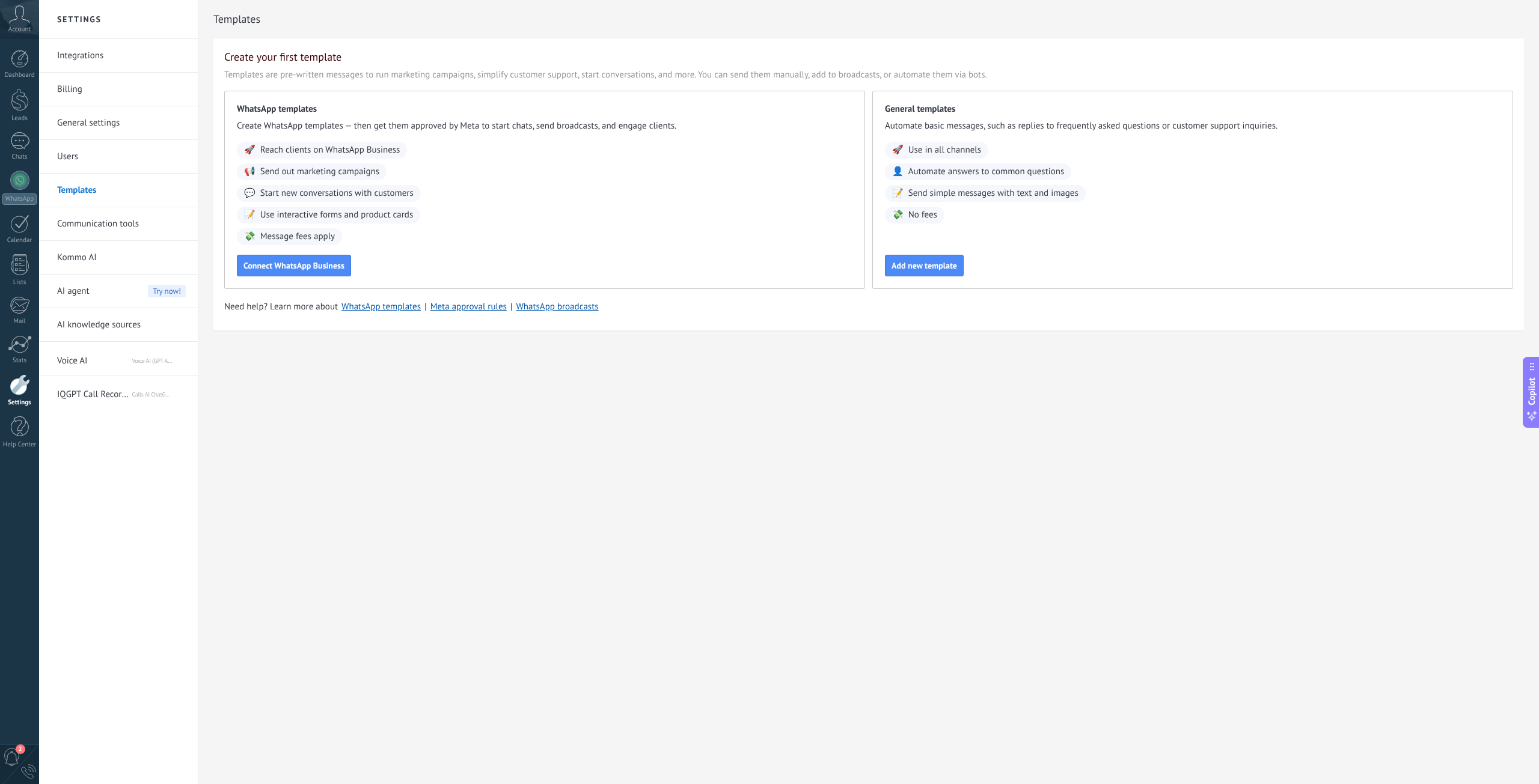
click at [89, 53] on link "Integrations" at bounding box center [121, 56] width 129 height 34
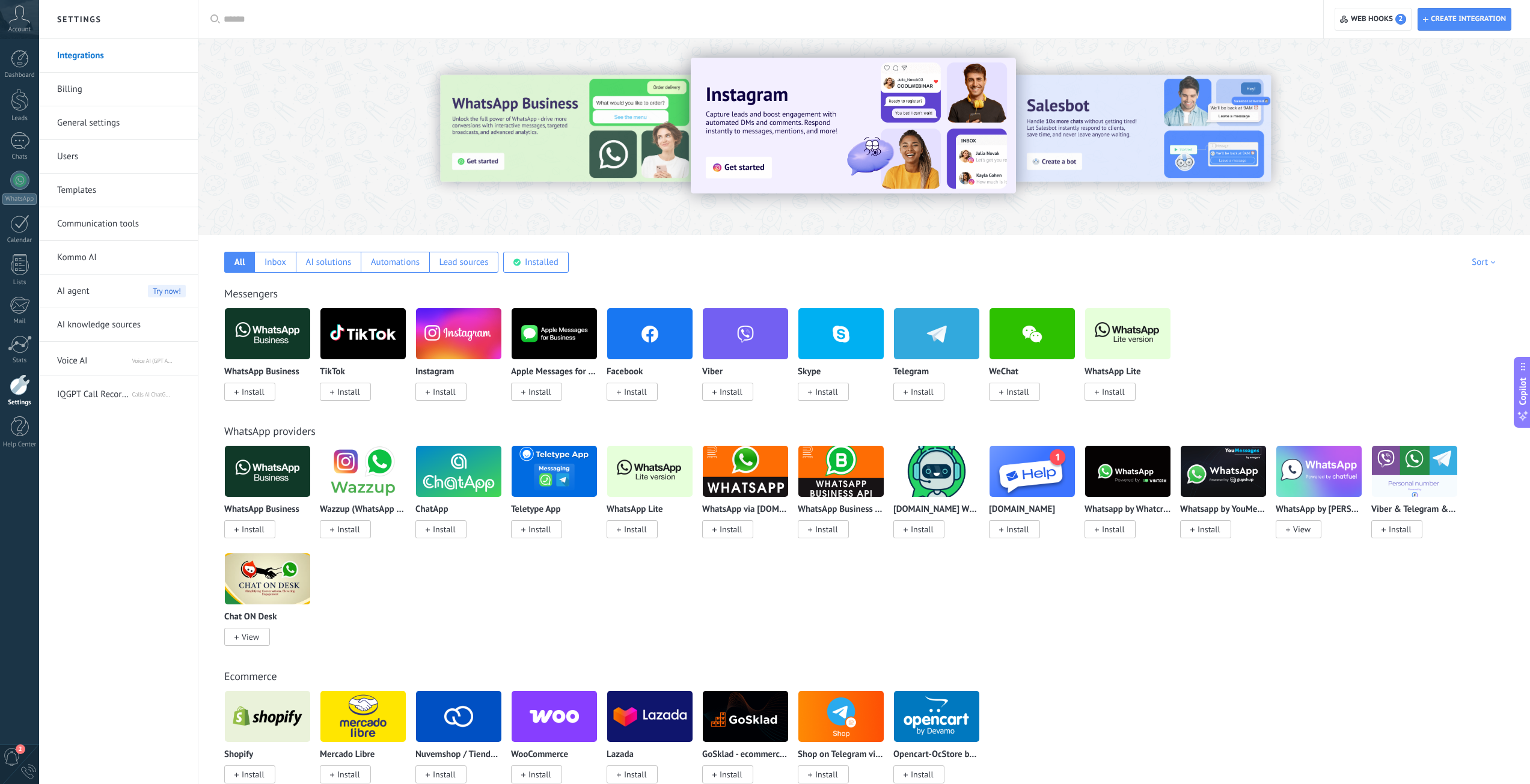
click at [369, 11] on div at bounding box center [765, 19] width 1083 height 39
click at [360, 18] on input "text" at bounding box center [765, 19] width 1083 height 13
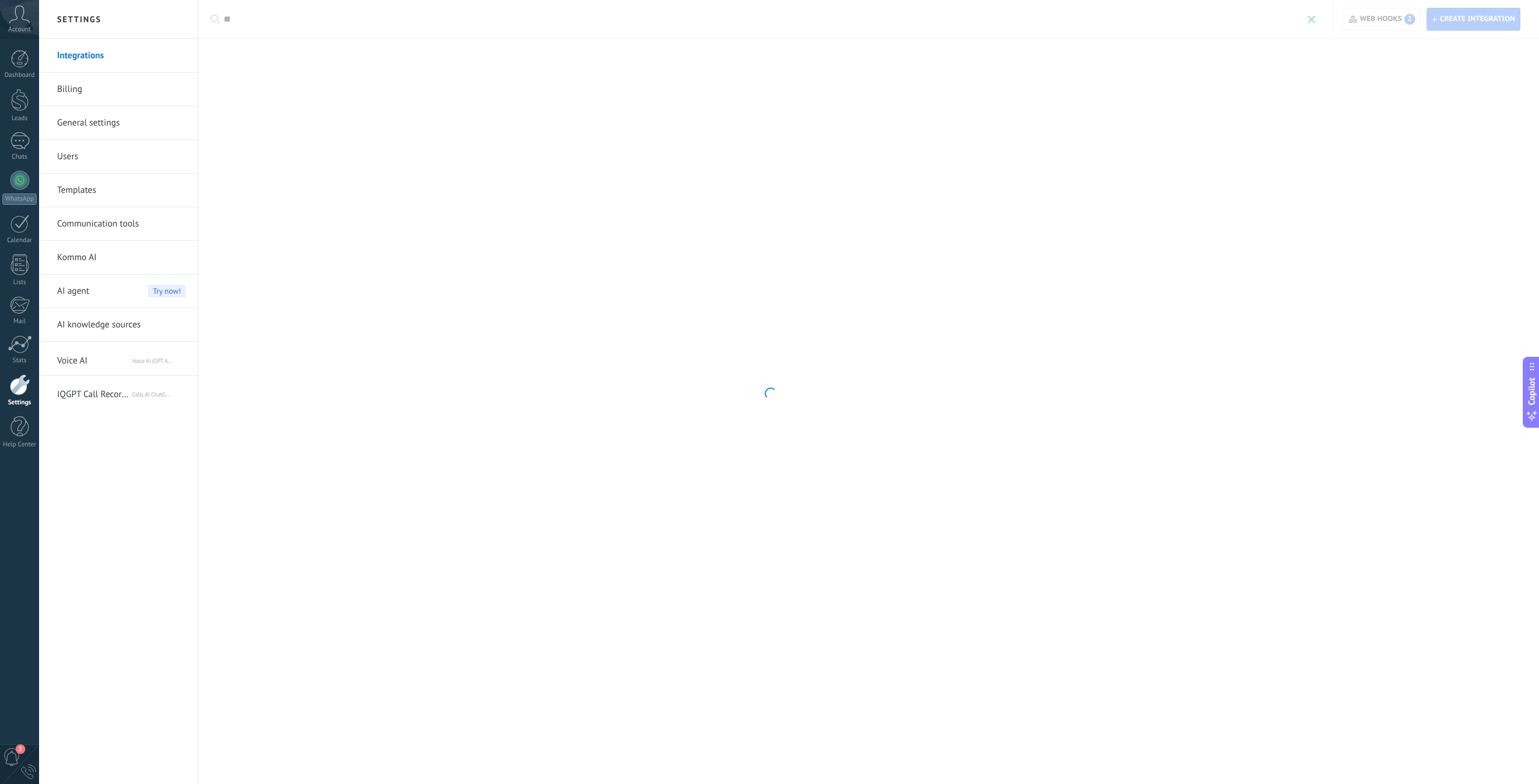
type input "*"
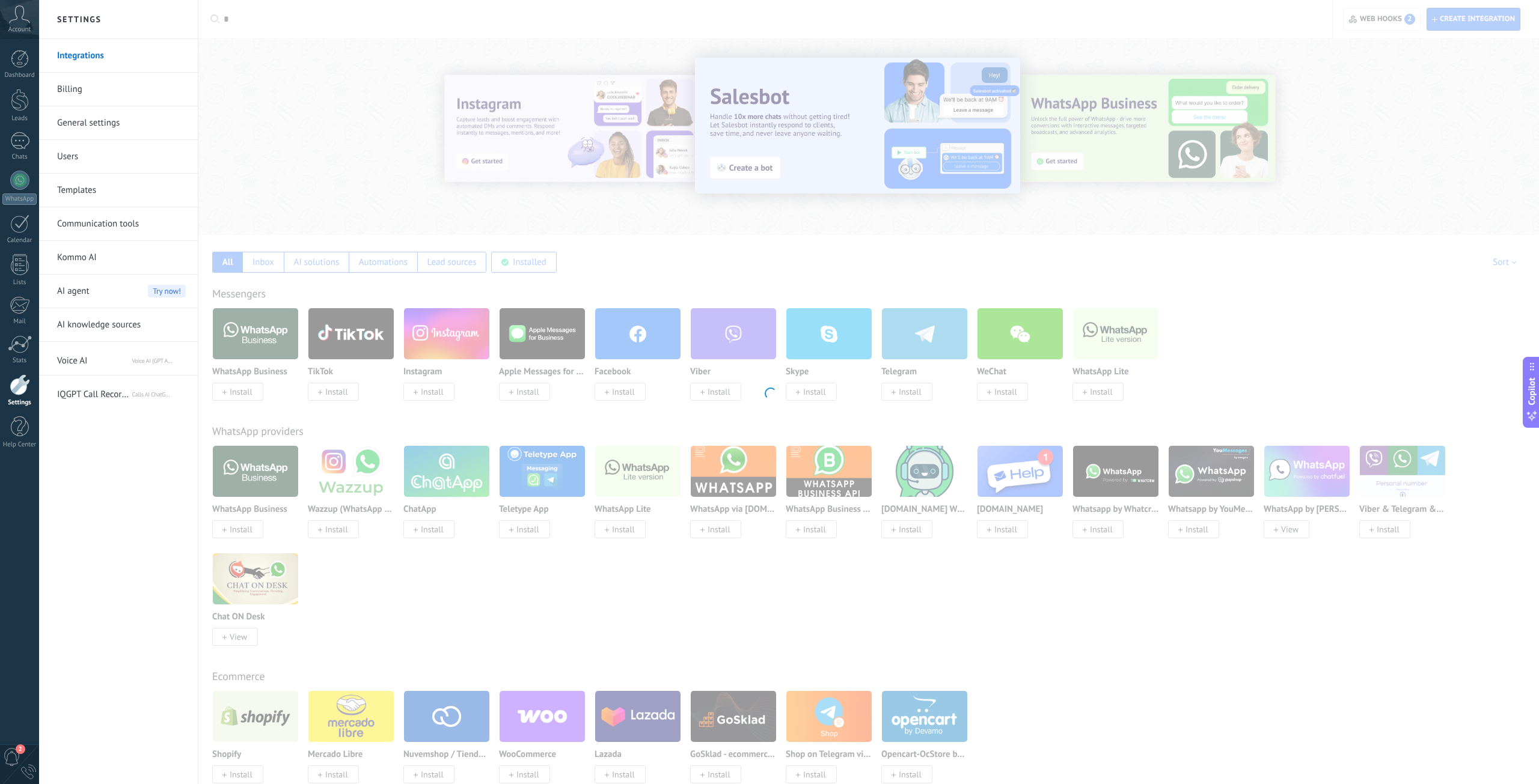
click at [237, 20] on div at bounding box center [769, 392] width 1539 height 784
type input "*"
click at [537, 272] on div at bounding box center [769, 392] width 1539 height 784
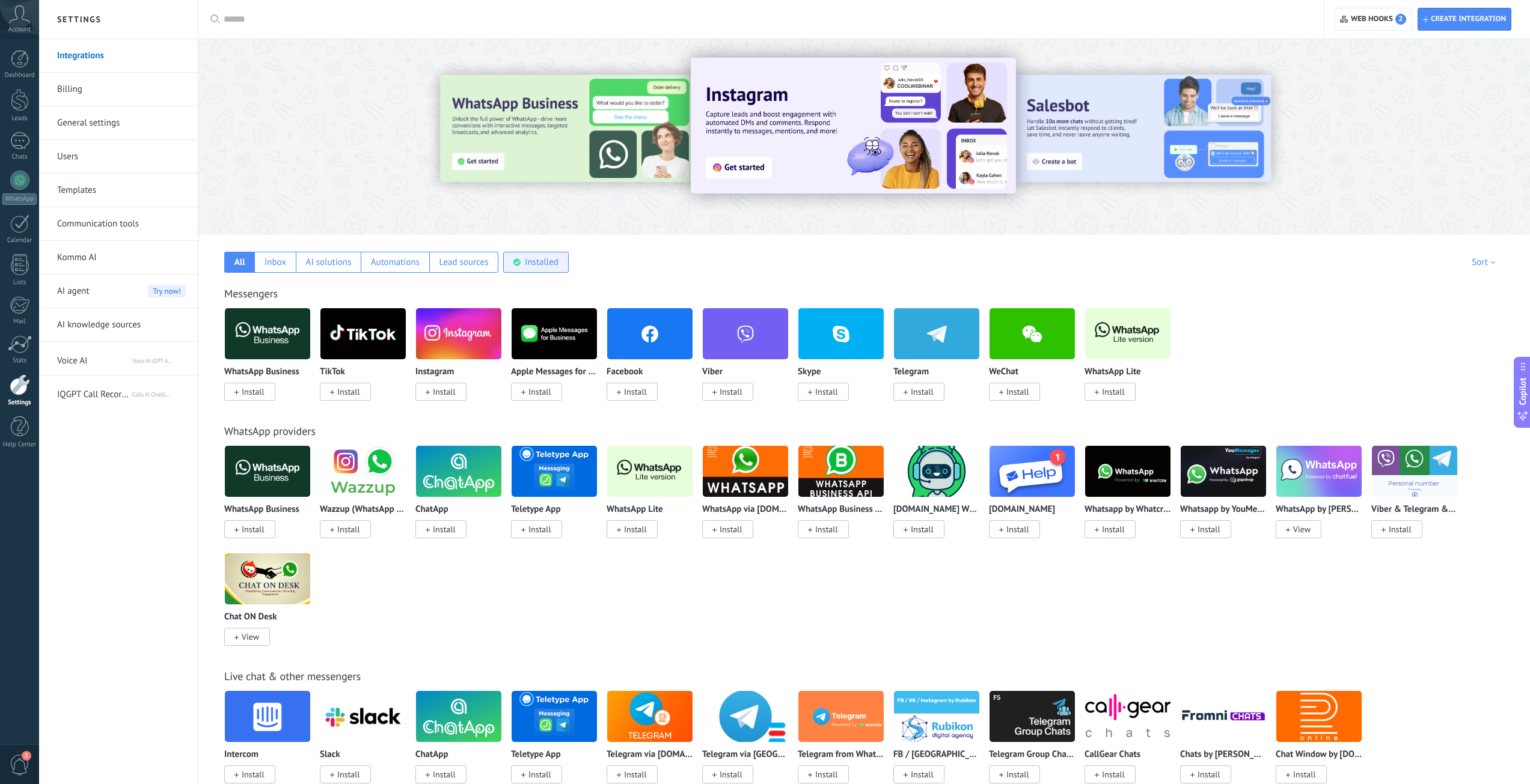
click at [534, 265] on div "Installed" at bounding box center [541, 262] width 34 height 12
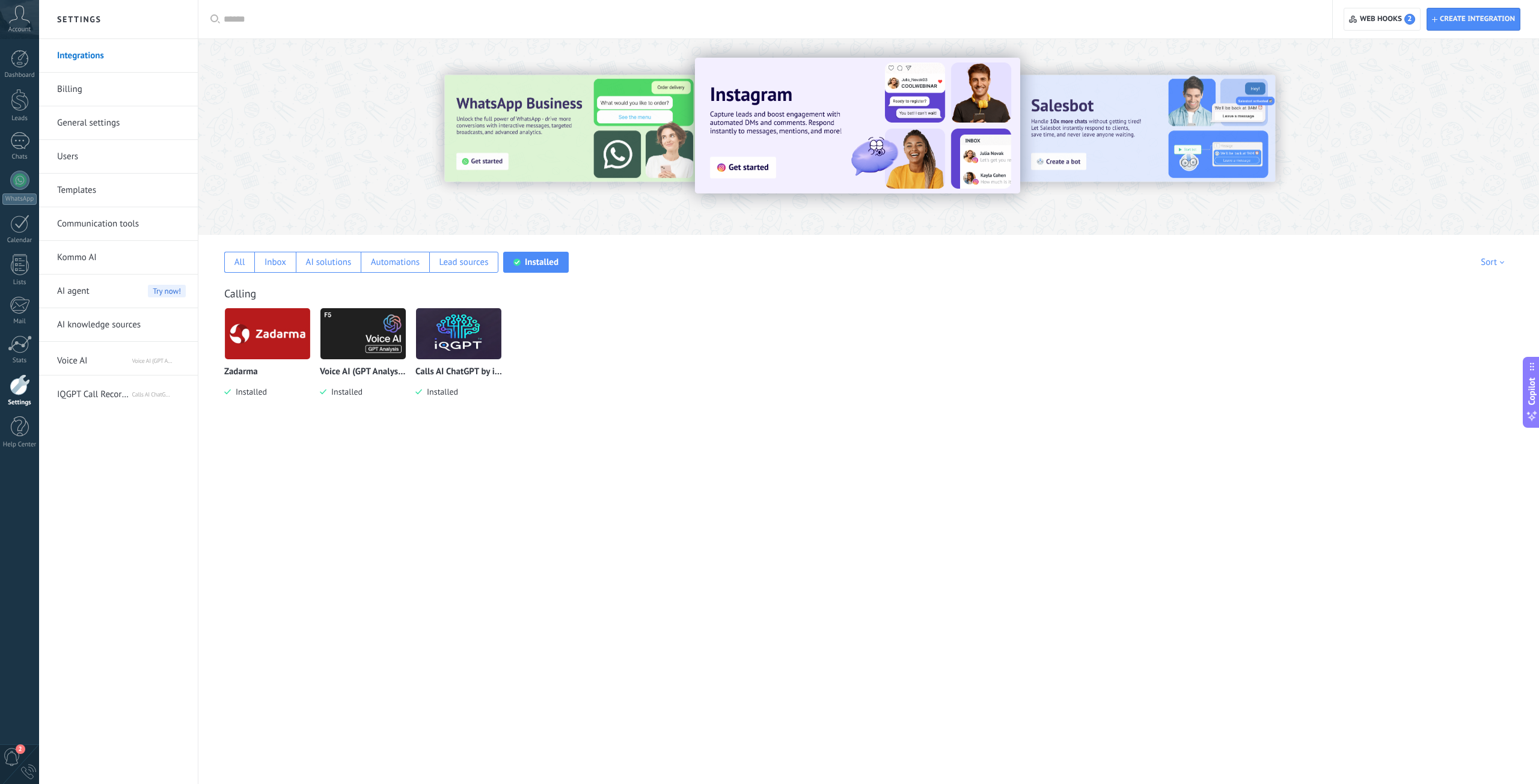
click at [282, 330] on img at bounding box center [267, 333] width 85 height 58
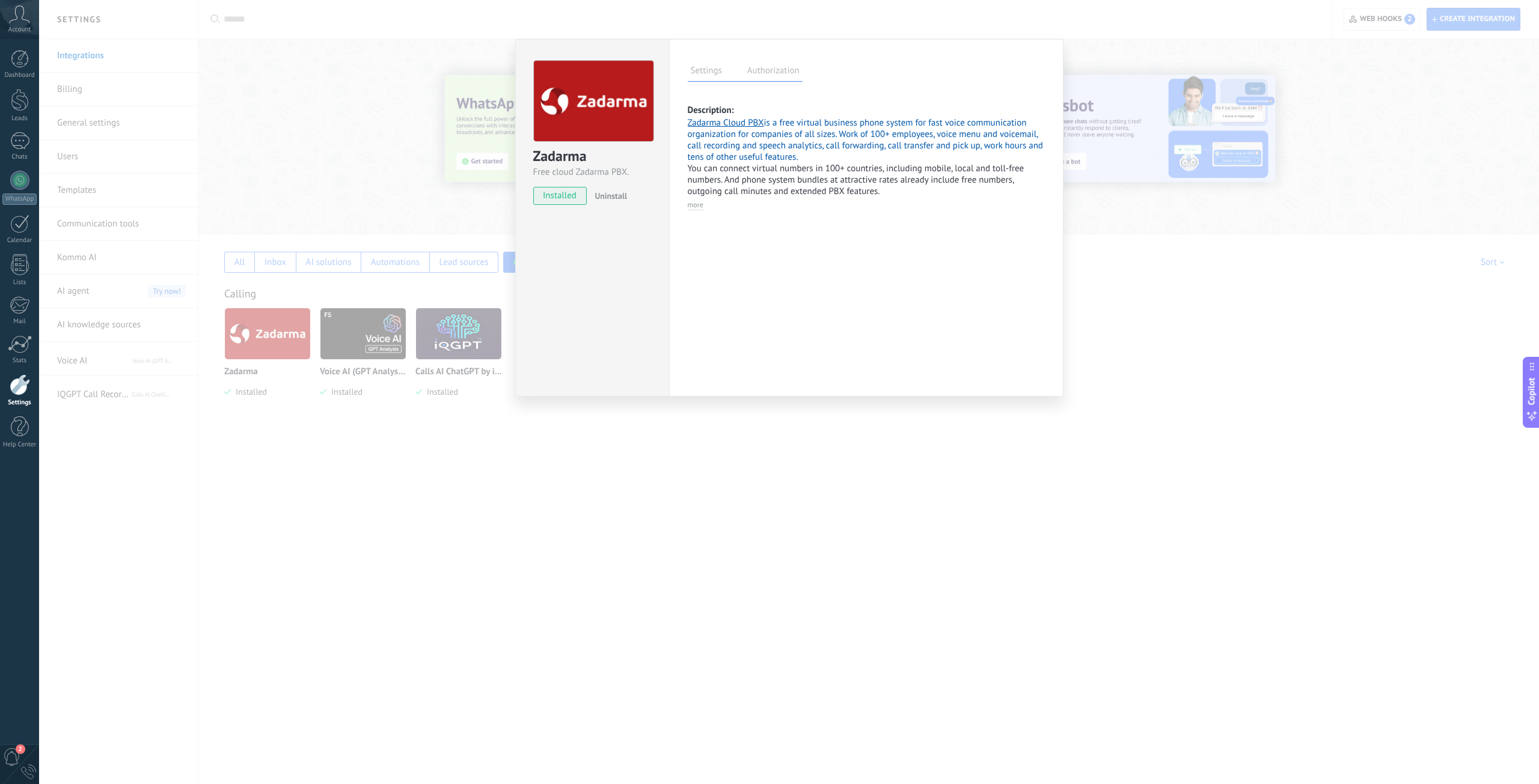
select select "*******"
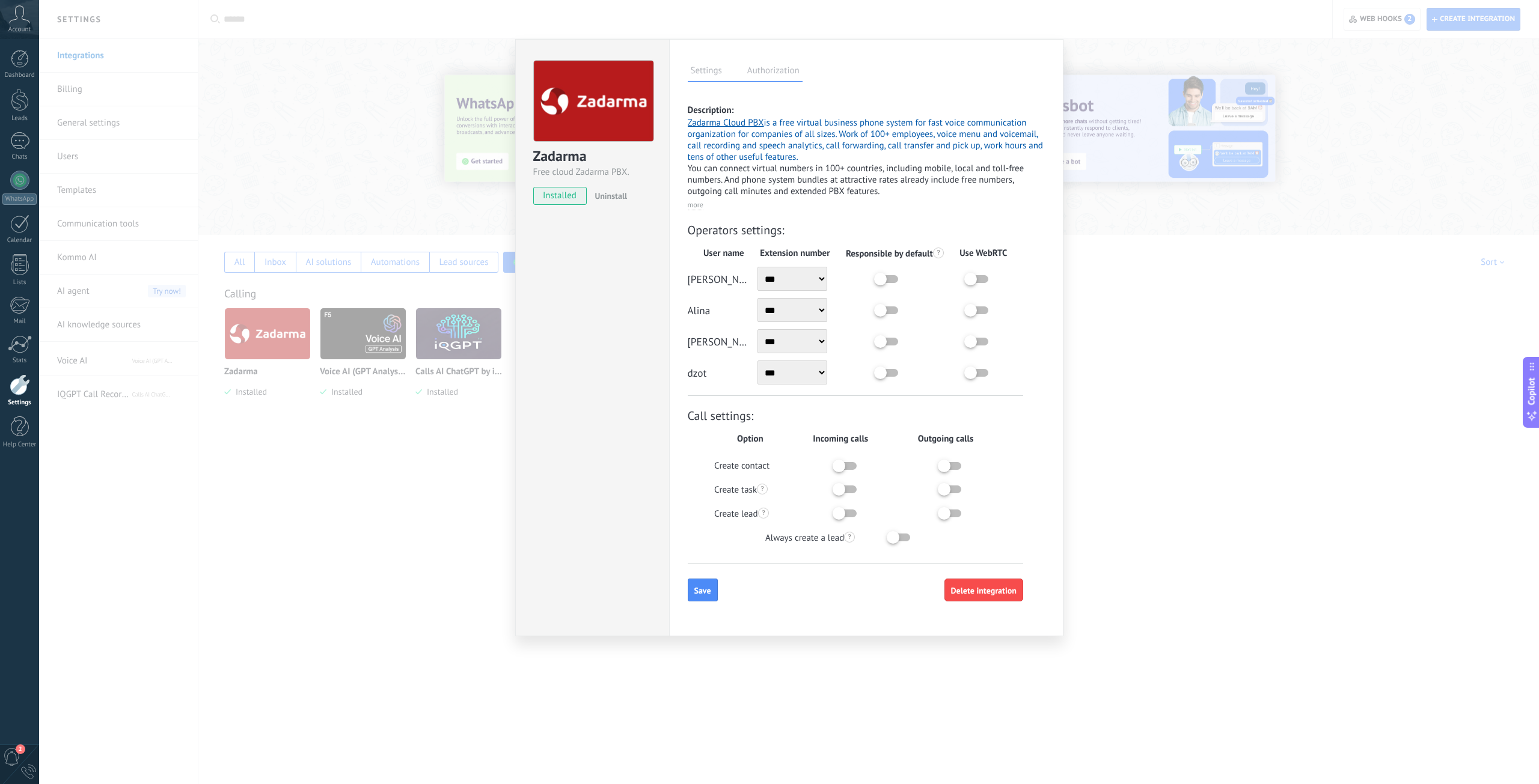
click at [972, 367] on label at bounding box center [1014, 367] width 90 height 0
click at [704, 597] on button "Save" at bounding box center [702, 589] width 30 height 23
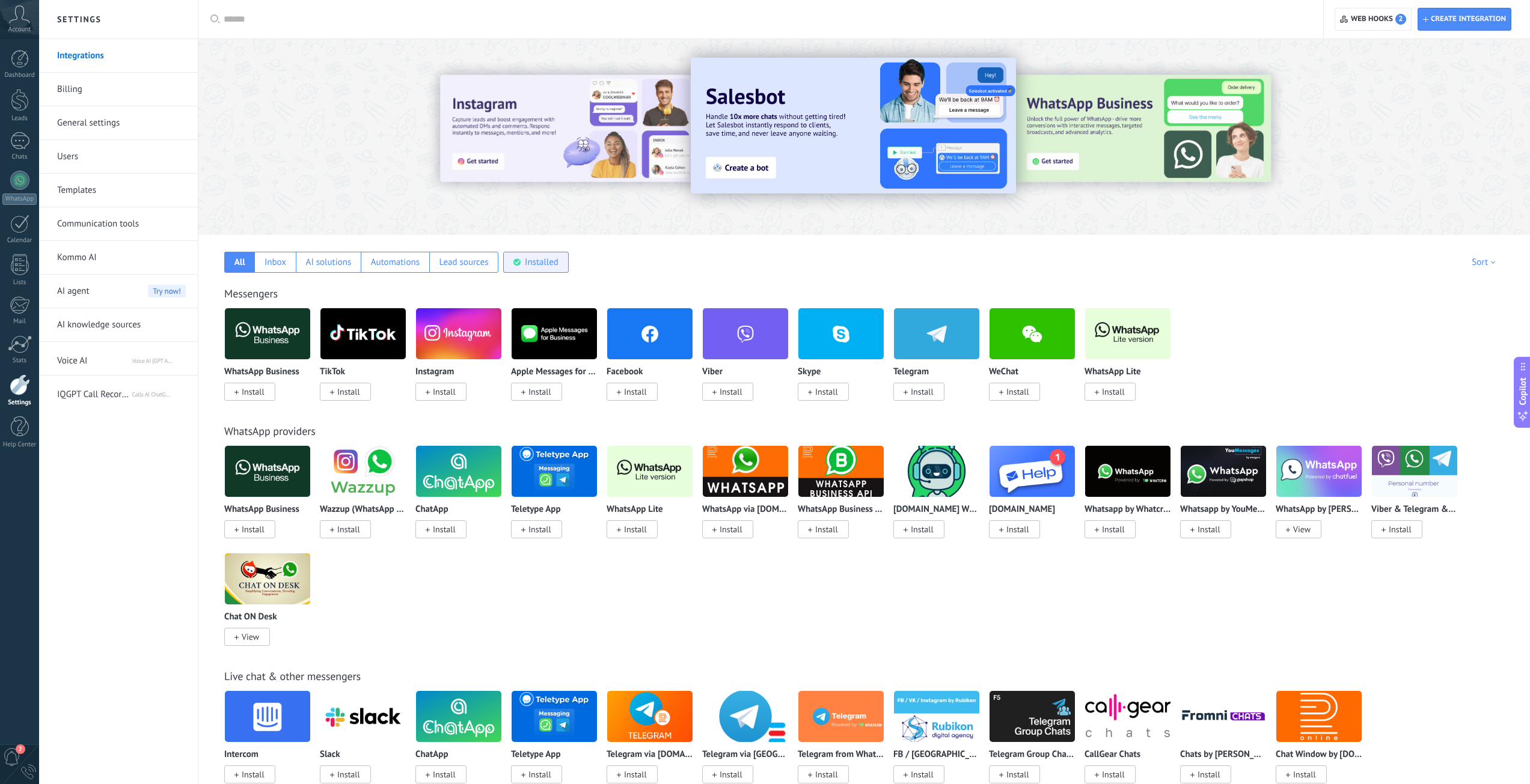
click at [549, 265] on div "Installed" at bounding box center [541, 262] width 34 height 12
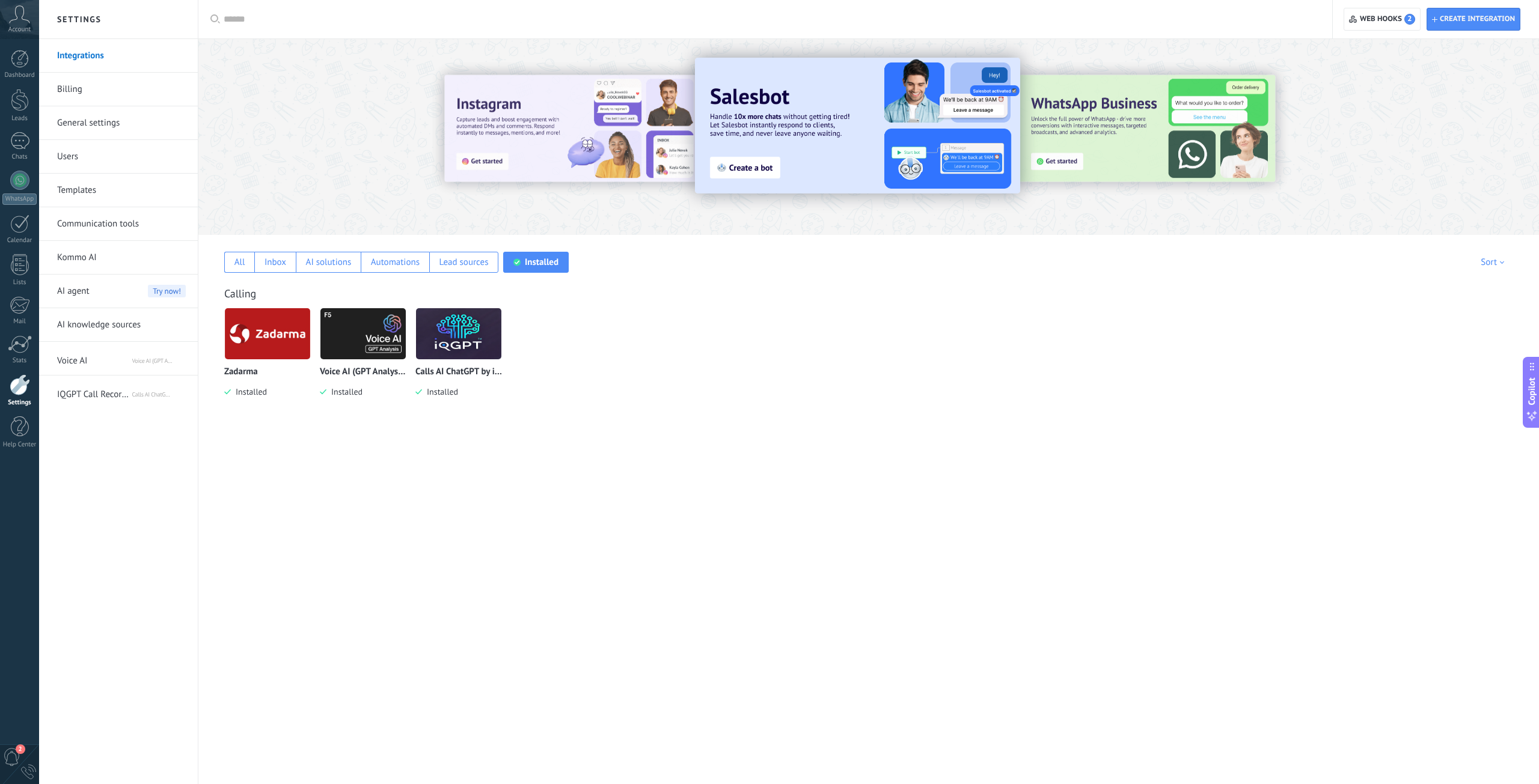
click at [367, 338] on img at bounding box center [363, 333] width 85 height 58
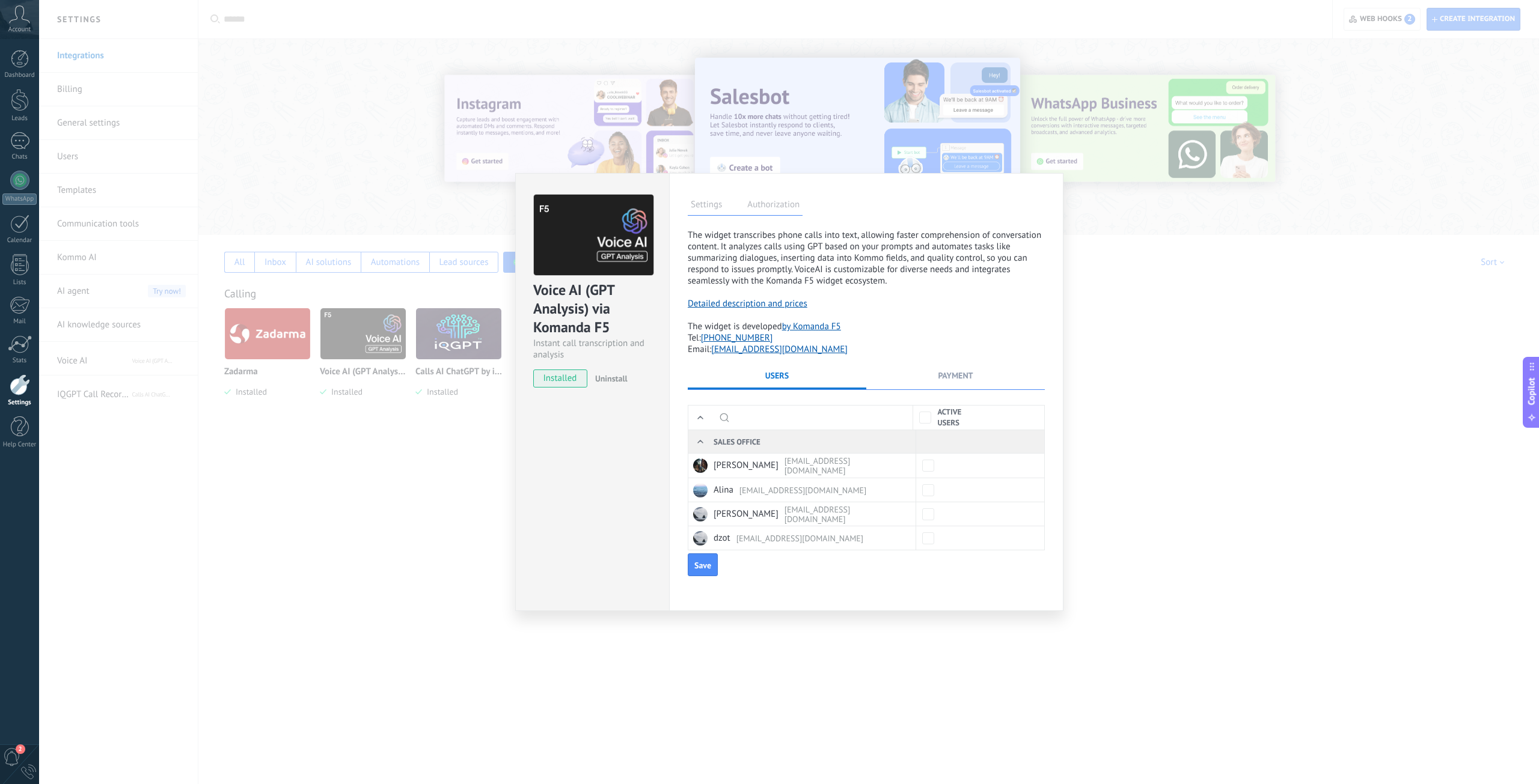
click at [440, 480] on div "Voice AI (GPT Analysis) via Komanda F5 Instant call transcription and analysis …" at bounding box center [788, 392] width 1499 height 784
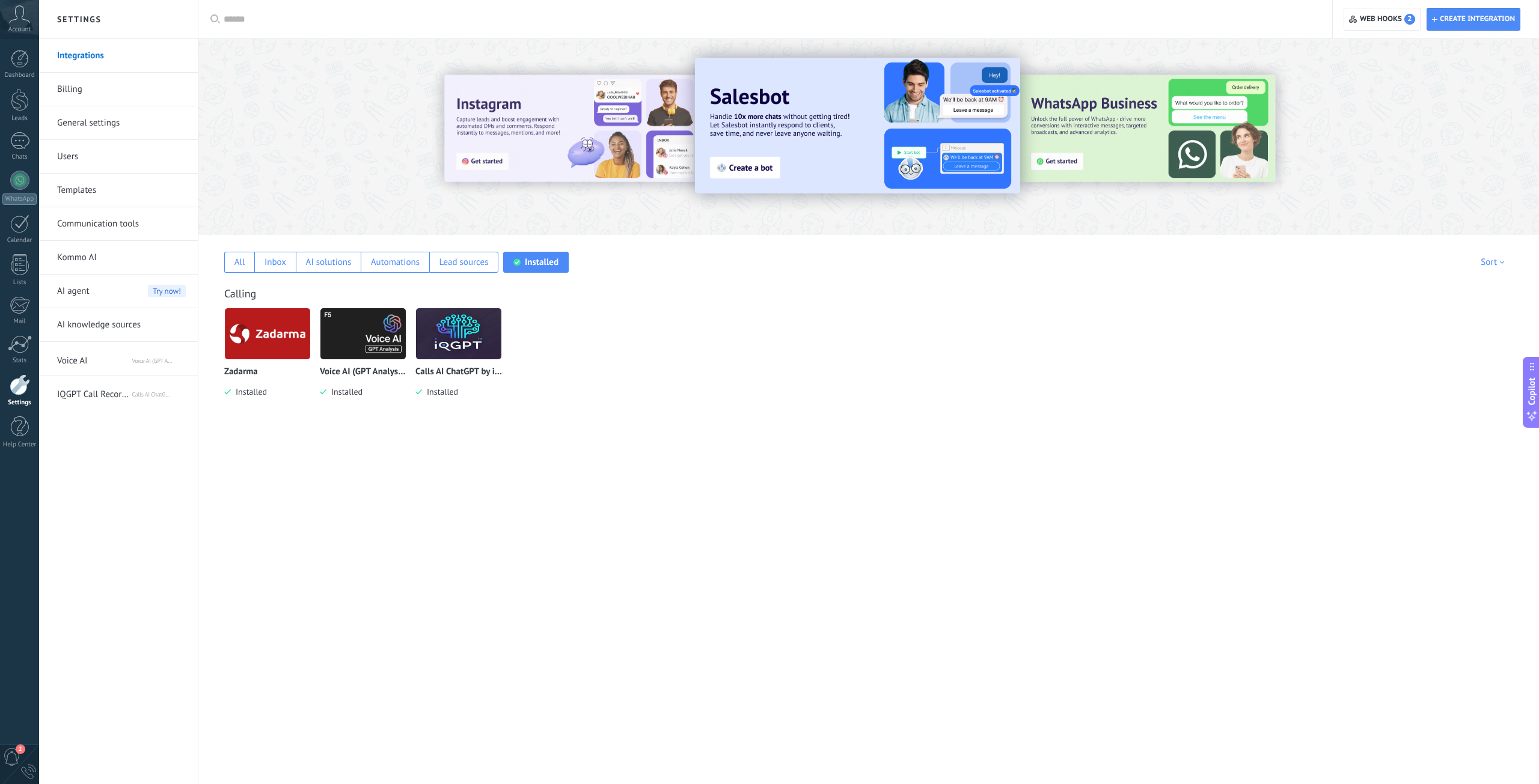
click at [254, 330] on img at bounding box center [267, 333] width 85 height 58
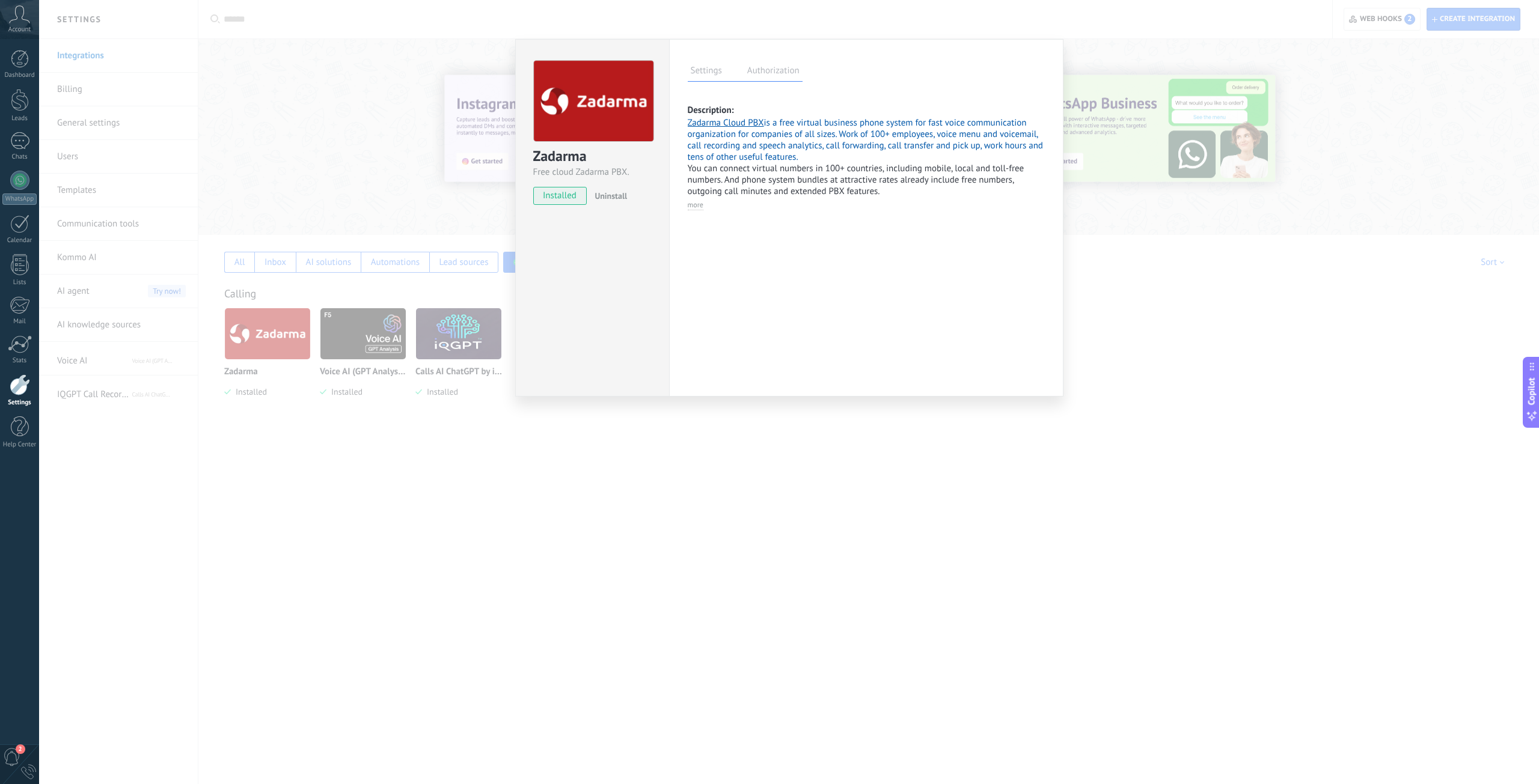
select select "*******"
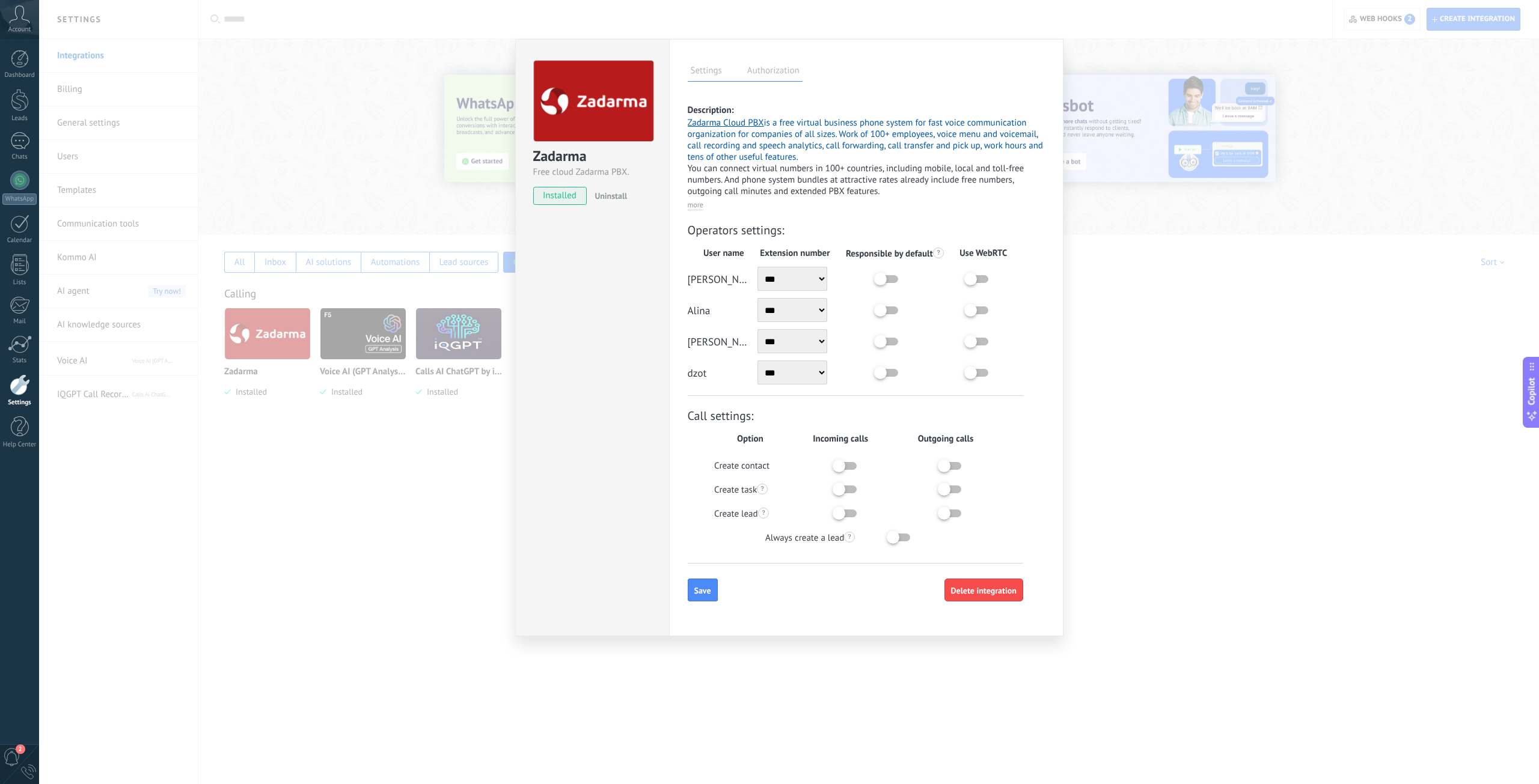
click at [78, 362] on div "Zadarma Free cloud Zadarma PBX. installed Uninstall Settings Authorization This…" at bounding box center [788, 392] width 1499 height 784
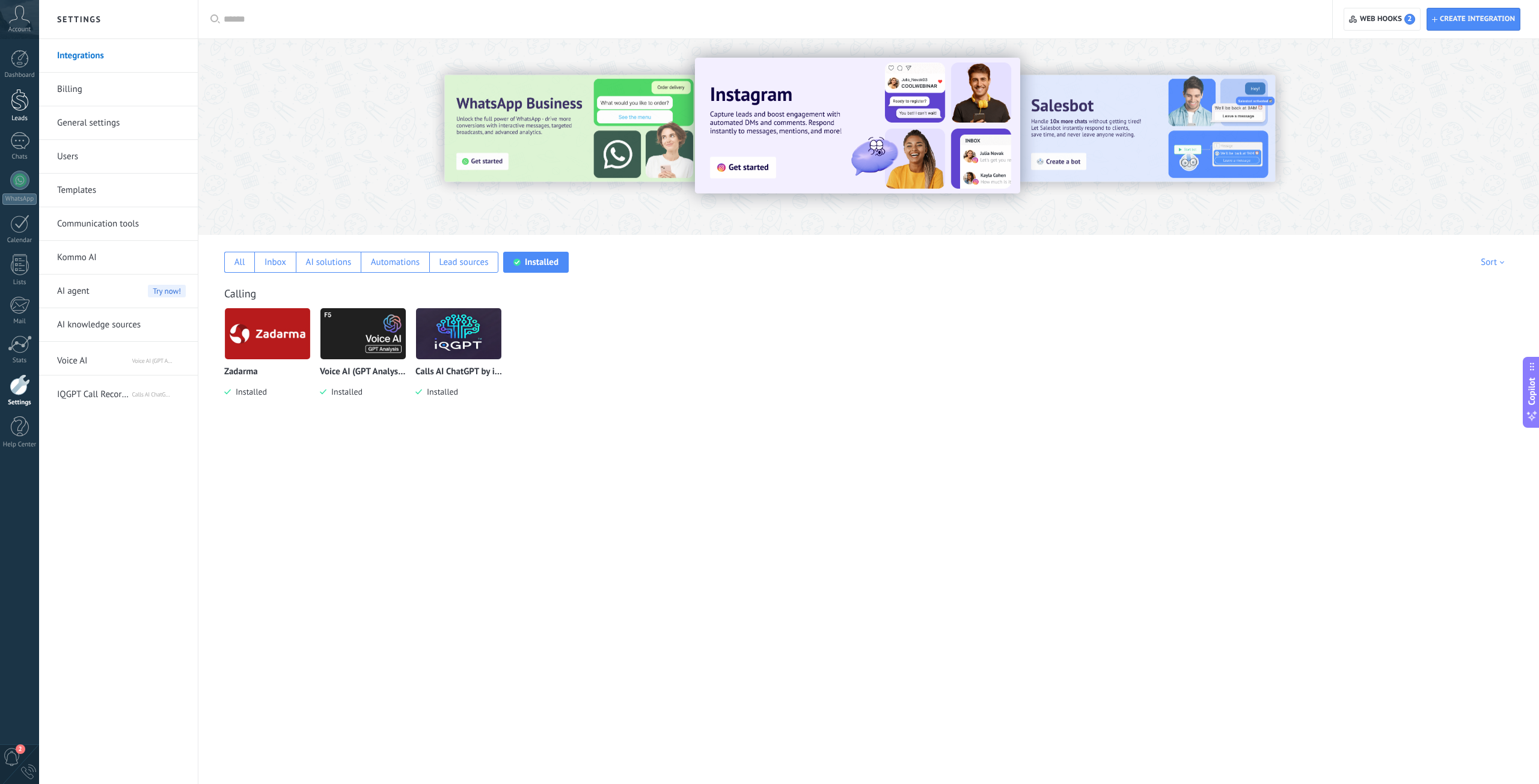
click at [23, 105] on div at bounding box center [19, 99] width 18 height 22
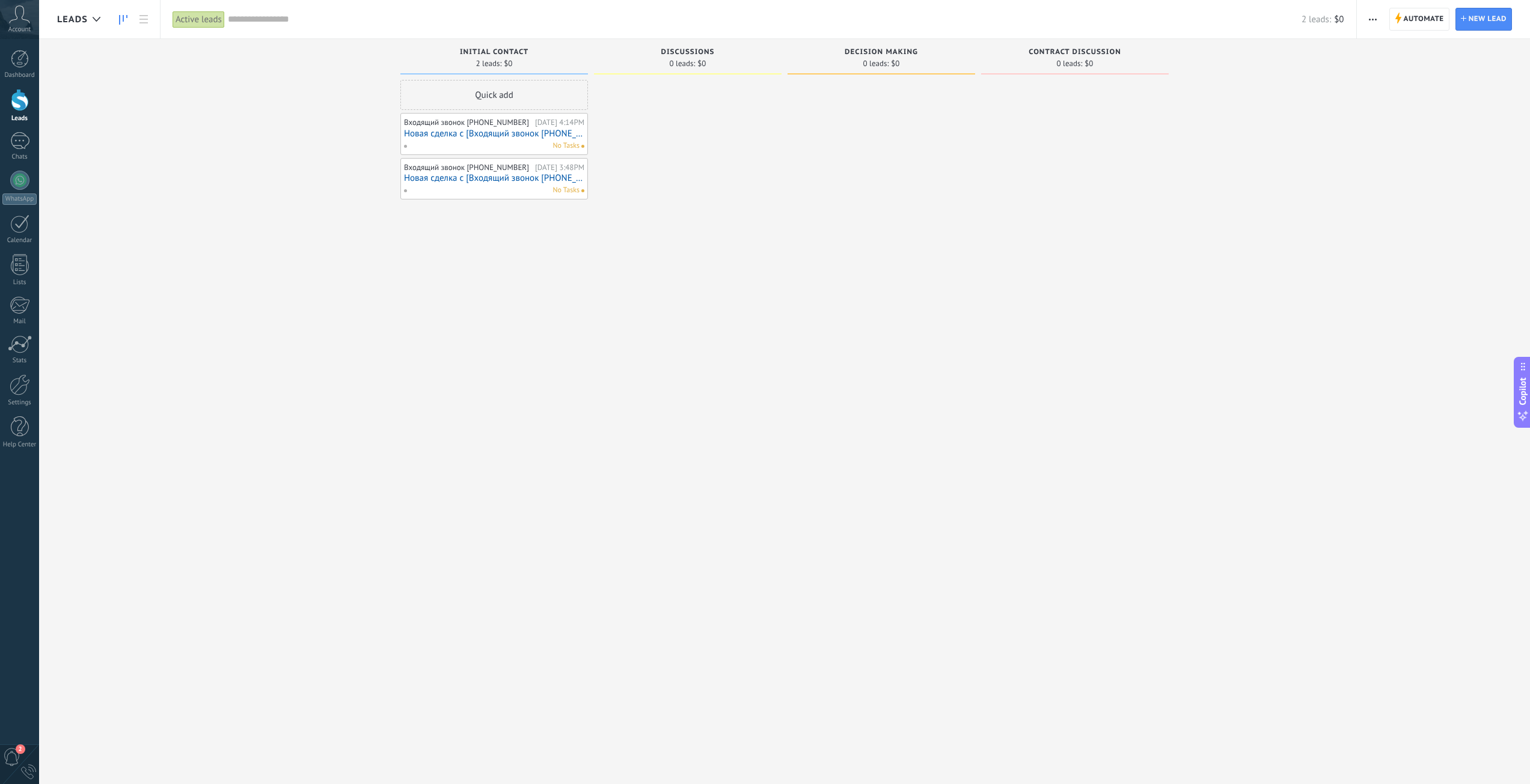
click at [457, 133] on link "Новая сделка с [Входящий звонок [PHONE_NUMBER]]" at bounding box center [494, 134] width 180 height 10
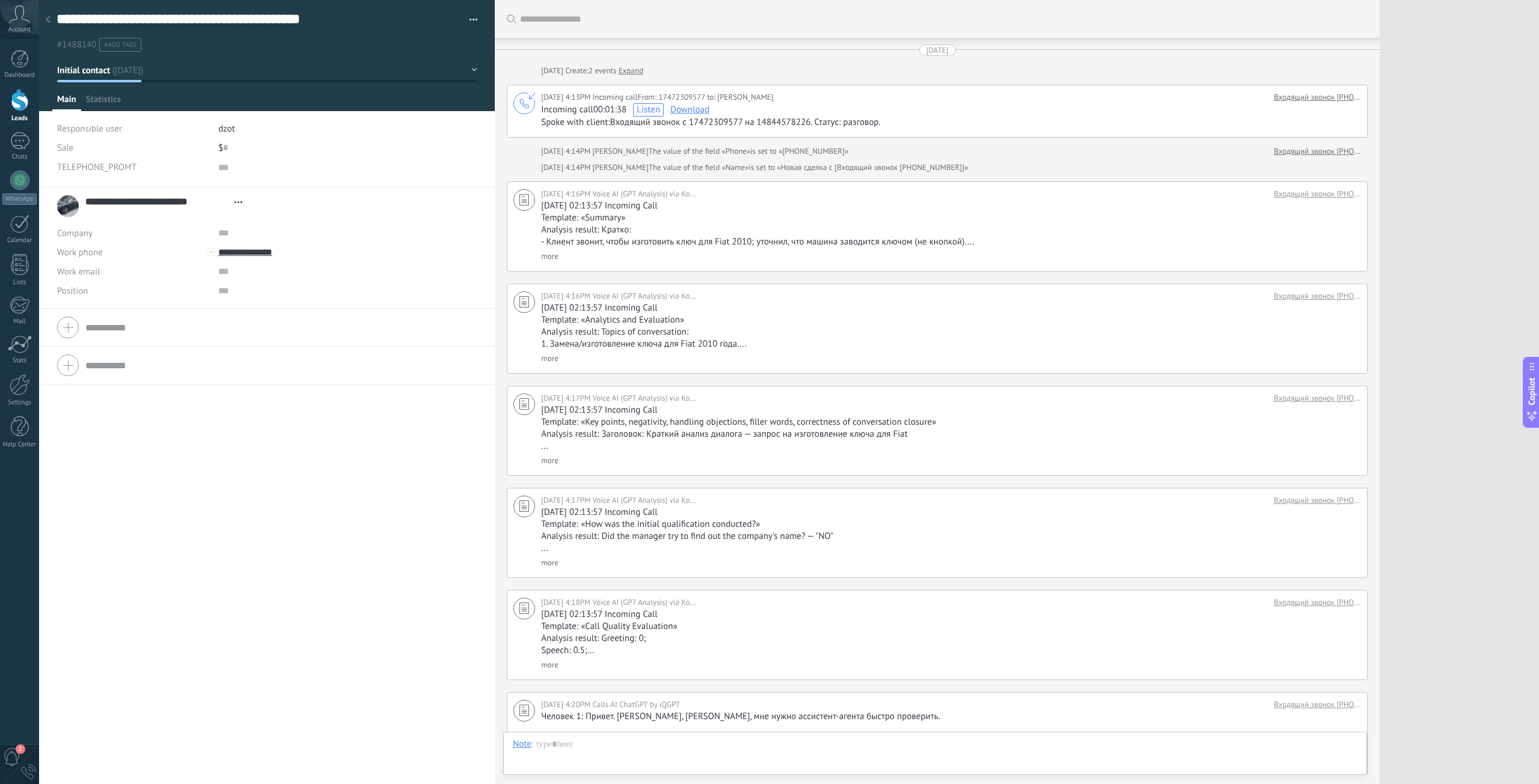
scroll to position [256, 0]
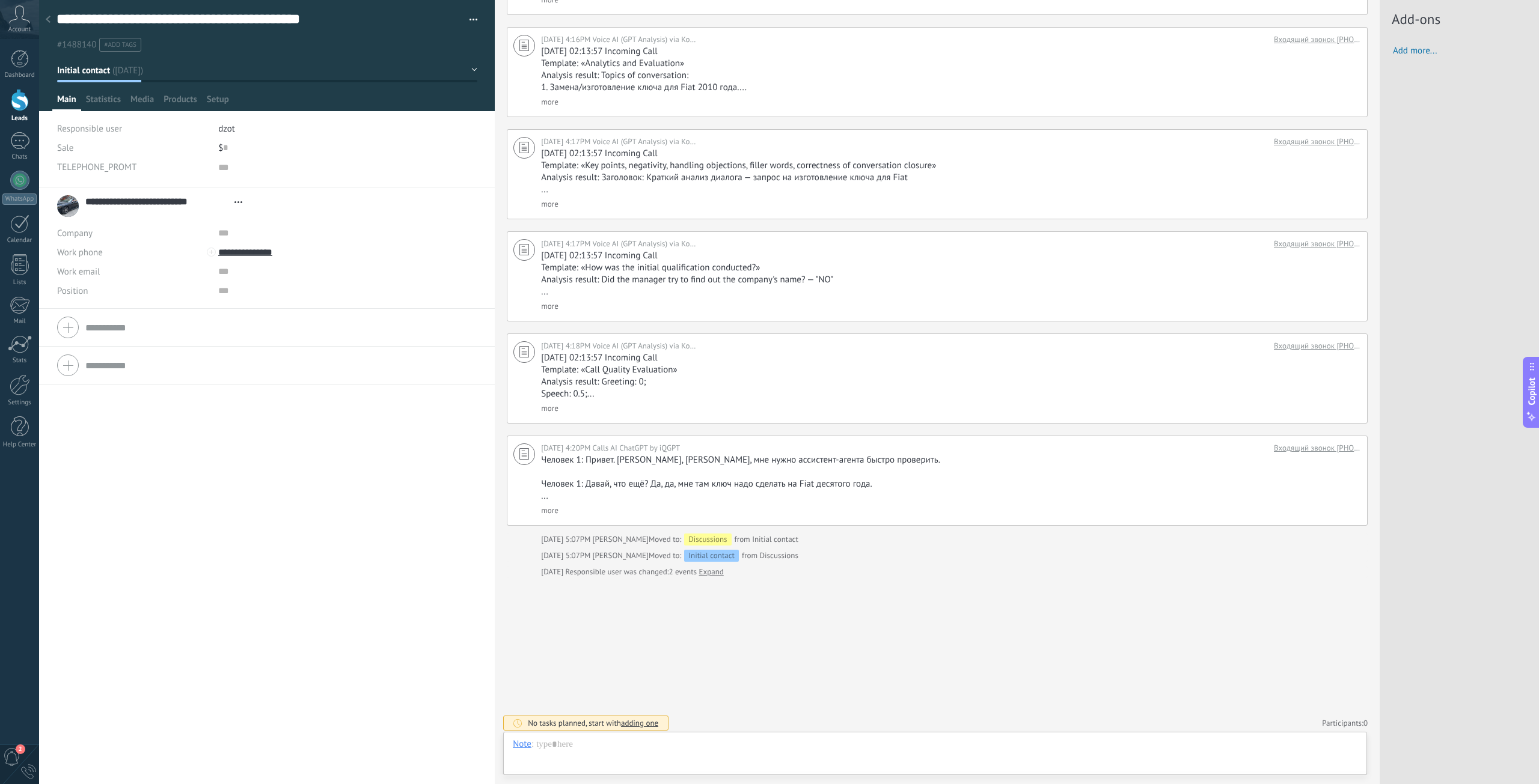
click at [471, 18] on button "button" at bounding box center [469, 19] width 18 height 18
click at [426, 69] on span "Manage tags" at bounding box center [434, 65] width 49 height 24
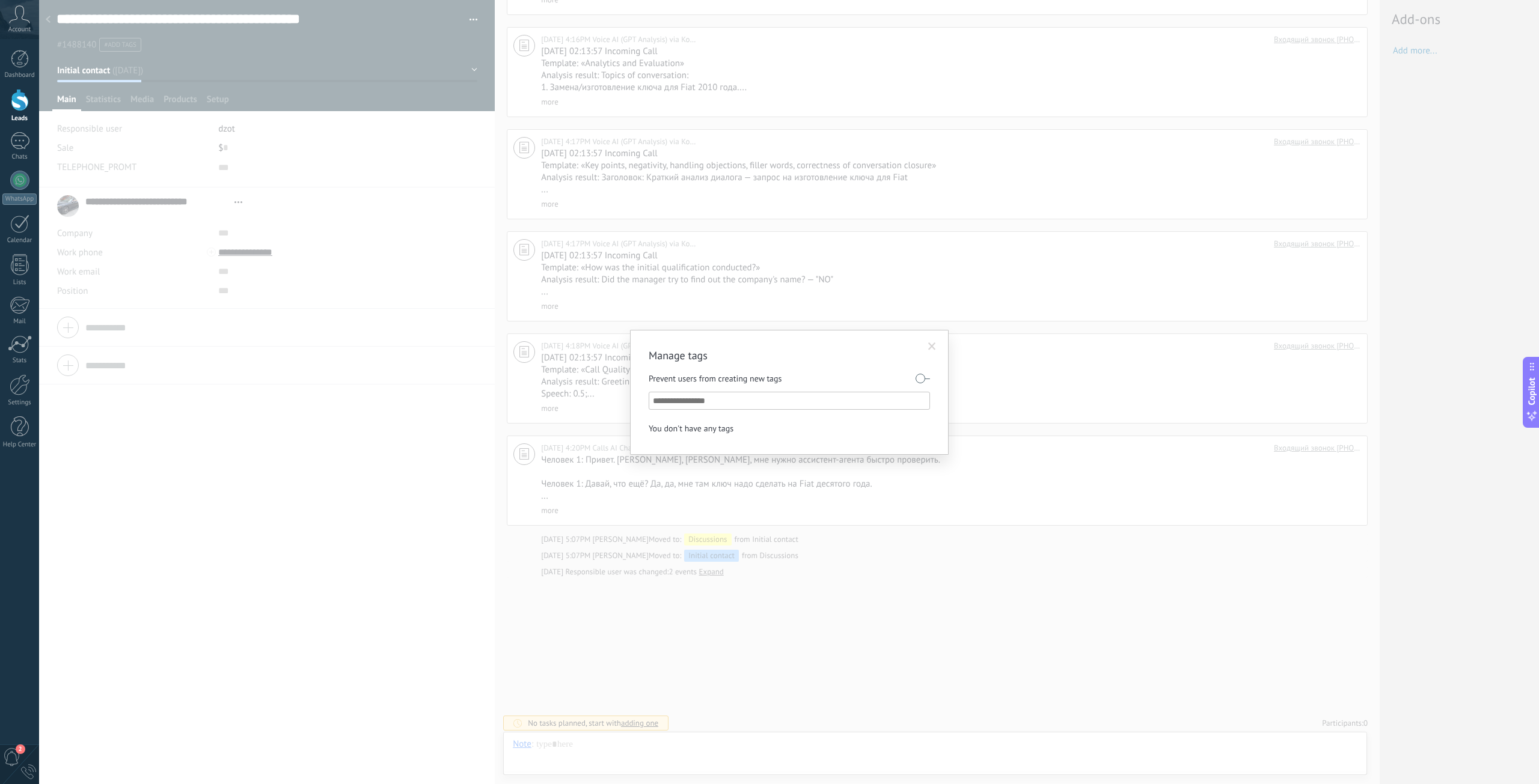
click at [939, 343] on span at bounding box center [936, 342] width 12 height 12
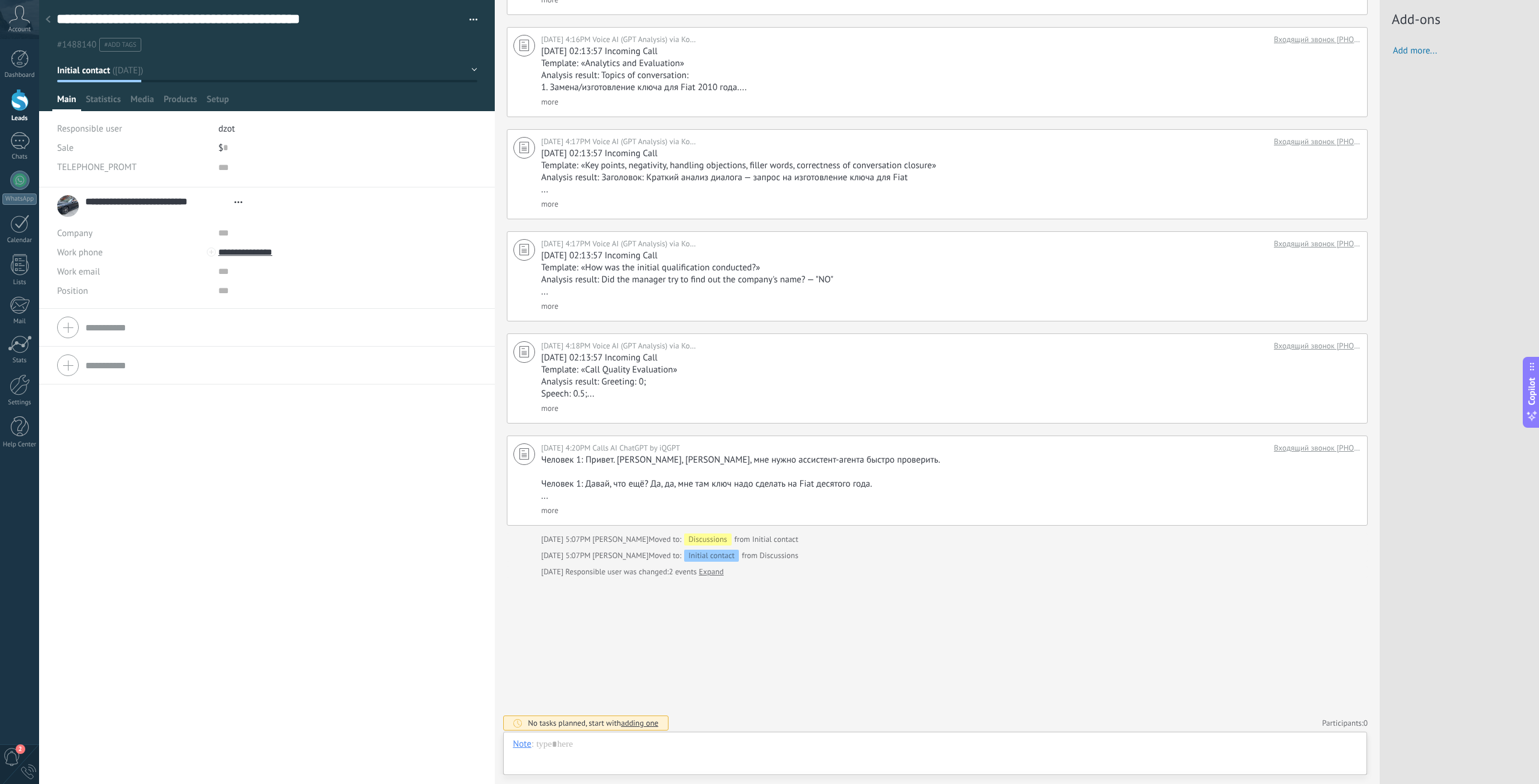
click at [461, 18] on button "button" at bounding box center [469, 19] width 18 height 18
drag, startPoint x: 304, startPoint y: 81, endPoint x: 310, endPoint y: 101, distance: 20.9
click at [304, 82] on div at bounding box center [267, 81] width 84 height 3
click at [239, 197] on span "Open details Copy name Unlink Main contact" at bounding box center [239, 201] width 20 height 9
click at [344, 236] on input "text" at bounding box center [308, 233] width 180 height 19
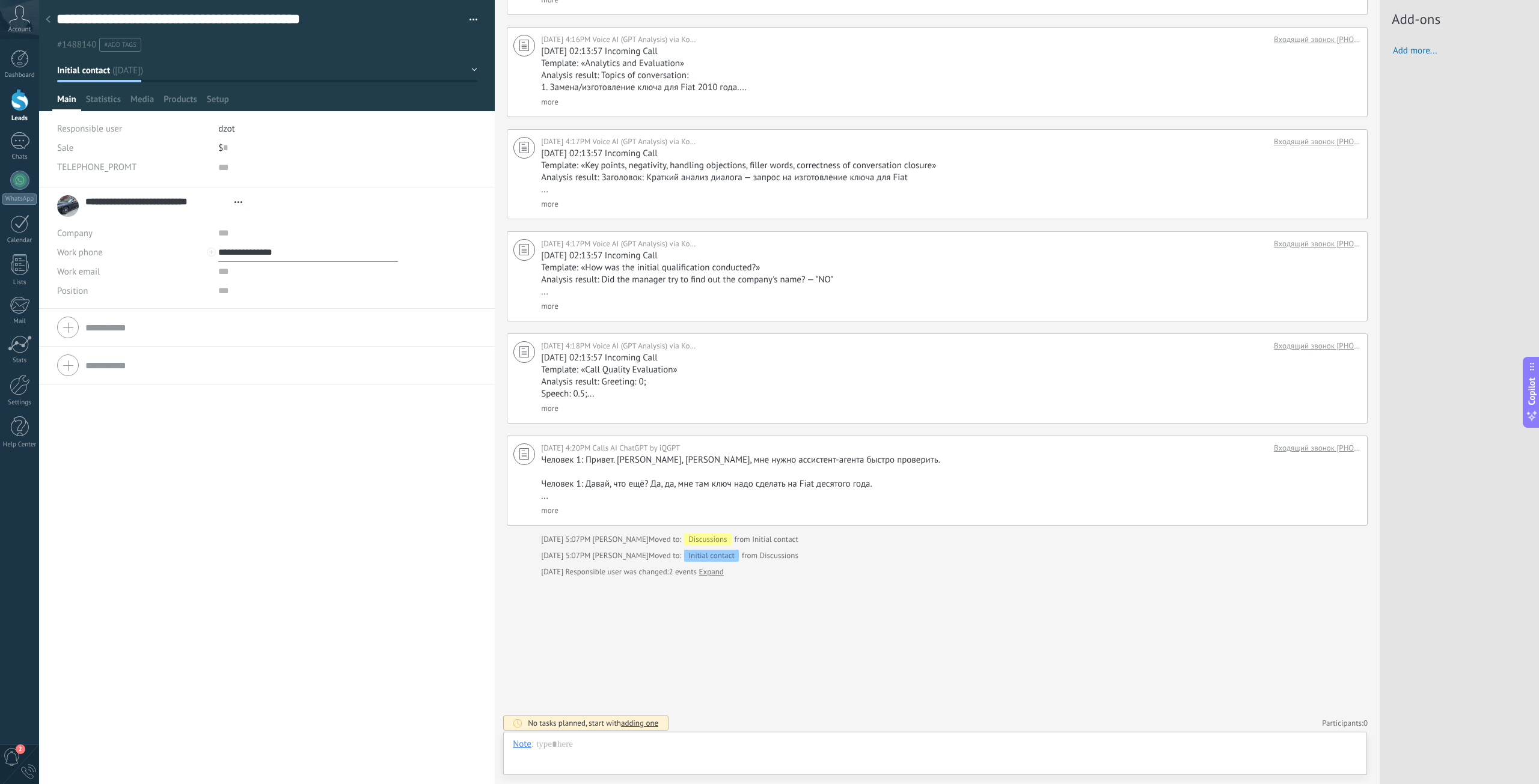
click at [295, 248] on input "**********" at bounding box center [308, 252] width 180 height 19
type input "**********"
click at [266, 215] on div "**********" at bounding box center [266, 207] width 419 height 30
click at [83, 96] on div "Statistics" at bounding box center [103, 102] width 45 height 18
click at [53, 105] on div "Main" at bounding box center [67, 102] width 29 height 18
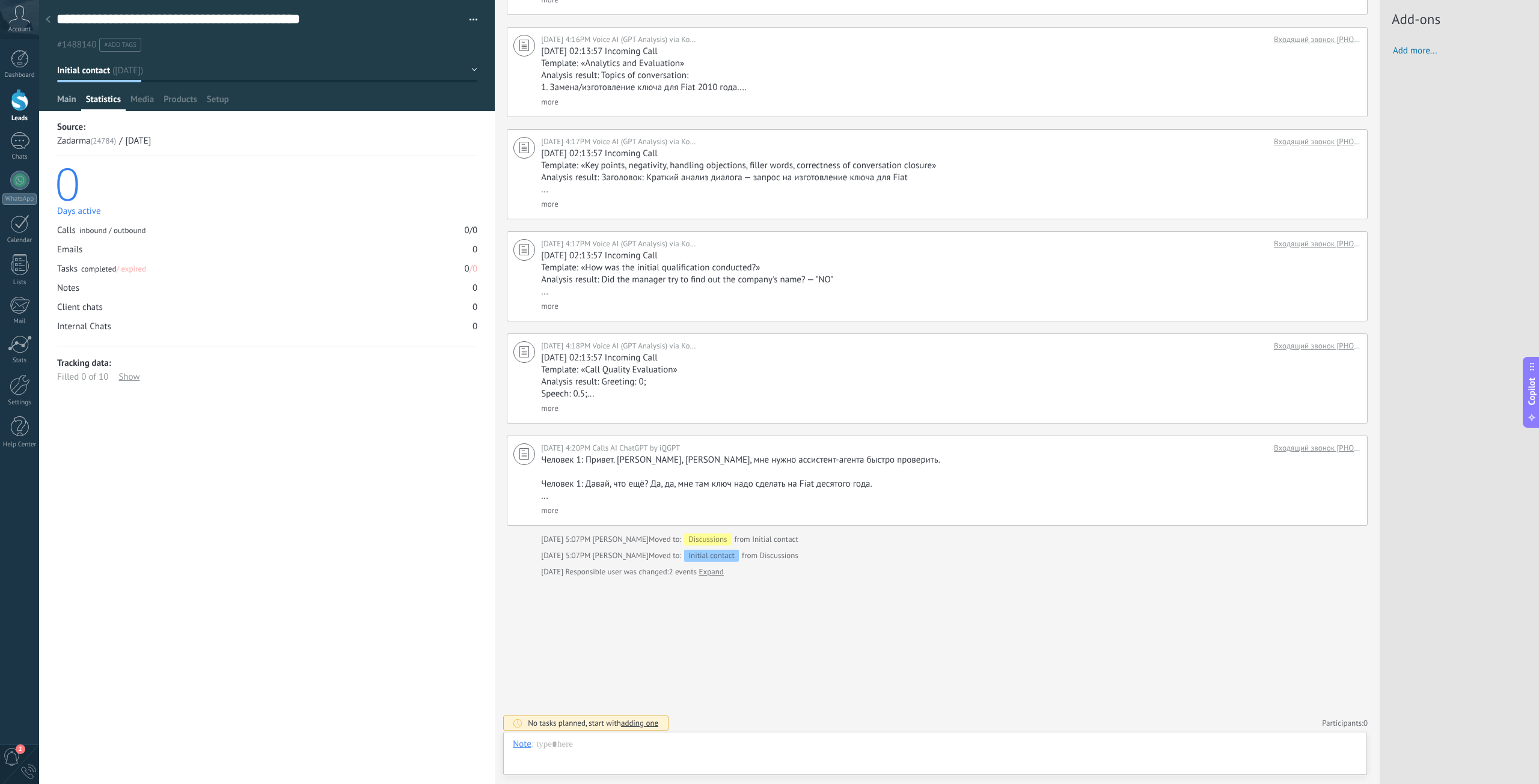
type textarea "***"
click at [209, 253] on div at bounding box center [211, 252] width 9 height 9
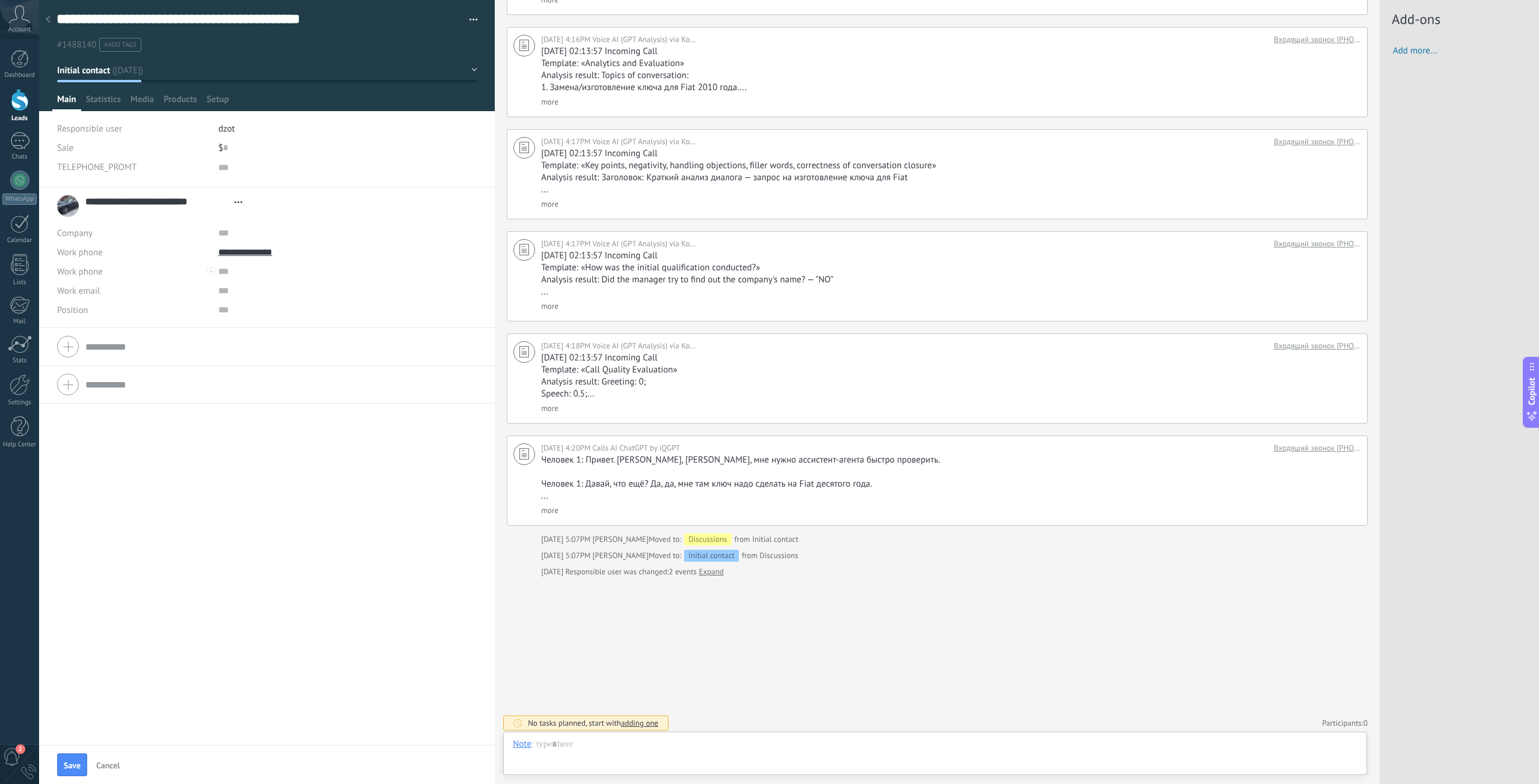
click at [212, 252] on div "**********" at bounding box center [266, 252] width 419 height 19
